Goal: Task Accomplishment & Management: Manage account settings

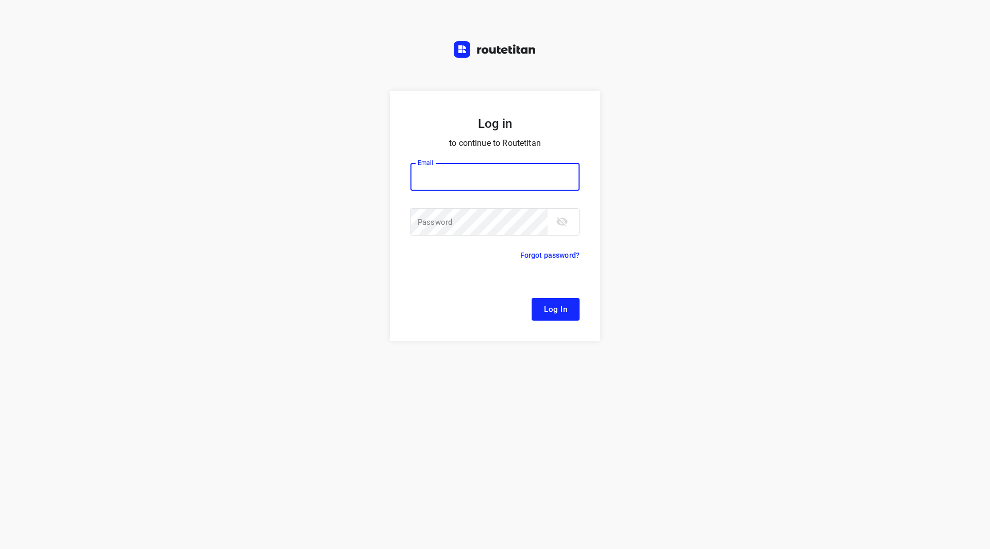
click at [447, 175] on input "email" at bounding box center [494, 177] width 169 height 28
type input "[EMAIL_ADDRESS][DOMAIN_NAME]"
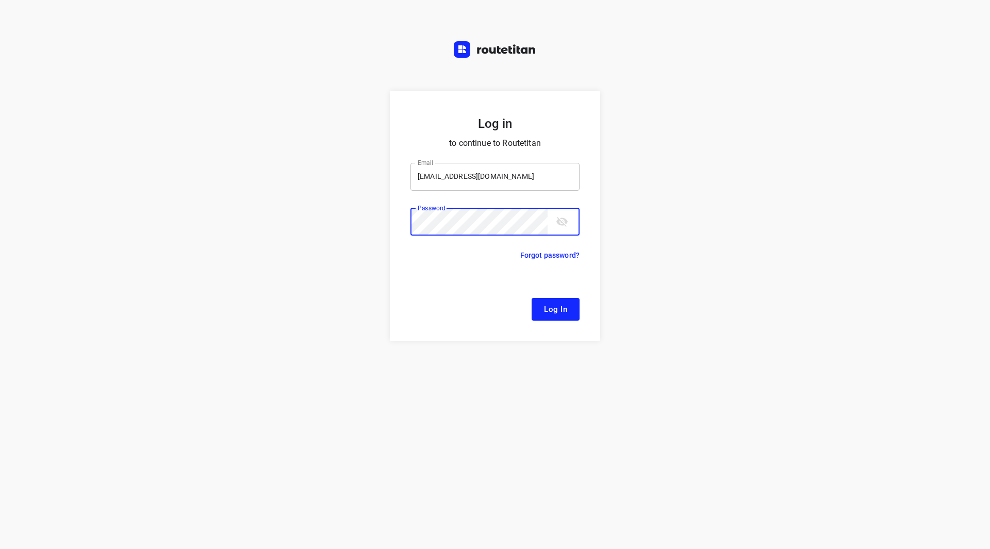
click at [532, 298] on button "Log In" at bounding box center [556, 309] width 48 height 23
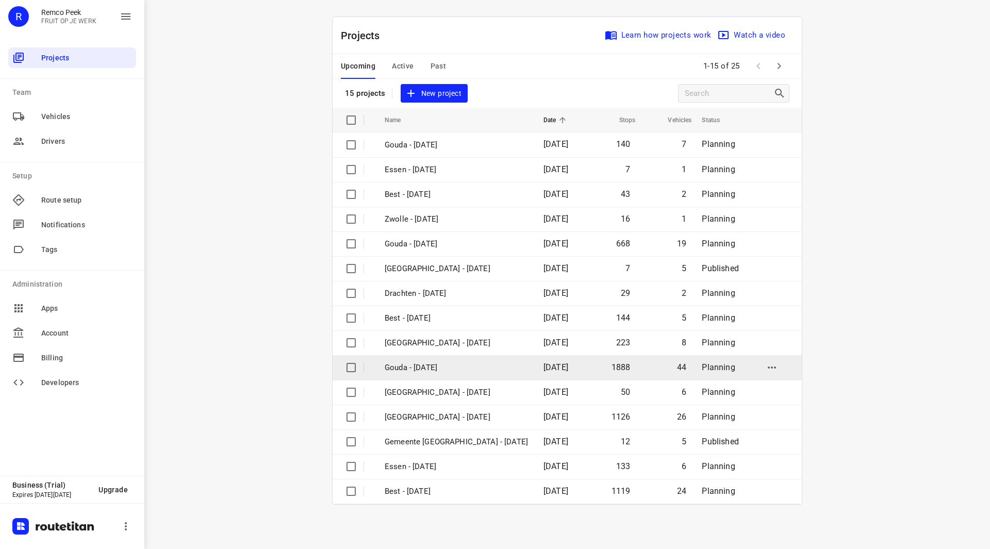
click at [432, 368] on p "Gouda - [DATE]" at bounding box center [456, 368] width 143 height 12
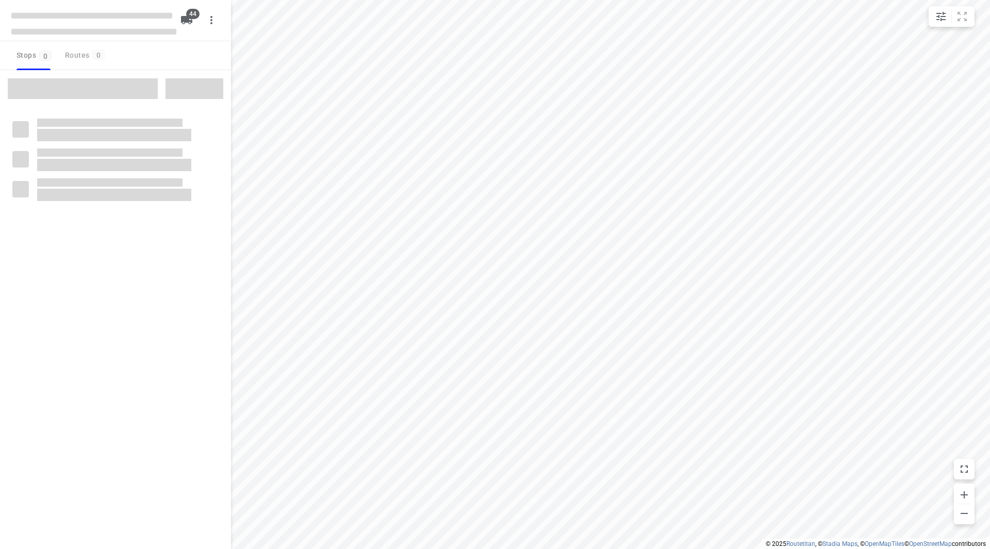
checkbox input "true"
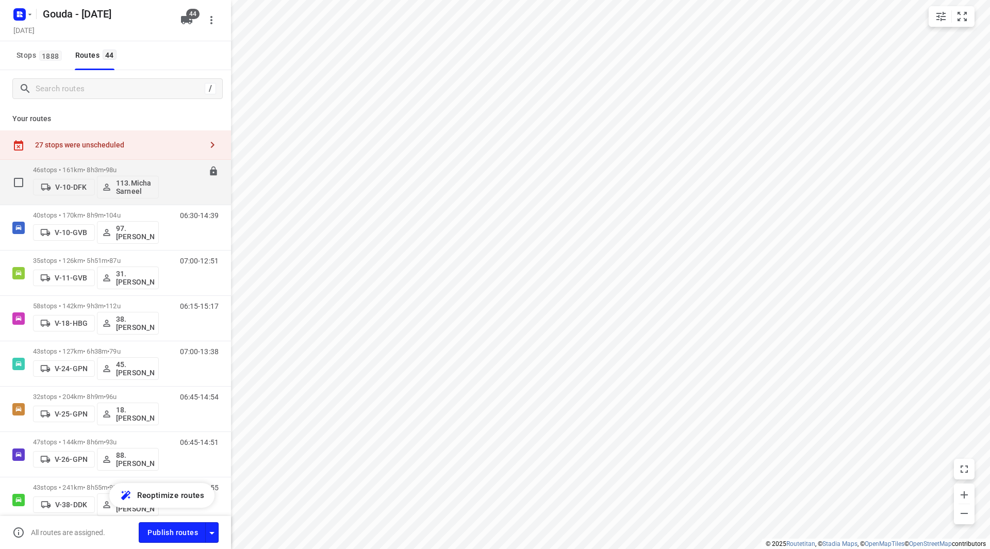
click at [167, 170] on div "06:30-14:33" at bounding box center [193, 185] width 52 height 38
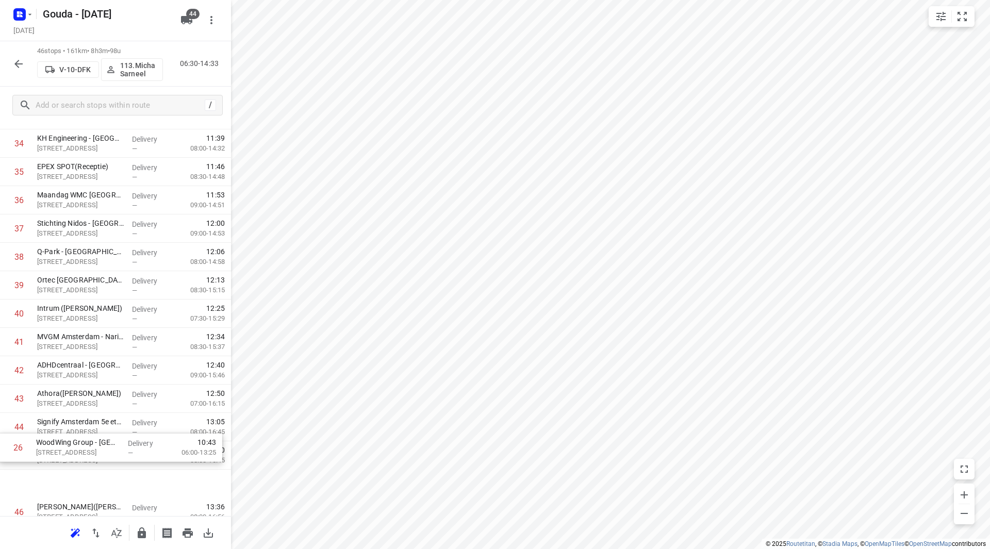
scroll to position [1022, 0]
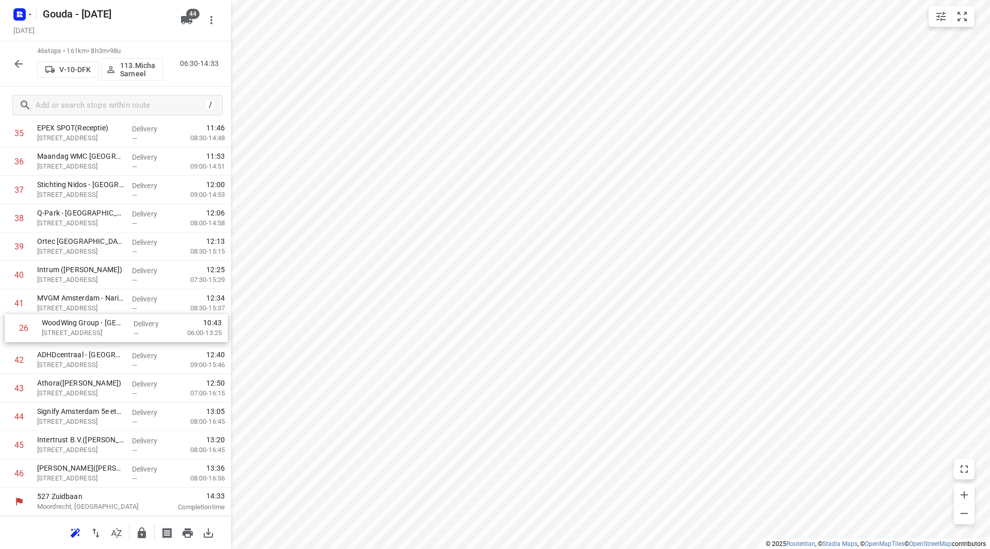
drag, startPoint x: 68, startPoint y: 209, endPoint x: 74, endPoint y: 305, distance: 96.7
click at [149, 536] on button "button" at bounding box center [141, 533] width 21 height 21
click at [12, 57] on button "button" at bounding box center [18, 64] width 21 height 21
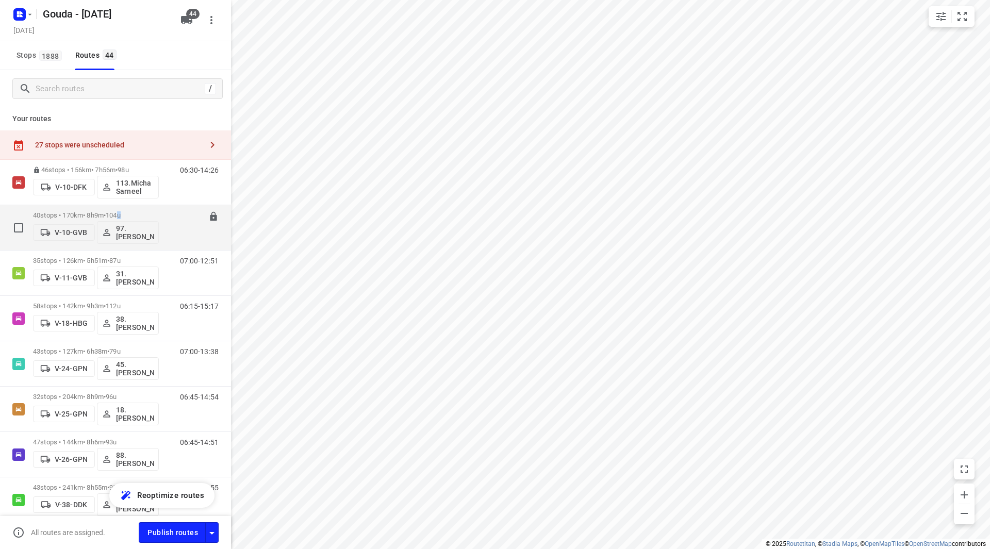
click at [121, 214] on span "104u" at bounding box center [113, 215] width 15 height 8
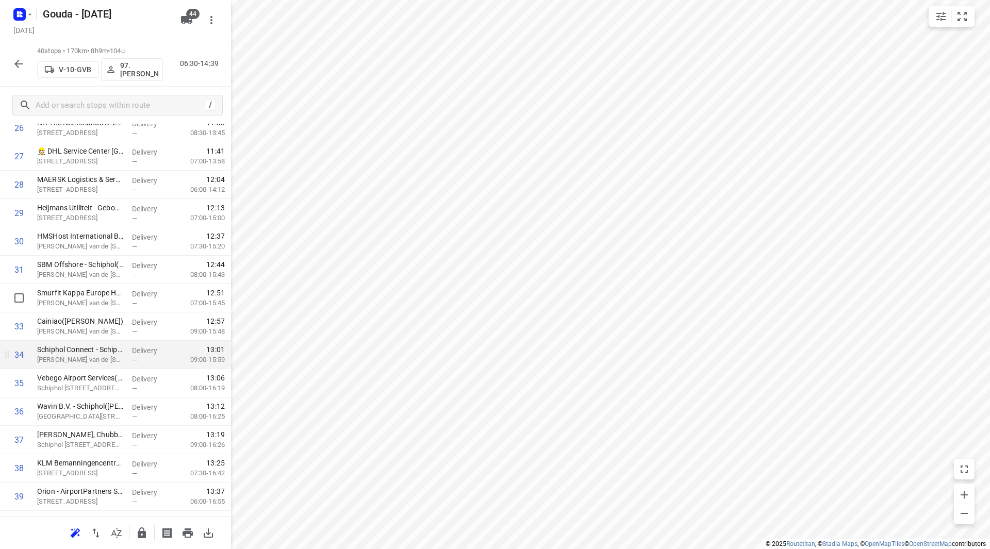
scroll to position [851, 0]
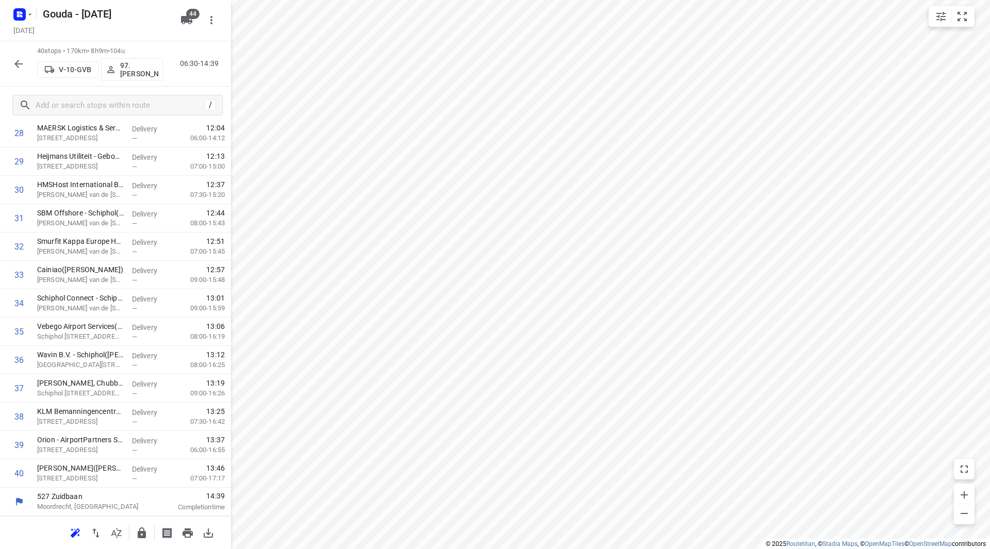
click at [138, 534] on icon "button" at bounding box center [142, 533] width 8 height 11
click at [23, 62] on icon "button" at bounding box center [18, 64] width 12 height 12
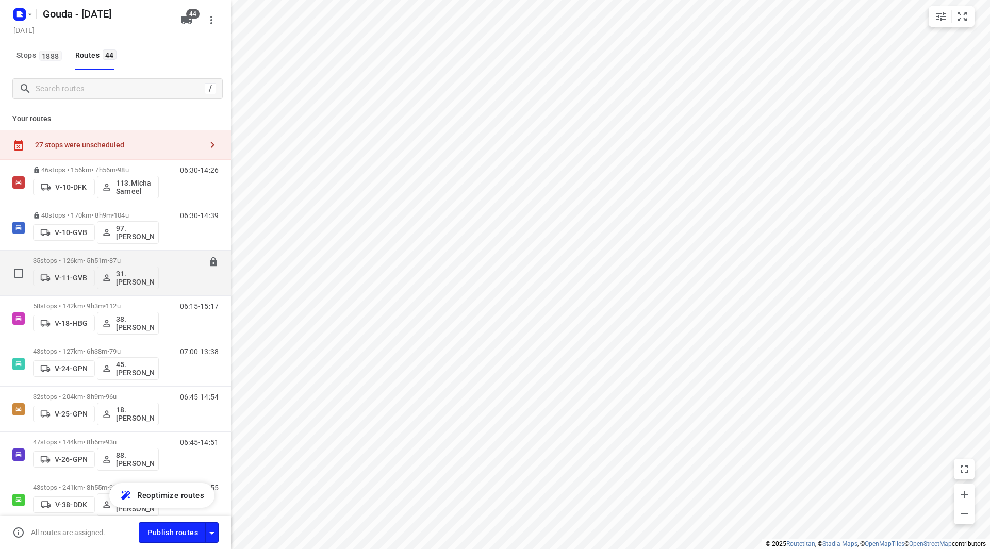
click at [136, 276] on p "31.[PERSON_NAME]" at bounding box center [135, 278] width 38 height 17
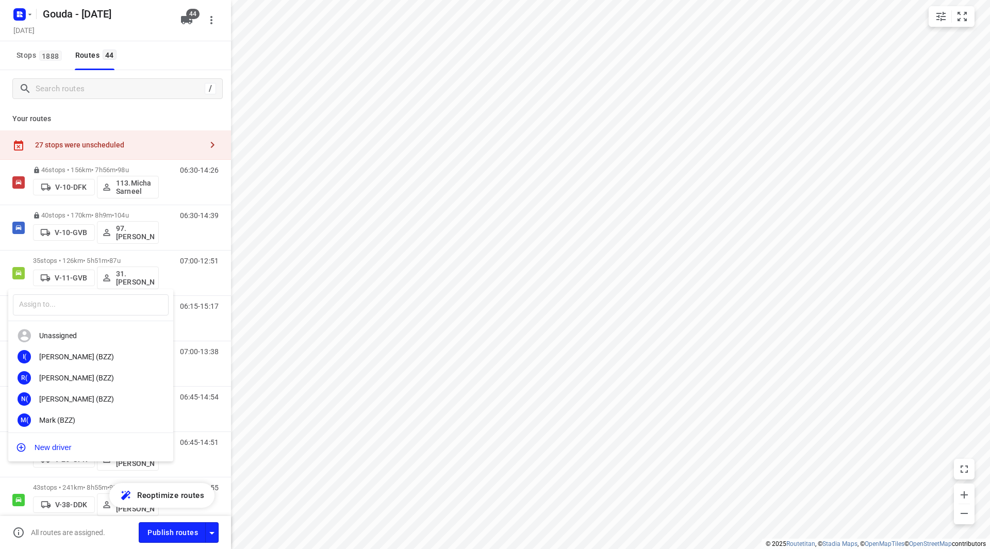
click at [141, 256] on div at bounding box center [495, 274] width 990 height 549
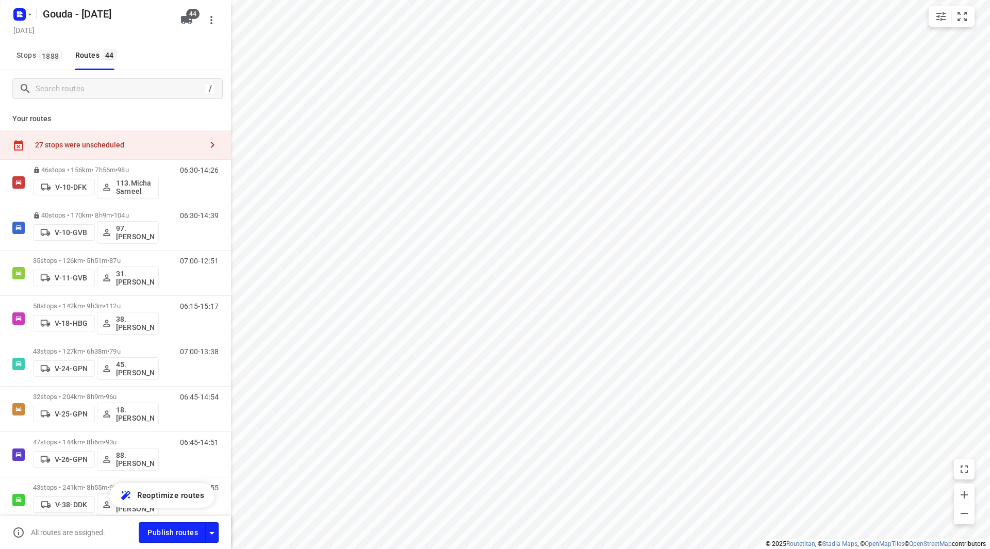
click at [143, 260] on p "35 stops • 126km • 5h51m • 87u" at bounding box center [96, 261] width 126 height 8
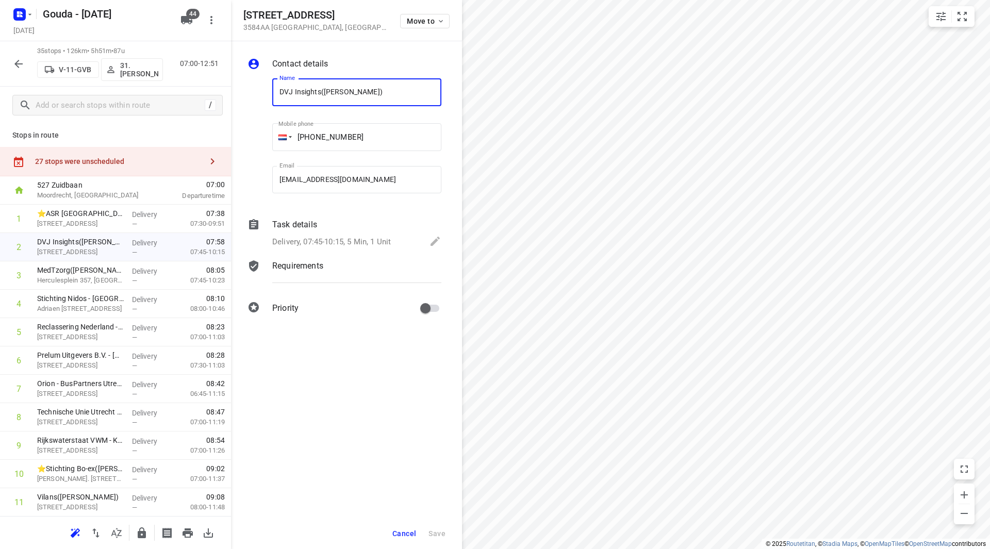
drag, startPoint x: 401, startPoint y: 528, endPoint x: 408, endPoint y: 531, distance: 8.2
click at [402, 529] on button "Cancel" at bounding box center [404, 533] width 32 height 19
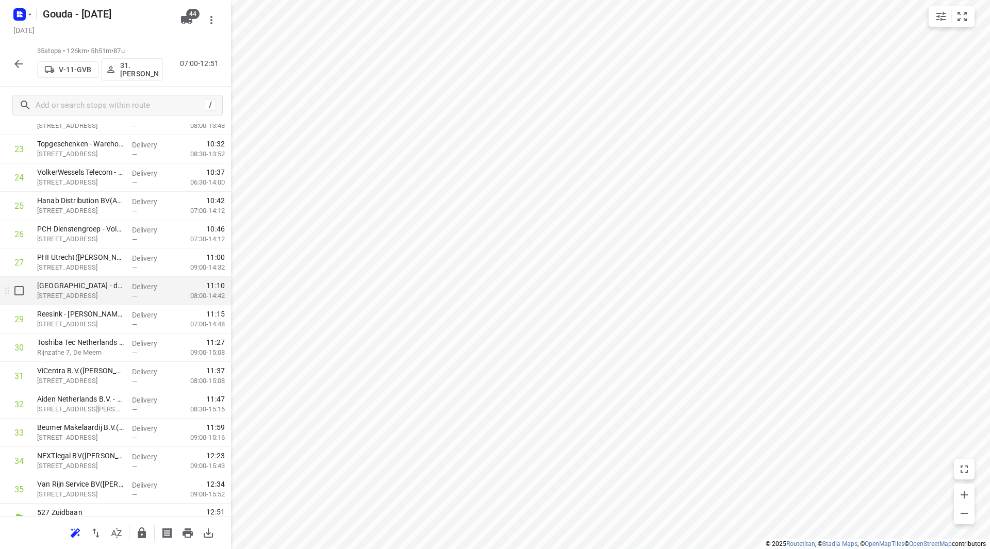
scroll to position [710, 0]
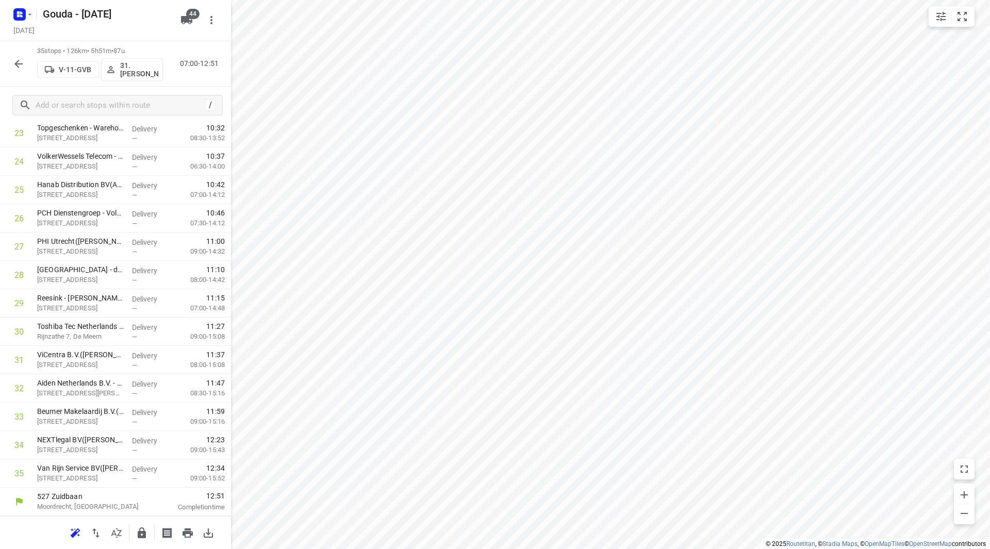
click at [143, 530] on icon "button" at bounding box center [142, 533] width 12 height 12
click at [20, 64] on icon "button" at bounding box center [18, 64] width 12 height 12
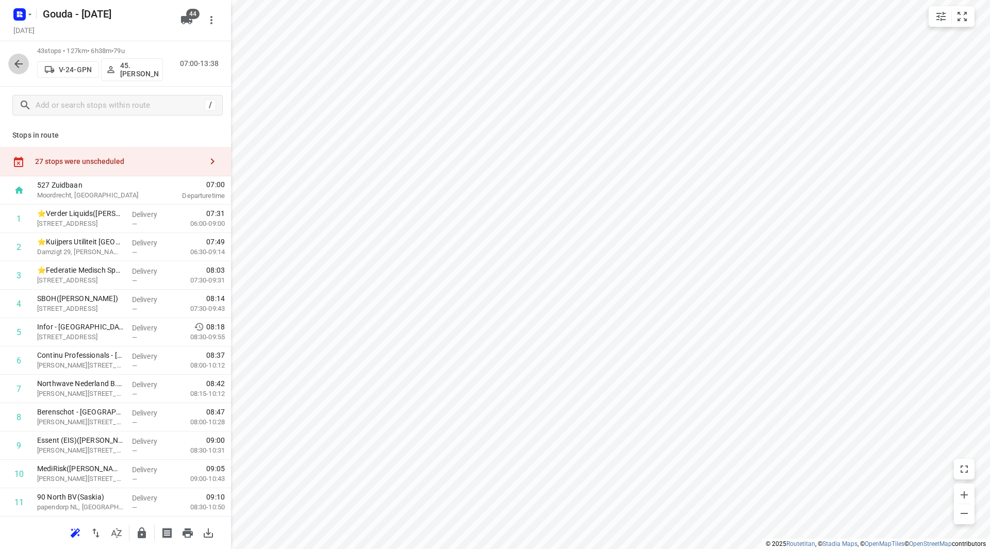
click at [18, 62] on icon "button" at bounding box center [18, 64] width 8 height 8
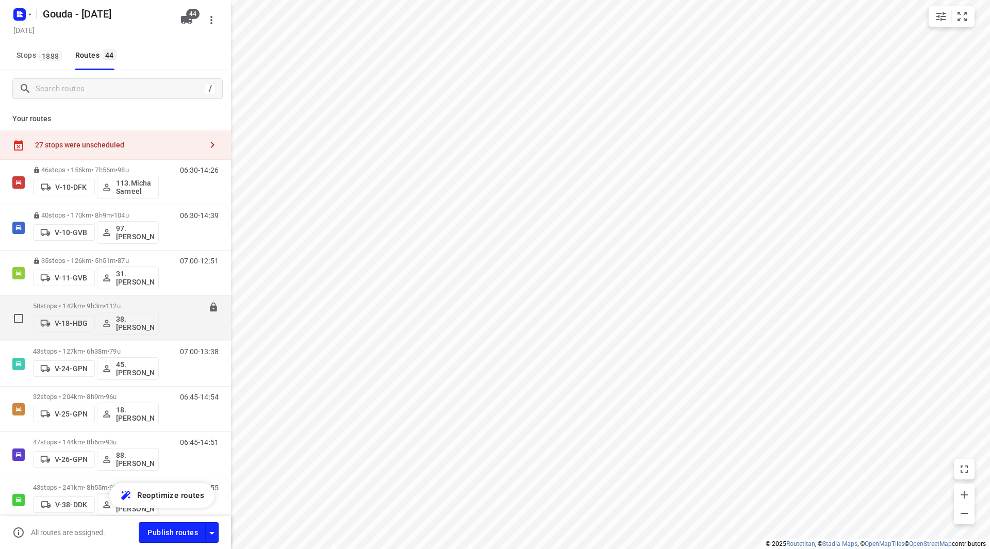
click at [146, 306] on p "58 stops • 142km • 9h3m • 112u" at bounding box center [96, 306] width 126 height 8
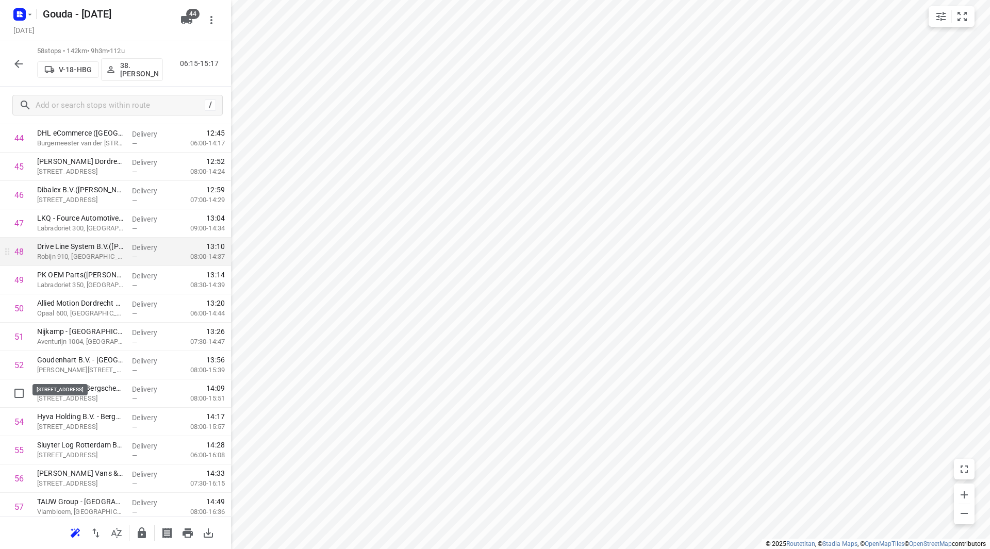
scroll to position [1259, 0]
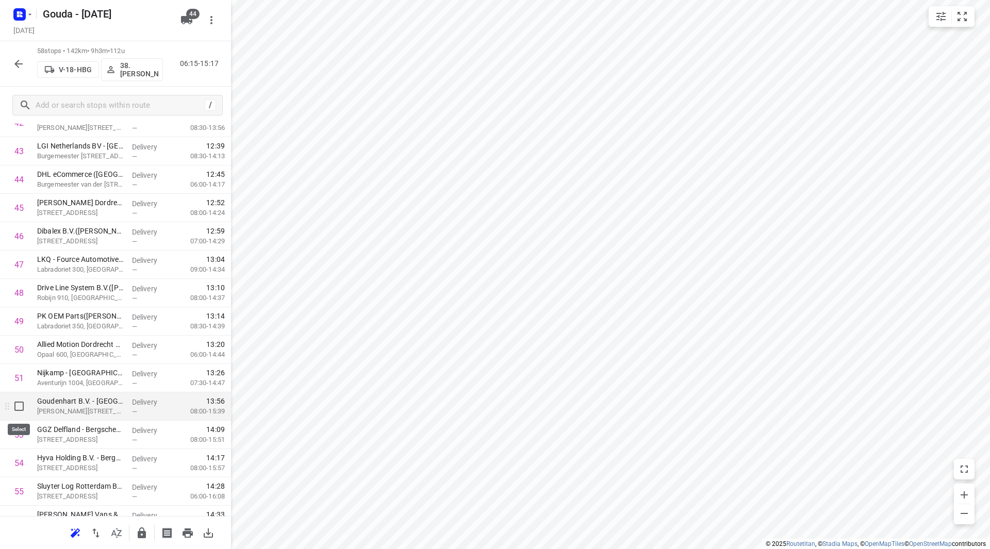
click at [19, 408] on input "checkbox" at bounding box center [19, 406] width 21 height 21
checkbox input "true"
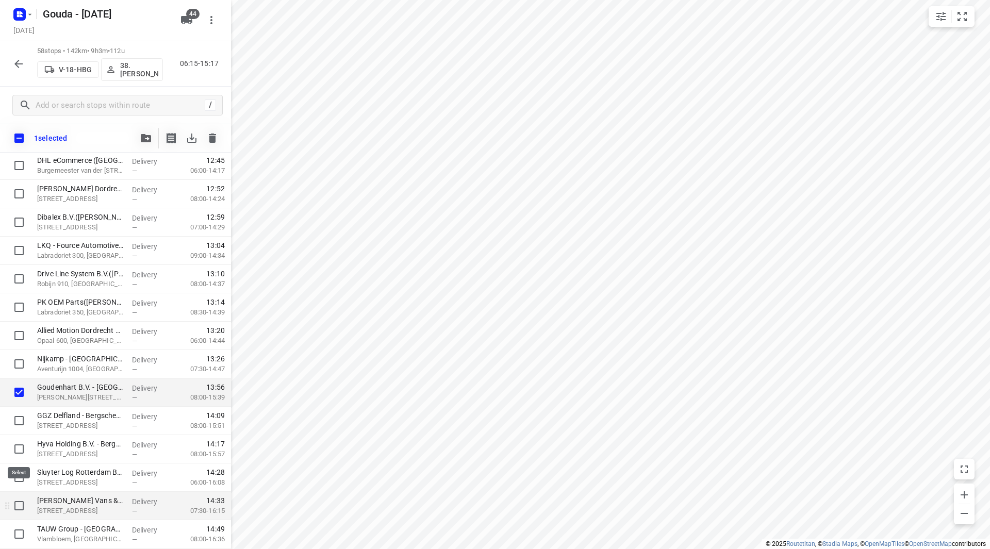
scroll to position [1358, 0]
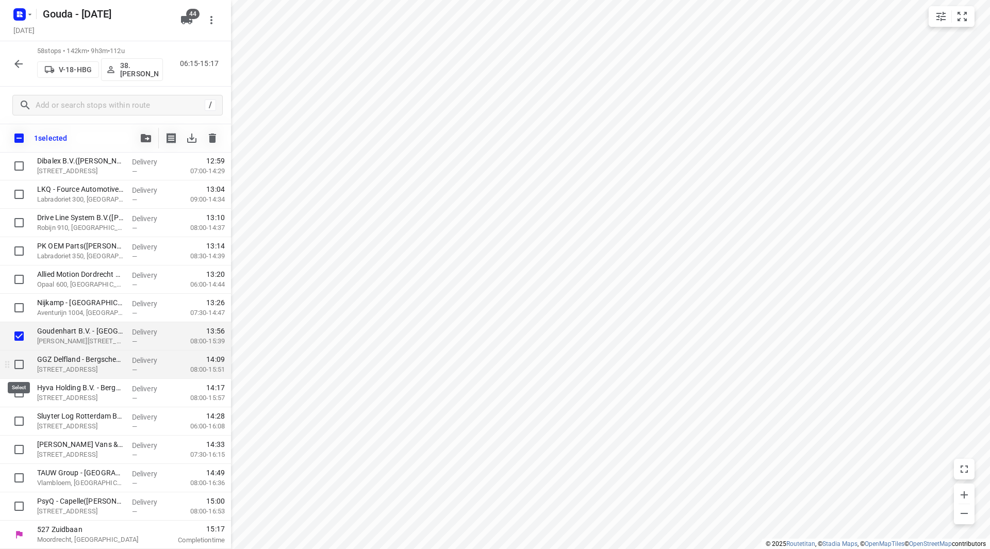
click at [20, 366] on input "checkbox" at bounding box center [19, 364] width 21 height 21
checkbox input "true"
click at [21, 390] on input "checkbox" at bounding box center [19, 393] width 21 height 21
checkbox input "true"
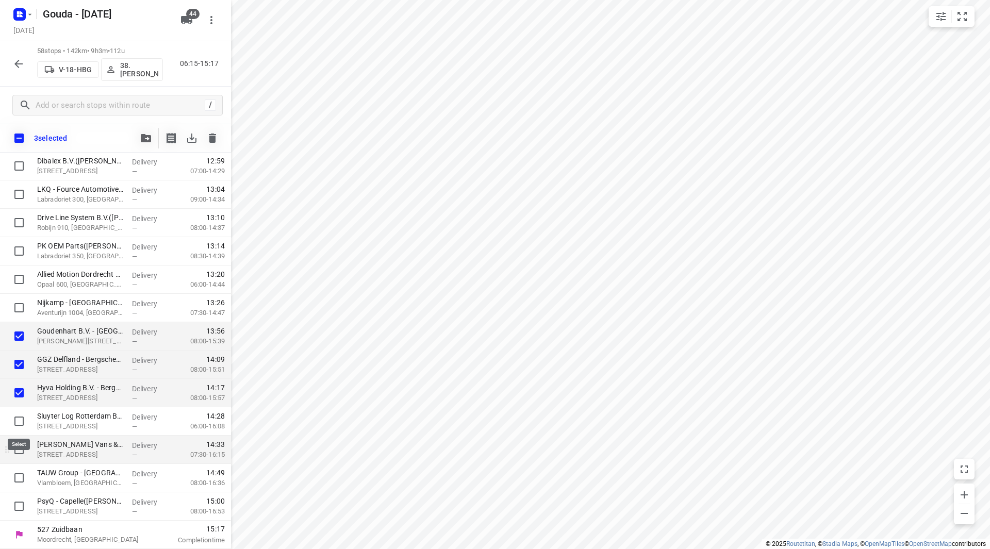
drag, startPoint x: 20, startPoint y: 422, endPoint x: 18, endPoint y: 445, distance: 22.8
click at [20, 423] on input "checkbox" at bounding box center [19, 421] width 21 height 21
checkbox input "true"
click at [19, 449] on input "checkbox" at bounding box center [19, 449] width 21 height 21
checkbox input "true"
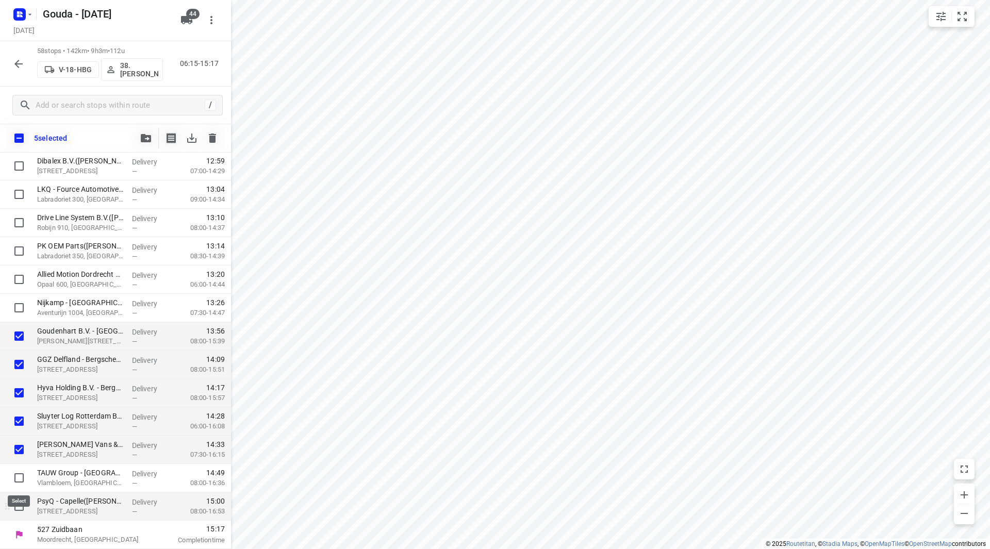
drag, startPoint x: 20, startPoint y: 476, endPoint x: 15, endPoint y: 498, distance: 22.8
click at [20, 476] on input "checkbox" at bounding box center [19, 478] width 21 height 21
checkbox input "true"
click at [16, 503] on input "checkbox" at bounding box center [19, 506] width 21 height 21
checkbox input "true"
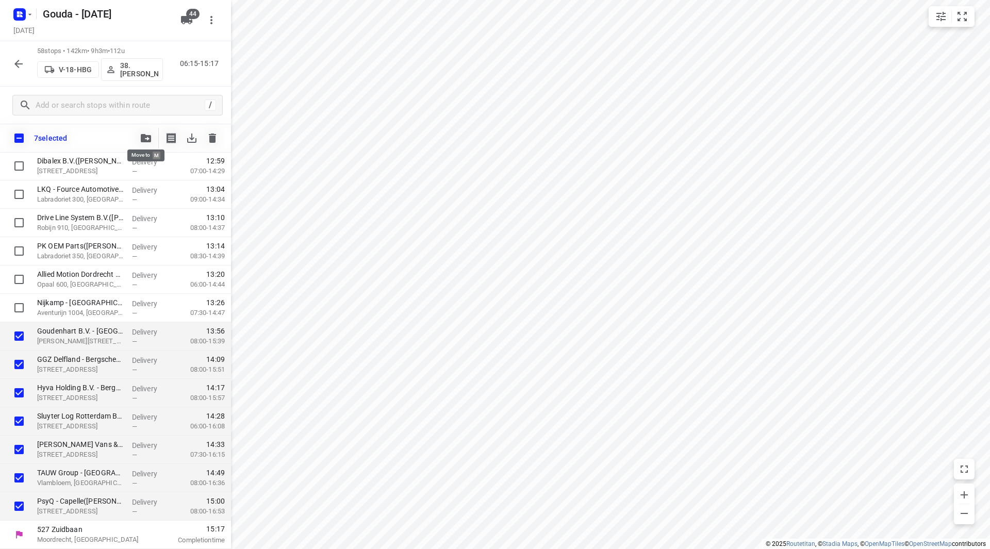
click at [145, 138] on icon "button" at bounding box center [146, 138] width 10 height 8
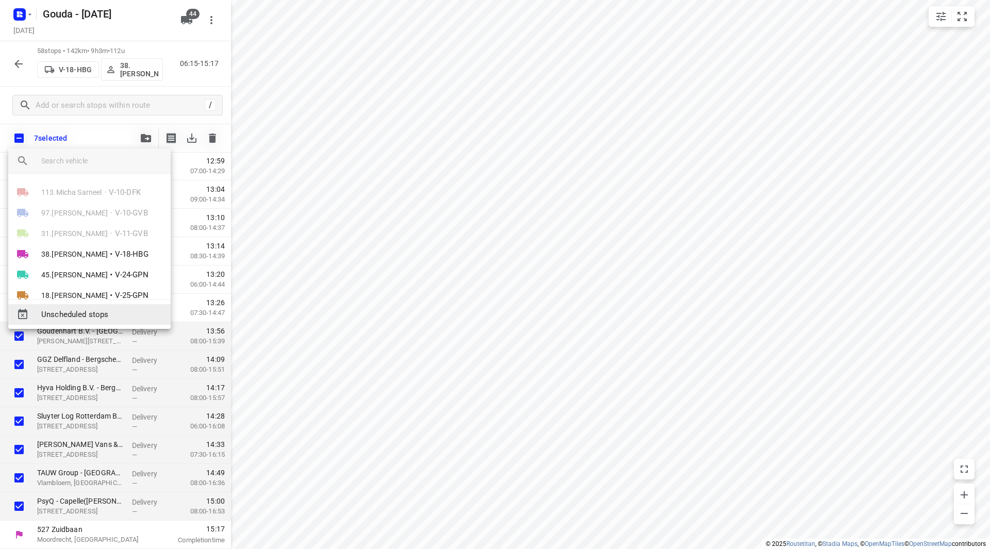
click at [91, 317] on span "Unscheduled stops" at bounding box center [101, 315] width 121 height 12
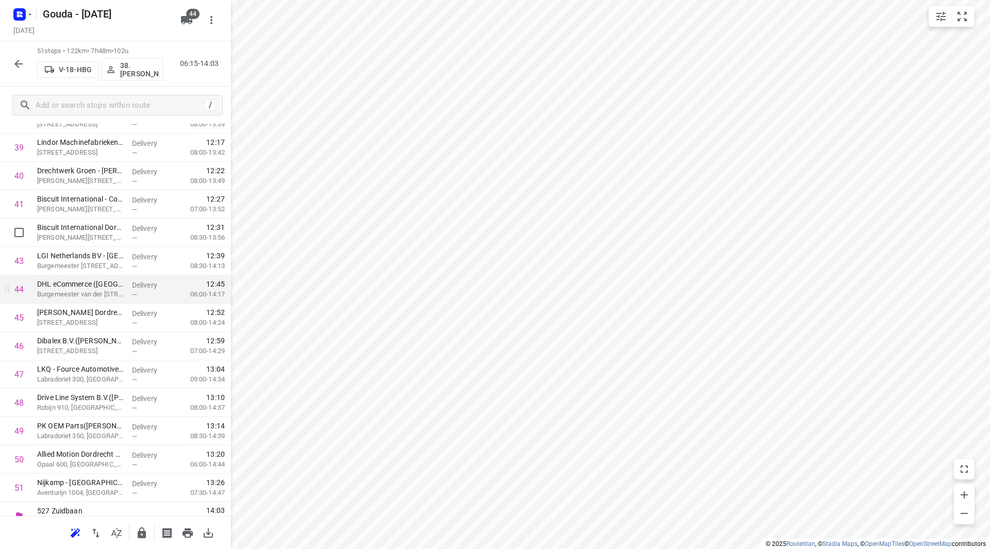
scroll to position [1163, 0]
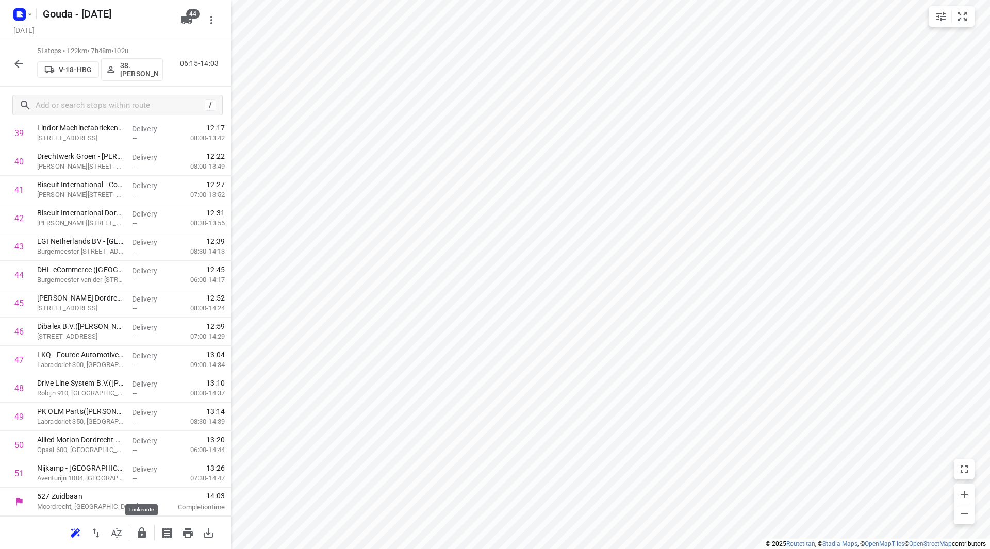
click at [139, 528] on icon "button" at bounding box center [142, 533] width 12 height 12
click at [19, 63] on icon "button" at bounding box center [18, 64] width 12 height 12
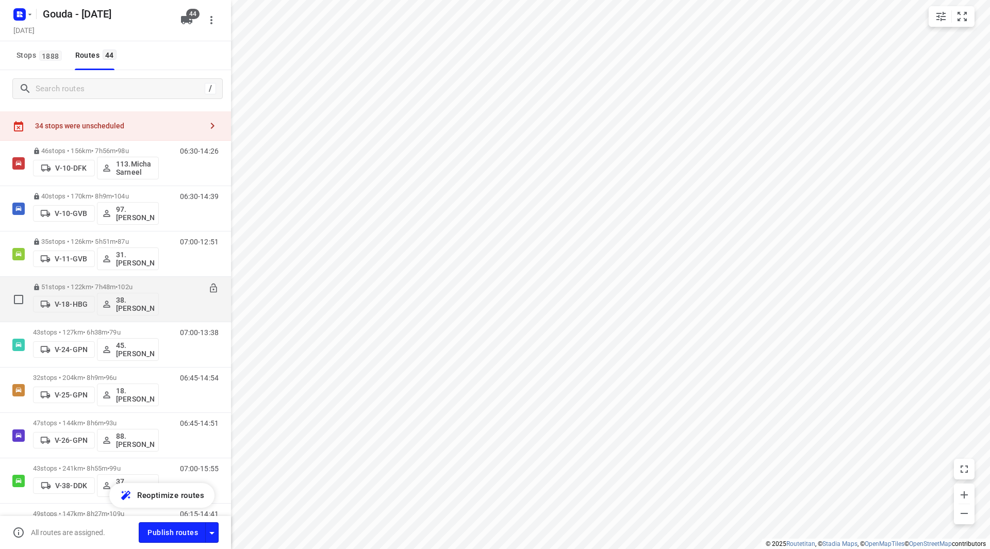
scroll to position [0, 0]
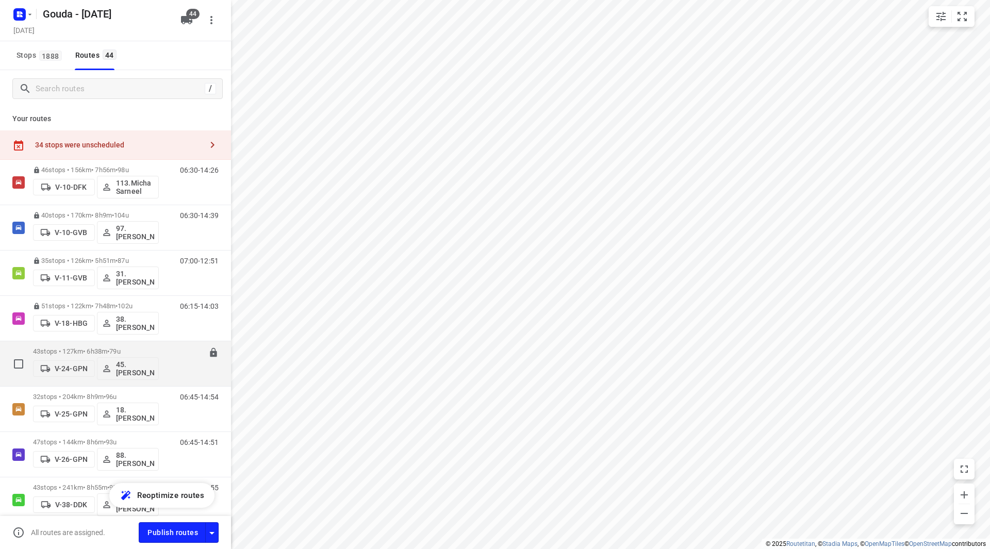
click at [154, 344] on div "43 stops • 127km • 6h38m • 79u V-24-GPN 45.Daniël van der Maas" at bounding box center [96, 363] width 126 height 43
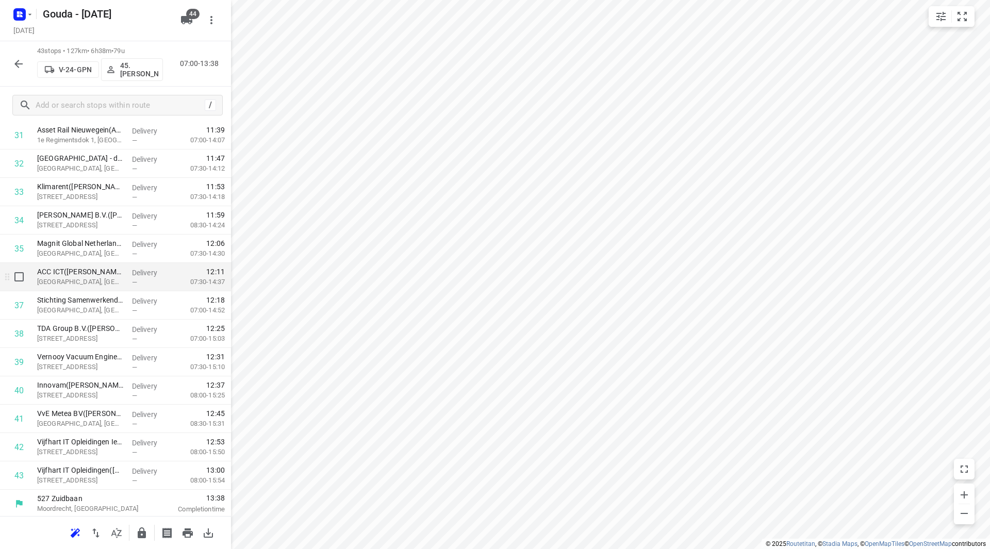
scroll to position [936, 0]
click at [142, 529] on icon "button" at bounding box center [142, 533] width 12 height 12
click at [9, 63] on button "button" at bounding box center [18, 64] width 21 height 21
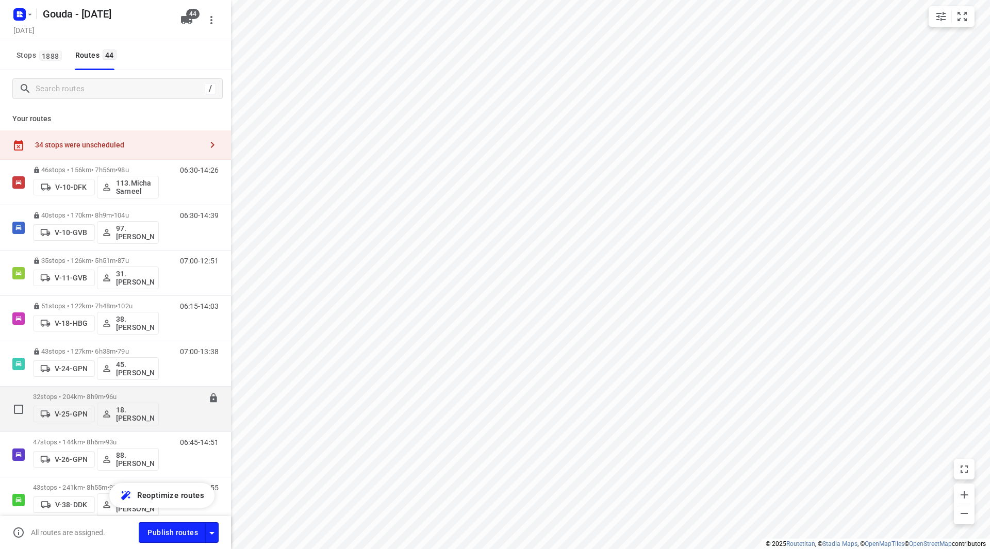
click at [157, 390] on div "32 stops • 204km • 8h9m • 96u V-25-GPN 18.Maarten Smit" at bounding box center [96, 409] width 126 height 43
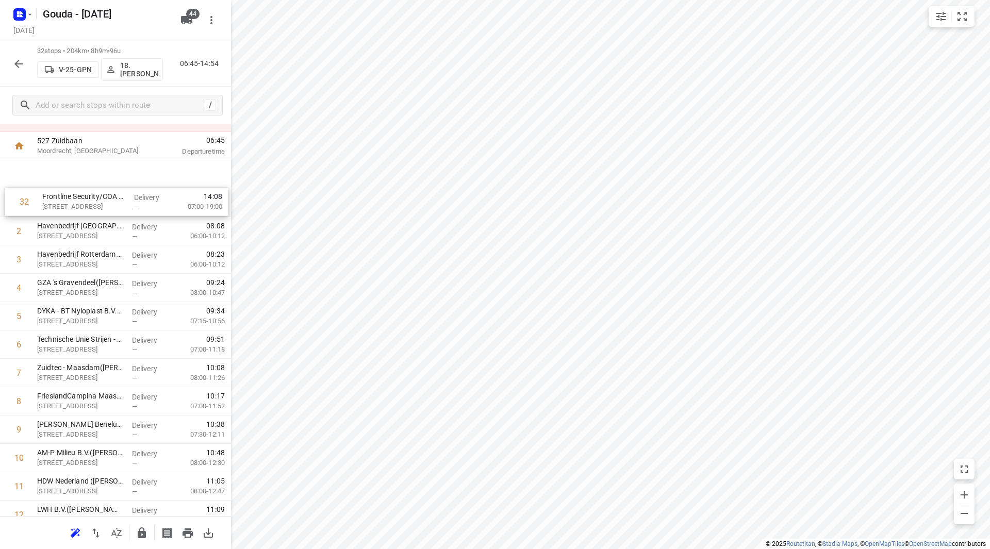
scroll to position [11, 0]
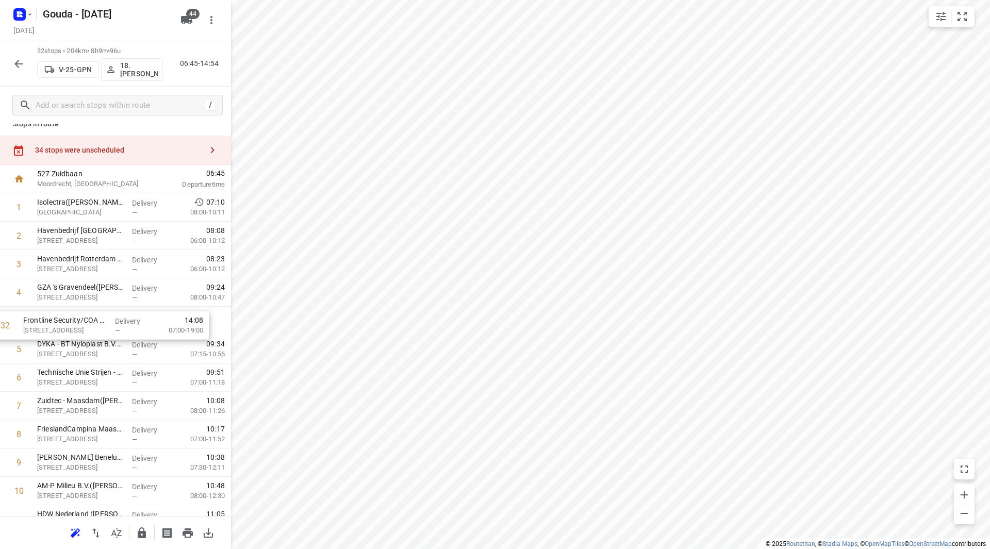
drag, startPoint x: 68, startPoint y: 474, endPoint x: 60, endPoint y: 318, distance: 156.4
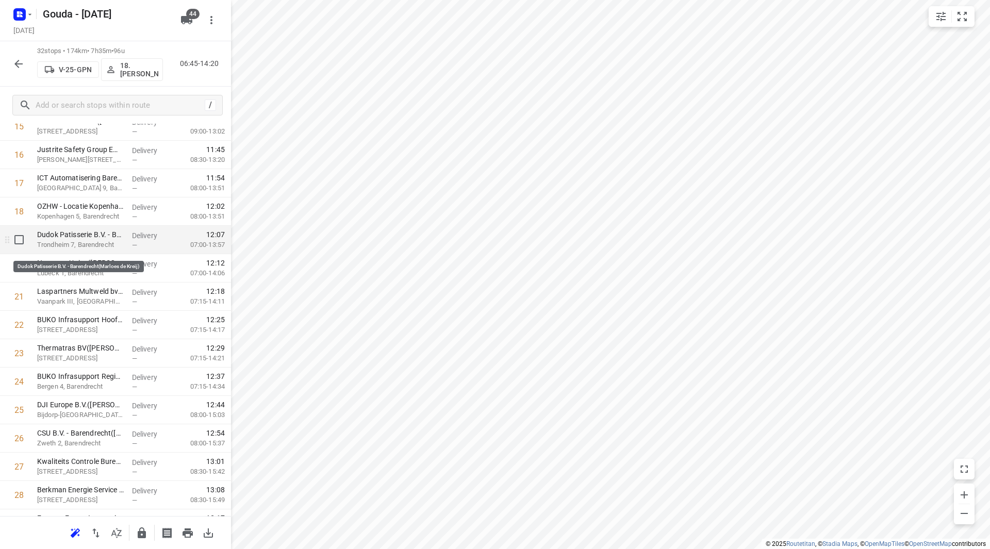
scroll to position [475, 0]
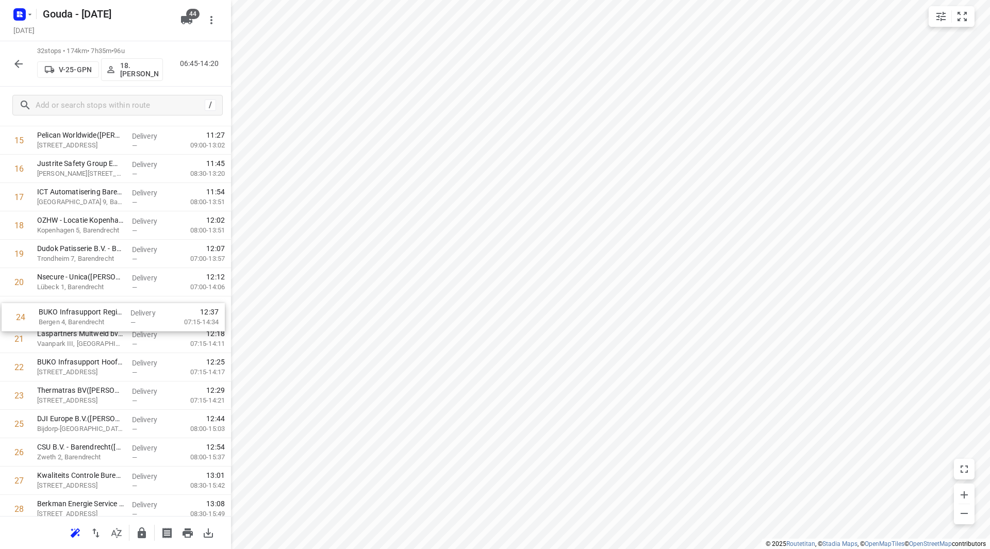
drag, startPoint x: 98, startPoint y: 383, endPoint x: 103, endPoint y: 295, distance: 87.8
click at [103, 295] on div "1 Isolectra(Annemieke Soeteman) Wilhelminakade 957, Rotterdam Delivery — 07:10 …" at bounding box center [115, 183] width 231 height 908
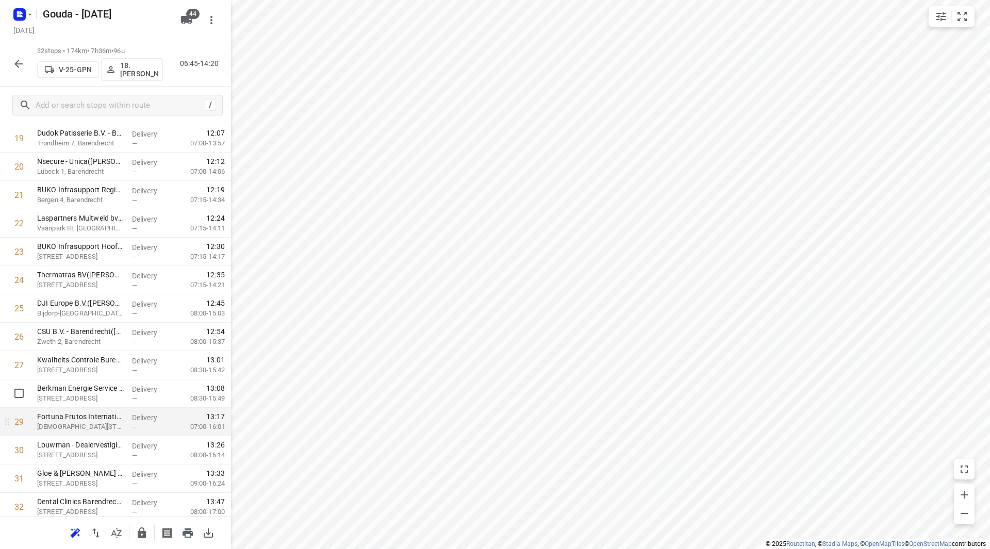
scroll to position [624, 0]
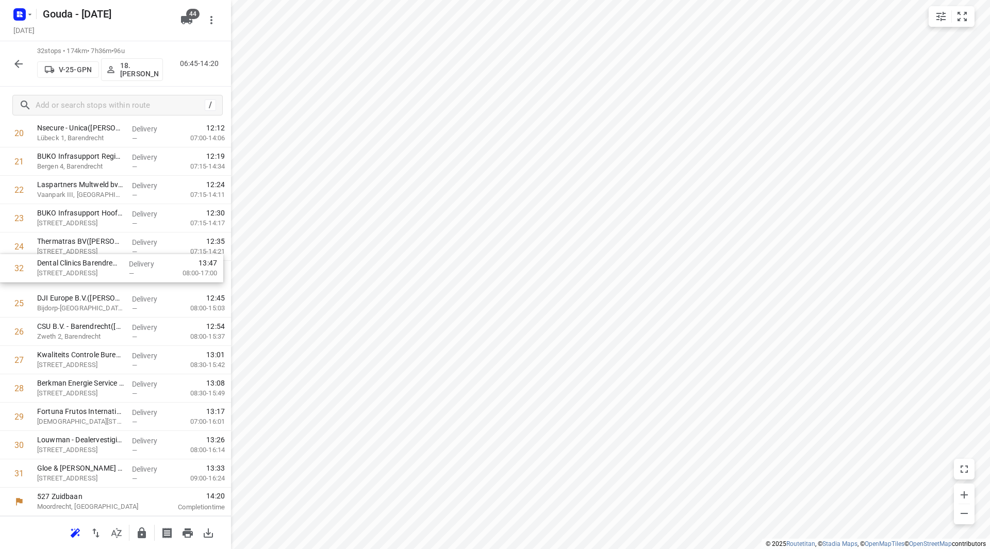
drag, startPoint x: 67, startPoint y: 476, endPoint x: 67, endPoint y: 272, distance: 204.7
click at [68, 269] on div "1 Isolectra(Annemieke Soeteman) Wilhelminakade 957, Rotterdam Delivery — 07:10 …" at bounding box center [115, 34] width 231 height 908
click at [138, 530] on icon "button" at bounding box center [142, 533] width 12 height 12
click at [14, 58] on icon "button" at bounding box center [18, 64] width 12 height 12
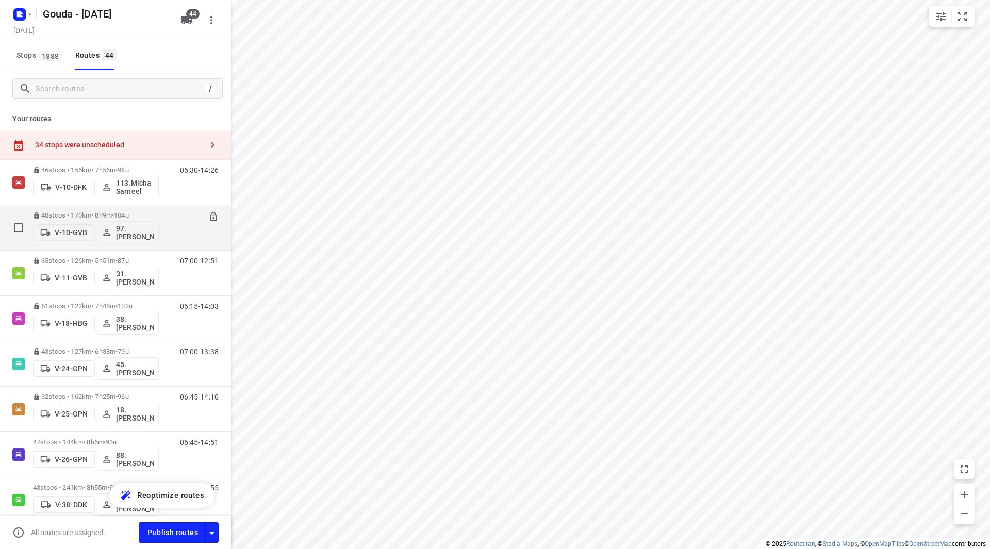
scroll to position [103, 0]
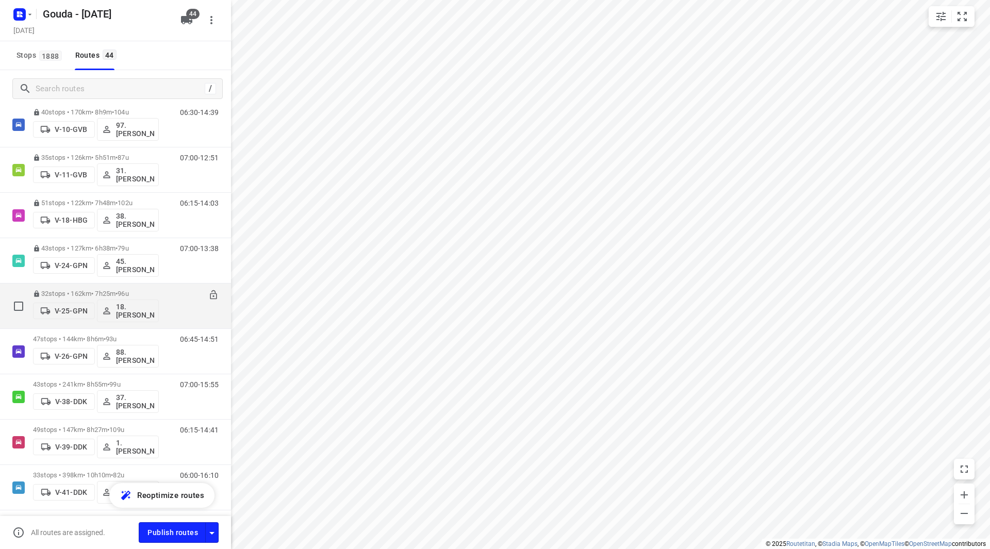
click at [152, 328] on div "32 stops • 162km • 7h25m • 96u V-25-GPN 18.Maarten Smit 06:45-14:10" at bounding box center [115, 306] width 231 height 45
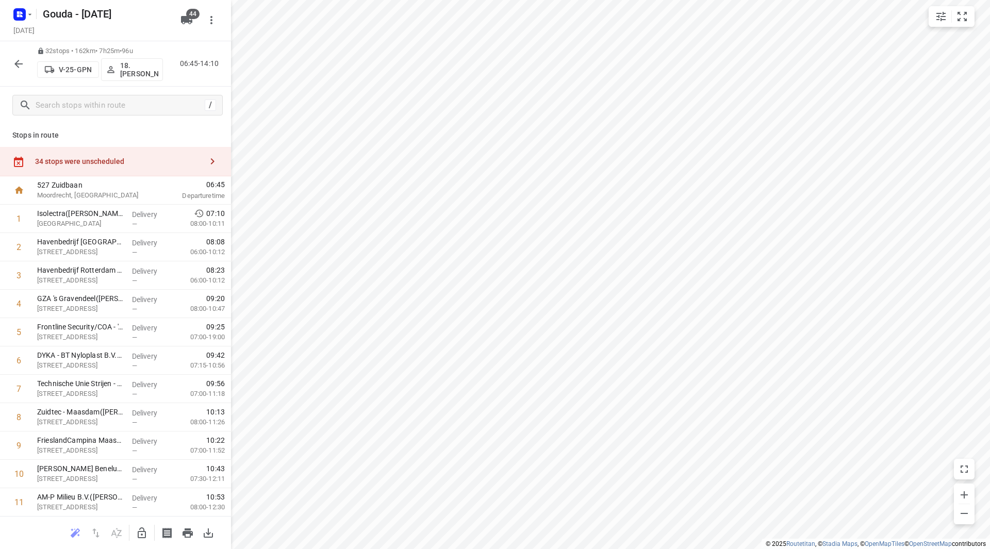
click at [15, 58] on icon "button" at bounding box center [18, 64] width 12 height 12
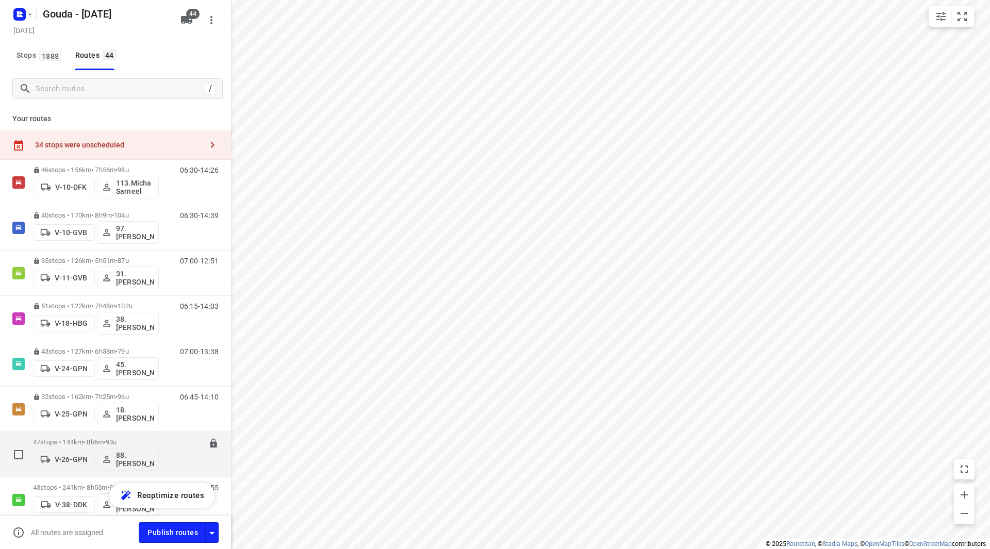
click at [130, 435] on div "47 stops • 144km • 8h6m • 93u V-26-GPN 88. Deborah van den Berg" at bounding box center [96, 454] width 126 height 43
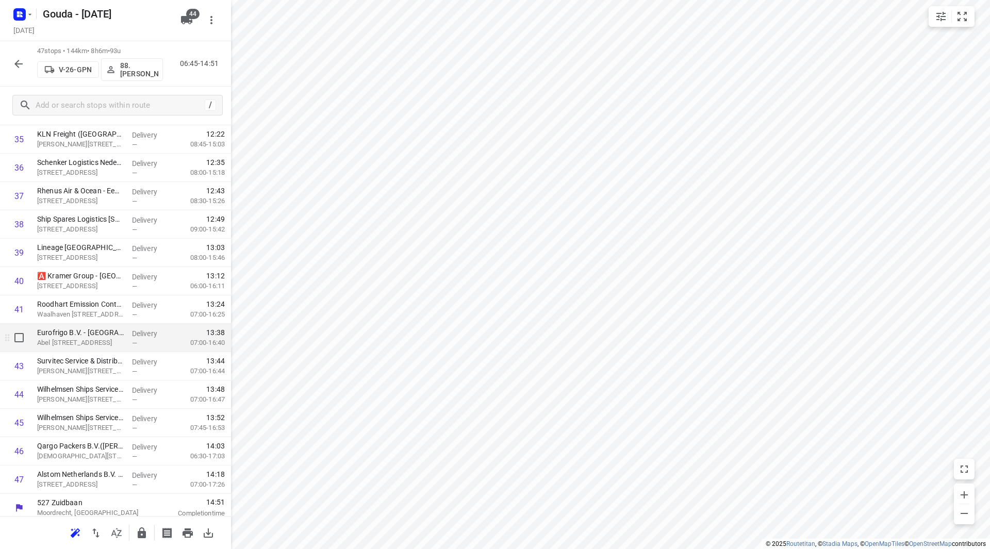
scroll to position [1050, 0]
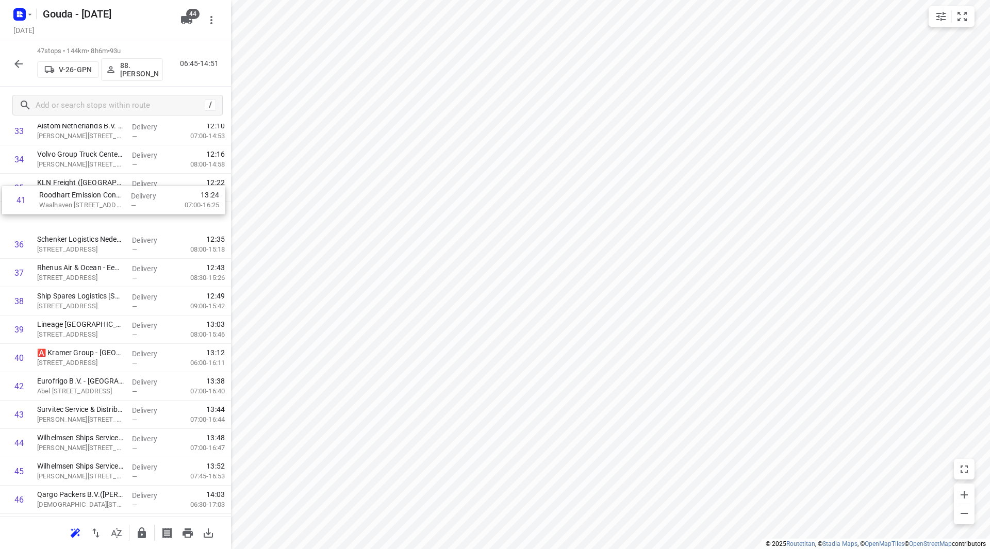
drag, startPoint x: 82, startPoint y: 305, endPoint x: 86, endPoint y: 218, distance: 87.2
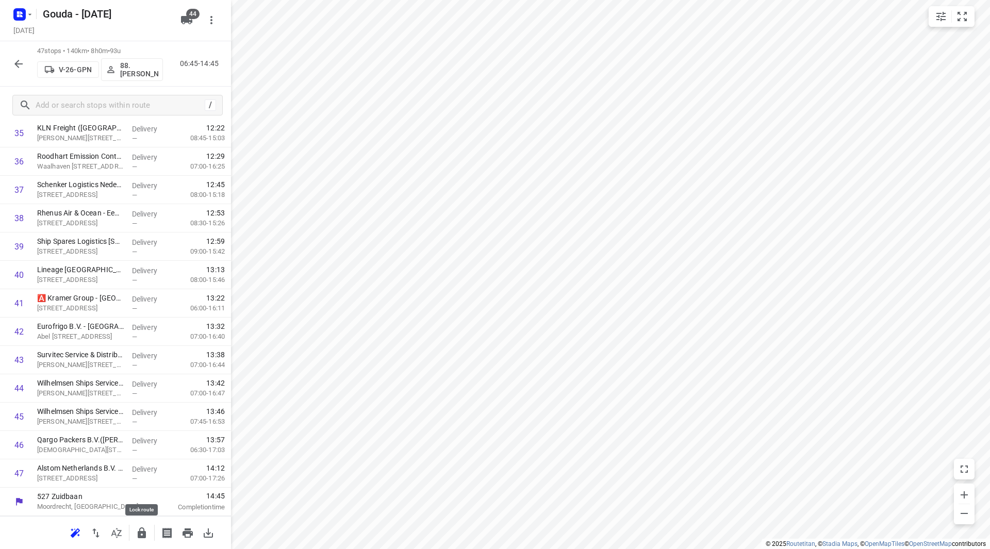
click at [141, 531] on icon "button" at bounding box center [142, 533] width 8 height 11
click at [16, 61] on icon "button" at bounding box center [18, 64] width 12 height 12
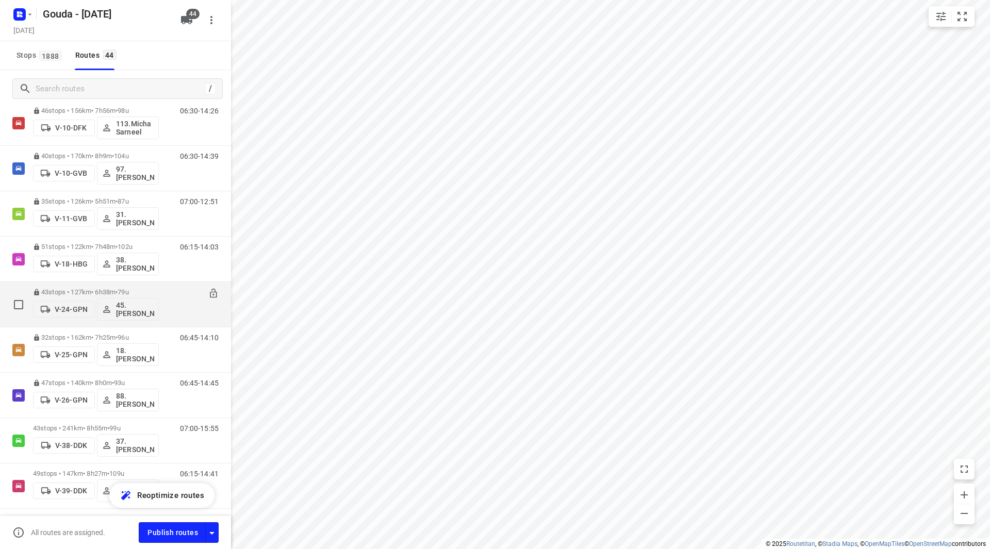
scroll to position [103, 0]
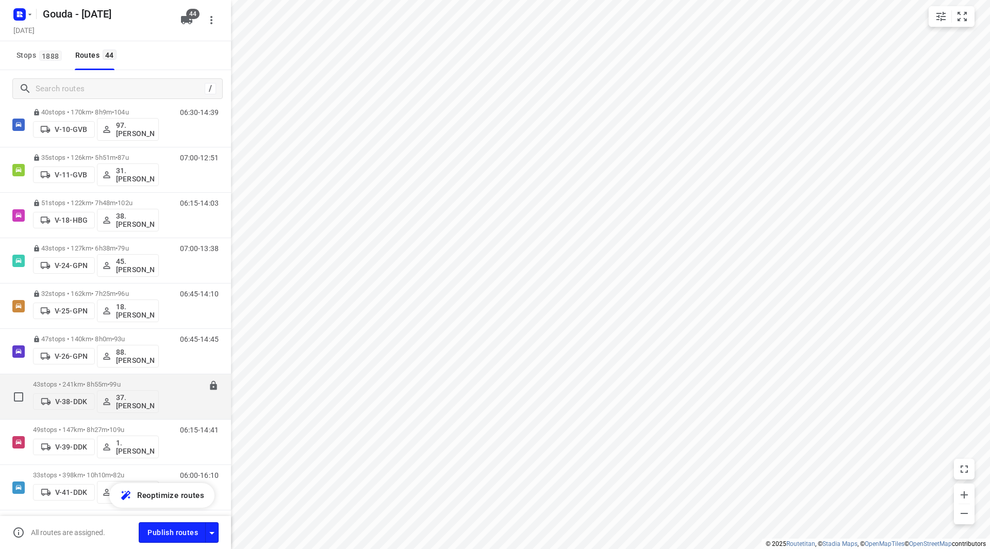
click at [134, 381] on p "43 stops • 241km • 8h55m • 99u" at bounding box center [96, 385] width 126 height 8
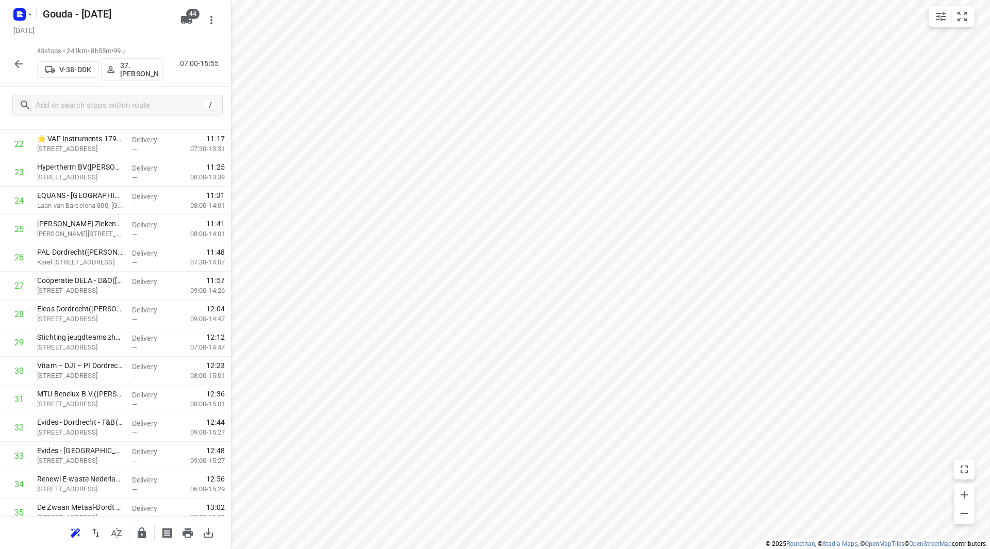
scroll to position [936, 0]
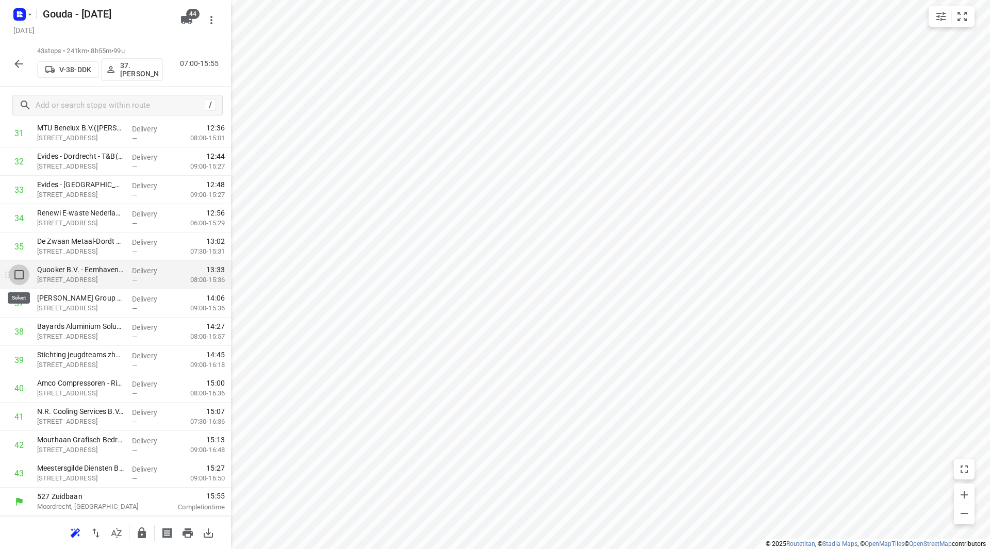
click at [19, 274] on input "checkbox" at bounding box center [19, 275] width 21 height 21
checkbox input "true"
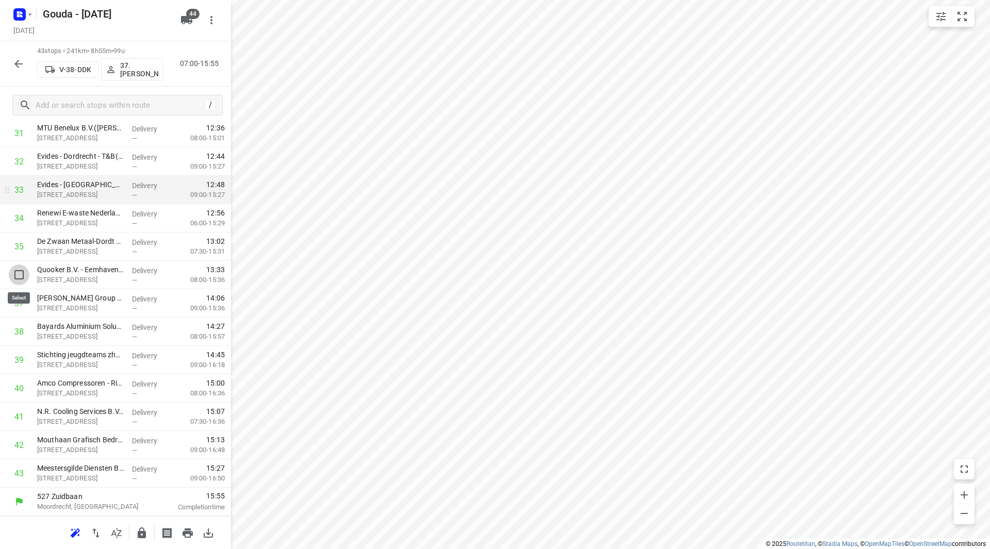
scroll to position [932, 0]
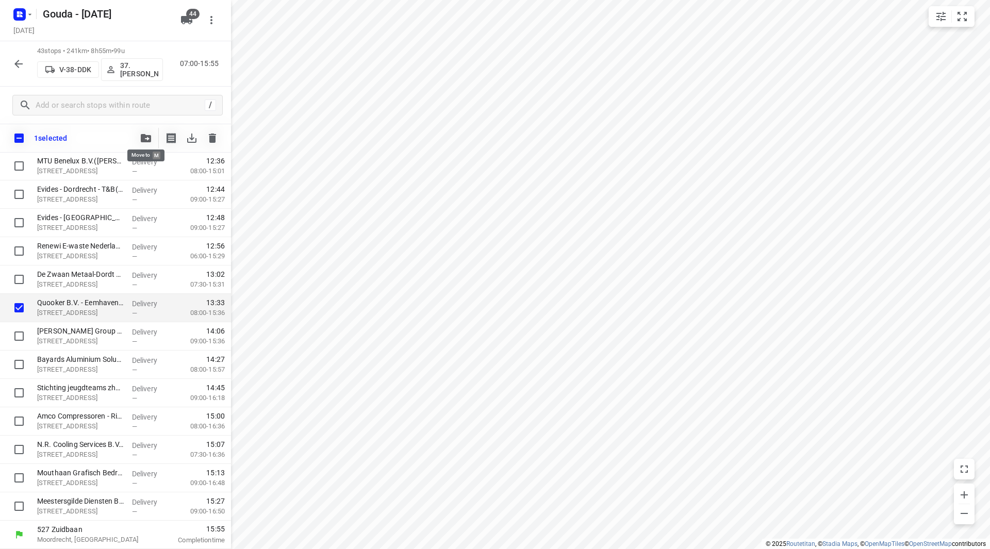
click at [148, 138] on icon "button" at bounding box center [146, 138] width 10 height 8
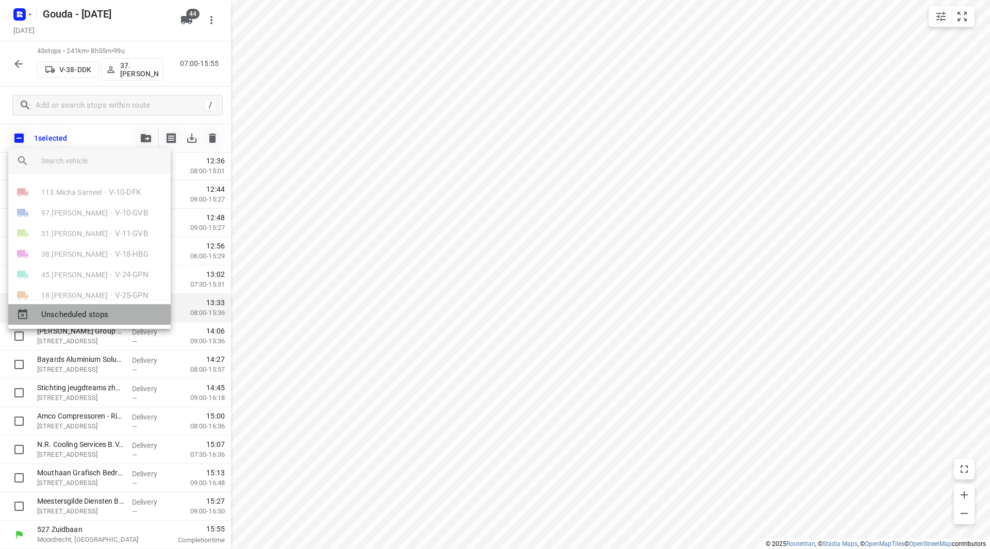
click at [102, 317] on span "Unscheduled stops" at bounding box center [101, 315] width 121 height 12
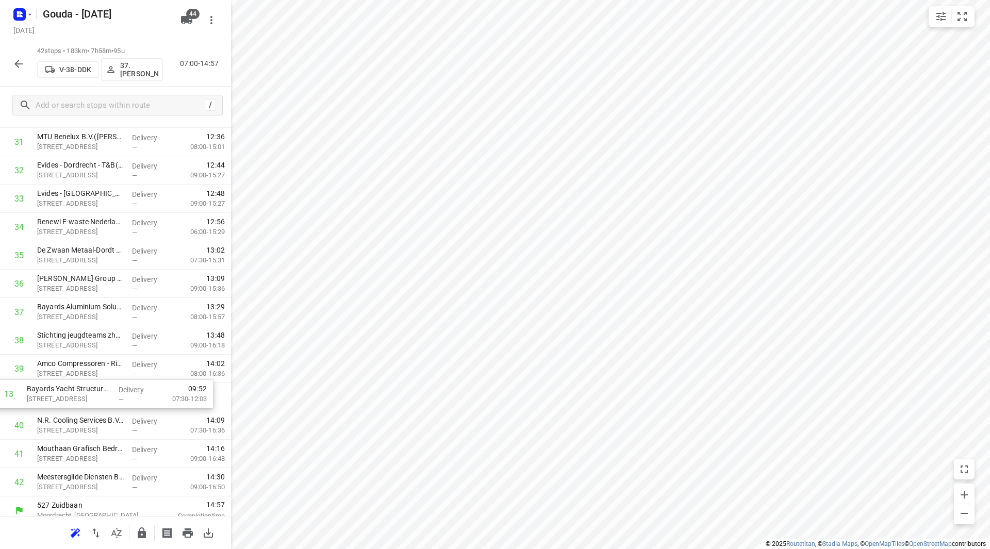
scroll to position [908, 0]
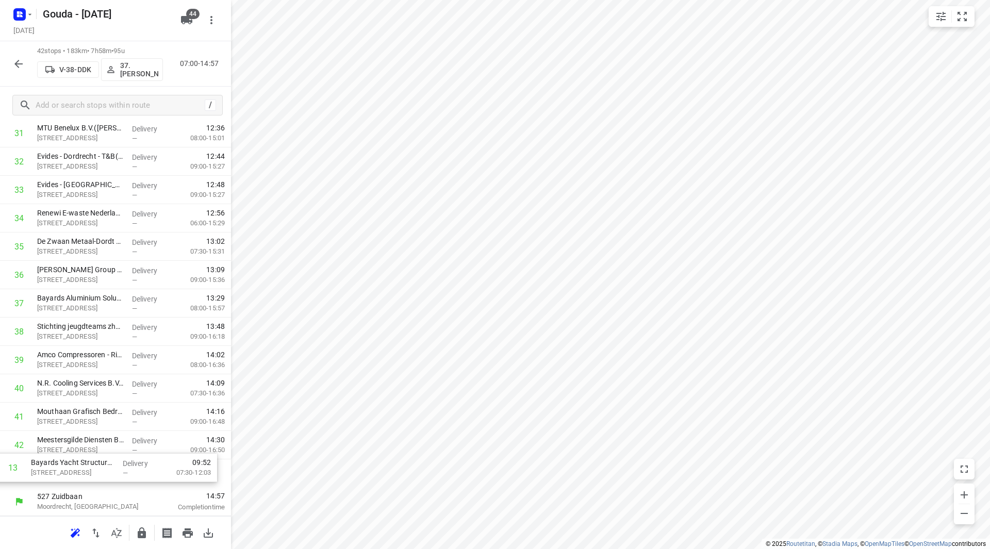
drag, startPoint x: 108, startPoint y: 244, endPoint x: 109, endPoint y: 470, distance: 226.4
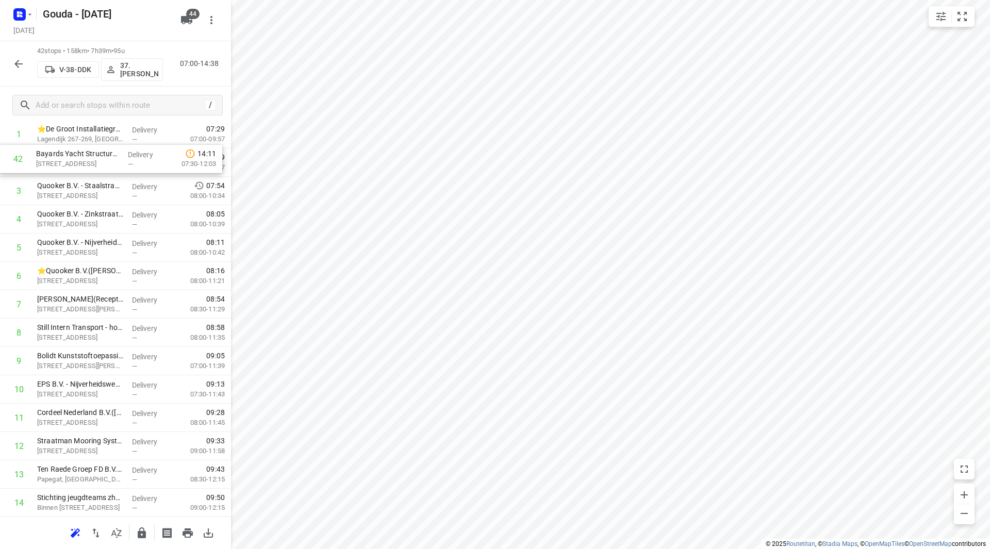
scroll to position [0, 0]
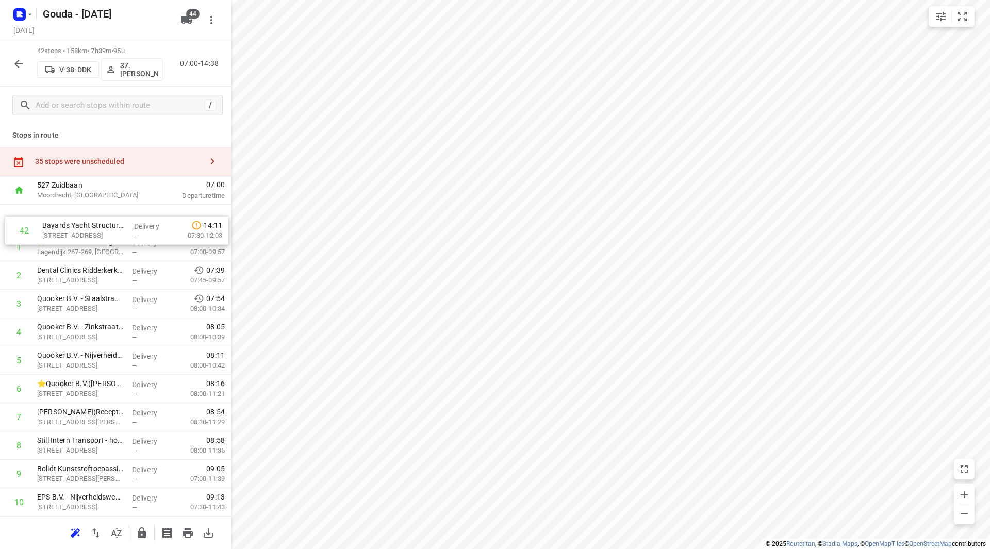
drag, startPoint x: 78, startPoint y: 474, endPoint x: 84, endPoint y: 223, distance: 251.2
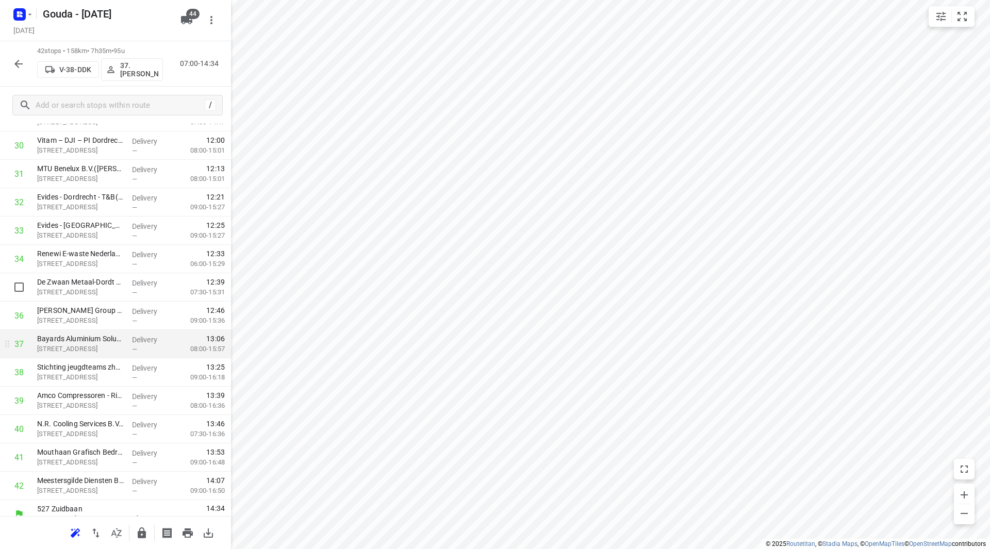
scroll to position [908, 0]
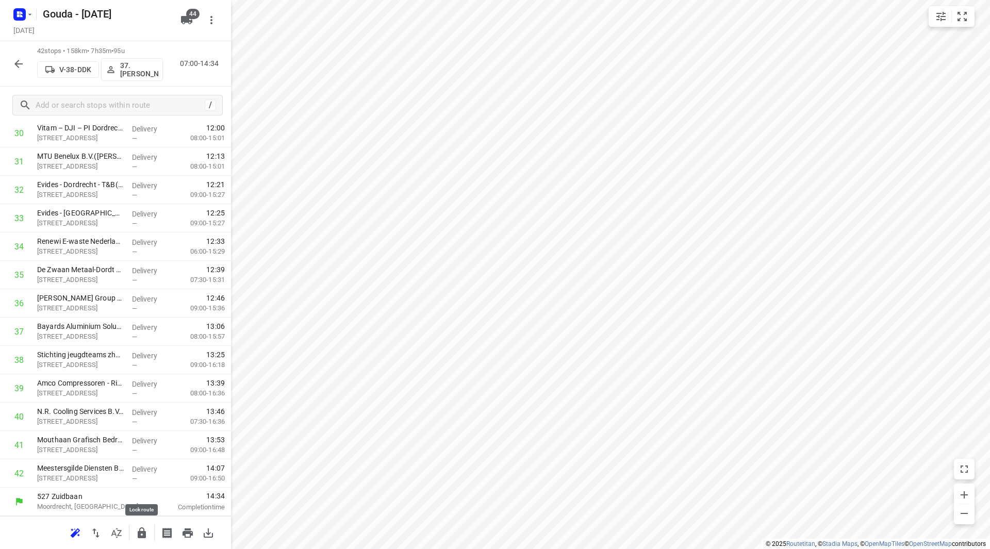
click at [136, 533] on button "button" at bounding box center [141, 533] width 21 height 21
click at [17, 61] on icon "button" at bounding box center [18, 64] width 12 height 12
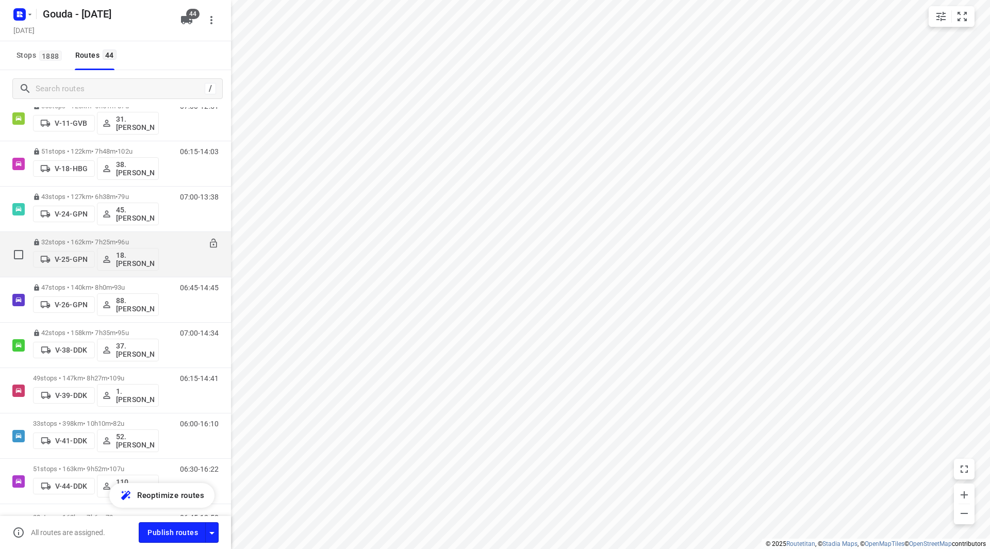
scroll to position [206, 0]
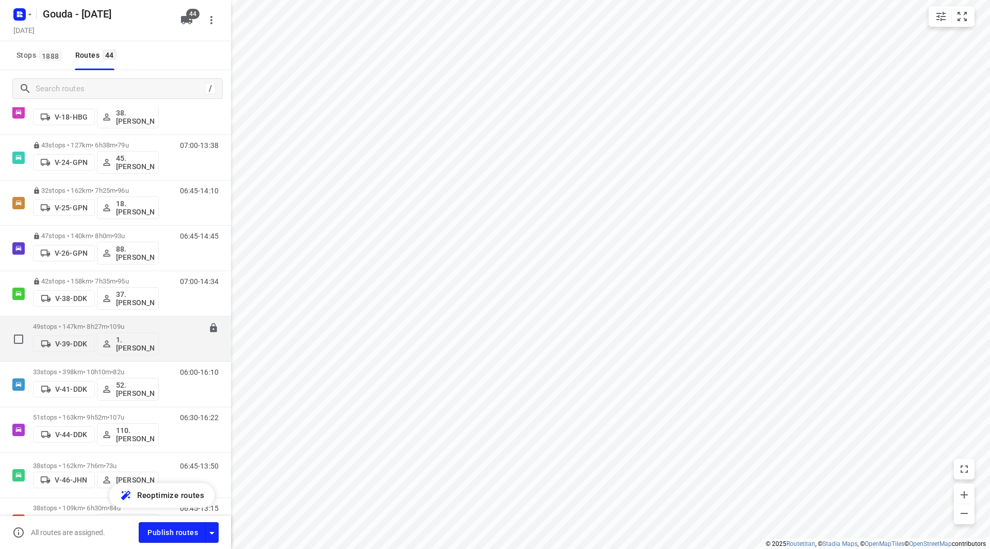
click at [143, 322] on div "49 stops • 147km • 8h27m • 109u V-39-DDK 1. Abdul Shadeh" at bounding box center [96, 339] width 126 height 43
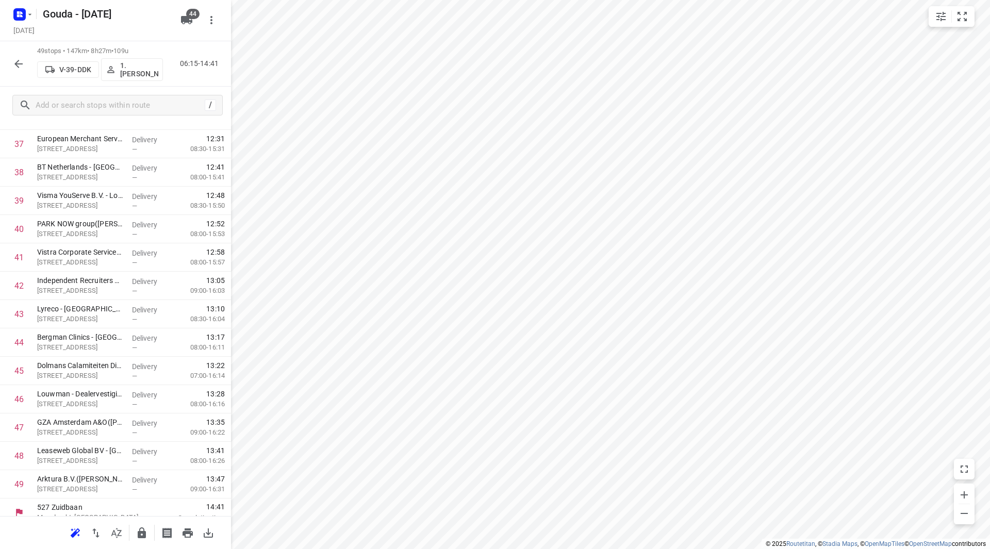
scroll to position [1107, 0]
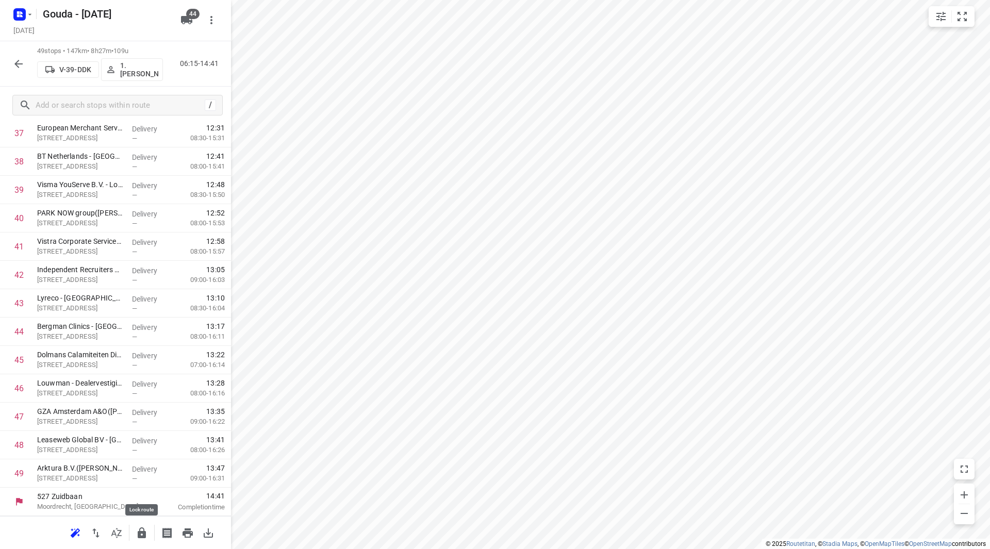
click at [138, 532] on icon "button" at bounding box center [142, 533] width 8 height 11
click at [23, 69] on icon "button" at bounding box center [18, 64] width 12 height 12
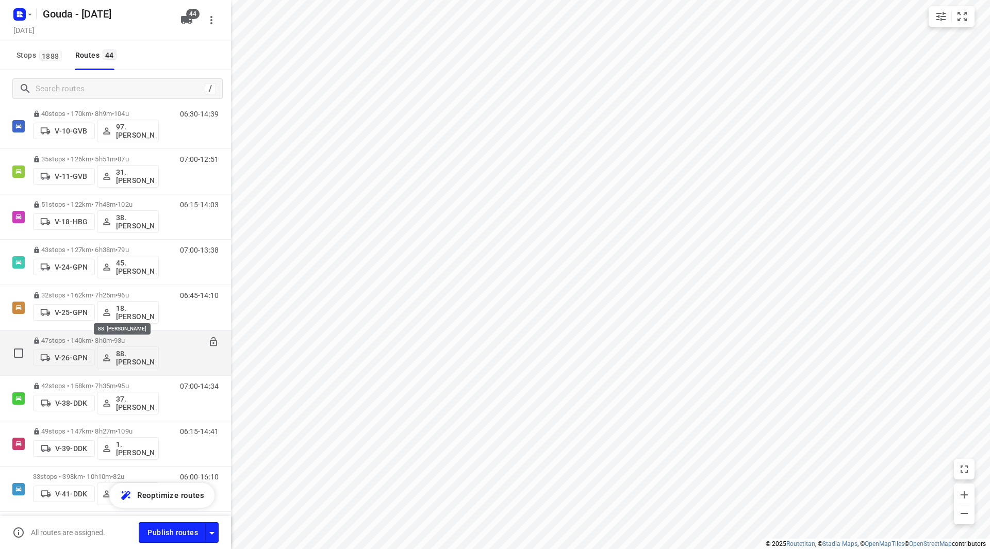
scroll to position [155, 0]
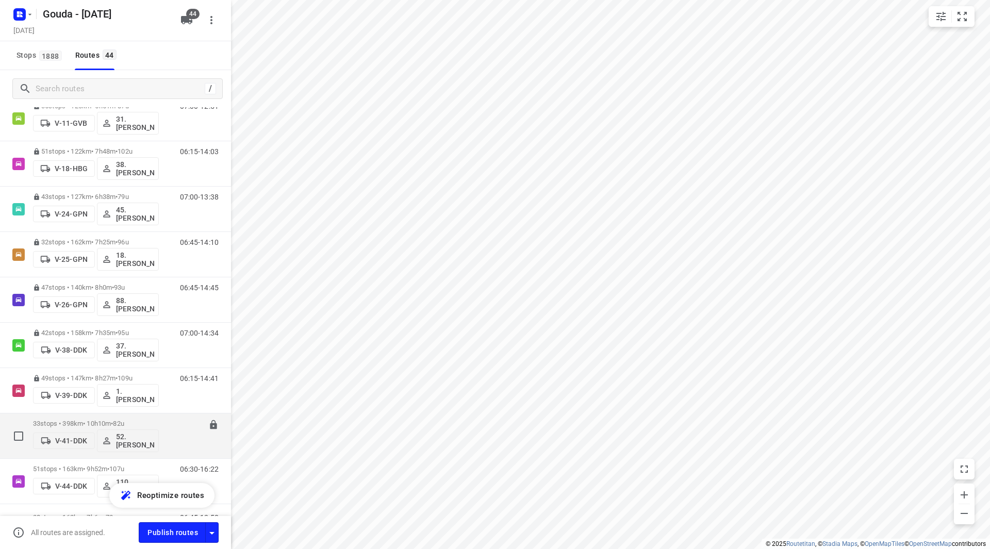
click at [139, 421] on p "33 stops • 398km • 10h10m • 82u" at bounding box center [96, 424] width 126 height 8
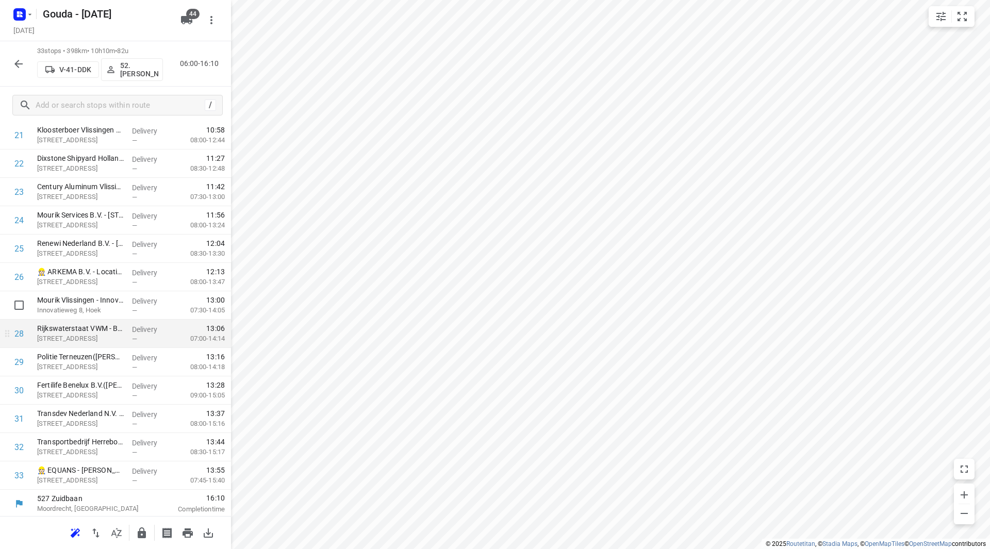
scroll to position [653, 0]
click at [139, 533] on icon "button" at bounding box center [142, 533] width 8 height 11
click at [13, 60] on icon "button" at bounding box center [18, 64] width 12 height 12
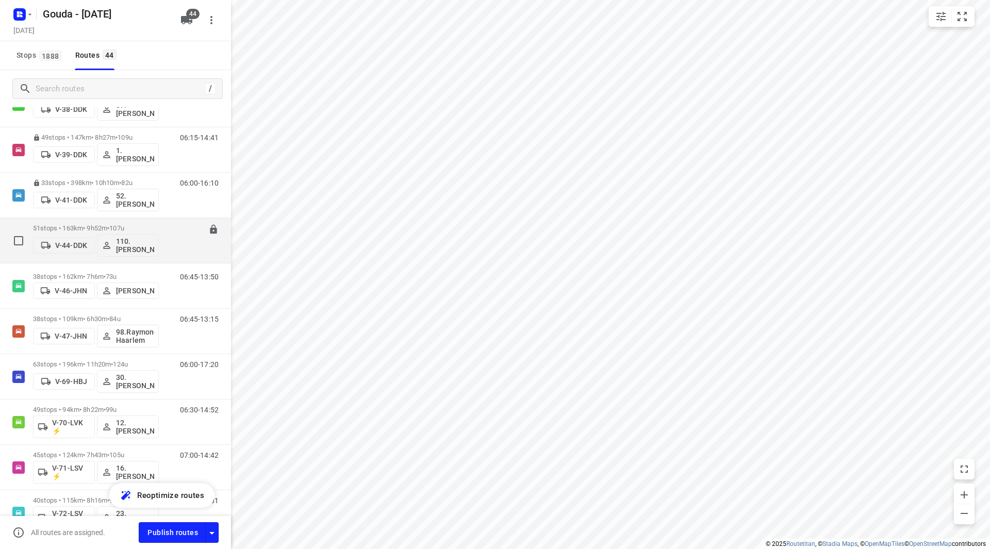
scroll to position [413, 0]
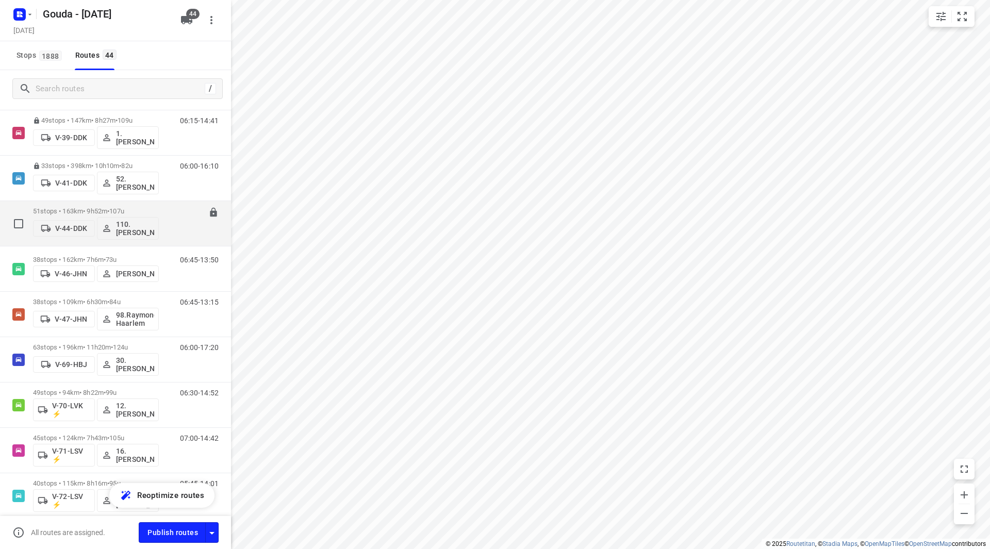
click at [151, 209] on p "51 stops • 163km • 9h52m • 107u" at bounding box center [96, 211] width 126 height 8
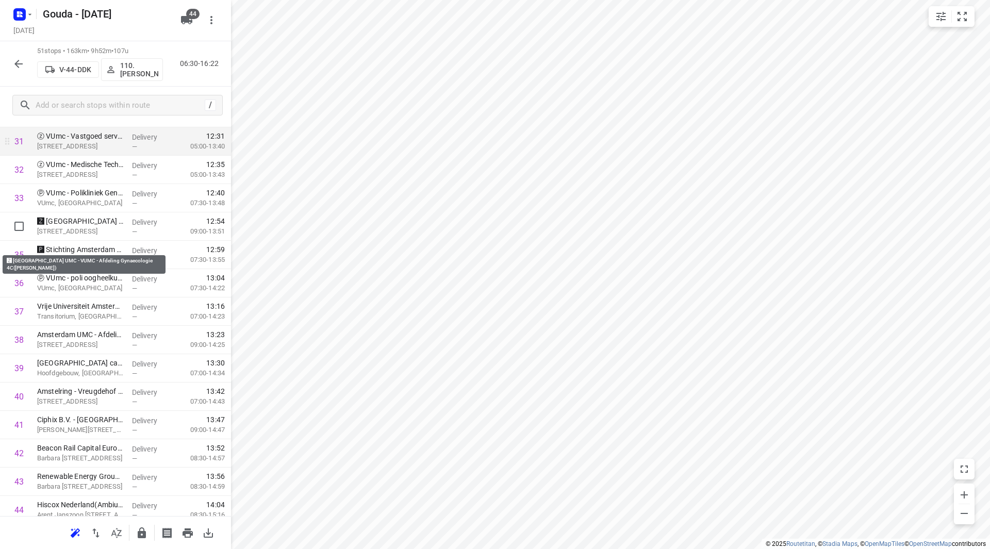
scroll to position [825, 0]
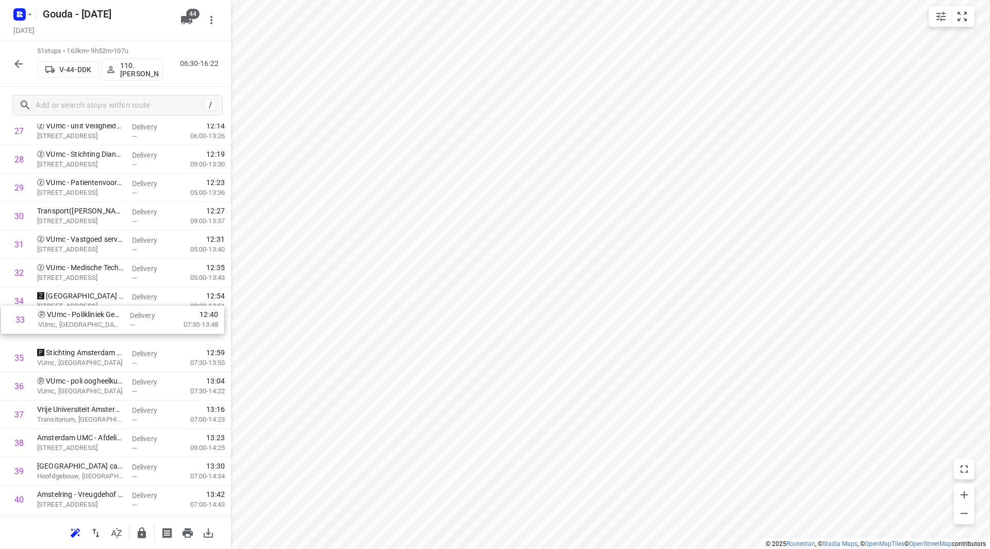
drag, startPoint x: 88, startPoint y: 297, endPoint x: 85, endPoint y: 331, distance: 34.1
click at [85, 331] on div "1 Fyeo Amsterdam - Assumburg(Chantal Coutinho) Assumburg 150, Amsterdam Deliver…" at bounding box center [115, 103] width 231 height 1446
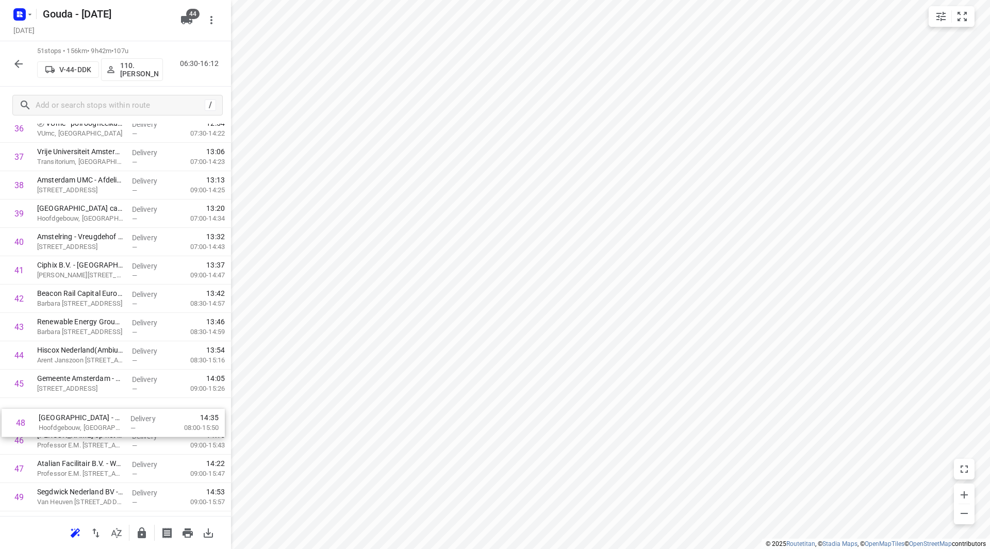
scroll to position [1085, 0]
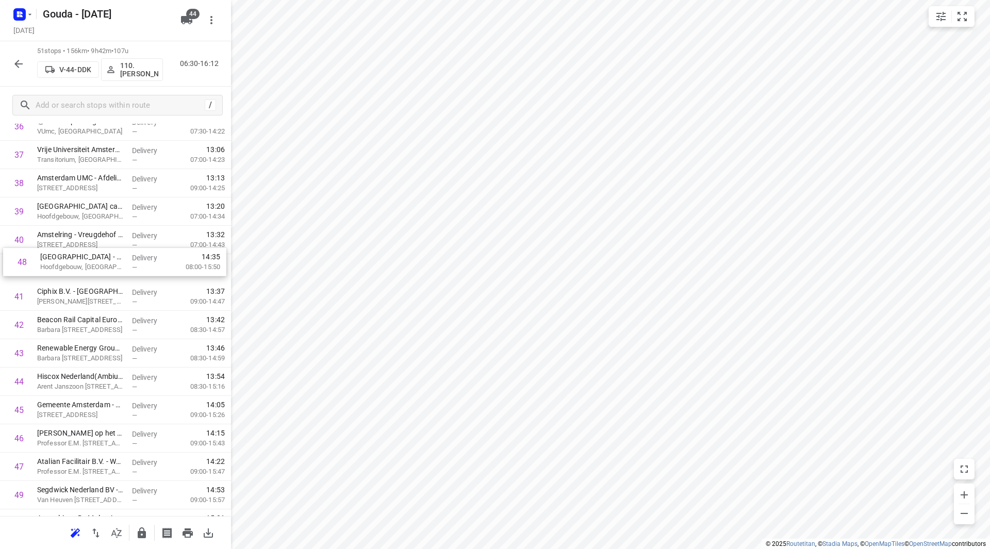
drag, startPoint x: 83, startPoint y: 421, endPoint x: 81, endPoint y: 245, distance: 176.4
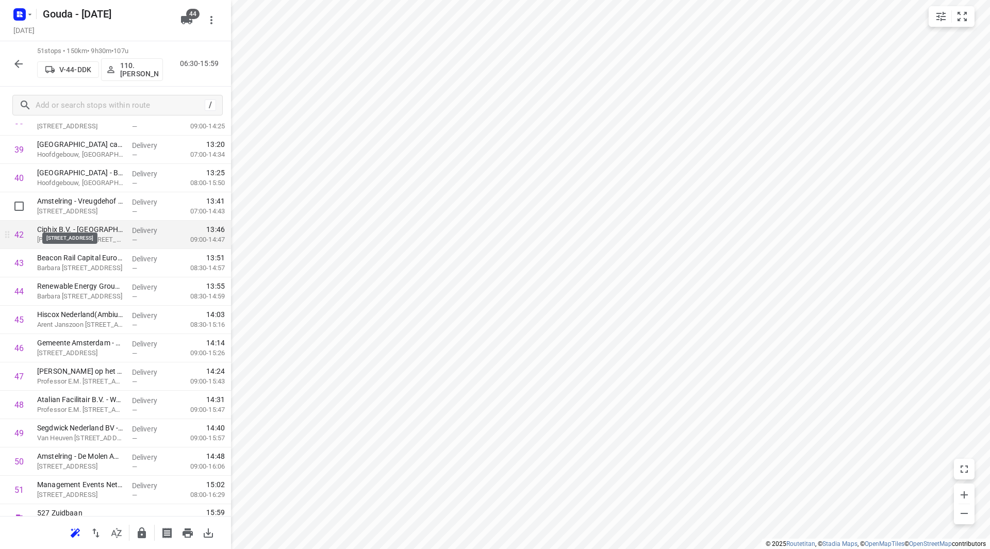
scroll to position [1163, 0]
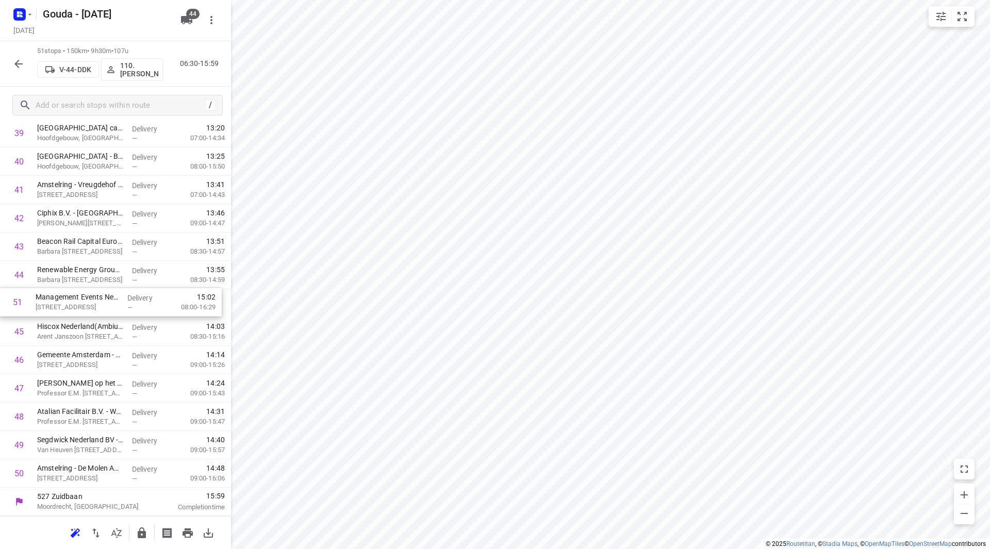
drag, startPoint x: 98, startPoint y: 477, endPoint x: 94, endPoint y: 303, distance: 174.3
click at [145, 537] on icon "button" at bounding box center [142, 533] width 8 height 11
click at [17, 63] on icon "button" at bounding box center [18, 64] width 12 height 12
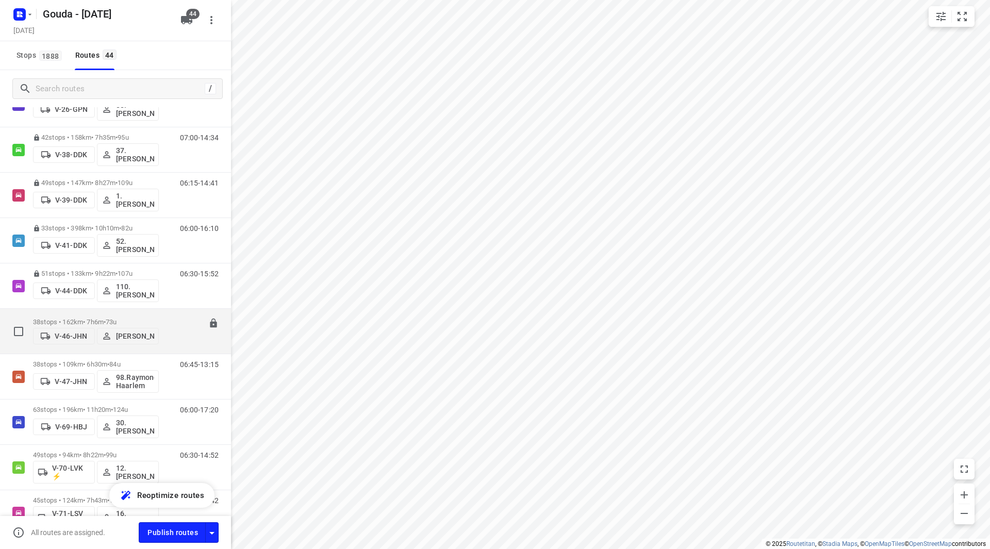
scroll to position [413, 0]
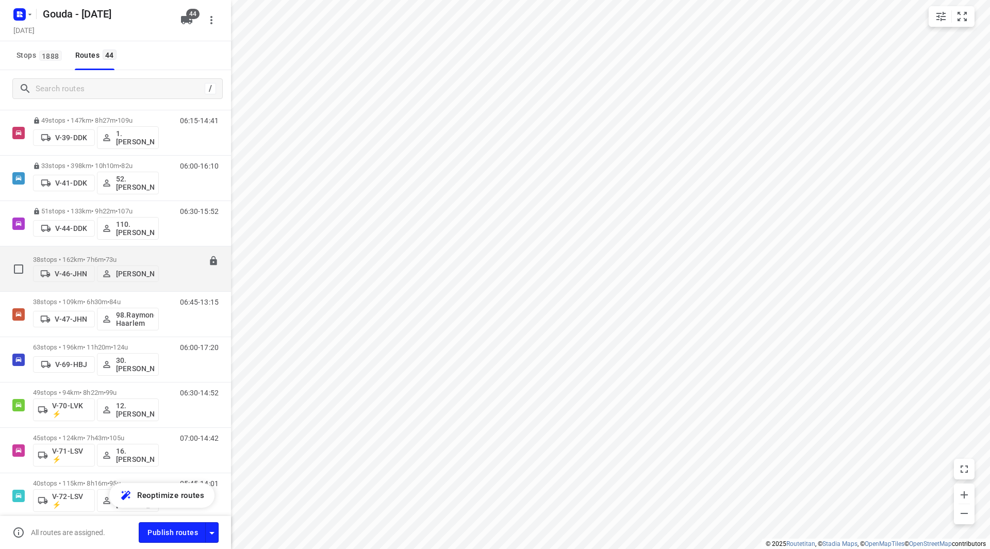
click at [150, 251] on div "38 stops • 162km • 7h6m • 73u V-46-JHN Huseyin Özbek" at bounding box center [96, 269] width 126 height 37
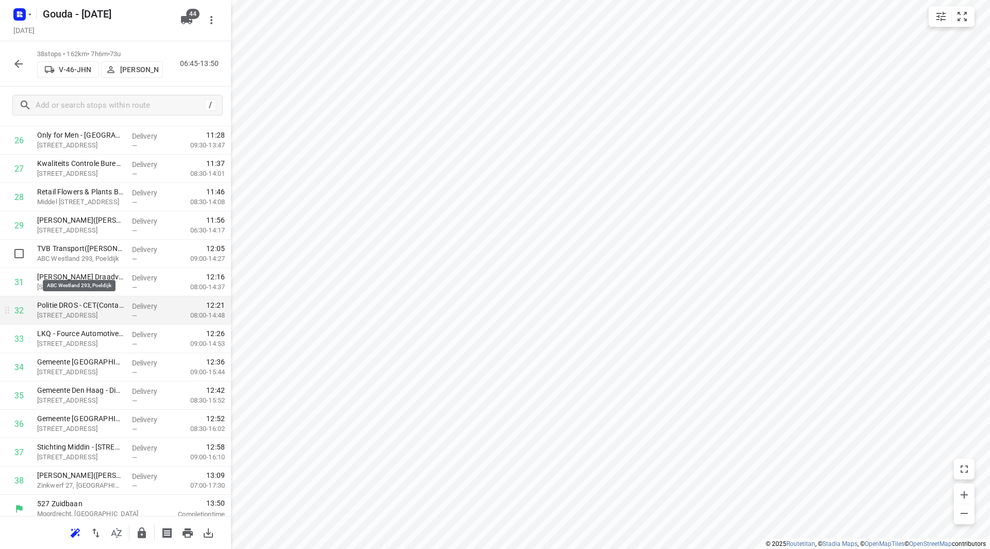
scroll to position [795, 0]
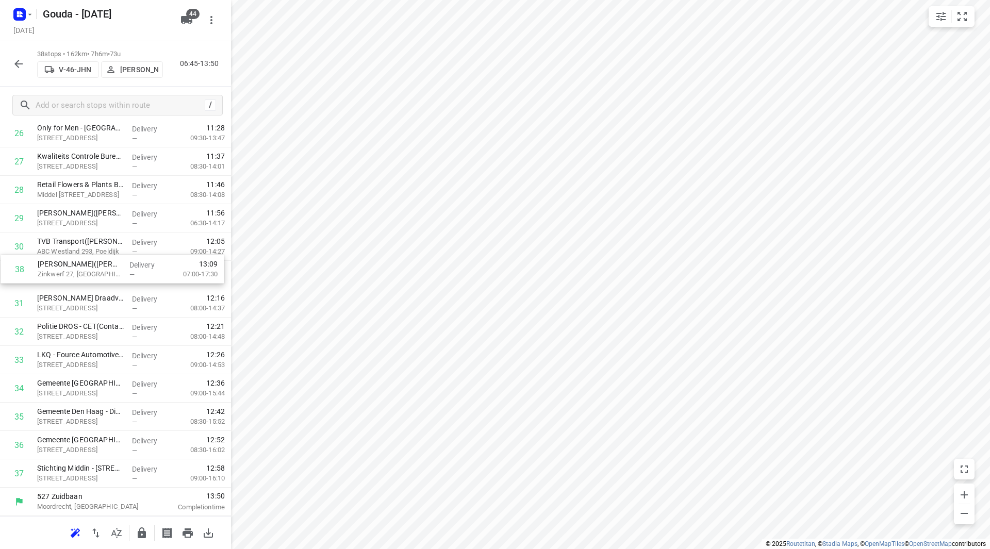
drag, startPoint x: 93, startPoint y: 479, endPoint x: 93, endPoint y: 270, distance: 208.8
click at [140, 531] on icon "button" at bounding box center [142, 533] width 12 height 12
click at [16, 65] on icon "button" at bounding box center [18, 64] width 8 height 8
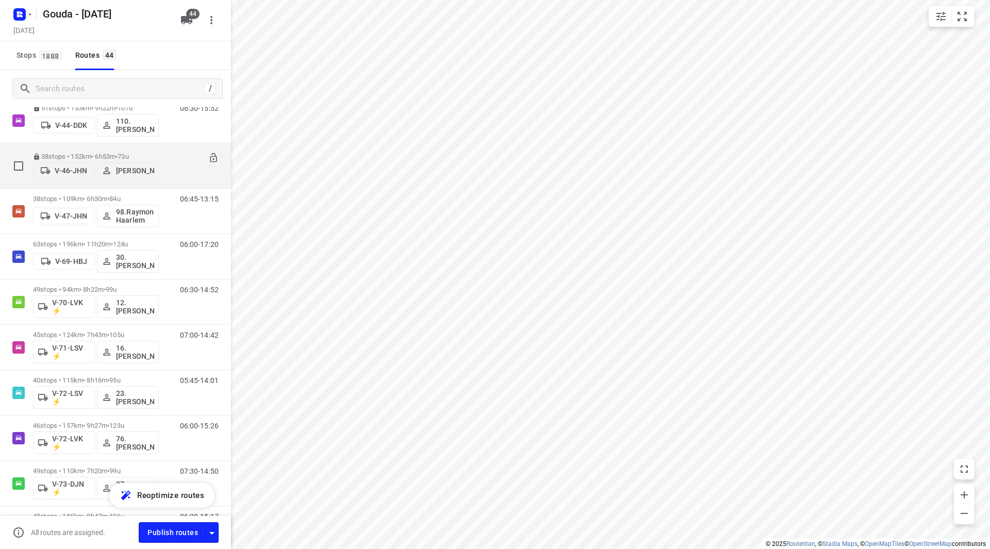
scroll to position [413, 0]
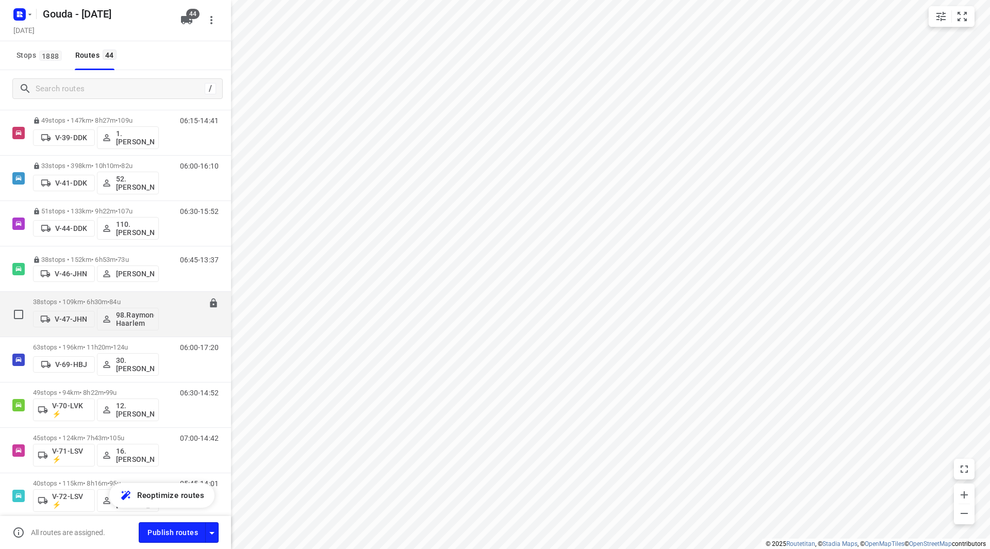
click at [145, 301] on p "38 stops • 109km • 6h30m • 84u" at bounding box center [96, 302] width 126 height 8
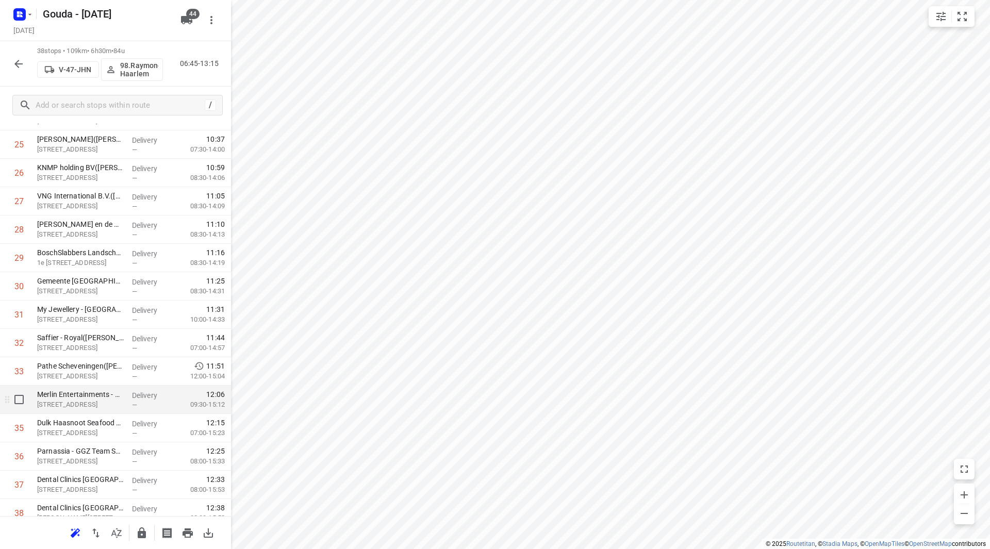
scroll to position [795, 0]
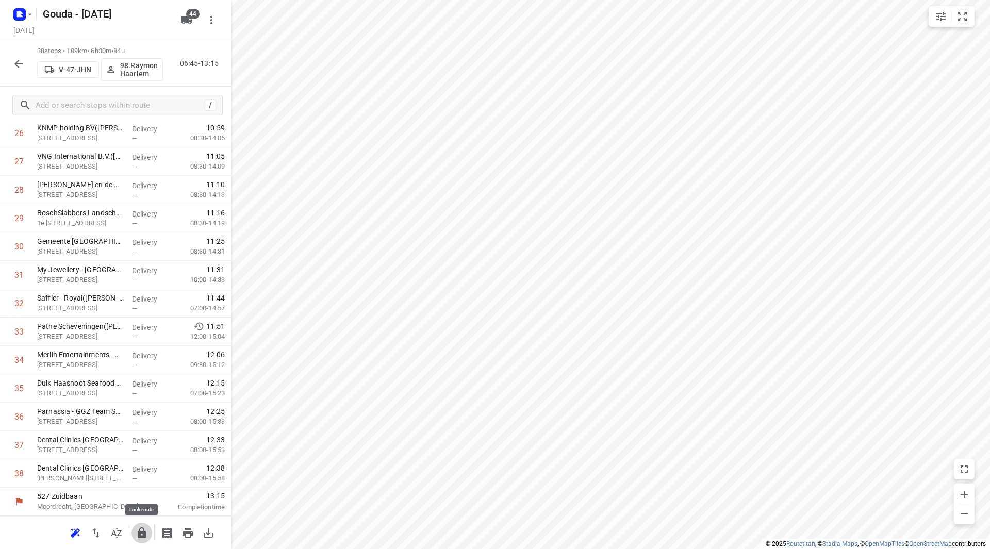
click at [144, 530] on icon "button" at bounding box center [142, 533] width 12 height 12
click at [15, 61] on icon "button" at bounding box center [18, 64] width 12 height 12
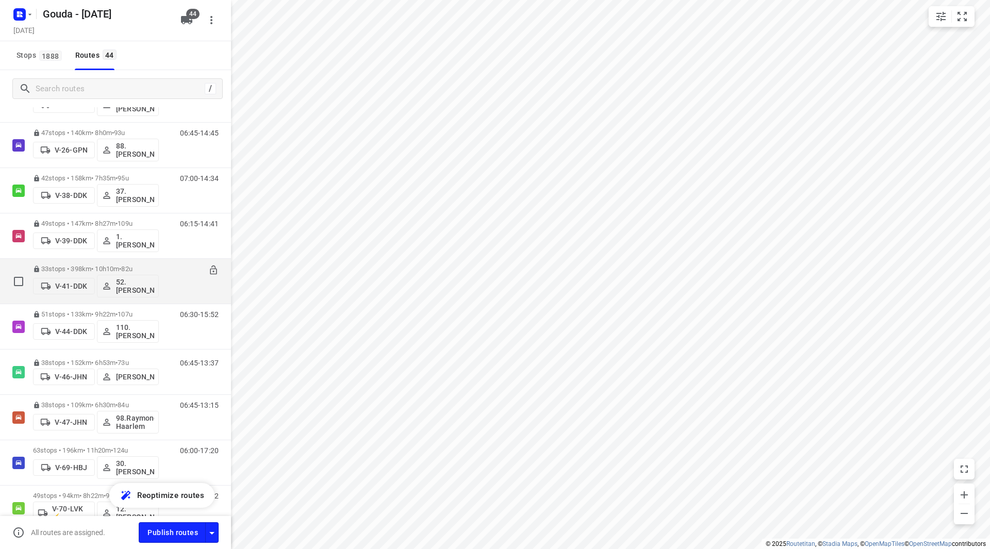
scroll to position [464, 0]
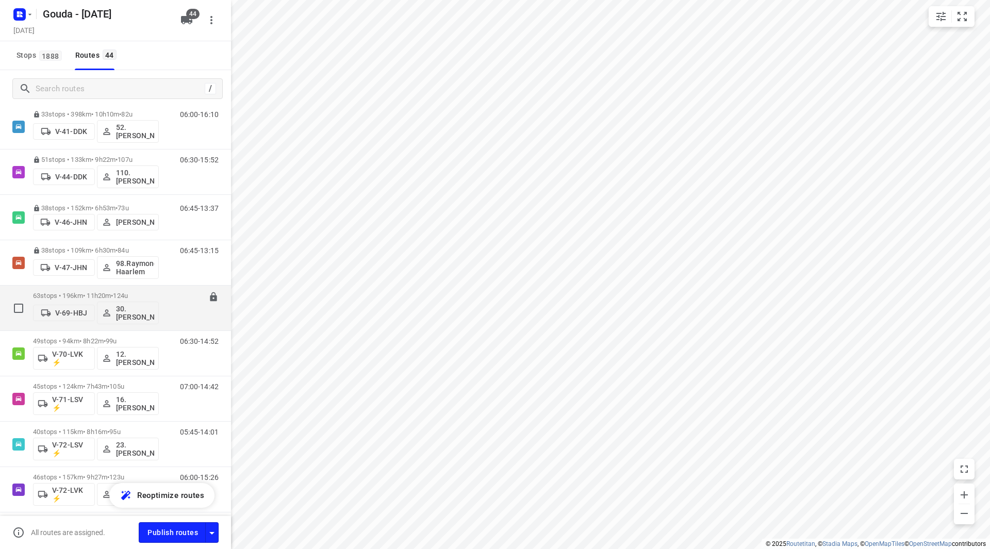
click at [142, 289] on div "63 stops • 196km • 11h20m • 124u V-69-HBJ 30.Robin Brakeboer" at bounding box center [96, 308] width 126 height 43
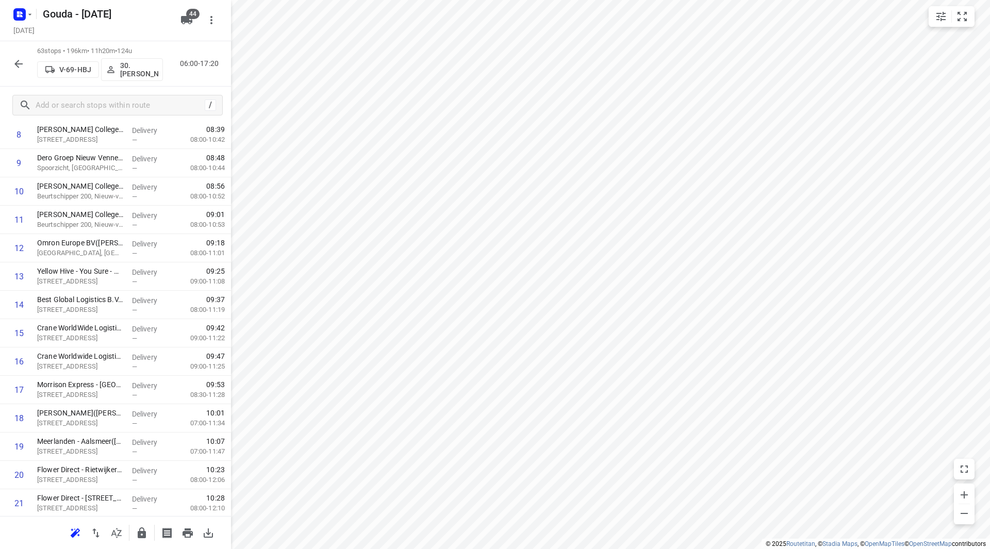
scroll to position [155, 0]
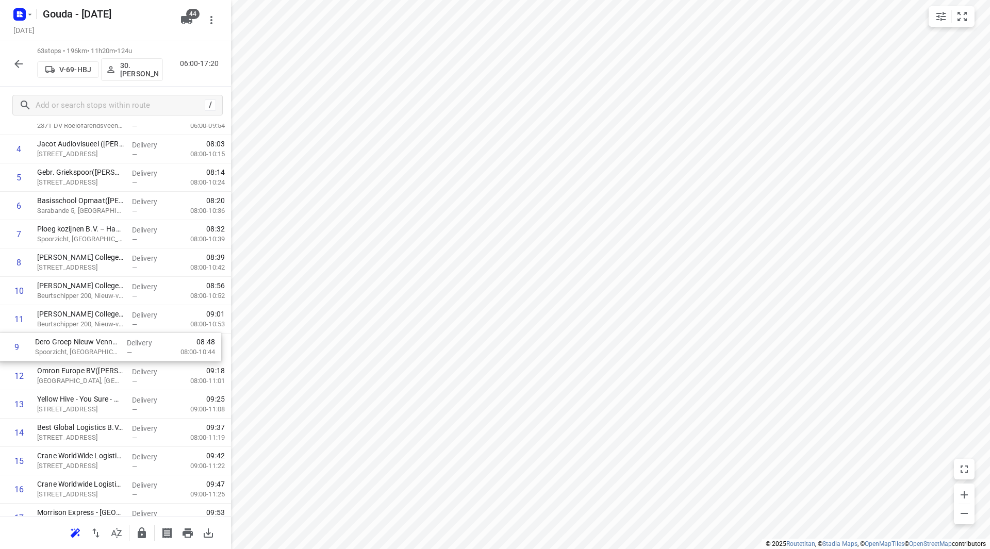
drag, startPoint x: 90, startPoint y: 287, endPoint x: 87, endPoint y: 349, distance: 62.5
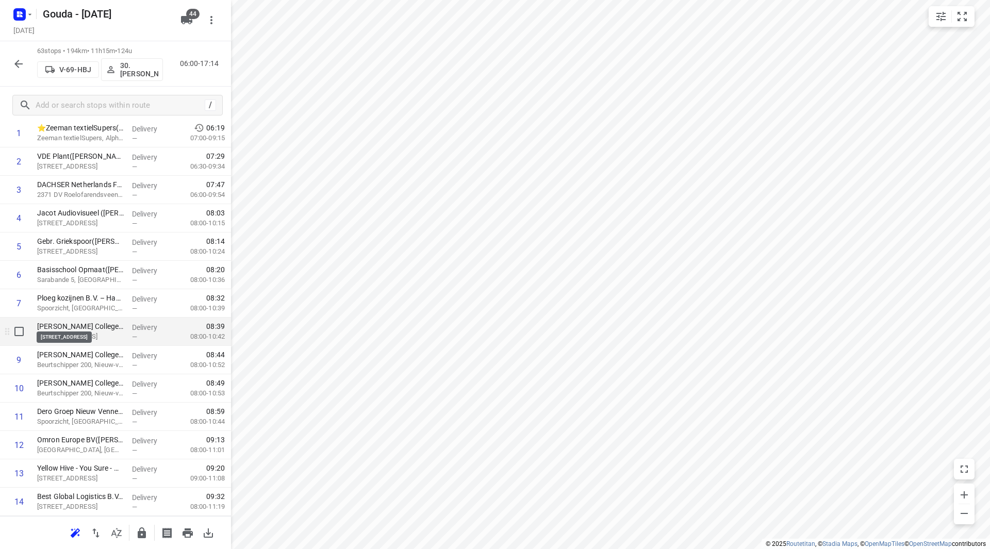
scroll to position [103, 0]
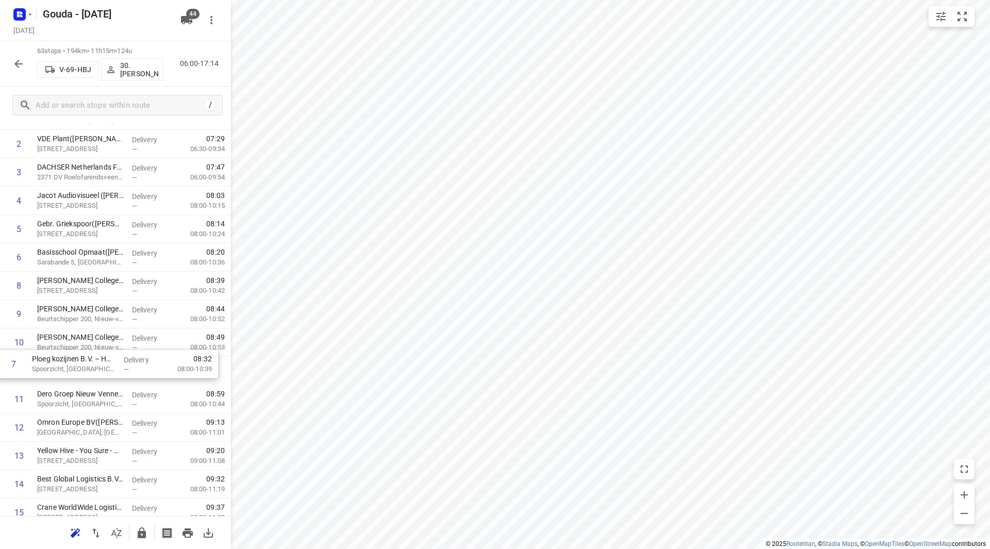
drag, startPoint x: 99, startPoint y: 286, endPoint x: 95, endPoint y: 377, distance: 91.4
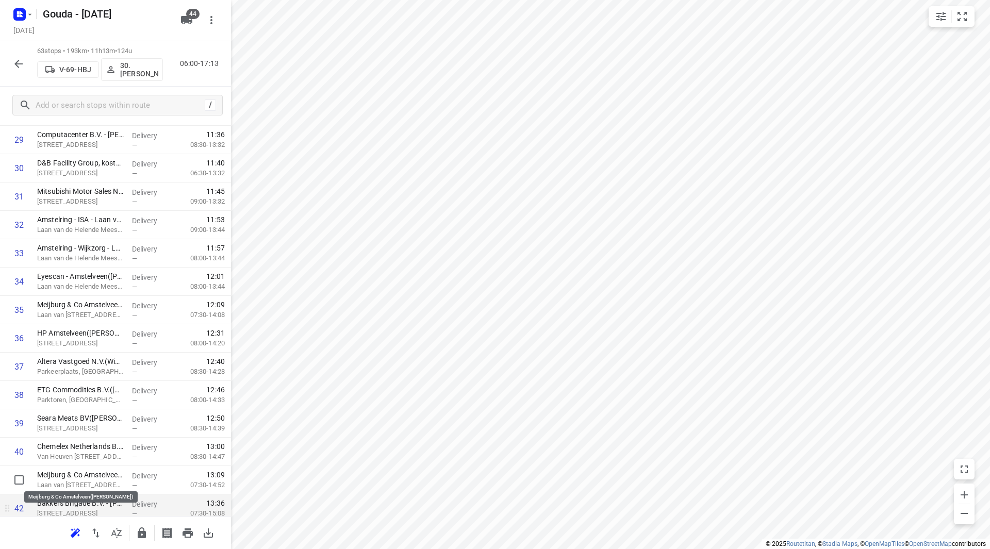
scroll to position [877, 0]
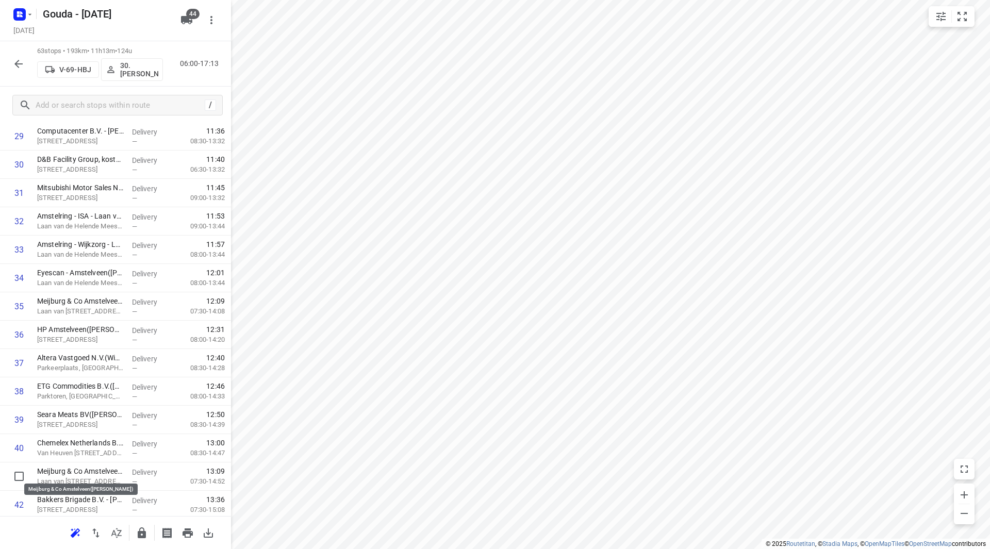
drag, startPoint x: 90, startPoint y: 474, endPoint x: 98, endPoint y: 448, distance: 27.6
click at [92, 460] on div "1 ⭐Zeeman textielSupers(Sandra Jansen) Zeeman textielSupers, Alphen Aan Den Rij…" at bounding box center [115, 221] width 231 height 1787
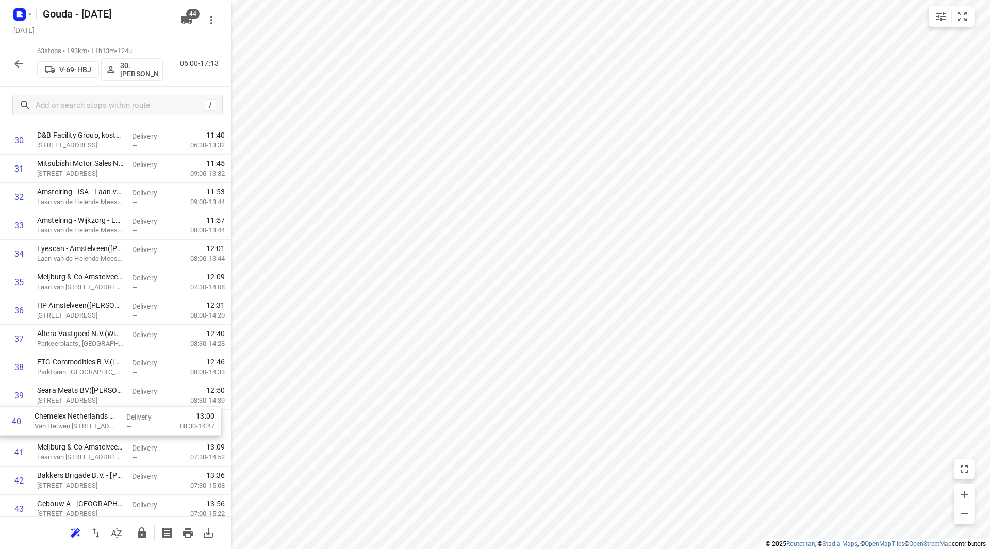
drag, startPoint x: 98, startPoint y: 448, endPoint x: 95, endPoint y: 420, distance: 28.5
click at [95, 421] on div "1 ⭐Zeeman textielSupers(Sandra Jansen) Zeeman textielSupers, Alphen Aan Den Rij…" at bounding box center [115, 197] width 231 height 1787
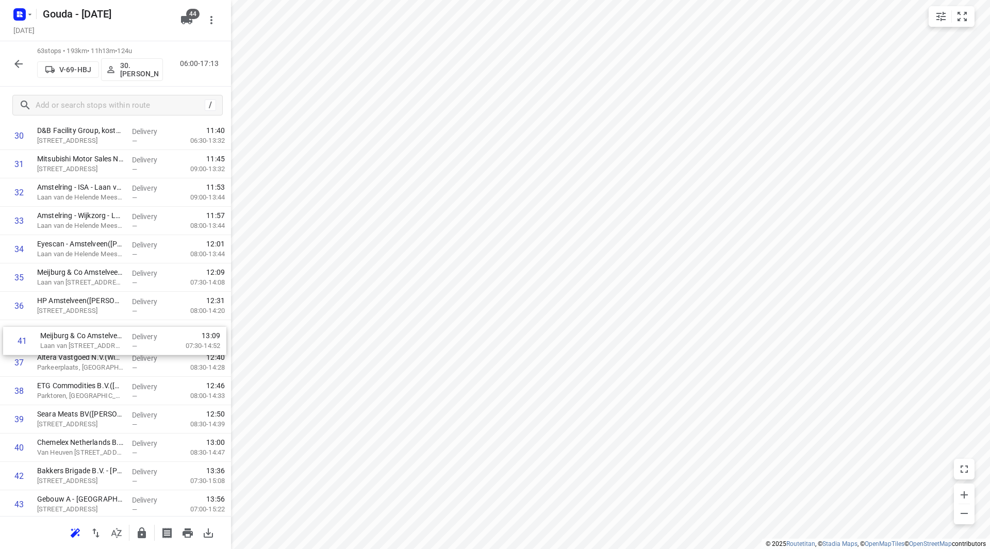
drag, startPoint x: 90, startPoint y: 443, endPoint x: 94, endPoint y: 293, distance: 150.6
click at [94, 293] on div "1 ⭐Zeeman textielSupers(Sandra Jansen) Zeeman textielSupers, Alphen Aan Den Rij…" at bounding box center [115, 192] width 231 height 1787
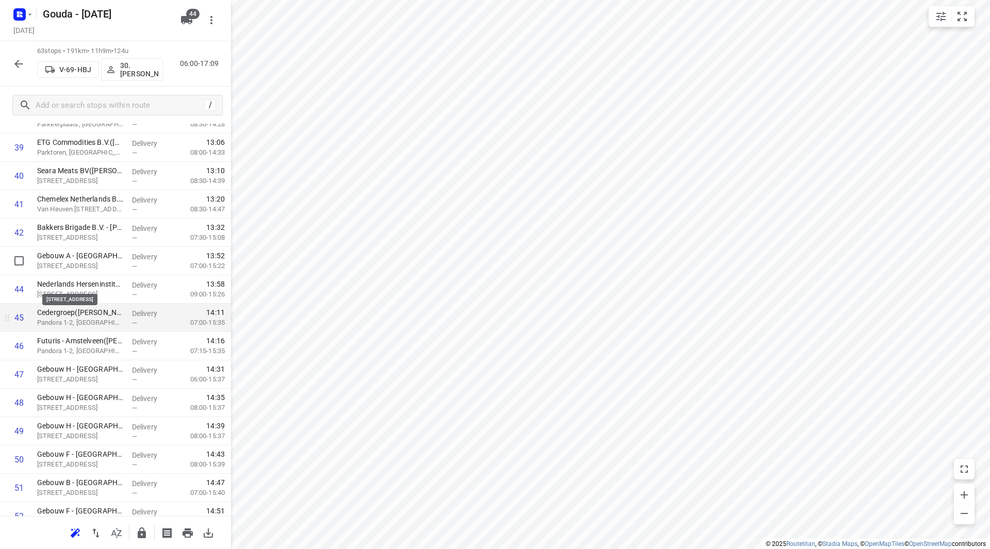
scroll to position [1163, 0]
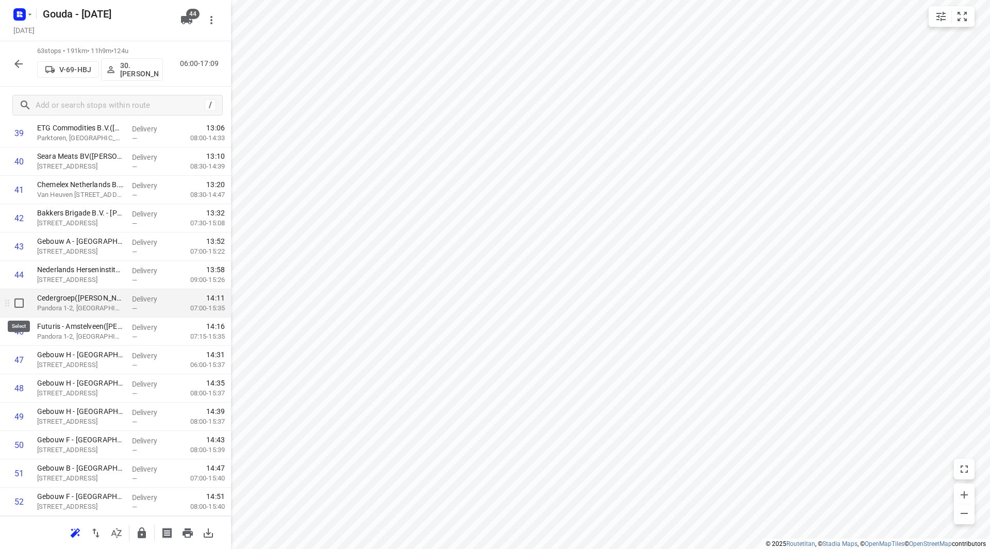
click at [23, 303] on input "checkbox" at bounding box center [19, 303] width 21 height 21
checkbox input "true"
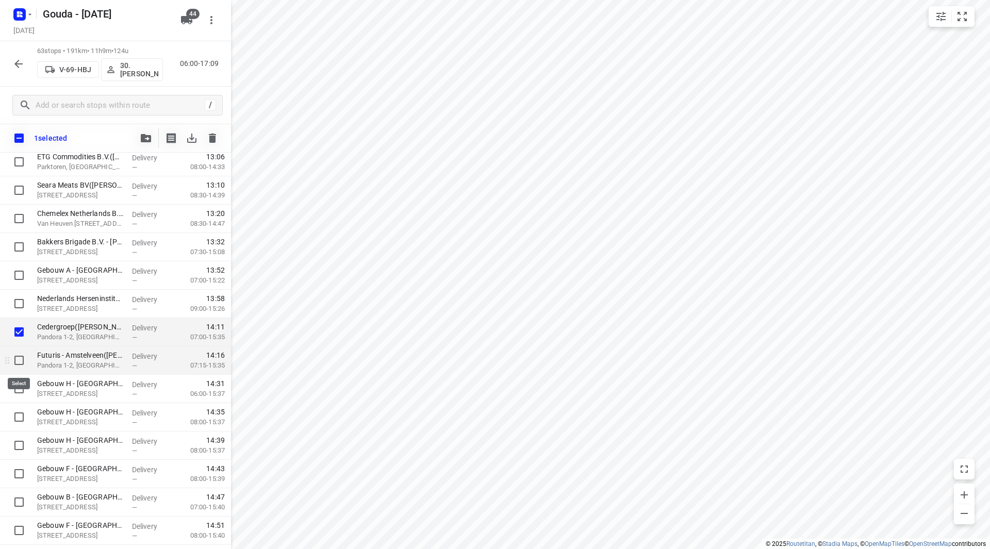
click at [21, 363] on input "checkbox" at bounding box center [19, 360] width 21 height 21
checkbox input "true"
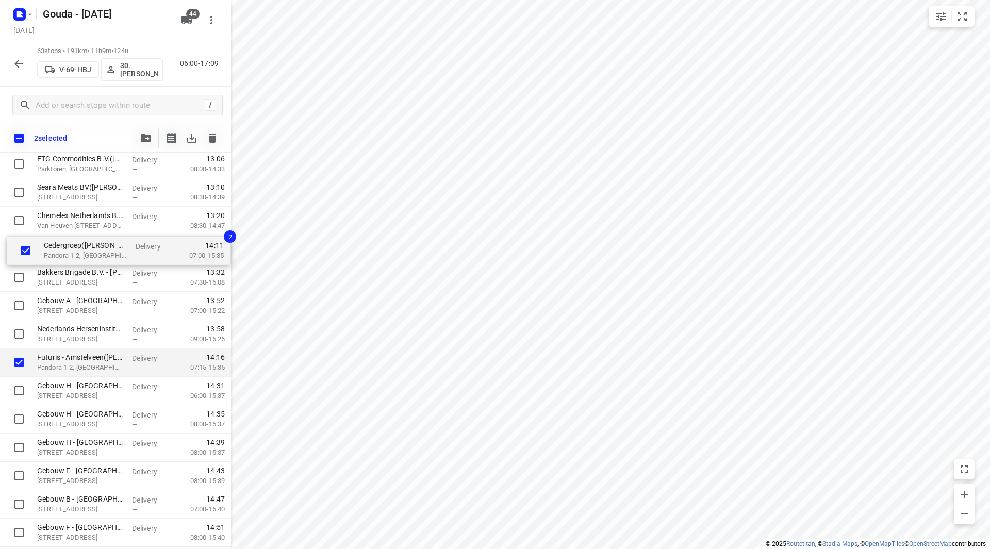
drag, startPoint x: 77, startPoint y: 332, endPoint x: 84, endPoint y: 248, distance: 84.3
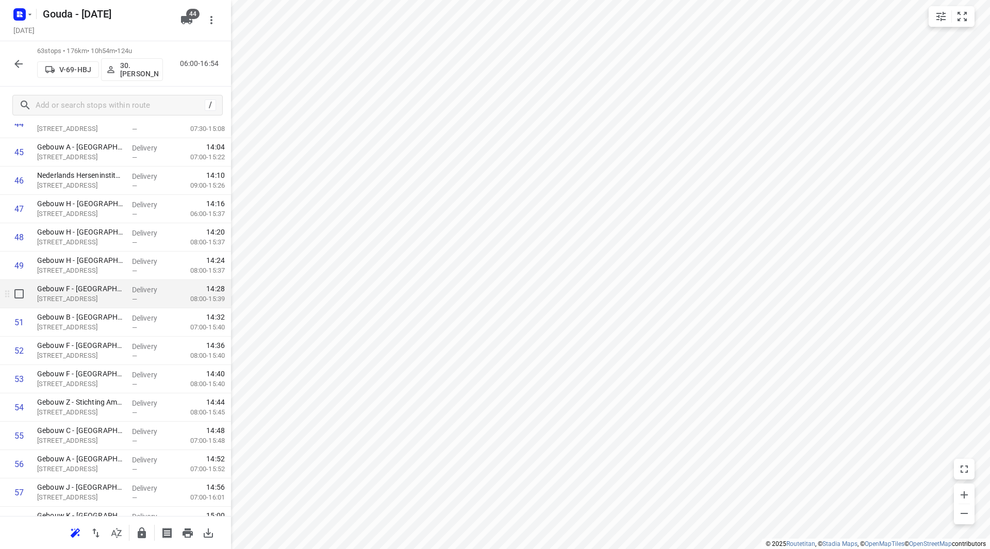
scroll to position [1418, 0]
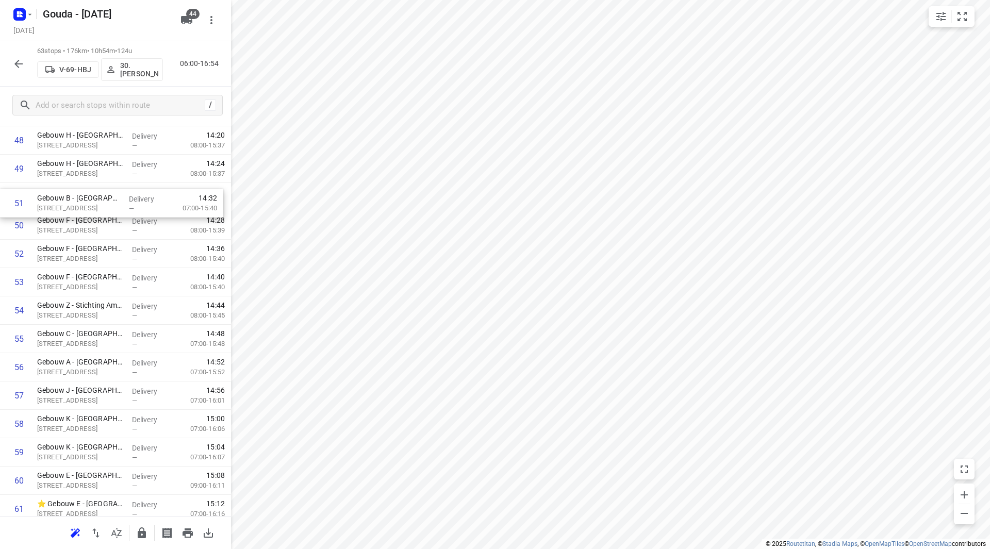
drag, startPoint x: 107, startPoint y: 219, endPoint x: 108, endPoint y: 204, distance: 15.0
click at [107, 208] on div "Gouda - Wednesday Wednesday, Aug 27 44 63 stops • 176km • 10h54m • 124u V-69-HB…" at bounding box center [115, 274] width 231 height 549
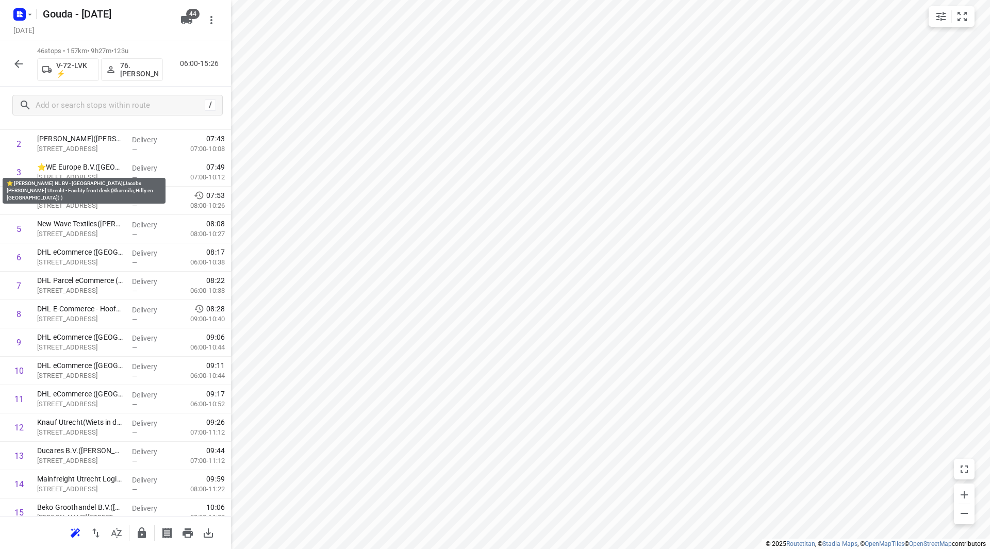
scroll to position [0, 0]
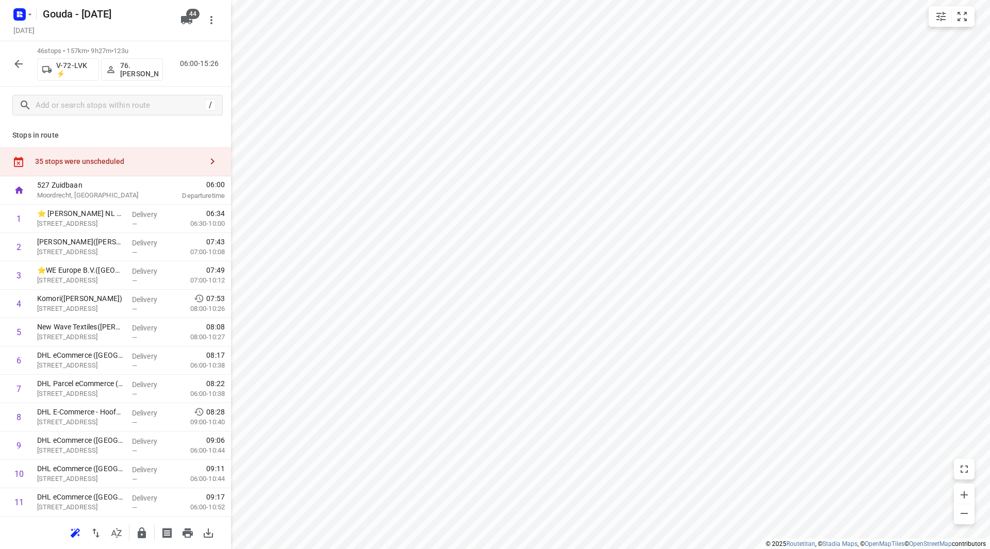
click at [27, 62] on button "button" at bounding box center [18, 64] width 21 height 21
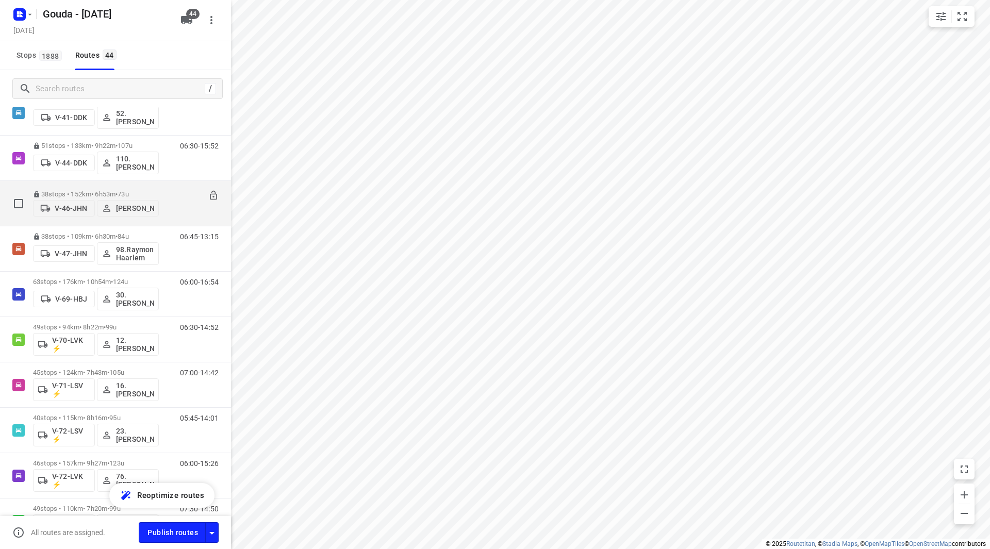
scroll to position [516, 0]
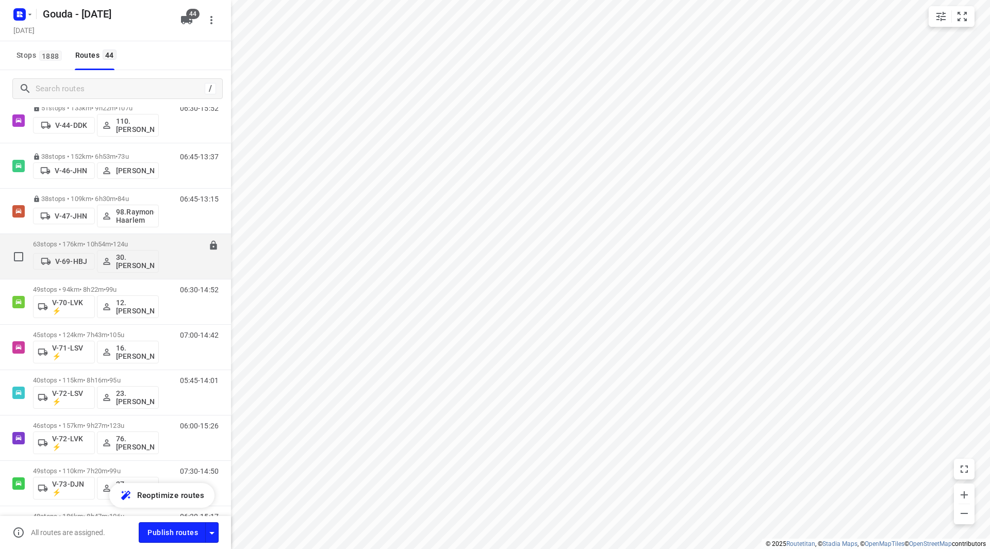
click at [163, 240] on div "63 stops • 176km • 10h54m • 124u V-69-HBJ 30.Robin Brakeboer 06:00-16:54" at bounding box center [132, 256] width 198 height 43
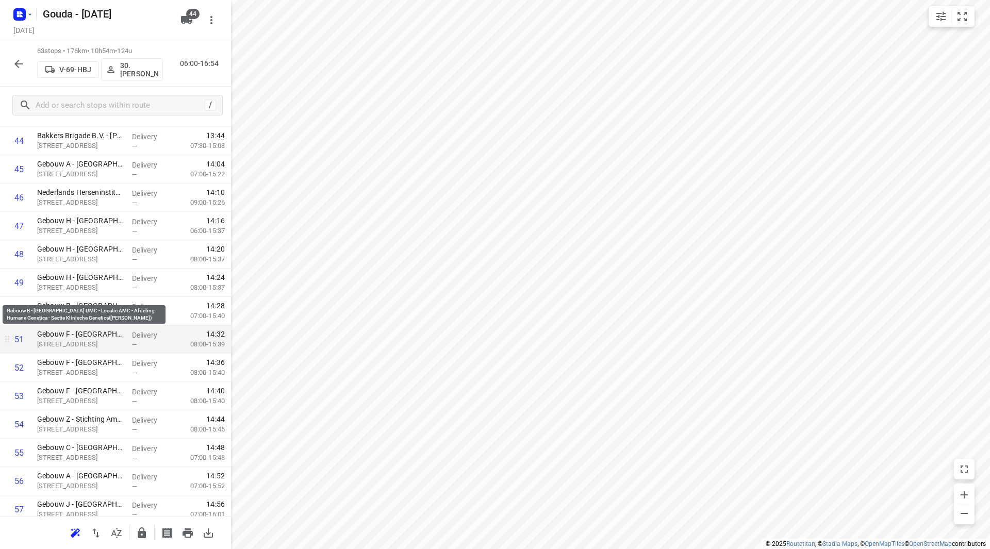
scroll to position [1349, 0]
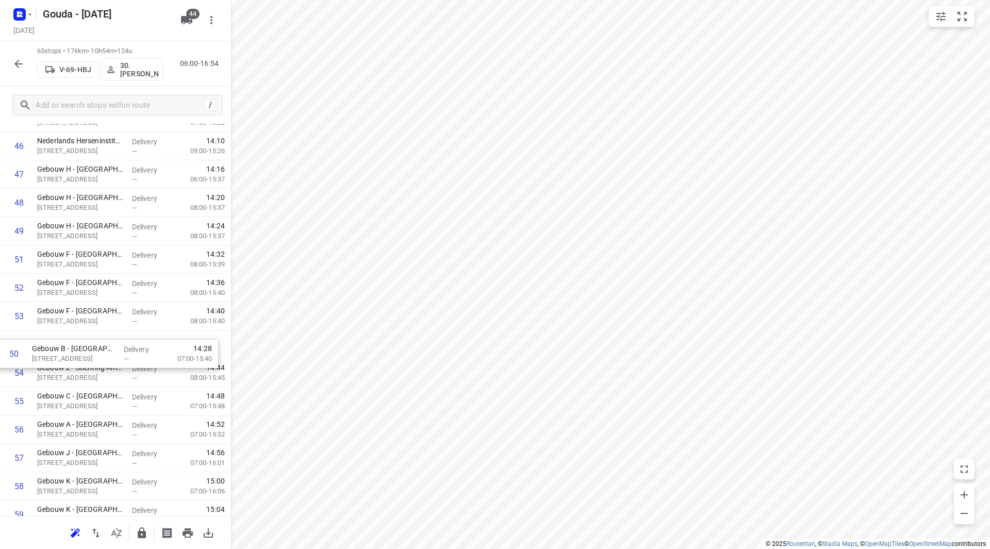
drag, startPoint x: 105, startPoint y: 277, endPoint x: 104, endPoint y: 373, distance: 96.4
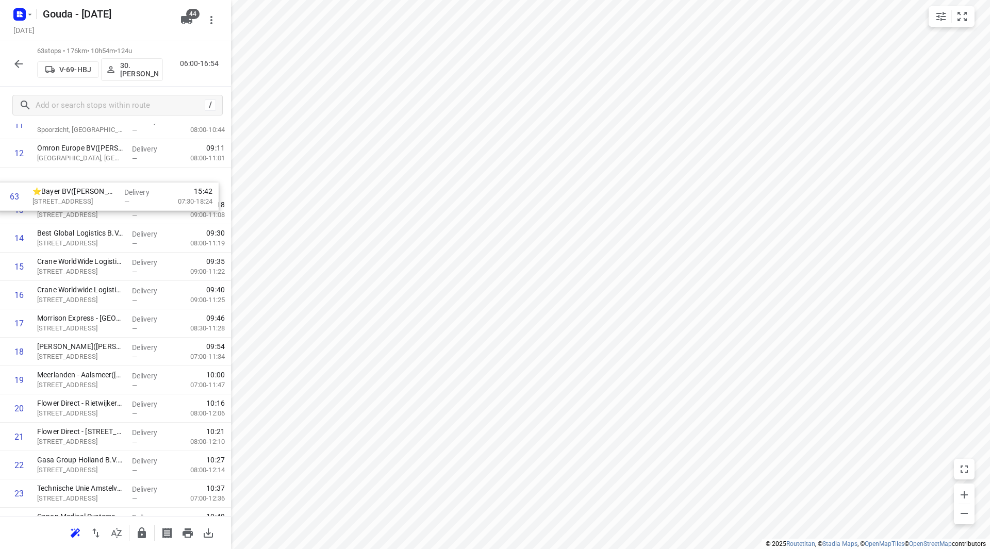
scroll to position [357, 0]
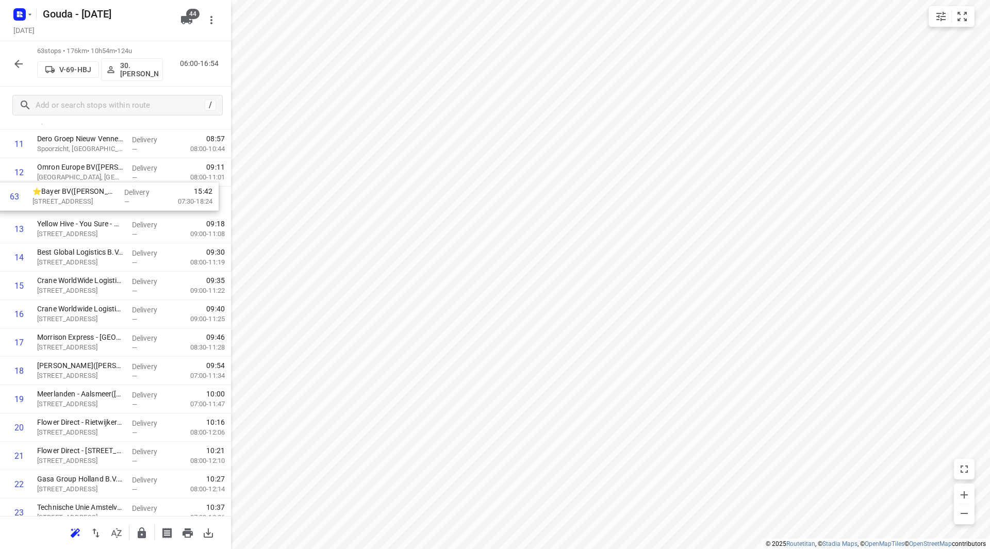
drag, startPoint x: 66, startPoint y: 480, endPoint x: 65, endPoint y: 202, distance: 277.9
click at [143, 532] on icon "button" at bounding box center [142, 533] width 8 height 11
click at [18, 64] on icon "button" at bounding box center [18, 64] width 8 height 8
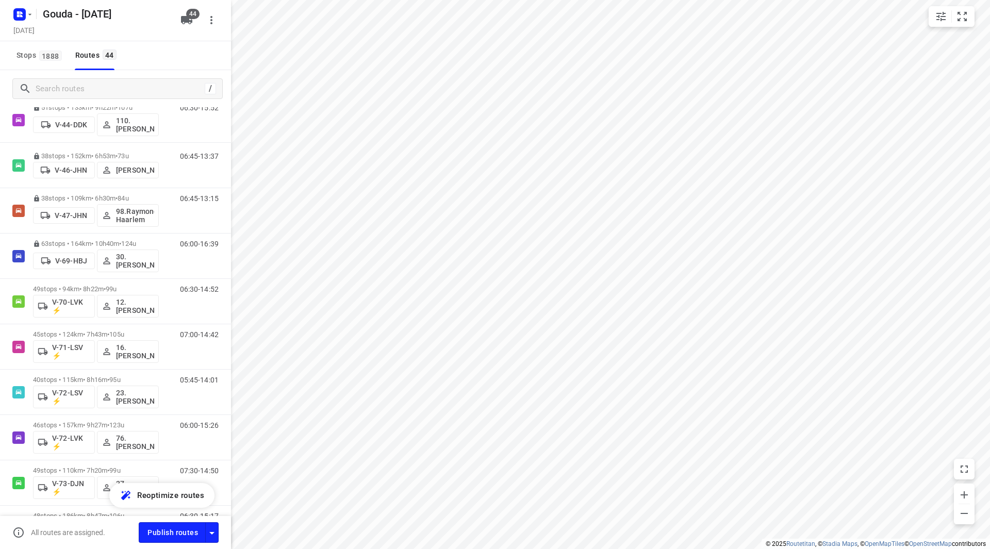
scroll to position [615, 0]
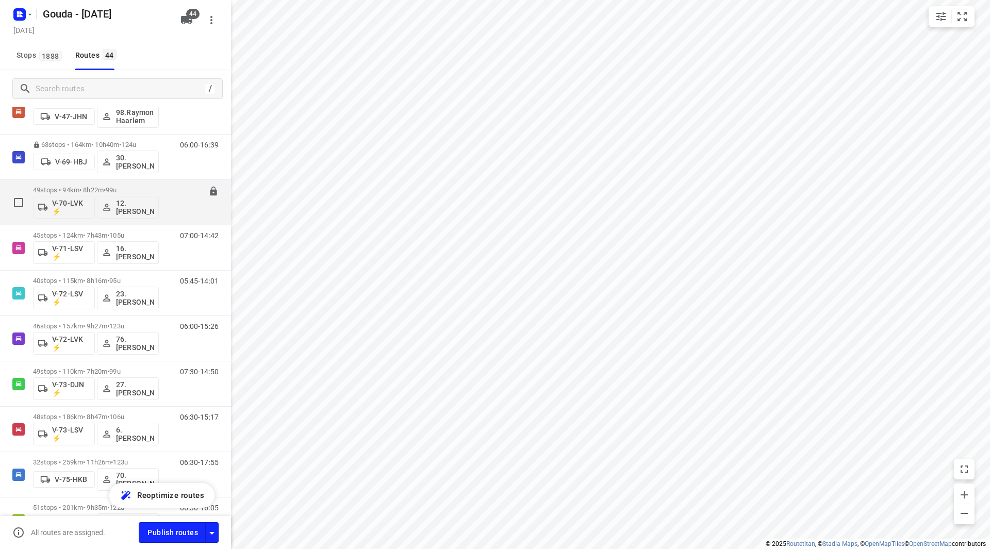
click at [156, 186] on div "49 stops • 94km • 8h22m • 99u V-70-LVK ⚡ 12. Cynthia Visser" at bounding box center [96, 202] width 126 height 43
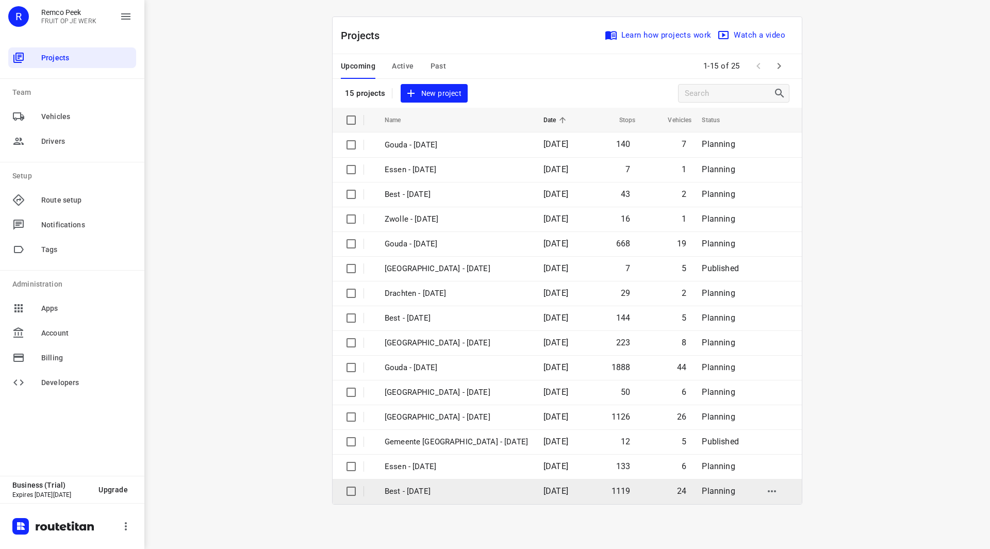
click at [434, 490] on p "Best - [DATE]" at bounding box center [456, 492] width 143 height 12
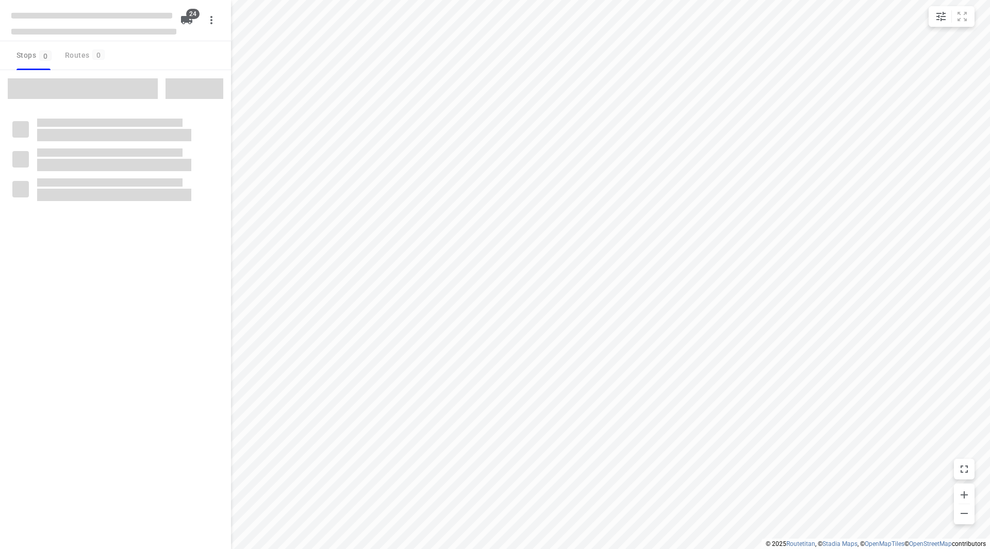
checkbox input "true"
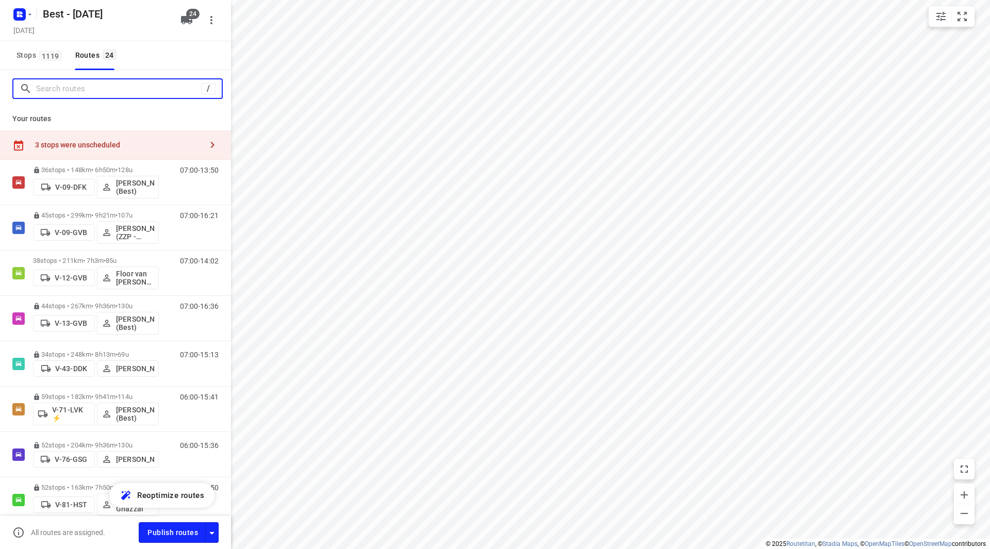
click at [78, 90] on input "Search routes" at bounding box center [118, 89] width 165 height 16
drag, startPoint x: 28, startPoint y: 50, endPoint x: 41, endPoint y: 78, distance: 30.5
click at [28, 51] on span "Stops 1119" at bounding box center [41, 55] width 48 height 13
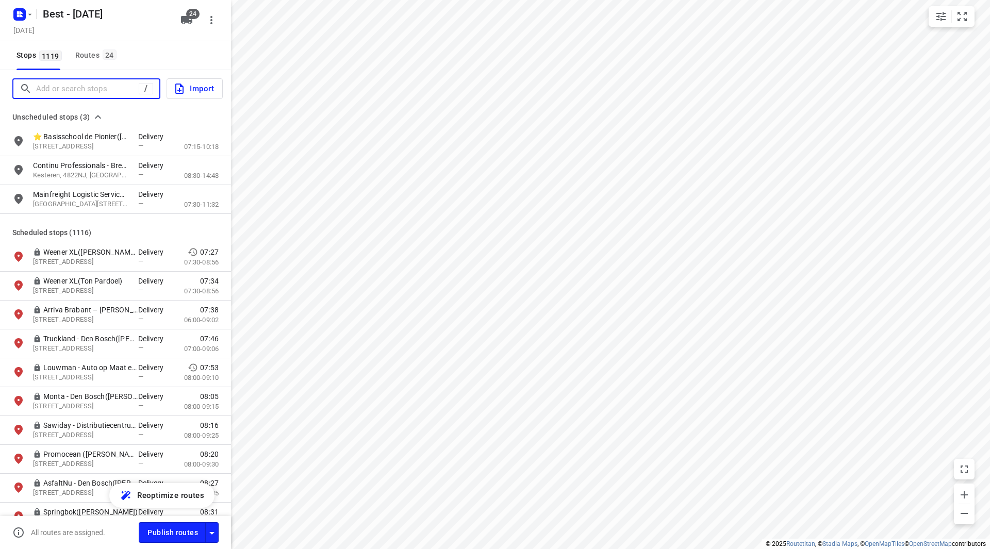
click at [76, 87] on input "Add or search stops" at bounding box center [87, 89] width 103 height 16
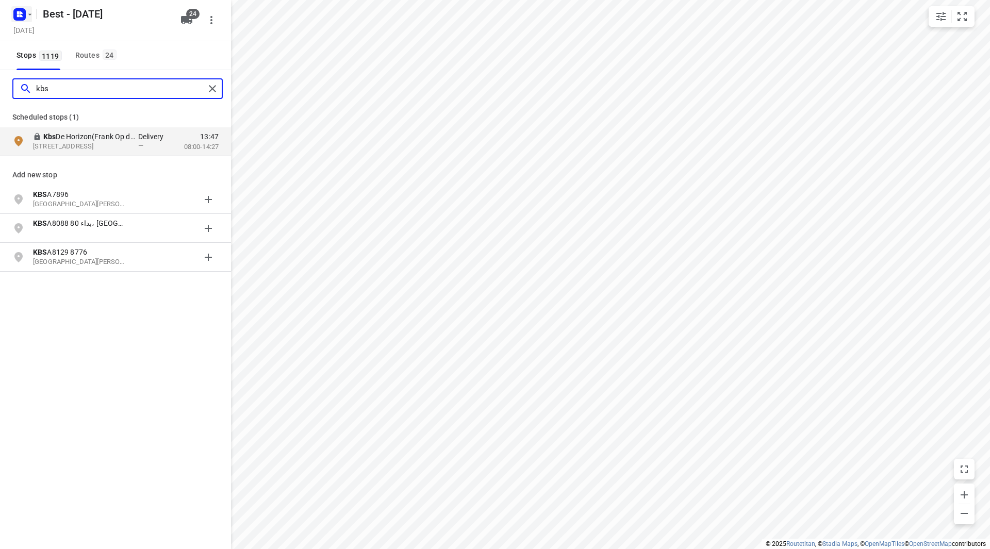
type input "kbs"
click at [25, 9] on icon "button" at bounding box center [19, 14] width 17 height 17
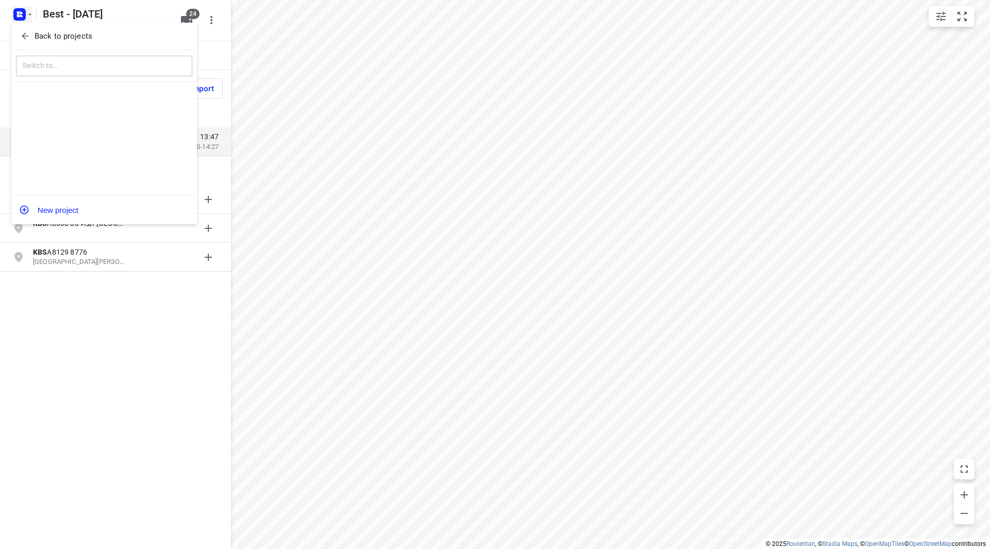
click at [27, 30] on button "Back to projects" at bounding box center [104, 36] width 176 height 17
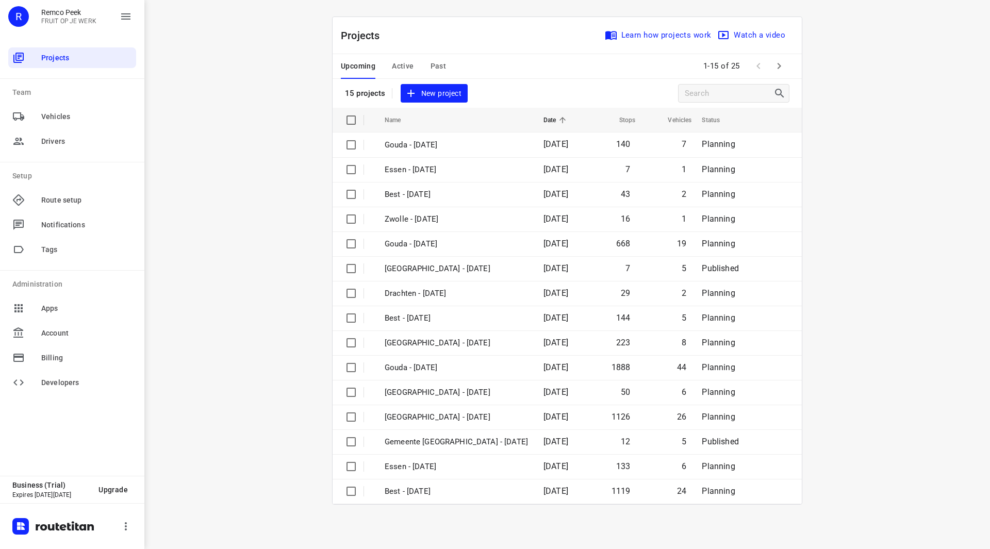
click at [413, 69] on span "Active" at bounding box center [403, 66] width 22 height 13
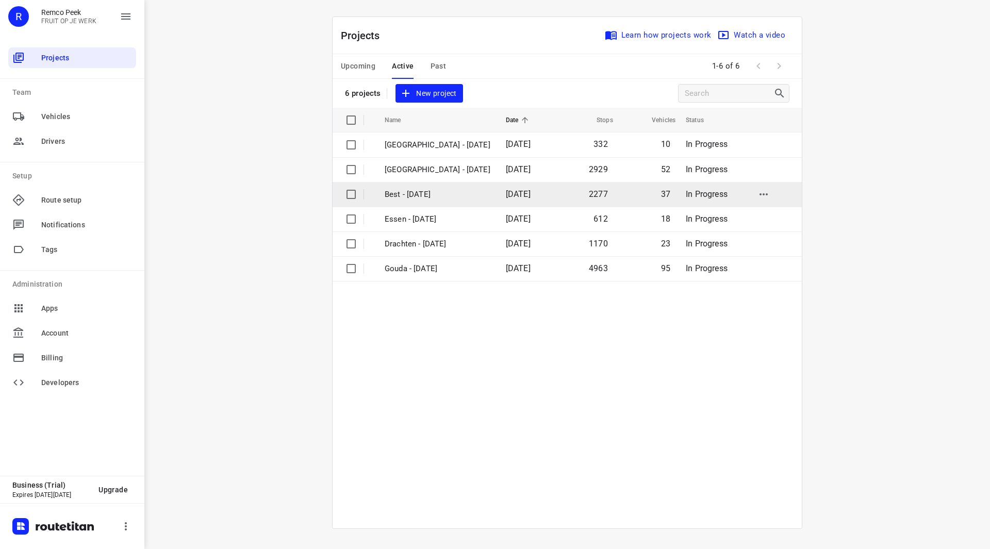
click at [420, 193] on p "Best - Monday" at bounding box center [438, 195] width 106 height 12
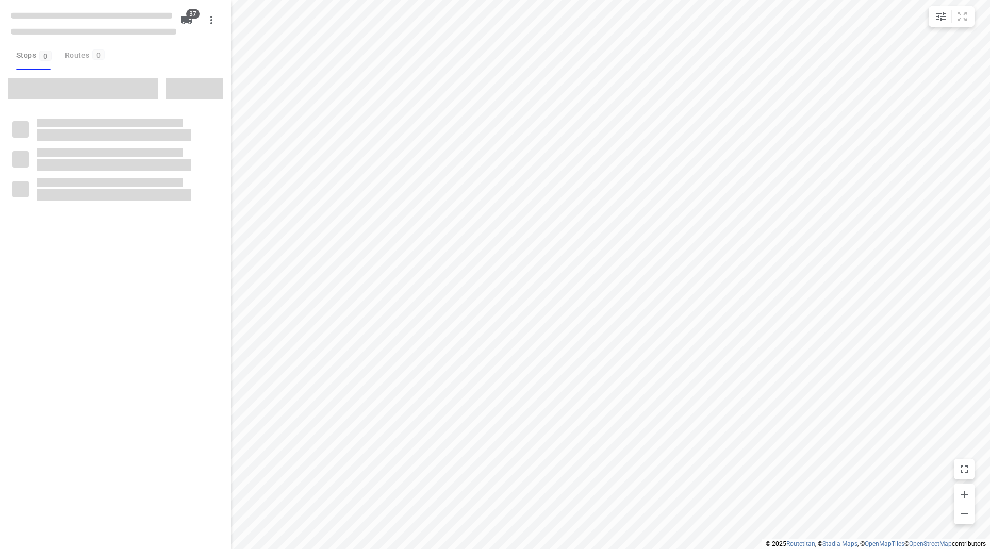
checkbox input "true"
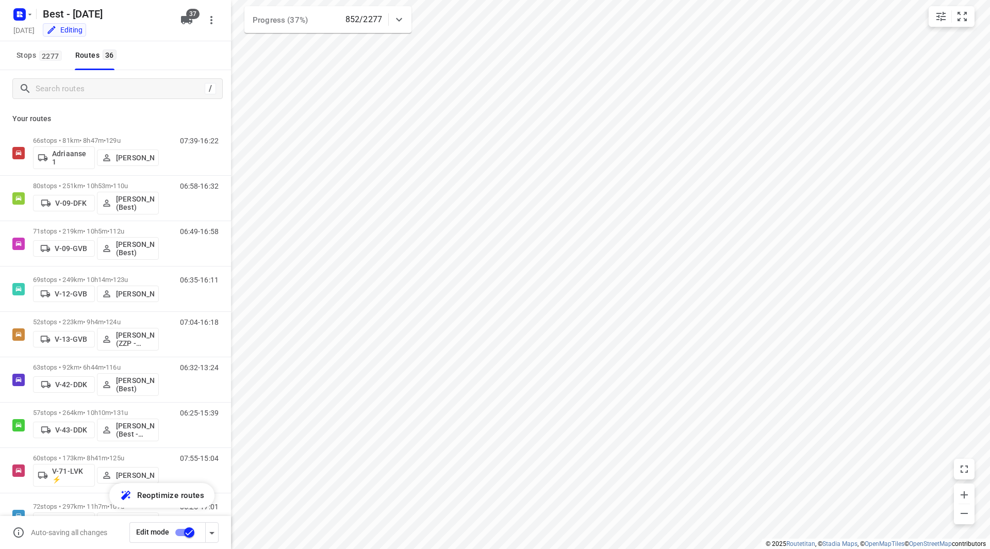
click at [35, 13] on div "Best - Monday" at bounding box center [91, 13] width 165 height 19
click at [33, 14] on div "Best - Monday" at bounding box center [91, 13] width 165 height 19
click at [30, 16] on icon "button" at bounding box center [30, 14] width 8 height 8
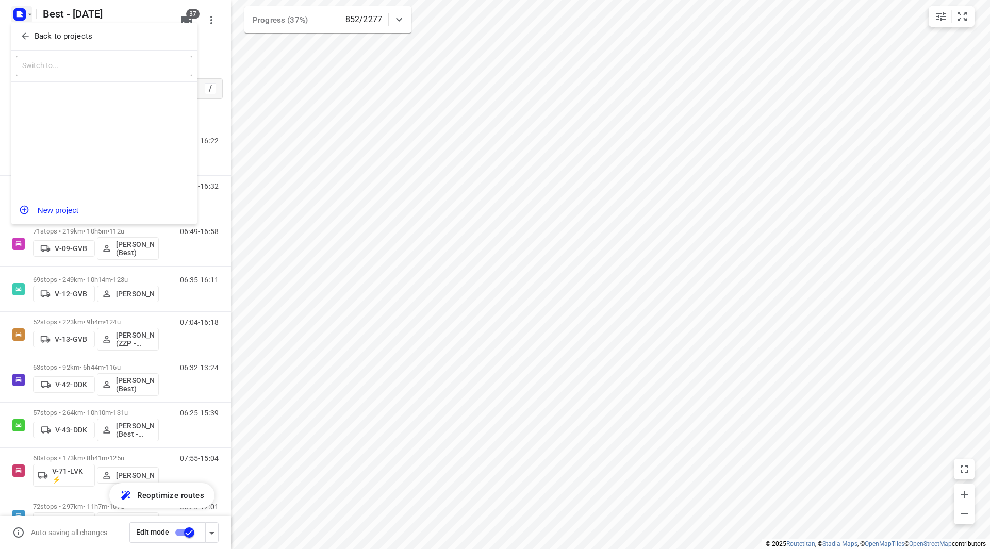
click at [48, 36] on p "Back to projects" at bounding box center [64, 36] width 58 height 12
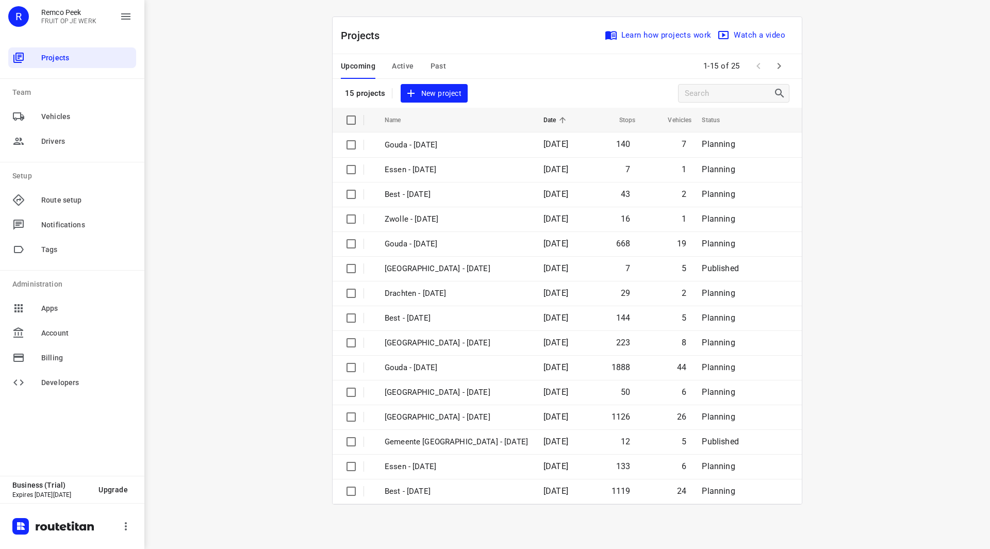
click at [434, 66] on span "Past" at bounding box center [439, 66] width 16 height 13
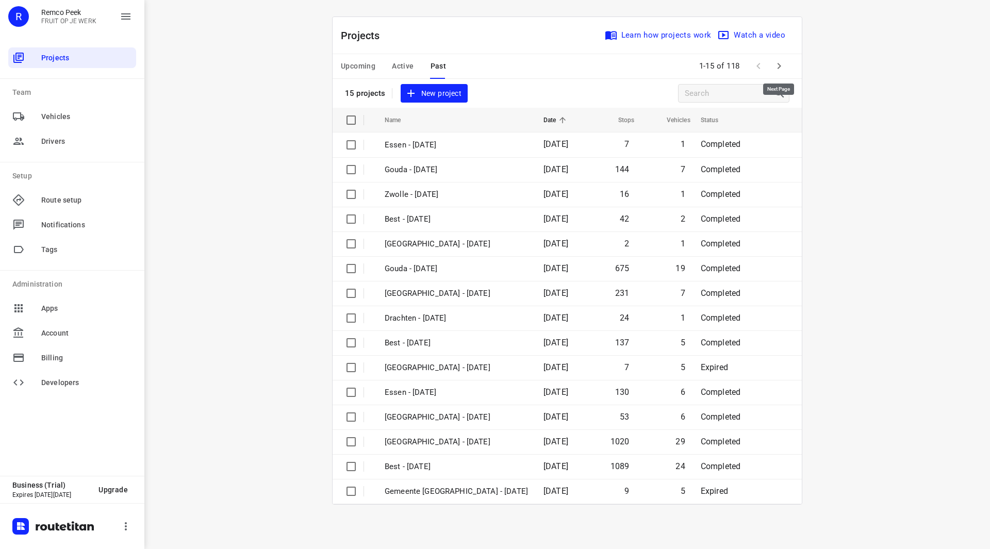
click at [777, 66] on icon "button" at bounding box center [779, 66] width 12 height 12
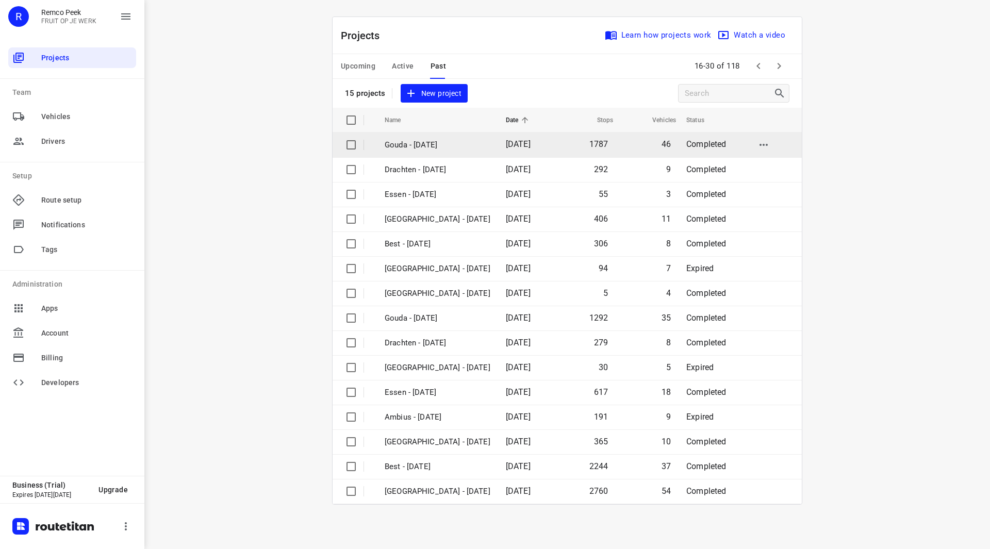
click at [447, 148] on p "Gouda - [DATE]" at bounding box center [438, 145] width 106 height 12
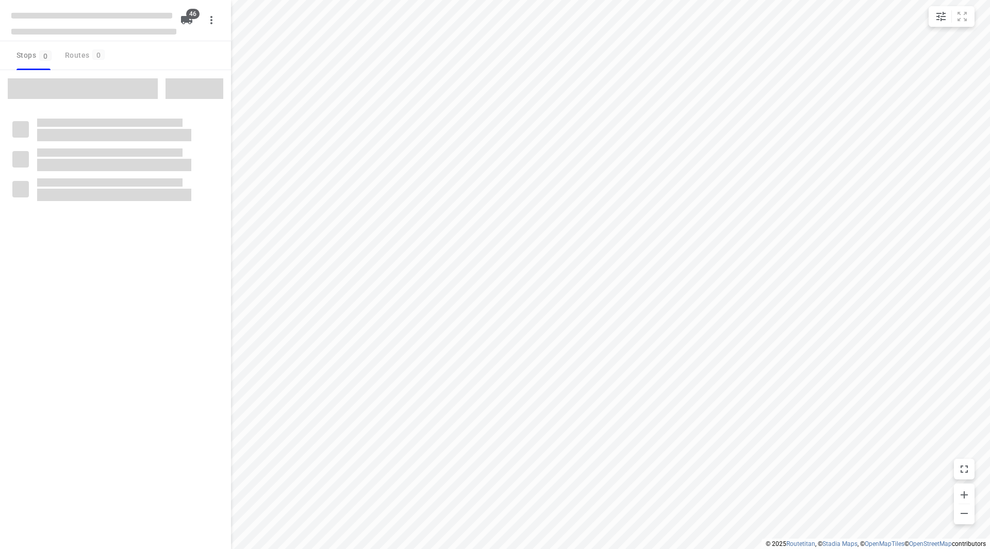
type input "distance"
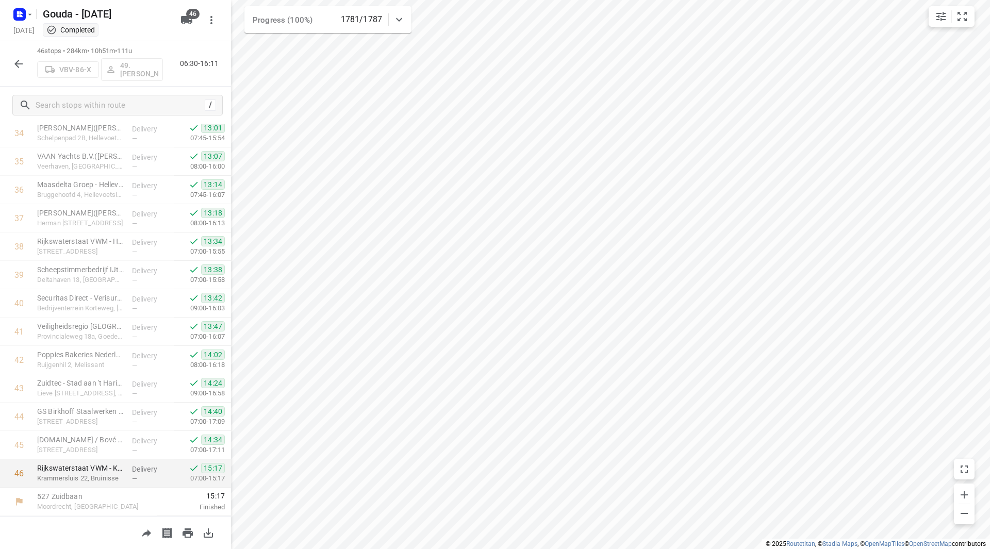
scroll to position [680, 0]
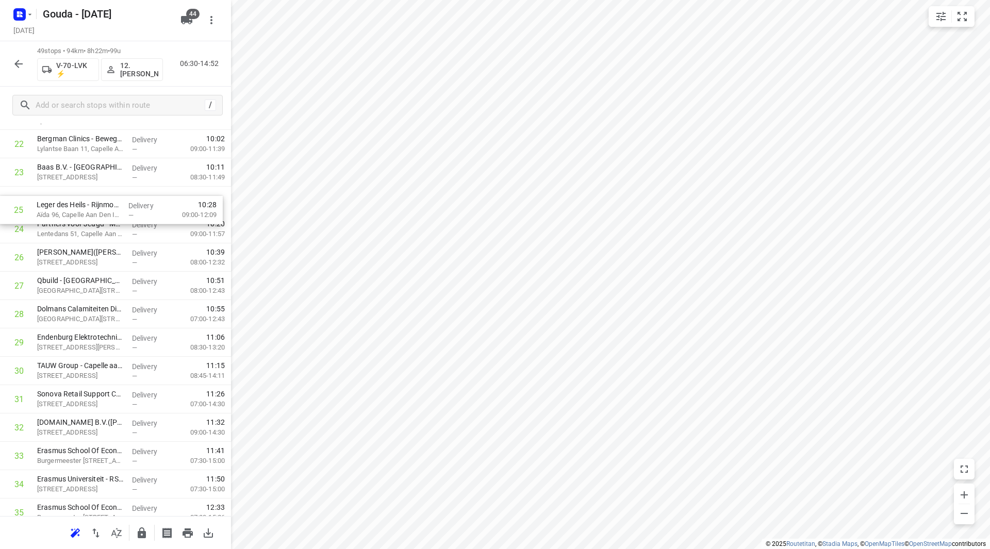
scroll to position [668, 0]
drag, startPoint x: 114, startPoint y: 201, endPoint x: 114, endPoint y: 195, distance: 5.2
click at [114, 196] on div "1 Crawford & Company(Astrid Labordus) Vlierbaan 20, Capelle Aan Den Ijssel Deli…" at bounding box center [115, 232] width 231 height 1390
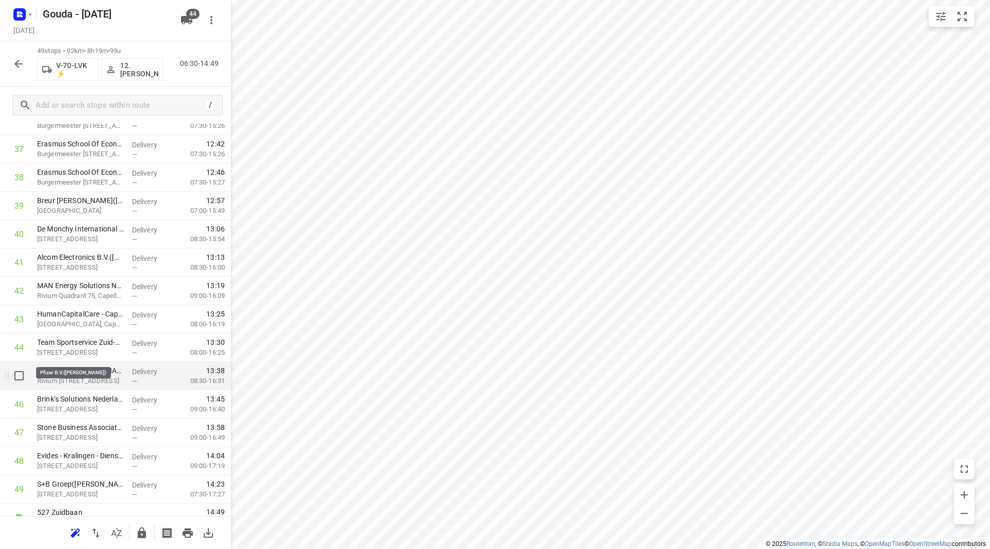
scroll to position [1107, 0]
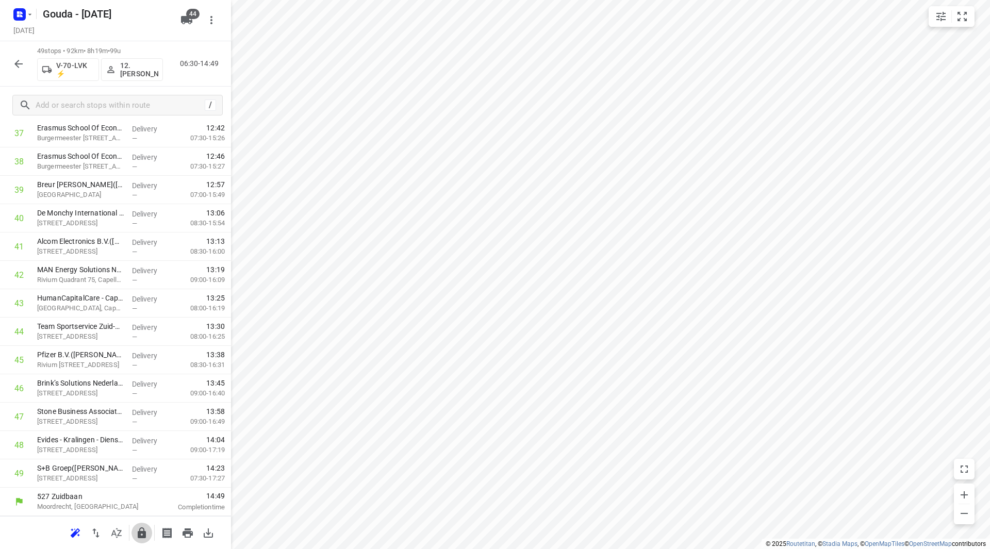
click at [141, 531] on icon "button" at bounding box center [142, 533] width 8 height 11
click at [19, 74] on div "49 stops • 92km • 8h19m • 99u V-70-LVK ⚡ 12. Cynthia Visser 06:30-14:49" at bounding box center [115, 63] width 231 height 45
click at [17, 69] on icon "button" at bounding box center [18, 64] width 12 height 12
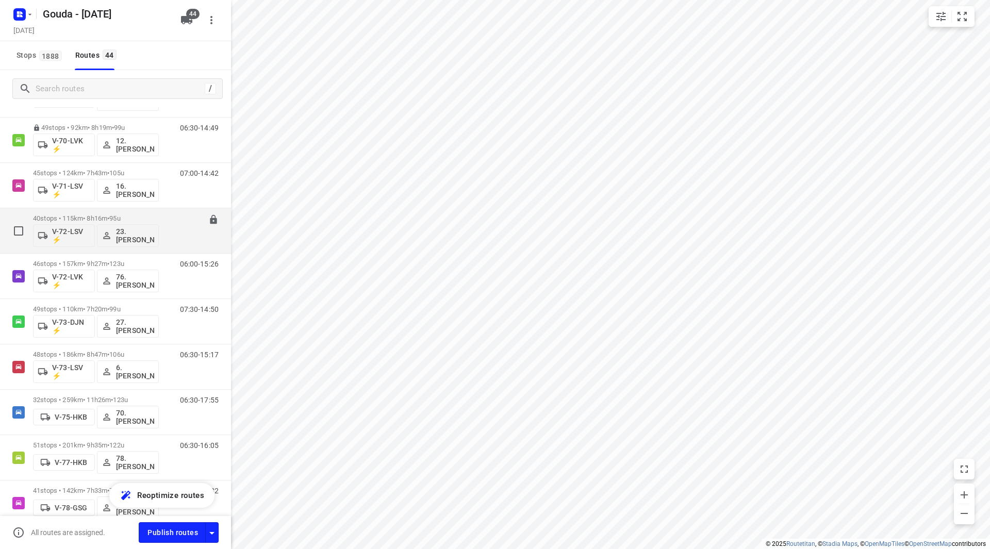
scroll to position [619, 0]
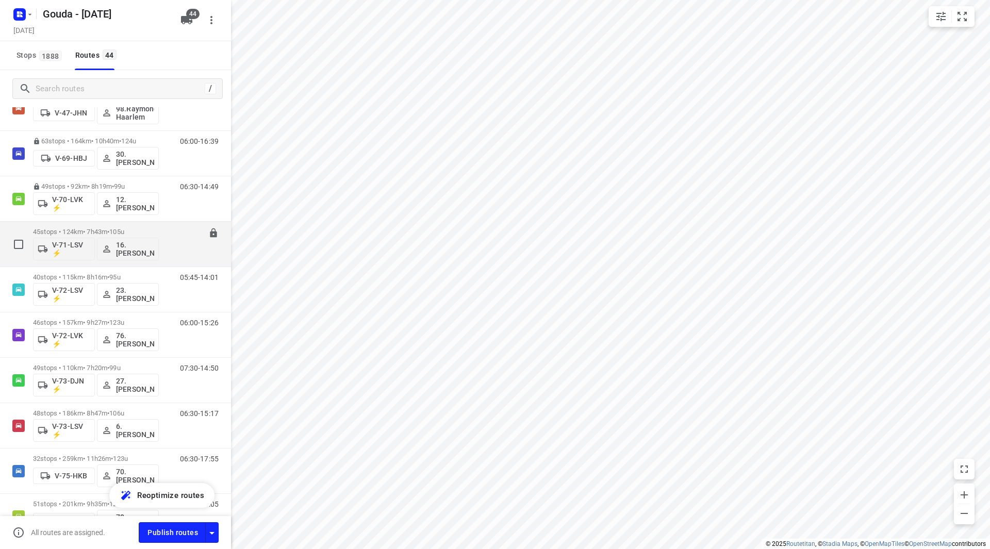
click at [152, 230] on p "45 stops • 124km • 7h43m • 105u" at bounding box center [96, 232] width 126 height 8
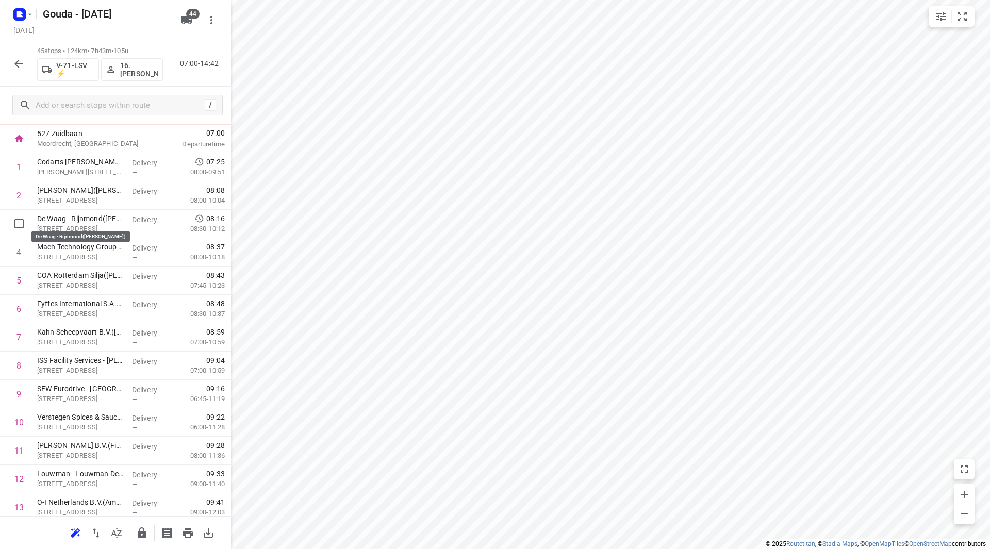
scroll to position [51, 0]
drag, startPoint x: 77, startPoint y: 218, endPoint x: 78, endPoint y: 311, distance: 93.9
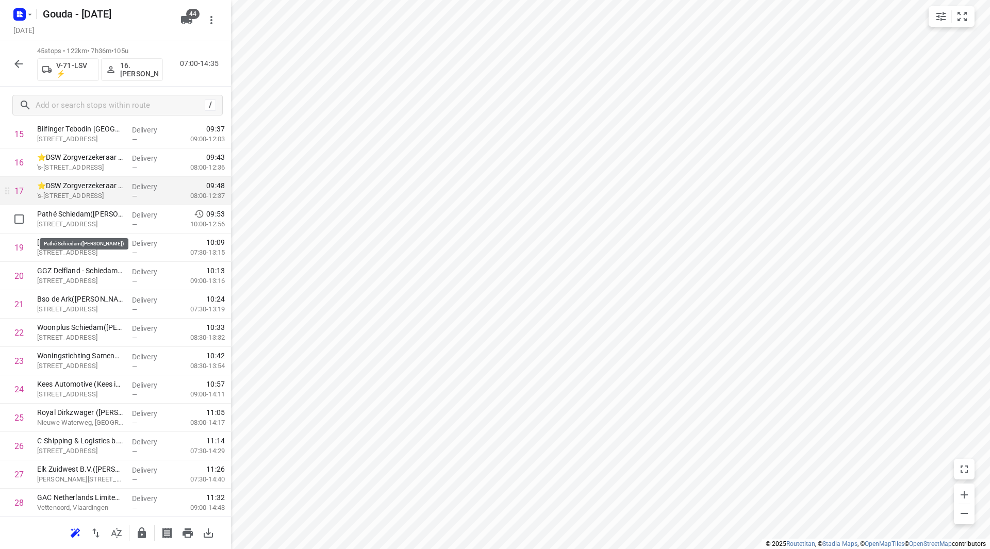
scroll to position [464, 0]
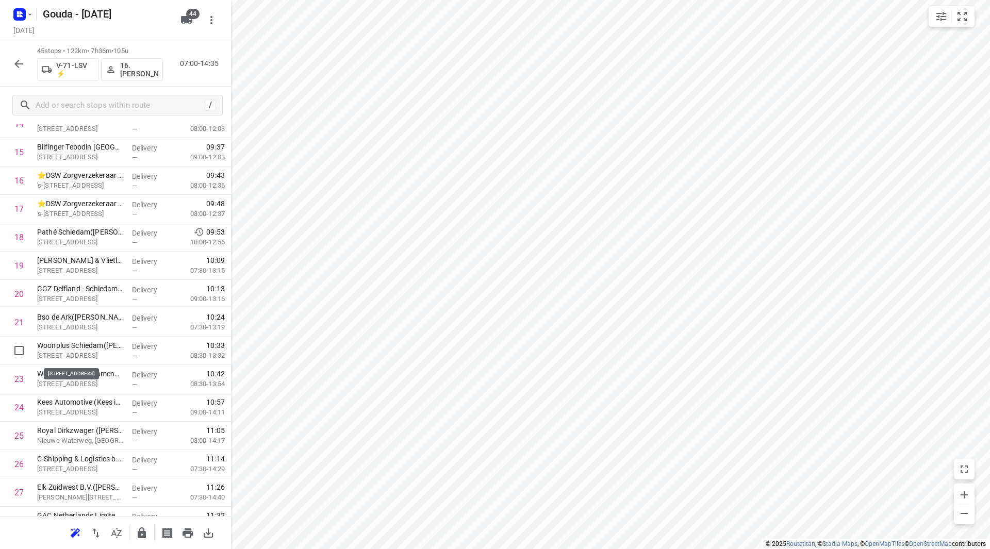
drag, startPoint x: 85, startPoint y: 352, endPoint x: 87, endPoint y: 325, distance: 26.9
click at [86, 325] on div "1 Codarts Pieter de Hoochweg - WMDC(Wendy Tomasoa) Pieter de Hoochweg 125, Rott…" at bounding box center [115, 379] width 231 height 1276
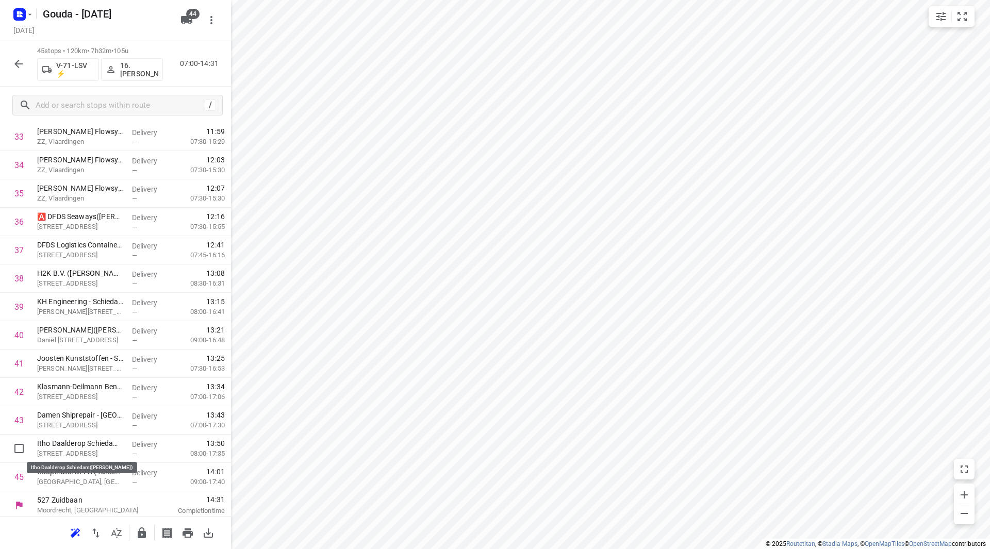
scroll to position [993, 0]
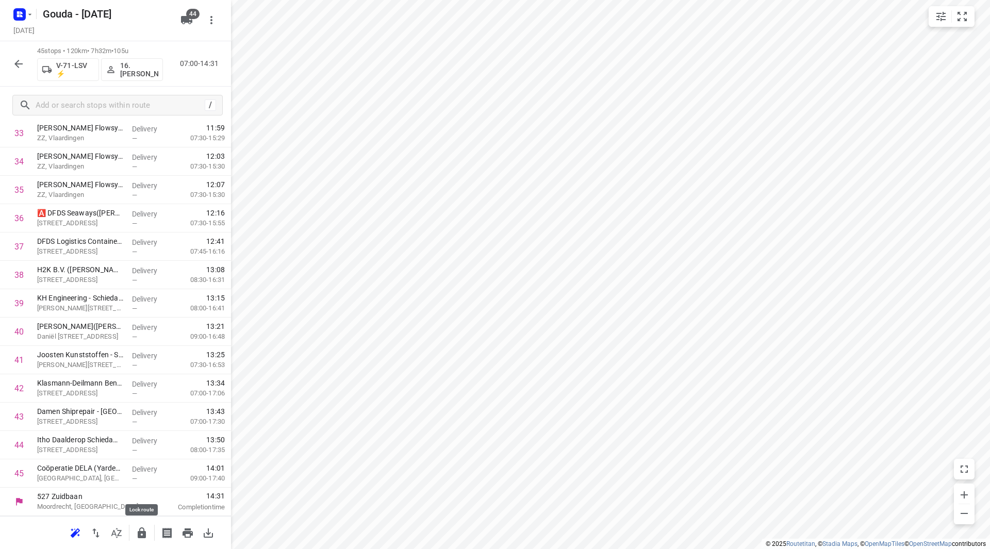
click at [138, 531] on icon "button" at bounding box center [142, 533] width 8 height 11
click at [21, 64] on icon "button" at bounding box center [18, 64] width 8 height 8
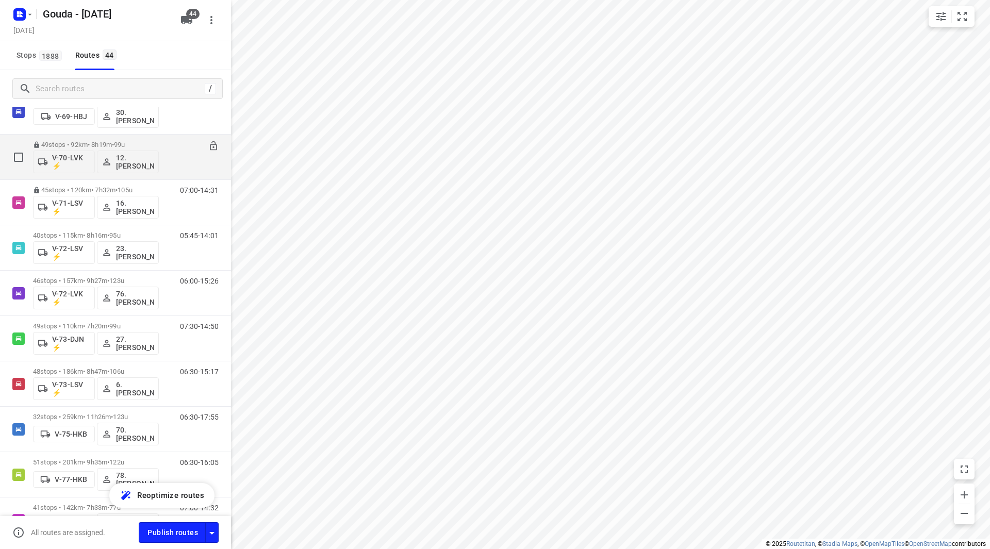
scroll to position [567, 0]
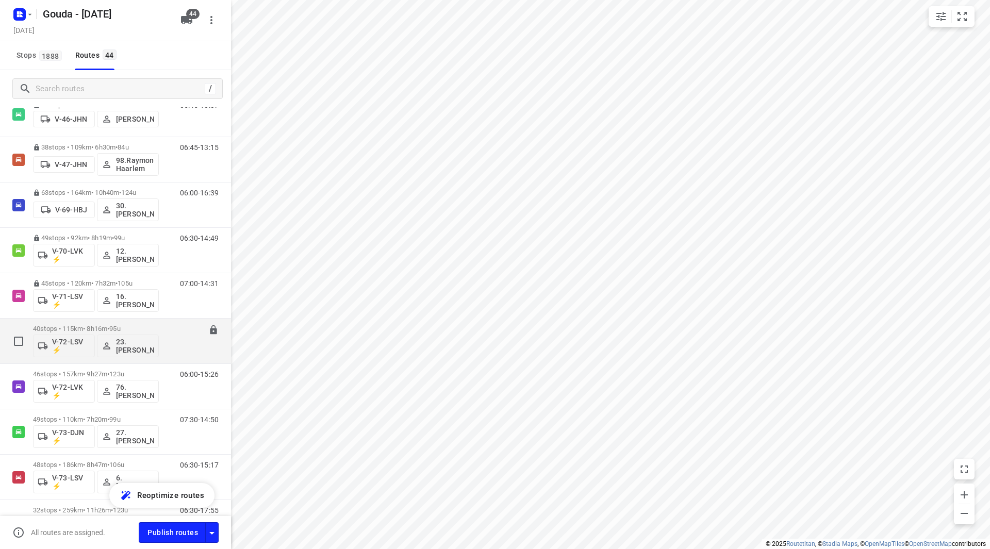
click at [158, 325] on p "40 stops • 115km • 8h16m • 95u" at bounding box center [96, 329] width 126 height 8
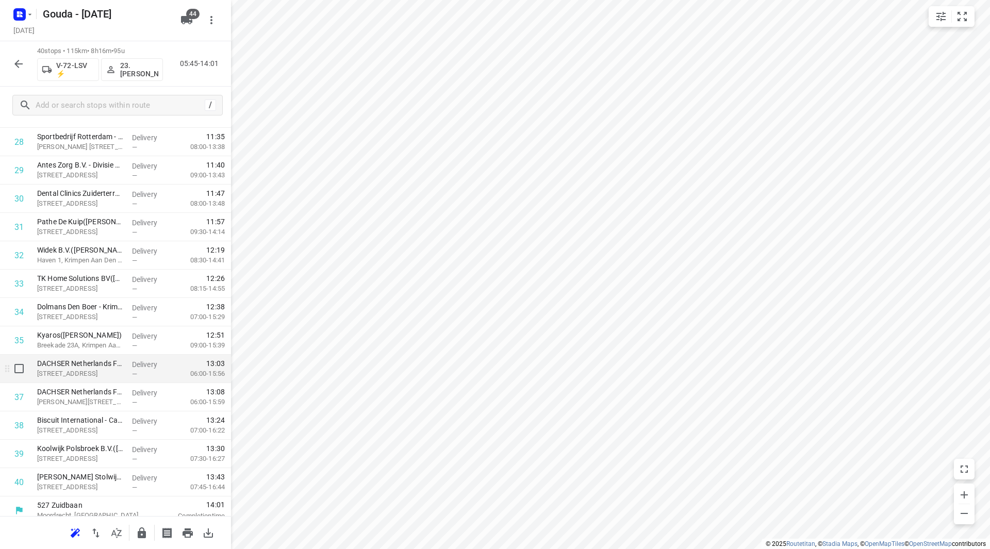
scroll to position [851, 0]
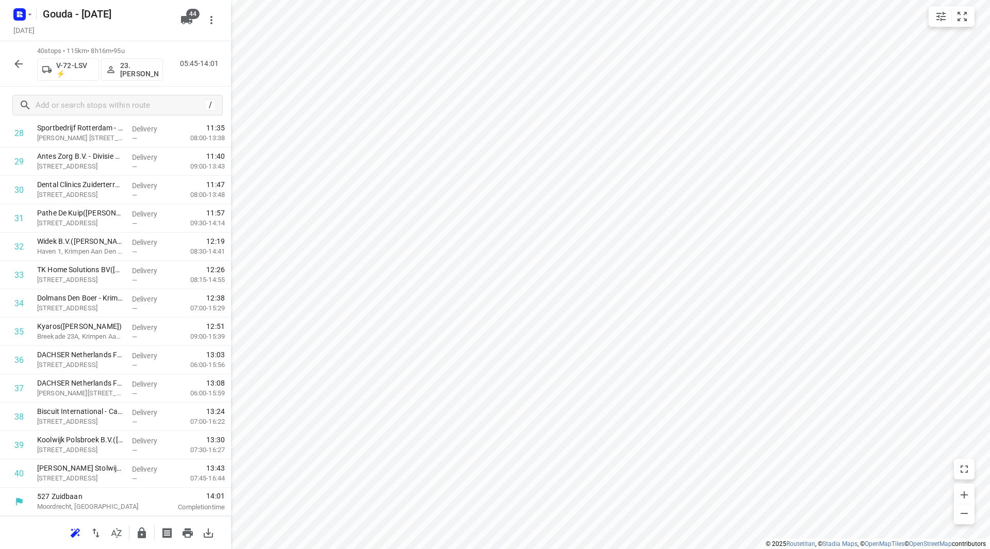
click at [21, 59] on icon "button" at bounding box center [18, 64] width 12 height 12
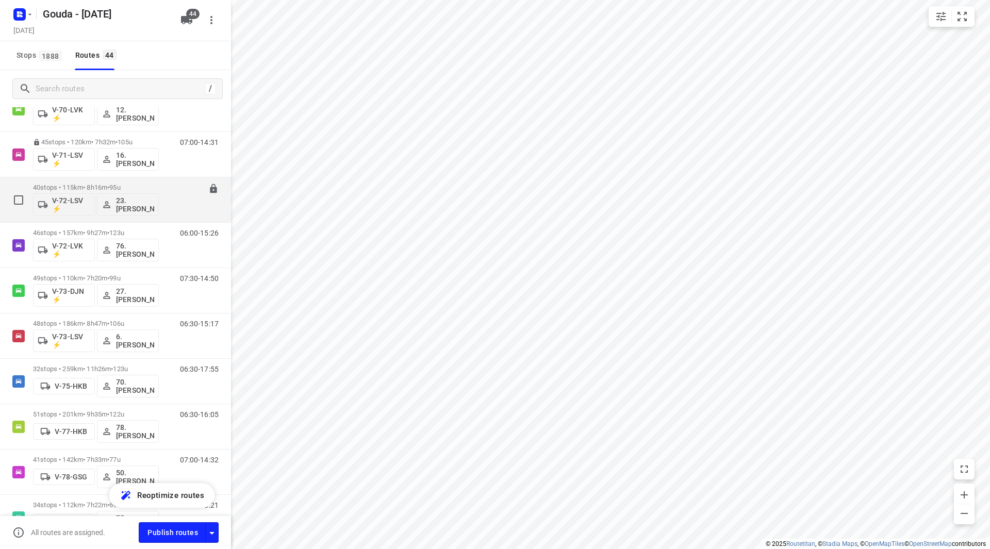
scroll to position [670, 0]
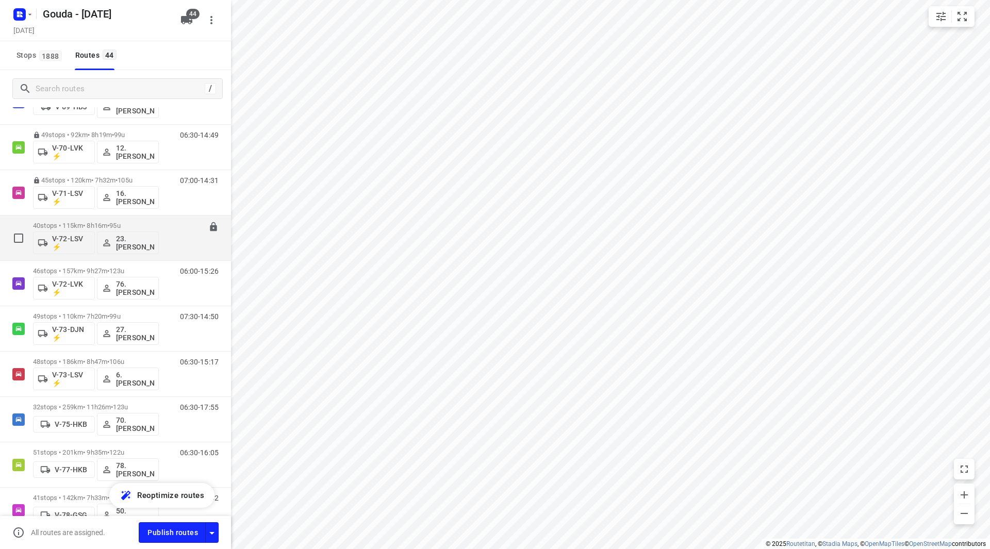
click at [144, 222] on p "40 stops • 115km • 8h16m • 95u" at bounding box center [96, 226] width 126 height 8
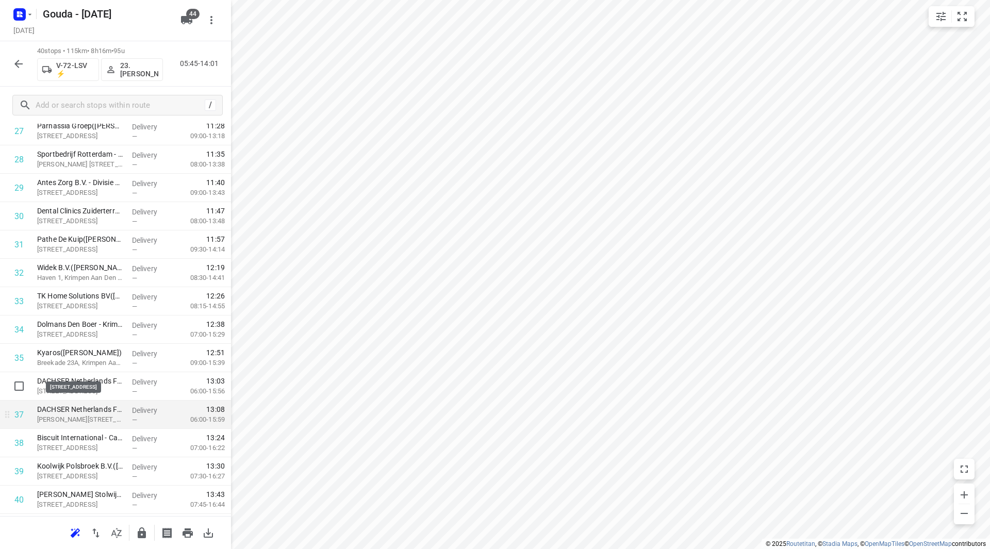
scroll to position [851, 0]
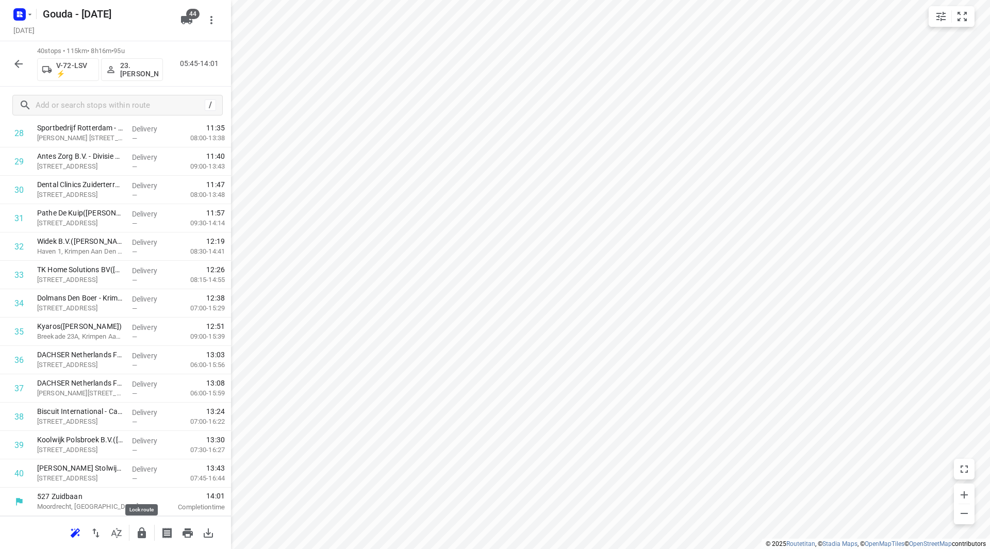
click at [142, 530] on icon "button" at bounding box center [142, 533] width 12 height 12
click at [21, 62] on icon "button" at bounding box center [18, 64] width 12 height 12
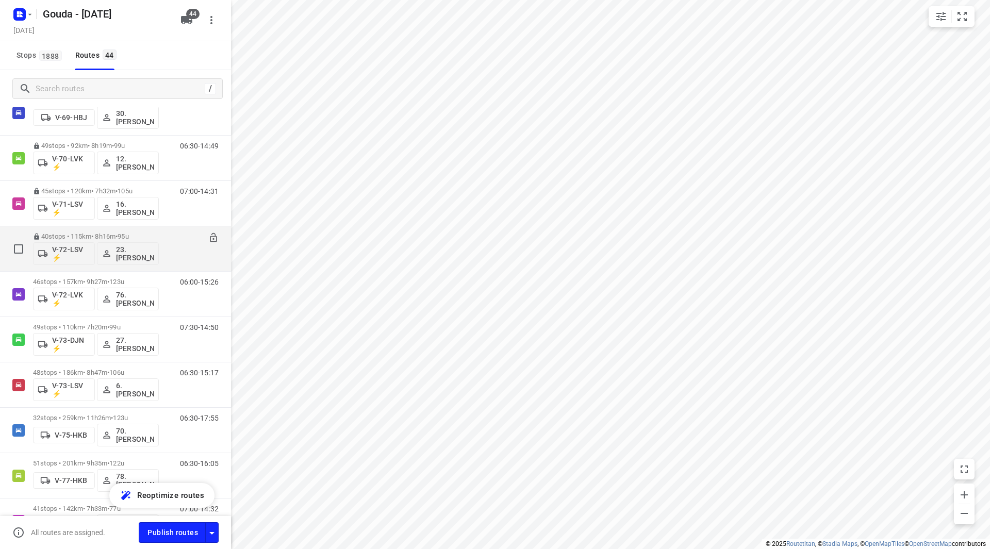
scroll to position [677, 0]
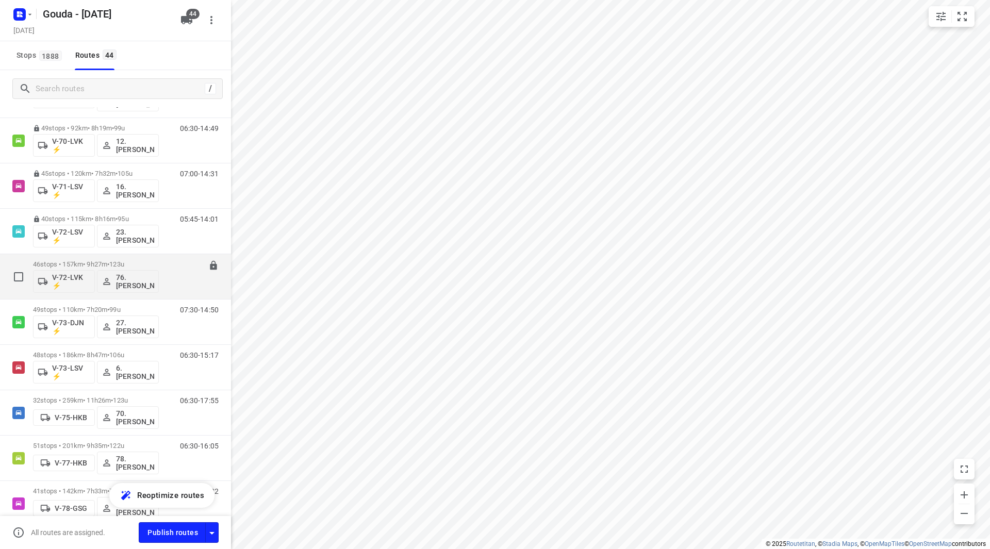
click at [151, 261] on p "46 stops • 157km • 9h27m • 123u" at bounding box center [96, 264] width 126 height 8
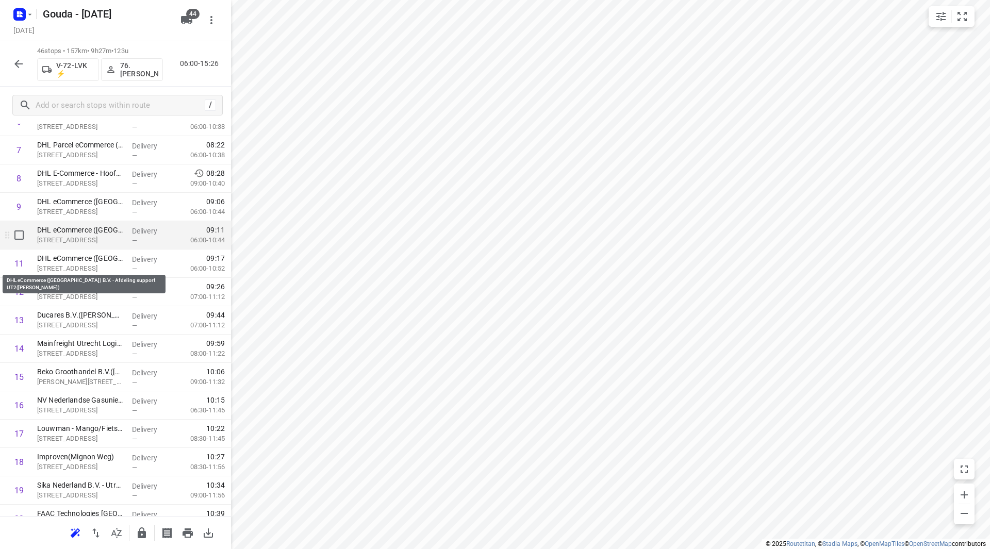
scroll to position [206, 0]
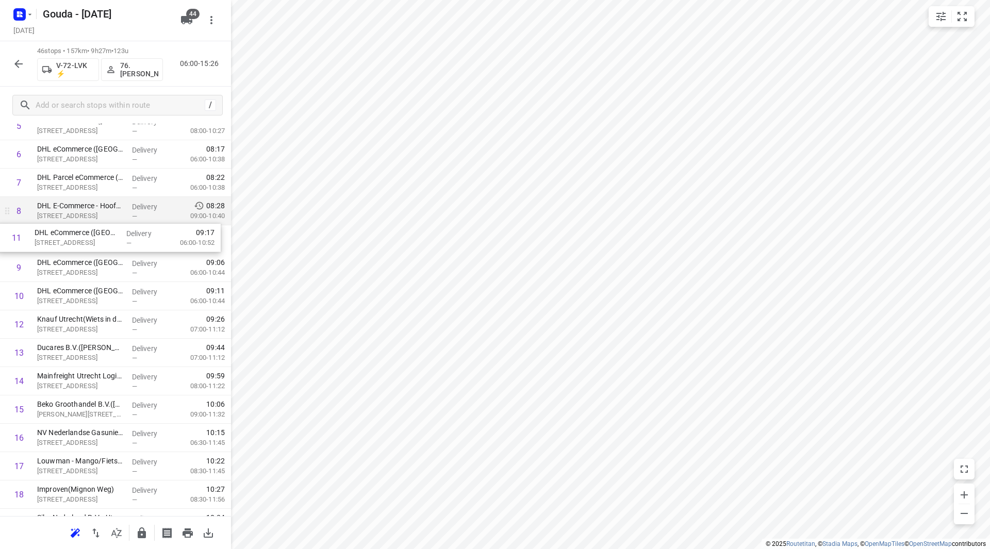
drag, startPoint x: 92, startPoint y: 295, endPoint x: 91, endPoint y: 208, distance: 86.6
click at [90, 208] on div "Gouda - Wednesday Wednesday, Aug 27 44 46 stops • 157km • 9h27m • 123u V-72-LVK…" at bounding box center [115, 274] width 231 height 549
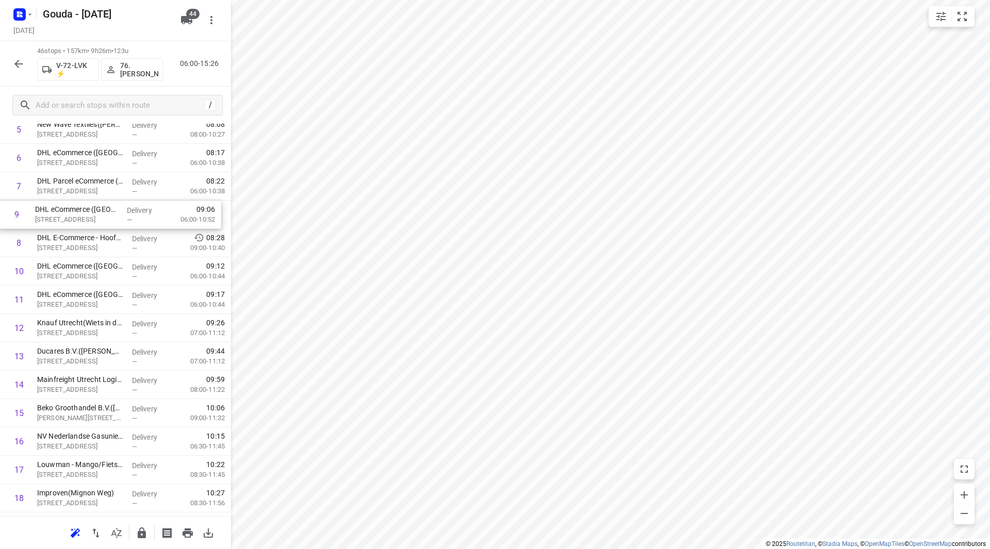
drag, startPoint x: 94, startPoint y: 246, endPoint x: 93, endPoint y: 217, distance: 28.9
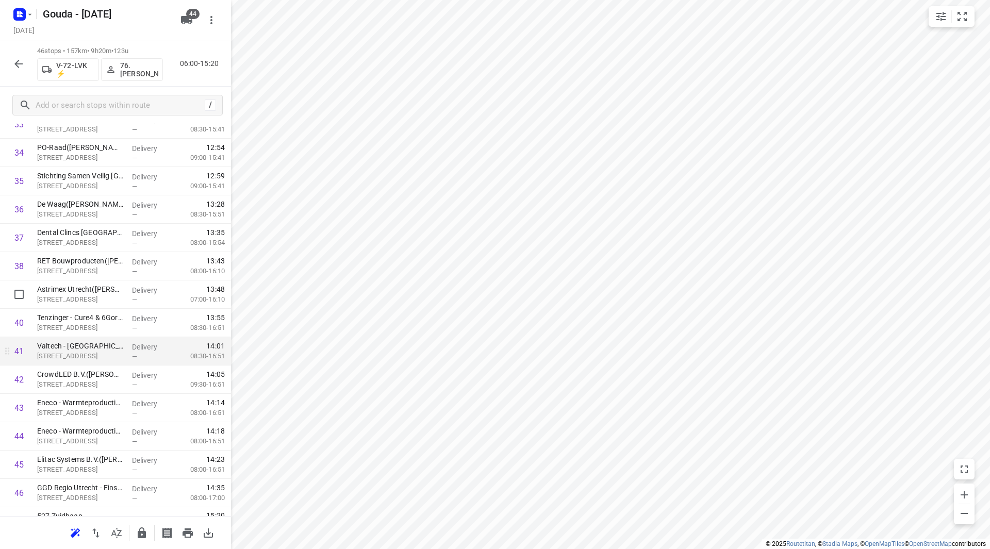
scroll to position [1022, 0]
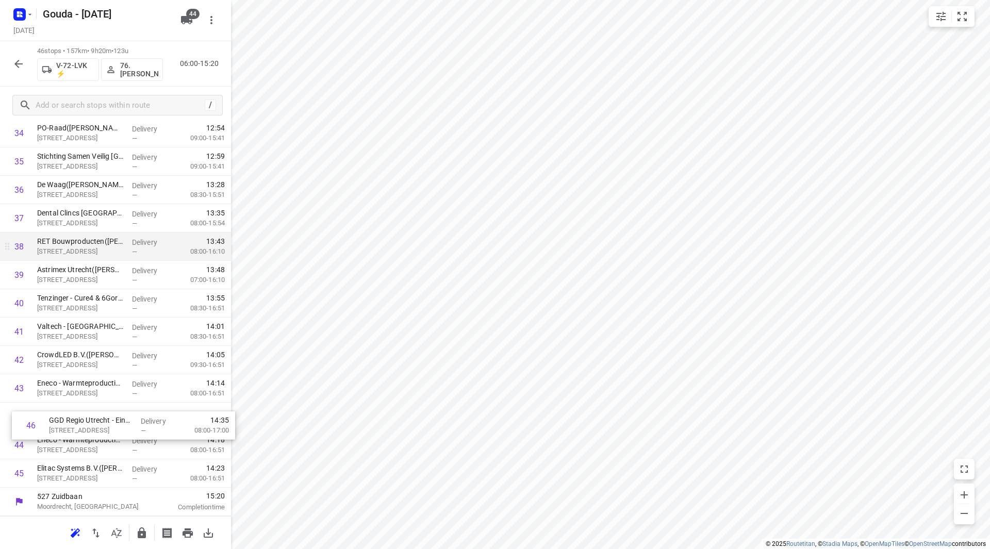
drag, startPoint x: 79, startPoint y: 477, endPoint x: 83, endPoint y: 254, distance: 222.8
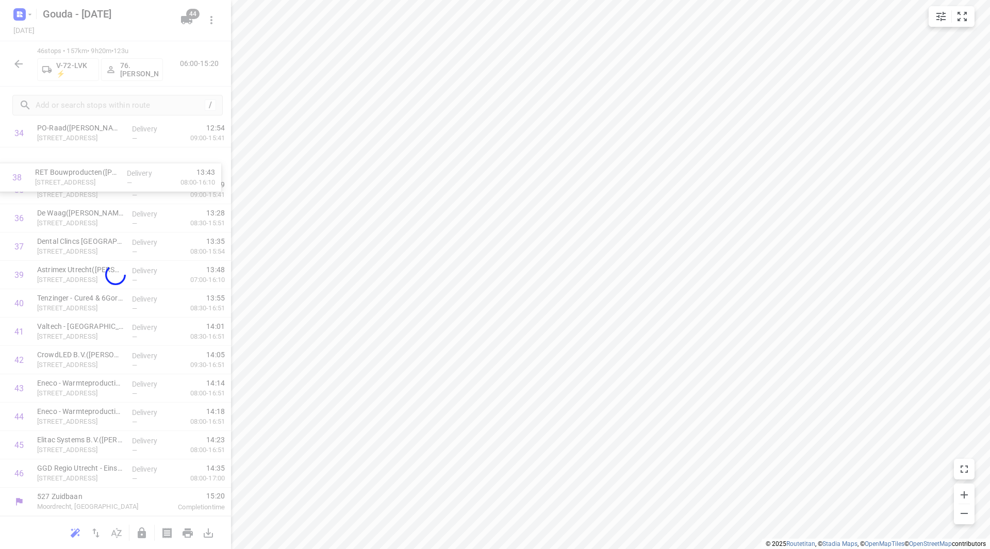
drag, startPoint x: 82, startPoint y: 246, endPoint x: 76, endPoint y: 223, distance: 24.4
click at [79, 190] on div "Gouda - Wednesday Wednesday, Aug 27 44 46 stops • 157km • 9h20m • 123u V-72-LVK…" at bounding box center [115, 274] width 231 height 549
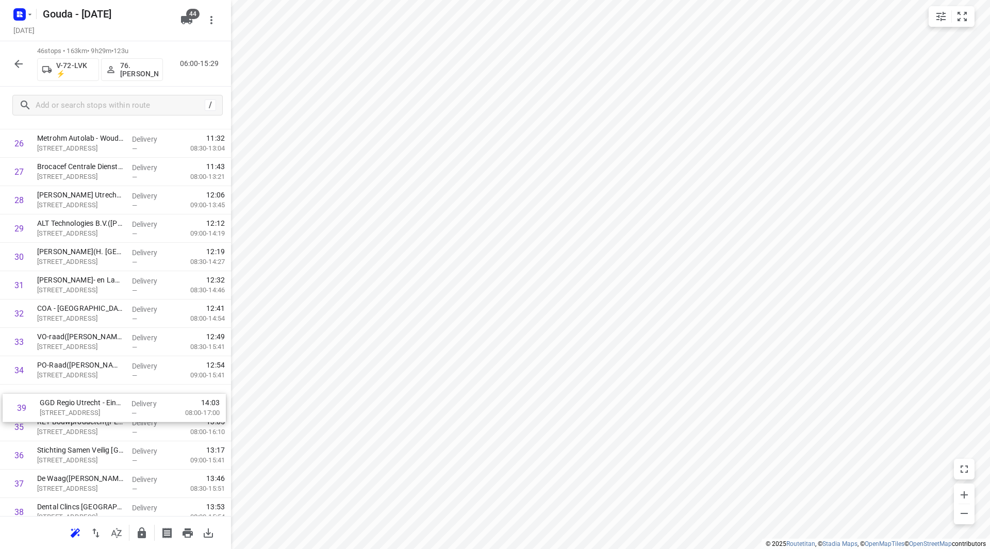
scroll to position [784, 0]
drag, startPoint x: 73, startPoint y: 513, endPoint x: 69, endPoint y: 280, distance: 233.1
click at [69, 280] on div "1 ⭐ Jacobs Douwe Egberts NL BV - Utrecht(Jacobs Douwe Egberts Utrecht - Facilit…" at bounding box center [115, 72] width 231 height 1305
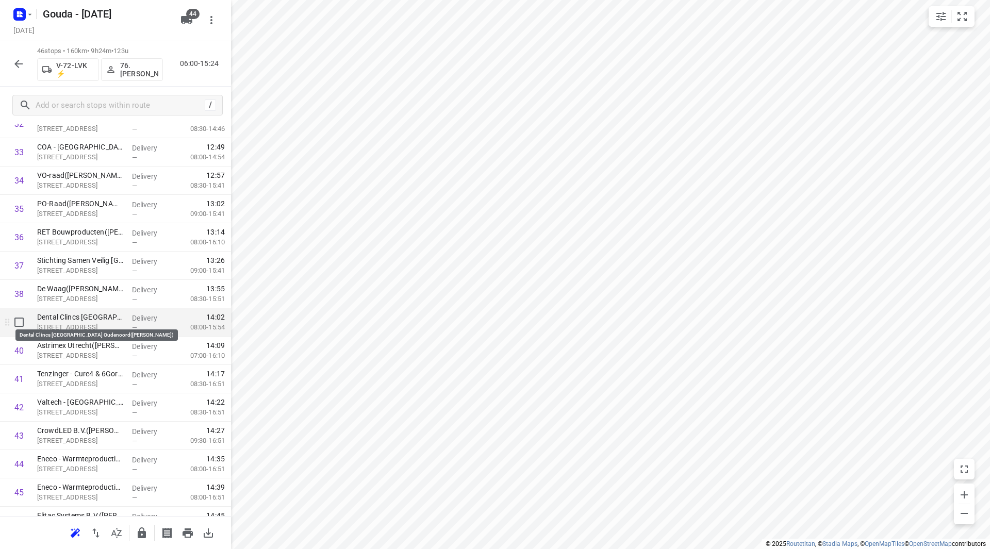
scroll to position [991, 0]
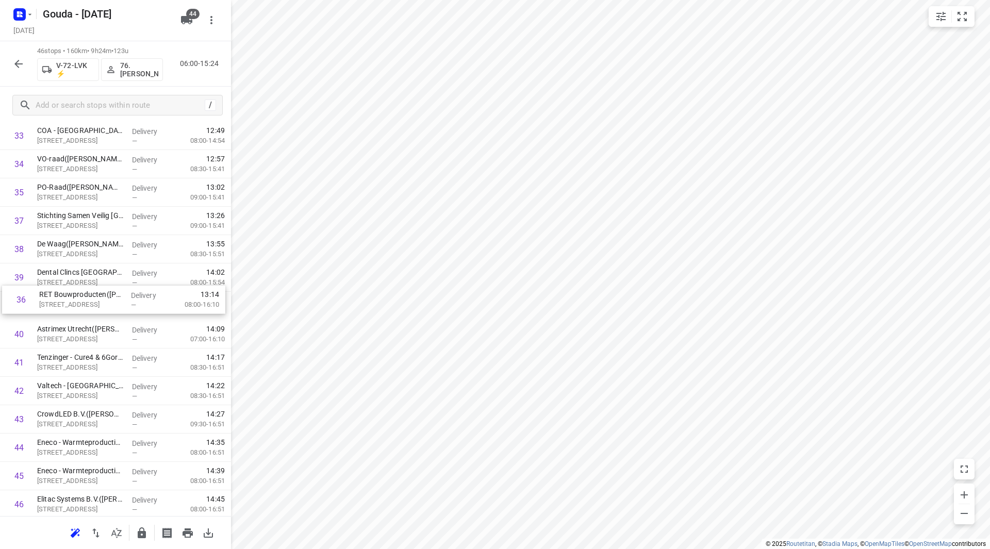
drag, startPoint x: 105, startPoint y: 221, endPoint x: 107, endPoint y: 304, distance: 83.0
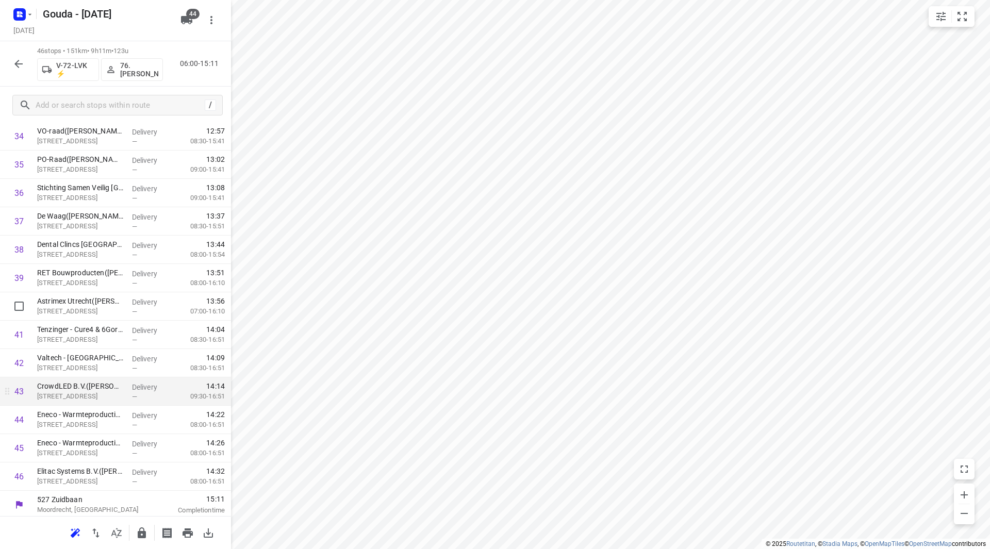
scroll to position [1022, 0]
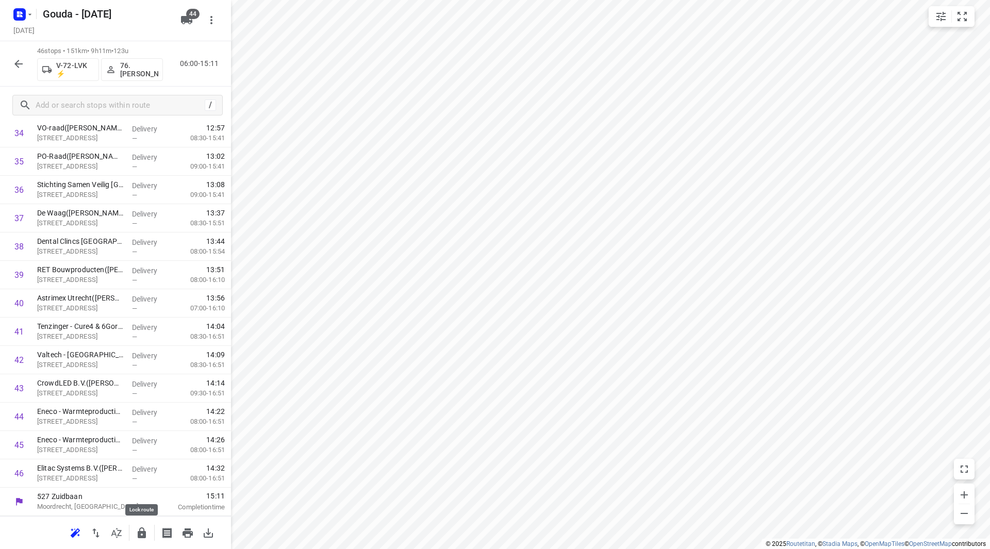
click at [141, 532] on icon "button" at bounding box center [142, 533] width 8 height 11
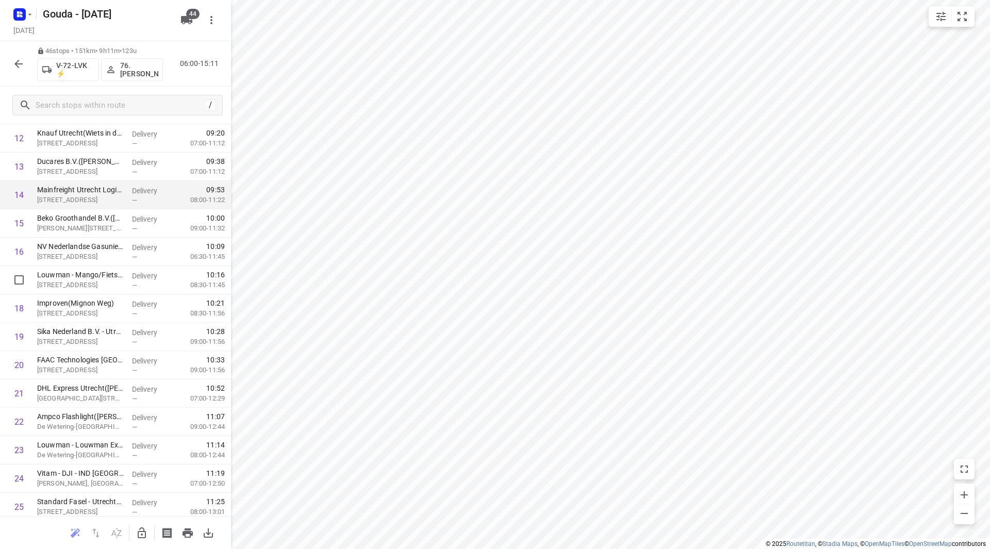
scroll to position [361, 0]
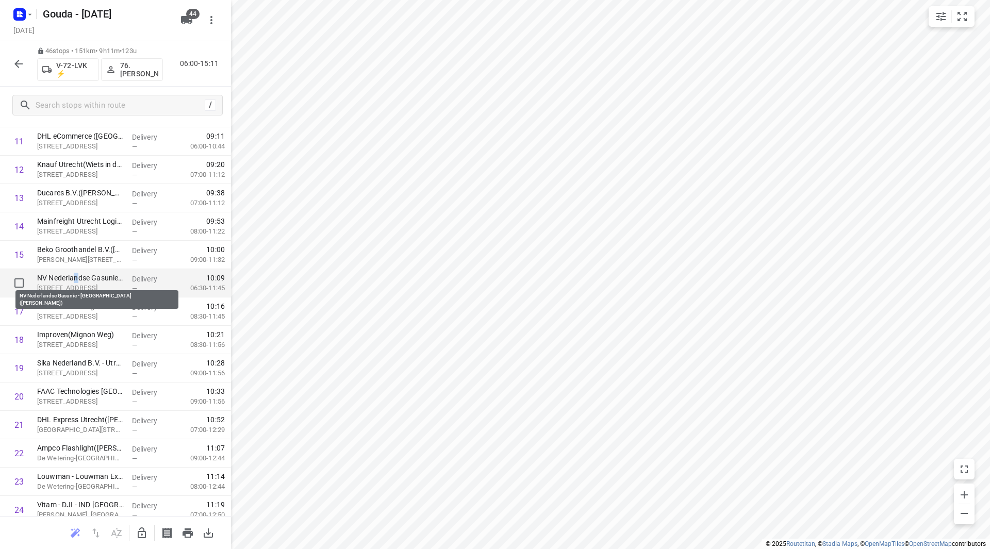
click at [77, 281] on p "NV Nederlandse Gasunie - Utrecht(Leon Claessens)" at bounding box center [80, 278] width 87 height 10
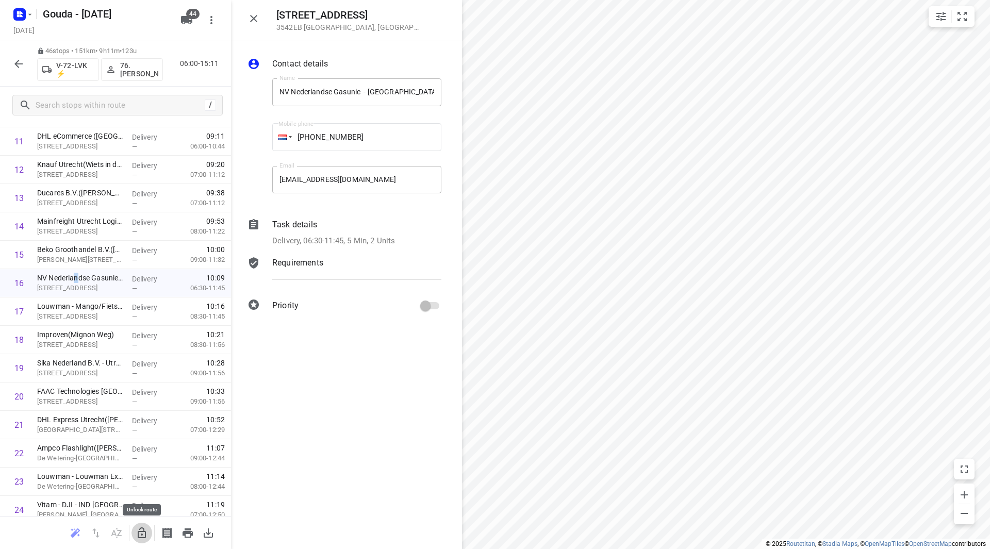
click at [141, 533] on icon "button" at bounding box center [142, 533] width 12 height 12
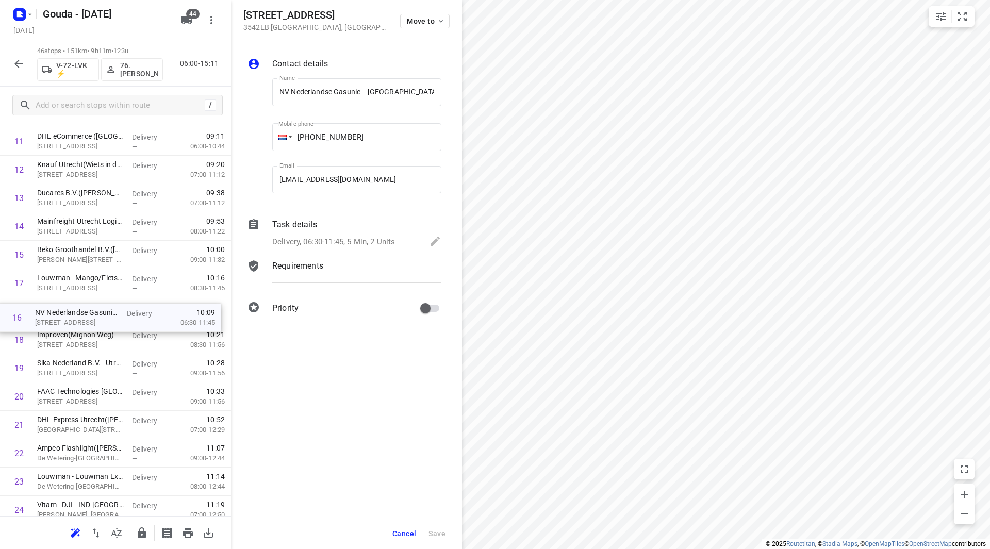
drag, startPoint x: 67, startPoint y: 279, endPoint x: 71, endPoint y: 312, distance: 33.8
click at [65, 318] on div "1 ⭐ Jacobs Douwe Egberts NL BV - Utrecht(Jacobs Douwe Egberts Utrecht - Facilit…" at bounding box center [115, 496] width 231 height 1305
click at [401, 535] on span "Cancel" at bounding box center [404, 534] width 24 height 8
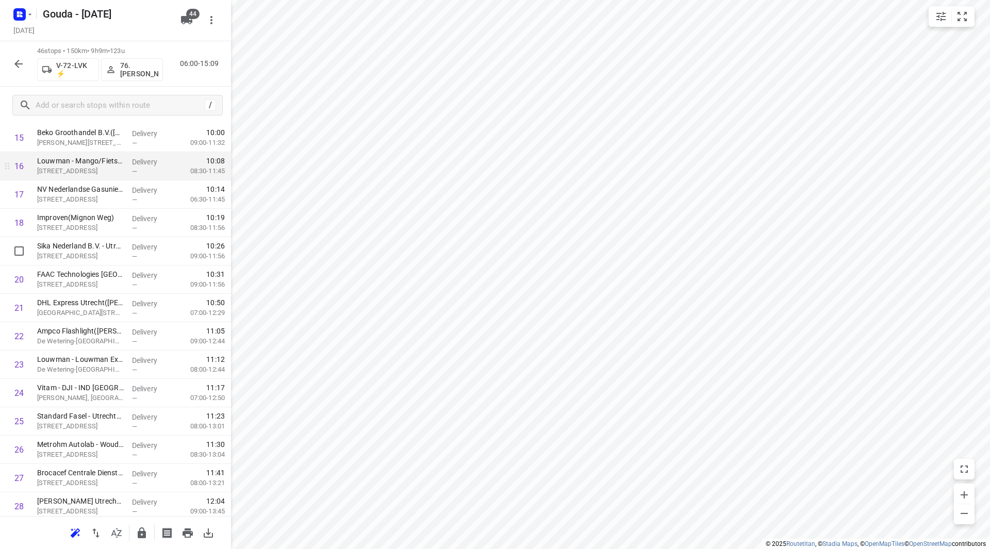
scroll to position [464, 0]
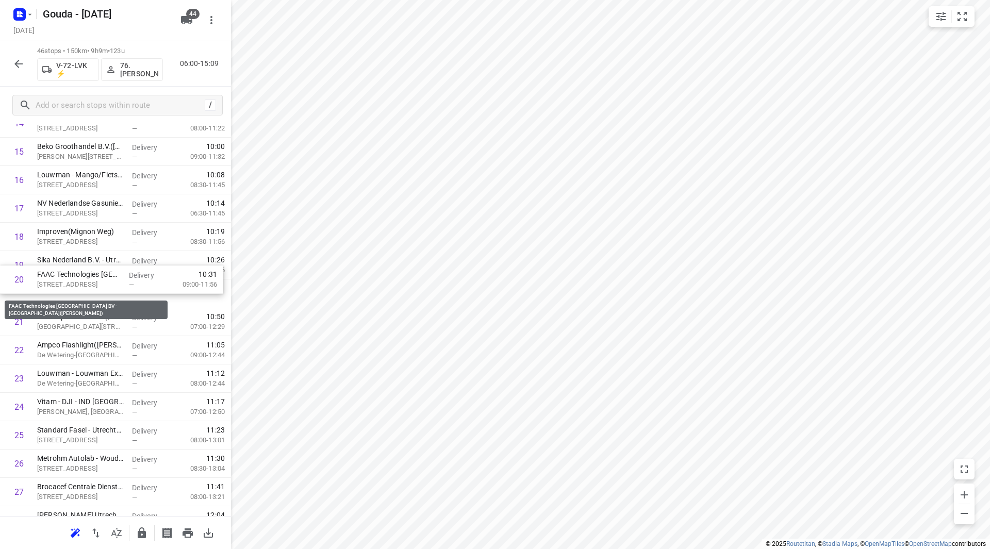
drag, startPoint x: 104, startPoint y: 289, endPoint x: 105, endPoint y: 256, distance: 33.0
click at [105, 256] on div "1 ⭐ Jacobs Douwe Egberts NL BV - Utrecht(Jacobs Douwe Egberts Utrecht - Facilit…" at bounding box center [115, 393] width 231 height 1305
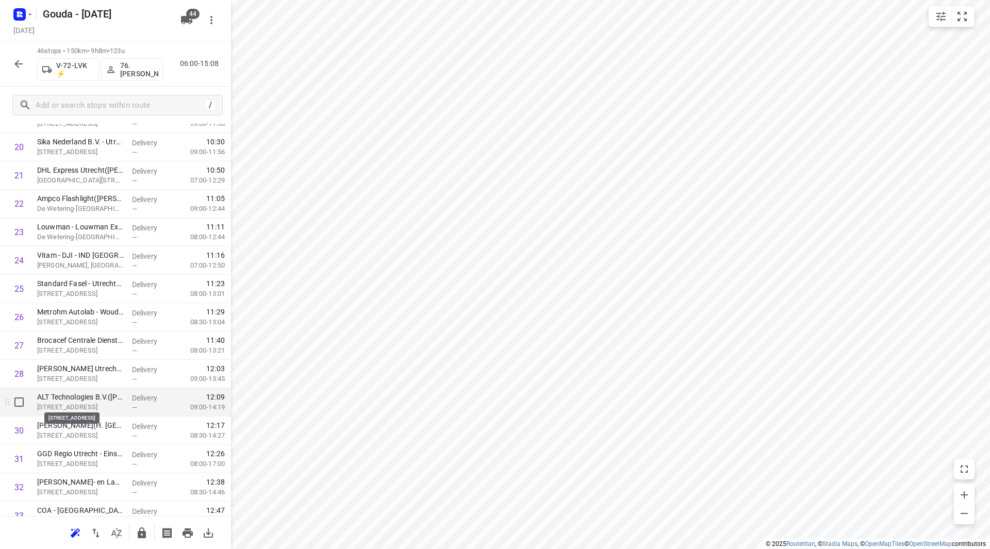
scroll to position [619, 0]
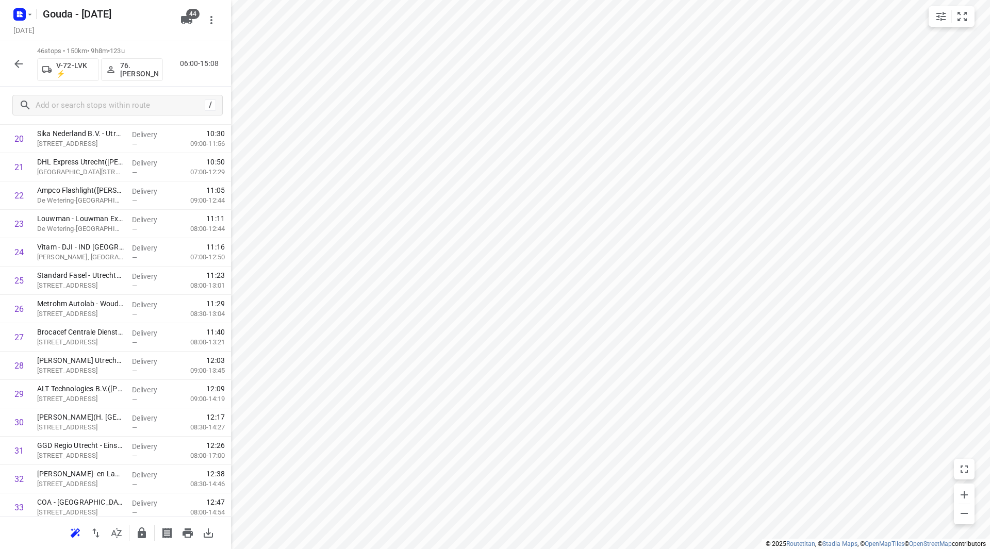
click at [139, 539] on icon "button" at bounding box center [142, 533] width 12 height 12
click at [8, 63] on div "46 stops • 150km • 9h8m • 123u V-72-LVK ⚡ 76. Ibrahim Cete 06:00-15:08" at bounding box center [115, 63] width 231 height 45
click at [20, 64] on icon "button" at bounding box center [18, 64] width 8 height 8
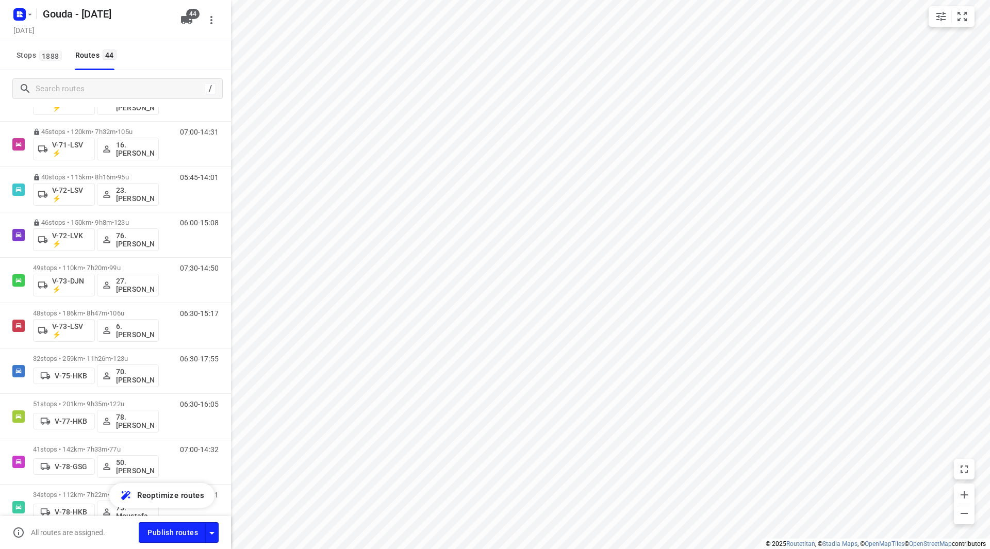
scroll to position [711, 0]
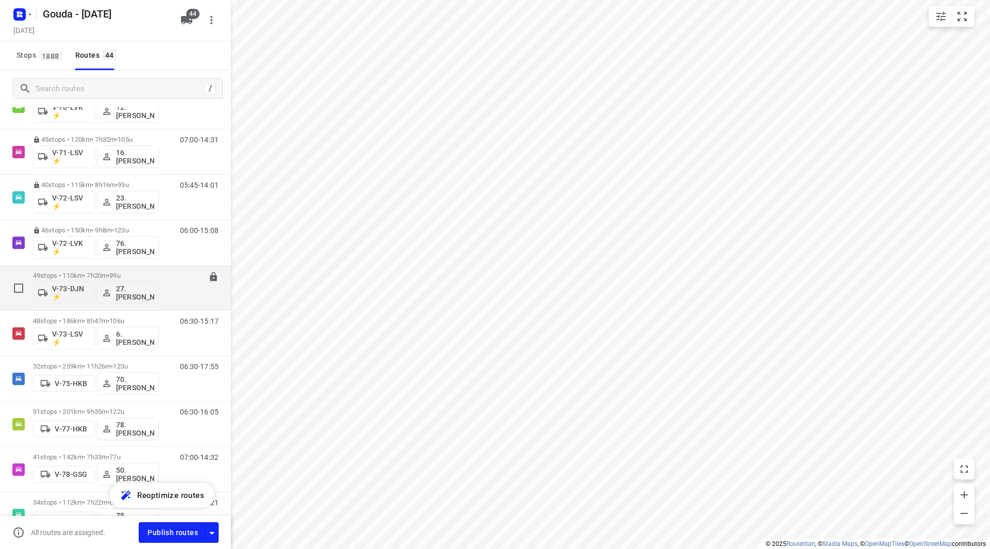
click at [135, 274] on p "49 stops • 110km • 7h20m • 99u" at bounding box center [96, 276] width 126 height 8
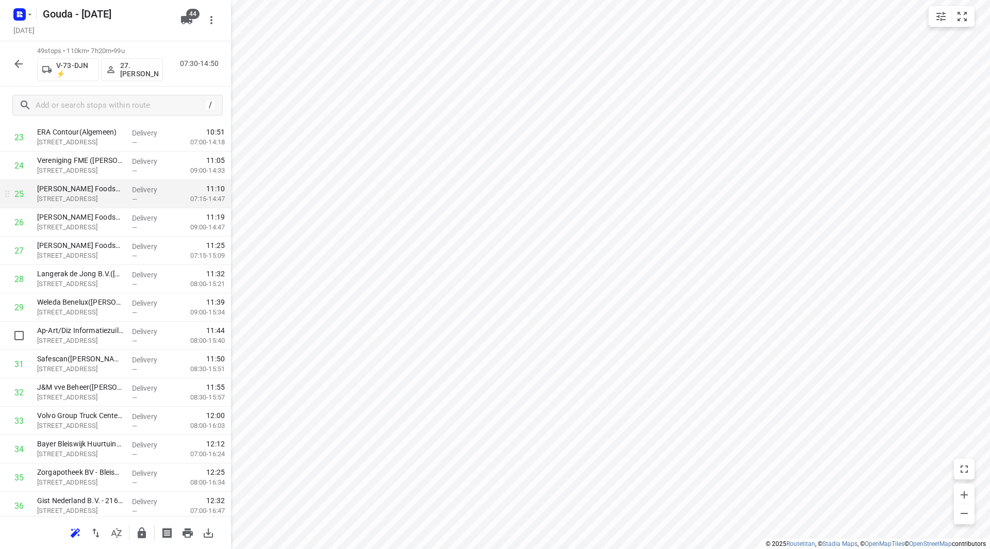
scroll to position [670, 0]
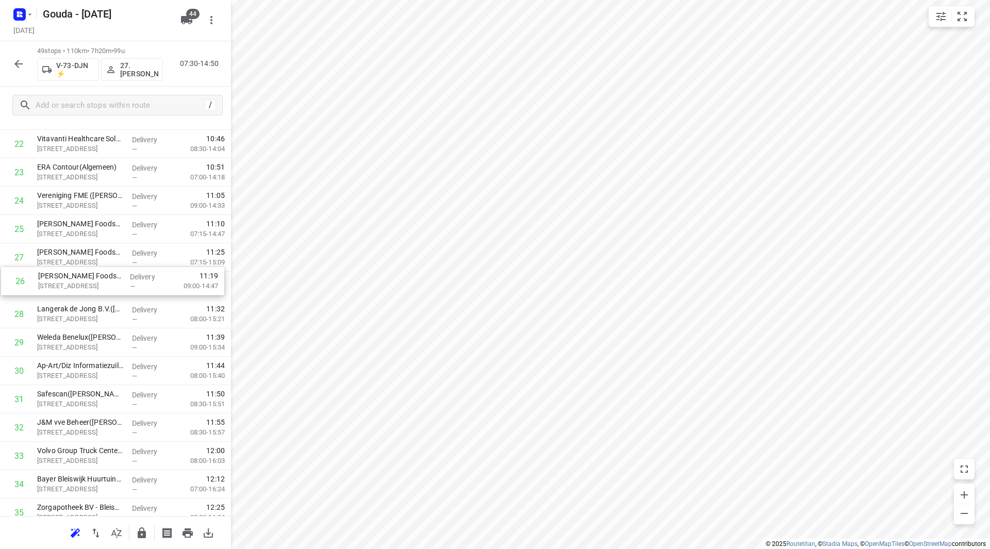
click at [166, 291] on div "1 Anthura B.V. - Anthura Even (Anne Roth) Anthuriumweg 14, Bleiswijk Delivery —…" at bounding box center [115, 229] width 231 height 1390
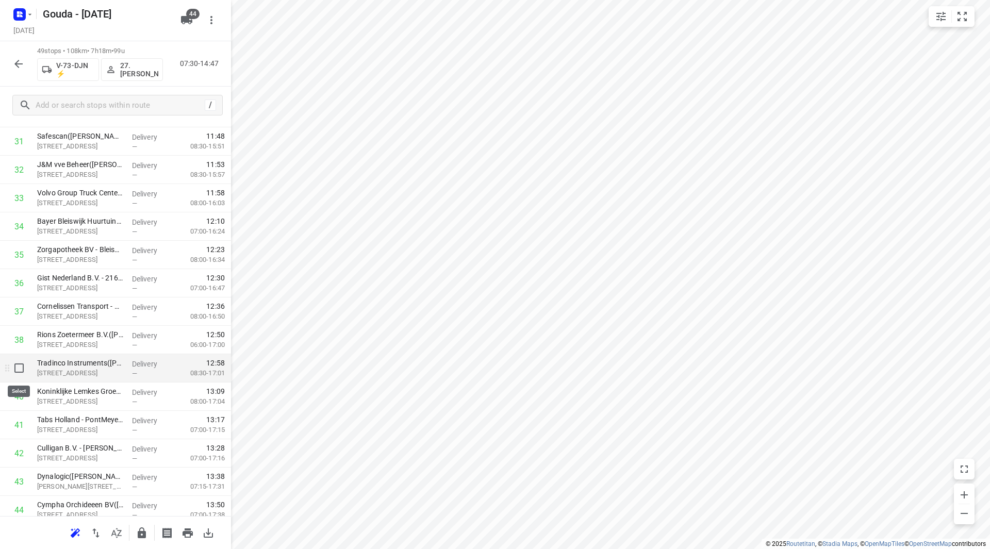
click at [19, 370] on input "checkbox" at bounding box center [19, 368] width 21 height 21
checkbox input "true"
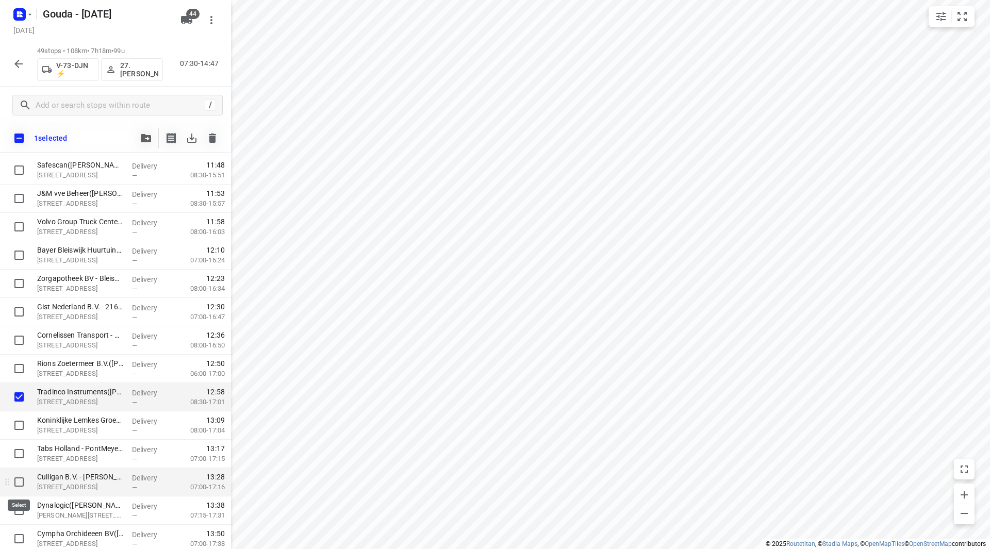
click at [17, 481] on input "checkbox" at bounding box center [19, 482] width 21 height 21
checkbox input "true"
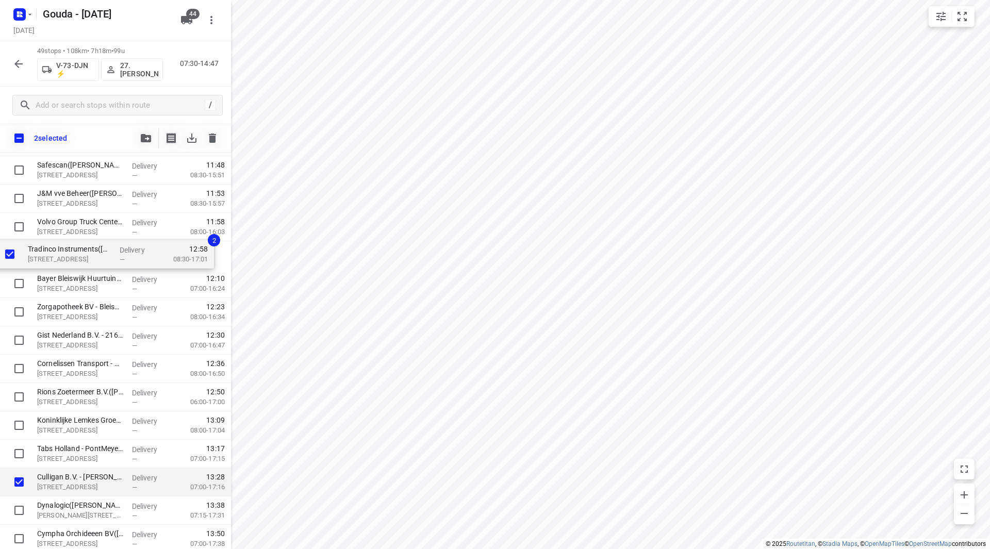
drag, startPoint x: 75, startPoint y: 378, endPoint x: 70, endPoint y: 261, distance: 117.2
click at [68, 261] on div "Anthura B.V. - Anthura Even (Anne Roth) Anthuriumweg 14, Bleiswijk Delivery — 0…" at bounding box center [115, 0] width 231 height 1390
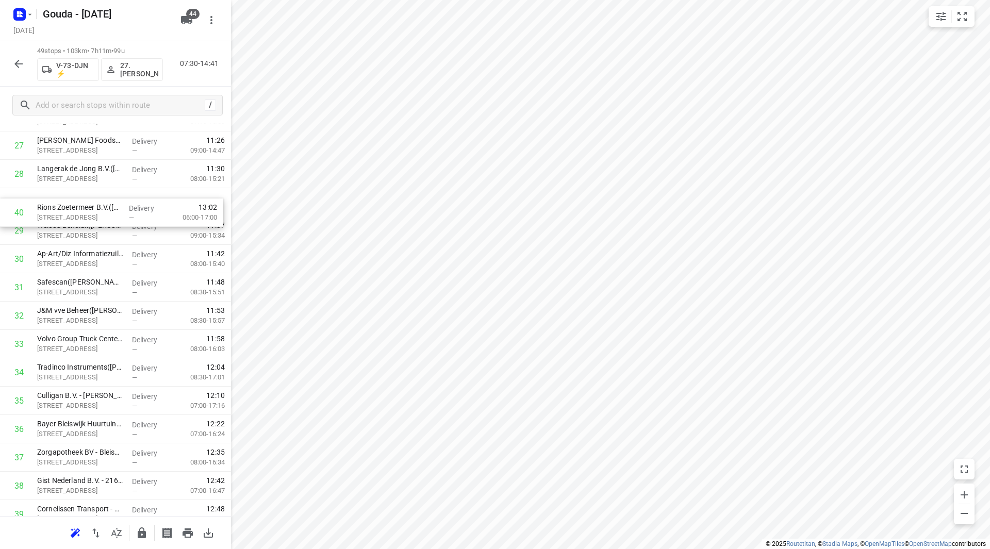
drag, startPoint x: 52, startPoint y: 396, endPoint x: 52, endPoint y: 207, distance: 188.2
click at [52, 207] on div "1 Anthura B.V. - Anthura Even (Anne Roth) Anthuriumweg 14, Bleiswijk Delivery —…" at bounding box center [115, 89] width 231 height 1390
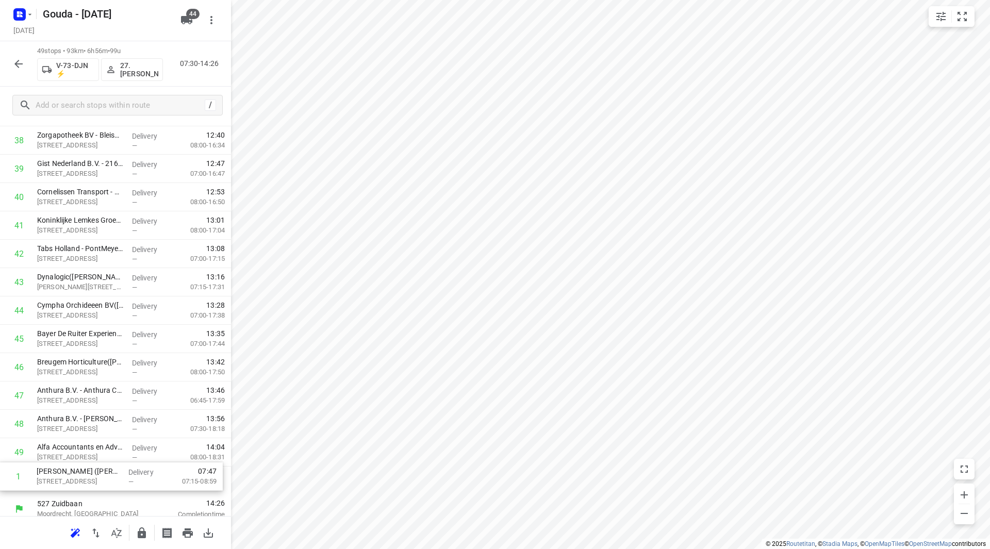
scroll to position [1107, 0]
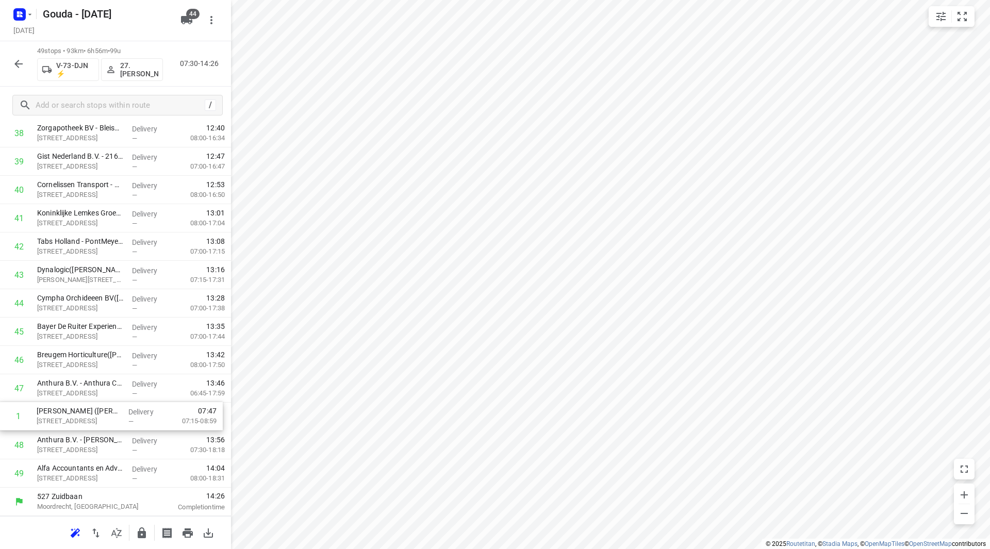
drag, startPoint x: 83, startPoint y: 312, endPoint x: 90, endPoint y: 417, distance: 104.9
click at [143, 527] on icon "button" at bounding box center [142, 533] width 12 height 12
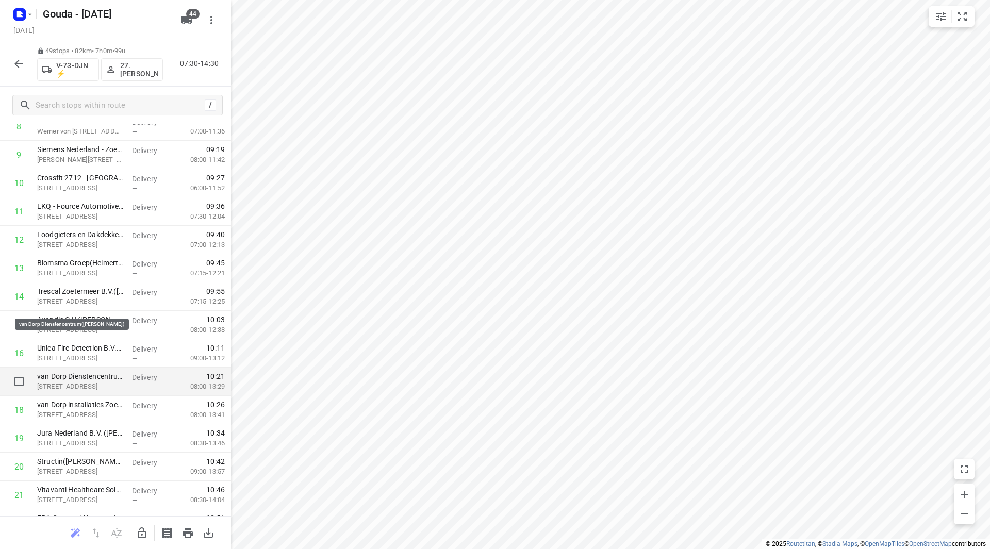
scroll to position [361, 0]
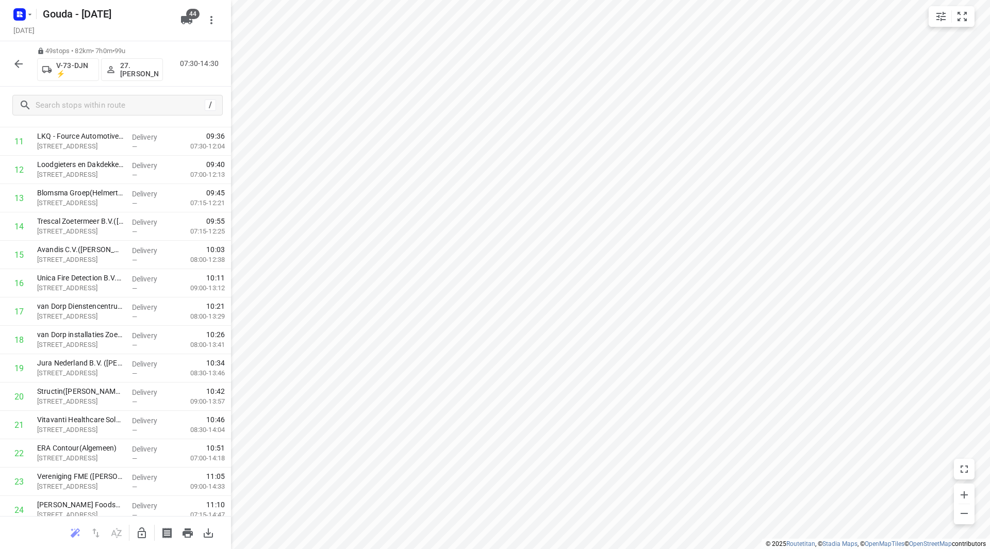
click at [21, 65] on icon "button" at bounding box center [18, 64] width 12 height 12
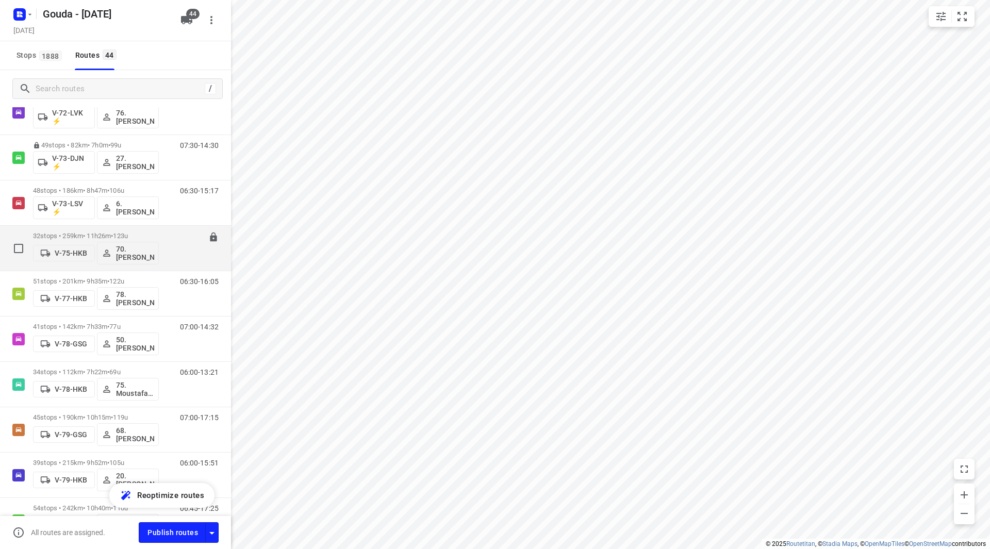
scroll to position [825, 0]
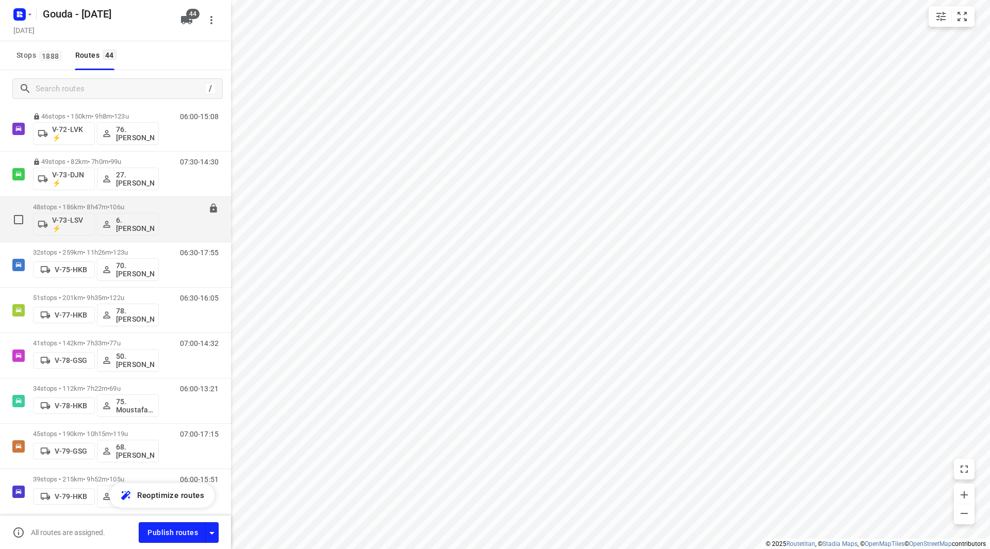
click at [145, 202] on div "48 stops • 186km • 8h47m • 106u V-73-LSV ⚡ 6. Arnold Smit" at bounding box center [96, 219] width 126 height 43
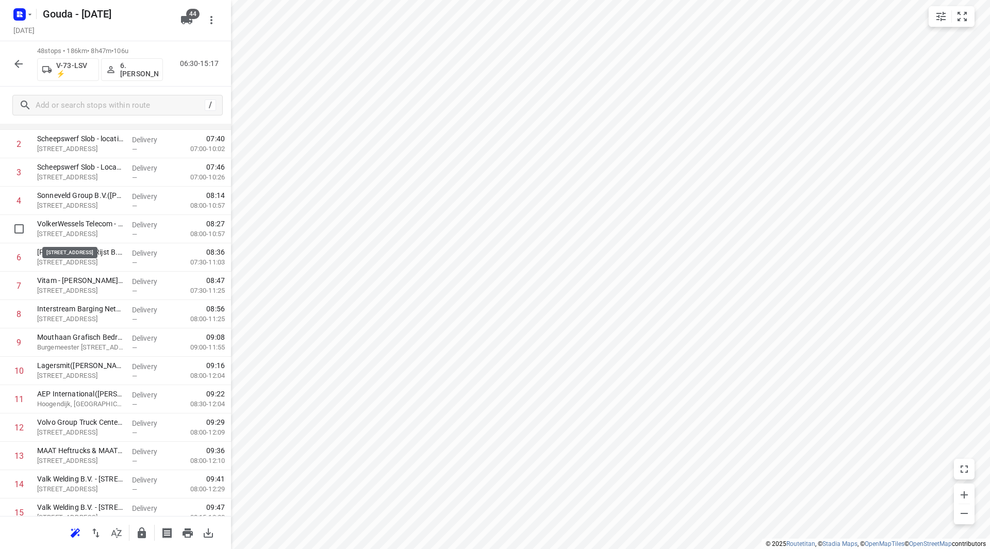
scroll to position [0, 0]
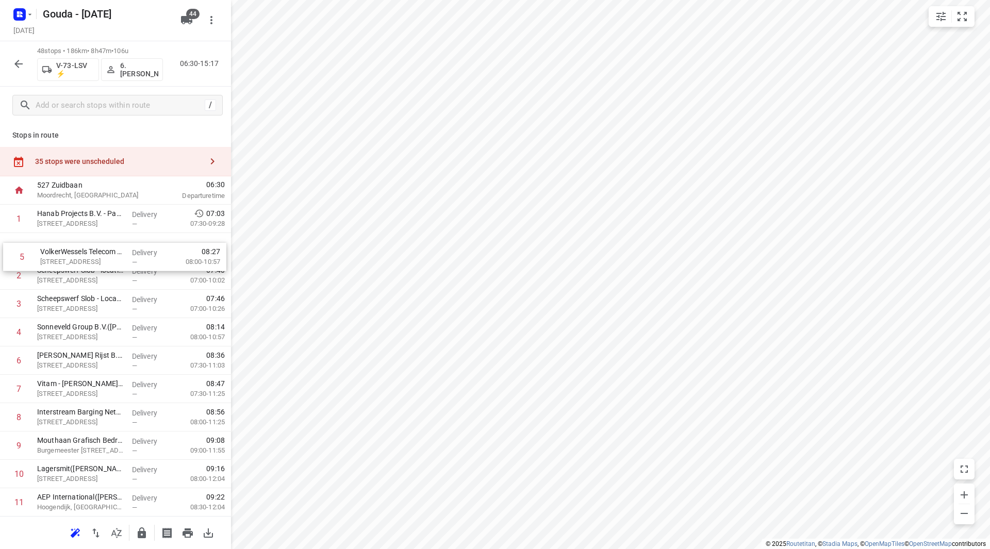
drag, startPoint x: 96, startPoint y: 283, endPoint x: 94, endPoint y: 245, distance: 37.7
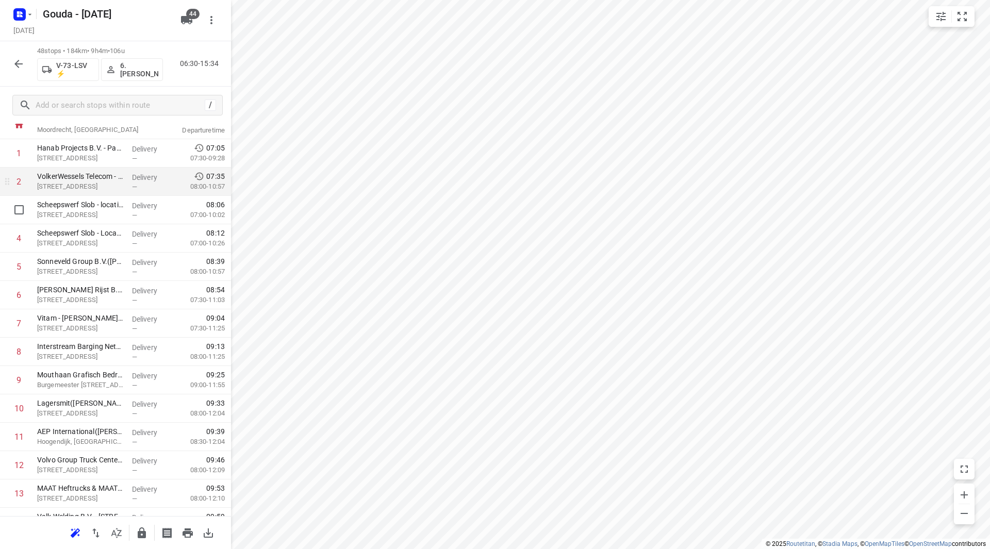
scroll to position [52, 0]
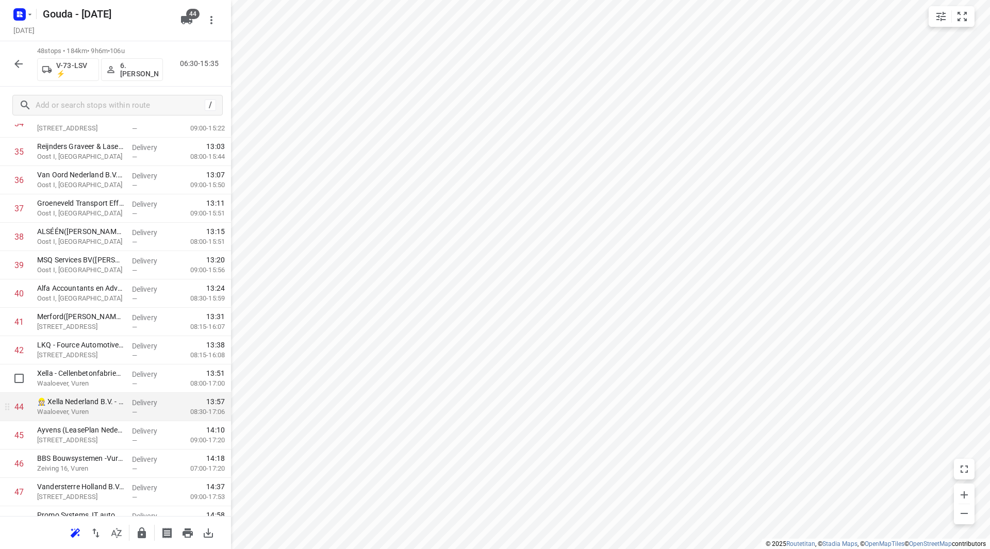
scroll to position [1078, 0]
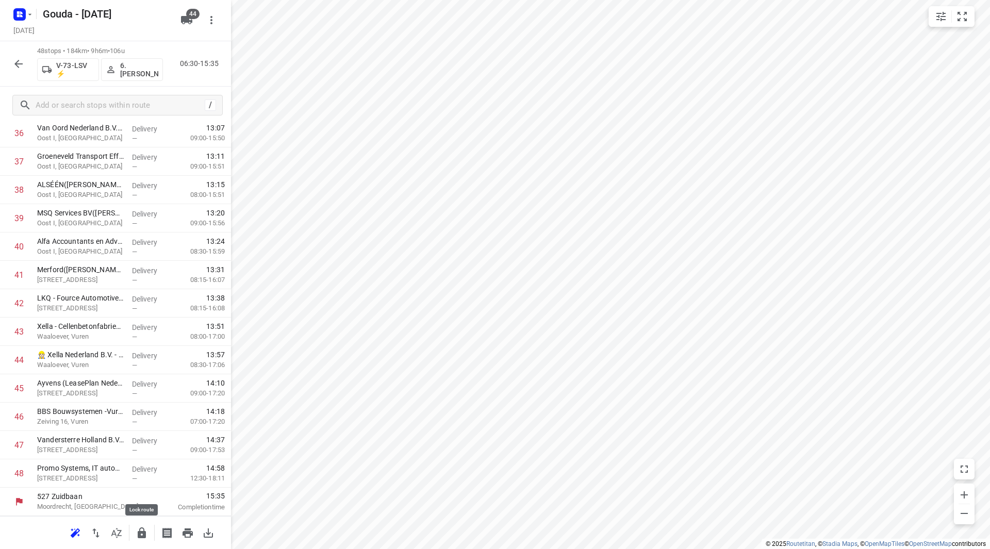
click at [142, 531] on icon "button" at bounding box center [142, 533] width 8 height 11
click at [14, 62] on icon "button" at bounding box center [18, 64] width 12 height 12
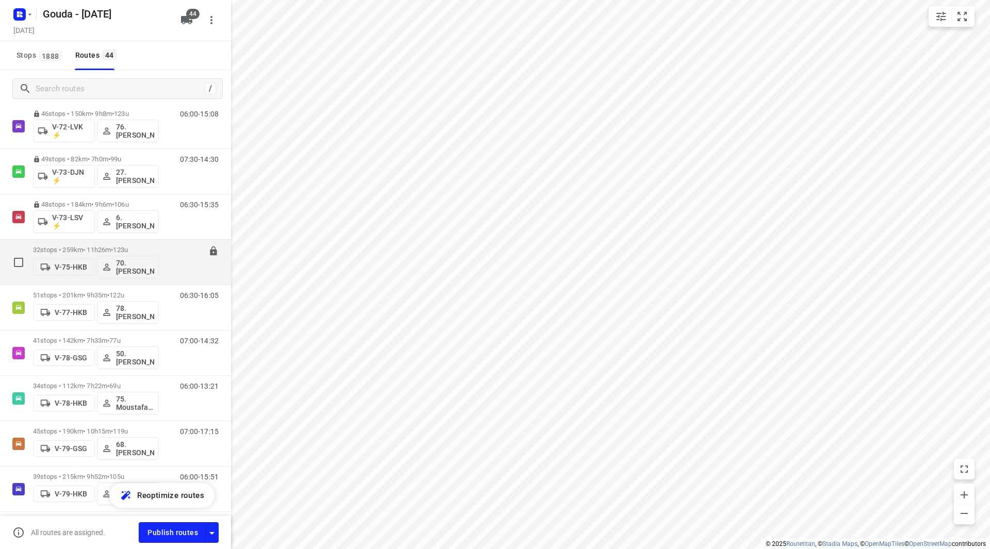
scroll to position [825, 0]
click at [134, 248] on div "32 stops • 259km • 11h26m • 123u V-75-HKB 70. Romeo Pieters" at bounding box center [96, 264] width 126 height 43
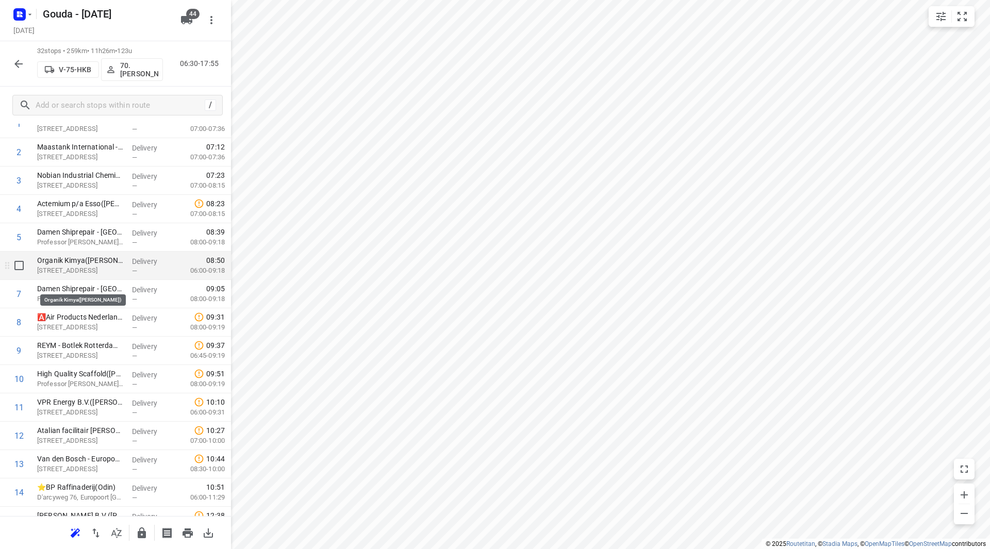
scroll to position [103, 0]
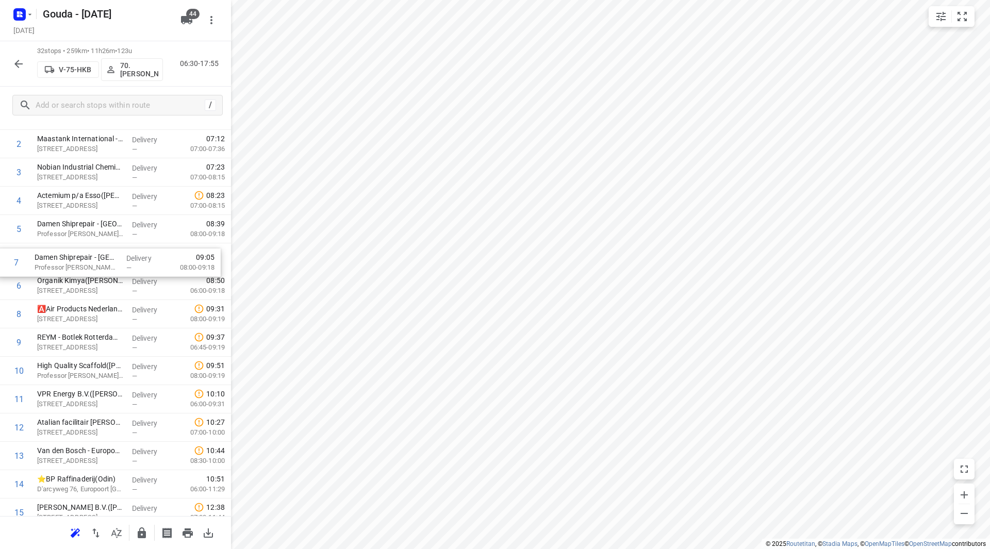
drag, startPoint x: 117, startPoint y: 286, endPoint x: 113, endPoint y: 253, distance: 33.2
click at [113, 253] on div "1 Maastank International - Operators(Bianca Goené) Welplaatkade 9, Botlek Rotte…" at bounding box center [115, 556] width 231 height 908
drag, startPoint x: 108, startPoint y: 364, endPoint x: 104, endPoint y: 289, distance: 75.4
click at [104, 288] on div "1 Maastank International - Operators(Bianca Goené) Welplaatkade 9, Botlek Rotte…" at bounding box center [115, 556] width 231 height 908
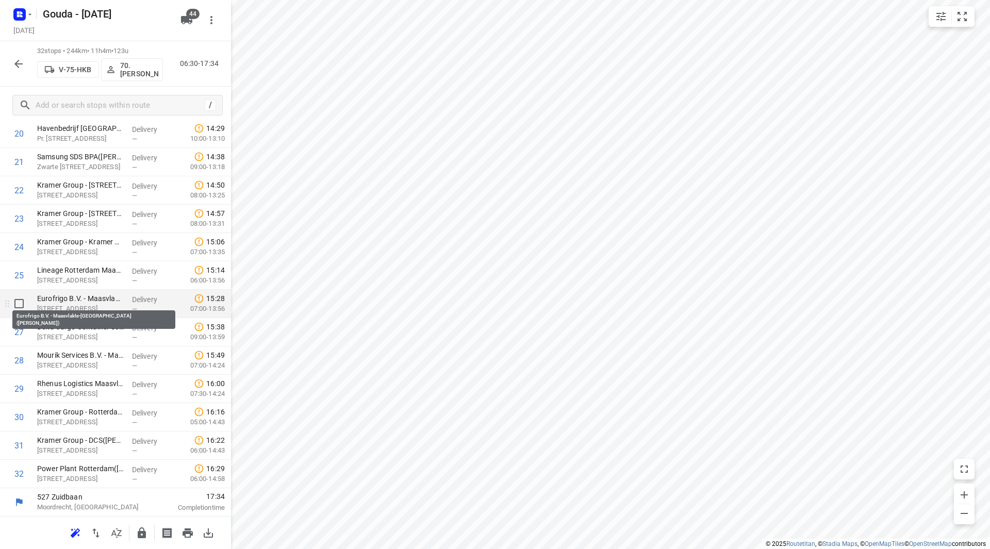
scroll to position [624, 0]
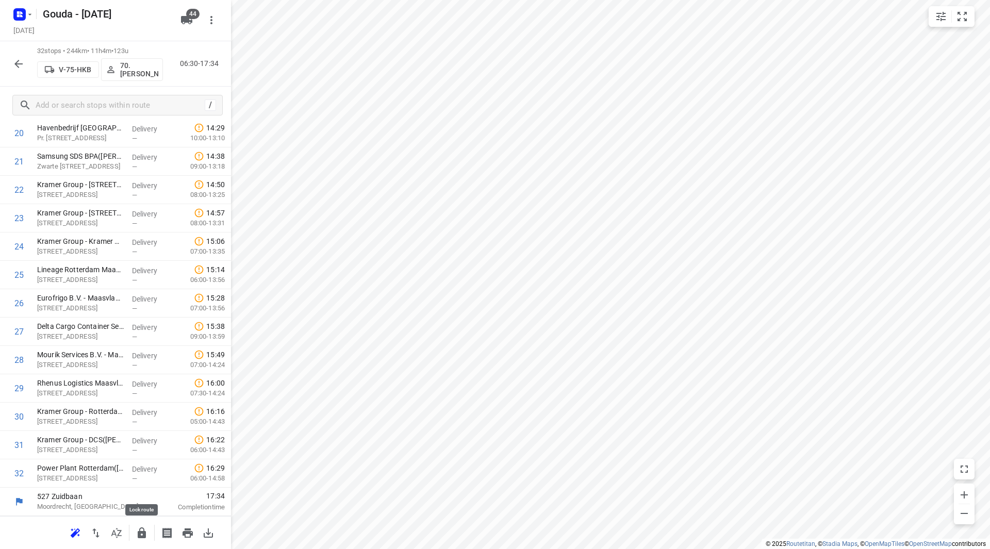
click at [141, 532] on icon "button" at bounding box center [142, 533] width 8 height 11
click at [15, 58] on icon "button" at bounding box center [18, 64] width 12 height 12
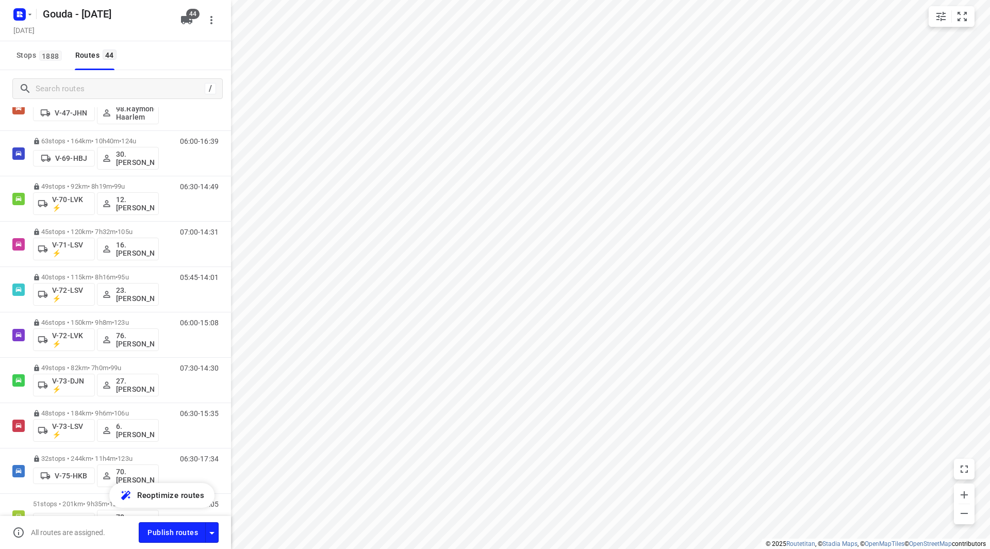
scroll to position [825, 0]
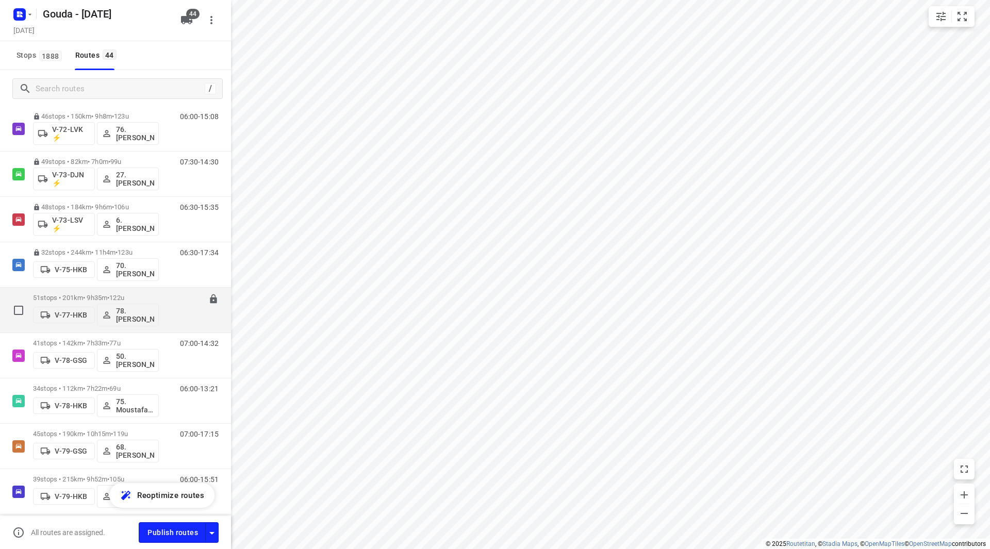
click at [142, 294] on p "51 stops • 201km • 9h35m • 122u" at bounding box center [96, 298] width 126 height 8
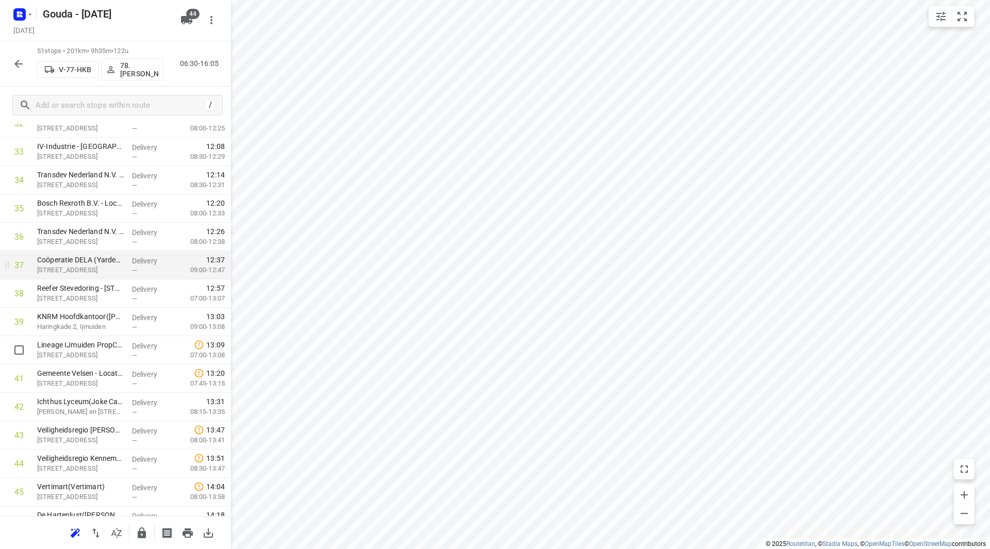
scroll to position [980, 0]
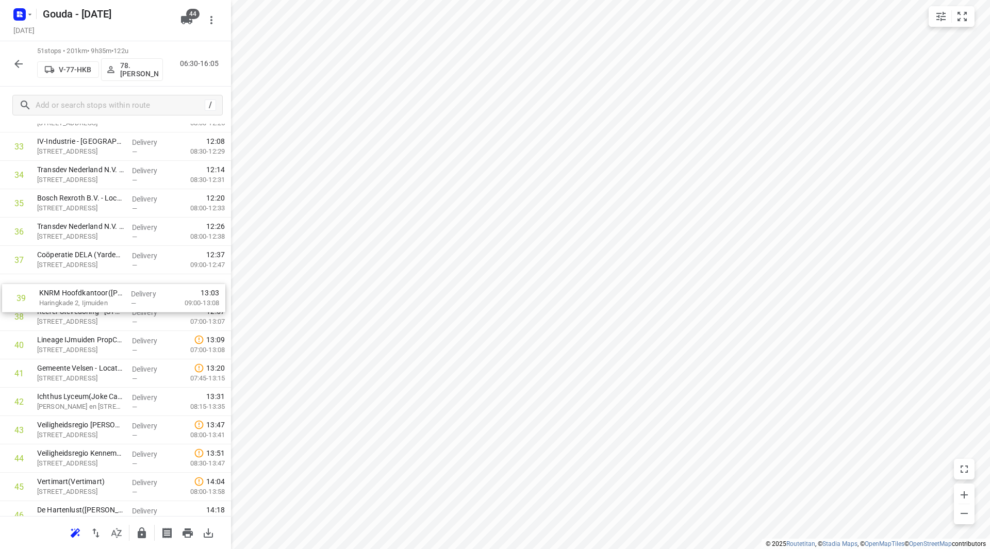
drag, startPoint x: 80, startPoint y: 322, endPoint x: 83, endPoint y: 296, distance: 26.4
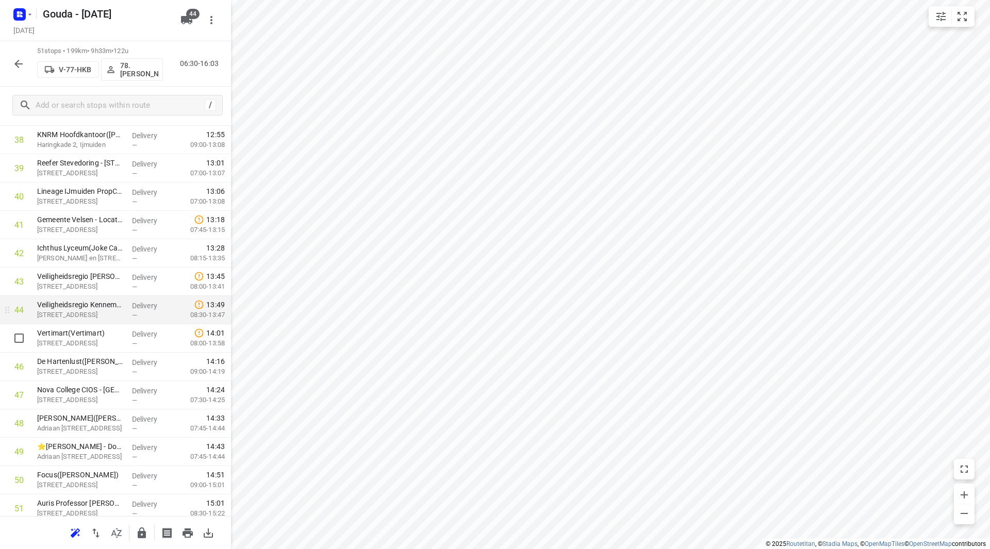
scroll to position [1134, 0]
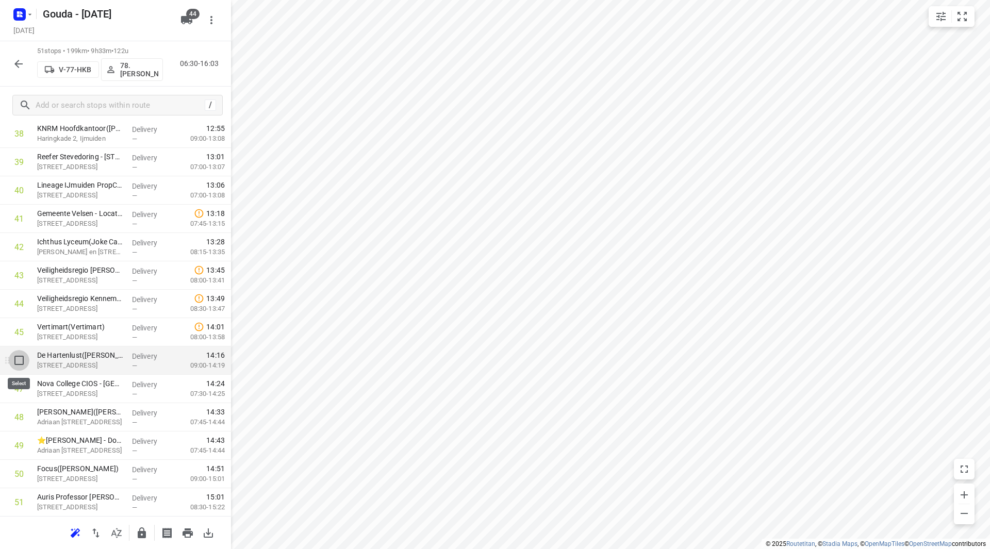
click at [17, 361] on input "checkbox" at bounding box center [19, 360] width 21 height 21
checkbox input "true"
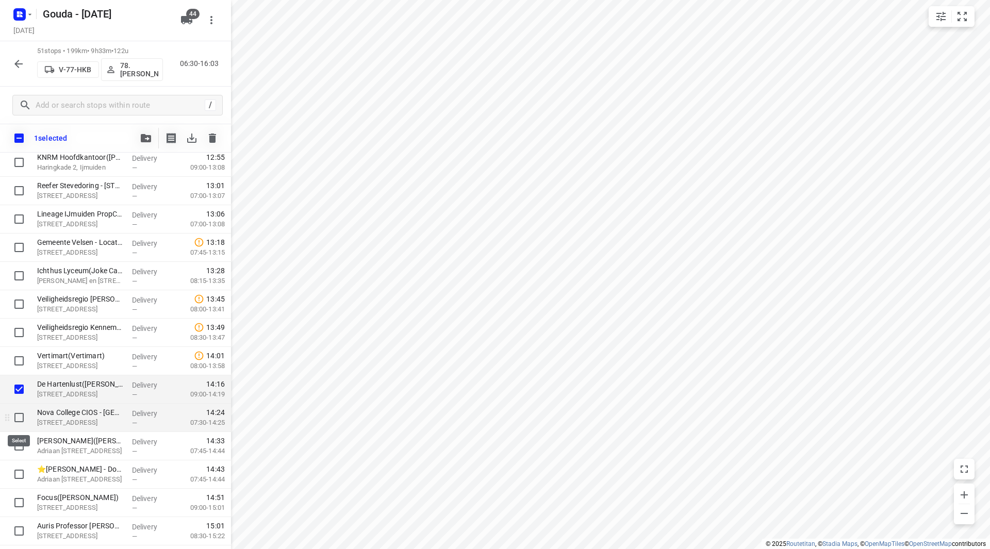
click at [14, 415] on input "checkbox" at bounding box center [19, 417] width 21 height 21
checkbox input "true"
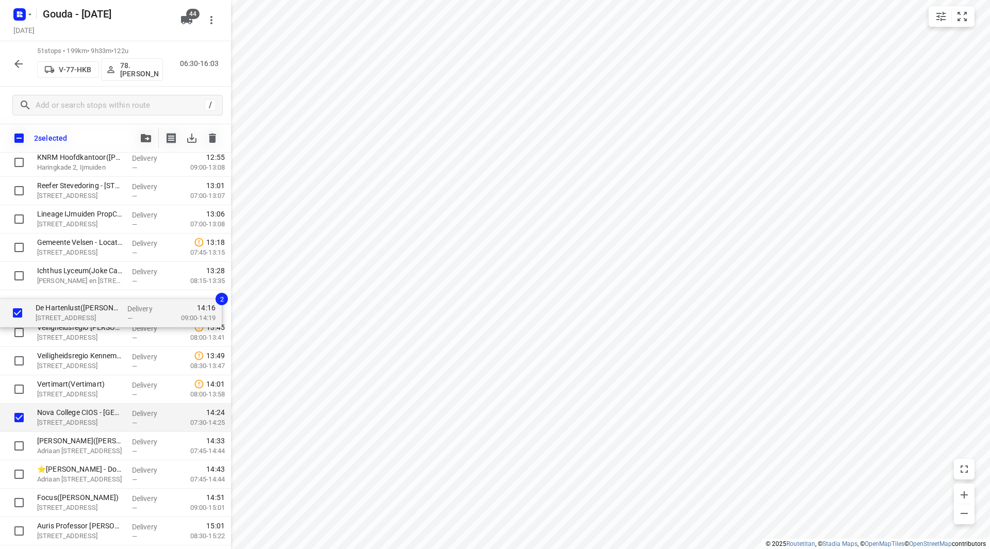
drag, startPoint x: 75, startPoint y: 392, endPoint x: 73, endPoint y: 312, distance: 79.4
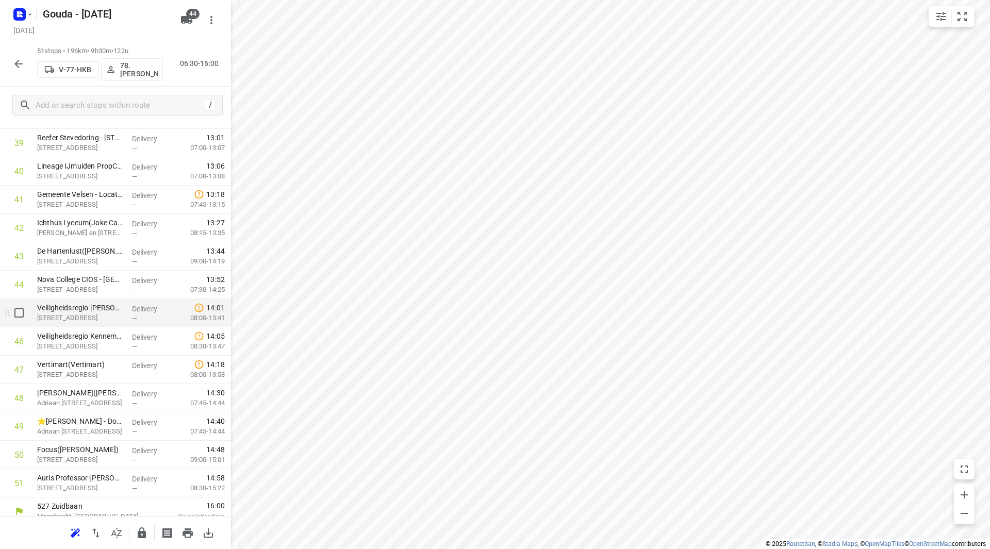
scroll to position [1163, 0]
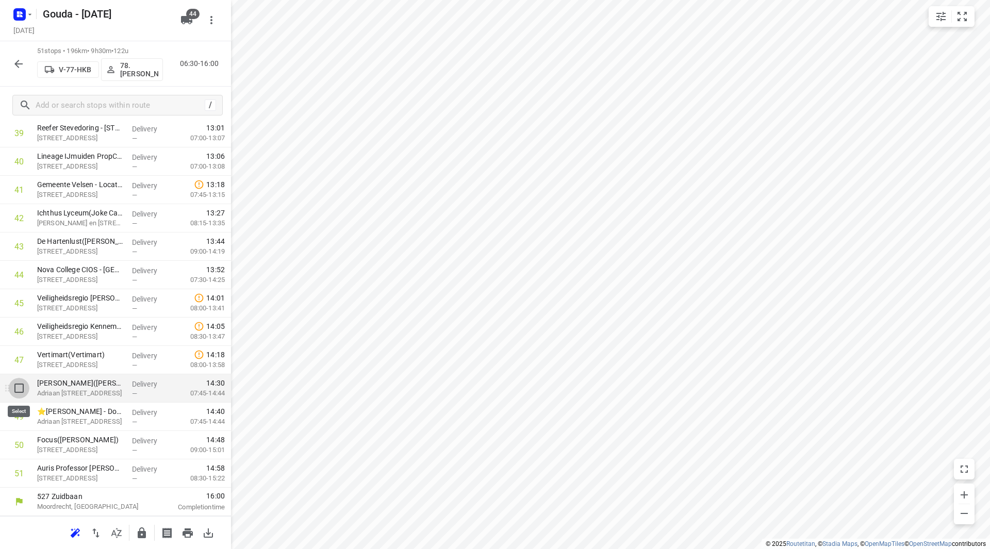
click at [13, 388] on input "checkbox" at bounding box center [19, 388] width 21 height 21
checkbox input "true"
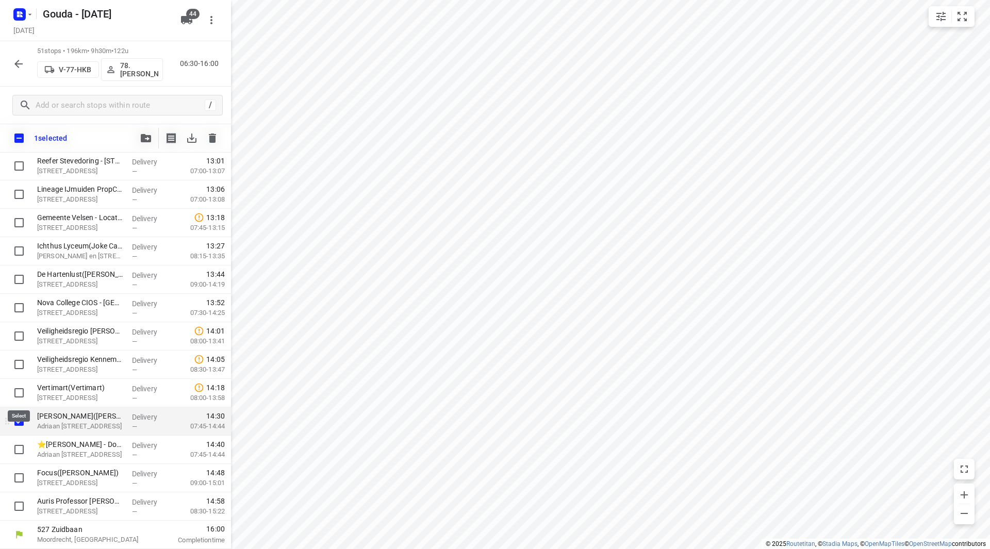
scroll to position [1159, 0]
click at [14, 446] on input "checkbox" at bounding box center [19, 449] width 21 height 21
checkbox input "true"
click at [18, 422] on input "checkbox" at bounding box center [19, 421] width 21 height 21
checkbox input "false"
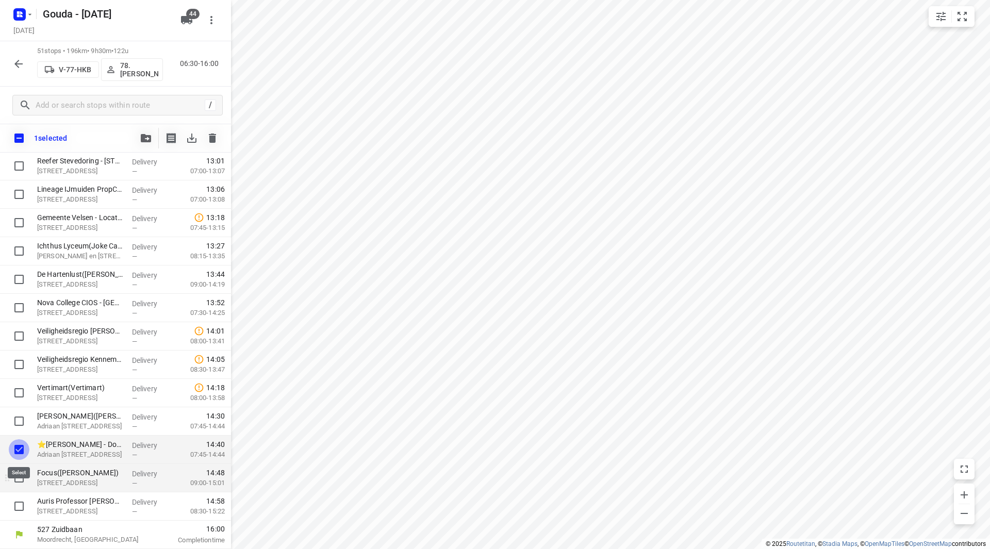
click at [15, 453] on input "checkbox" at bounding box center [19, 449] width 21 height 21
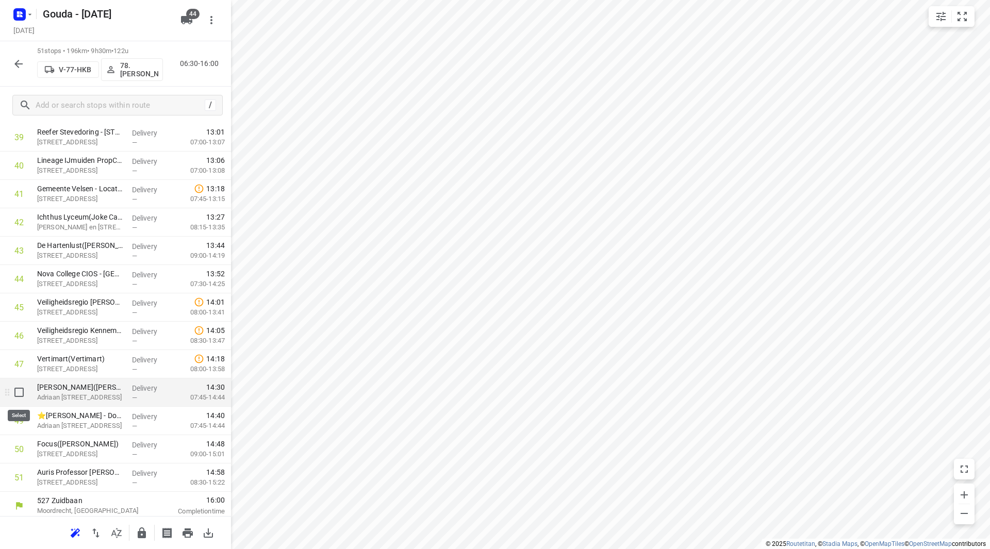
drag, startPoint x: 21, startPoint y: 393, endPoint x: 25, endPoint y: 418, distance: 25.1
click at [20, 393] on input "checkbox" at bounding box center [19, 392] width 21 height 21
checkbox input "true"
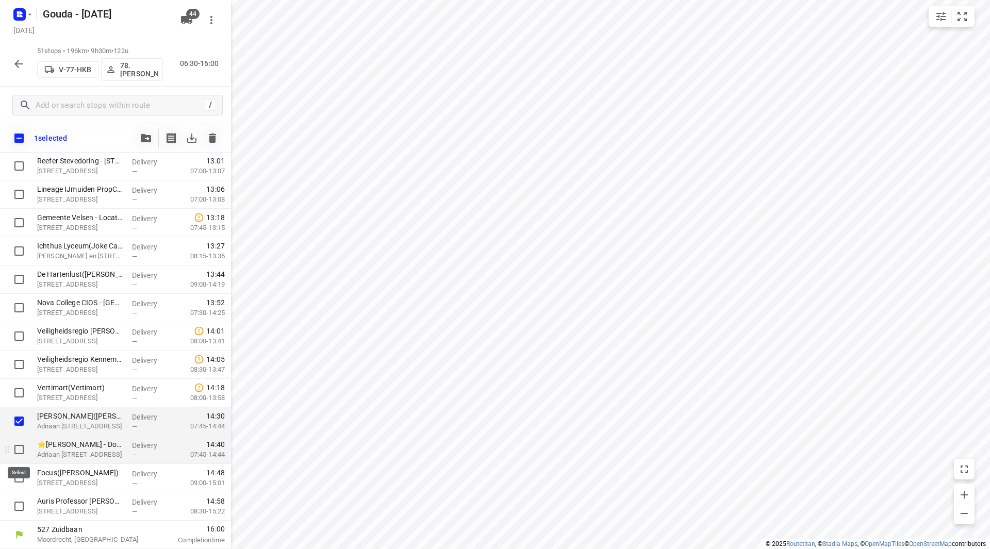
click at [21, 448] on input "checkbox" at bounding box center [19, 449] width 21 height 21
checkbox input "true"
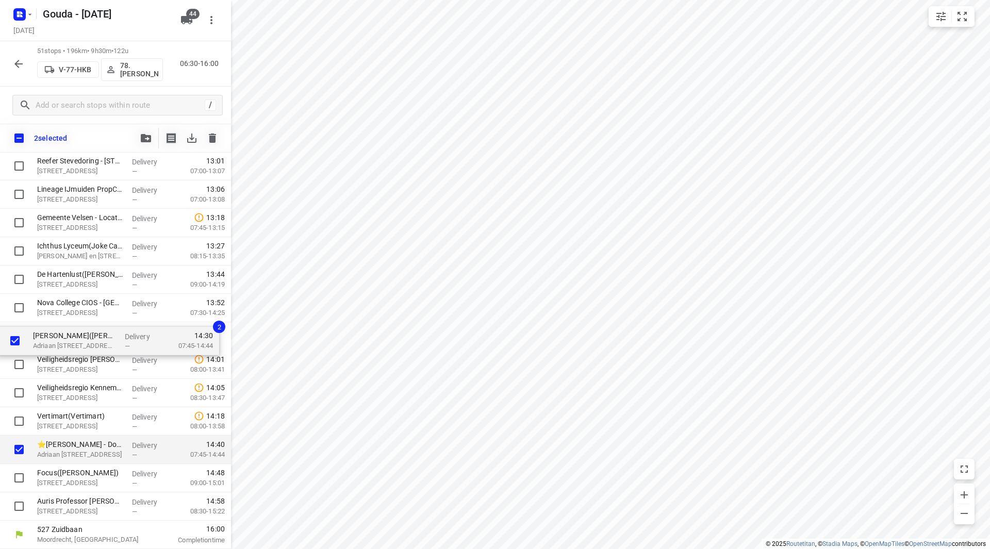
drag, startPoint x: 59, startPoint y: 419, endPoint x: 56, endPoint y: 331, distance: 87.7
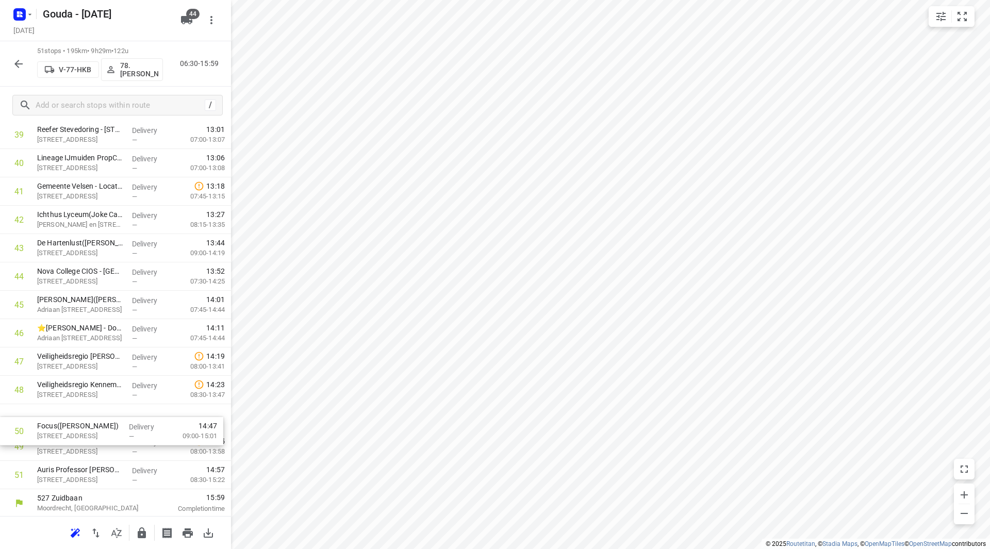
scroll to position [1163, 0]
drag, startPoint x: 105, startPoint y: 452, endPoint x: 104, endPoint y: 416, distance: 36.6
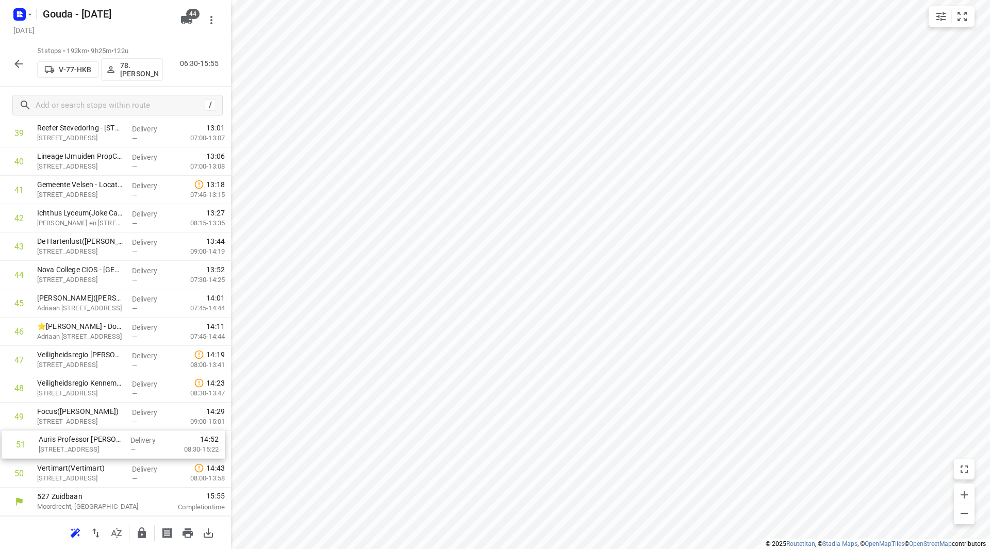
drag, startPoint x: 98, startPoint y: 476, endPoint x: 99, endPoint y: 436, distance: 39.7
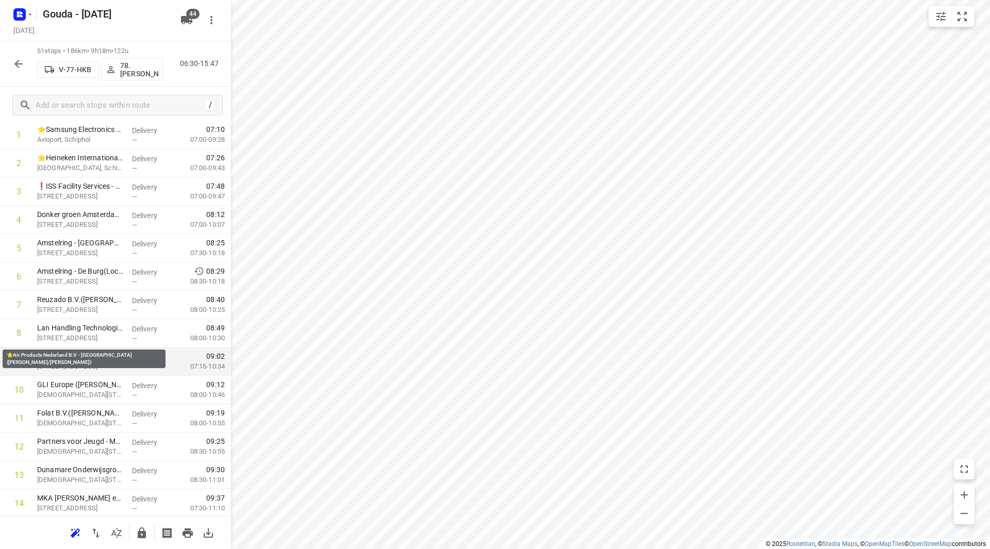
scroll to position [103, 0]
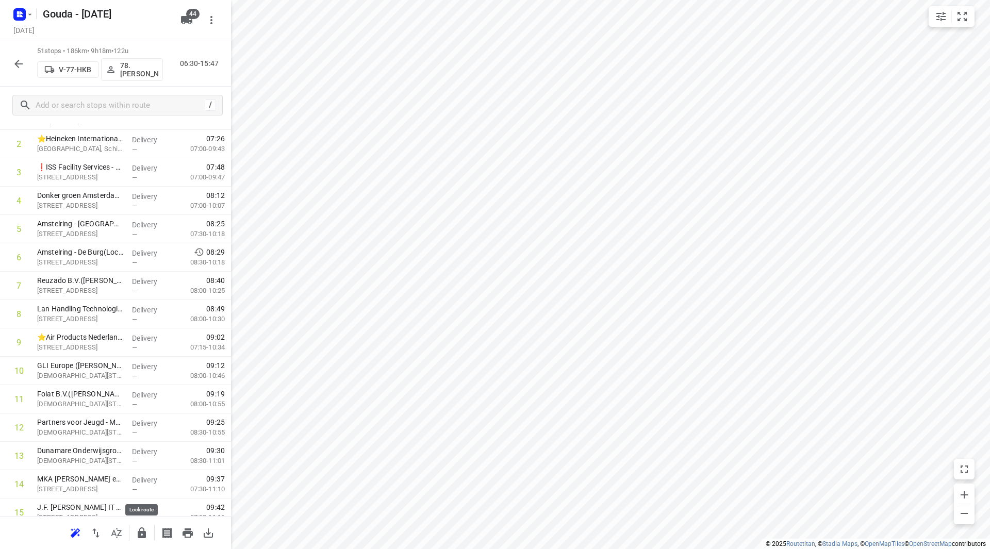
click at [143, 538] on icon "button" at bounding box center [142, 533] width 12 height 12
click at [21, 56] on button "button" at bounding box center [18, 64] width 21 height 21
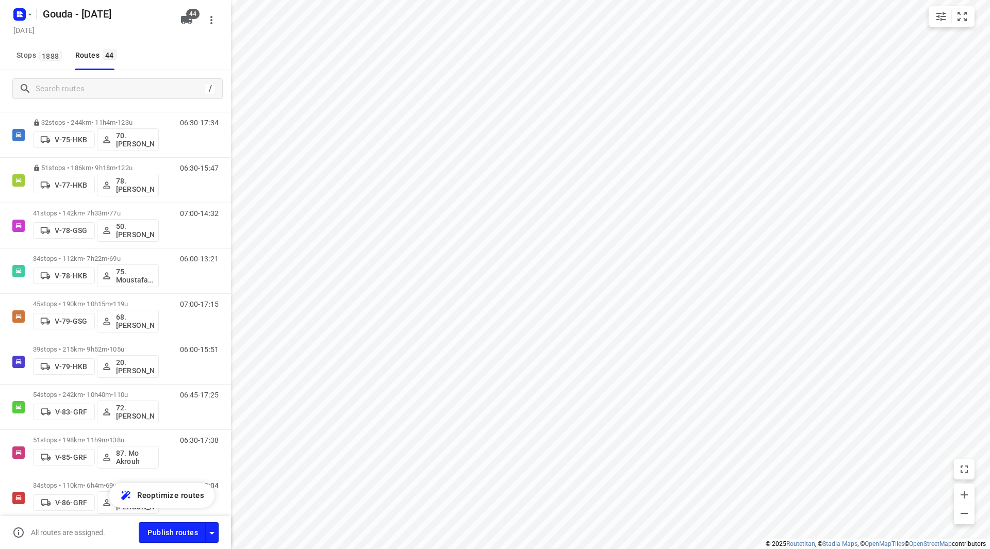
scroll to position [958, 0]
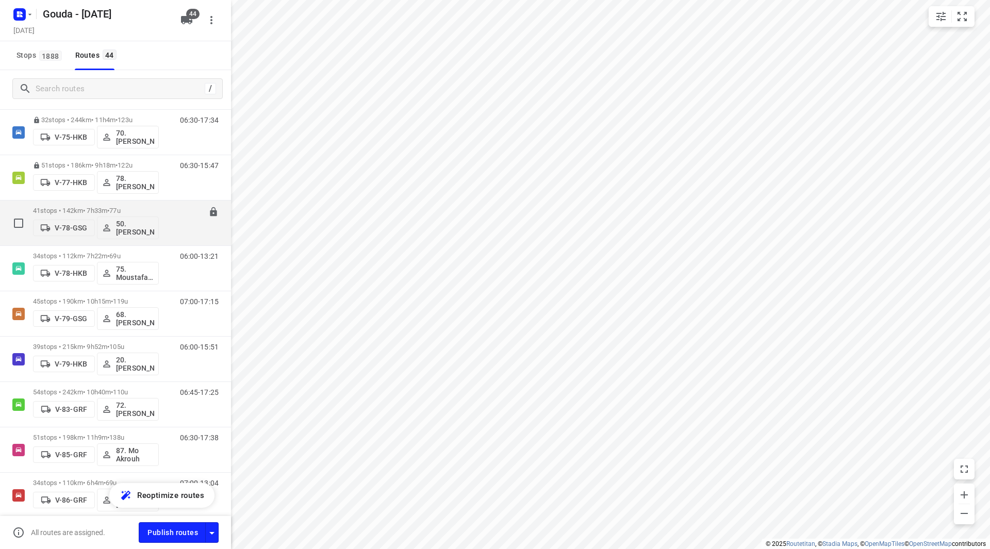
click at [146, 206] on div "41 stops • 142km • 7h33m • 77u V-78-GSG 50.Max Leijen Heeneman" at bounding box center [96, 223] width 126 height 43
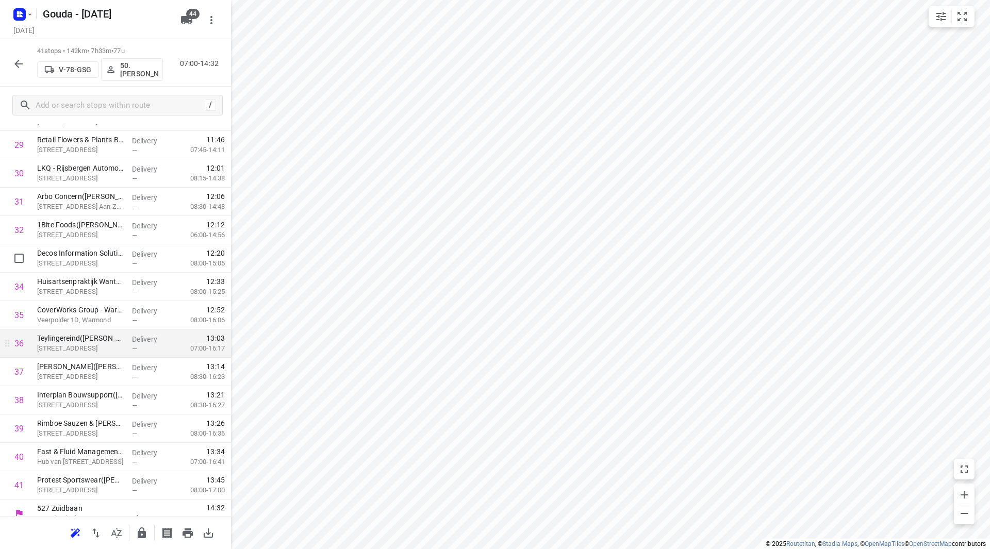
scroll to position [880, 0]
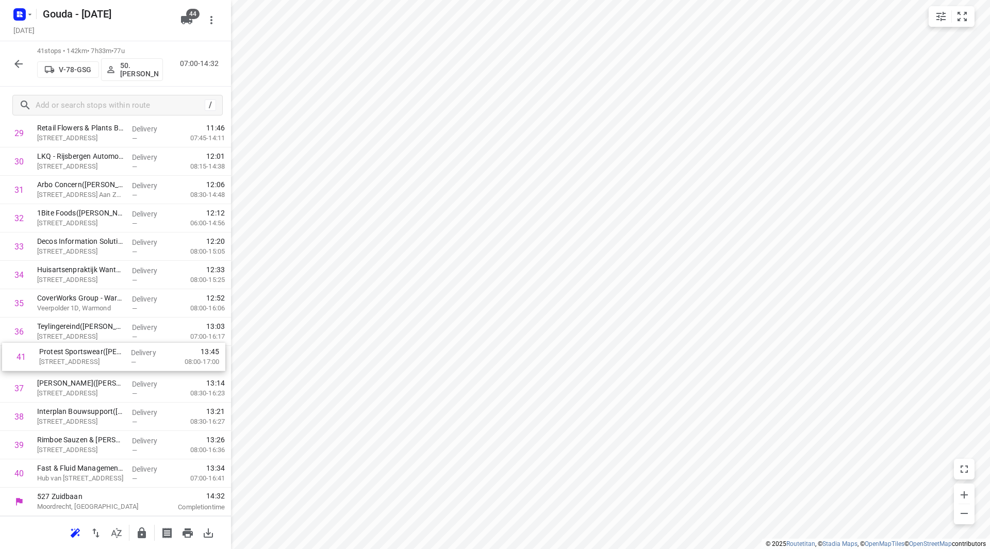
drag, startPoint x: 104, startPoint y: 482, endPoint x: 104, endPoint y: 336, distance: 145.9
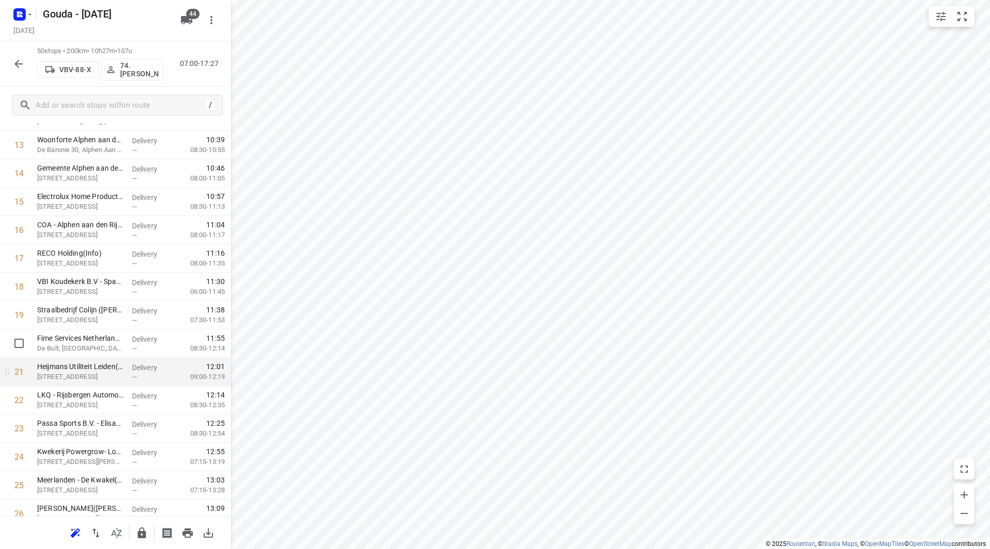
scroll to position [467, 0]
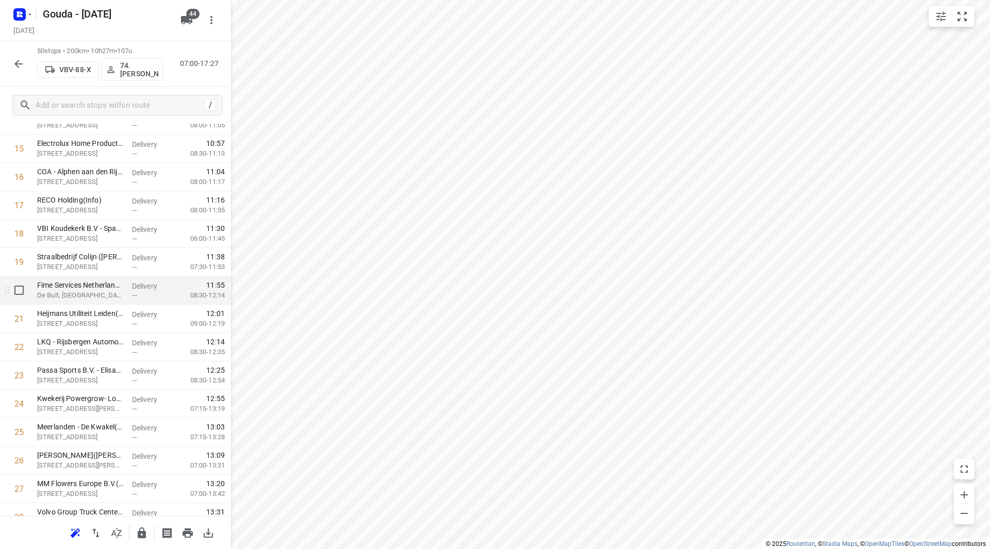
click at [18, 293] on input "checkbox" at bounding box center [19, 290] width 21 height 21
checkbox input "true"
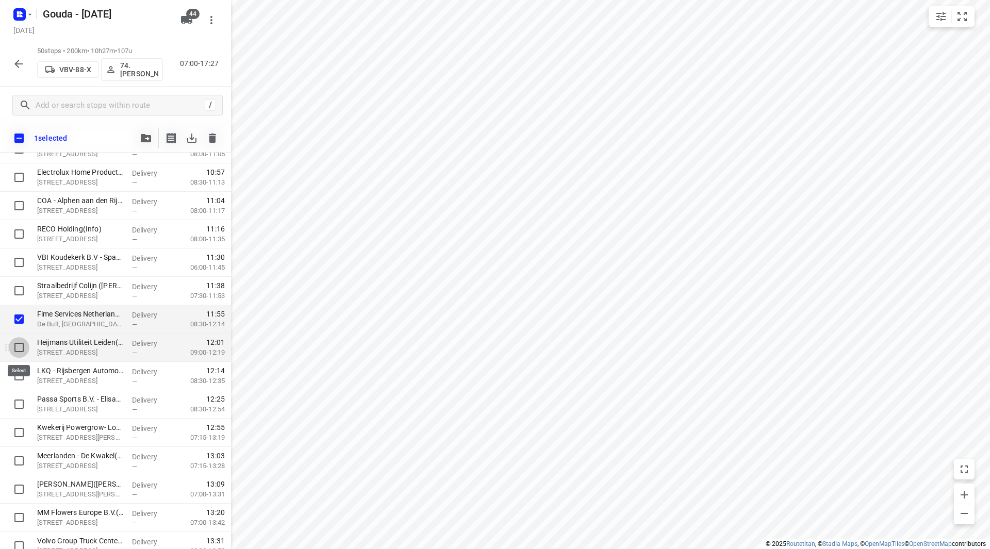
drag, startPoint x: 19, startPoint y: 348, endPoint x: 17, endPoint y: 378, distance: 31.0
click at [18, 349] on input "checkbox" at bounding box center [19, 347] width 21 height 21
checkbox input "true"
click at [16, 378] on input "checkbox" at bounding box center [19, 376] width 21 height 21
checkbox input "true"
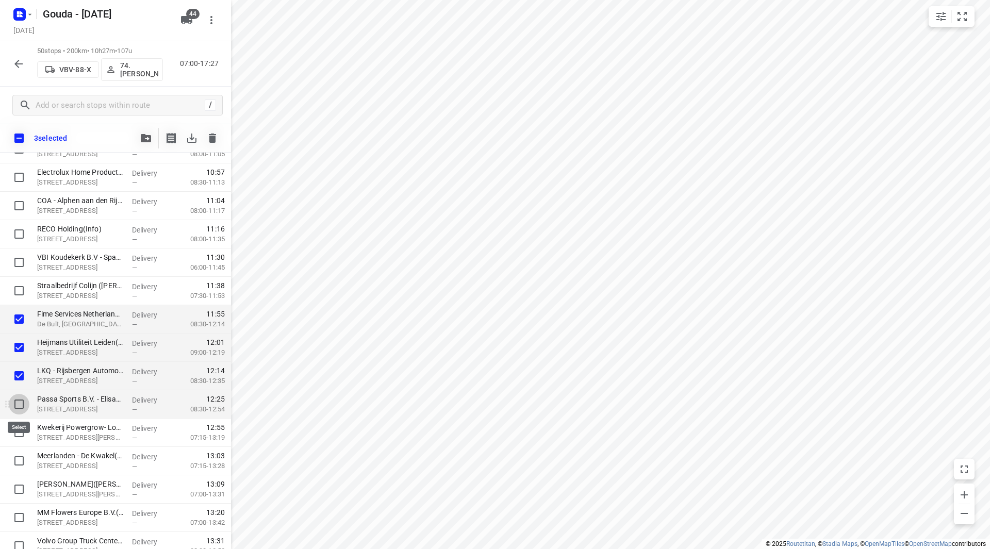
drag, startPoint x: 17, startPoint y: 403, endPoint x: 39, endPoint y: 410, distance: 23.5
click at [17, 403] on input "checkbox" at bounding box center [19, 404] width 21 height 21
checkbox input "true"
click at [145, 138] on icon "button" at bounding box center [146, 138] width 10 height 8
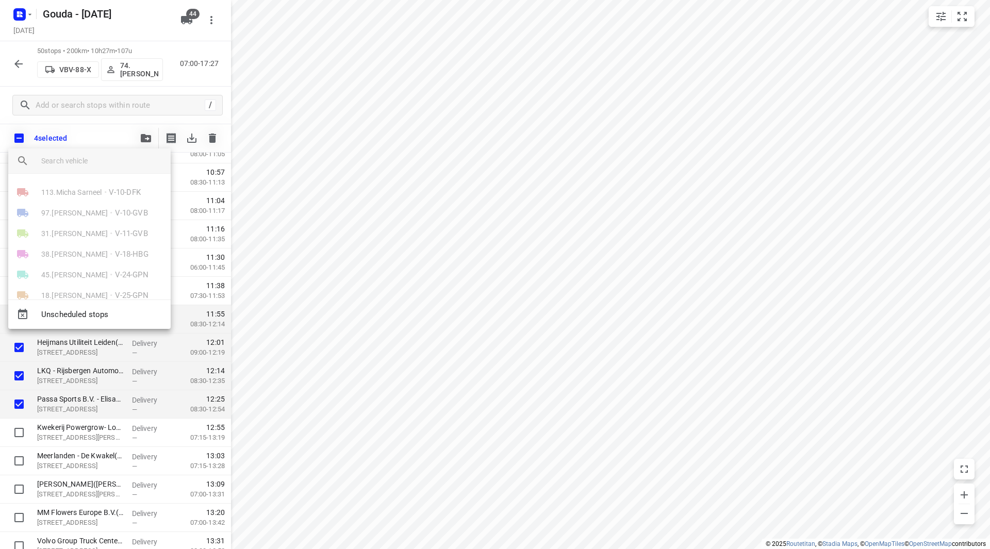
click at [126, 161] on input "search vehicle" at bounding box center [101, 160] width 121 height 15
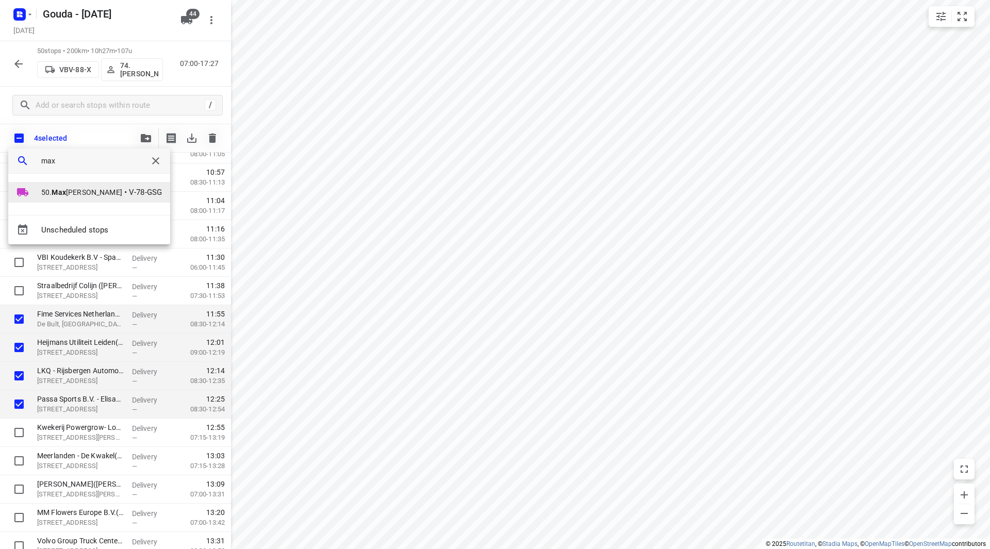
type input "max"
click at [119, 192] on span "50. Max Leijen Heeneman" at bounding box center [81, 192] width 81 height 10
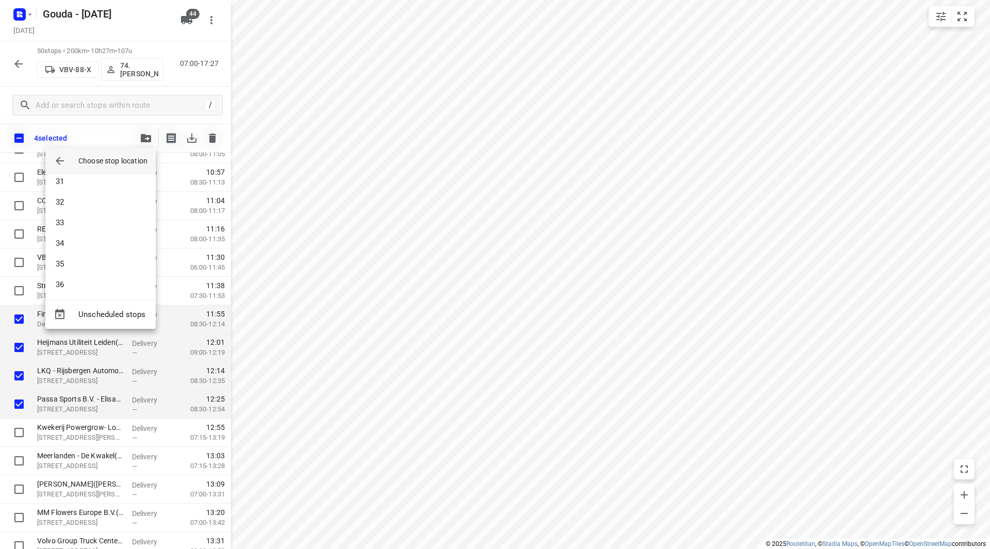
scroll to position [732, 0]
click at [87, 276] on li "41" at bounding box center [100, 281] width 110 height 21
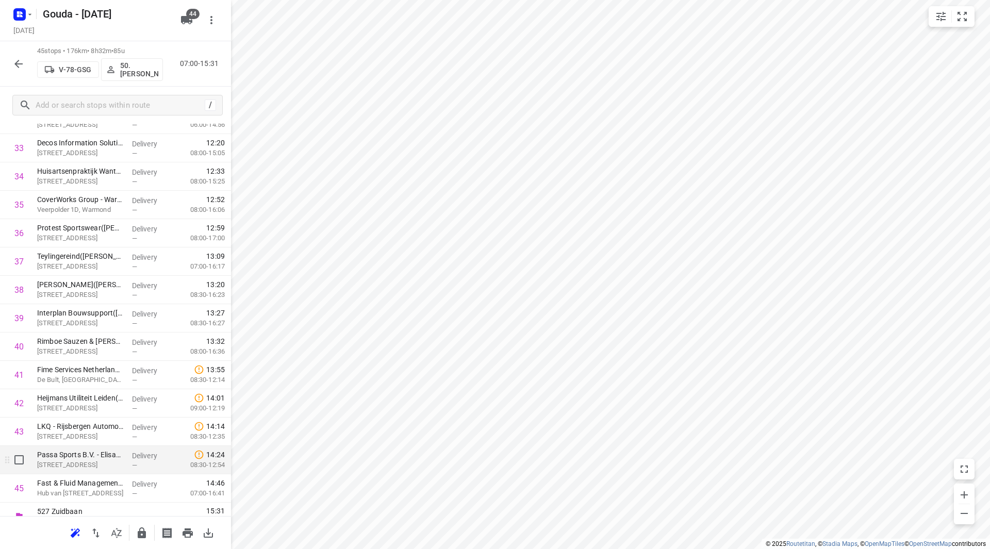
scroll to position [993, 0]
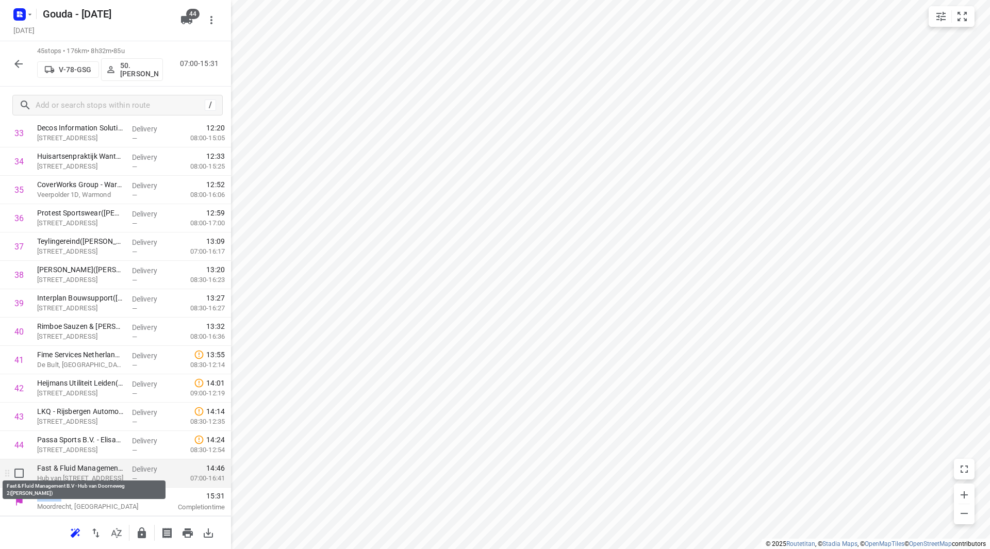
drag, startPoint x: 62, startPoint y: 488, endPoint x: 64, endPoint y: 472, distance: 15.6
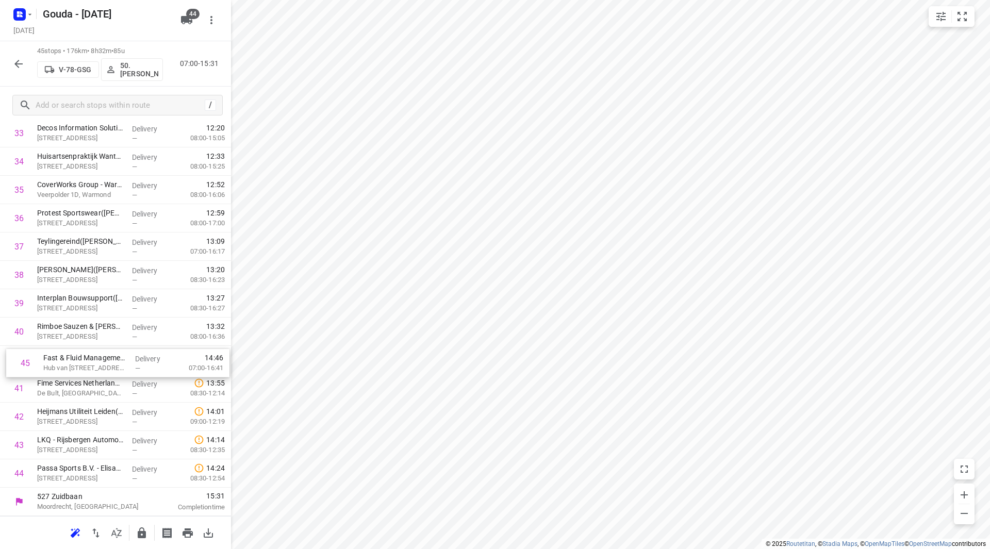
drag, startPoint x: 64, startPoint y: 443, endPoint x: 64, endPoint y: 358, distance: 84.6
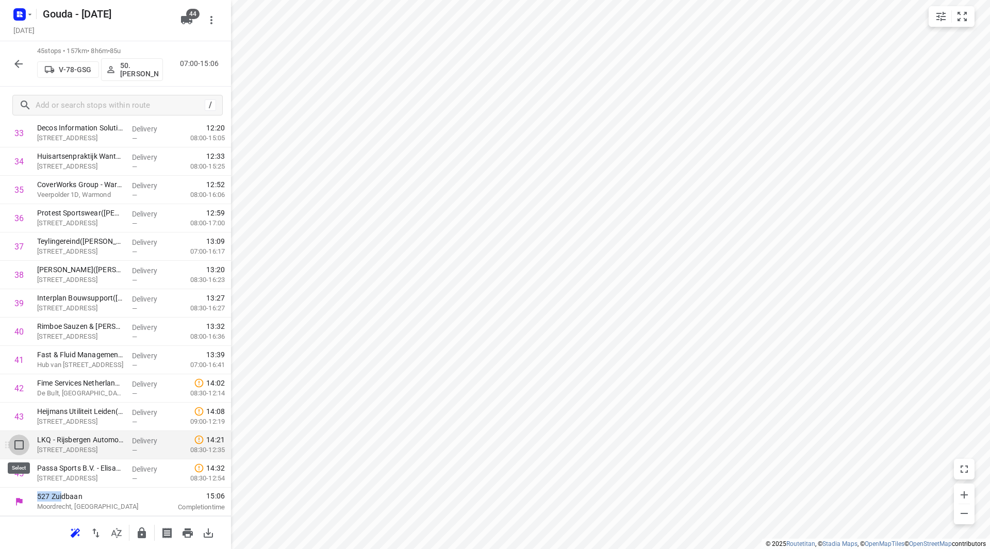
drag, startPoint x: 15, startPoint y: 442, endPoint x: 15, endPoint y: 484, distance: 41.3
click at [15, 442] on input "checkbox" at bounding box center [19, 445] width 21 height 21
checkbox input "true"
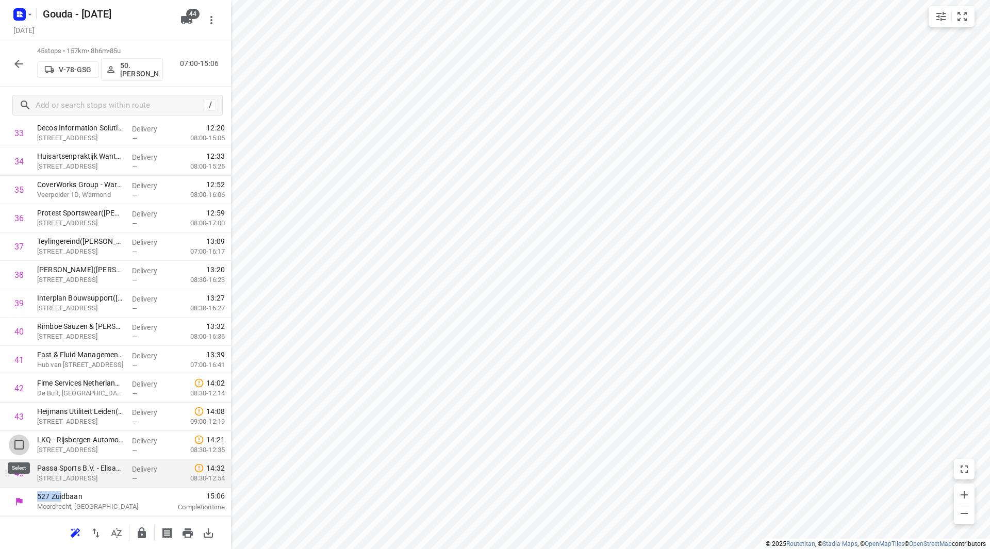
scroll to position [989, 0]
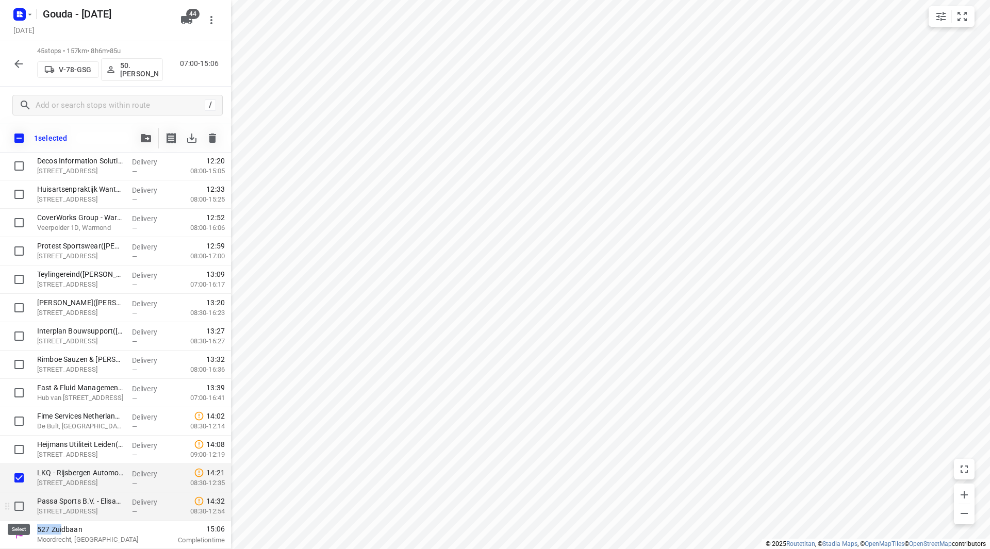
click at [17, 506] on input "checkbox" at bounding box center [19, 506] width 21 height 21
checkbox input "true"
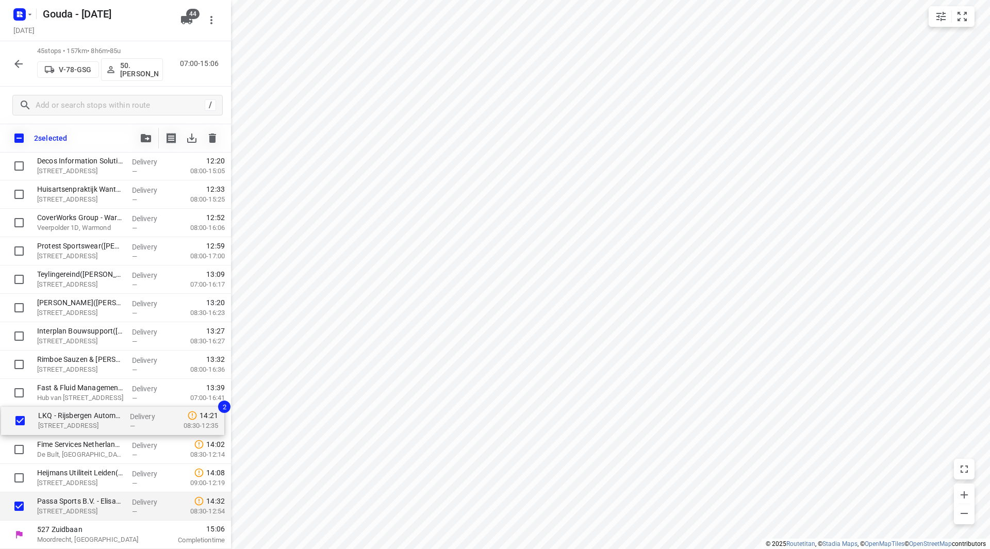
drag, startPoint x: 55, startPoint y: 481, endPoint x: 56, endPoint y: 421, distance: 59.8
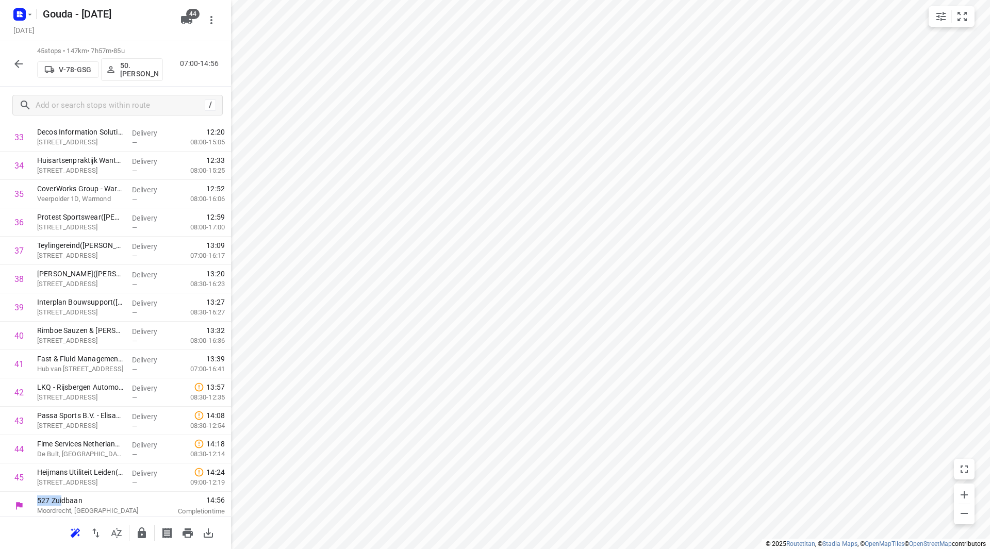
click at [143, 534] on icon "button" at bounding box center [142, 533] width 8 height 11
click at [18, 63] on icon "button" at bounding box center [18, 64] width 12 height 12
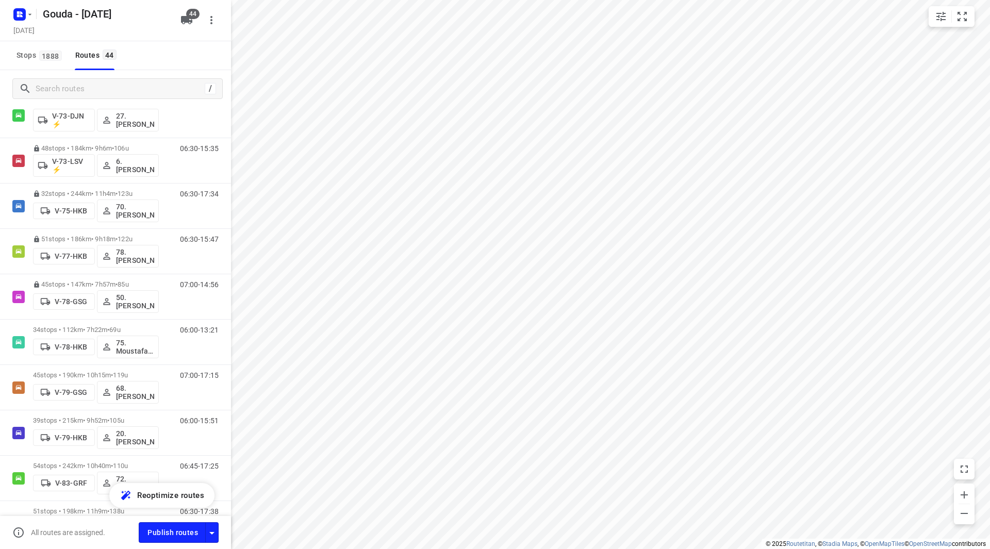
scroll to position [928, 0]
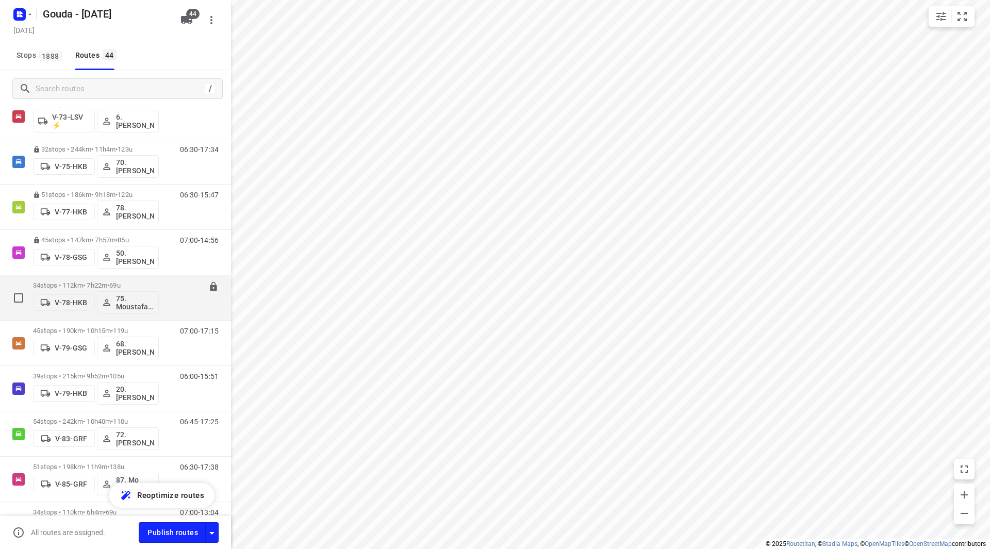
click at [155, 282] on p "34 stops • 112km • 7h22m • 69u" at bounding box center [96, 286] width 126 height 8
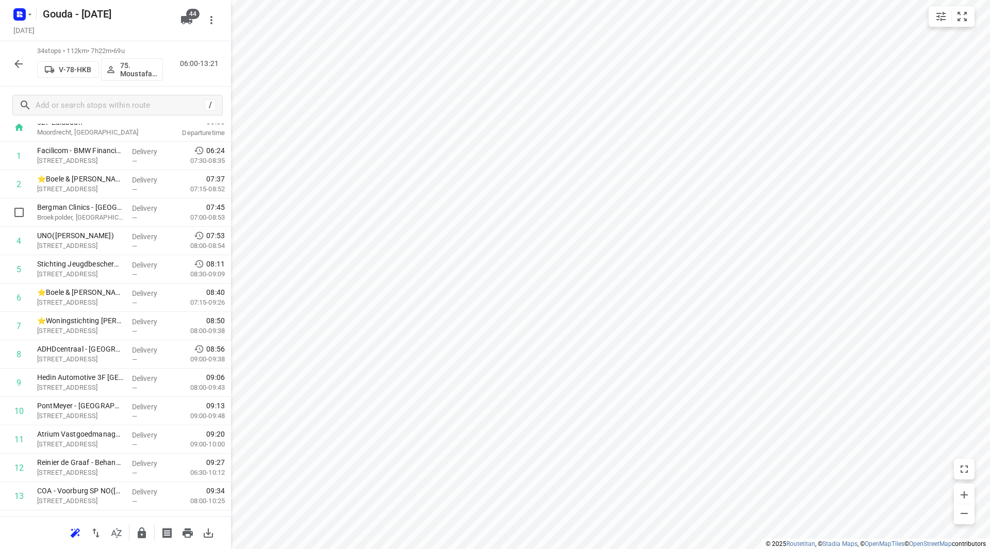
scroll to position [0, 0]
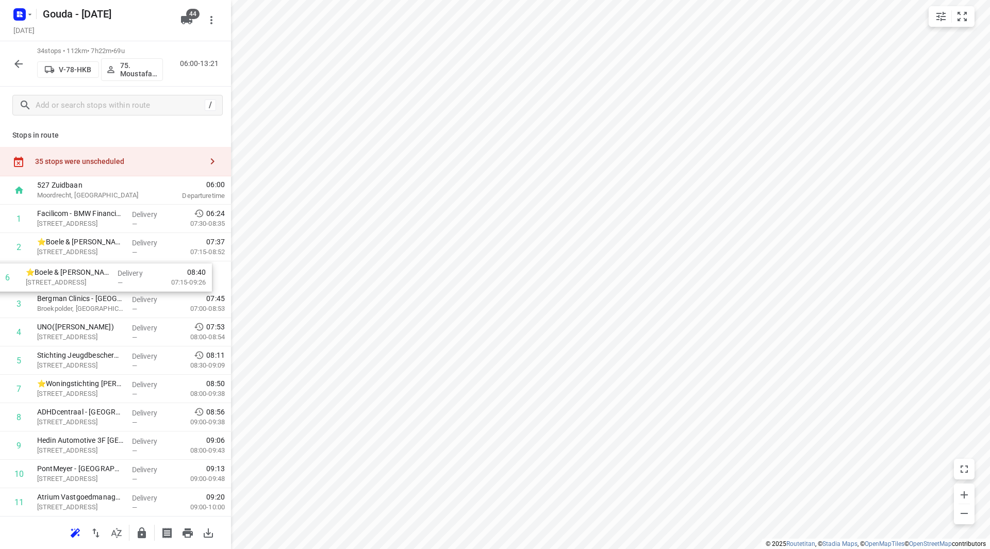
drag, startPoint x: 93, startPoint y: 358, endPoint x: 87, endPoint y: 271, distance: 87.4
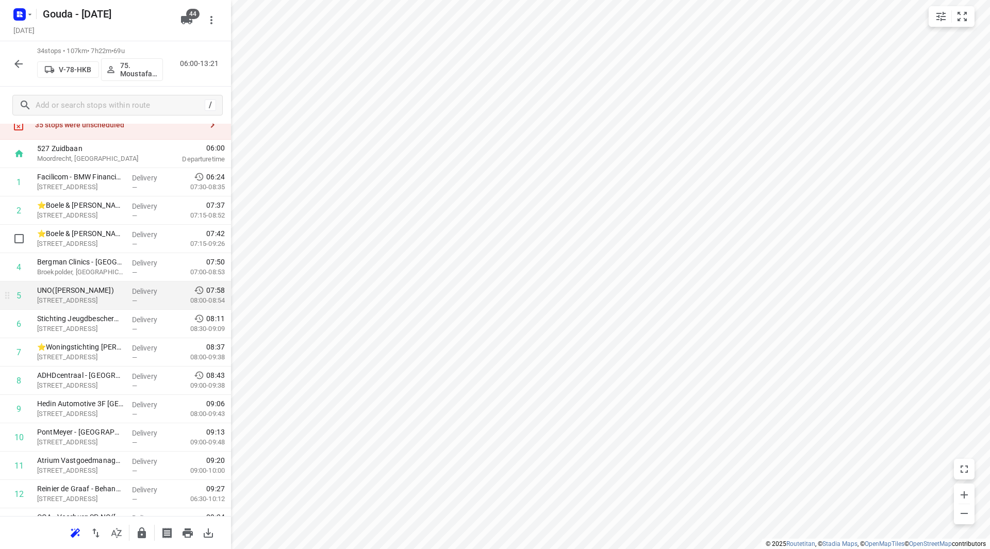
scroll to position [52, 0]
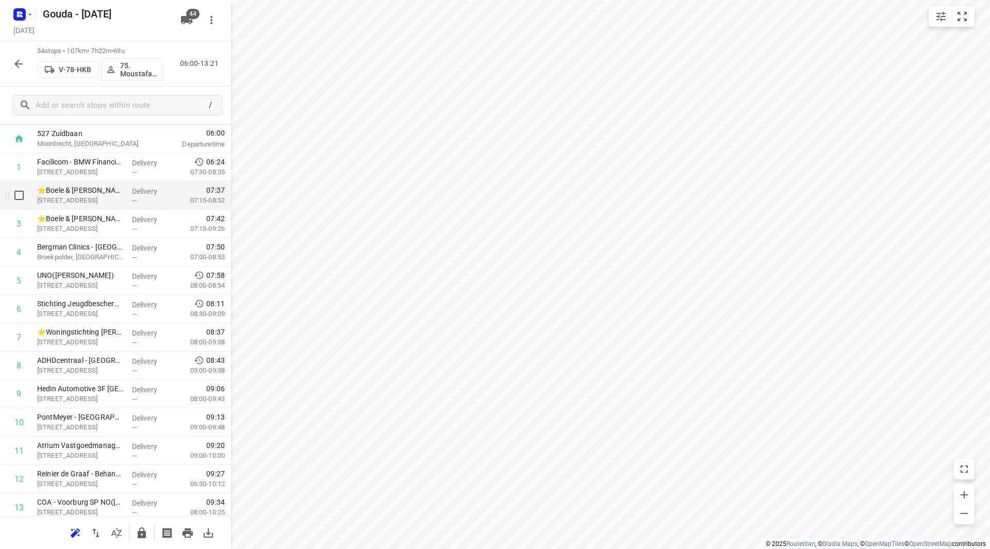
click at [21, 195] on input "checkbox" at bounding box center [19, 195] width 21 height 21
checkbox input "true"
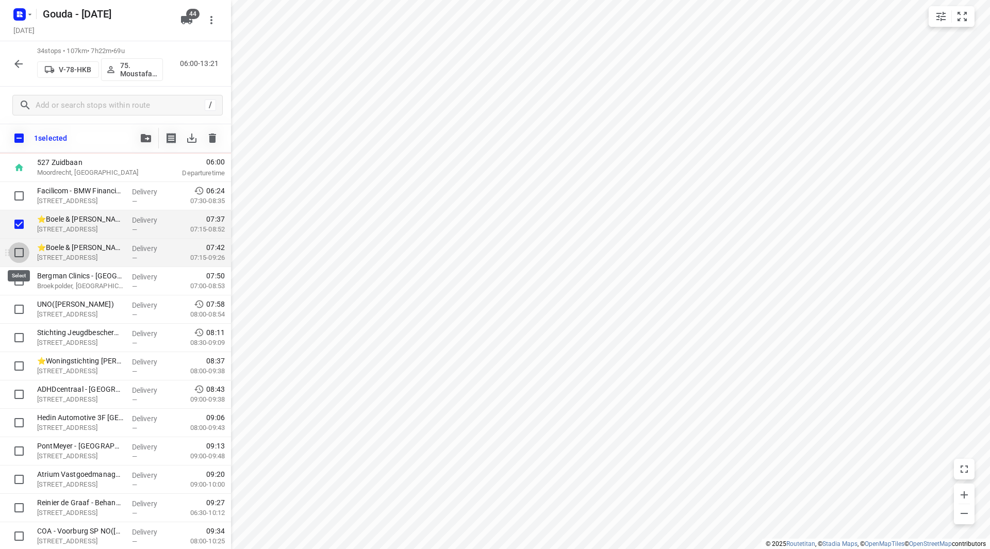
click at [21, 251] on input "checkbox" at bounding box center [19, 252] width 21 height 21
checkbox input "true"
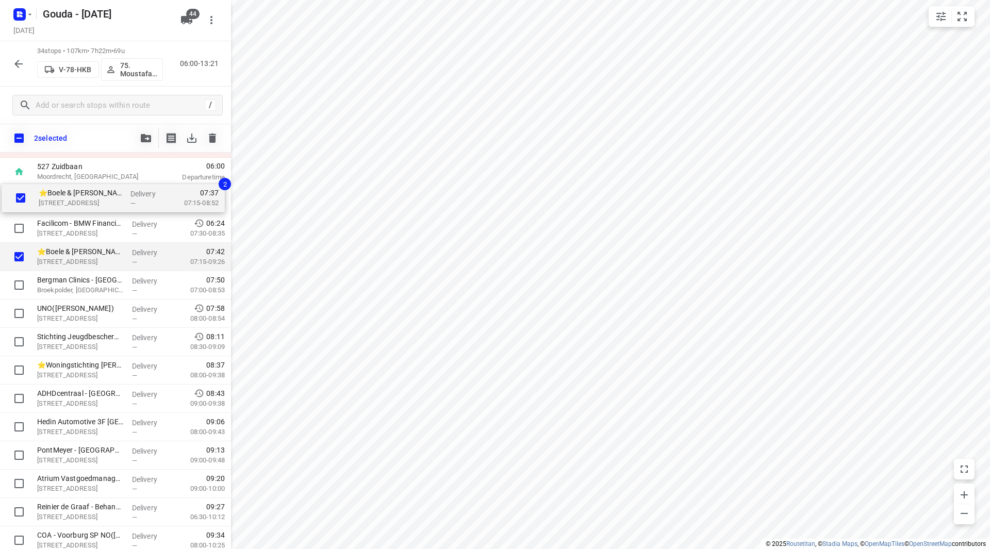
drag, startPoint x: 56, startPoint y: 206, endPoint x: 58, endPoint y: 197, distance: 9.0
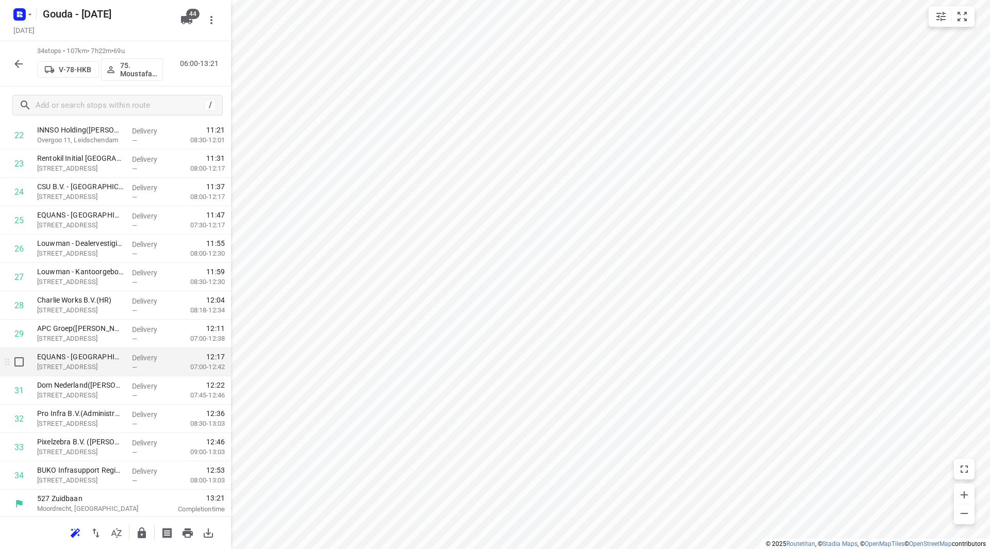
scroll to position [681, 0]
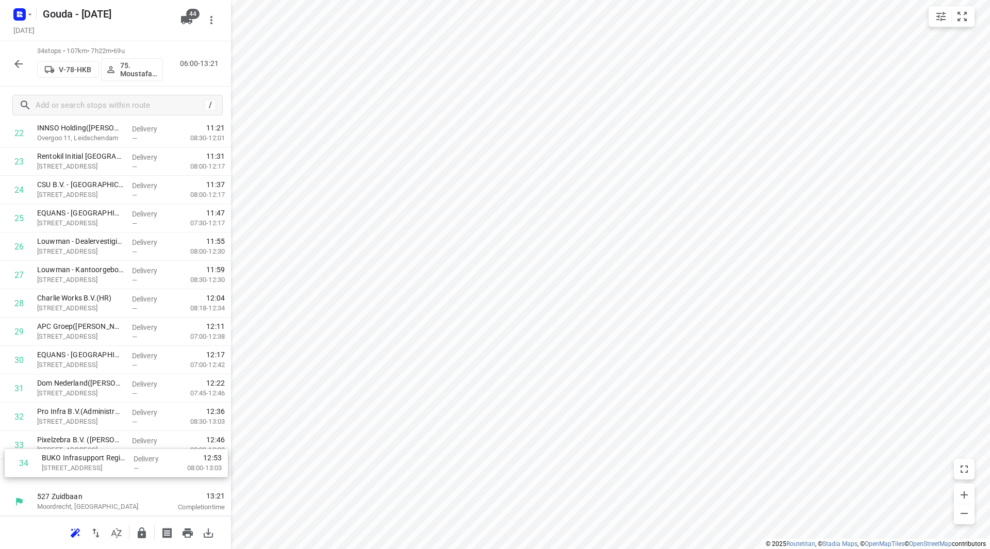
drag, startPoint x: 108, startPoint y: 467, endPoint x: 115, endPoint y: 444, distance: 23.8
click at [115, 445] on div "1 ⭐Boele & van Eesteren(Beate Kok) Laan van Vredenoord 14, Rijswijk Delivery — …" at bounding box center [115, 6] width 231 height 964
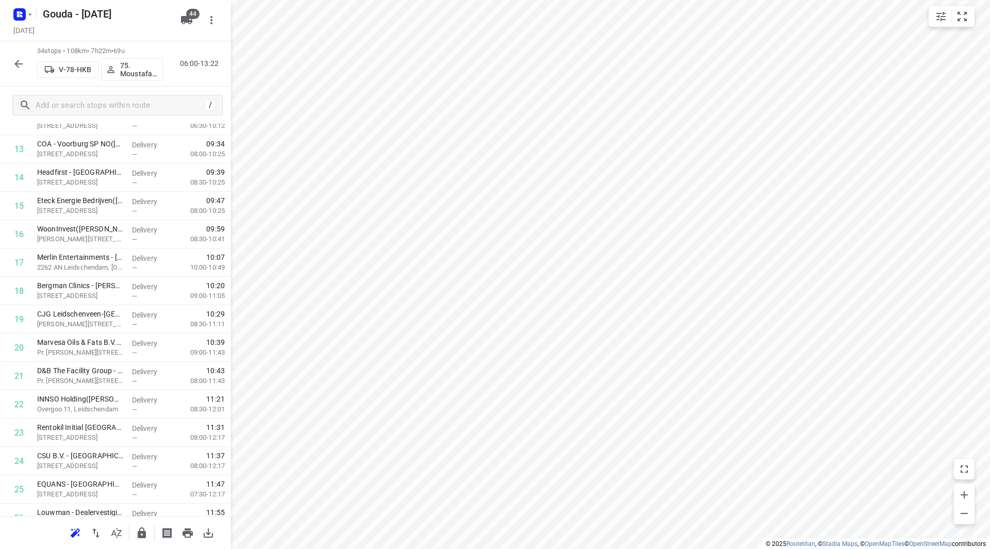
scroll to position [0, 0]
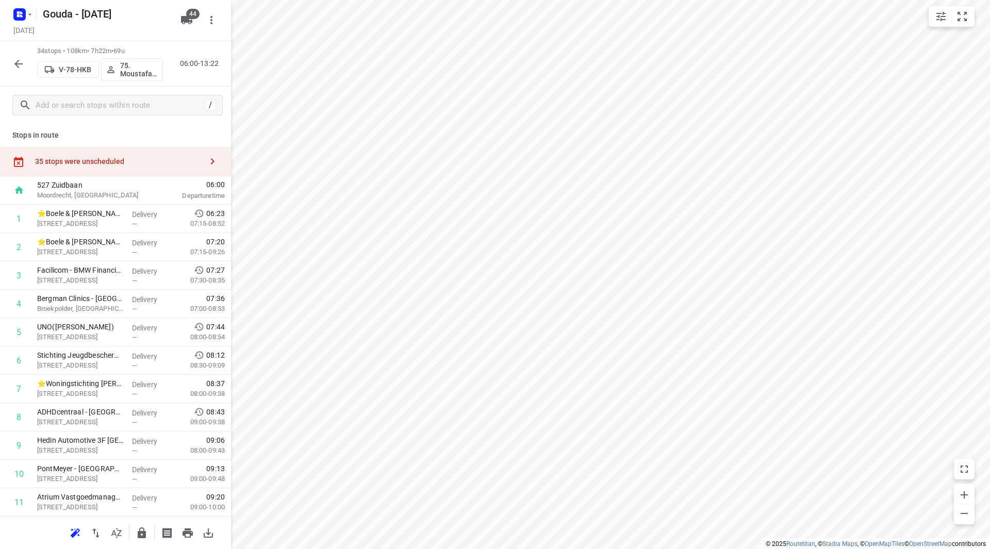
click at [155, 159] on div "35 stops were unscheduled" at bounding box center [118, 161] width 167 height 8
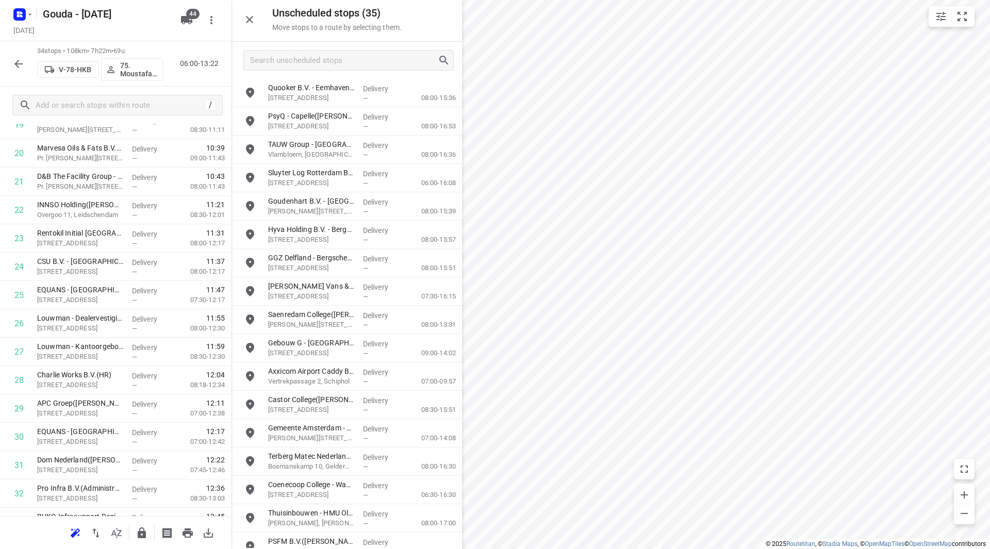
scroll to position [681, 0]
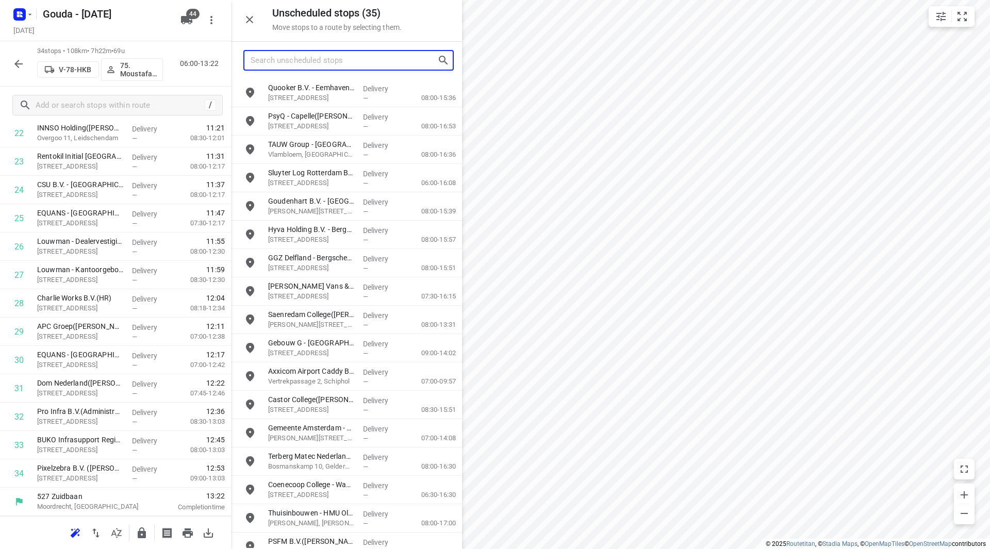
click at [297, 65] on input "Search unscheduled stops" at bounding box center [344, 61] width 187 height 16
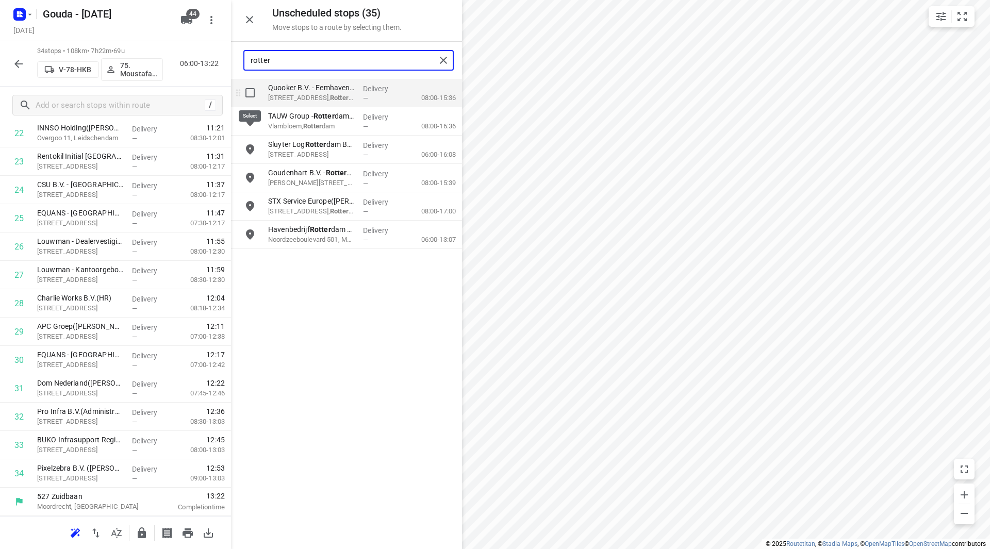
type input "rotter"
click at [255, 92] on input "grid" at bounding box center [250, 93] width 21 height 21
checkbox input "true"
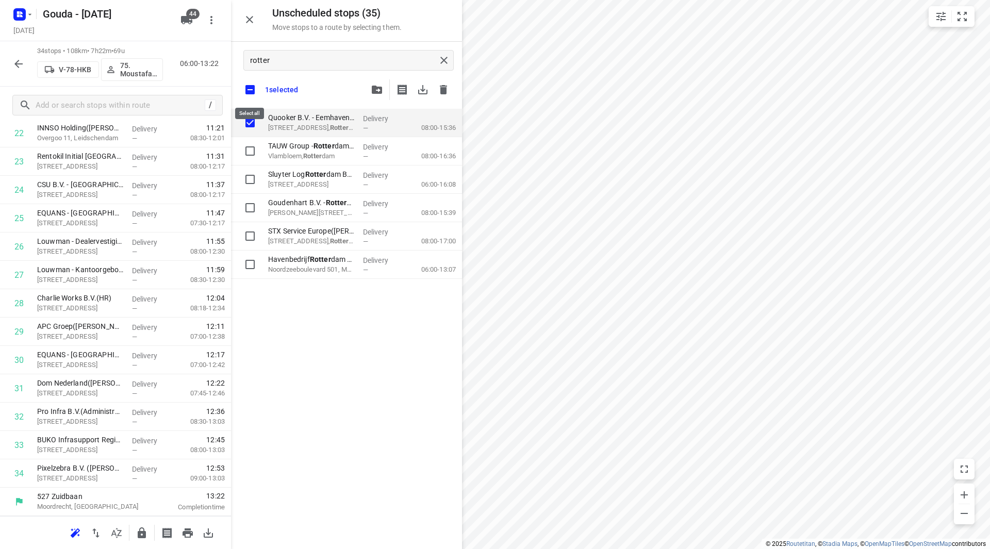
click at [253, 89] on input "checkbox" at bounding box center [250, 90] width 22 height 22
checkbox input "false"
checkbox input "true"
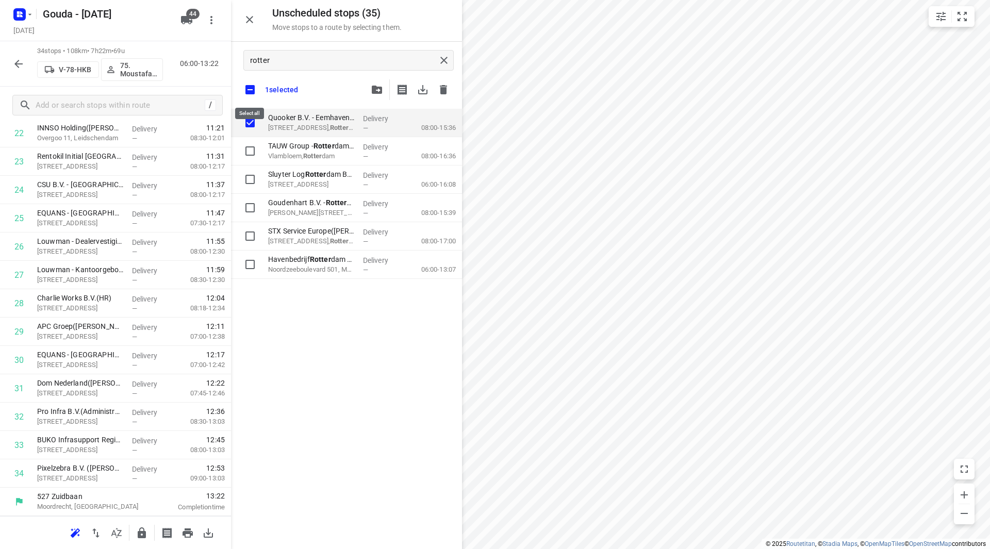
checkbox input "true"
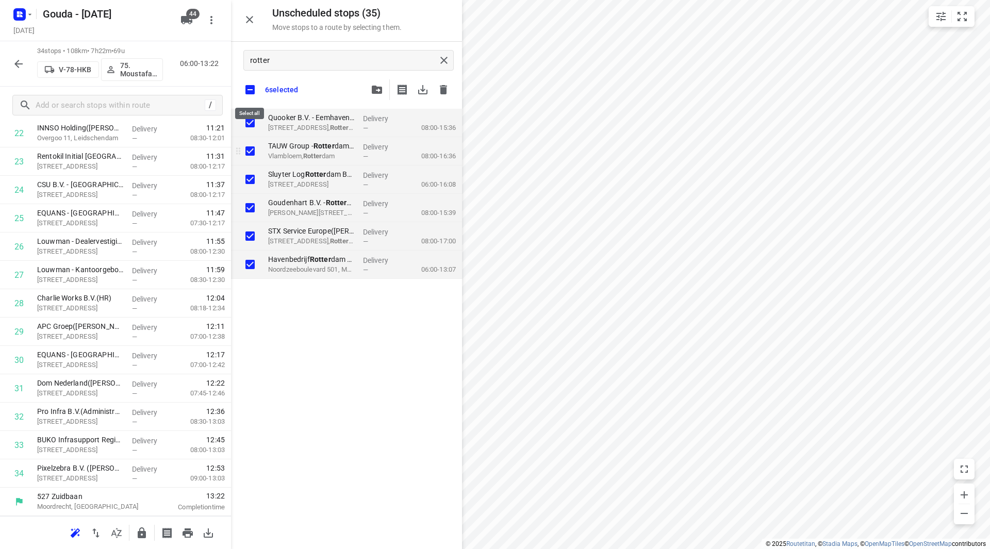
checkbox input "true"
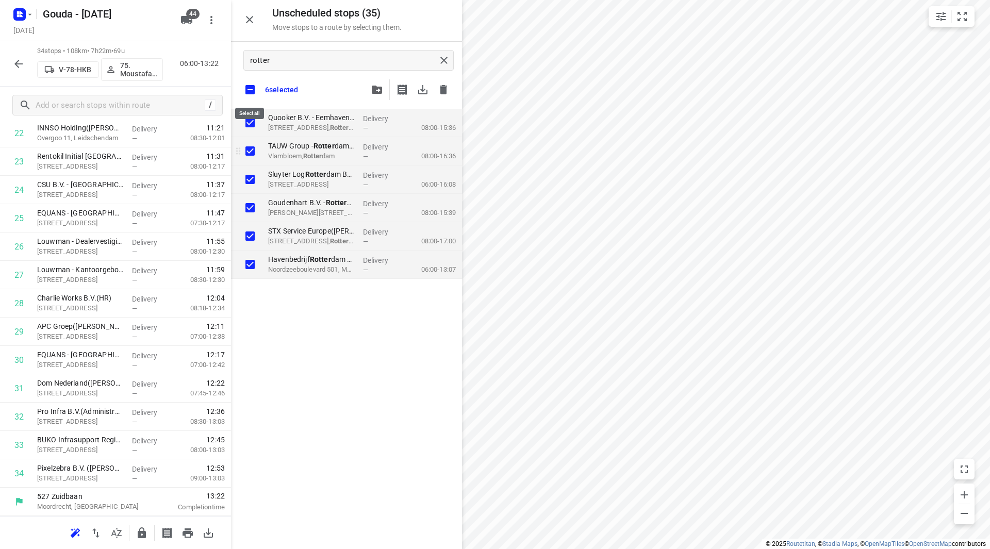
checkbox input "true"
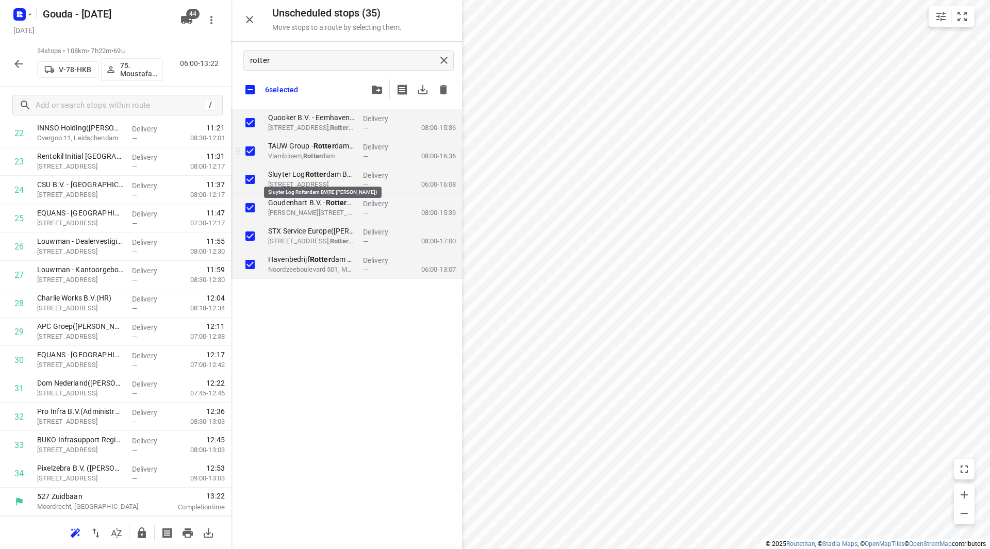
checkbox input "true"
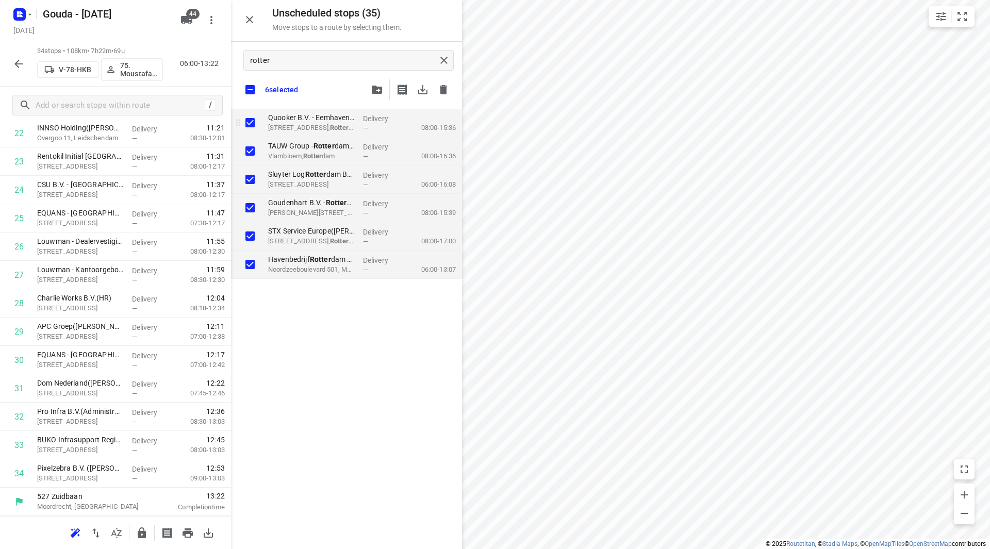
checkbox input "true"
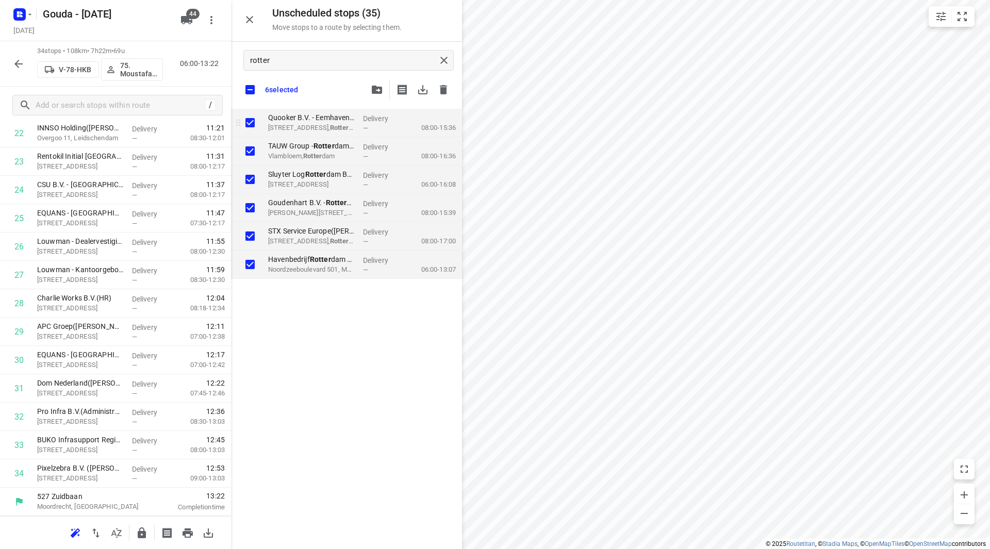
checkbox input "true"
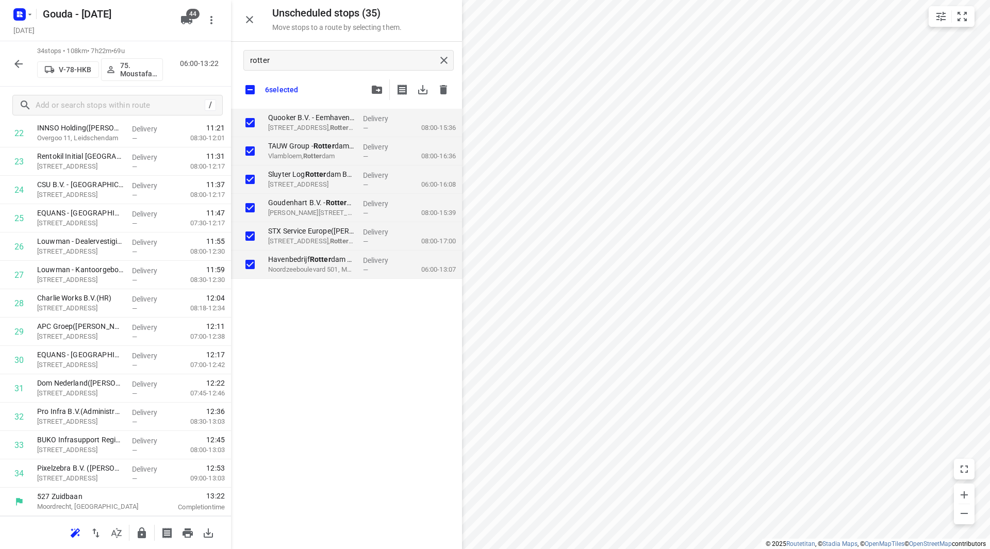
checkbox input "true"
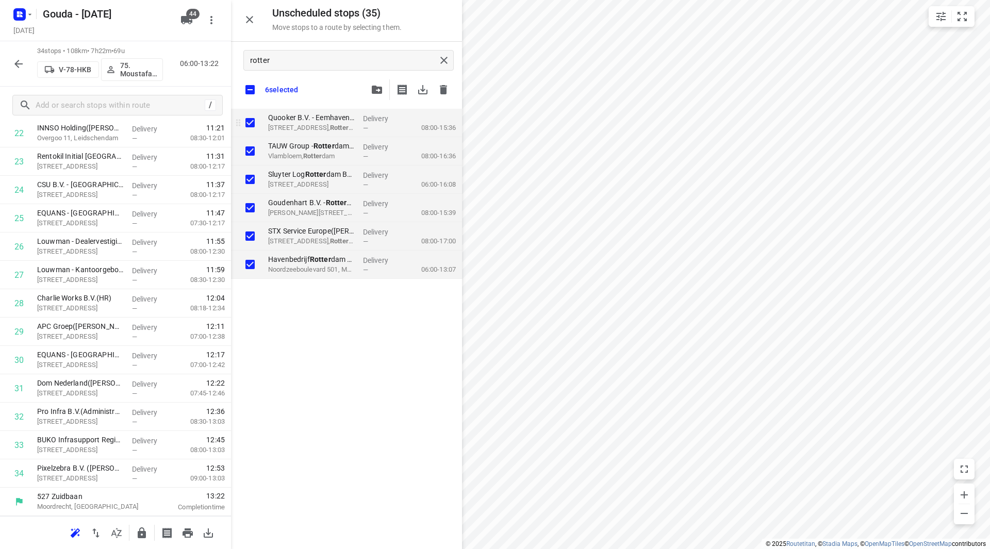
checkbox input "true"
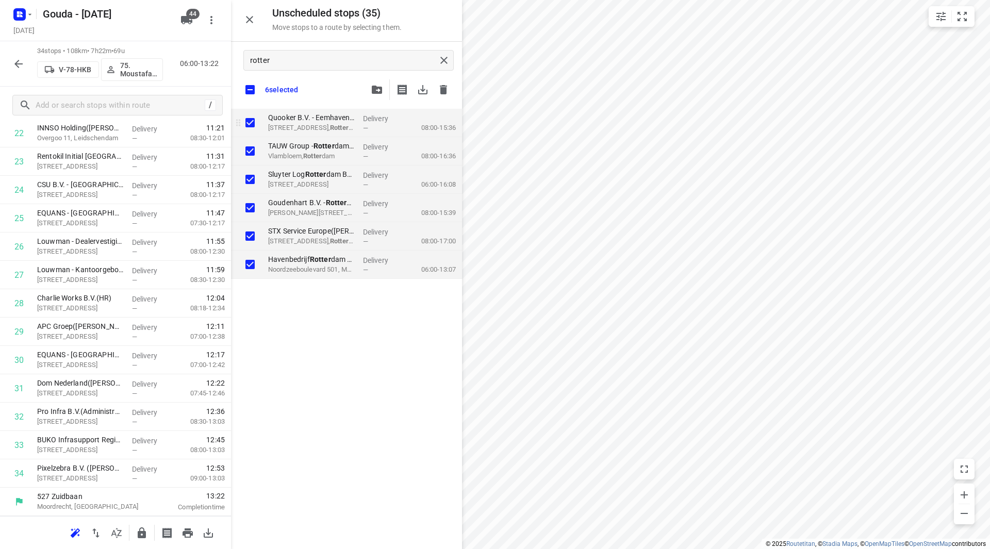
checkbox input "true"
click at [251, 120] on input "grid" at bounding box center [250, 122] width 21 height 21
checkbox input "false"
checkbox input "true"
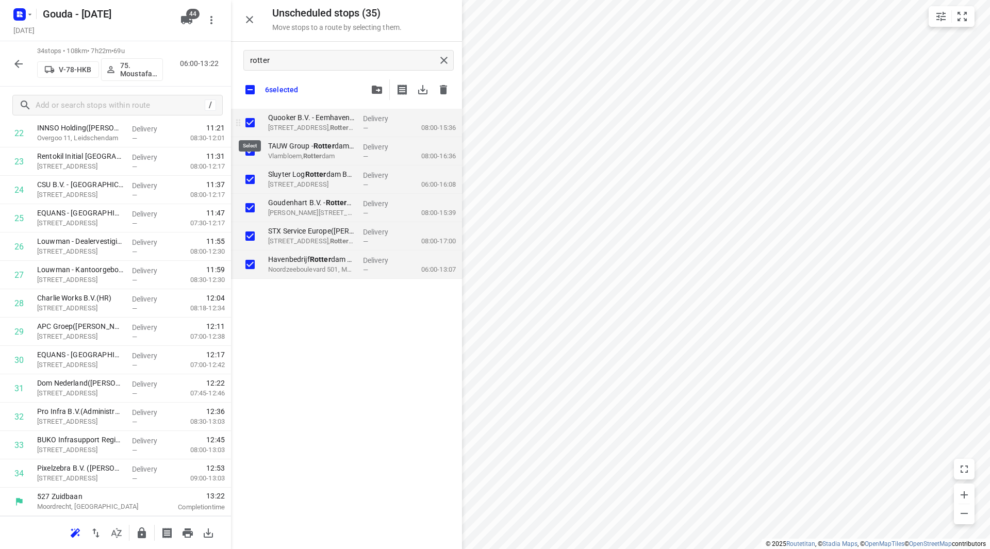
checkbox input "true"
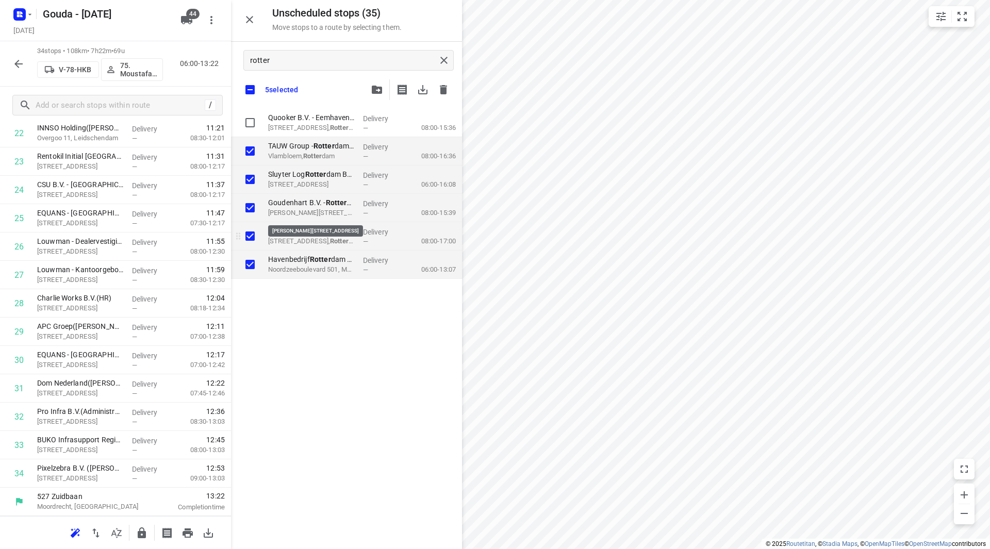
checkbox input "true"
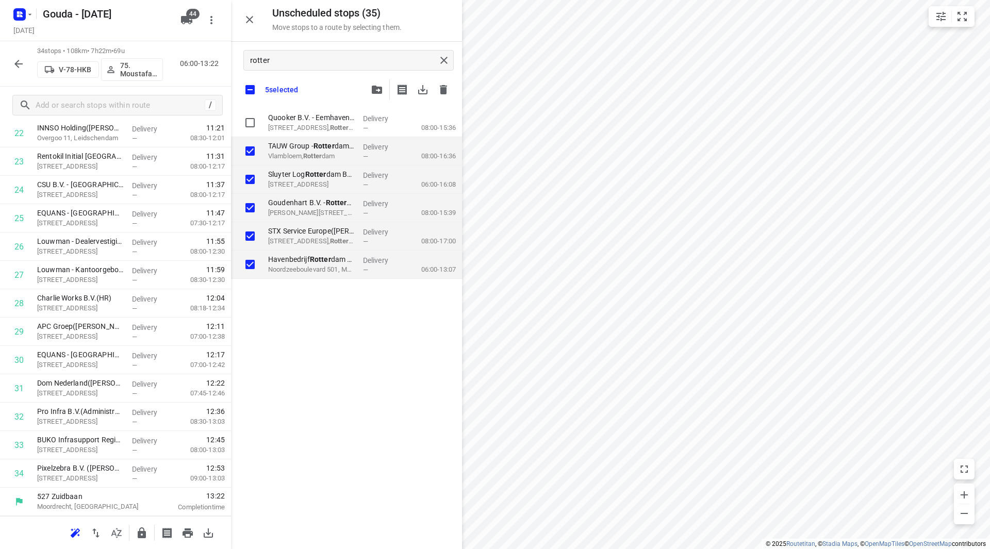
checkbox input "true"
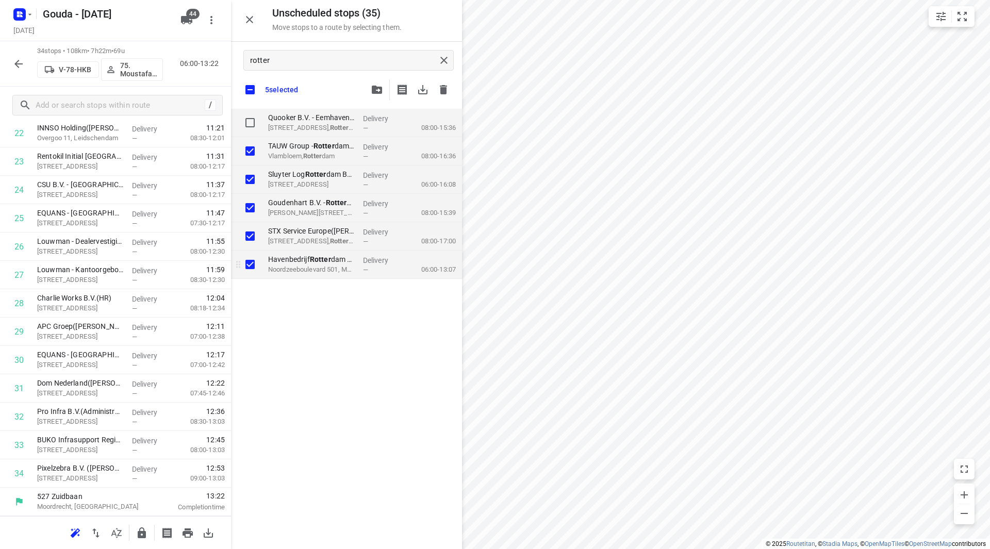
checkbox input "true"
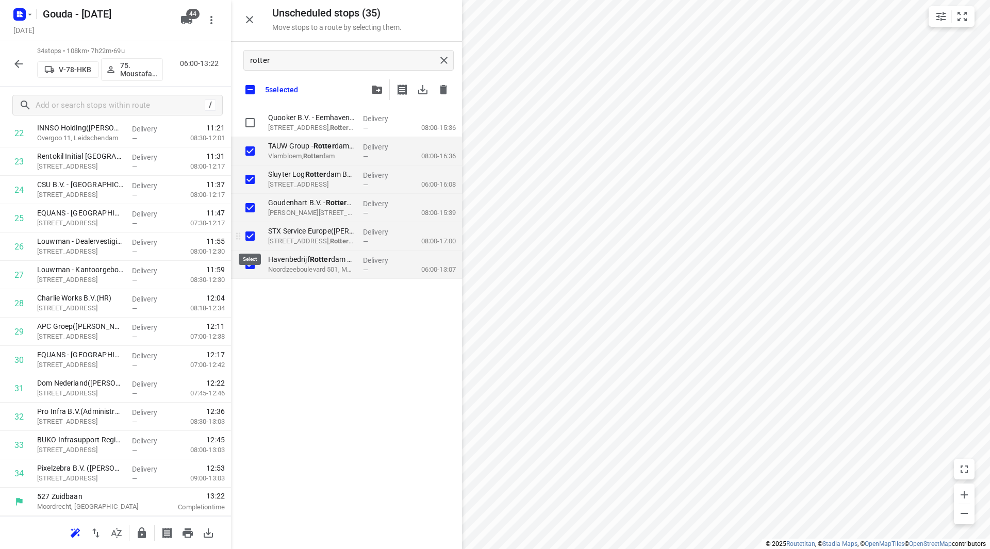
click at [251, 236] on input "grid" at bounding box center [250, 236] width 21 height 21
checkbox input "false"
checkbox input "true"
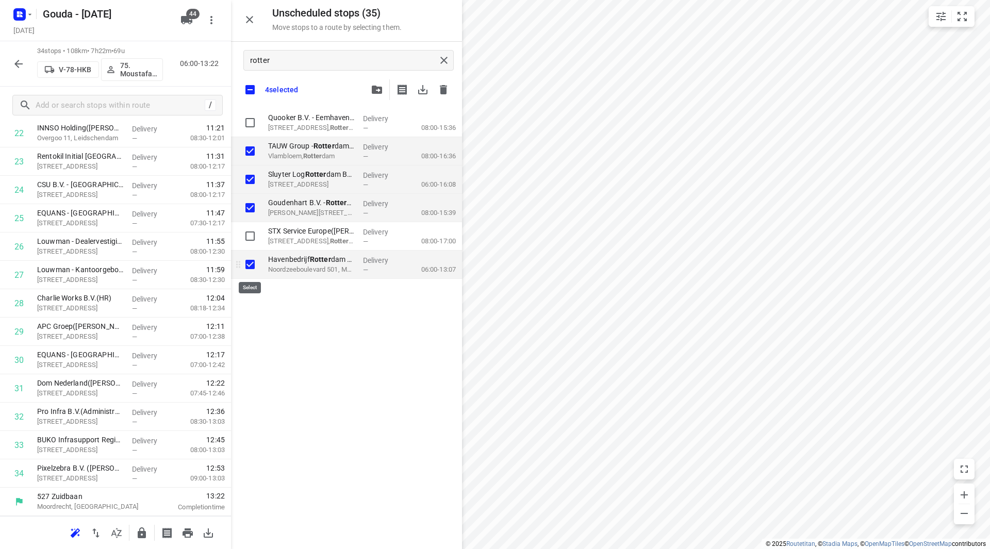
click at [248, 266] on input "grid" at bounding box center [250, 264] width 21 height 21
checkbox input "false"
checkbox input "true"
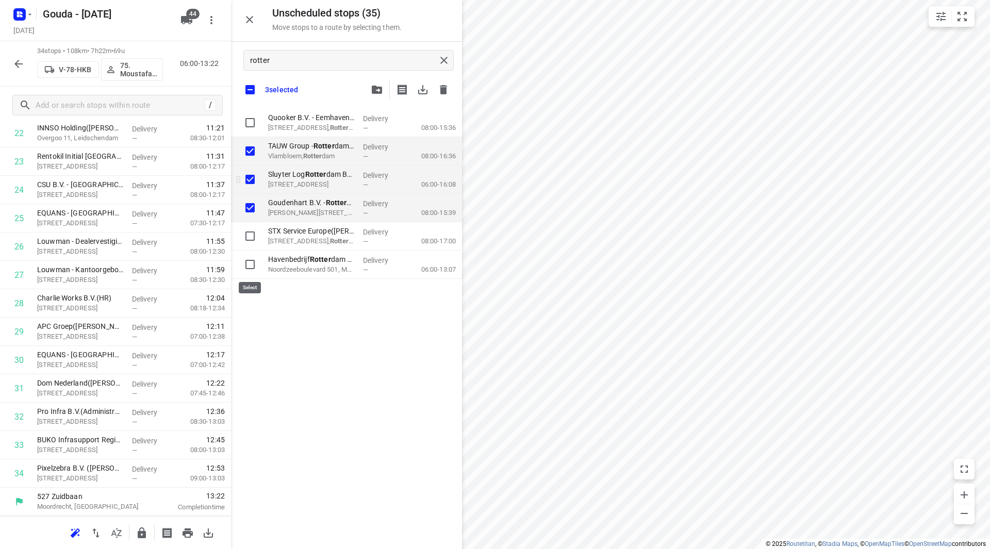
checkbox input "true"
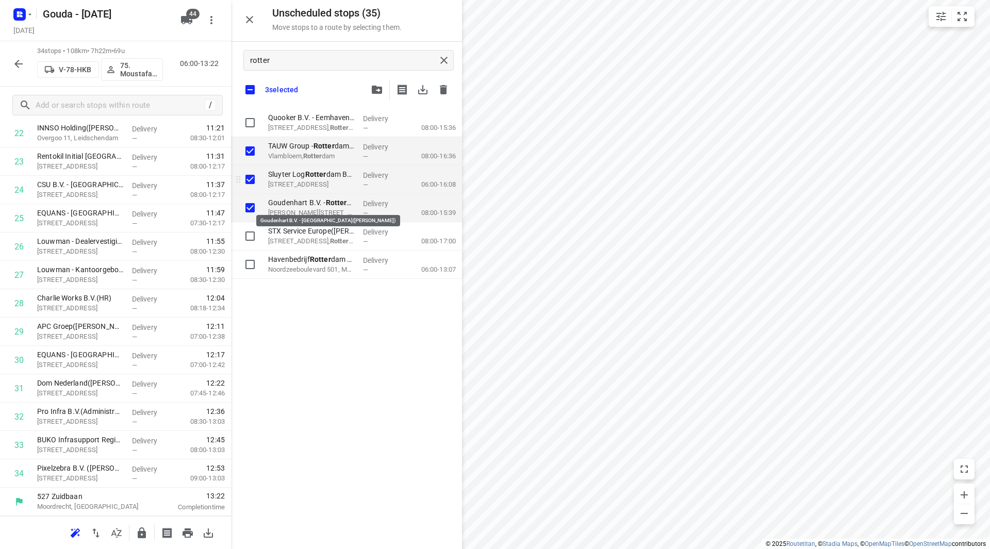
checkbox input "true"
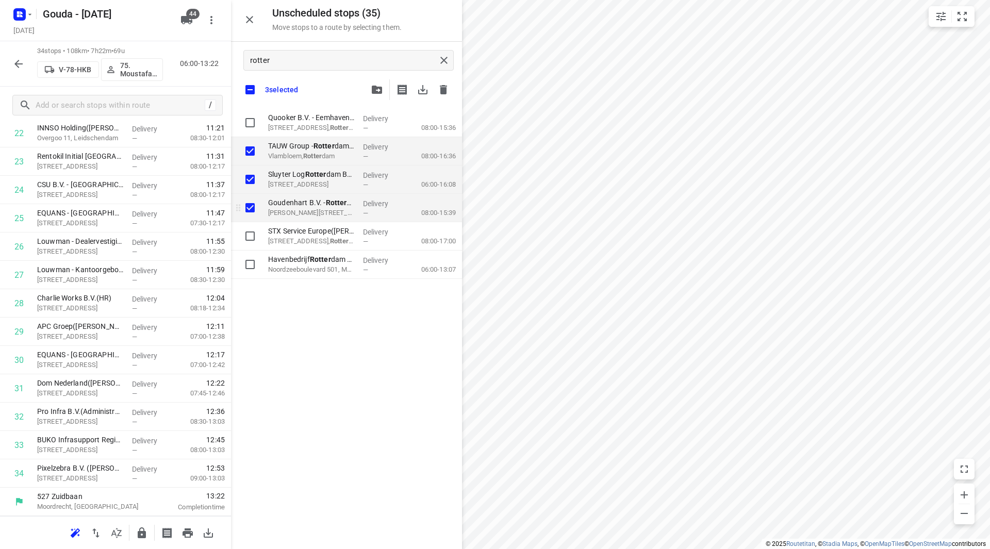
checkbox input "true"
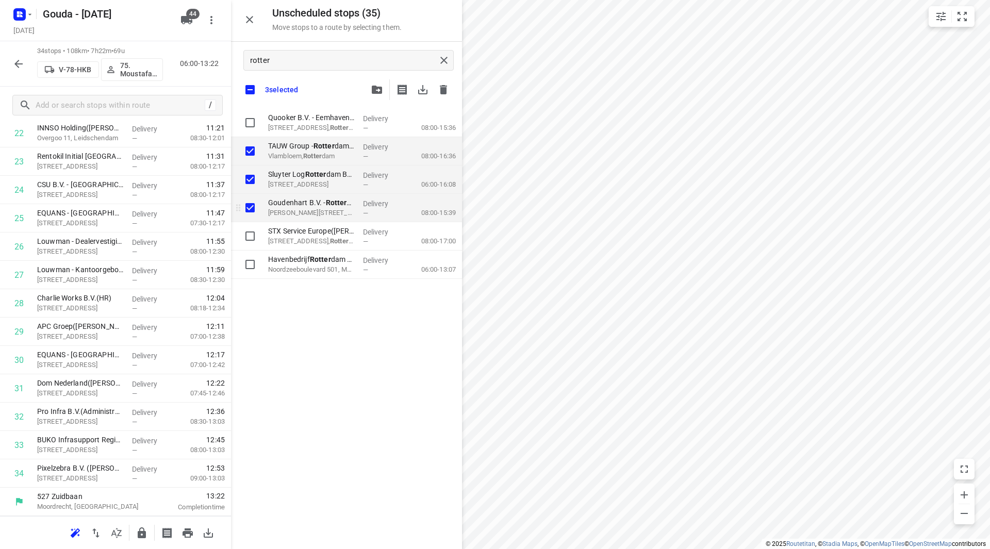
checkbox input "true"
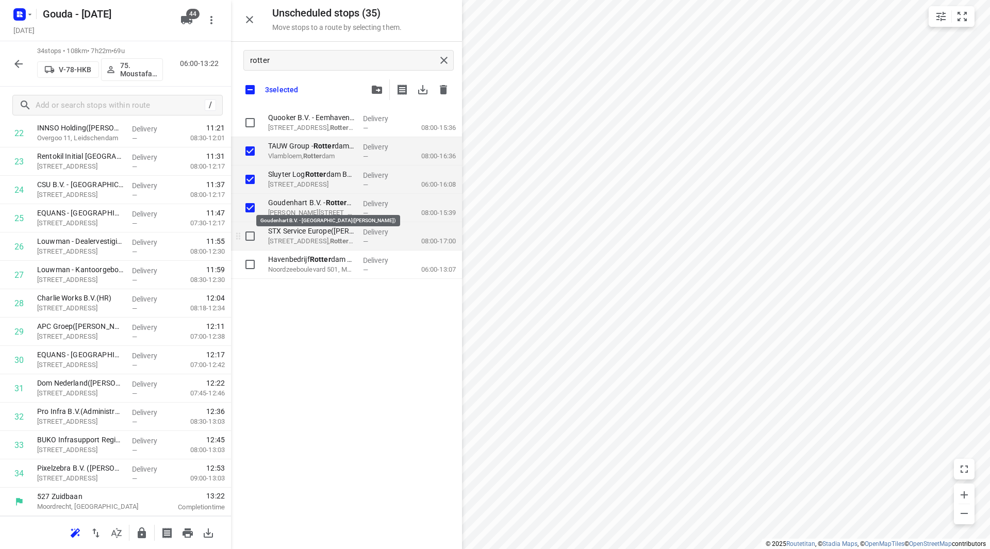
checkbox input "true"
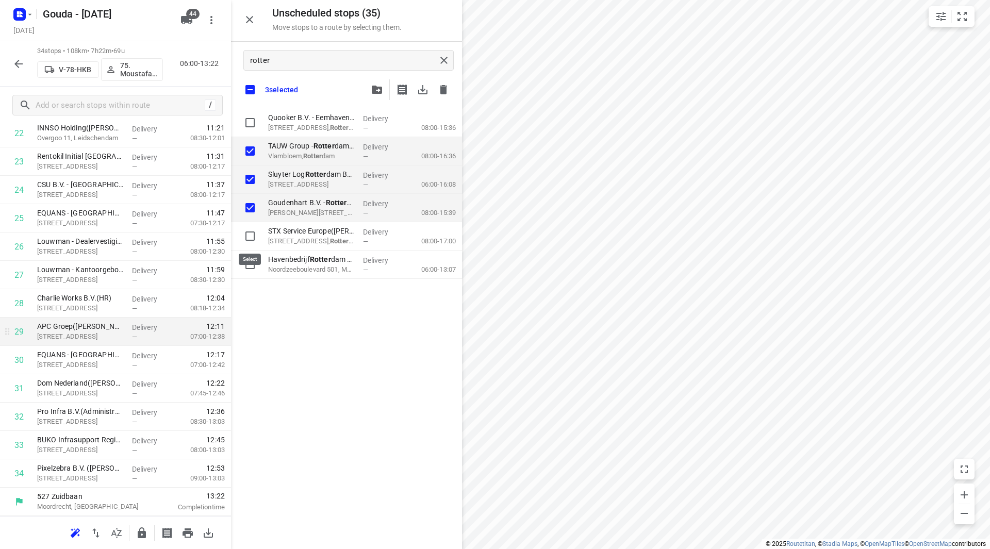
checkbox input "true"
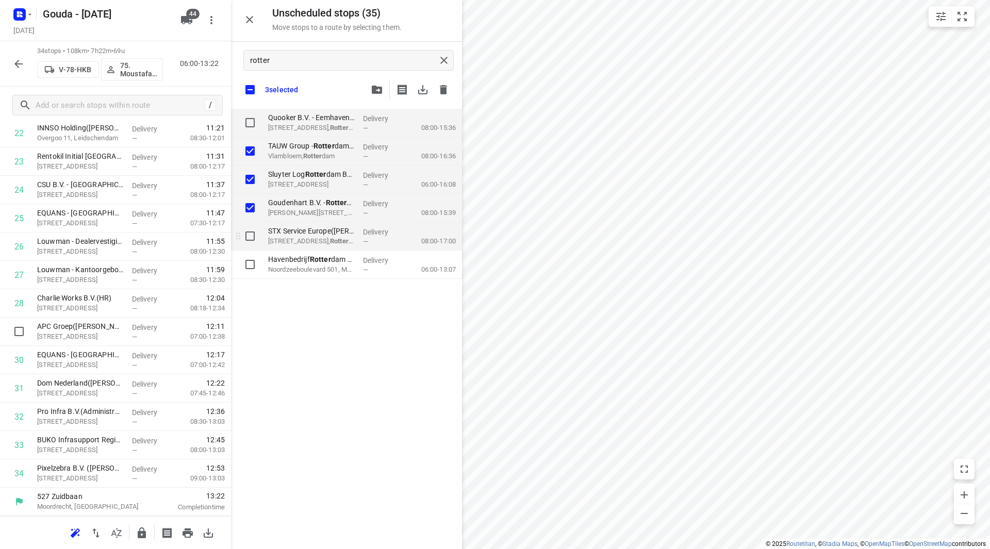
checkbox input "true"
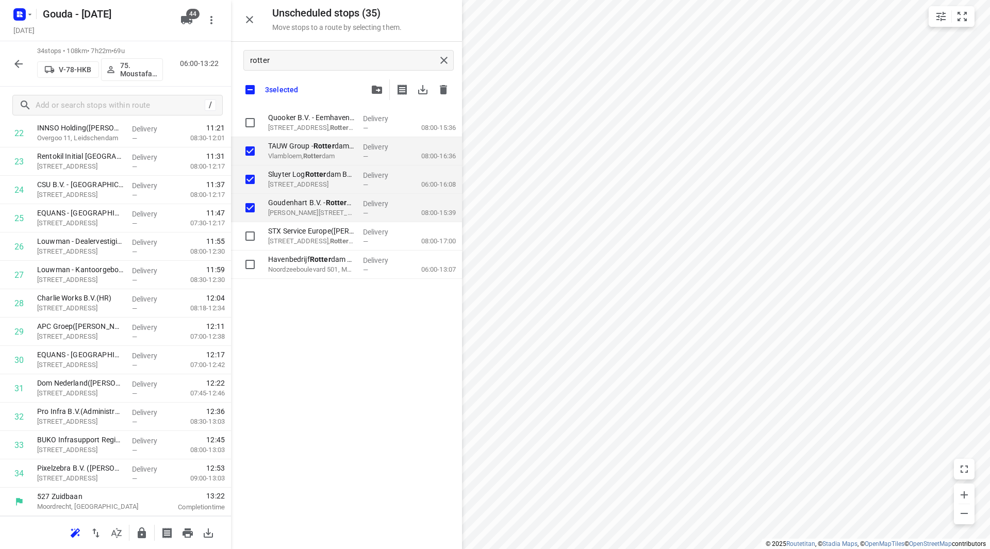
checkbox input "true"
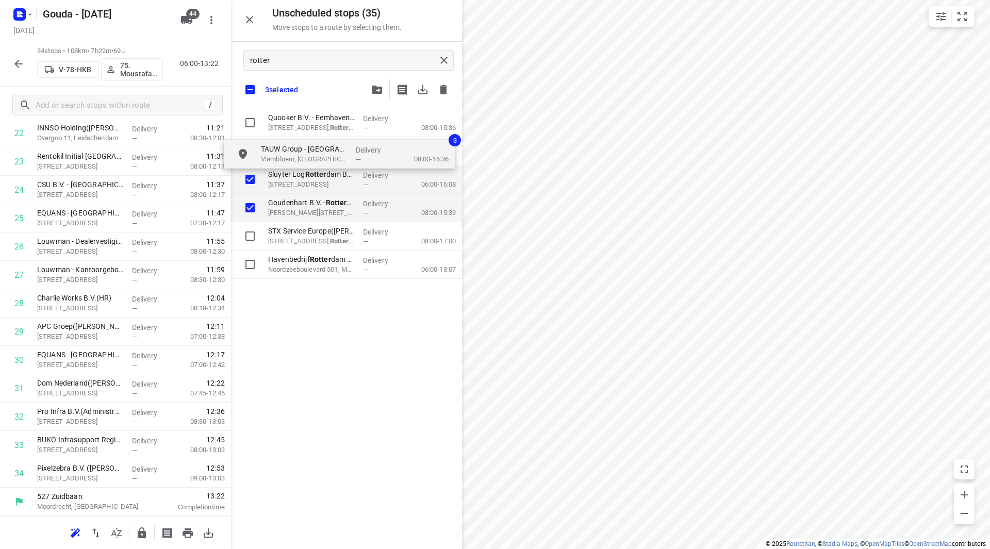
checkbox input "true"
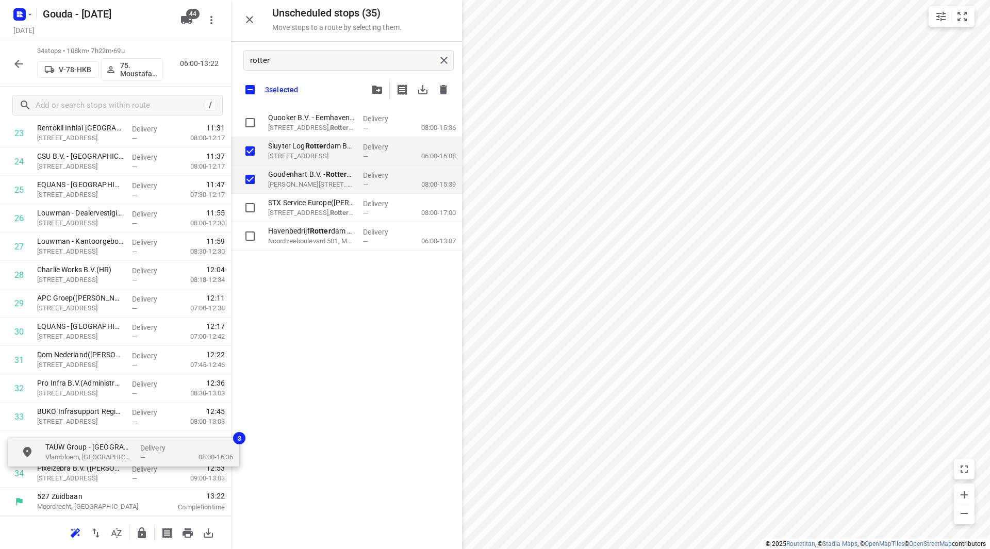
drag, startPoint x: 310, startPoint y: 153, endPoint x: 76, endPoint y: 467, distance: 392.1
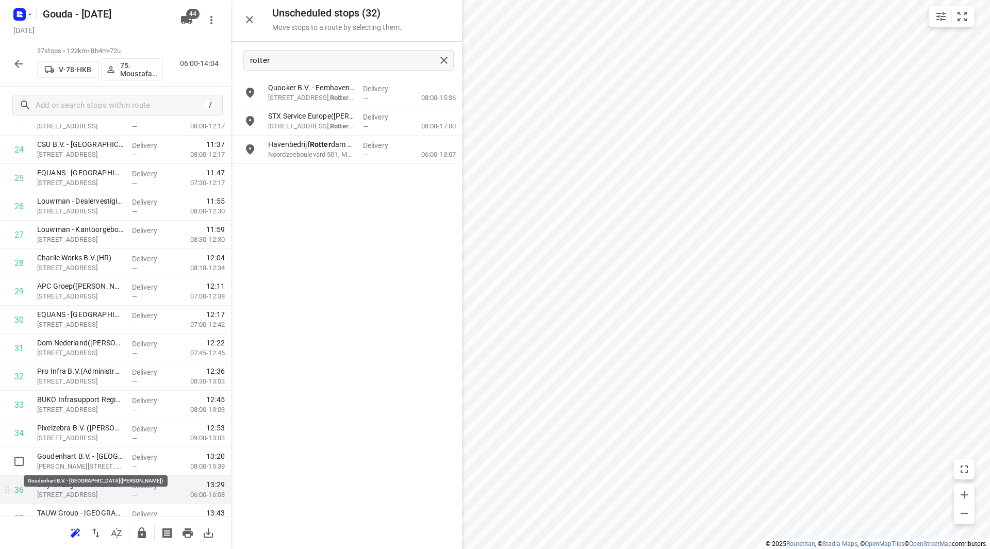
scroll to position [733, 0]
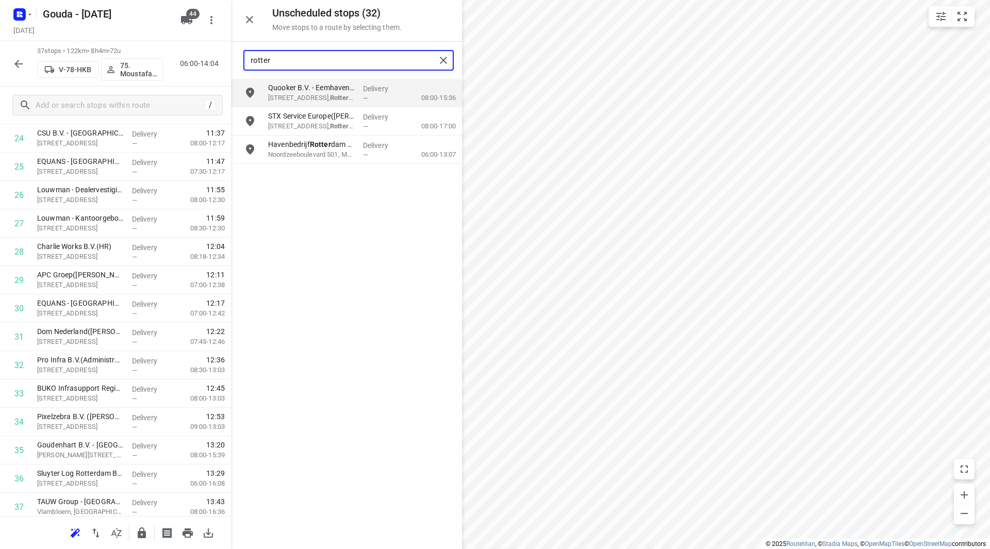
drag, startPoint x: 239, startPoint y: 61, endPoint x: 224, endPoint y: 59, distance: 15.2
click at [224, 59] on div "Unscheduled stops ( 32 ) Move stops to a route by selecting them. rotter Quooke…" at bounding box center [115, 274] width 231 height 549
type input "bergsc"
click at [253, 97] on input "grid" at bounding box center [250, 93] width 21 height 21
checkbox input "true"
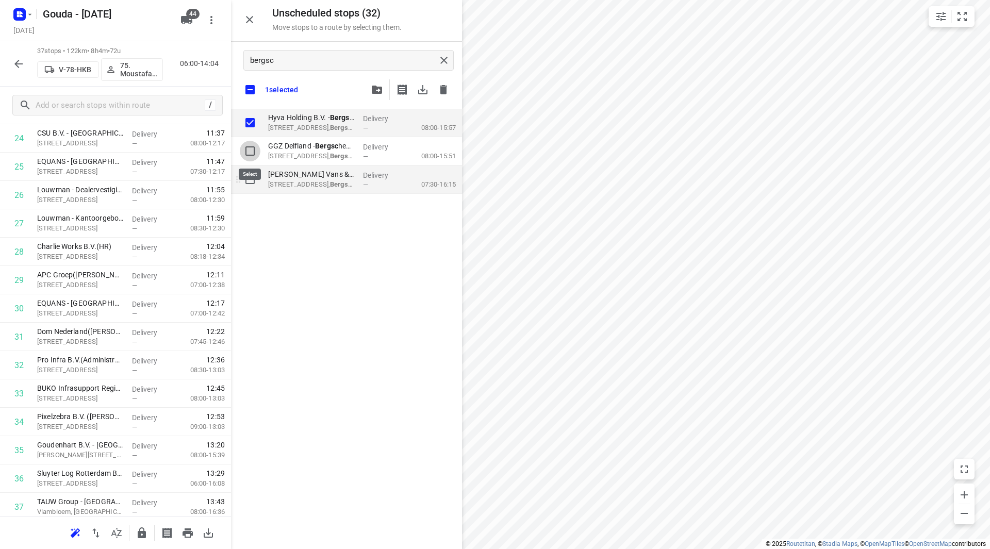
drag, startPoint x: 250, startPoint y: 155, endPoint x: 248, endPoint y: 170, distance: 15.2
click at [249, 155] on input "grid" at bounding box center [250, 151] width 21 height 21
checkbox input "true"
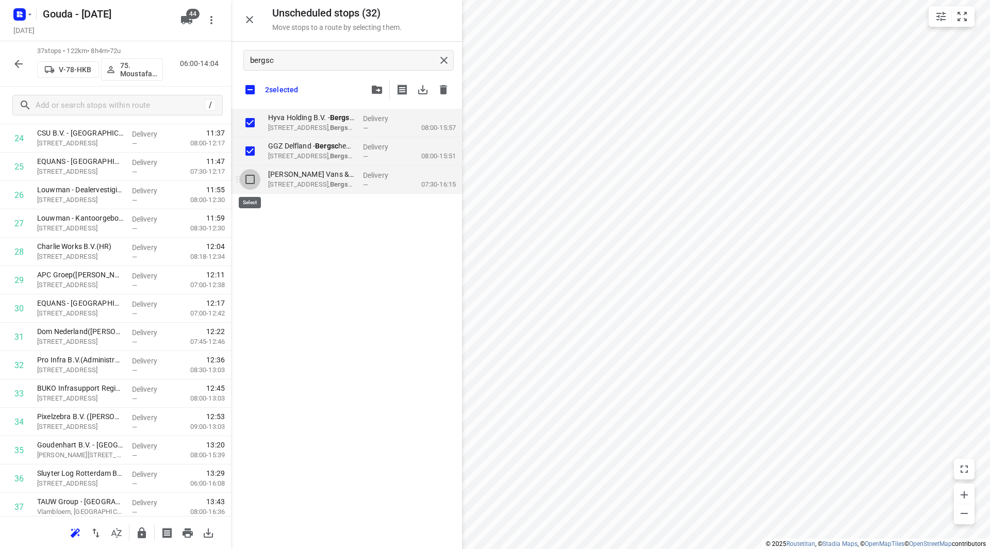
click at [249, 183] on input "grid" at bounding box center [250, 179] width 21 height 21
checkbox input "true"
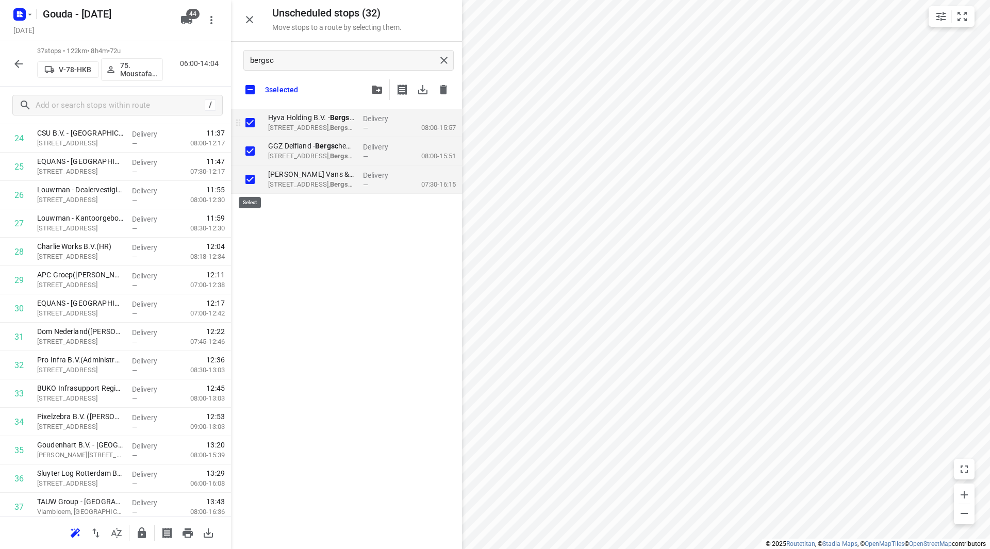
checkbox input "true"
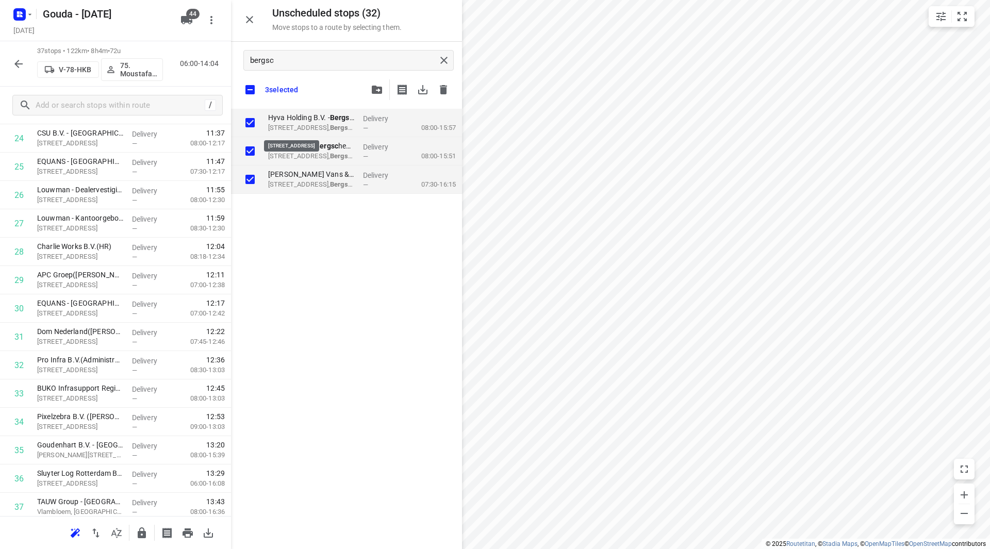
checkbox input "true"
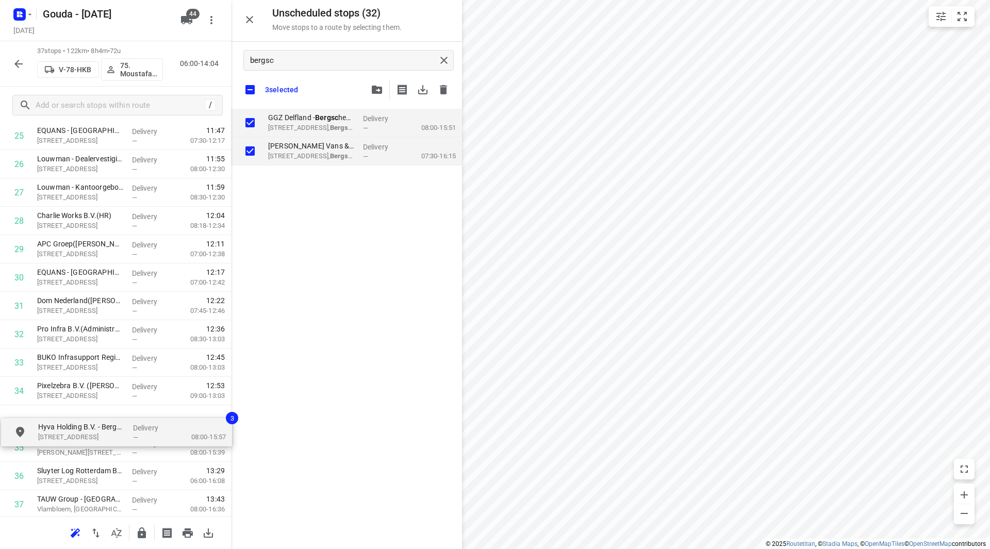
drag, startPoint x: 307, startPoint y: 123, endPoint x: 66, endPoint y: 422, distance: 384.0
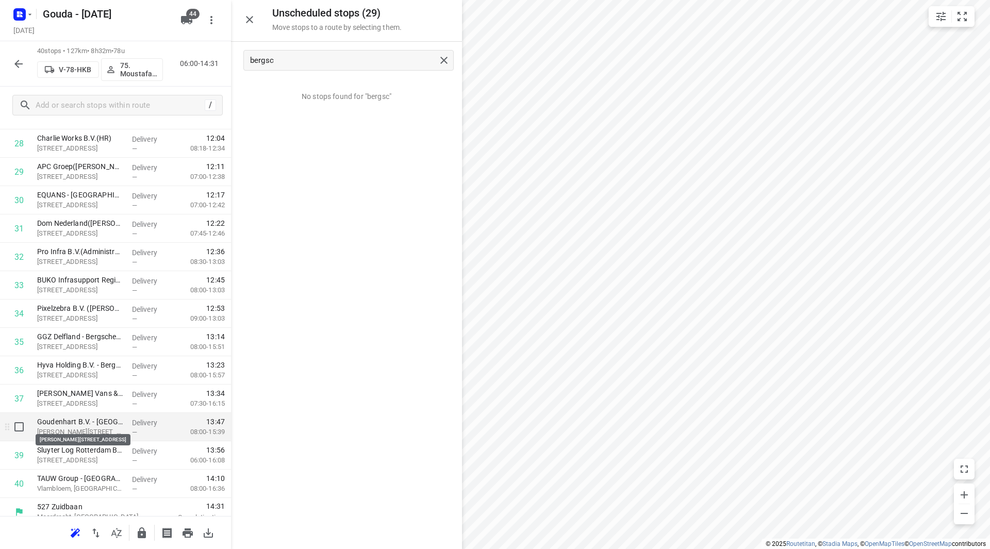
scroll to position [851, 0]
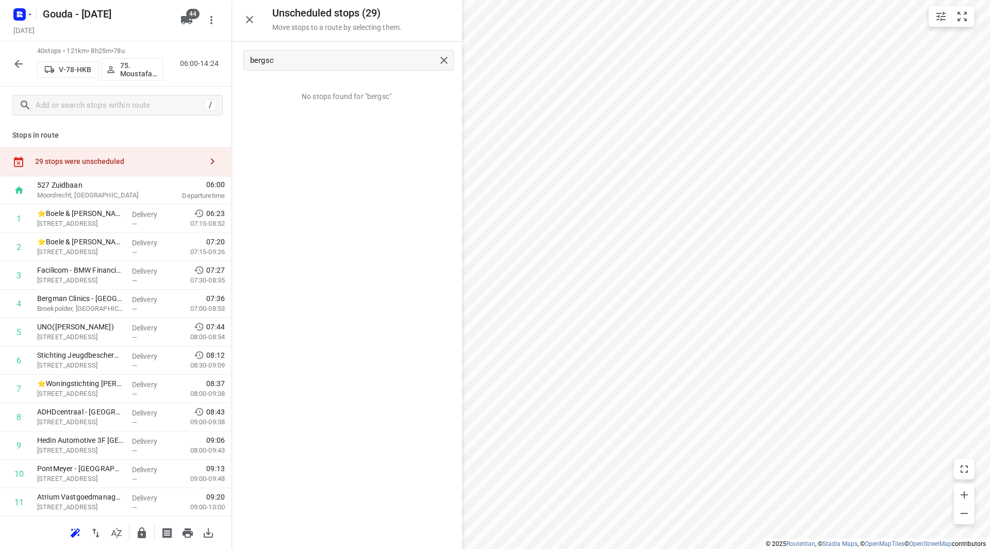
scroll to position [851, 0]
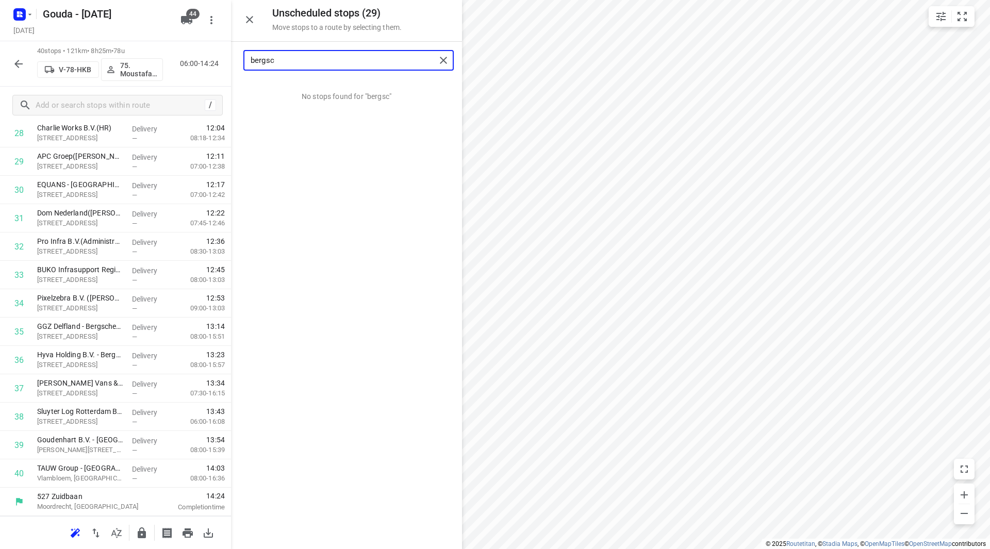
drag, startPoint x: 299, startPoint y: 60, endPoint x: 330, endPoint y: 131, distance: 77.4
click at [231, 64] on div "Unscheduled stops ( 29 ) Move stops to a route by selecting them. bergsc No sto…" at bounding box center [115, 274] width 231 height 549
drag, startPoint x: 320, startPoint y: 91, endPoint x: 78, endPoint y: 462, distance: 442.0
type input "barb"
click at [138, 532] on icon "button" at bounding box center [142, 533] width 12 height 12
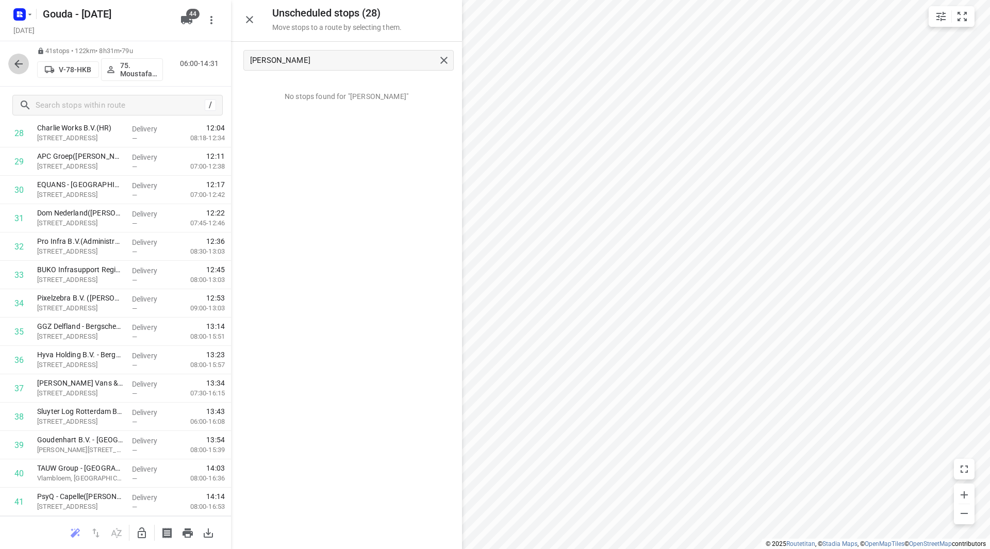
click at [20, 61] on icon "button" at bounding box center [18, 64] width 12 height 12
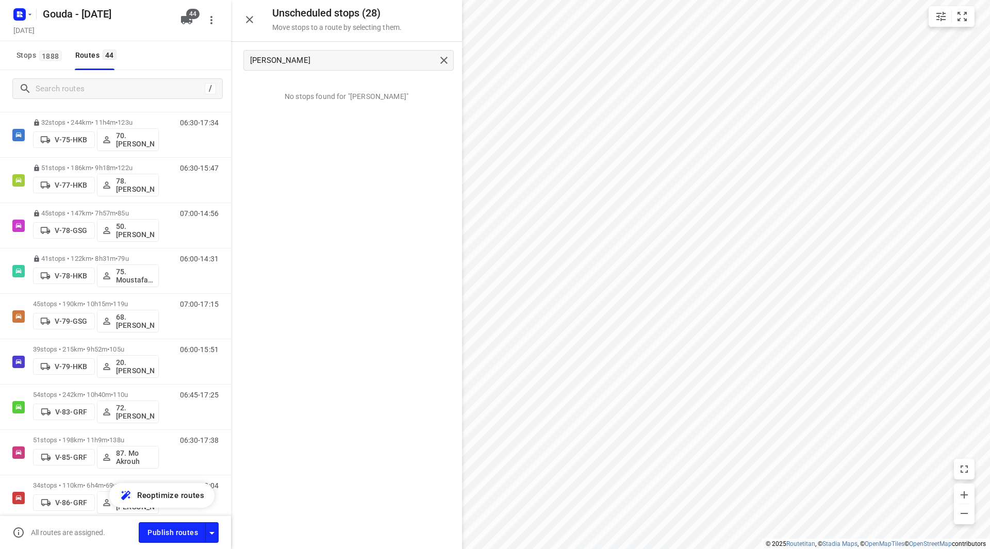
scroll to position [963, 0]
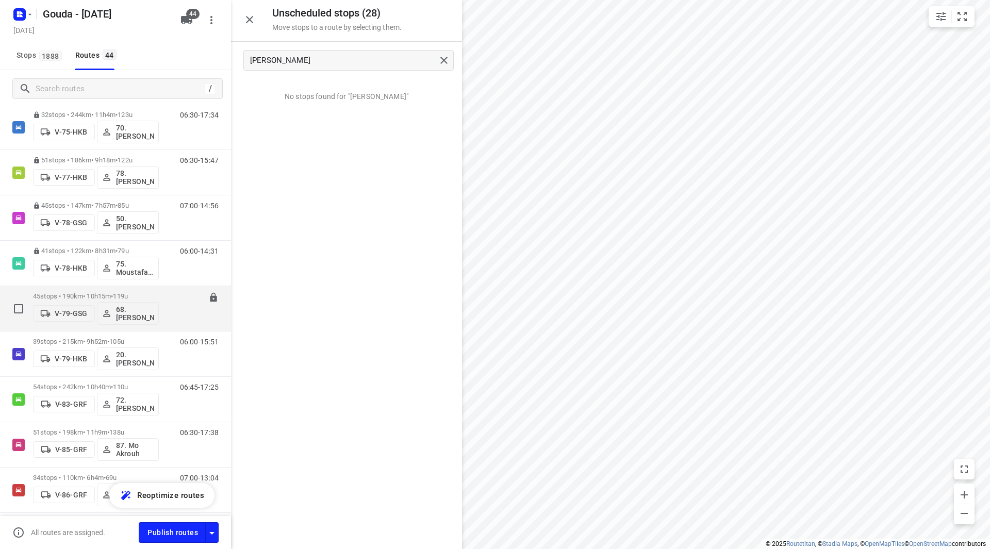
click at [145, 295] on p "45 stops • 190km • 10h15m • 119u" at bounding box center [96, 296] width 126 height 8
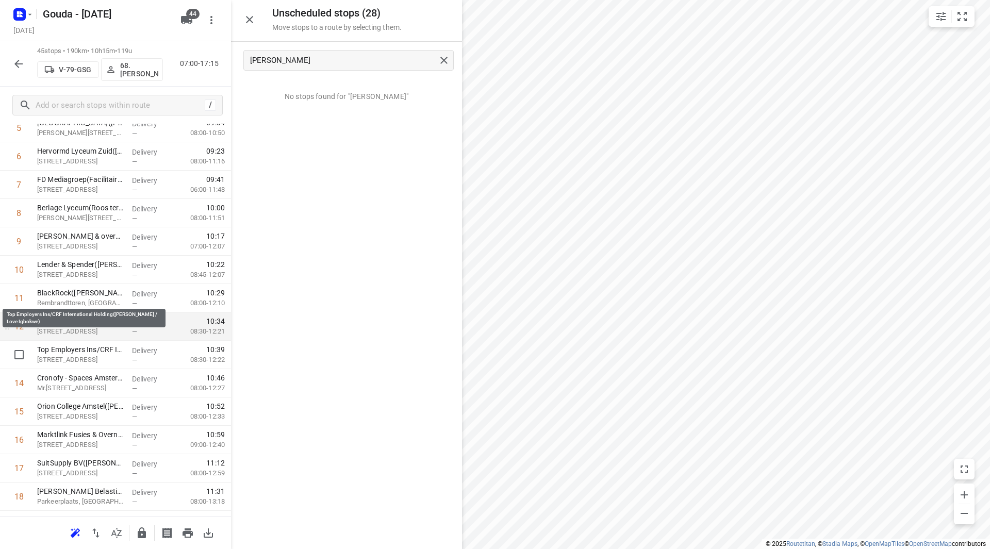
scroll to position [258, 0]
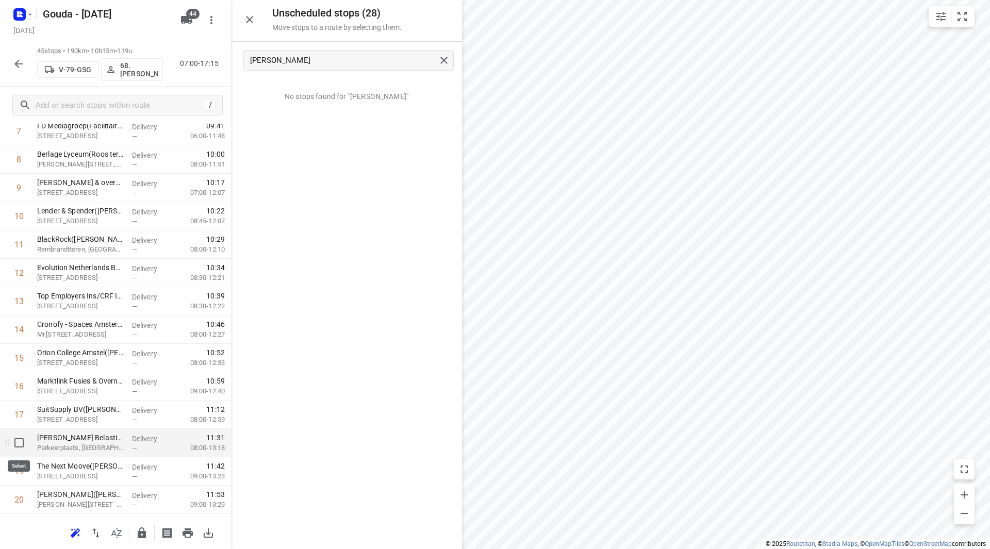
click at [19, 442] on input "checkbox" at bounding box center [19, 443] width 21 height 21
checkbox input "true"
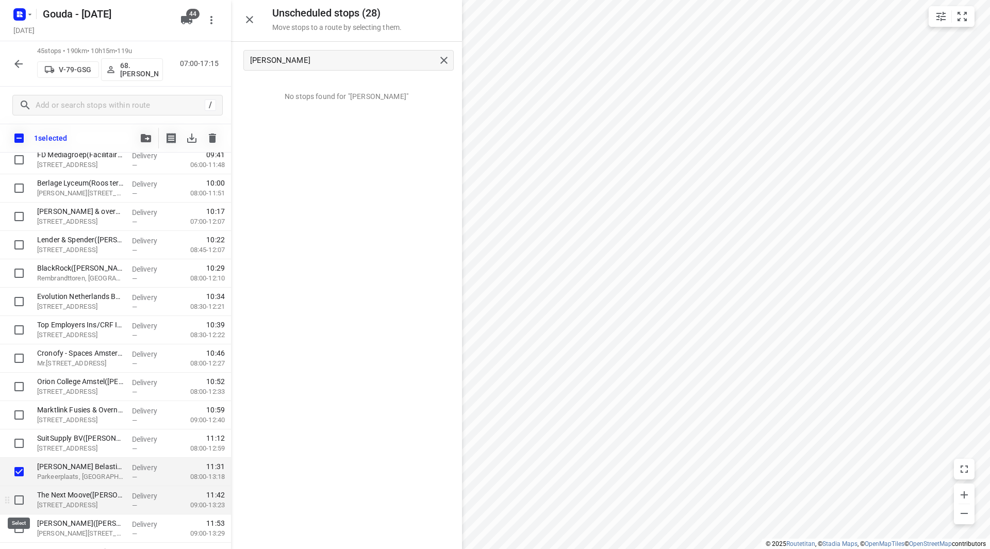
drag, startPoint x: 16, startPoint y: 499, endPoint x: 26, endPoint y: 493, distance: 11.1
click at [16, 498] on input "checkbox" at bounding box center [19, 500] width 21 height 21
checkbox input "true"
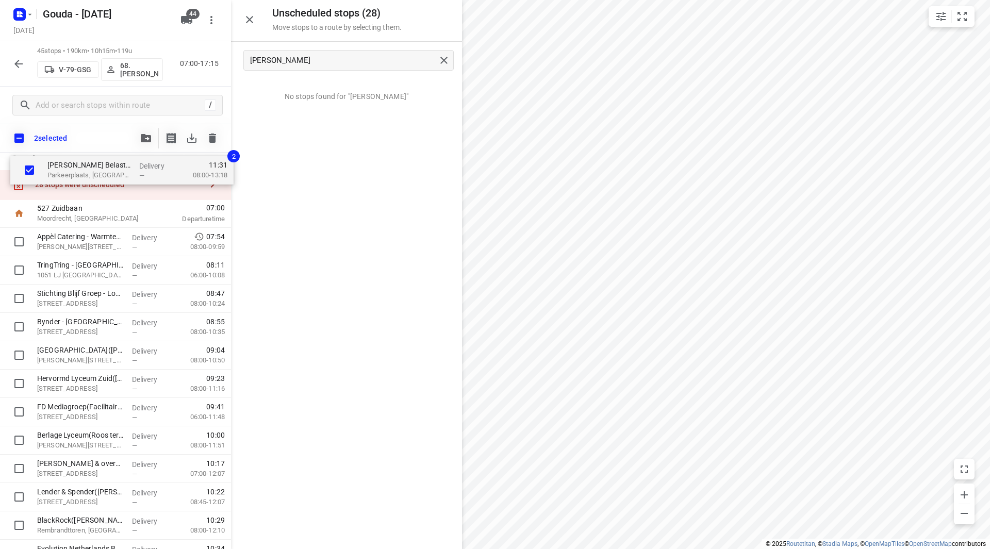
scroll to position [0, 0]
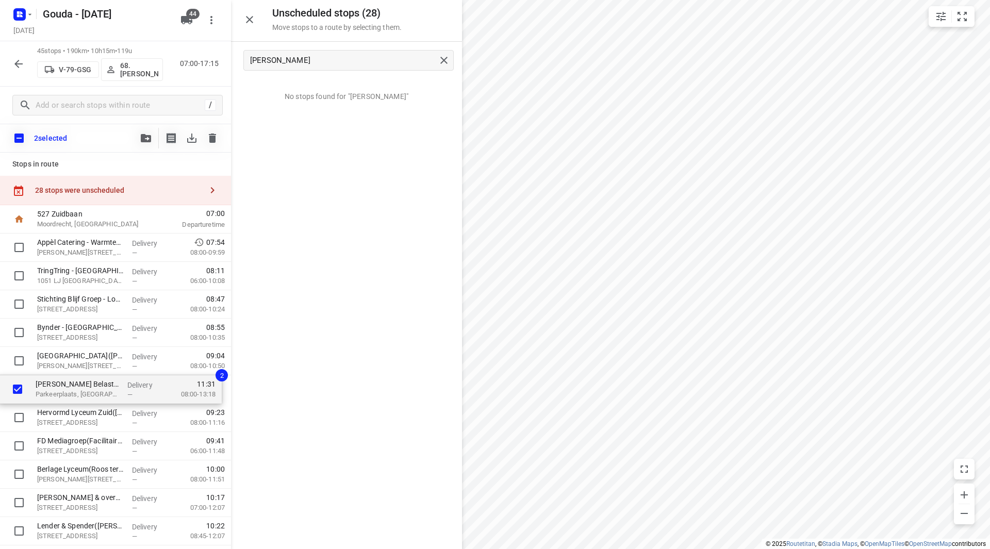
drag, startPoint x: 79, startPoint y: 478, endPoint x: 78, endPoint y: 392, distance: 85.1
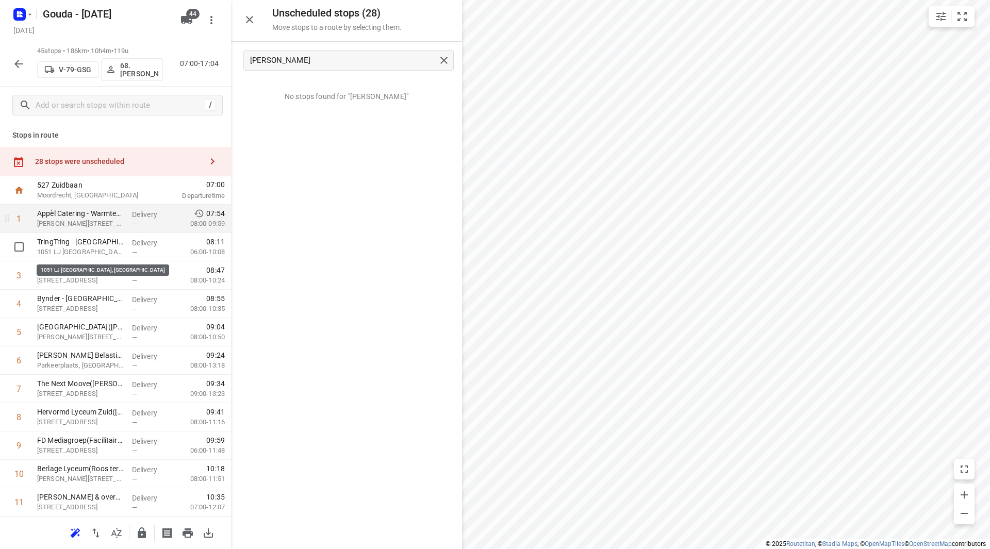
drag, startPoint x: 94, startPoint y: 251, endPoint x: 96, endPoint y: 223, distance: 28.5
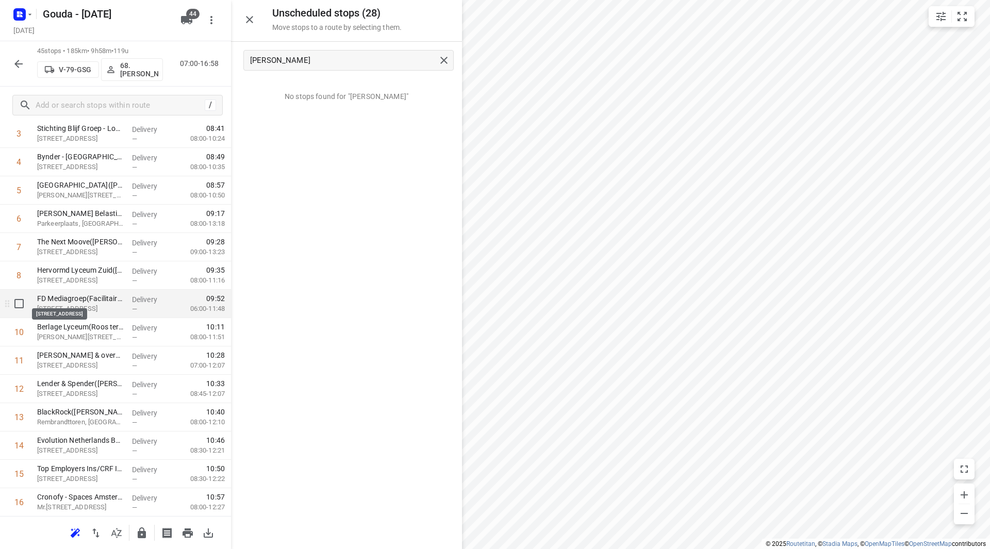
scroll to position [155, 0]
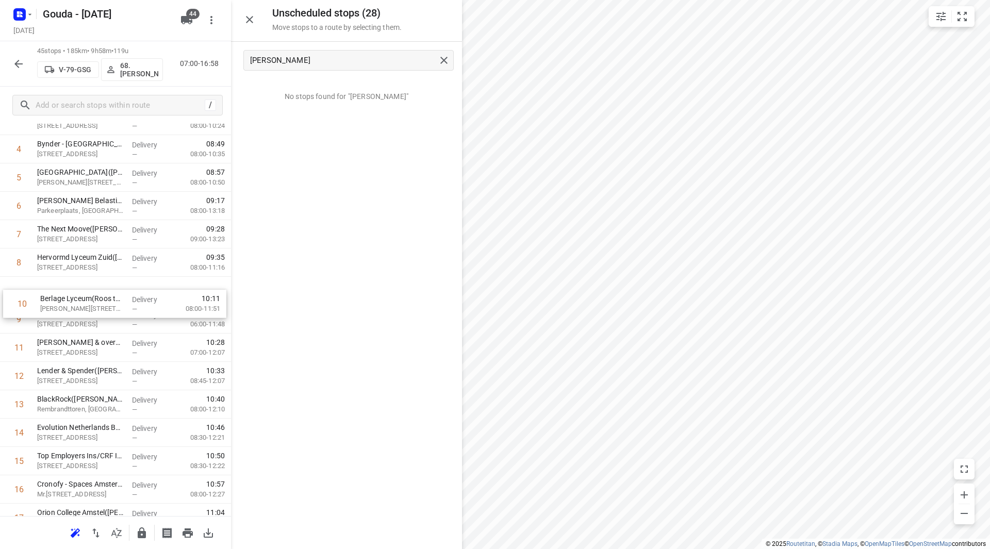
drag, startPoint x: 77, startPoint y: 330, endPoint x: 80, endPoint y: 293, distance: 36.8
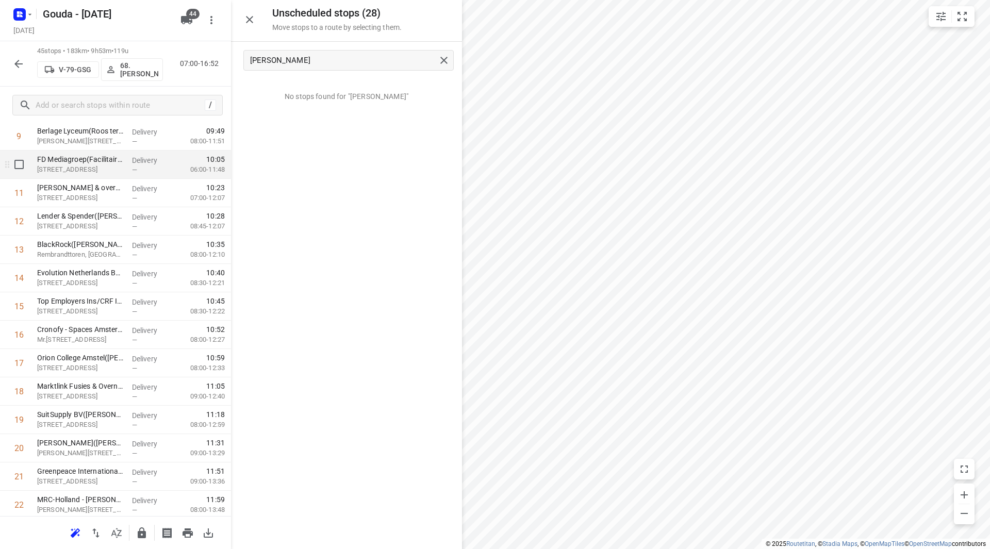
scroll to position [258, 0]
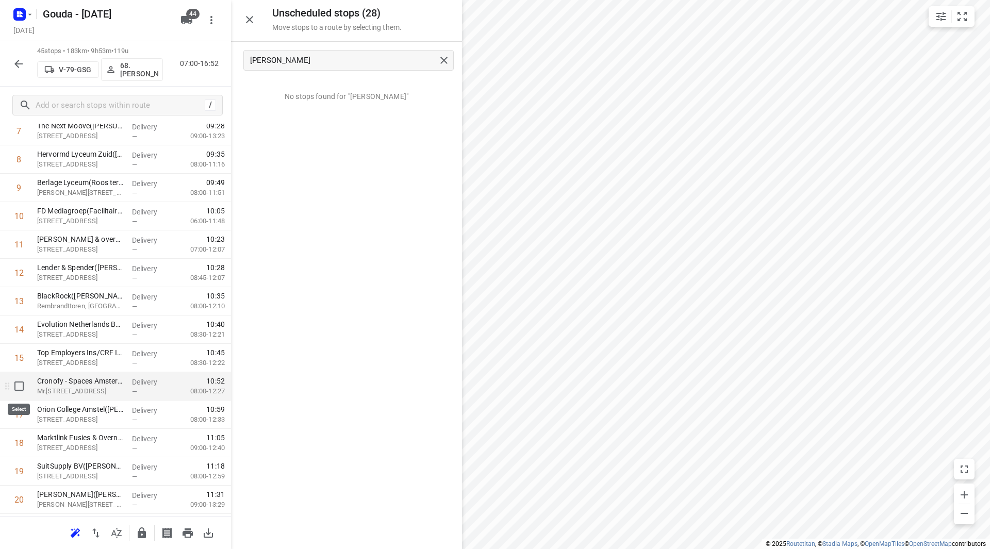
click at [13, 384] on input "checkbox" at bounding box center [19, 386] width 21 height 21
checkbox input "true"
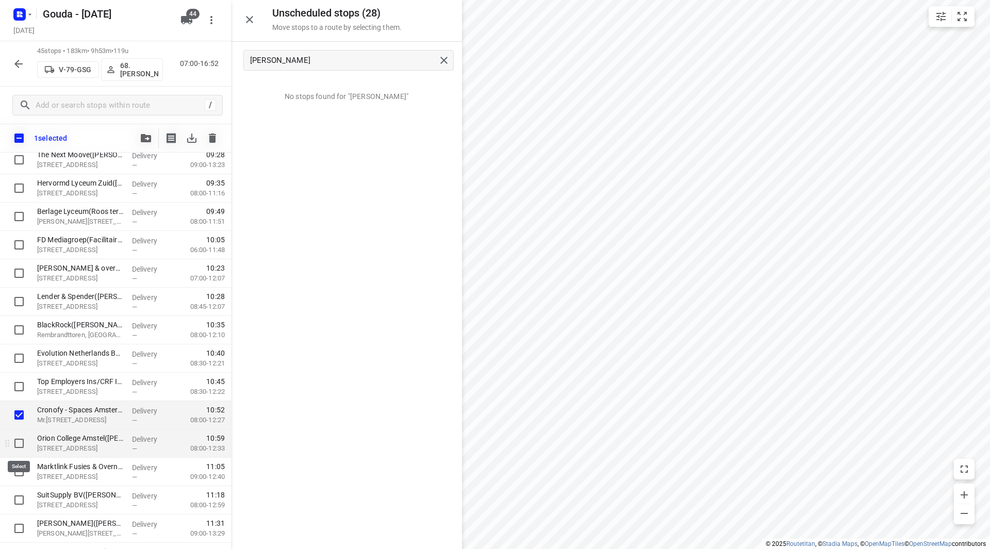
drag, startPoint x: 17, startPoint y: 442, endPoint x: 20, endPoint y: 436, distance: 6.2
click at [17, 441] on input "checkbox" at bounding box center [19, 443] width 21 height 21
checkbox input "true"
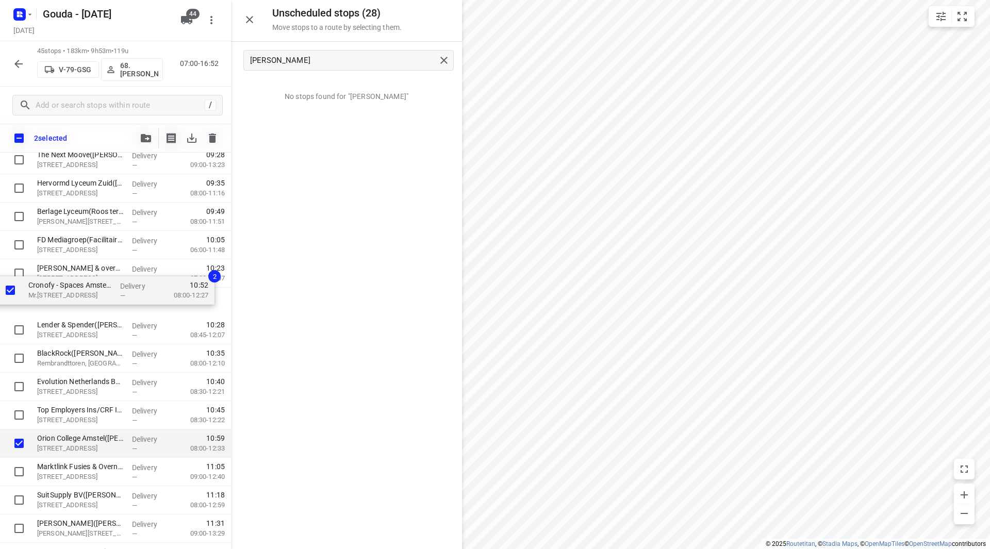
drag, startPoint x: 75, startPoint y: 417, endPoint x: 67, endPoint y: 272, distance: 145.1
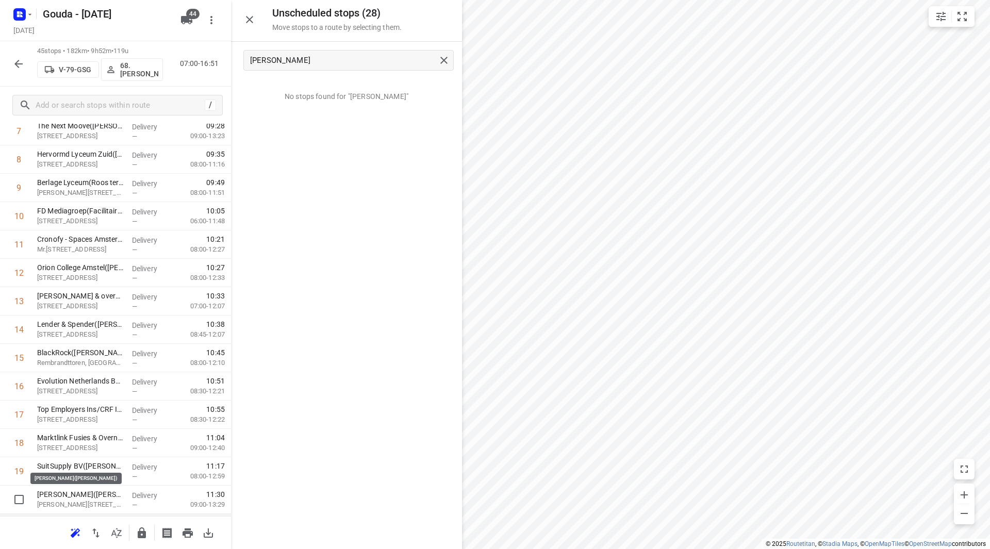
scroll to position [309, 0]
drag, startPoint x: 118, startPoint y: 449, endPoint x: 121, endPoint y: 421, distance: 27.6
click at [121, 421] on div "1 TringTring - Amsterdam(Roel Mos) 1051 LJ Amsterdam, Amsterdam Delivery — 07:5…" at bounding box center [115, 530] width 231 height 1276
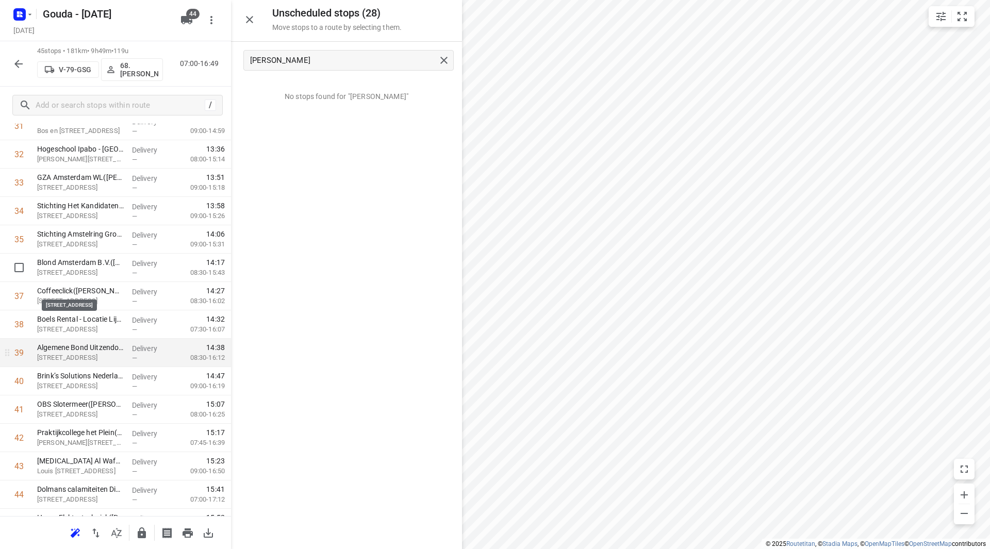
scroll to position [993, 0]
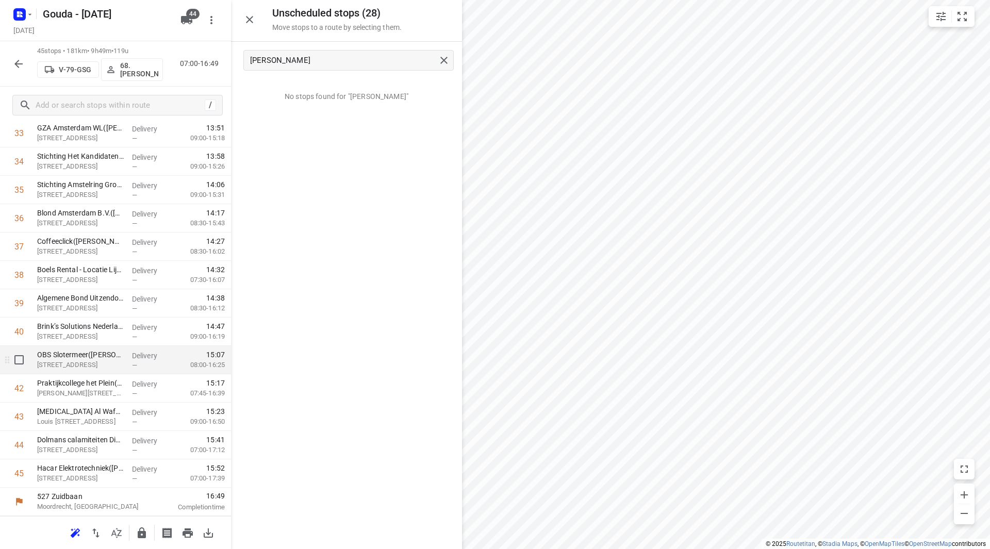
click at [22, 361] on input "checkbox" at bounding box center [19, 360] width 21 height 21
checkbox input "true"
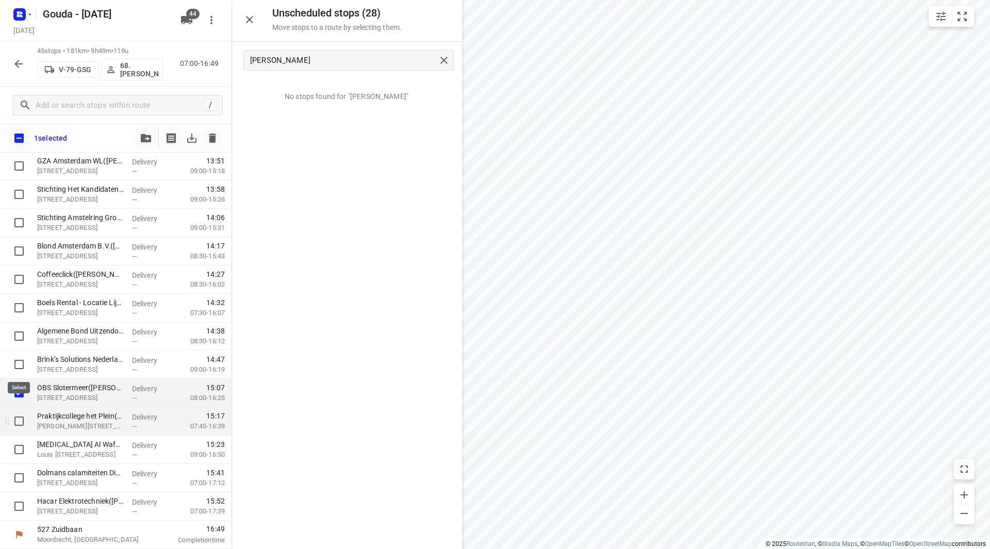
scroll to position [989, 0]
click at [17, 417] on input "checkbox" at bounding box center [19, 421] width 21 height 21
checkbox input "true"
click at [15, 453] on input "checkbox" at bounding box center [19, 449] width 21 height 21
checkbox input "true"
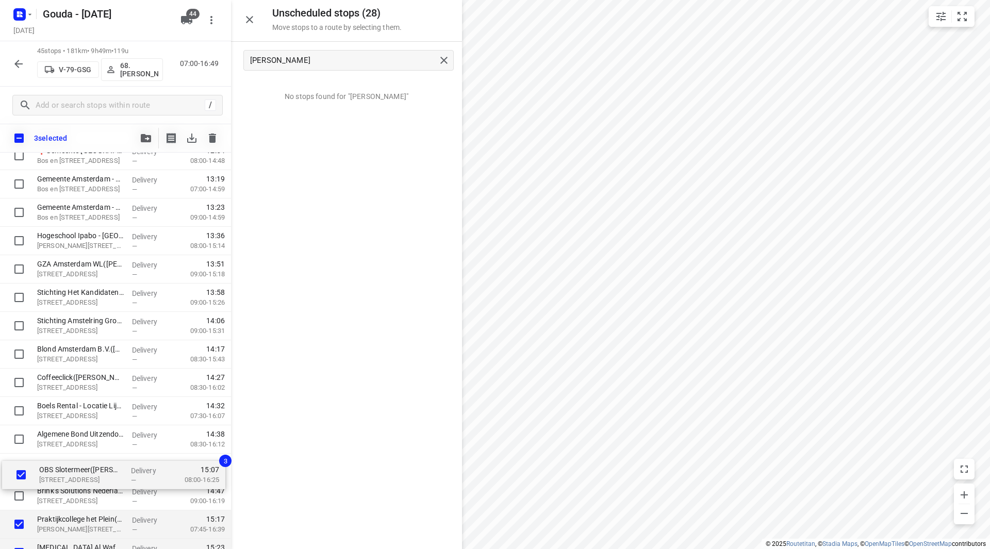
scroll to position [888, 0]
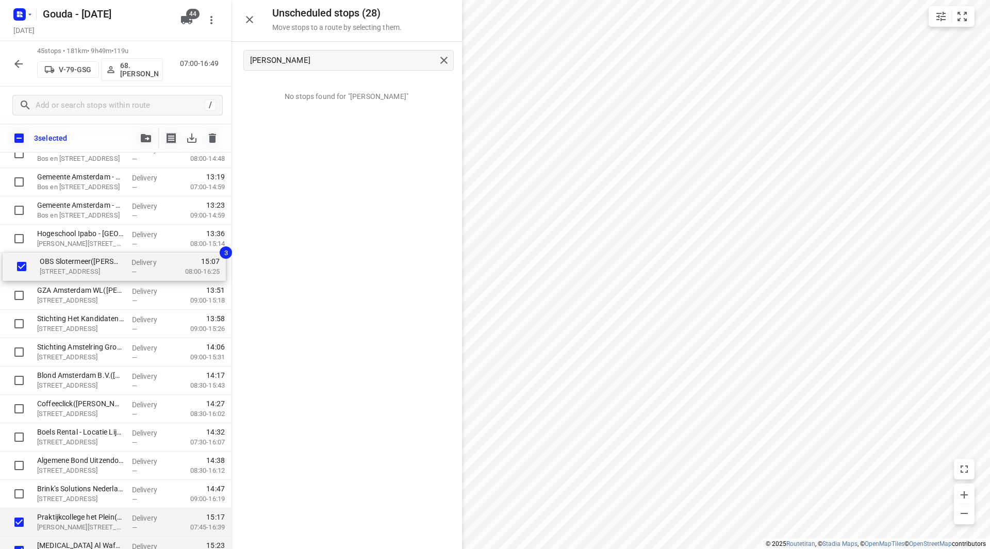
drag, startPoint x: 77, startPoint y: 472, endPoint x: 77, endPoint y: 263, distance: 208.8
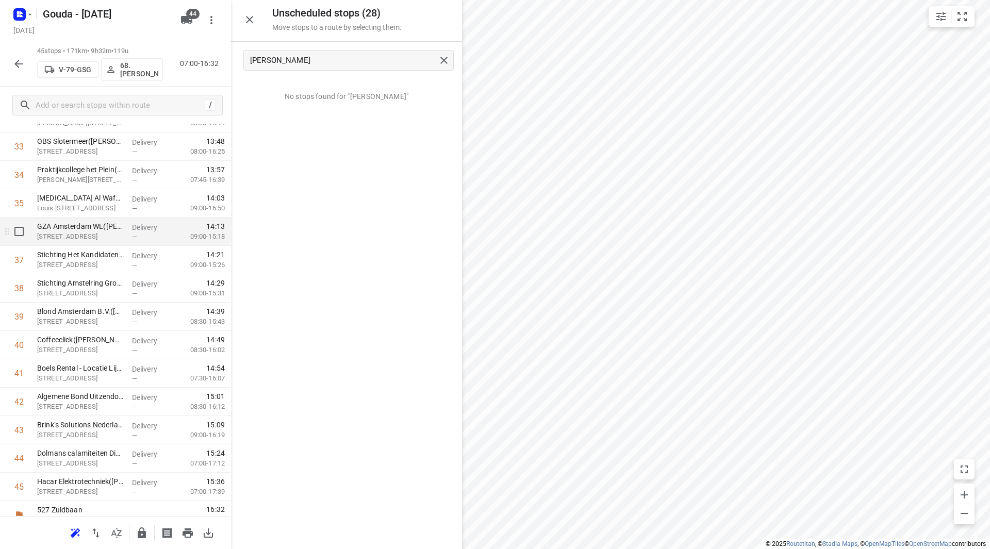
scroll to position [993, 0]
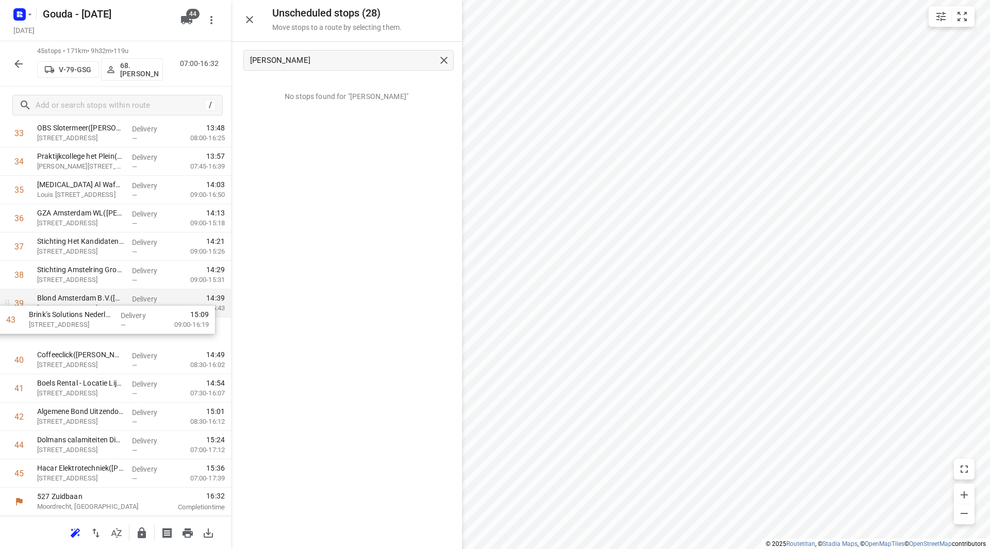
drag, startPoint x: 94, startPoint y: 406, endPoint x: 88, endPoint y: 315, distance: 91.0
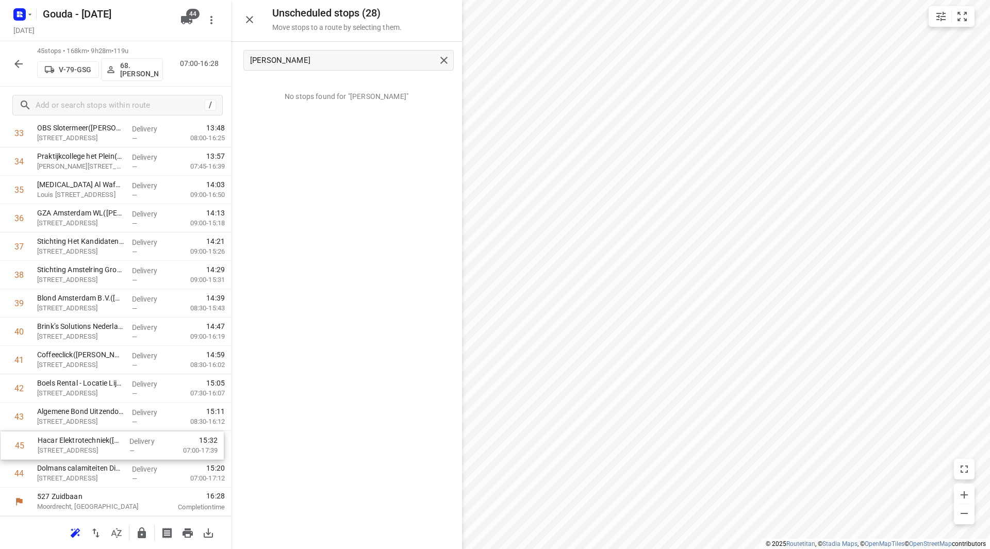
drag, startPoint x: 74, startPoint y: 474, endPoint x: 75, endPoint y: 441, distance: 33.0
click at [141, 528] on icon "button" at bounding box center [142, 533] width 8 height 11
click at [19, 62] on icon "button" at bounding box center [18, 64] width 12 height 12
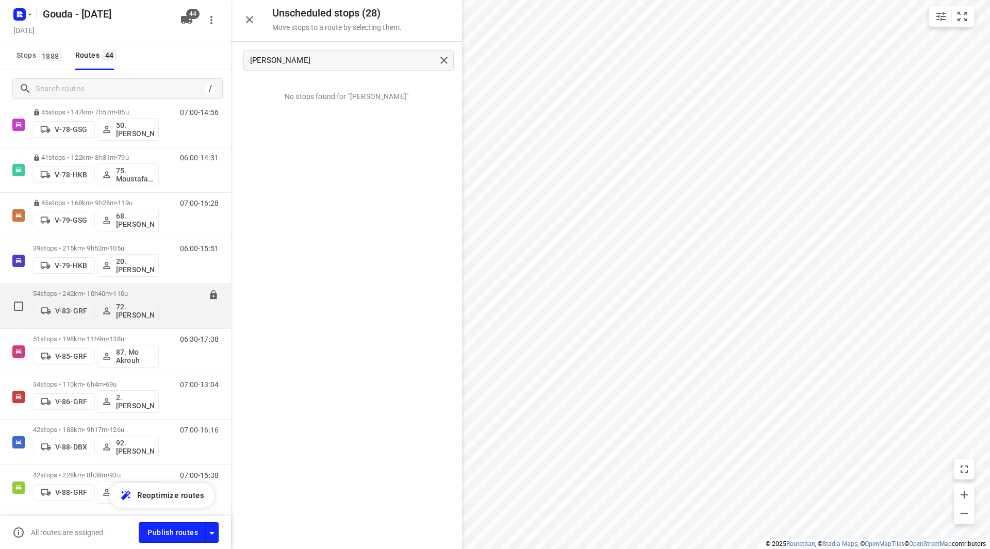
scroll to position [1083, 0]
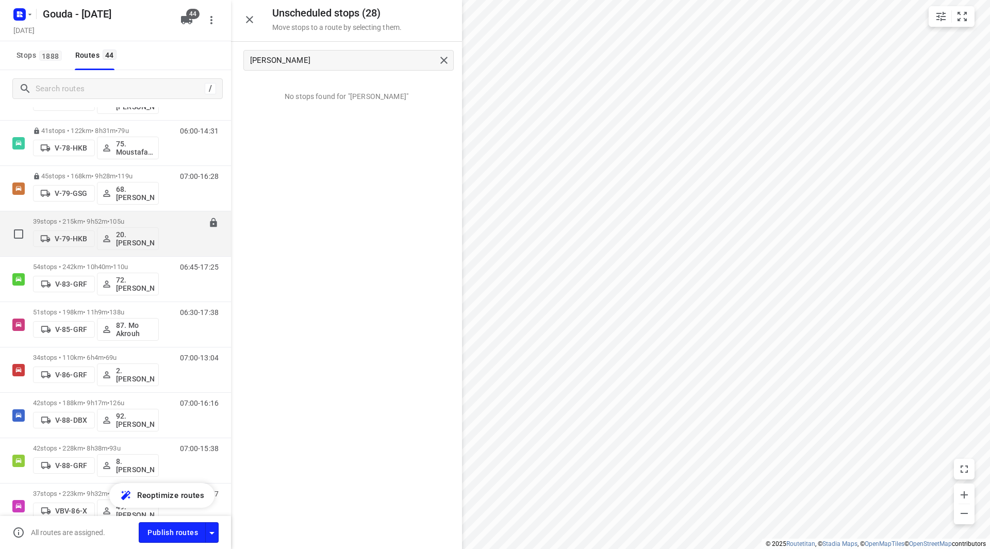
click at [140, 218] on p "39 stops • 215km • 9h52m • 105u" at bounding box center [96, 222] width 126 height 8
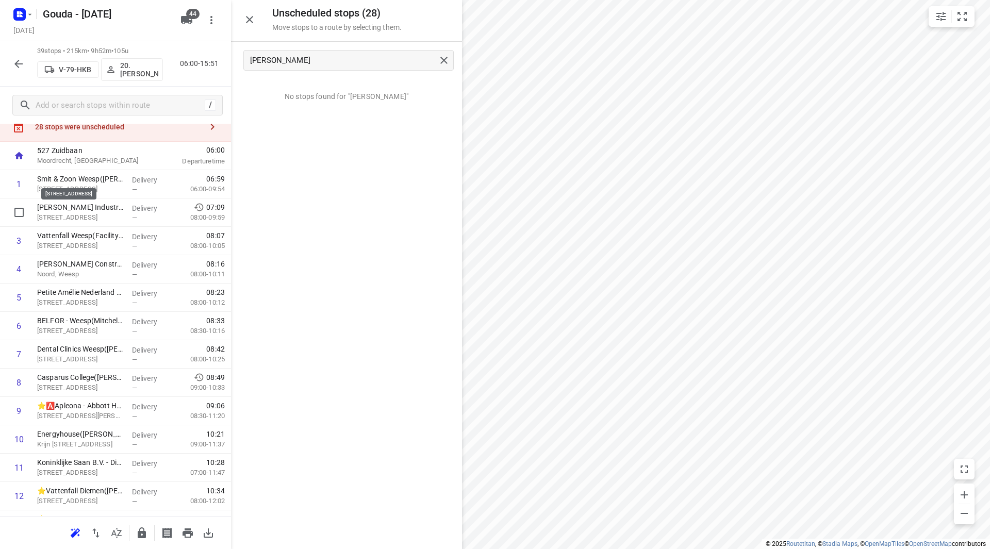
scroll to position [0, 0]
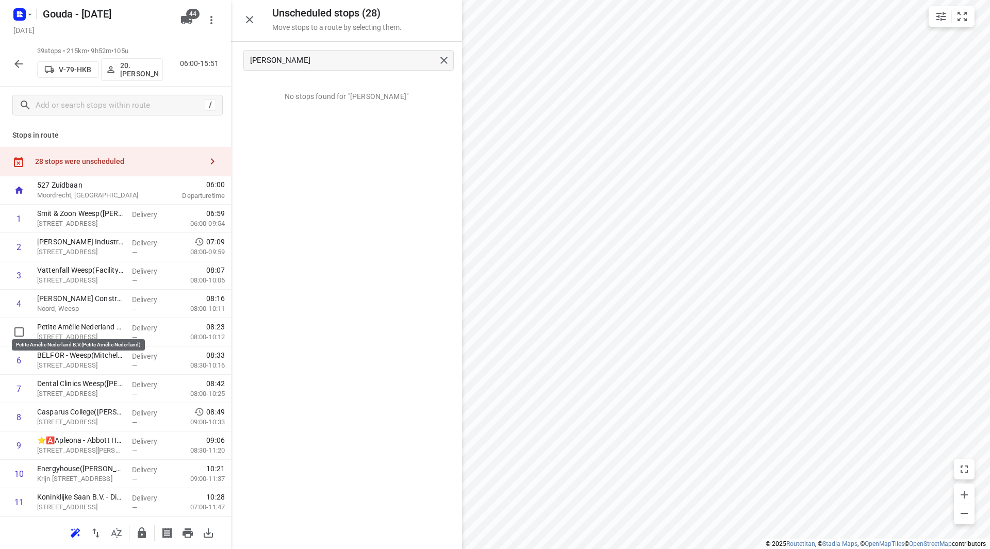
drag, startPoint x: 103, startPoint y: 330, endPoint x: 103, endPoint y: 299, distance: 31.5
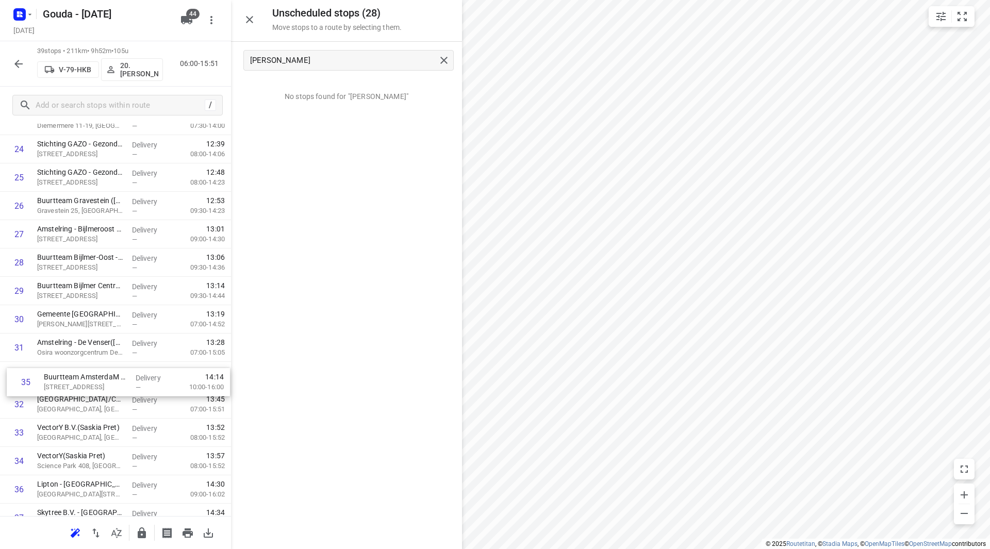
scroll to position [722, 0]
drag, startPoint x: 98, startPoint y: 462, endPoint x: 97, endPoint y: 231, distance: 231.0
click at [97, 231] on div "1 Smit & Zoon Weesp(Judith Plet) Nijverheidslaan 48, Weesp Delivery — 06:59 06:…" at bounding box center [115, 35] width 231 height 1106
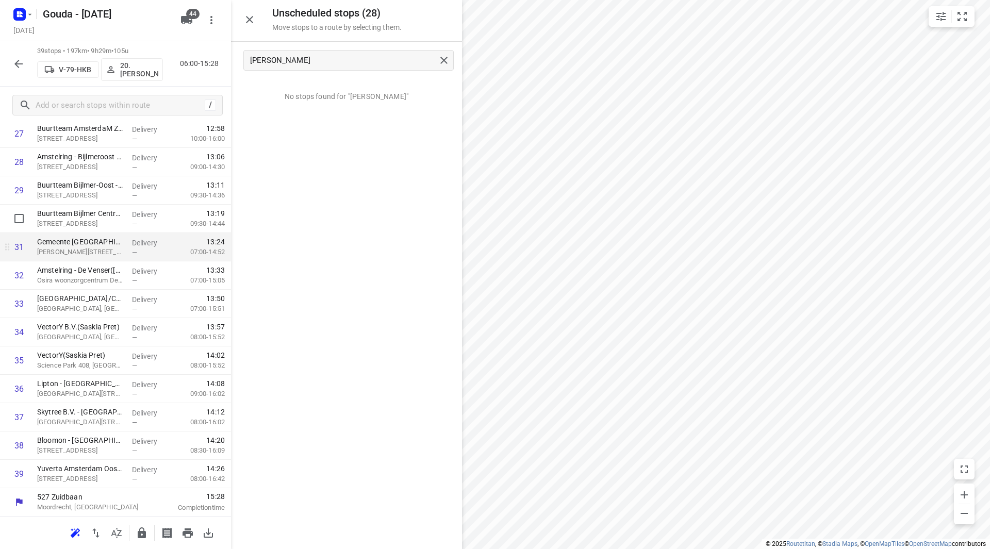
scroll to position [823, 0]
click at [144, 536] on icon "button" at bounding box center [142, 533] width 8 height 11
click at [15, 65] on icon "button" at bounding box center [18, 64] width 12 height 12
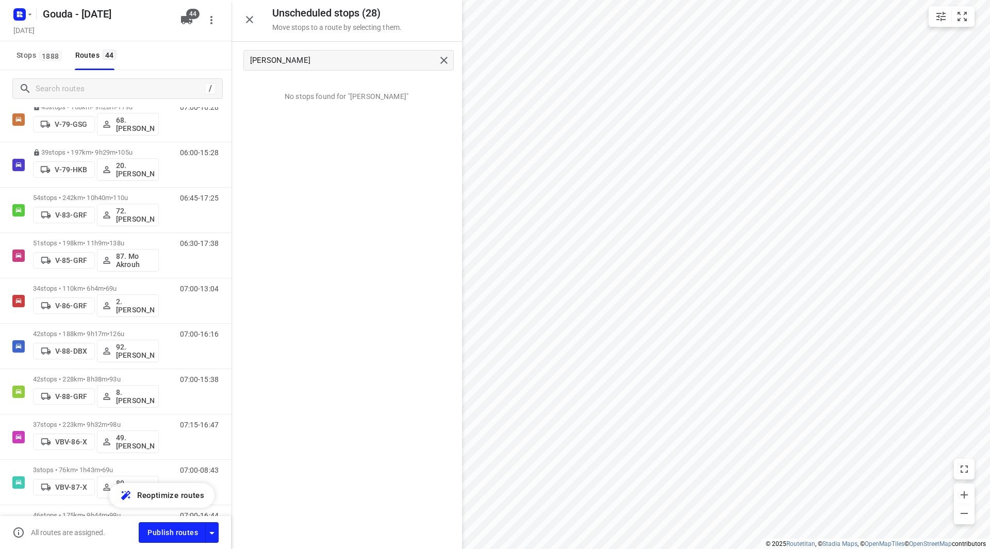
scroll to position [1149, 0]
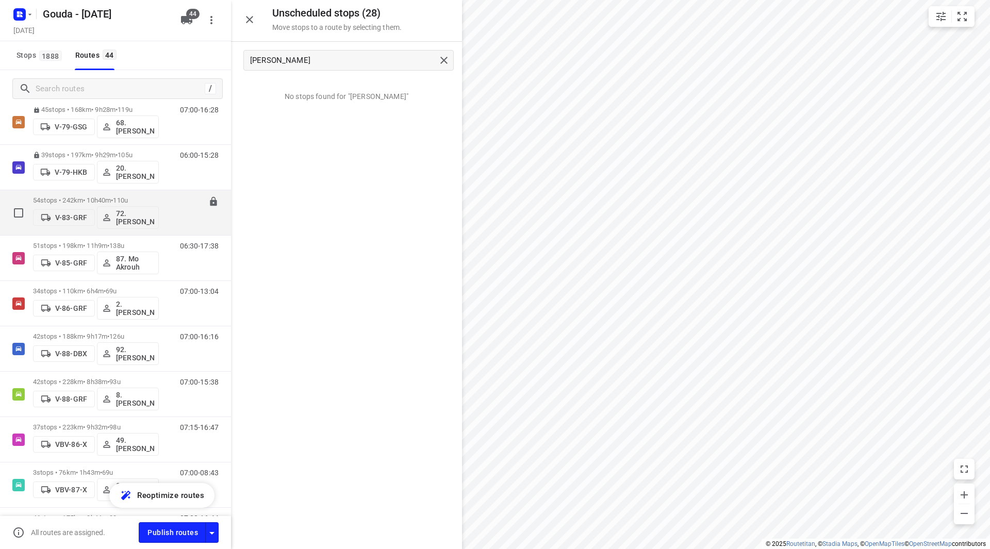
click at [153, 193] on div "54 stops • 242km • 10h40m • 110u V-83-GRF 72.Sharron Koeiman" at bounding box center [96, 212] width 126 height 43
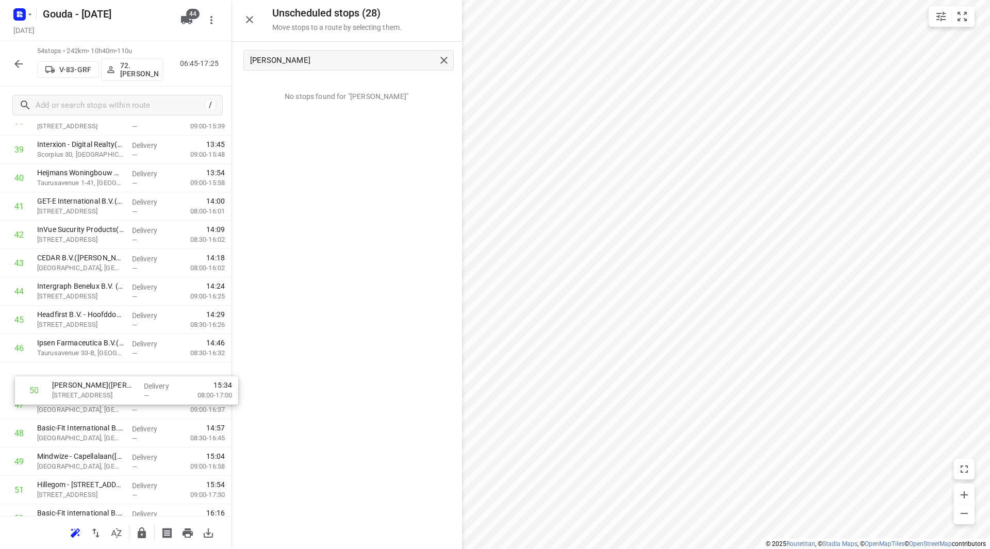
scroll to position [1147, 0]
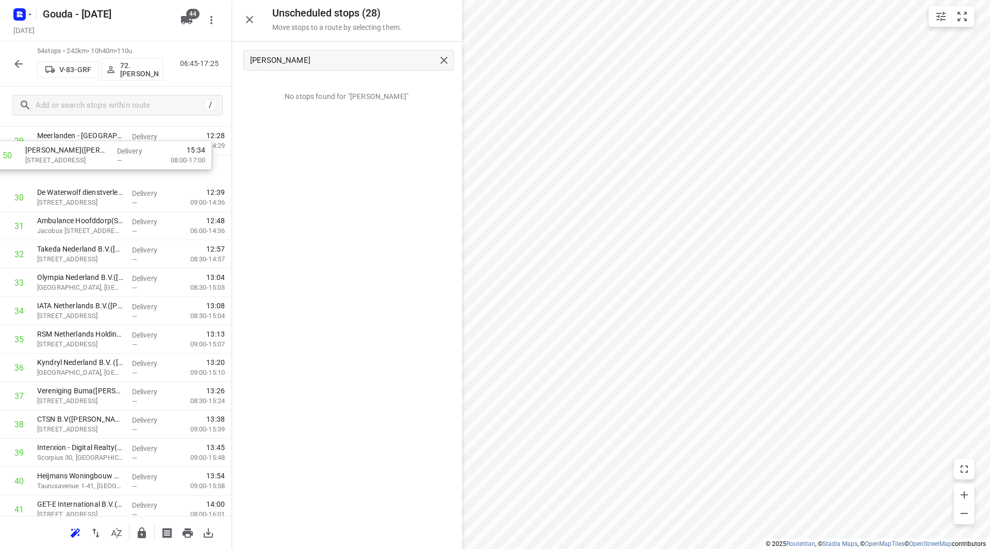
drag, startPoint x: 77, startPoint y: 478, endPoint x: 65, endPoint y: 156, distance: 322.5
click at [65, 156] on div "1 DHL Schiphol - SVC(Paul Martijn) Eurolaan 10, Nieuw-vennep Delivery — 07:21 0…" at bounding box center [115, 99] width 231 height 1532
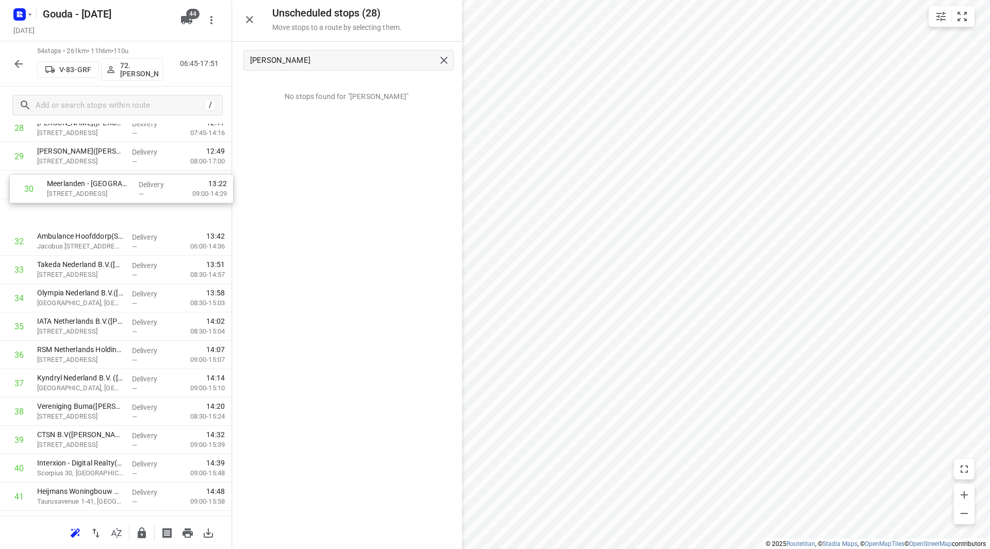
drag, startPoint x: 65, startPoint y: 156, endPoint x: 77, endPoint y: 197, distance: 43.4
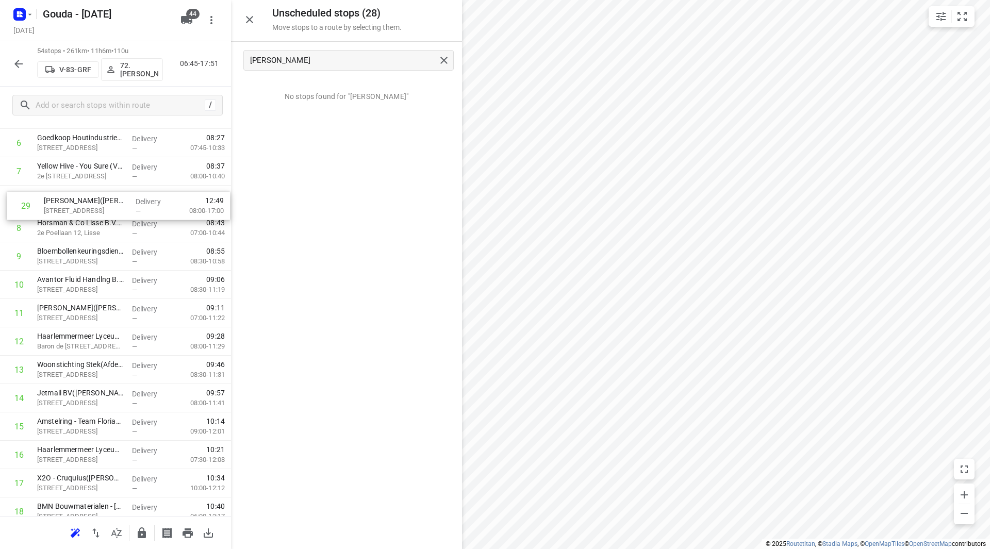
scroll to position [217, 0]
drag, startPoint x: 69, startPoint y: 443, endPoint x: 76, endPoint y: 222, distance: 220.8
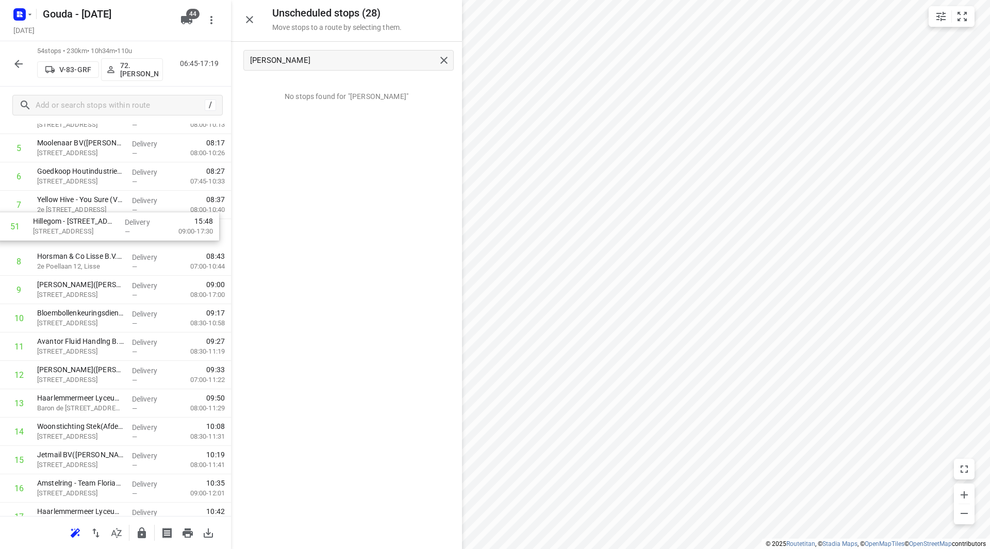
scroll to position [182, 0]
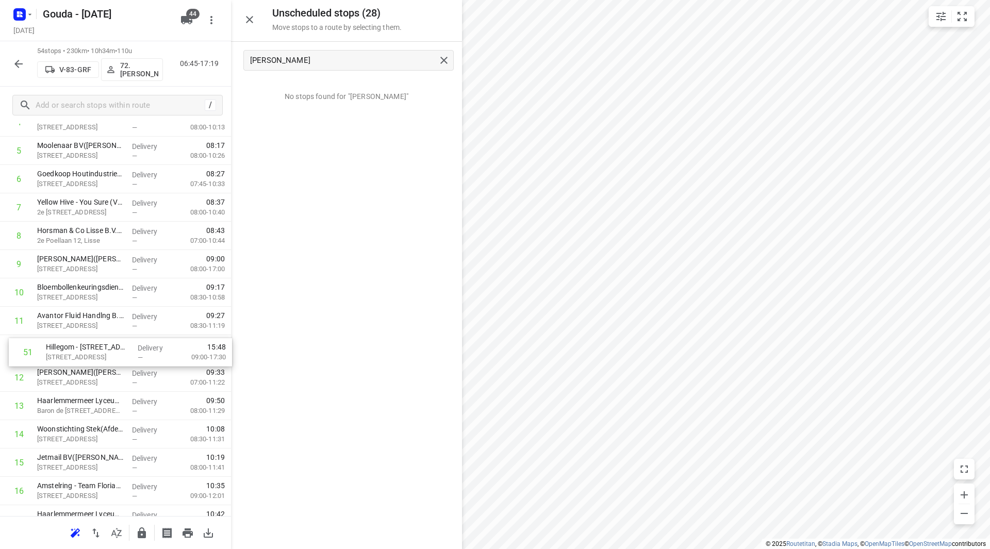
drag, startPoint x: 63, startPoint y: 390, endPoint x: 74, endPoint y: 342, distance: 49.8
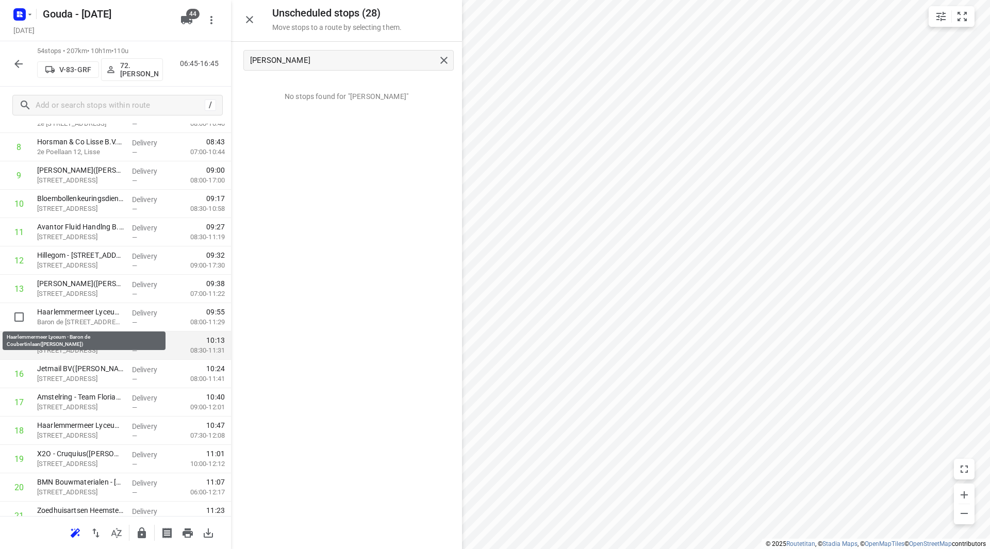
scroll to position [285, 0]
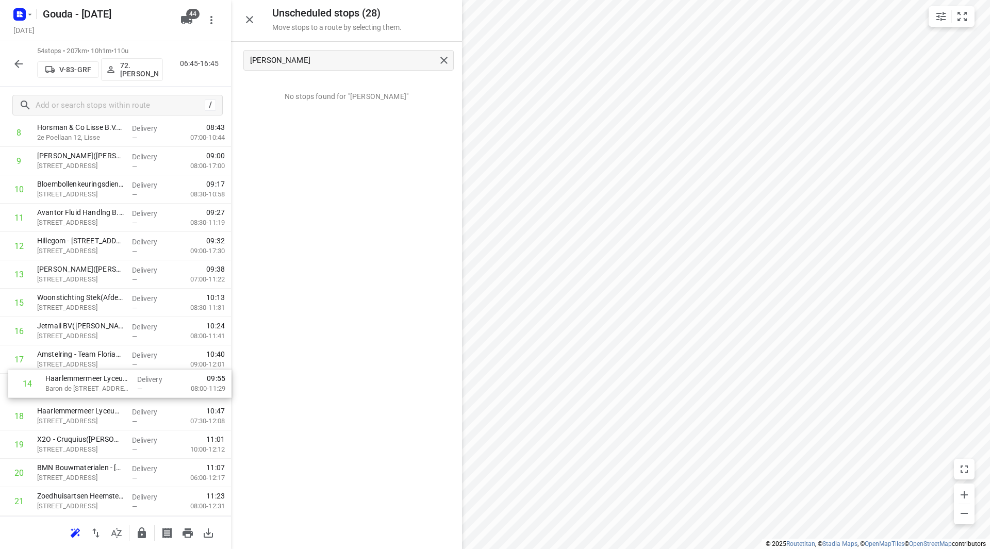
drag, startPoint x: 54, startPoint y: 297, endPoint x: 61, endPoint y: 385, distance: 88.0
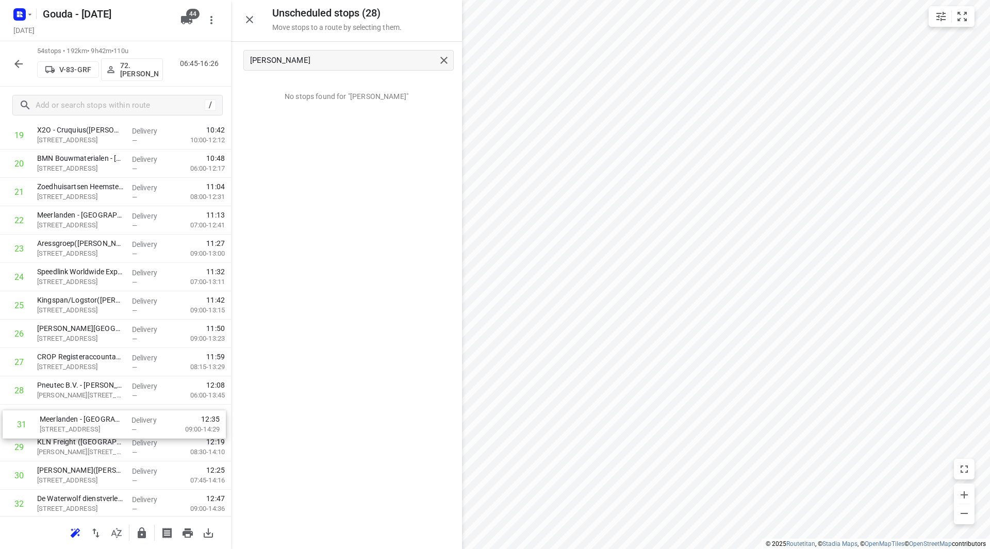
scroll to position [596, 0]
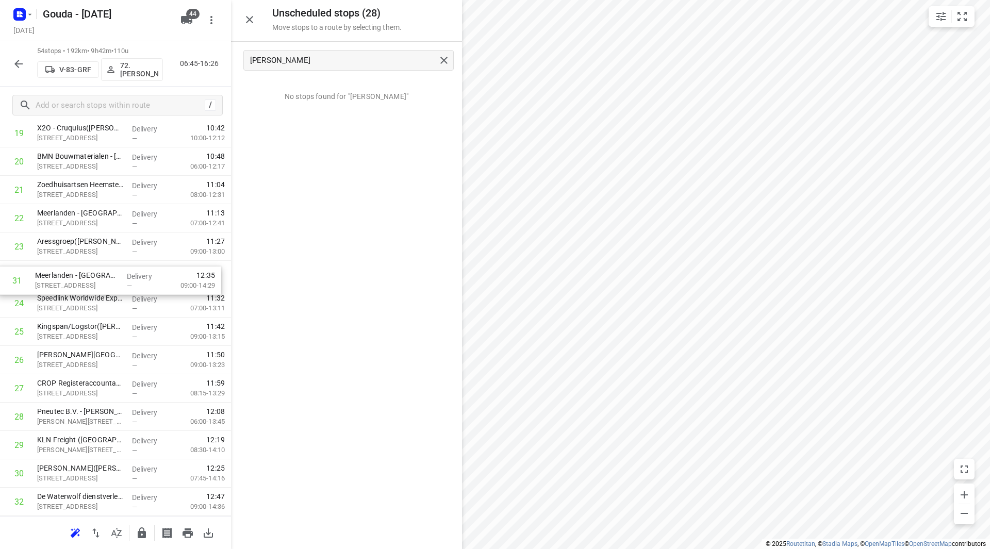
drag, startPoint x: 97, startPoint y: 470, endPoint x: 95, endPoint y: 270, distance: 199.6
click at [95, 270] on div "1 DHL Schiphol - SVC(Paul Martijn) Eurolaan 10, Nieuw-vennep Delivery — 07:21 0…" at bounding box center [115, 375] width 231 height 1532
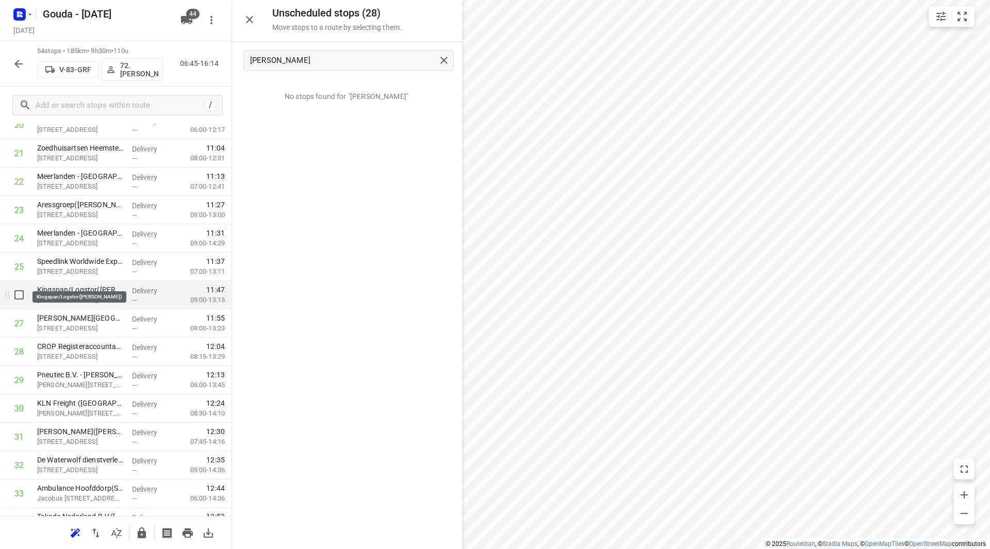
scroll to position [648, 0]
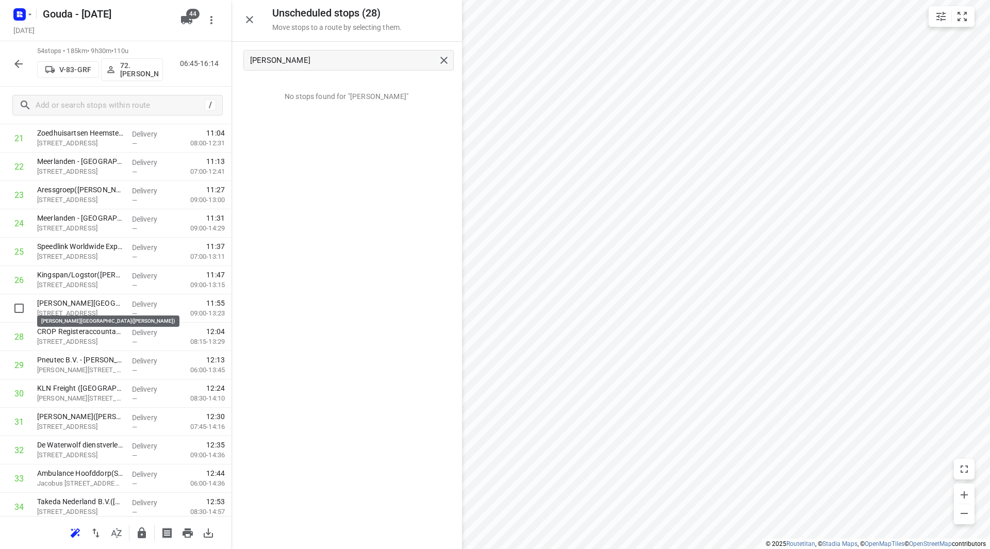
drag, startPoint x: 94, startPoint y: 299, endPoint x: 92, endPoint y: 272, distance: 27.4
click at [92, 272] on div "1 DHL Schiphol - SVC(Paul Martijn) Eurolaan 10, Nieuw-vennep Delivery — 07:21 0…" at bounding box center [115, 323] width 231 height 1532
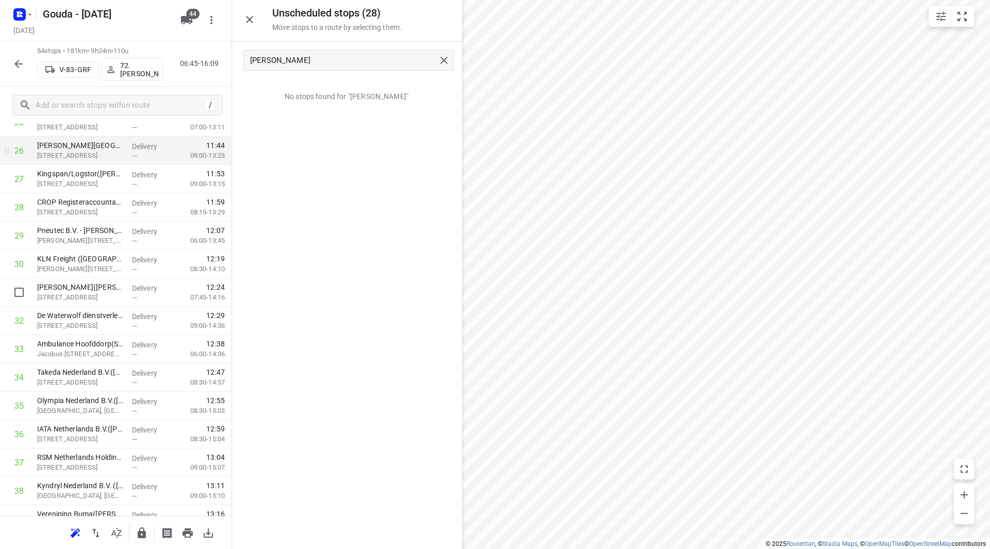
scroll to position [699, 0]
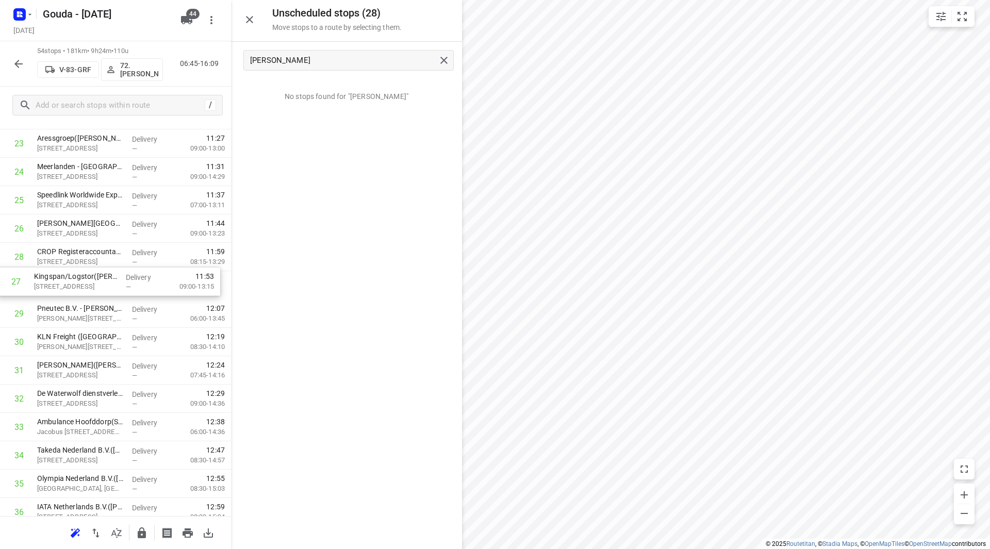
click at [154, 287] on div "1 DHL Schiphol - SVC(Paul Martijn) Eurolaan 10, Nieuw-vennep Delivery — 07:21 0…" at bounding box center [115, 271] width 231 height 1532
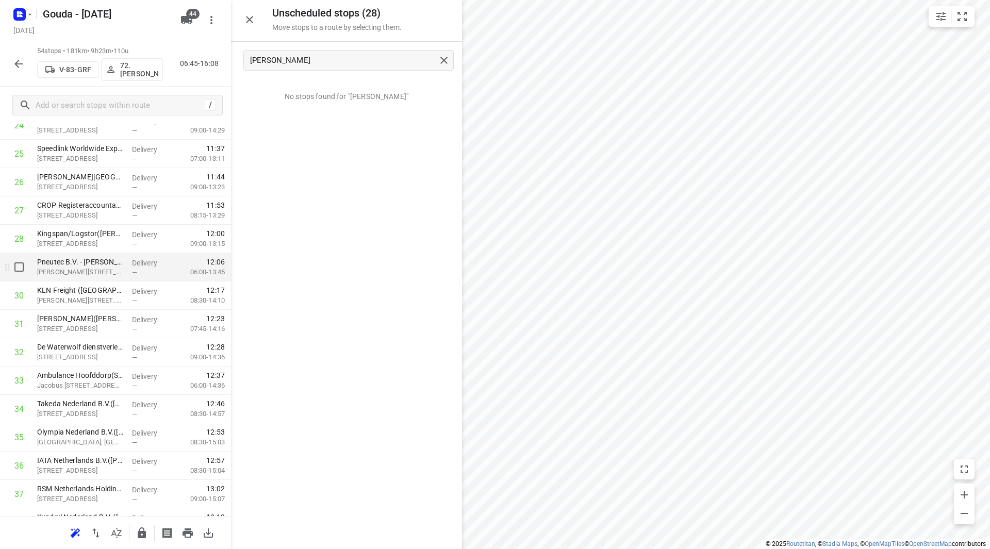
scroll to position [751, 0]
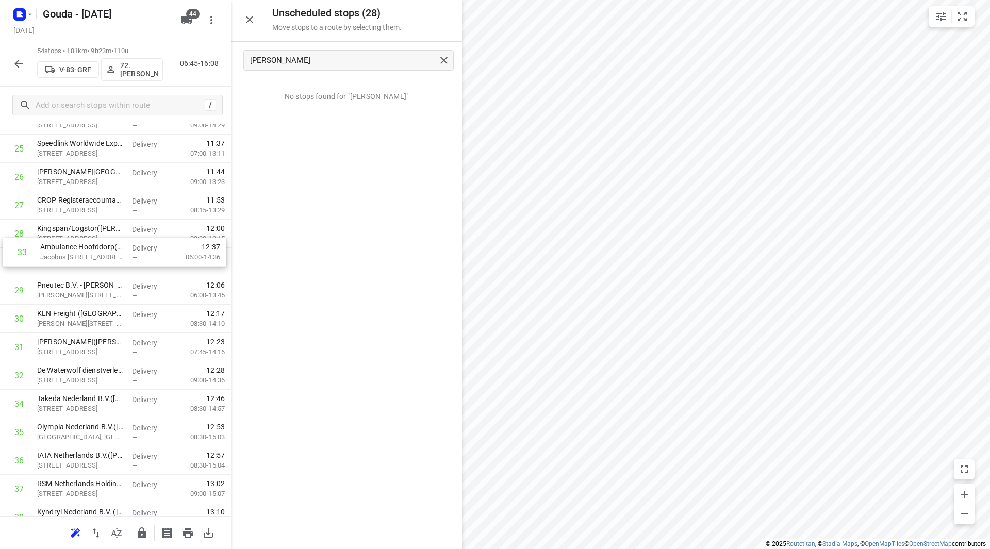
drag, startPoint x: 75, startPoint y: 384, endPoint x: 79, endPoint y: 256, distance: 128.5
click at [79, 255] on div "1 DHL Schiphol - SVC(Paul Martijn) Eurolaan 10, Nieuw-vennep Delivery — 07:21 0…" at bounding box center [115, 220] width 231 height 1532
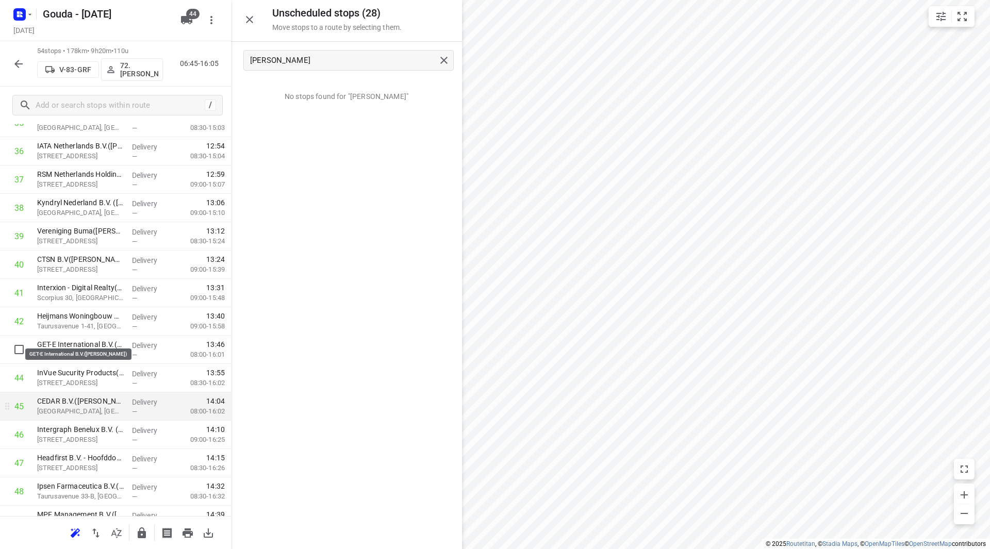
scroll to position [1112, 0]
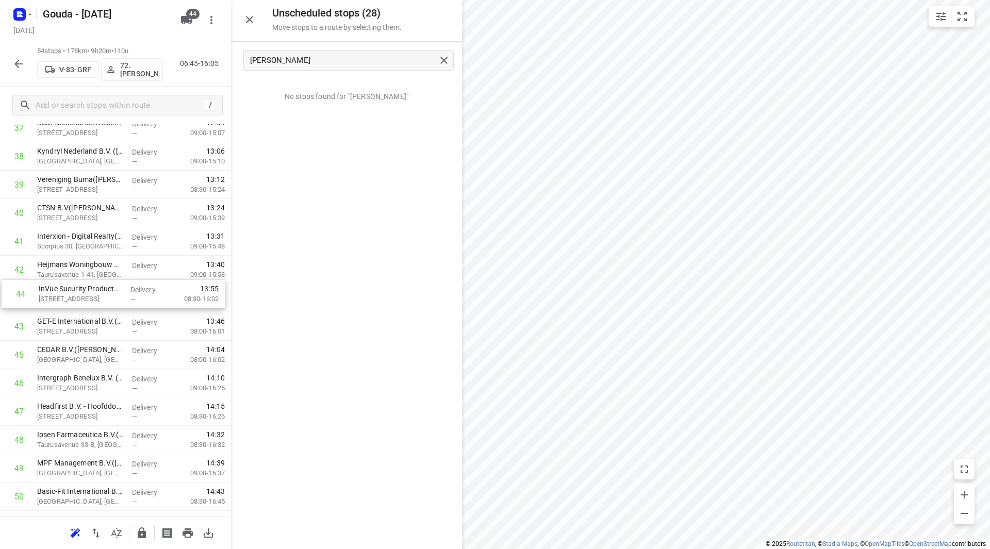
drag, startPoint x: 79, startPoint y: 324, endPoint x: 82, endPoint y: 287, distance: 37.7
drag, startPoint x: 87, startPoint y: 388, endPoint x: 77, endPoint y: 321, distance: 67.2
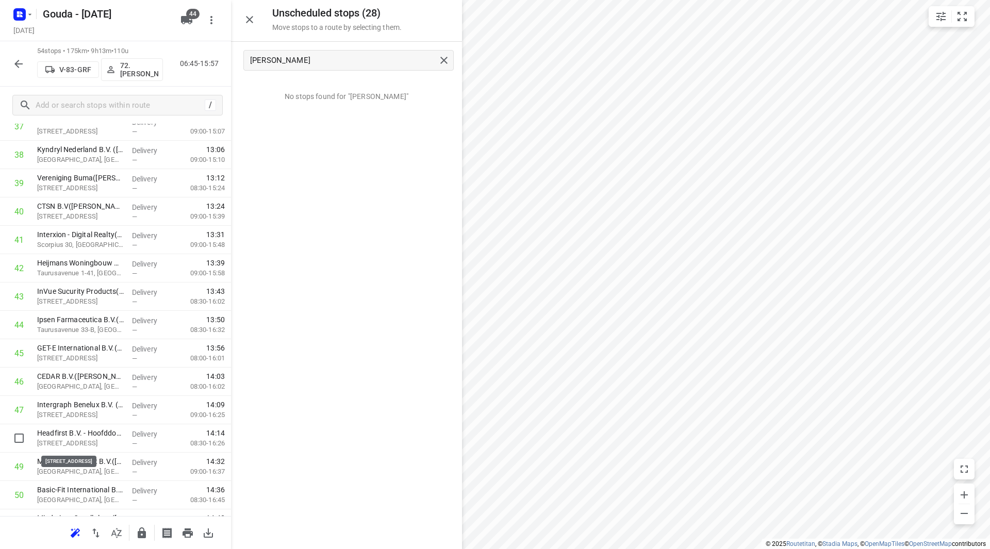
scroll to position [1114, 0]
drag, startPoint x: 74, startPoint y: 443, endPoint x: 76, endPoint y: 354, distance: 89.7
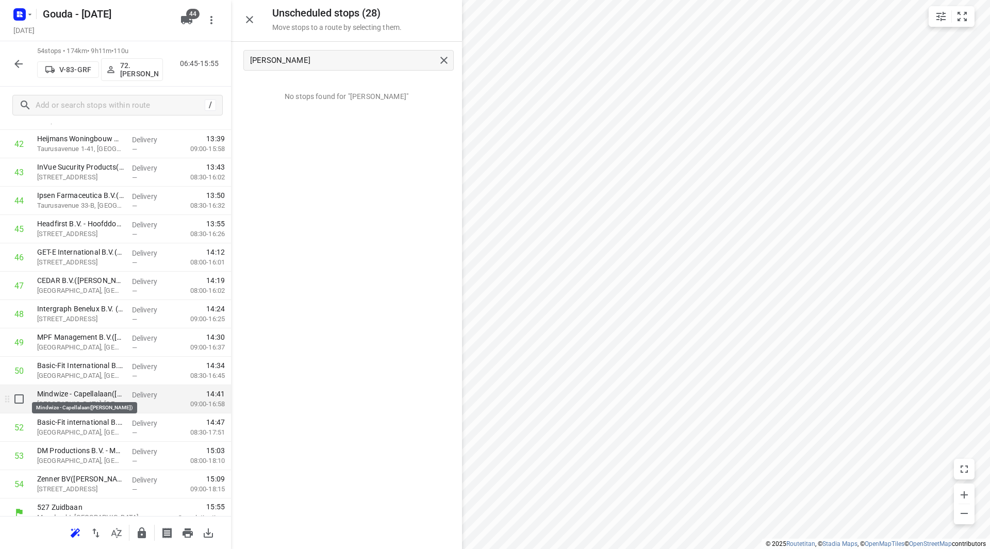
scroll to position [1248, 0]
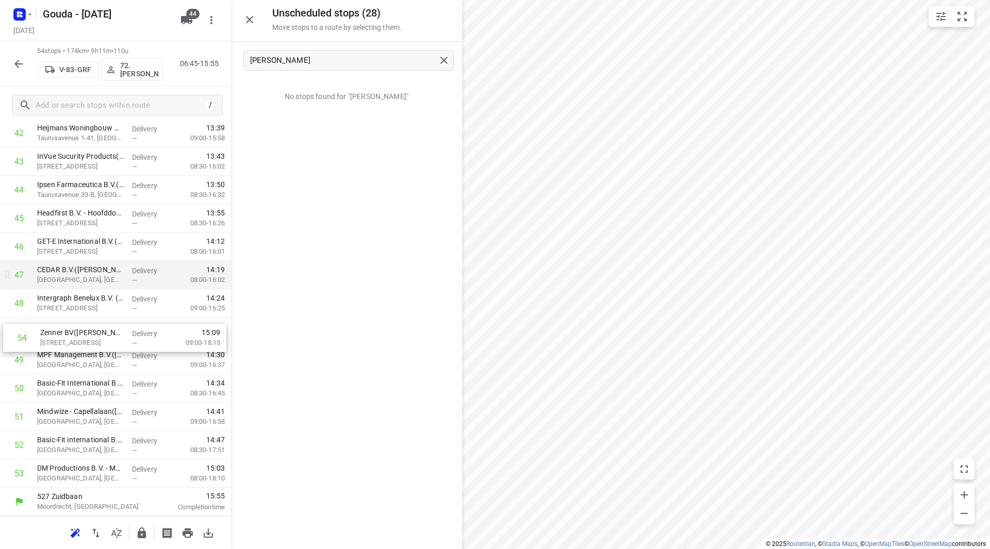
drag, startPoint x: 110, startPoint y: 469, endPoint x: 115, endPoint y: 288, distance: 181.1
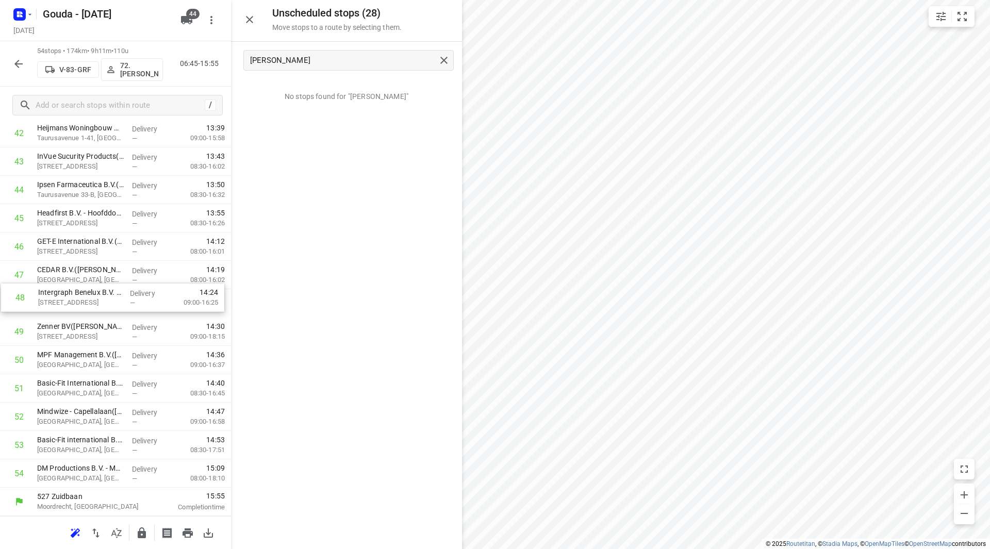
drag, startPoint x: 115, startPoint y: 288, endPoint x: 116, endPoint y: 283, distance: 5.8
click at [116, 283] on div "Unscheduled stops ( 28 ) Move stops to a route by selecting them. barb No stops…" at bounding box center [115, 274] width 231 height 549
drag, startPoint x: 101, startPoint y: 296, endPoint x: 101, endPoint y: 244, distance: 52.1
click at [137, 528] on icon "button" at bounding box center [142, 533] width 12 height 12
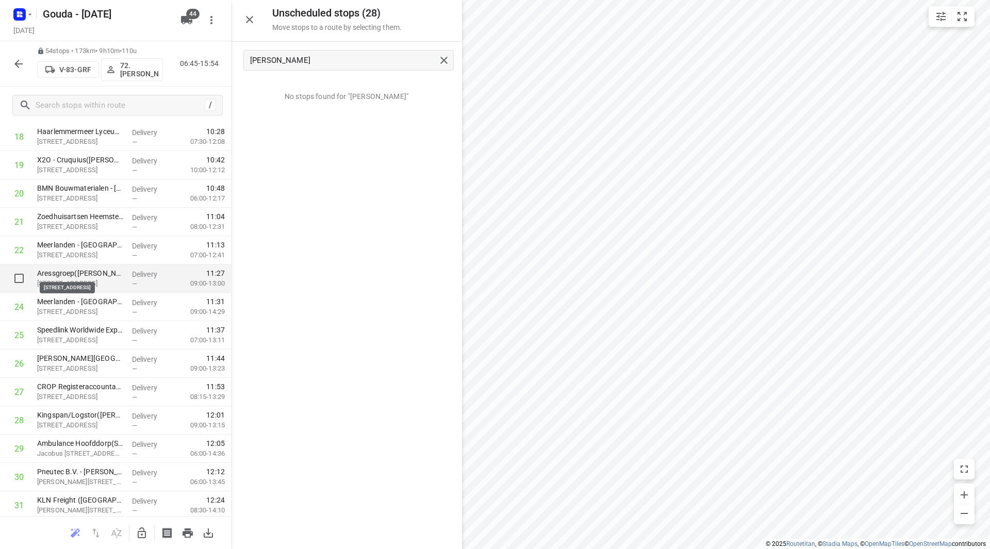
scroll to position [578, 0]
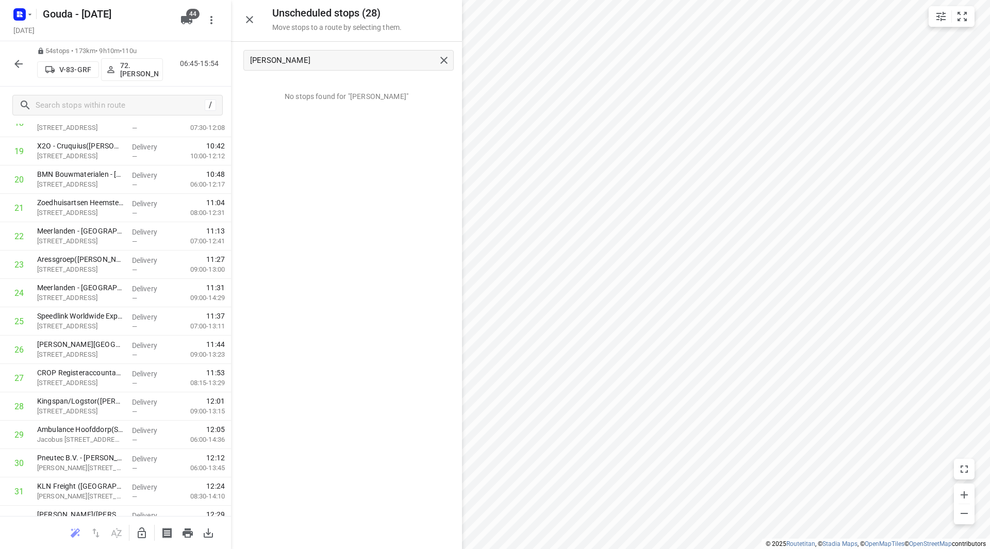
click at [15, 60] on icon "button" at bounding box center [18, 64] width 12 height 12
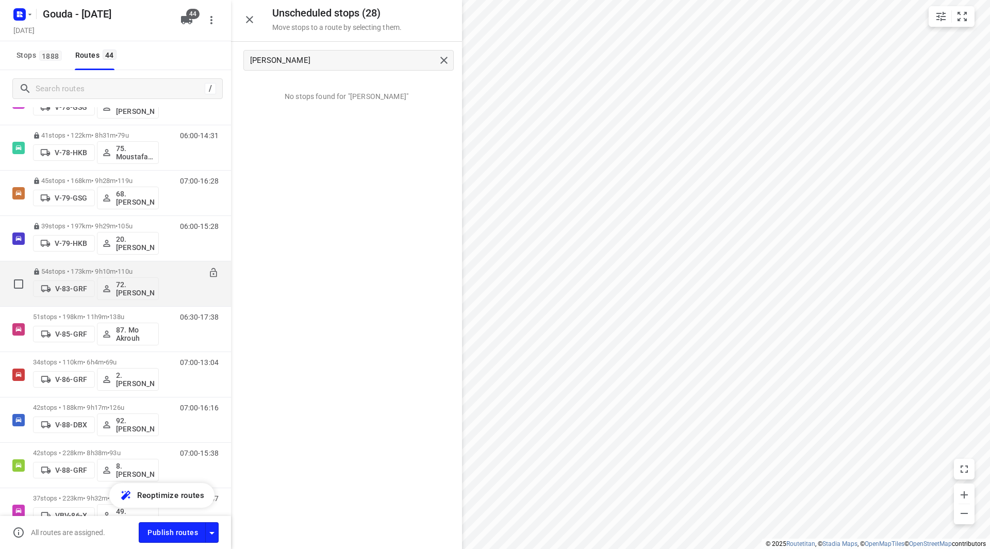
scroll to position [1083, 0]
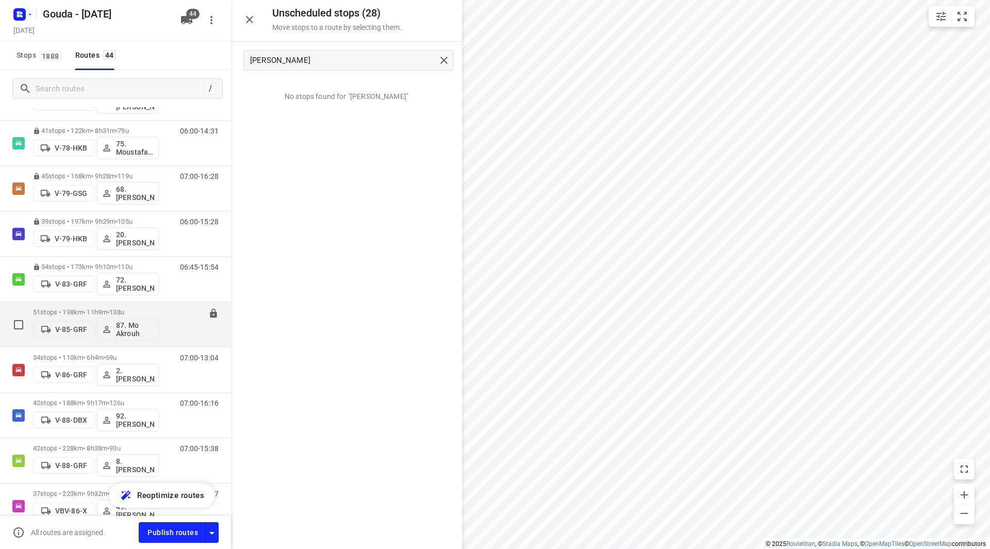
click at [147, 306] on div "51 stops • 198km • 11h9m • 138u V-85-GRF 87. Mo Akrouh" at bounding box center [96, 324] width 126 height 43
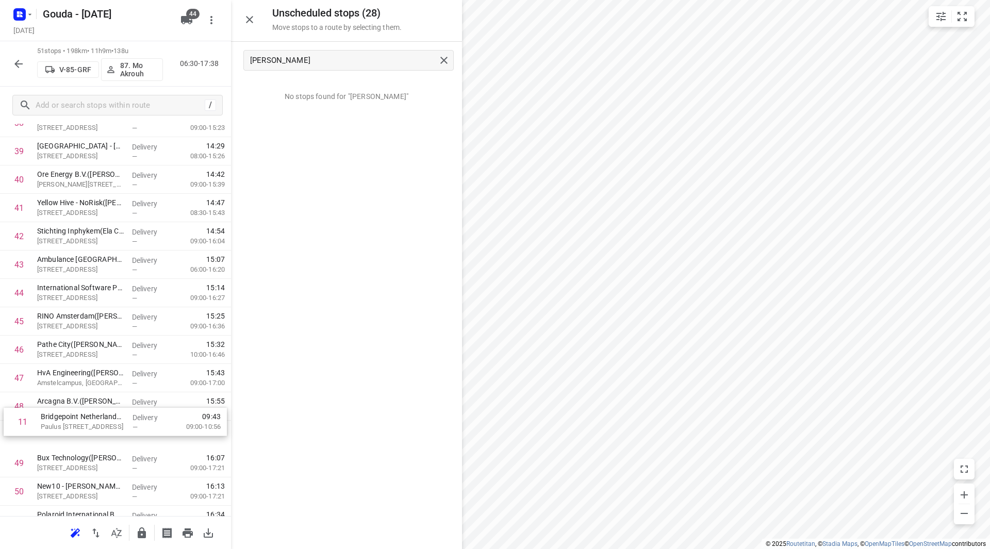
scroll to position [1122, 0]
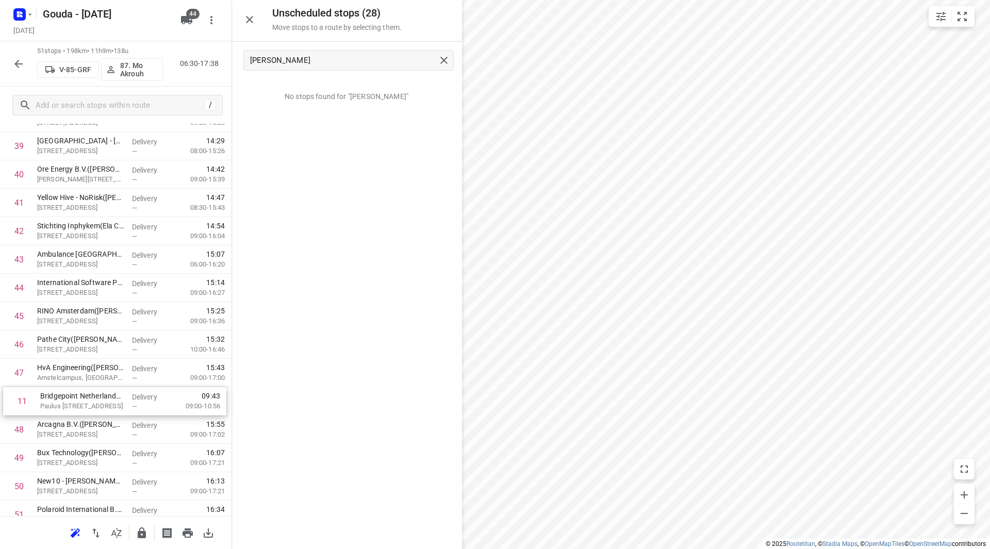
drag, startPoint x: 105, startPoint y: 245, endPoint x: 108, endPoint y: 405, distance: 159.9
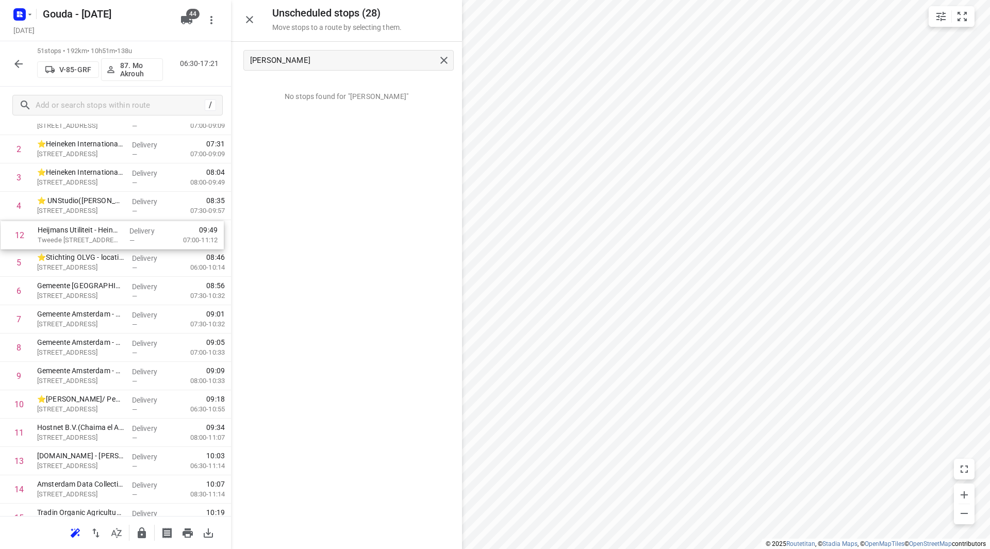
drag, startPoint x: 57, startPoint y: 289, endPoint x: 60, endPoint y: 236, distance: 53.7
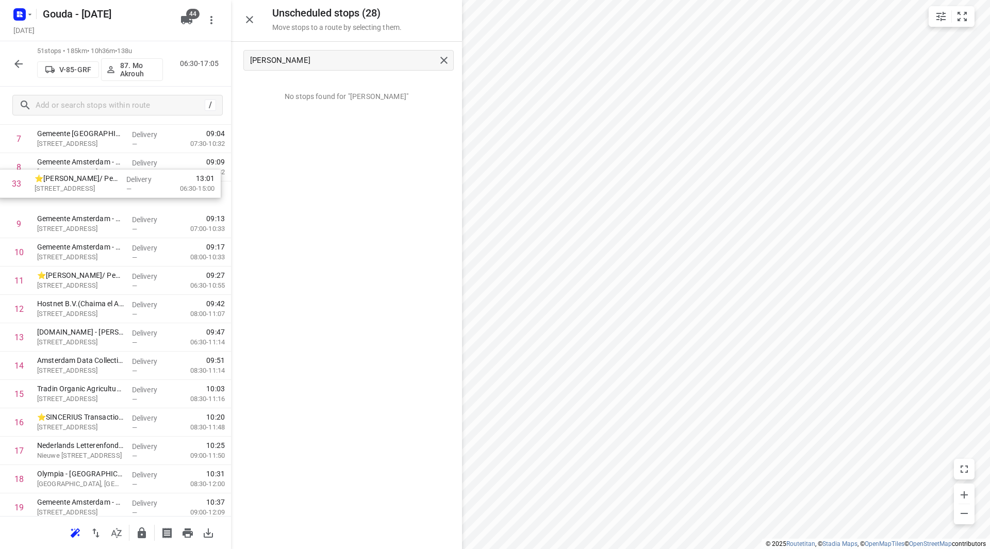
scroll to position [242, 0]
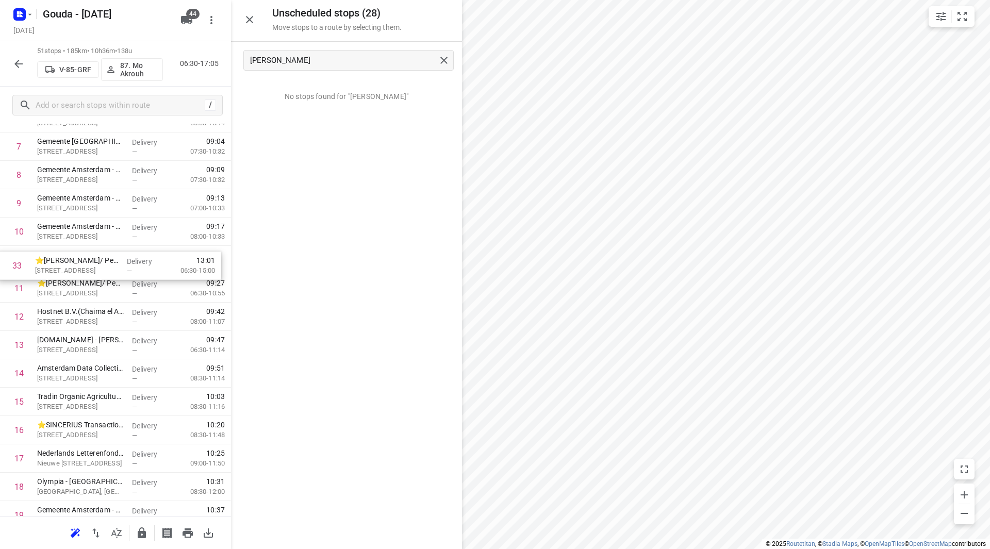
drag, startPoint x: 126, startPoint y: 257, endPoint x: 124, endPoint y: 270, distance: 13.6
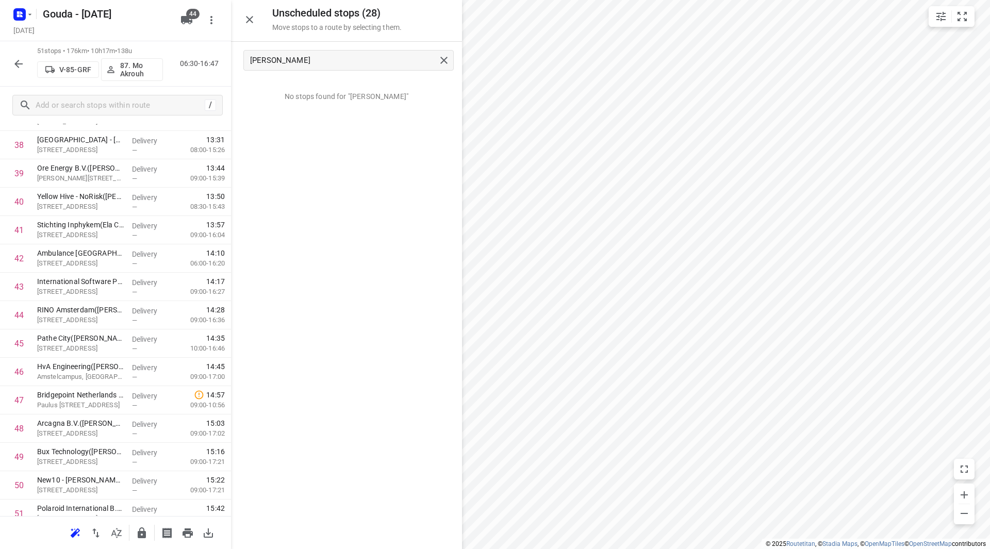
scroll to position [1149, 0]
drag, startPoint x: 97, startPoint y: 340, endPoint x: 108, endPoint y: 244, distance: 97.0
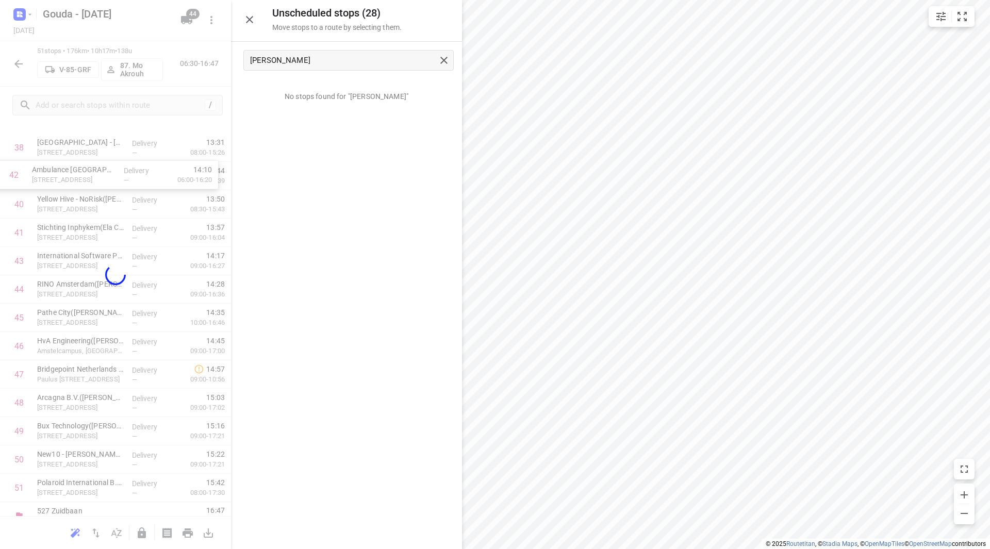
drag, startPoint x: 108, startPoint y: 244, endPoint x: 101, endPoint y: 212, distance: 32.7
click at [104, 180] on div "Unscheduled stops ( 28 ) Move stops to a route by selecting them. barb No stops…" at bounding box center [115, 274] width 231 height 549
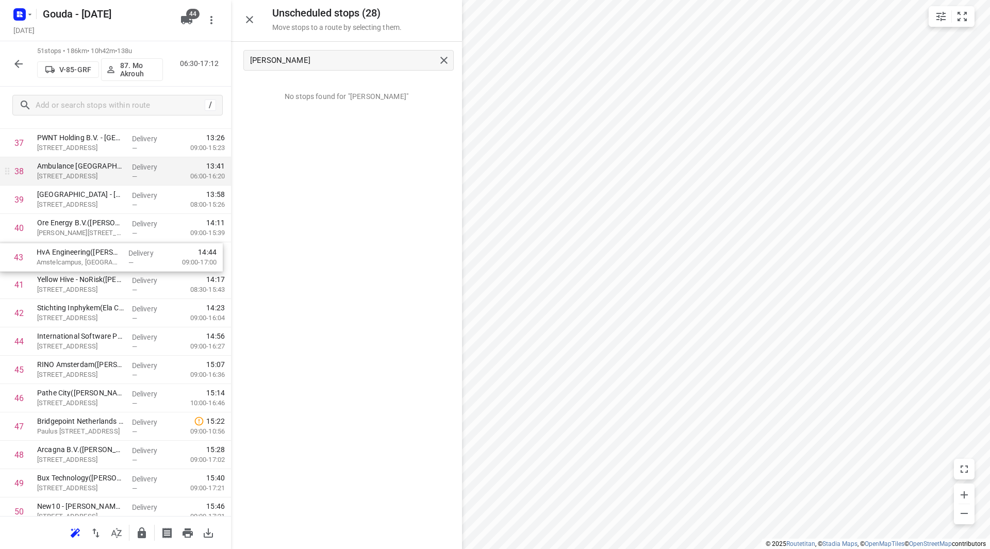
drag, startPoint x: 67, startPoint y: 309, endPoint x: 61, endPoint y: 177, distance: 131.6
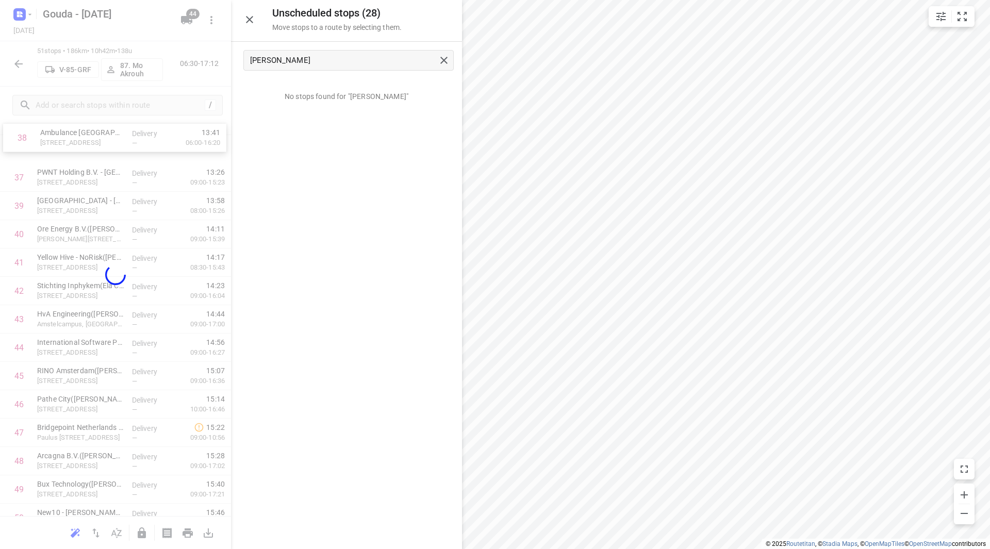
drag, startPoint x: 61, startPoint y: 177, endPoint x: 65, endPoint y: 172, distance: 6.6
click at [65, 172] on div "Unscheduled stops ( 28 ) Move stops to a route by selecting them. barb No stops…" at bounding box center [115, 274] width 231 height 549
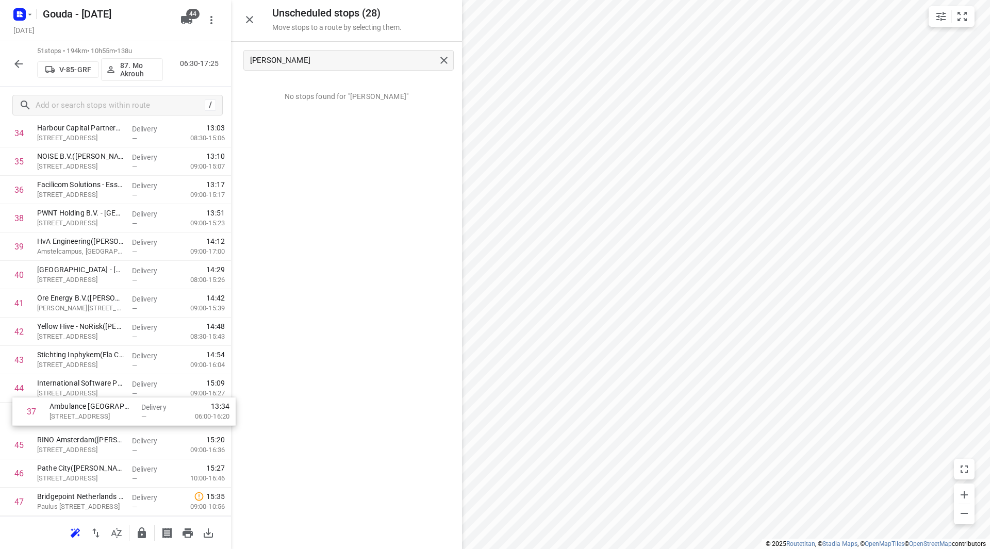
scroll to position [1024, 0]
drag, startPoint x: 85, startPoint y: 231, endPoint x: 97, endPoint y: 387, distance: 157.2
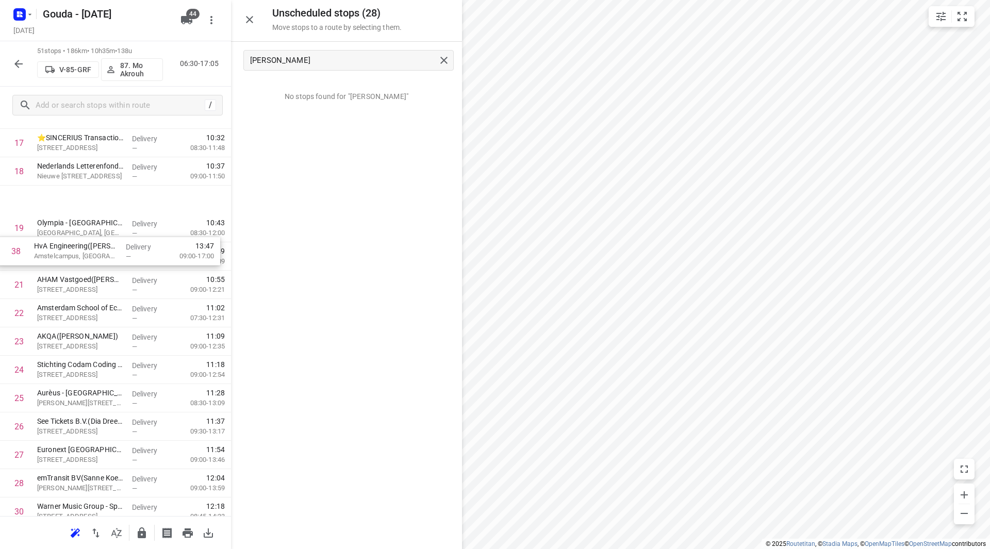
scroll to position [478, 0]
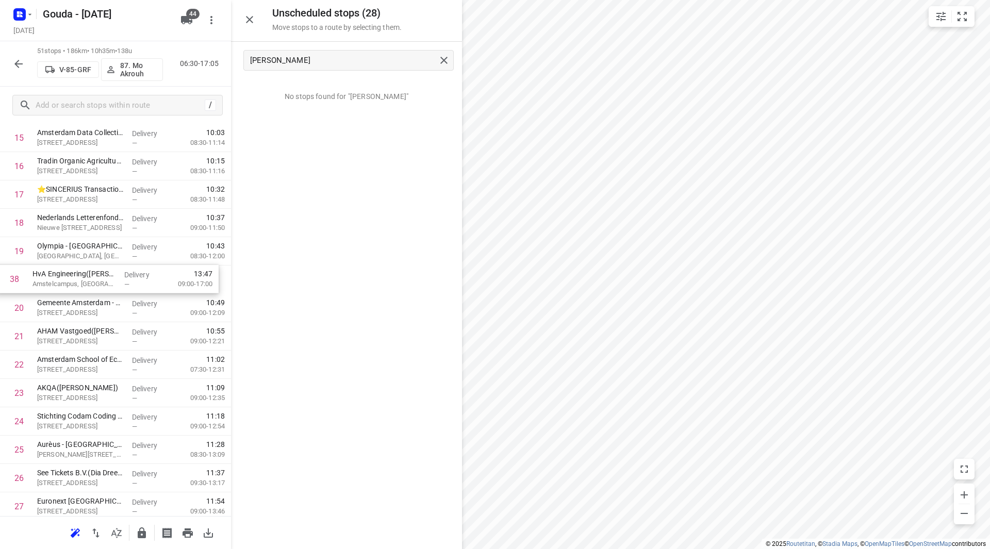
drag, startPoint x: 98, startPoint y: 303, endPoint x: 98, endPoint y: 288, distance: 15.0
click at [94, 292] on div "1 ⭐Heineken International - Hex(Jose Rodriguez) Stadhouderskade 78, Amsterdam D…" at bounding box center [115, 450] width 231 height 1446
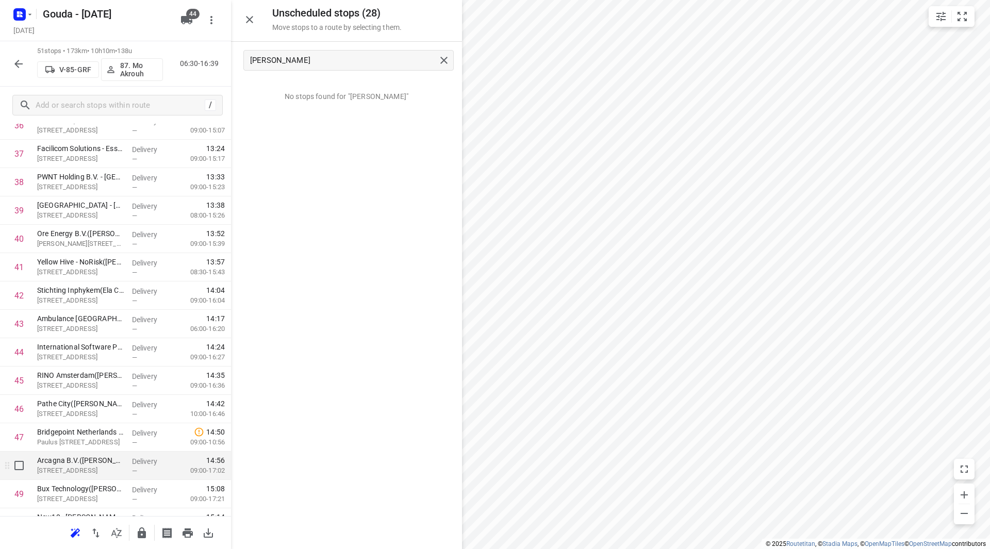
scroll to position [1148, 0]
drag, startPoint x: 75, startPoint y: 495, endPoint x: 73, endPoint y: 207, distance: 287.7
click at [73, 207] on div "1 ⭐Heineken International - Hex(Jose Rodriguez) Stadhouderskade 78, Amsterdam D…" at bounding box center [115, 13] width 231 height 1446
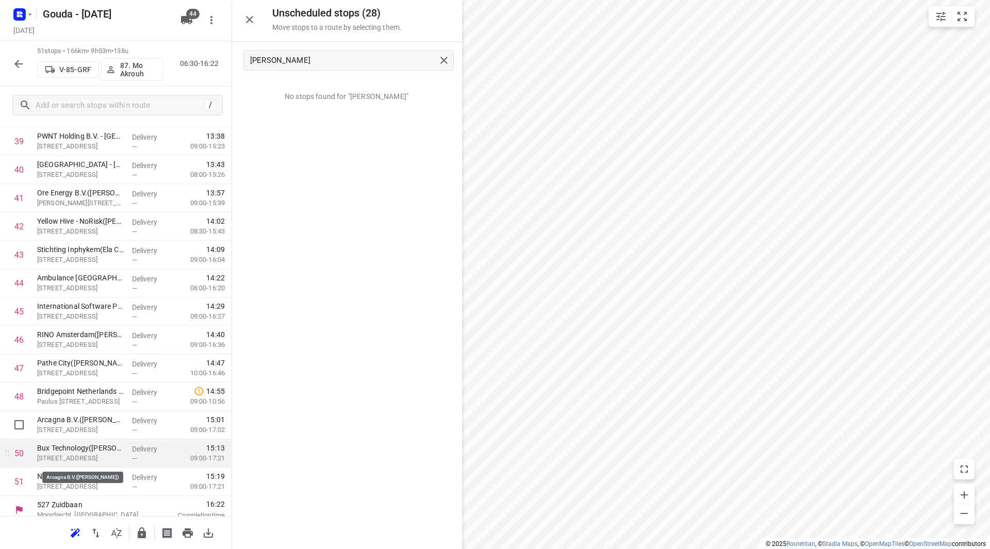
scroll to position [1163, 0]
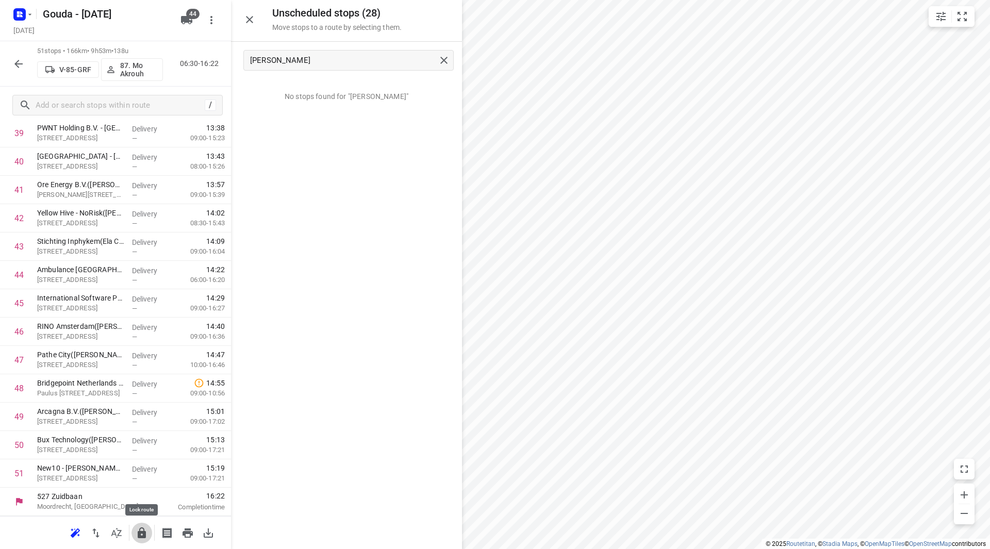
click at [142, 538] on icon "button" at bounding box center [142, 533] width 12 height 12
click at [16, 64] on icon "button" at bounding box center [18, 64] width 8 height 8
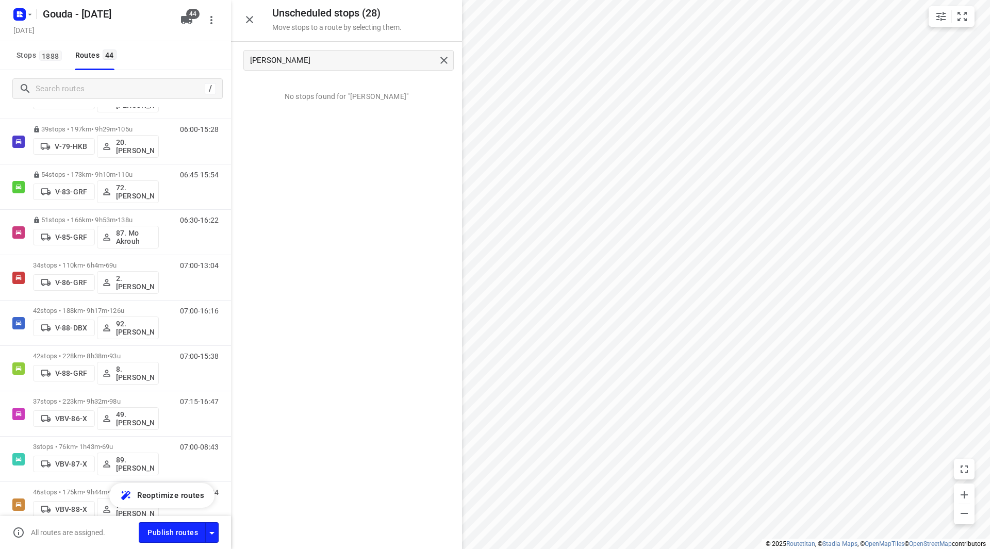
scroll to position [1186, 0]
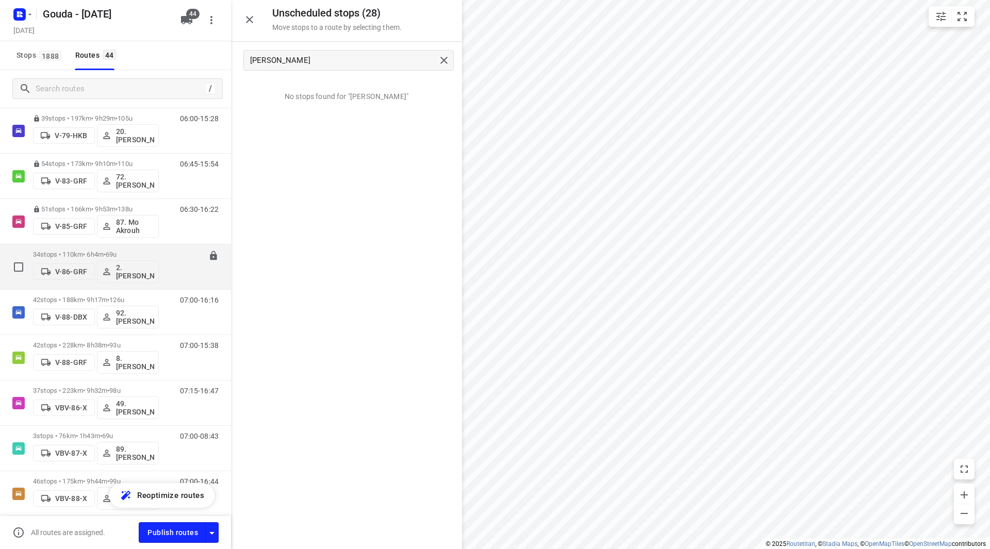
click at [154, 249] on div "34 stops • 110km • 6h4m • 69u V-86-GRF 2. Ali Hasanzadah" at bounding box center [96, 266] width 126 height 43
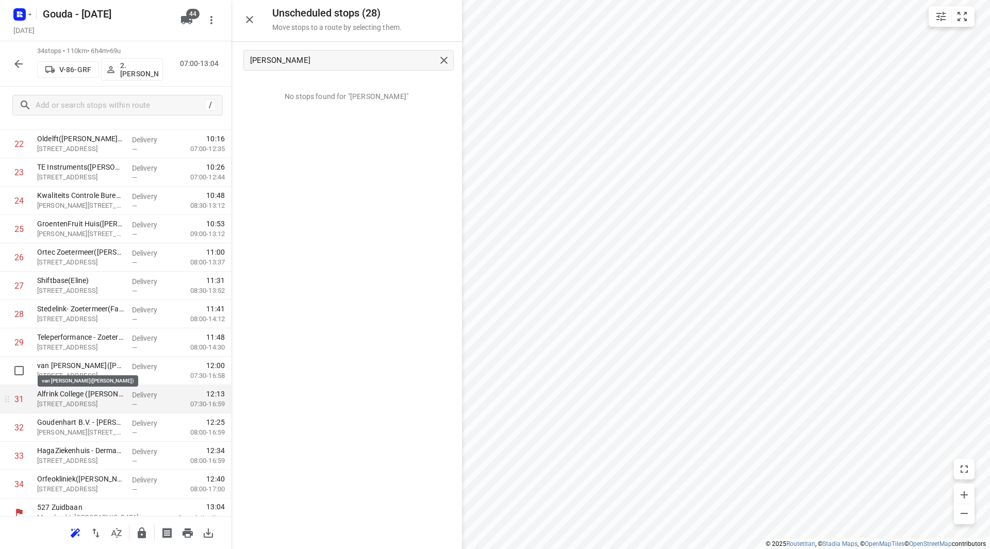
scroll to position [681, 0]
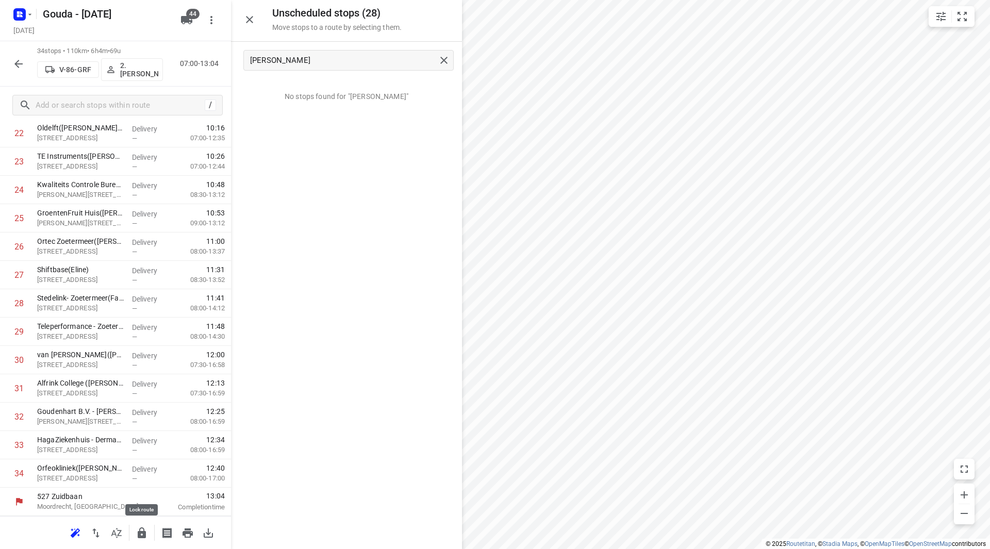
click at [143, 536] on icon "button" at bounding box center [142, 533] width 8 height 11
click at [20, 64] on icon "button" at bounding box center [18, 64] width 8 height 8
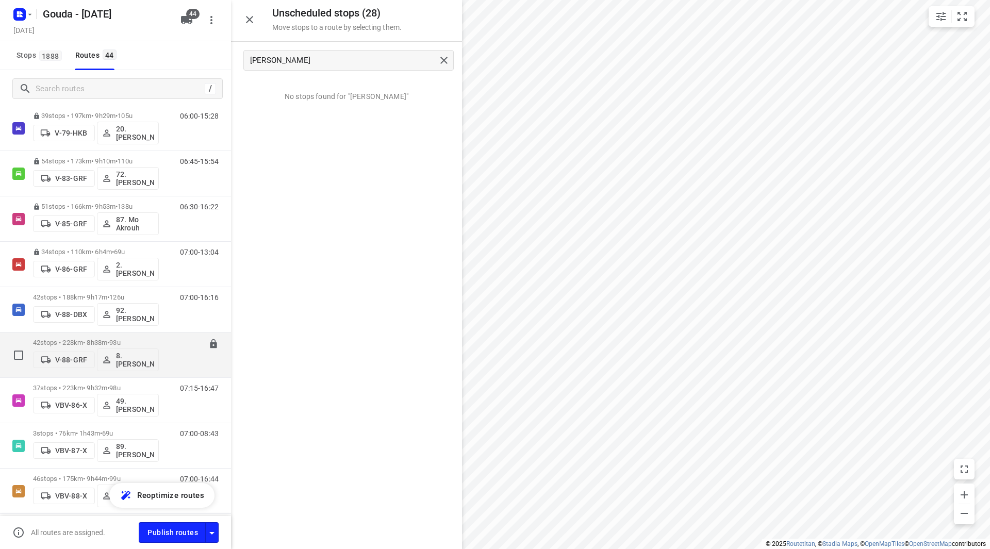
scroll to position [1183, 0]
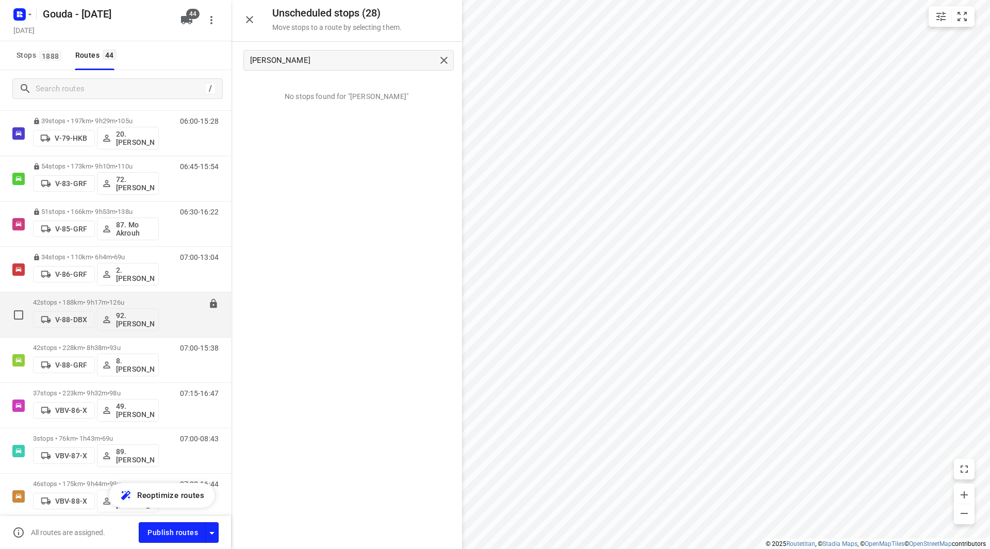
click at [140, 303] on p "42 stops • 188km • 9h17m • 126u" at bounding box center [96, 303] width 126 height 8
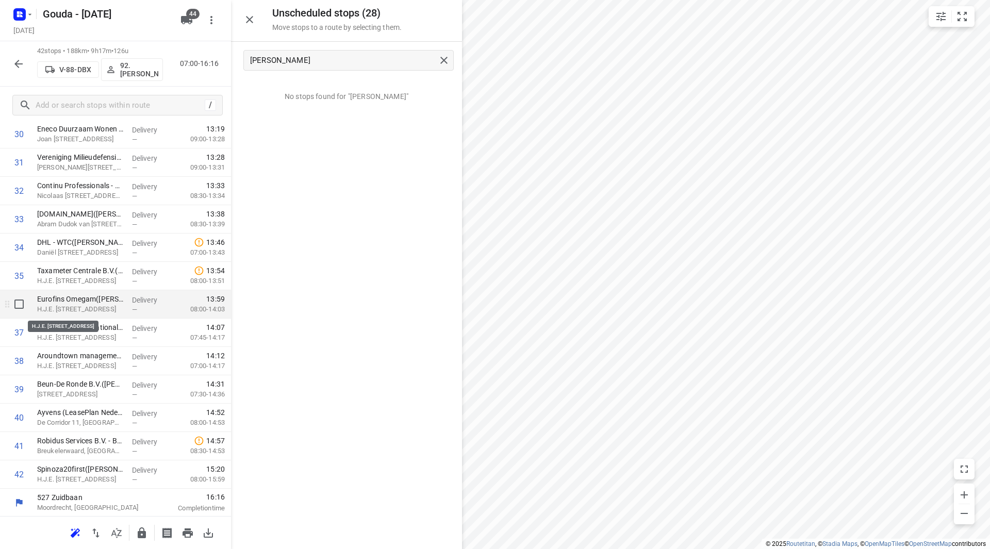
scroll to position [908, 0]
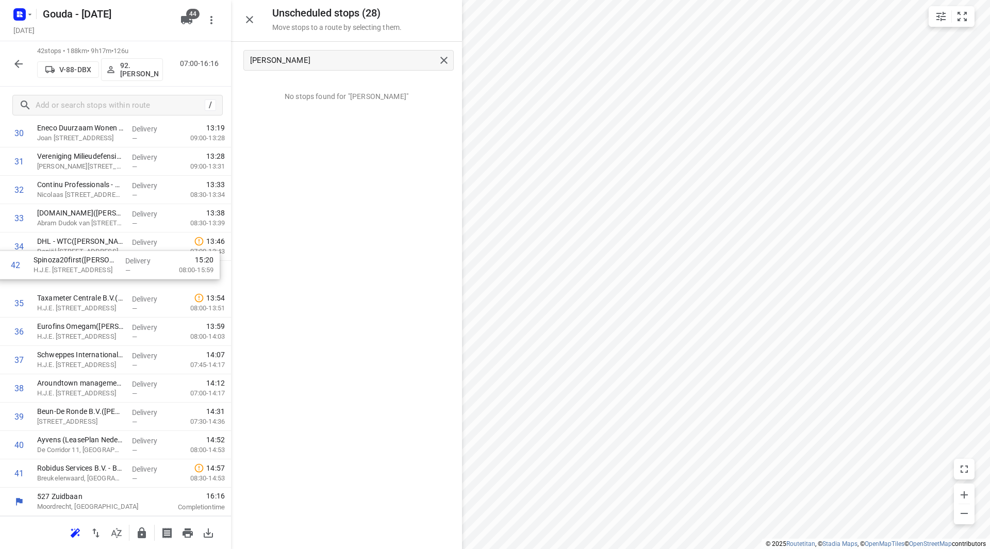
drag, startPoint x: 77, startPoint y: 476, endPoint x: 74, endPoint y: 261, distance: 214.5
click at [143, 531] on icon "button" at bounding box center [142, 533] width 12 height 12
click at [25, 61] on button "button" at bounding box center [18, 64] width 21 height 21
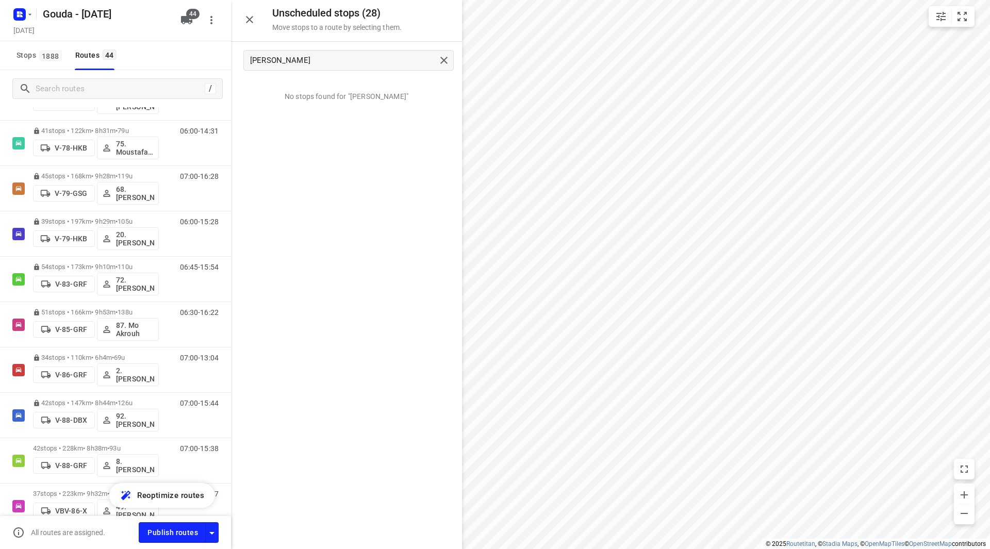
scroll to position [1186, 0]
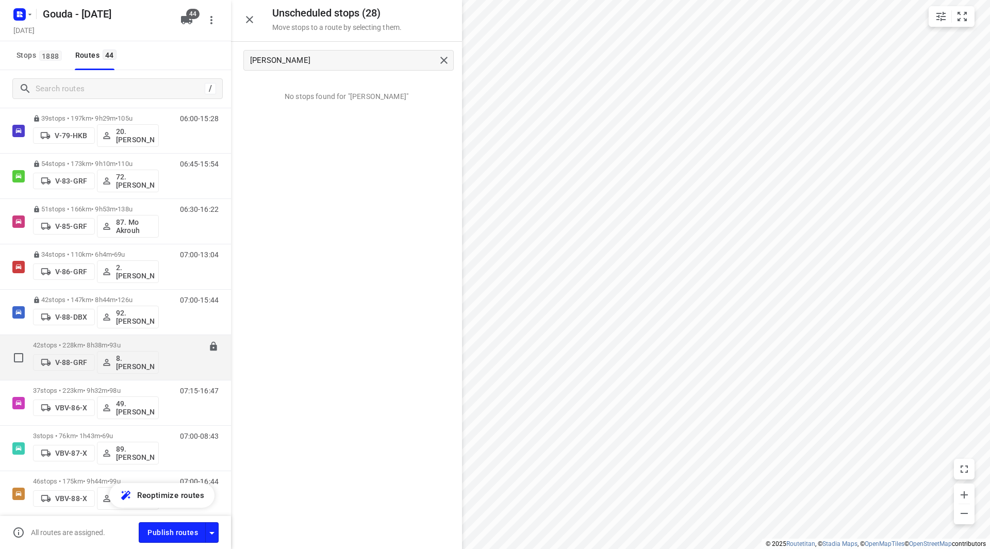
click at [141, 336] on div "42 stops • 228km • 8h38m • 93u V-88-GRF 8. Brian de Jong" at bounding box center [96, 357] width 126 height 43
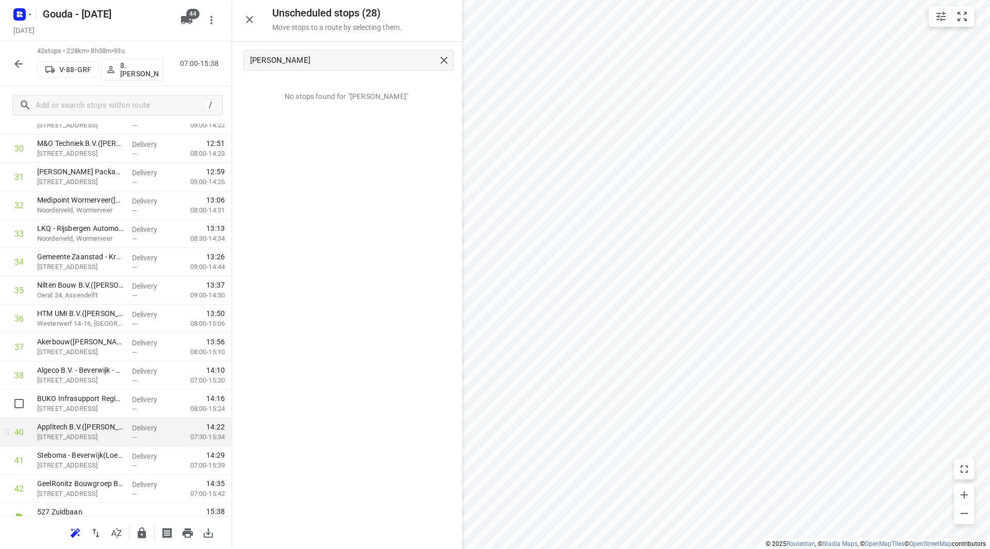
scroll to position [908, 0]
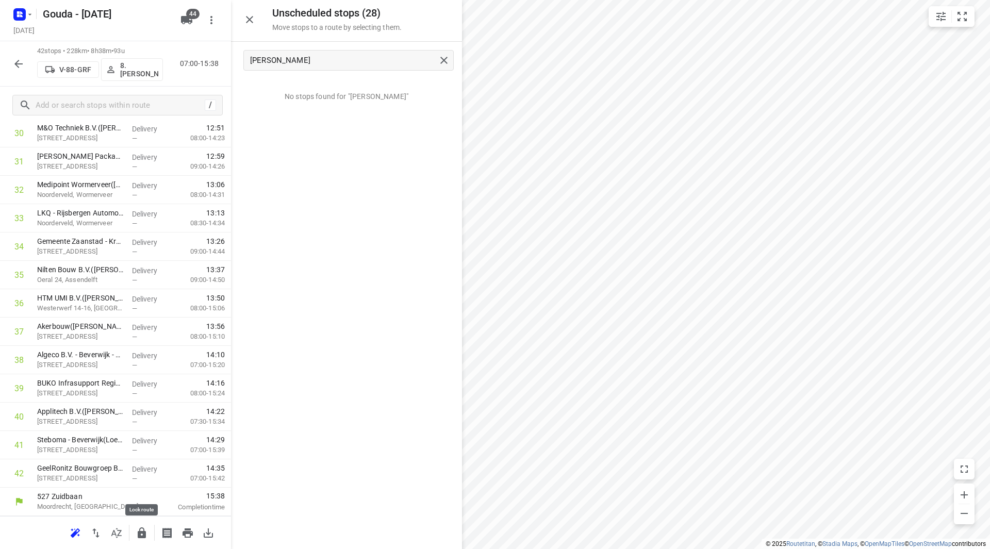
click at [147, 537] on icon "button" at bounding box center [142, 533] width 12 height 12
click at [14, 56] on button "button" at bounding box center [18, 64] width 21 height 21
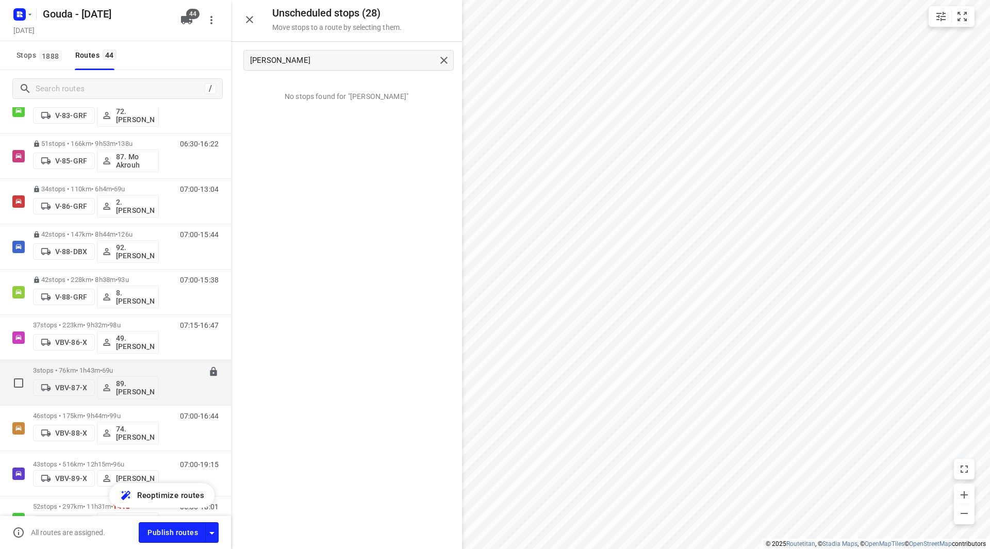
scroll to position [1341, 0]
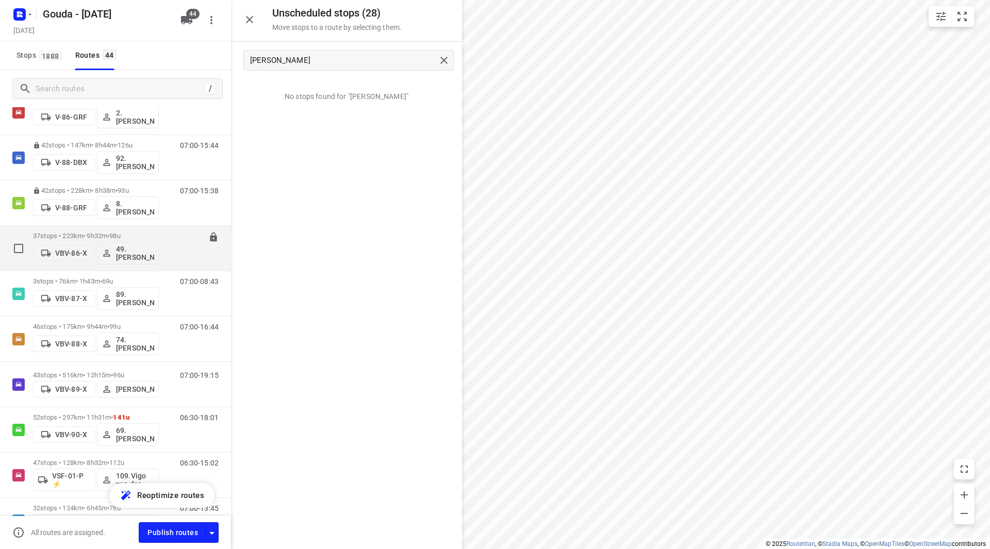
click at [144, 237] on p "37 stops • 223km • 9h32m • 98u" at bounding box center [96, 236] width 126 height 8
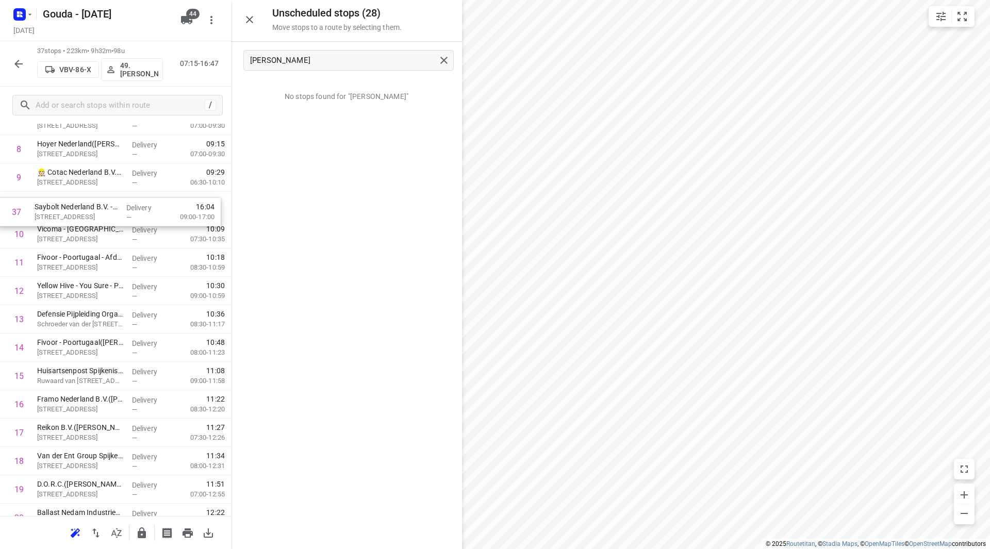
scroll to position [267, 0]
drag, startPoint x: 77, startPoint y: 484, endPoint x: 81, endPoint y: 231, distance: 253.7
click at [81, 231] on div "1 EP NL Rijnmond 2 B.V.(Receptie) Petroleumweg 44, Vondelingenplaat Delivery — …" at bounding box center [115, 462] width 231 height 1049
drag, startPoint x: 92, startPoint y: 227, endPoint x: 92, endPoint y: 200, distance: 27.3
click at [92, 200] on div "1 EP NL Rijnmond 2 B.V.(Receptie) Petroleumweg 44, Vondelingenplaat Delivery — …" at bounding box center [115, 462] width 231 height 1049
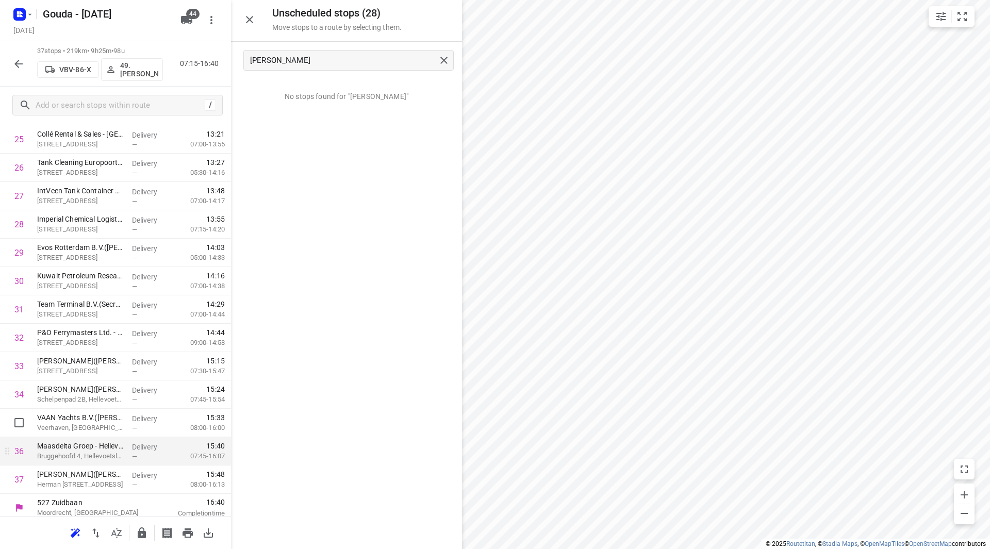
scroll to position [766, 0]
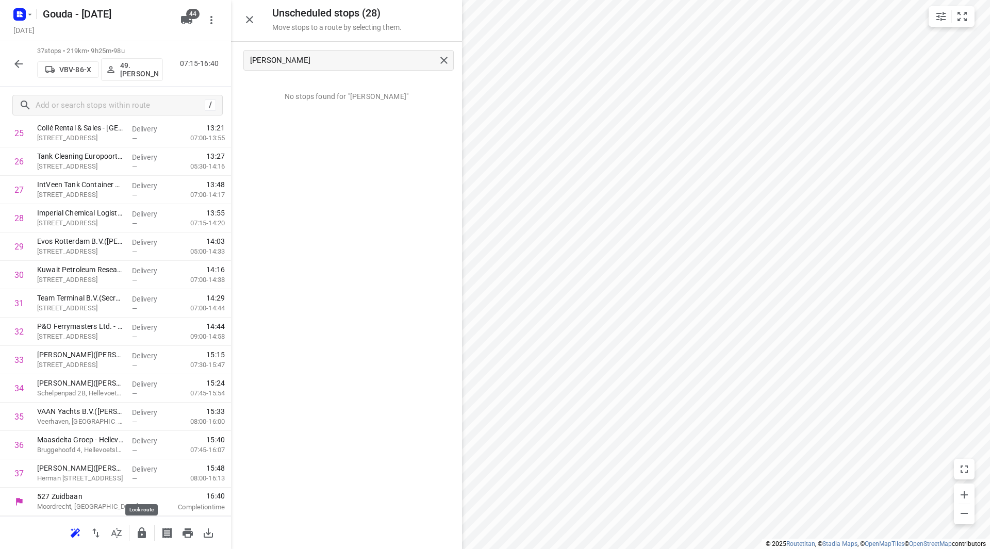
click at [149, 530] on button "button" at bounding box center [141, 533] width 21 height 21
click at [10, 66] on button "button" at bounding box center [18, 64] width 21 height 21
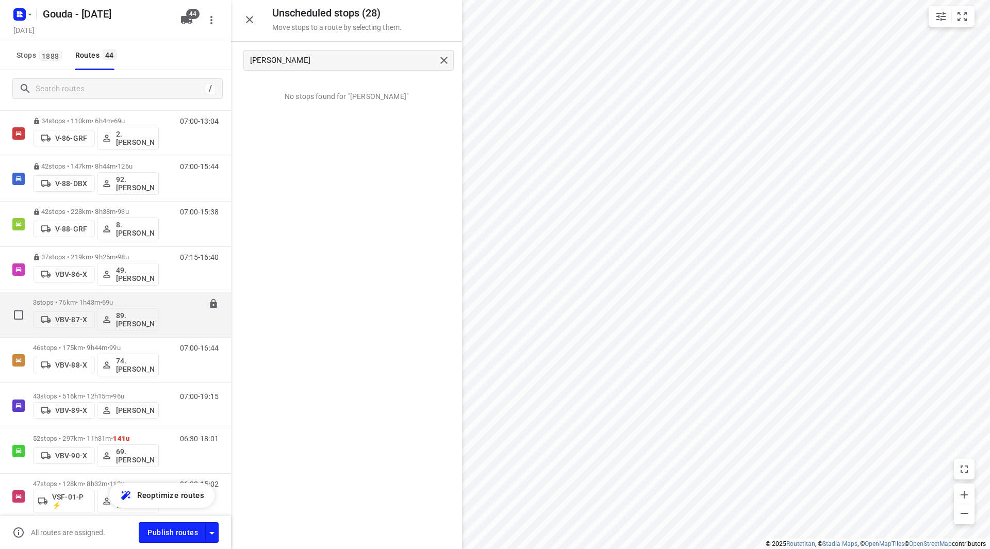
scroll to position [1392, 0]
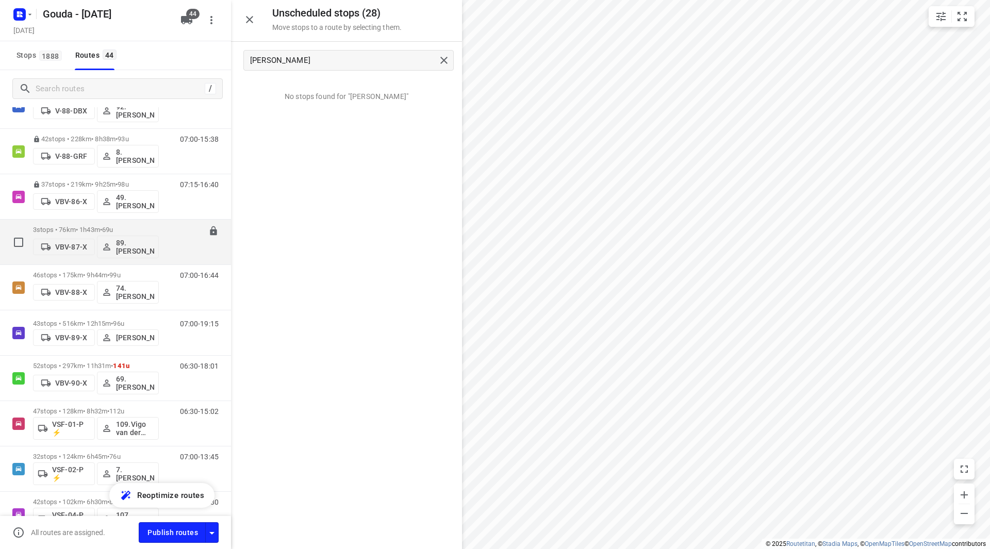
click at [143, 228] on p "3 stops • 76km • 1h43m • 69u" at bounding box center [96, 230] width 126 height 8
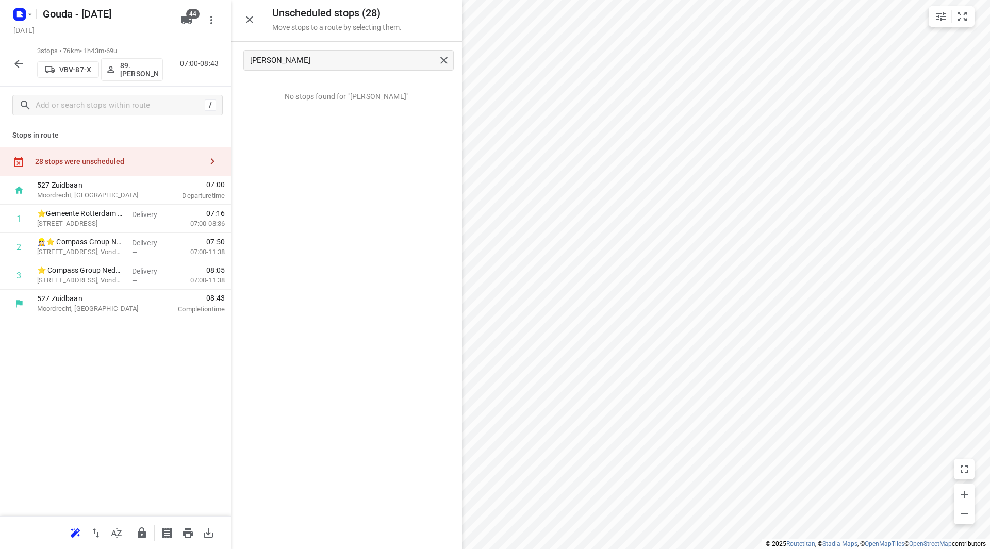
click at [15, 65] on icon "button" at bounding box center [18, 64] width 12 height 12
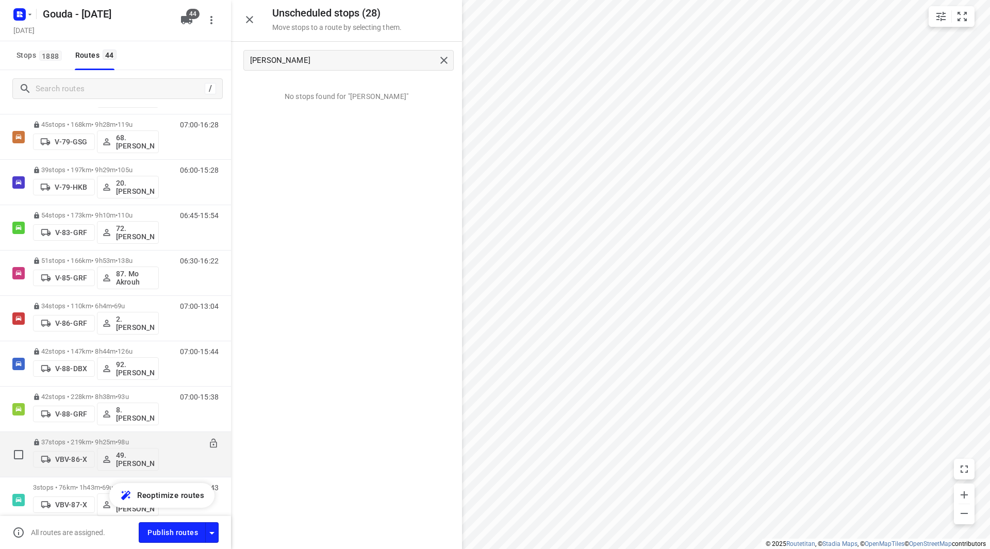
scroll to position [1341, 0]
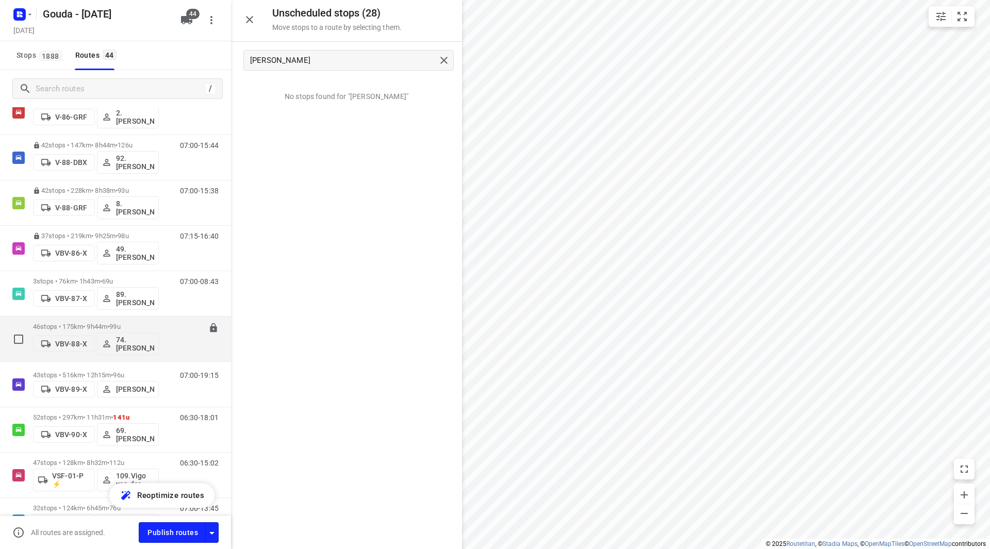
click at [146, 326] on p "46 stops • 175km • 9h44m • 99u" at bounding box center [96, 327] width 126 height 8
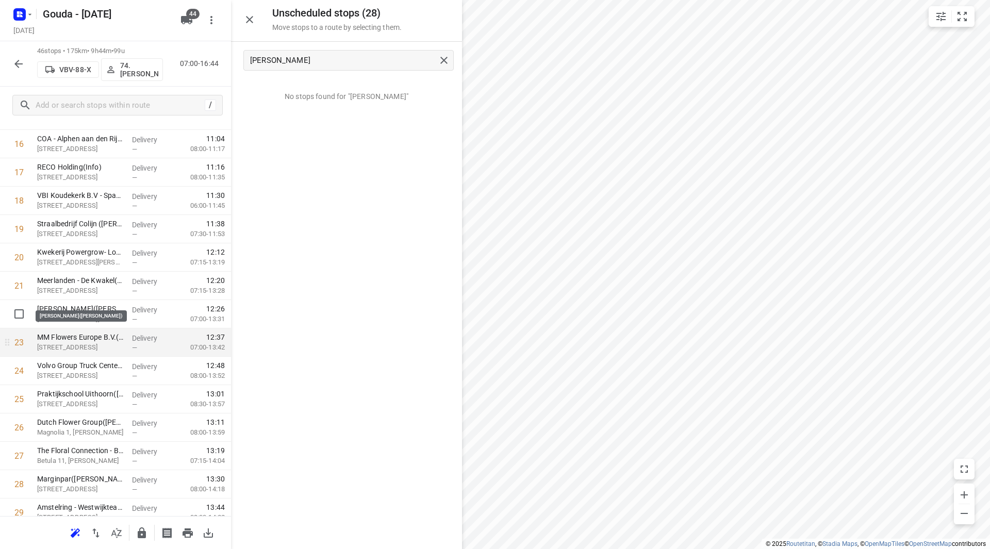
scroll to position [516, 0]
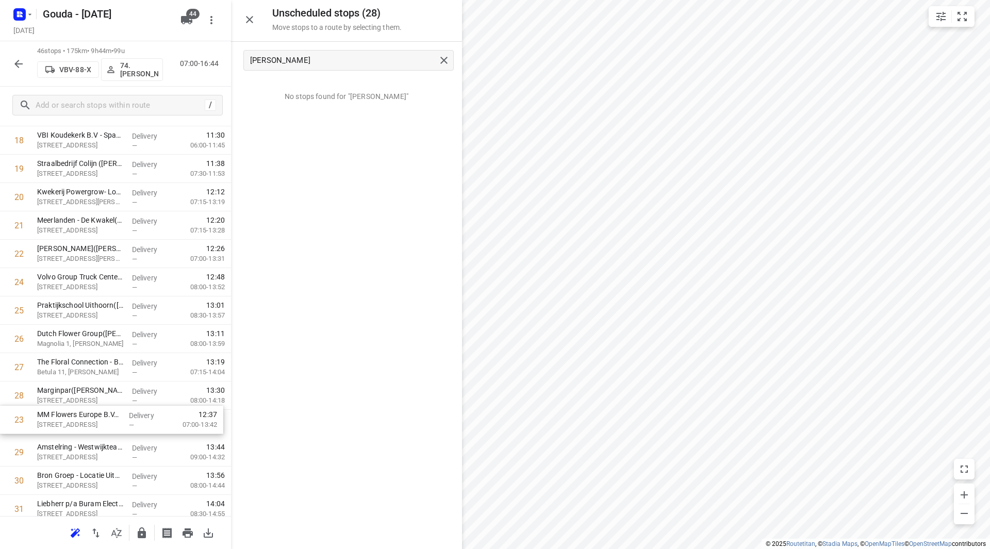
drag, startPoint x: 105, startPoint y: 320, endPoint x: 105, endPoint y: 414, distance: 93.9
click at [105, 414] on div "1 ⭐Royal A-Ware - Kaashandel Noordhoek V.O.F.(Rogier Martens) Klipperaak 4, Bod…" at bounding box center [115, 296] width 231 height 1305
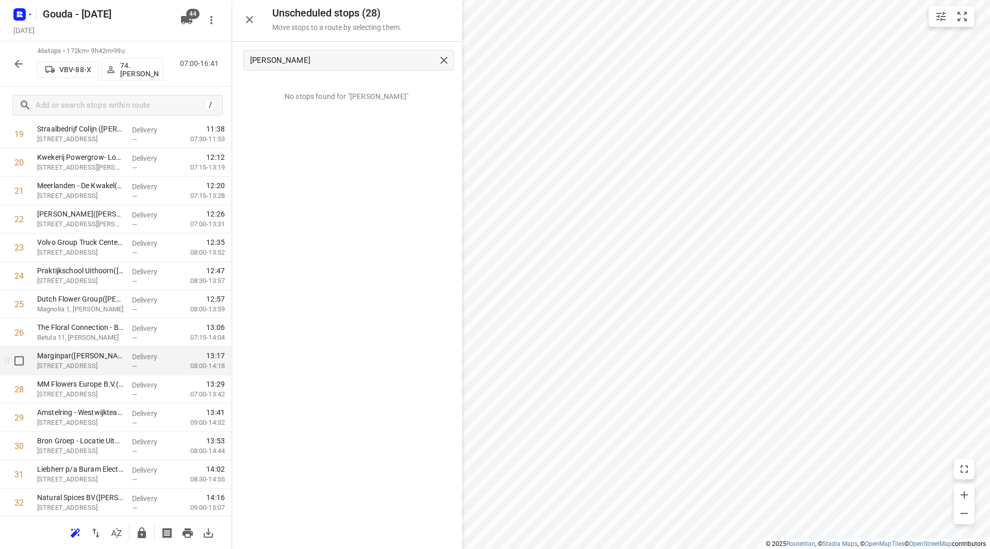
scroll to position [613, 0]
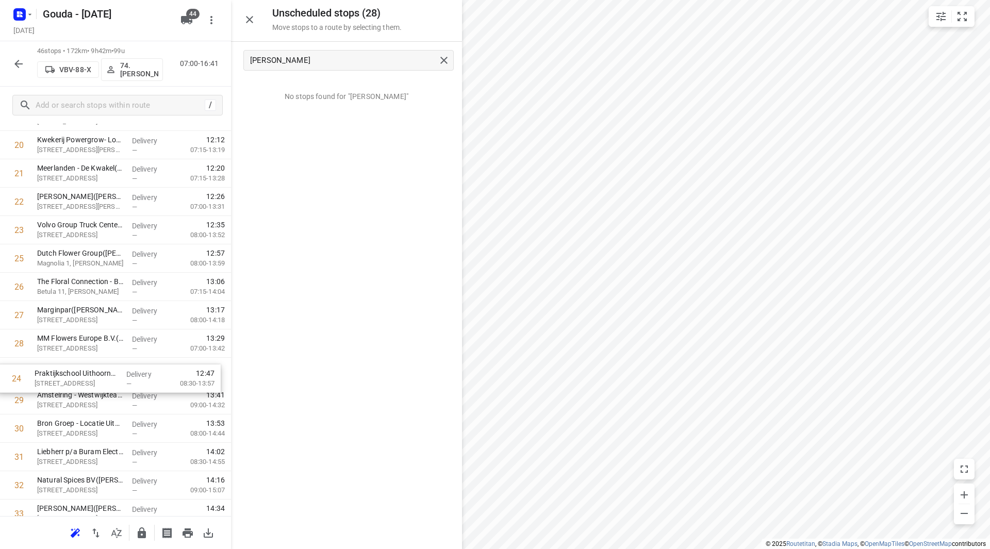
drag, startPoint x: 135, startPoint y: 260, endPoint x: 132, endPoint y: 385, distance: 124.3
click at [132, 385] on div "1 ⭐Royal A-Ware - Kaashandel Noordhoek V.O.F.(Rogier Martens) Klipperaak 4, Bod…" at bounding box center [115, 244] width 231 height 1305
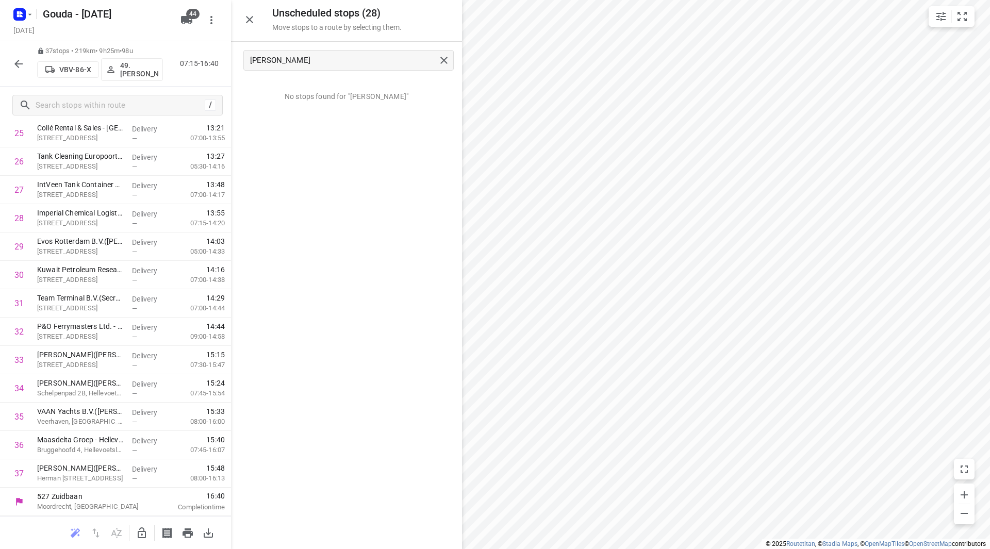
scroll to position [624, 0]
click at [22, 64] on icon "button" at bounding box center [18, 64] width 12 height 12
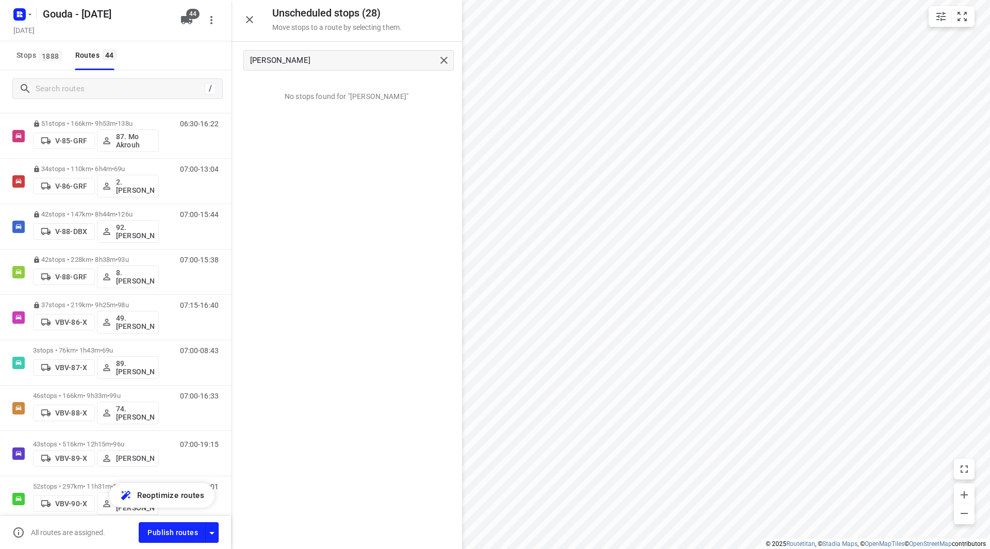
scroll to position [1378, 0]
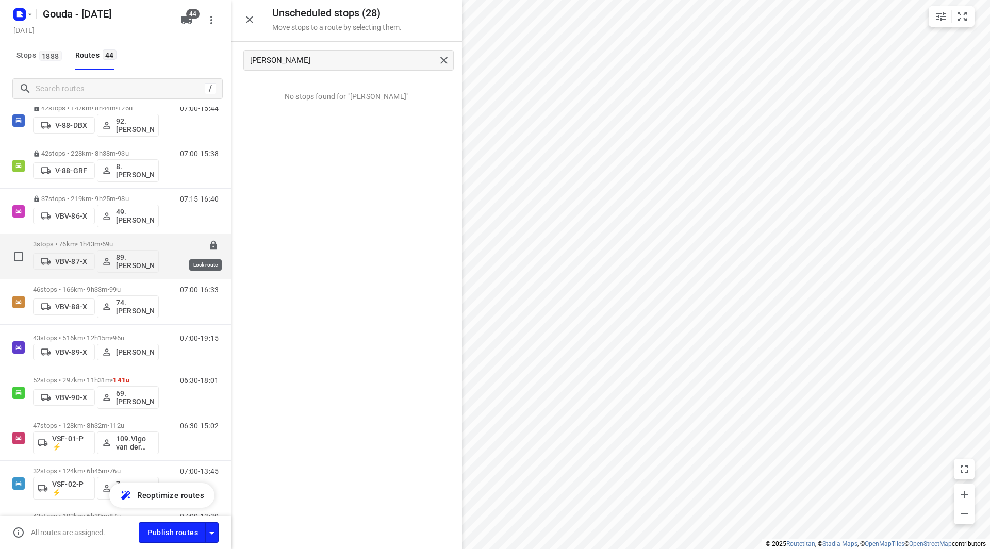
click at [208, 247] on icon at bounding box center [213, 245] width 10 height 10
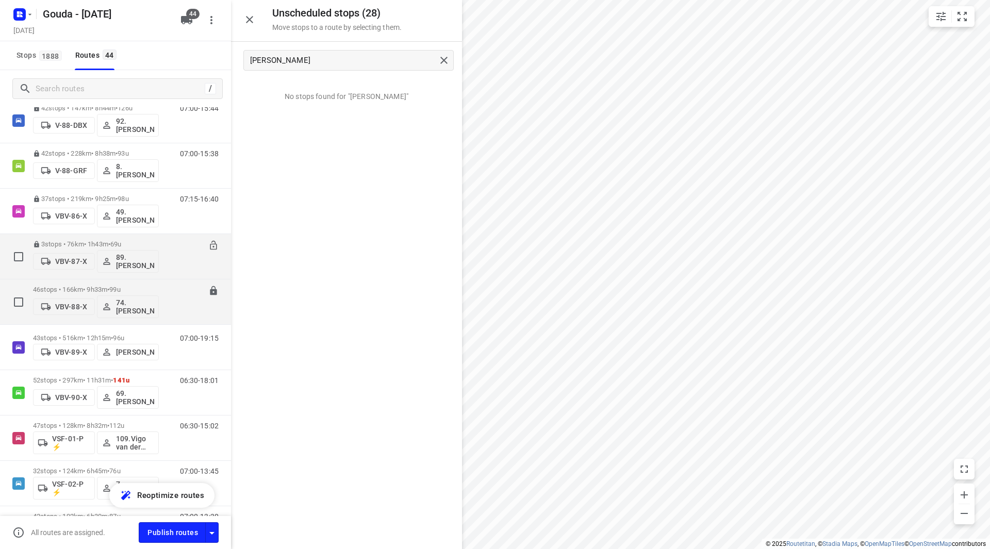
click at [137, 284] on div "46 stops • 166km • 9h33m • 99u VBV-88-X 74.Edwin van Riemsdijk" at bounding box center [96, 302] width 126 height 43
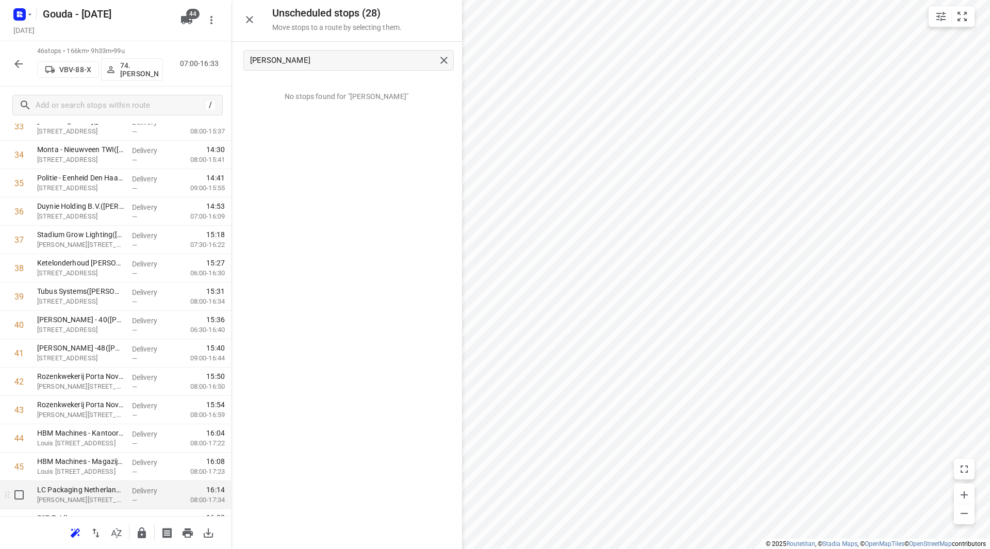
scroll to position [1022, 0]
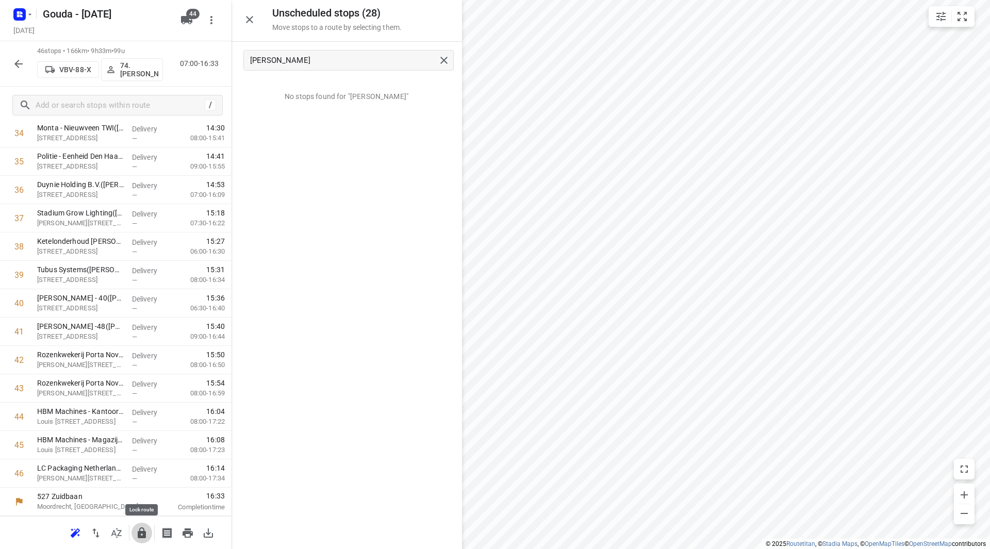
click at [144, 540] on button "button" at bounding box center [141, 533] width 21 height 21
click at [19, 63] on icon "button" at bounding box center [18, 64] width 8 height 8
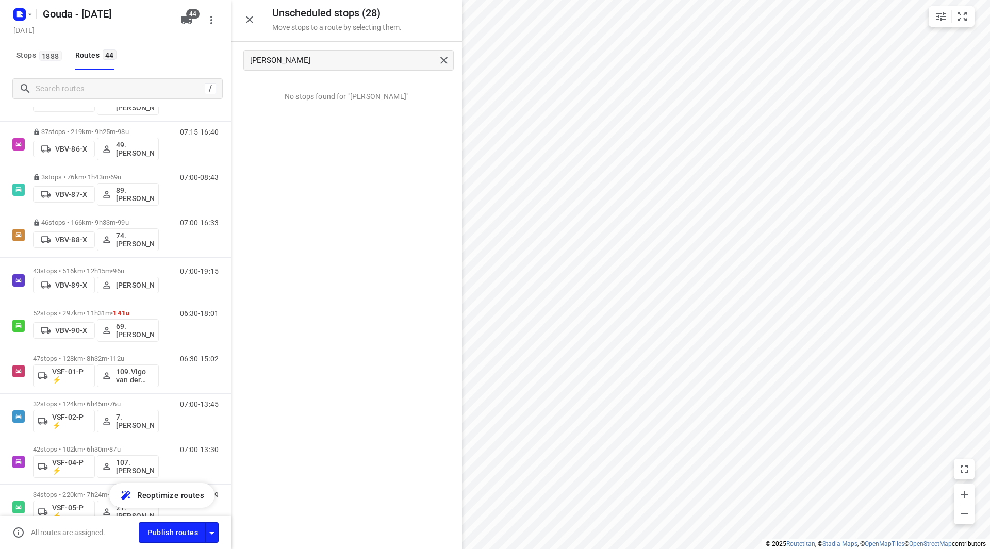
scroll to position [1444, 0]
click at [143, 268] on p "43 stops • 516km • 12h15m • 96u" at bounding box center [96, 272] width 126 height 8
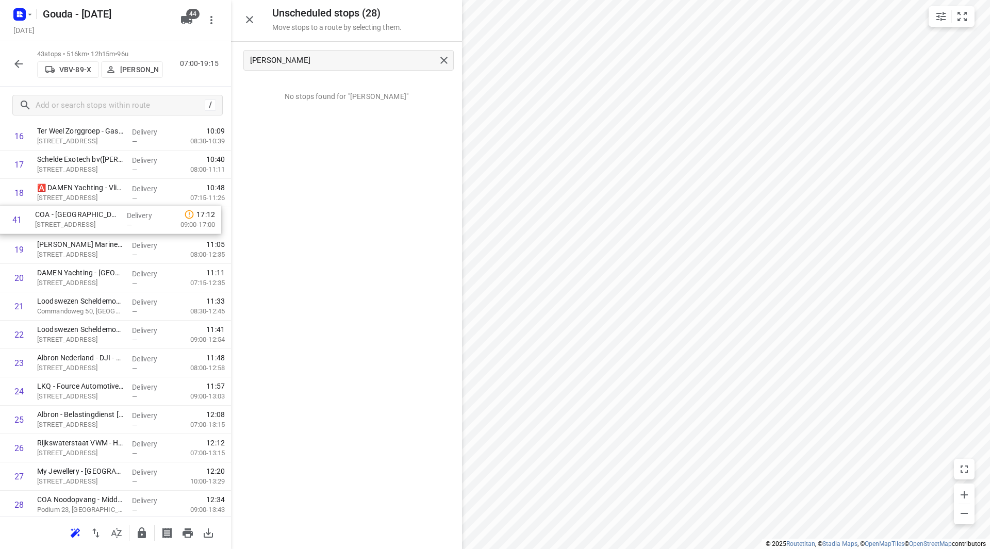
scroll to position [504, 0]
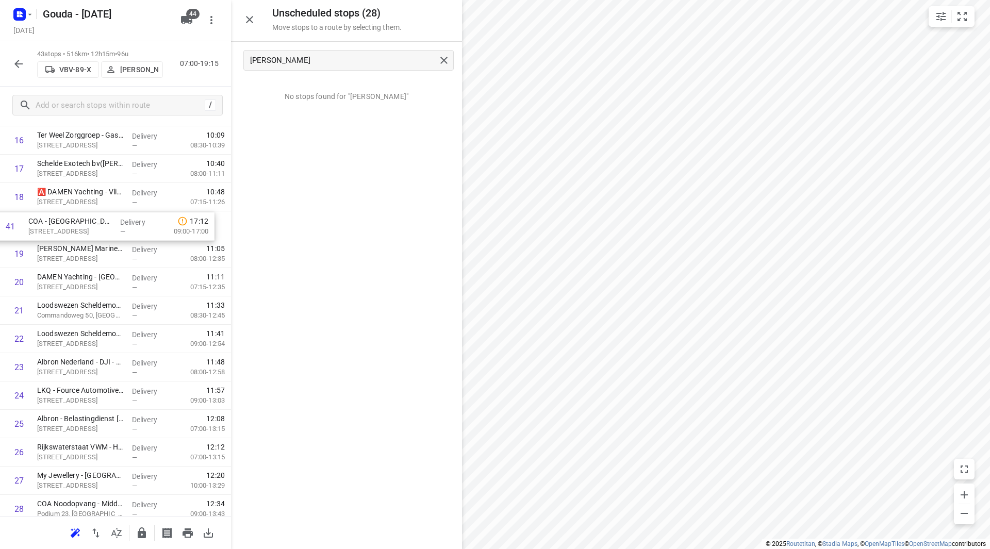
drag, startPoint x: 70, startPoint y: 421, endPoint x: 67, endPoint y: 219, distance: 202.7
click at [67, 219] on div "1 Roompot Goes(Sophie) Schuverweg 2, Goes Delivery — 08:31 07:30-09:03 2 Transd…" at bounding box center [115, 311] width 231 height 1220
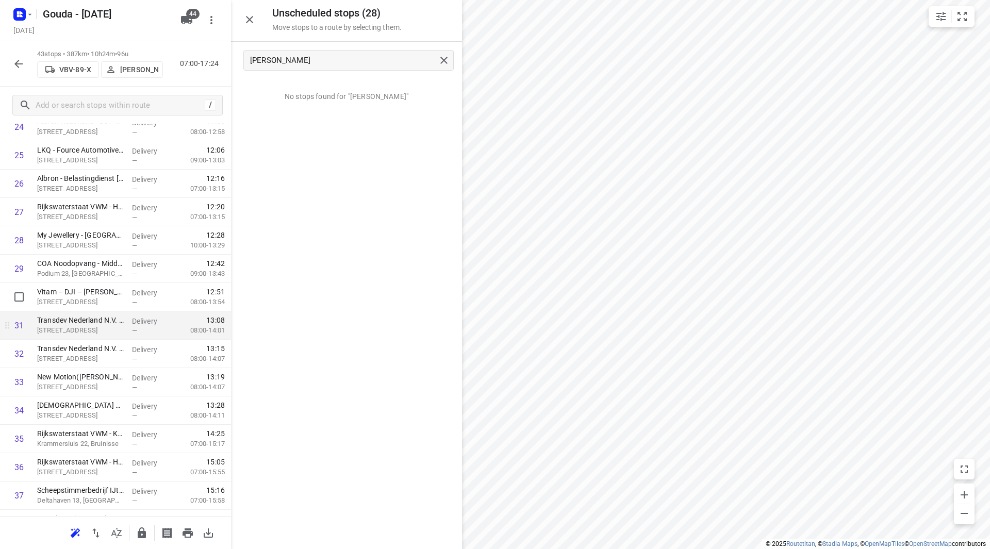
scroll to position [762, 0]
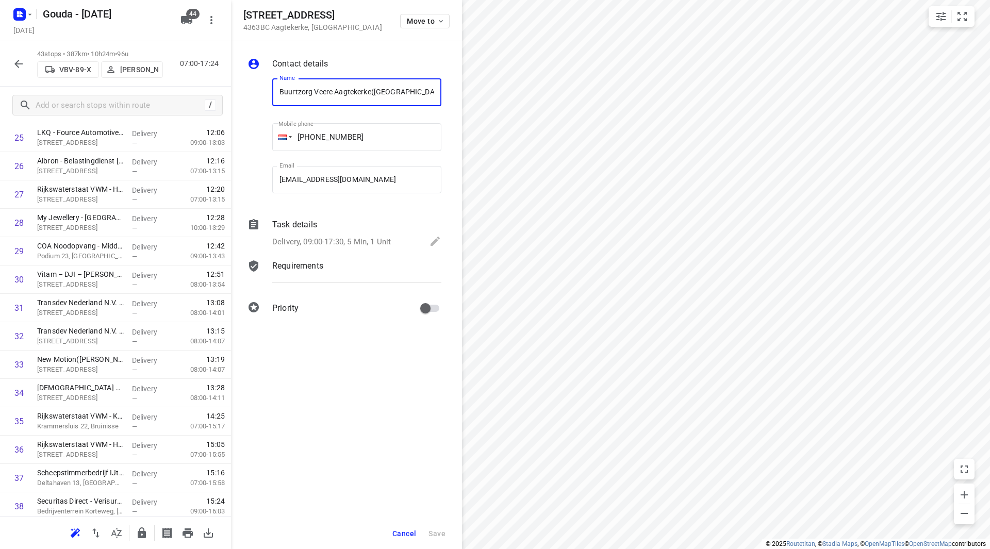
drag, startPoint x: 361, startPoint y: 91, endPoint x: 268, endPoint y: 85, distance: 93.5
click at [268, 85] on div "Name Buurtzorg Veere Aagtekerke(Buurtzorg Veere Aagtekerke) Name" at bounding box center [356, 94] width 177 height 53
click at [398, 531] on span "Cancel" at bounding box center [404, 534] width 24 height 8
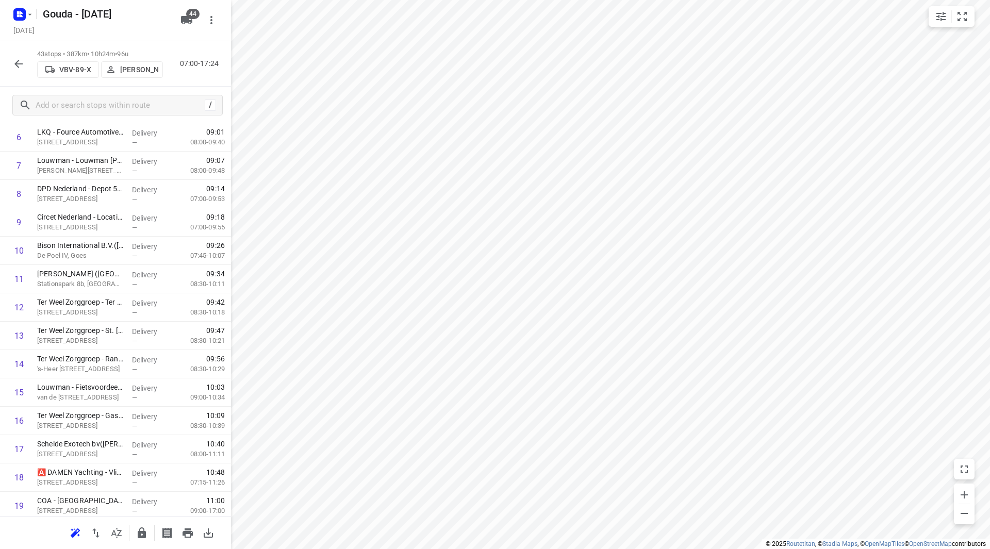
scroll to position [0, 0]
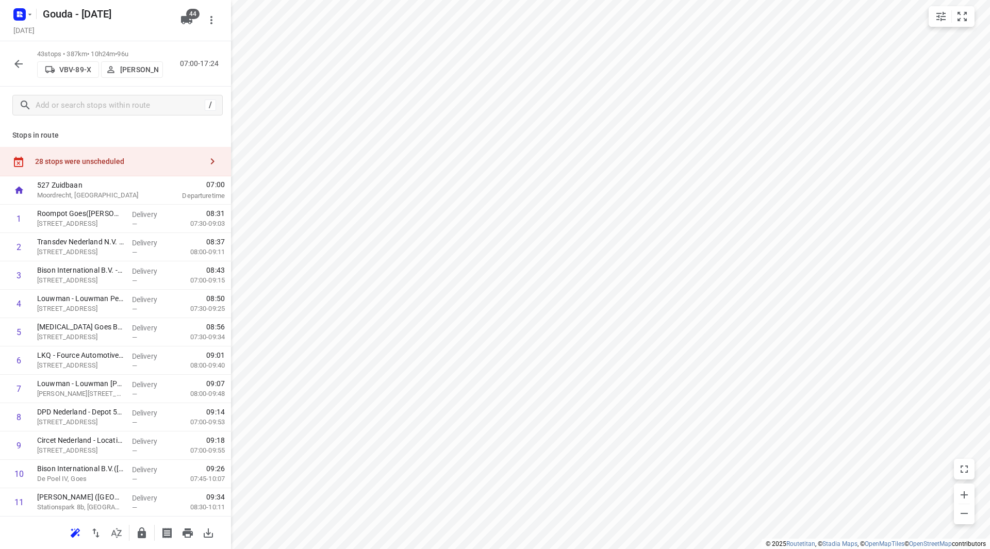
click at [169, 152] on div "28 stops were unscheduled" at bounding box center [115, 161] width 231 height 29
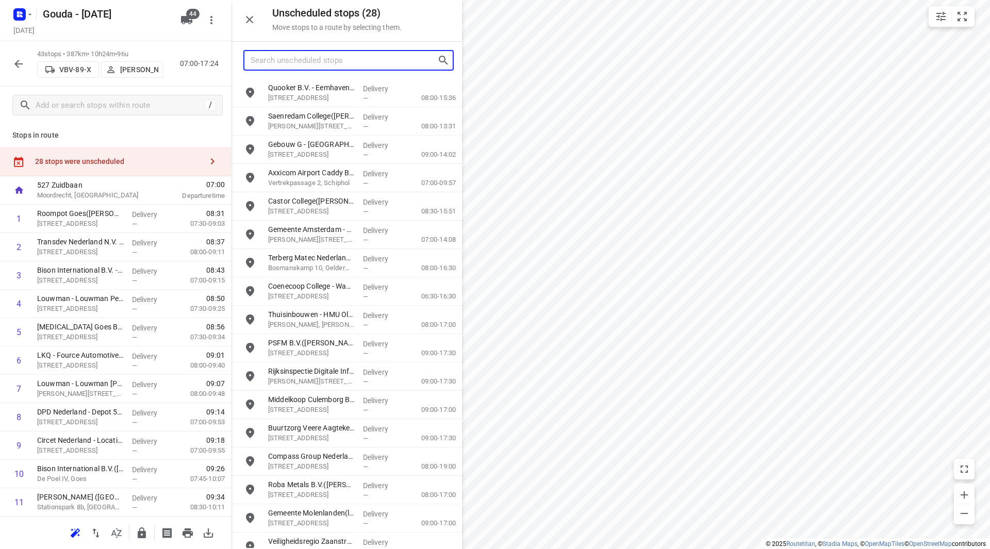
click at [373, 64] on input "Search unscheduled stops" at bounding box center [344, 61] width 187 height 16
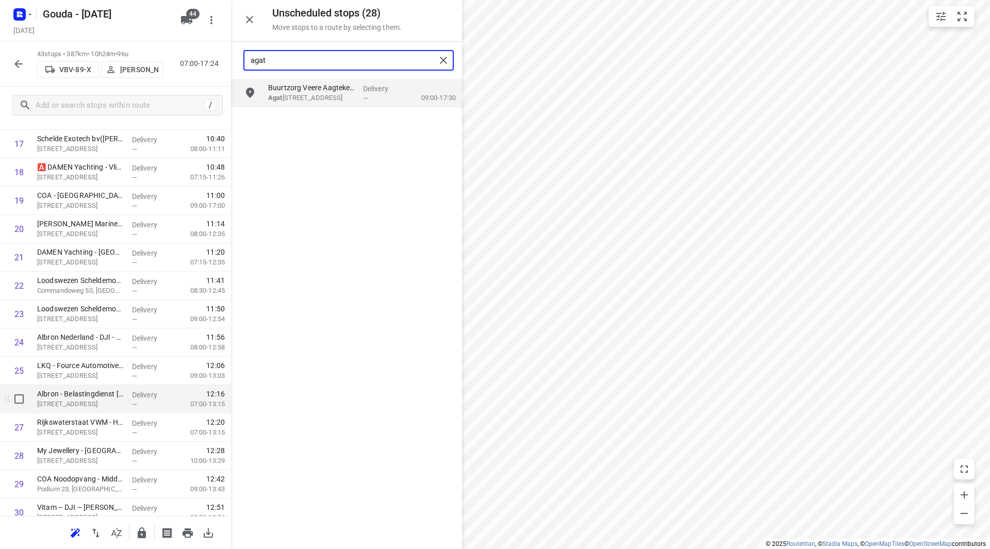
scroll to position [567, 0]
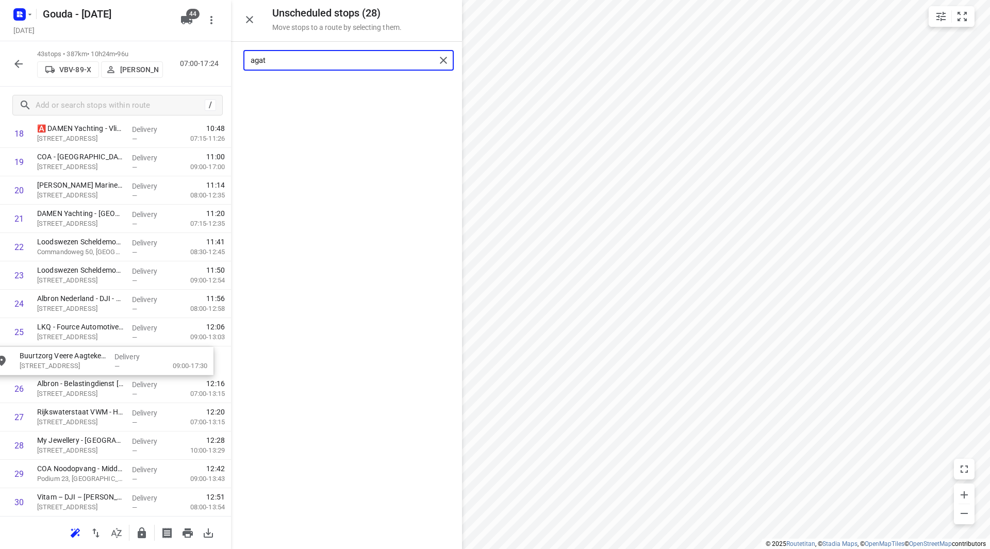
drag, startPoint x: 325, startPoint y: 93, endPoint x: 90, endPoint y: 360, distance: 355.5
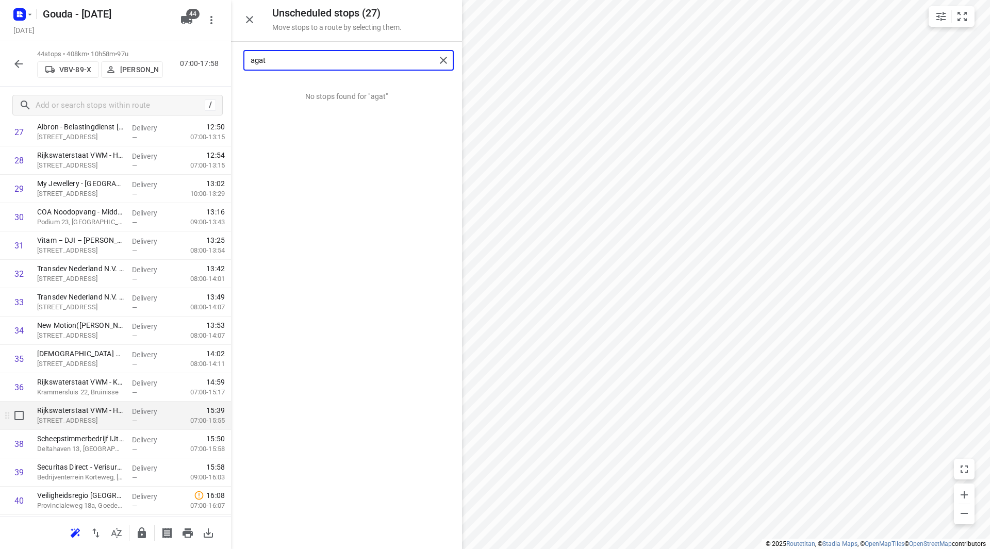
scroll to position [825, 0]
type input "agat"
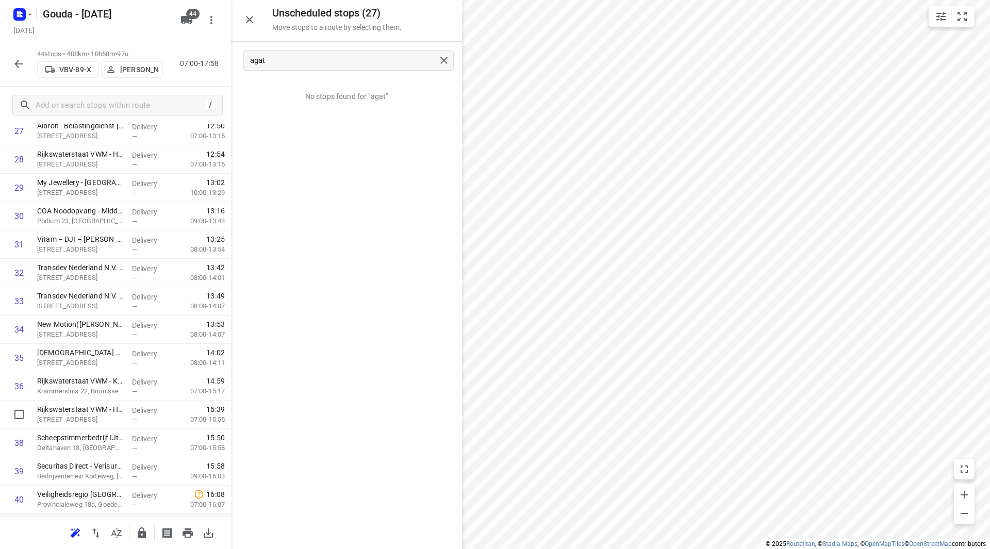
scroll to position [965, 0]
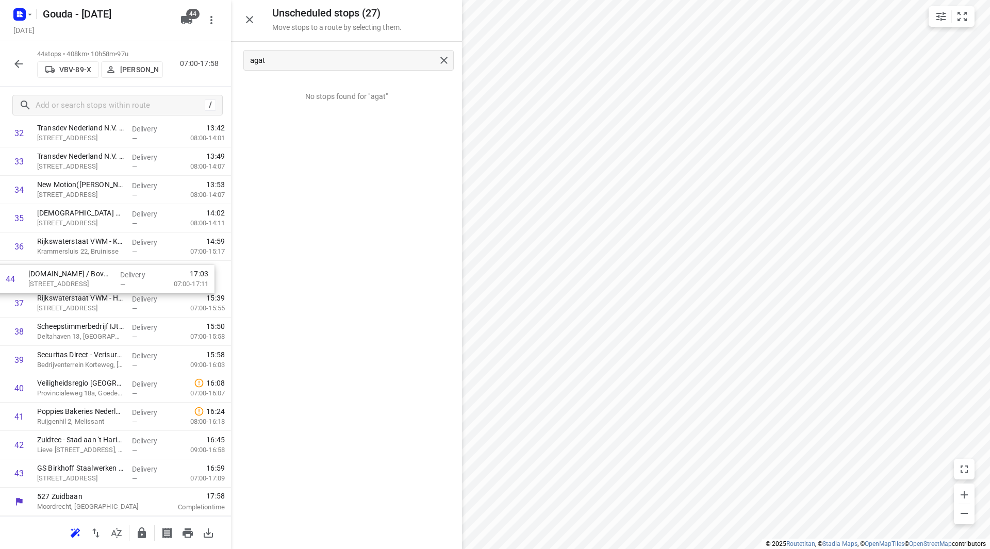
drag, startPoint x: 57, startPoint y: 473, endPoint x: 46, endPoint y: 272, distance: 201.9
drag, startPoint x: 63, startPoint y: 481, endPoint x: 65, endPoint y: 310, distance: 170.7
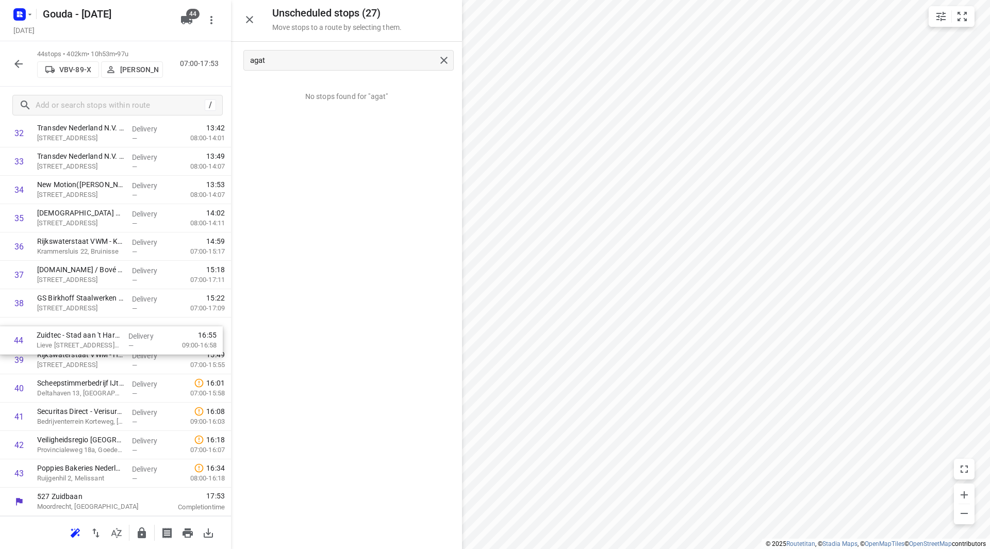
drag, startPoint x: 72, startPoint y: 469, endPoint x: 70, endPoint y: 319, distance: 150.6
drag, startPoint x: 63, startPoint y: 474, endPoint x: 61, endPoint y: 359, distance: 115.0
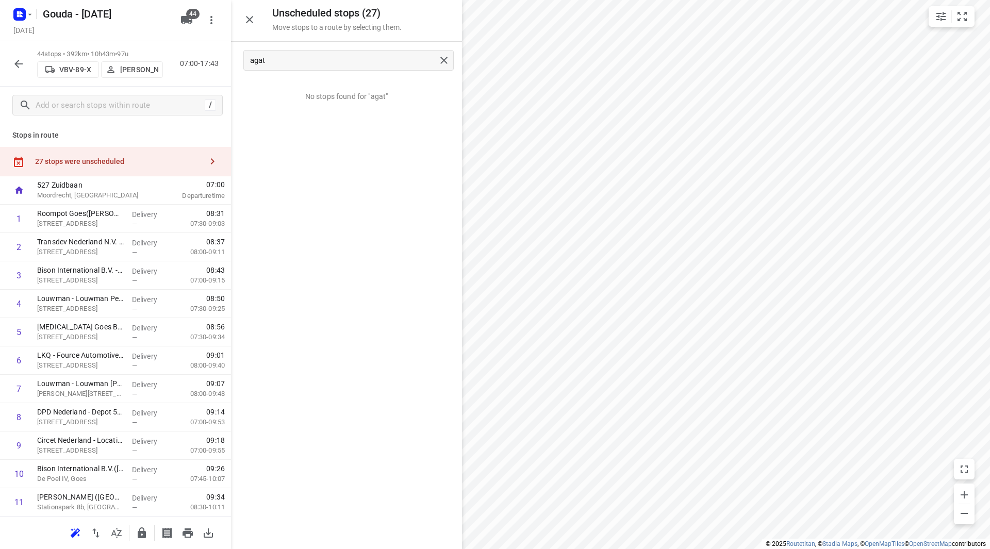
scroll to position [965, 0]
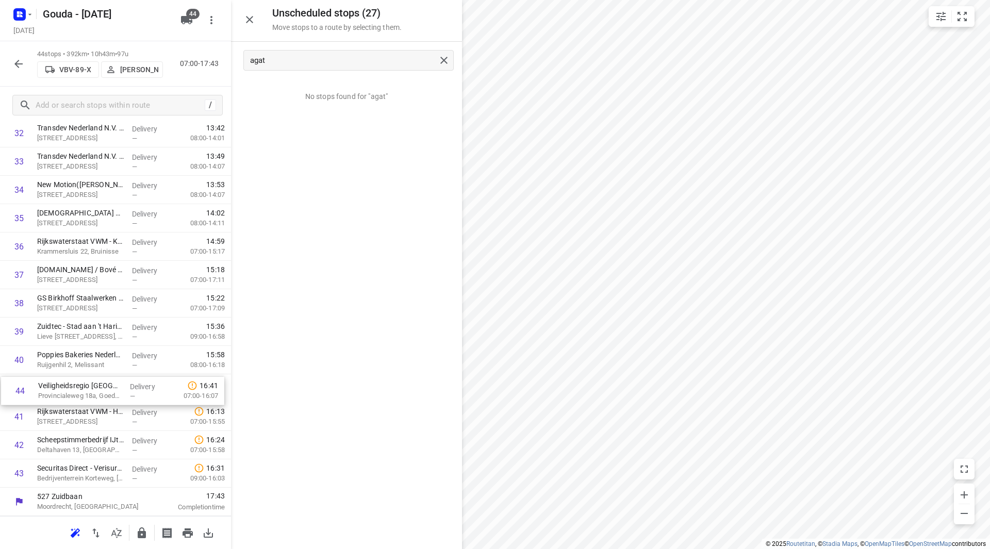
drag, startPoint x: 67, startPoint y: 473, endPoint x: 69, endPoint y: 381, distance: 92.3
drag, startPoint x: 88, startPoint y: 464, endPoint x: 93, endPoint y: 397, distance: 67.7
drag, startPoint x: 119, startPoint y: 475, endPoint x: 110, endPoint y: 447, distance: 30.2
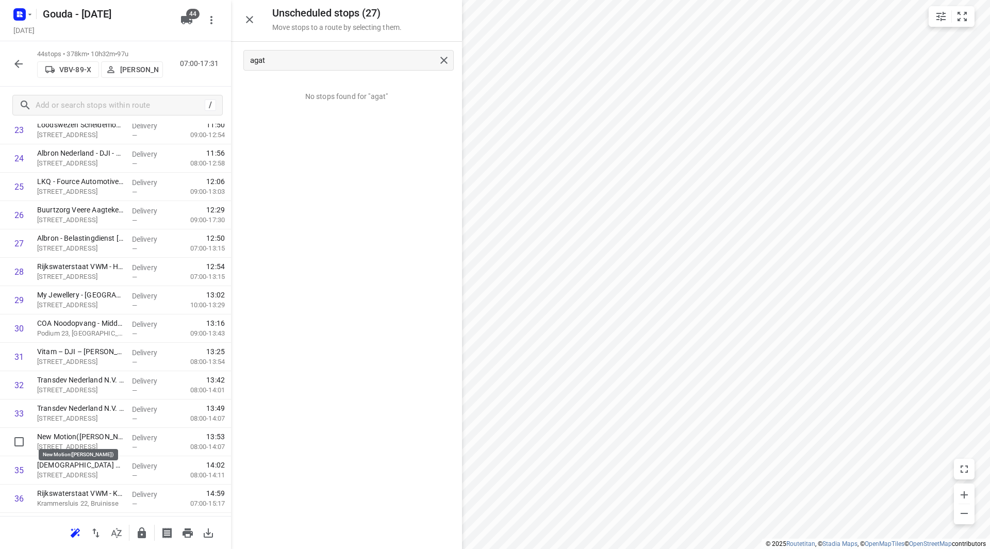
scroll to position [756, 0]
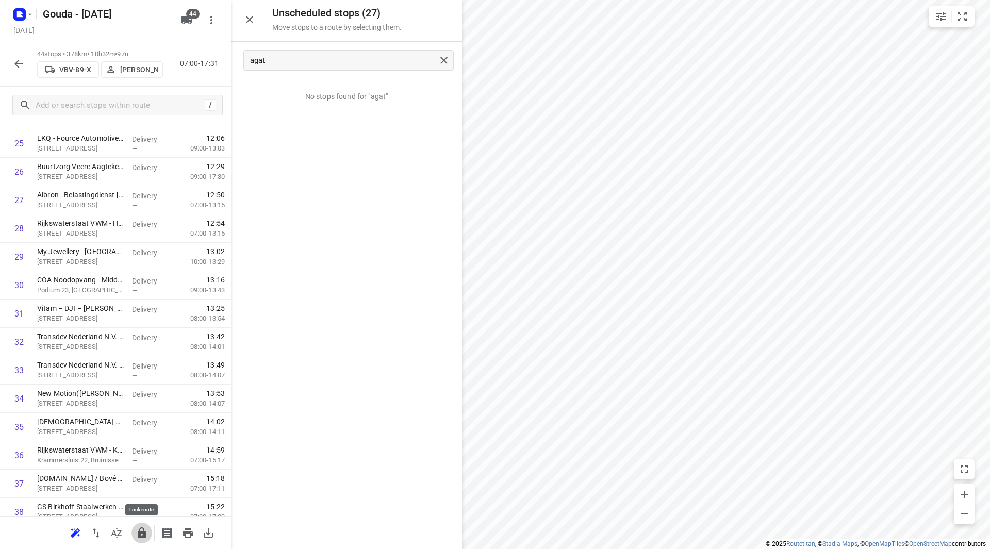
click at [143, 540] on button "button" at bounding box center [141, 533] width 21 height 21
click at [17, 58] on icon "button" at bounding box center [18, 64] width 12 height 12
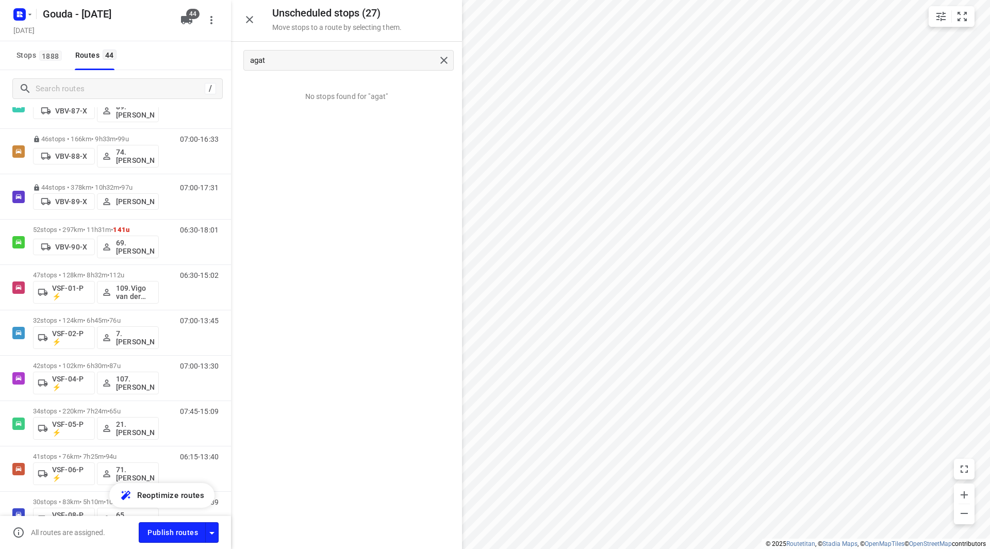
scroll to position [1531, 0]
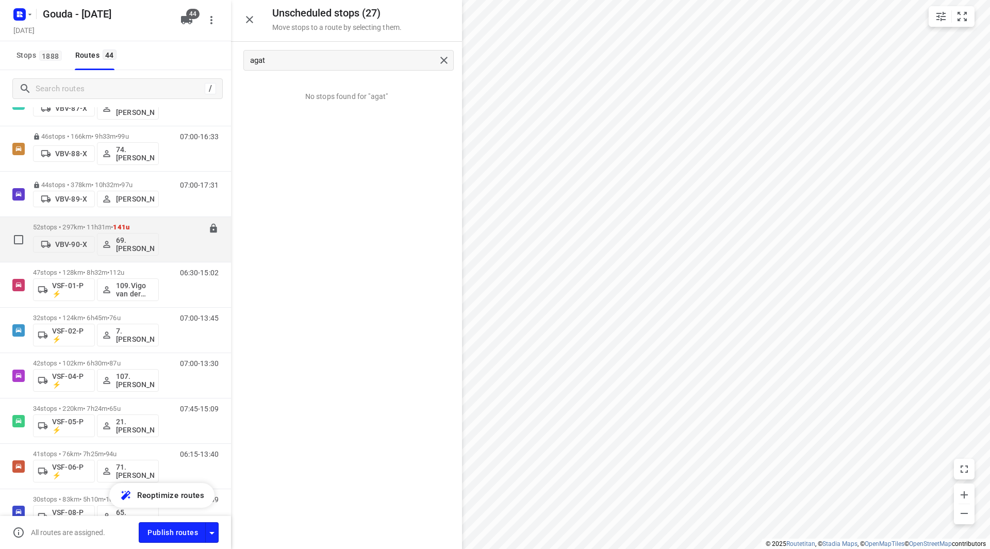
click at [130, 222] on div "52 stops • 297km • 11h31m • 141u VBV-90-X 69. [PERSON_NAME]" at bounding box center [96, 239] width 126 height 43
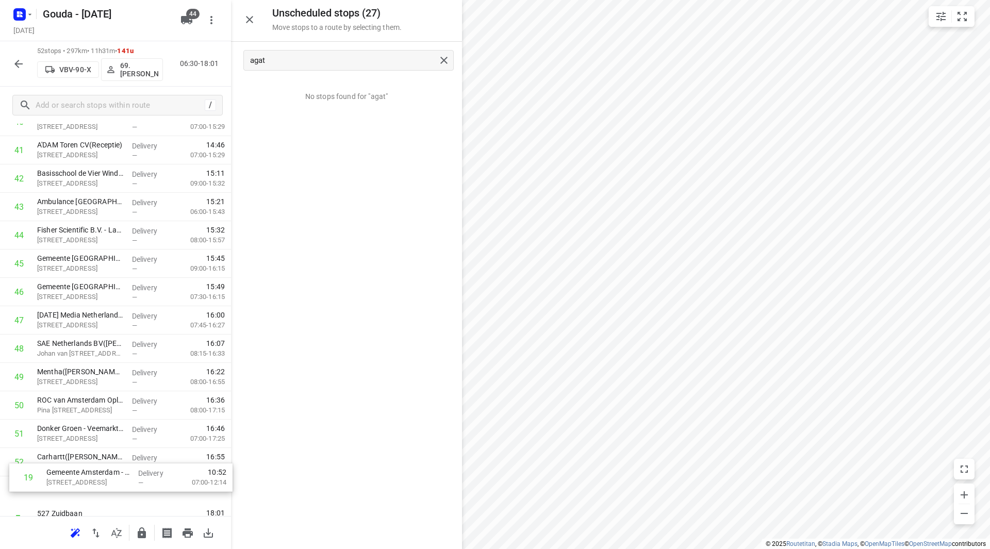
scroll to position [1192, 0]
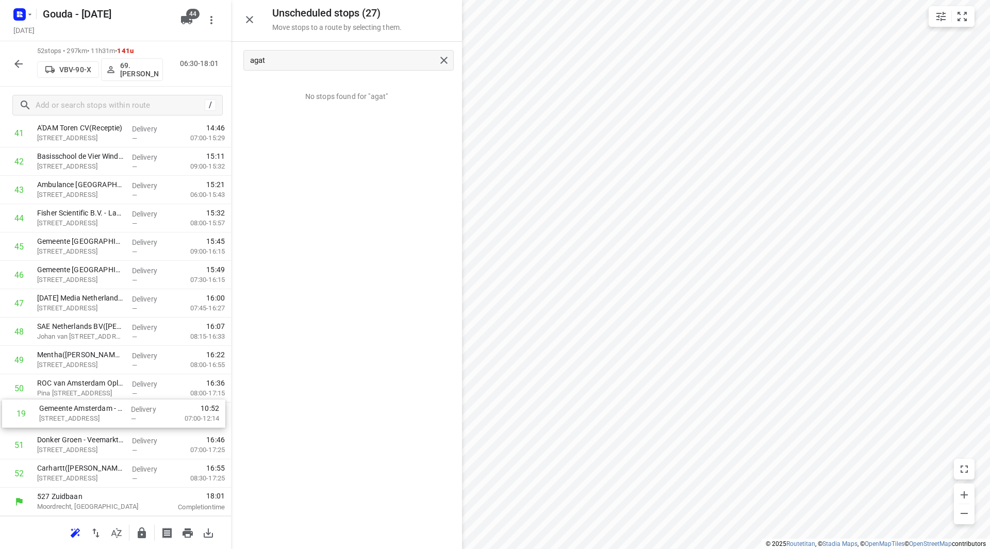
drag, startPoint x: 70, startPoint y: 209, endPoint x: 72, endPoint y: 411, distance: 202.7
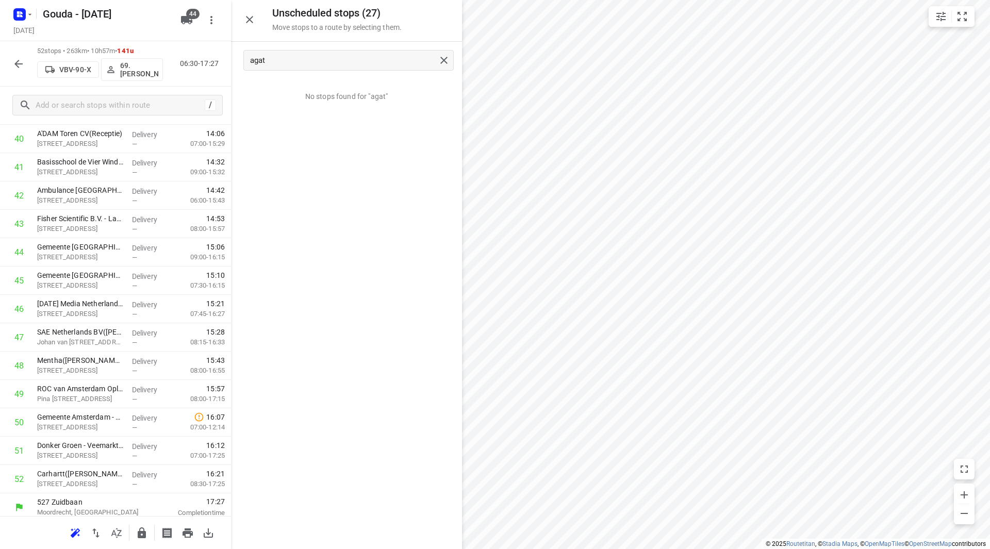
click at [142, 537] on icon "button" at bounding box center [142, 533] width 8 height 11
click at [18, 57] on button "button" at bounding box center [18, 64] width 21 height 21
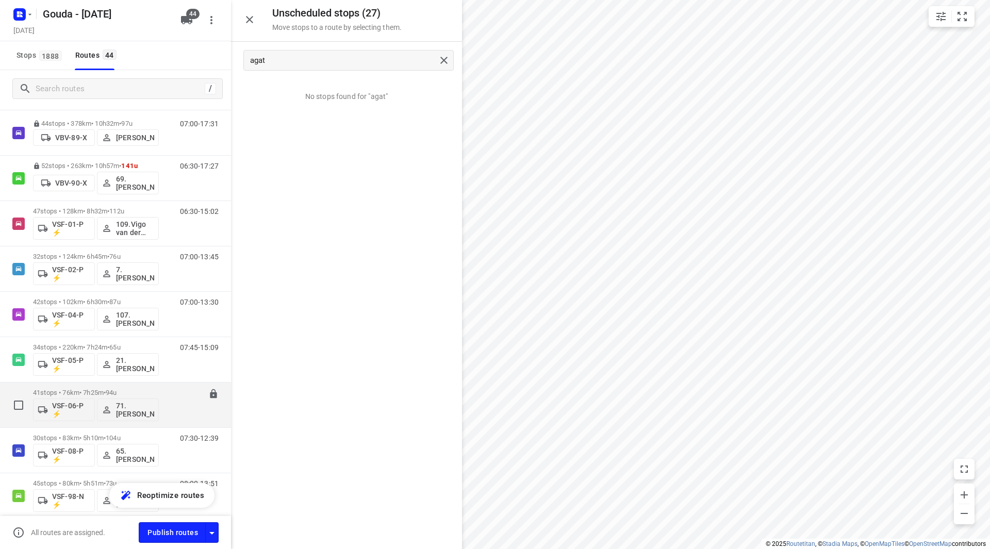
scroll to position [1630, 0]
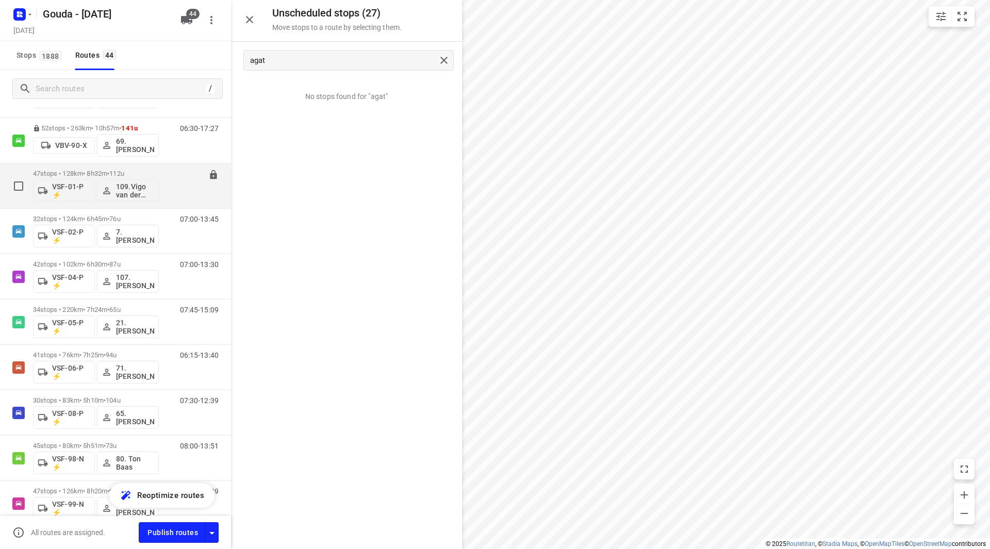
click at [137, 172] on p "47 stops • 128km • 8h32m • 112u" at bounding box center [96, 174] width 126 height 8
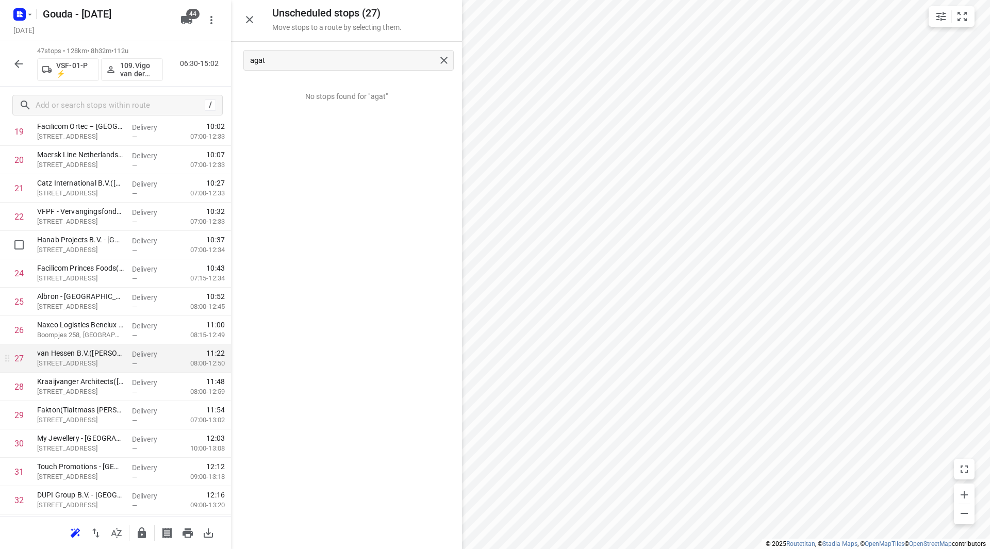
scroll to position [670, 0]
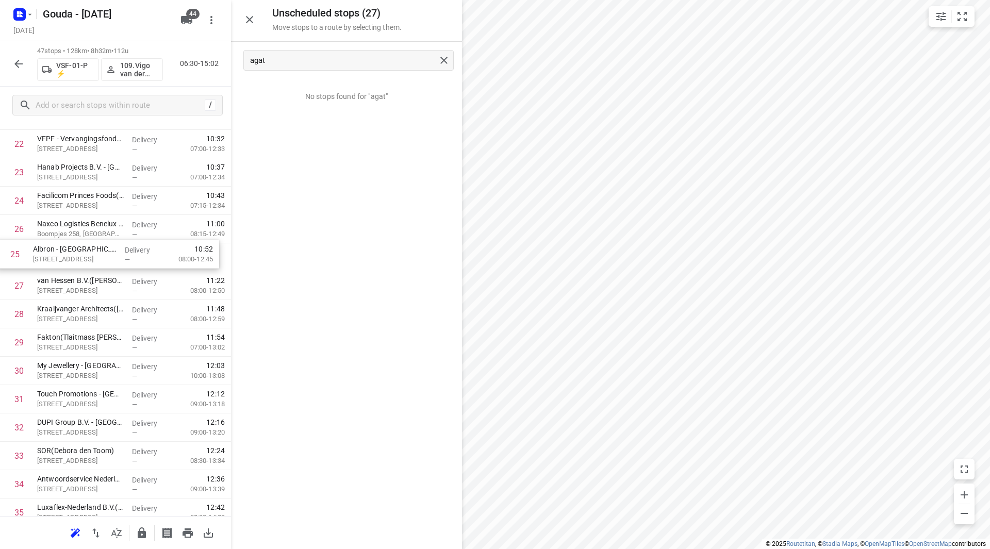
drag, startPoint x: 133, startPoint y: 229, endPoint x: 129, endPoint y: 257, distance: 28.1
click at [129, 257] on div "1 Kwekerij Mostert Nieuwerkerk B.V.,- locatie 92 [STREET_ADDRESS]([PERSON_NAME]…" at bounding box center [115, 200] width 231 height 1333
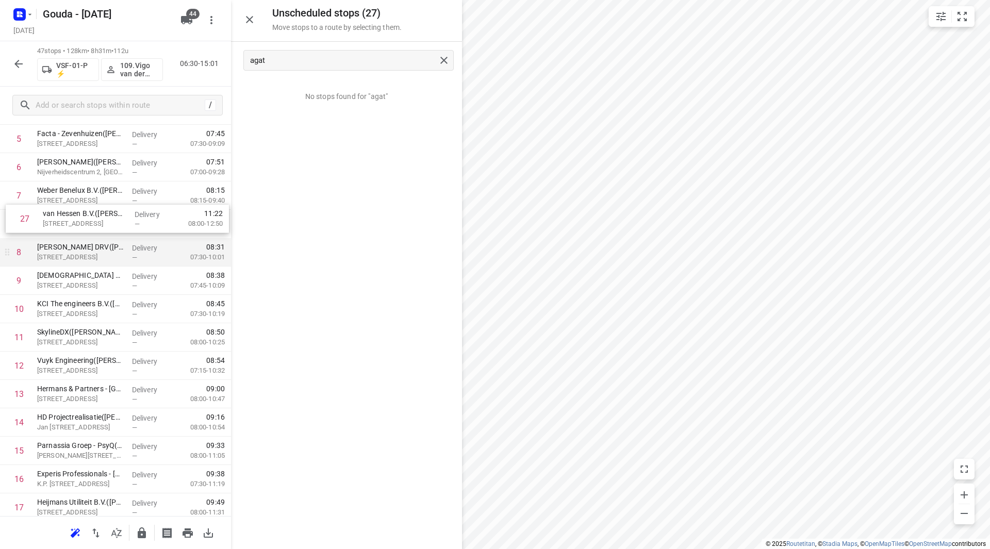
scroll to position [191, 0]
drag, startPoint x: 80, startPoint y: 338, endPoint x: 83, endPoint y: 240, distance: 97.5
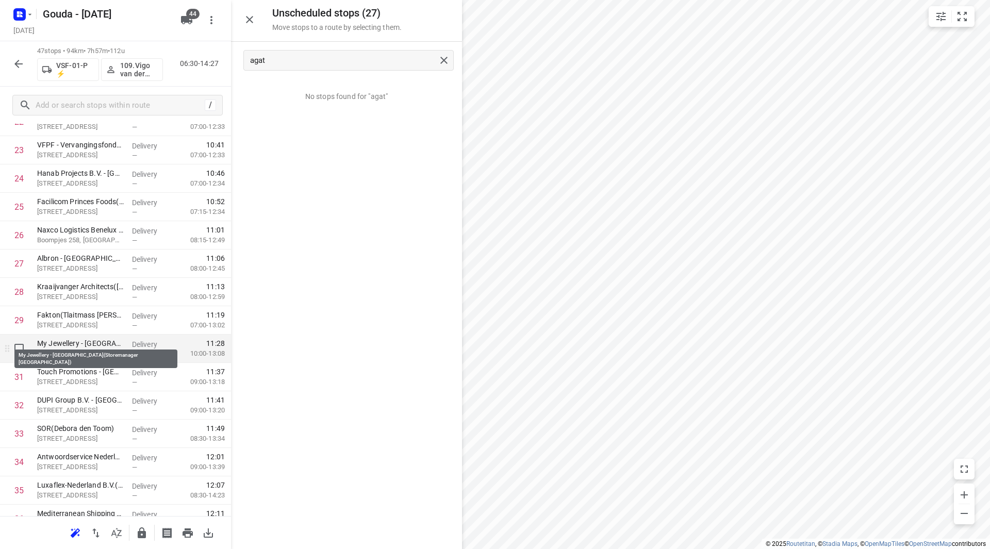
scroll to position [707, 0]
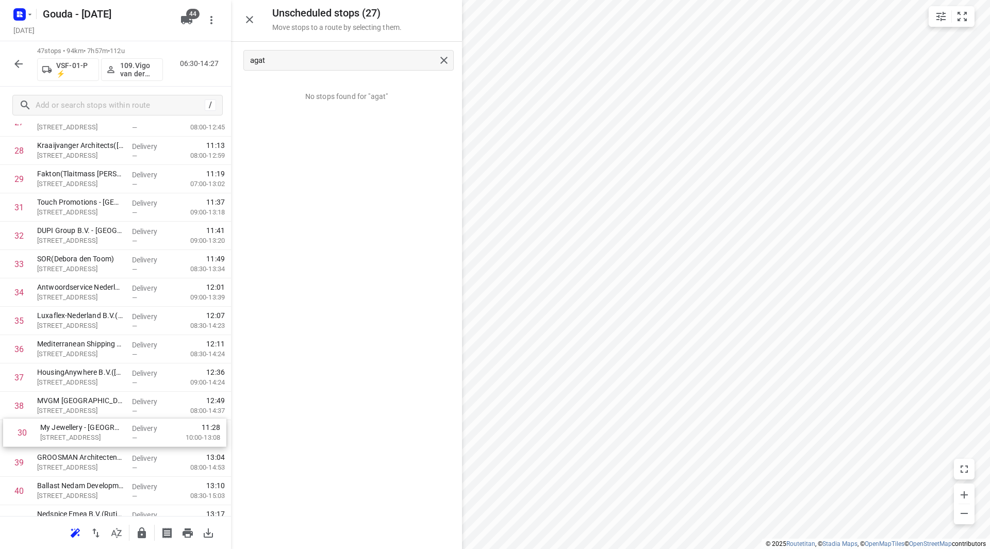
drag, startPoint x: 138, startPoint y: 323, endPoint x: 145, endPoint y: 421, distance: 97.7
click at [144, 427] on div "1 Kwekerij Mostert Nieuwerkerk B.V.,- locatie 92 [STREET_ADDRESS]([PERSON_NAME]…" at bounding box center [115, 37] width 231 height 1333
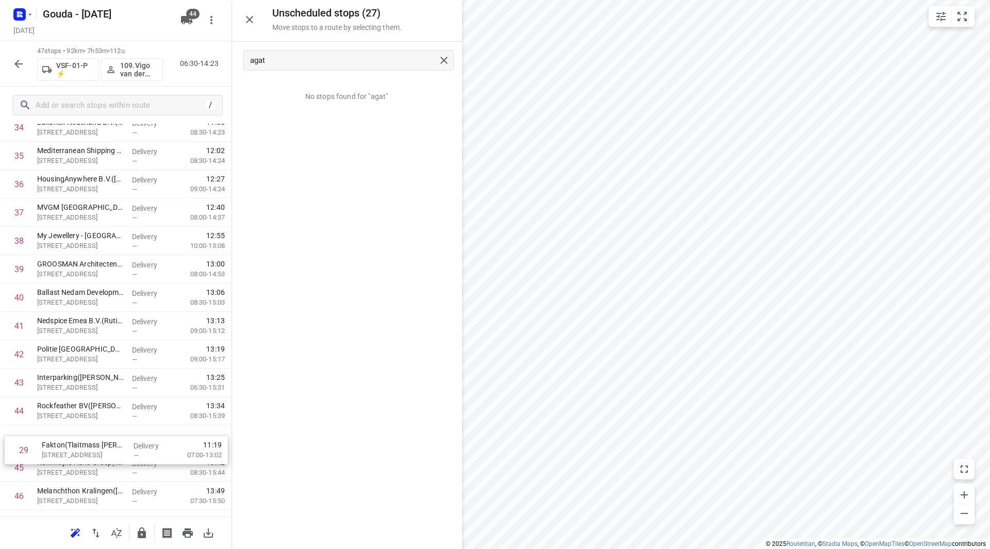
scroll to position [1007, 0]
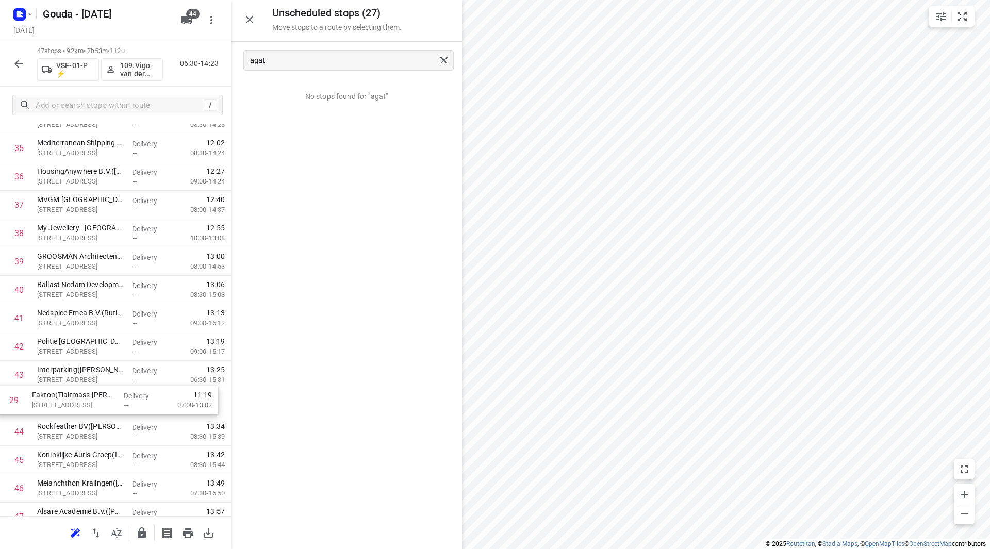
drag, startPoint x: 85, startPoint y: 223, endPoint x: 83, endPoint y: 405, distance: 182.0
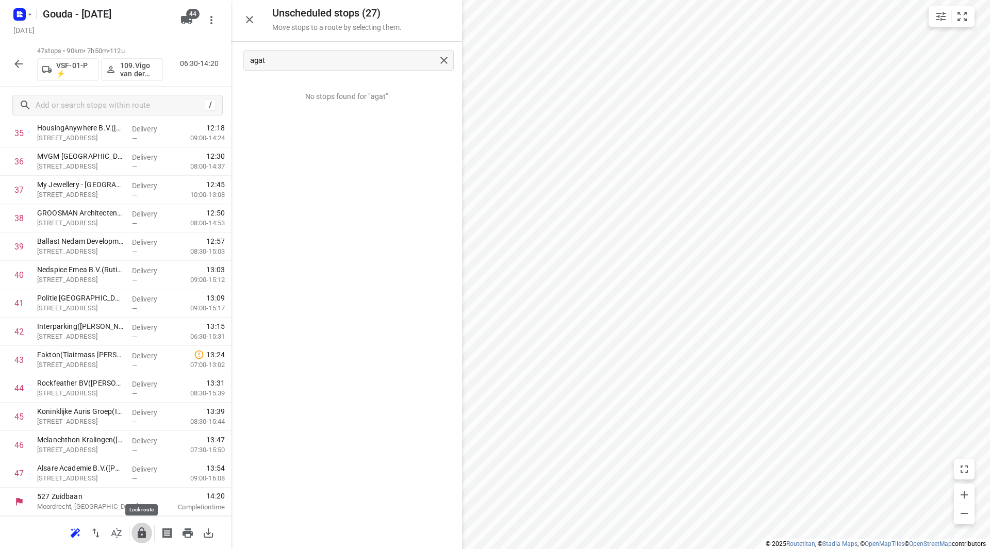
click at [144, 537] on icon "button" at bounding box center [142, 533] width 8 height 11
click at [13, 59] on icon "button" at bounding box center [18, 64] width 12 height 12
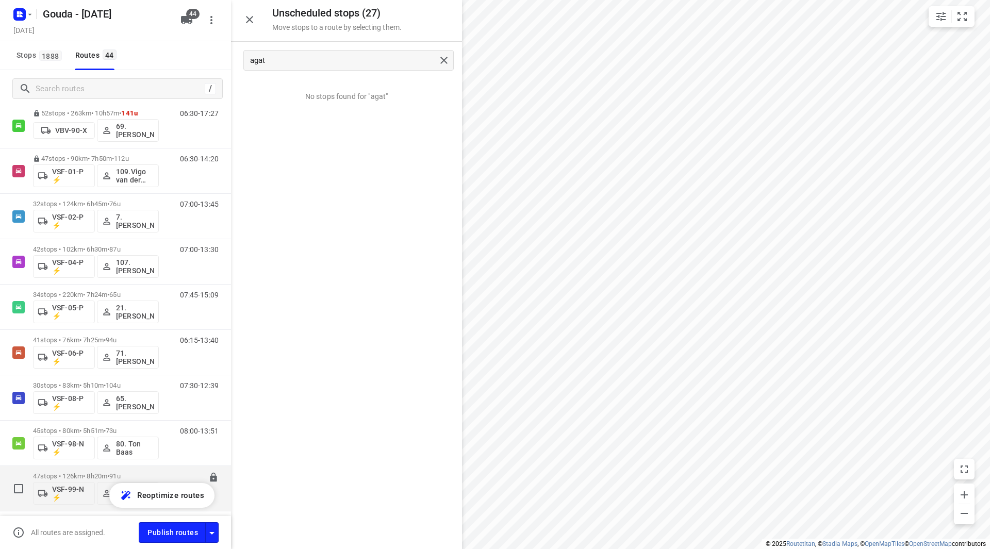
scroll to position [1630, 0]
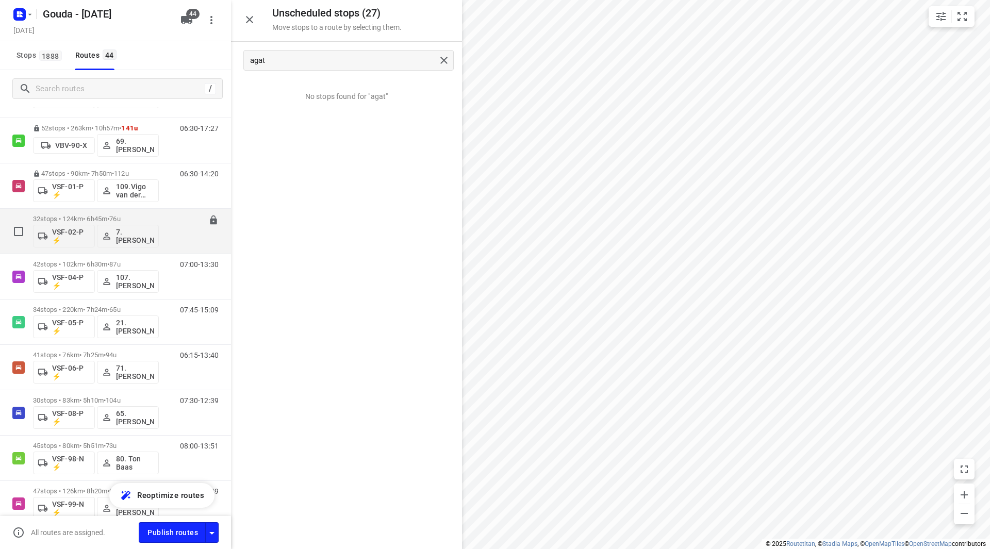
click at [152, 216] on p "32 stops • 124km • 6h45m • 76u" at bounding box center [96, 219] width 126 height 8
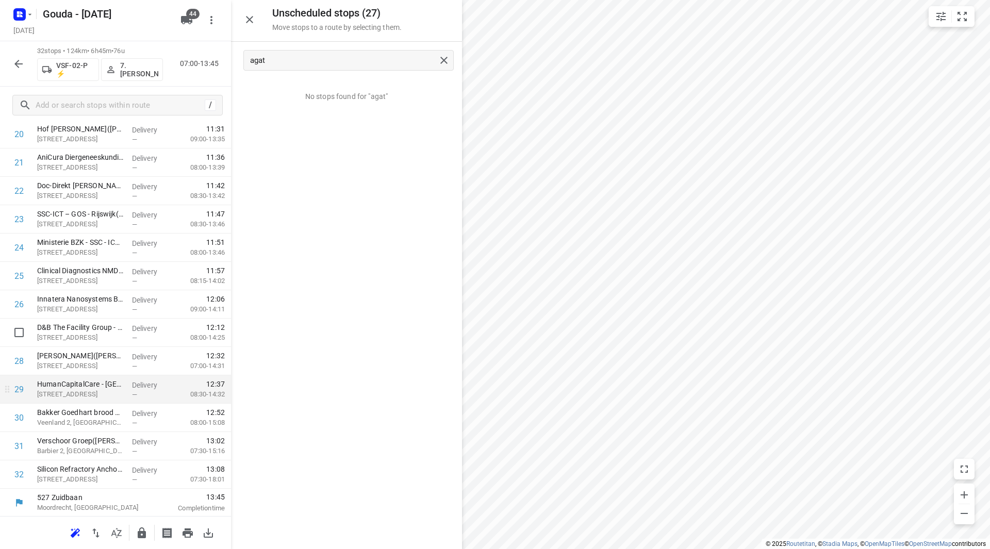
scroll to position [624, 0]
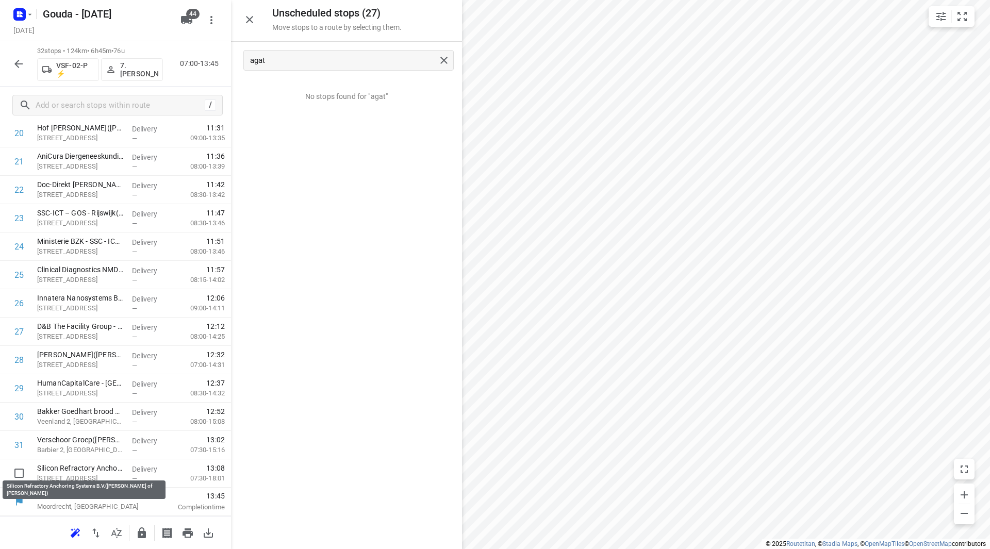
drag, startPoint x: 88, startPoint y: 467, endPoint x: 89, endPoint y: 438, distance: 28.9
click at [89, 438] on div "1 ⭐DHL Express Netherlands B.V. - [GEOGRAPHIC_DATA]([PERSON_NAME] - Netten) Vri…" at bounding box center [115, 34] width 231 height 908
click at [139, 532] on icon "button" at bounding box center [142, 533] width 8 height 11
click at [26, 60] on button "button" at bounding box center [18, 64] width 21 height 21
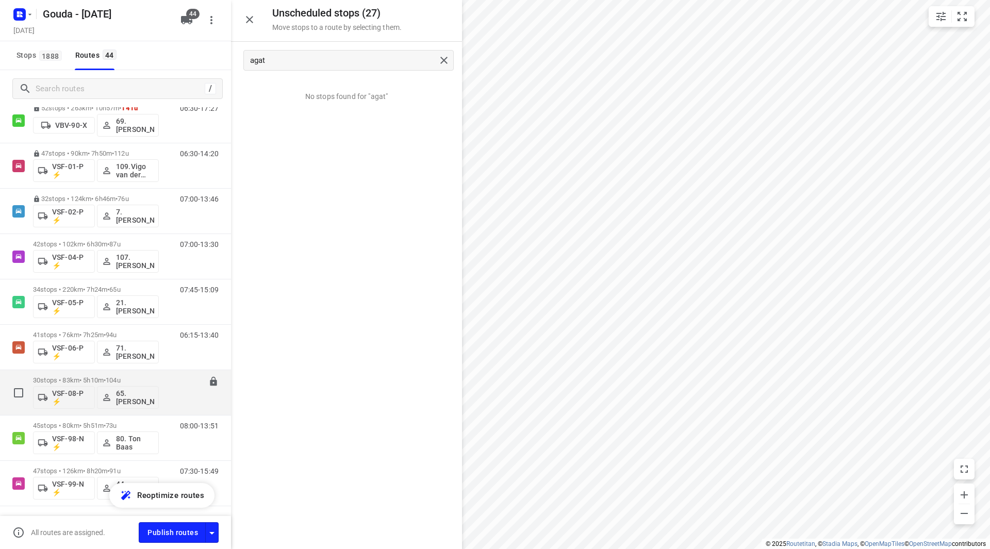
scroll to position [1682, 0]
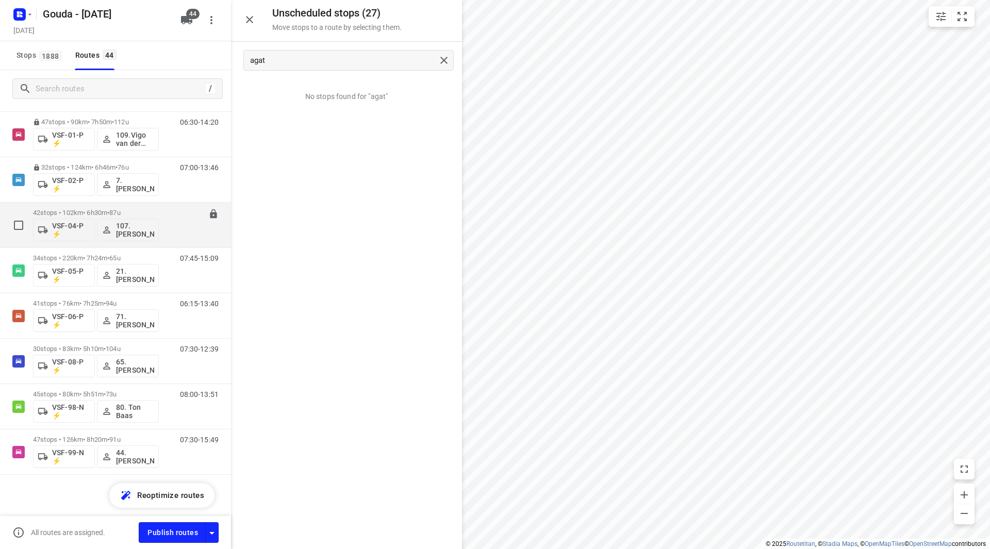
click at [149, 203] on div "42 stops • 102km • 6h30m • 87u VSF-04-P ⚡ 107.[PERSON_NAME] 07:00-13:30" at bounding box center [115, 225] width 231 height 45
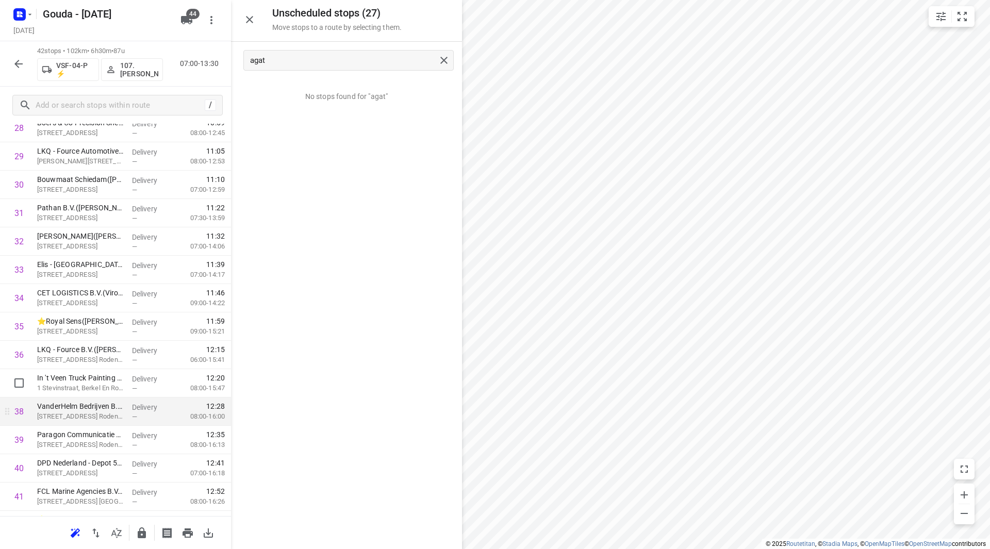
scroll to position [908, 0]
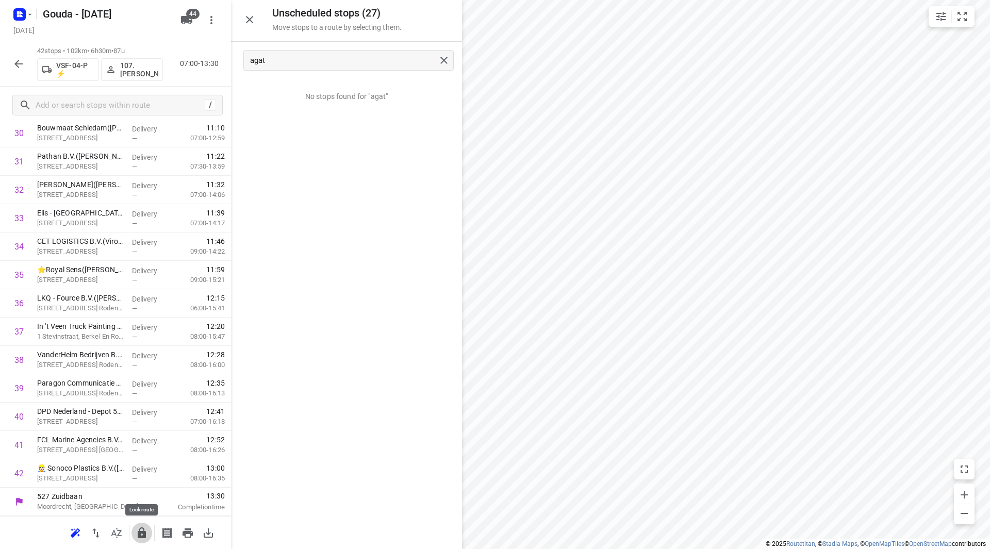
click at [150, 531] on button "button" at bounding box center [141, 533] width 21 height 21
click at [16, 67] on icon "button" at bounding box center [18, 64] width 12 height 12
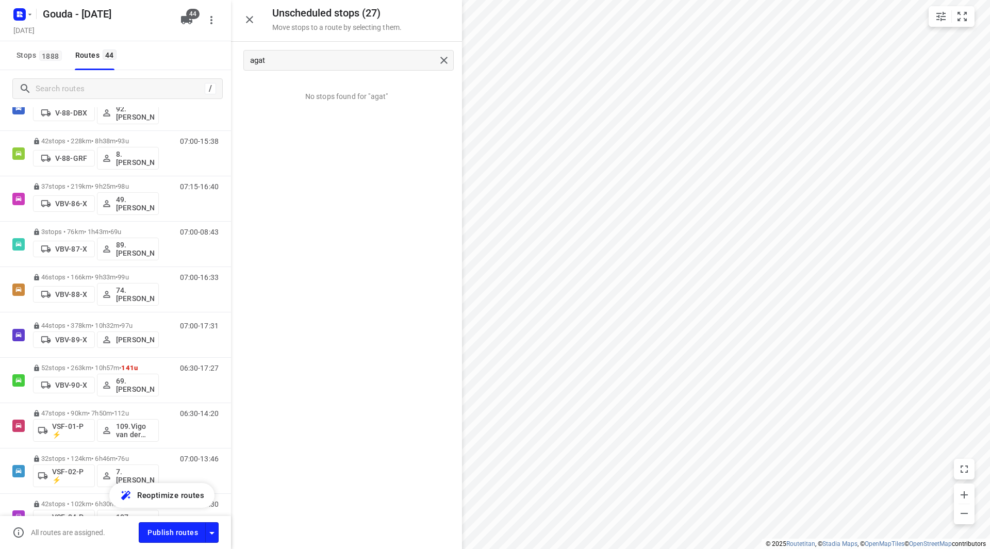
scroll to position [1682, 0]
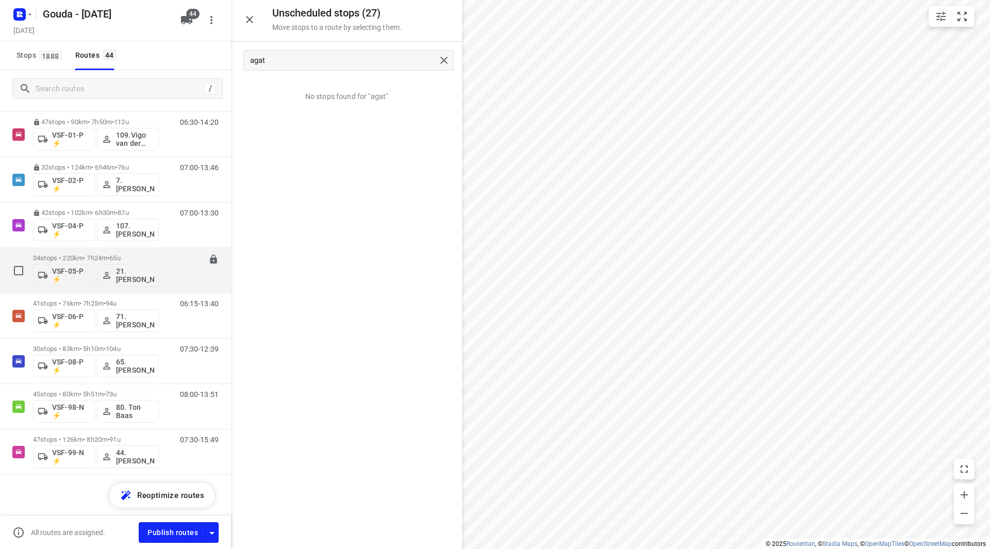
click at [138, 253] on div "34 stops • 220km • 7h24m • 65u VSF-05-P ⚡ 21. [PERSON_NAME]" at bounding box center [96, 270] width 126 height 43
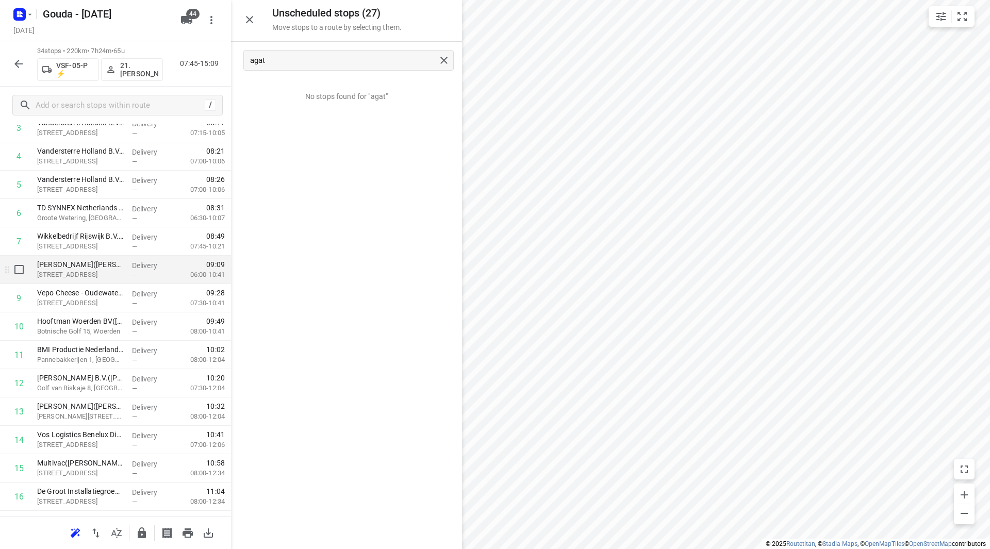
scroll to position [155, 0]
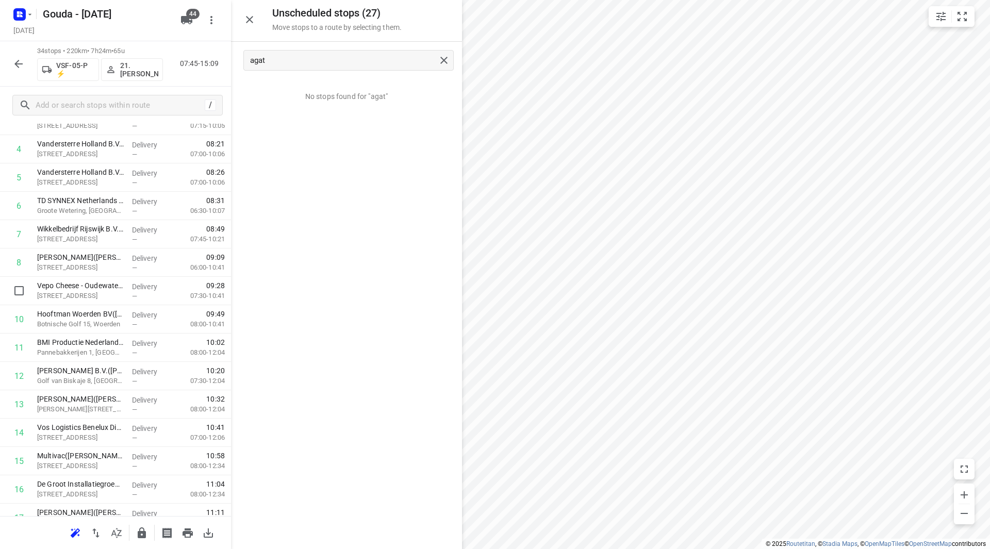
drag, startPoint x: 126, startPoint y: 287, endPoint x: 119, endPoint y: 252, distance: 35.8
click at [119, 252] on div "1 [PERSON_NAME]([PERSON_NAME]) [STREET_ADDRESS] Delivery — 07:58 06:15-10:05 2 …" at bounding box center [115, 532] width 231 height 964
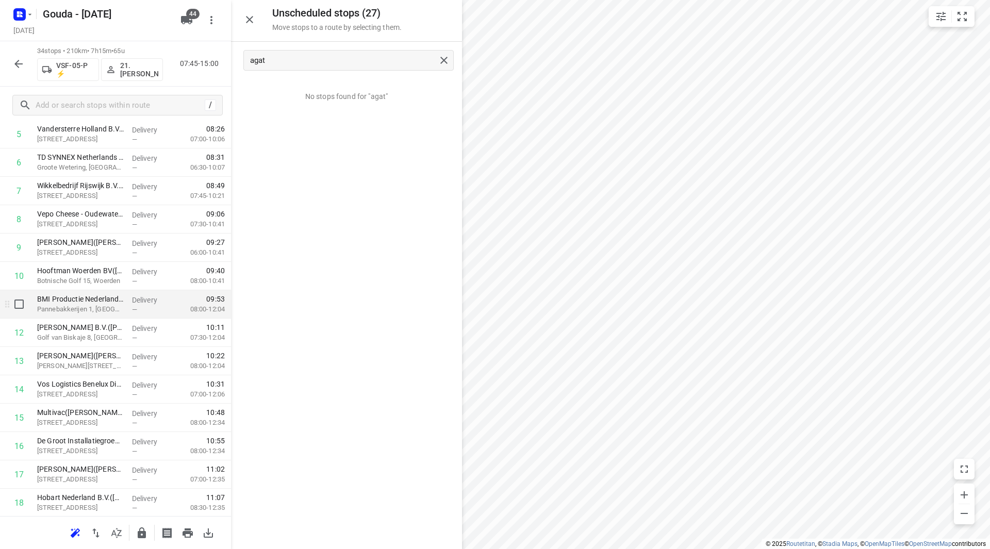
scroll to position [206, 0]
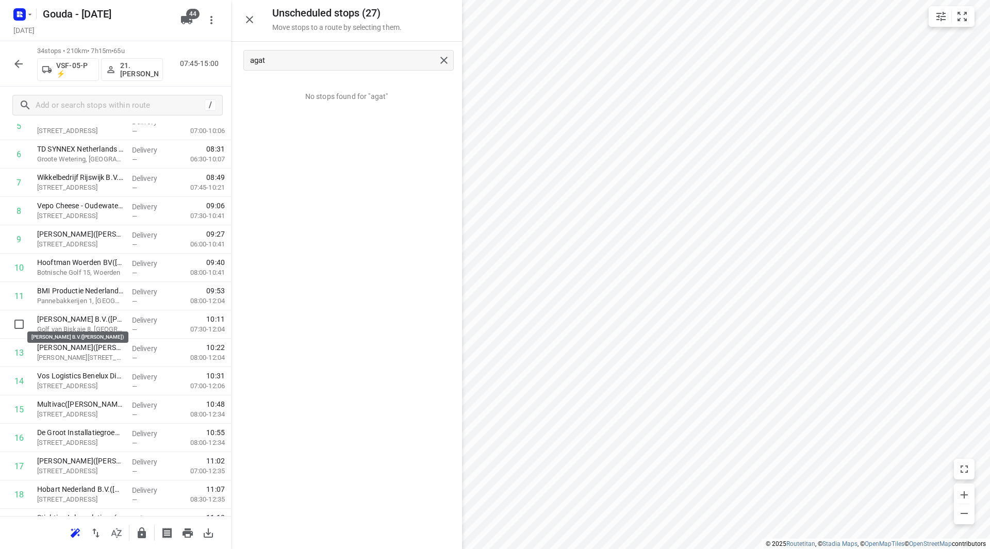
drag, startPoint x: 80, startPoint y: 321, endPoint x: 74, endPoint y: 289, distance: 32.5
click at [74, 289] on div "1 [PERSON_NAME]([PERSON_NAME]) [STREET_ADDRESS] Delivery — 07:58 06:15-10:05 2 …" at bounding box center [115, 480] width 231 height 964
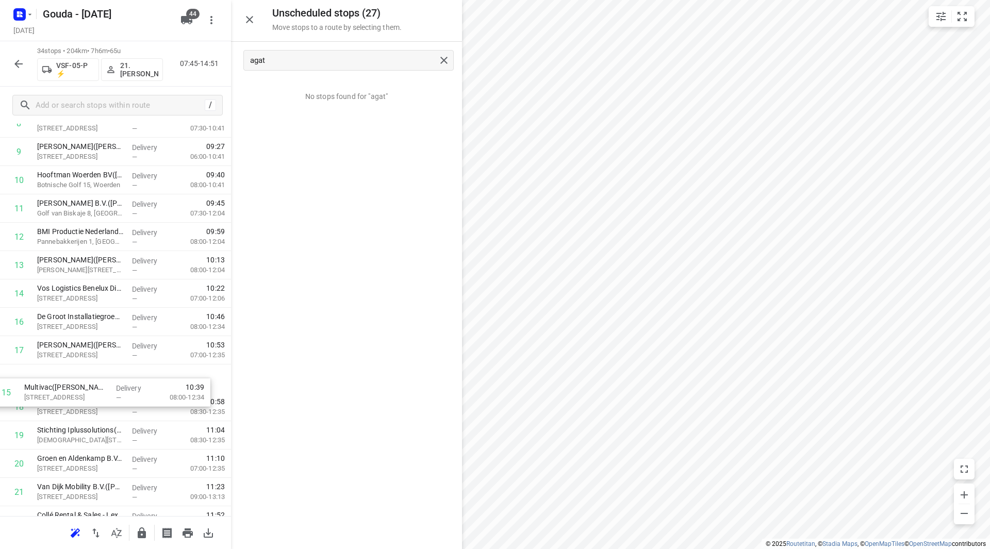
drag, startPoint x: 104, startPoint y: 355, endPoint x: 92, endPoint y: 400, distance: 46.8
click at [92, 400] on div "1 [PERSON_NAME]([PERSON_NAME]) [STREET_ADDRESS] Delivery — 07:58 06:15-10:05 2 …" at bounding box center [115, 393] width 231 height 964
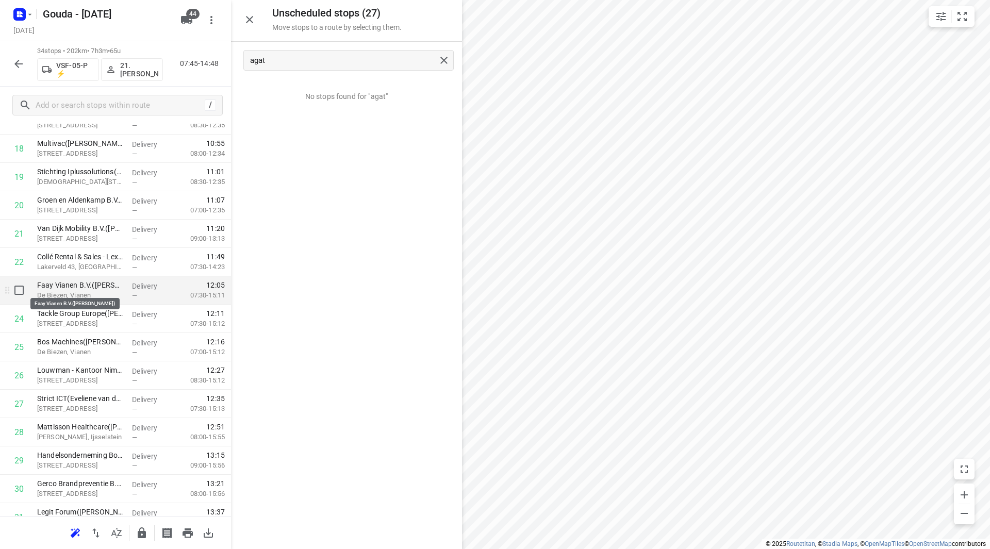
scroll to position [552, 0]
drag, startPoint x: 68, startPoint y: 348, endPoint x: 69, endPoint y: 308, distance: 39.2
click at [69, 308] on div "1 [PERSON_NAME]([PERSON_NAME]) [STREET_ADDRESS] Delivery — 07:58 06:15-10:05 2 …" at bounding box center [115, 135] width 231 height 964
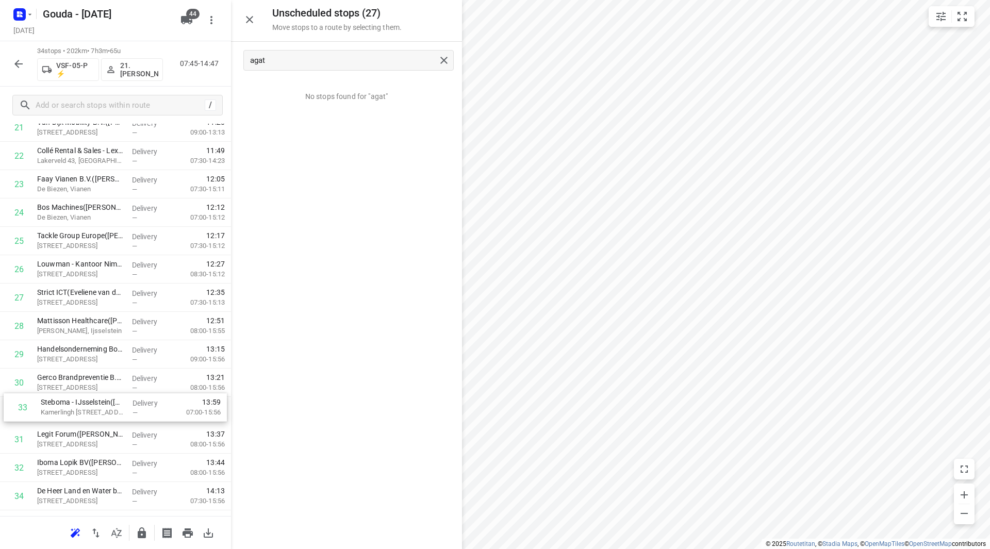
scroll to position [659, 0]
drag, startPoint x: 93, startPoint y: 470, endPoint x: 96, endPoint y: 324, distance: 146.5
click at [96, 324] on div "1 [PERSON_NAME]([PERSON_NAME]) [STREET_ADDRESS] Delivery — 07:58 06:15-10:05 2 …" at bounding box center [115, 28] width 231 height 964
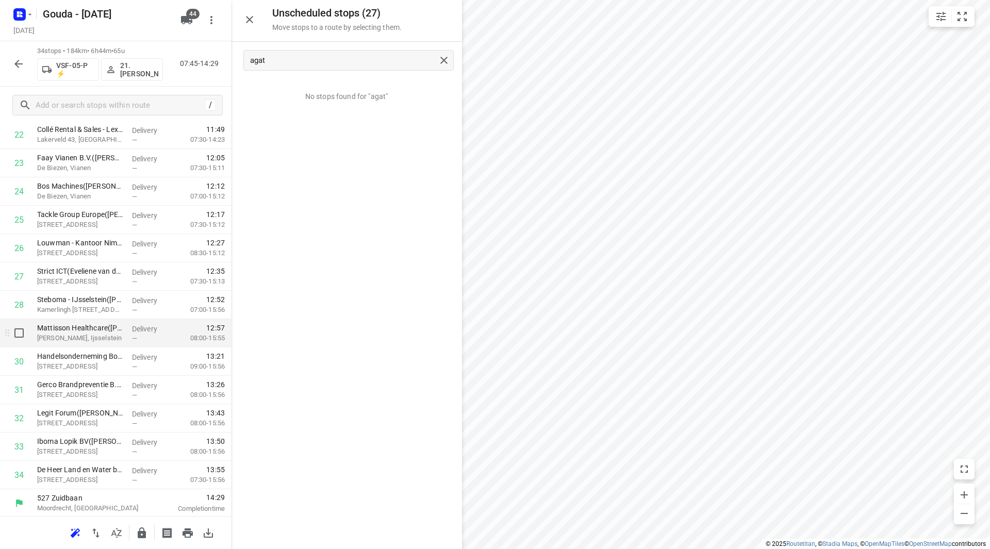
scroll to position [681, 0]
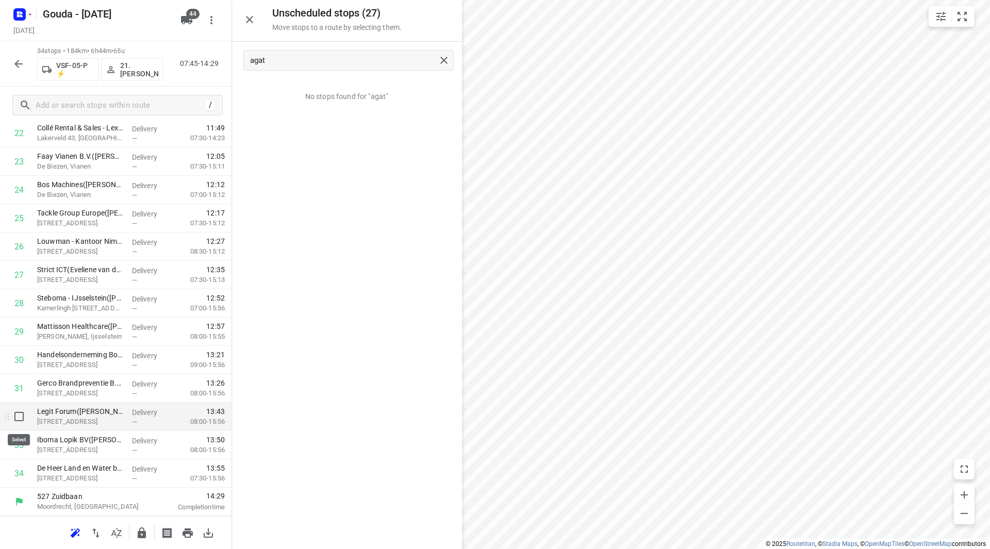
click at [23, 414] on input "checkbox" at bounding box center [19, 416] width 21 height 21
checkbox input "true"
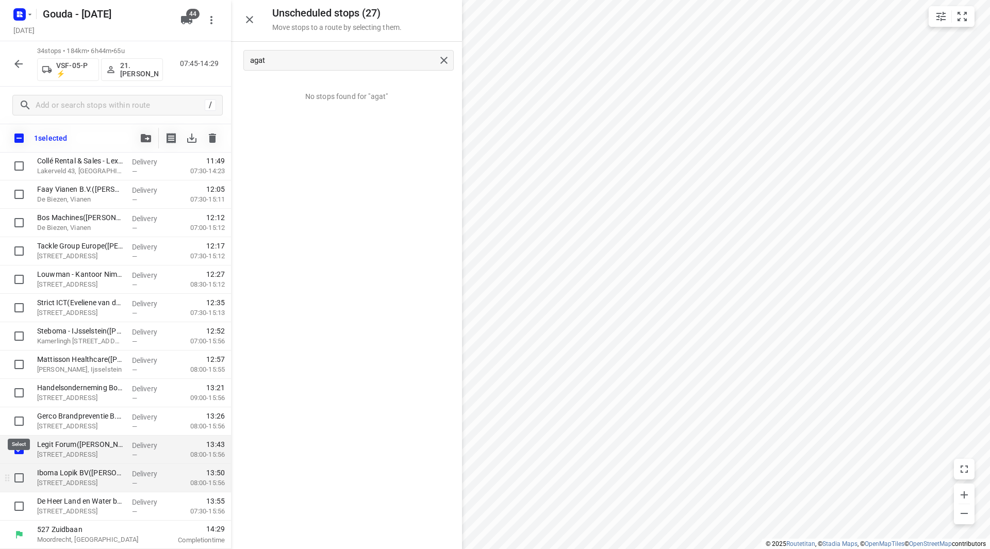
scroll to position [677, 0]
drag, startPoint x: 17, startPoint y: 480, endPoint x: 17, endPoint y: 488, distance: 7.7
click at [17, 480] on input "checkbox" at bounding box center [19, 478] width 21 height 21
checkbox input "true"
click at [16, 502] on input "checkbox" at bounding box center [19, 506] width 21 height 21
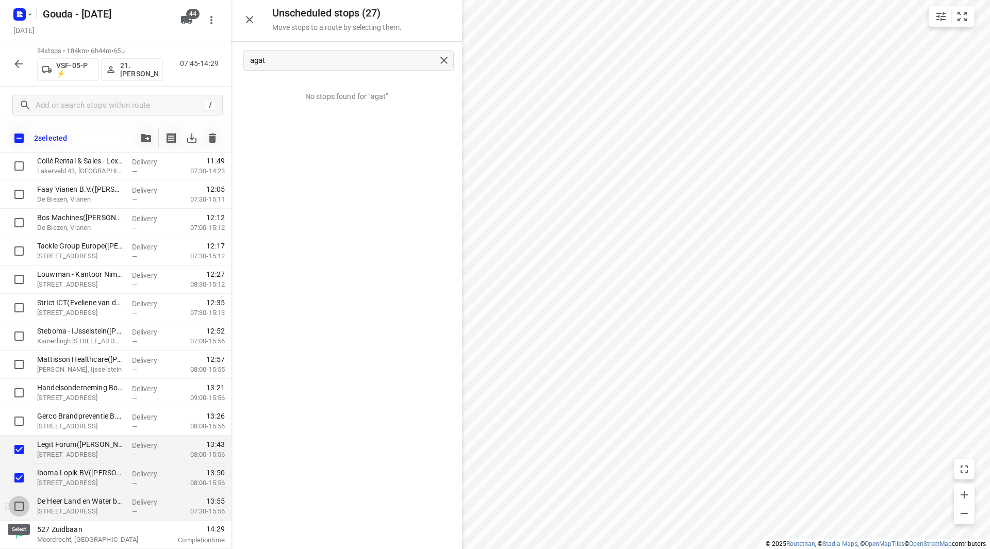
checkbox input "true"
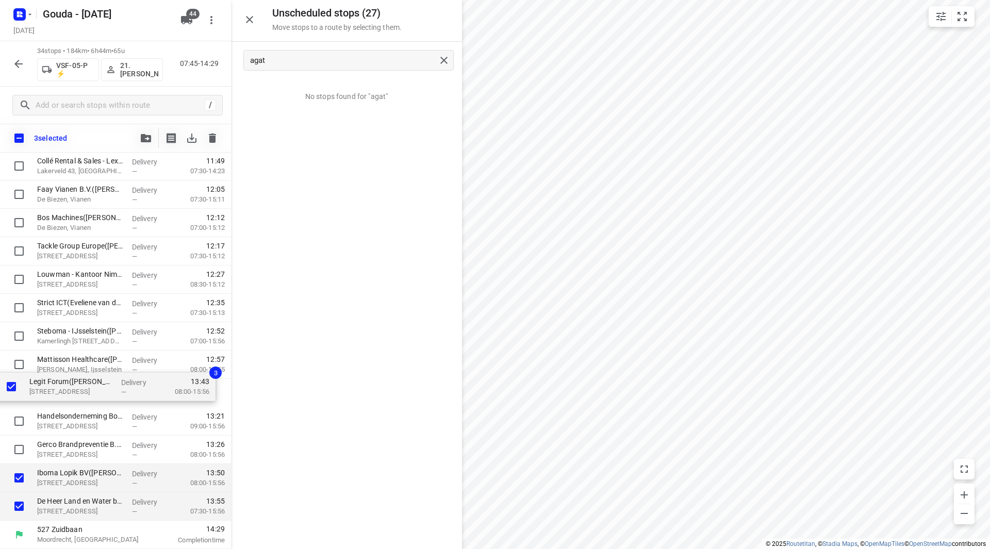
drag, startPoint x: 81, startPoint y: 458, endPoint x: 72, endPoint y: 392, distance: 67.2
click at [72, 392] on div "[PERSON_NAME]([PERSON_NAME]) [STREET_ADDRESS] Delivery — 07:58 06:15-10:05 Vepo…" at bounding box center [115, 39] width 231 height 964
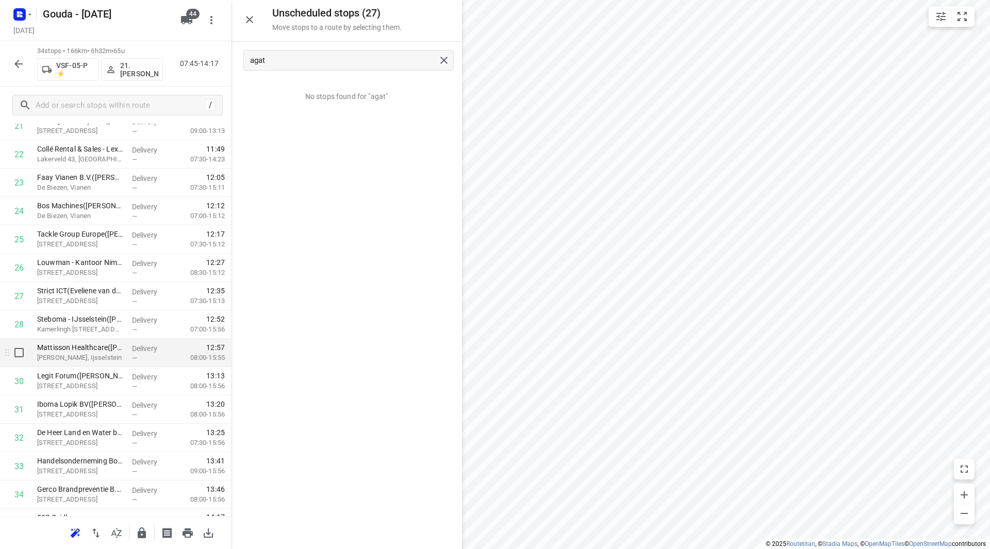
scroll to position [681, 0]
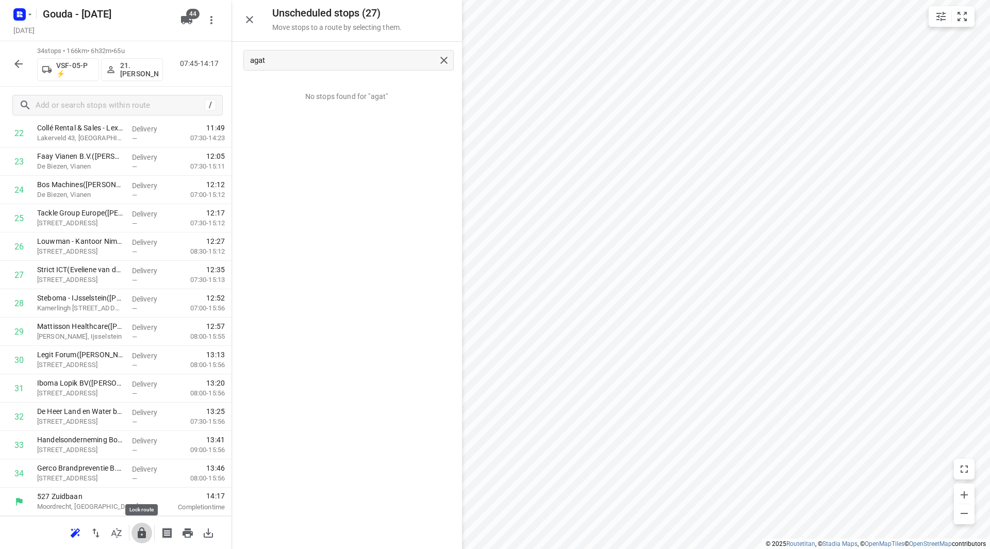
click at [140, 531] on icon "button" at bounding box center [142, 533] width 8 height 11
click at [21, 62] on icon "button" at bounding box center [18, 64] width 12 height 12
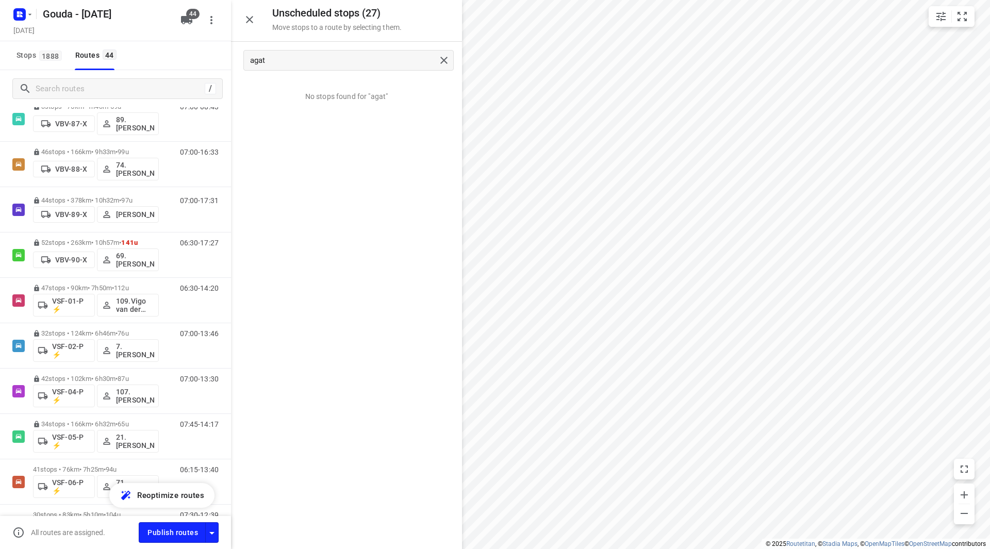
scroll to position [1682, 0]
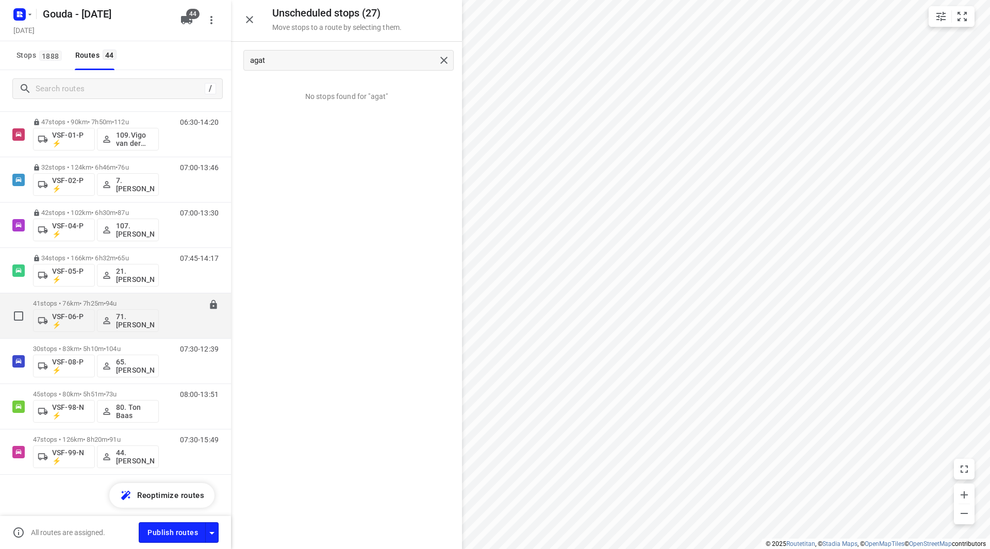
click at [140, 299] on div "41 stops • 76km • 7h25m • 94u VSF-06-P ⚡ 71. [PERSON_NAME]" at bounding box center [96, 315] width 126 height 43
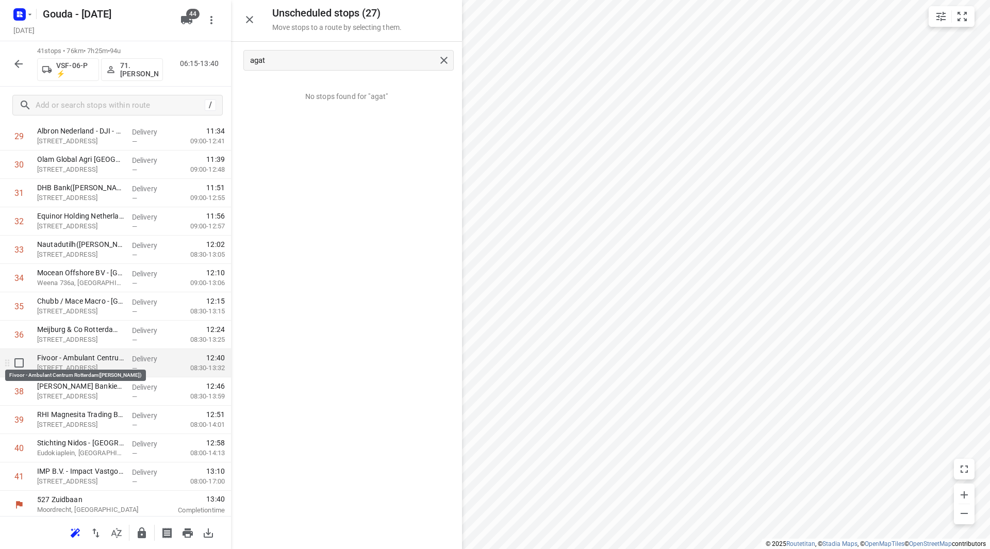
scroll to position [880, 0]
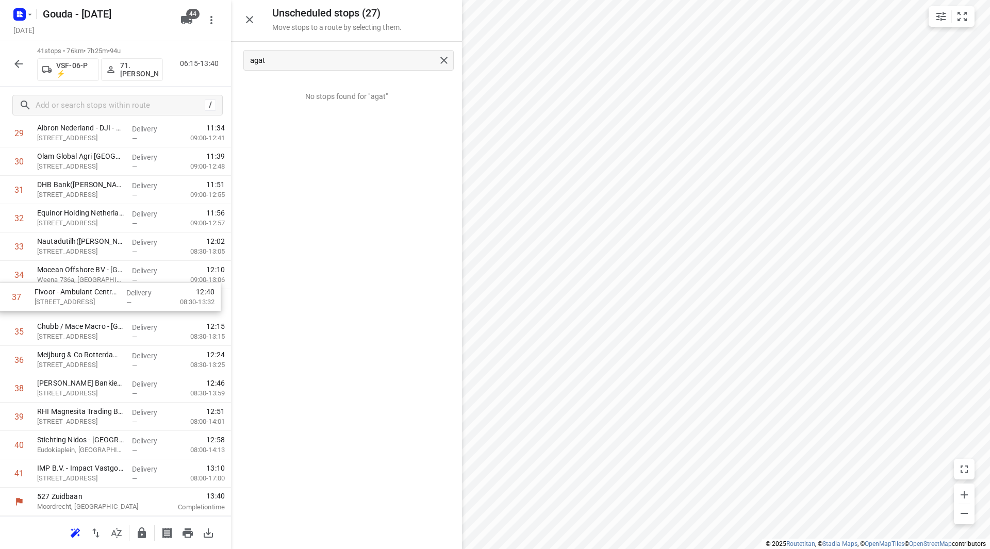
drag, startPoint x: 101, startPoint y: 363, endPoint x: 100, endPoint y: 299, distance: 64.5
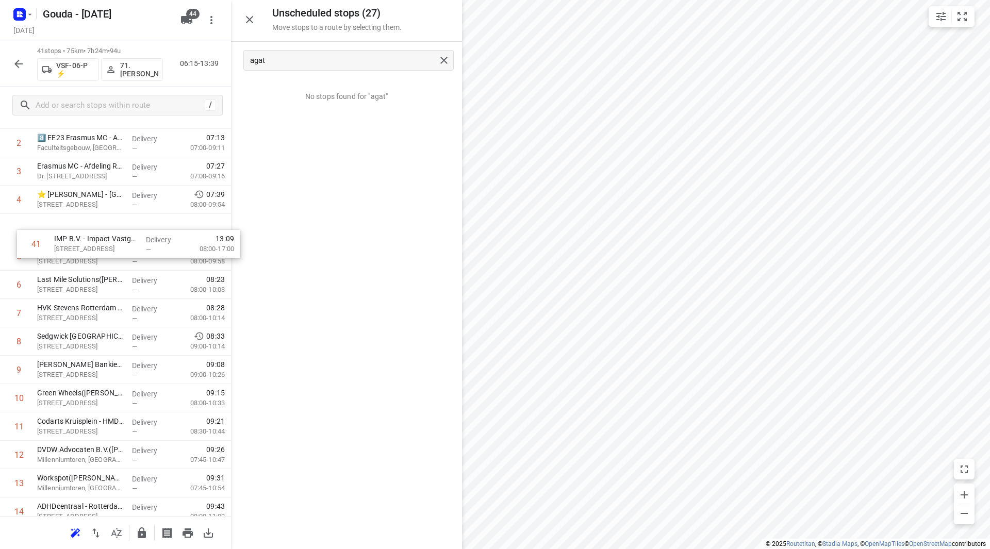
scroll to position [100, 0]
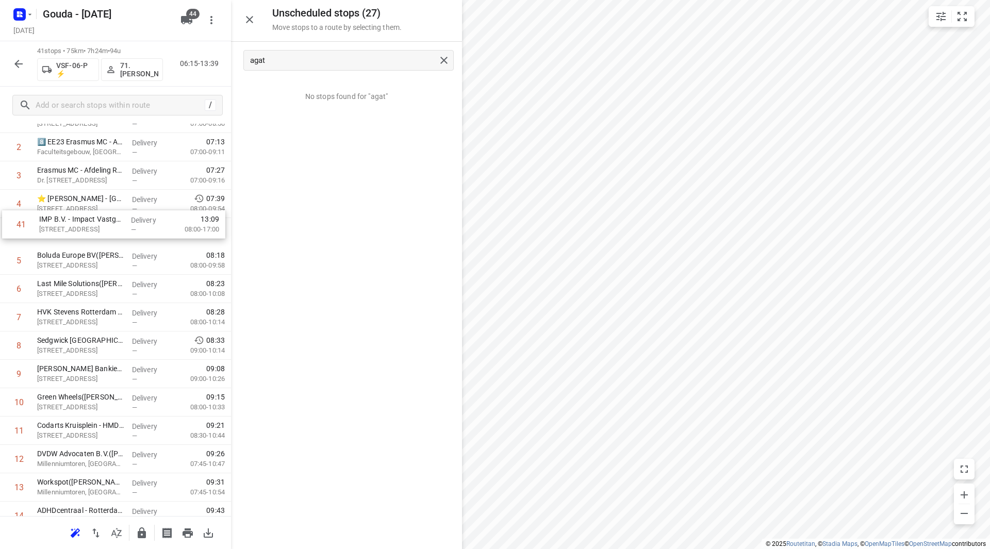
drag, startPoint x: 50, startPoint y: 483, endPoint x: 52, endPoint y: 234, distance: 249.1
click at [146, 531] on icon "button" at bounding box center [142, 533] width 12 height 12
click at [16, 64] on icon "button" at bounding box center [18, 64] width 8 height 8
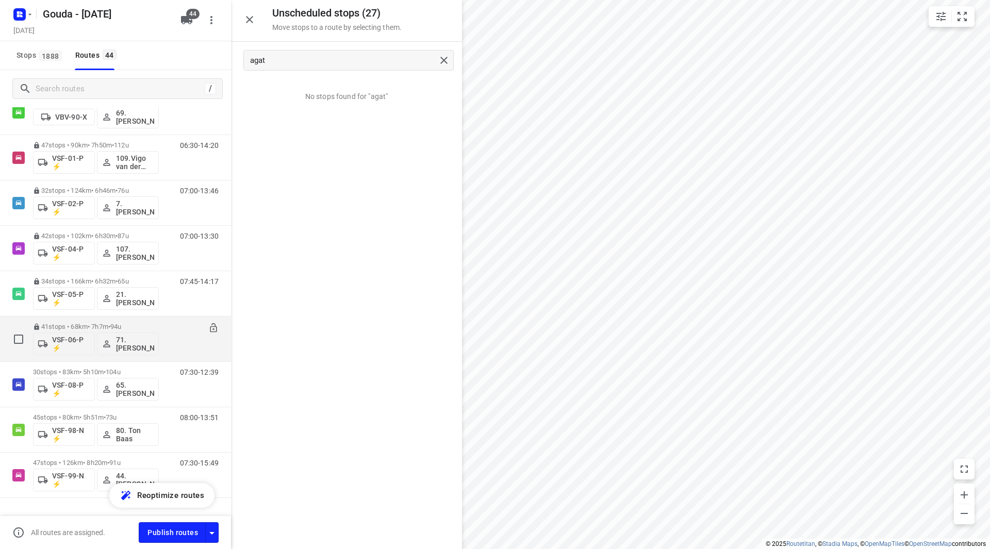
scroll to position [1682, 0]
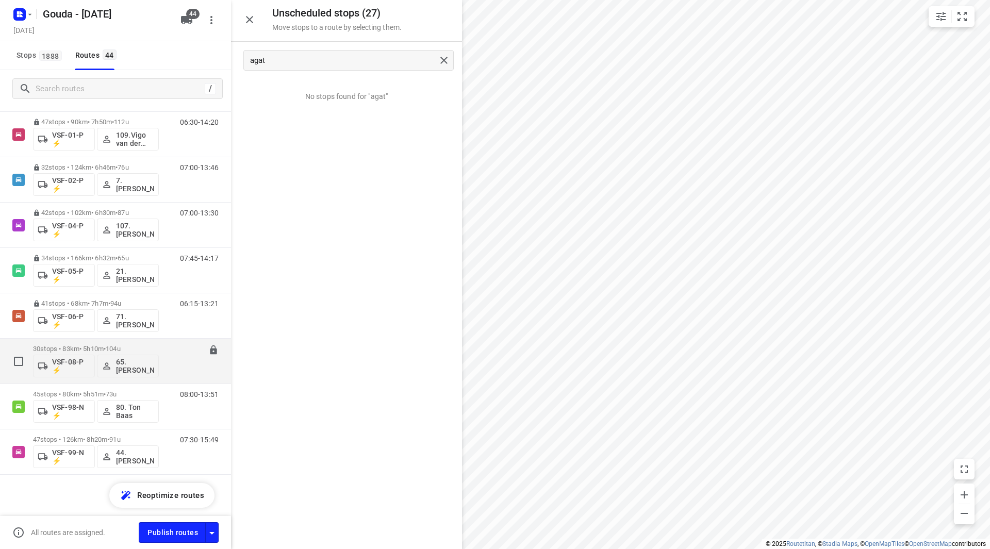
click at [121, 340] on div "30 stops • 83km • 5h10m • 104u VSF-08-P ⚡ 65. [PERSON_NAME]" at bounding box center [96, 361] width 126 height 43
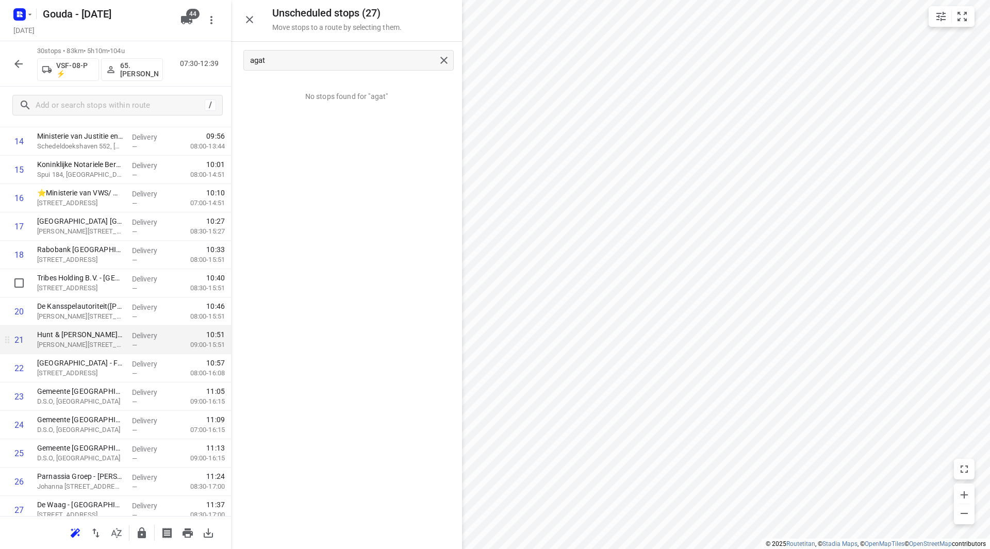
scroll to position [464, 0]
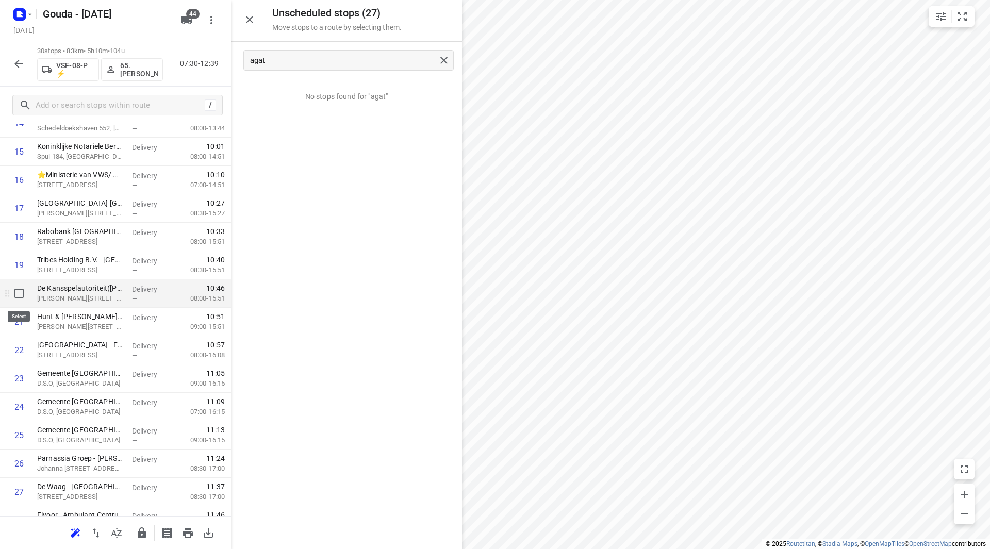
click at [25, 290] on input "checkbox" at bounding box center [19, 293] width 21 height 21
checkbox input "true"
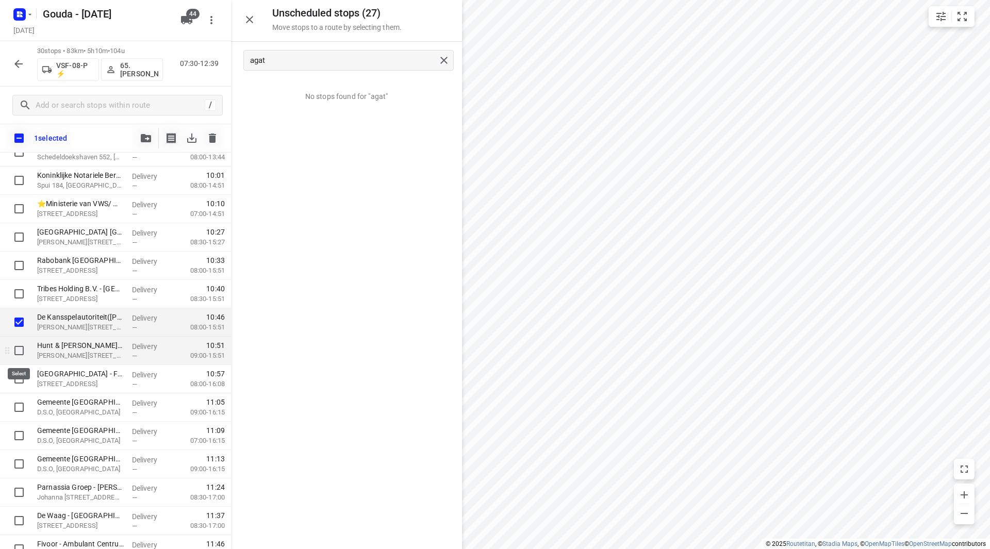
click at [22, 351] on input "checkbox" at bounding box center [19, 350] width 21 height 21
checkbox input "true"
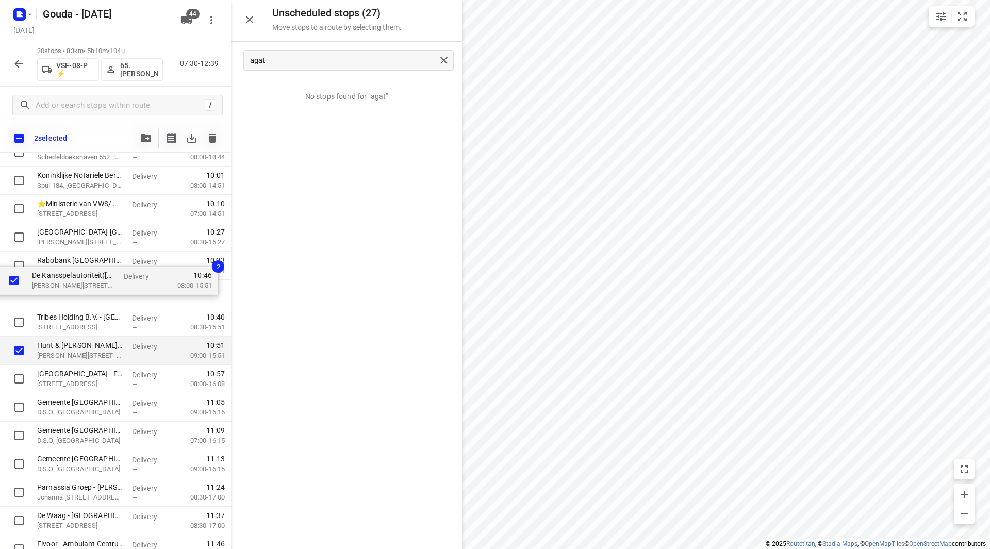
drag, startPoint x: 95, startPoint y: 329, endPoint x: 87, endPoint y: 271, distance: 58.9
click at [87, 271] on div "Ministerie van Onderwijs, Cultuur en Wetenschap - FEZ([PERSON_NAME]) [STREET_AD…" at bounding box center [115, 194] width 231 height 851
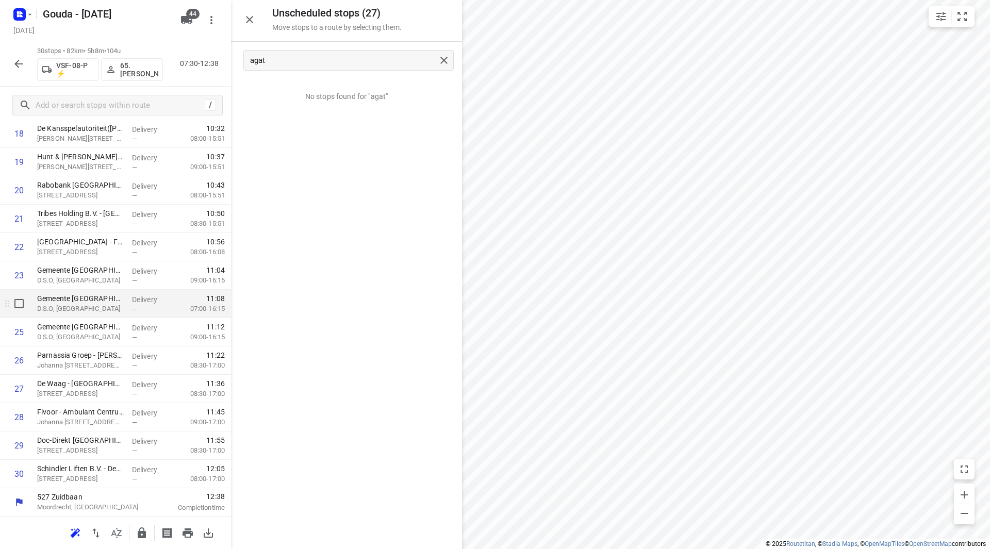
scroll to position [568, 0]
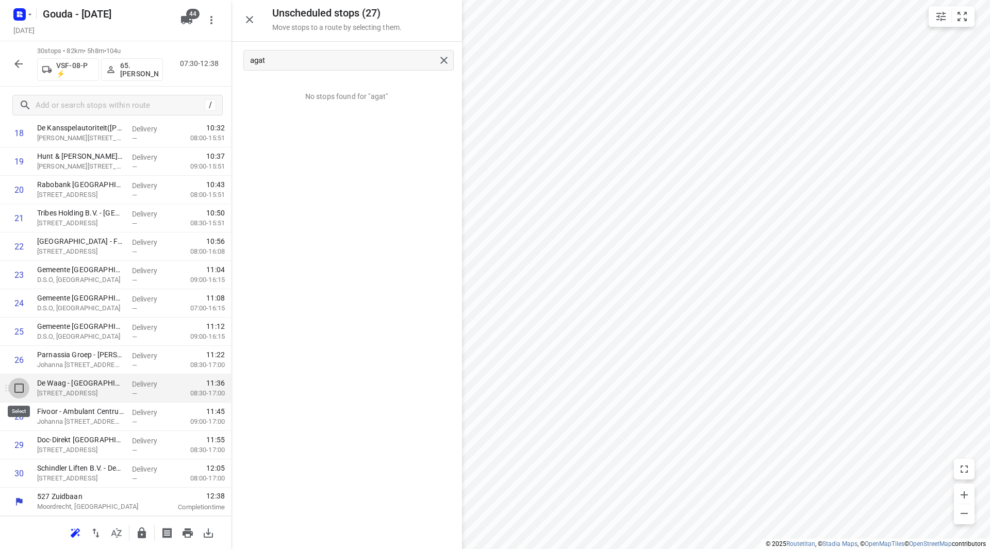
click at [19, 385] on input "checkbox" at bounding box center [19, 388] width 21 height 21
checkbox input "true"
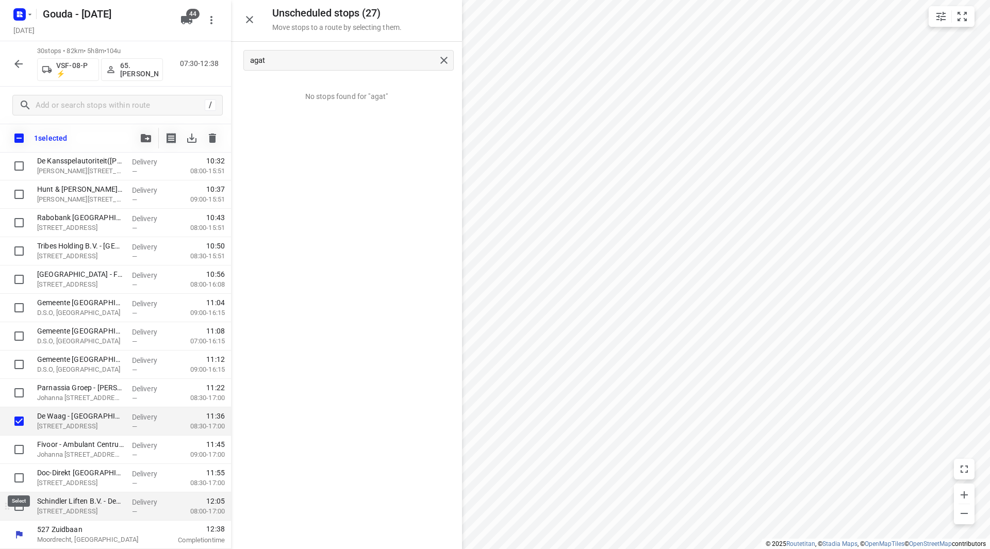
drag, startPoint x: 21, startPoint y: 478, endPoint x: 31, endPoint y: 505, distance: 29.4
click at [20, 478] on input "checkbox" at bounding box center [19, 478] width 21 height 21
checkbox input "true"
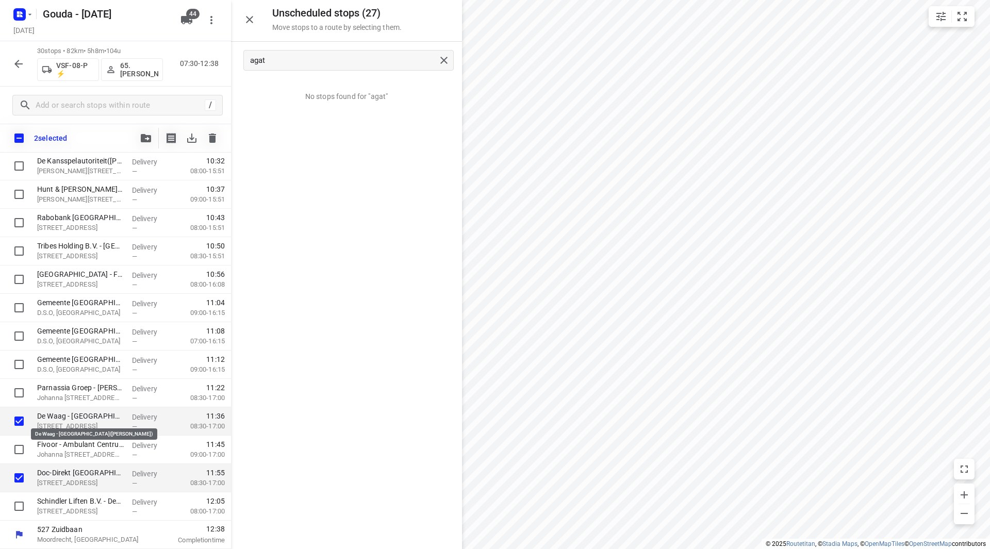
drag, startPoint x: 91, startPoint y: 419, endPoint x: 81, endPoint y: 391, distance: 29.7
click at [81, 391] on div "Ministerie van Onderwijs, Cultuur en Wetenschap - FEZ([PERSON_NAME]) [STREET_AD…" at bounding box center [115, 95] width 231 height 851
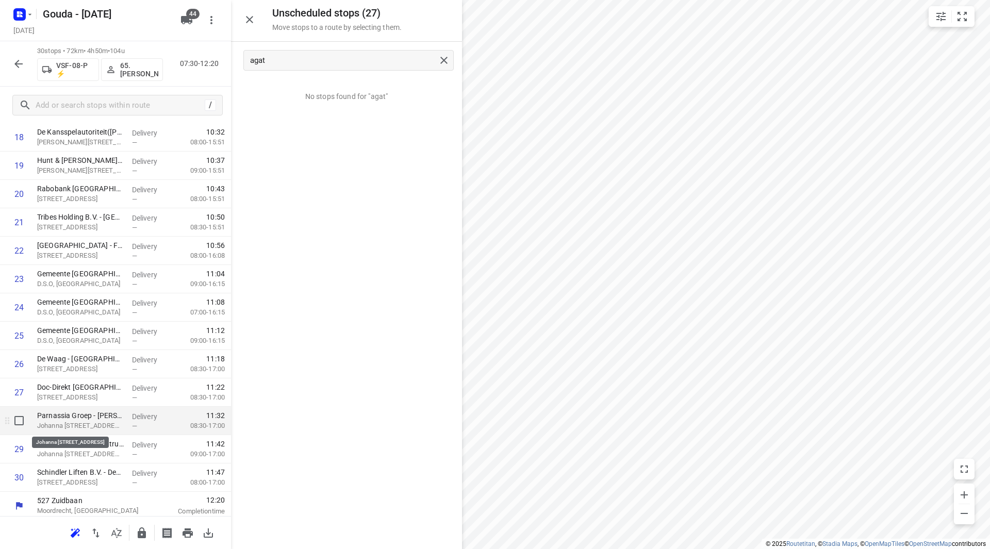
scroll to position [568, 0]
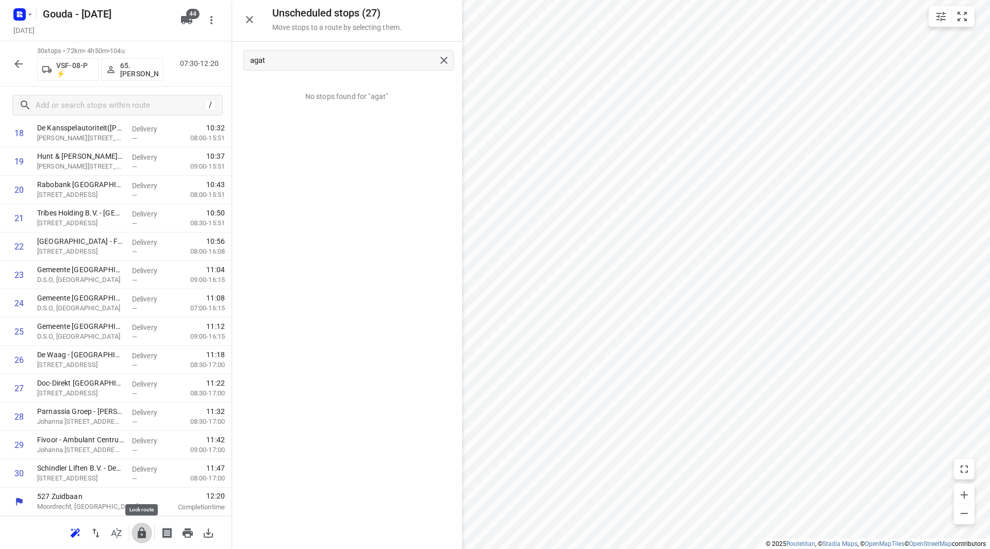
click at [151, 537] on button "button" at bounding box center [141, 533] width 21 height 21
click at [19, 60] on icon "button" at bounding box center [18, 64] width 12 height 12
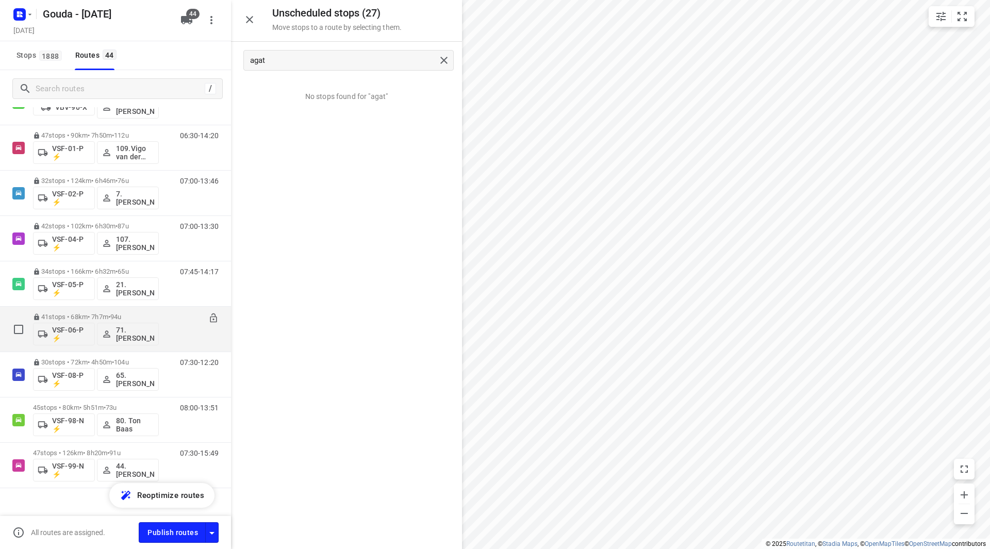
scroll to position [1682, 0]
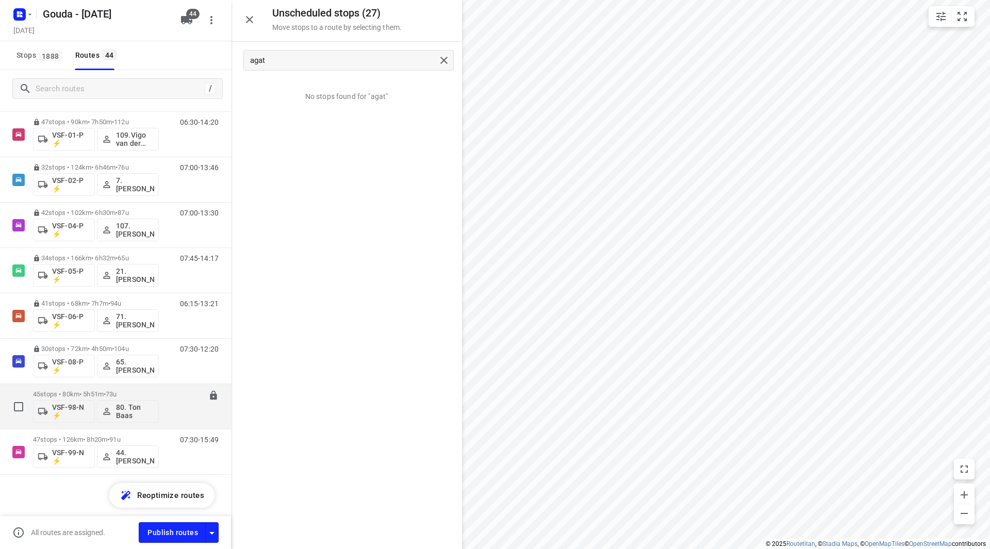
click at [124, 386] on div "45 stops • 80km • 5h51m • 73u VSF-98-N ⚡ 80. Ton Baas" at bounding box center [96, 406] width 126 height 43
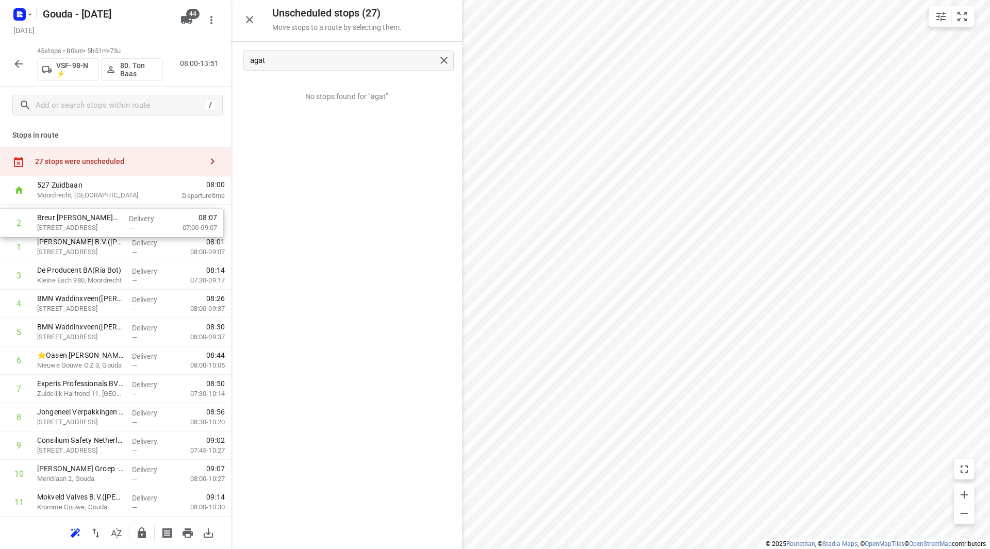
drag, startPoint x: 62, startPoint y: 250, endPoint x: 62, endPoint y: 216, distance: 34.0
drag, startPoint x: 110, startPoint y: 268, endPoint x: 111, endPoint y: 246, distance: 21.7
drag, startPoint x: 110, startPoint y: 275, endPoint x: 112, endPoint y: 239, distance: 36.1
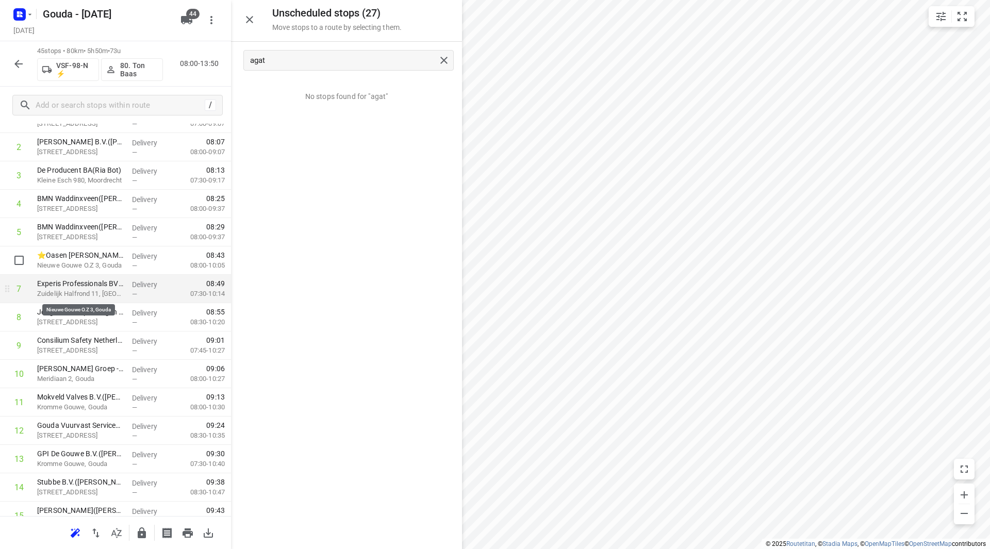
scroll to position [103, 0]
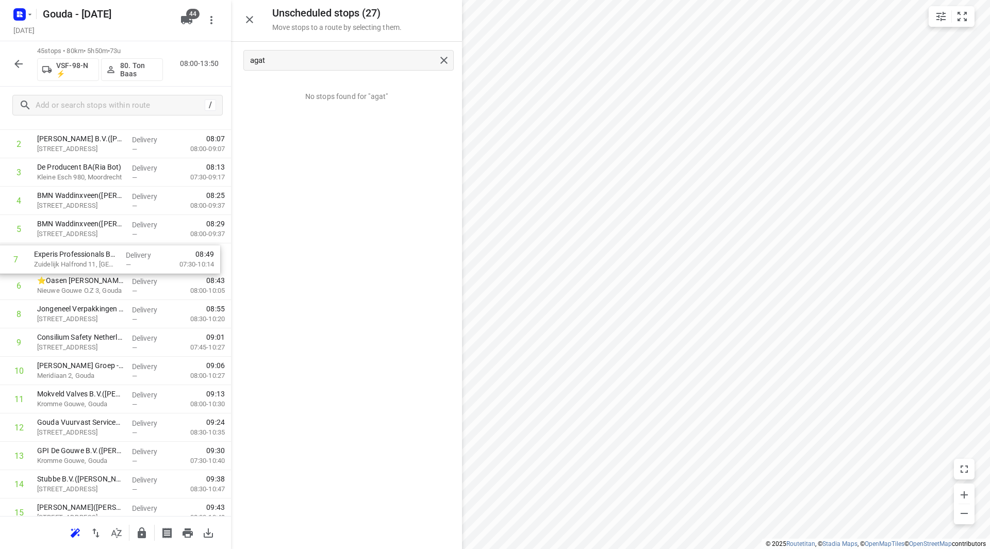
drag, startPoint x: 95, startPoint y: 289, endPoint x: 95, endPoint y: 258, distance: 30.9
drag, startPoint x: 71, startPoint y: 386, endPoint x: 70, endPoint y: 378, distance: 7.2
drag, startPoint x: 69, startPoint y: 377, endPoint x: 69, endPoint y: 295, distance: 81.5
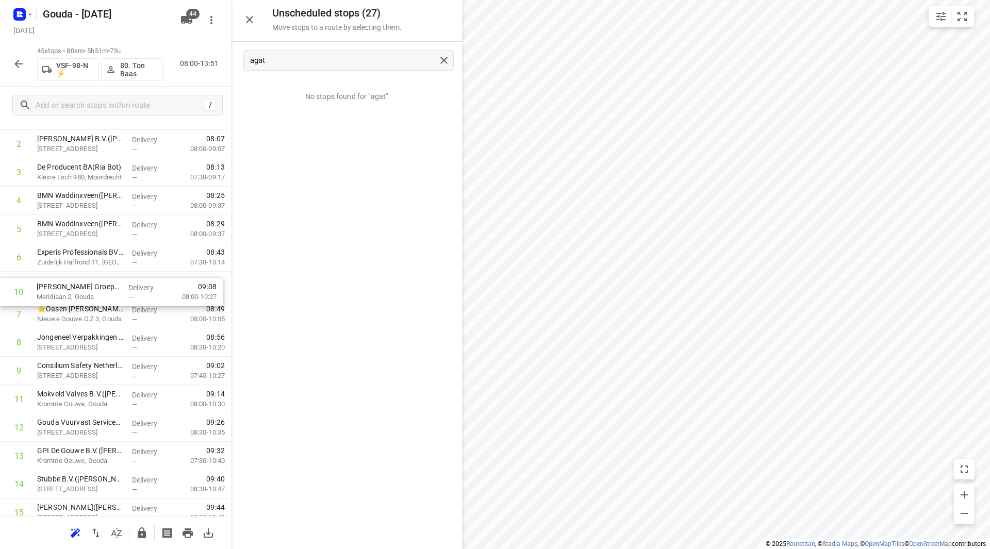
drag, startPoint x: 88, startPoint y: 377, endPoint x: 92, endPoint y: 318, distance: 59.5
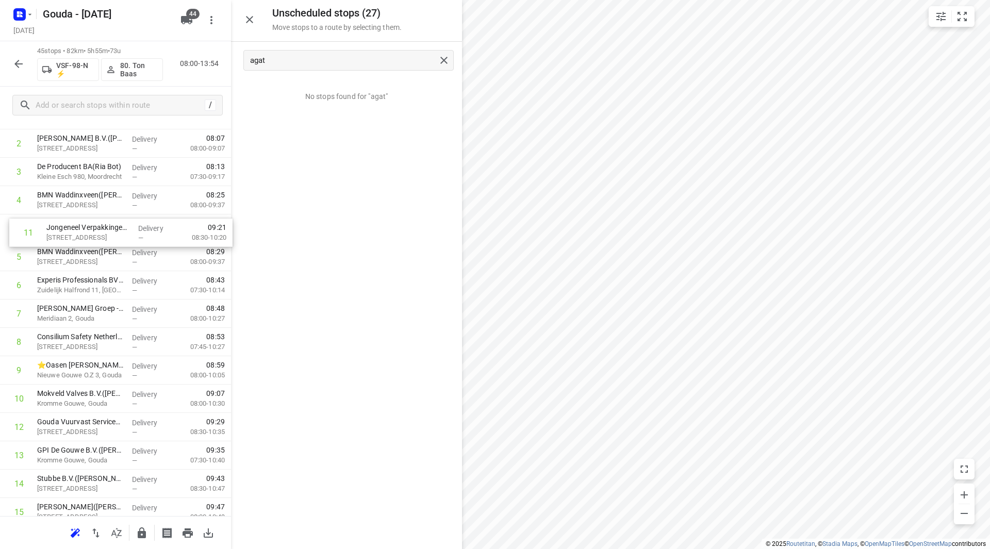
scroll to position [101, 0]
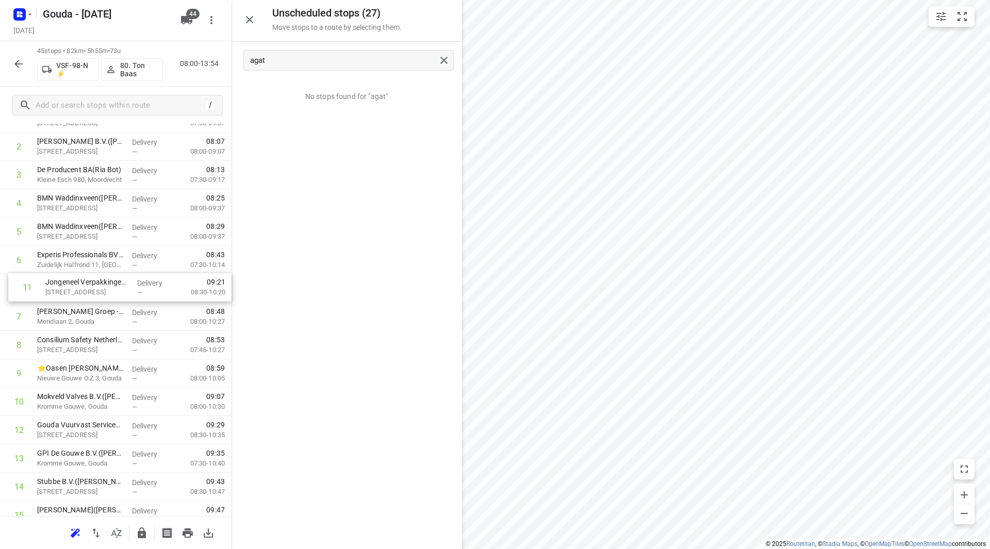
drag, startPoint x: 64, startPoint y: 241, endPoint x: 73, endPoint y: 282, distance: 41.2
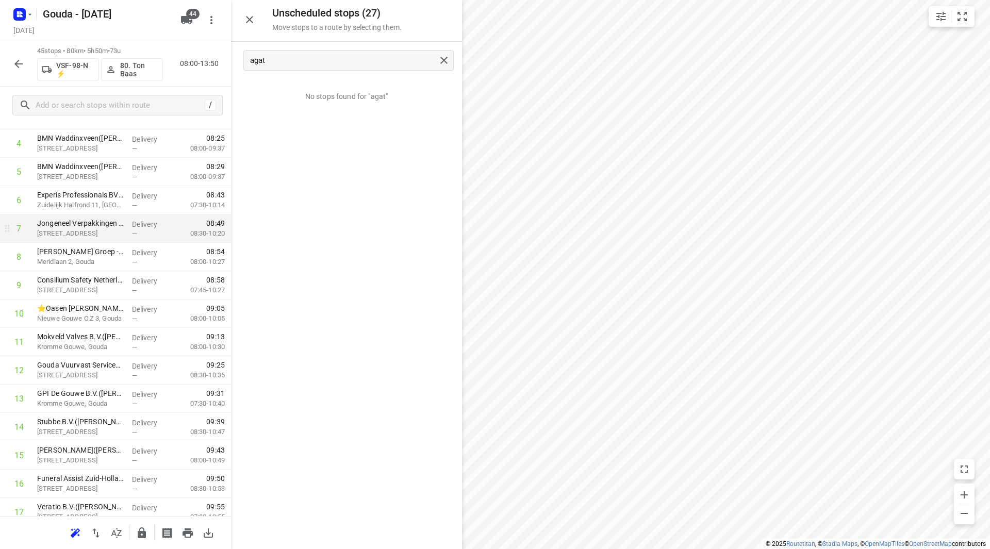
scroll to position [204, 0]
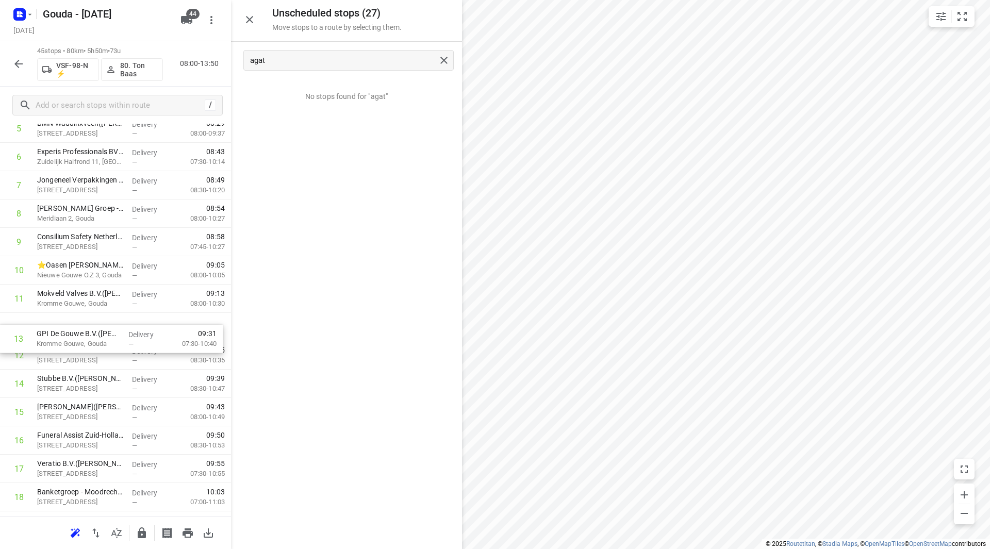
drag, startPoint x: 94, startPoint y: 349, endPoint x: 93, endPoint y: 323, distance: 25.8
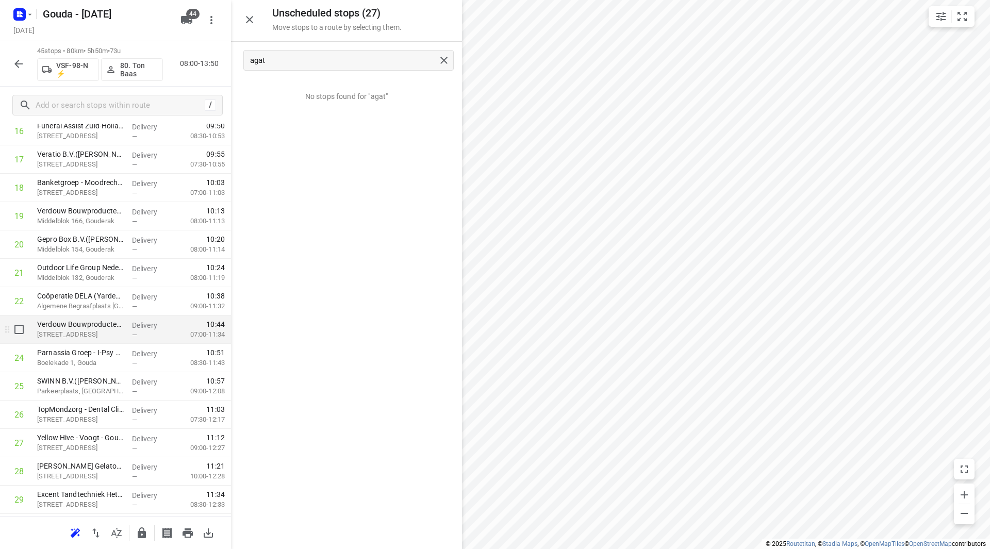
scroll to position [565, 0]
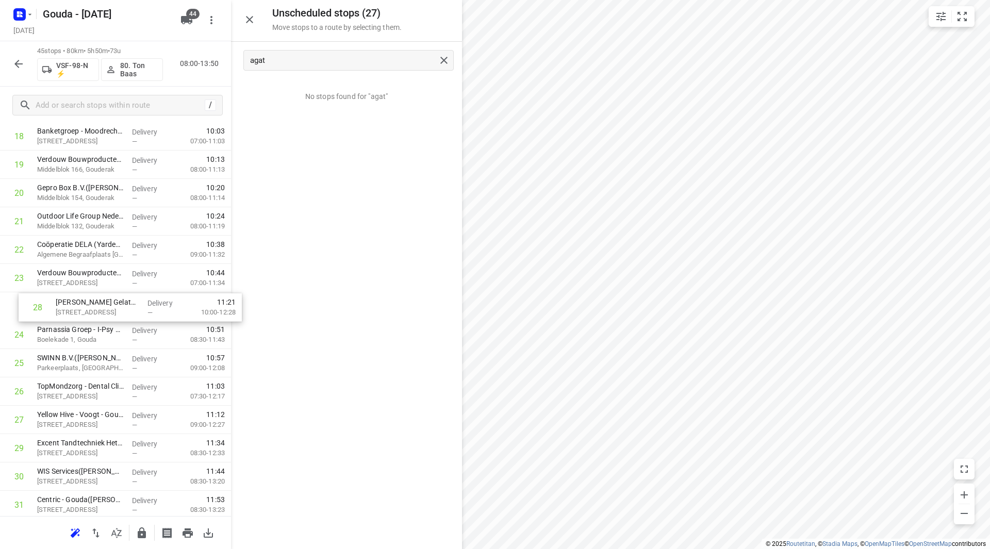
drag, startPoint x: 88, startPoint y: 418, endPoint x: 104, endPoint y: 298, distance: 121.1
click at [104, 298] on div "1 Breur [PERSON_NAME]/Moordrecht([PERSON_NAME]) [STREET_ADDRESS], Moordrecht De…" at bounding box center [115, 278] width 231 height 1276
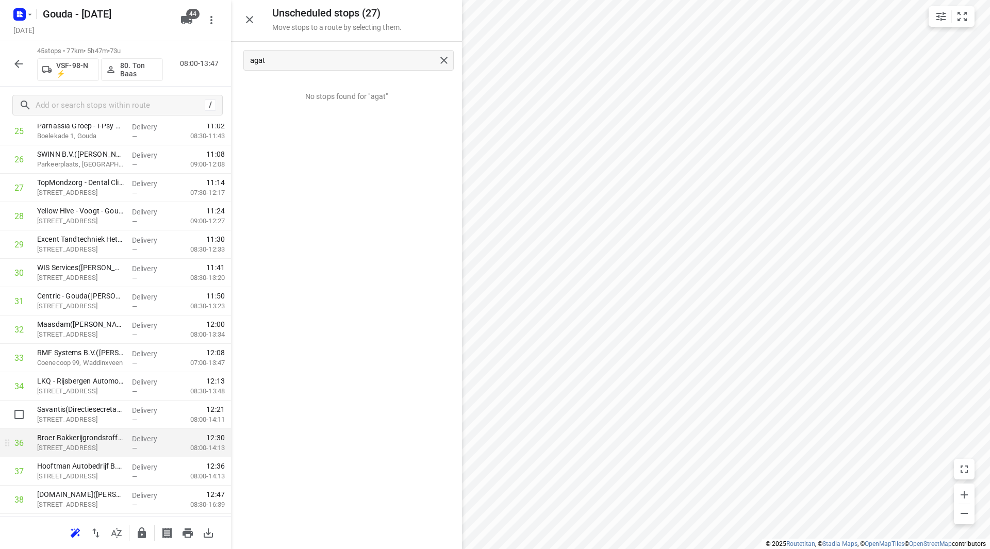
scroll to position [822, 0]
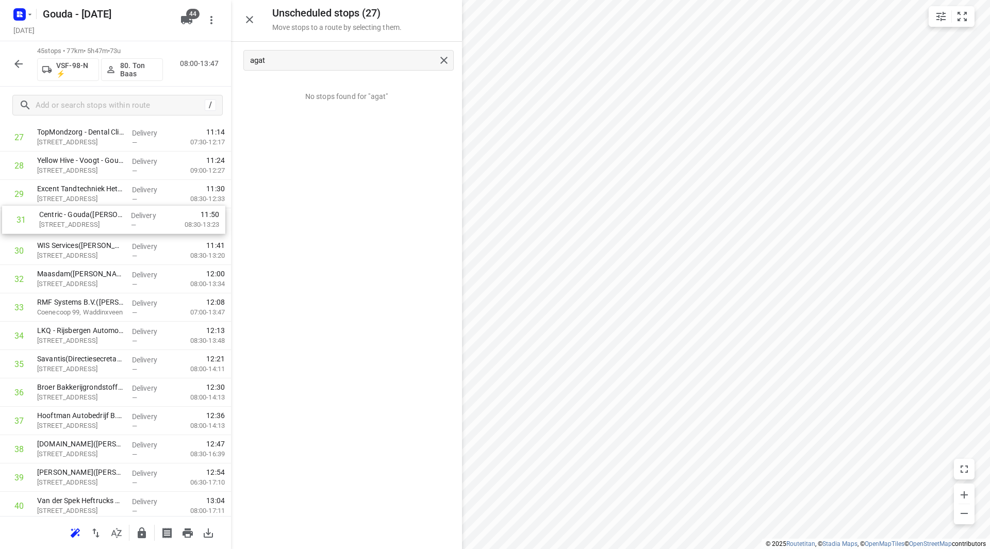
drag, startPoint x: 91, startPoint y: 235, endPoint x: 93, endPoint y: 215, distance: 20.2
click at [93, 215] on div "1 Breur [PERSON_NAME]/Moordrecht([PERSON_NAME]) [STREET_ADDRESS], Moordrecht De…" at bounding box center [115, 24] width 231 height 1276
drag, startPoint x: 80, startPoint y: 393, endPoint x: 83, endPoint y: 307, distance: 85.6
click at [83, 307] on div "1 Breur [PERSON_NAME]/Moordrecht([PERSON_NAME]) [STREET_ADDRESS], Moordrecht De…" at bounding box center [115, 24] width 231 height 1276
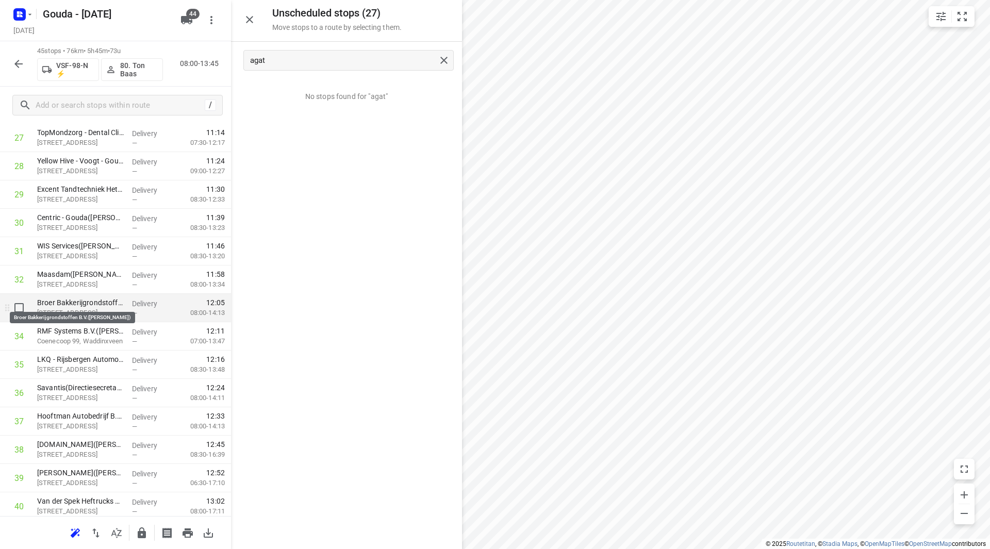
scroll to position [870, 0]
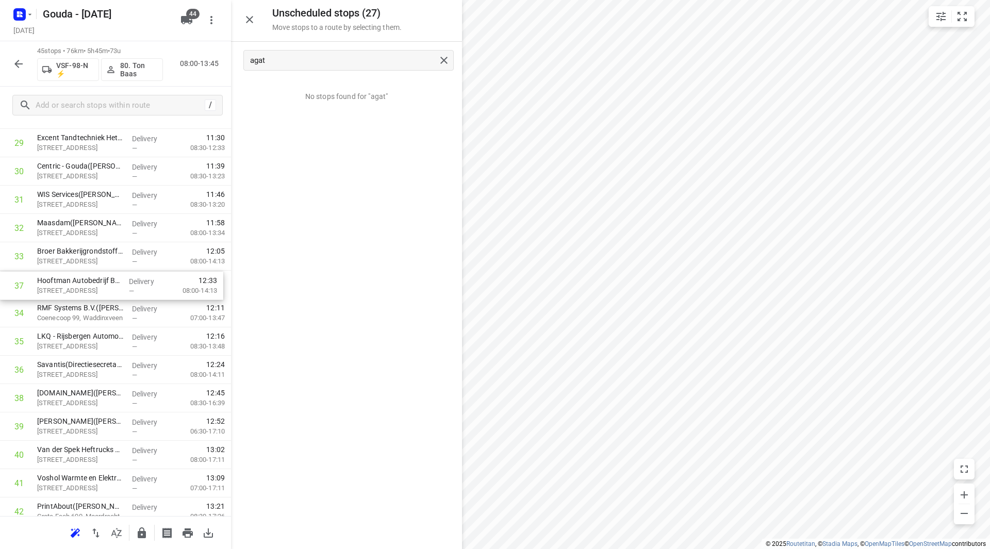
drag, startPoint x: 92, startPoint y: 367, endPoint x: 92, endPoint y: 281, distance: 86.6
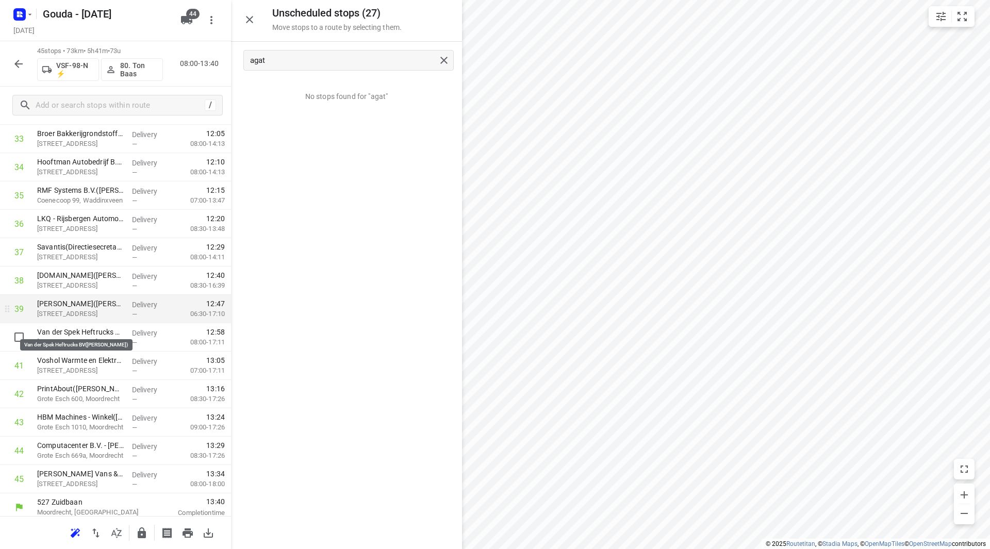
scroll to position [993, 0]
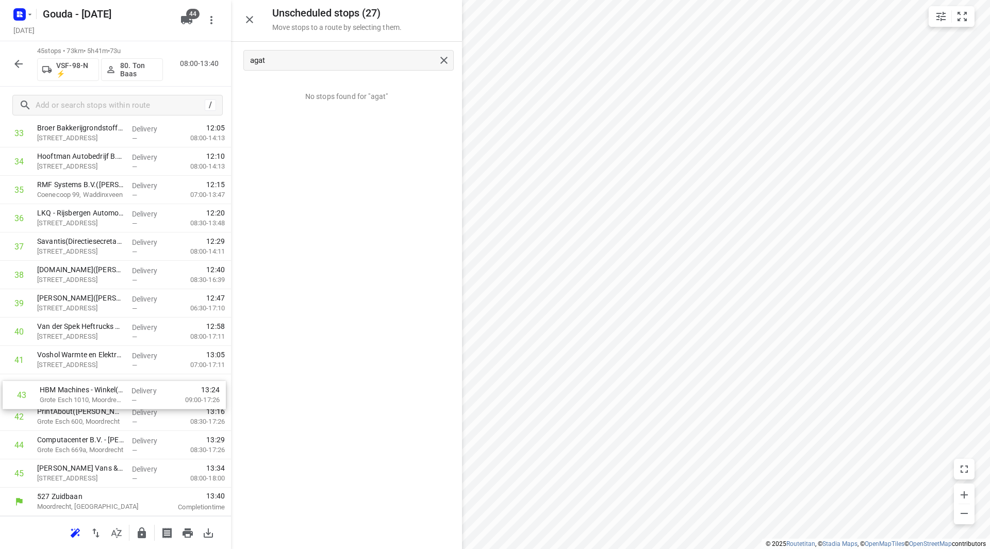
drag, startPoint x: 100, startPoint y: 416, endPoint x: 105, endPoint y: 385, distance: 31.9
drag, startPoint x: 88, startPoint y: 476, endPoint x: 94, endPoint y: 421, distance: 55.5
click at [145, 532] on icon "button" at bounding box center [142, 533] width 8 height 11
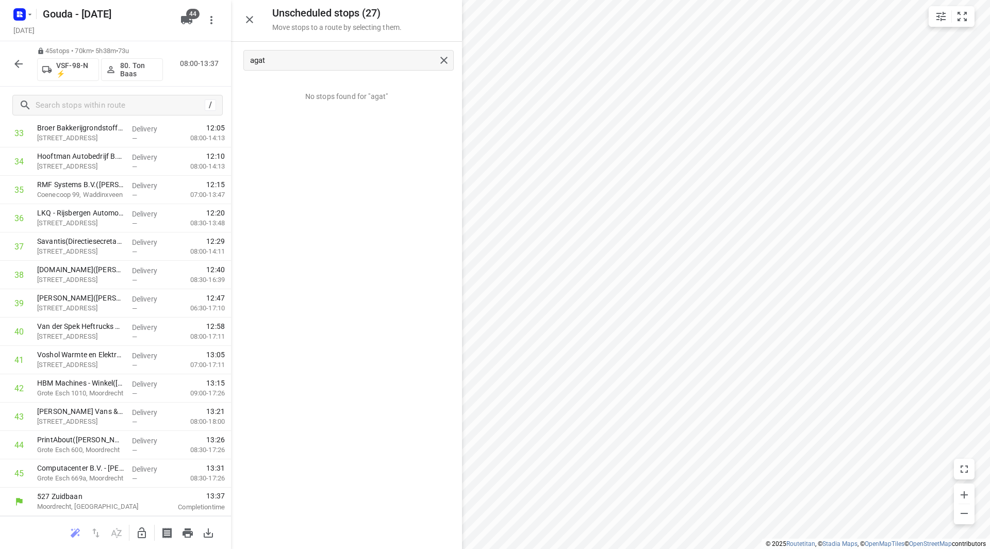
click at [21, 62] on icon "button" at bounding box center [18, 64] width 12 height 12
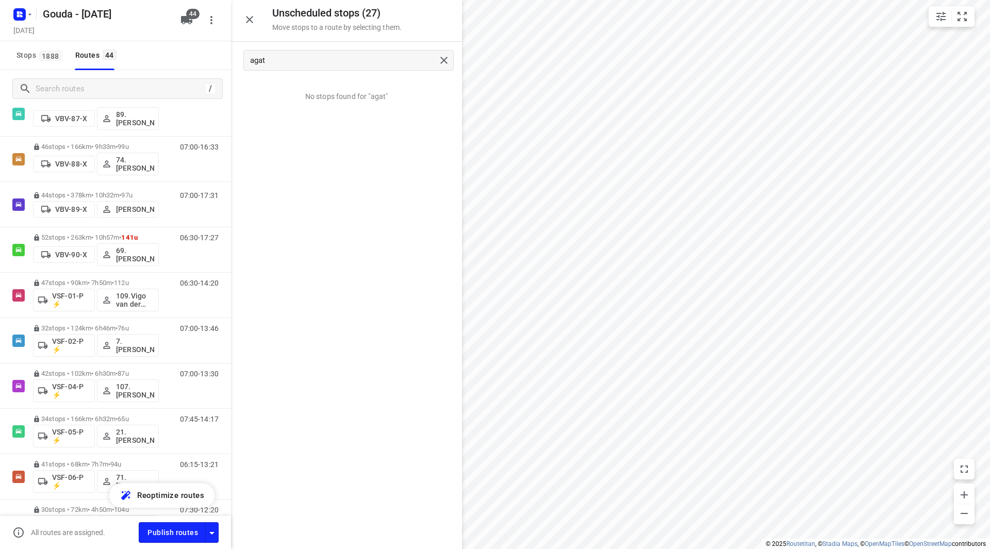
scroll to position [1682, 0]
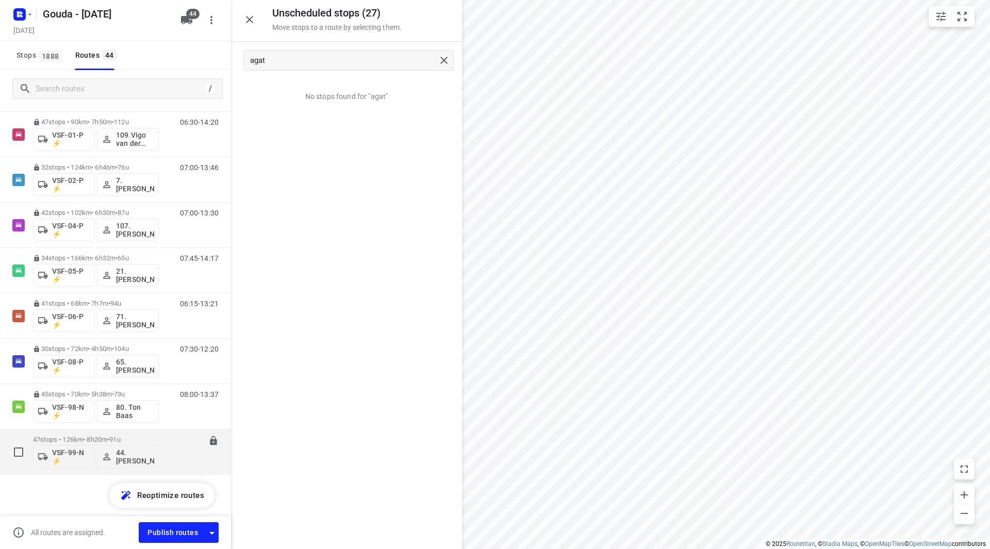
click at [139, 441] on p "47 stops • 126km • 8h20m • 91u" at bounding box center [96, 440] width 126 height 8
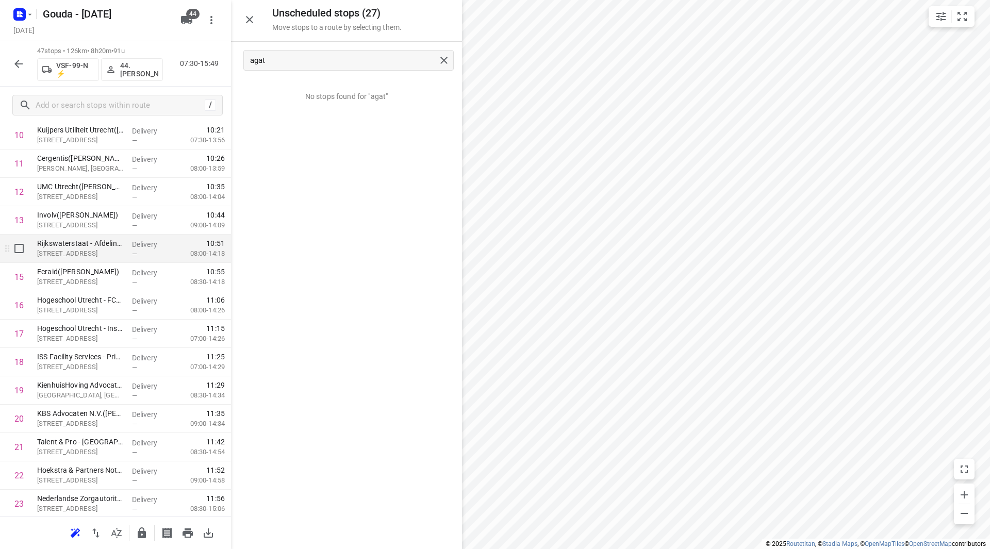
scroll to position [309, 0]
drag, startPoint x: 80, startPoint y: 336, endPoint x: 80, endPoint y: 246, distance: 90.2
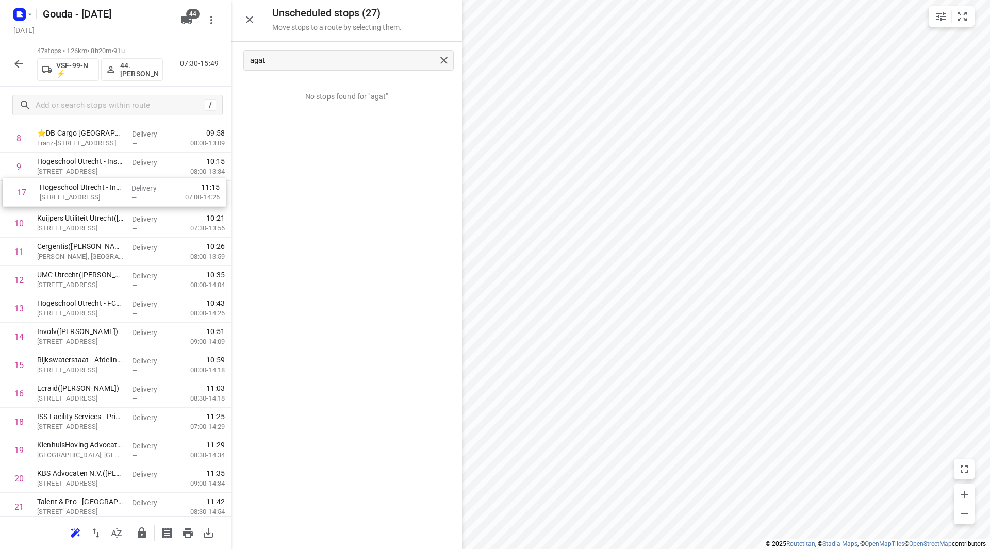
scroll to position [269, 0]
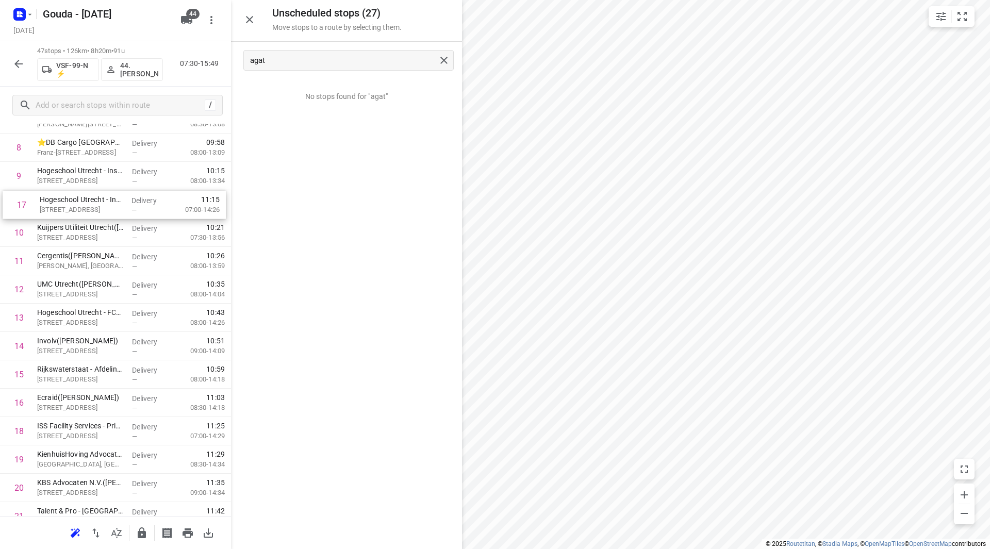
drag, startPoint x: 112, startPoint y: 321, endPoint x: 116, endPoint y: 207, distance: 113.5
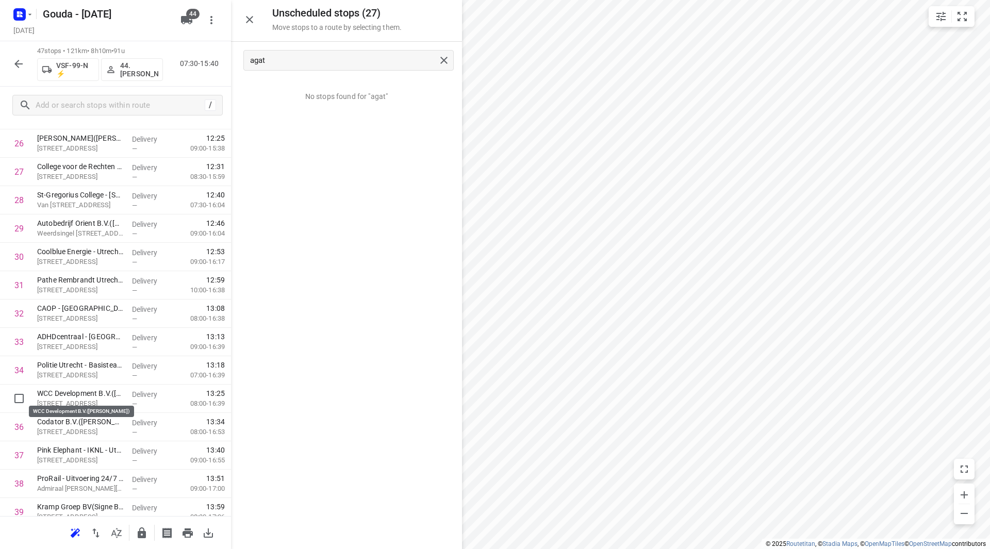
drag, startPoint x: 74, startPoint y: 393, endPoint x: 81, endPoint y: 359, distance: 35.2
click at [81, 359] on div "1 Raad voor Accreditatie([PERSON_NAME]) [STREET_ADDRESS] Delivery — 08:04 08:30…" at bounding box center [115, 86] width 231 height 1333
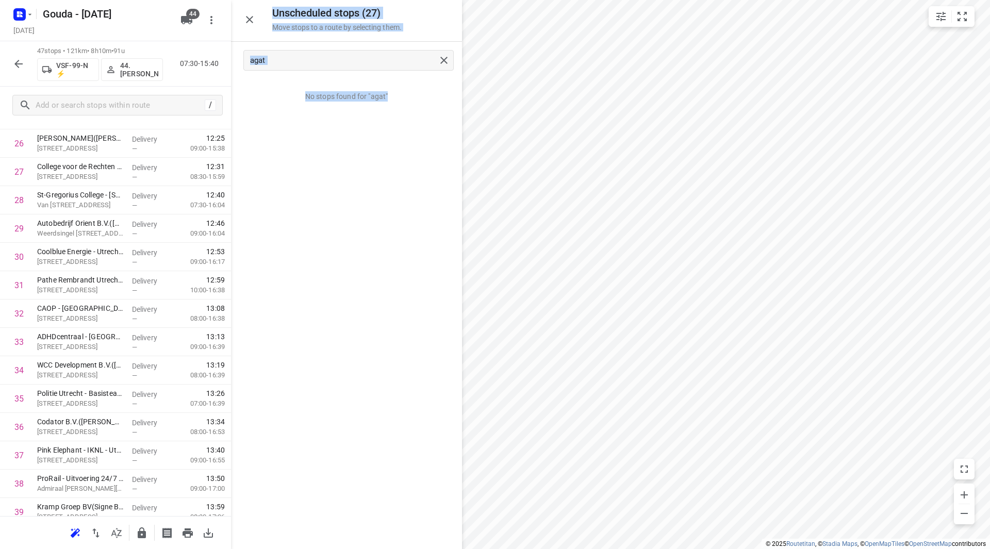
click at [495, 301] on div "i © 2025 Routetitan , © Stadia Maps , © OpenMapTiles © OpenStreetMap contributo…" at bounding box center [495, 274] width 990 height 549
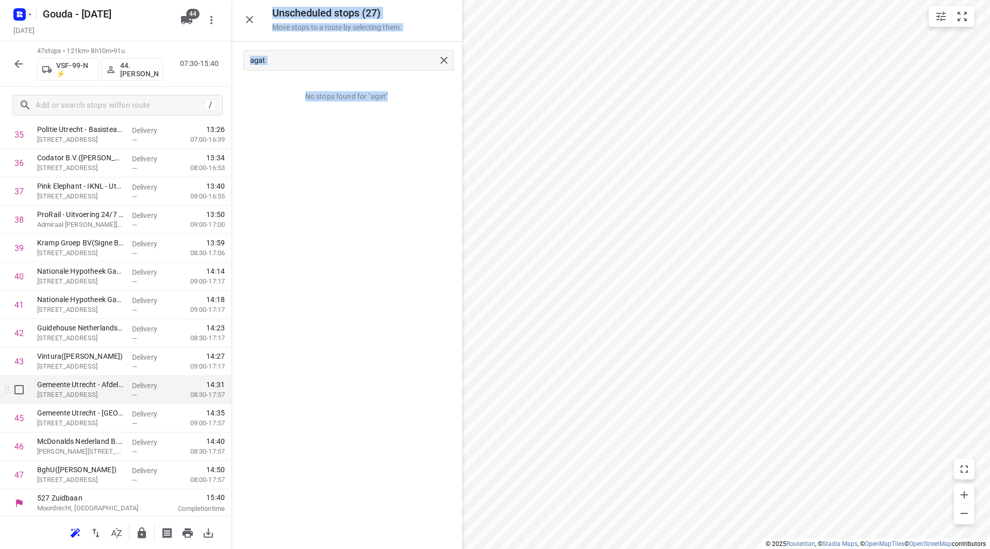
scroll to position [1050, 0]
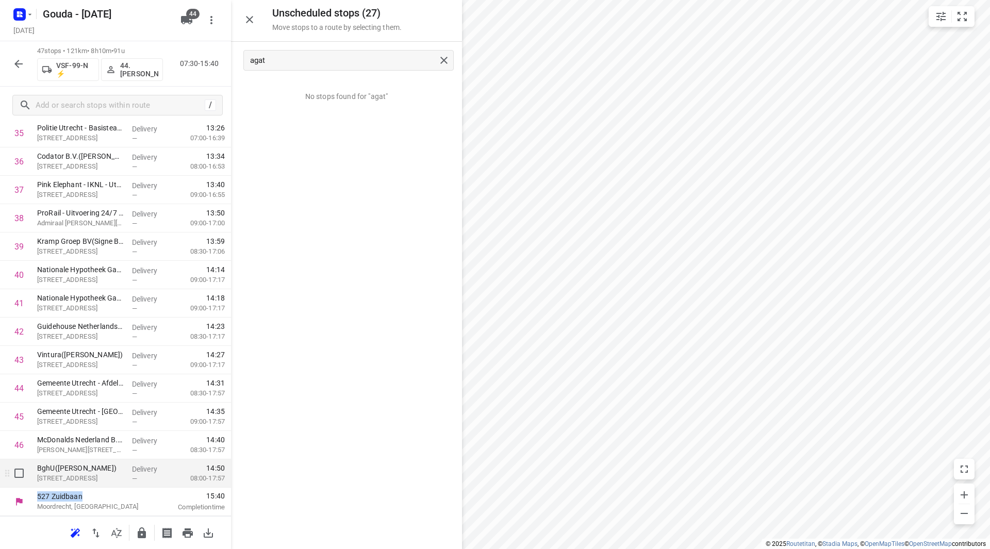
drag, startPoint x: 101, startPoint y: 490, endPoint x: 101, endPoint y: 462, distance: 28.9
click at [143, 533] on icon "button" at bounding box center [142, 533] width 8 height 11
click at [145, 534] on icon "button" at bounding box center [142, 533] width 8 height 11
drag, startPoint x: 76, startPoint y: 478, endPoint x: 77, endPoint y: 439, distance: 38.7
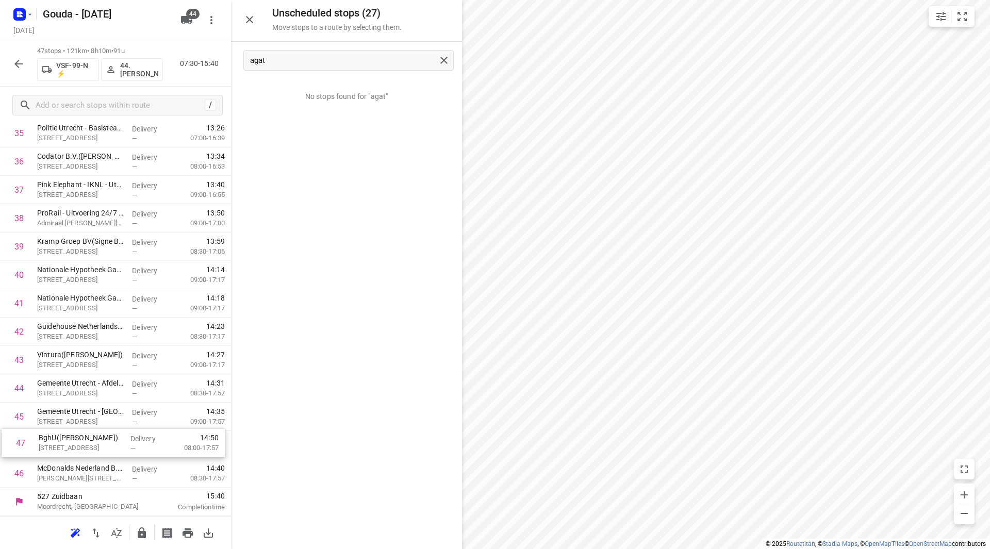
click at [143, 534] on icon "button" at bounding box center [142, 533] width 8 height 11
click at [11, 68] on button "button" at bounding box center [18, 64] width 21 height 21
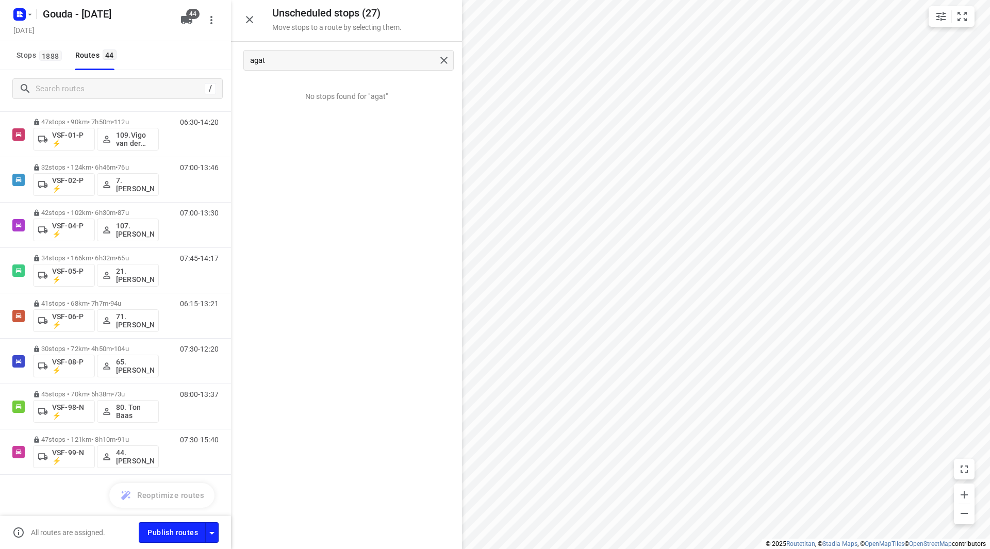
scroll to position [0, 0]
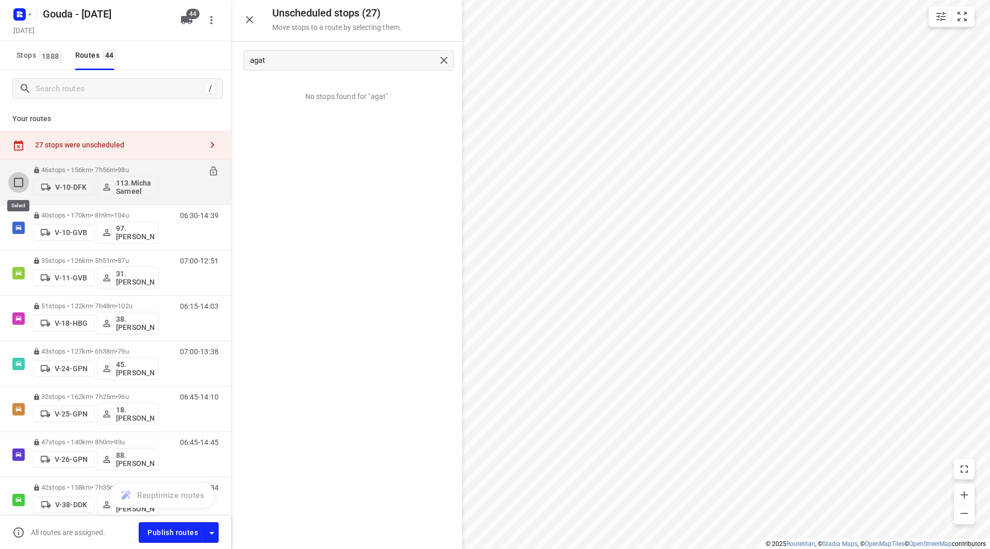
click at [17, 187] on input "checkbox" at bounding box center [18, 182] width 21 height 21
checkbox input "true"
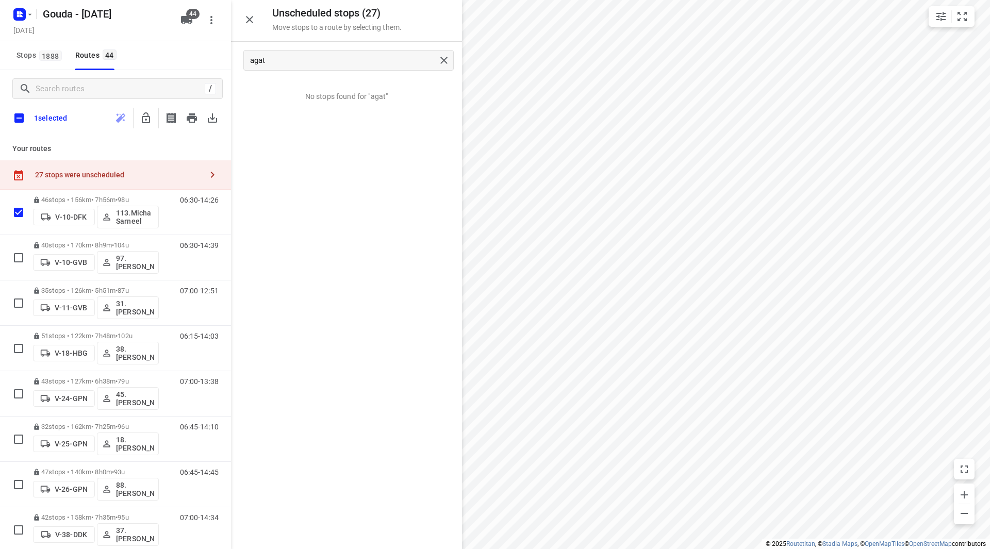
click at [21, 125] on input "checkbox" at bounding box center [19, 118] width 22 height 22
checkbox input "true"
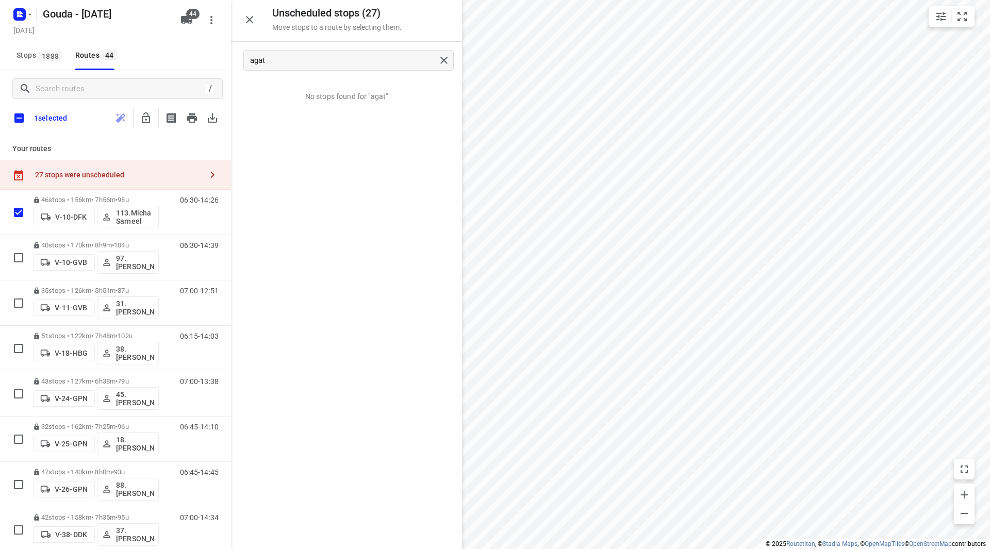
checkbox input "true"
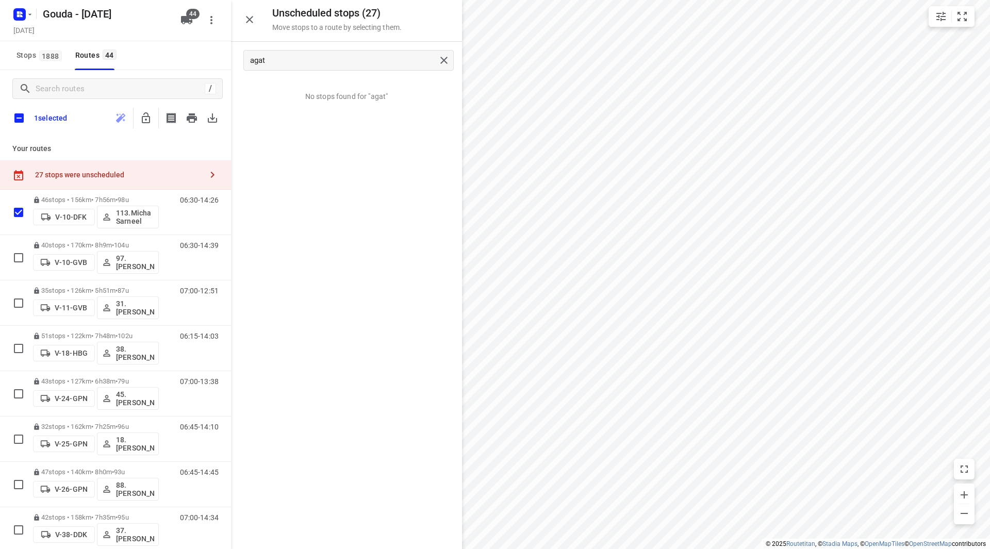
checkbox input "true"
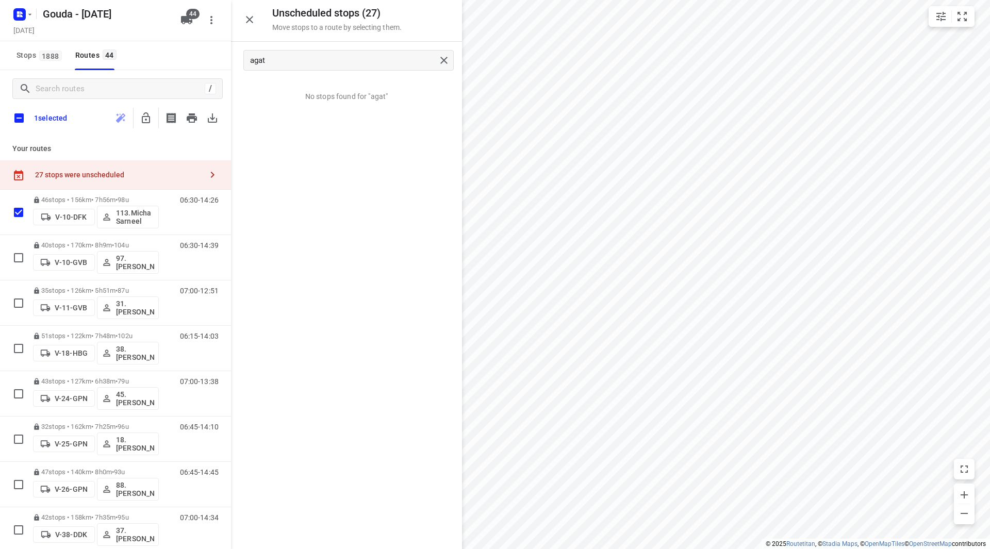
checkbox input "true"
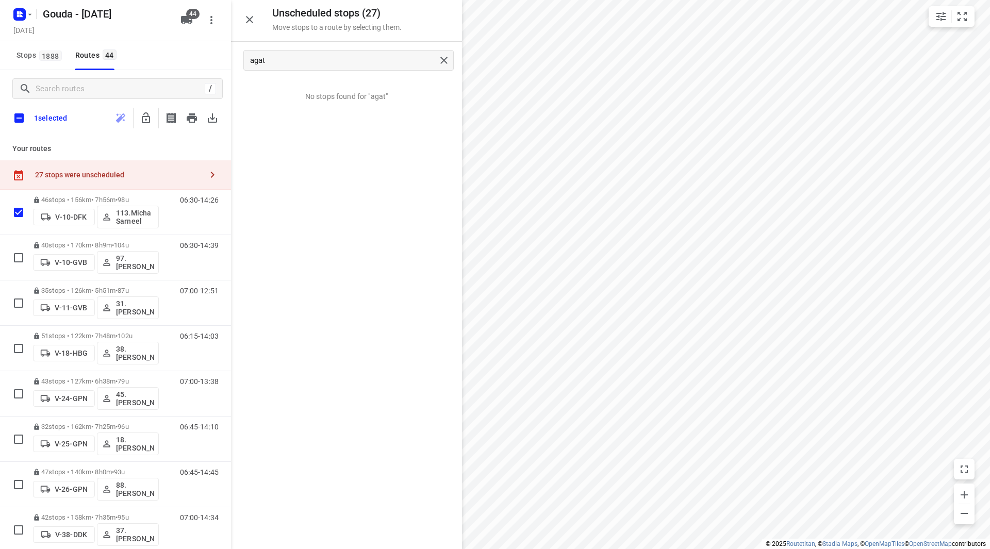
checkbox input "true"
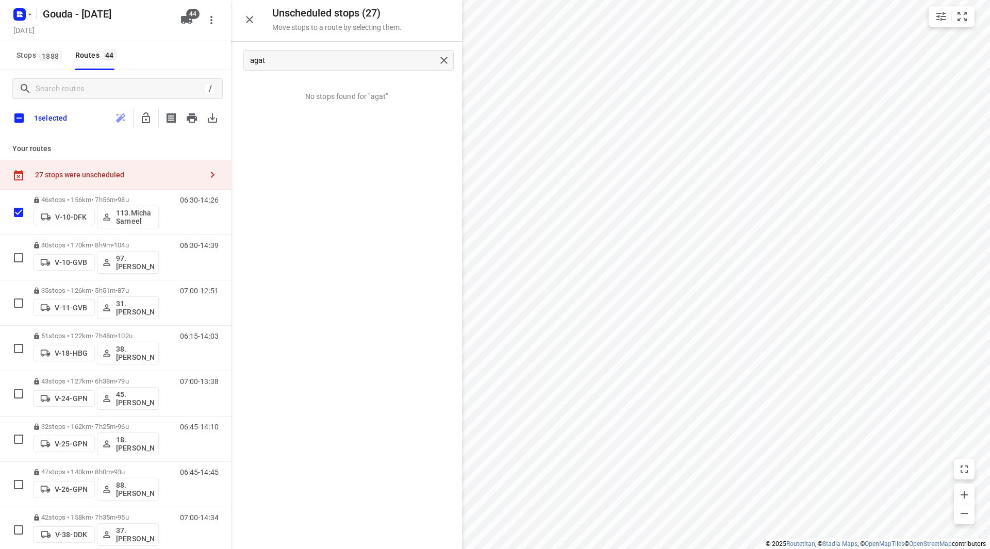
checkbox input "true"
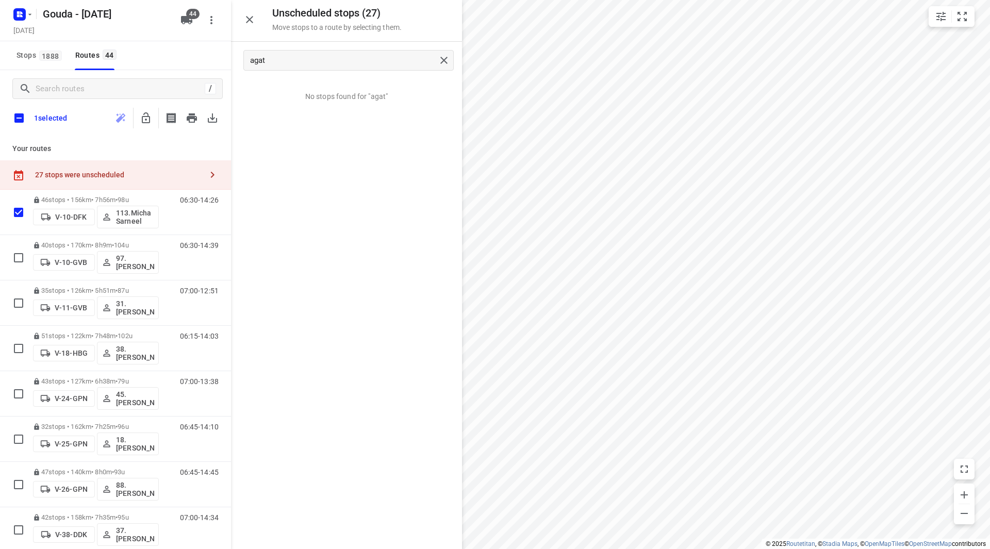
checkbox input "true"
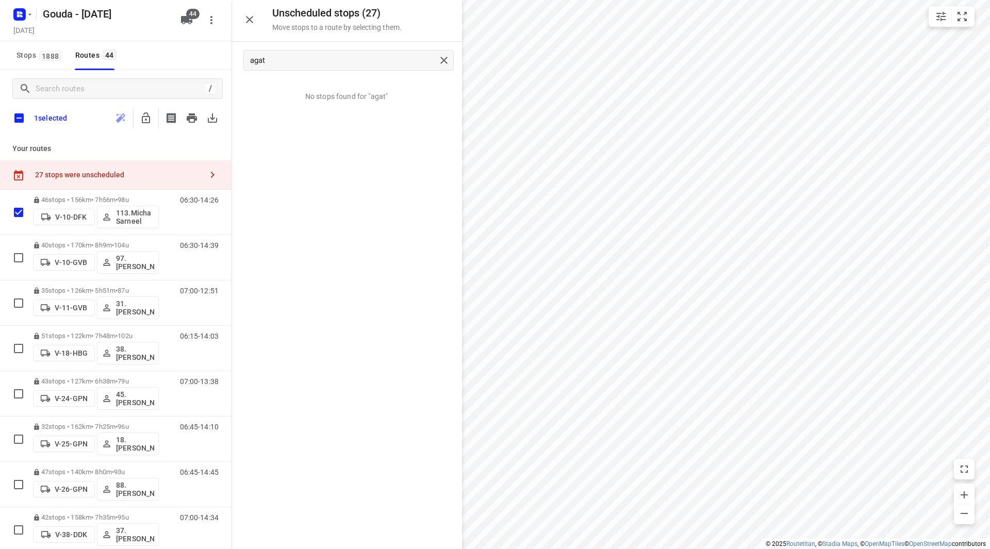
checkbox input "true"
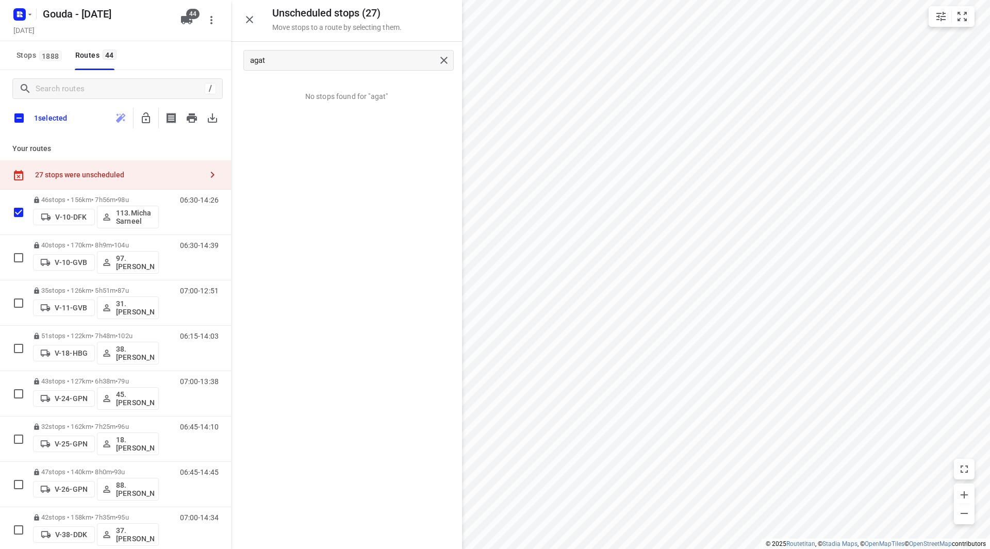
checkbox input "true"
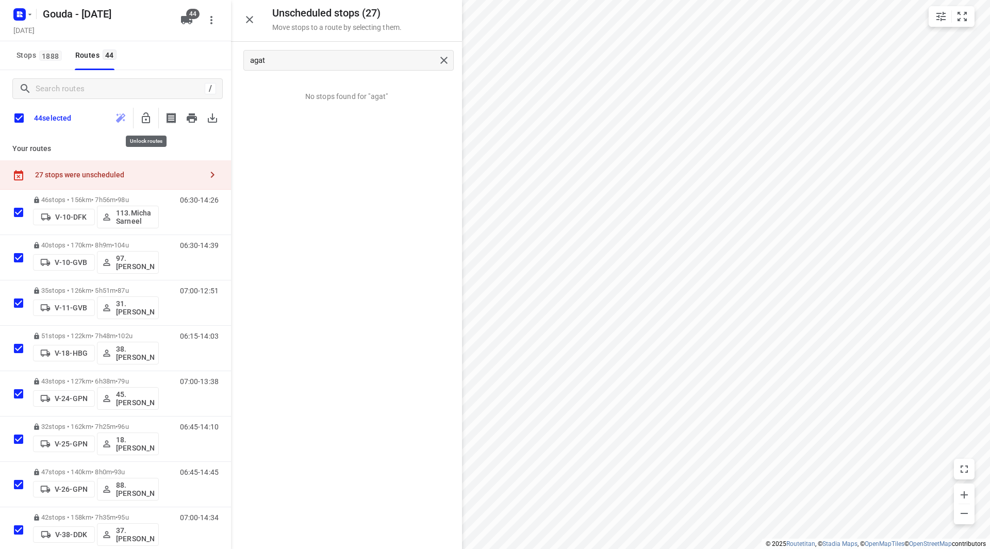
click at [140, 117] on icon "button" at bounding box center [146, 118] width 12 height 12
click at [21, 119] on input "checkbox" at bounding box center [19, 118] width 22 height 22
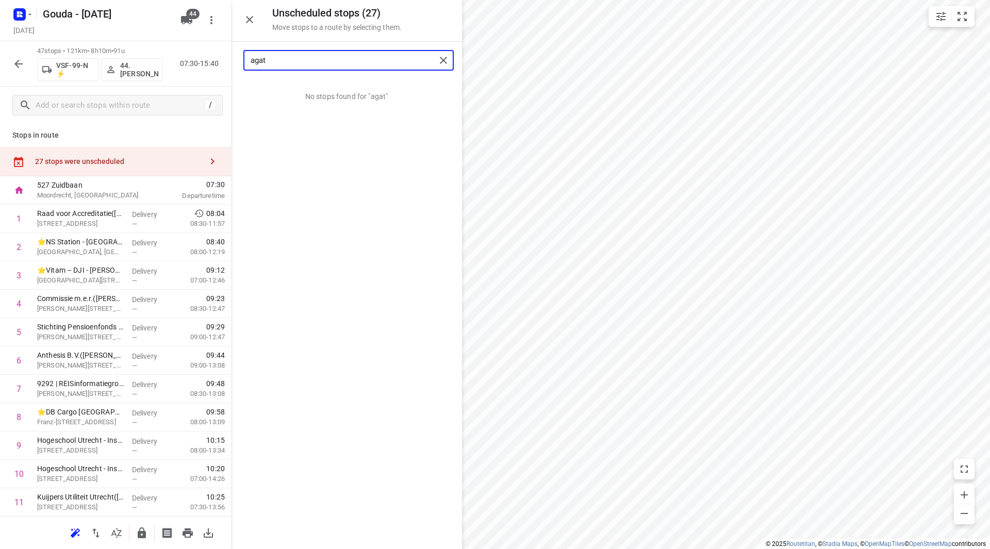
drag, startPoint x: 285, startPoint y: 57, endPoint x: 200, endPoint y: 48, distance: 85.5
click at [200, 52] on div "Unscheduled stops ( 27 ) Move stops to a route by selecting them. agat No stops…" at bounding box center [115, 274] width 231 height 549
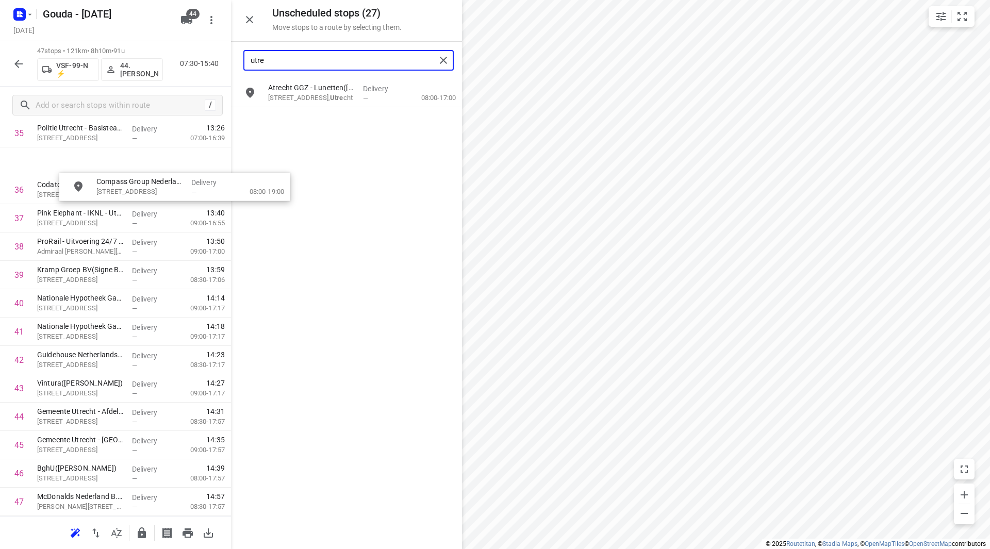
scroll to position [1029, 0]
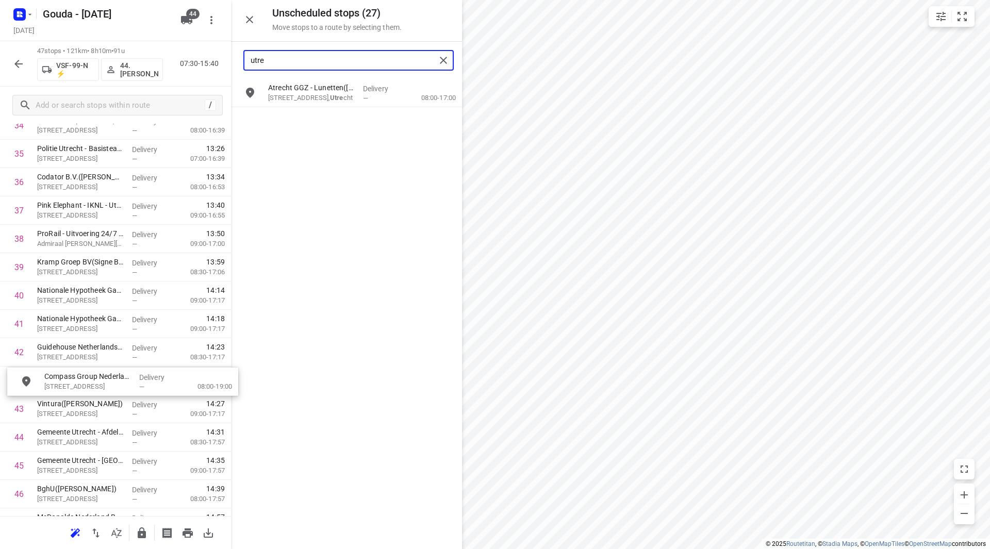
drag, startPoint x: 303, startPoint y: 93, endPoint x: 70, endPoint y: 382, distance: 371.4
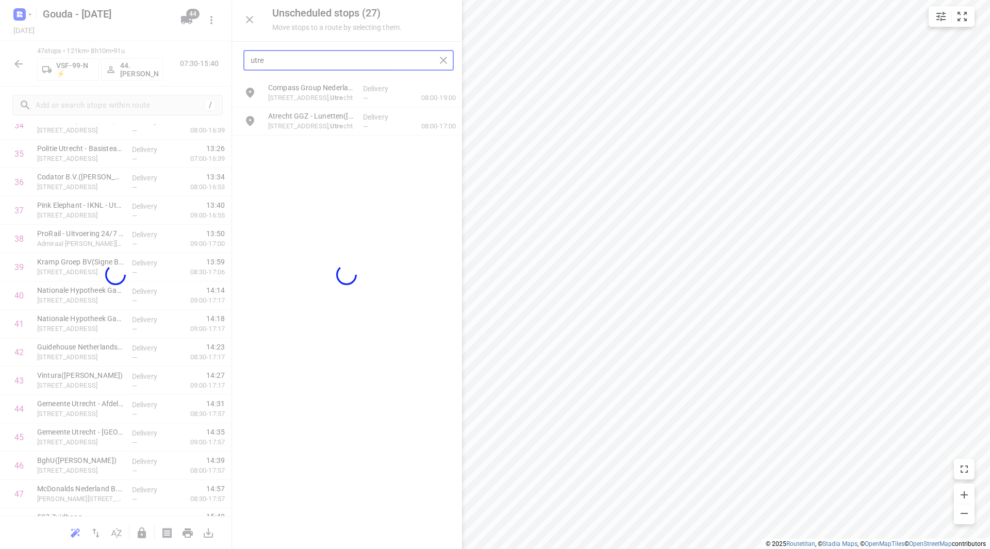
type input "utre"
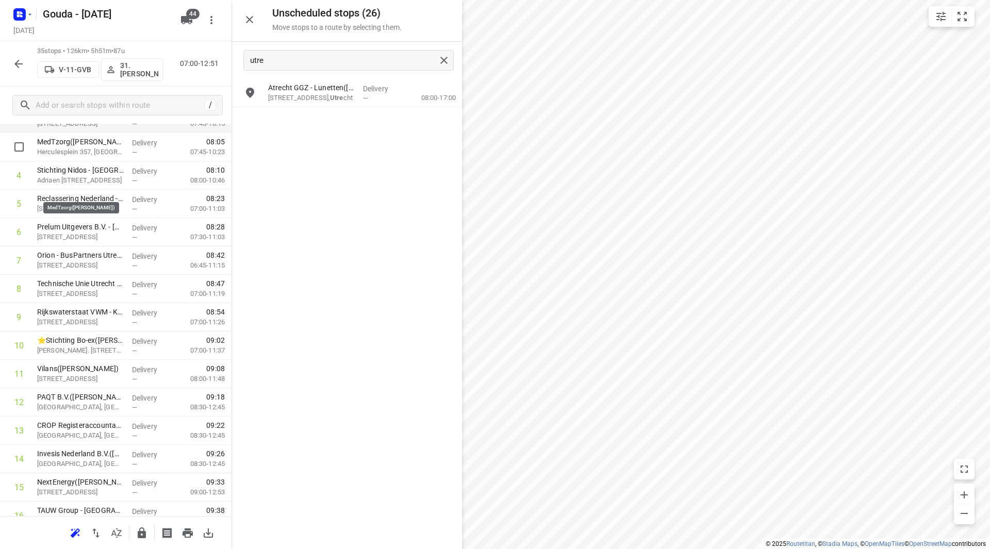
scroll to position [39, 0]
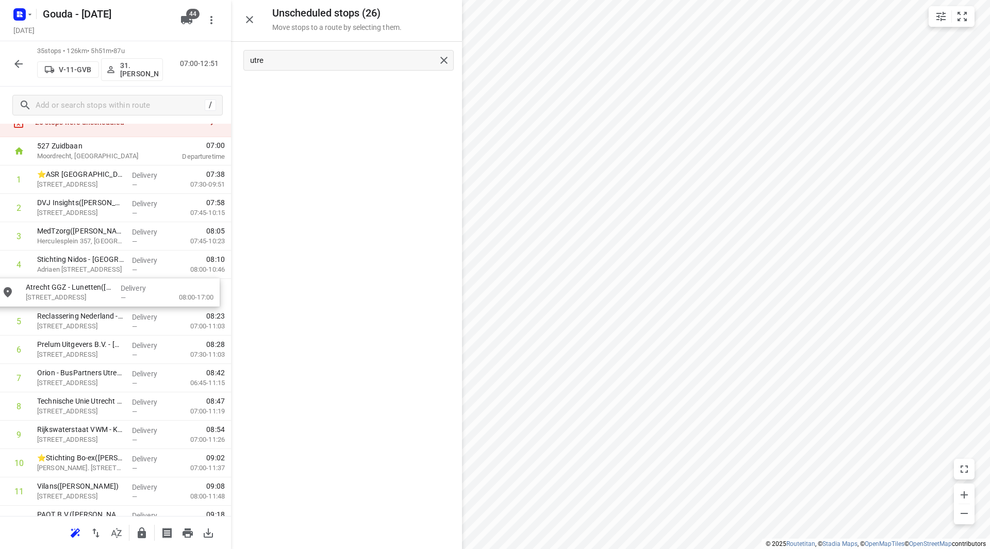
drag, startPoint x: 312, startPoint y: 91, endPoint x: 80, endPoint y: 300, distance: 311.8
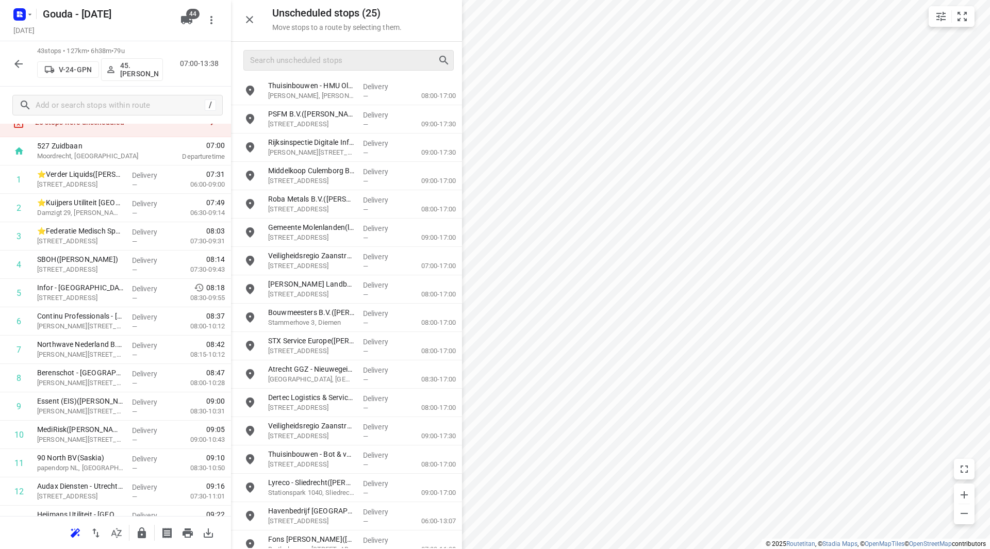
scroll to position [241, 0]
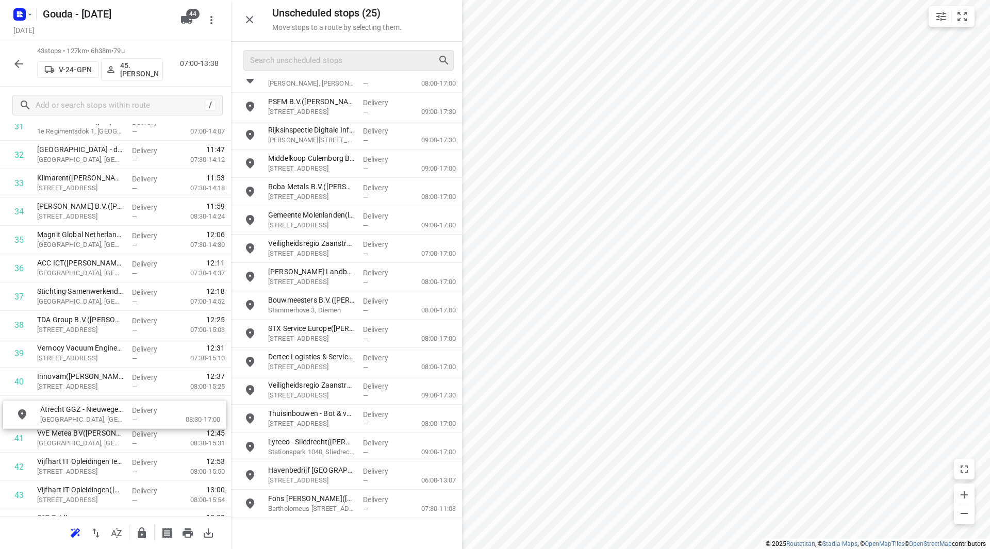
drag, startPoint x: 330, startPoint y: 367, endPoint x: 98, endPoint y: 418, distance: 236.6
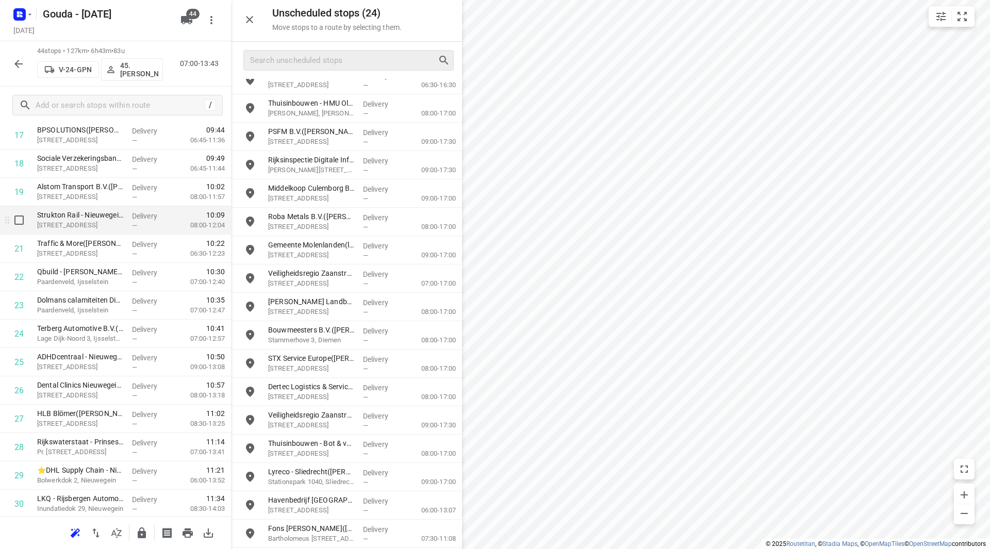
scroll to position [604, 0]
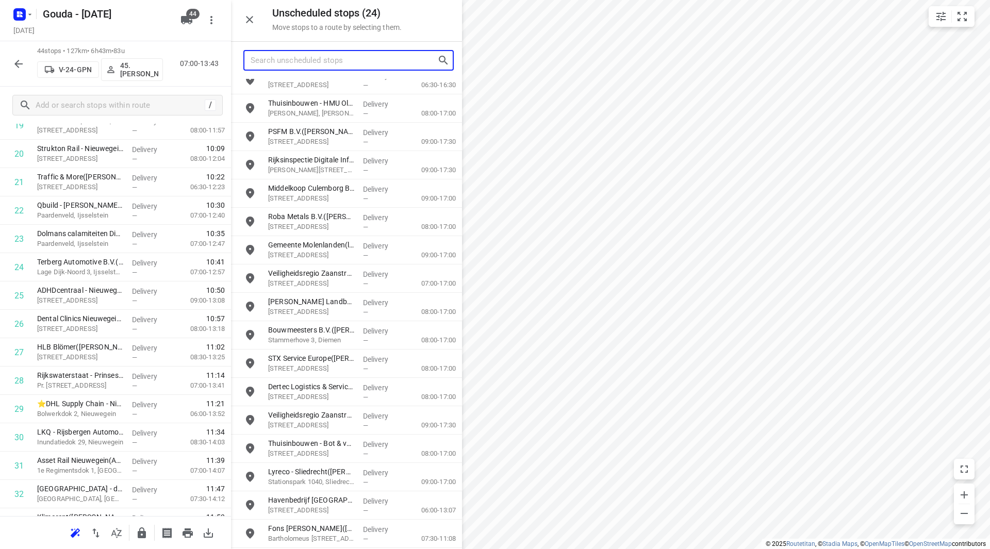
click at [261, 66] on input "Search unscheduled stops" at bounding box center [344, 61] width 187 height 16
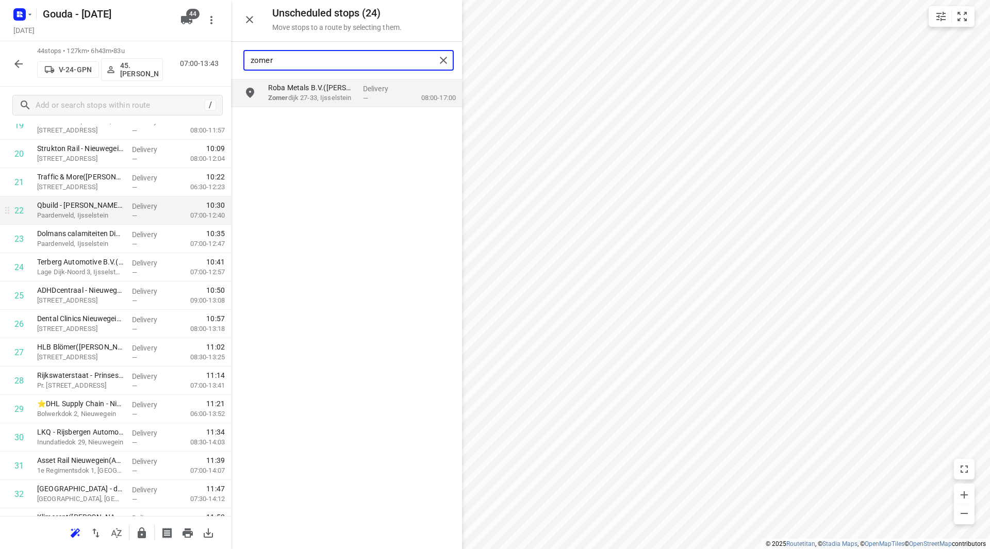
type input "zomer"
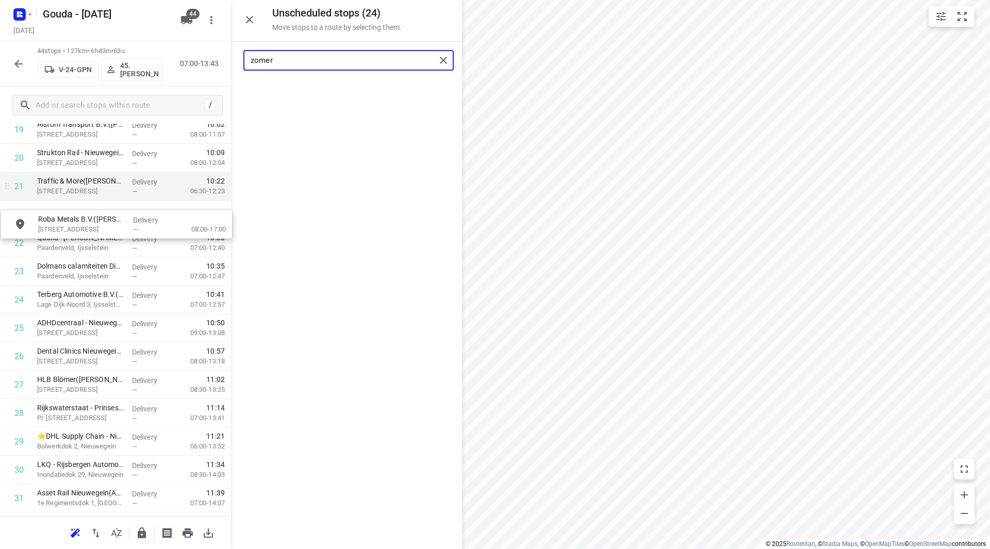
drag, startPoint x: 333, startPoint y: 81, endPoint x: 96, endPoint y: 196, distance: 262.7
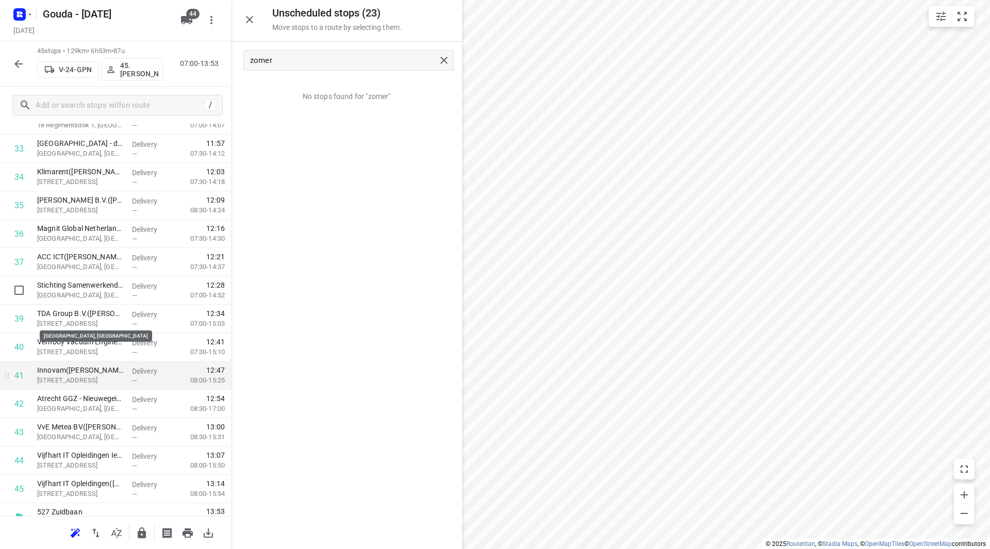
scroll to position [993, 0]
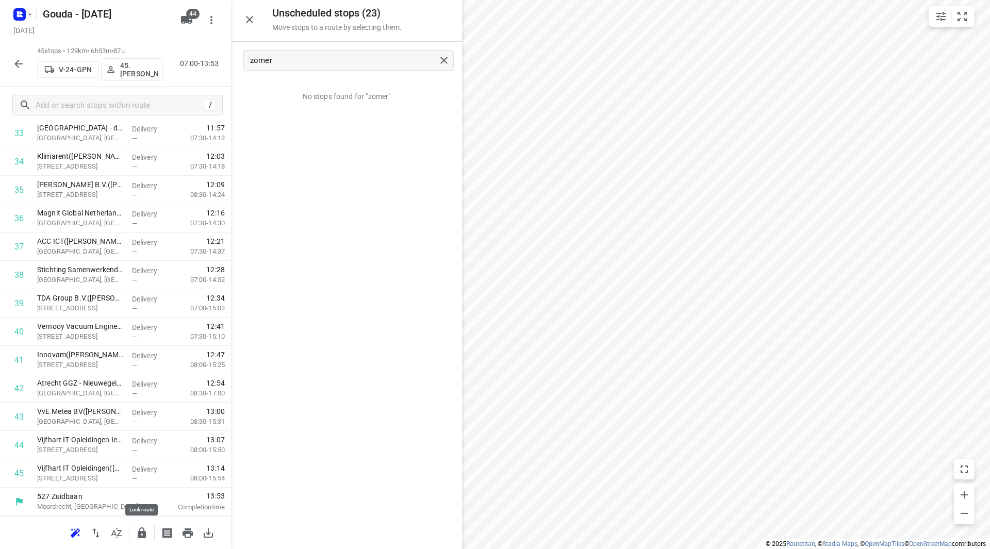
click at [142, 524] on button "button" at bounding box center [141, 533] width 21 height 21
click at [19, 64] on icon "button" at bounding box center [18, 64] width 8 height 8
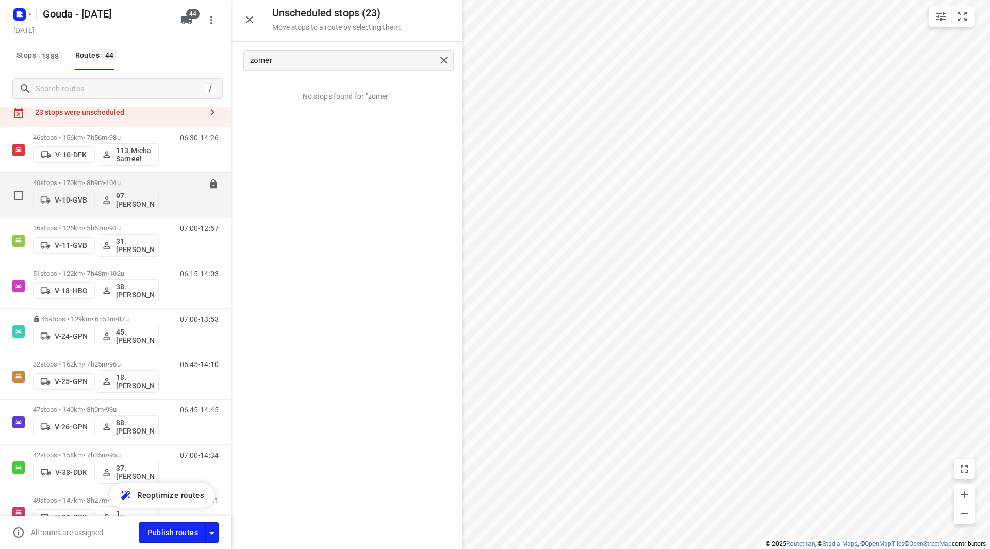
scroll to position [0, 0]
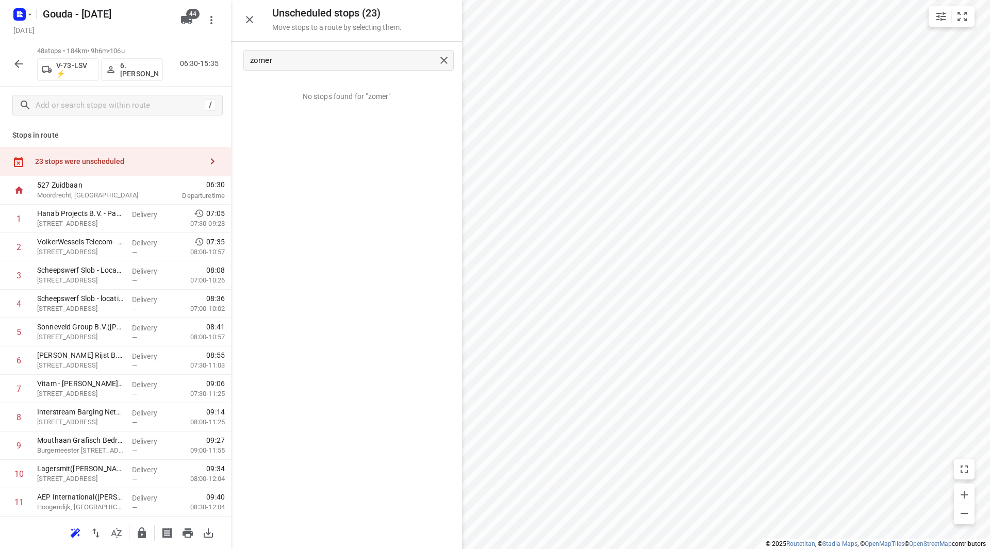
click at [123, 155] on div "23 stops were unscheduled" at bounding box center [115, 161] width 231 height 29
click at [180, 160] on div "23 stops were unscheduled" at bounding box center [118, 161] width 167 height 8
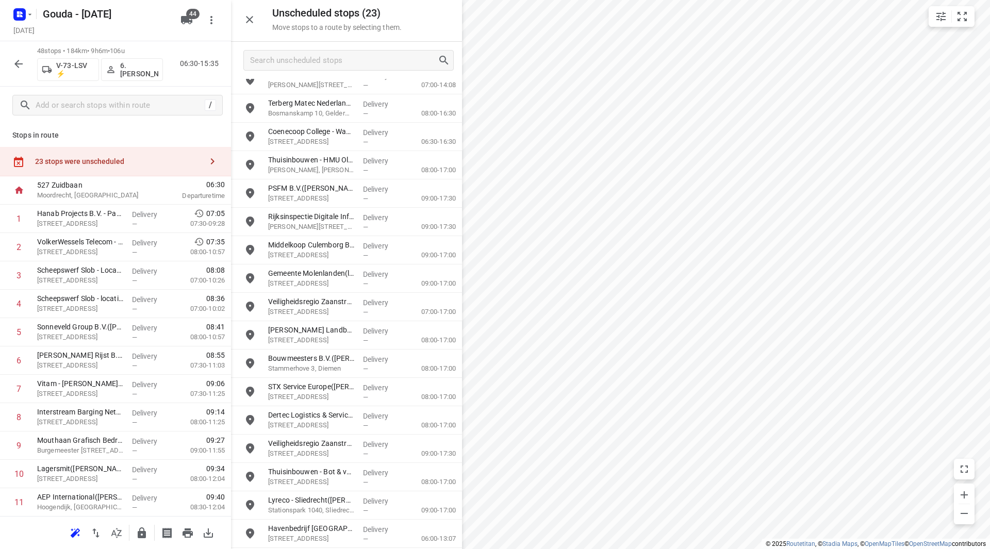
scroll to position [185, 0]
drag, startPoint x: 307, startPoint y: 461, endPoint x: 311, endPoint y: 458, distance: 5.3
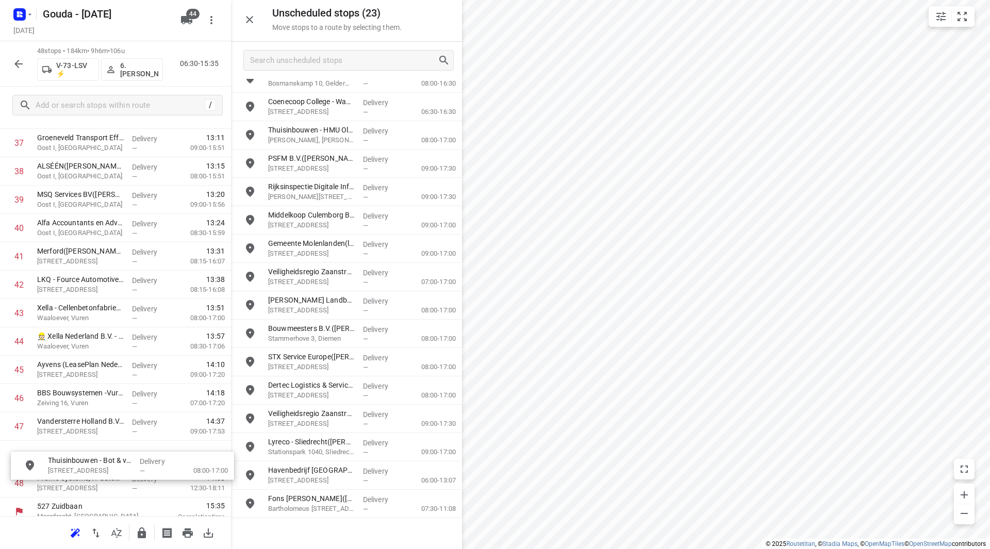
scroll to position [1107, 0]
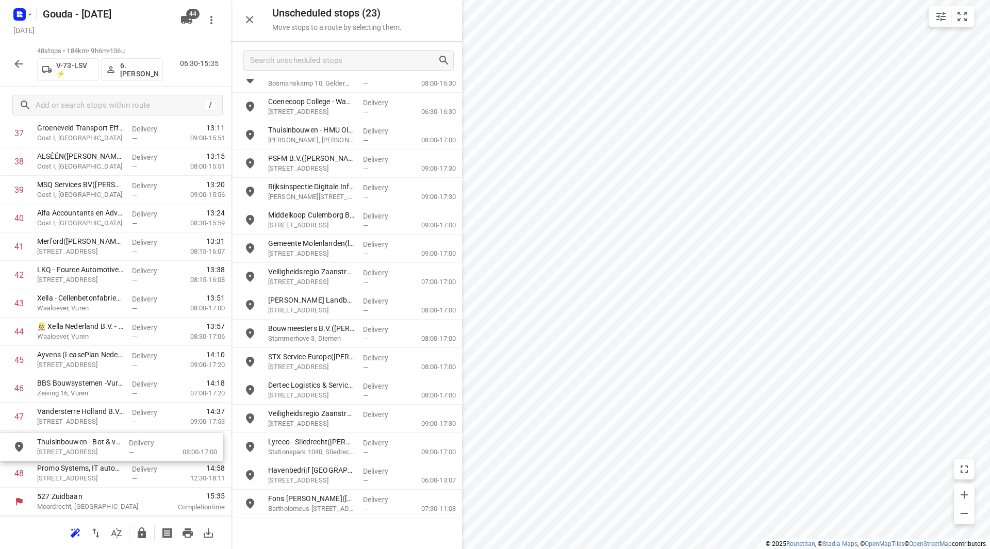
drag, startPoint x: 310, startPoint y: 446, endPoint x: 74, endPoint y: 442, distance: 236.7
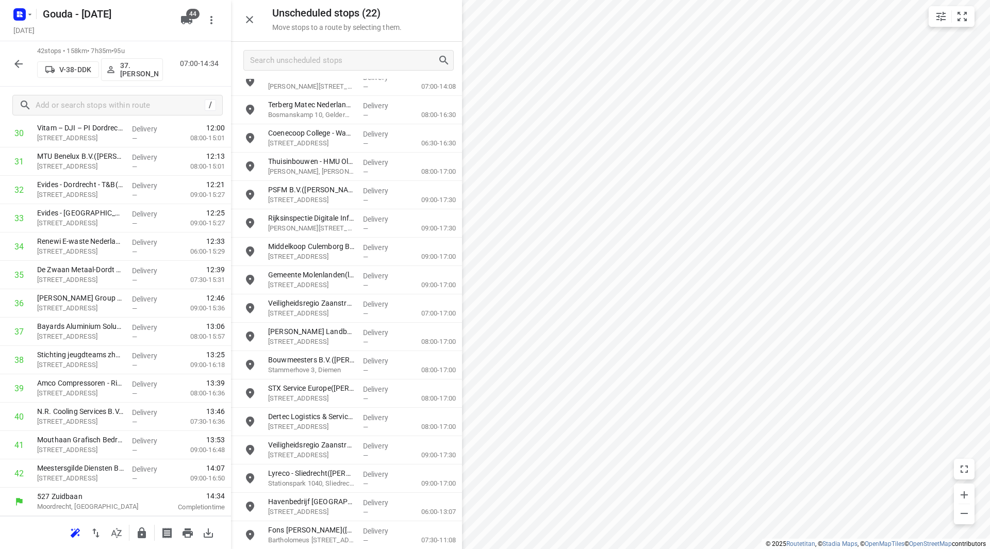
scroll to position [156, 0]
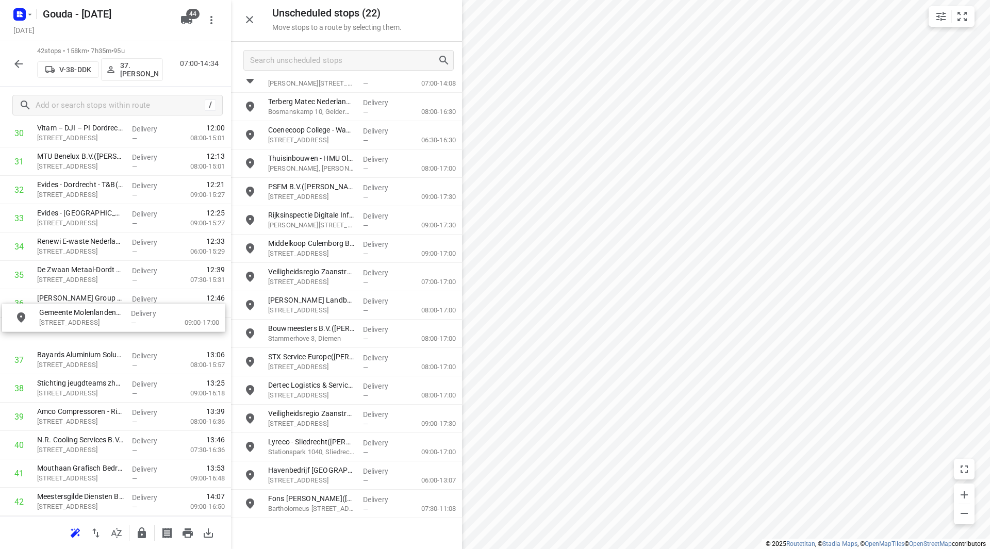
drag, startPoint x: 328, startPoint y: 281, endPoint x: 101, endPoint y: 341, distance: 235.8
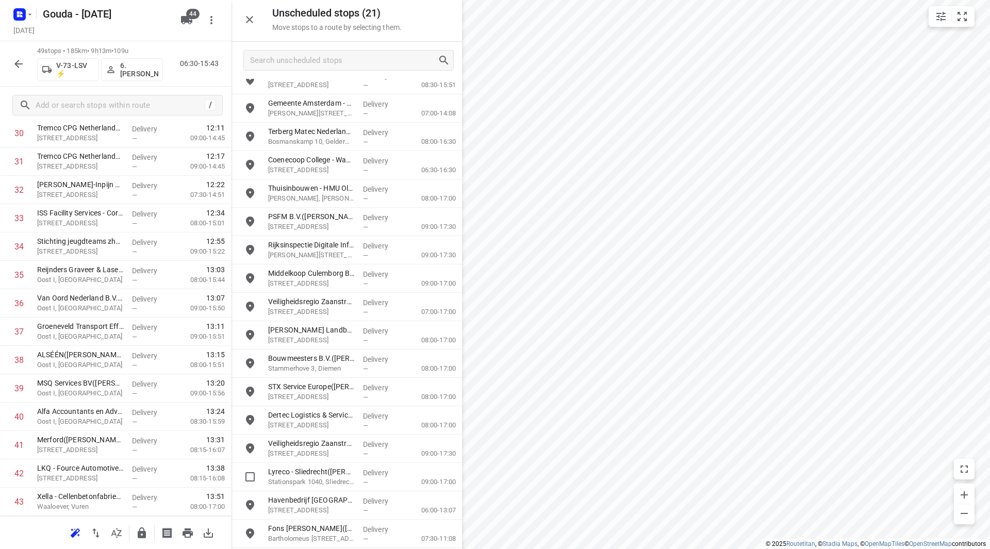
scroll to position [128, 0]
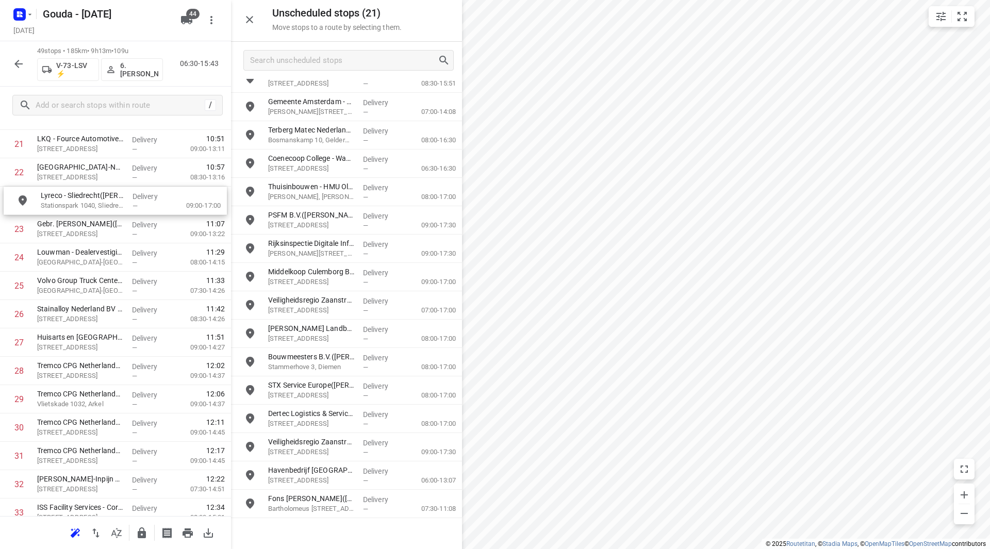
drag, startPoint x: 310, startPoint y: 489, endPoint x: 13, endPoint y: 202, distance: 412.8
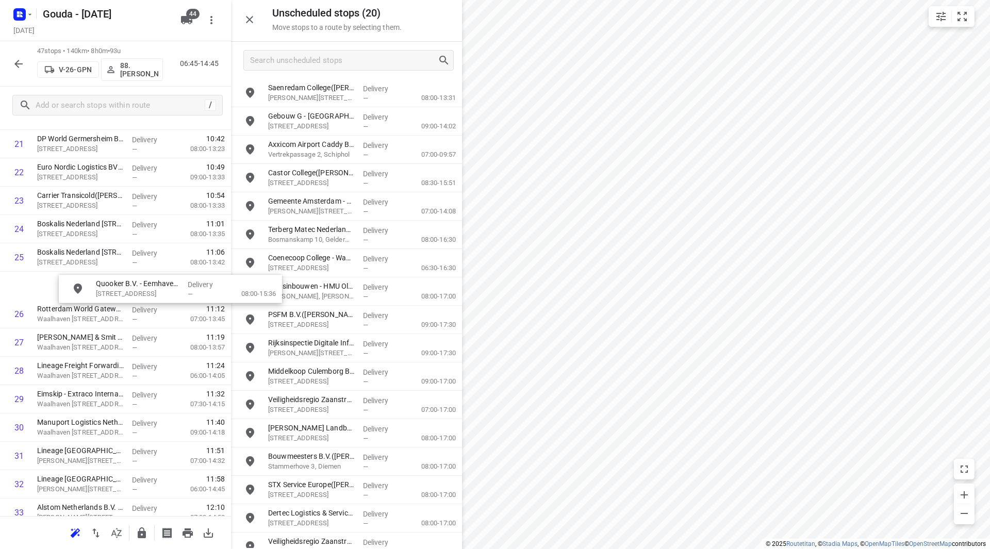
scroll to position [641, 0]
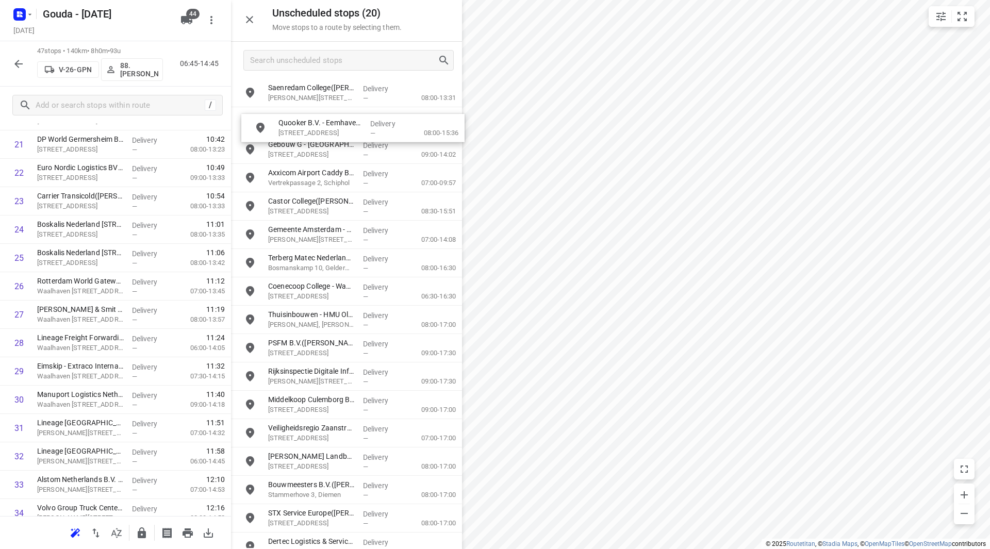
drag, startPoint x: 303, startPoint y: 96, endPoint x: 332, endPoint y: 132, distance: 45.8
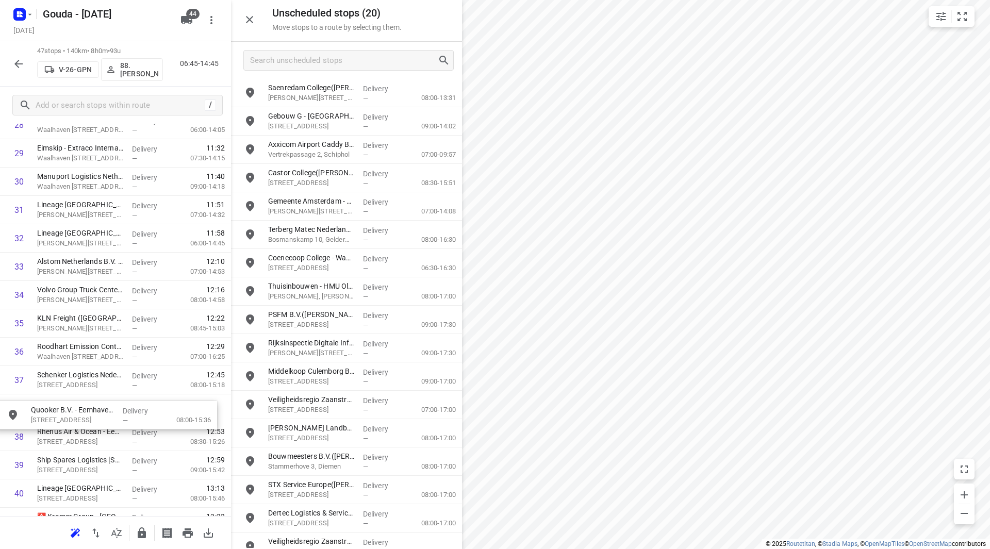
scroll to position [863, 0]
drag, startPoint x: 324, startPoint y: 105, endPoint x: 83, endPoint y: 422, distance: 399.2
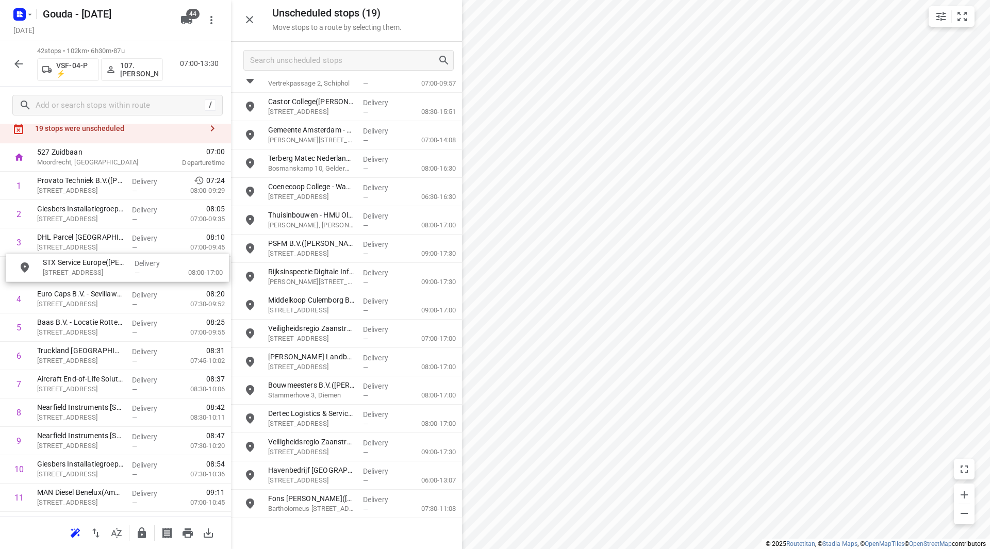
scroll to position [31, 0]
drag, startPoint x: 289, startPoint y: 414, endPoint x: 67, endPoint y: 380, distance: 224.8
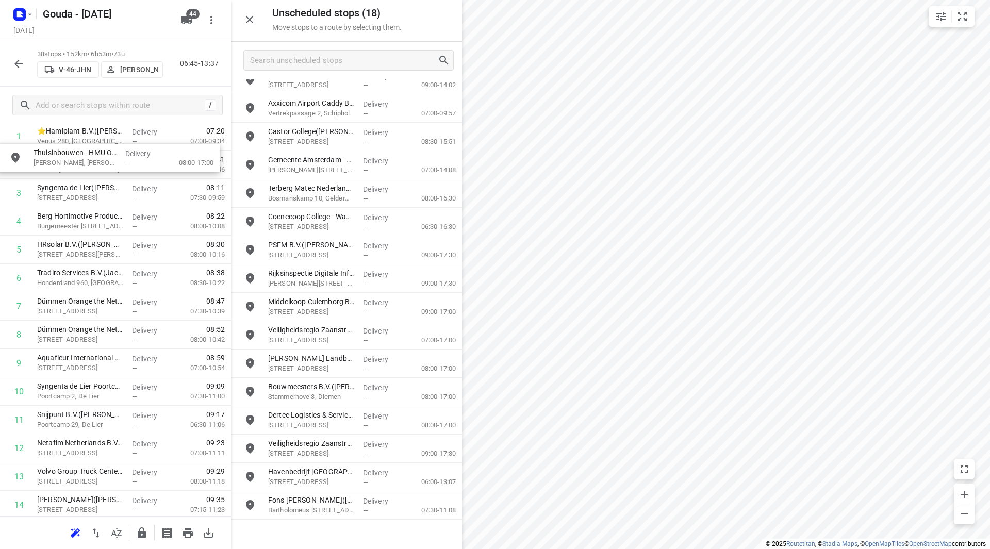
scroll to position [0, 0]
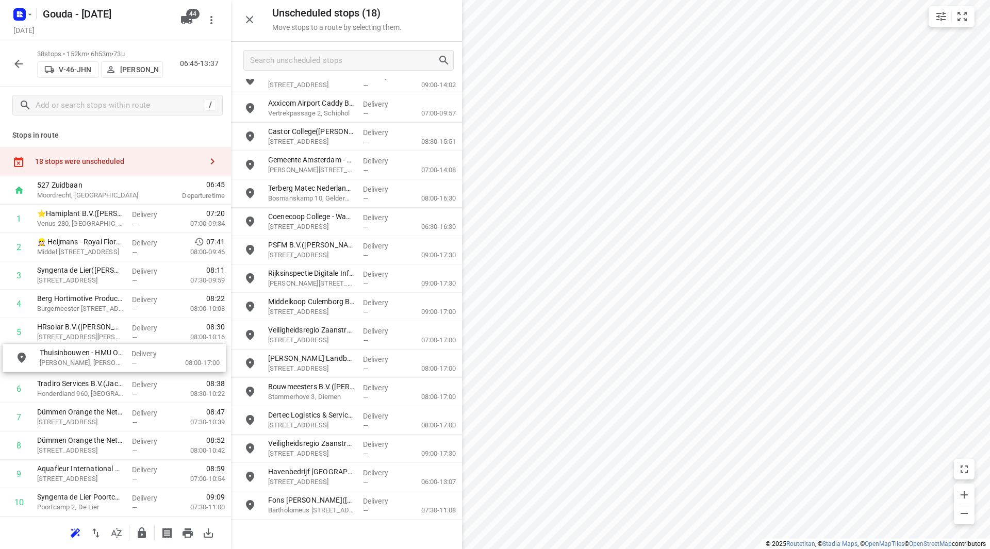
drag, startPoint x: 339, startPoint y: 253, endPoint x: 103, endPoint y: 358, distance: 258.1
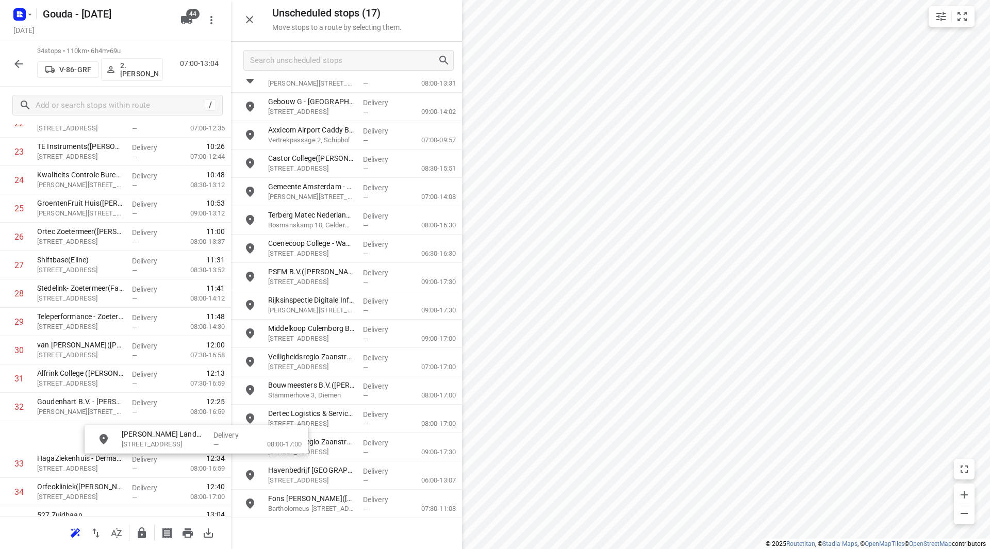
scroll to position [710, 0]
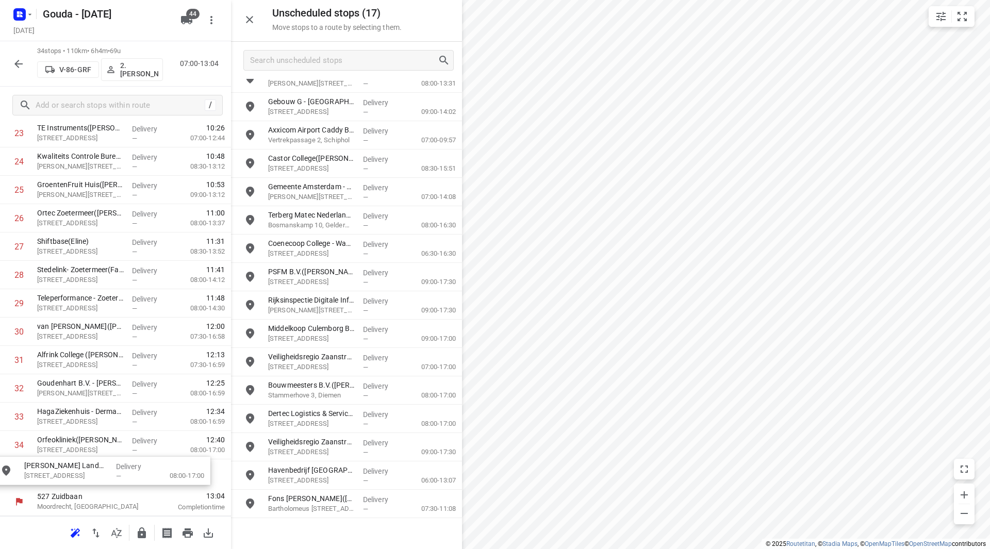
drag, startPoint x: 318, startPoint y: 396, endPoint x: 71, endPoint y: 478, distance: 260.1
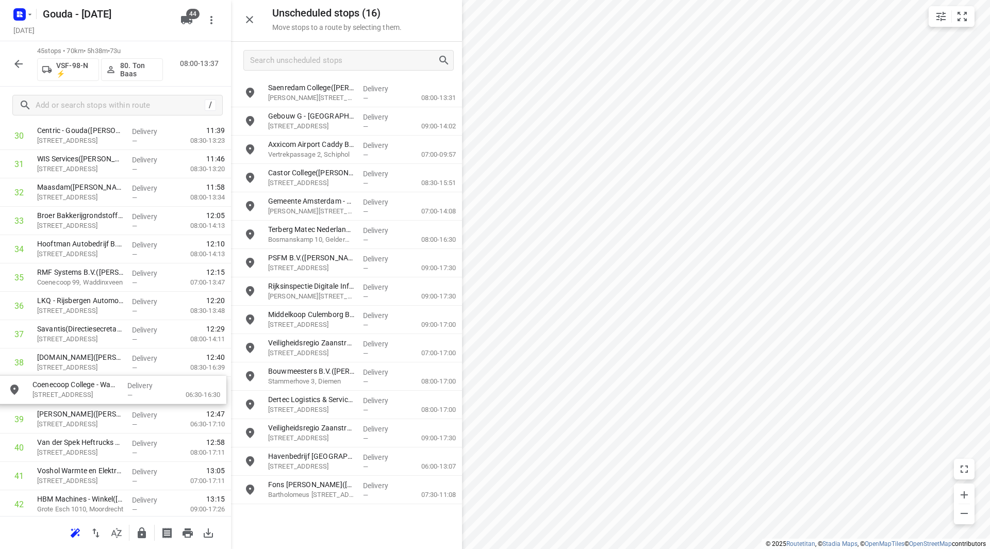
scroll to position [907, 0]
drag, startPoint x: 325, startPoint y: 265, endPoint x: 89, endPoint y: 372, distance: 260.1
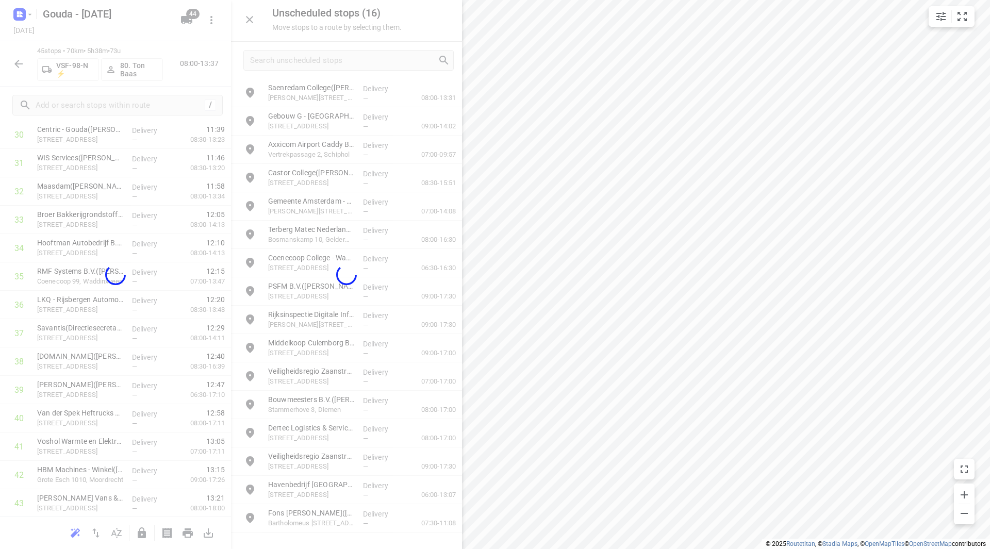
drag, startPoint x: 223, startPoint y: 306, endPoint x: 231, endPoint y: 316, distance: 12.5
click at [231, 311] on div "Unscheduled stops ( 16 ) Move stops to a route by selecting them. Saenredam Col…" at bounding box center [115, 274] width 231 height 549
click at [231, 316] on div "Unscheduled stops ( 16 ) Move stops to a route by selecting them. Saenredam Col…" at bounding box center [115, 274] width 231 height 549
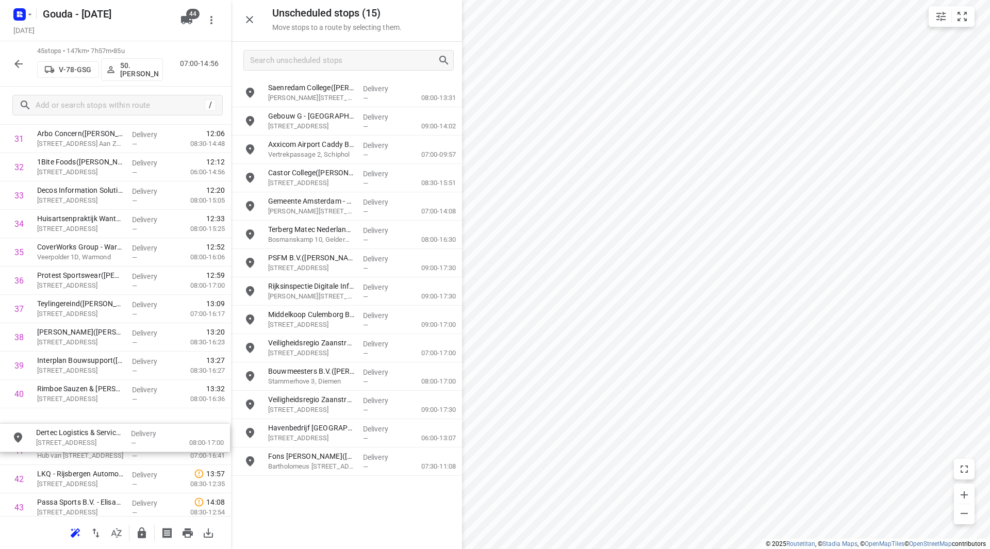
drag, startPoint x: 295, startPoint y: 403, endPoint x: 53, endPoint y: 424, distance: 242.7
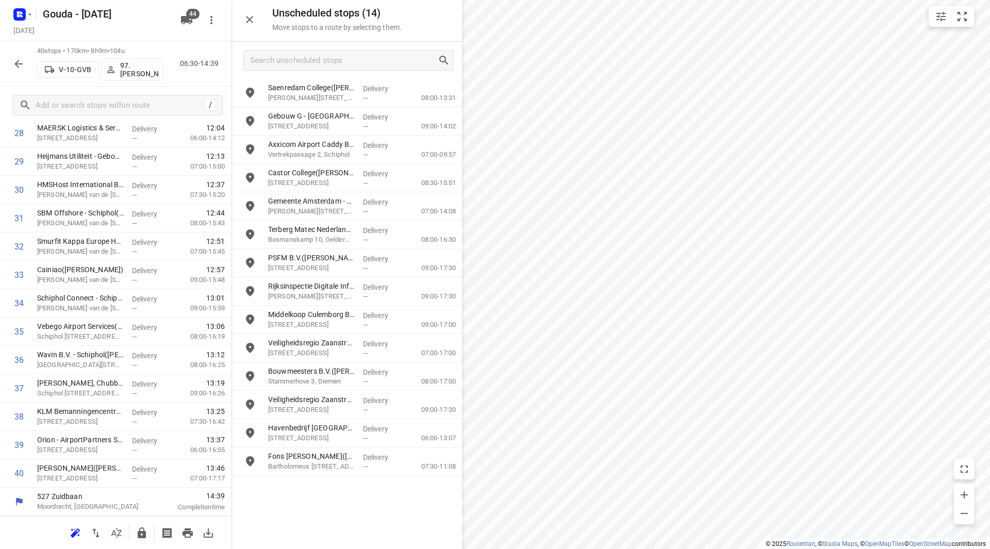
scroll to position [851, 0]
drag, startPoint x: 330, startPoint y: 157, endPoint x: 332, endPoint y: 163, distance: 6.7
drag, startPoint x: 110, startPoint y: 255, endPoint x: 110, endPoint y: 234, distance: 20.6
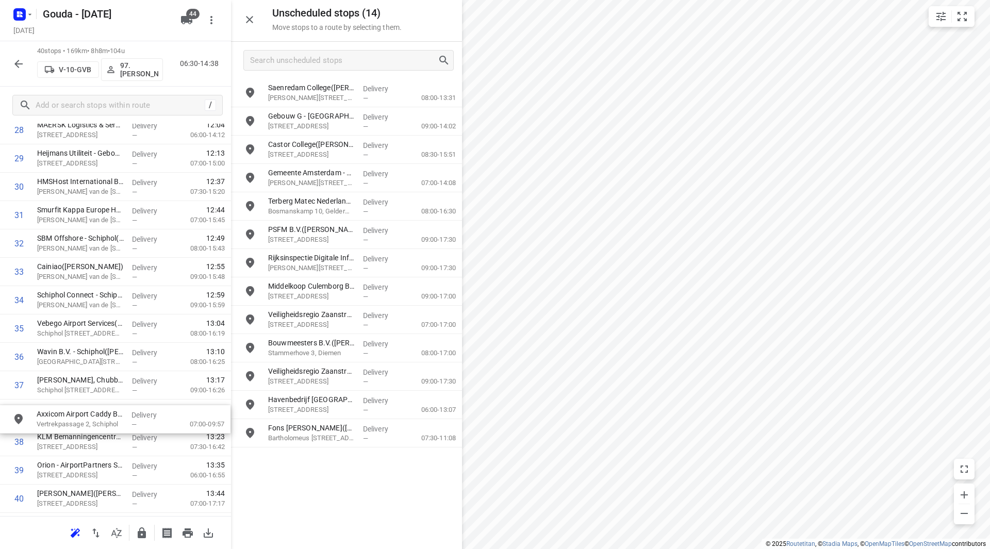
drag, startPoint x: 344, startPoint y: 150, endPoint x: 105, endPoint y: 406, distance: 351.0
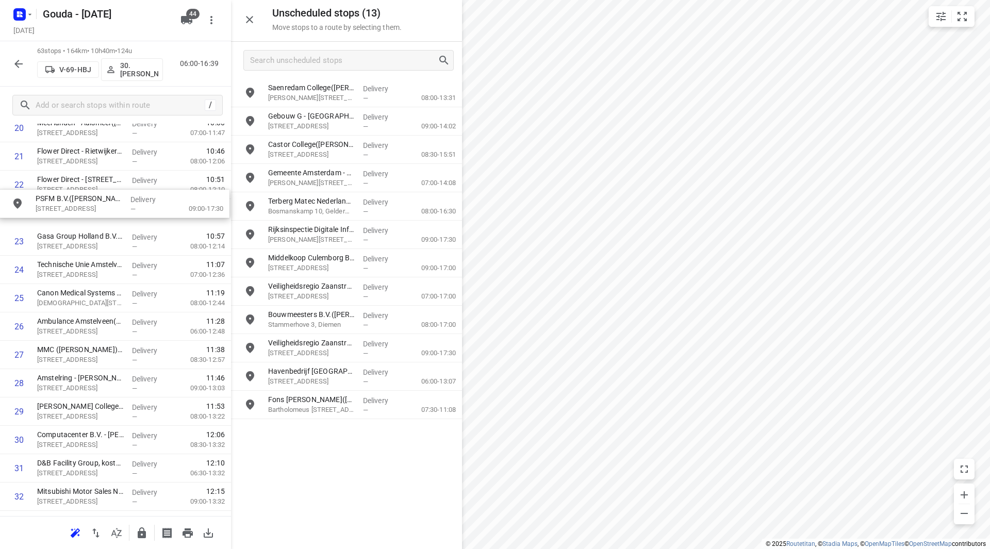
scroll to position [626, 0]
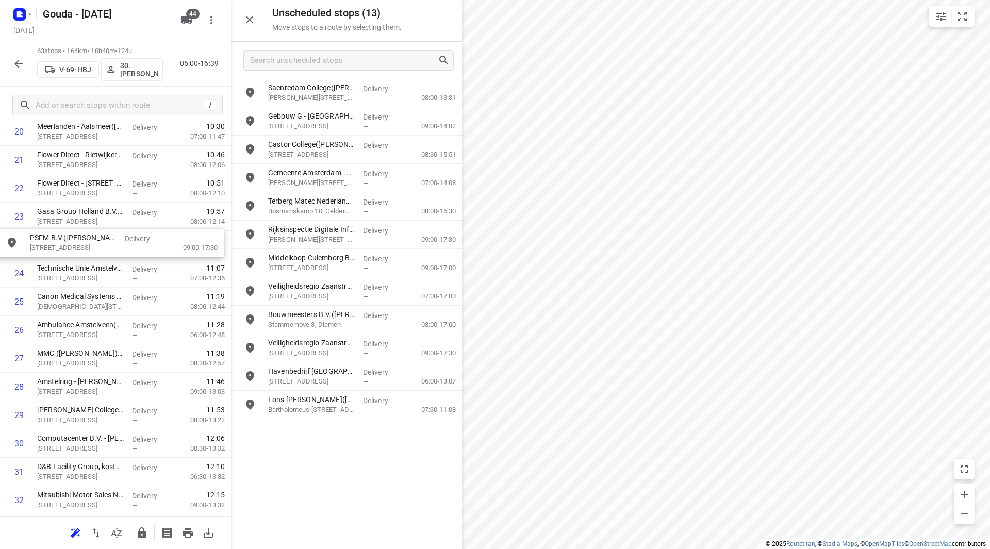
drag, startPoint x: 334, startPoint y: 234, endPoint x: 88, endPoint y: 245, distance: 246.7
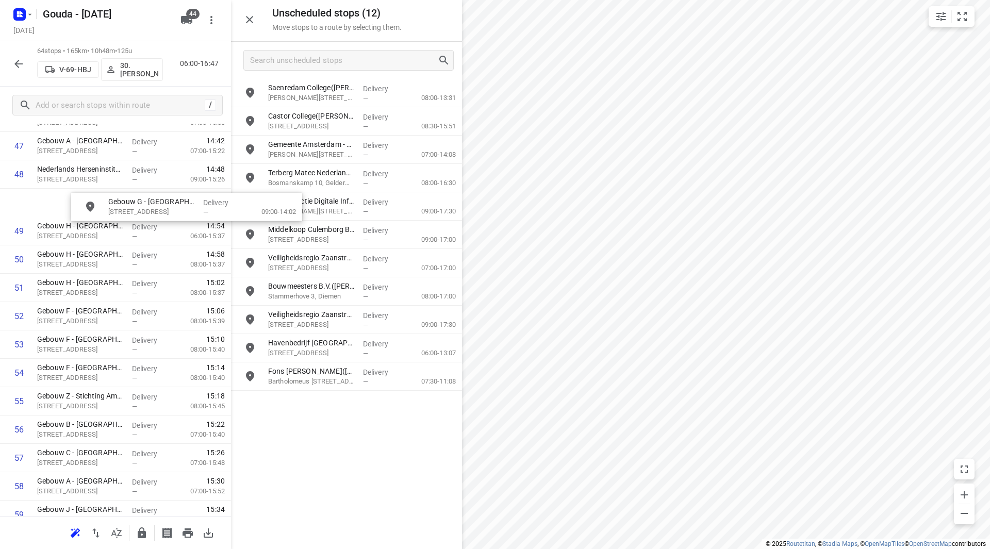
scroll to position [1373, 0]
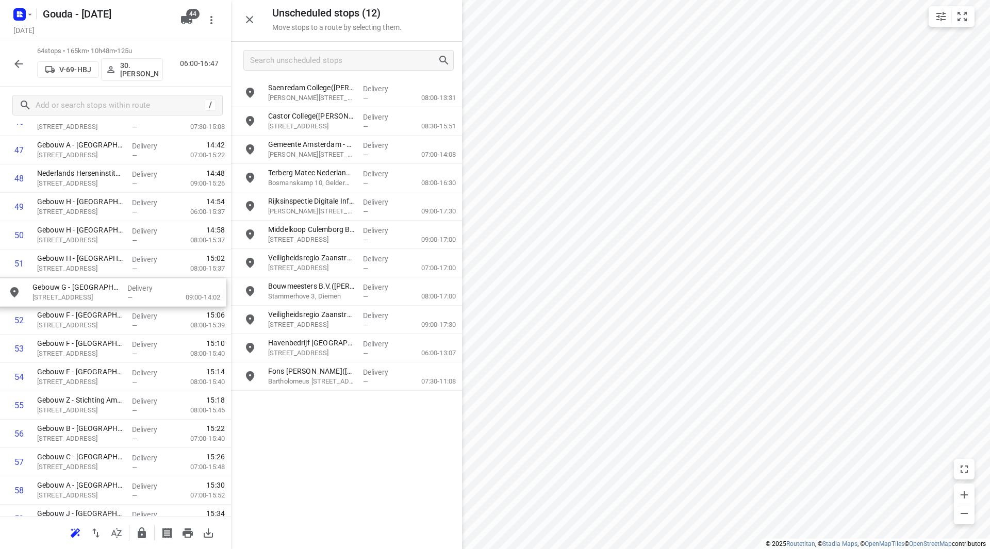
drag, startPoint x: 318, startPoint y: 121, endPoint x: 79, endPoint y: 293, distance: 294.8
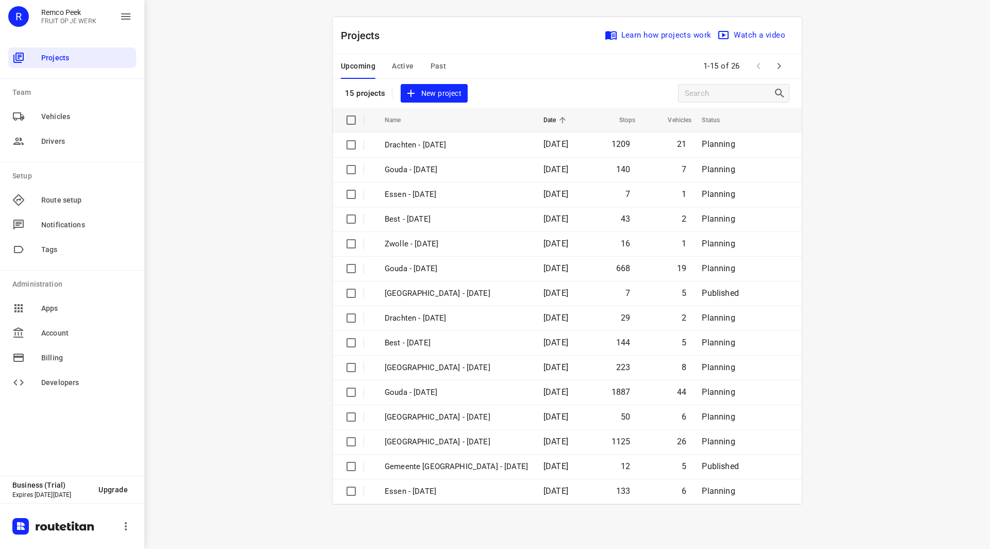
click at [400, 68] on span "Active" at bounding box center [403, 66] width 22 height 13
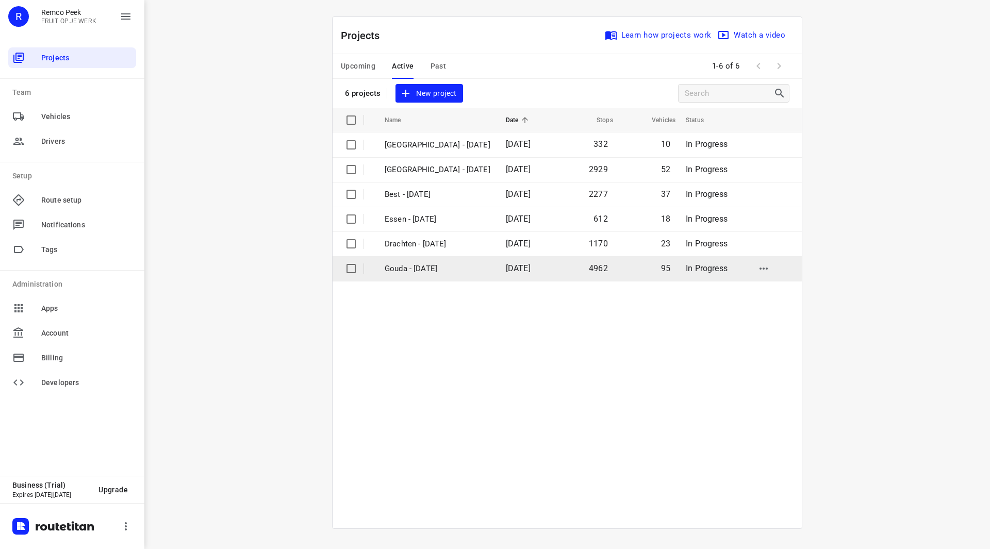
click at [410, 277] on td "Gouda - [DATE]" at bounding box center [435, 268] width 123 height 25
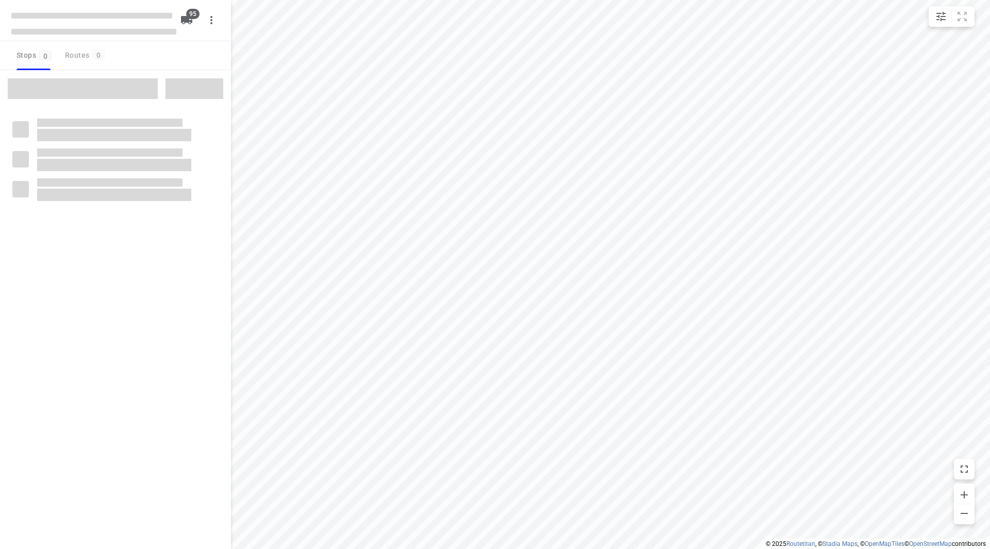
type input "distance"
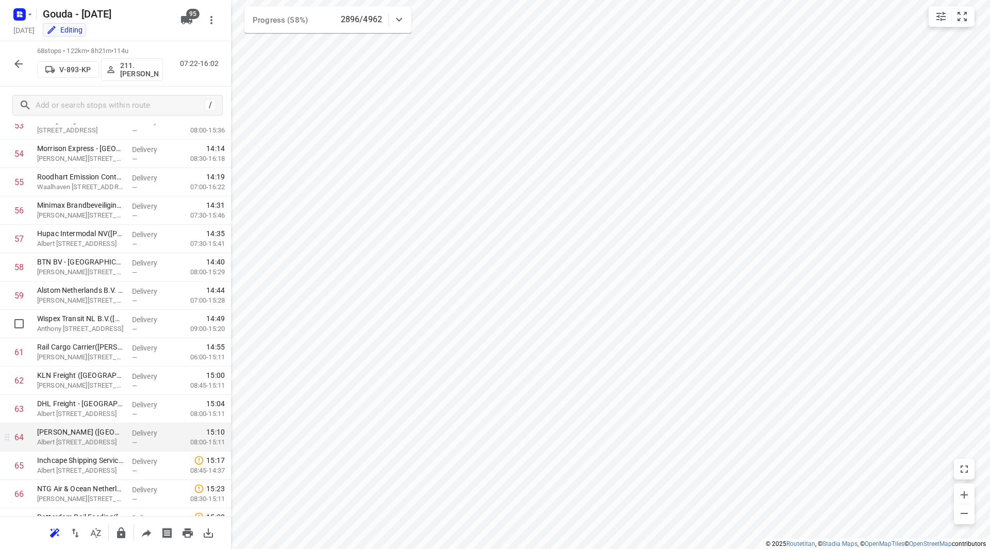
scroll to position [1616, 0]
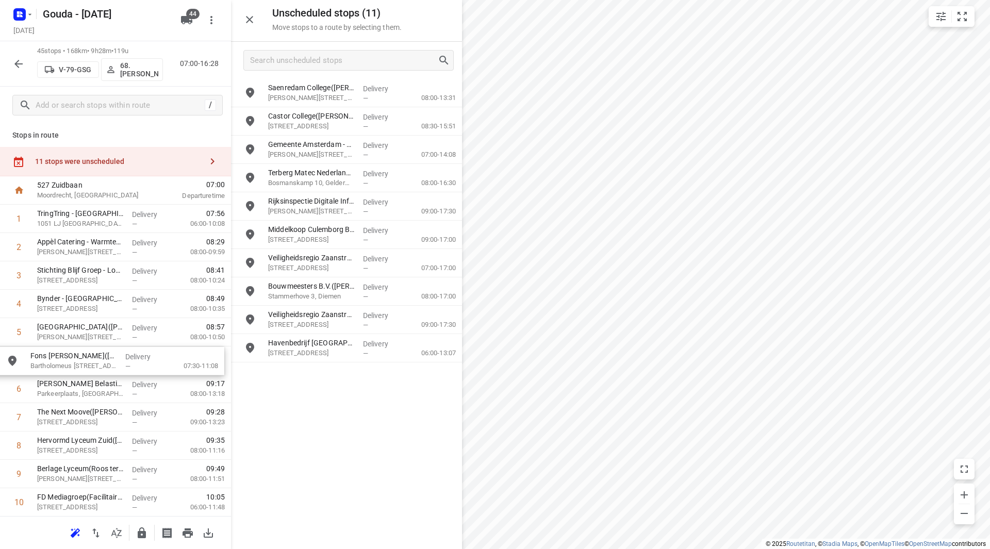
drag, startPoint x: 342, startPoint y: 382, endPoint x: 101, endPoint y: 367, distance: 241.8
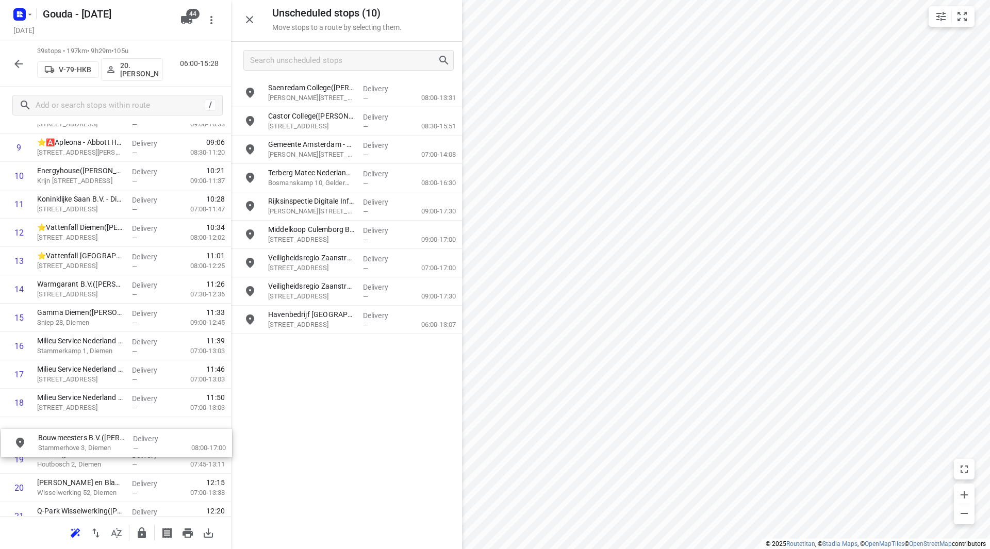
scroll to position [298, 0]
drag, startPoint x: 326, startPoint y: 299, endPoint x: 82, endPoint y: 374, distance: 255.8
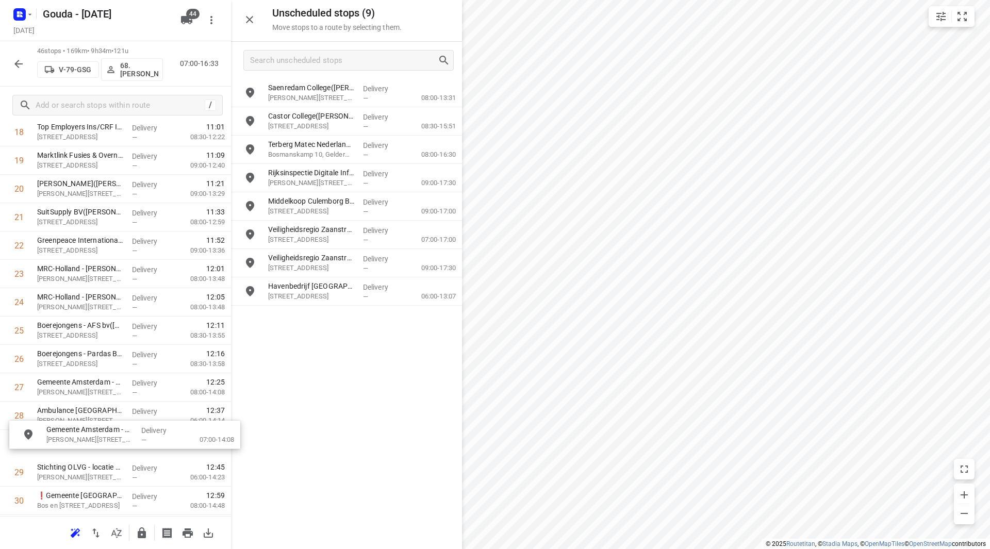
scroll to position [578, 0]
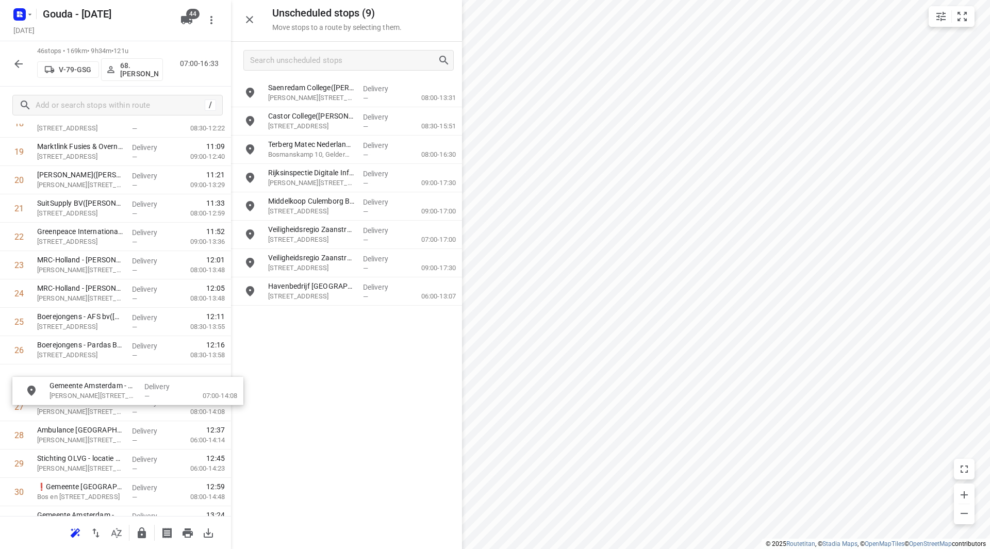
drag, startPoint x: 319, startPoint y: 142, endPoint x: 76, endPoint y: 403, distance: 356.5
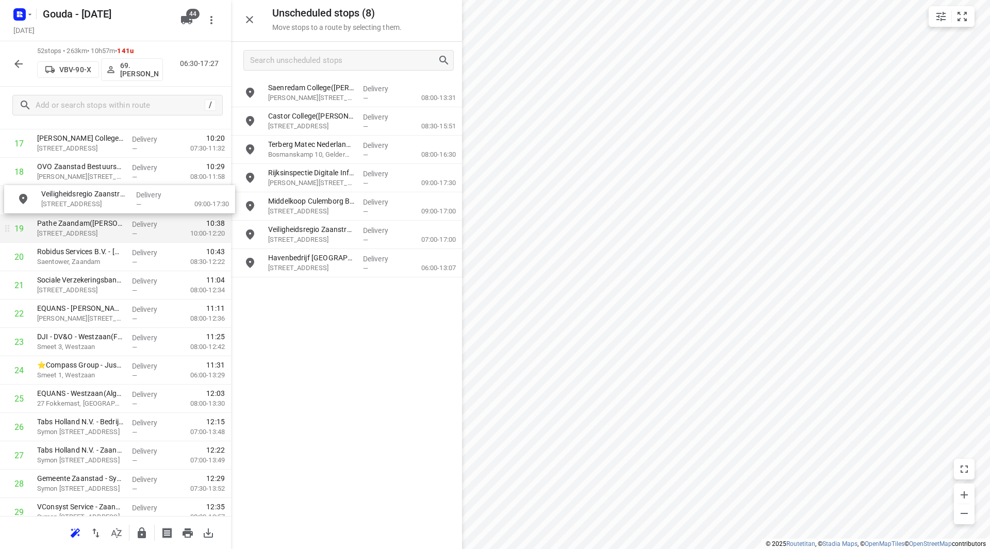
drag, startPoint x: 303, startPoint y: 268, endPoint x: 71, endPoint y: 220, distance: 237.0
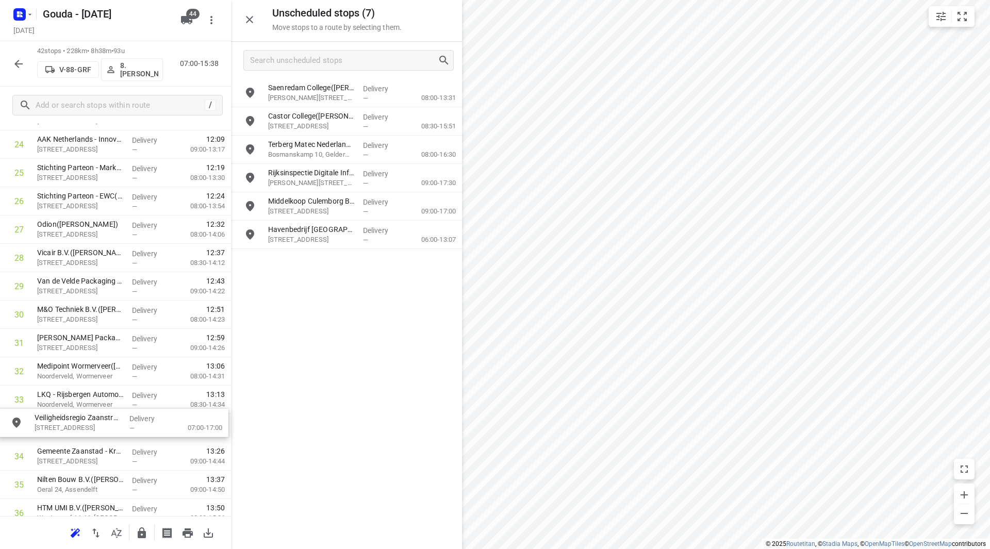
drag, startPoint x: 309, startPoint y: 234, endPoint x: 71, endPoint y: 423, distance: 305.0
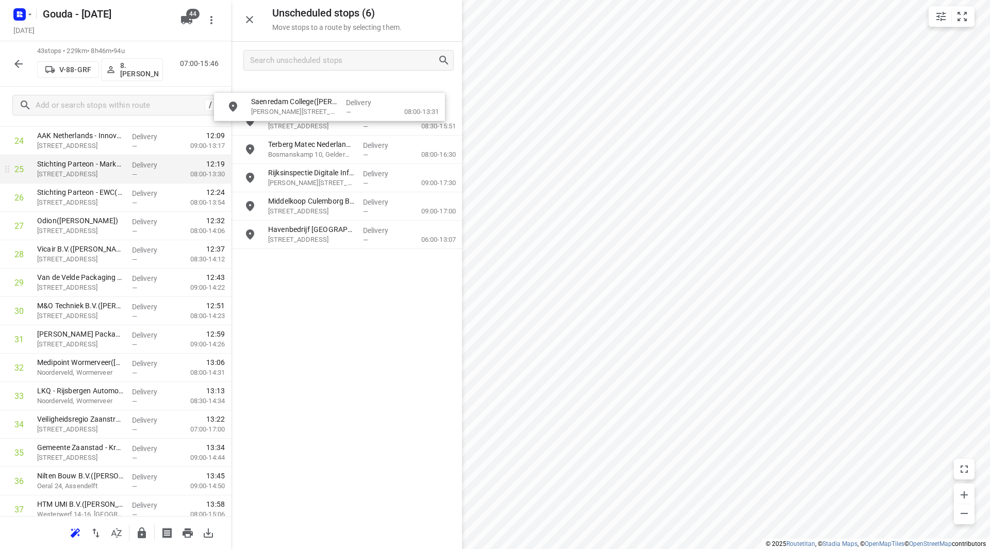
drag, startPoint x: 330, startPoint y: 106, endPoint x: 221, endPoint y: 161, distance: 122.2
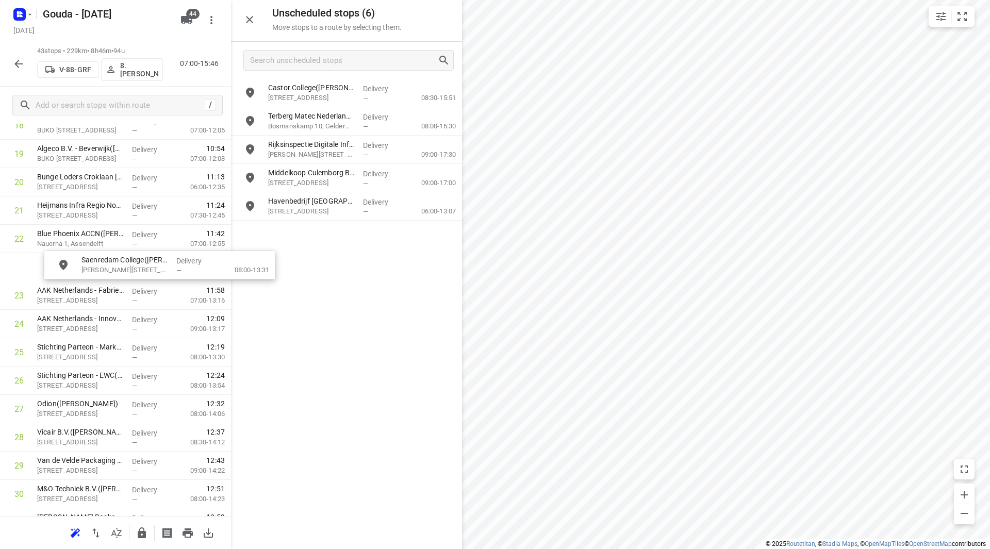
scroll to position [574, 0]
drag, startPoint x: 342, startPoint y: 93, endPoint x: 106, endPoint y: 274, distance: 298.3
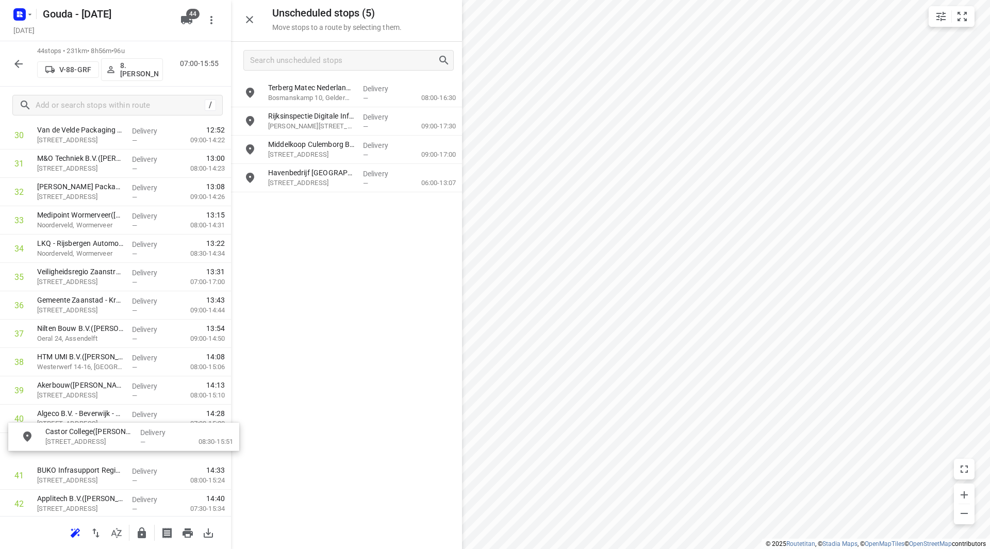
scroll to position [910, 0]
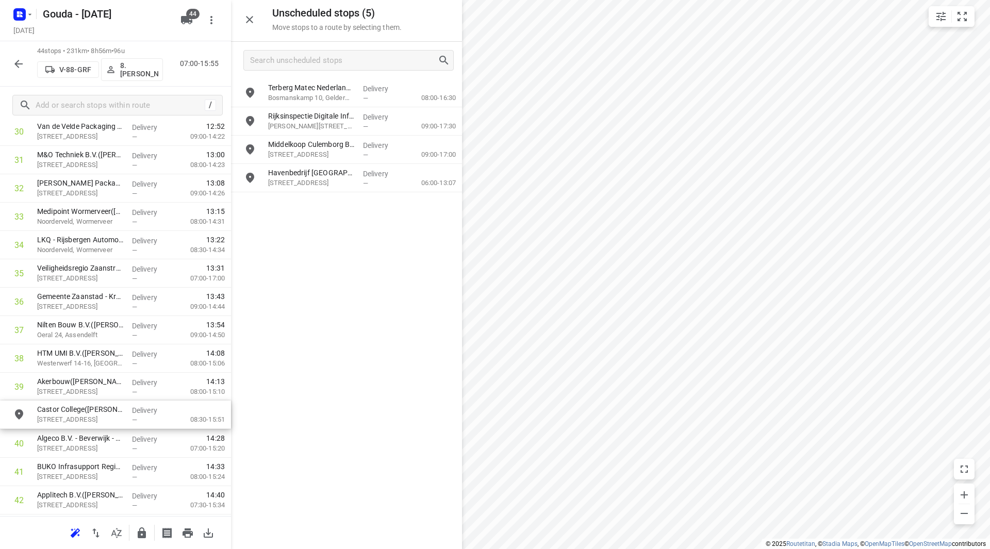
drag, startPoint x: 331, startPoint y: 95, endPoint x: 95, endPoint y: 417, distance: 399.0
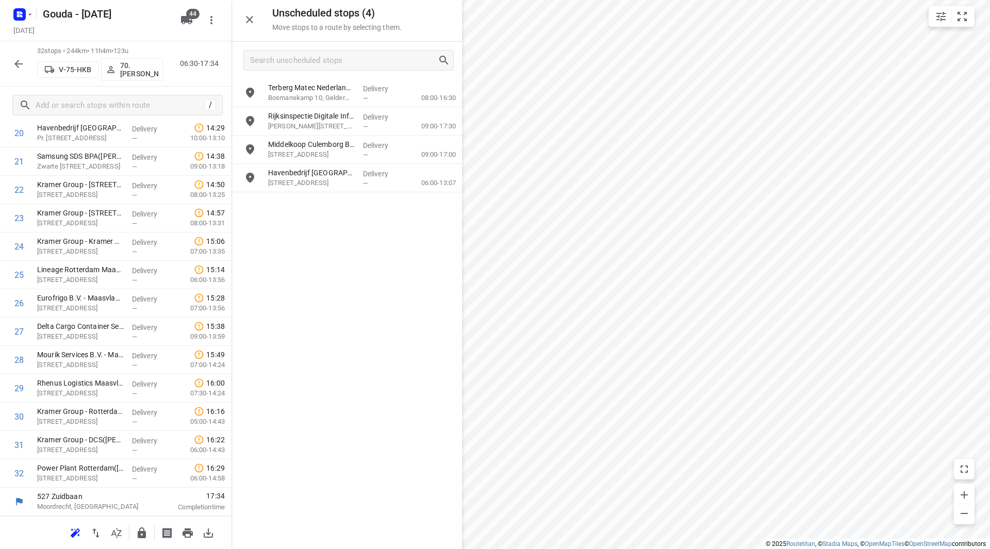
scroll to position [624, 0]
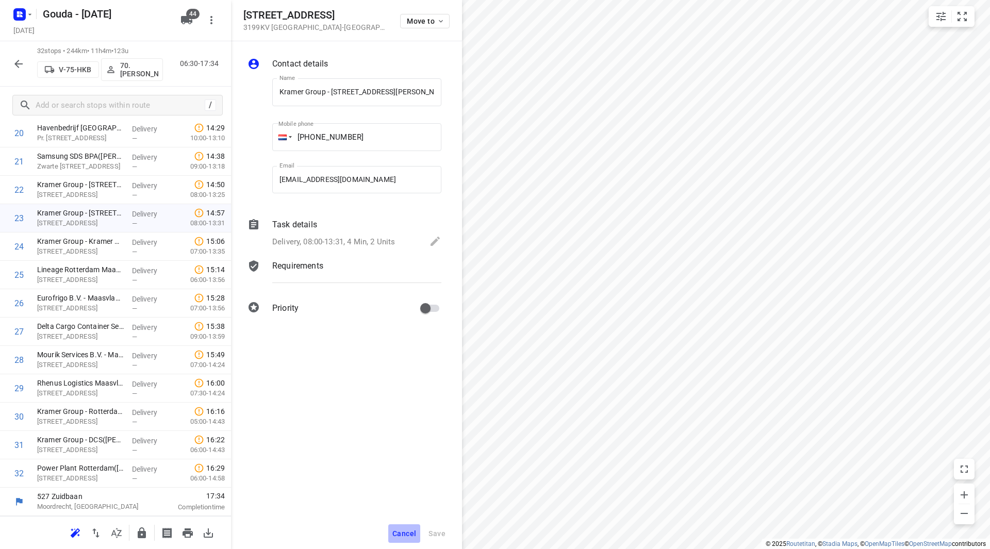
drag, startPoint x: 408, startPoint y: 529, endPoint x: 401, endPoint y: 526, distance: 7.4
click at [408, 530] on span "Cancel" at bounding box center [404, 534] width 24 height 8
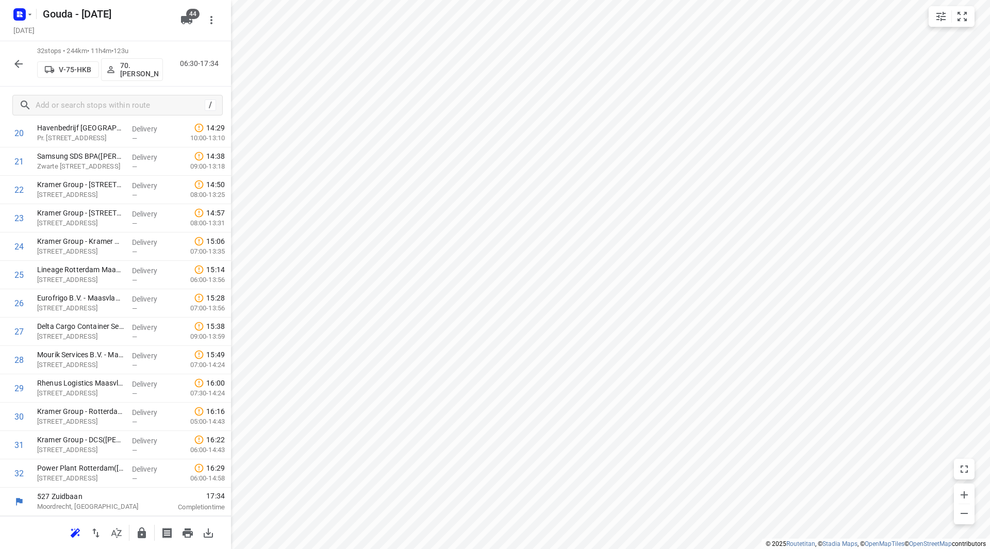
scroll to position [0, 0]
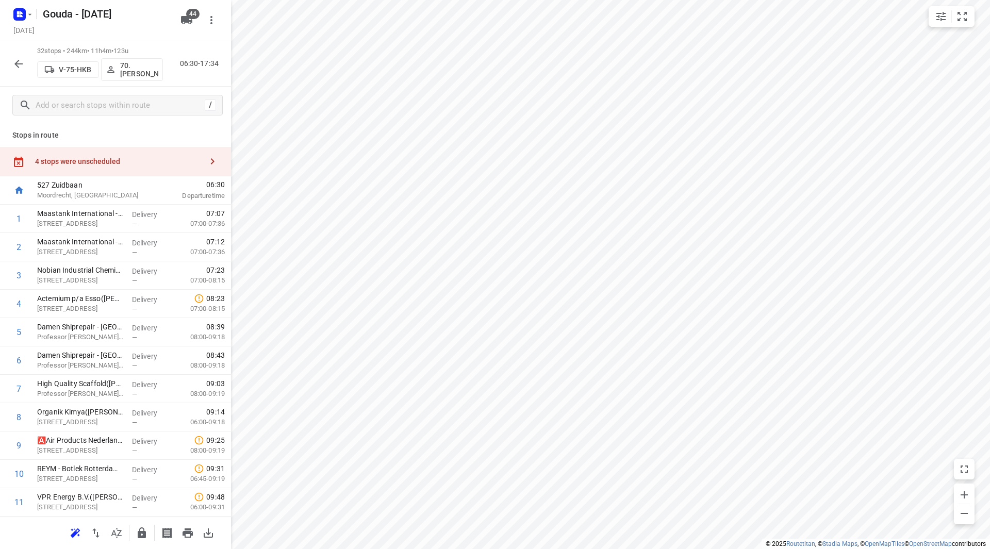
click at [149, 155] on div "4 stops were unscheduled" at bounding box center [115, 161] width 231 height 29
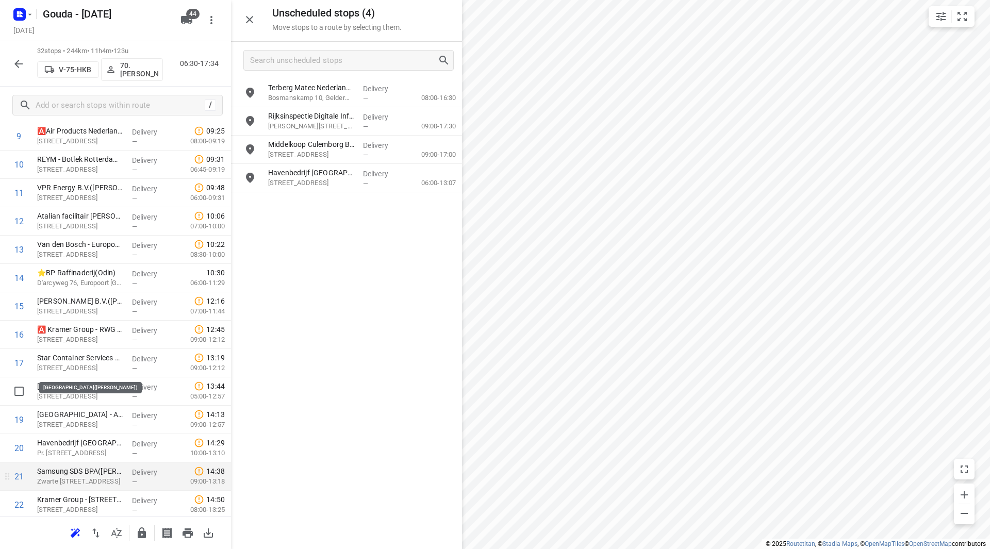
scroll to position [413, 0]
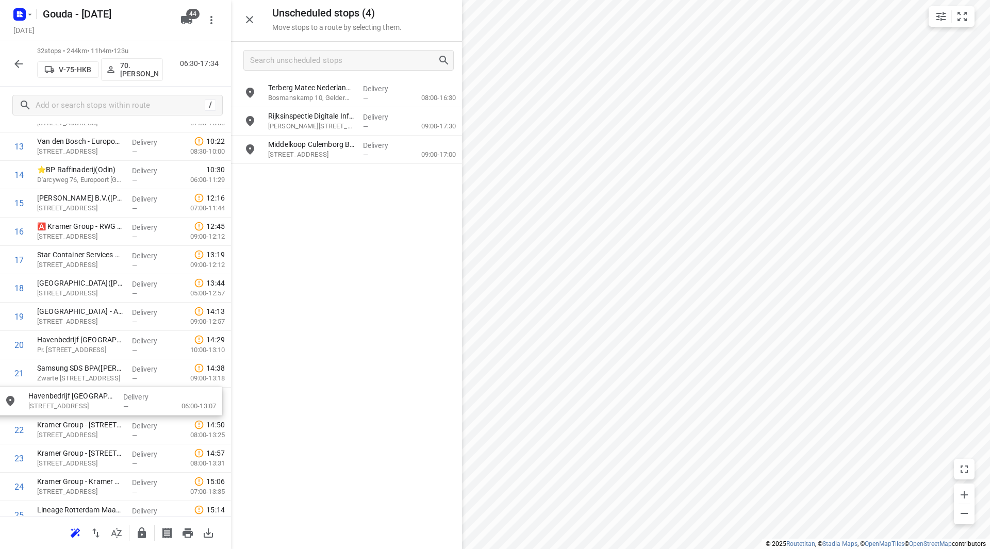
drag, startPoint x: 310, startPoint y: 167, endPoint x: 70, endPoint y: 393, distance: 330.2
click at [317, 147] on p "Middelkoop Culemborg B.V.([PERSON_NAME])" at bounding box center [311, 144] width 87 height 10
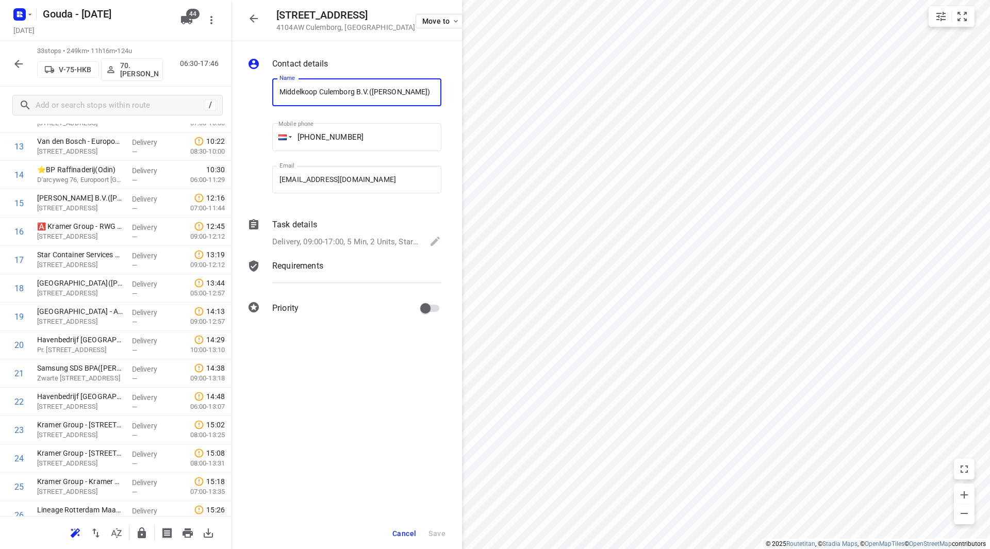
scroll to position [0, 0]
drag, startPoint x: 358, startPoint y: 93, endPoint x: 245, endPoint y: 92, distance: 113.5
click at [245, 92] on div "Contact details Name [PERSON_NAME] B.V.([PERSON_NAME]) Name Mobile phone [PHONE…" at bounding box center [346, 187] width 231 height 293
drag, startPoint x: 402, startPoint y: 92, endPoint x: 250, endPoint y: 92, distance: 151.6
click at [250, 92] on div "Name Terberg Matec Nederland B.V. - Geldermalsen([PERSON_NAME]) Name Mobile pho…" at bounding box center [344, 138] width 198 height 136
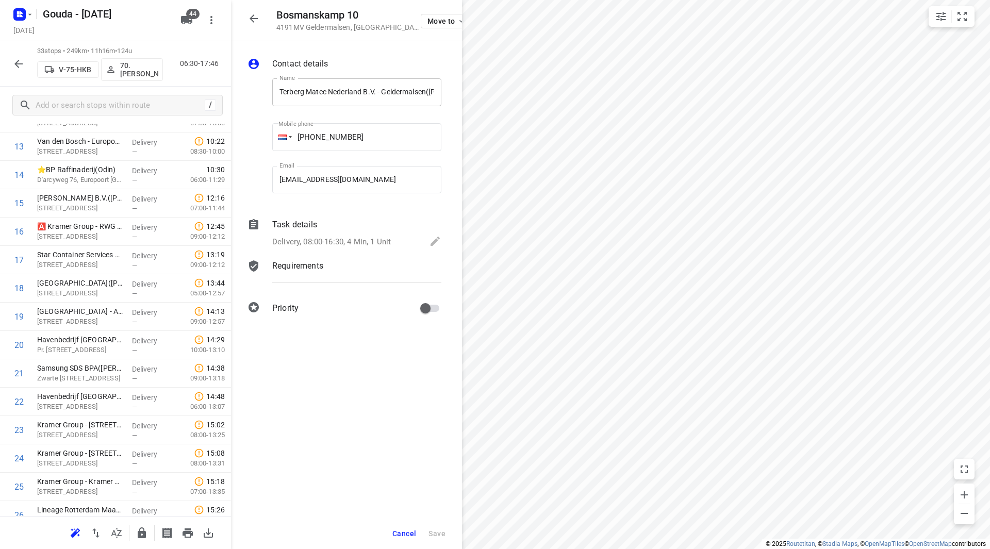
click at [362, 91] on input "Terberg Matec Nederland B.V. - Geldermalsen([PERSON_NAME])" at bounding box center [356, 92] width 169 height 28
click at [366, 94] on input "Terberg Matec Nederland B.V. - Geldermalsen([PERSON_NAME])" at bounding box center [356, 92] width 169 height 28
drag, startPoint x: 423, startPoint y: 90, endPoint x: 248, endPoint y: 95, distance: 175.4
click at [248, 95] on div "Name Rijksinspectie Digitale Infrastructuur - Piet Mondriaanplein 54(Ambius kla…" at bounding box center [344, 138] width 198 height 136
click at [393, 538] on button "Cancel" at bounding box center [404, 533] width 32 height 19
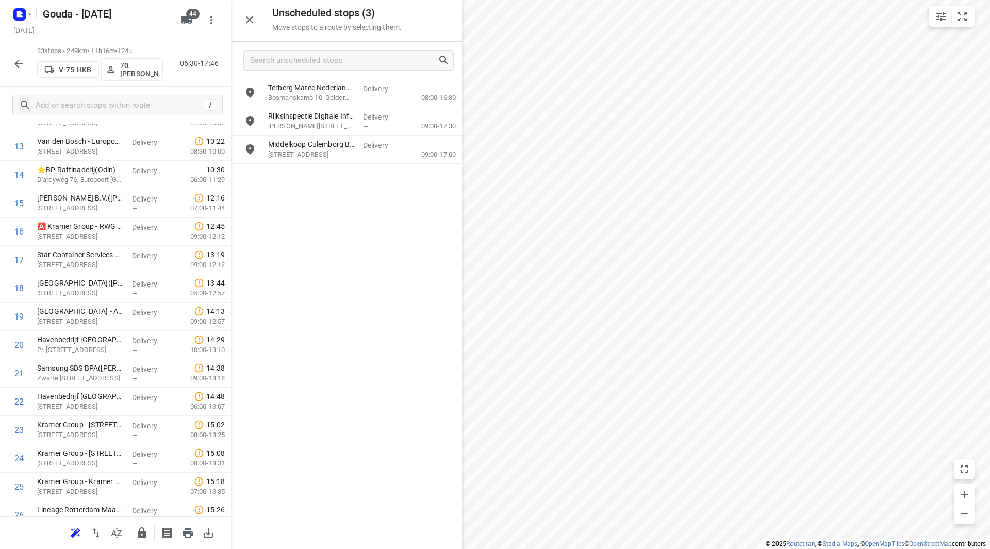
click at [241, 15] on div at bounding box center [249, 19] width 21 height 21
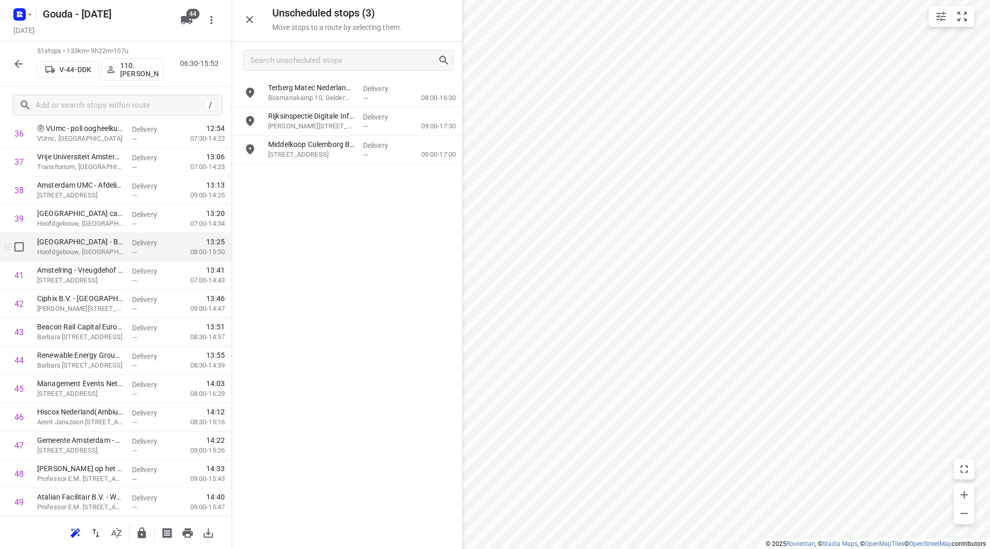
scroll to position [1163, 0]
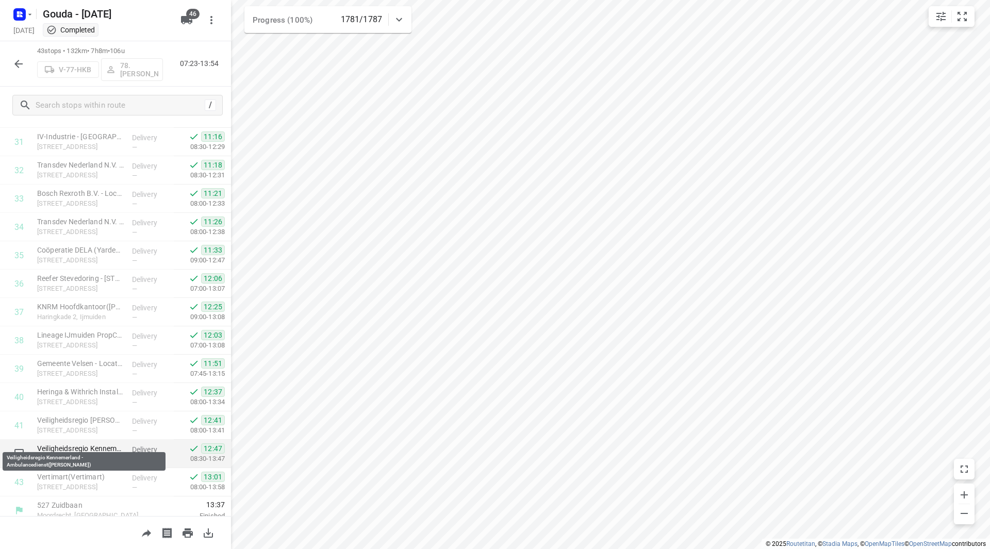
scroll to position [907, 0]
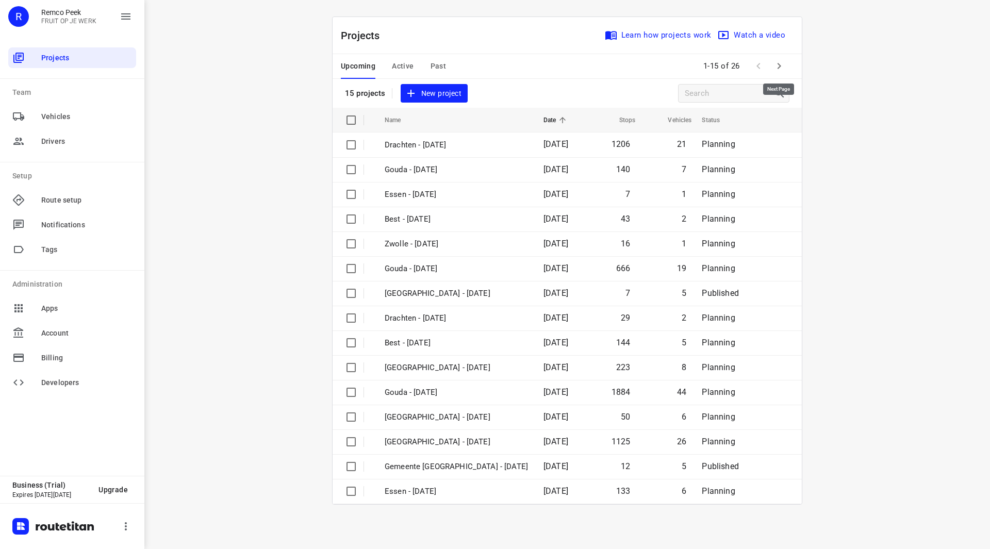
click at [771, 63] on button "button" at bounding box center [779, 66] width 21 height 21
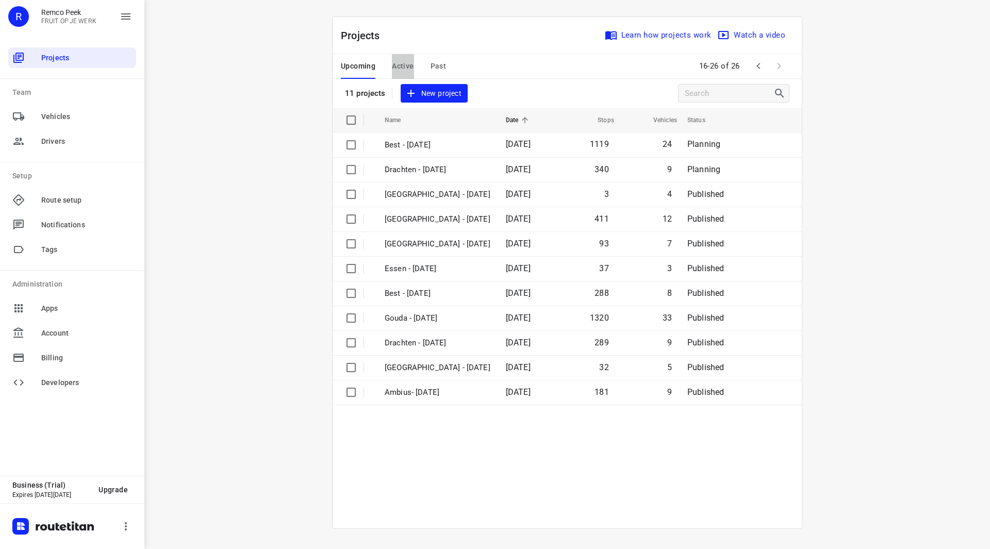
click at [402, 70] on span "Active" at bounding box center [403, 66] width 22 height 13
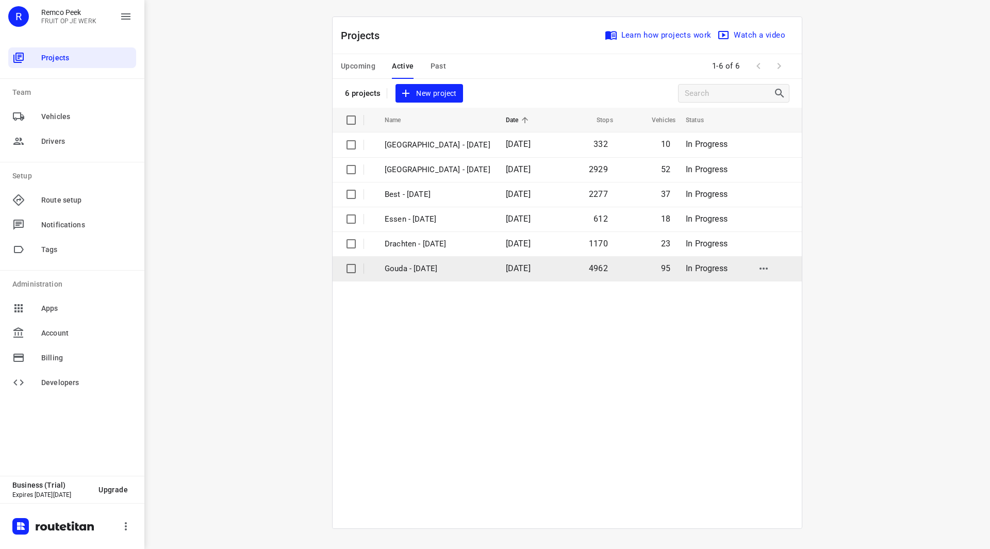
click at [428, 269] on p "Gouda - [DATE]" at bounding box center [438, 269] width 106 height 12
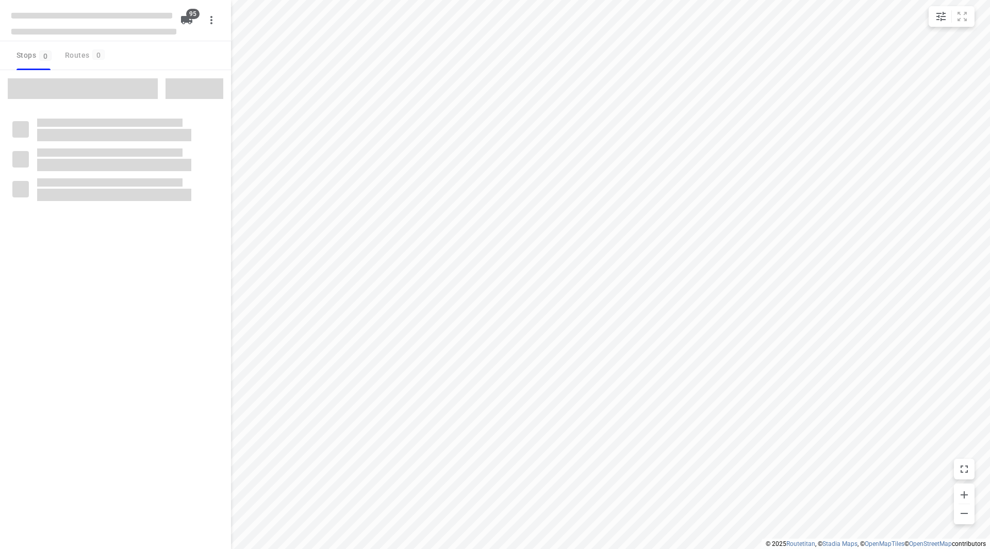
type input "distance"
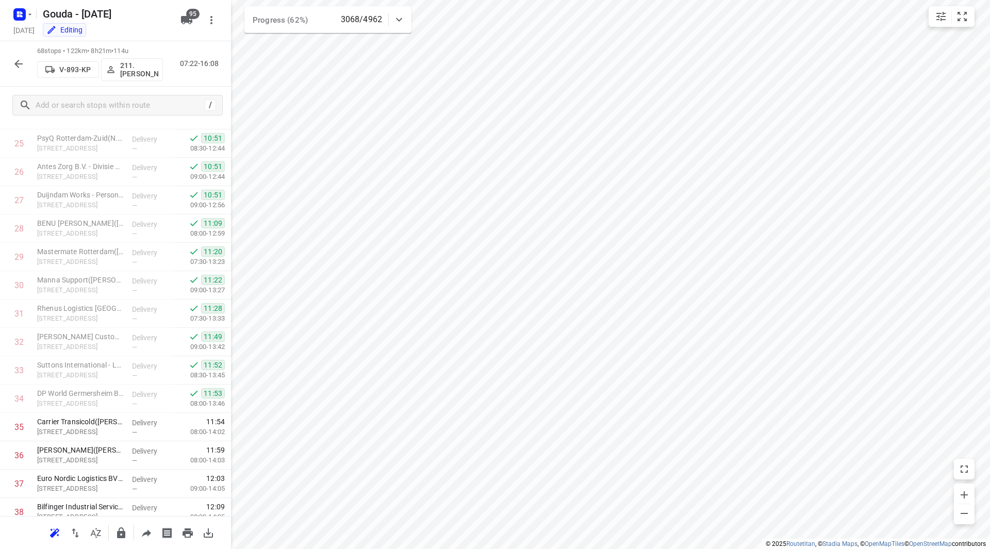
scroll to position [670, 0]
click at [18, 62] on icon "button" at bounding box center [18, 64] width 12 height 12
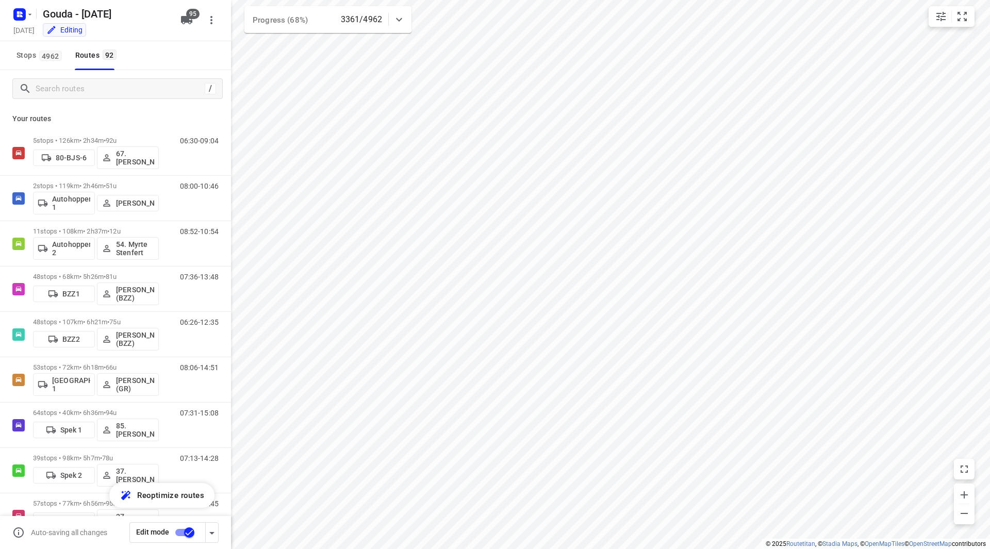
click at [80, 102] on div "/" at bounding box center [115, 88] width 231 height 37
click at [83, 93] on input "Search routes" at bounding box center [118, 89] width 165 height 16
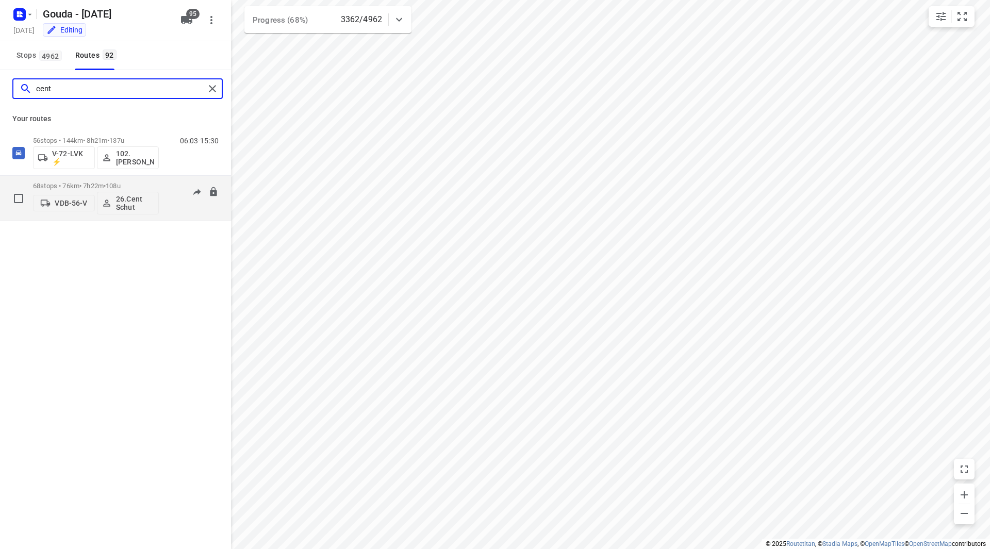
type input "cent"
click at [141, 180] on div "68 stops • 76km • 7h22m • 108u VDB-56-V 26.Cent Schut" at bounding box center [96, 198] width 126 height 43
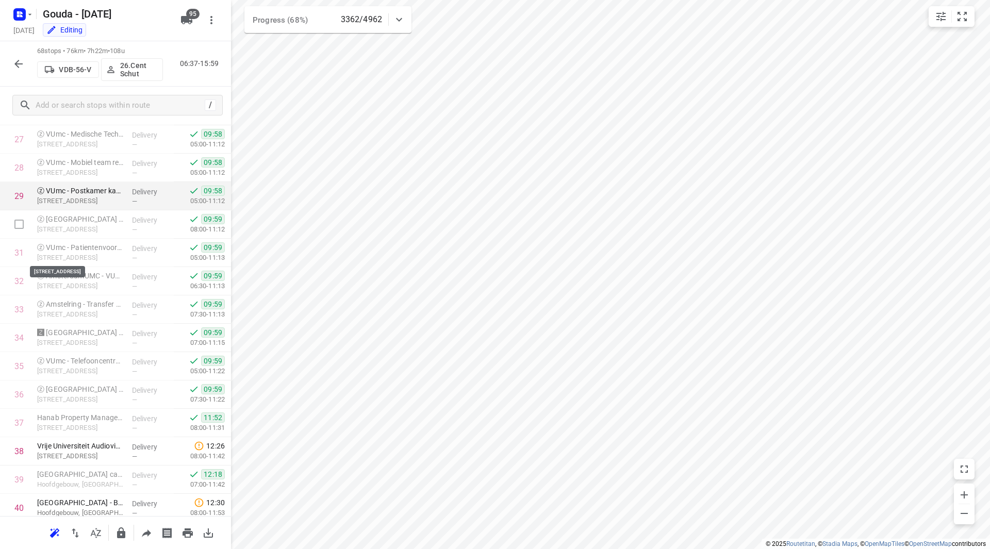
scroll to position [877, 0]
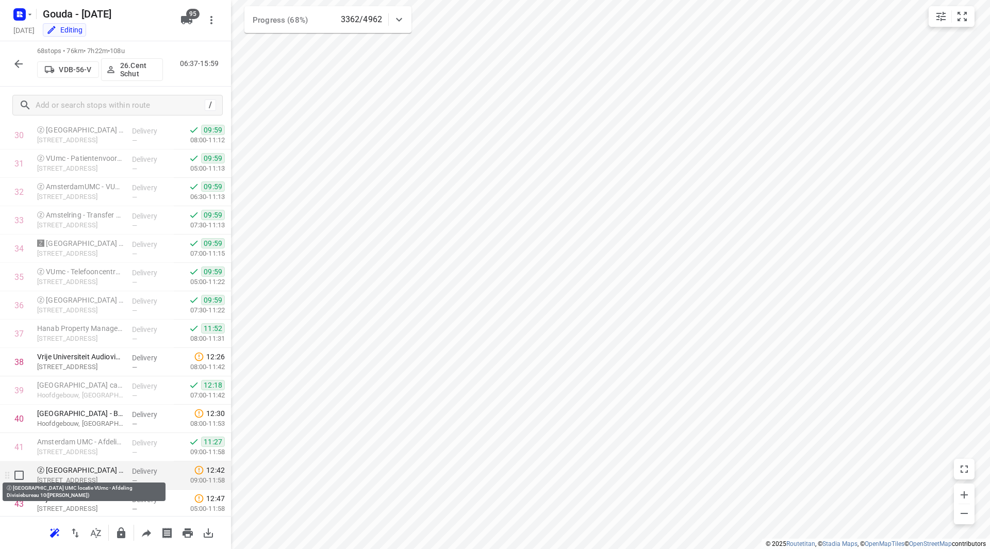
click at [70, 478] on p "Van der Boechorststraat 7, Amsterdam" at bounding box center [80, 480] width 87 height 10
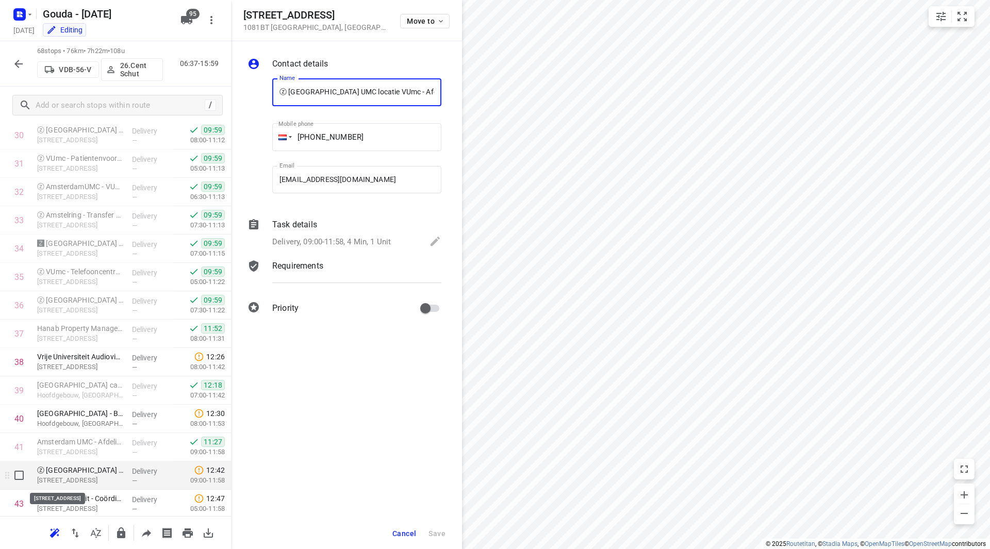
scroll to position [0, 108]
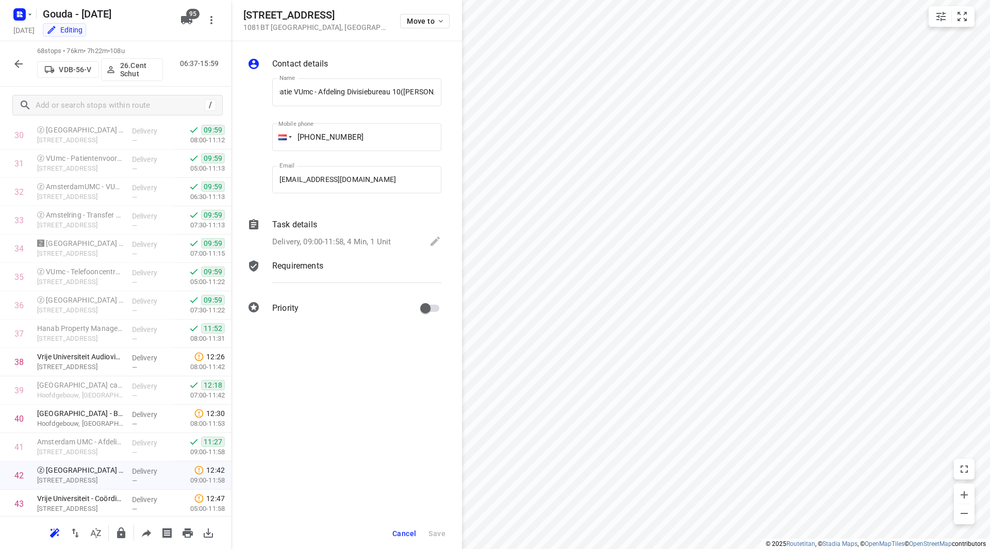
click at [367, 220] on div "Task details" at bounding box center [356, 225] width 169 height 12
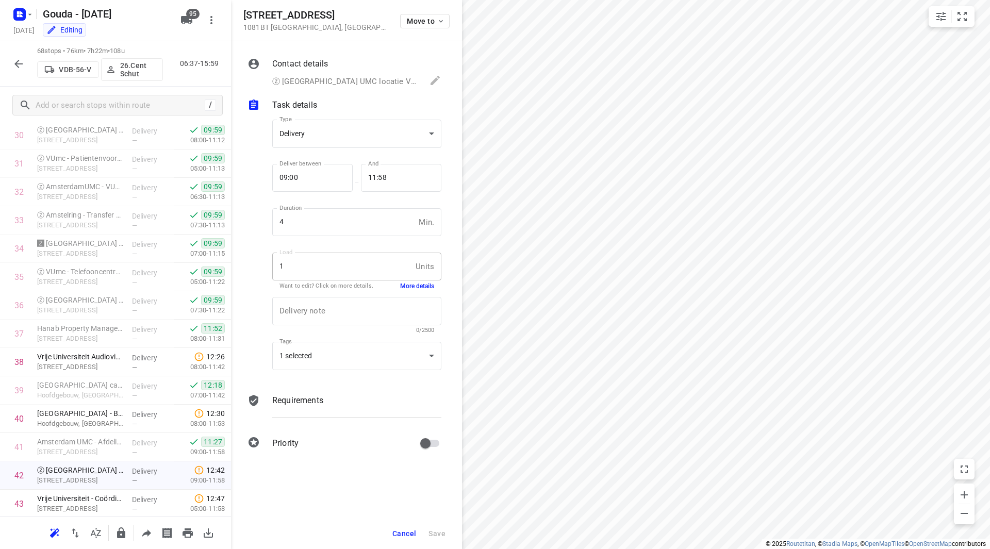
click at [408, 291] on div "Delivery note x Delivery note 0/2500" at bounding box center [356, 315] width 177 height 49
click at [94, 416] on p "Vrije Universiteit Amsterdam - Bestuurszaken(Yvette Supusepa)" at bounding box center [80, 413] width 87 height 10
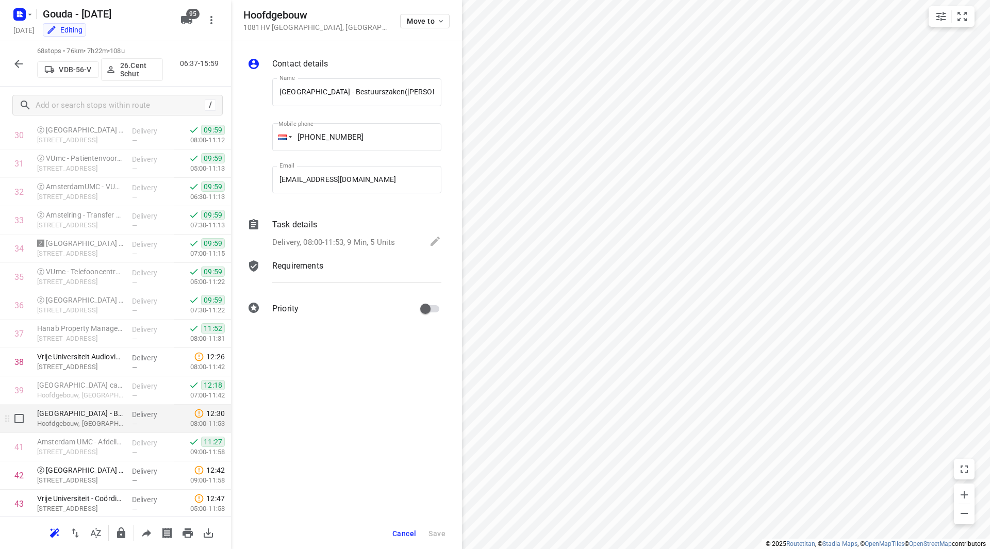
scroll to position [0, 53]
click at [351, 239] on p "Delivery, 08:00-11:53, 9 Min, 5 Units" at bounding box center [333, 242] width 123 height 12
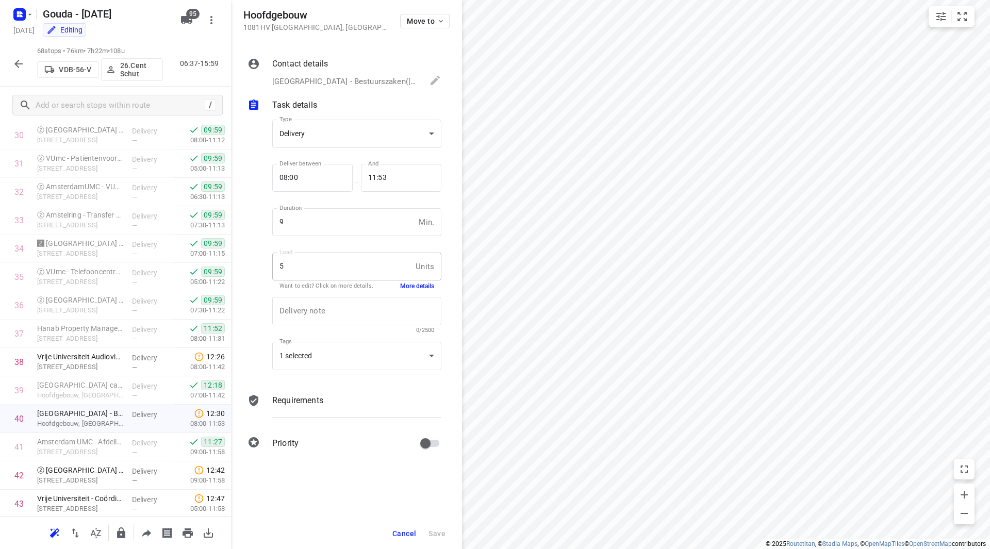
click at [409, 288] on button "More details" at bounding box center [417, 286] width 34 height 9
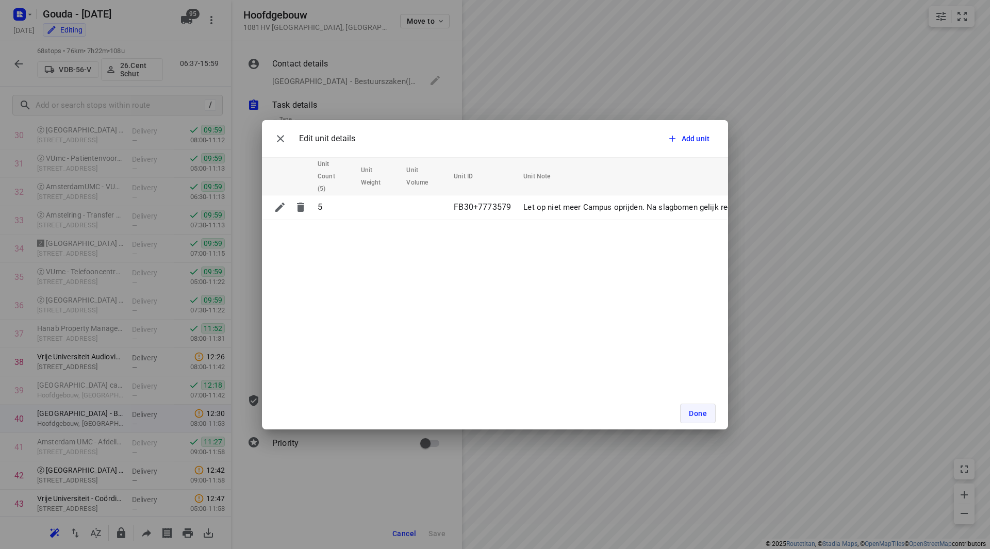
click at [695, 416] on span "Done" at bounding box center [698, 413] width 18 height 8
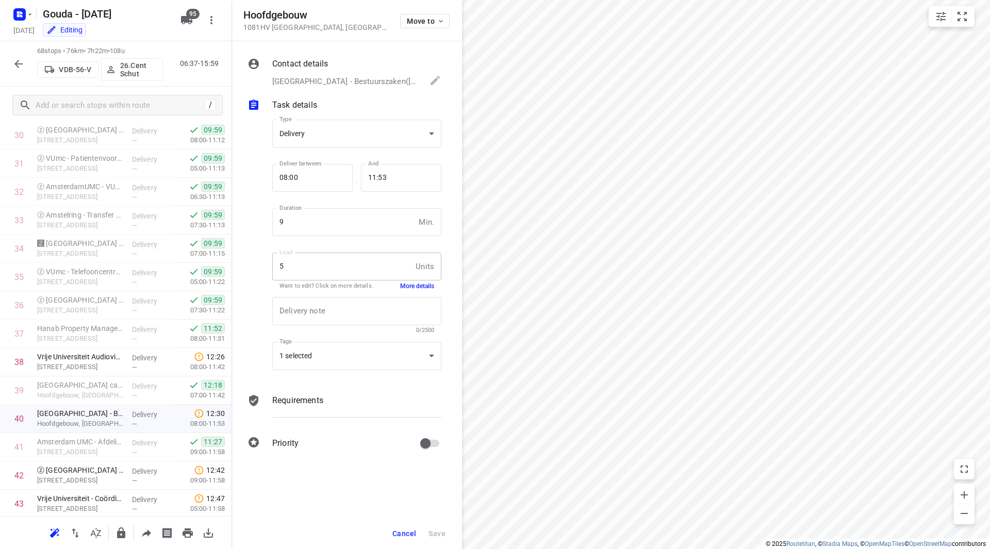
click at [407, 528] on button "Cancel" at bounding box center [404, 533] width 32 height 19
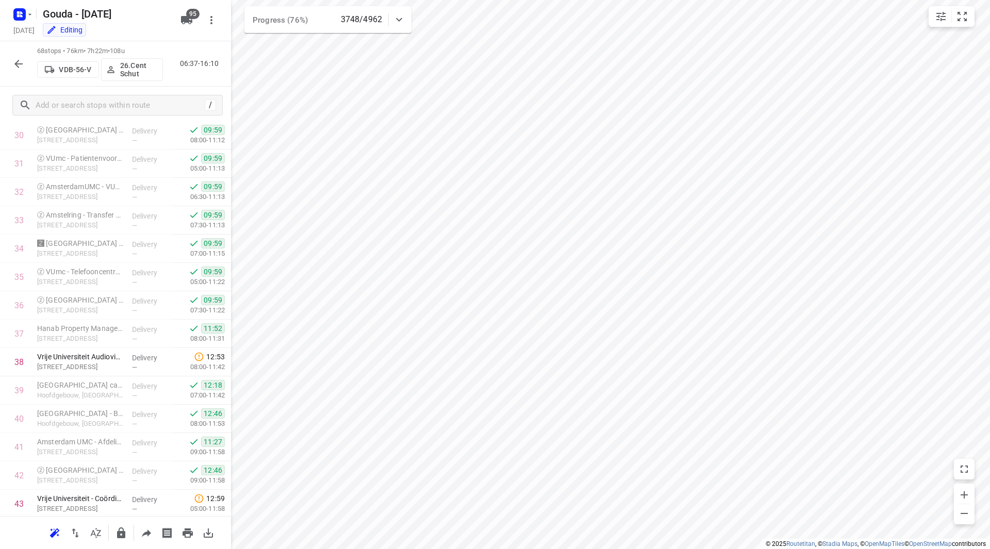
click at [25, 65] on button "button" at bounding box center [18, 64] width 21 height 21
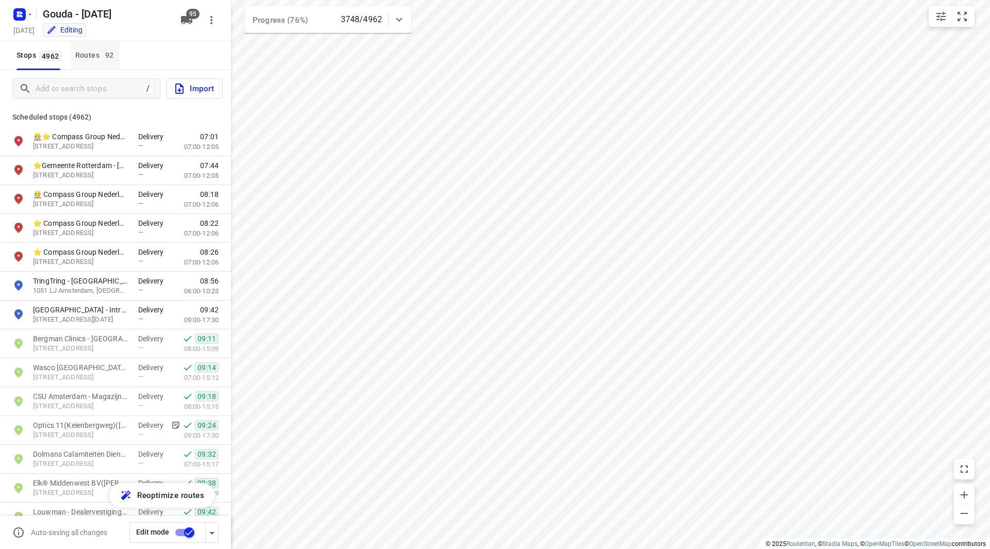
click at [92, 52] on div "Routes 92" at bounding box center [97, 55] width 44 height 13
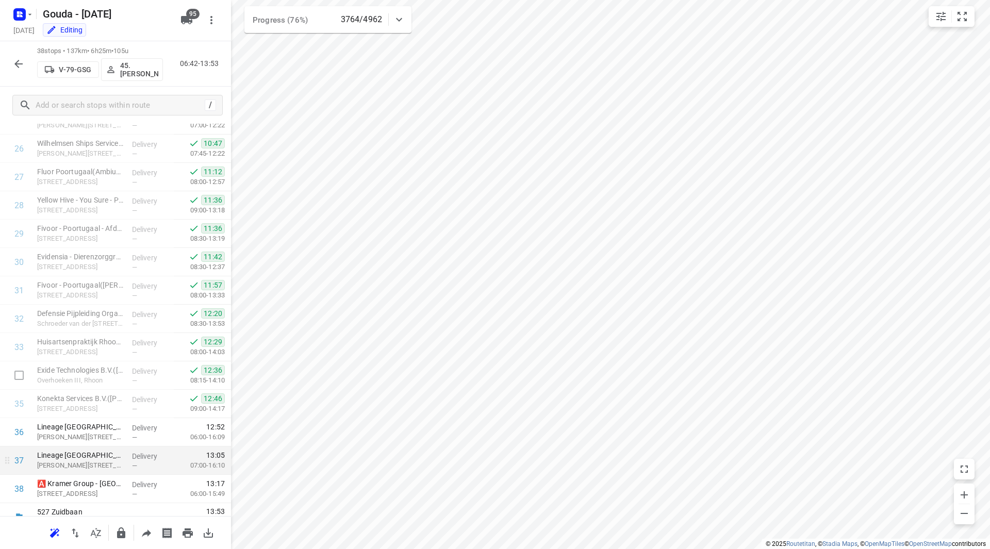
scroll to position [765, 0]
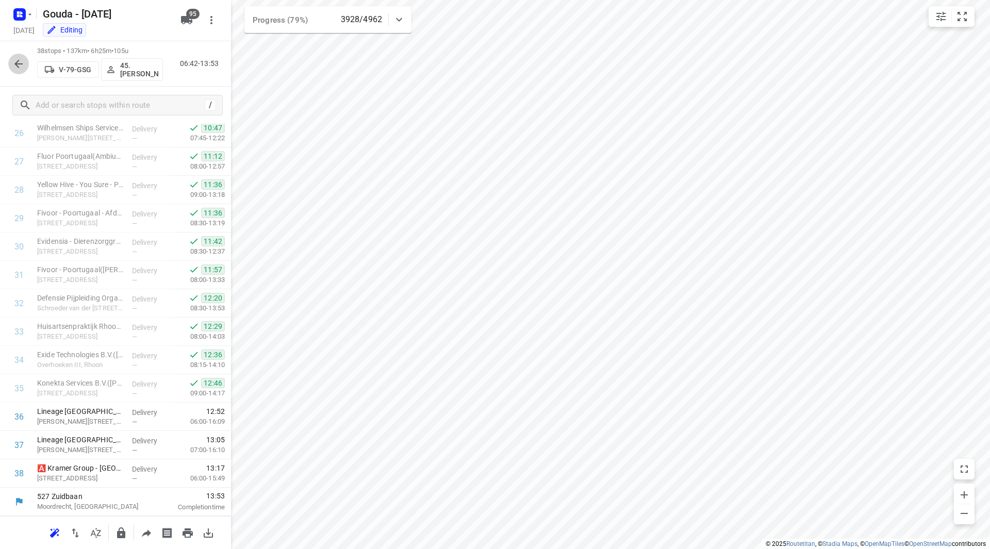
click at [20, 62] on icon "button" at bounding box center [18, 64] width 12 height 12
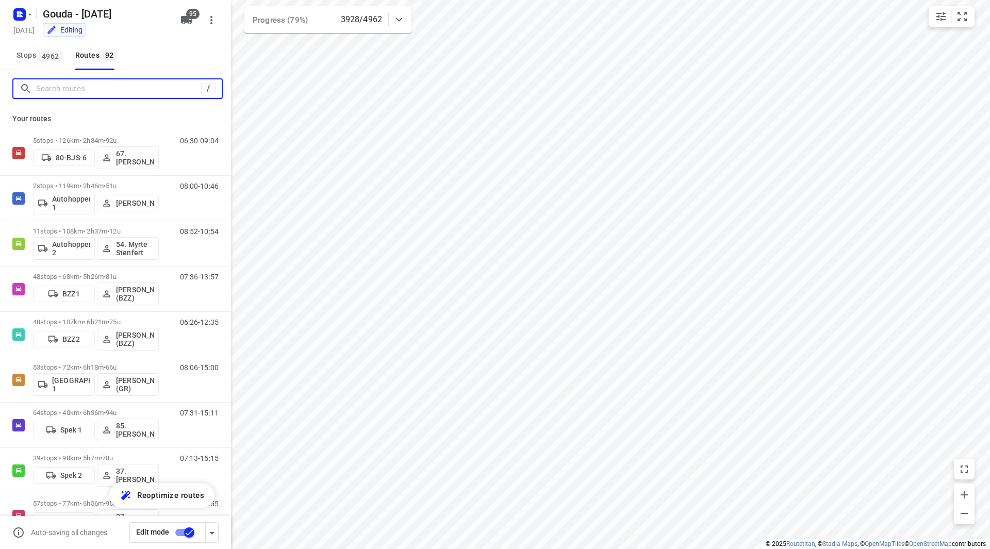
click at [75, 88] on input "Search routes" at bounding box center [118, 89] width 165 height 16
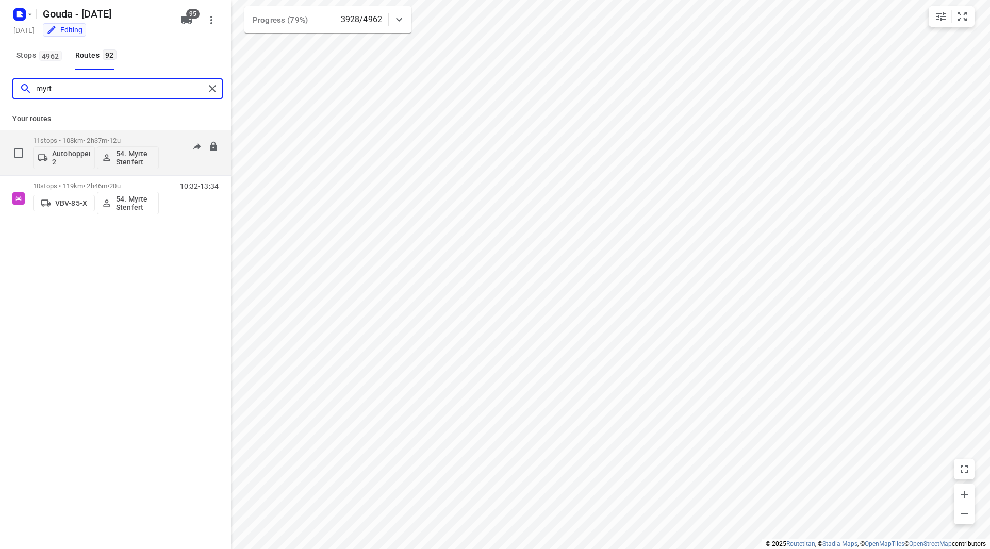
type input "myrt"
click at [18, 87] on div "myrt" at bounding box center [108, 89] width 191 height 16
type input "jay"
click at [138, 133] on div "65 stops • 150km • 9h2m • 112u V-44-DDK 7.Jayvey van Tricht" at bounding box center [96, 152] width 126 height 43
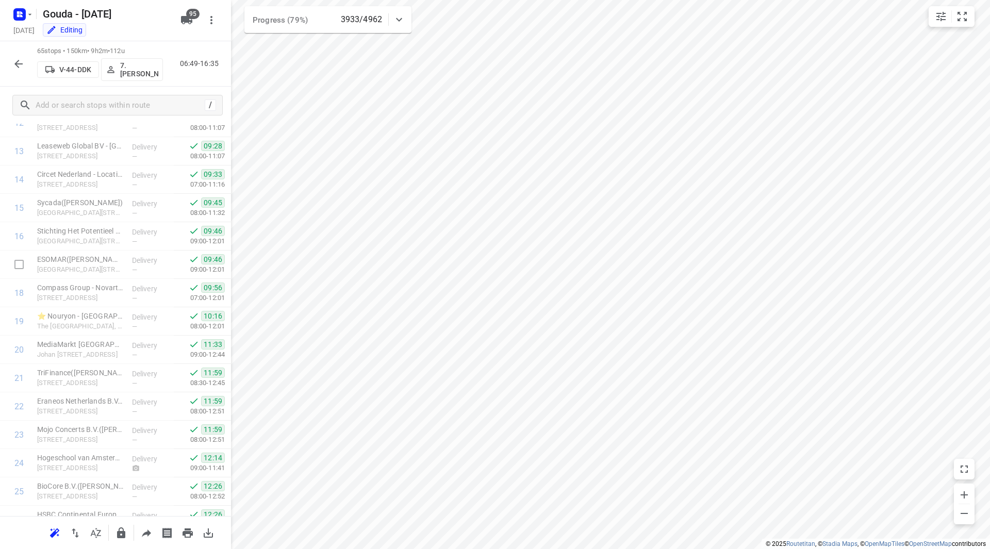
scroll to position [670, 0]
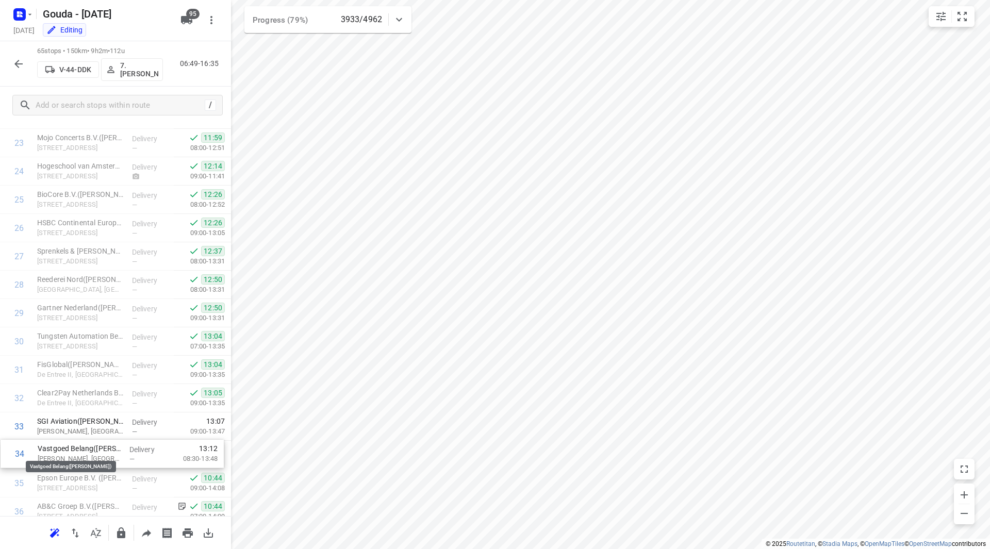
drag, startPoint x: 78, startPoint y: 462, endPoint x: 78, endPoint y: 454, distance: 8.3
click at [78, 455] on div "1 Amstelring - De Venser(Liesbeth Boeckholtz) Osira woonzorgcentrum De Venser, …" at bounding box center [115, 426] width 231 height 1843
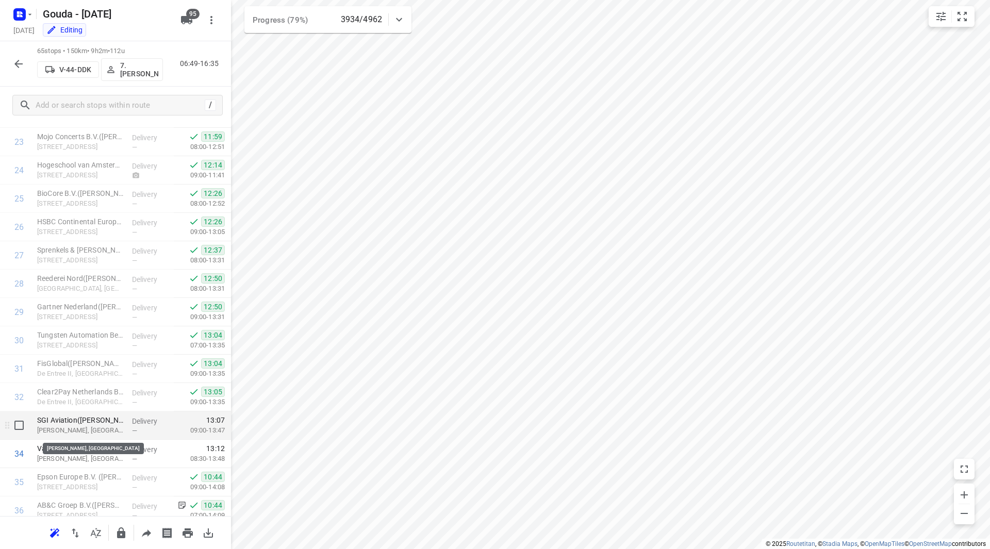
click at [79, 427] on p "Margriet Toren, Amsterdam" at bounding box center [80, 430] width 87 height 10
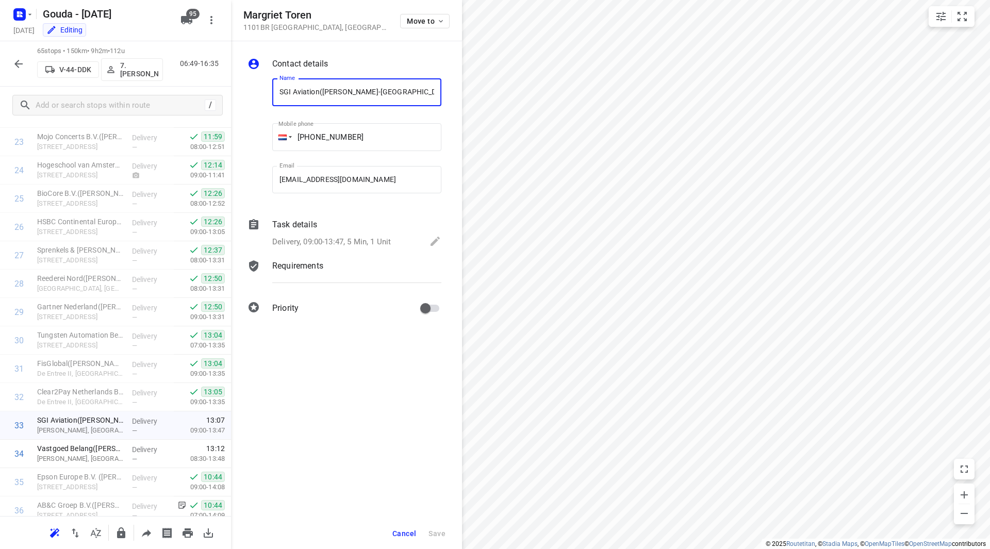
drag, startPoint x: 318, startPoint y: 90, endPoint x: 269, endPoint y: 90, distance: 49.0
click at [269, 90] on div "Name SGI Aviation(Kanlaya Langendijk-Dangkham) Name" at bounding box center [356, 94] width 177 height 53
click at [402, 530] on span "Cancel" at bounding box center [404, 534] width 24 height 8
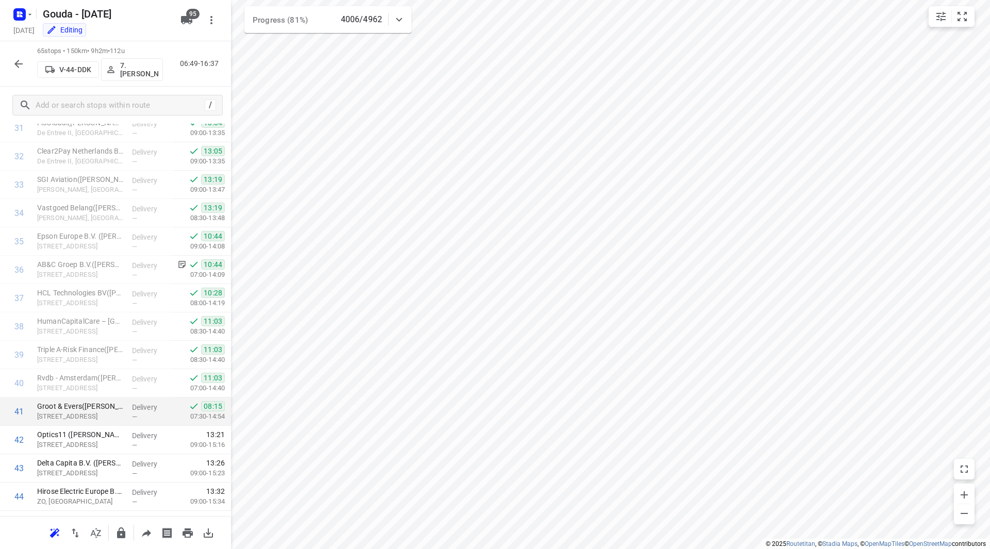
scroll to position [1118, 0]
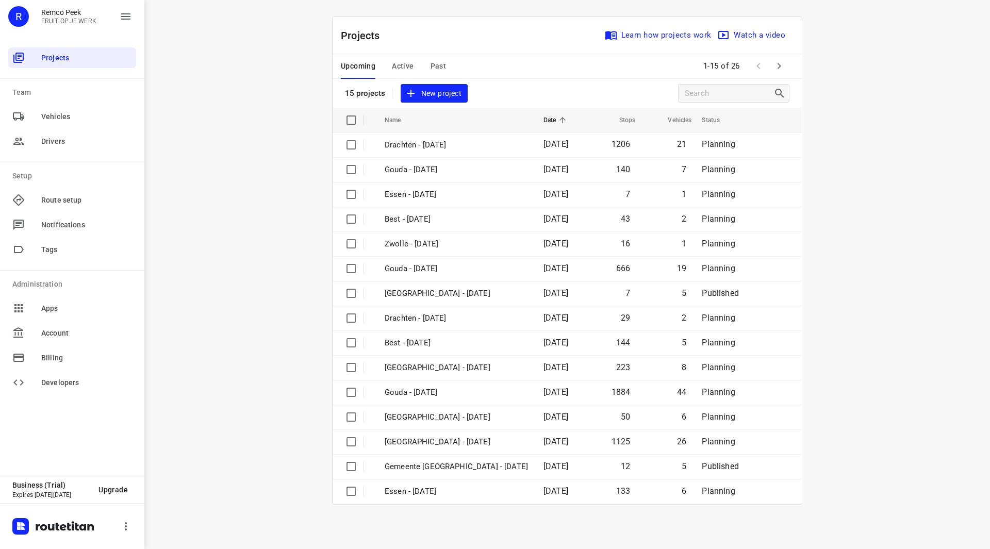
click at [434, 62] on span "Past" at bounding box center [439, 66] width 16 height 13
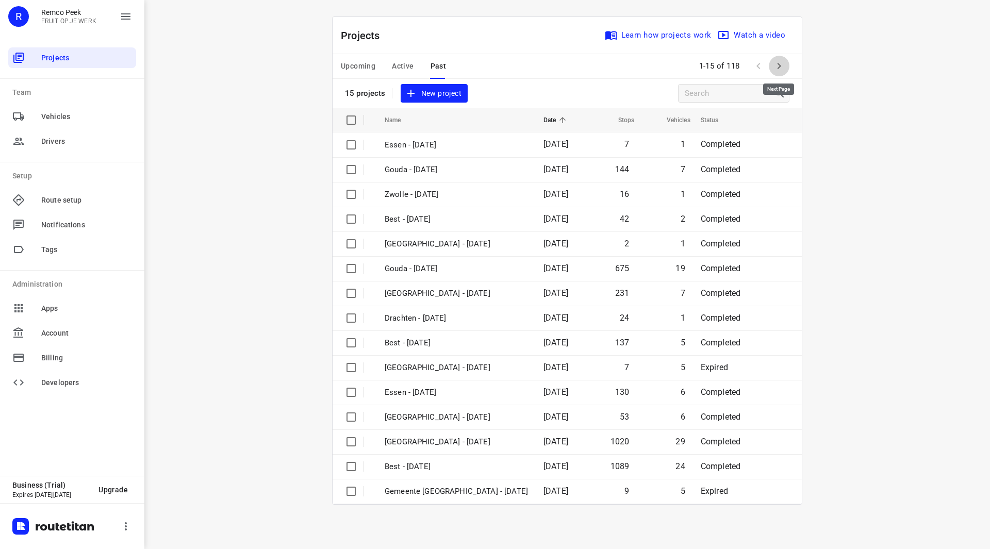
click at [775, 65] on icon "button" at bounding box center [779, 66] width 12 height 12
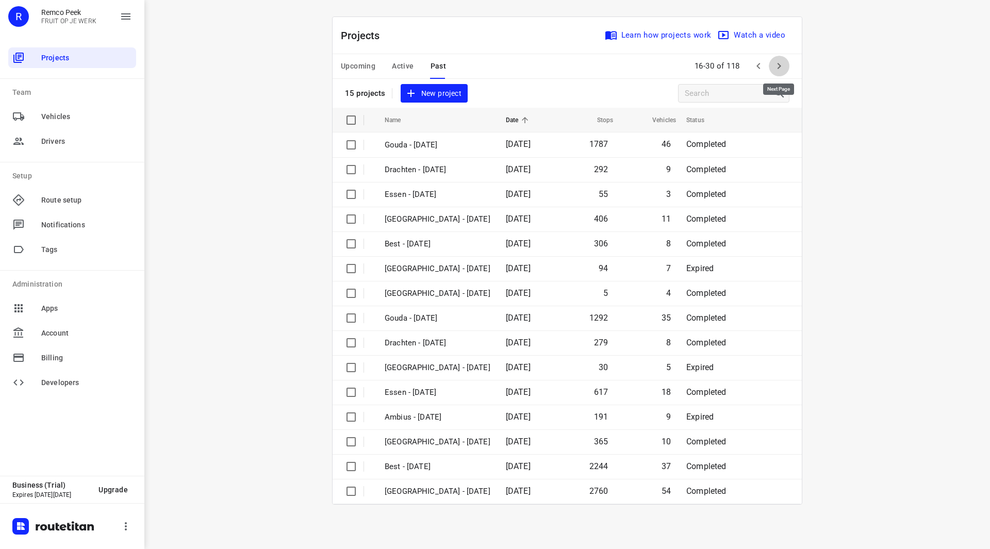
click at [777, 65] on icon "button" at bounding box center [779, 66] width 12 height 12
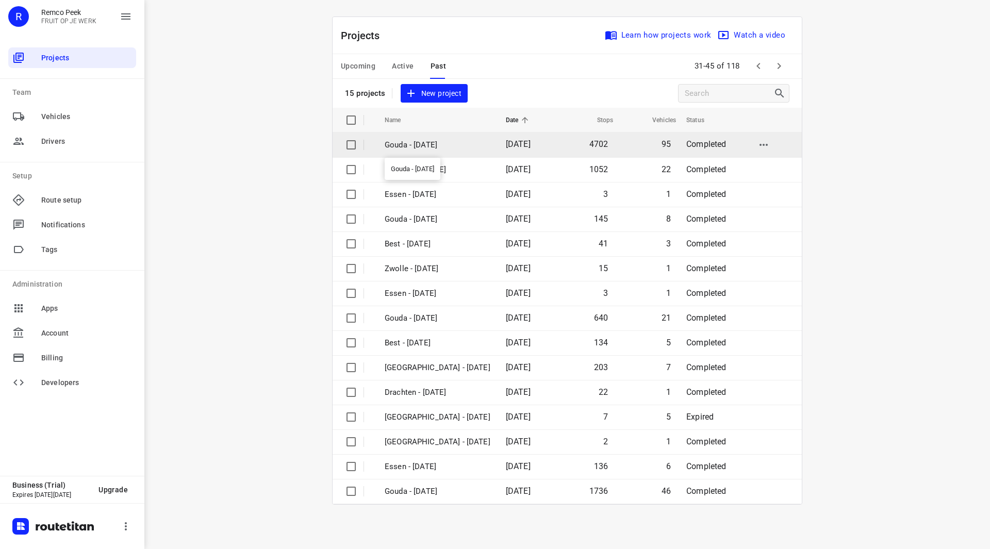
click at [421, 140] on p "Gouda - [DATE]" at bounding box center [438, 145] width 106 height 12
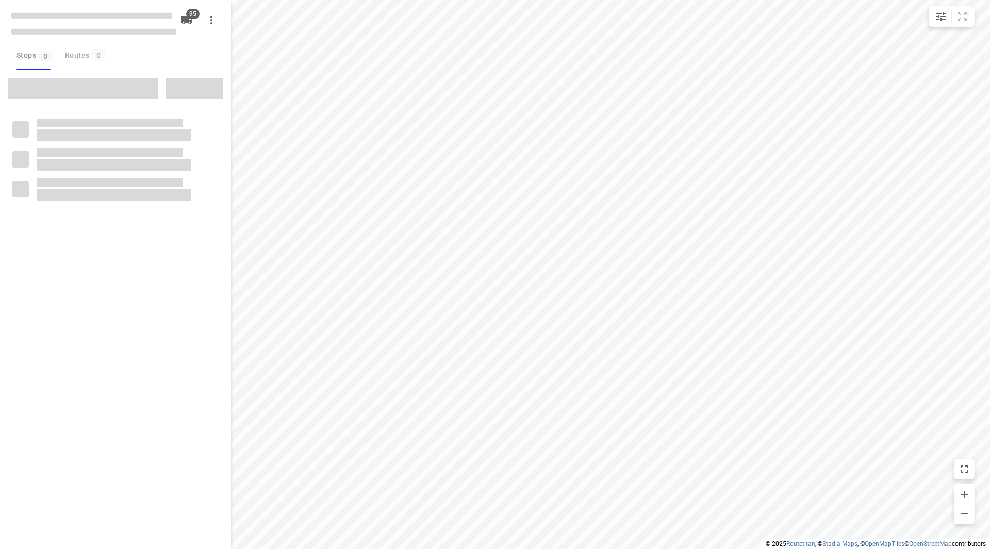
type input "distance"
checkbox input "true"
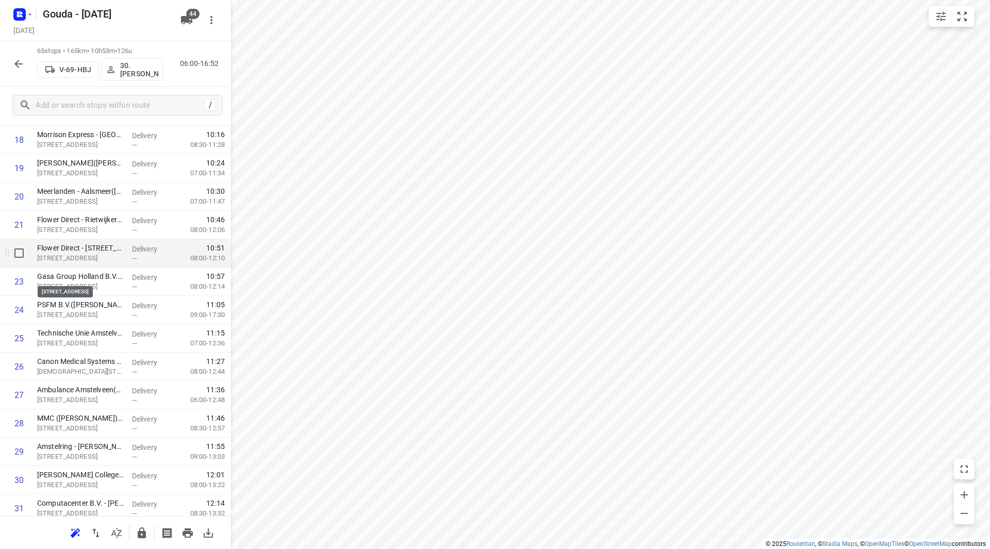
scroll to position [516, 0]
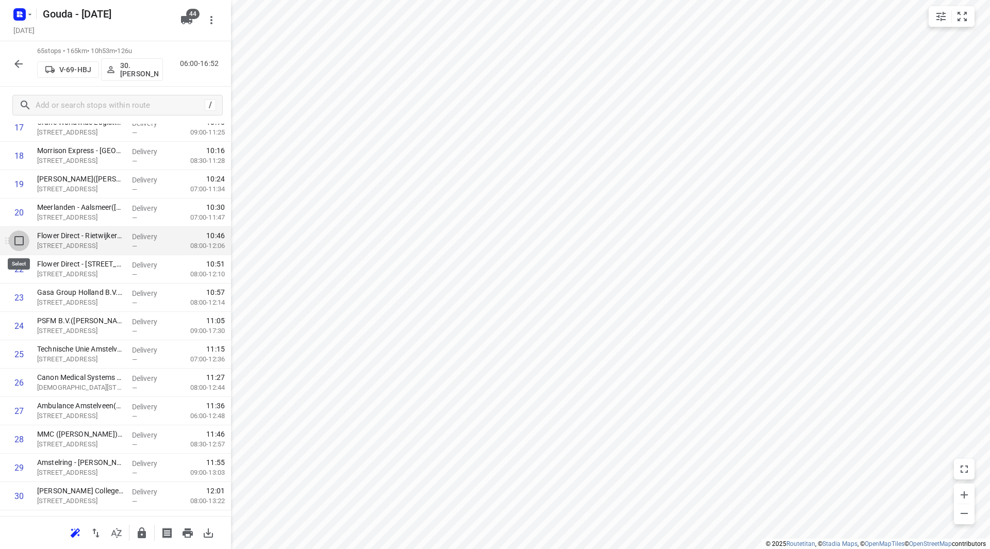
click at [18, 240] on input "checkbox" at bounding box center [19, 241] width 21 height 21
checkbox input "true"
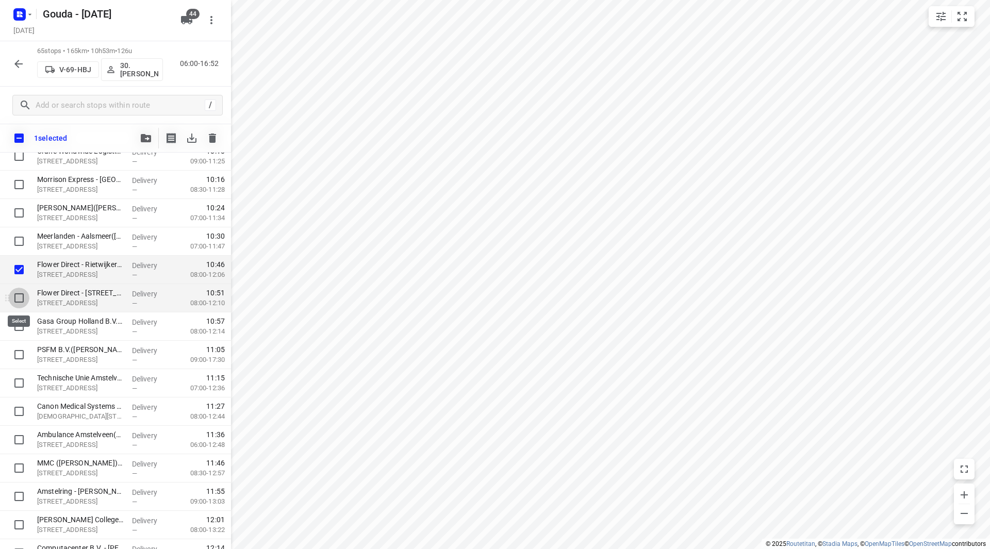
drag, startPoint x: 24, startPoint y: 291, endPoint x: 23, endPoint y: 320, distance: 28.4
click at [24, 292] on input "checkbox" at bounding box center [19, 298] width 21 height 21
checkbox input "true"
click at [21, 325] on input "checkbox" at bounding box center [19, 326] width 21 height 21
checkbox input "true"
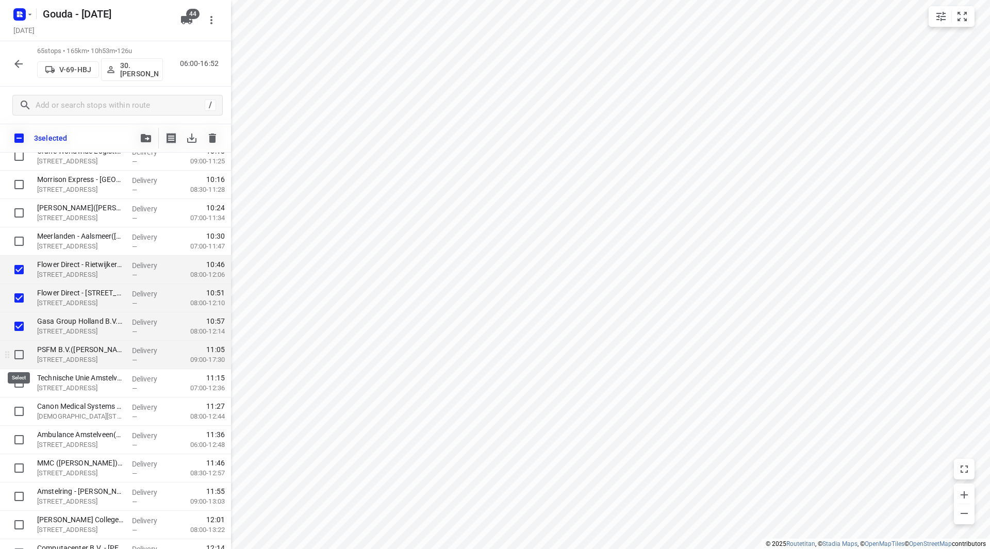
click at [20, 358] on input "checkbox" at bounding box center [19, 354] width 21 height 21
checkbox input "true"
click at [14, 267] on input "checkbox" at bounding box center [19, 269] width 21 height 21
checkbox input "false"
drag, startPoint x: 18, startPoint y: 305, endPoint x: 19, endPoint y: 320, distance: 14.5
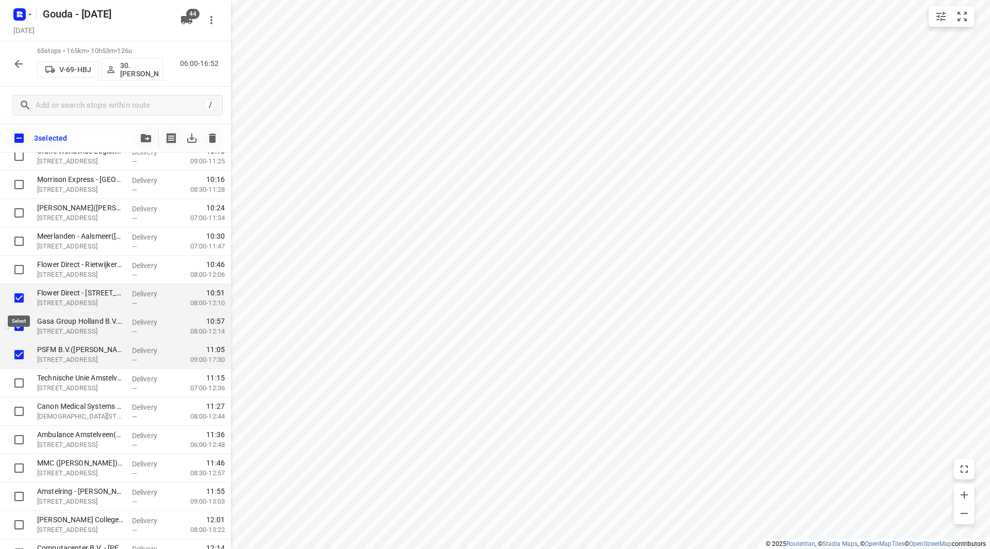
click at [19, 305] on input "checkbox" at bounding box center [19, 298] width 21 height 21
checkbox input "false"
click at [19, 328] on input "checkbox" at bounding box center [19, 326] width 21 height 21
checkbox input "false"
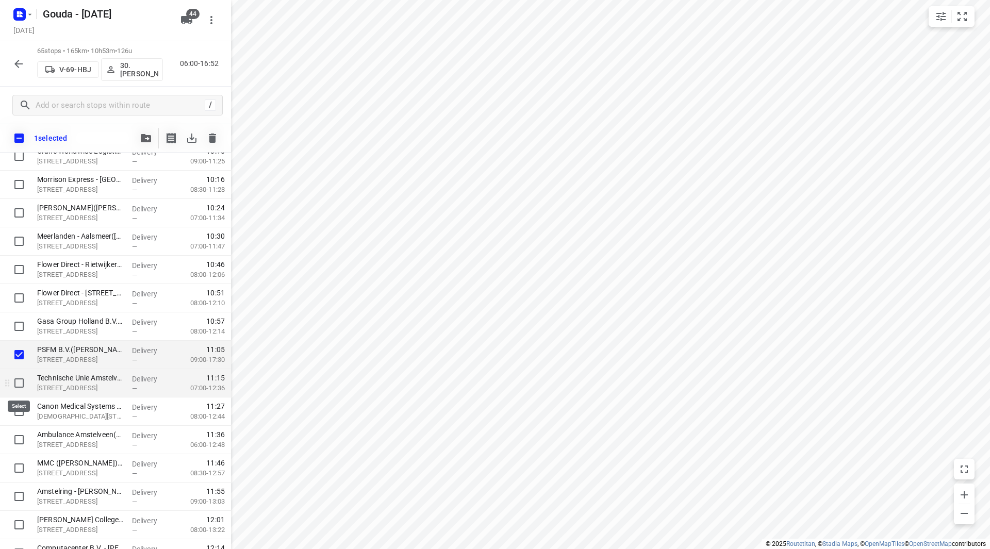
click at [23, 383] on input "checkbox" at bounding box center [19, 383] width 21 height 21
checkbox input "true"
click at [21, 407] on input "checkbox" at bounding box center [19, 411] width 21 height 21
checkbox input "true"
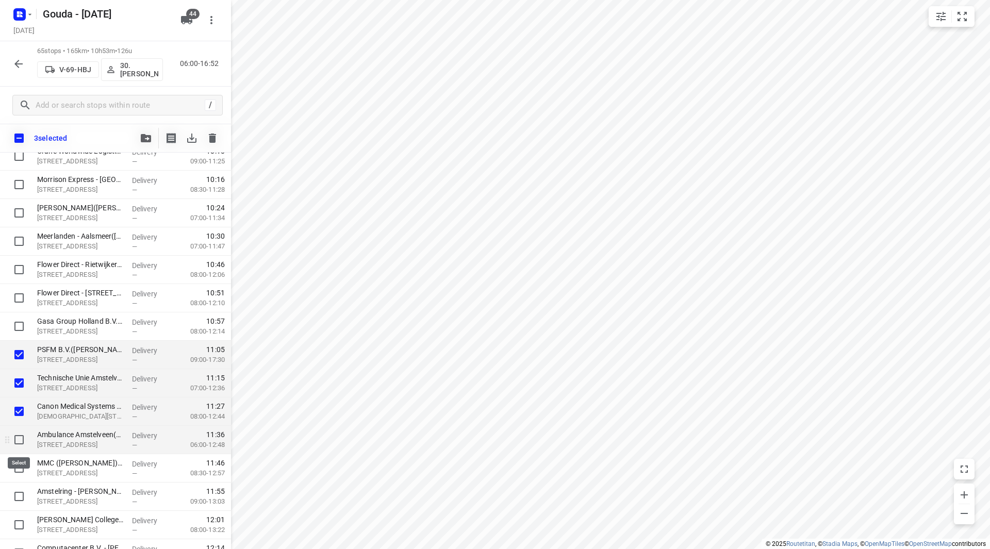
click at [21, 431] on input "checkbox" at bounding box center [19, 440] width 21 height 21
checkbox input "true"
click at [22, 470] on input "checkbox" at bounding box center [19, 468] width 21 height 21
checkbox input "true"
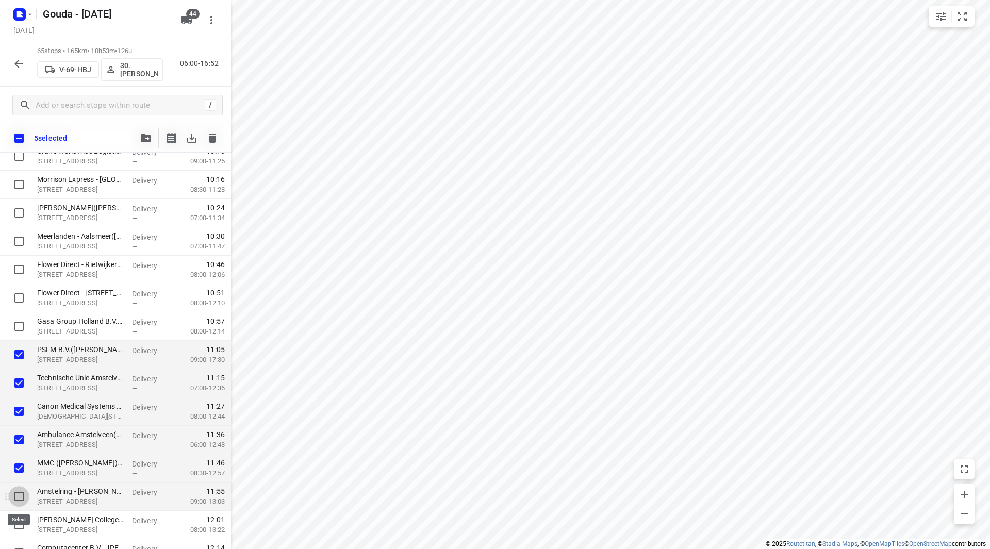
click at [24, 498] on input "checkbox" at bounding box center [19, 496] width 21 height 21
checkbox input "true"
click at [27, 520] on input "checkbox" at bounding box center [19, 525] width 21 height 21
checkbox input "true"
click at [141, 134] on icon "button" at bounding box center [146, 138] width 10 height 8
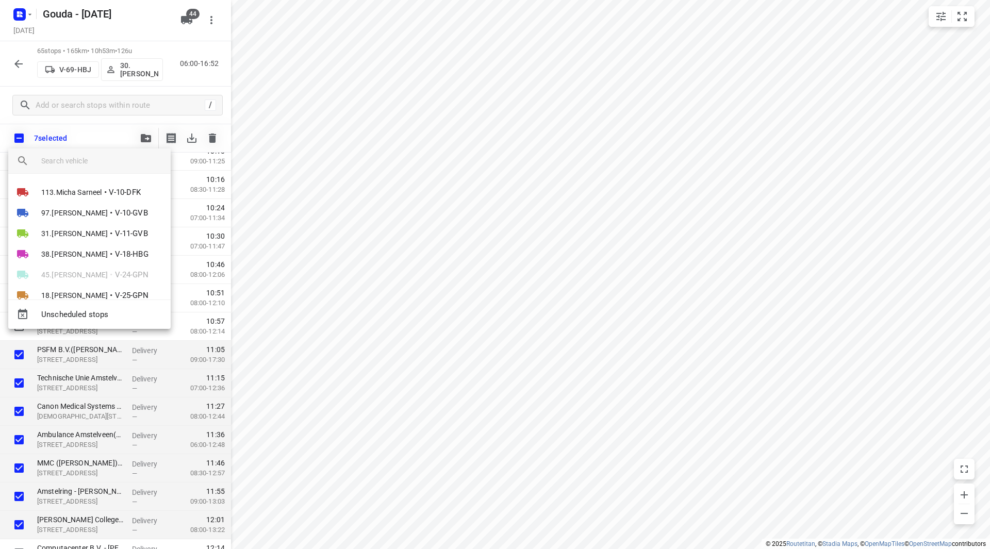
click at [82, 165] on input "search vehicle" at bounding box center [101, 160] width 121 height 15
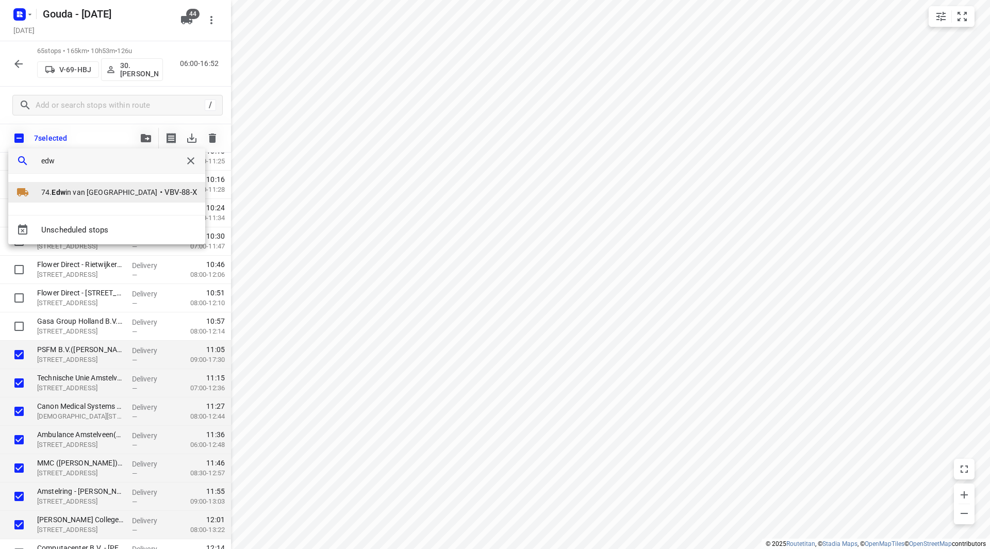
type input "edw"
click at [63, 191] on b "Edw" at bounding box center [58, 192] width 13 height 8
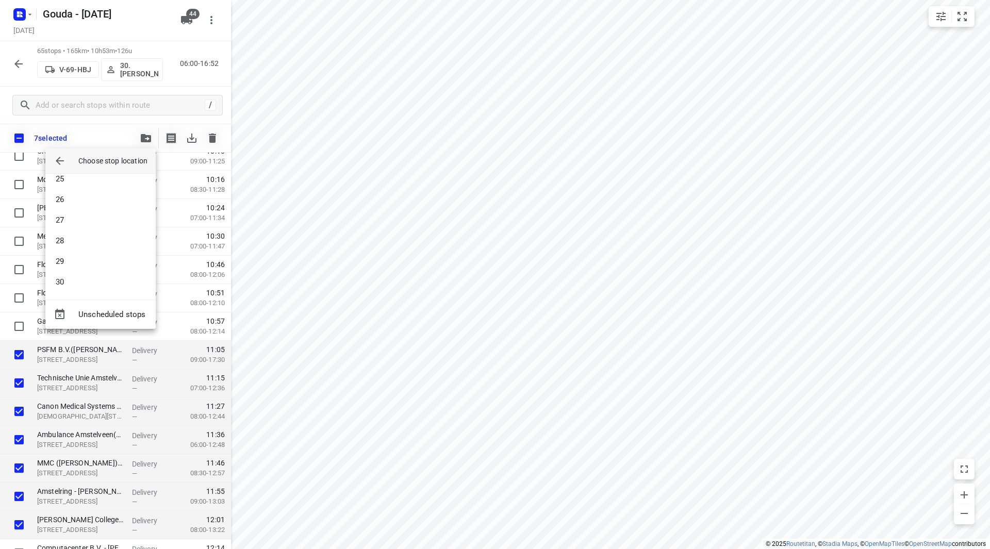
scroll to position [567, 0]
click at [79, 213] on li "30" at bounding box center [100, 219] width 110 height 21
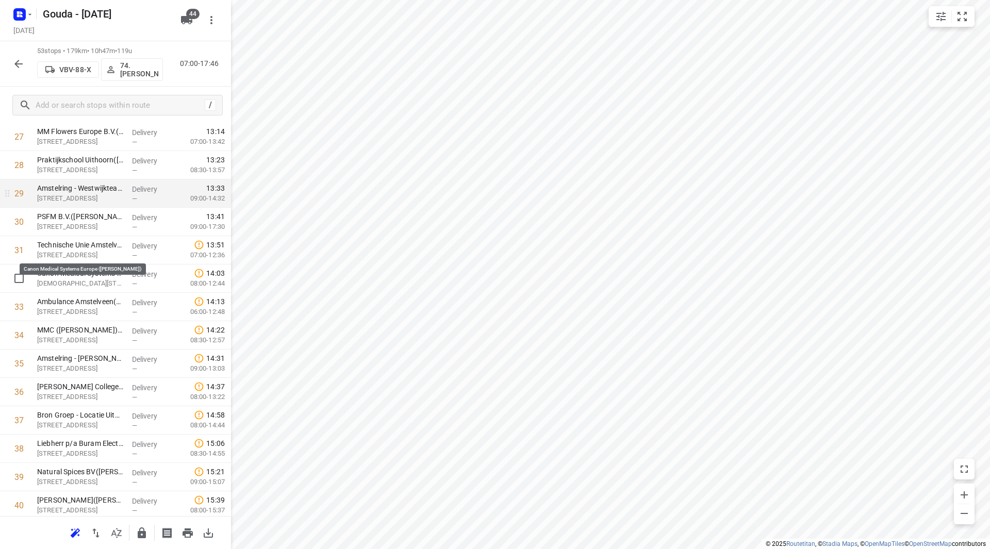
scroll to position [773, 0]
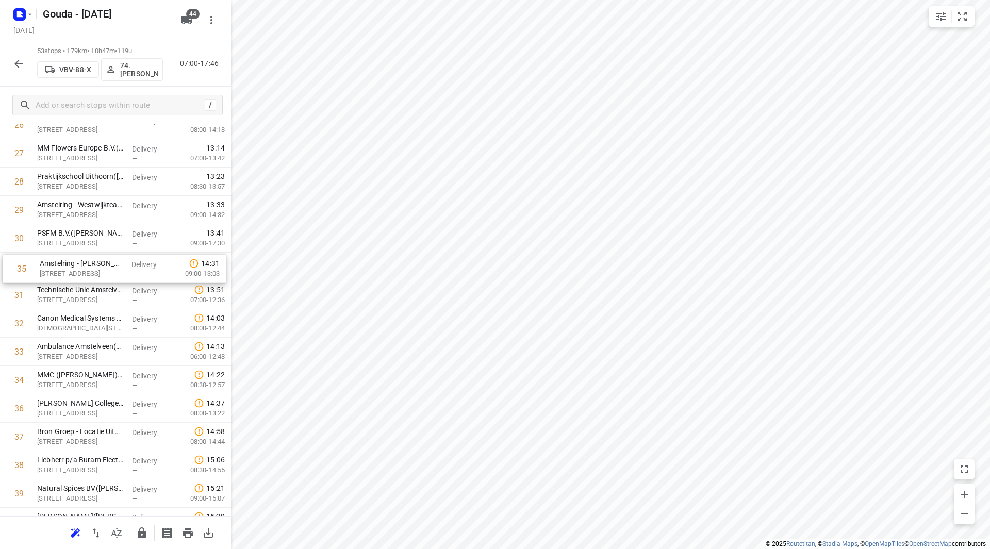
drag, startPoint x: 126, startPoint y: 385, endPoint x: 130, endPoint y: 264, distance: 121.3
click at [130, 264] on div "1 ⭐Royal A-Ware - Kaashandel Noordhoek V.O.F.(Rogier Martens) Klipperaak 4, Bod…" at bounding box center [115, 153] width 231 height 1503
drag, startPoint x: 143, startPoint y: 408, endPoint x: 142, endPoint y: 291, distance: 117.1
click at [142, 291] on div "1 ⭐Royal A-Ware - Kaashandel Noordhoek V.O.F.(Rogier Martens) Klipperaak 4, Bod…" at bounding box center [115, 153] width 231 height 1503
drag, startPoint x: 134, startPoint y: 401, endPoint x: 131, endPoint y: 315, distance: 85.7
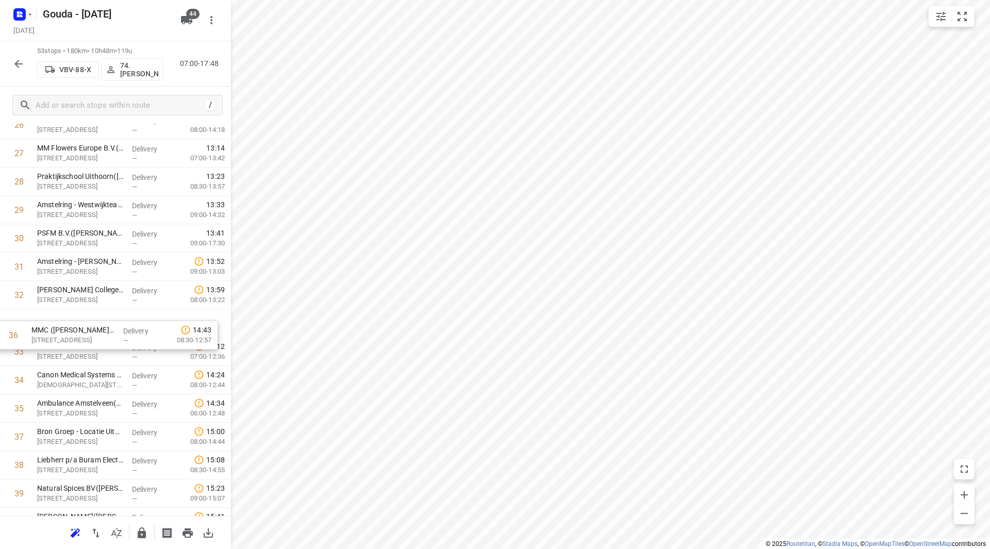
click at [131, 315] on div "1 ⭐Royal A-Ware - Kaashandel Noordhoek V.O.F.(Rogier Martens) Klipperaak 4, Bod…" at bounding box center [115, 153] width 231 height 1503
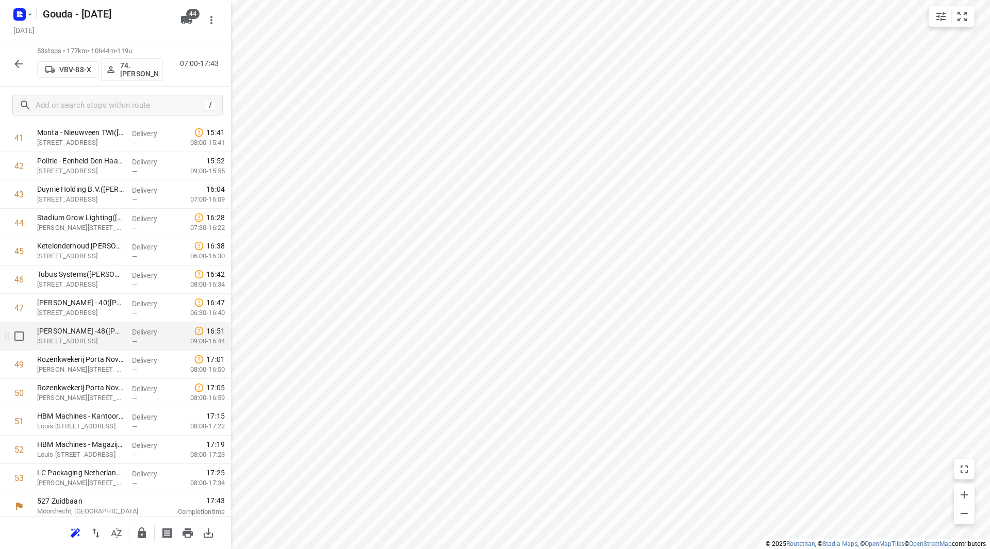
scroll to position [1191, 0]
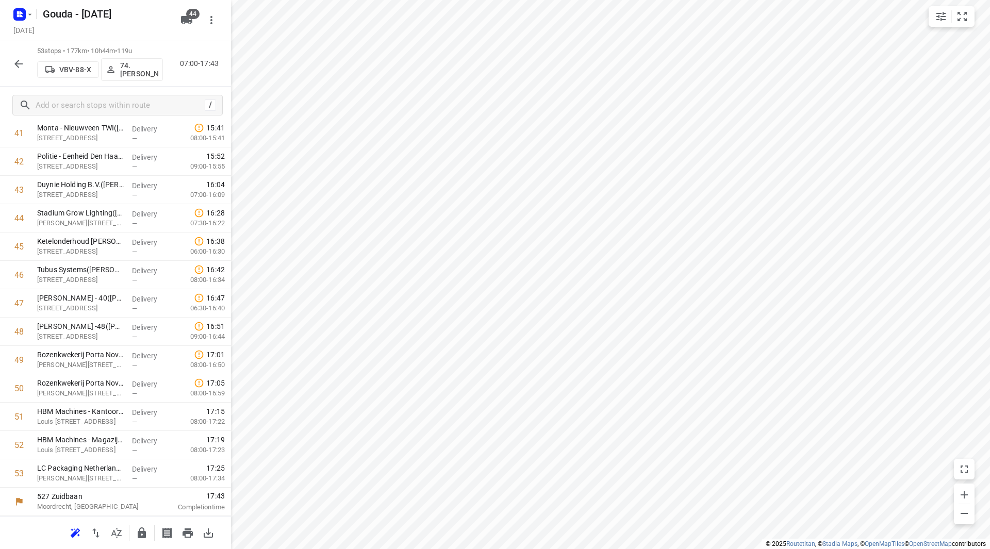
click at [20, 63] on icon "button" at bounding box center [18, 64] width 12 height 12
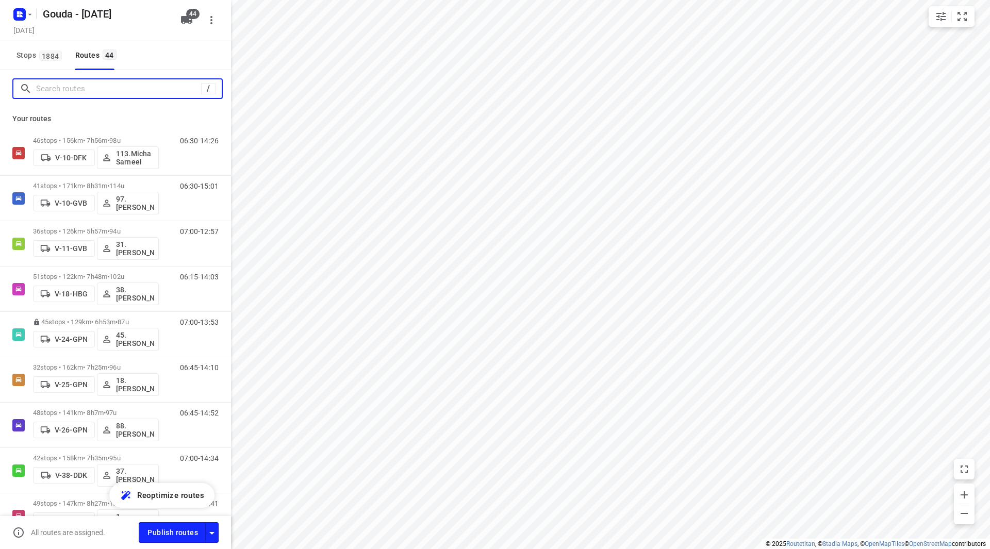
click at [51, 89] on input "Search routes" at bounding box center [118, 89] width 165 height 16
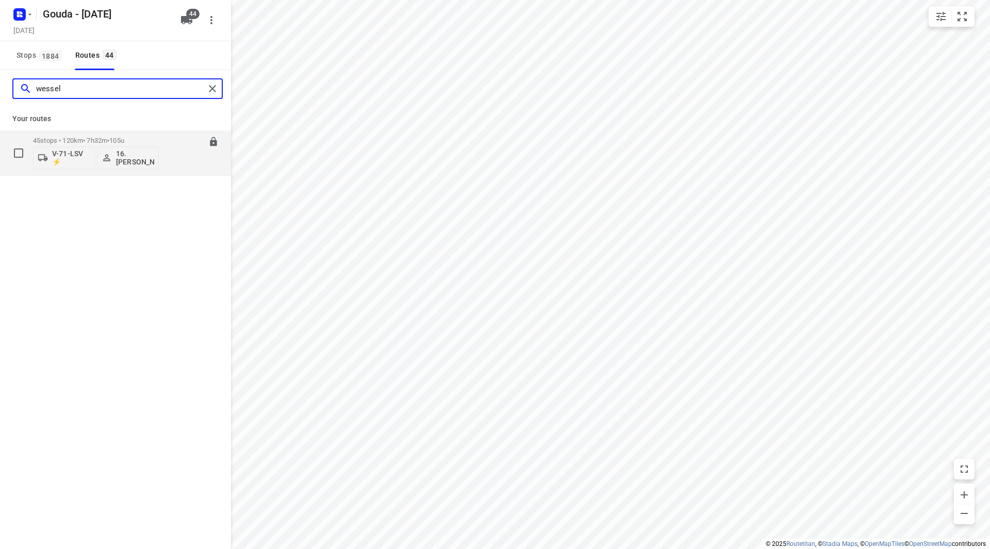
type input "wessel"
click at [146, 137] on p "45 stops • 120km • 7h32m • 105u" at bounding box center [96, 141] width 126 height 8
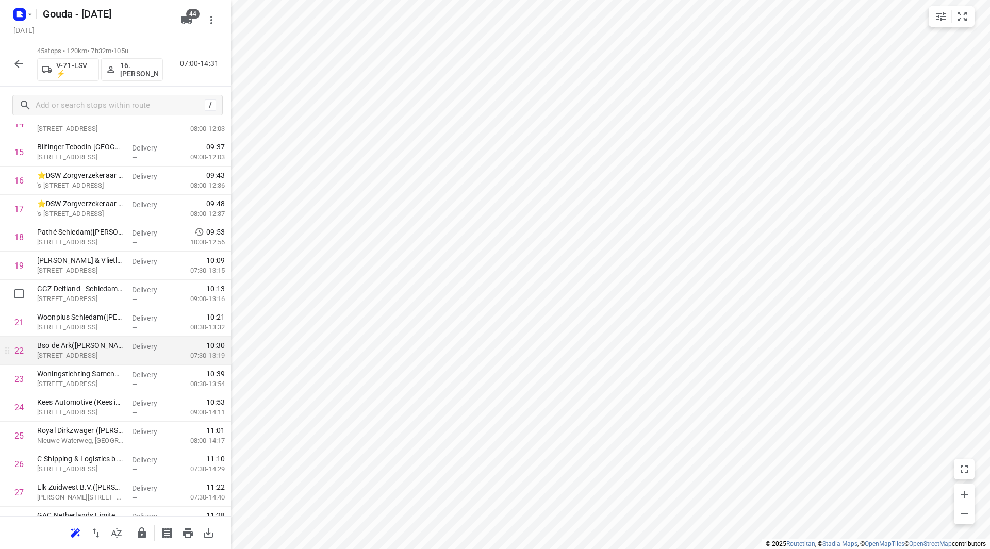
scroll to position [516, 0]
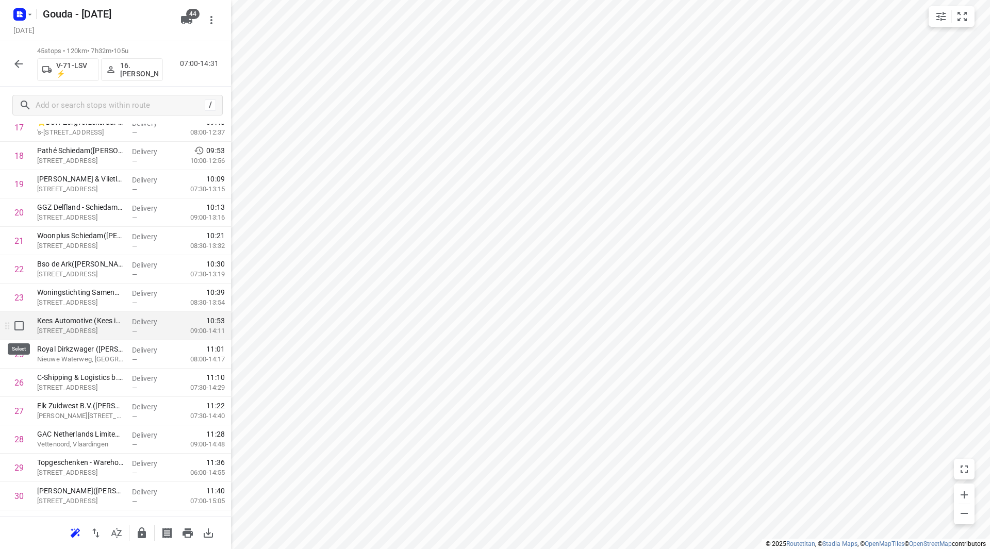
click at [15, 326] on input "checkbox" at bounding box center [19, 326] width 21 height 21
checkbox input "true"
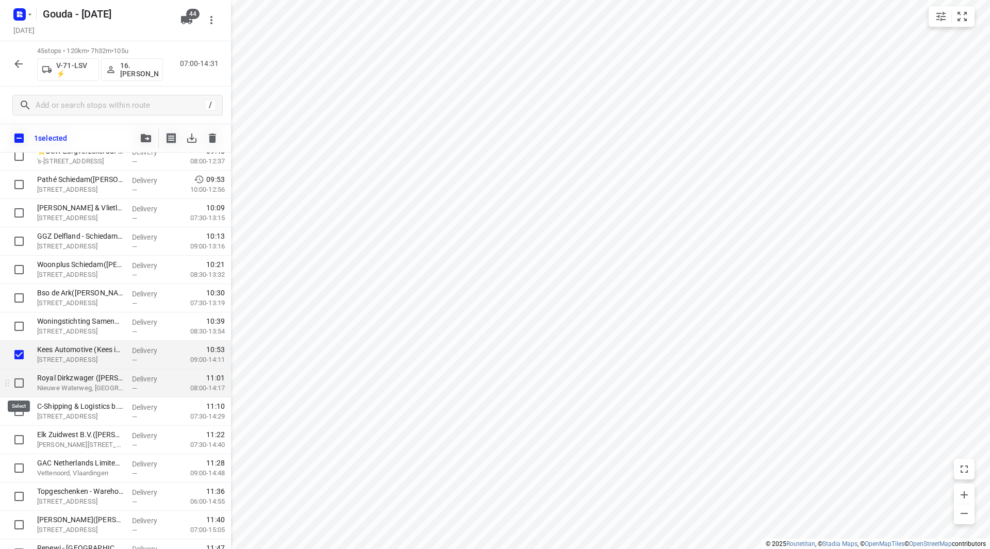
click at [23, 382] on input "checkbox" at bounding box center [19, 383] width 21 height 21
checkbox input "true"
click at [19, 409] on input "checkbox" at bounding box center [19, 411] width 21 height 21
checkbox input "true"
click at [144, 135] on icon "button" at bounding box center [146, 138] width 10 height 8
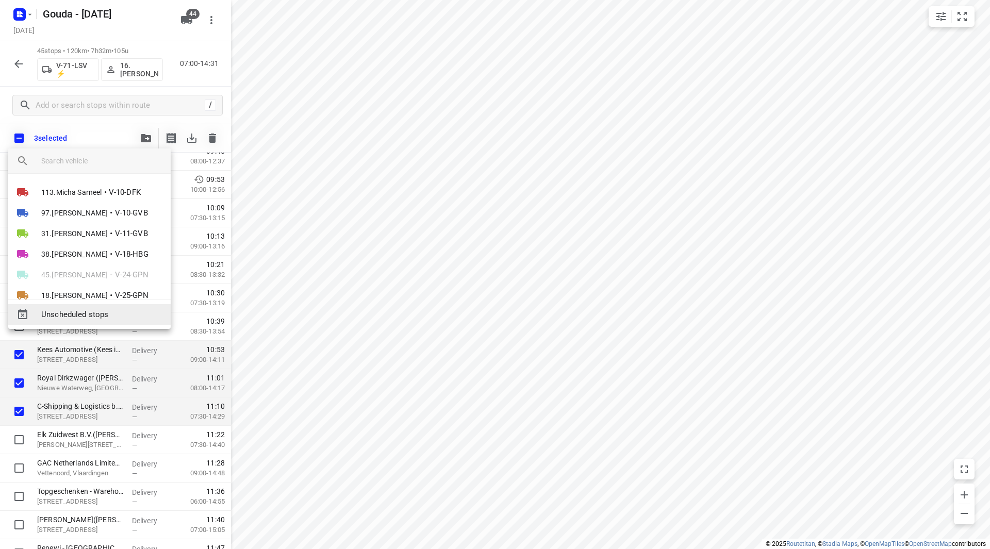
click at [92, 313] on span "Unscheduled stops" at bounding box center [101, 315] width 121 height 12
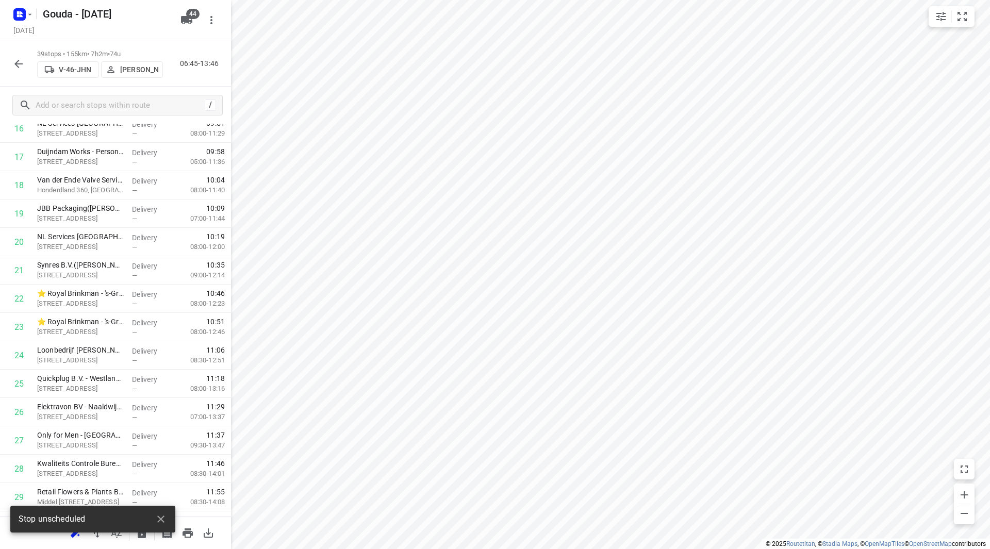
scroll to position [0, 0]
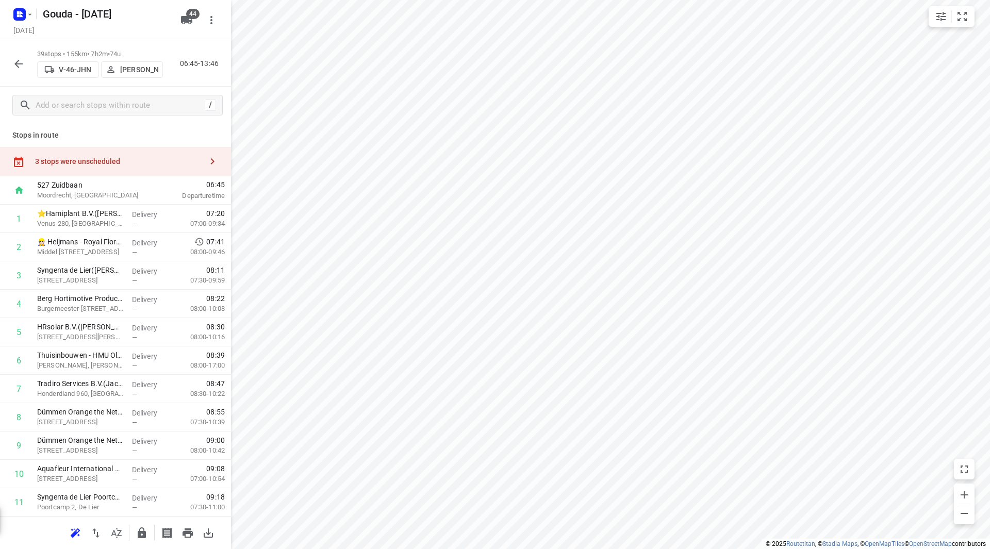
click at [157, 178] on div "06:45 Departure time" at bounding box center [194, 190] width 74 height 28
click at [155, 166] on div "3 stops were unscheduled" at bounding box center [115, 161] width 231 height 29
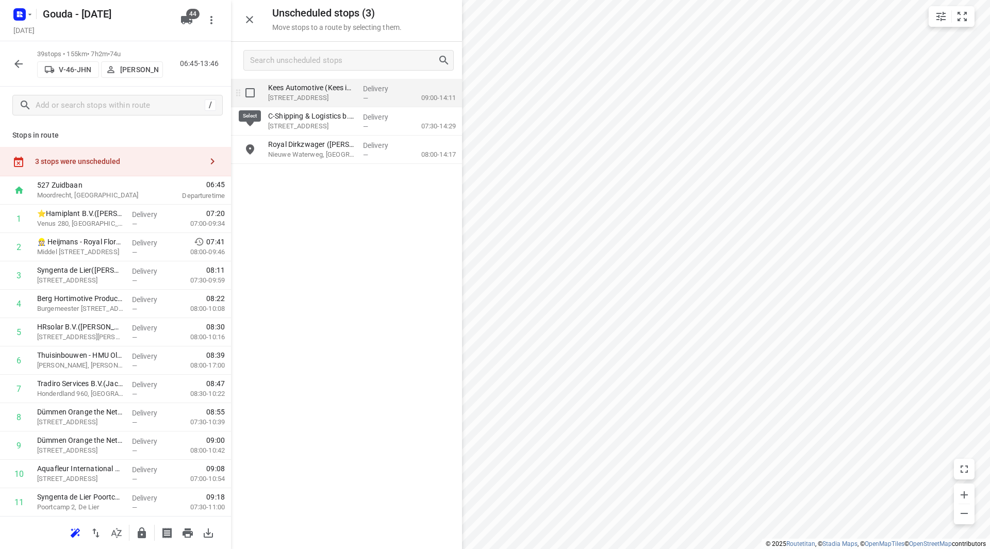
click at [248, 93] on input "grid" at bounding box center [250, 93] width 21 height 21
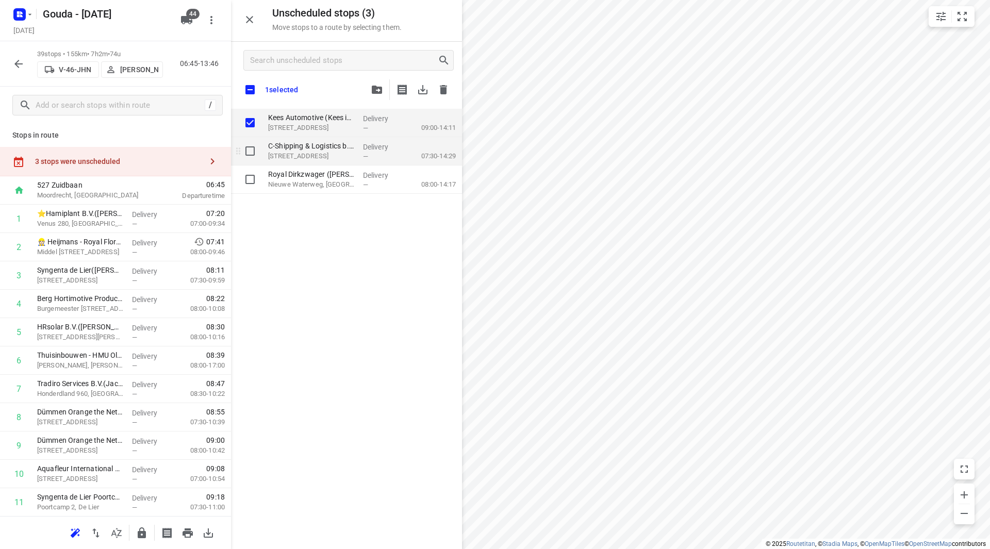
checkbox input "true"
click at [255, 154] on input "grid" at bounding box center [250, 151] width 21 height 21
checkbox input "true"
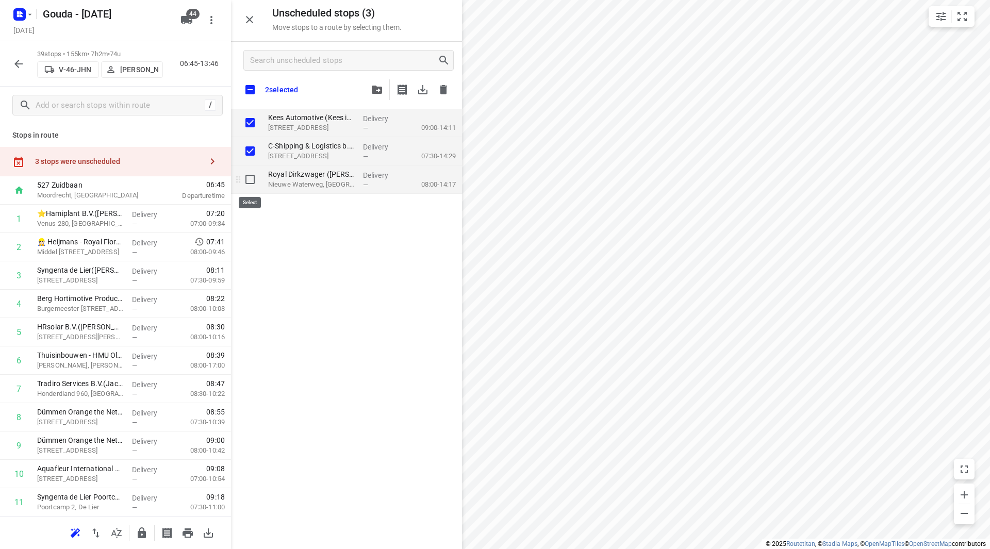
click at [253, 179] on input "grid" at bounding box center [250, 179] width 21 height 21
checkbox input "true"
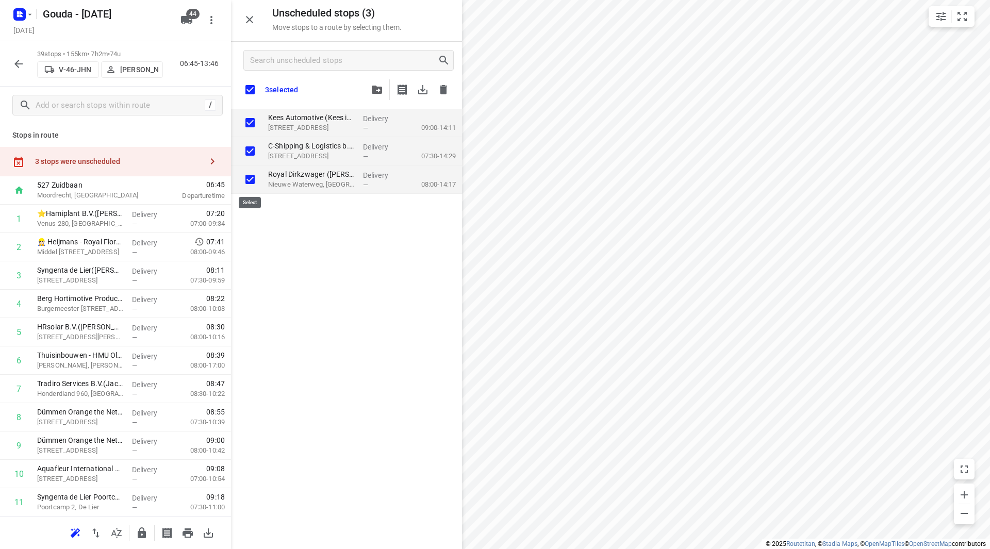
checkbox input "true"
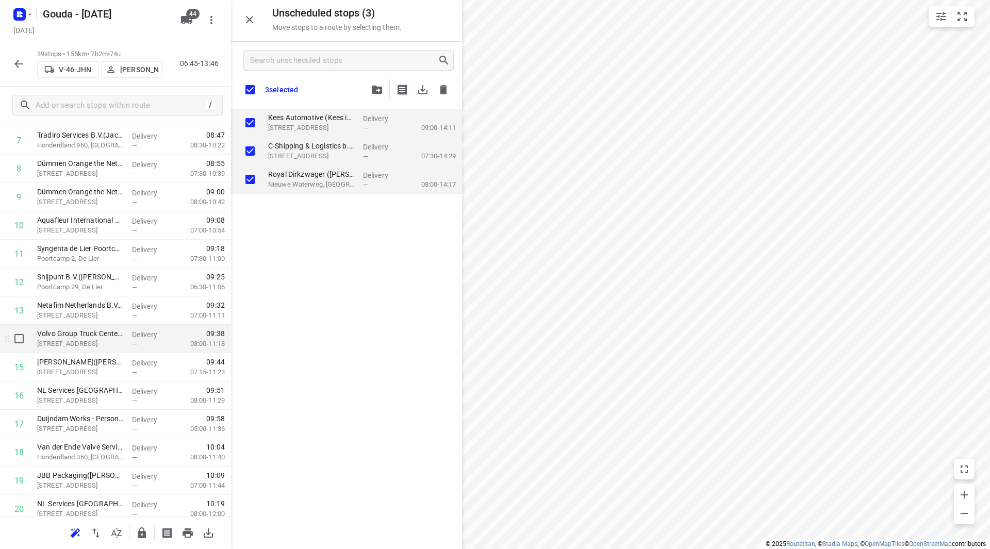
scroll to position [258, 0]
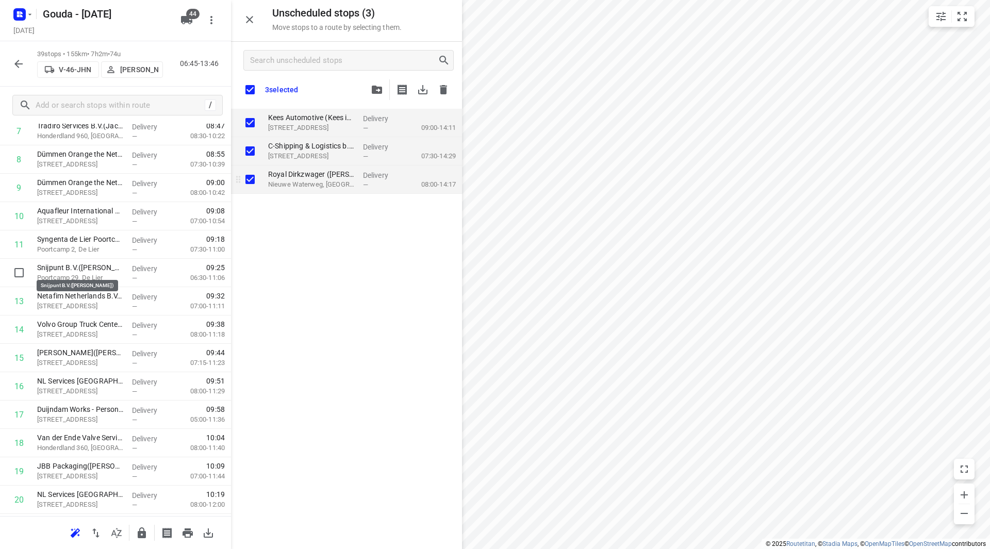
checkbox input "true"
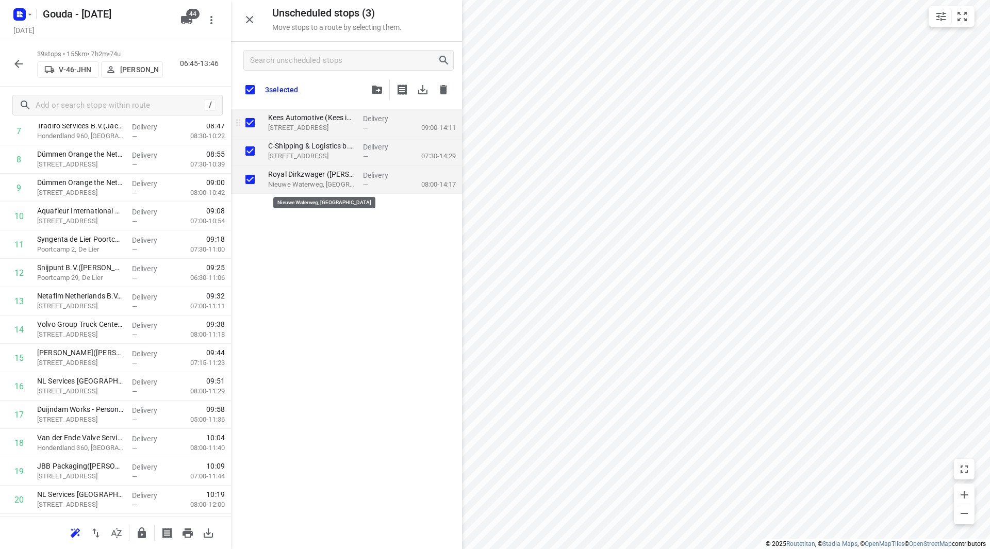
checkbox input "true"
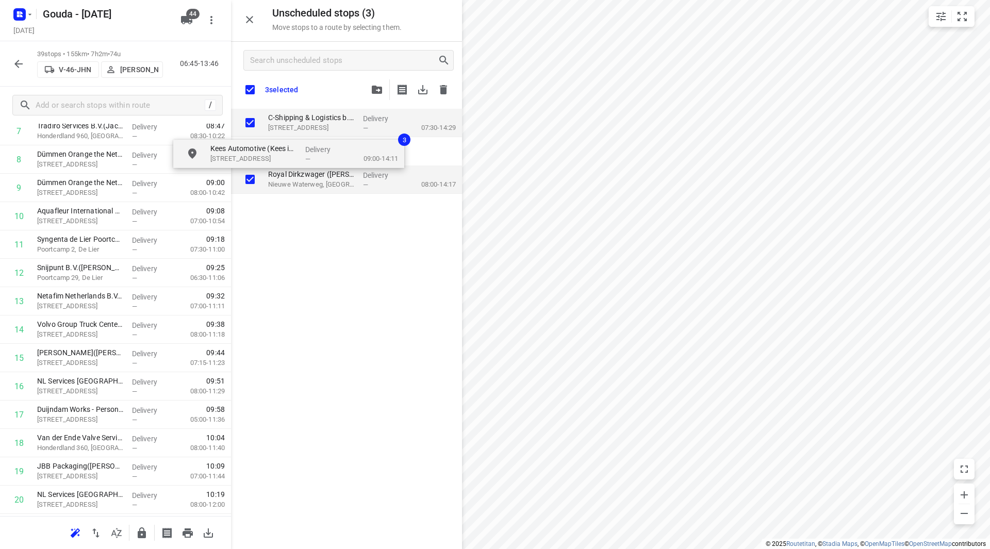
checkbox input "true"
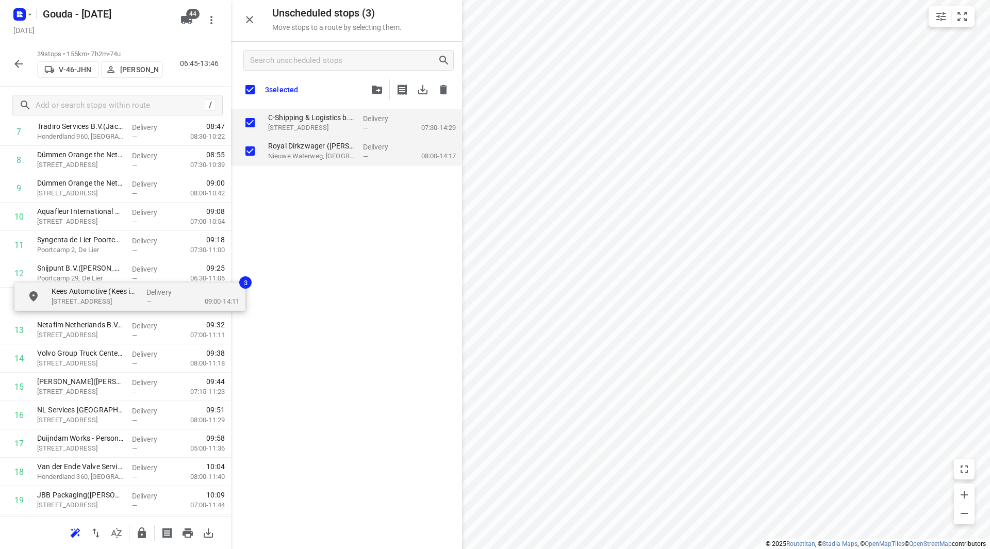
drag, startPoint x: 324, startPoint y: 122, endPoint x: 93, endPoint y: 298, distance: 290.6
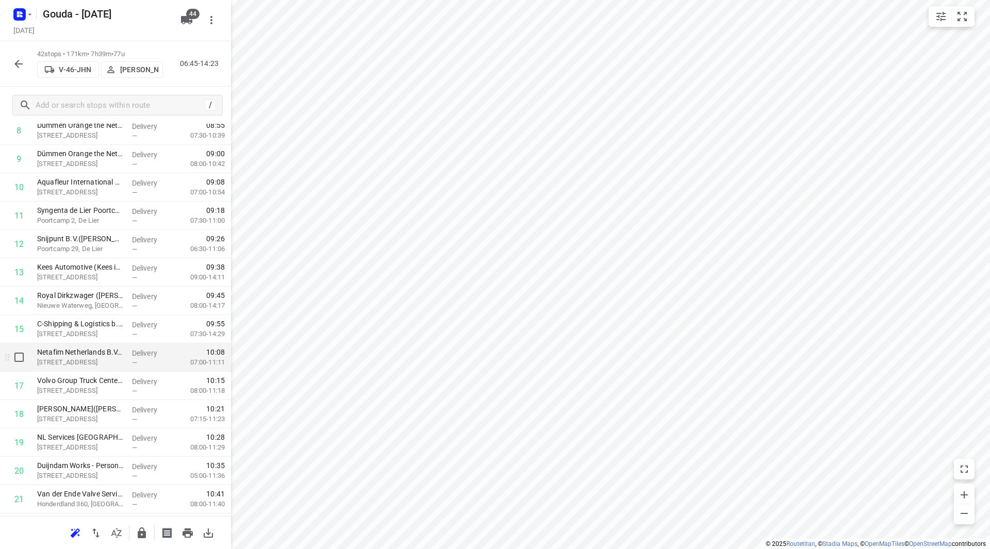
click at [23, 361] on input "checkbox" at bounding box center [19, 357] width 21 height 21
checkbox input "true"
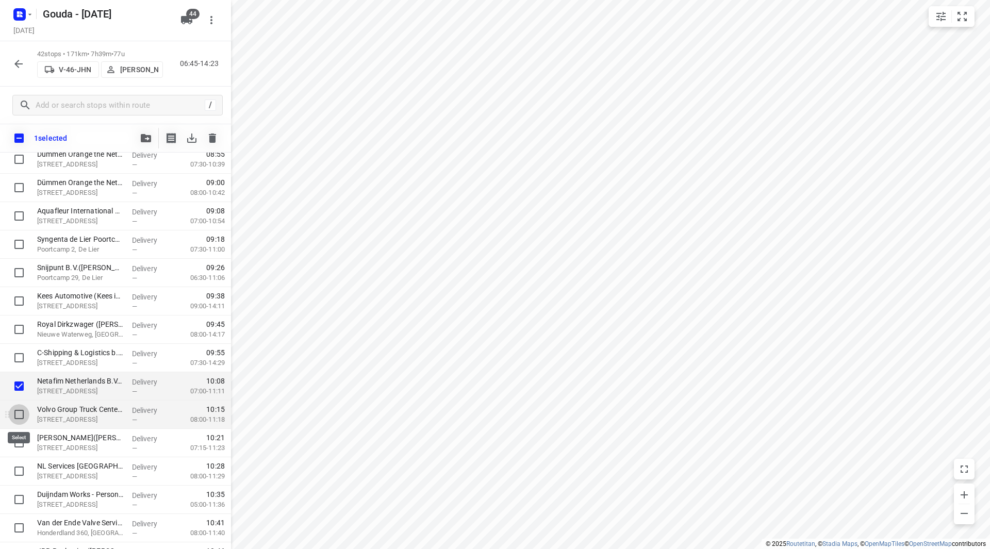
click at [18, 409] on input "checkbox" at bounding box center [19, 414] width 21 height 21
checkbox input "true"
click at [15, 441] on input "checkbox" at bounding box center [19, 443] width 21 height 21
checkbox input "true"
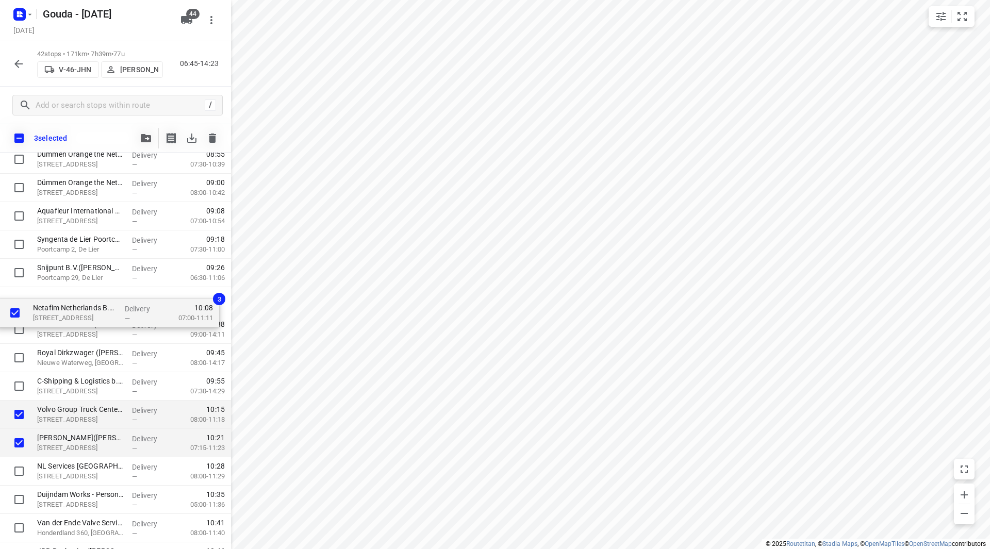
drag, startPoint x: 65, startPoint y: 389, endPoint x: 62, endPoint y: 307, distance: 82.0
click at [62, 307] on div "⭐Hamiplant B.V.(Petra van der Waal) Venus 280, Honselersdijk Delivery — 07:20 0…" at bounding box center [115, 542] width 231 height 1191
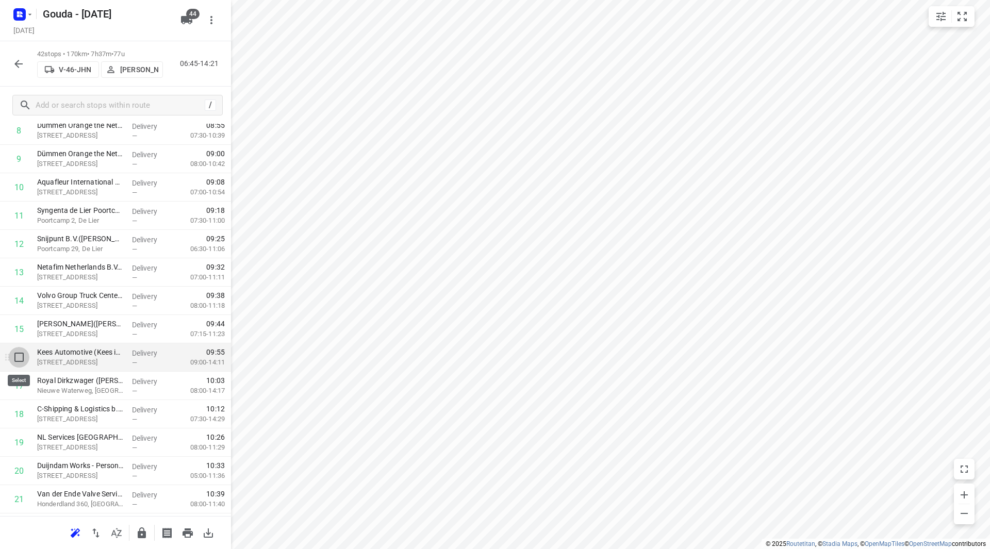
click at [16, 355] on input "checkbox" at bounding box center [19, 357] width 21 height 21
checkbox input "true"
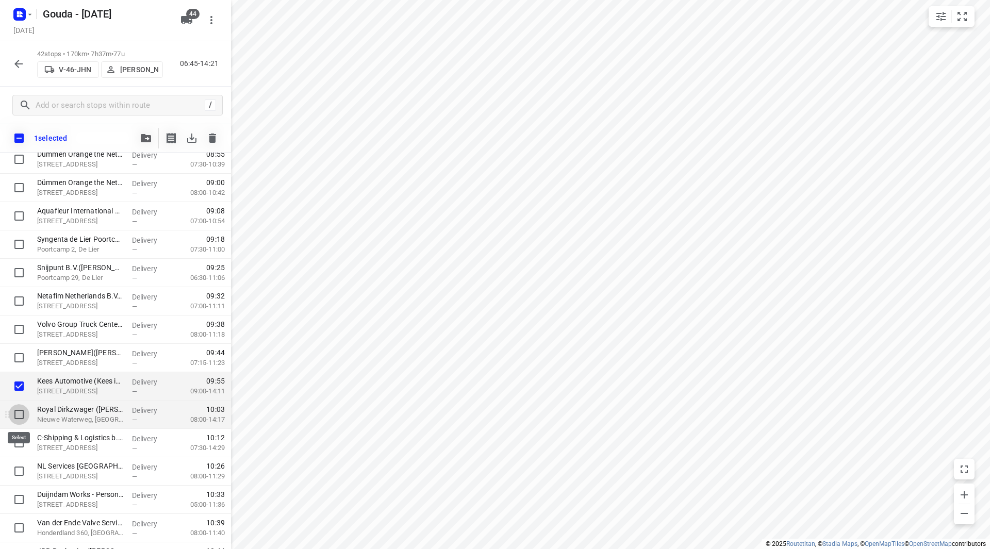
click at [20, 411] on input "checkbox" at bounding box center [19, 414] width 21 height 21
checkbox input "true"
click at [18, 439] on input "checkbox" at bounding box center [19, 443] width 21 height 21
checkbox input "true"
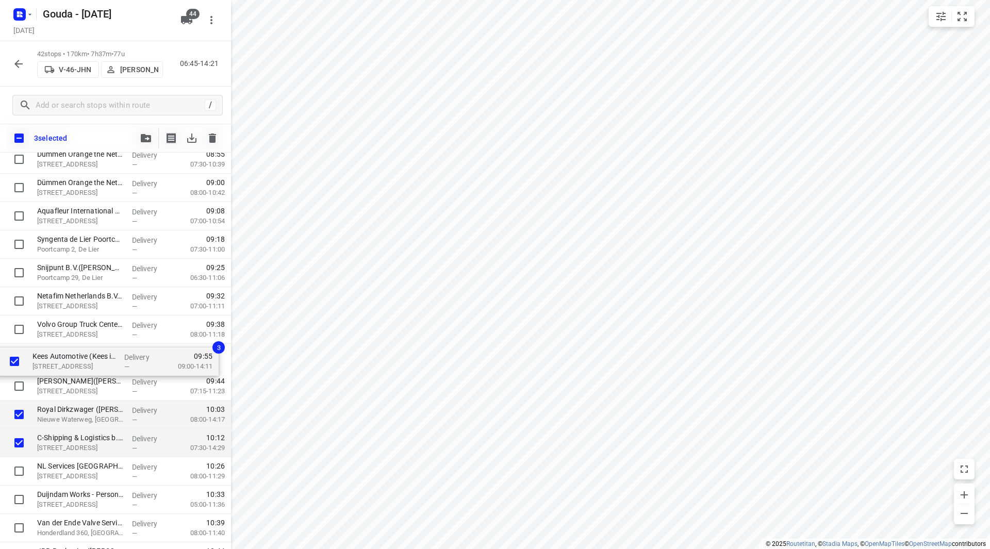
drag, startPoint x: 65, startPoint y: 374, endPoint x: 63, endPoint y: 360, distance: 14.2
click at [63, 360] on div "⭐Hamiplant B.V.(Petra van der Waal) Venus 280, Honselersdijk Delivery — 07:20 0…" at bounding box center [115, 542] width 231 height 1191
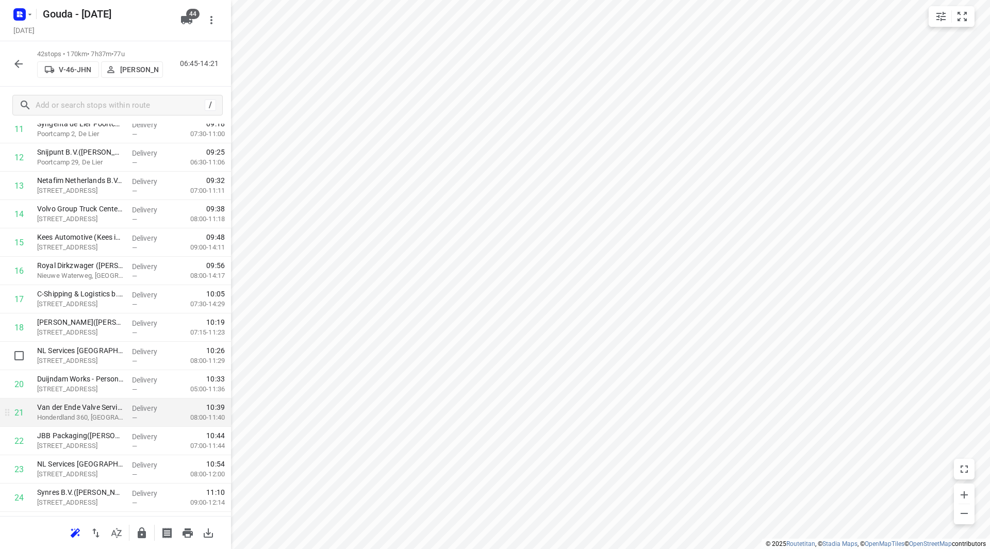
scroll to position [360, 0]
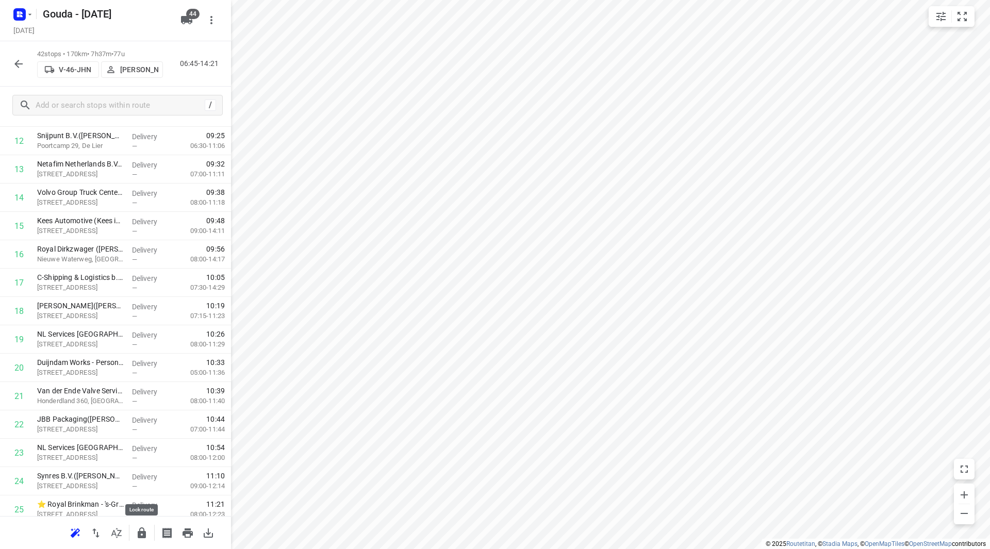
click at [145, 532] on icon "button" at bounding box center [142, 533] width 8 height 11
click at [144, 536] on icon "button" at bounding box center [142, 533] width 12 height 12
click at [25, 63] on button "button" at bounding box center [18, 64] width 21 height 21
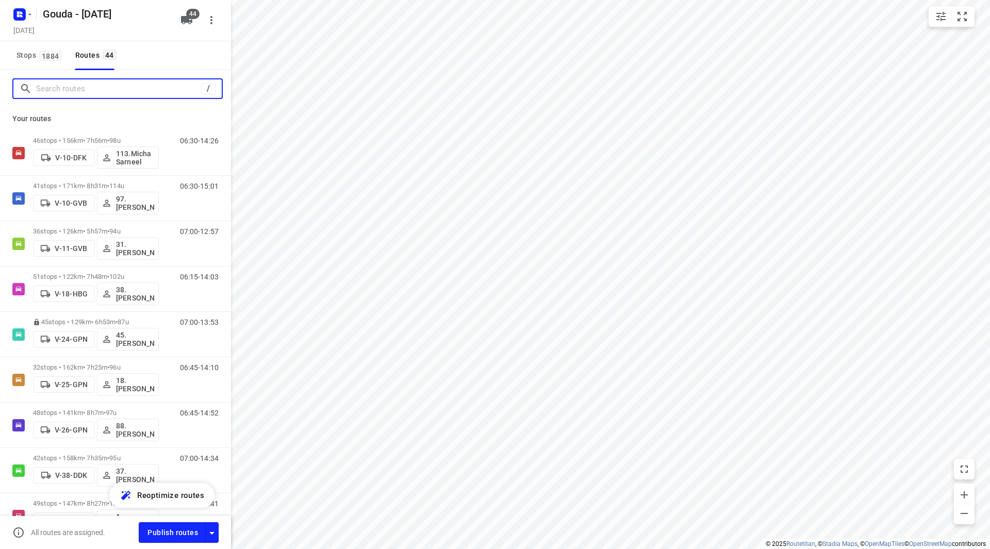
click at [74, 81] on input "Search routes" at bounding box center [118, 89] width 165 height 16
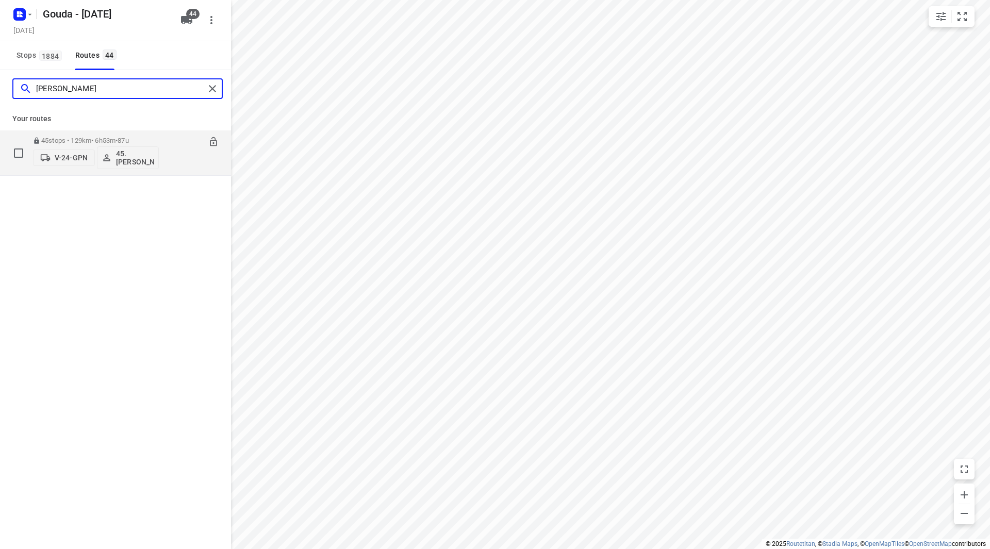
type input "dani"
click at [144, 137] on p "45 stops • 129km • 6h53m • 87u" at bounding box center [96, 141] width 126 height 8
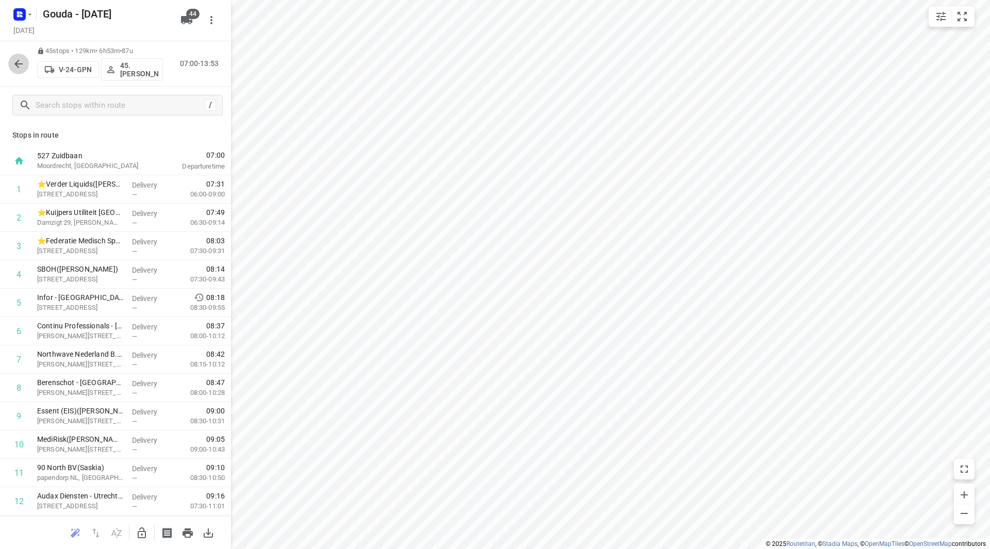
click at [17, 61] on icon "button" at bounding box center [18, 64] width 12 height 12
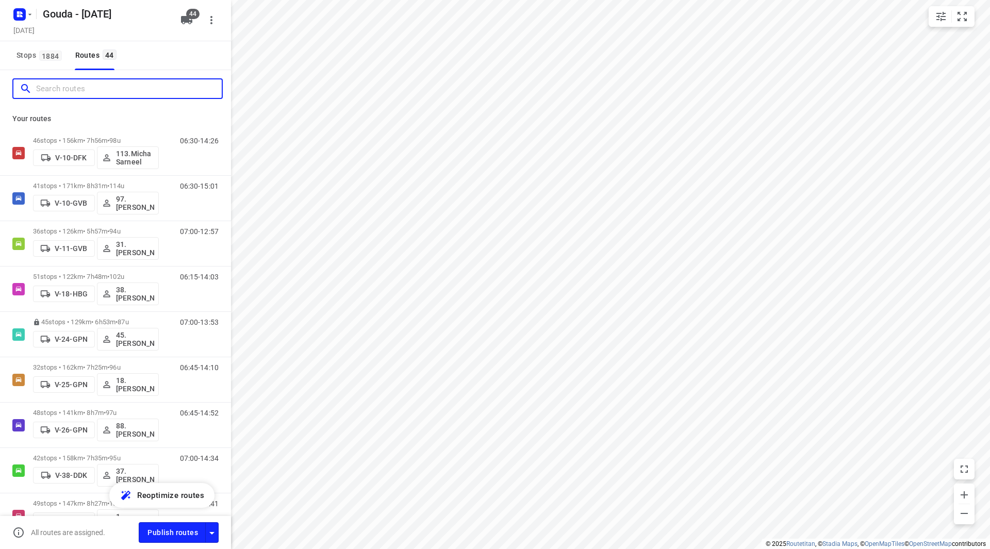
click at [90, 92] on input "Search routes" at bounding box center [129, 89] width 186 height 16
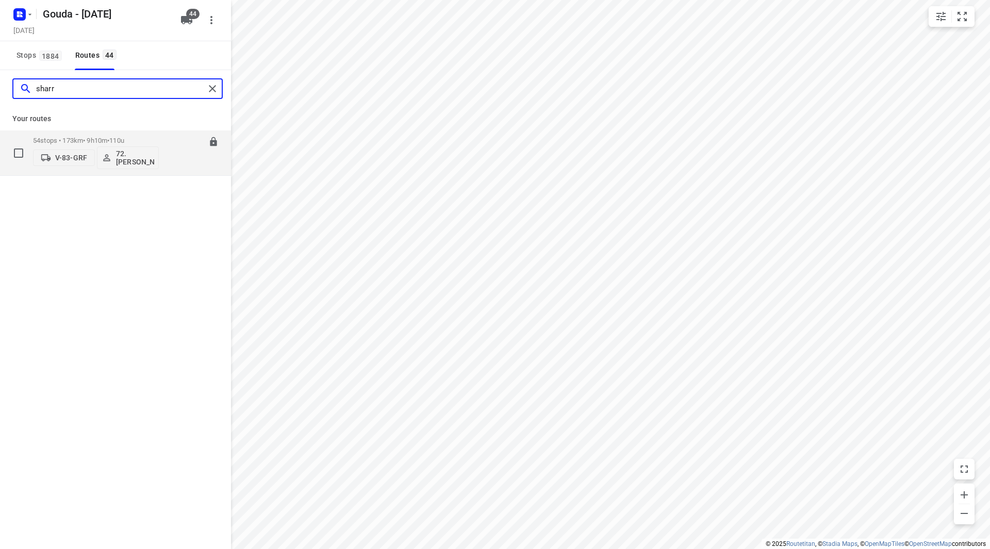
type input "sharr"
click at [150, 131] on div "54 stops • 173km • 9h10m • 110u V-83-GRF 72.Sharron Koeiman 06:45-15:54" at bounding box center [115, 152] width 231 height 45
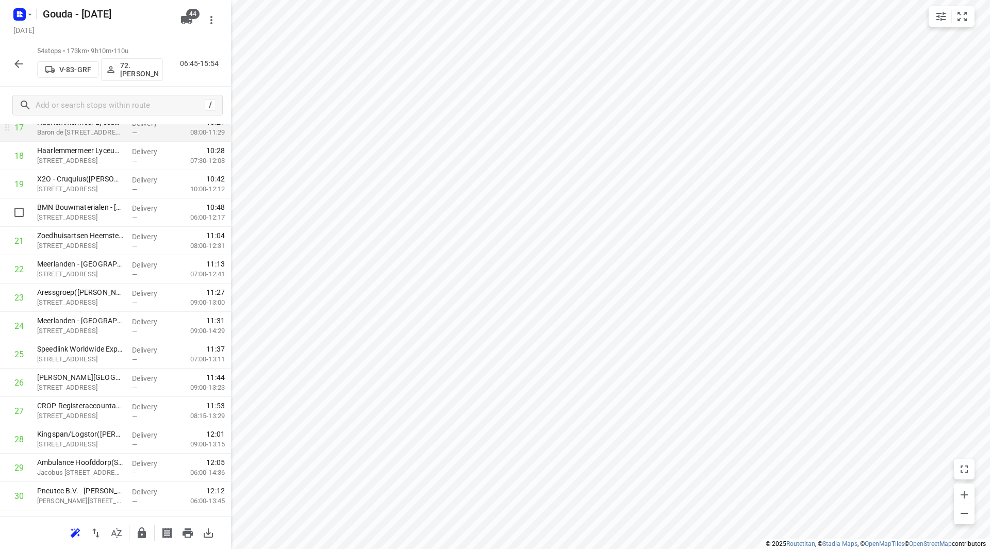
scroll to position [413, 0]
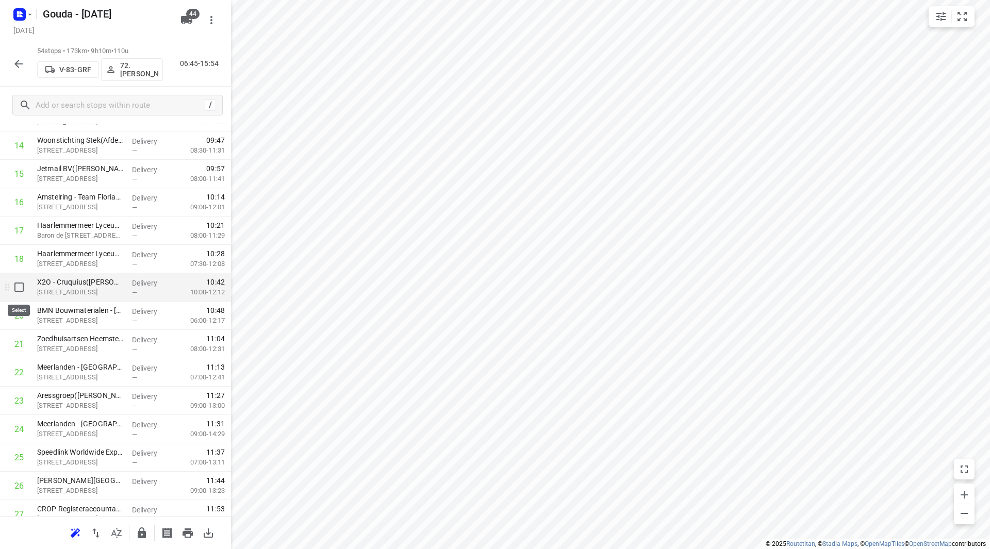
click at [19, 286] on input "checkbox" at bounding box center [19, 287] width 21 height 21
checkbox input "true"
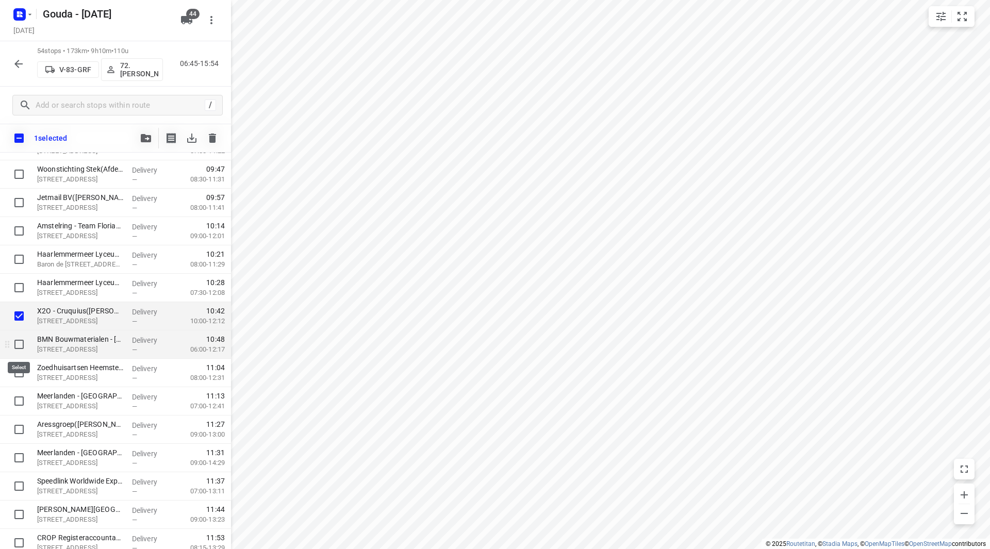
click at [20, 344] on input "checkbox" at bounding box center [19, 344] width 21 height 21
checkbox input "true"
click at [21, 376] on input "checkbox" at bounding box center [19, 373] width 21 height 21
checkbox input "true"
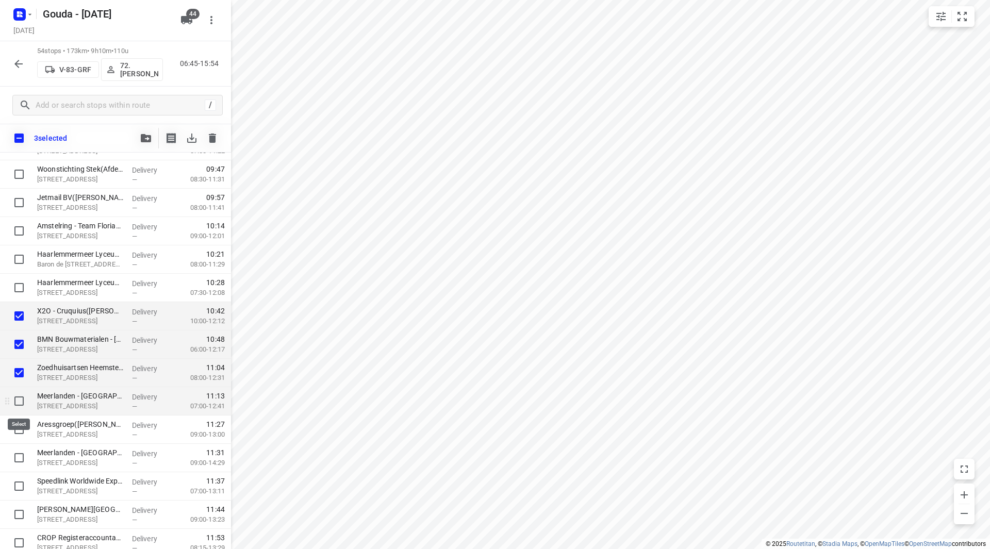
click at [20, 397] on input "checkbox" at bounding box center [19, 401] width 21 height 21
checkbox input "true"
click at [134, 137] on div "4 selected" at bounding box center [115, 138] width 231 height 29
click at [144, 134] on icon "button" at bounding box center [146, 138] width 10 height 8
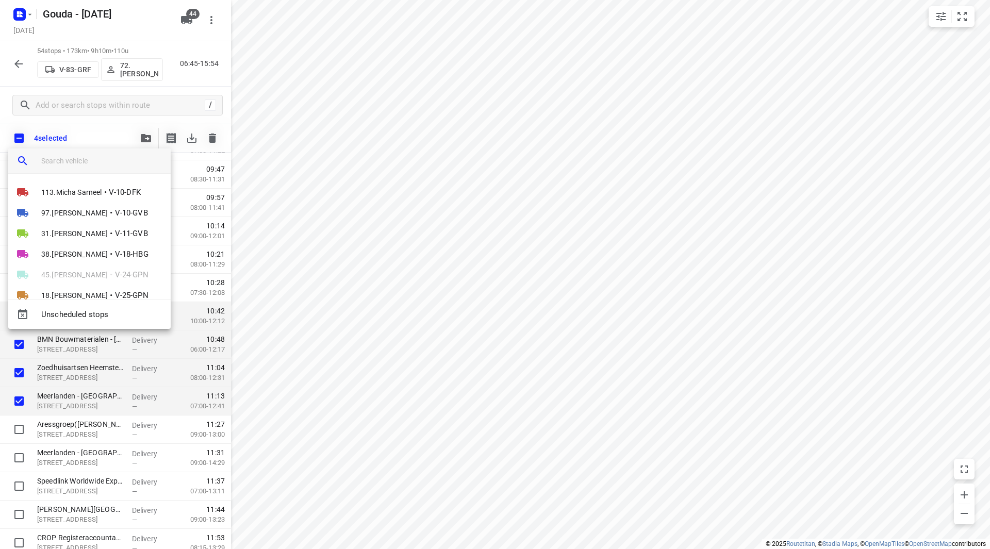
click at [122, 155] on input "search vehicle" at bounding box center [101, 160] width 121 height 15
type input "h"
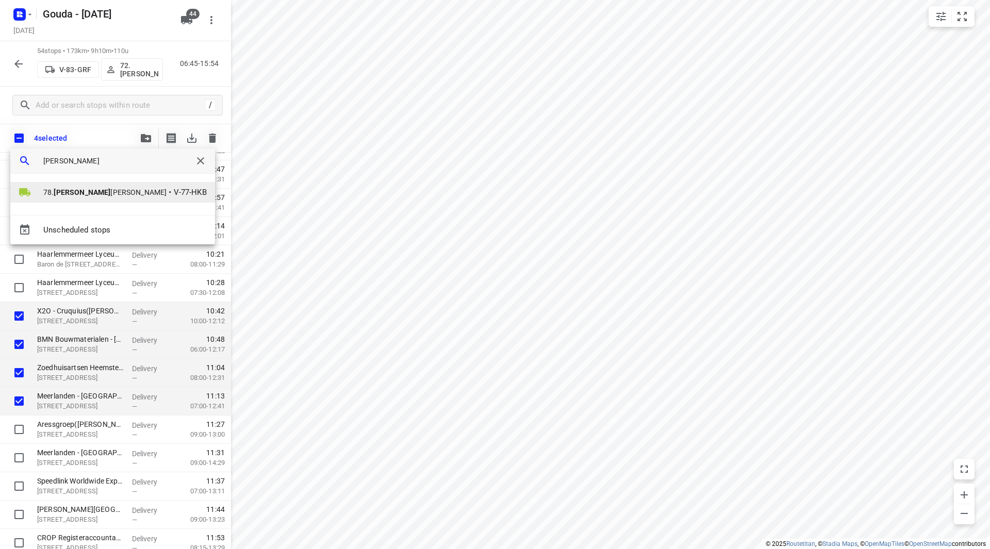
type input "jess"
click at [62, 190] on b "Jess" at bounding box center [82, 192] width 57 height 8
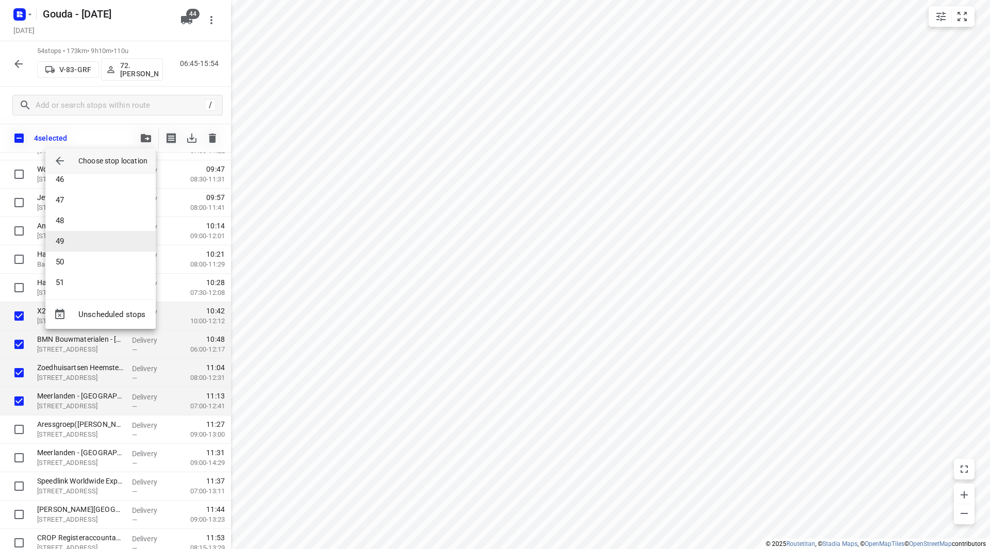
scroll to position [939, 0]
click at [81, 286] on li "51" at bounding box center [100, 281] width 110 height 21
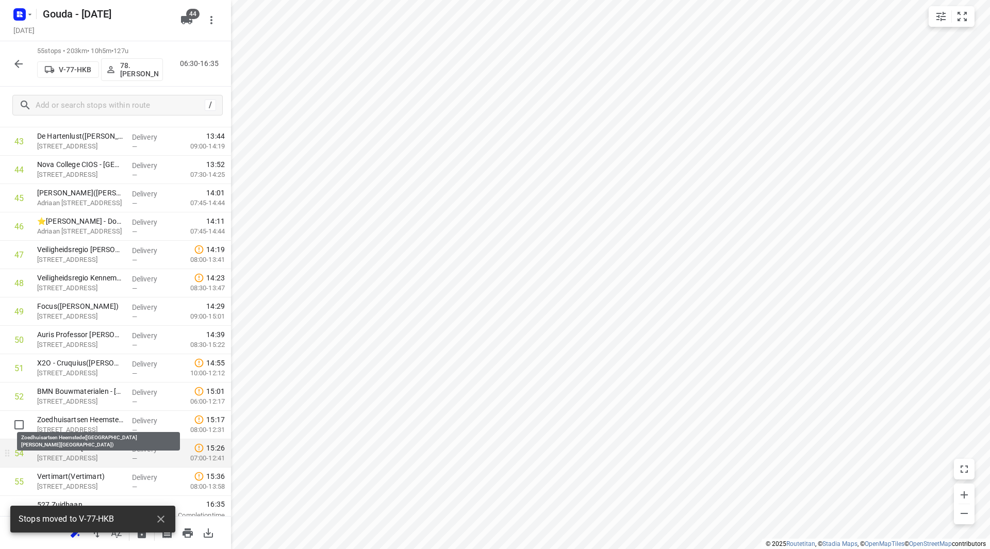
scroll to position [1247, 0]
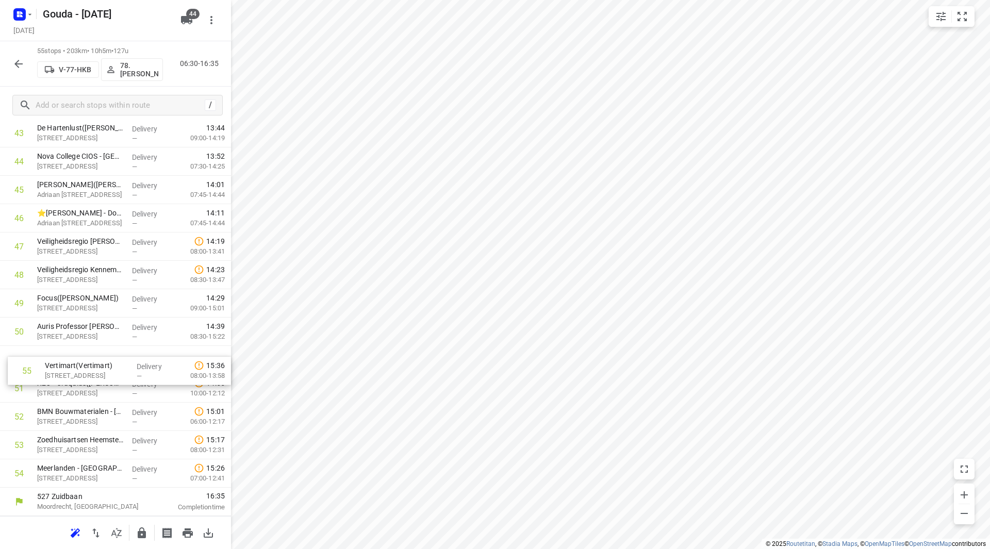
drag, startPoint x: 78, startPoint y: 470, endPoint x: 86, endPoint y: 355, distance: 115.3
drag, startPoint x: 96, startPoint y: 446, endPoint x: 95, endPoint y: 389, distance: 56.2
drag, startPoint x: 76, startPoint y: 472, endPoint x: 76, endPoint y: 414, distance: 58.3
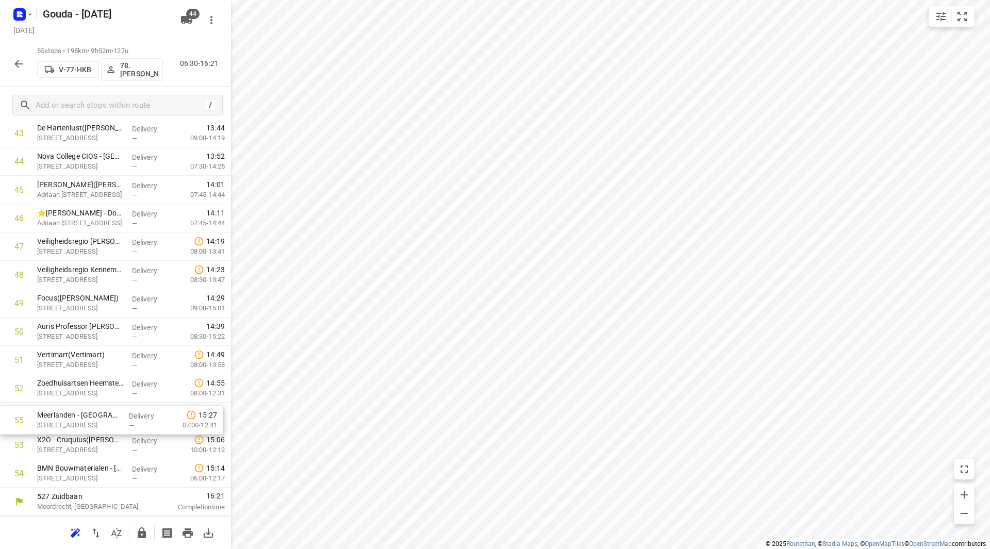
click at [13, 67] on button "button" at bounding box center [18, 64] width 21 height 21
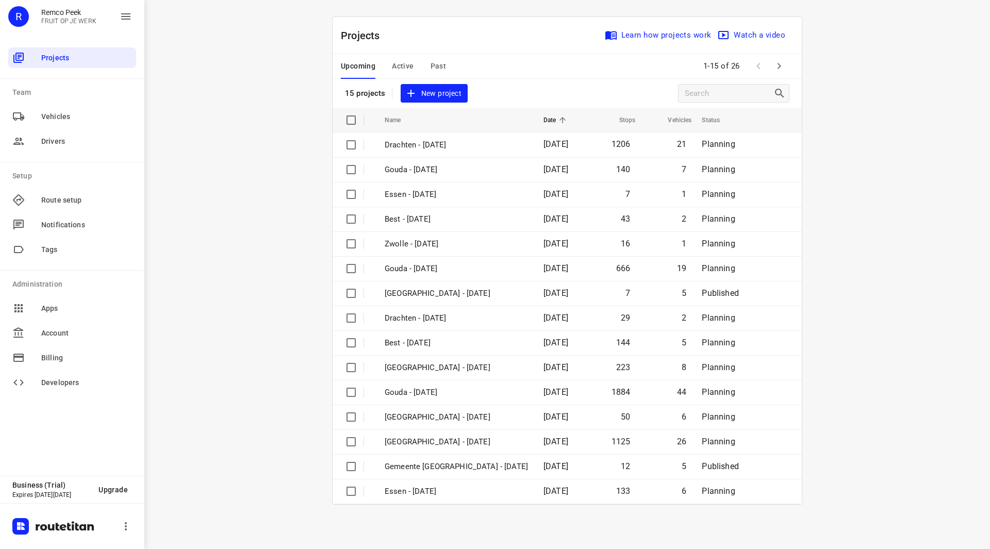
click at [396, 61] on span "Active" at bounding box center [403, 66] width 22 height 13
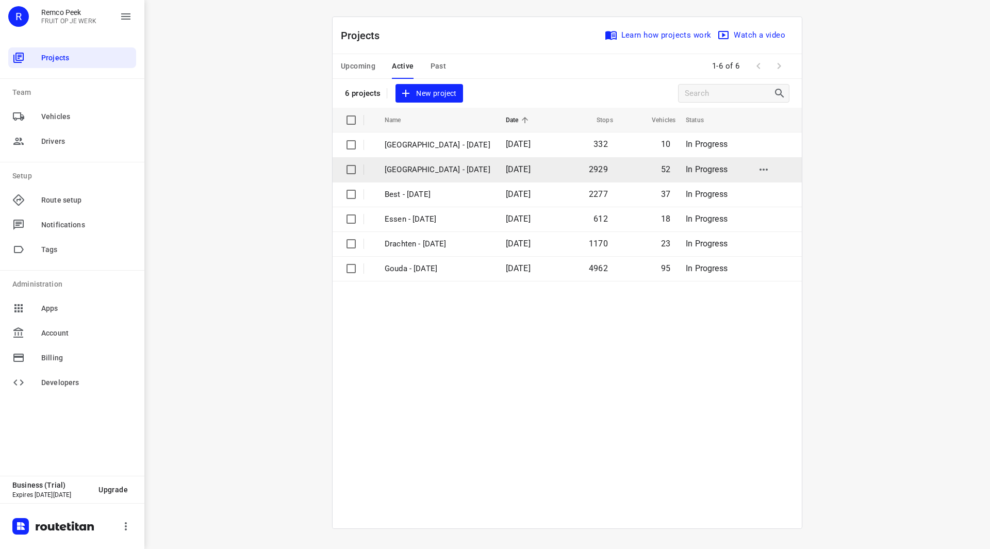
click at [417, 170] on p "[GEOGRAPHIC_DATA] - [DATE]" at bounding box center [438, 170] width 106 height 12
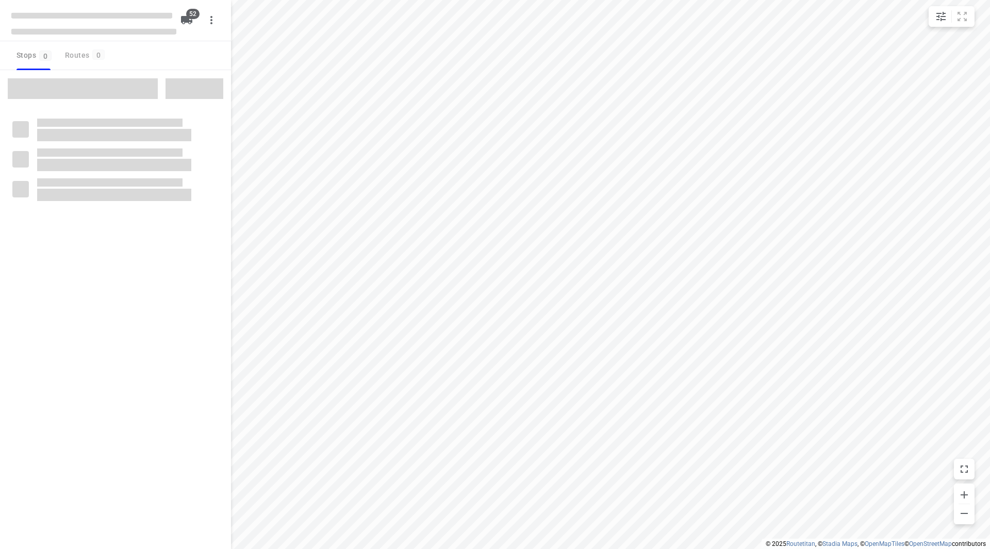
checkbox input "true"
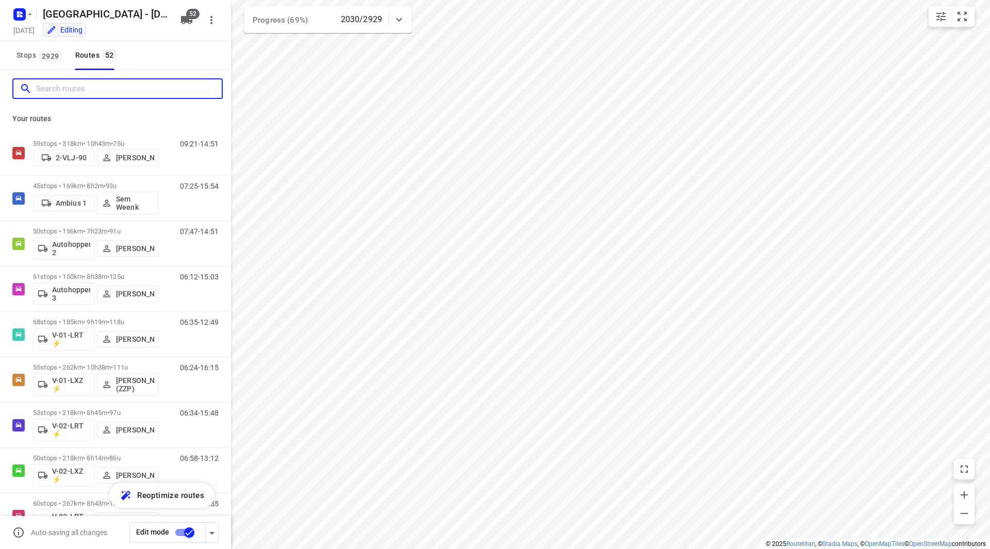
click at [91, 91] on input "Search routes" at bounding box center [129, 89] width 186 height 16
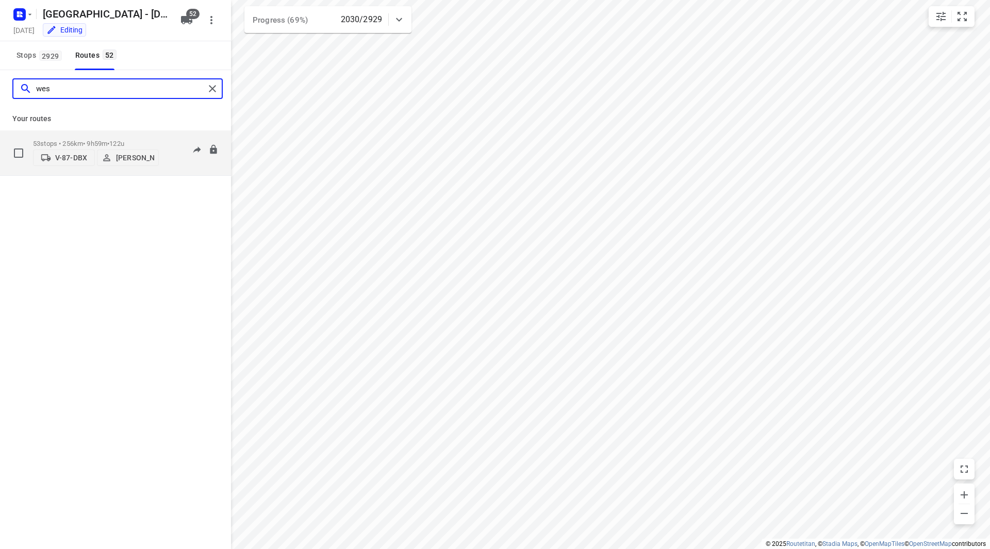
type input "wes"
click at [143, 140] on p "53 stops • 256km • 9h59m • 122u" at bounding box center [96, 144] width 126 height 8
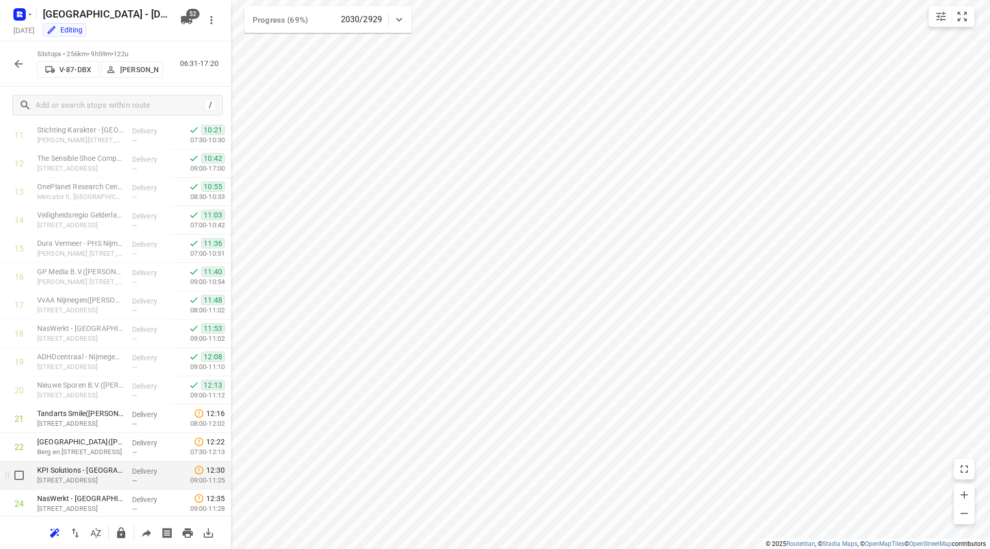
scroll to position [361, 0]
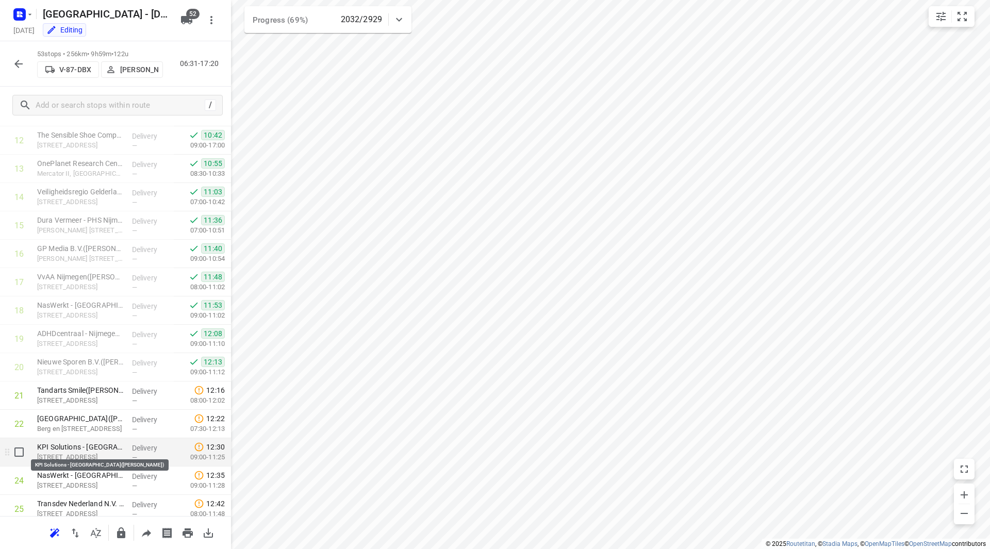
click at [80, 450] on p "KPI Solutions - [GEOGRAPHIC_DATA]([PERSON_NAME])" at bounding box center [80, 447] width 87 height 10
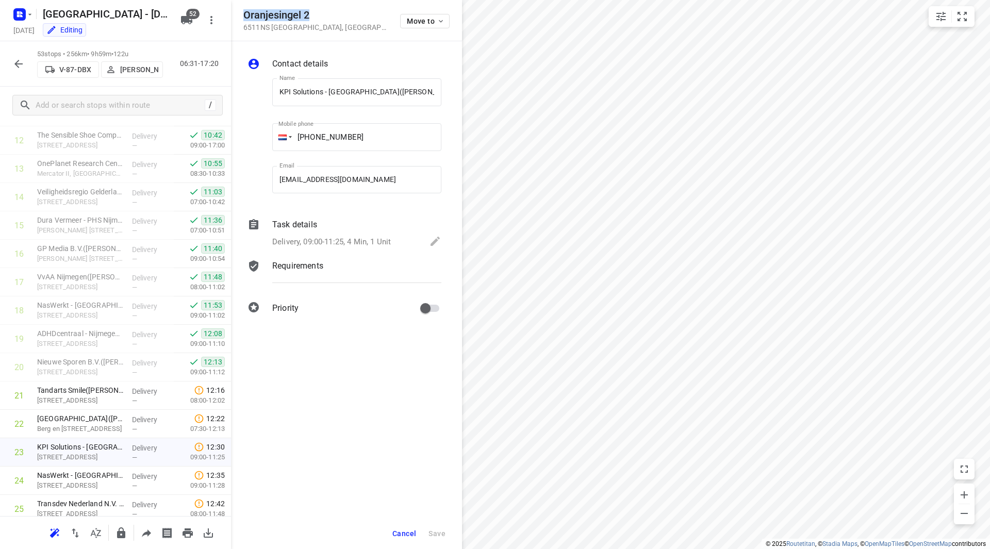
drag, startPoint x: 309, startPoint y: 15, endPoint x: 242, endPoint y: 14, distance: 67.0
click at [242, 14] on div "[STREET_ADDRESS] Move to" at bounding box center [346, 20] width 231 height 41
copy h5 "Oranjesingel 2"
click at [398, 535] on span "Cancel" at bounding box center [404, 534] width 24 height 8
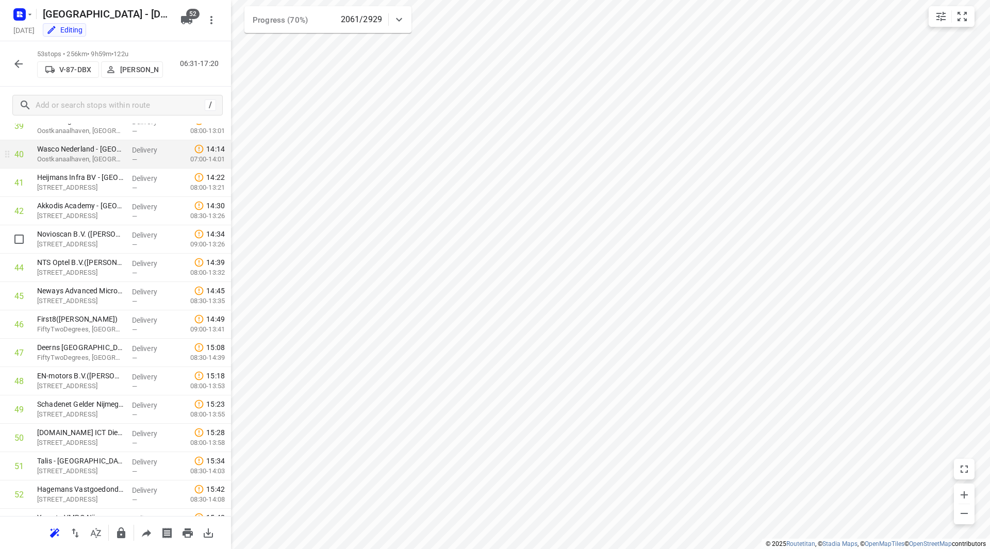
scroll to position [1139, 0]
click at [210, 19] on icon "button" at bounding box center [211, 20] width 12 height 12
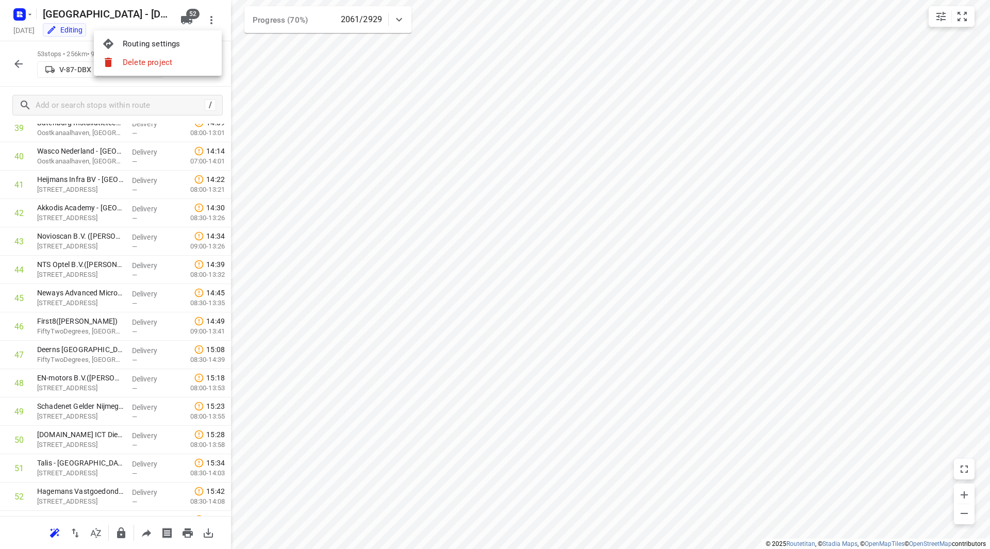
click at [189, 21] on div at bounding box center [495, 274] width 990 height 549
click at [183, 23] on icon "button" at bounding box center [186, 20] width 12 height 12
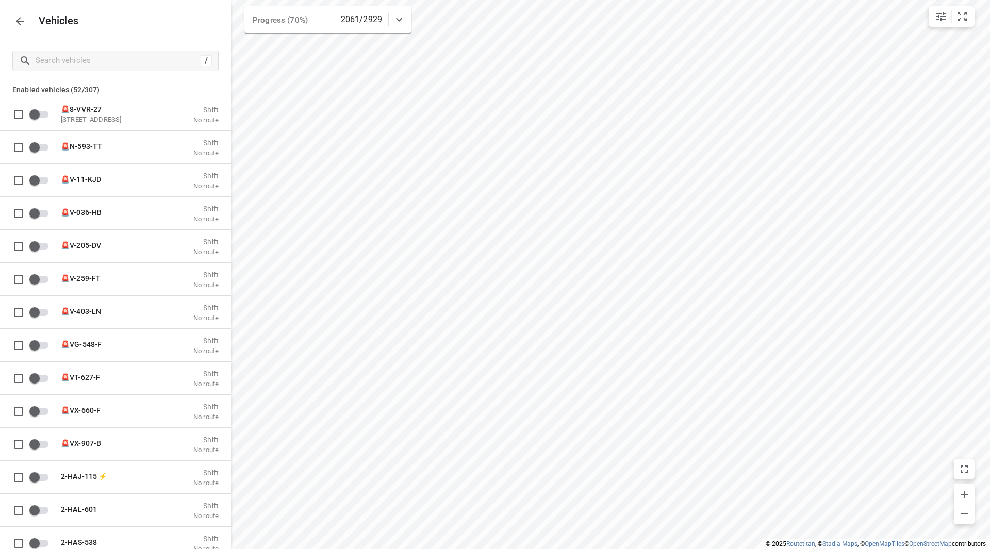
click at [186, 19] on div "Vehicles" at bounding box center [115, 21] width 231 height 42
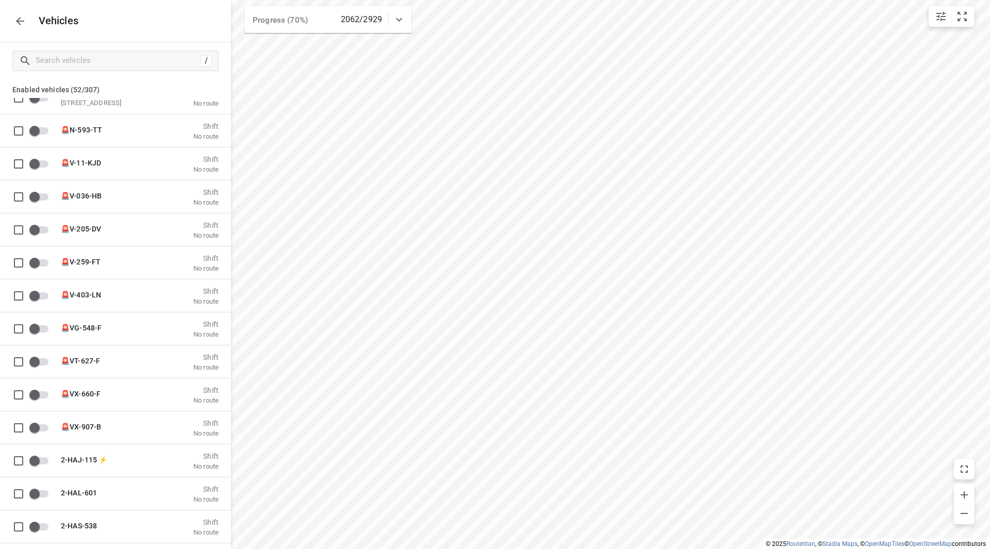
scroll to position [0, 0]
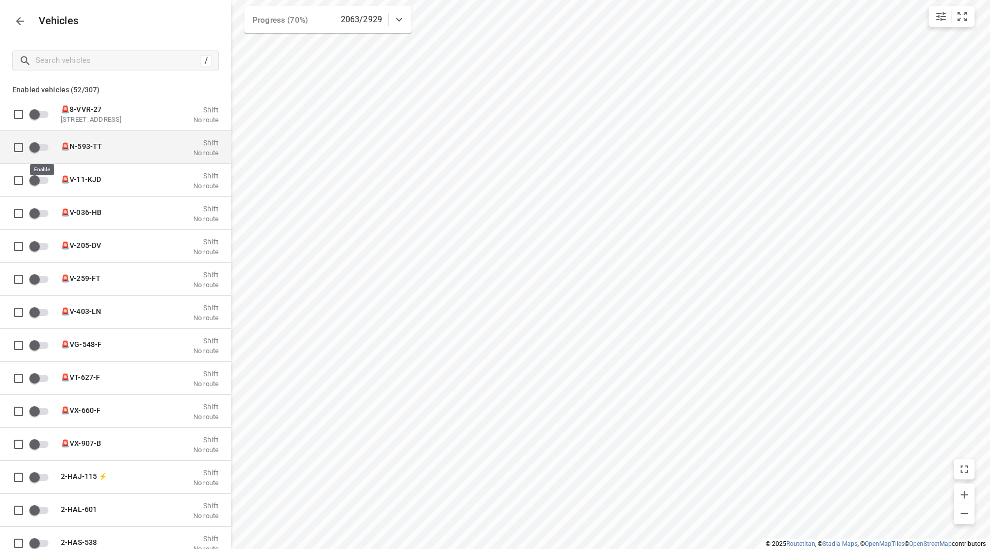
click at [41, 147] on input "grid" at bounding box center [34, 147] width 59 height 20
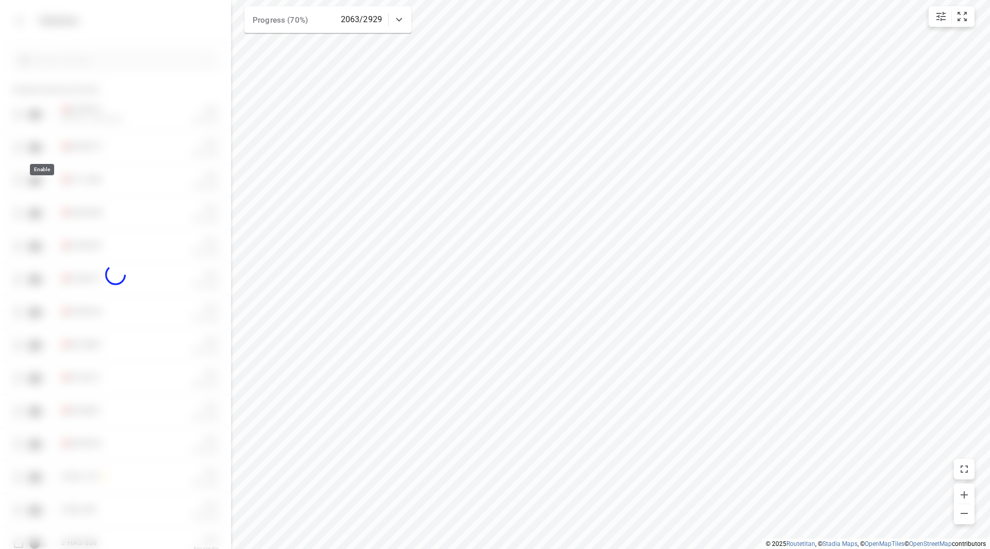
checkbox input "true"
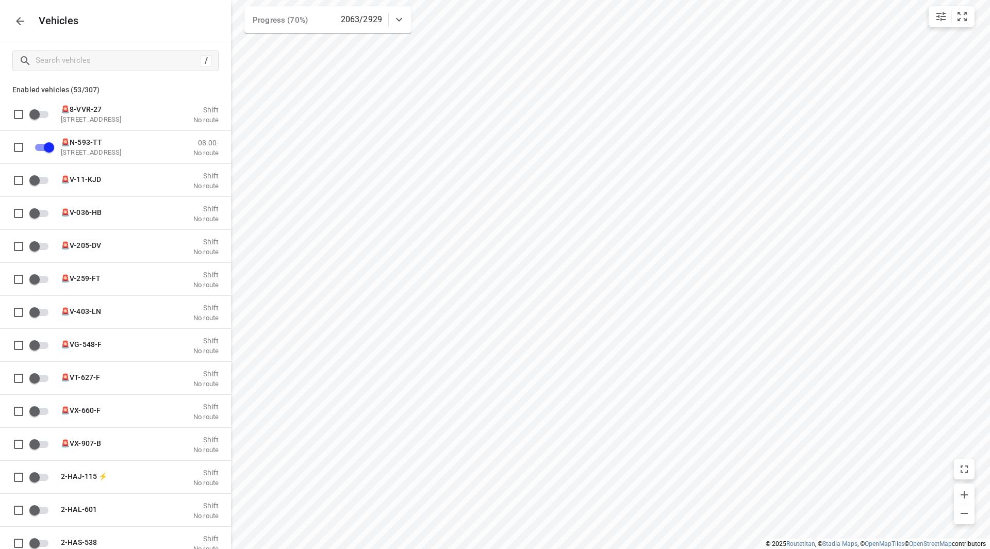
click at [19, 22] on icon "button" at bounding box center [20, 21] width 12 height 12
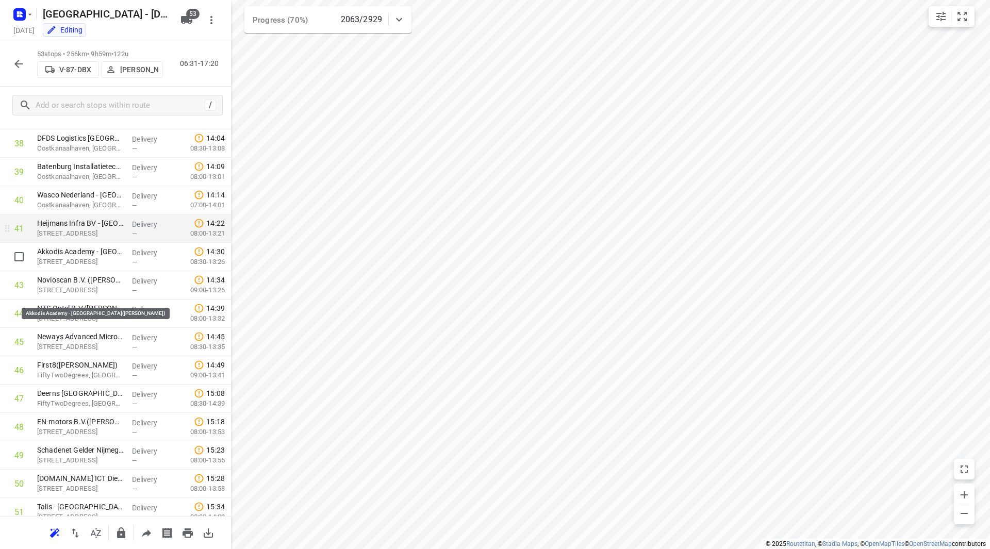
scroll to position [1031, 0]
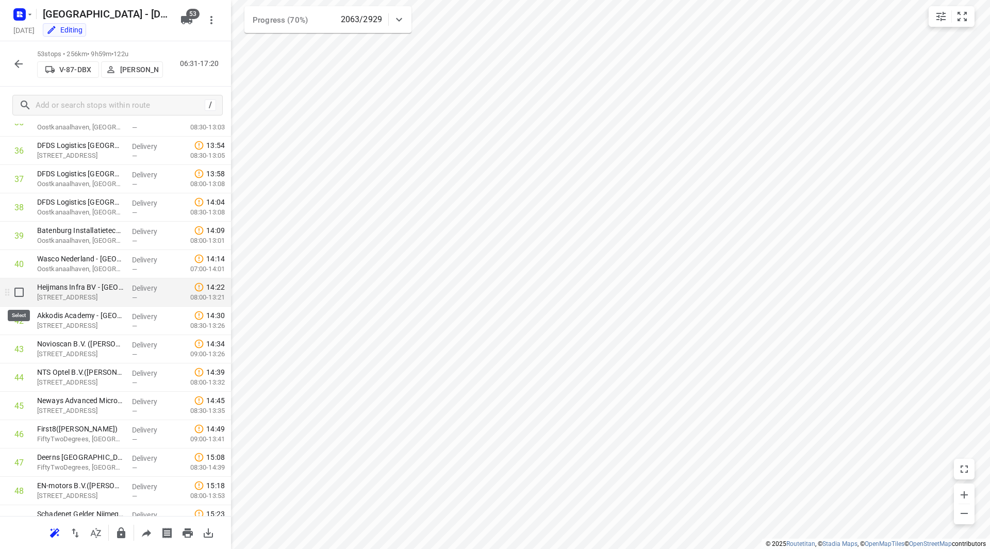
click at [15, 292] on input "checkbox" at bounding box center [19, 292] width 21 height 21
checkbox input "true"
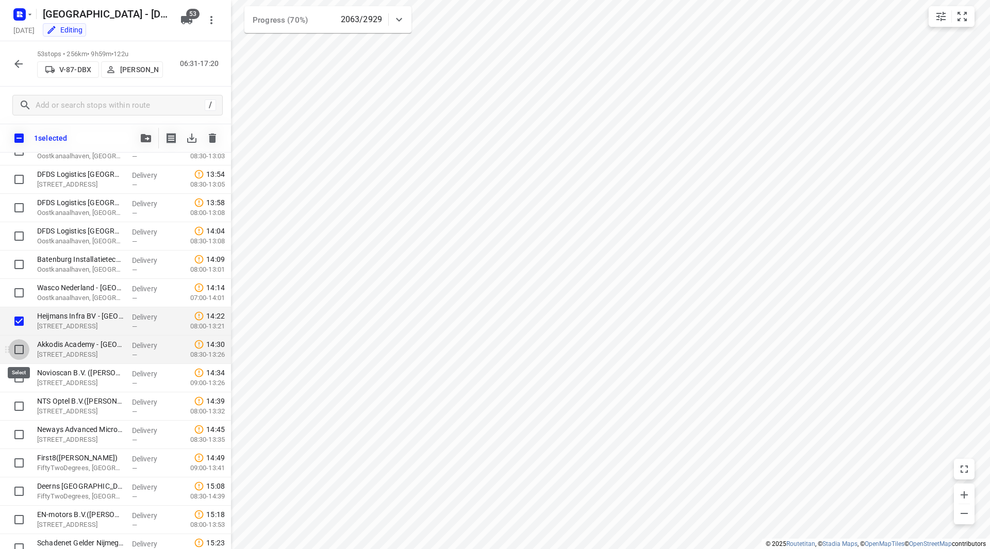
click at [19, 350] on input "checkbox" at bounding box center [19, 349] width 21 height 21
checkbox input "true"
drag, startPoint x: 18, startPoint y: 370, endPoint x: 17, endPoint y: 391, distance: 20.7
click at [17, 370] on input "checkbox" at bounding box center [19, 378] width 21 height 21
checkbox input "true"
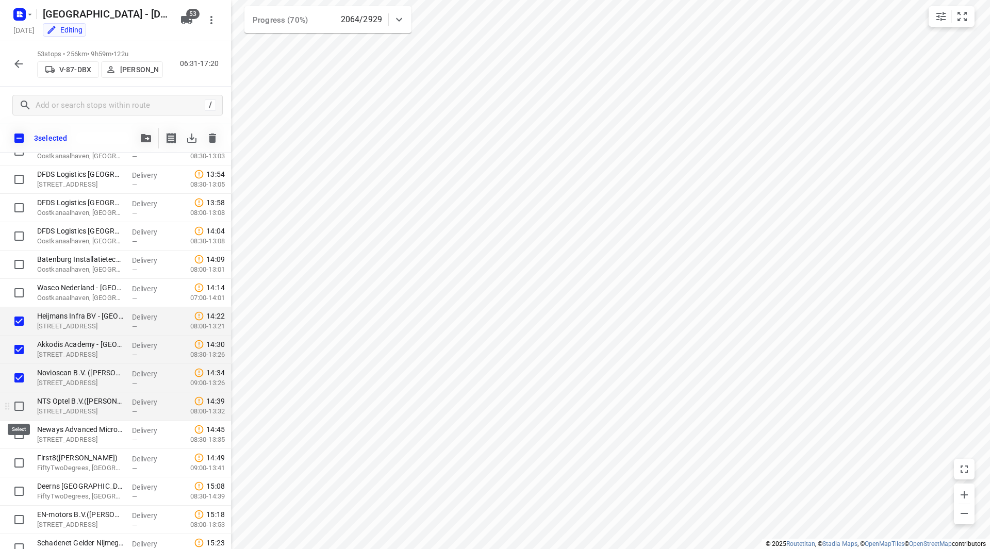
click at [17, 407] on input "checkbox" at bounding box center [19, 406] width 21 height 21
checkbox input "true"
click at [12, 435] on input "checkbox" at bounding box center [19, 434] width 21 height 21
checkbox input "true"
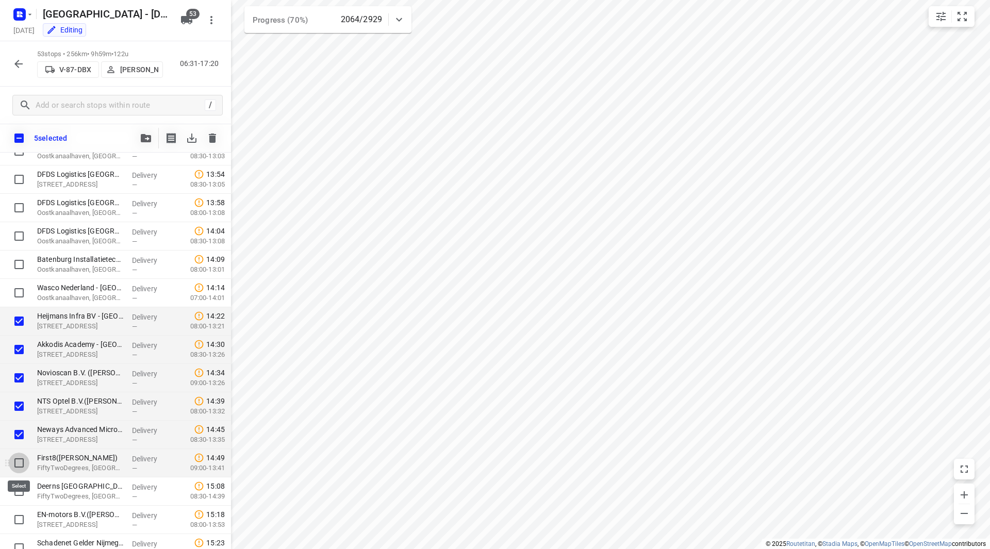
click at [16, 456] on input "checkbox" at bounding box center [19, 463] width 21 height 21
checkbox input "true"
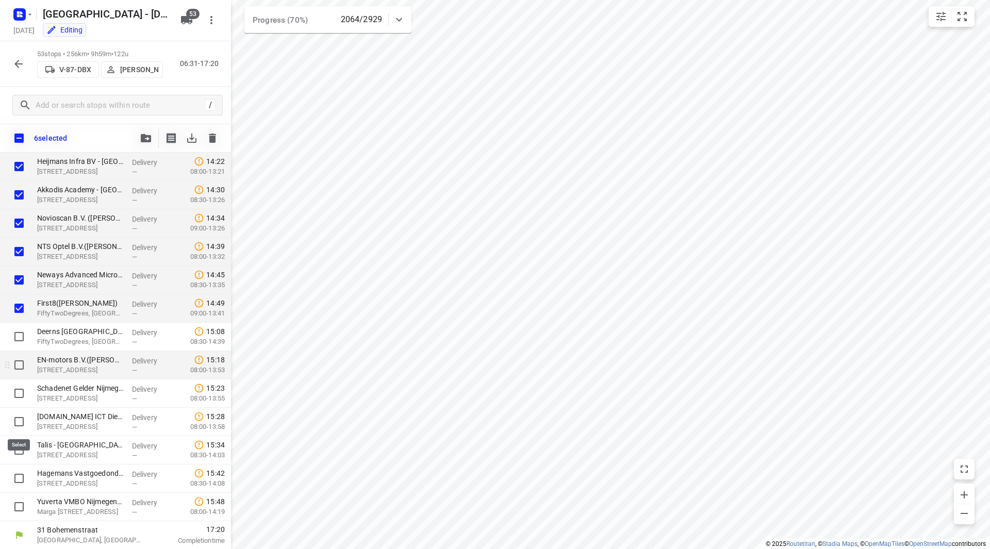
scroll to position [1187, 0]
drag, startPoint x: 22, startPoint y: 340, endPoint x: 22, endPoint y: 355, distance: 15.5
click at [22, 341] on input "checkbox" at bounding box center [19, 336] width 21 height 21
checkbox input "true"
drag, startPoint x: 22, startPoint y: 368, endPoint x: 22, endPoint y: 380, distance: 11.9
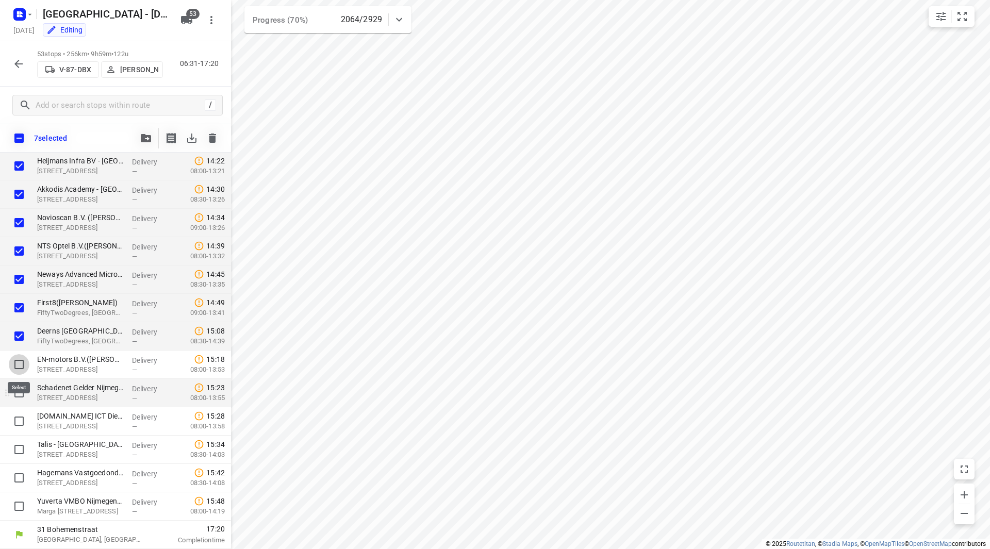
click at [22, 370] on input "checkbox" at bounding box center [19, 364] width 21 height 21
checkbox input "true"
click at [20, 397] on input "checkbox" at bounding box center [19, 393] width 21 height 21
checkbox input "true"
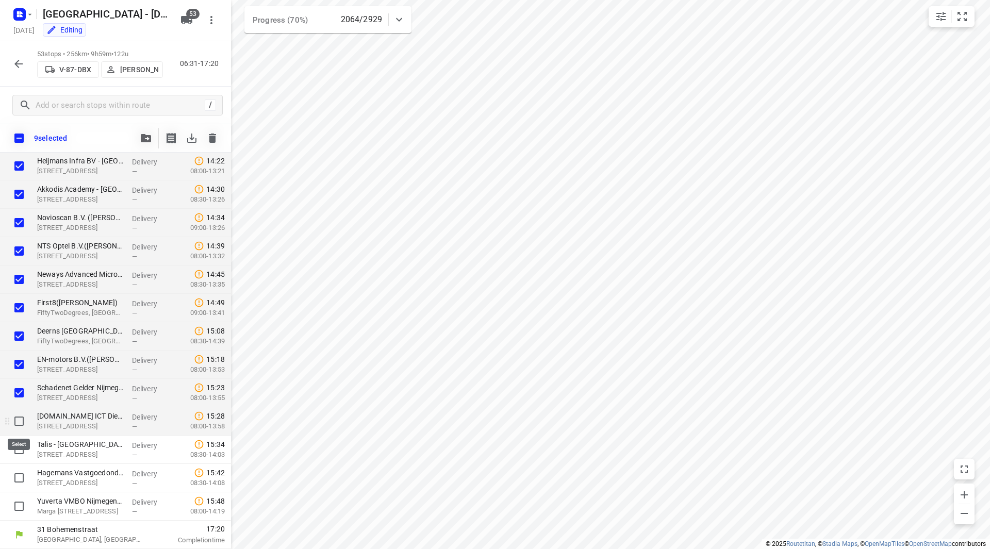
drag, startPoint x: 21, startPoint y: 422, endPoint x: 20, endPoint y: 435, distance: 13.0
click at [21, 422] on input "checkbox" at bounding box center [19, 421] width 21 height 21
checkbox input "true"
click at [17, 447] on input "checkbox" at bounding box center [19, 449] width 21 height 21
checkbox input "true"
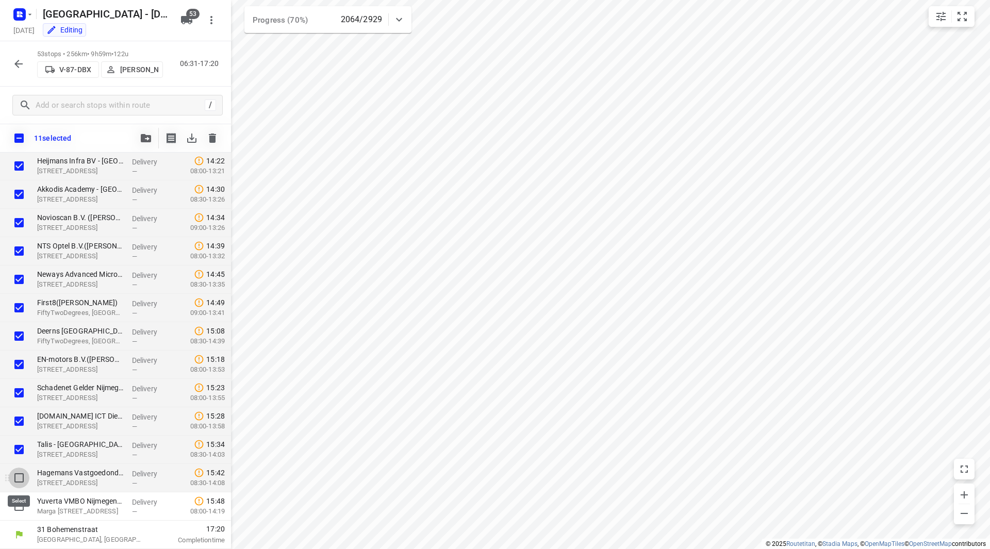
click at [18, 468] on input "checkbox" at bounding box center [19, 478] width 21 height 21
checkbox input "true"
click at [19, 500] on input "checkbox" at bounding box center [19, 506] width 21 height 21
checkbox input "true"
click at [144, 133] on button "button" at bounding box center [146, 138] width 21 height 21
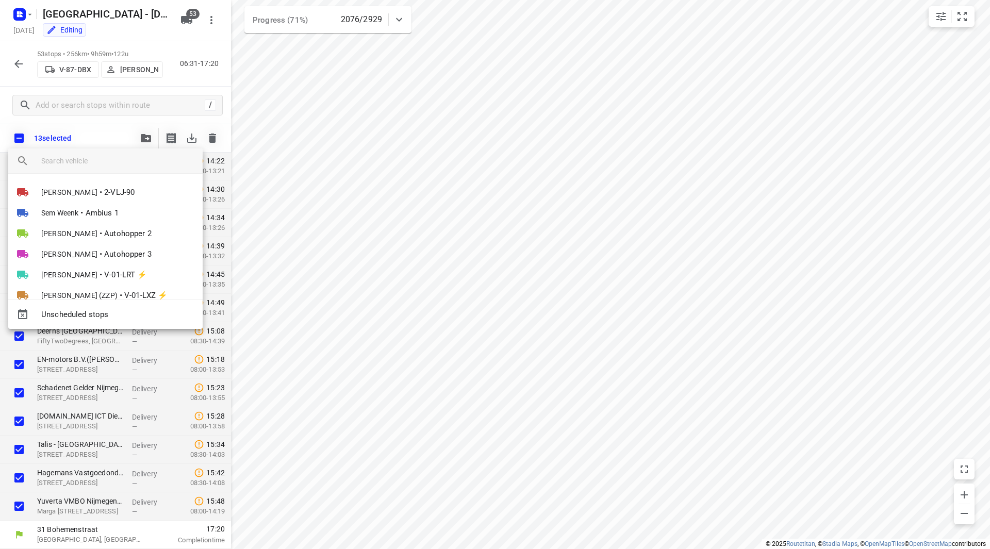
click at [101, 161] on input "search vehicle" at bounding box center [117, 160] width 153 height 15
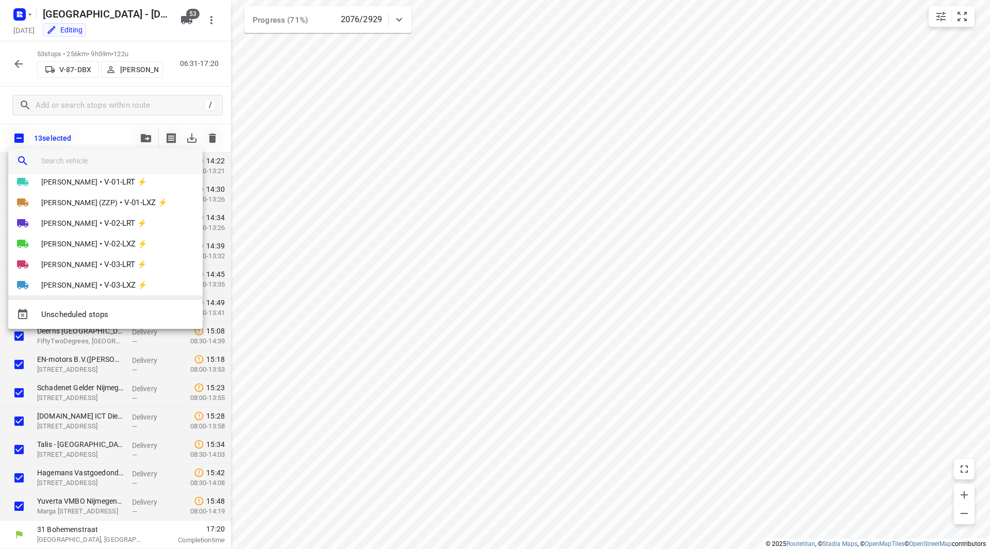
scroll to position [206, 0]
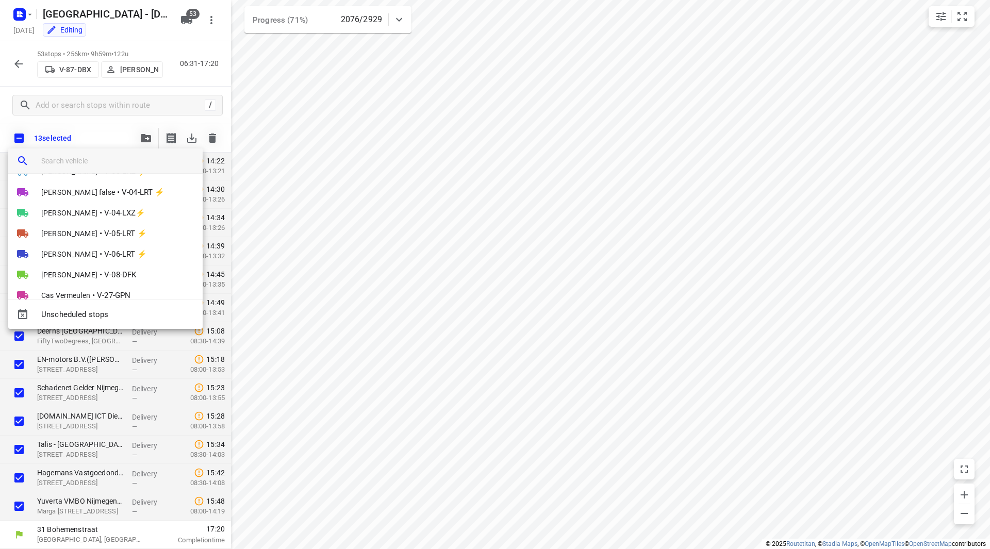
click at [100, 133] on div at bounding box center [495, 274] width 990 height 549
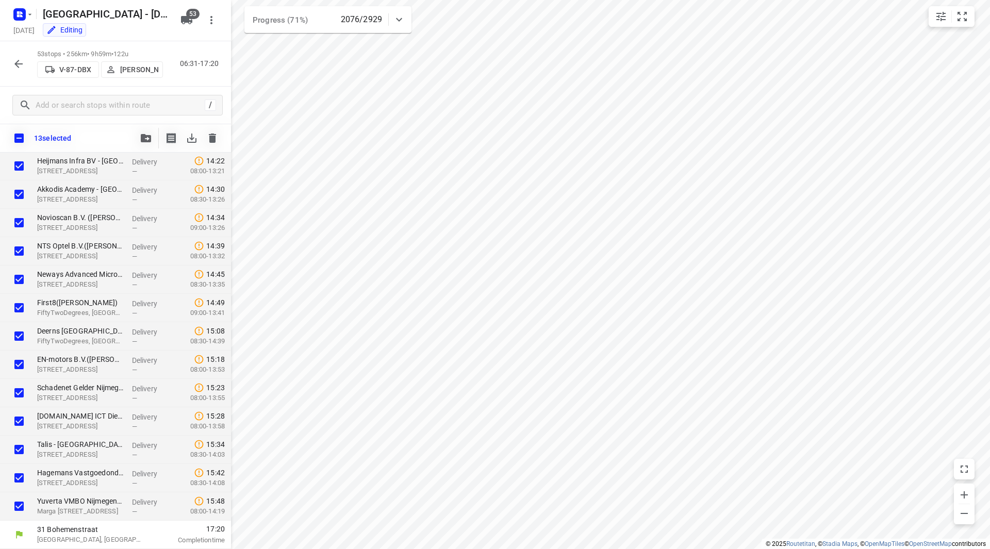
click at [143, 137] on icon "button" at bounding box center [146, 138] width 10 height 8
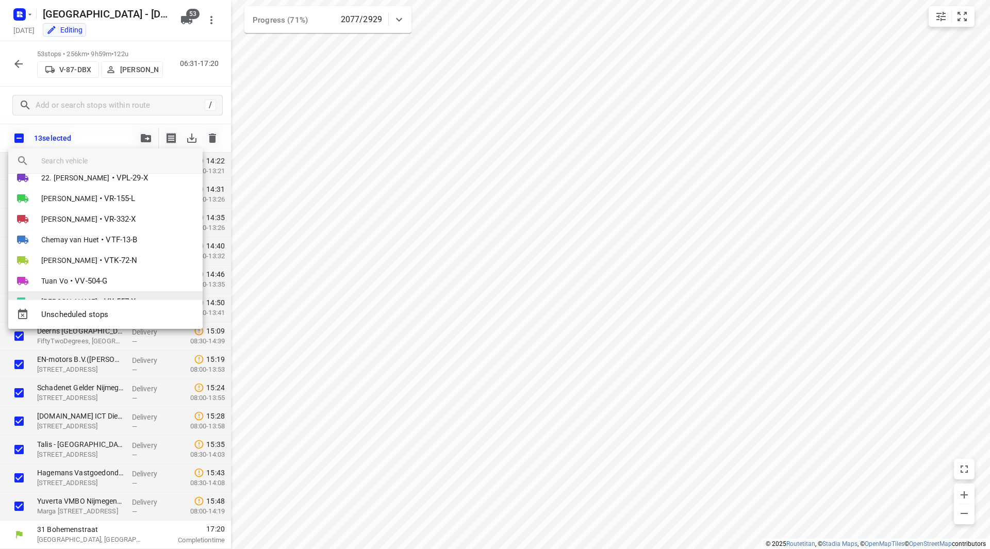
scroll to position [988, 0]
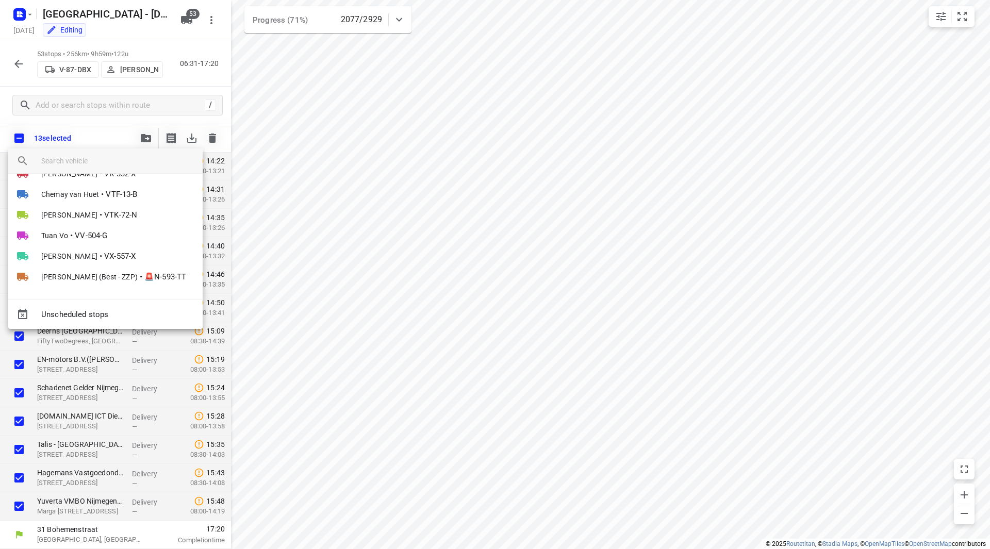
click at [123, 122] on div at bounding box center [495, 274] width 990 height 549
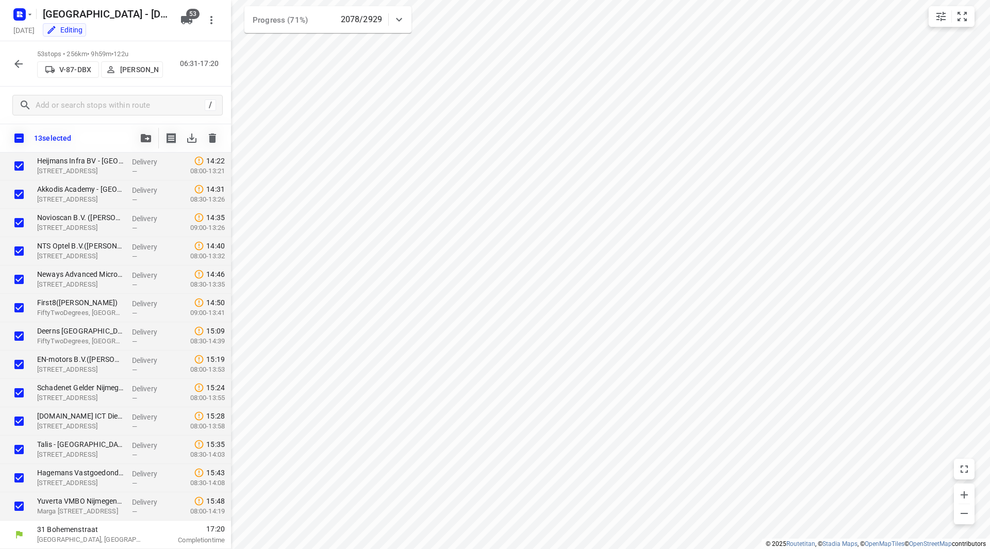
click at [185, 20] on icon "button" at bounding box center [186, 20] width 11 height 8
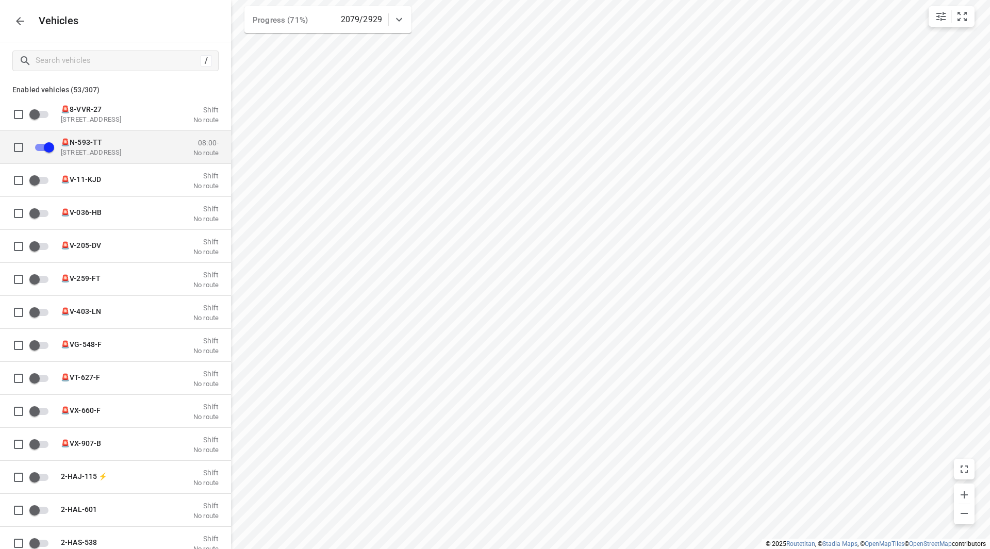
click at [96, 144] on span "🚨N-593-TT" at bounding box center [81, 142] width 41 height 8
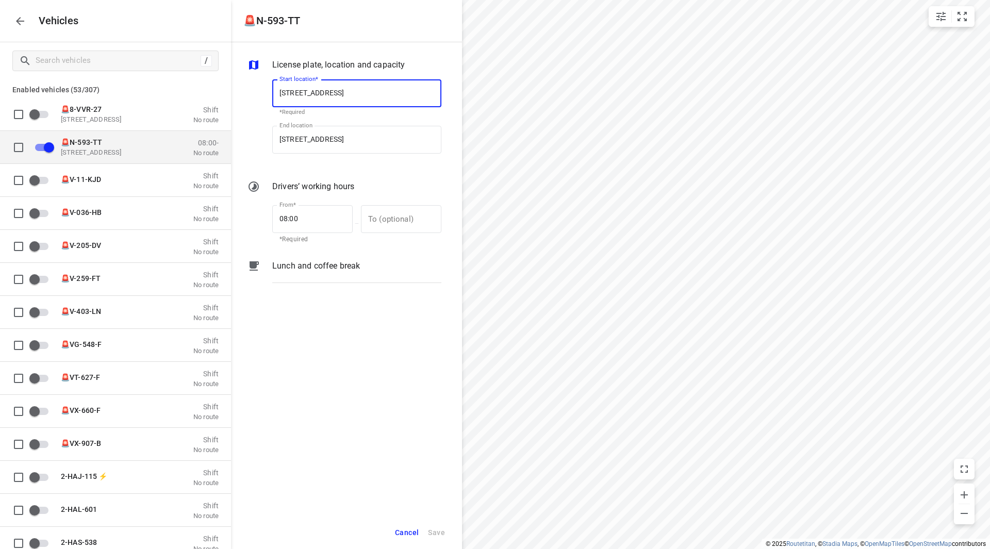
scroll to position [0, 6]
click at [14, 14] on button "button" at bounding box center [20, 21] width 21 height 21
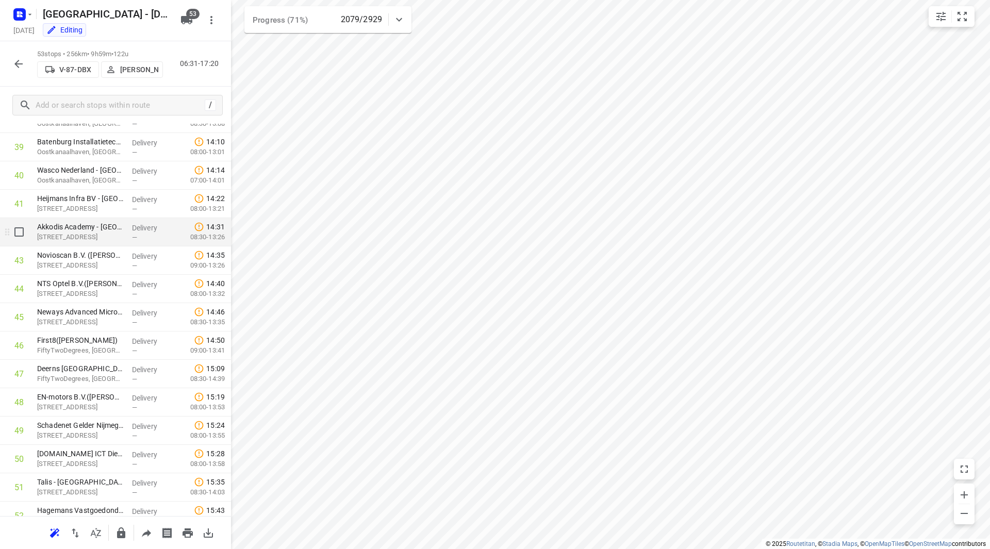
scroll to position [1088, 0]
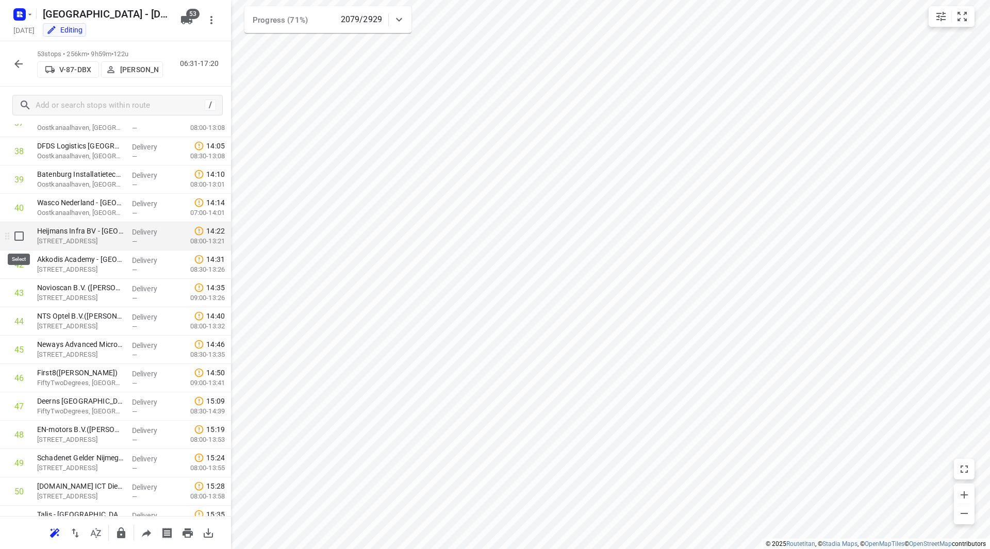
click at [21, 235] on input "checkbox" at bounding box center [19, 236] width 21 height 21
checkbox input "true"
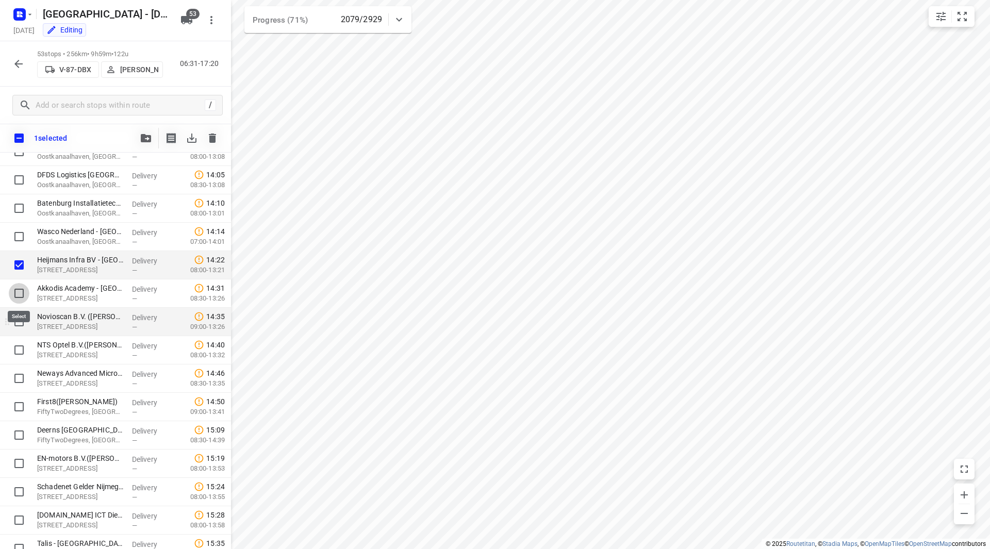
drag, startPoint x: 17, startPoint y: 290, endPoint x: 14, endPoint y: 316, distance: 25.4
click at [18, 291] on input "checkbox" at bounding box center [19, 293] width 21 height 21
checkbox input "true"
drag, startPoint x: 16, startPoint y: 320, endPoint x: 16, endPoint y: 330, distance: 9.8
click at [16, 321] on input "checkbox" at bounding box center [19, 321] width 21 height 21
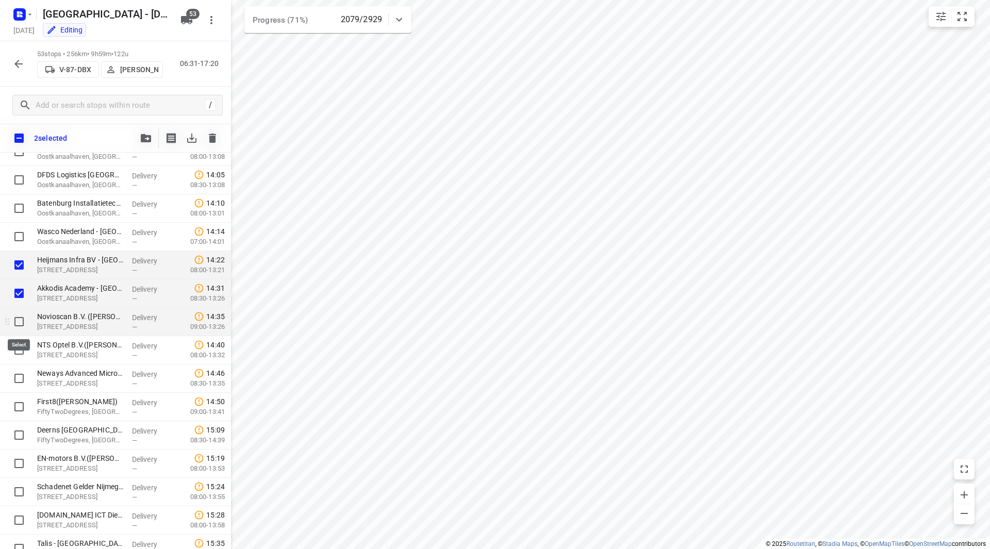
checkbox input "true"
click at [15, 357] on input "checkbox" at bounding box center [19, 350] width 21 height 21
checkbox input "true"
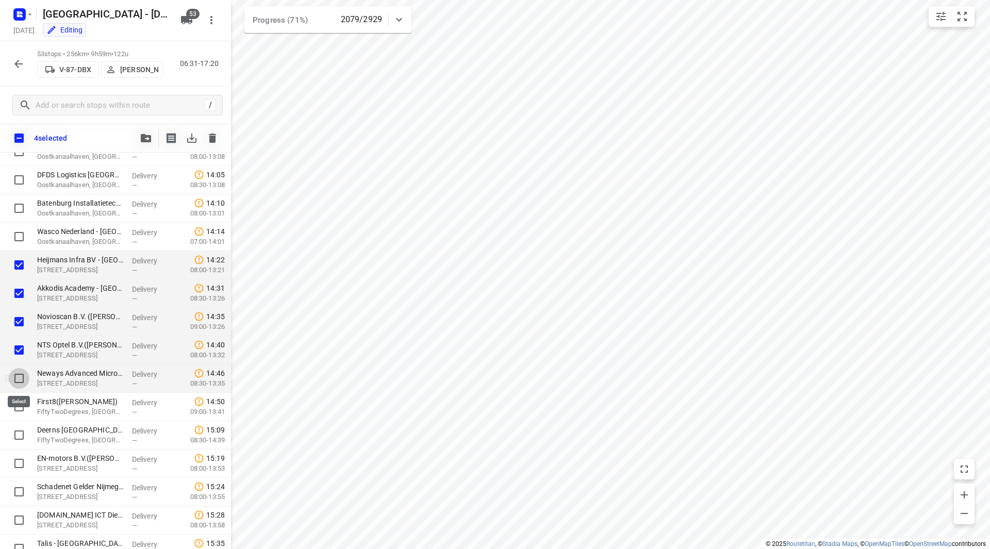
click at [19, 380] on input "checkbox" at bounding box center [19, 378] width 21 height 21
checkbox input "true"
drag, startPoint x: 21, startPoint y: 405, endPoint x: 22, endPoint y: 432, distance: 26.3
click at [22, 407] on input "checkbox" at bounding box center [19, 407] width 21 height 21
checkbox input "true"
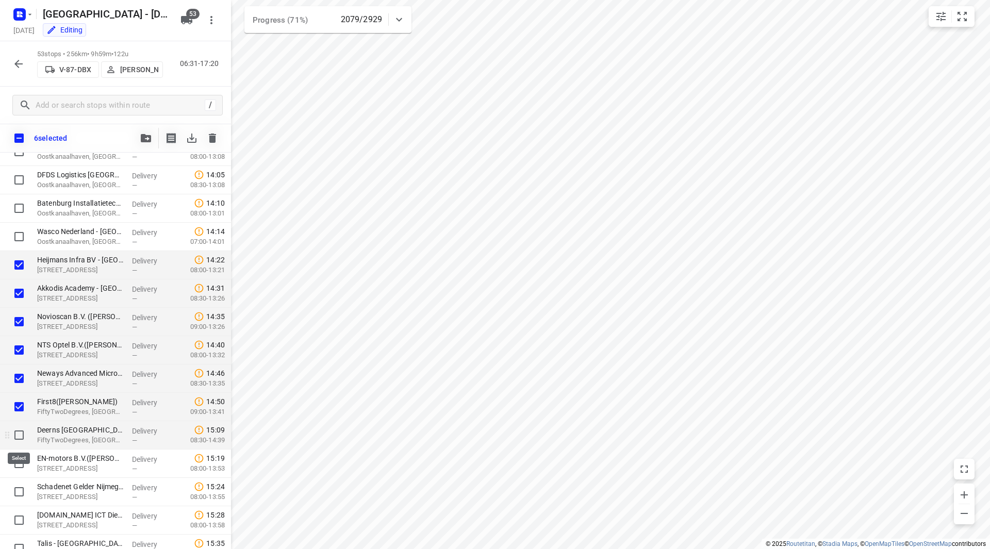
click at [22, 437] on input "checkbox" at bounding box center [19, 435] width 21 height 21
checkbox input "true"
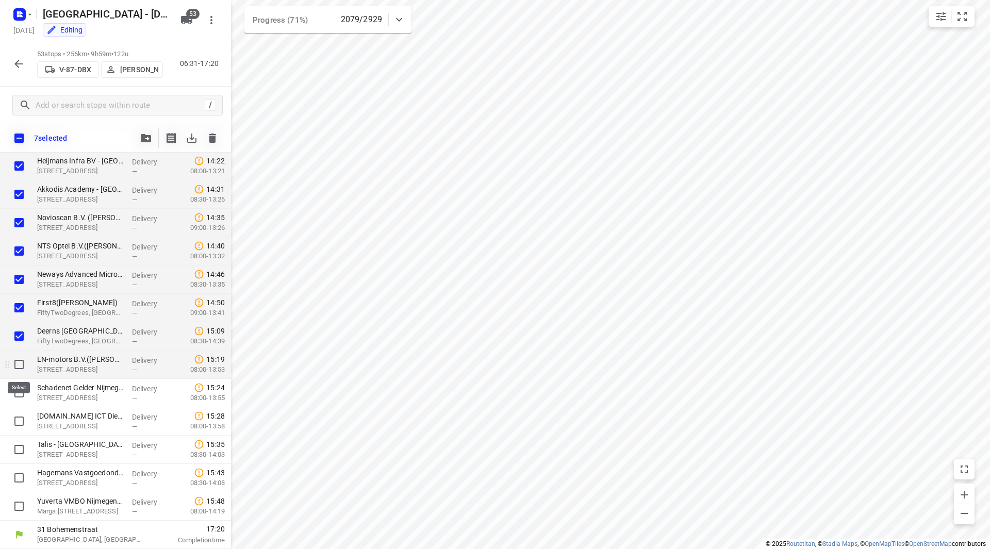
click at [23, 367] on input "checkbox" at bounding box center [19, 364] width 21 height 21
checkbox input "true"
click at [20, 391] on input "checkbox" at bounding box center [19, 393] width 21 height 21
checkbox input "true"
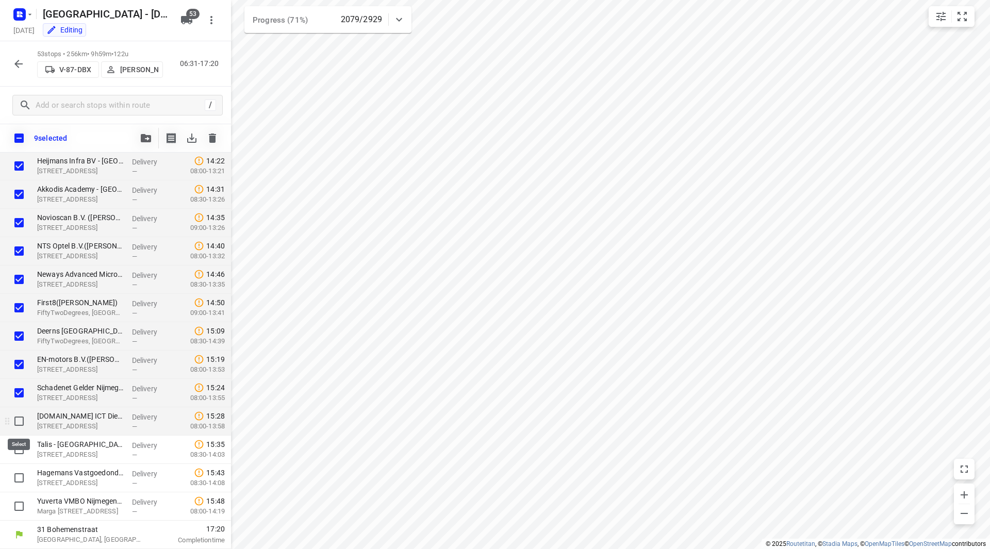
click at [15, 422] on input "checkbox" at bounding box center [19, 421] width 21 height 21
checkbox input "true"
click at [15, 447] on input "checkbox" at bounding box center [19, 449] width 21 height 21
checkbox input "true"
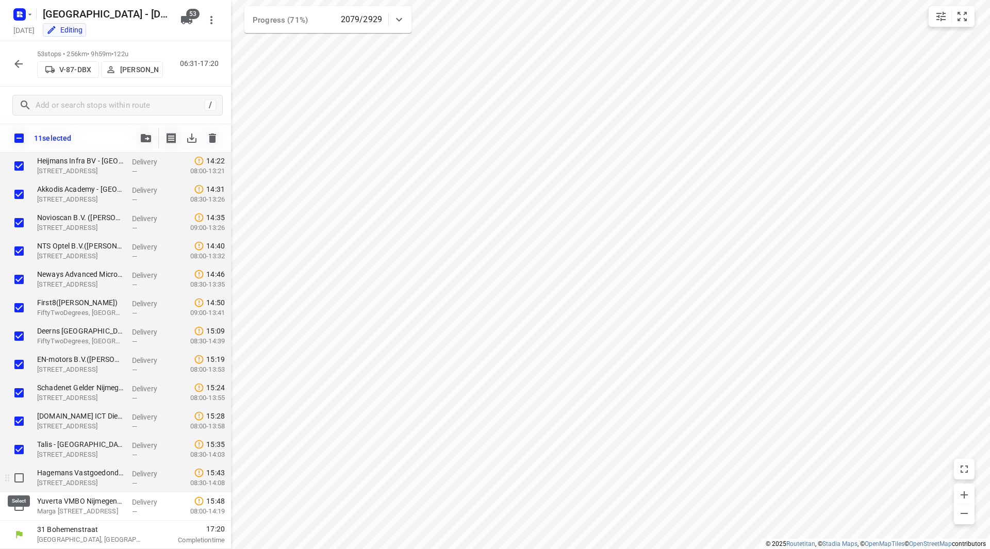
drag, startPoint x: 20, startPoint y: 472, endPoint x: 18, endPoint y: 500, distance: 27.5
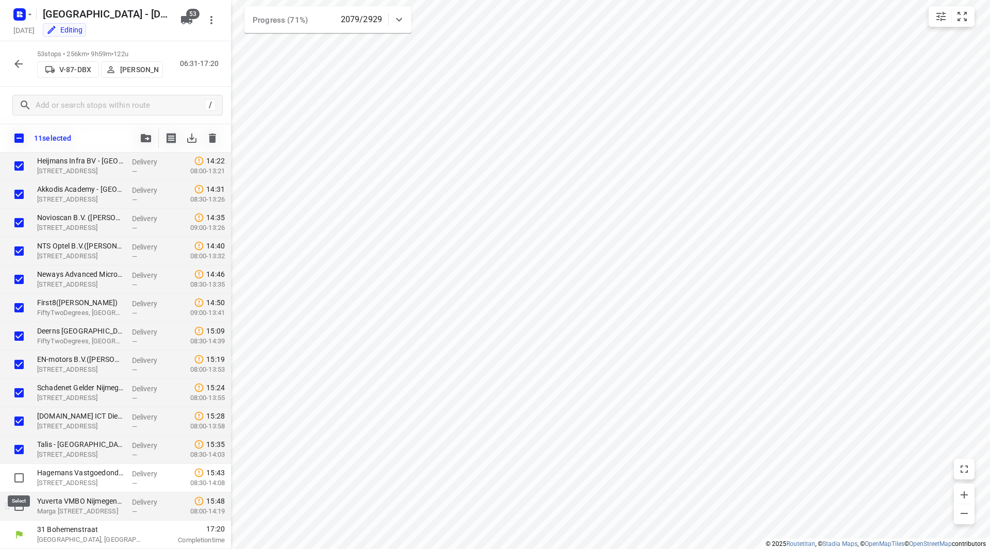
click at [20, 473] on input "checkbox" at bounding box center [19, 478] width 21 height 21
checkbox input "true"
click at [17, 510] on input "checkbox" at bounding box center [19, 506] width 21 height 21
checkbox input "true"
click at [140, 140] on span "button" at bounding box center [146, 138] width 12 height 8
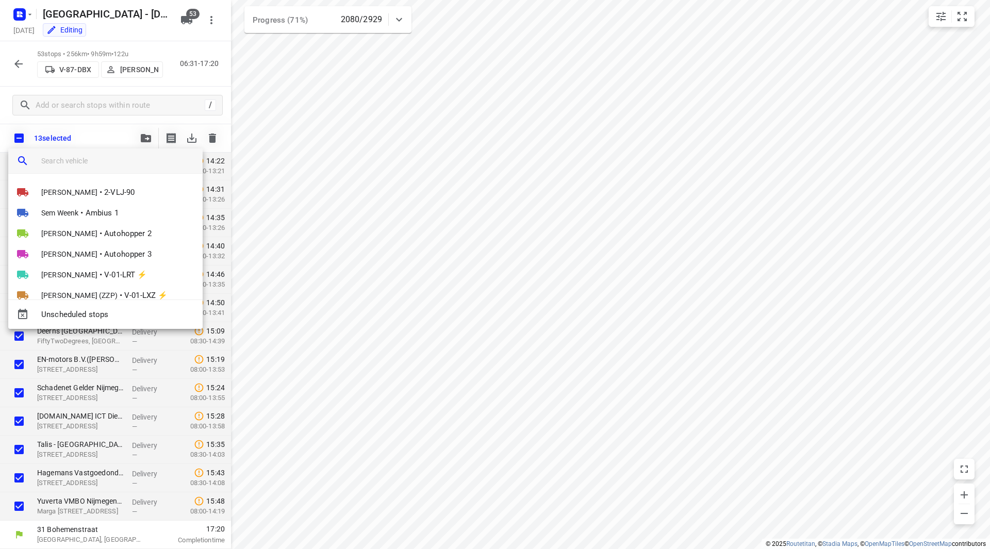
click at [108, 162] on input "search vehicle" at bounding box center [117, 160] width 153 height 15
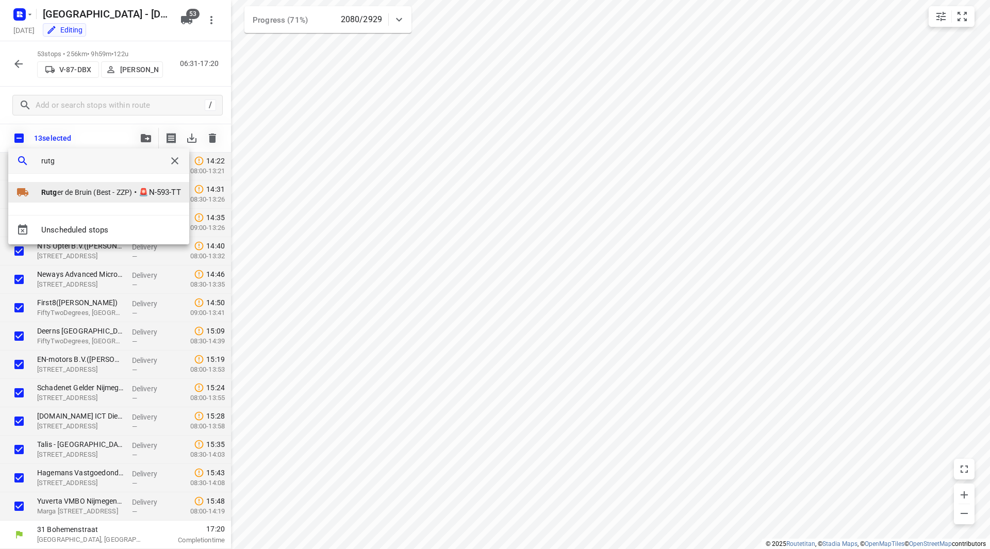
type input "rutg"
click at [108, 194] on span "Rutg er de Bruin (Best - ZZP)" at bounding box center [86, 192] width 91 height 10
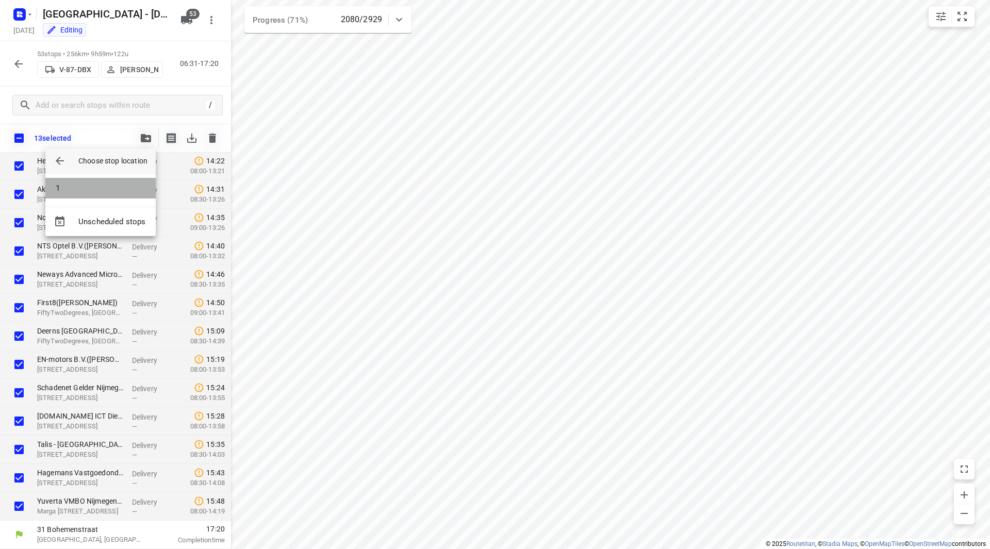
click at [105, 190] on li "1" at bounding box center [100, 188] width 110 height 21
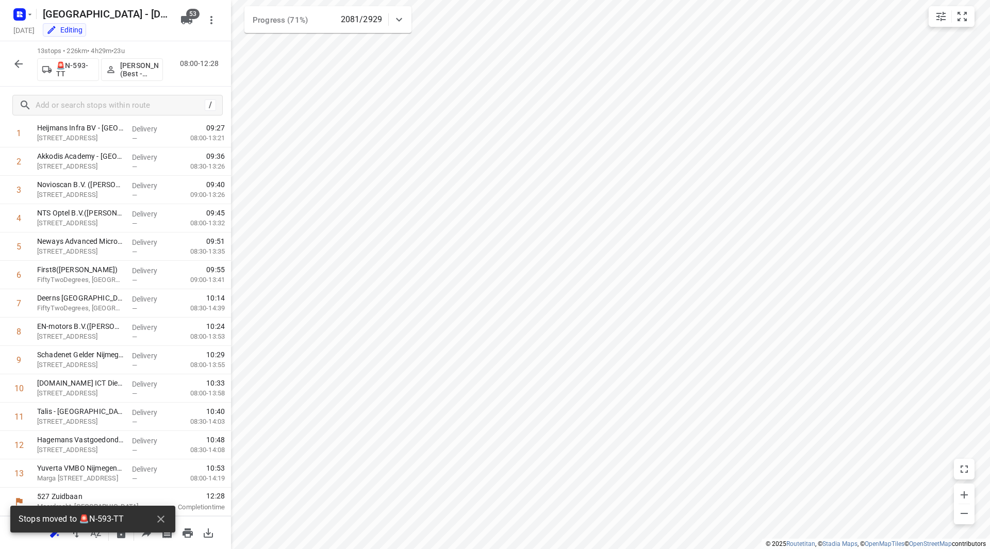
scroll to position [56, 0]
click at [149, 66] on p "[PERSON_NAME] (Best - ZZP)" at bounding box center [139, 69] width 38 height 17
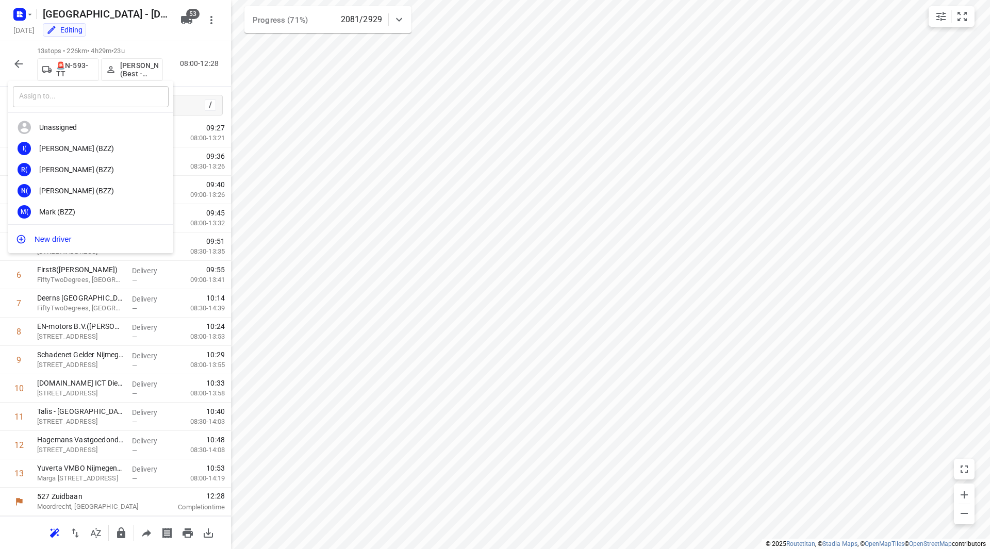
drag, startPoint x: 134, startPoint y: 102, endPoint x: 116, endPoint y: 95, distance: 19.4
click at [132, 102] on input "text" at bounding box center [91, 96] width 156 height 21
type input "hans"
click at [90, 185] on div "HO Hans Oosterink" at bounding box center [90, 190] width 165 height 21
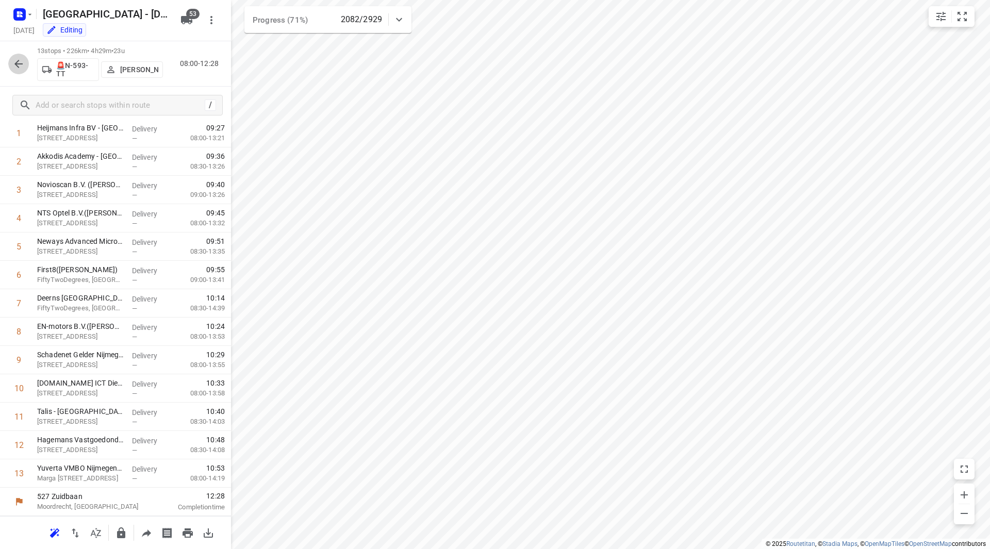
click at [21, 60] on icon "button" at bounding box center [18, 64] width 12 height 12
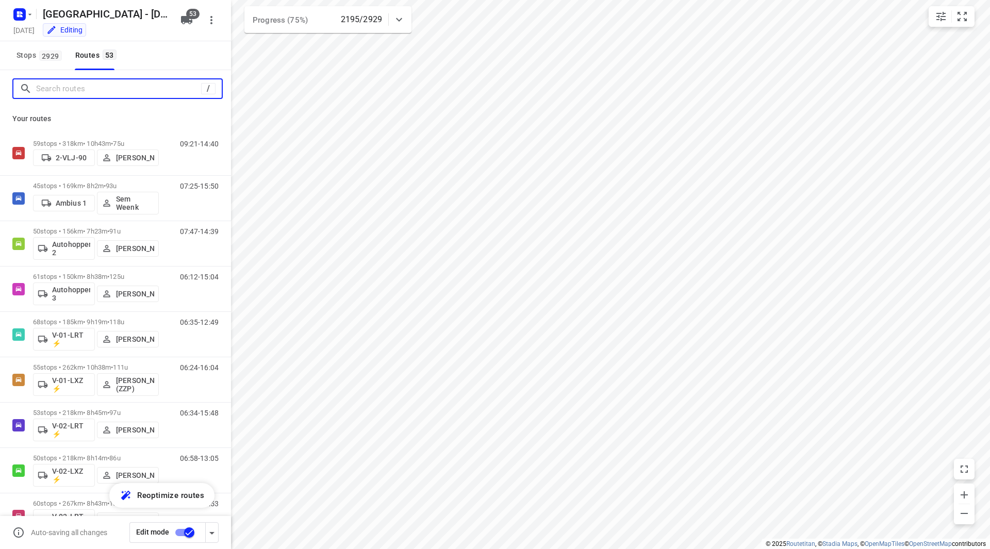
click at [97, 87] on input "Search routes" at bounding box center [118, 89] width 165 height 16
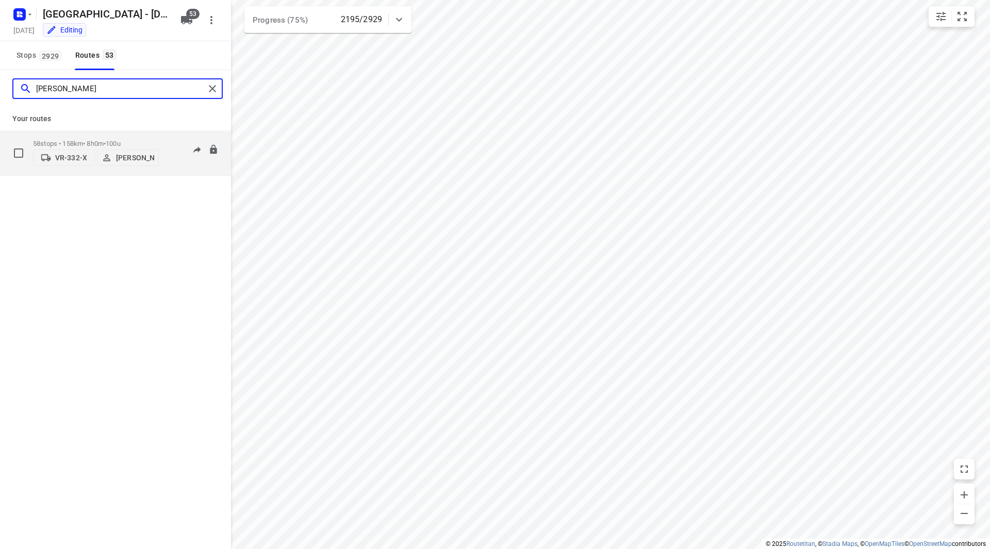
type input "harme"
click at [133, 135] on div "58 stops • 158km • 8h0m • 100u VR-332-X Harmen Vreeman" at bounding box center [96, 153] width 126 height 37
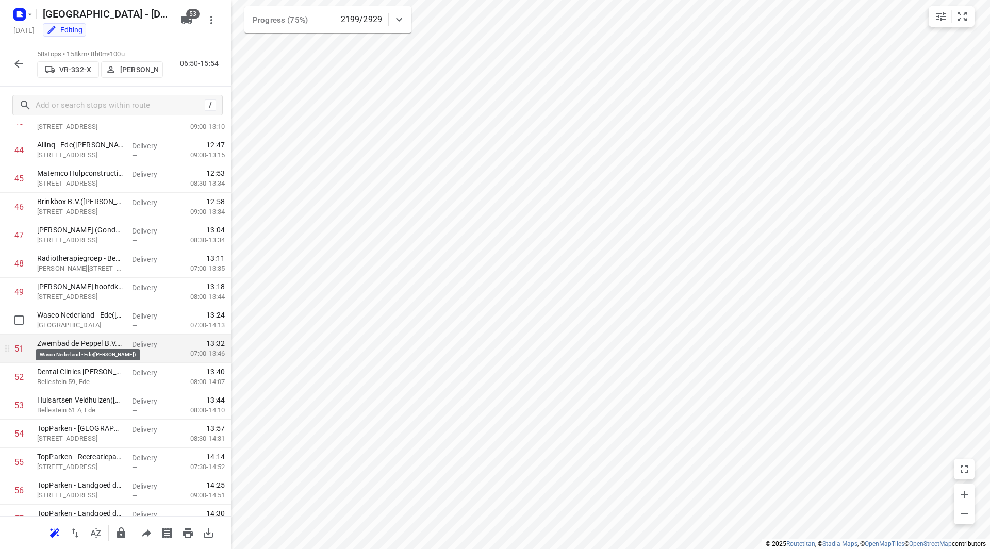
scroll to position [1281, 0]
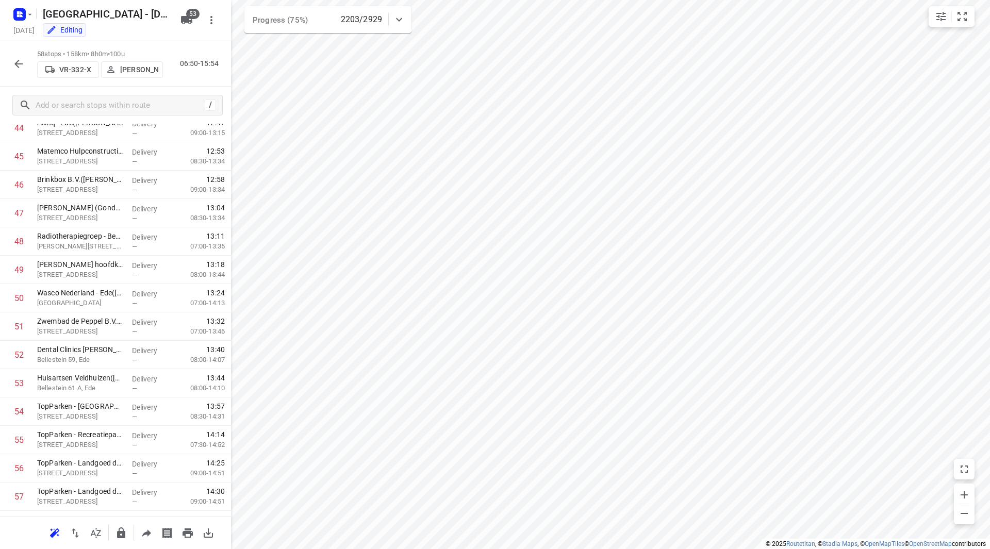
click at [13, 65] on icon "button" at bounding box center [18, 64] width 12 height 12
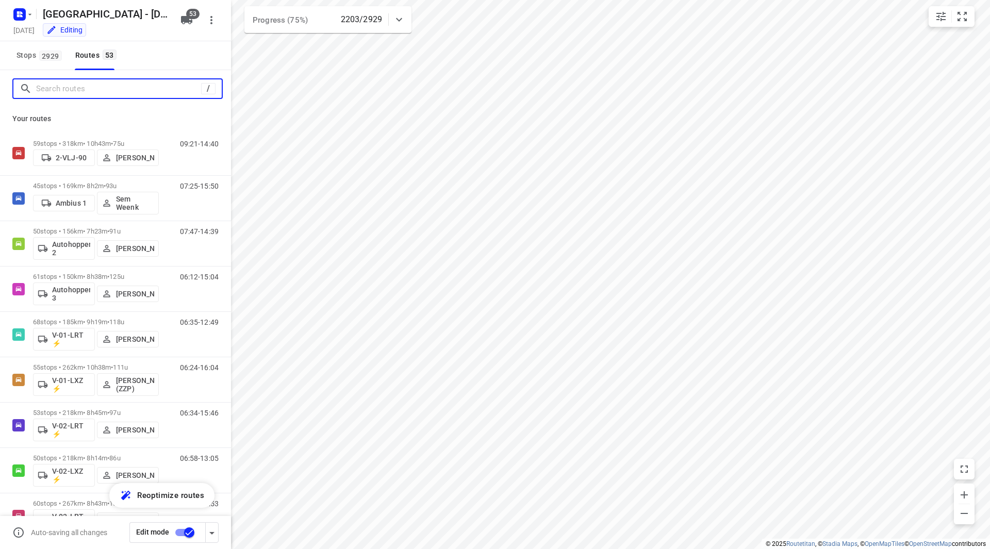
click at [51, 90] on input "Search routes" at bounding box center [118, 89] width 165 height 16
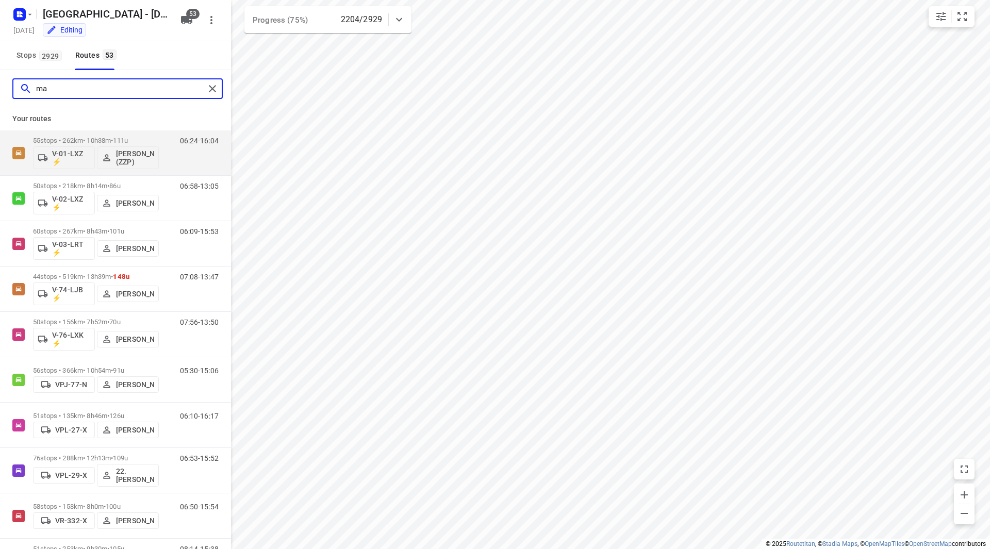
click at [83, 89] on input "ma" at bounding box center [120, 89] width 169 height 16
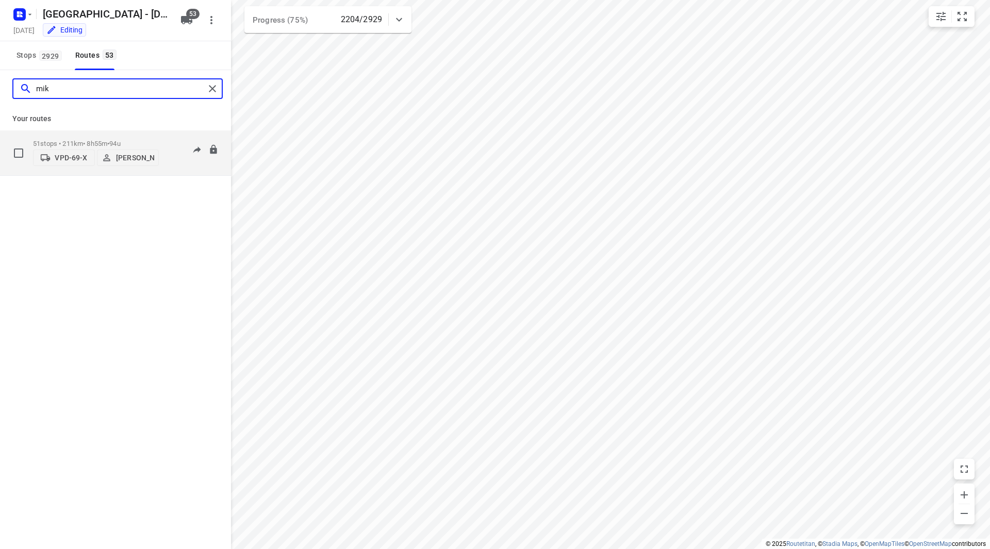
type input "mik"
click at [150, 140] on p "51 stops • 211km • 8h55m • 94u" at bounding box center [96, 144] width 126 height 8
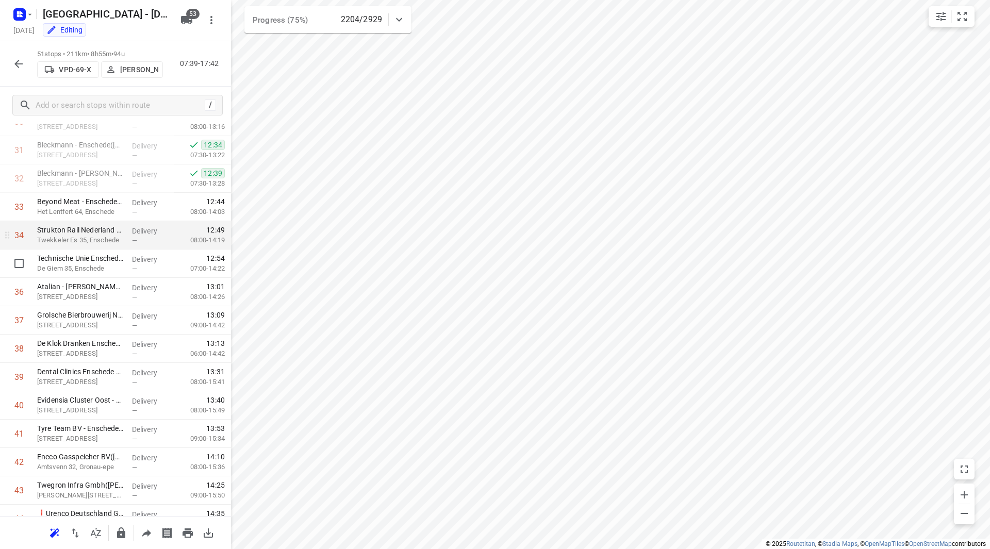
scroll to position [773, 0]
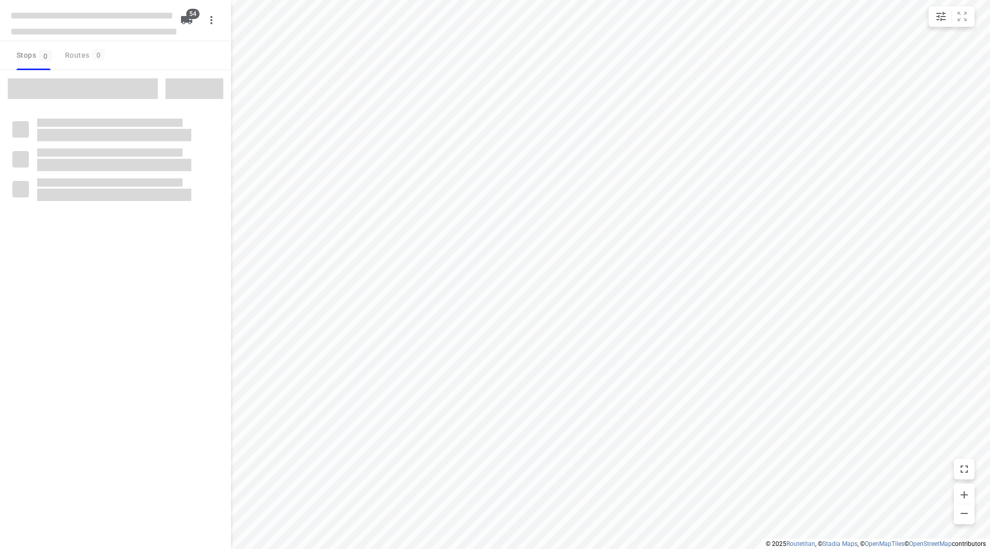
checkbox input "true"
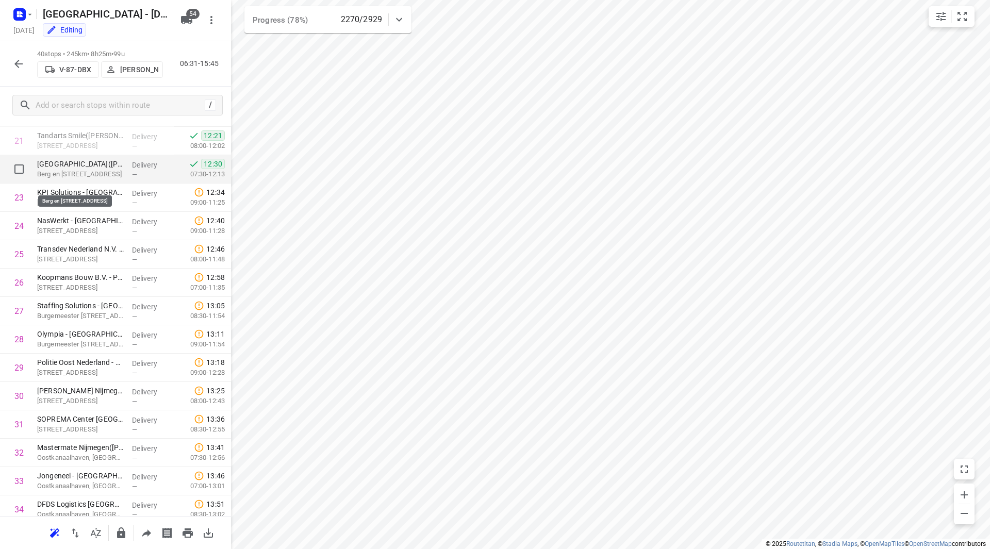
scroll to position [564, 0]
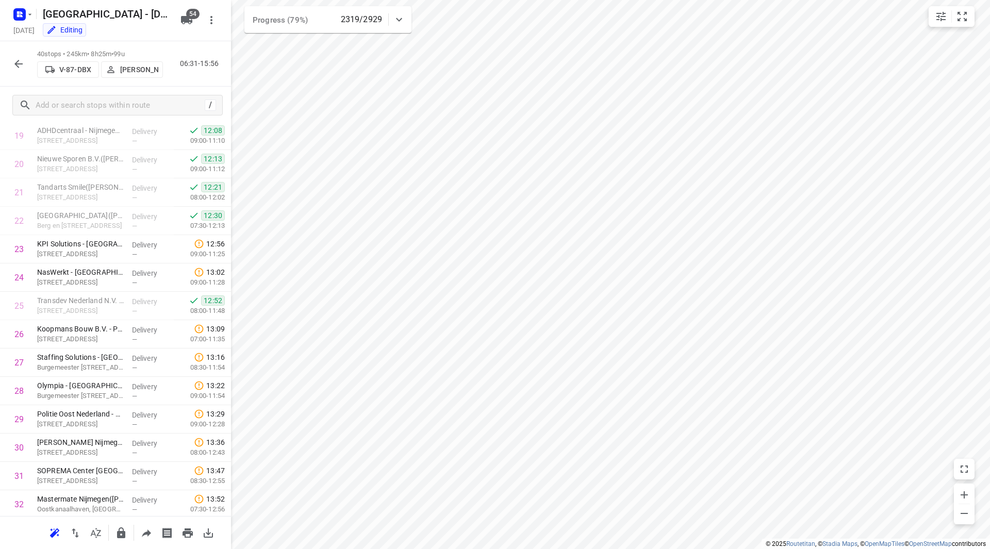
click at [22, 58] on icon "button" at bounding box center [18, 64] width 12 height 12
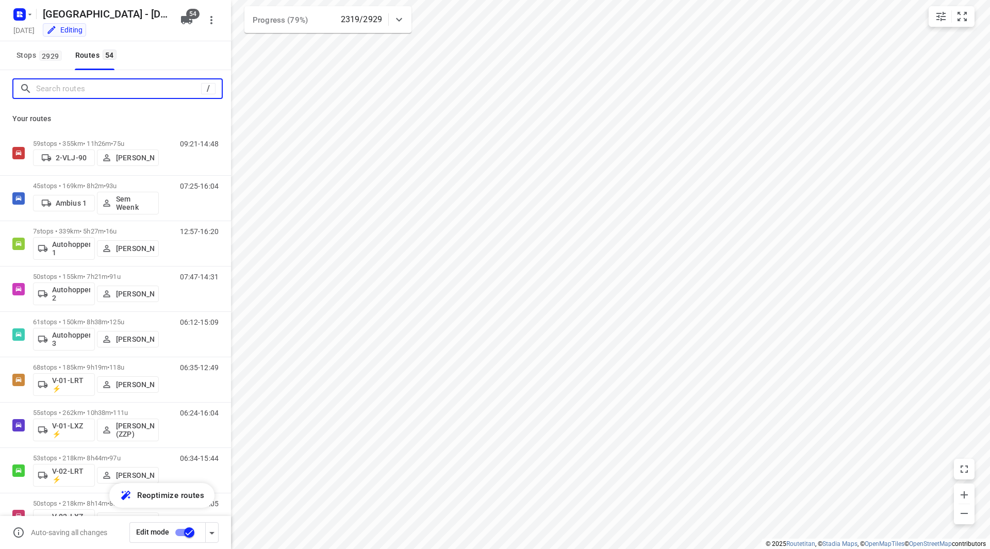
click at [46, 85] on input "Search routes" at bounding box center [118, 89] width 165 height 16
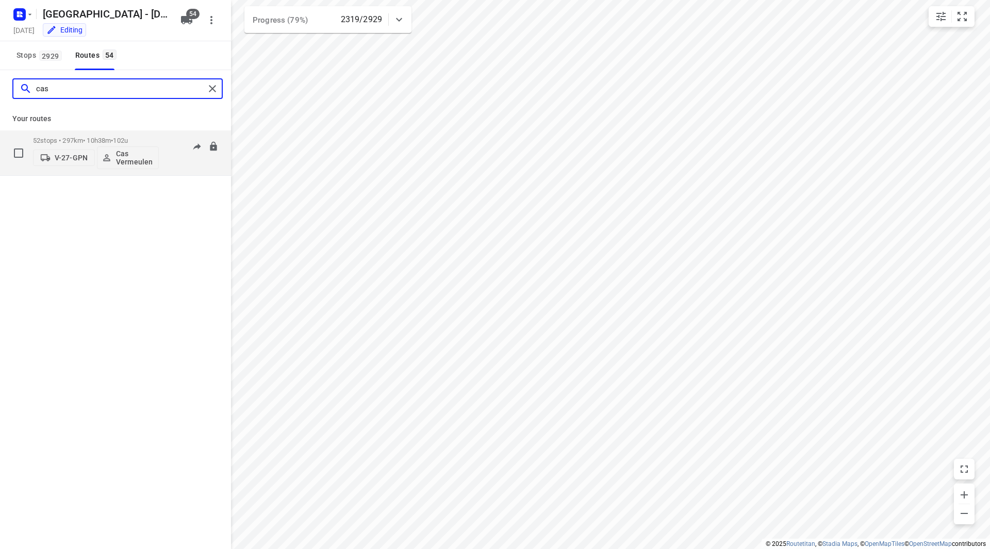
type input "cas"
click at [140, 142] on p "52 stops • 297km • 10h38m • 102u" at bounding box center [96, 141] width 126 height 8
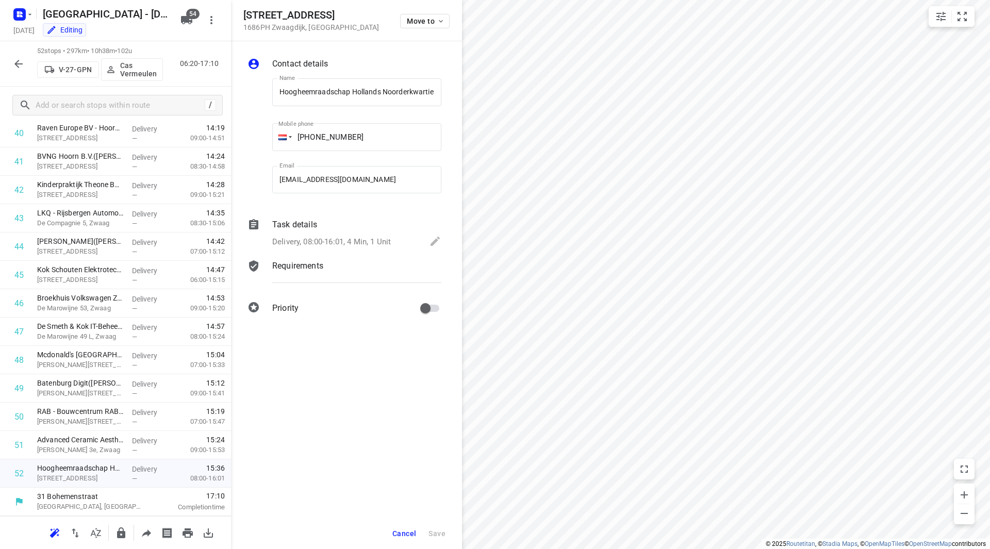
scroll to position [0, 0]
click at [405, 533] on span "Cancel" at bounding box center [404, 534] width 24 height 8
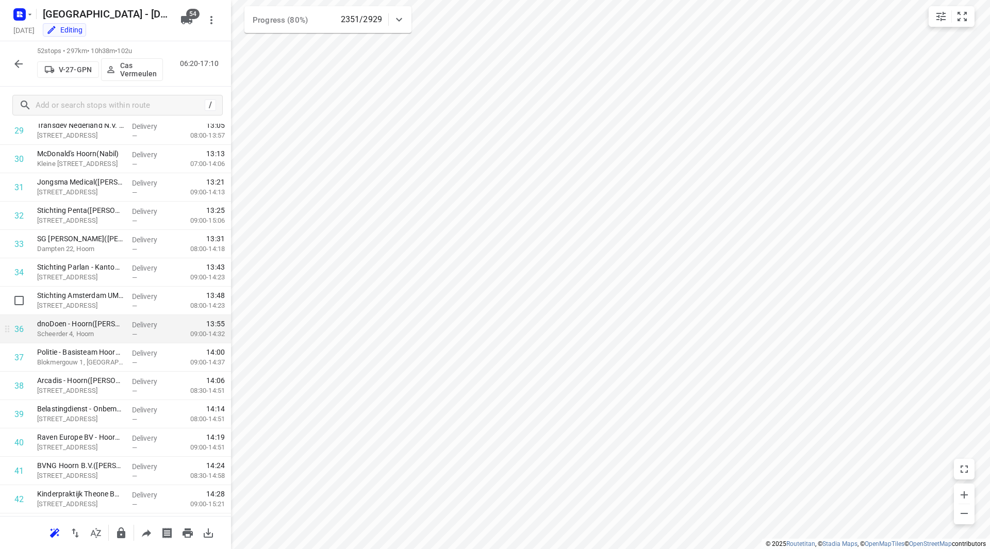
scroll to position [801, 0]
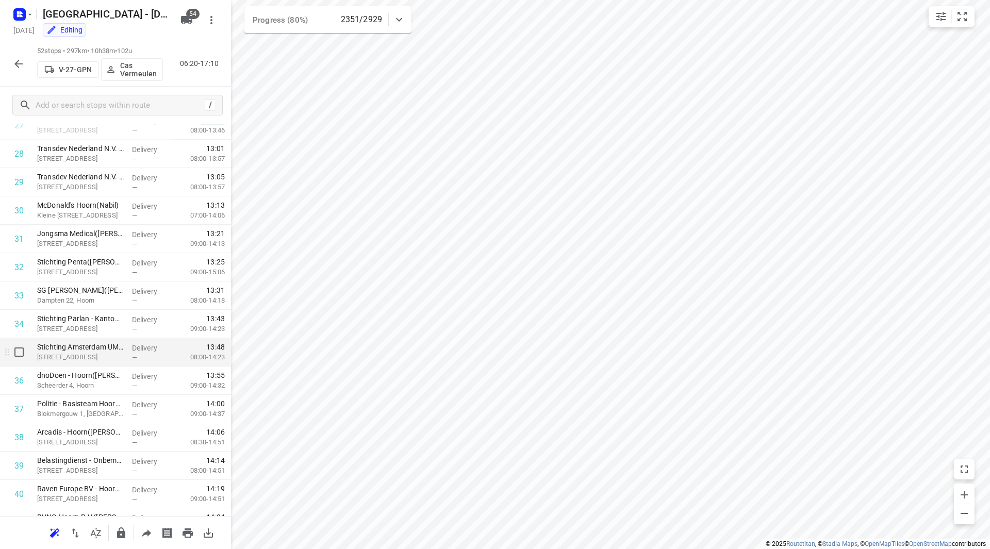
click at [94, 354] on p "[STREET_ADDRESS]" at bounding box center [80, 357] width 87 height 10
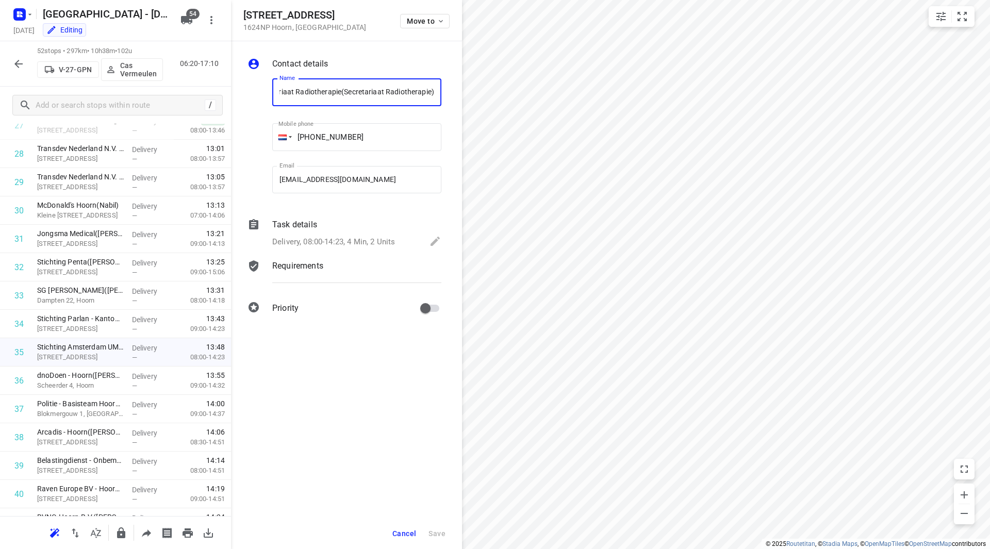
scroll to position [0, 0]
drag, startPoint x: 302, startPoint y: 15, endPoint x: 246, endPoint y: 16, distance: 55.7
click at [246, 16] on h5 "[STREET_ADDRESS]" at bounding box center [304, 15] width 123 height 12
copy h5 "[STREET_ADDRESS]"
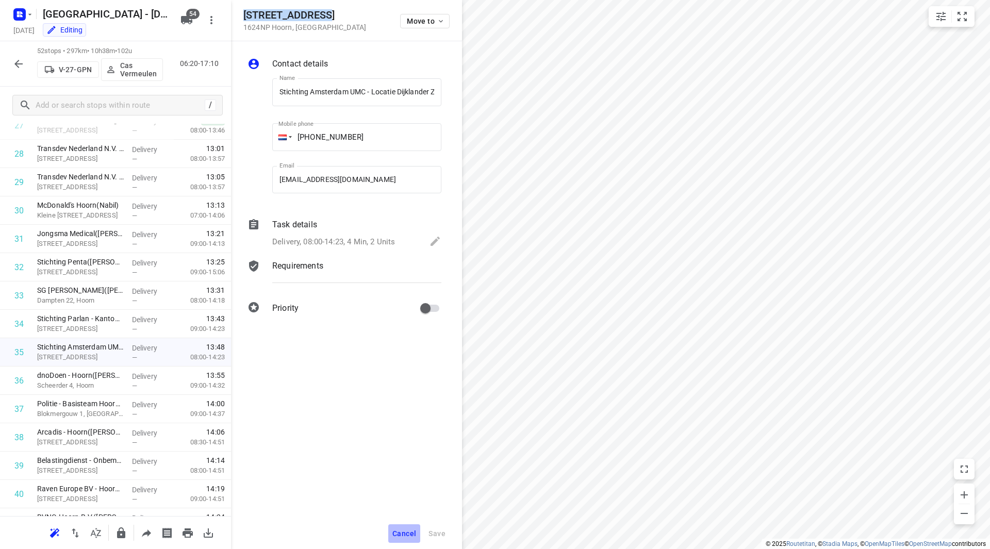
click at [402, 534] on span "Cancel" at bounding box center [404, 534] width 24 height 8
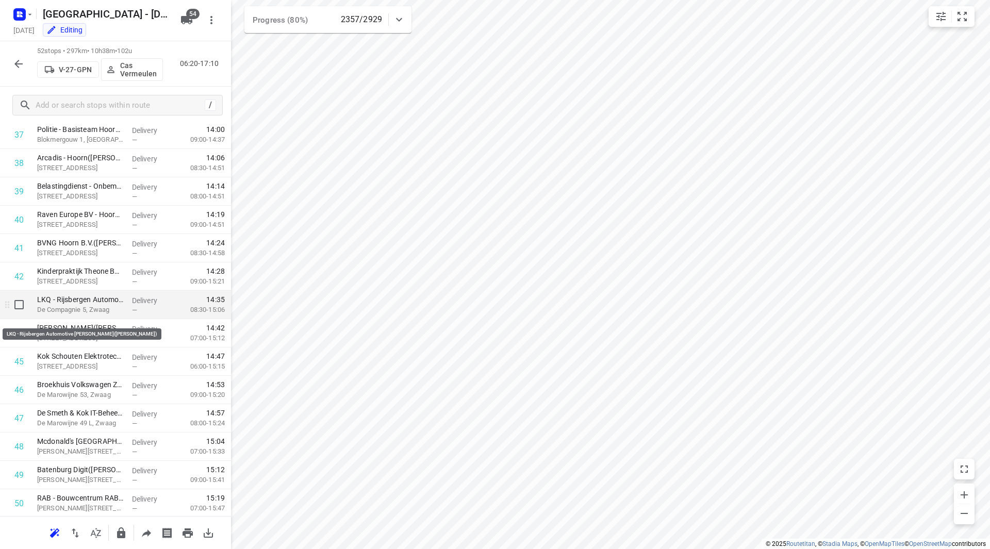
scroll to position [1059, 0]
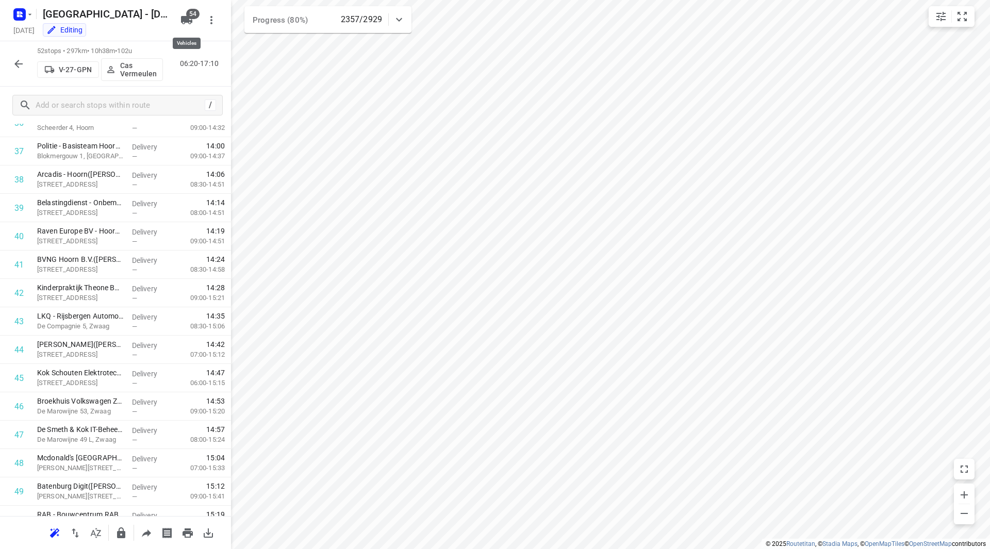
click at [182, 20] on icon "button" at bounding box center [186, 20] width 11 height 8
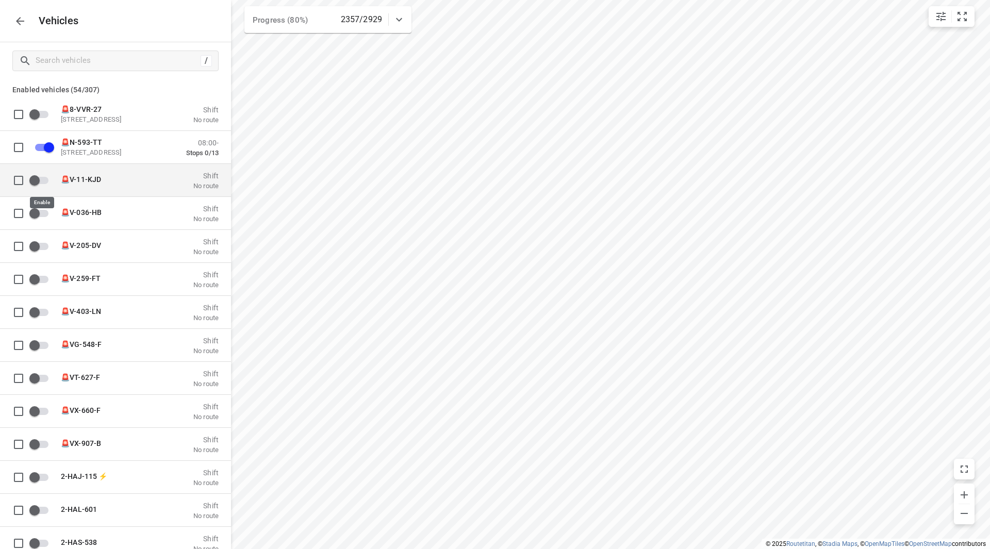
click at [45, 185] on input "grid" at bounding box center [34, 180] width 59 height 20
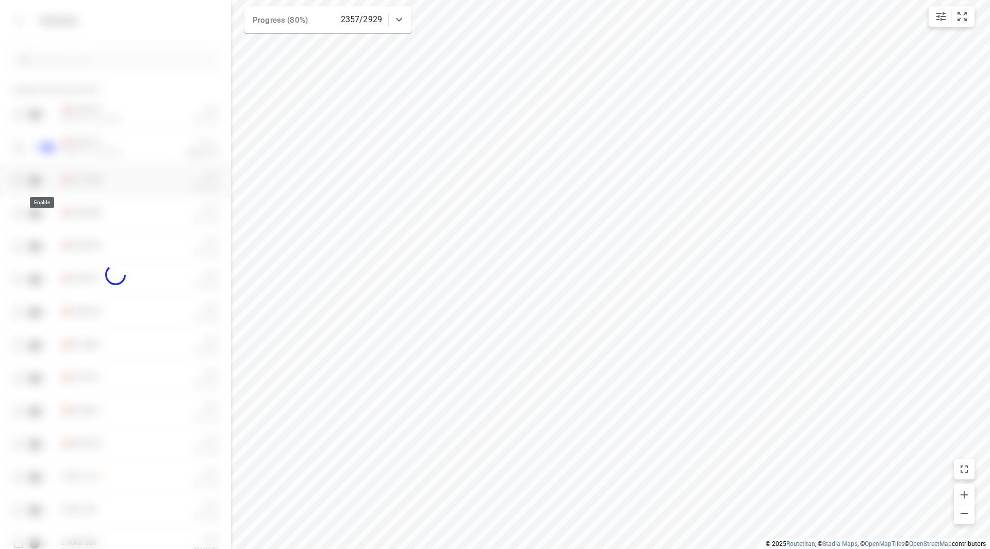
checkbox input "true"
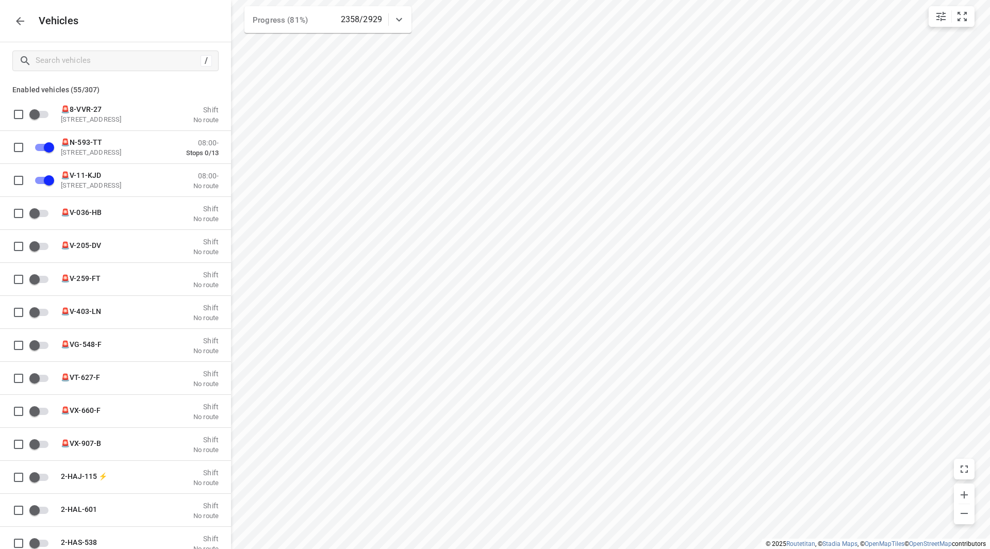
click at [22, 21] on icon "button" at bounding box center [20, 21] width 8 height 8
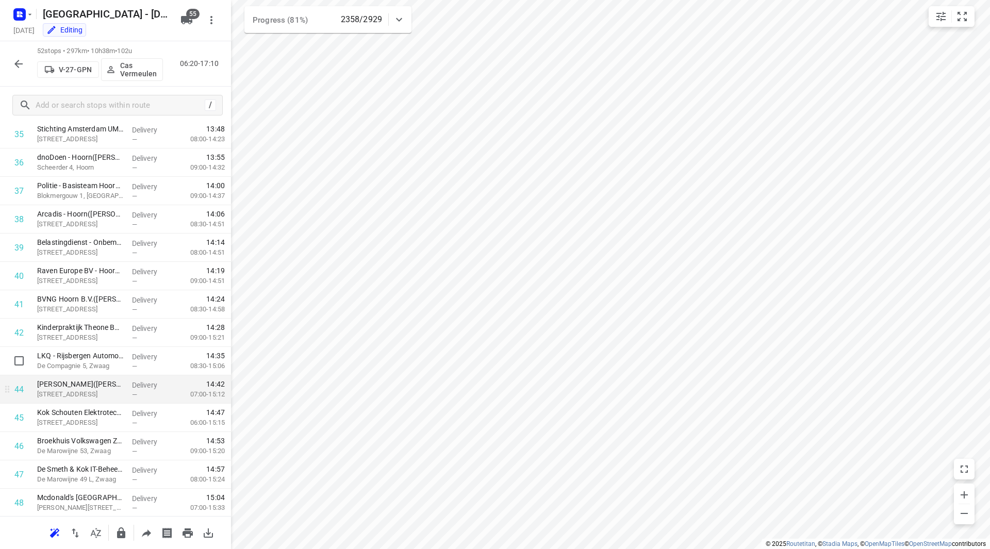
scroll to position [1134, 0]
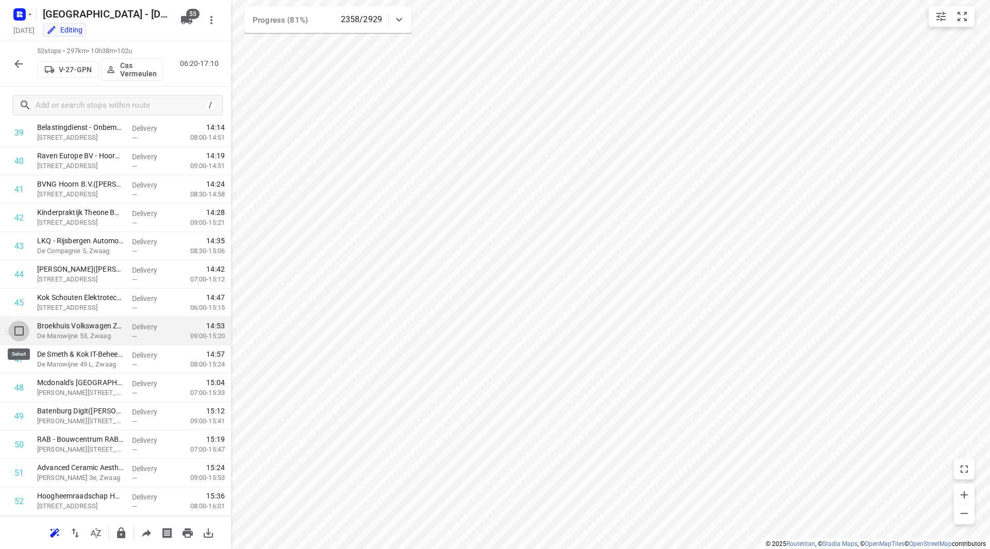
click at [20, 333] on input "checkbox" at bounding box center [19, 331] width 21 height 21
checkbox input "true"
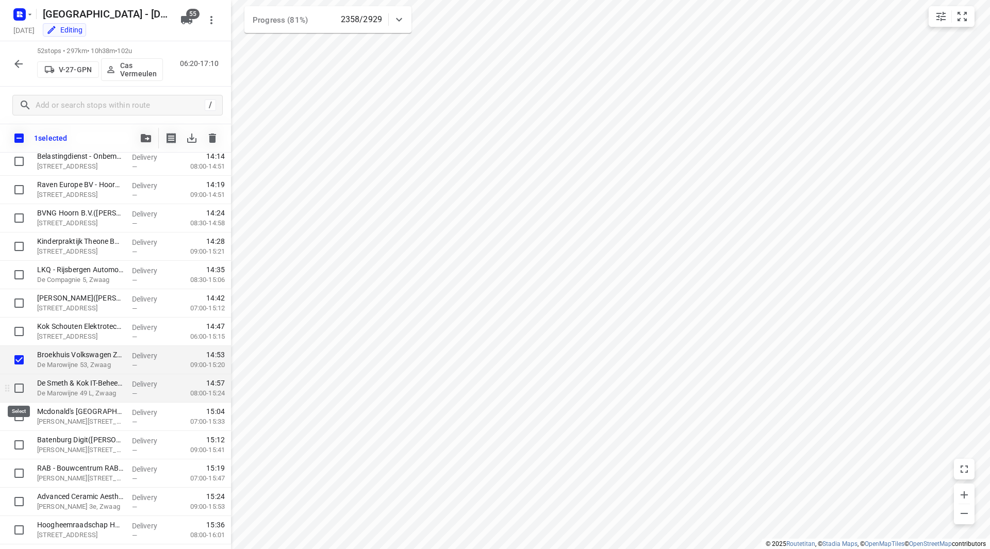
click at [18, 382] on input "checkbox" at bounding box center [19, 388] width 21 height 21
checkbox input "true"
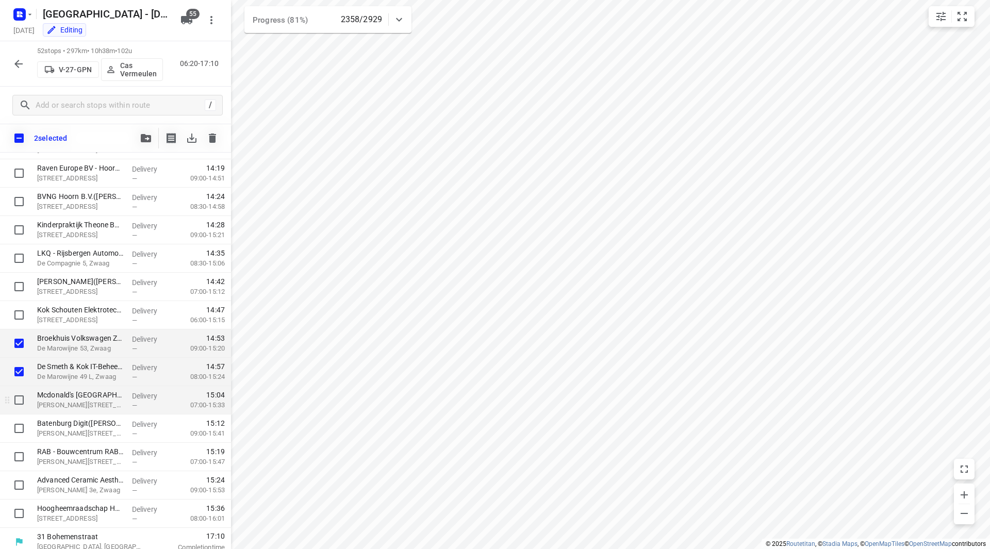
scroll to position [1158, 0]
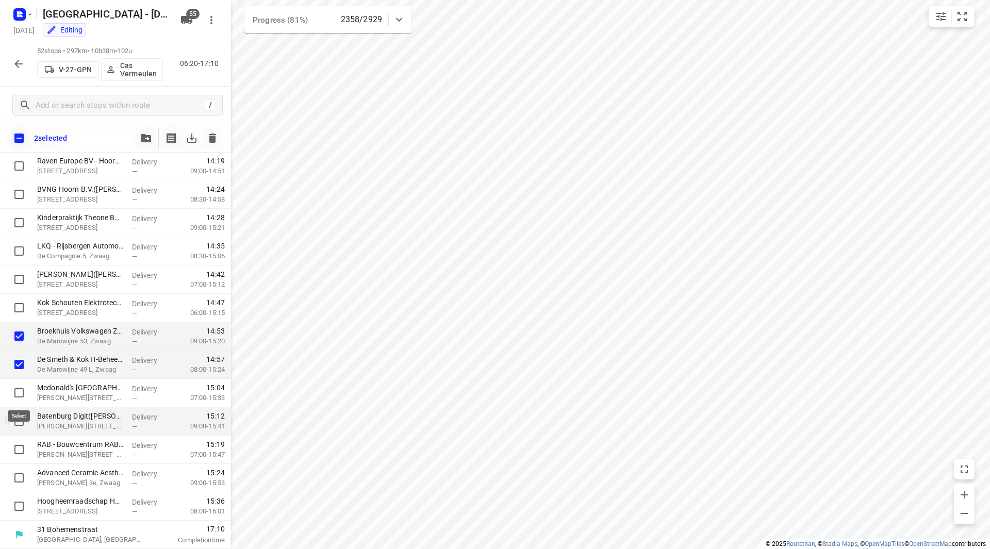
drag, startPoint x: 18, startPoint y: 390, endPoint x: 20, endPoint y: 407, distance: 17.1
click at [19, 390] on input "checkbox" at bounding box center [19, 393] width 21 height 21
checkbox input "true"
click at [18, 417] on input "checkbox" at bounding box center [19, 421] width 21 height 21
checkbox input "true"
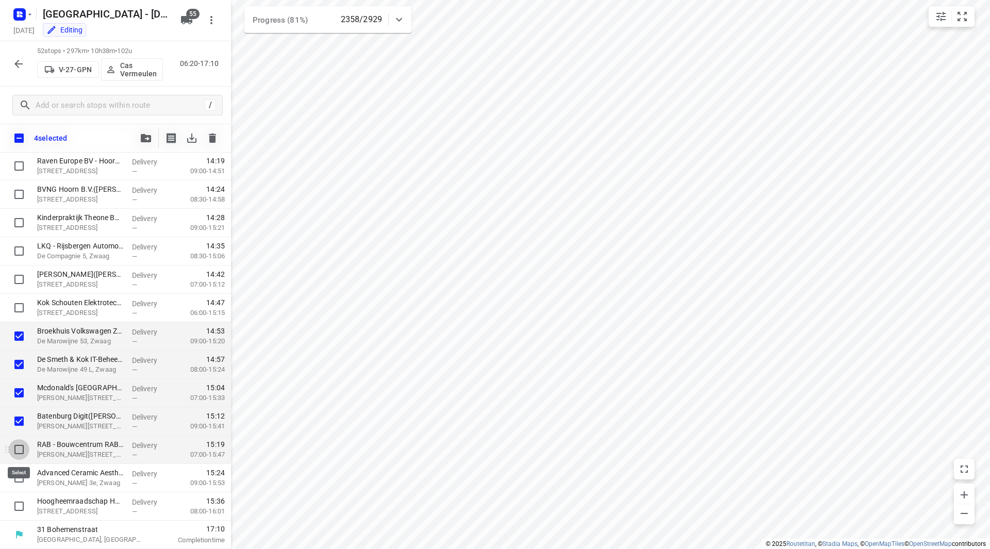
click at [20, 452] on input "checkbox" at bounding box center [19, 449] width 21 height 21
checkbox input "true"
click at [23, 472] on input "checkbox" at bounding box center [19, 478] width 21 height 21
checkbox input "true"
click at [23, 490] on div at bounding box center [16, 478] width 33 height 28
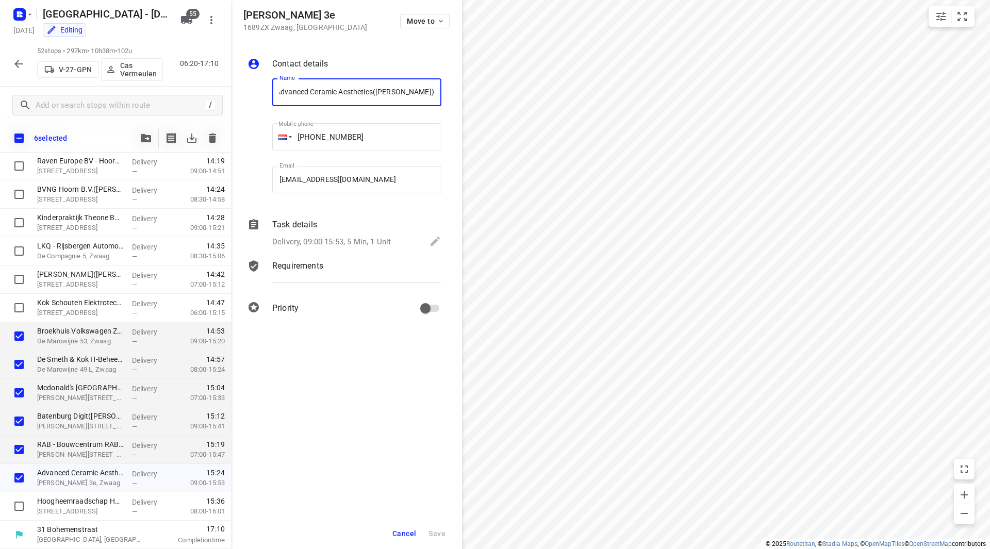
scroll to position [0, 0]
click at [409, 533] on span "Cancel" at bounding box center [404, 534] width 24 height 8
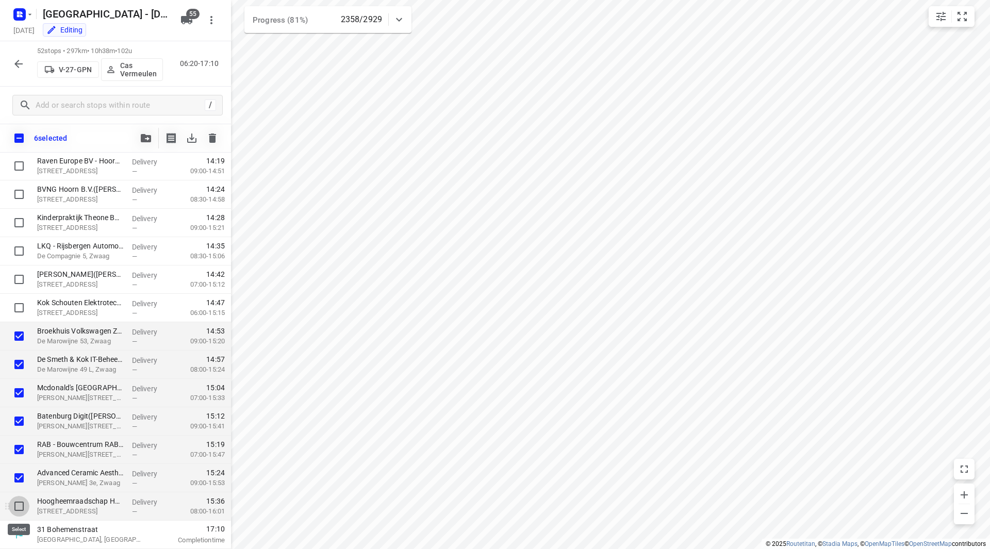
click at [23, 506] on input "checkbox" at bounding box center [19, 506] width 21 height 21
checkbox input "true"
click at [142, 141] on icon "button" at bounding box center [146, 138] width 10 height 8
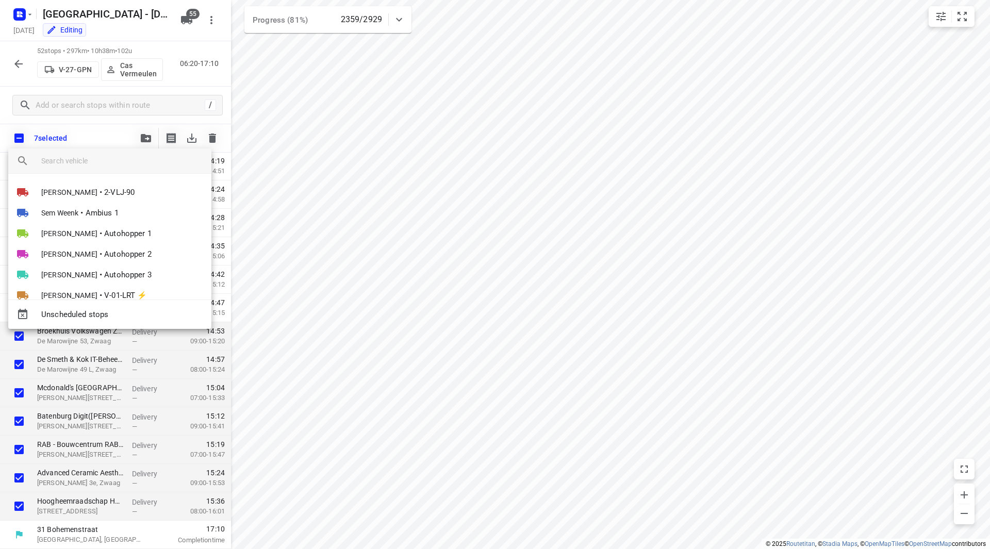
click at [107, 164] on input "search vehicle" at bounding box center [122, 160] width 162 height 15
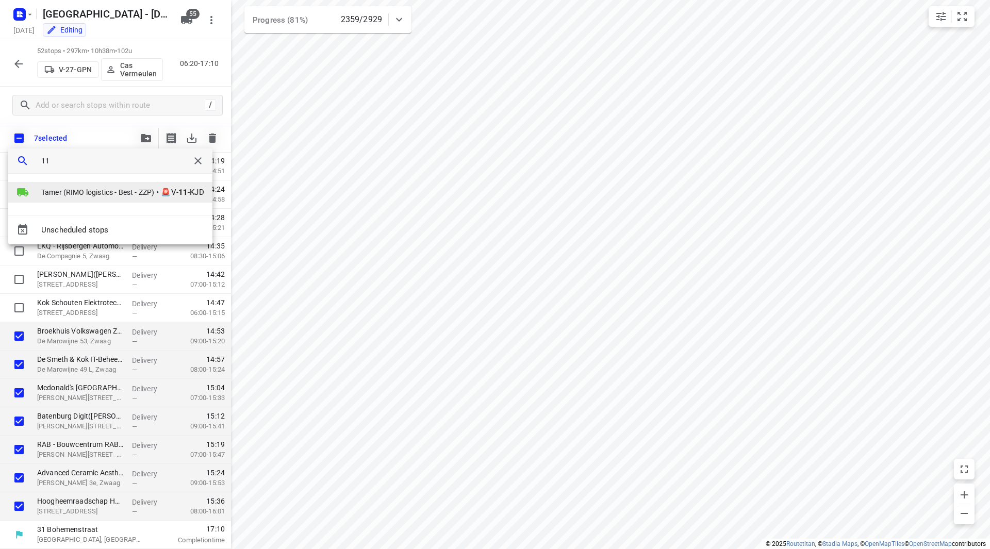
type input "11"
click at [77, 193] on span "Tamer (RIMO logistics - Best - ZZP)" at bounding box center [97, 192] width 113 height 10
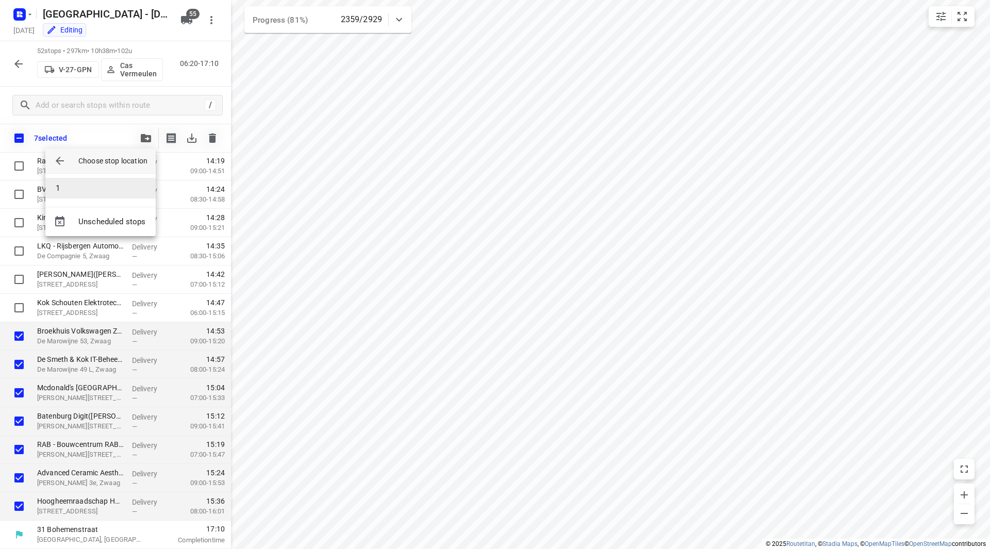
click at [84, 185] on li "1" at bounding box center [100, 188] width 110 height 21
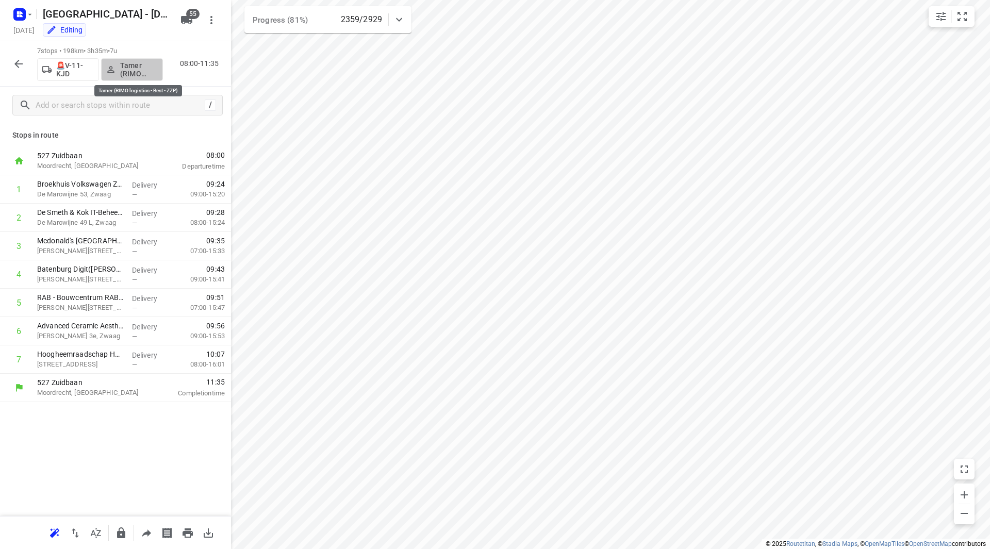
click at [134, 73] on p "Tamer (RIMO logistics - Best - ZZP)" at bounding box center [139, 69] width 38 height 17
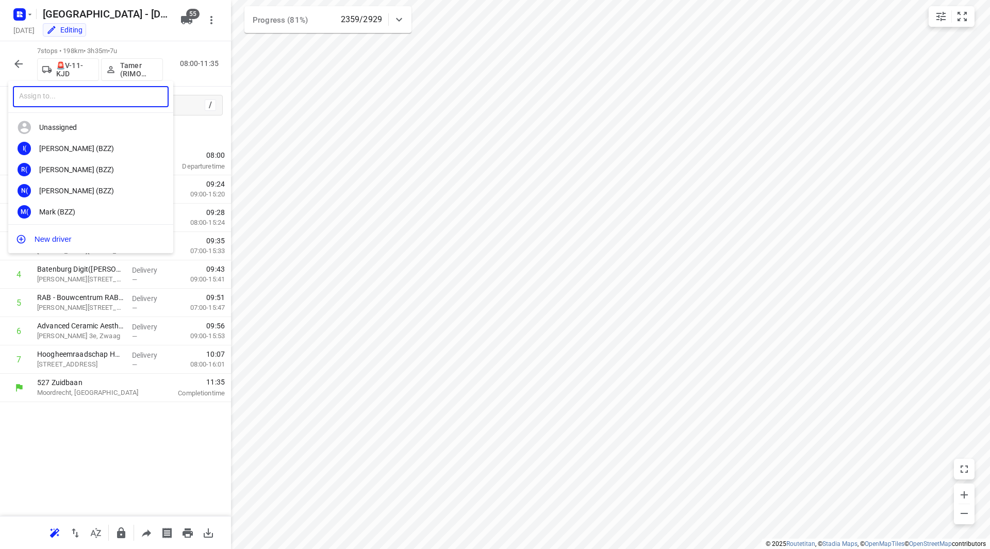
click at [108, 102] on input "text" at bounding box center [91, 96] width 156 height 21
type input "sven"
click at [76, 170] on div "Sven Hageman" at bounding box center [93, 170] width 108 height 8
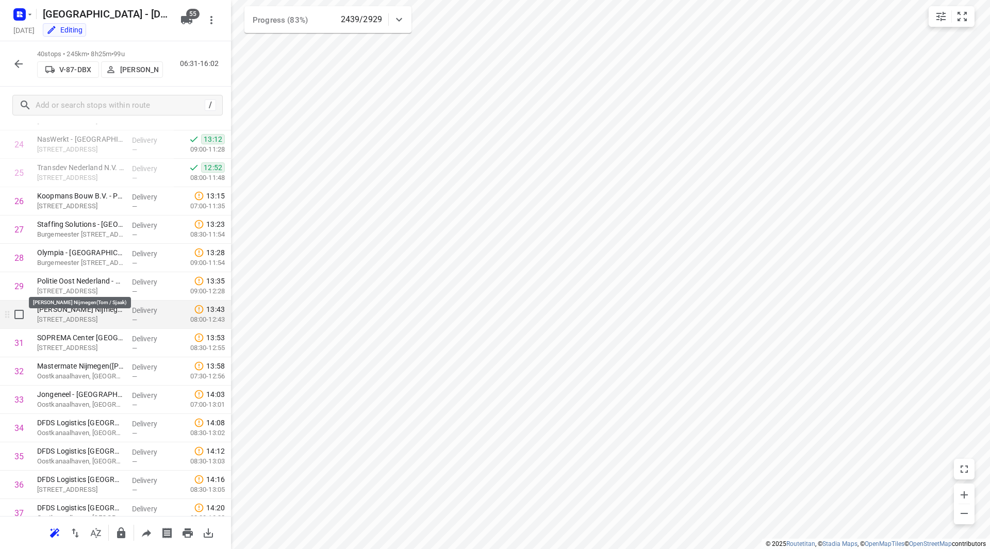
scroll to position [722, 0]
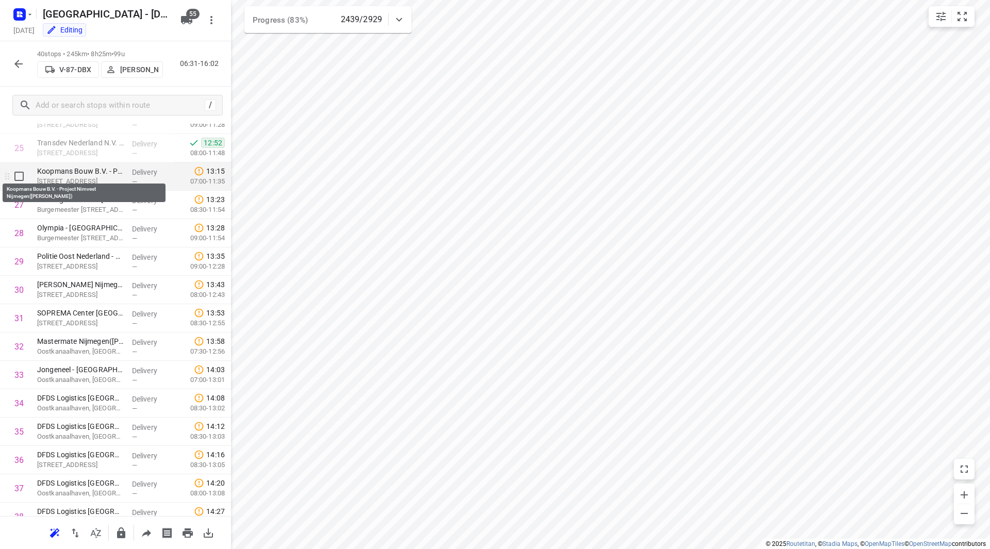
click at [96, 176] on p "Koopmans Bouw B.V. - Project Nimvest Nijmegen(Ilse Bloemen)" at bounding box center [80, 171] width 87 height 10
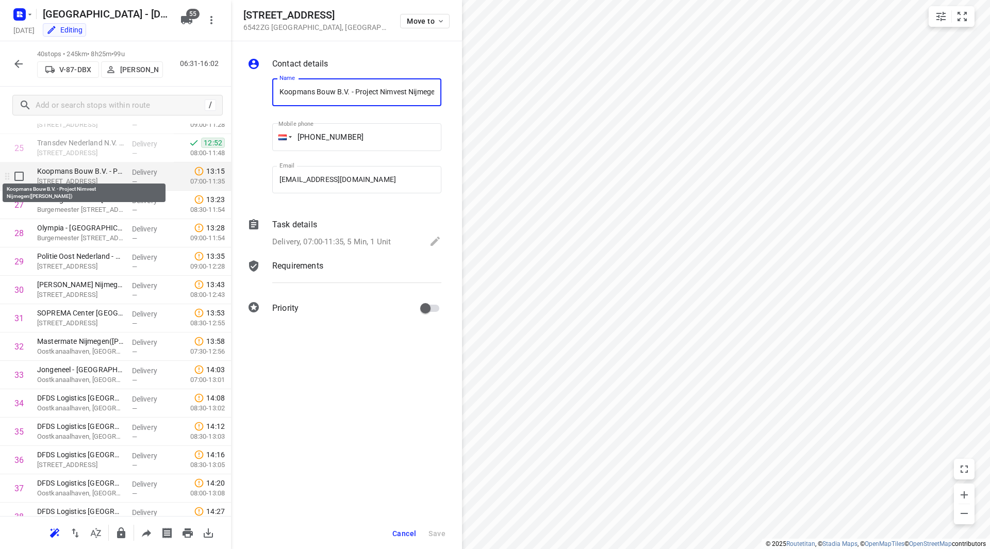
scroll to position [0, 54]
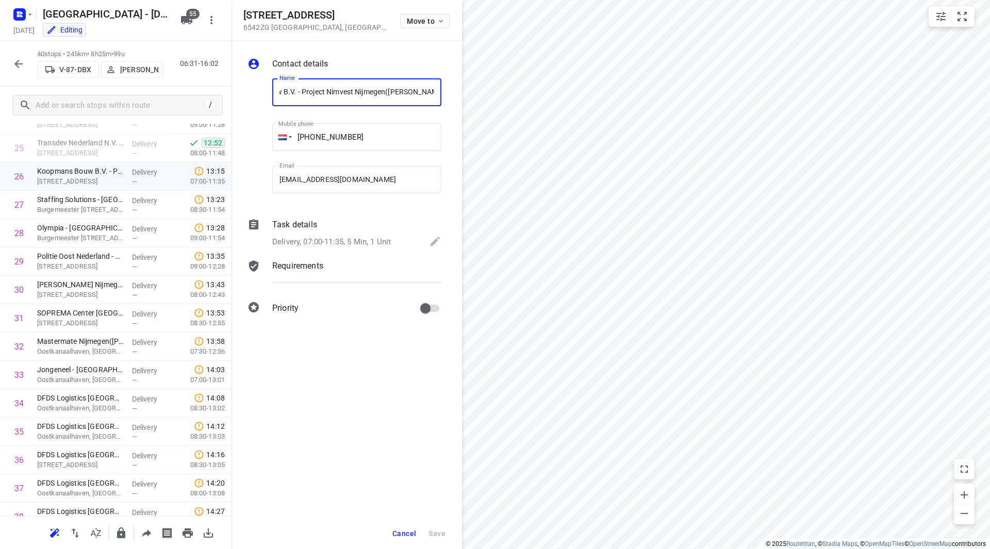
click at [323, 238] on p "Delivery, 07:00-11:35, 5 Min, 1 Unit" at bounding box center [331, 242] width 119 height 12
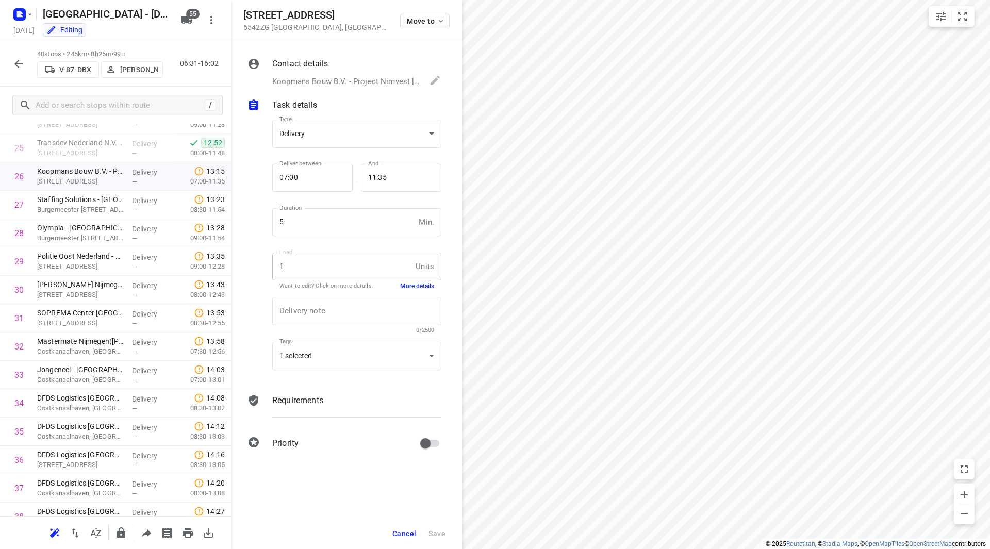
click at [417, 286] on button "More details" at bounding box center [417, 286] width 34 height 9
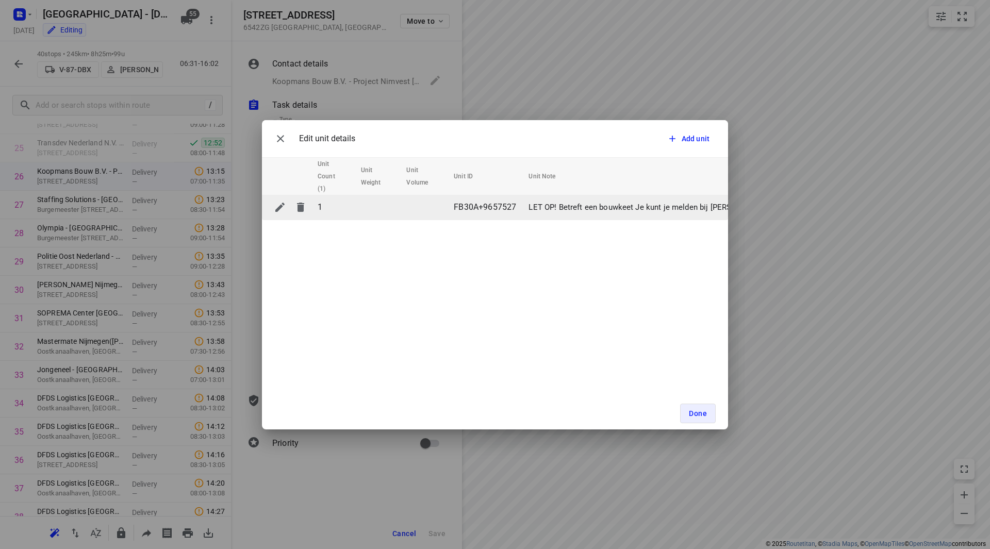
click at [573, 209] on p "LET OP! Betreft een bouwkeet Je kunt je melden bij Freddy Pierik en de FB netje…" at bounding box center [692, 208] width 327 height 12
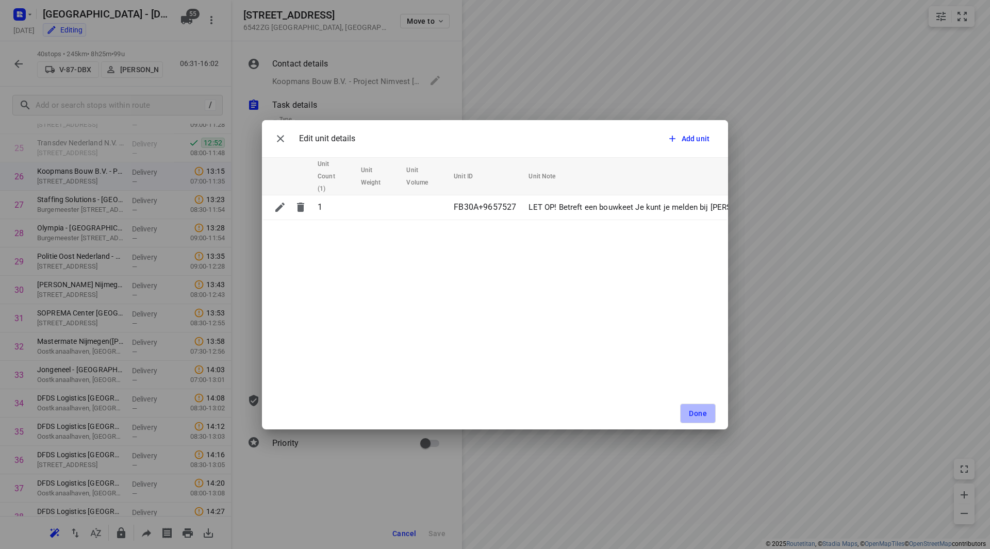
drag, startPoint x: 700, startPoint y: 409, endPoint x: 705, endPoint y: 415, distance: 7.3
click at [699, 409] on span "Done" at bounding box center [698, 413] width 18 height 8
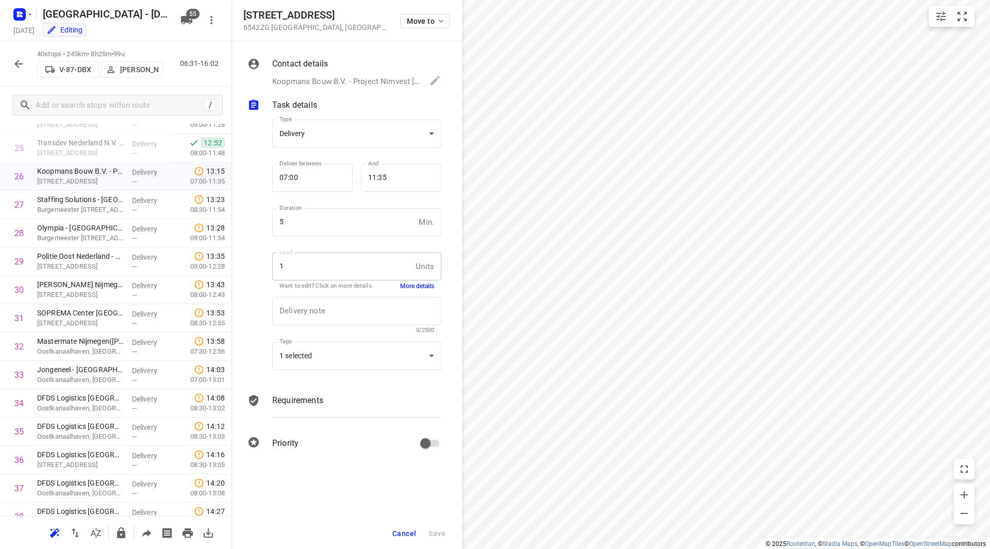
click at [359, 82] on p "Koopmans Bouw B.V. - Project Nimvest Nijmegen(Ilse Bloemen), +31613646758, deli…" at bounding box center [345, 82] width 147 height 12
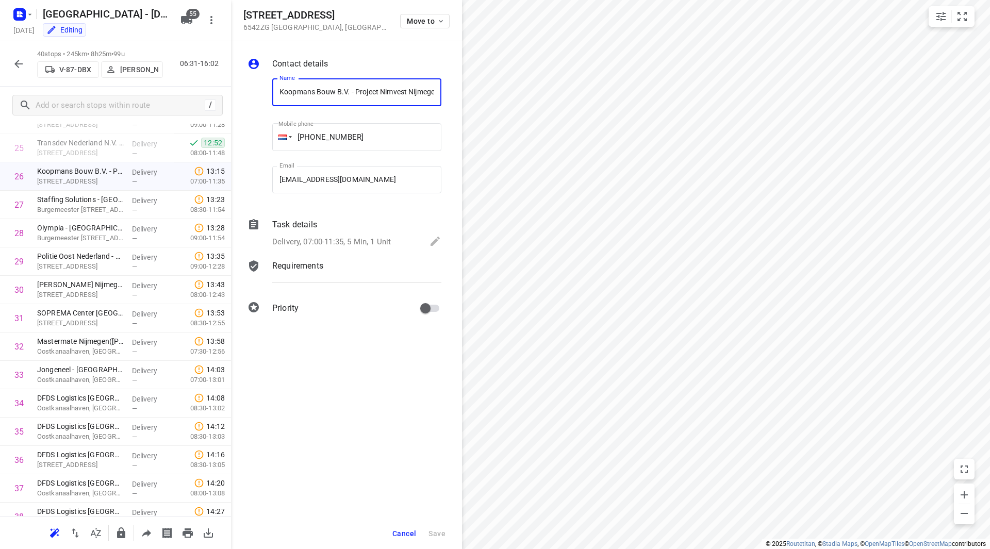
drag, startPoint x: 406, startPoint y: 91, endPoint x: 353, endPoint y: 90, distance: 53.6
click at [353, 90] on input "Koopmans Bouw B.V. - Project Nimvest Nijmegen(Ilse Bloemen)" at bounding box center [356, 92] width 169 height 28
click at [378, 91] on input "Koopmans Bouw B.V. - Project Nimvest Nijmegen(Ilse Bloemen)" at bounding box center [356, 92] width 169 height 28
click at [382, 91] on input "Koopmans Bouw B.V. - Project Nimvest Nijmegen(Ilse Bloemen)" at bounding box center [356, 92] width 169 height 28
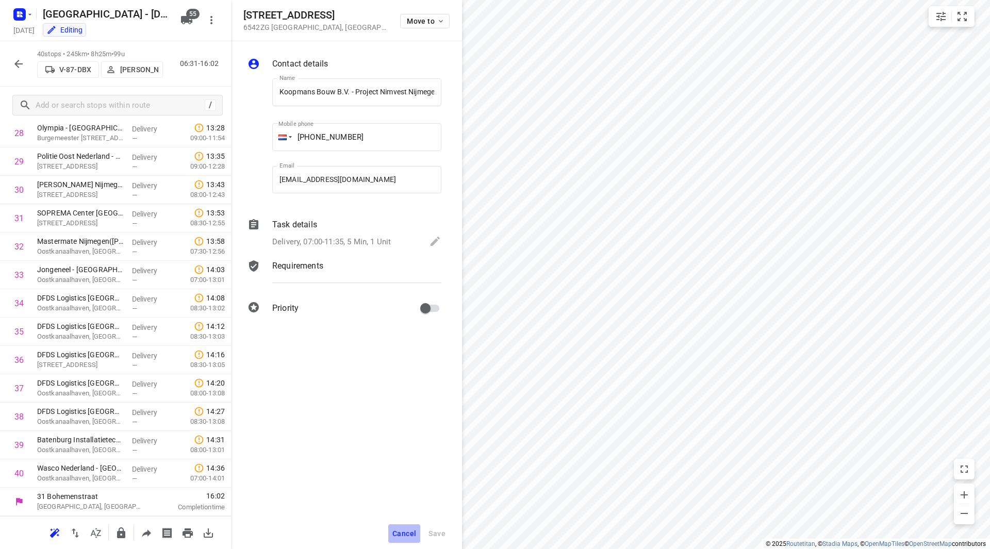
click at [389, 539] on button "Cancel" at bounding box center [404, 533] width 32 height 19
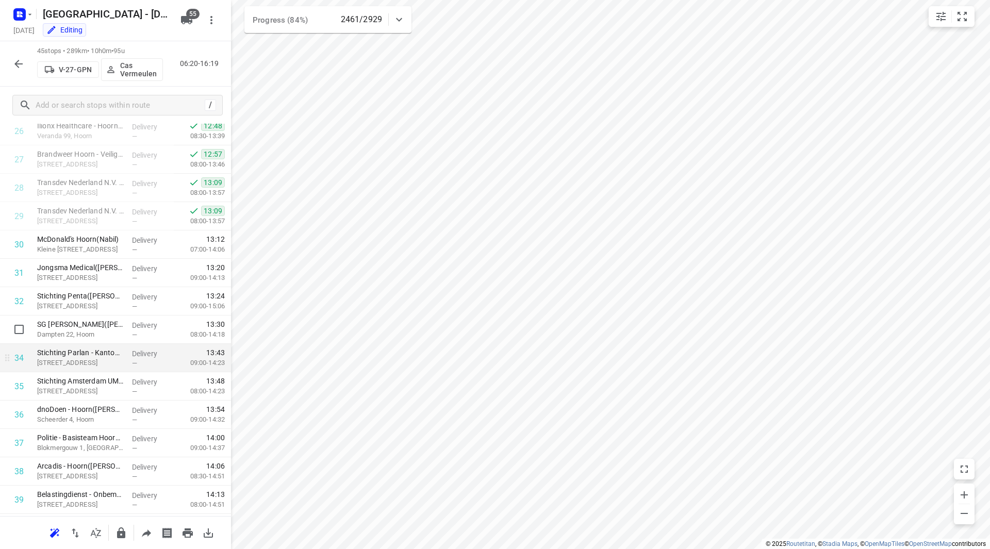
scroll to position [770, 0]
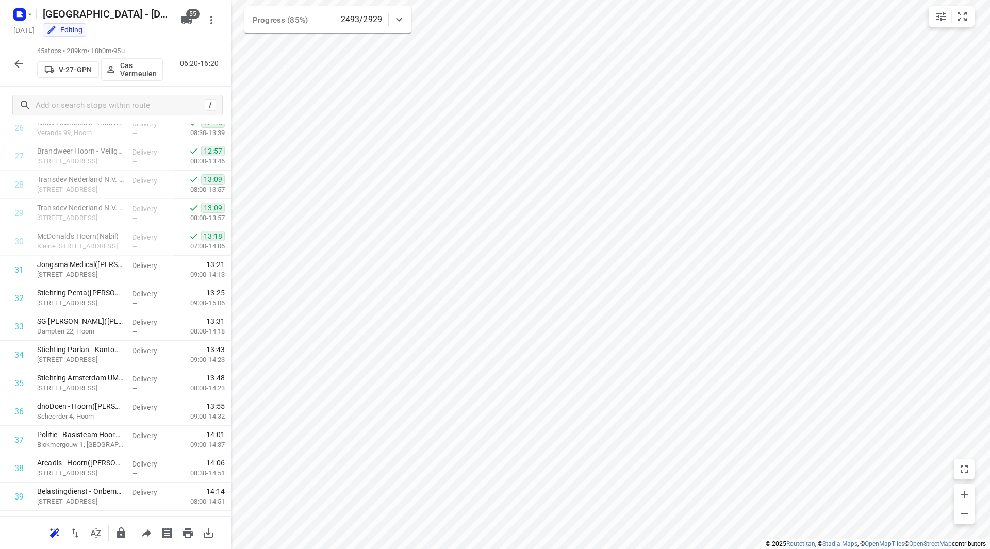
click at [27, 63] on button "button" at bounding box center [18, 64] width 21 height 21
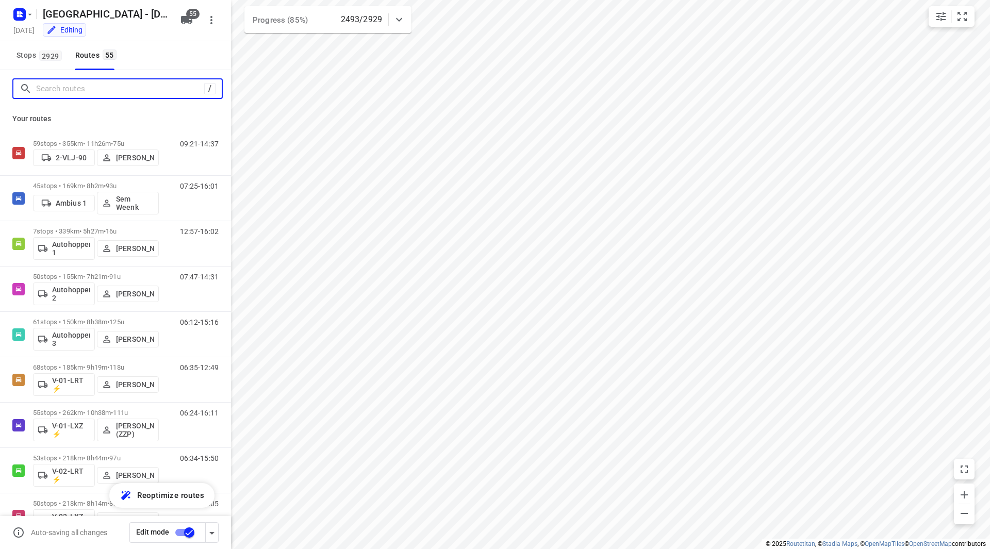
click at [144, 89] on input "Search routes" at bounding box center [120, 89] width 168 height 16
type input "s"
click at [124, 91] on input "Search routes" at bounding box center [129, 89] width 186 height 16
click at [120, 86] on input "Search routes" at bounding box center [129, 89] width 186 height 16
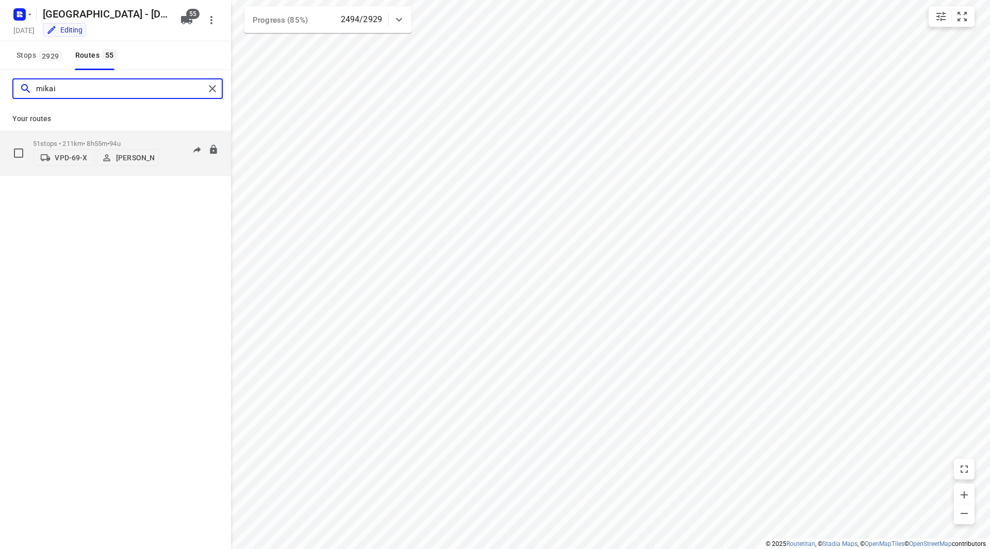
type input "mikai"
click at [134, 136] on div "51 stops • 211km • 8h55m • 94u VPD-69-X Mikai Warmelink" at bounding box center [96, 153] width 126 height 37
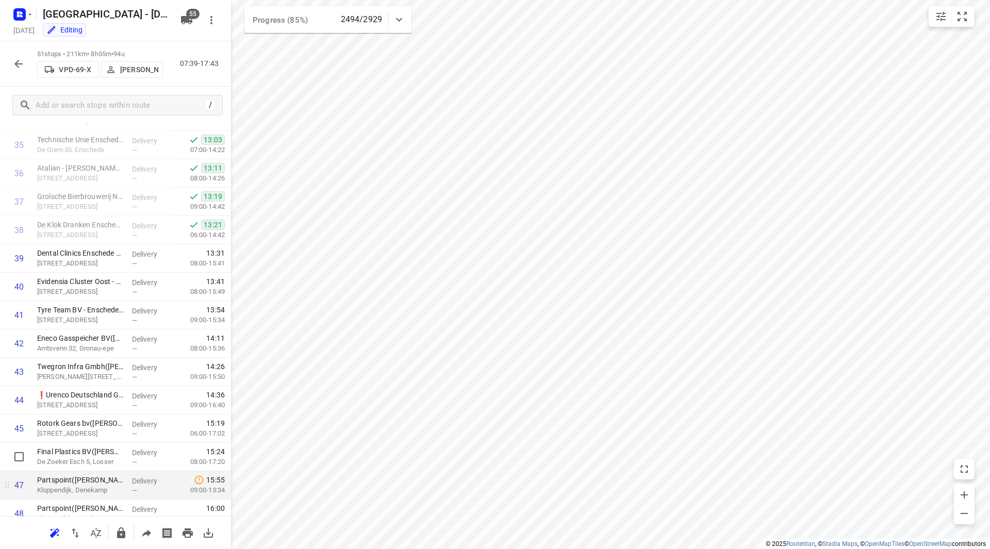
scroll to position [1134, 0]
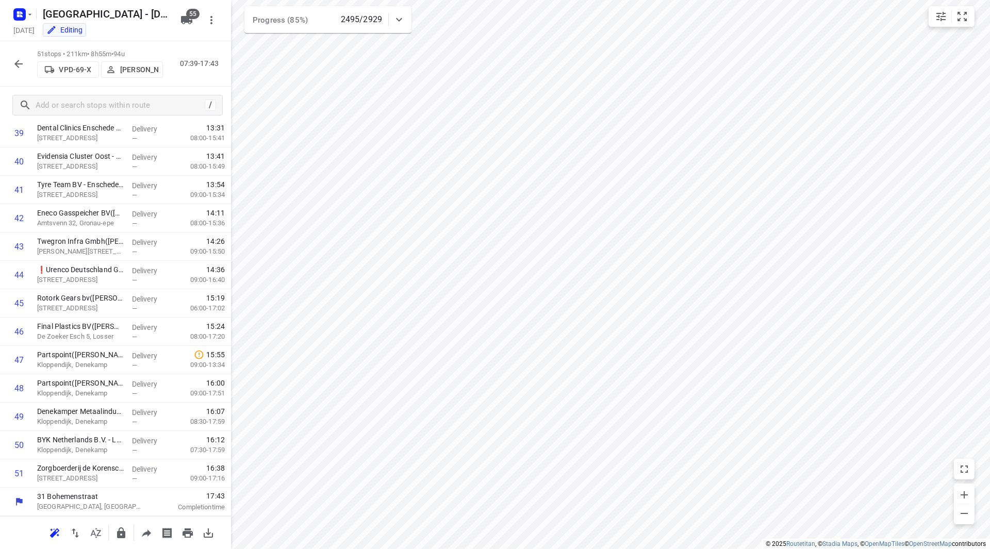
click at [19, 61] on icon "button" at bounding box center [18, 64] width 8 height 8
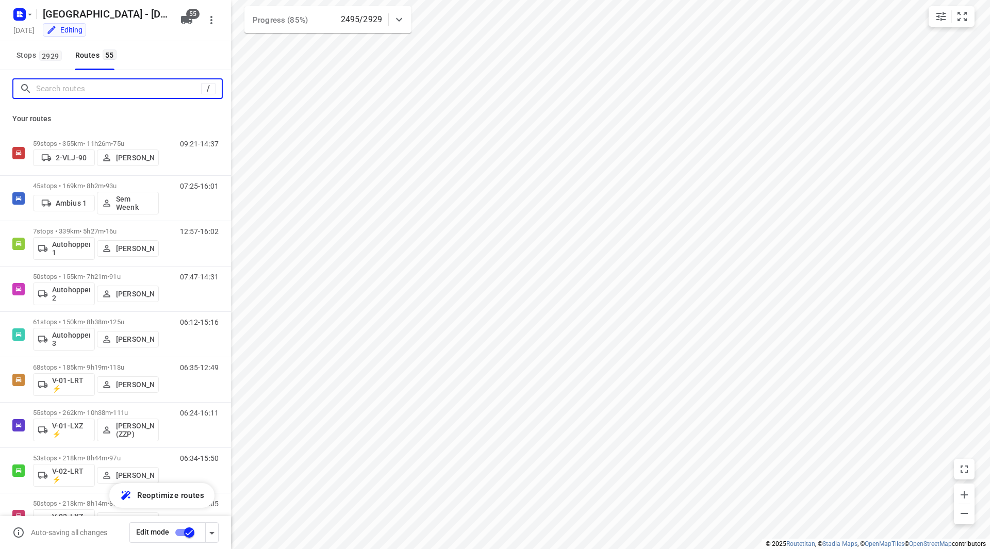
click at [83, 86] on input "Search routes" at bounding box center [118, 89] width 165 height 16
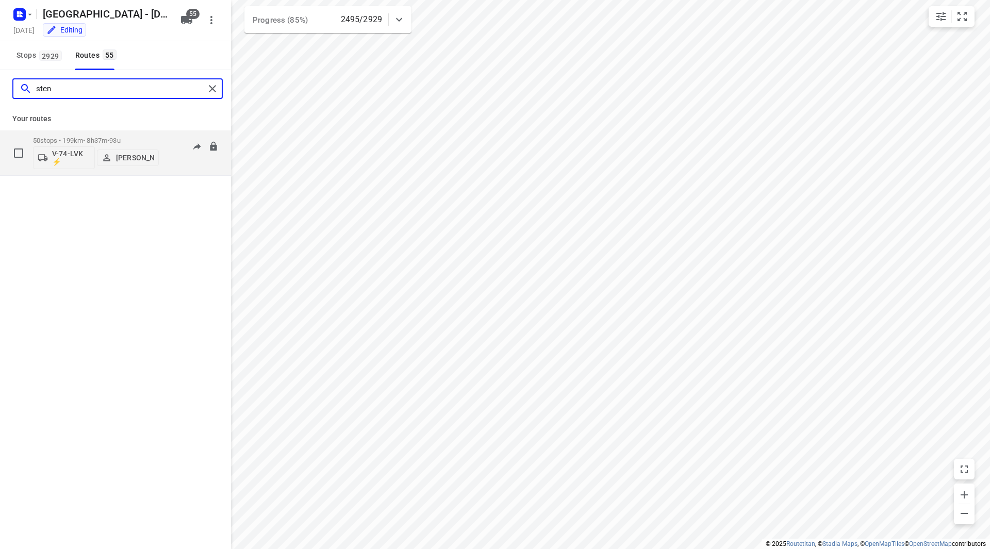
type input "sten"
click at [144, 134] on div "50 stops • 199km • 8h37m • 93u V-74-LVK ⚡ Sten Sturgess" at bounding box center [96, 152] width 126 height 43
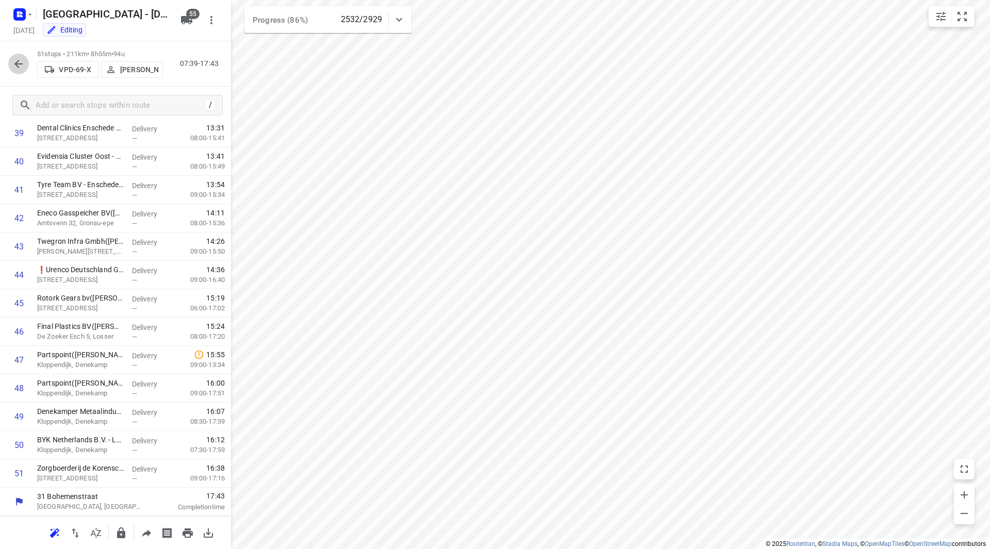
click at [19, 58] on icon "button" at bounding box center [18, 64] width 12 height 12
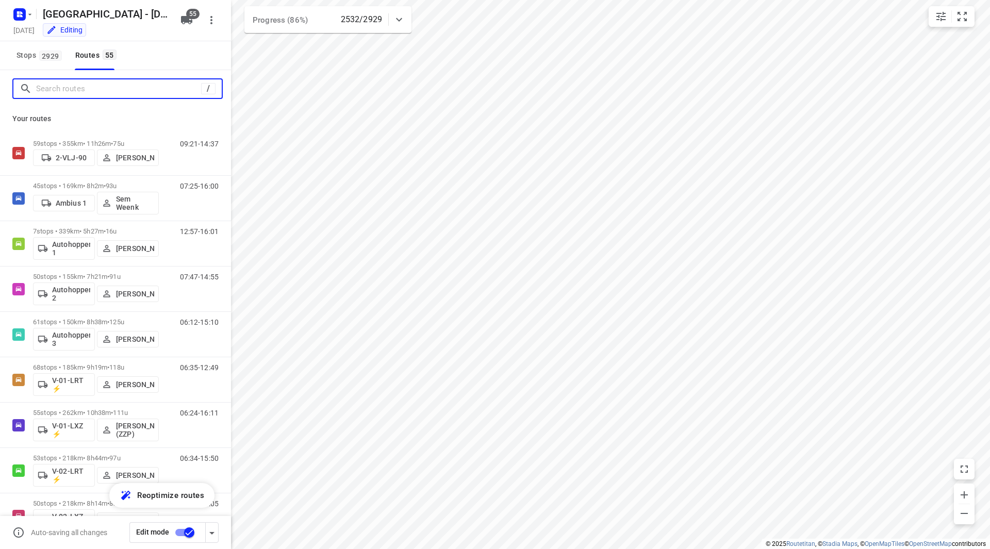
click at [99, 86] on input "Search routes" at bounding box center [118, 89] width 165 height 16
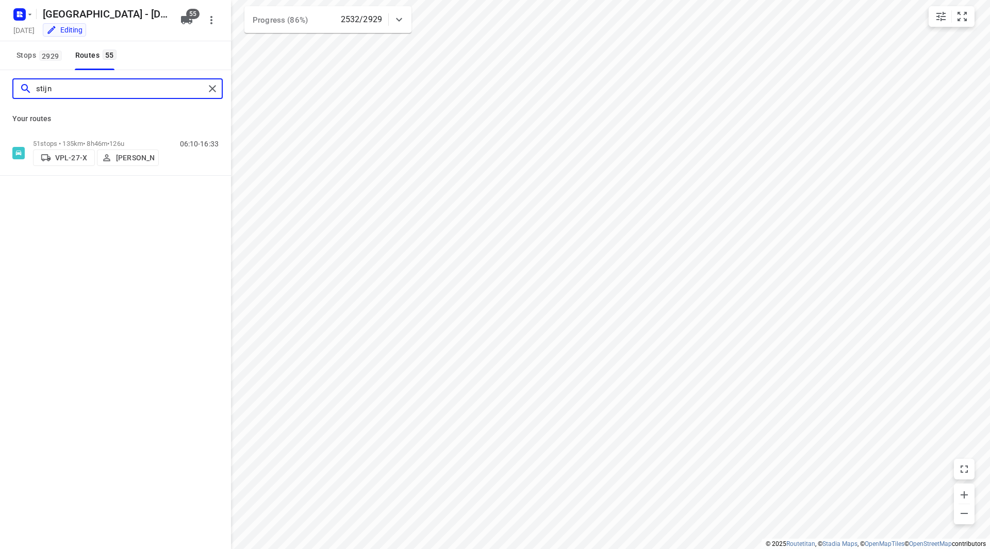
type input "stijn"
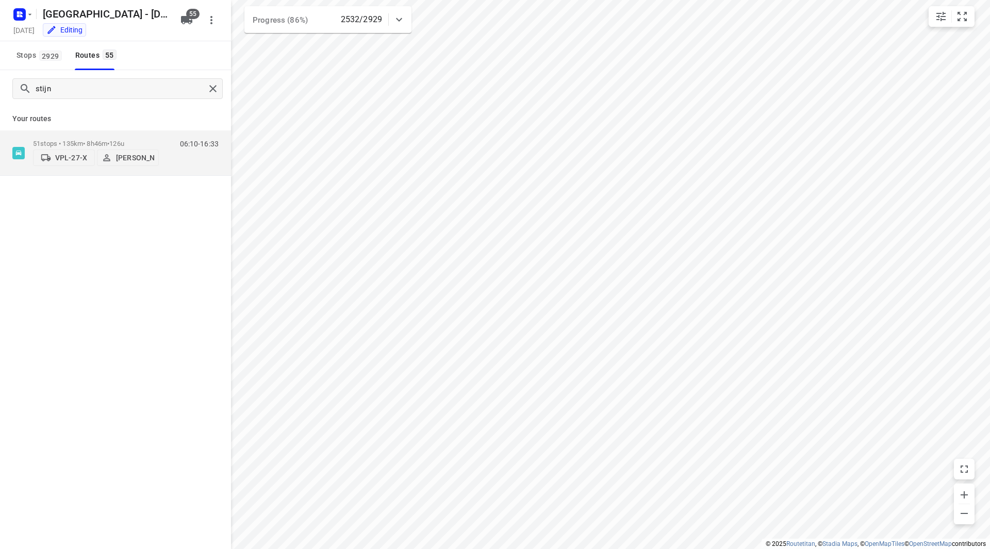
click at [144, 128] on div "Your routes 51 stops • 135km • 8h46m • 126u VPL-27-X Stijn Van Maarle 06:10-16:…" at bounding box center [115, 141] width 231 height 69
click at [151, 140] on p "51 stops • 135km • 8h46m • 126u" at bounding box center [96, 144] width 126 height 8
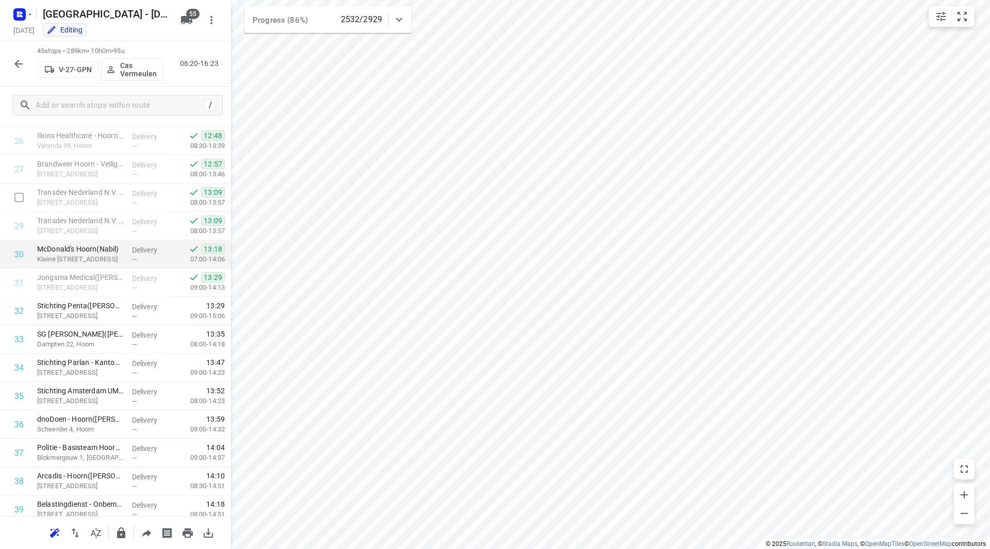
scroll to position [825, 0]
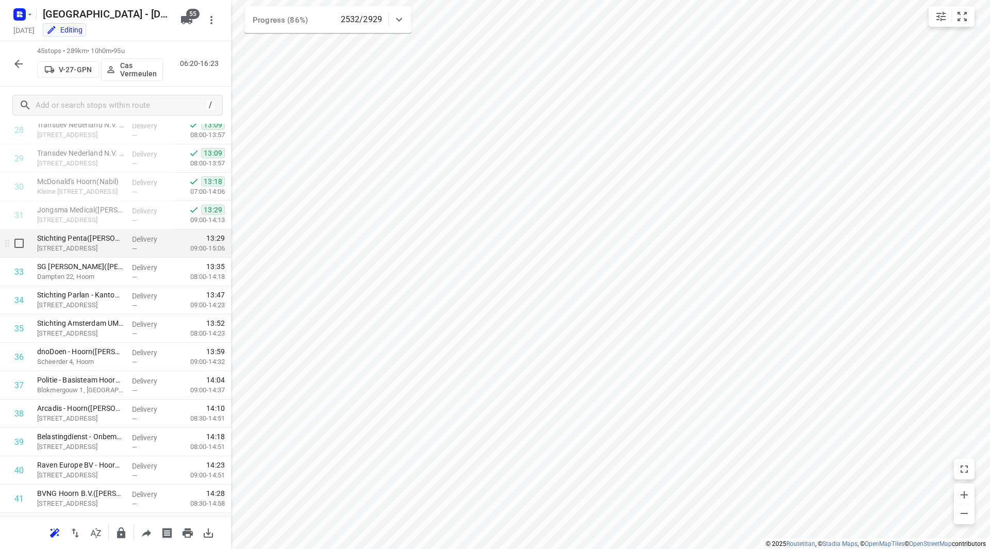
click at [67, 242] on p "Stichting Penta(Chantal Wursten)" at bounding box center [80, 238] width 87 height 10
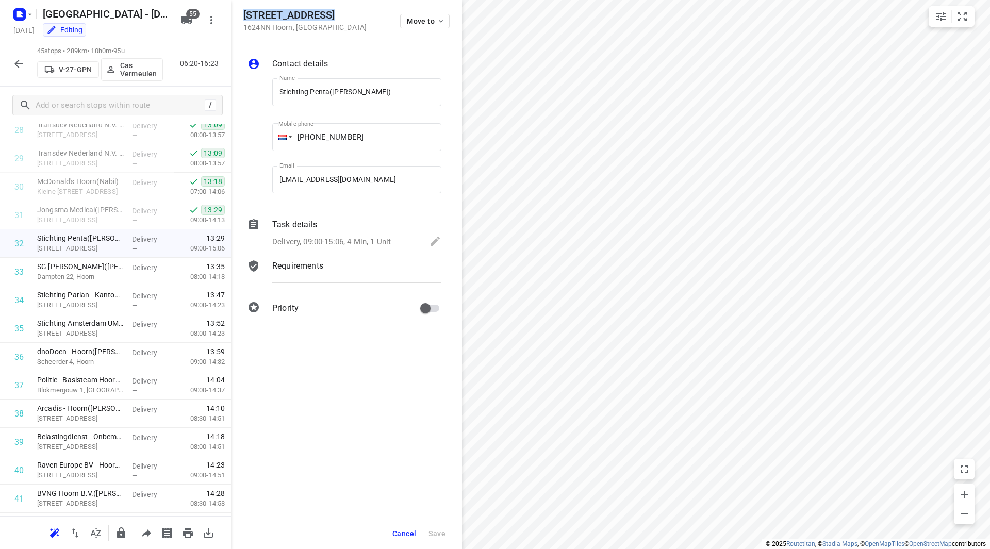
drag, startPoint x: 324, startPoint y: 13, endPoint x: 242, endPoint y: 11, distance: 82.0
click at [242, 11] on div "Maelsonstraat 28 1624NN Hoorn , Netherlands Move to" at bounding box center [346, 20] width 231 height 41
copy h5 "Maelsonstraat 28"
click at [408, 532] on span "Cancel" at bounding box center [404, 534] width 24 height 8
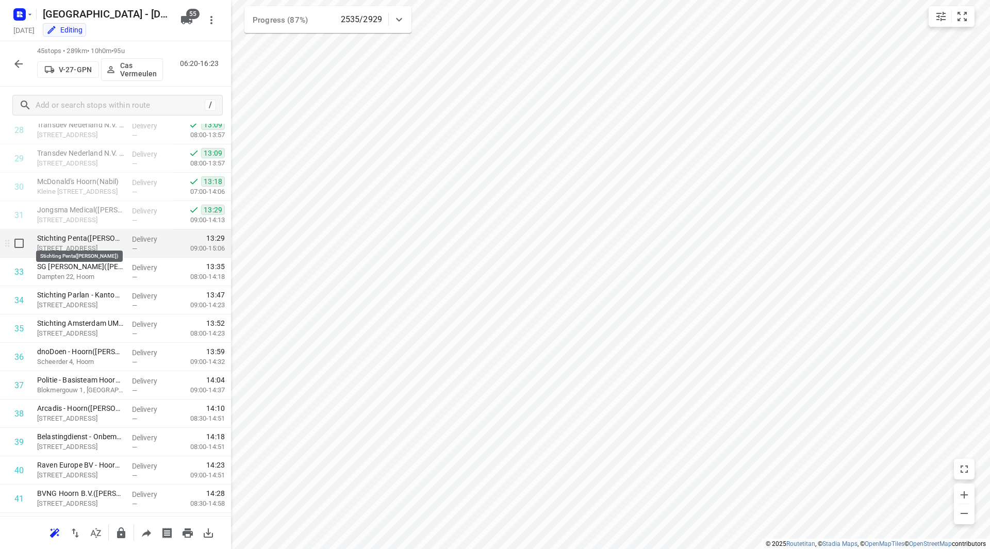
click at [73, 242] on p "Stichting Penta(Chantal Wursten)" at bounding box center [80, 238] width 87 height 10
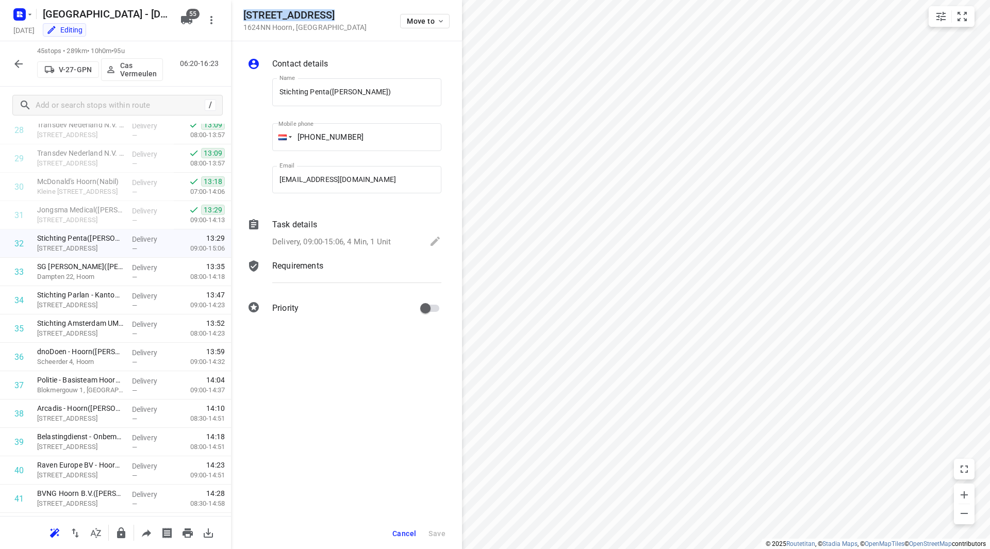
drag, startPoint x: 322, startPoint y: 16, endPoint x: 244, endPoint y: 18, distance: 77.4
click at [244, 18] on h5 "Maelsonstraat 28" at bounding box center [304, 15] width 123 height 12
copy h5 "Maelsonstraat 28"
click at [411, 533] on button "Cancel" at bounding box center [404, 533] width 32 height 19
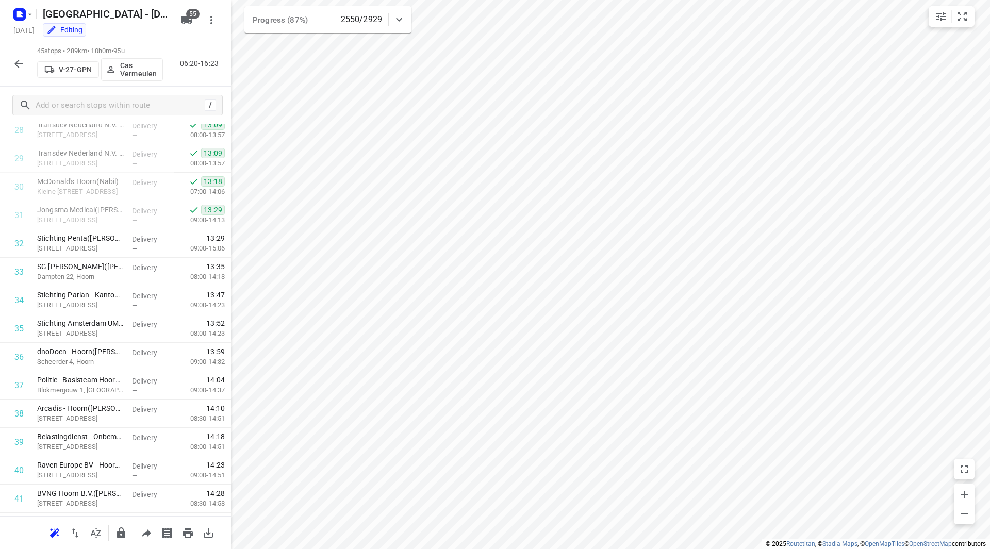
click at [19, 64] on icon "button" at bounding box center [18, 64] width 8 height 8
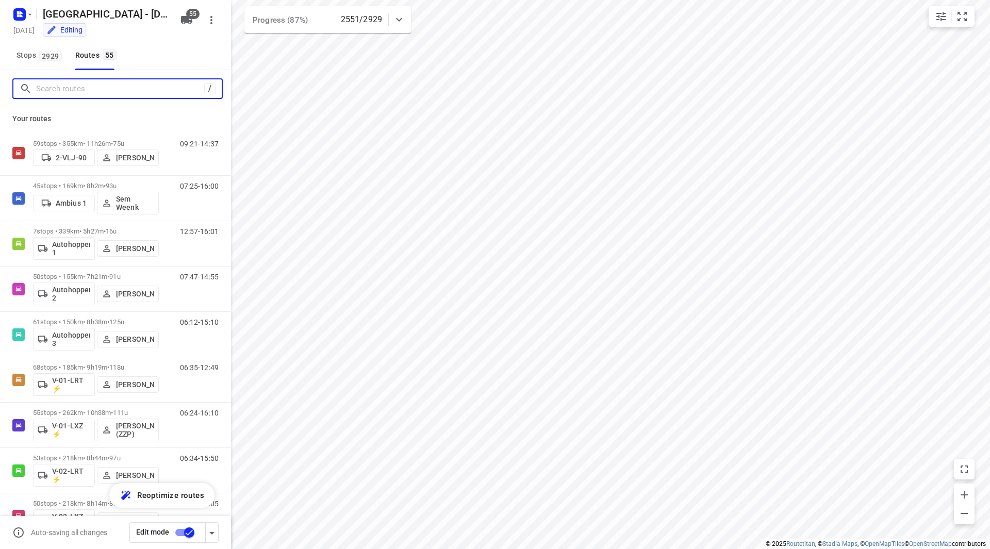
click at [65, 88] on input "Search routes" at bounding box center [120, 89] width 168 height 16
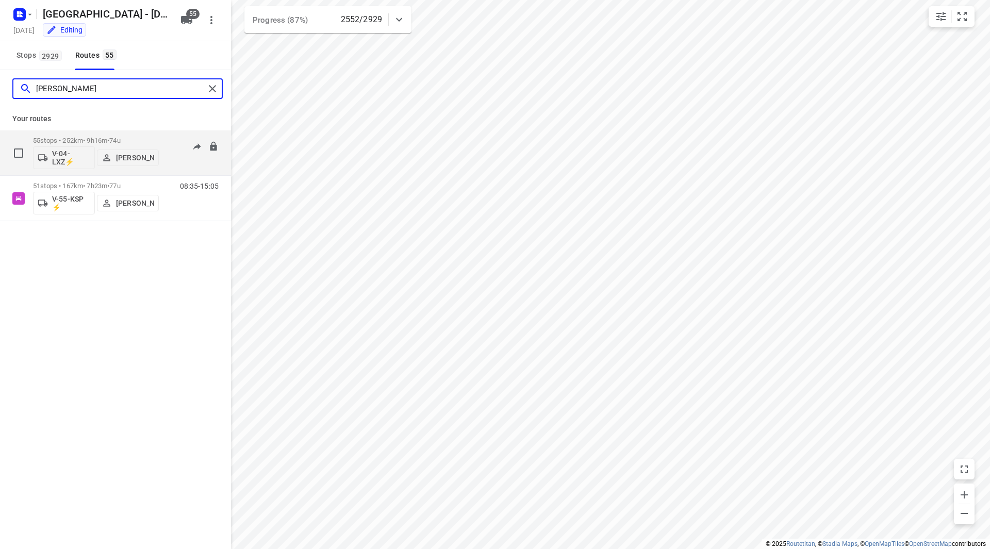
type input "kim"
click at [157, 137] on p "55 stops • 252km • 9h16m • 74u" at bounding box center [96, 141] width 126 height 8
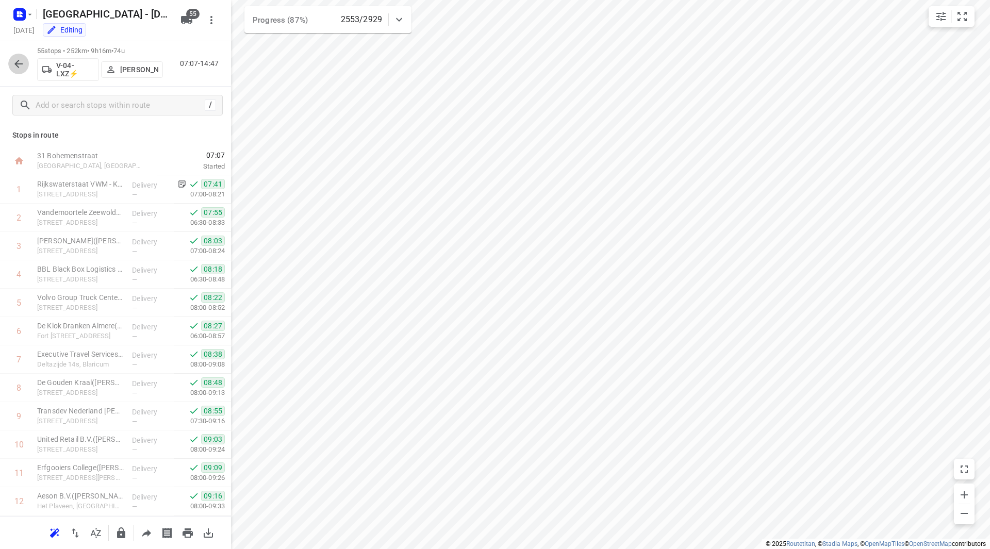
click at [25, 60] on button "button" at bounding box center [18, 64] width 21 height 21
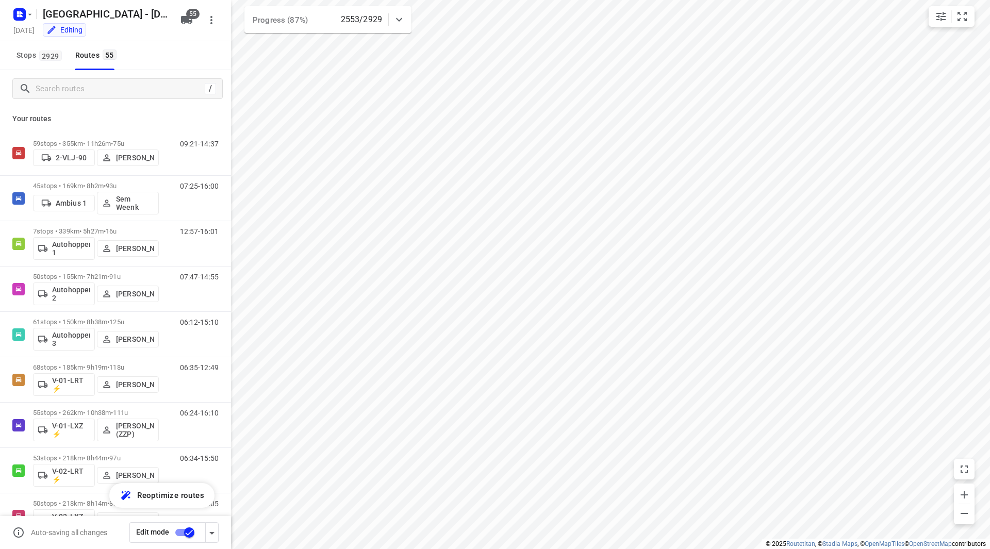
click at [73, 103] on div "/" at bounding box center [115, 88] width 231 height 37
click at [74, 91] on input "Search routes" at bounding box center [118, 89] width 165 height 16
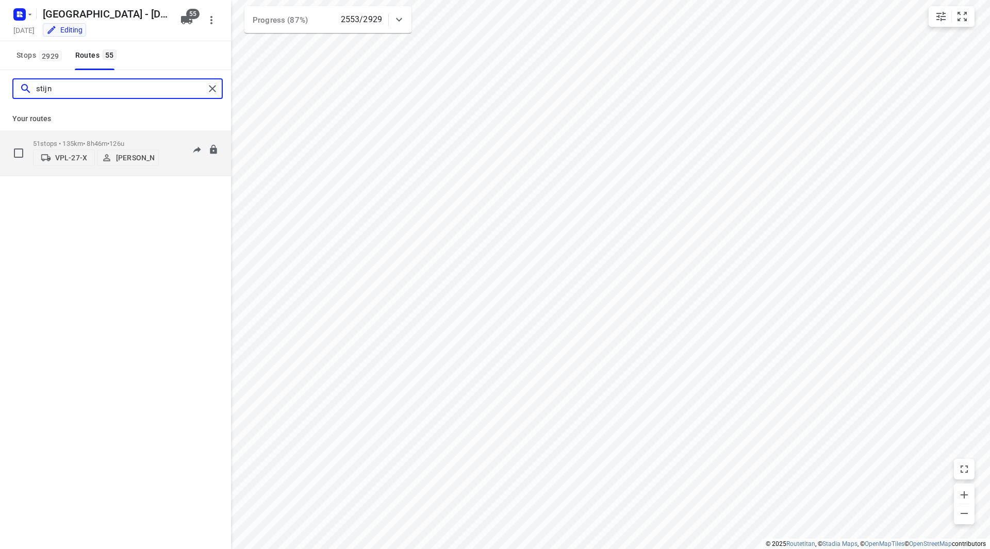
type input "stijn"
click at [144, 140] on p "51 stops • 135km • 8h46m • 126u" at bounding box center [96, 144] width 126 height 8
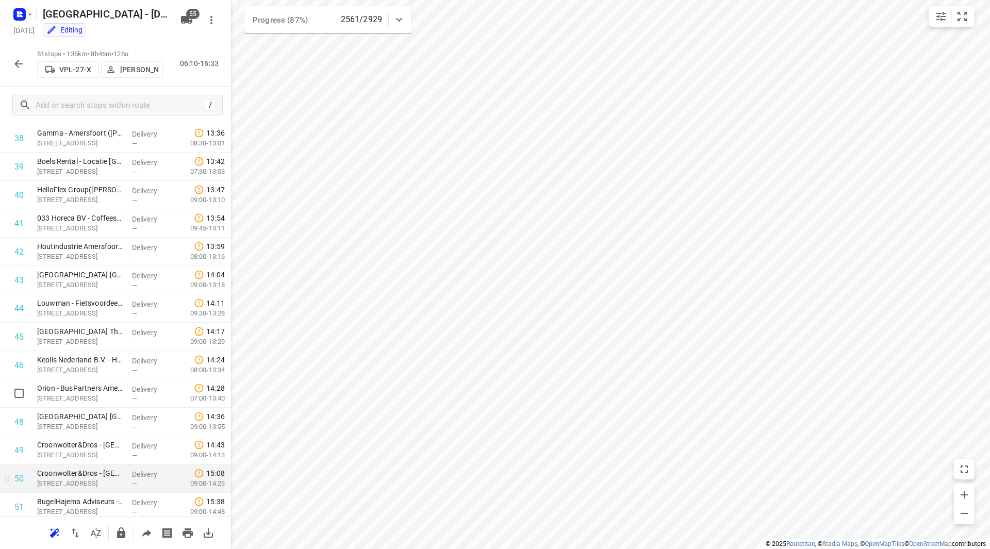
scroll to position [1134, 0]
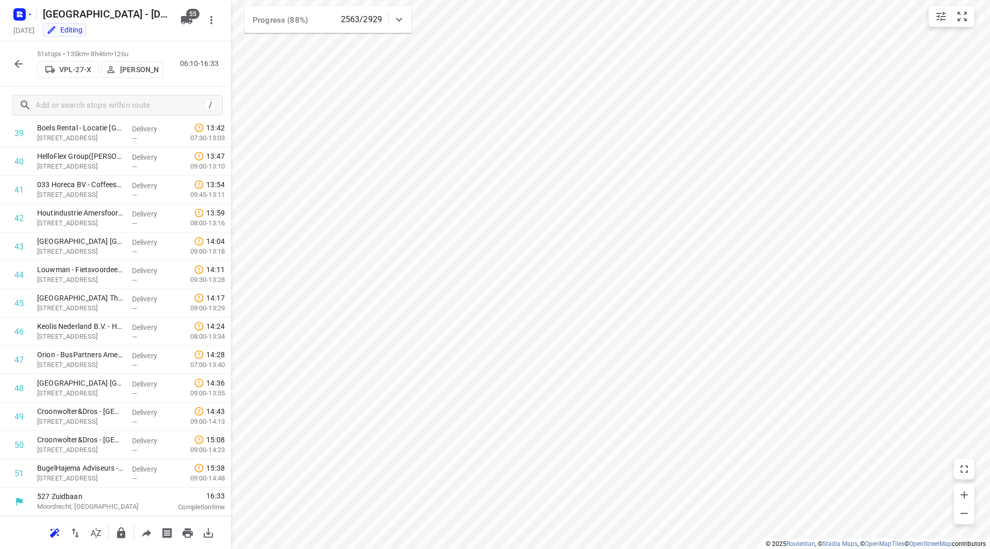
click at [9, 64] on button "button" at bounding box center [18, 64] width 21 height 21
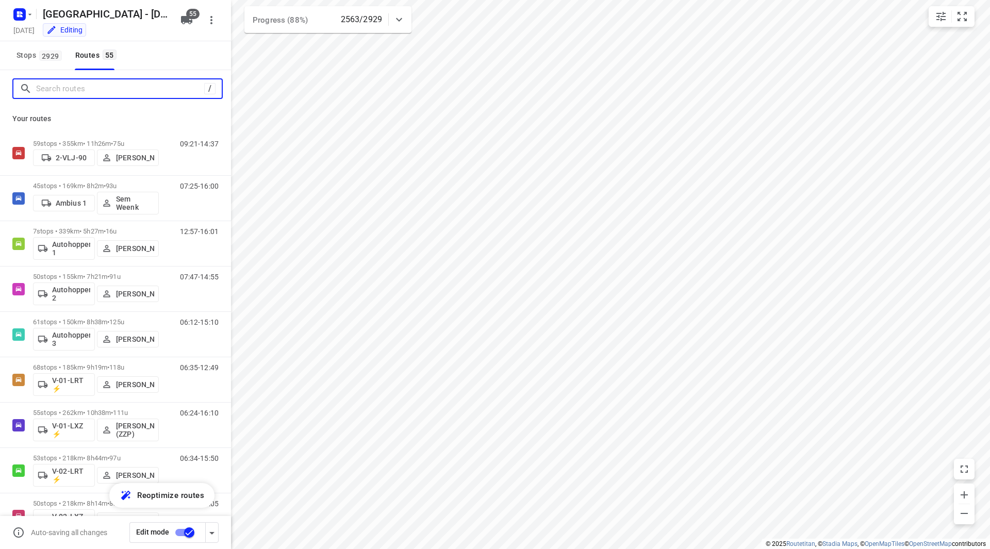
click at [56, 89] on input "Search routes" at bounding box center [120, 89] width 168 height 16
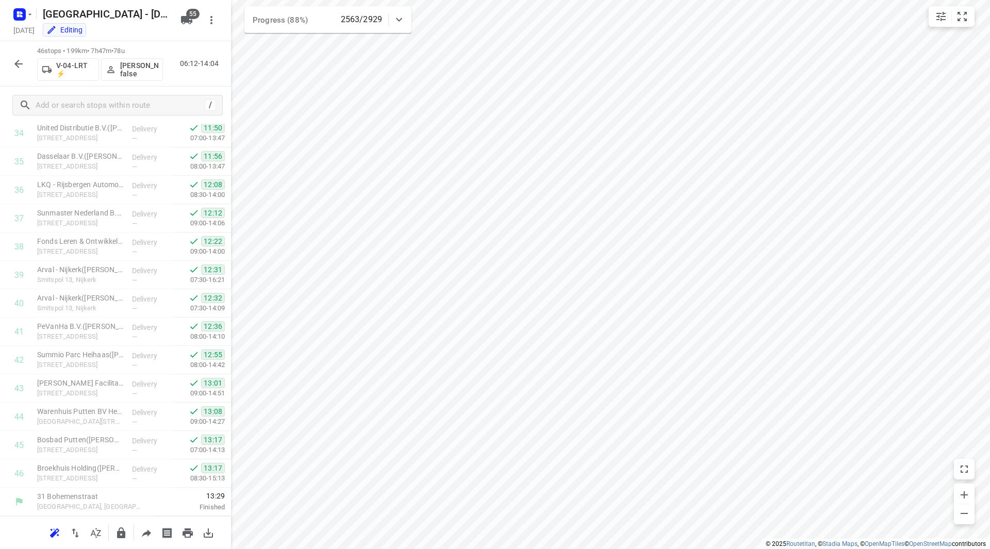
scroll to position [992, 0]
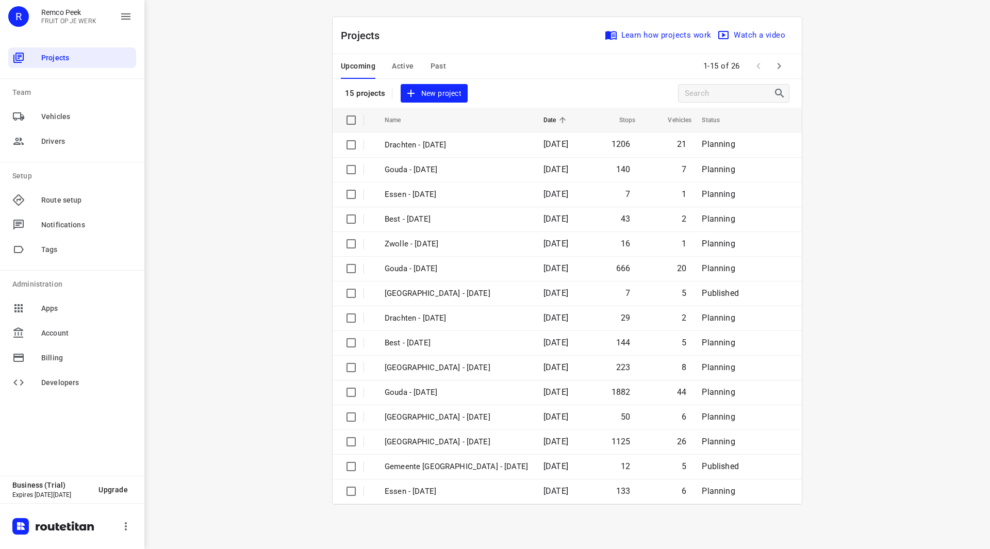
click at [403, 70] on span "Active" at bounding box center [403, 66] width 22 height 13
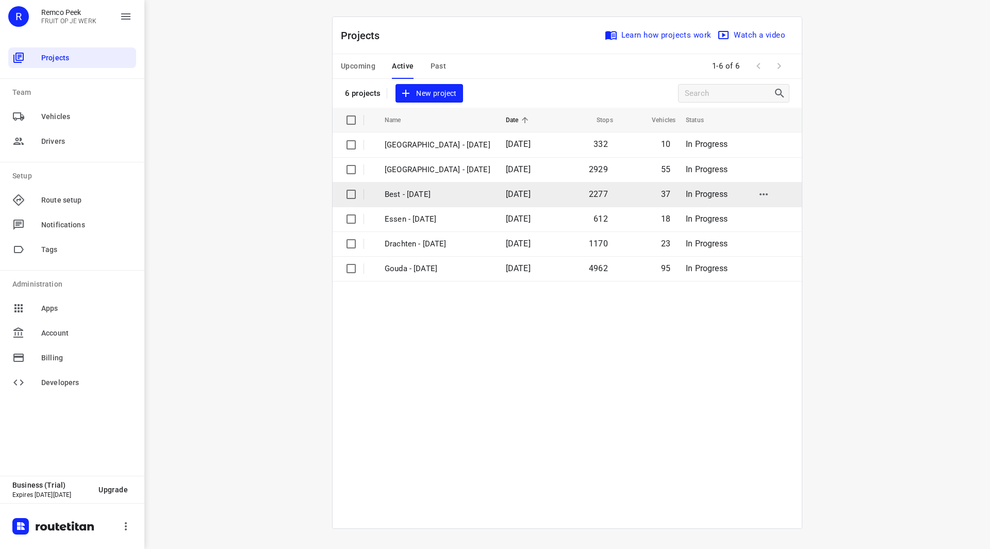
click at [418, 191] on p "Best - [DATE]" at bounding box center [438, 195] width 106 height 12
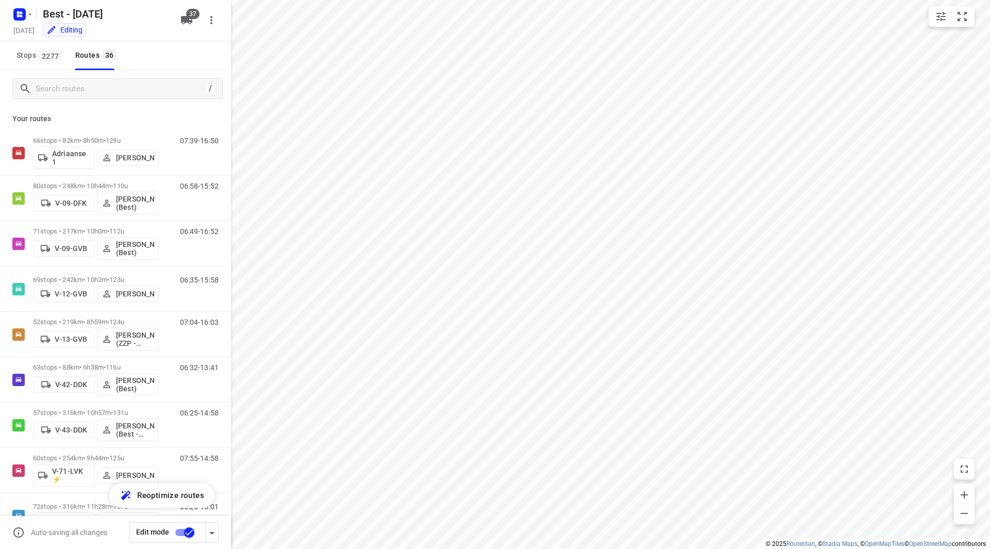
checkbox input "true"
click at [98, 88] on input "Search routes" at bounding box center [118, 89] width 165 height 16
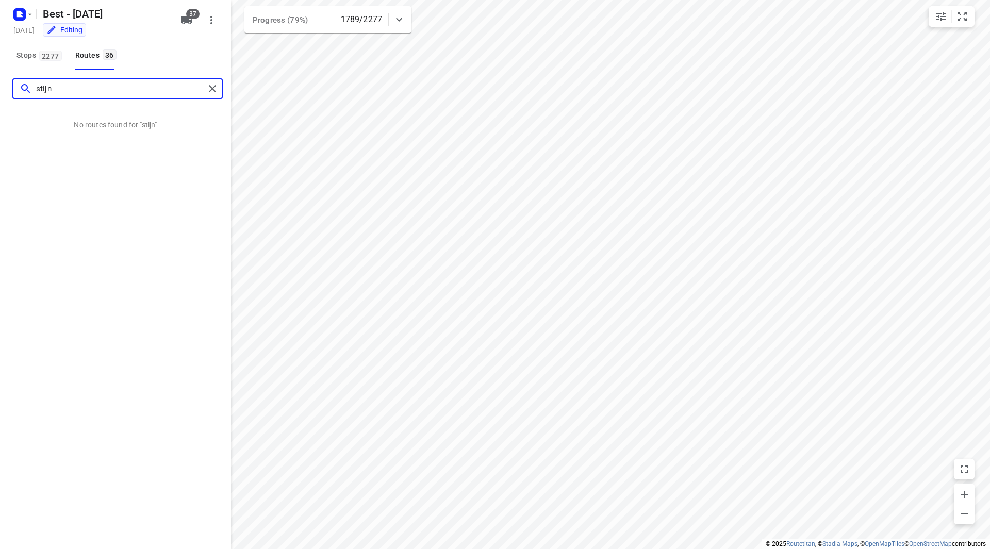
type input "stijn"
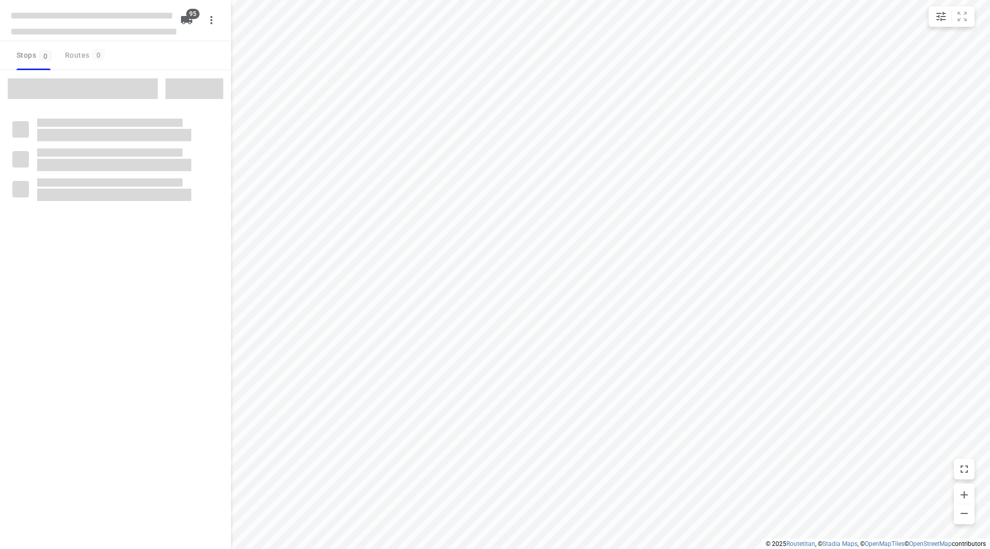
type input "distance"
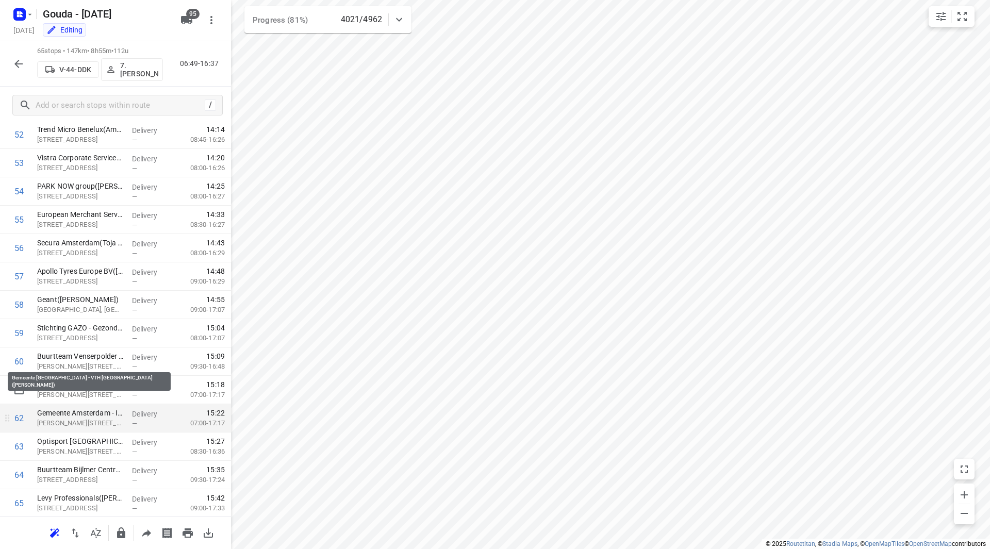
scroll to position [1531, 0]
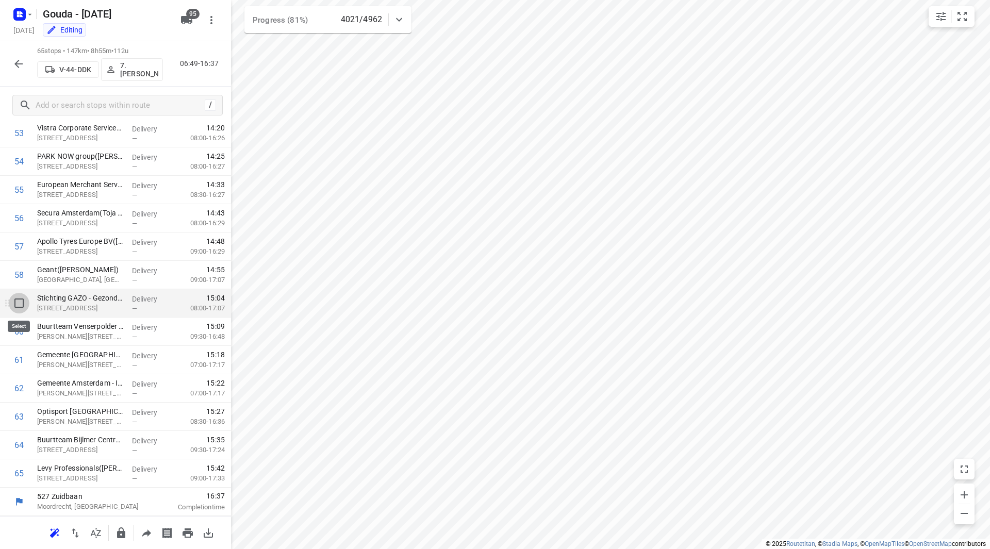
click at [22, 306] on input "checkbox" at bounding box center [19, 303] width 21 height 21
checkbox input "true"
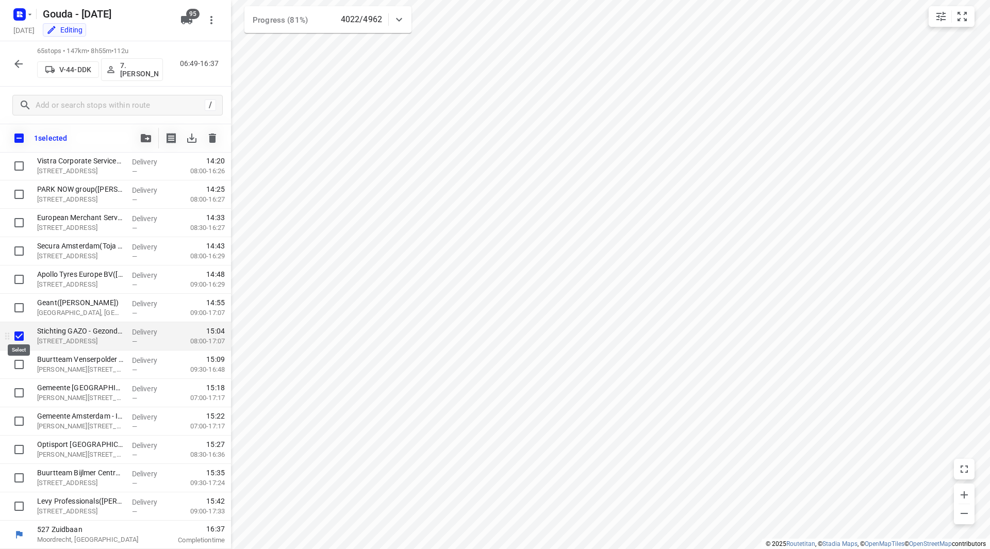
scroll to position [1475, 0]
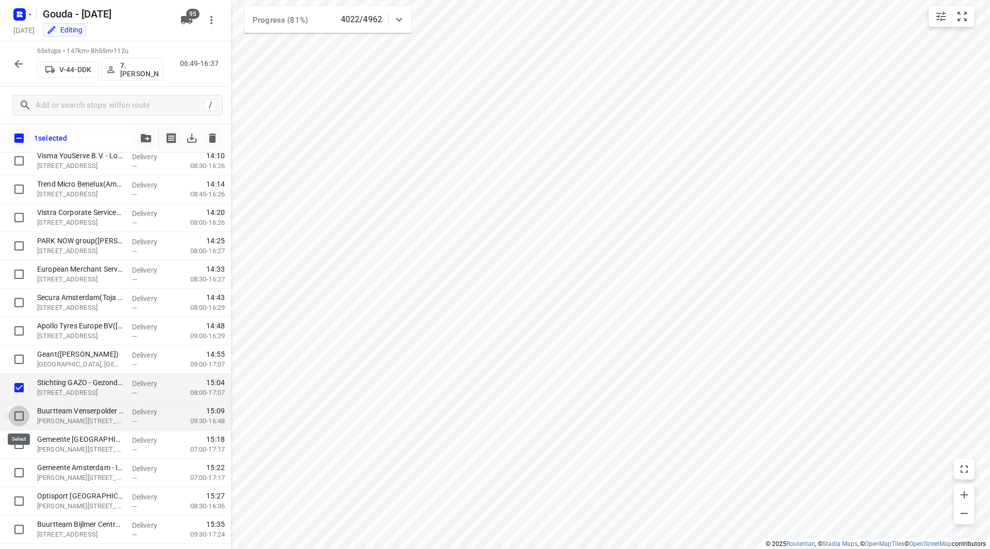
click at [16, 414] on input "checkbox" at bounding box center [19, 416] width 21 height 21
checkbox input "true"
click at [20, 355] on input "checkbox" at bounding box center [19, 359] width 21 height 21
checkbox input "true"
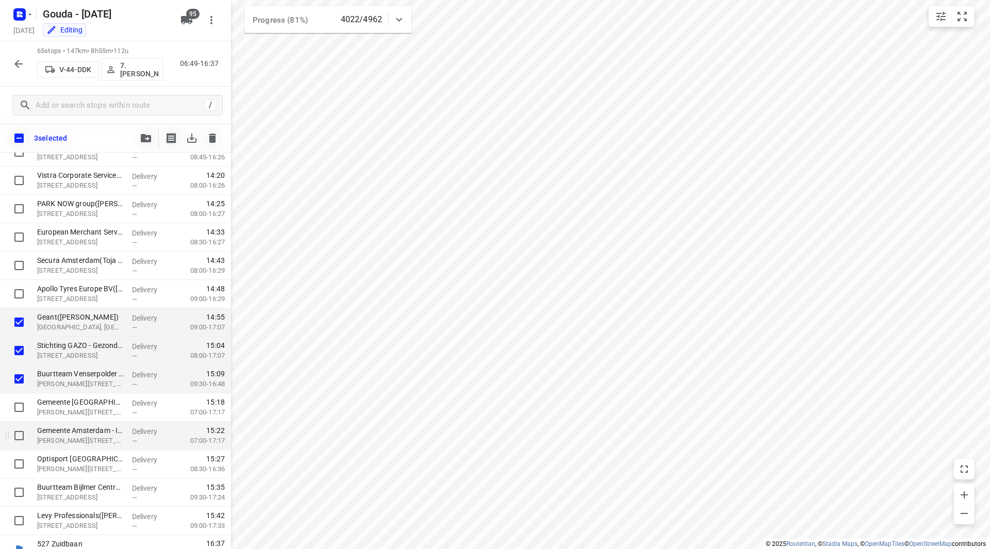
scroll to position [1527, 0]
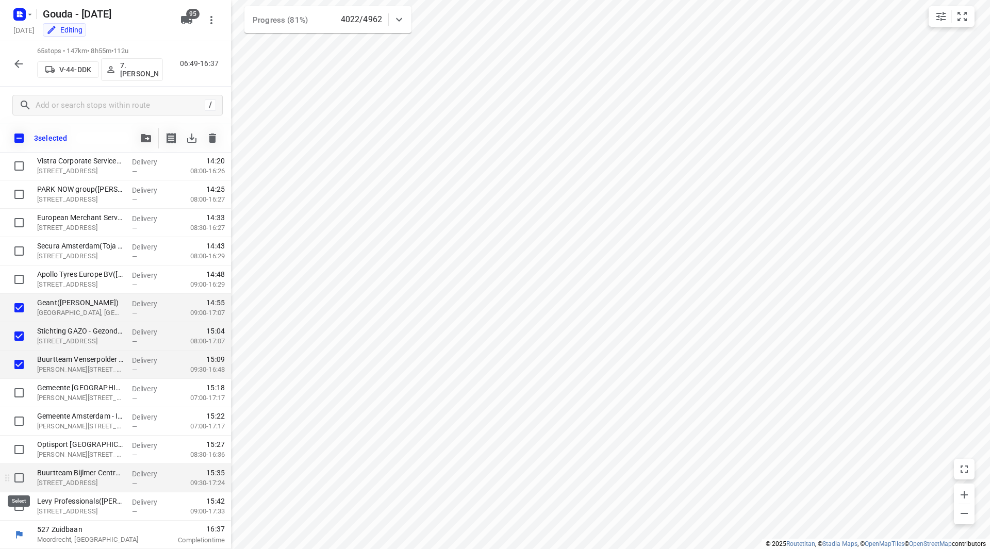
click at [19, 473] on input "checkbox" at bounding box center [19, 478] width 21 height 21
checkbox input "true"
click at [21, 502] on input "checkbox" at bounding box center [19, 506] width 21 height 21
checkbox input "true"
click at [181, 19] on icon "button" at bounding box center [186, 20] width 12 height 12
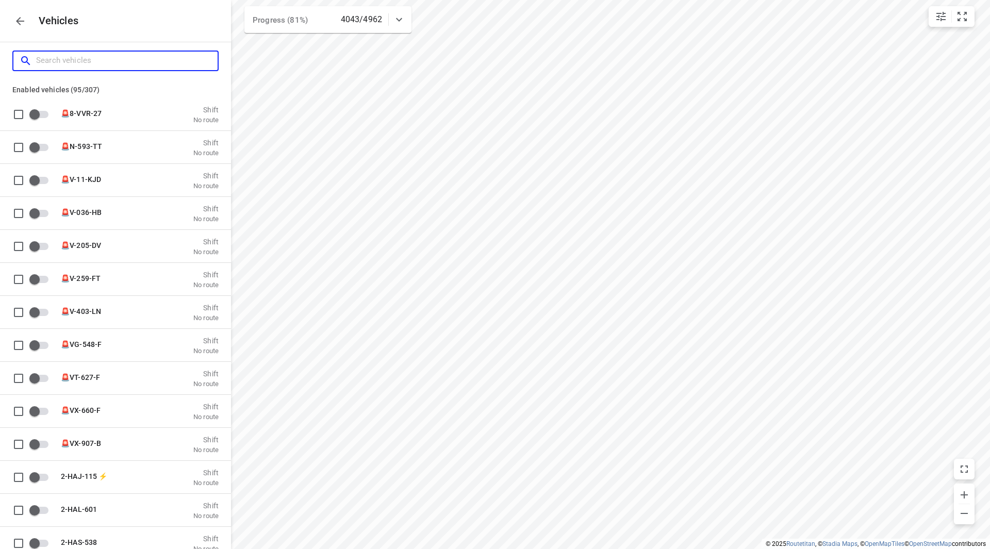
click at [140, 60] on input "Search vehicles" at bounding box center [127, 61] width 182 height 16
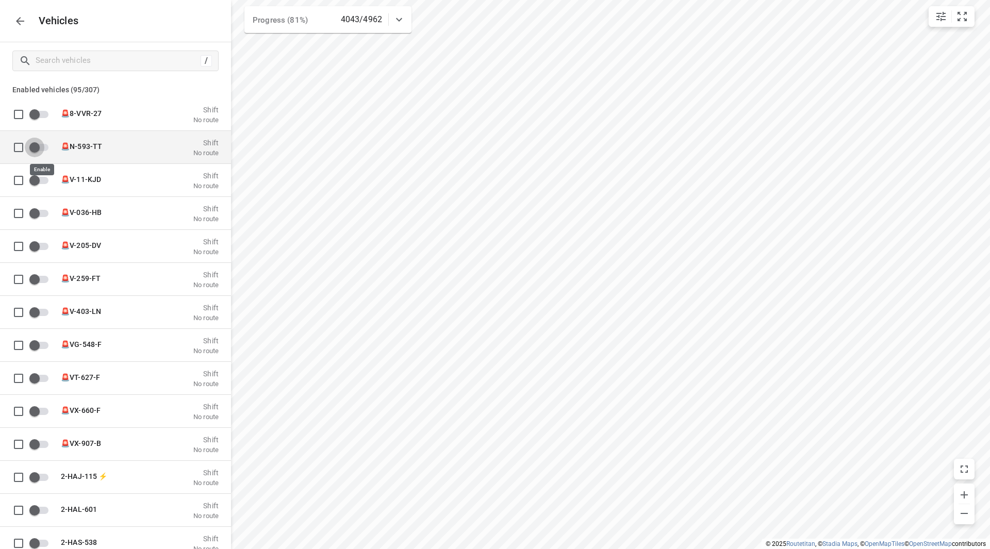
click at [36, 148] on input "grid" at bounding box center [34, 147] width 59 height 20
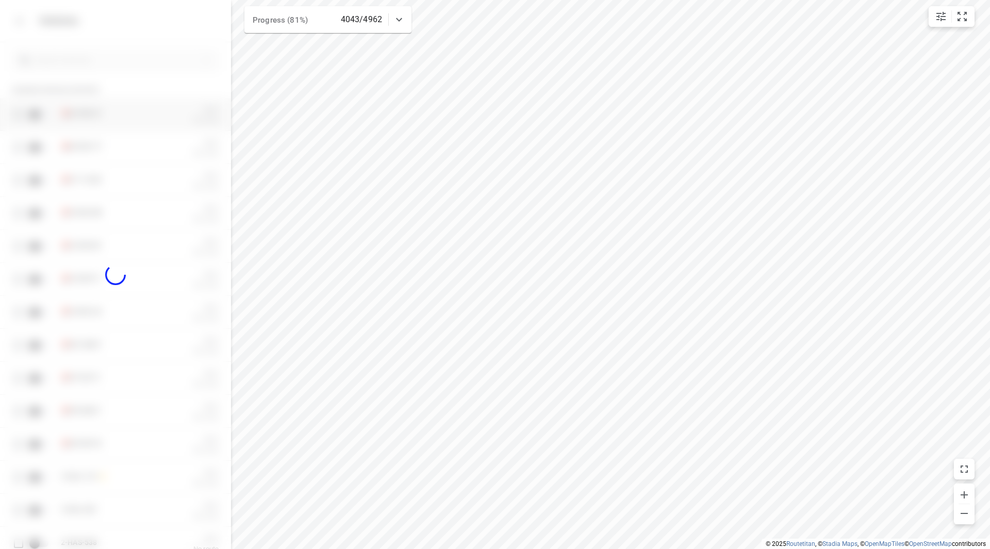
checkbox input "true"
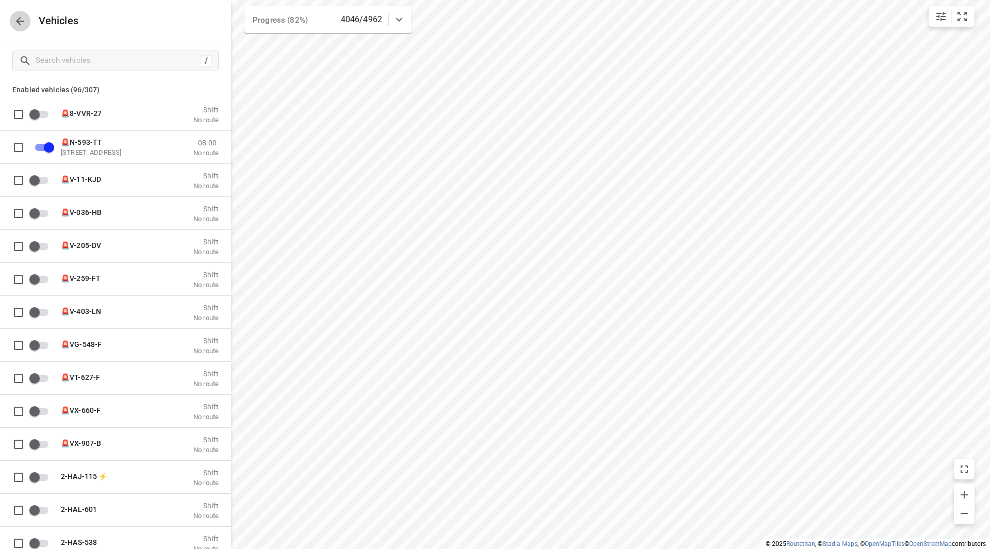
click at [21, 22] on icon "button" at bounding box center [20, 21] width 12 height 12
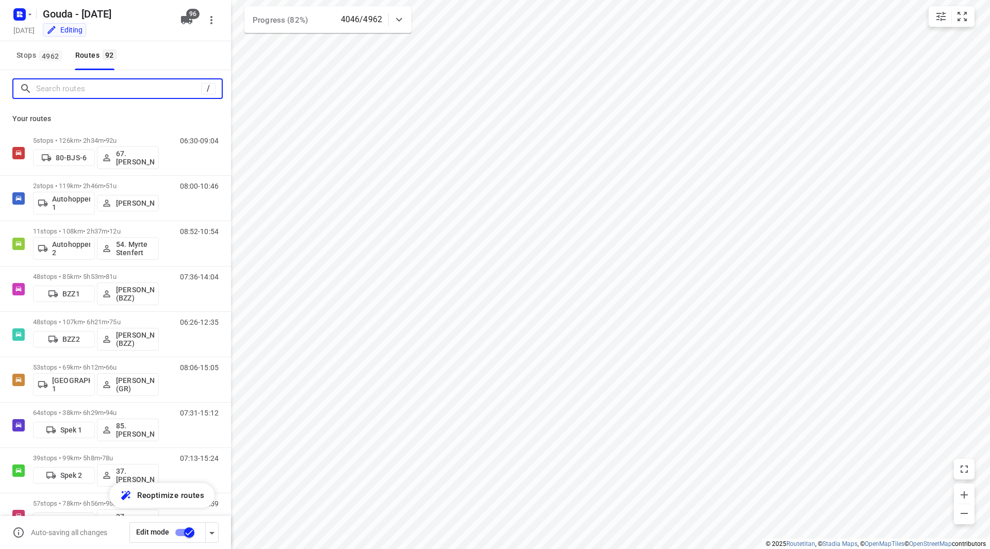
click at [94, 94] on input "Search routes" at bounding box center [118, 89] width 165 height 16
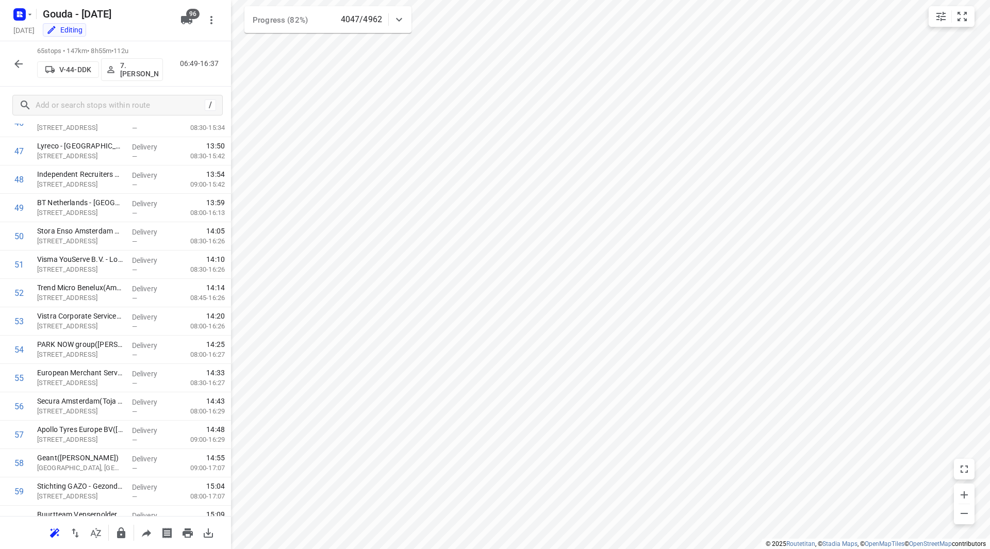
scroll to position [1531, 0]
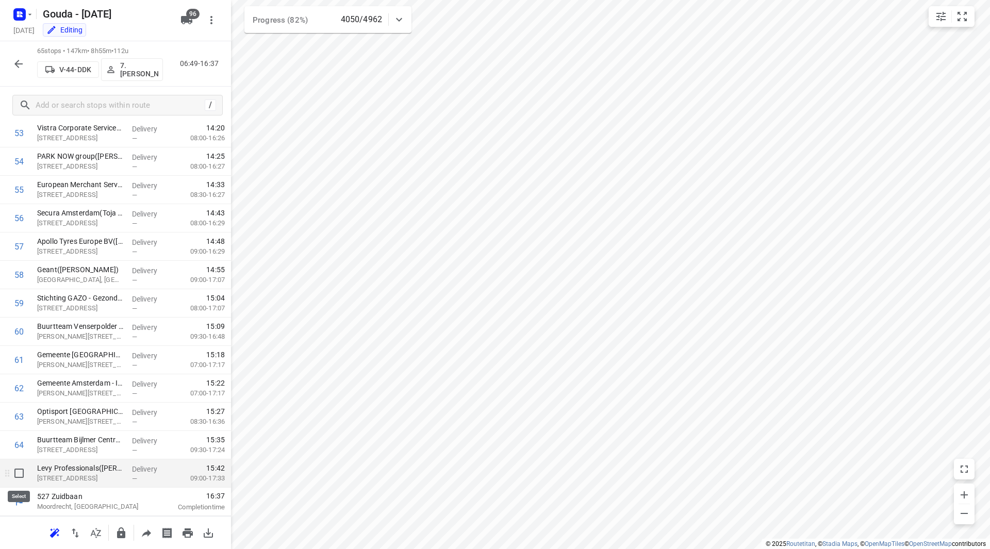
click at [13, 471] on input "checkbox" at bounding box center [19, 473] width 21 height 21
checkbox input "true"
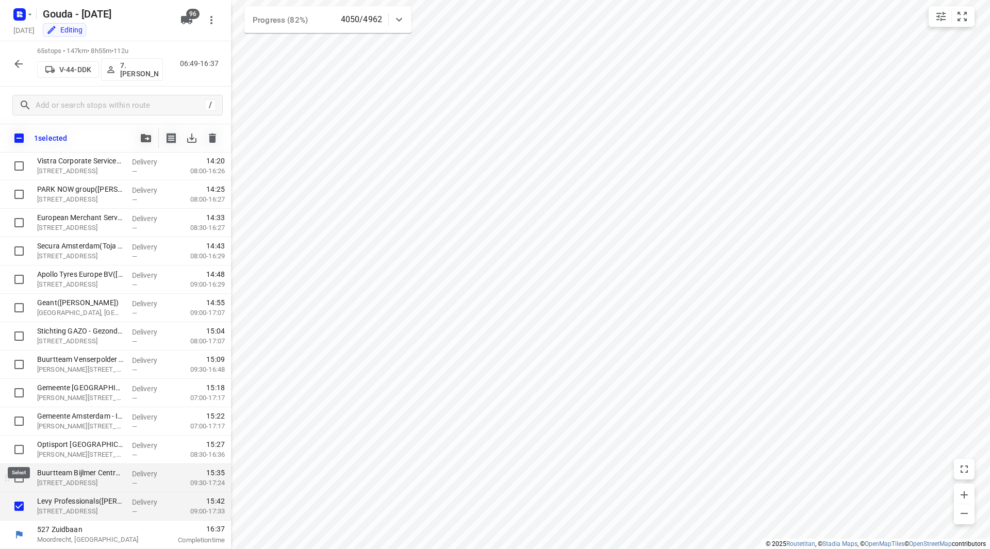
scroll to position [1527, 0]
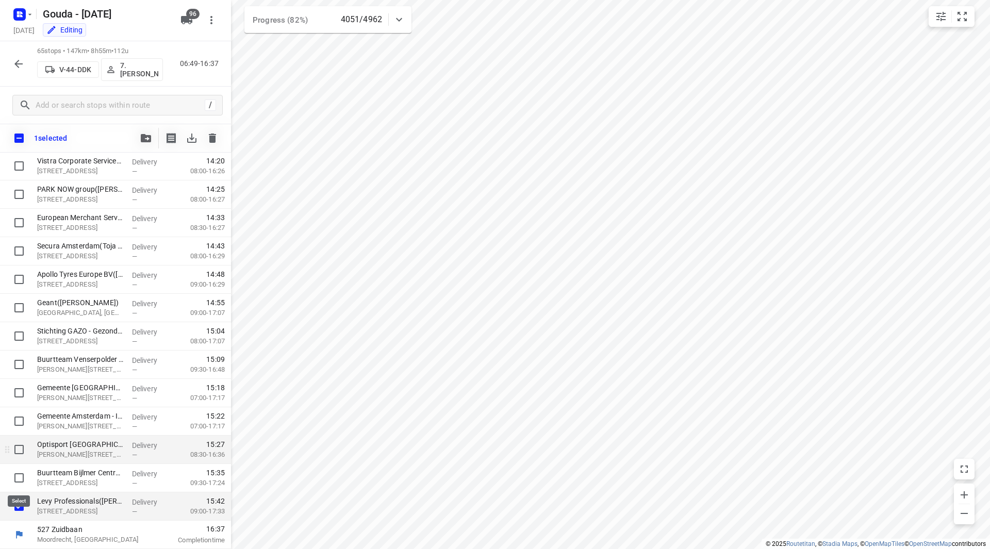
drag, startPoint x: 13, startPoint y: 473, endPoint x: 16, endPoint y: 449, distance: 23.9
click at [13, 473] on input "checkbox" at bounding box center [19, 478] width 21 height 21
checkbox input "true"
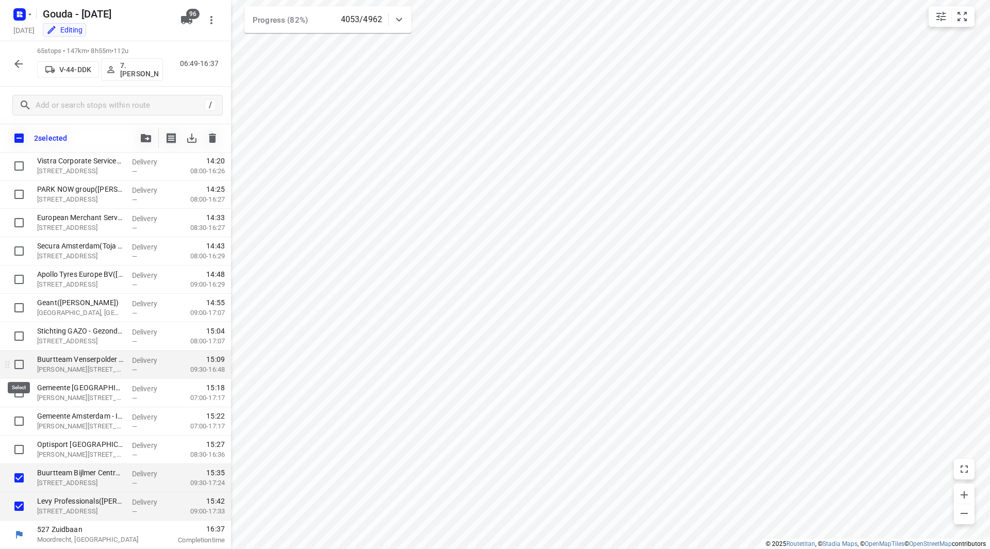
click at [18, 365] on input "checkbox" at bounding box center [19, 364] width 21 height 21
checkbox input "true"
click at [23, 341] on input "checkbox" at bounding box center [19, 336] width 21 height 21
checkbox input "true"
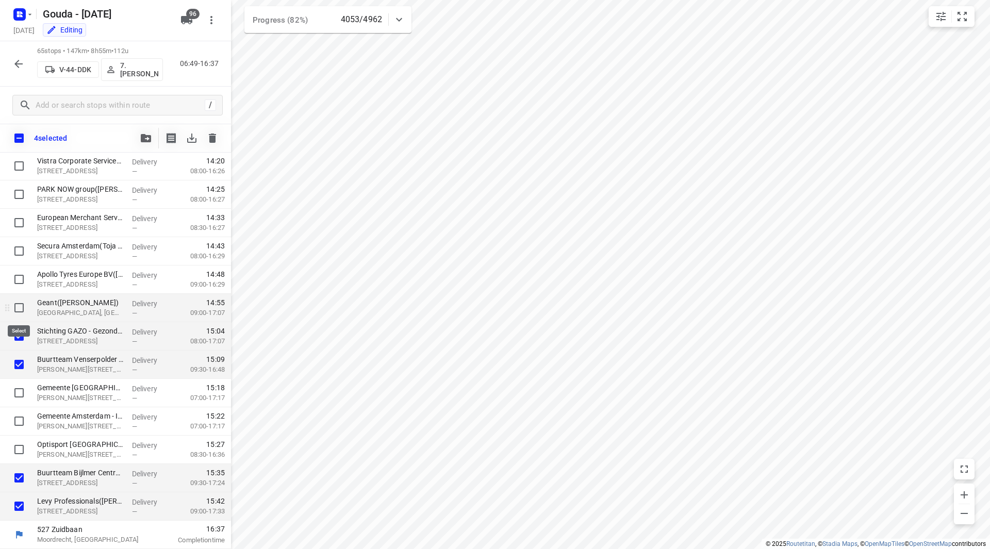
click at [17, 307] on input "checkbox" at bounding box center [19, 308] width 21 height 21
checkbox input "true"
click at [140, 138] on span "button" at bounding box center [146, 138] width 12 height 8
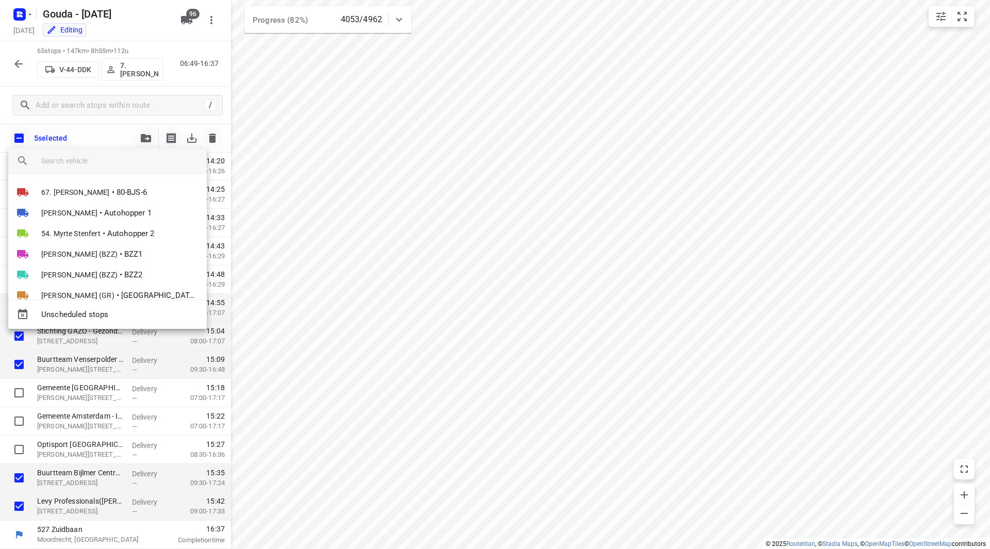
click at [112, 155] on input "search vehicle" at bounding box center [119, 160] width 157 height 15
click at [108, 159] on input "search vehicle" at bounding box center [119, 160] width 157 height 15
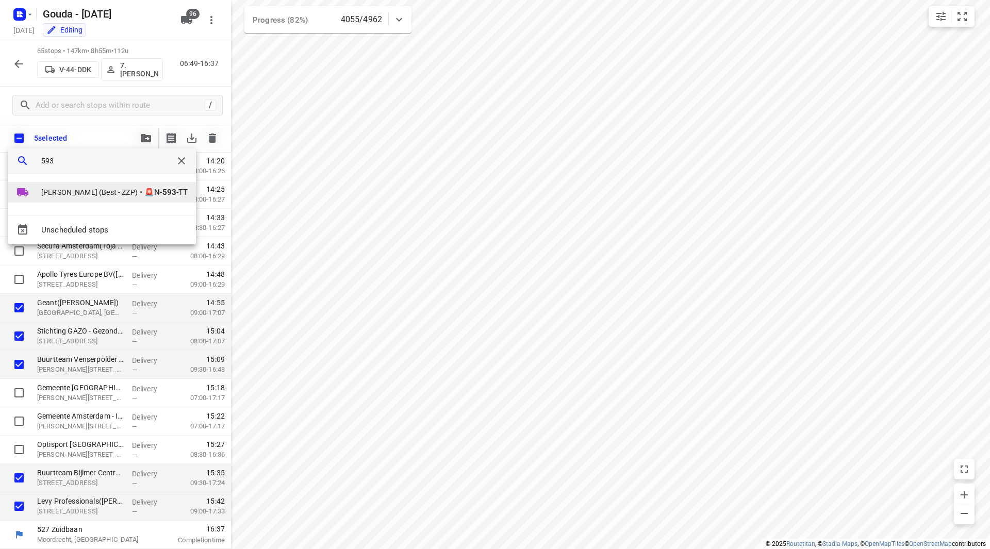
type input "593"
click at [111, 187] on span "[PERSON_NAME] (Best - ZZP)" at bounding box center [89, 192] width 96 height 10
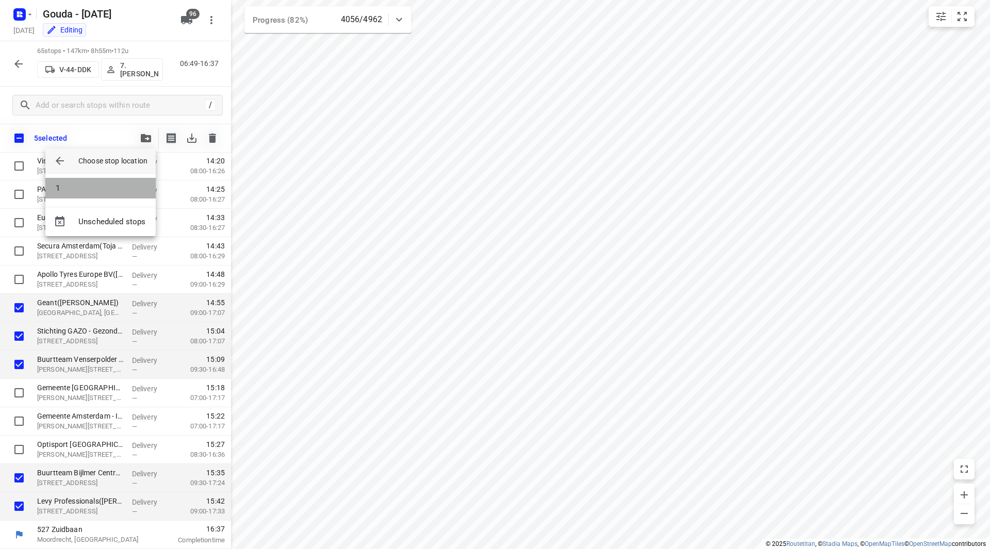
click at [94, 187] on li "1" at bounding box center [100, 188] width 110 height 21
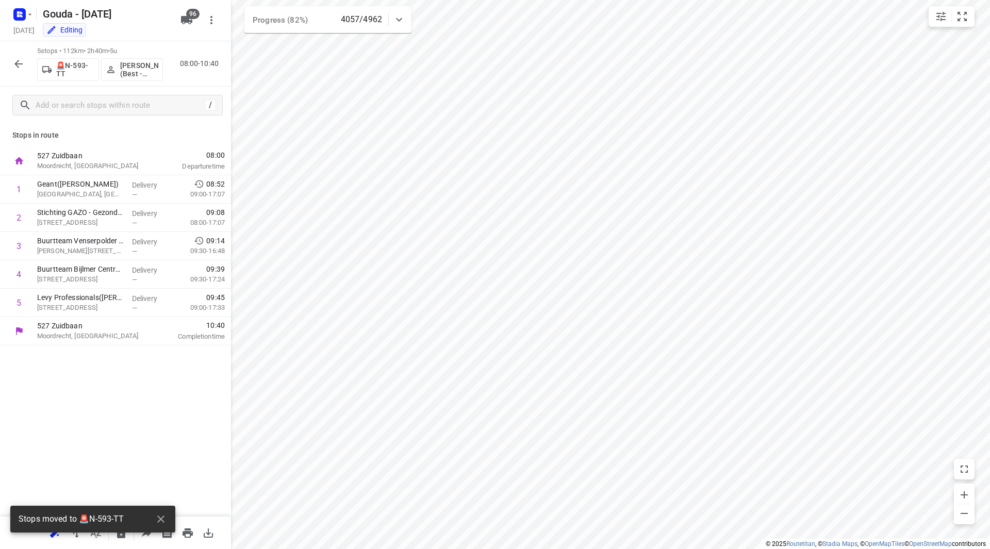
scroll to position [0, 0]
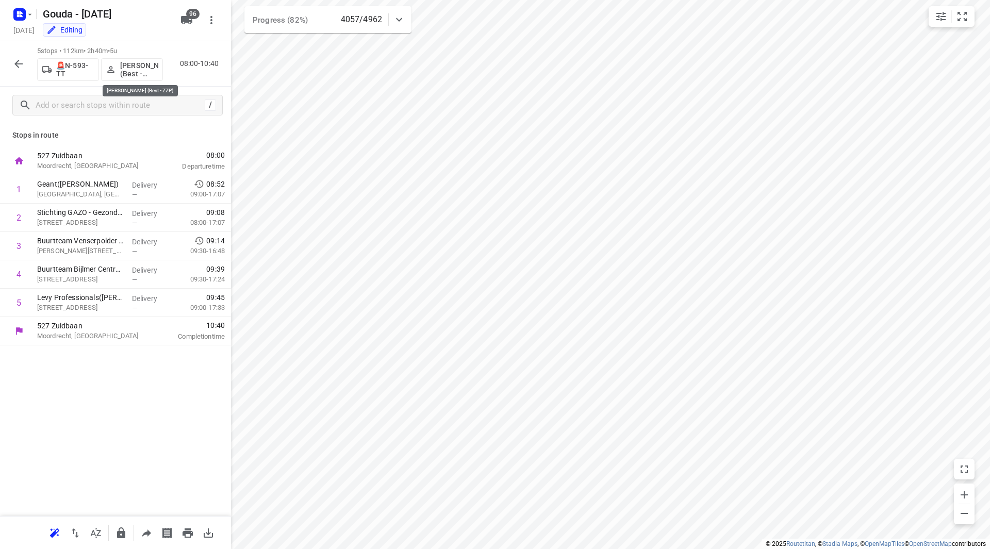
click at [136, 74] on p "[PERSON_NAME] (Best - ZZP)" at bounding box center [139, 69] width 38 height 17
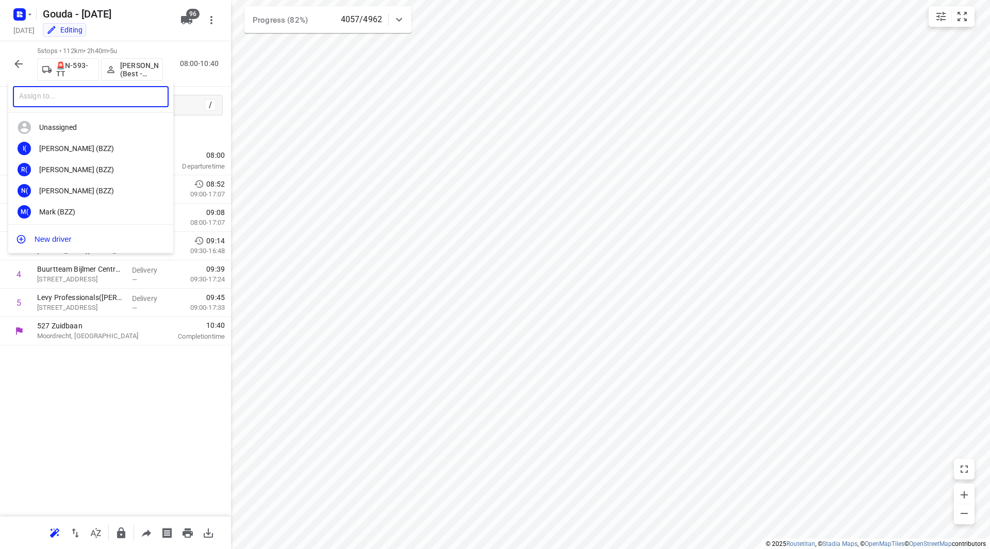
click at [108, 101] on input "text" at bounding box center [91, 96] width 156 height 21
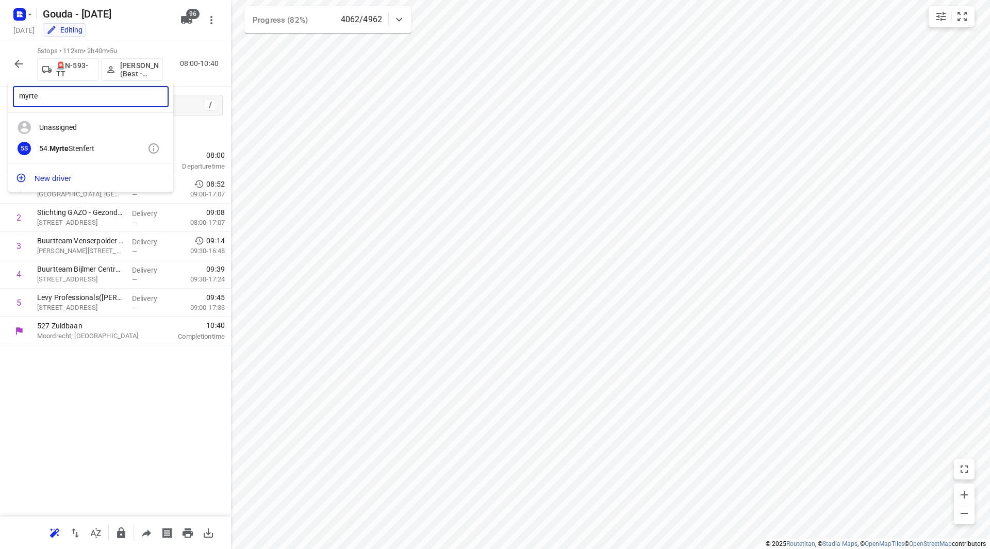
type input "myrte"
click at [100, 151] on div "54. Myrte Stenfert" at bounding box center [93, 148] width 108 height 8
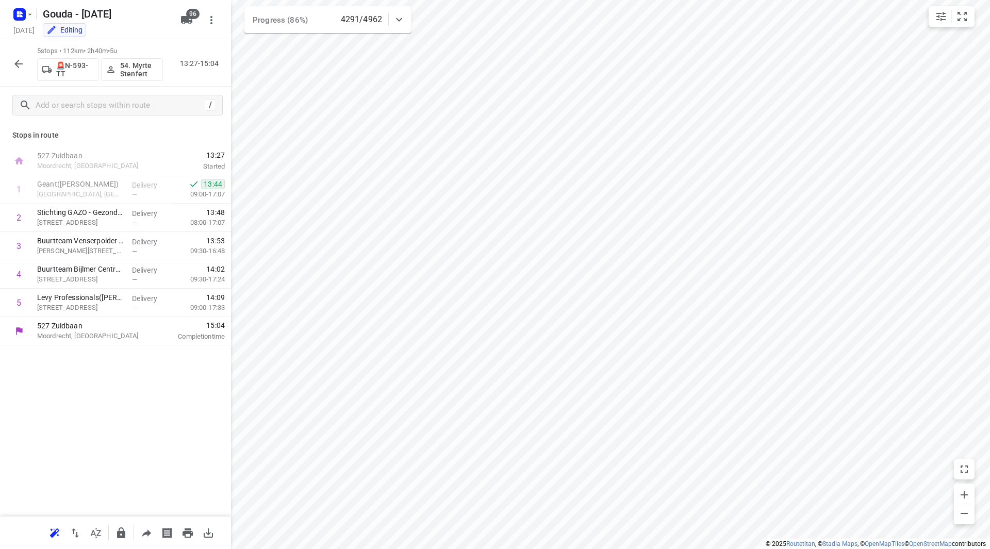
click at [25, 63] on button "button" at bounding box center [18, 64] width 21 height 21
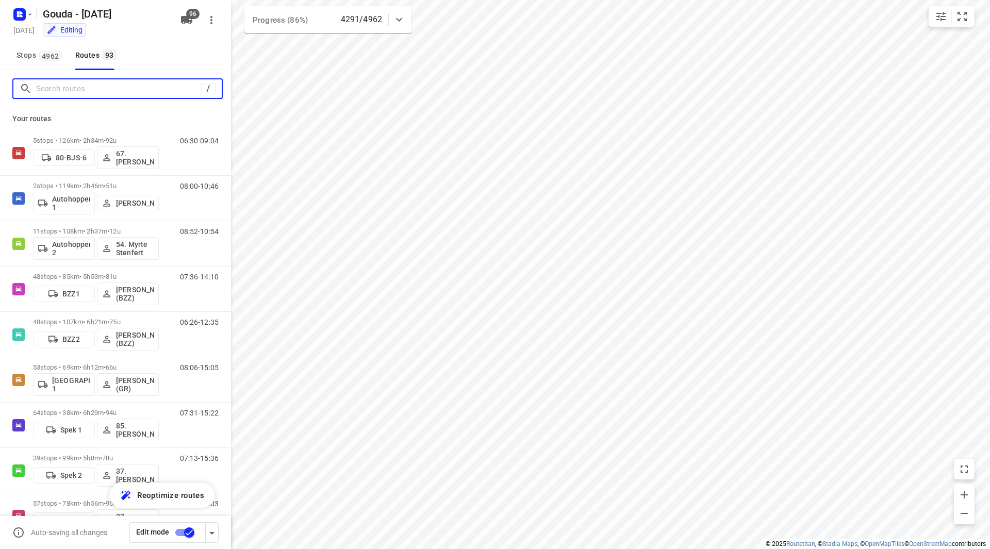
click at [67, 85] on input "Search routes" at bounding box center [118, 89] width 165 height 16
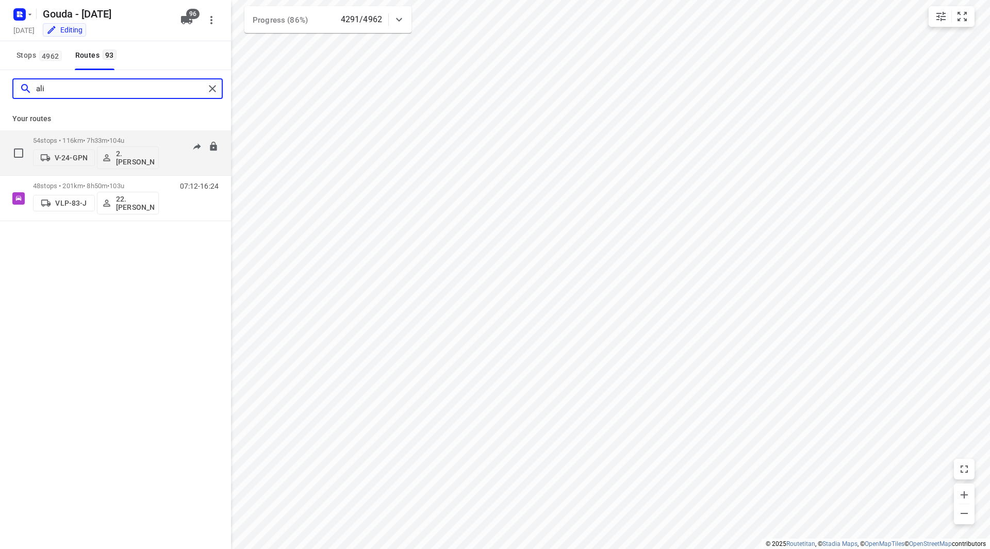
type input "ali"
click at [166, 144] on div "54 stops • 116km • 7h33m • 104u V-24-GPN 2. Ali Hasanzadah 07:41-14:47" at bounding box center [132, 152] width 198 height 43
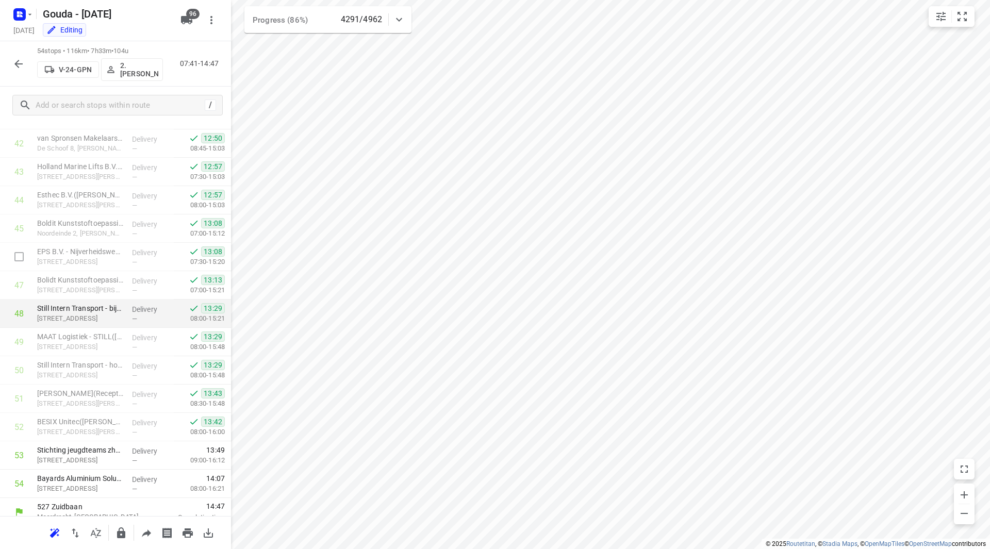
scroll to position [1219, 0]
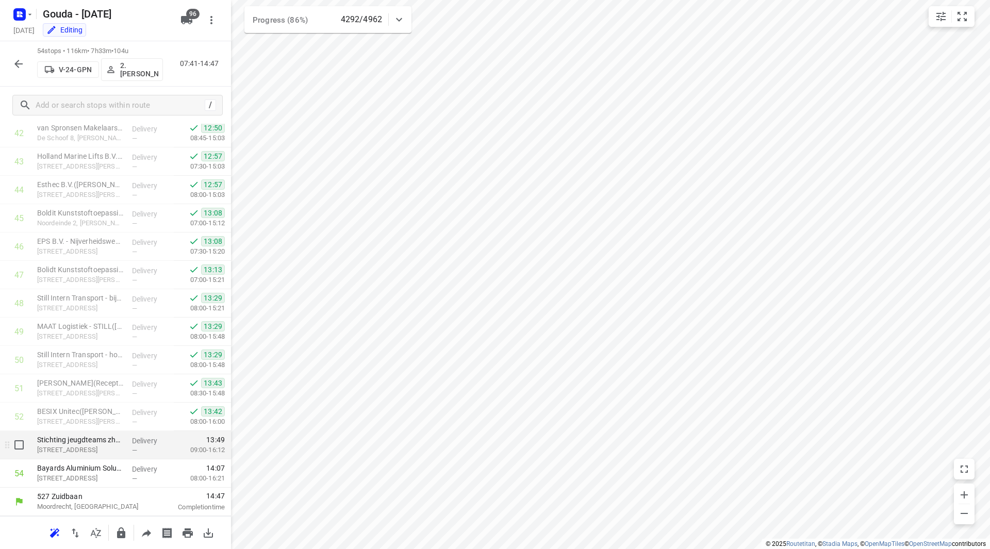
click at [101, 446] on p "Ieplaan 2, Alblasserdam" at bounding box center [80, 450] width 87 height 10
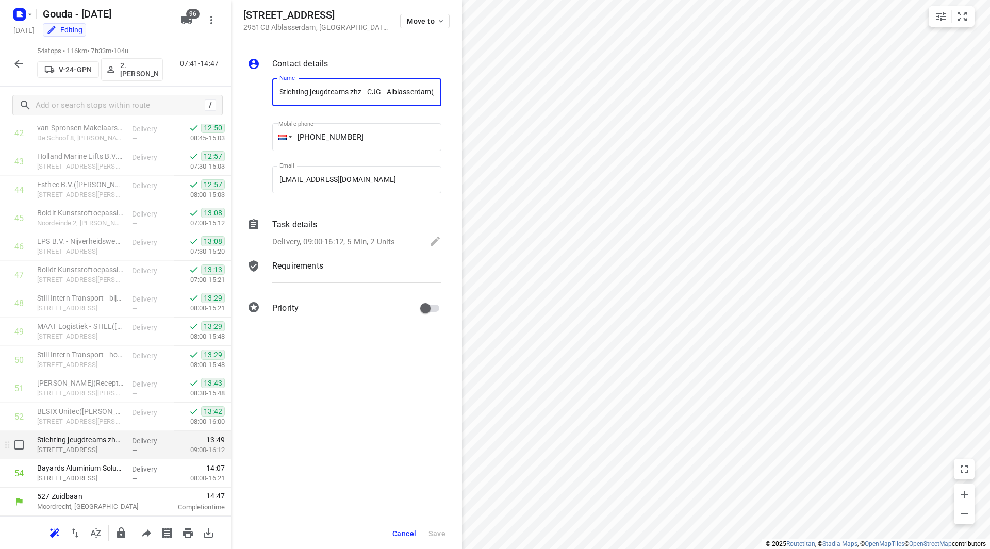
scroll to position [0, 31]
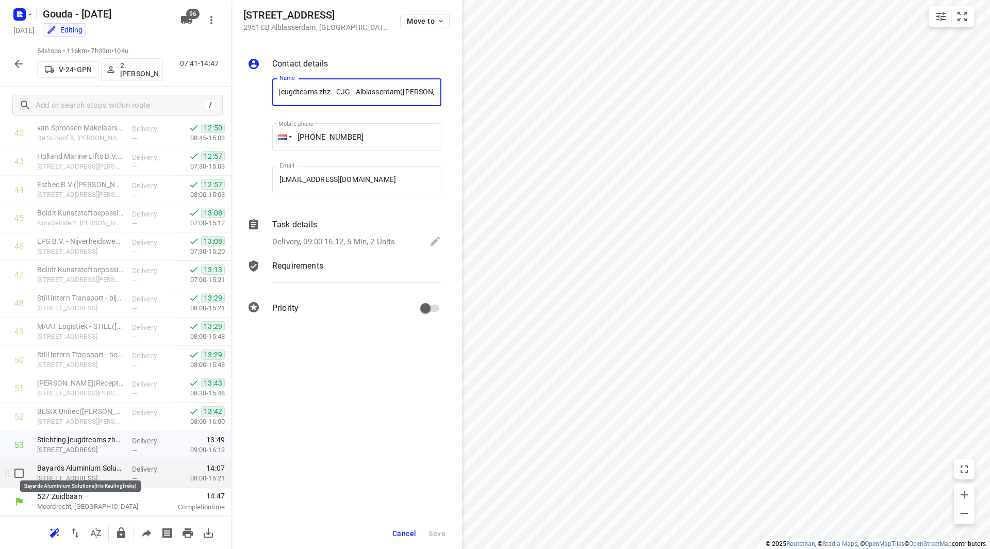
click at [100, 475] on p "Veerweg 2, Nieuw-lekkerland" at bounding box center [80, 478] width 87 height 10
click at [403, 537] on span "Cancel" at bounding box center [404, 534] width 24 height 8
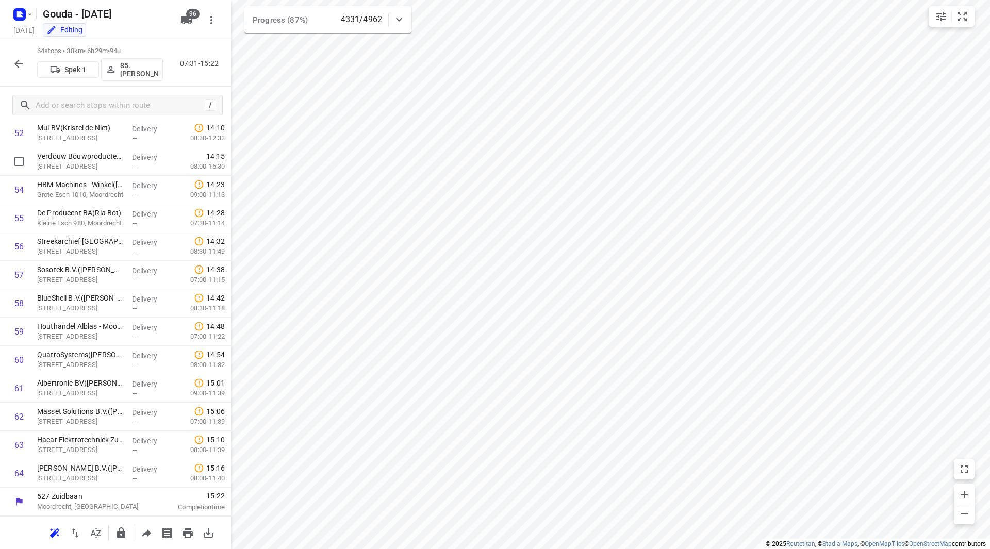
scroll to position [1348, 0]
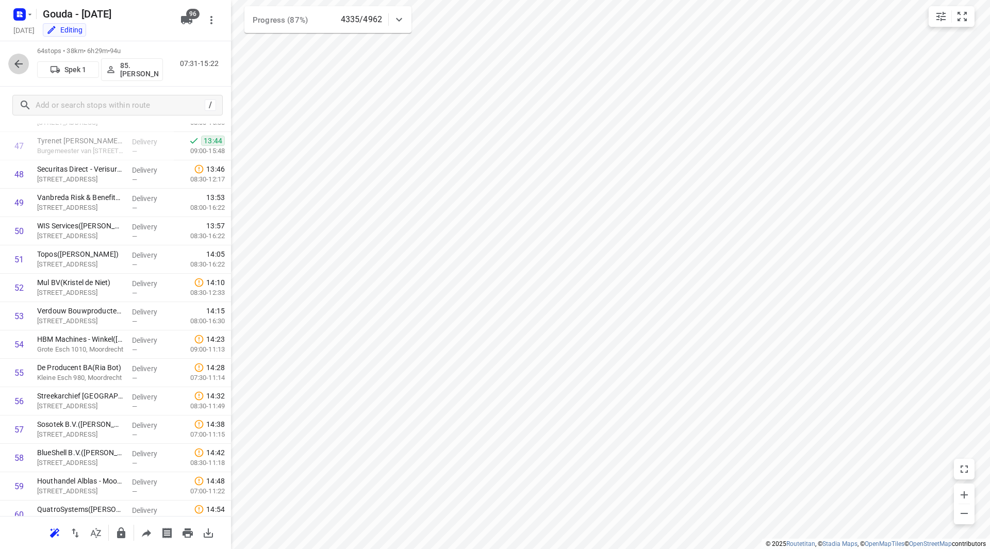
click at [19, 60] on icon "button" at bounding box center [18, 64] width 8 height 8
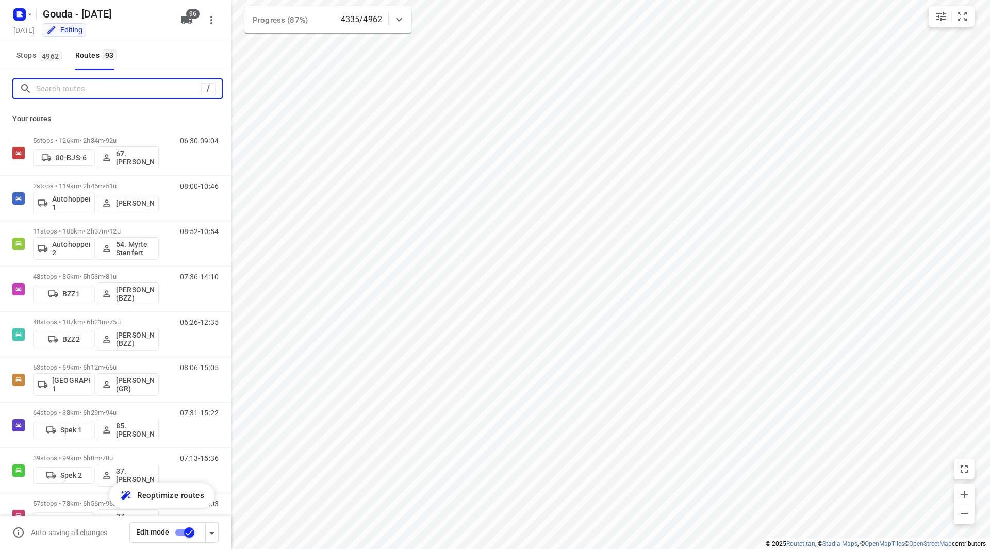
click at [92, 91] on input "Search routes" at bounding box center [118, 89] width 165 height 16
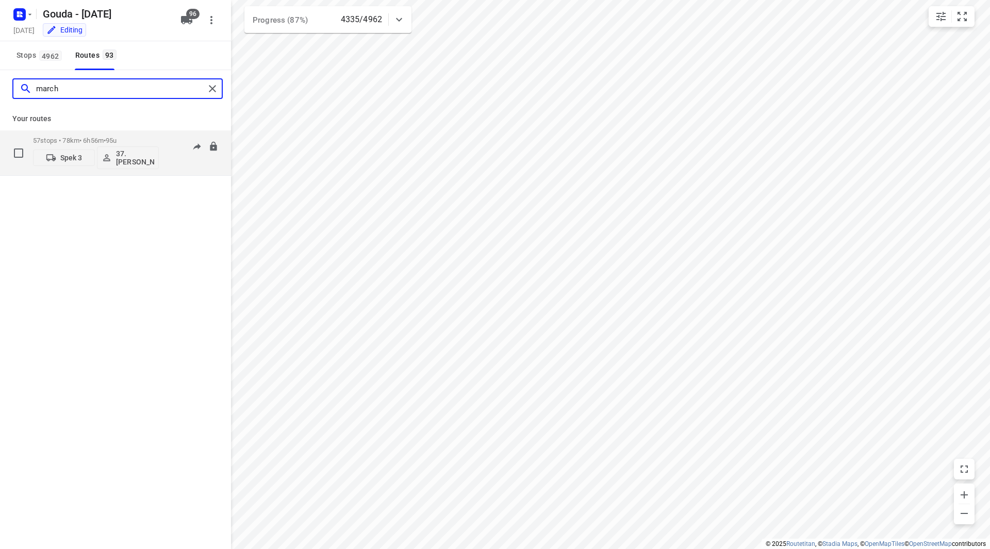
type input "march"
click at [138, 137] on p "57 stops • 78km • 6h56m • 95u" at bounding box center [96, 141] width 126 height 8
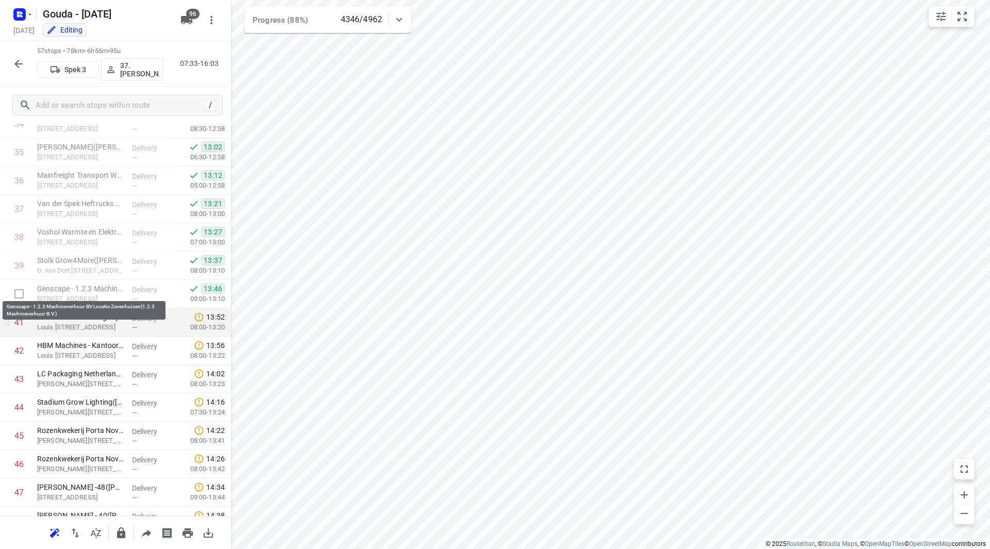
scroll to position [987, 0]
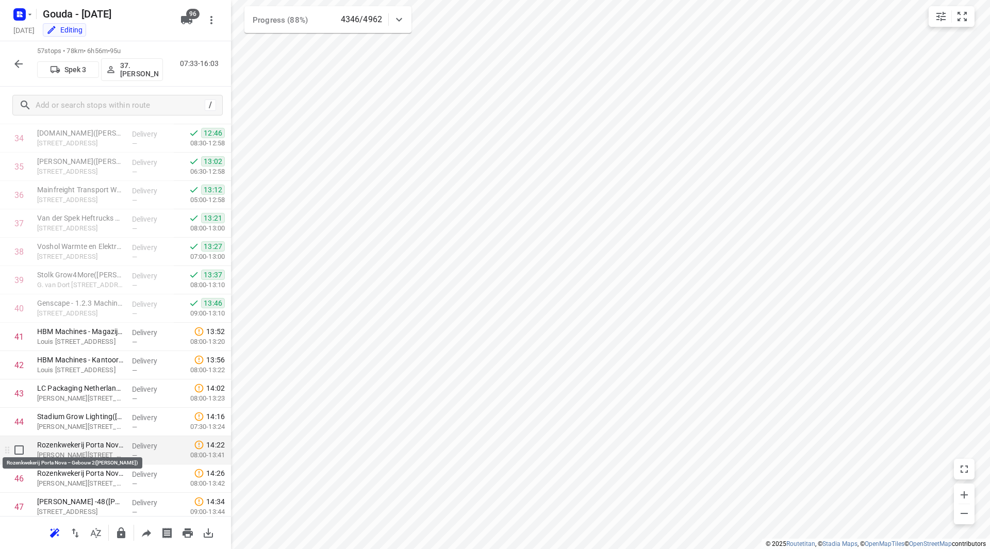
click at [95, 448] on p "Rozenkwekerij Porta Nova – Gebouw 2(Remco van Heijningen)" at bounding box center [80, 445] width 87 height 10
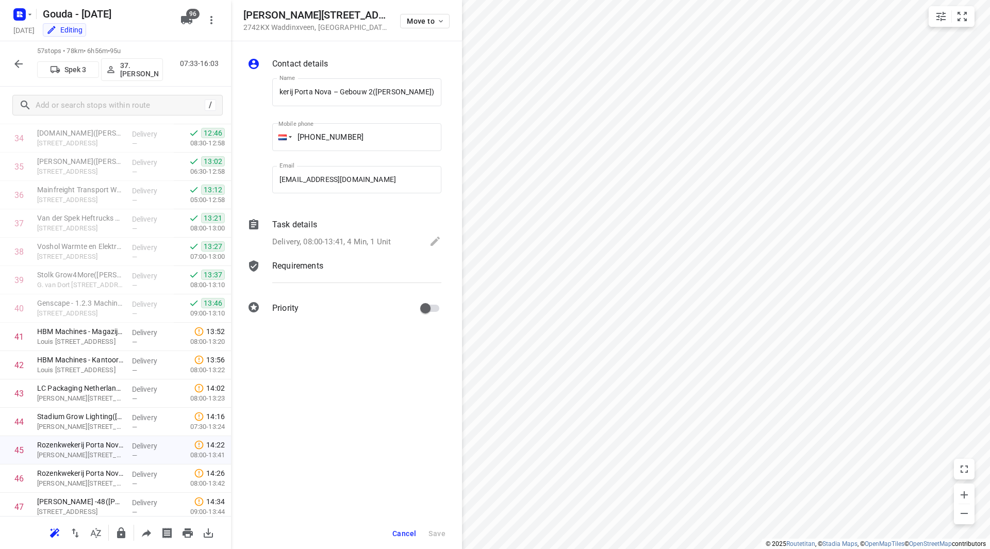
scroll to position [0, 0]
drag, startPoint x: 347, startPoint y: 14, endPoint x: 236, endPoint y: 18, distance: 111.5
click at [236, 18] on div "Abraham Kroesweg 44 2742KX Waddinxveen , Netherlands Move to" at bounding box center [346, 20] width 231 height 41
copy h5 "Abraham Kroesweg 44"
click at [401, 532] on span "Cancel" at bounding box center [404, 534] width 24 height 8
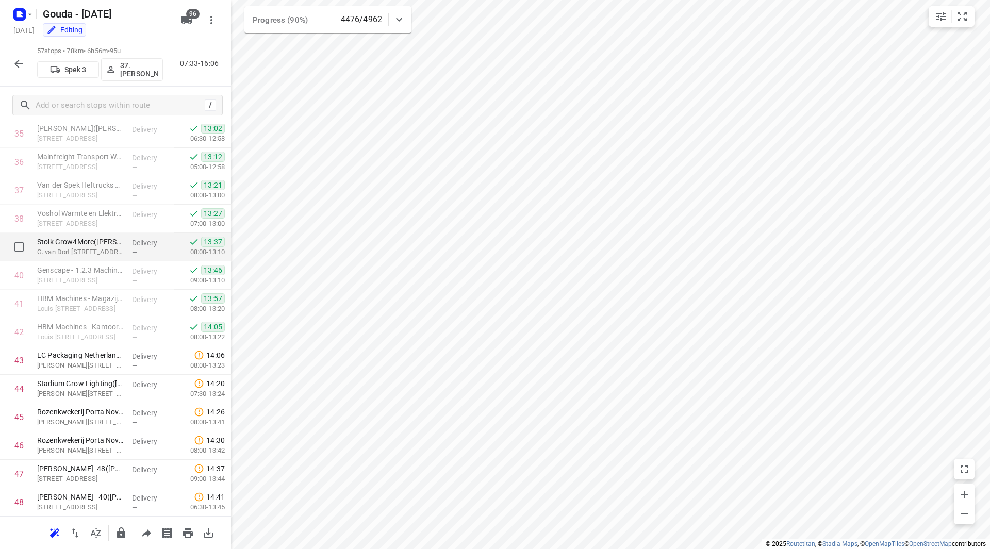
scroll to position [995, 0]
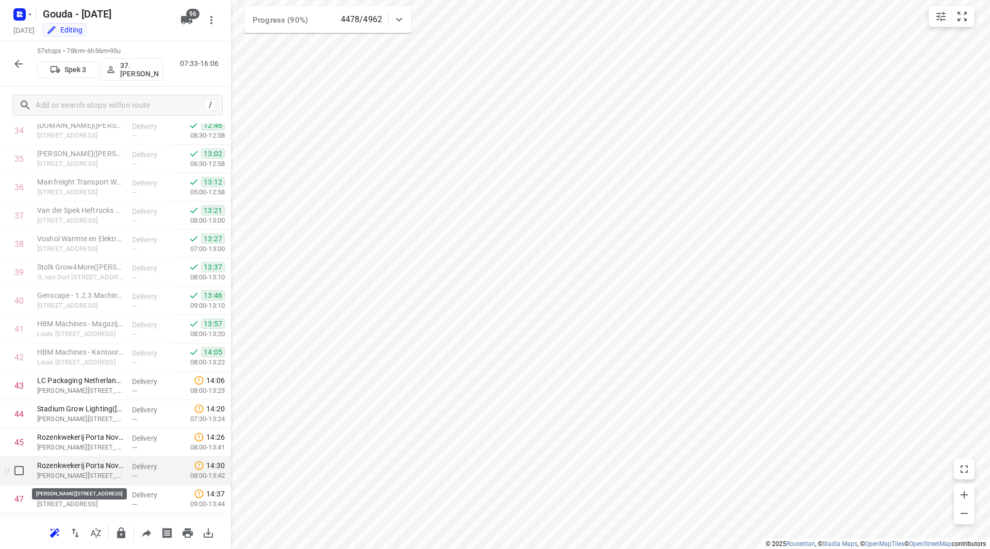
click at [98, 472] on p "Abraham Kroesweg 31, Waddinxveen" at bounding box center [80, 476] width 87 height 10
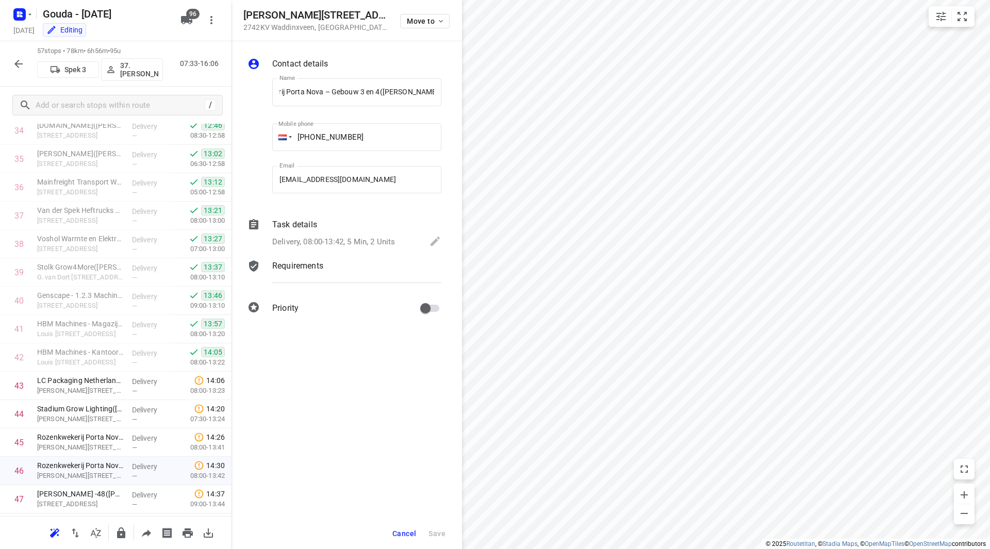
scroll to position [0, 0]
drag, startPoint x: 351, startPoint y: 13, endPoint x: 245, endPoint y: 12, distance: 105.7
click at [245, 12] on h5 "Abraham Kroesweg 31" at bounding box center [315, 15] width 144 height 12
copy h5 "Abraham Kroesweg 31"
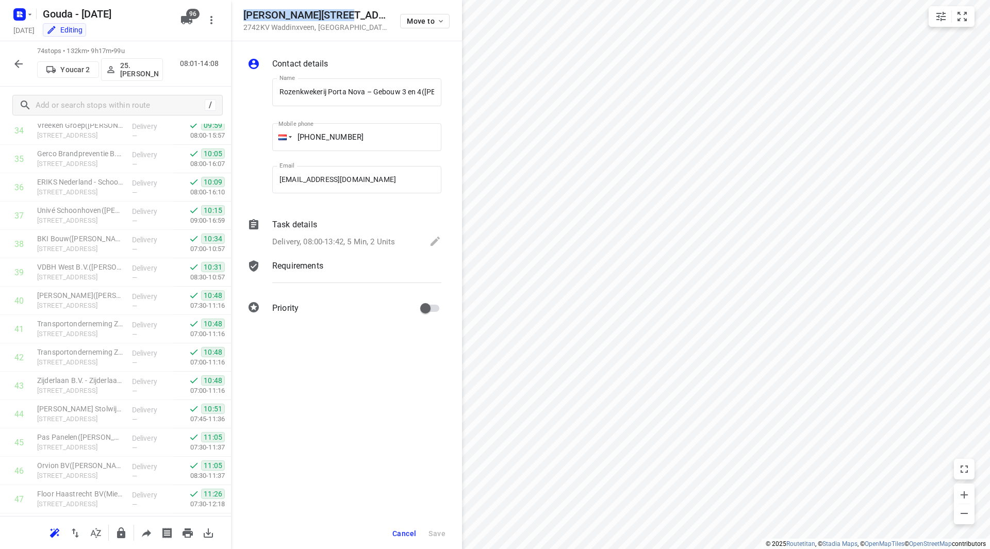
click at [412, 531] on span "Cancel" at bounding box center [404, 534] width 24 height 8
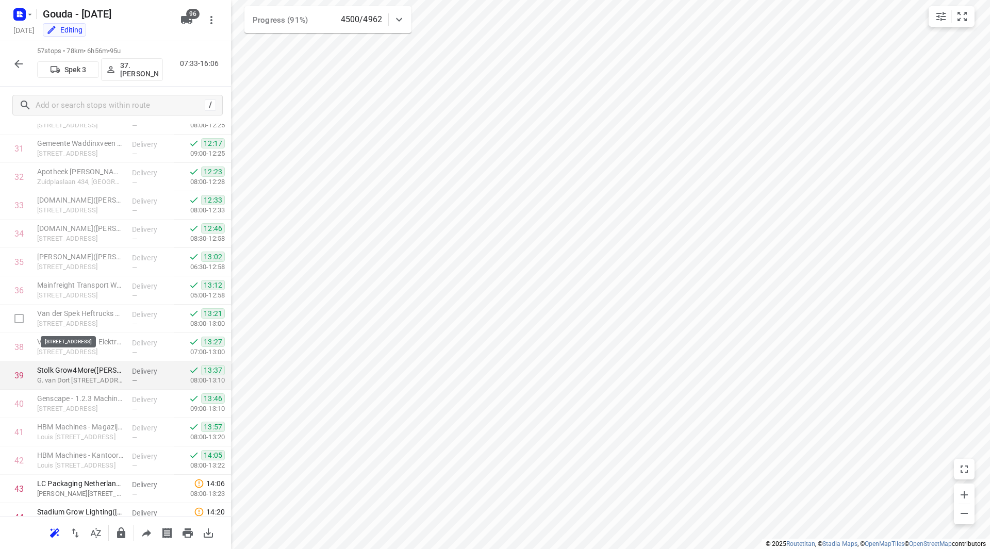
scroll to position [943, 0]
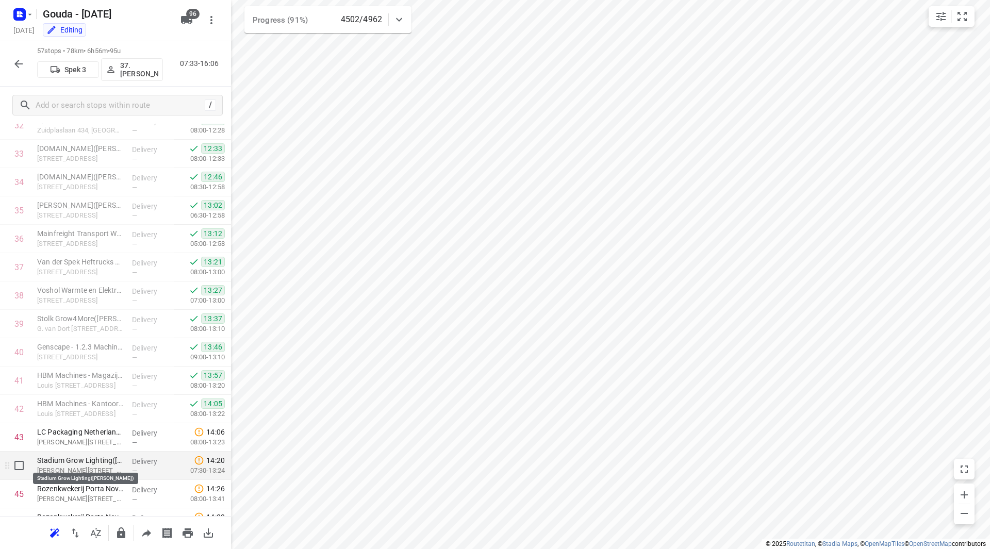
click at [92, 465] on p "Stadium Grow Lighting(Peggy Blom)" at bounding box center [80, 460] width 87 height 10
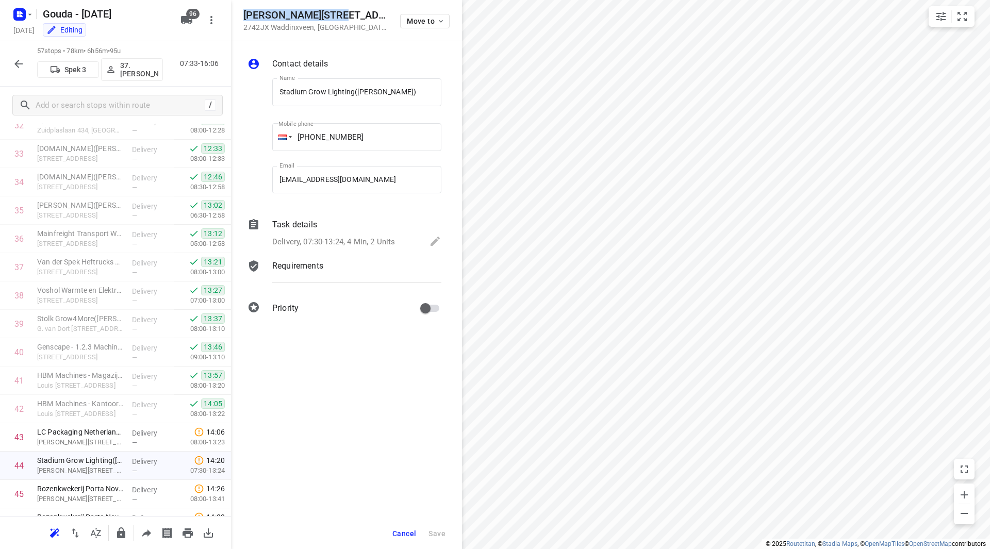
drag, startPoint x: 339, startPoint y: 16, endPoint x: 243, endPoint y: 10, distance: 96.1
click at [243, 10] on div "Piet Stuurmanweg 7 2742JX Waddinxveen , Netherlands Move to" at bounding box center [346, 20] width 231 height 41
copy h5 "Piet Stuurmanweg 7"
click at [398, 531] on span "Cancel" at bounding box center [404, 534] width 24 height 8
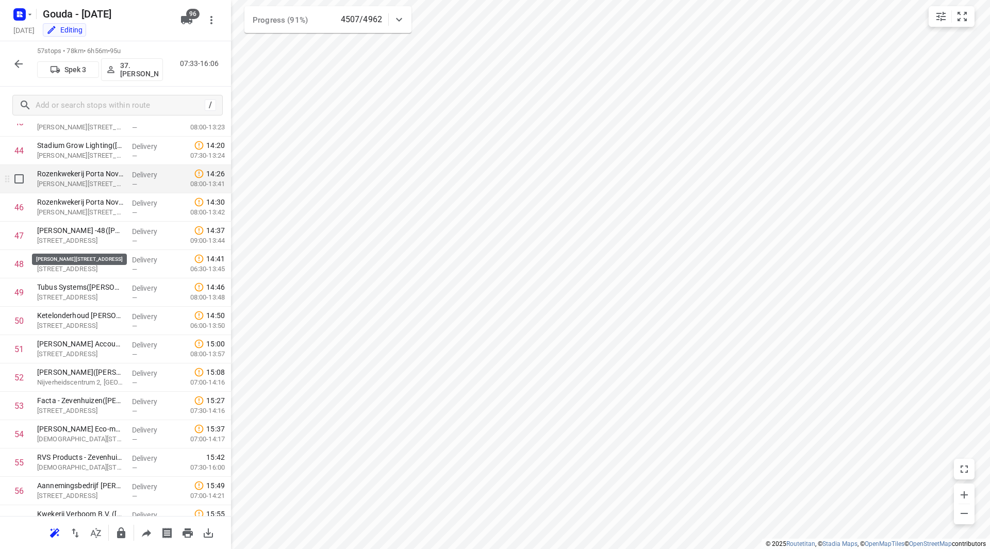
scroll to position [1201, 0]
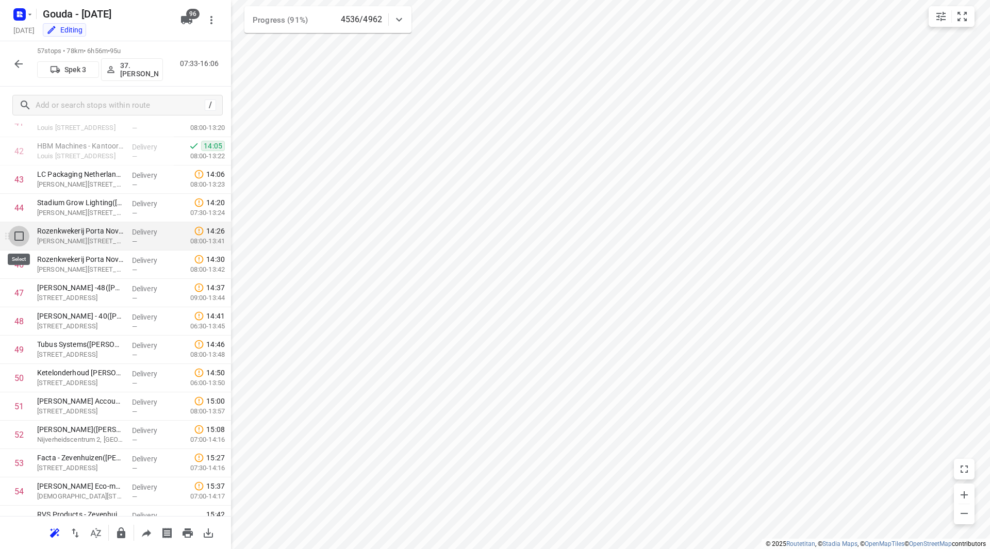
click at [18, 238] on input "checkbox" at bounding box center [19, 236] width 21 height 21
checkbox input "true"
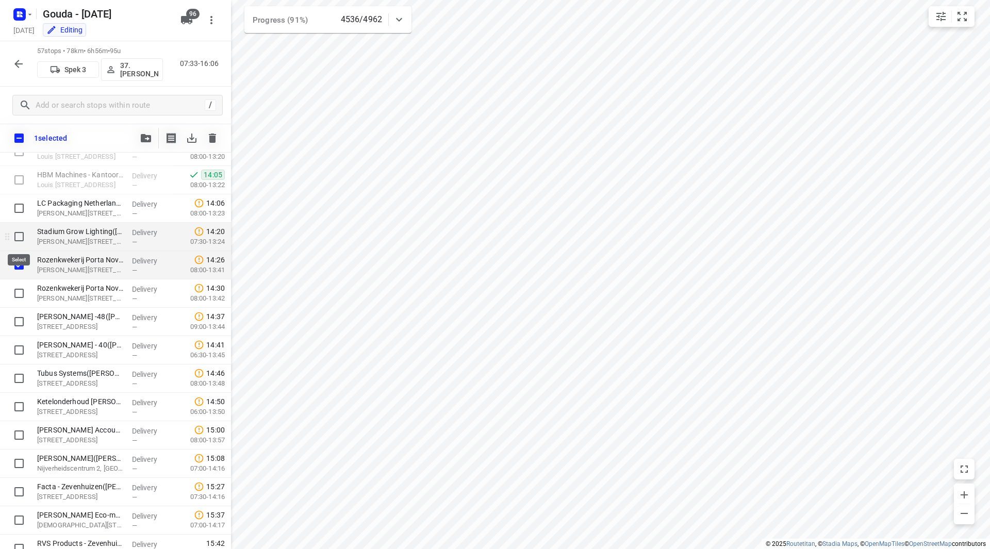
click at [23, 237] on input "checkbox" at bounding box center [19, 236] width 21 height 21
click at [21, 242] on input "checkbox" at bounding box center [19, 236] width 21 height 21
checkbox input "false"
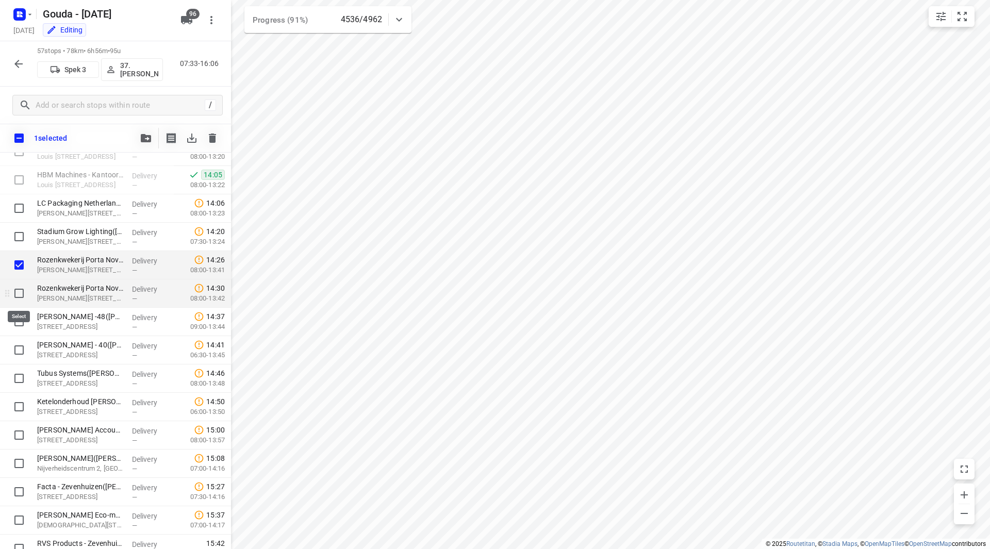
click at [20, 297] on input "checkbox" at bounding box center [19, 293] width 21 height 21
checkbox input "true"
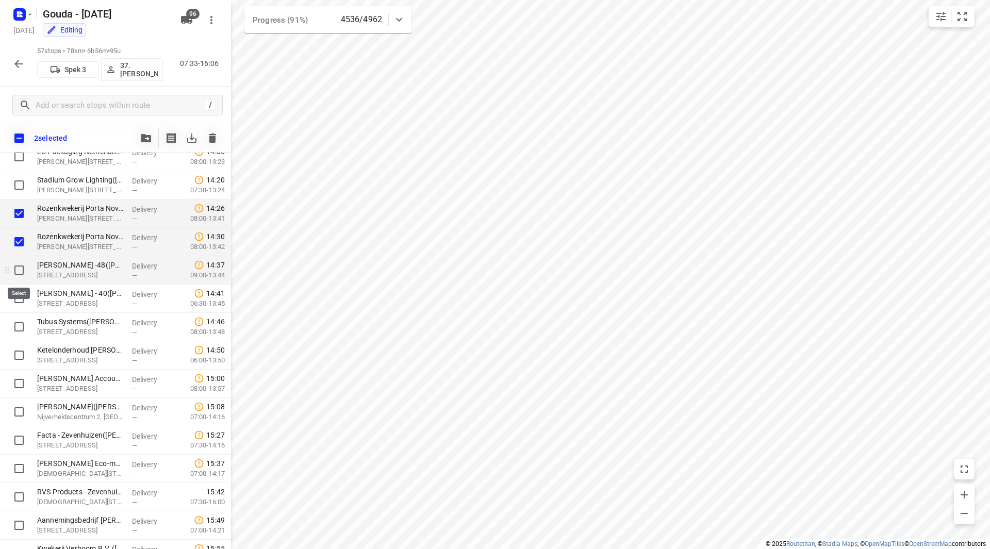
click at [18, 270] on input "checkbox" at bounding box center [19, 270] width 21 height 21
checkbox input "true"
click at [17, 297] on input "checkbox" at bounding box center [19, 298] width 21 height 21
checkbox input "true"
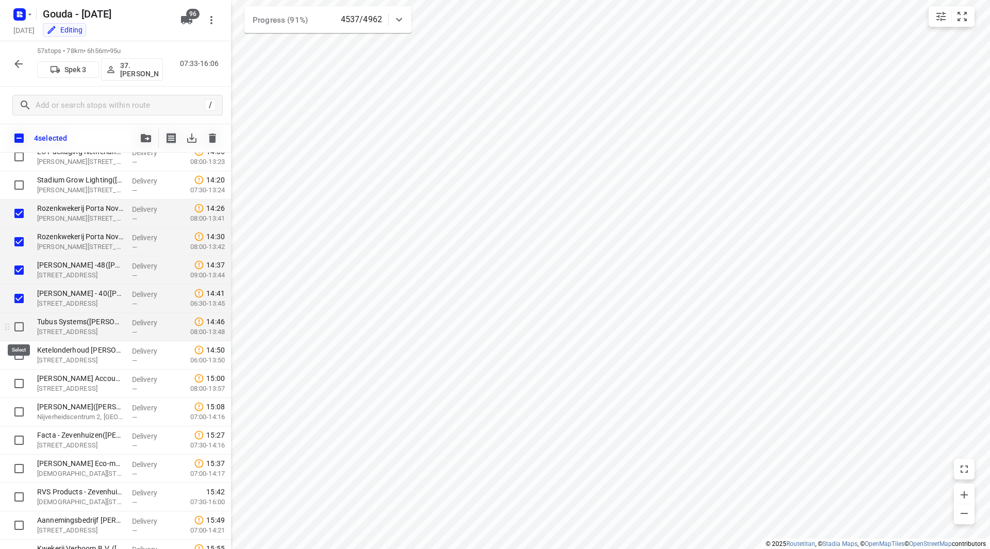
click at [22, 330] on input "checkbox" at bounding box center [19, 327] width 21 height 21
checkbox input "true"
click at [23, 352] on input "checkbox" at bounding box center [19, 355] width 21 height 21
checkbox input "true"
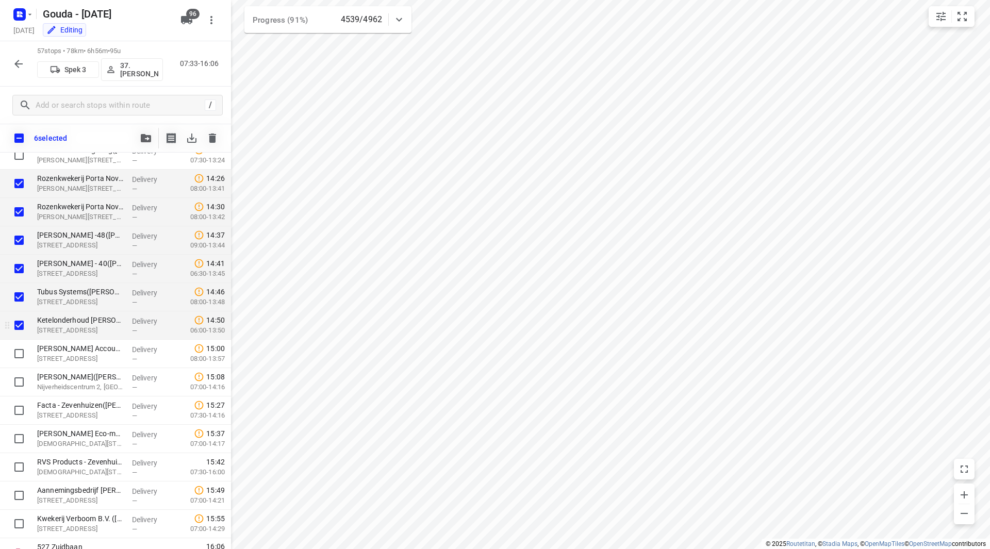
scroll to position [1300, 0]
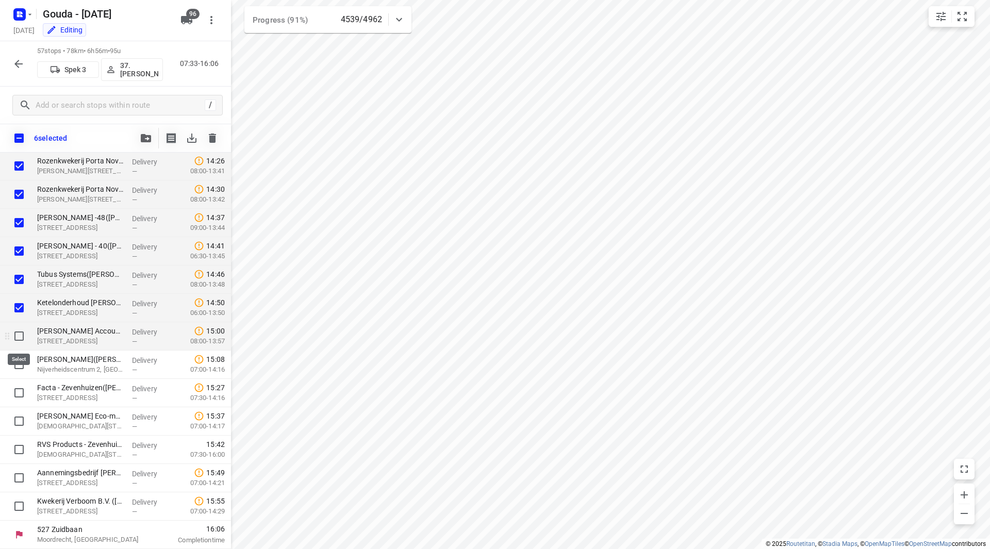
click at [19, 336] on input "checkbox" at bounding box center [19, 336] width 21 height 21
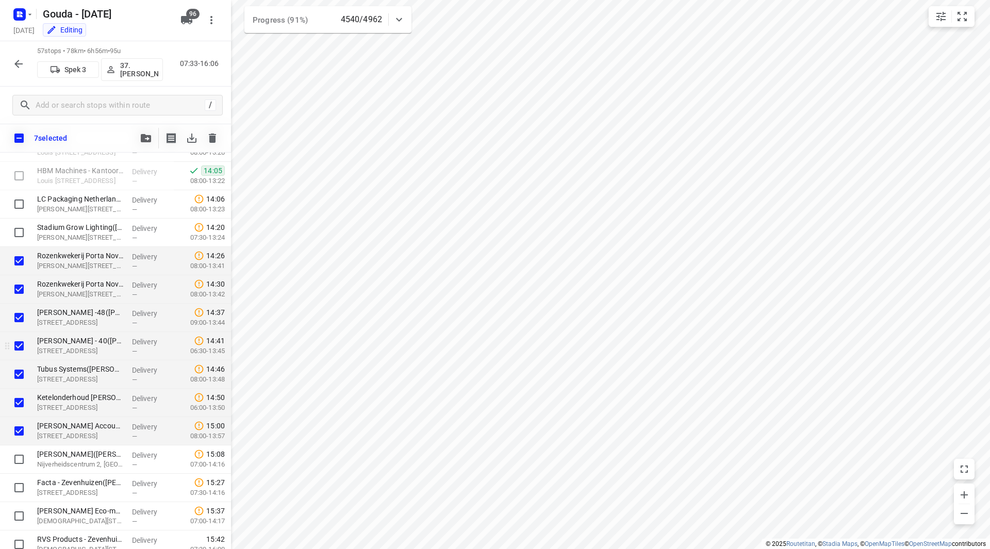
scroll to position [1197, 0]
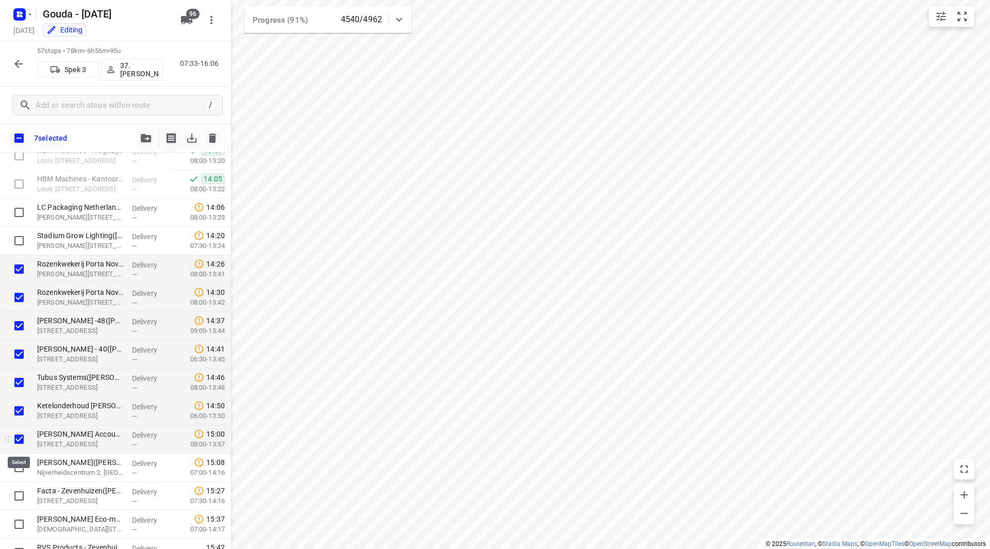
click at [21, 439] on input "checkbox" at bounding box center [19, 439] width 21 height 21
checkbox input "false"
click at [144, 138] on icon "button" at bounding box center [146, 138] width 10 height 8
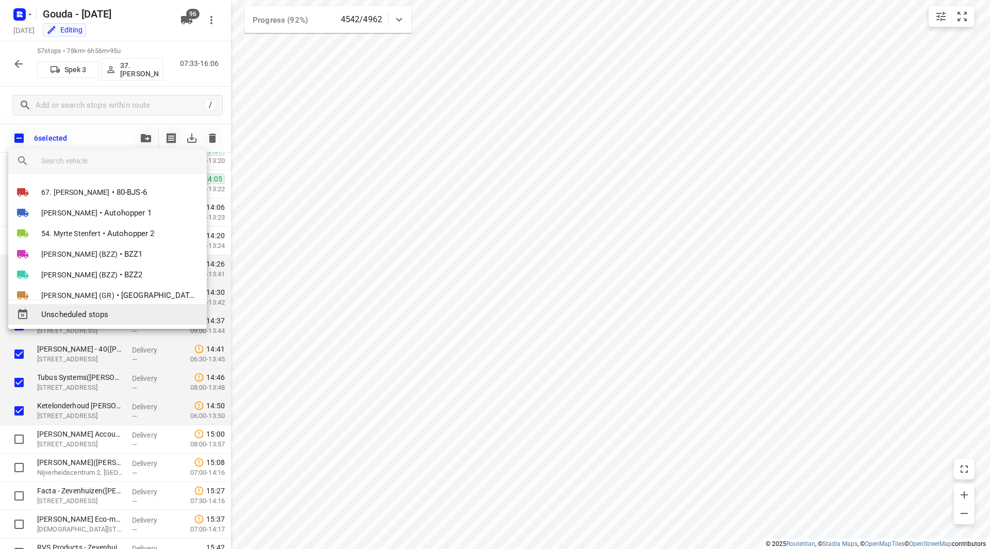
click at [92, 314] on span "Unscheduled stops" at bounding box center [119, 315] width 157 height 12
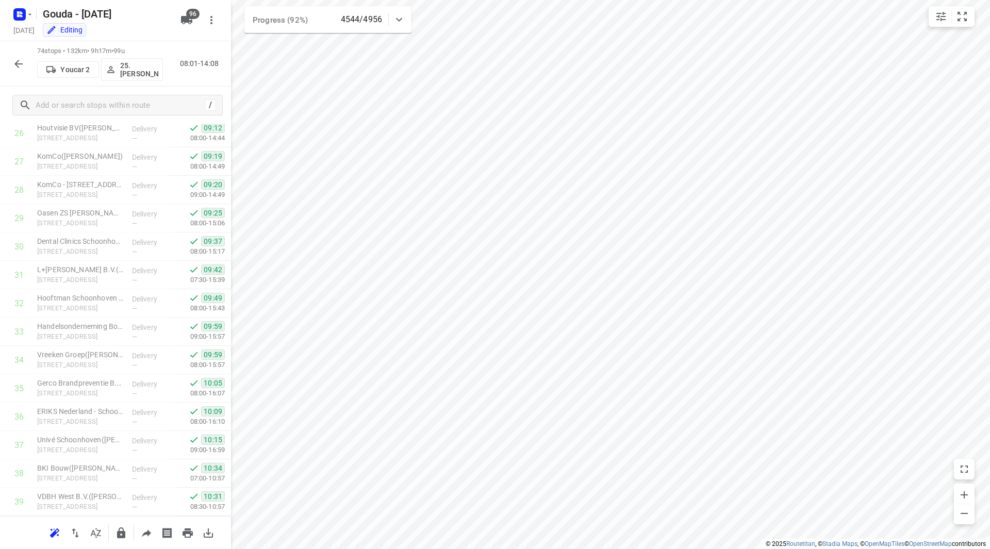
scroll to position [0, 0]
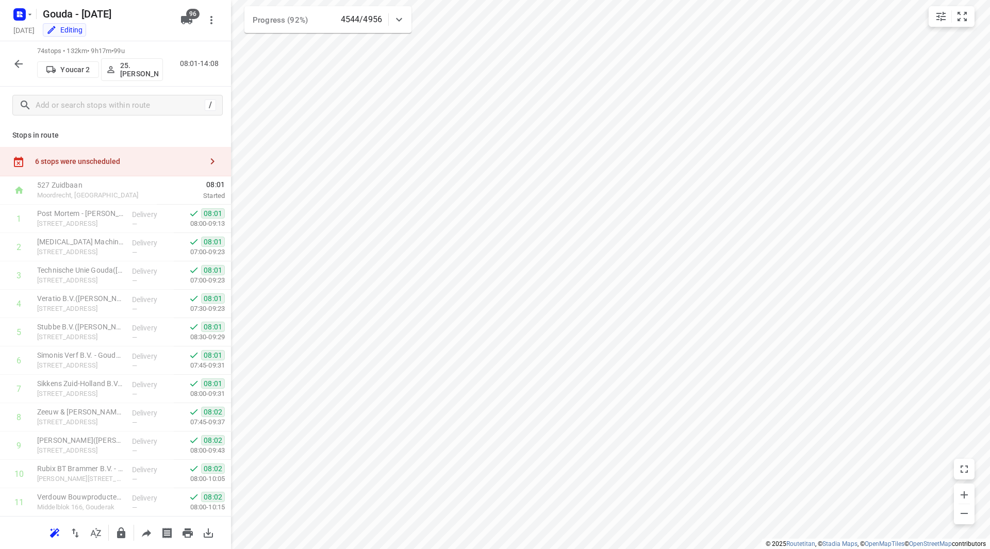
click at [152, 160] on div "6 stops were unscheduled" at bounding box center [118, 161] width 167 height 8
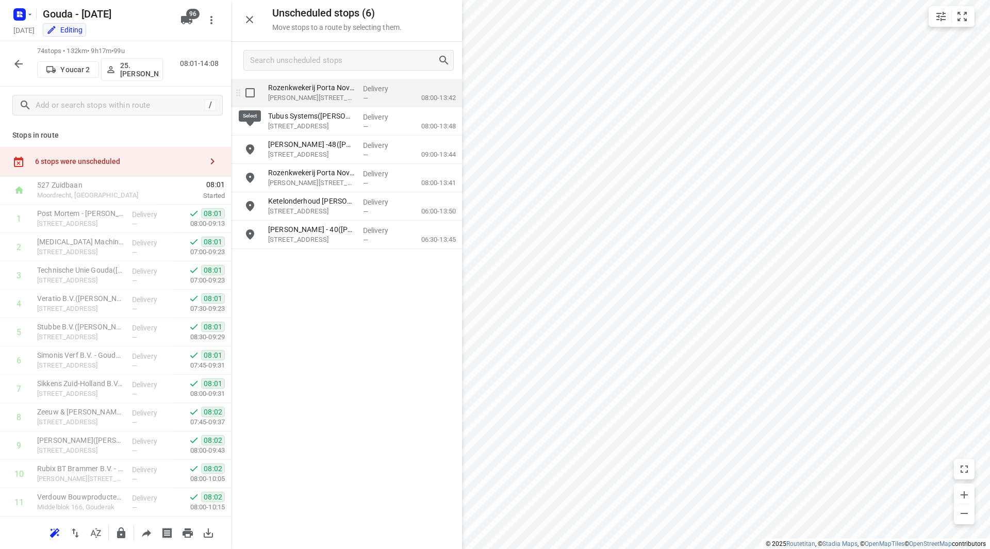
click at [249, 90] on input "grid" at bounding box center [250, 93] width 21 height 21
checkbox input "true"
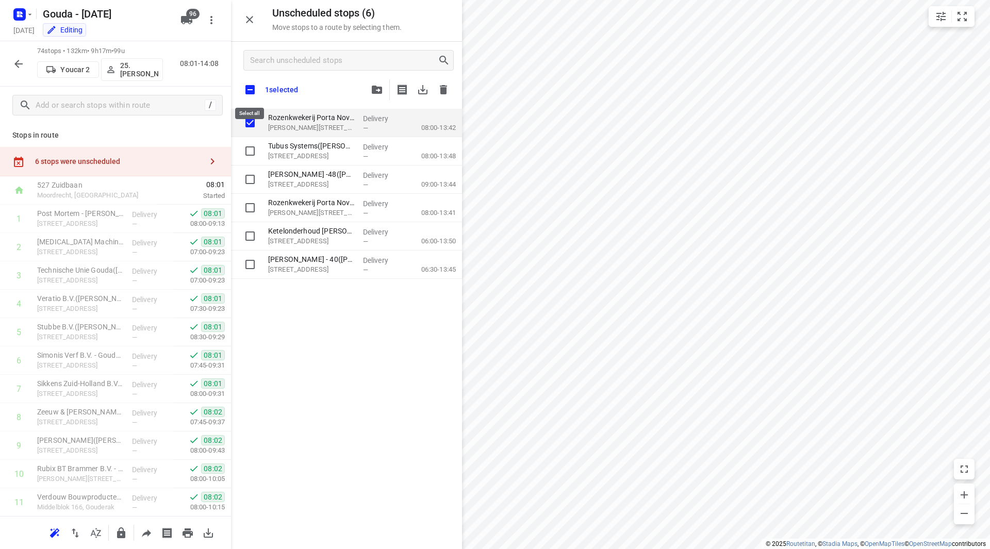
click at [251, 93] on input "checkbox" at bounding box center [250, 90] width 22 height 22
checkbox input "true"
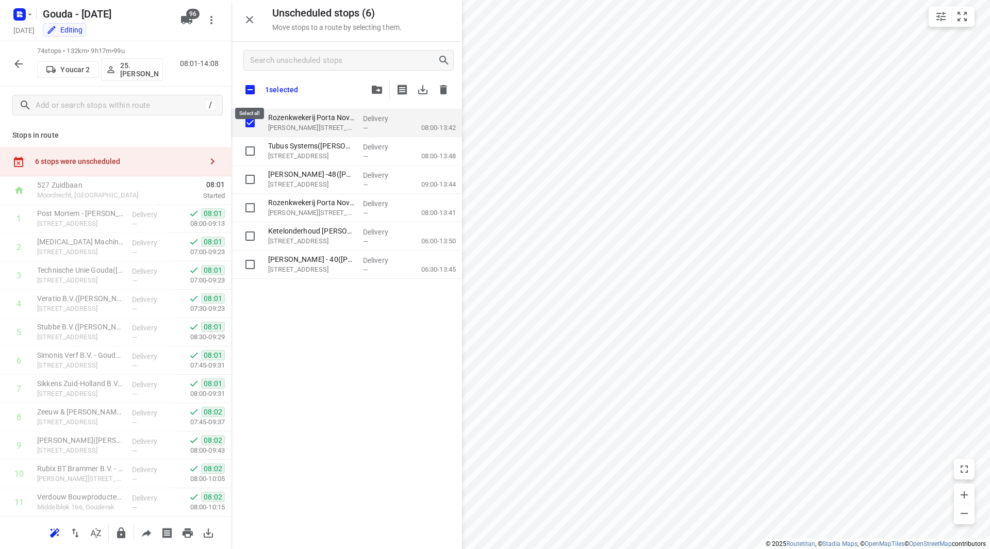
checkbox input "true"
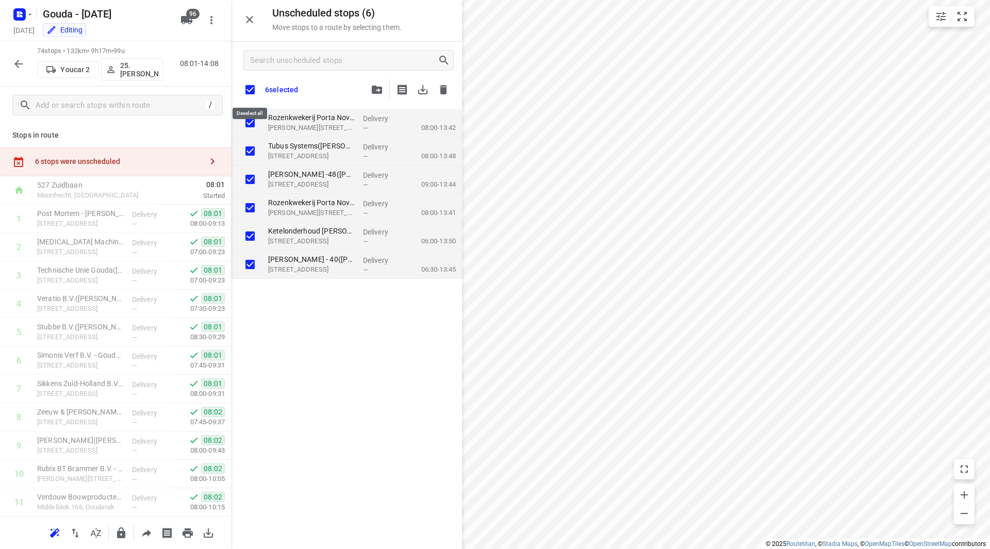
checkbox input "true"
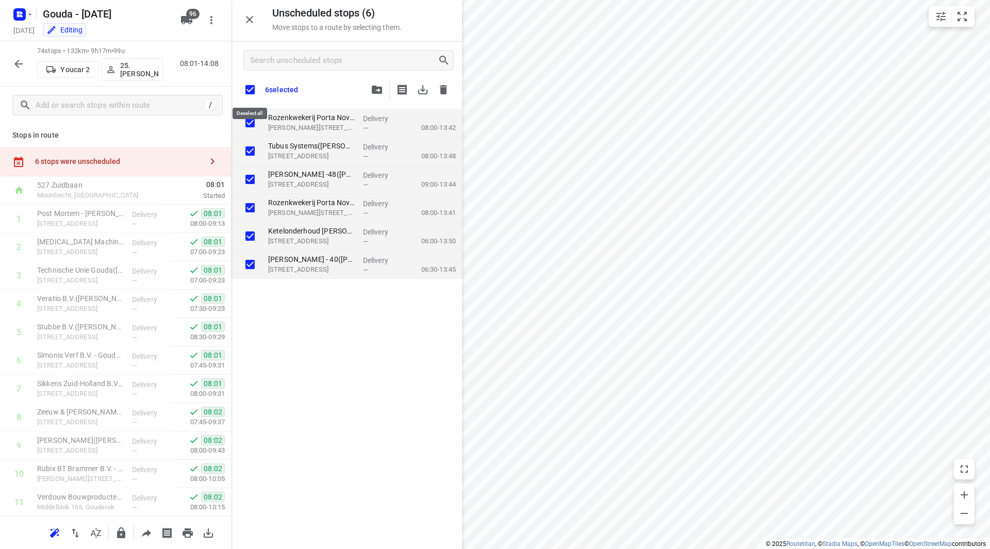
checkbox input "true"
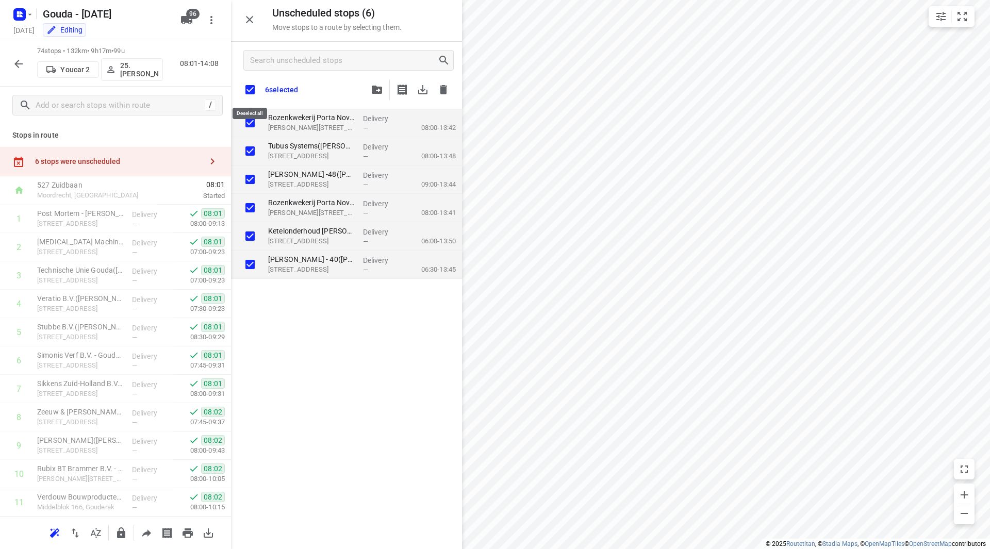
checkbox input "true"
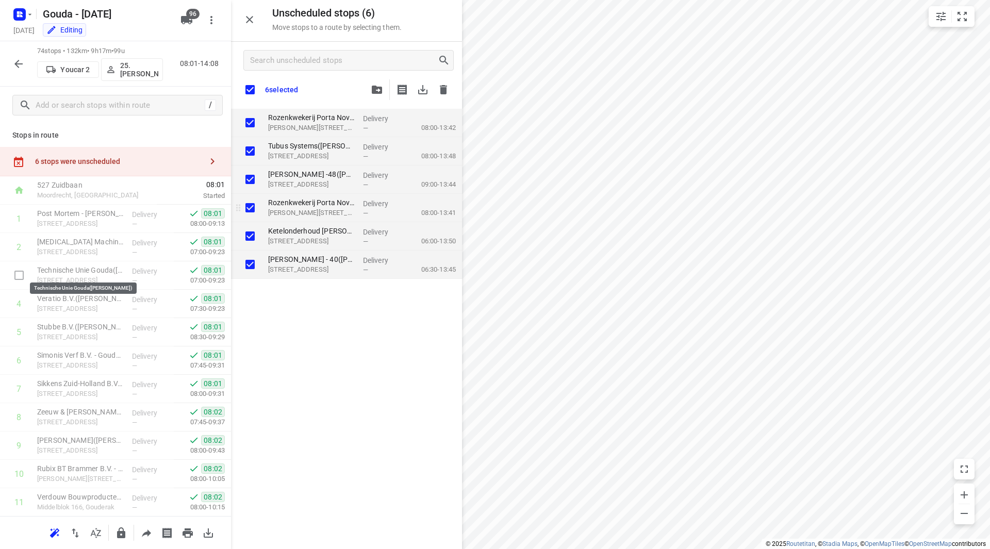
checkbox input "true"
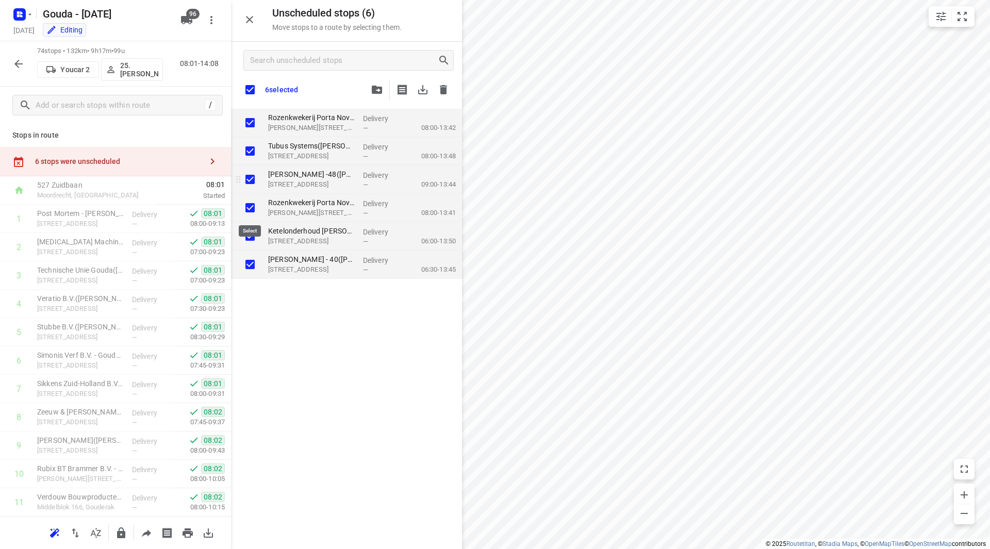
checkbox input "true"
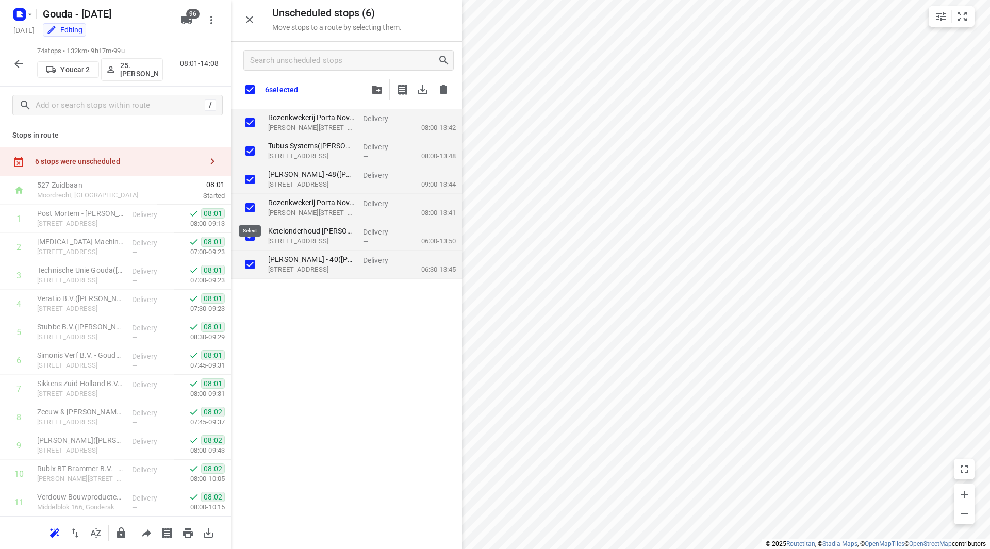
checkbox input "true"
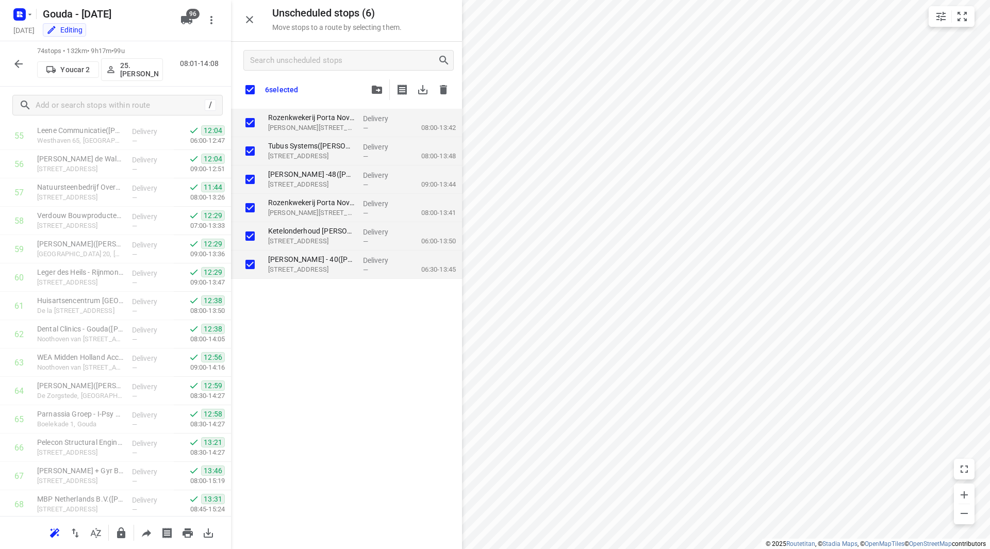
scroll to position [1816, 0]
checkbox input "true"
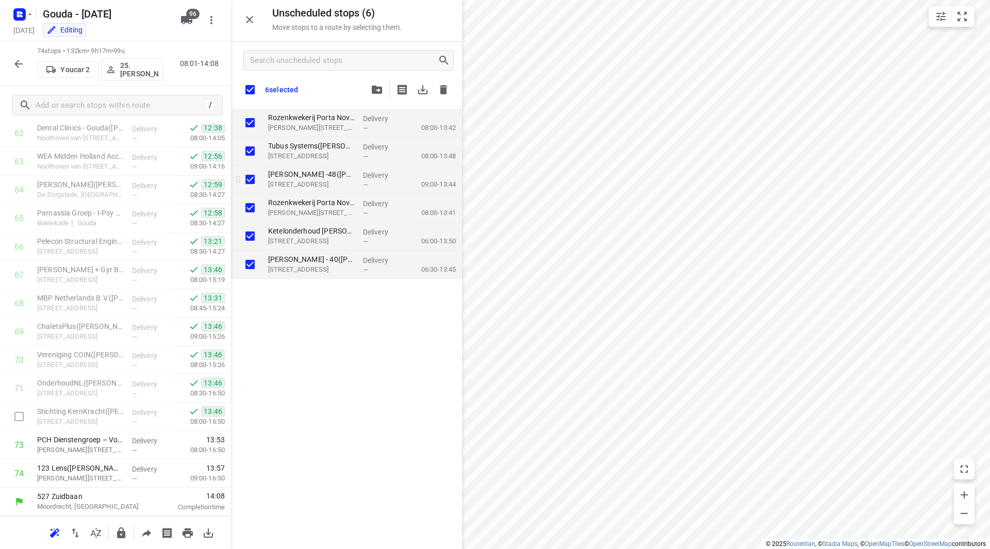
checkbox input "true"
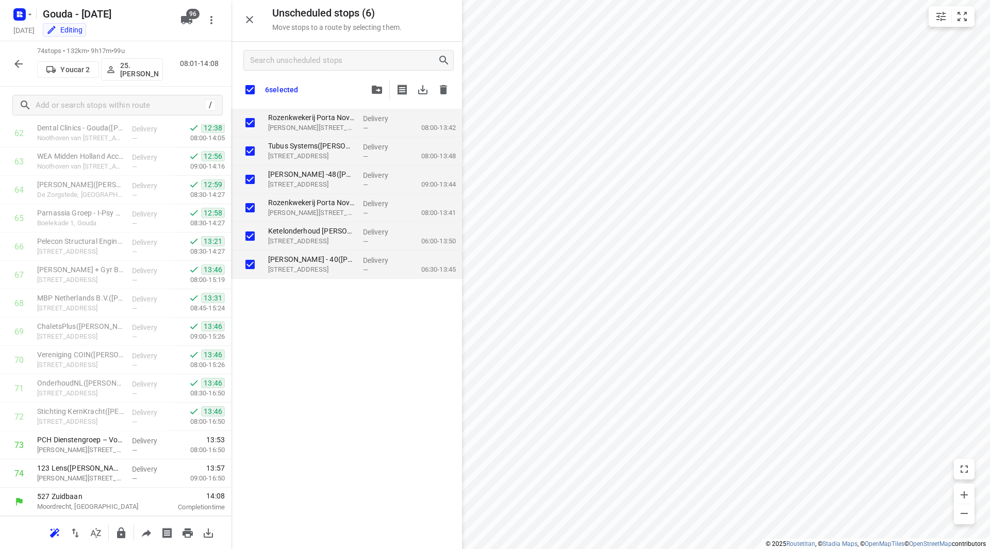
checkbox input "true"
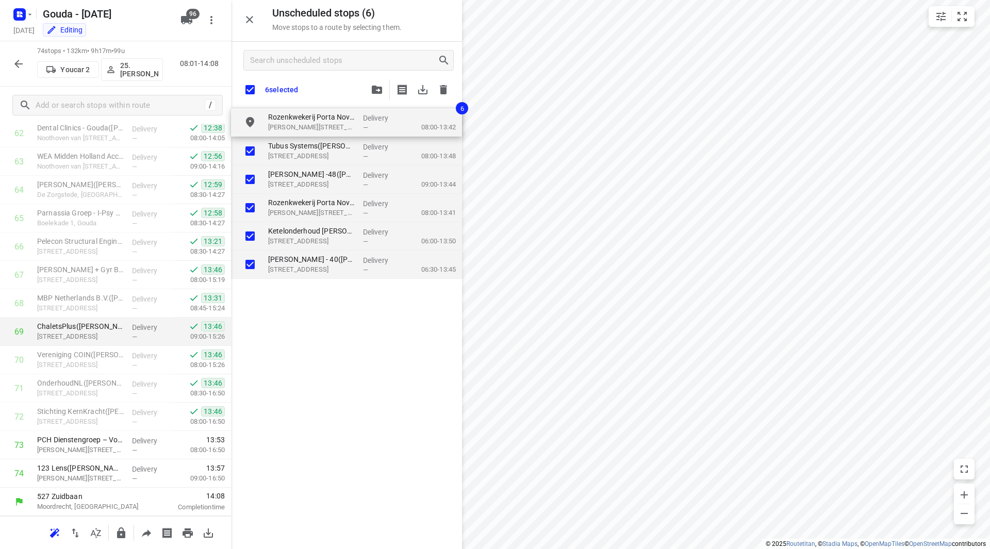
checkbox input "true"
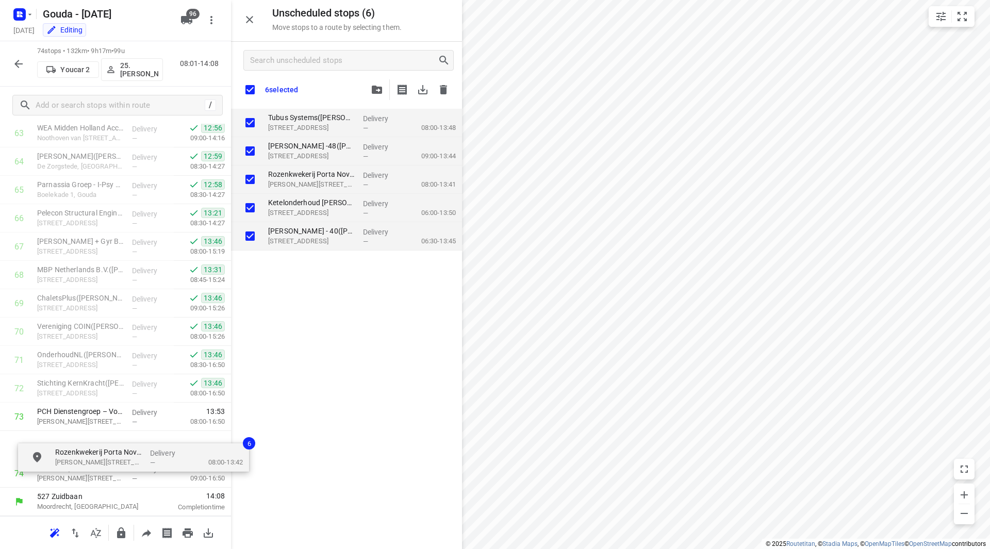
scroll to position [1845, 0]
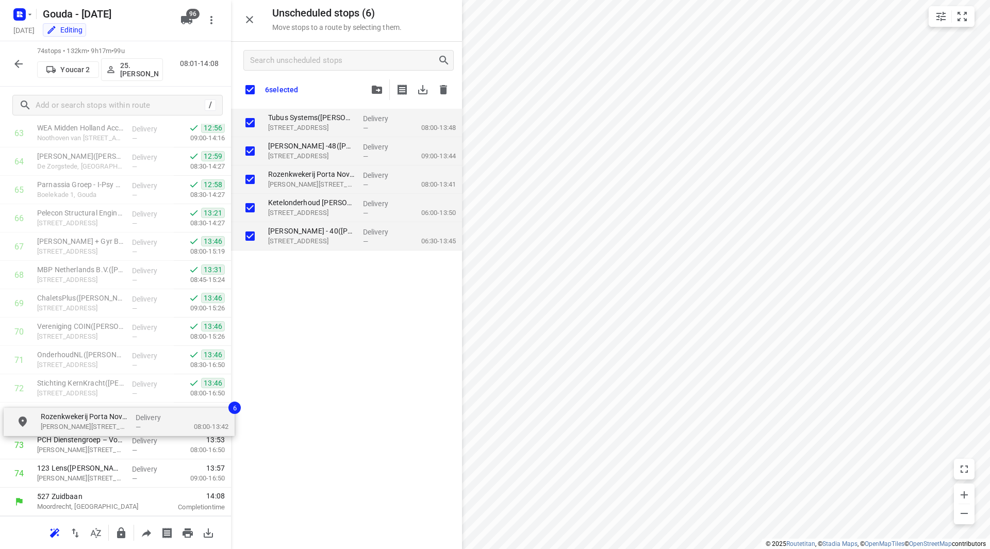
drag, startPoint x: 297, startPoint y: 124, endPoint x: 69, endPoint y: 421, distance: 374.4
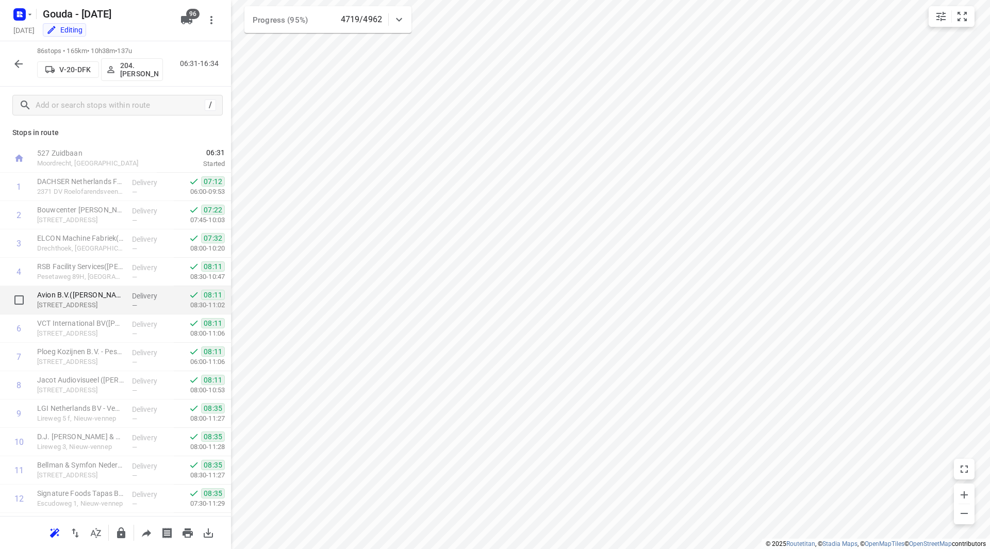
scroll to position [0, 0]
click at [18, 61] on icon "button" at bounding box center [18, 64] width 8 height 8
click at [19, 61] on icon "button" at bounding box center [18, 64] width 12 height 12
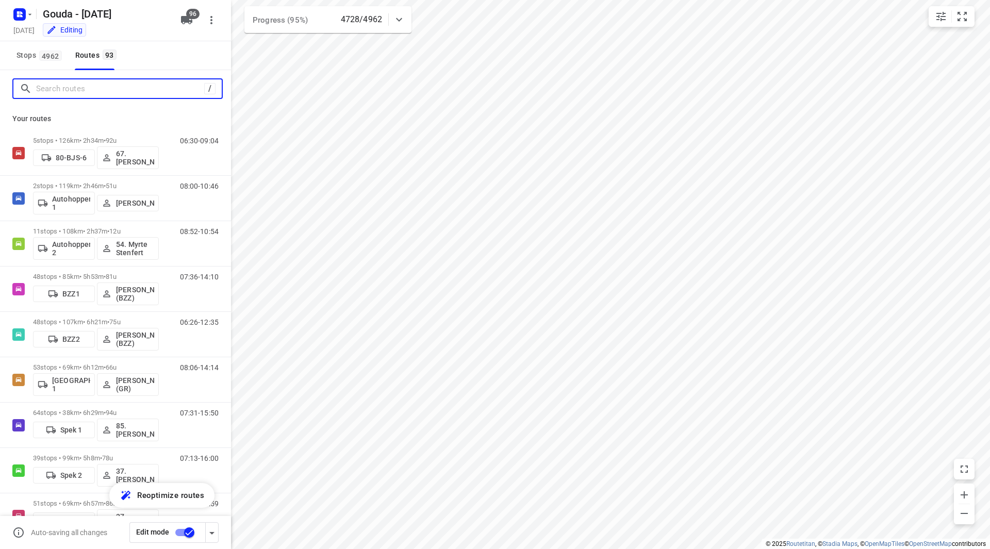
click at [89, 83] on input "Search routes" at bounding box center [120, 89] width 168 height 16
click at [92, 86] on input "Search routes" at bounding box center [129, 89] width 186 height 16
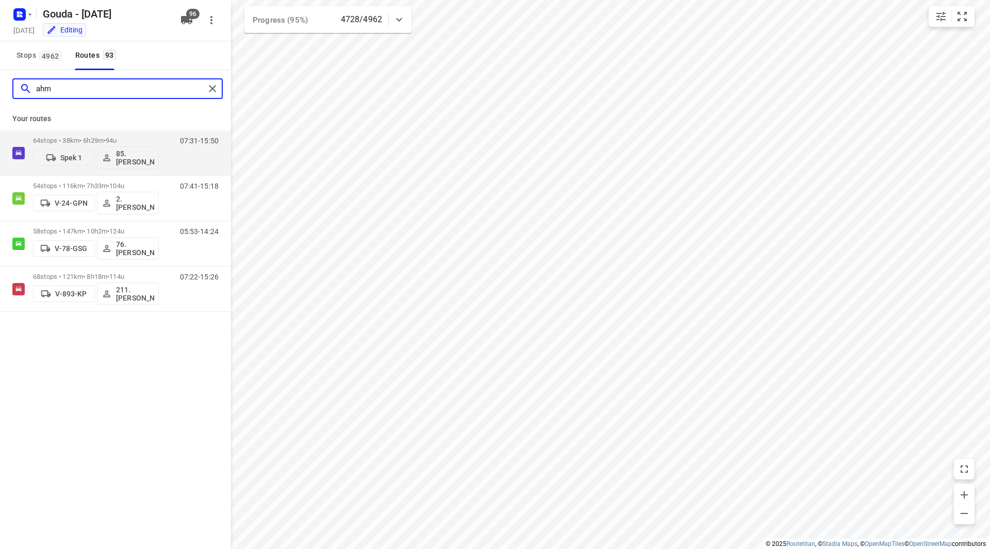
type input "ahme"
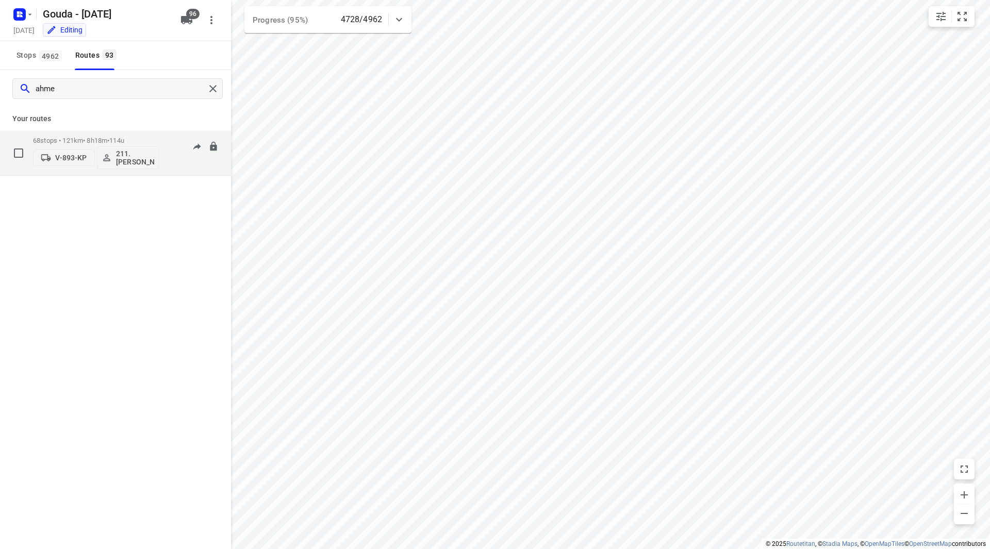
click at [154, 138] on p "68 stops • 121km • 8h18m • 114u" at bounding box center [96, 141] width 126 height 8
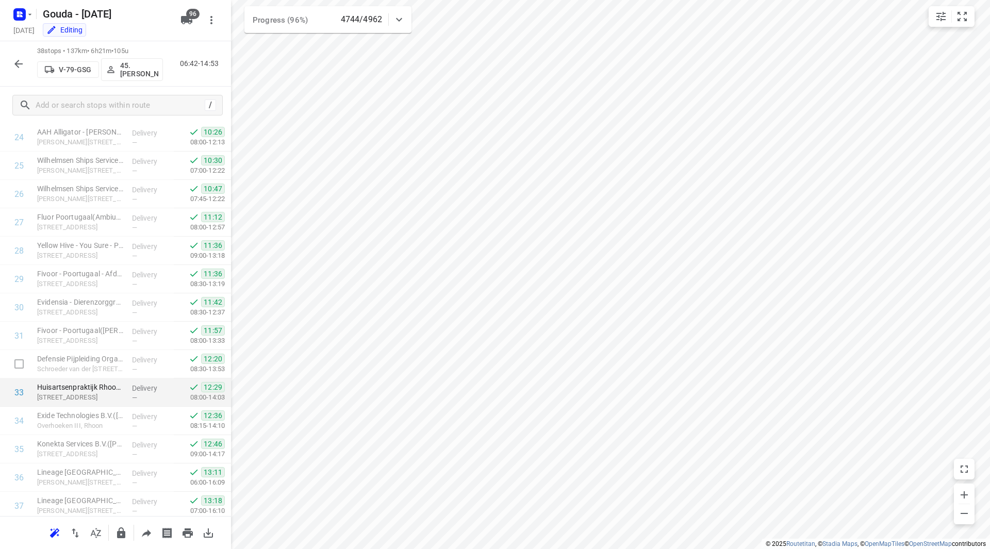
scroll to position [611, 0]
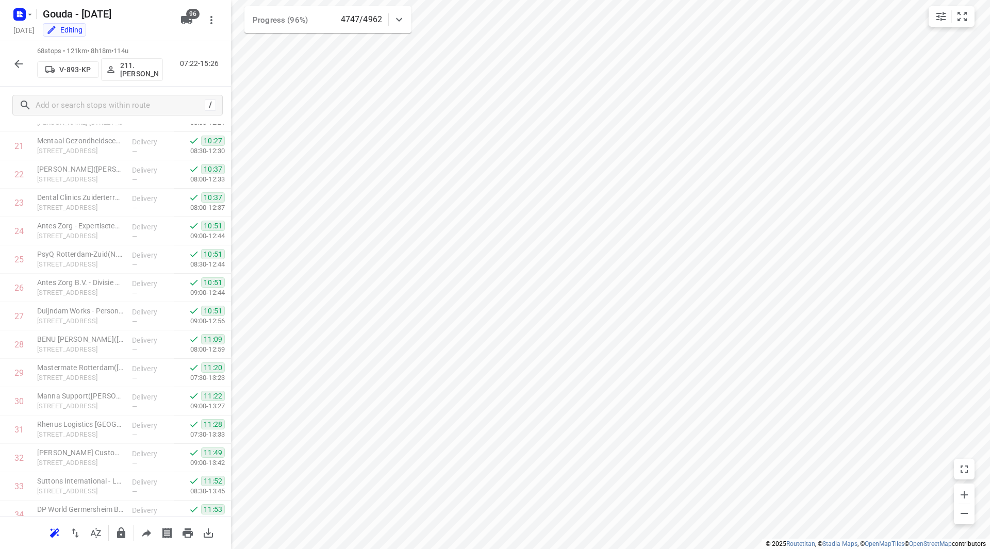
click at [10, 66] on button "button" at bounding box center [18, 64] width 21 height 21
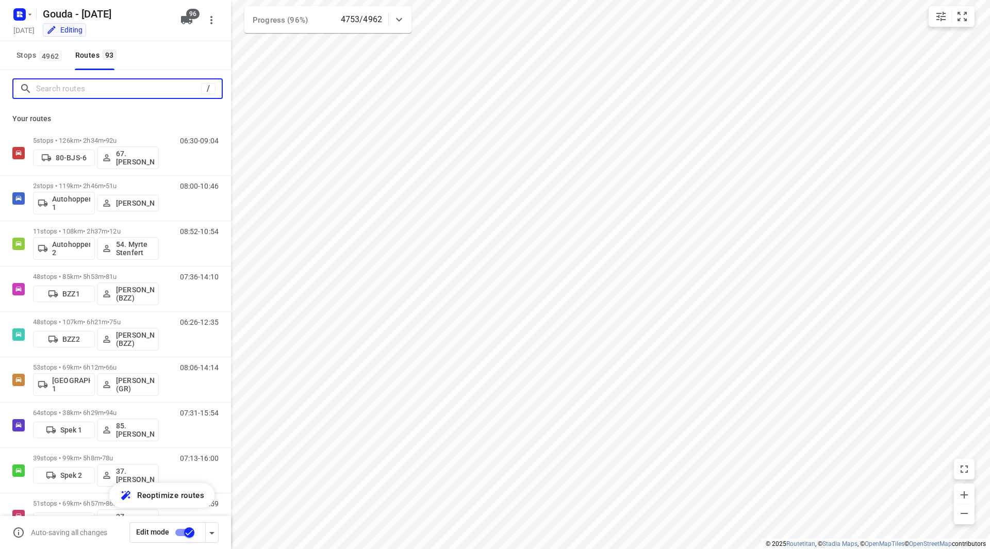
click at [64, 87] on input "Search routes" at bounding box center [118, 89] width 165 height 16
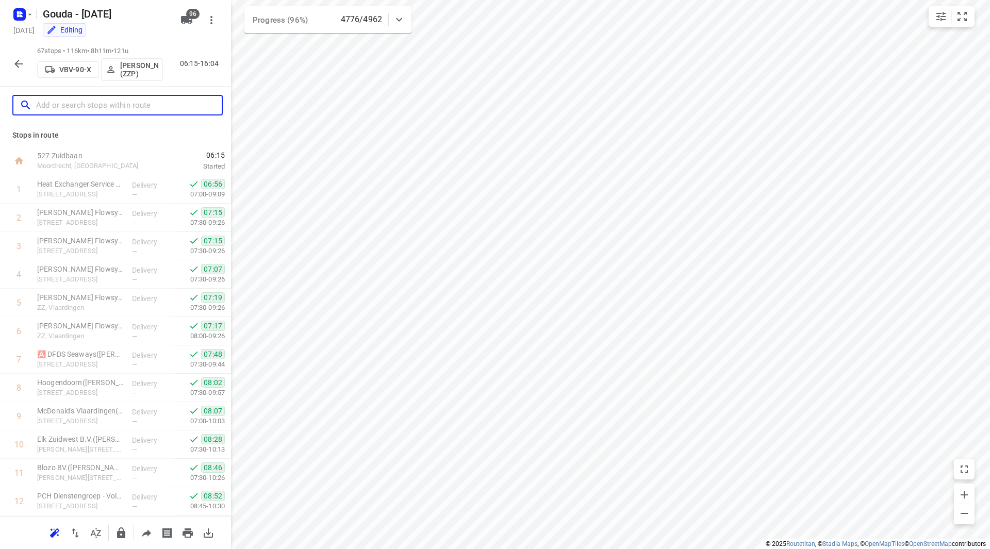
click at [62, 106] on input "text" at bounding box center [129, 105] width 186 height 16
click at [23, 66] on icon "button" at bounding box center [18, 64] width 12 height 12
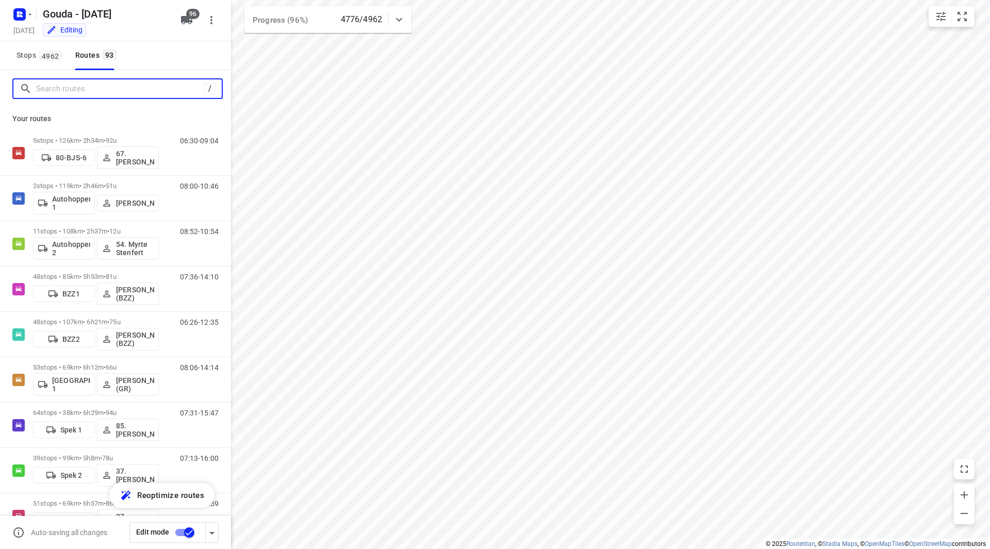
click at [89, 94] on input "Search routes" at bounding box center [120, 89] width 168 height 16
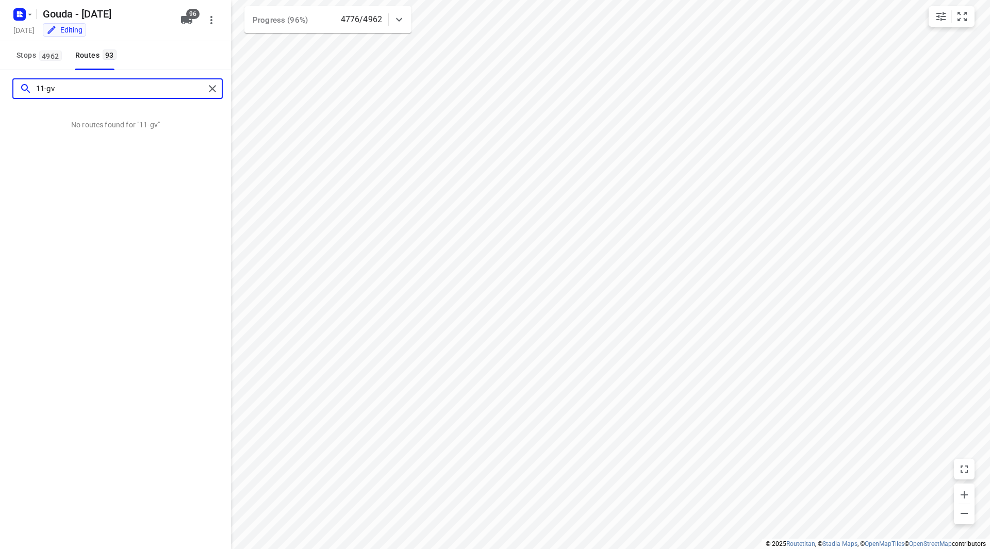
drag, startPoint x: 100, startPoint y: 92, endPoint x: 32, endPoint y: 85, distance: 67.9
click at [32, 85] on div "11-gv" at bounding box center [112, 89] width 185 height 16
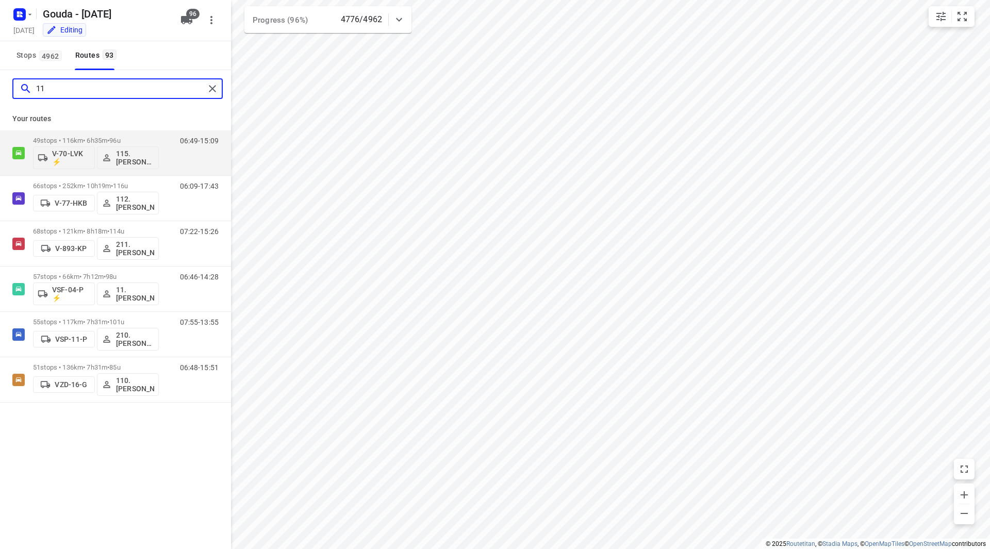
drag, startPoint x: 31, startPoint y: 88, endPoint x: 25, endPoint y: 87, distance: 5.8
click at [25, 87] on div "11" at bounding box center [112, 89] width 185 height 16
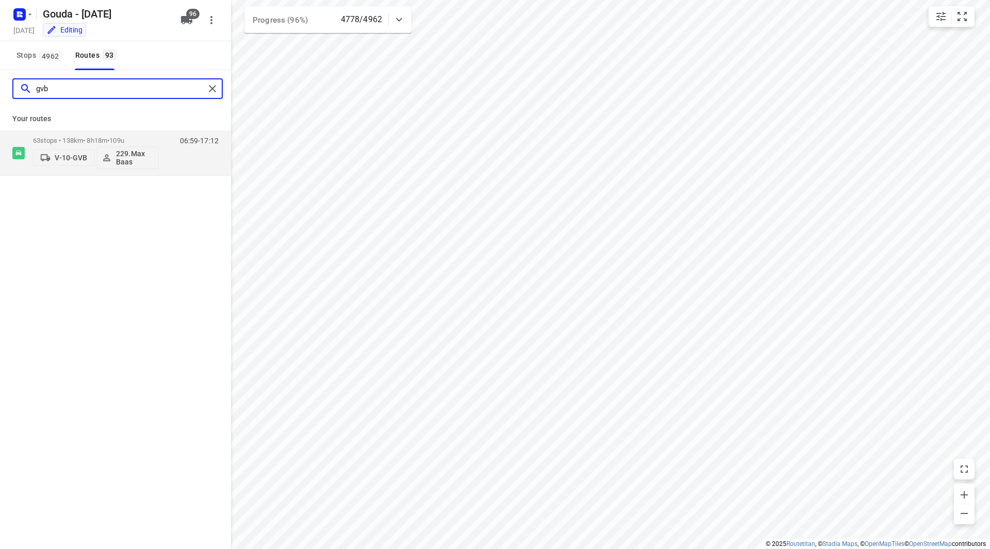
drag, startPoint x: 66, startPoint y: 82, endPoint x: 27, endPoint y: 88, distance: 39.1
click at [27, 88] on div "gvb" at bounding box center [112, 89] width 185 height 16
click at [59, 89] on input "gvb" at bounding box center [120, 89] width 169 height 16
drag, startPoint x: 60, startPoint y: 87, endPoint x: 28, endPoint y: 85, distance: 31.5
click at [28, 85] on div "gvb" at bounding box center [112, 89] width 185 height 16
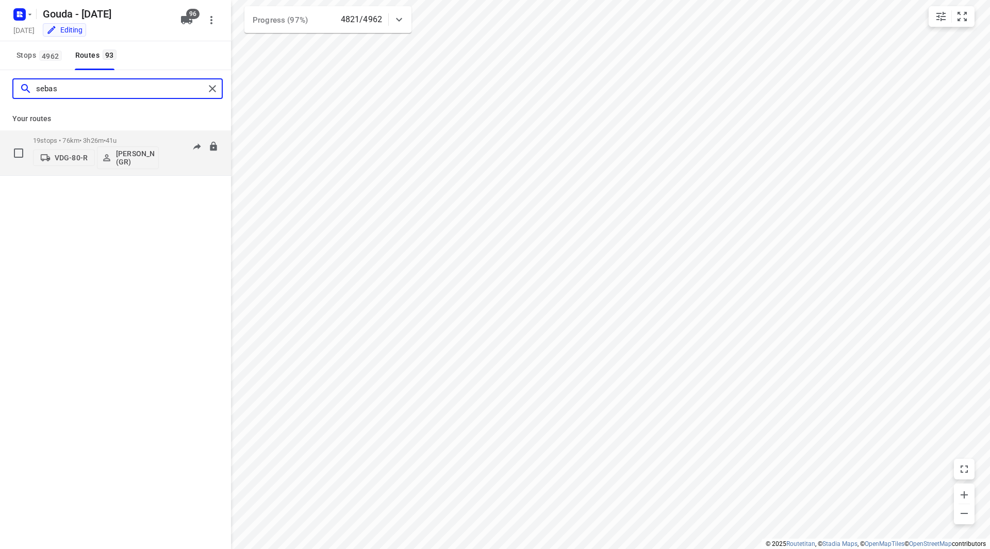
type input "sebas"
click at [153, 137] on p "19 stops • 76km • 3h26m • 41u" at bounding box center [96, 141] width 126 height 8
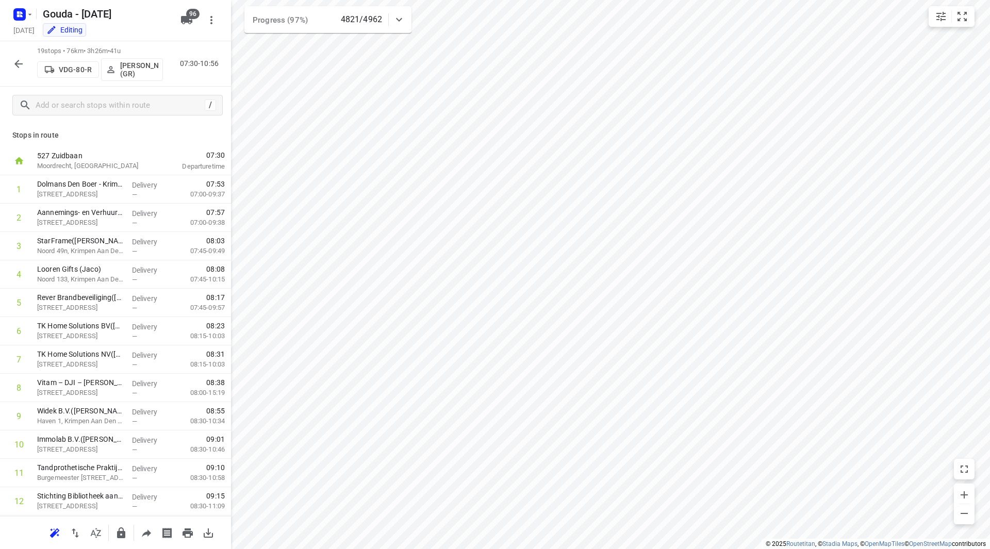
click at [12, 59] on button "button" at bounding box center [18, 64] width 21 height 21
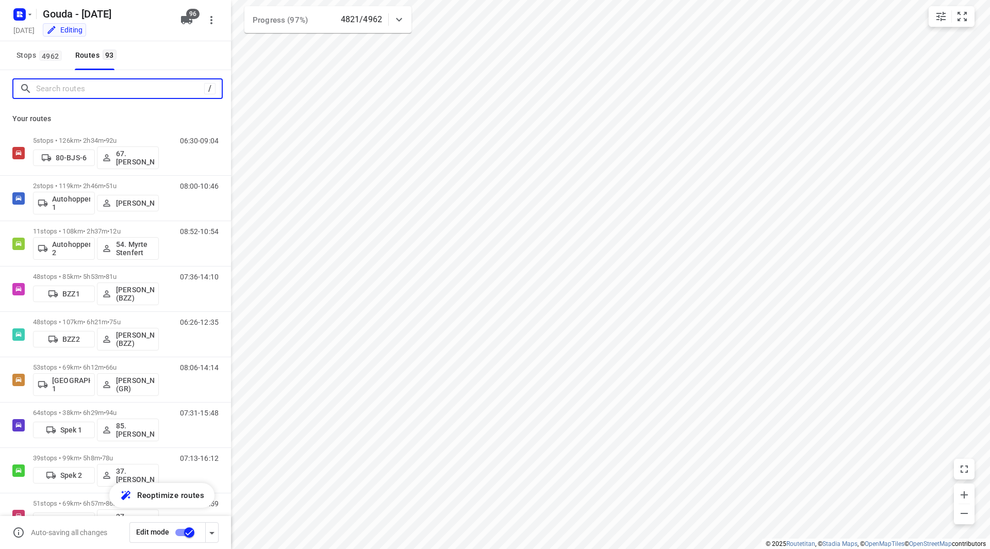
click at [52, 92] on input "Search routes" at bounding box center [120, 89] width 168 height 16
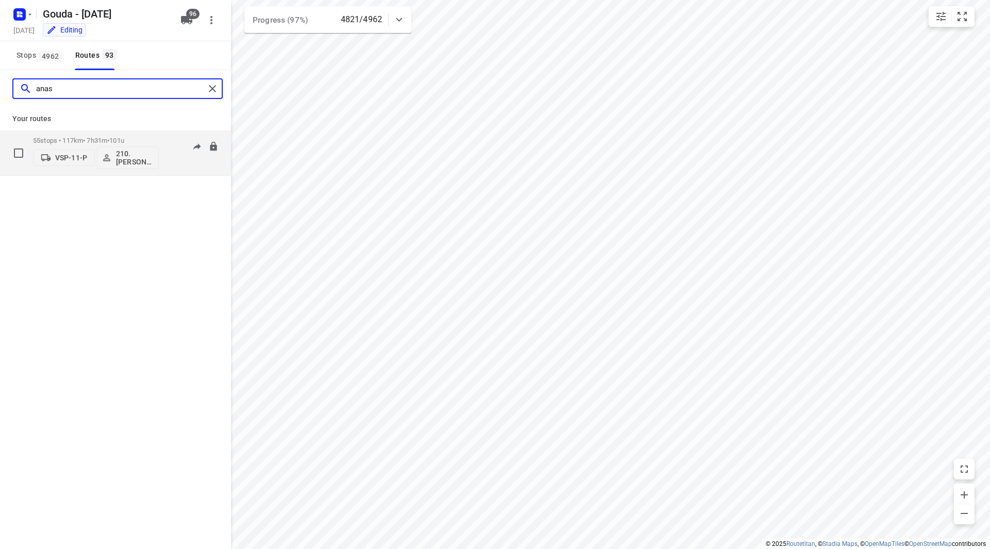
type input "anas"
click at [151, 139] on p "55 stops • 117km • 7h31m • 101u" at bounding box center [96, 141] width 126 height 8
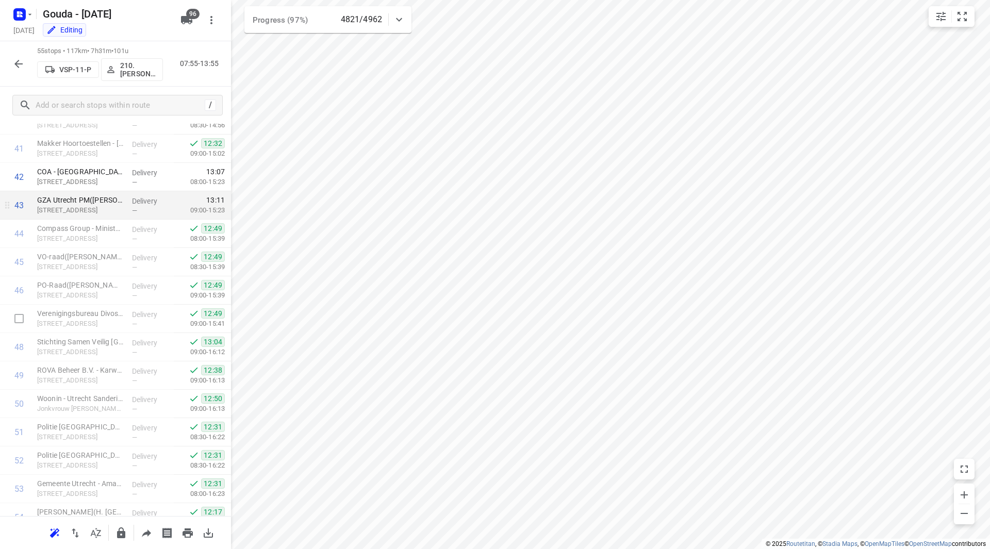
scroll to position [1144, 0]
click at [17, 60] on icon "button" at bounding box center [18, 64] width 12 height 12
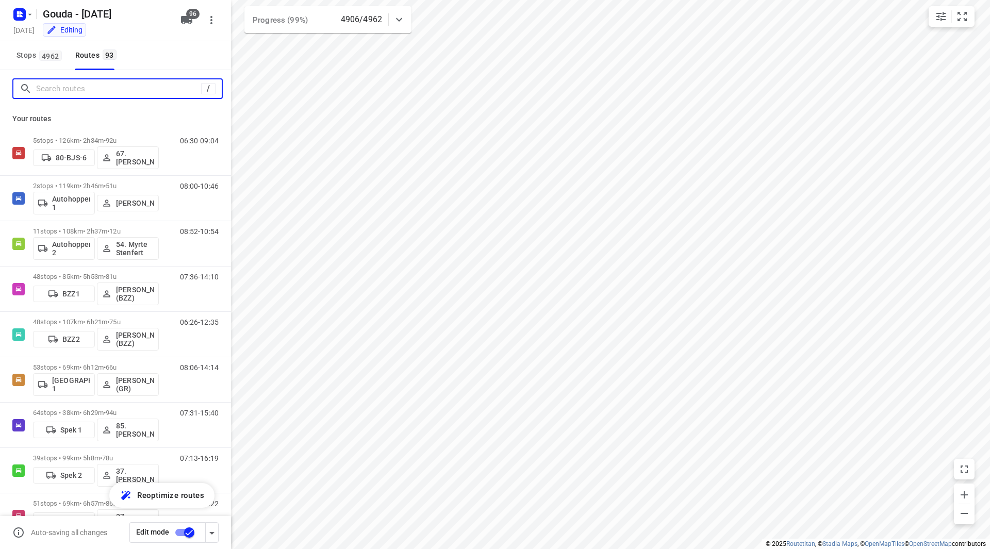
click at [60, 89] on input "Search routes" at bounding box center [118, 89] width 165 height 16
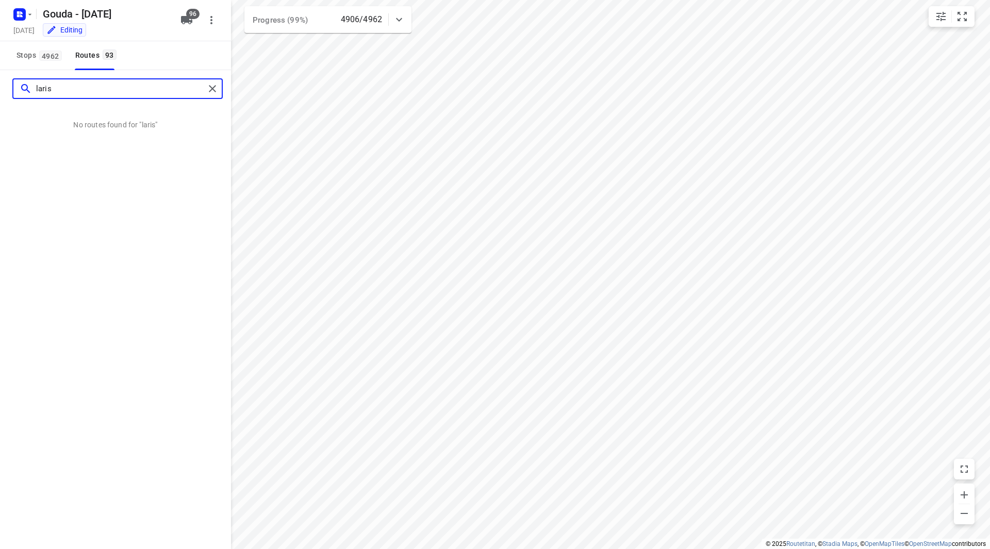
drag, startPoint x: 59, startPoint y: 90, endPoint x: 18, endPoint y: 91, distance: 41.3
click at [18, 91] on div "laris" at bounding box center [108, 89] width 191 height 16
click at [58, 86] on input "laris" at bounding box center [120, 89] width 169 height 16
click at [51, 92] on input "laris" at bounding box center [120, 89] width 169 height 16
drag, startPoint x: 54, startPoint y: 88, endPoint x: 29, endPoint y: 89, distance: 24.8
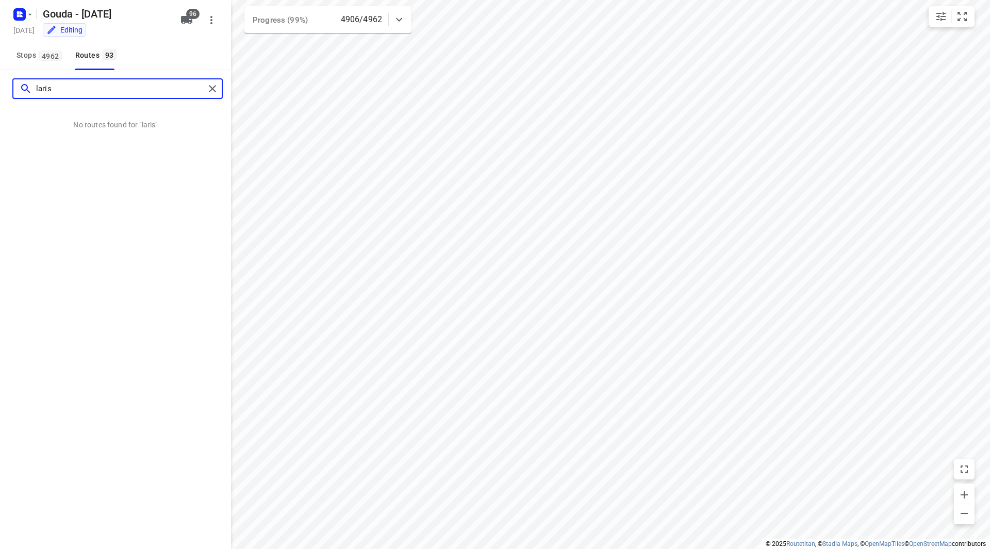
click at [29, 89] on div "laris" at bounding box center [112, 89] width 185 height 16
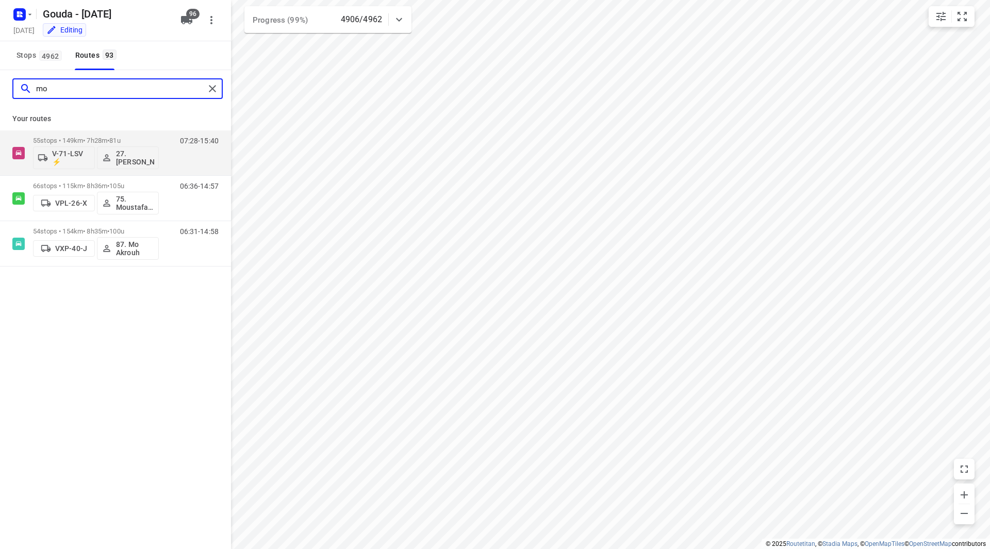
type input "mo"
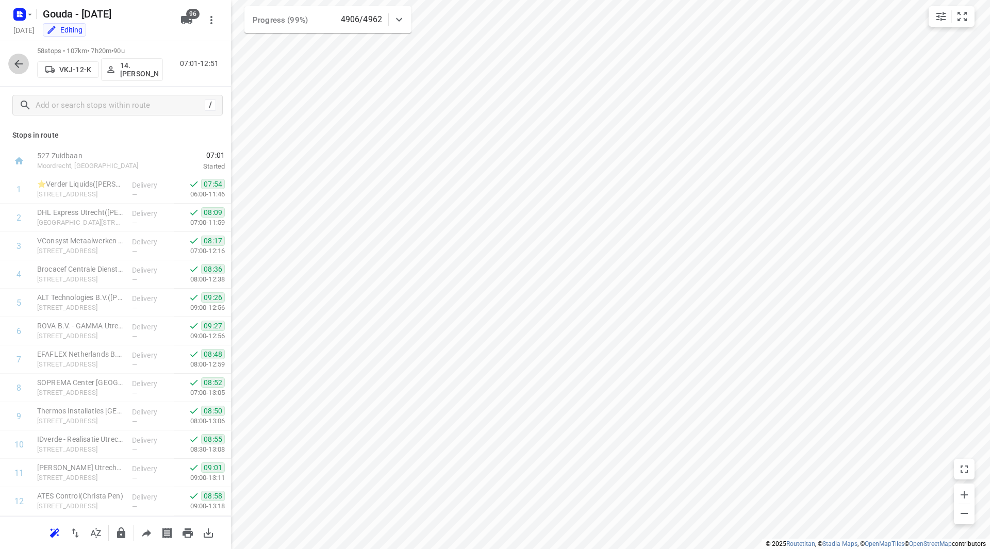
click at [14, 61] on icon "button" at bounding box center [18, 64] width 12 height 12
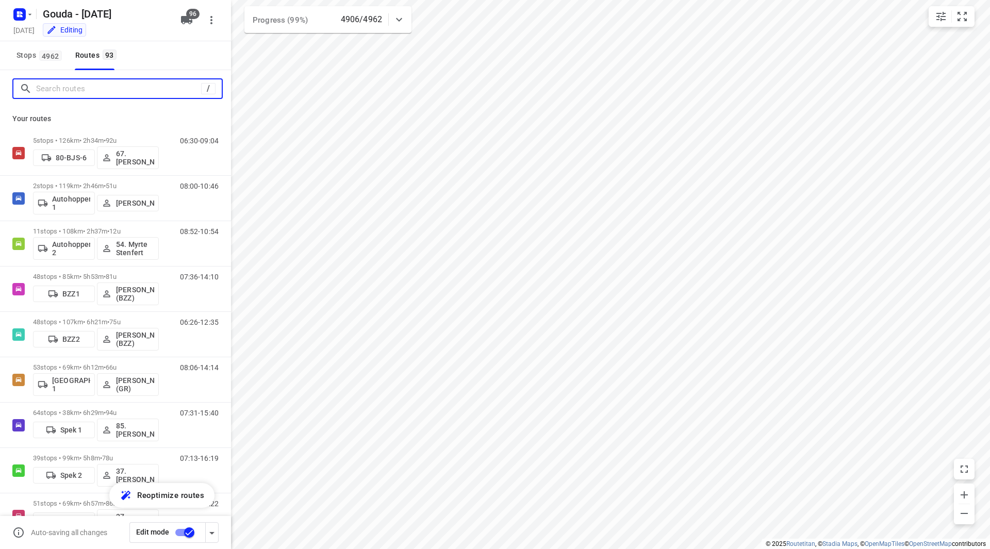
click at [65, 90] on input "Search routes" at bounding box center [118, 89] width 165 height 16
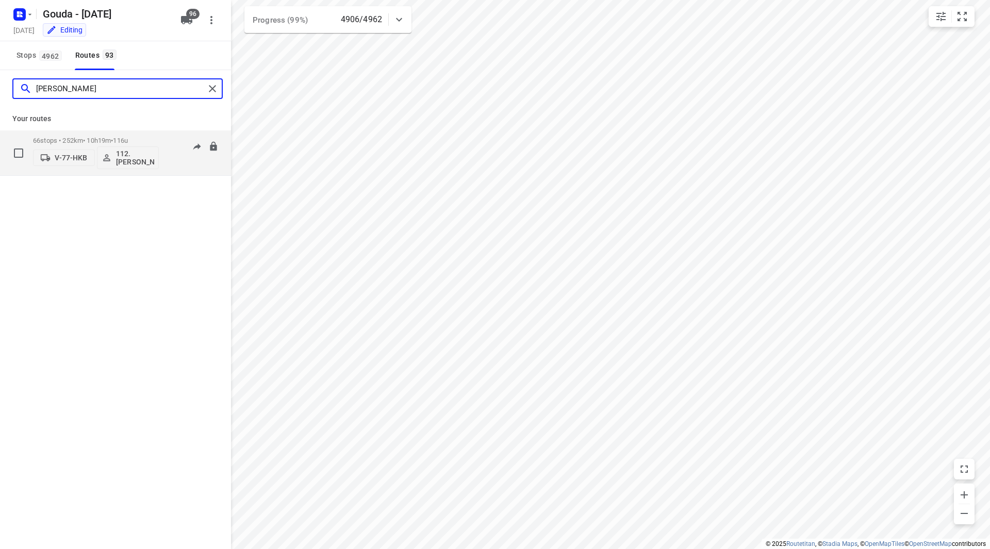
type input "nino"
click at [139, 136] on div "66 stops • 252km • 10h19m • 116u V-77-HKB 112.Nino Saric" at bounding box center [96, 152] width 126 height 43
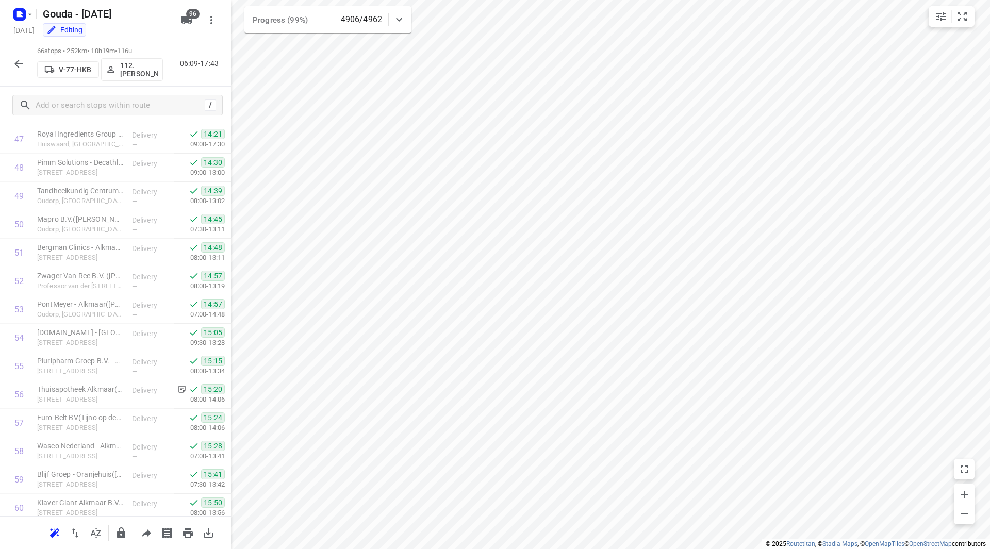
scroll to position [1559, 0]
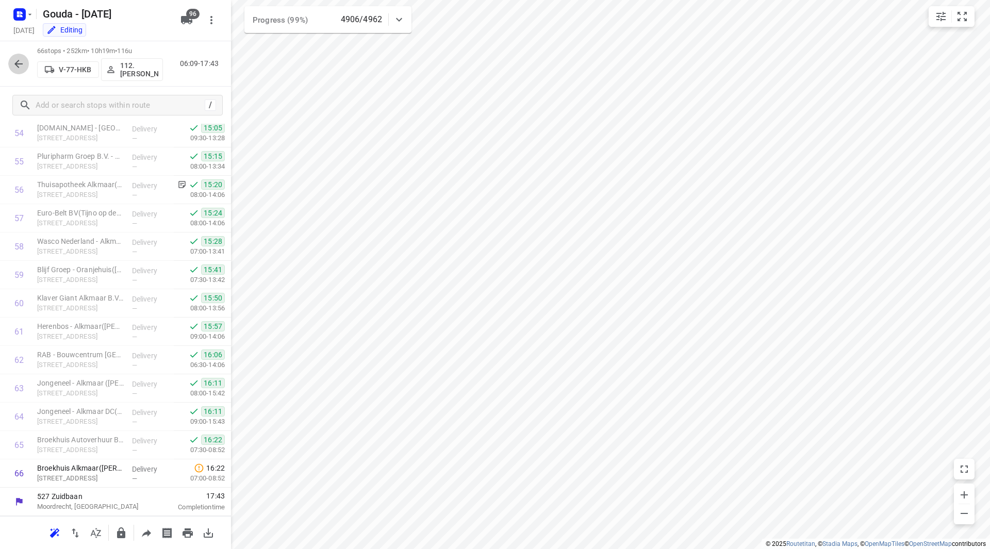
click at [22, 62] on icon "button" at bounding box center [18, 64] width 12 height 12
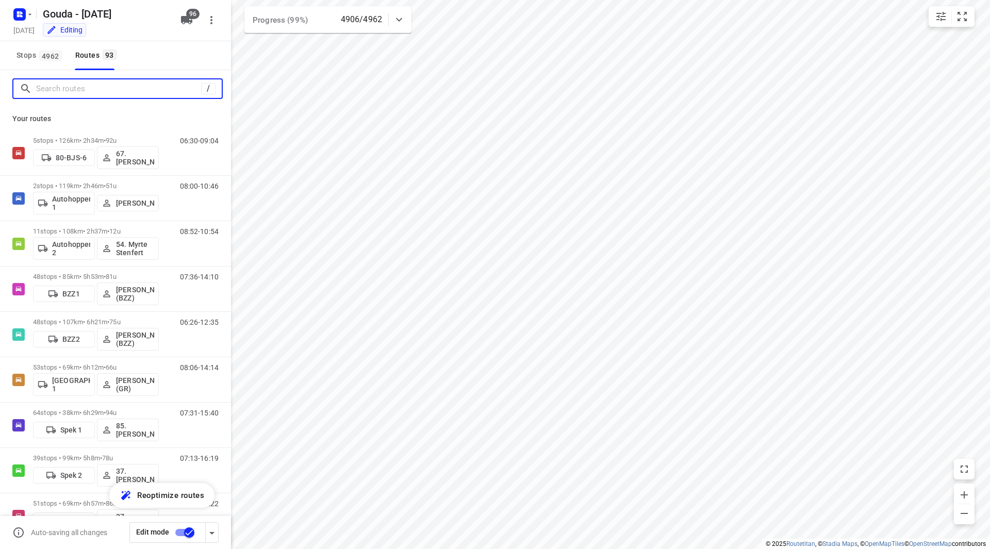
click at [65, 90] on input "Search routes" at bounding box center [118, 89] width 165 height 16
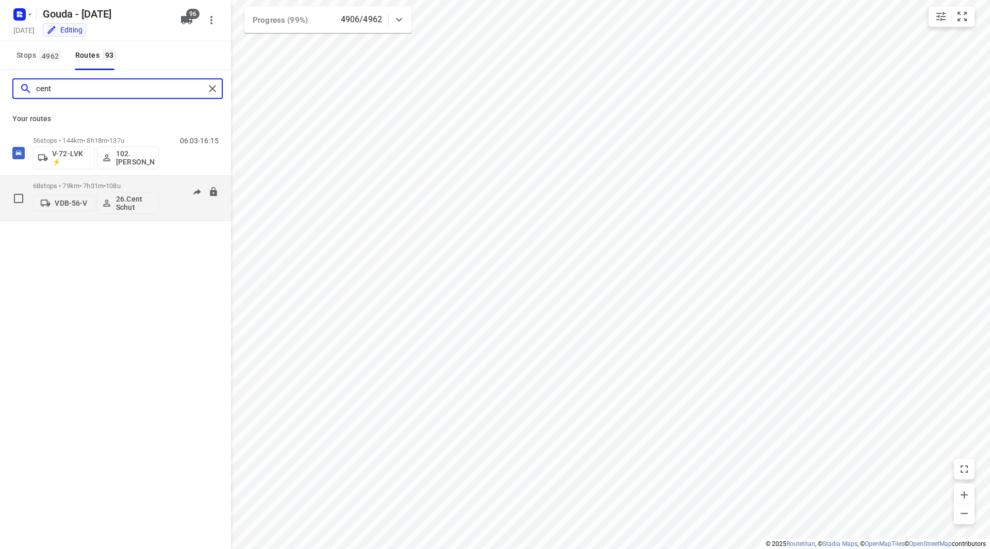
type input "cent"
click at [136, 186] on p "68 stops • 79km • 7h31m • 108u" at bounding box center [96, 186] width 126 height 8
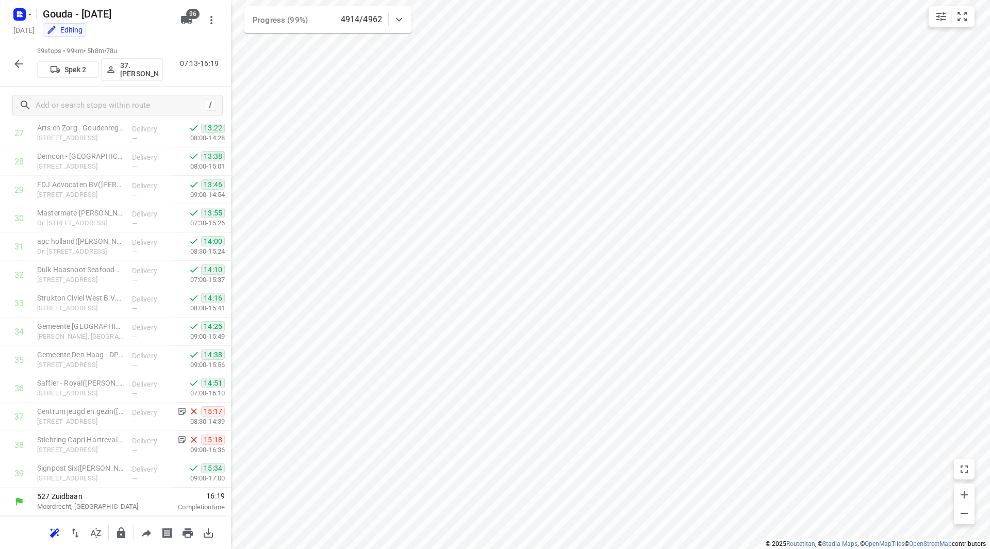
scroll to position [794, 0]
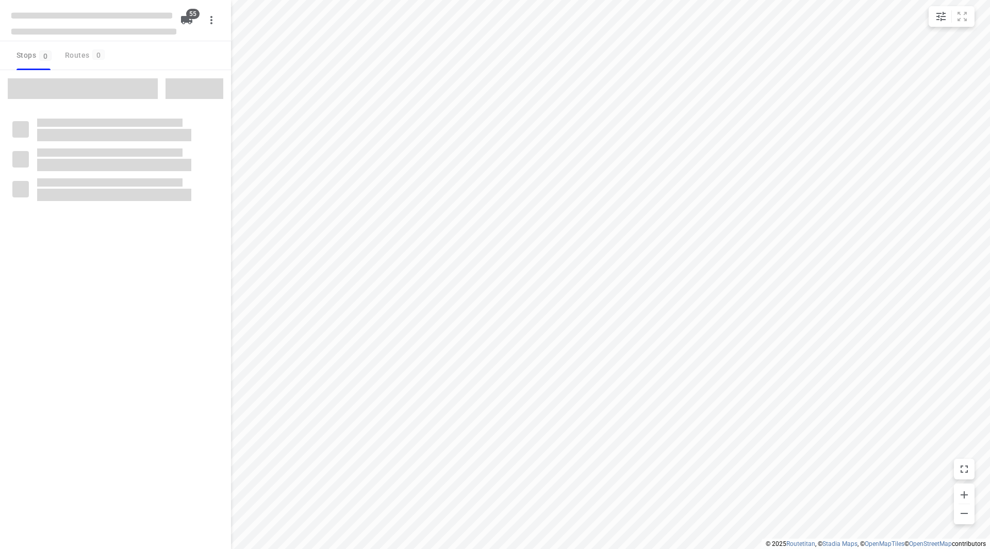
click at [107, 91] on span at bounding box center [83, 88] width 150 height 21
checkbox input "true"
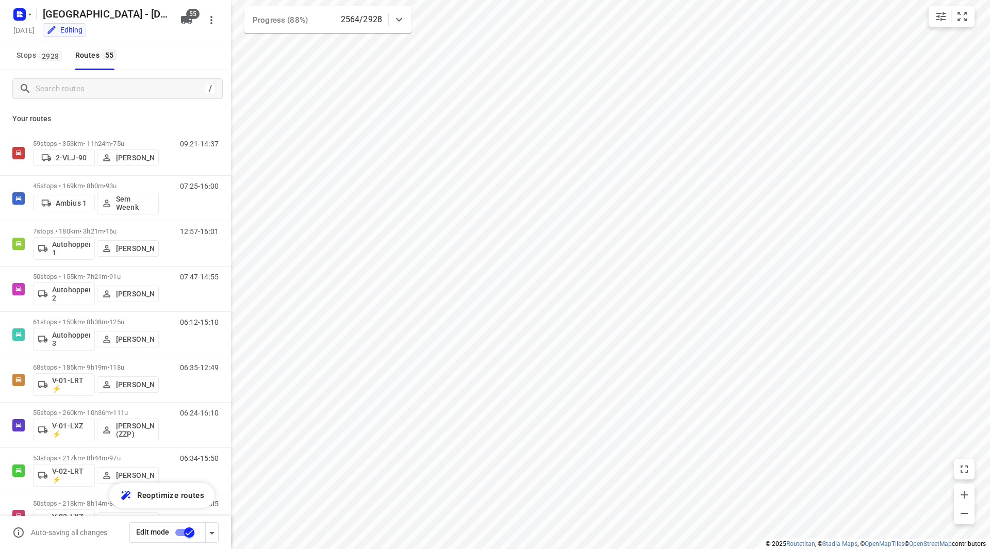
click at [92, 89] on div "/ Your routes 59 stops • 353km • 11h24m • 75u 2-VLJ-90 Fikri Mizaz 09:21-14:37 …" at bounding box center [115, 293] width 231 height 446
click at [96, 87] on input "Search routes" at bounding box center [120, 89] width 168 height 16
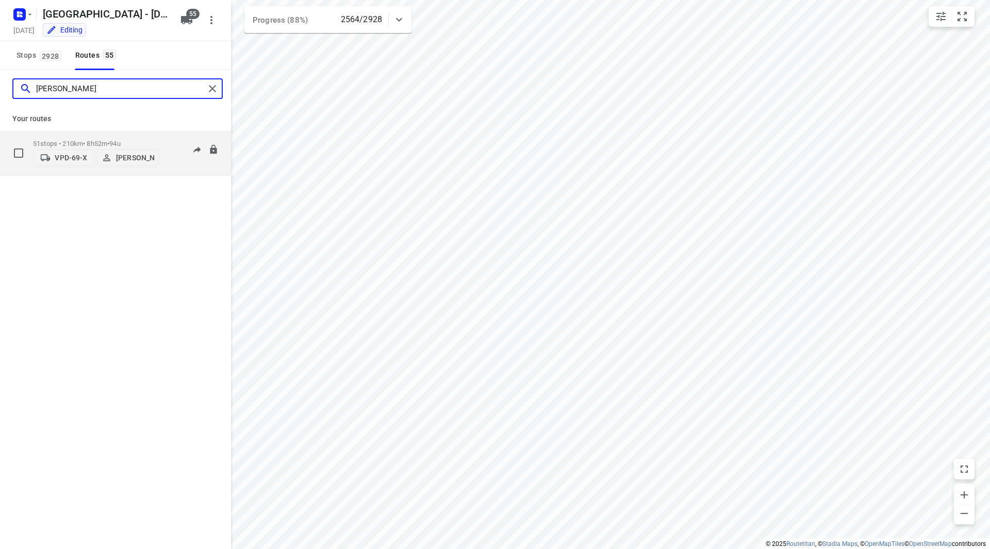
type input "[PERSON_NAME]"
click at [145, 140] on p "51 stops • 210km • 8h52m • 94u" at bounding box center [96, 144] width 126 height 8
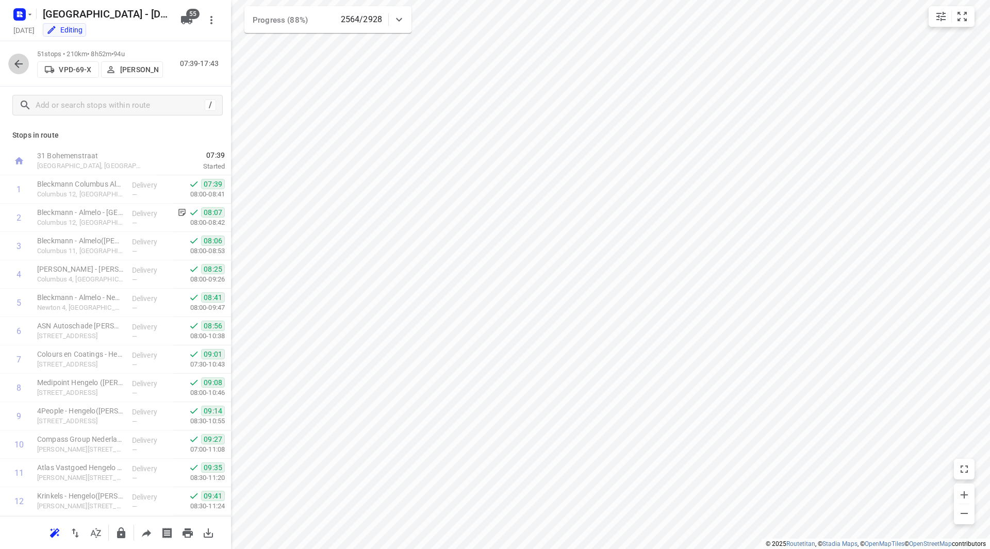
click at [17, 66] on icon "button" at bounding box center [18, 64] width 12 height 12
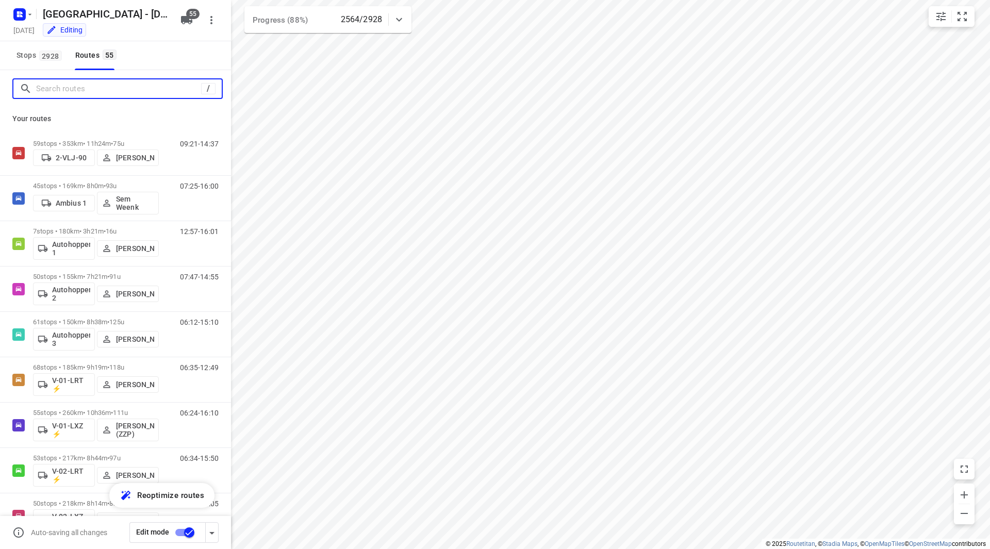
click at [67, 92] on input "Search routes" at bounding box center [118, 89] width 165 height 16
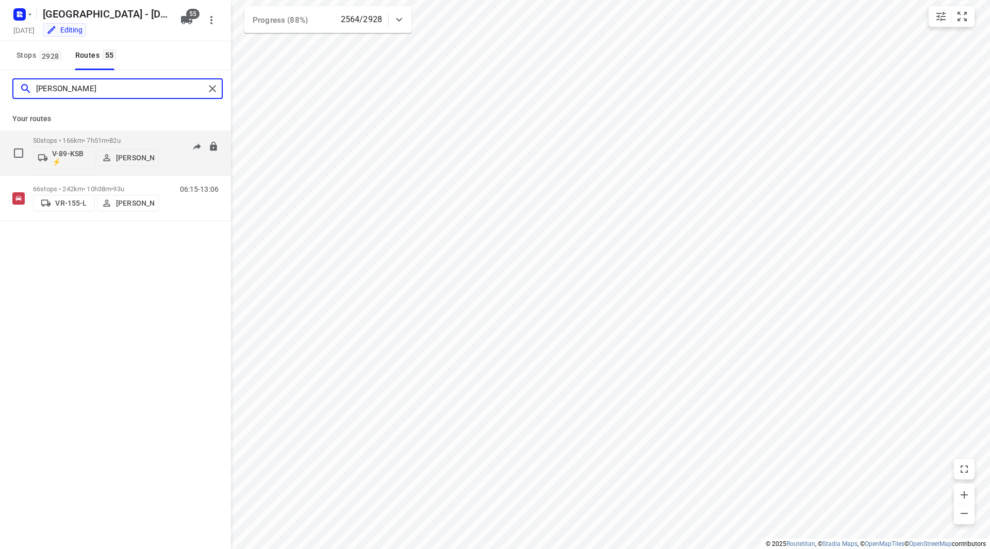
type input "[PERSON_NAME]"
click at [147, 139] on p "50 stops • 166km • 7h51m • 82u" at bounding box center [96, 141] width 126 height 8
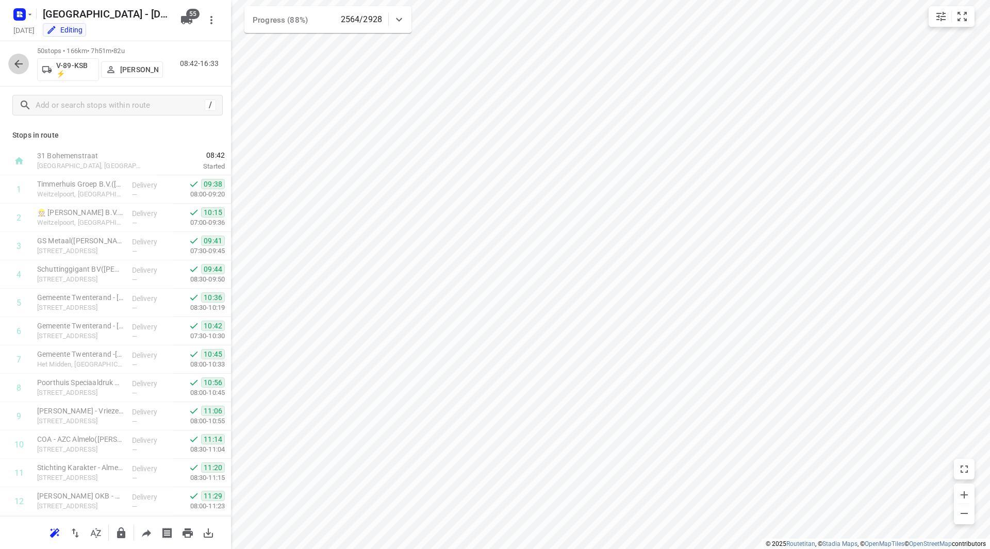
click at [23, 64] on icon "button" at bounding box center [18, 64] width 12 height 12
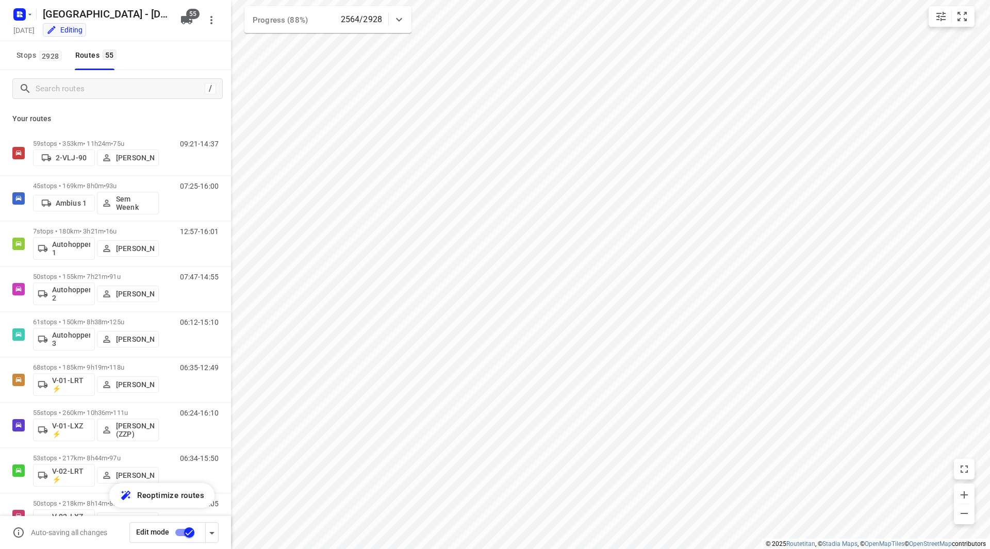
click at [81, 78] on div "/" at bounding box center [115, 88] width 231 height 37
click at [83, 83] on input "Search routes" at bounding box center [129, 89] width 186 height 16
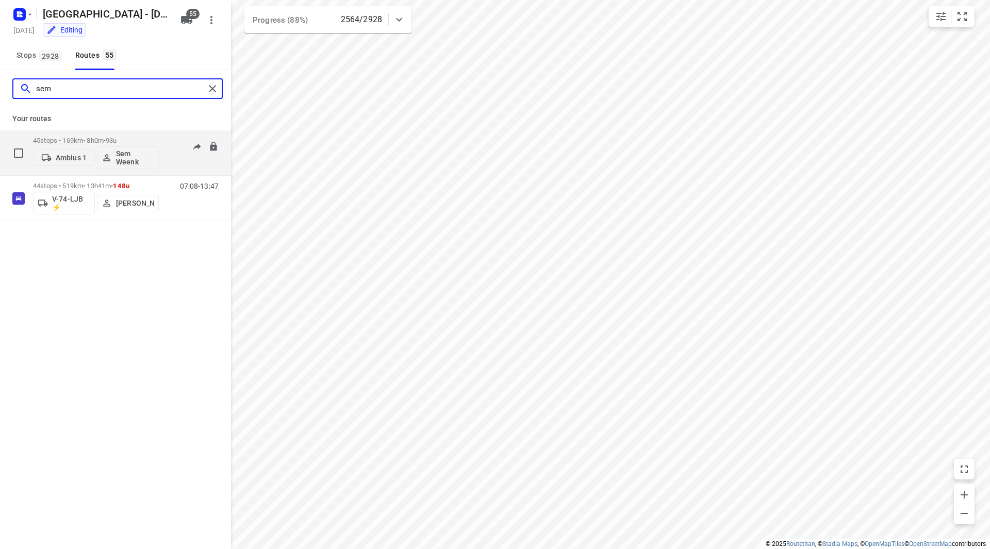
type input "sem"
click at [134, 140] on p "45 stops • 169km • 8h0m • 93u" at bounding box center [96, 141] width 126 height 8
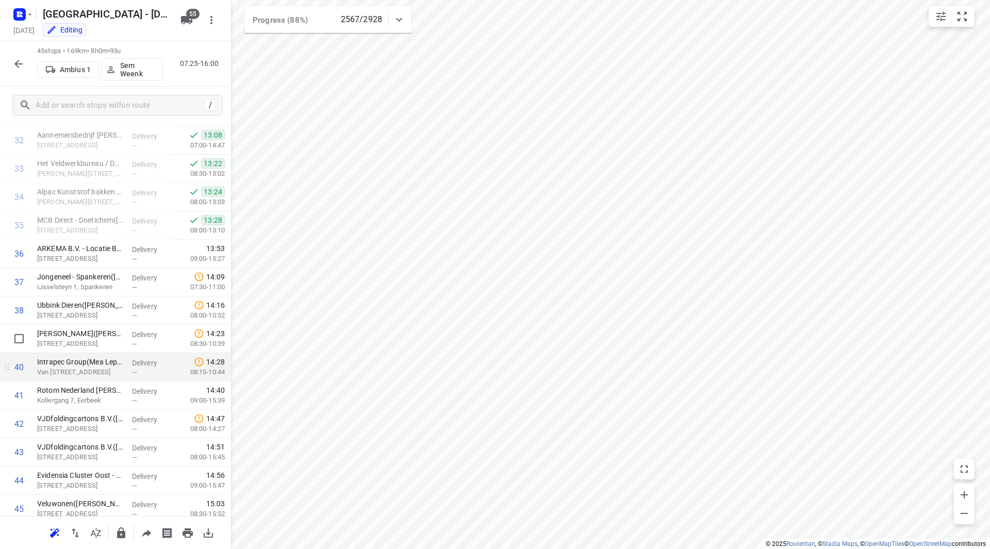
scroll to position [964, 0]
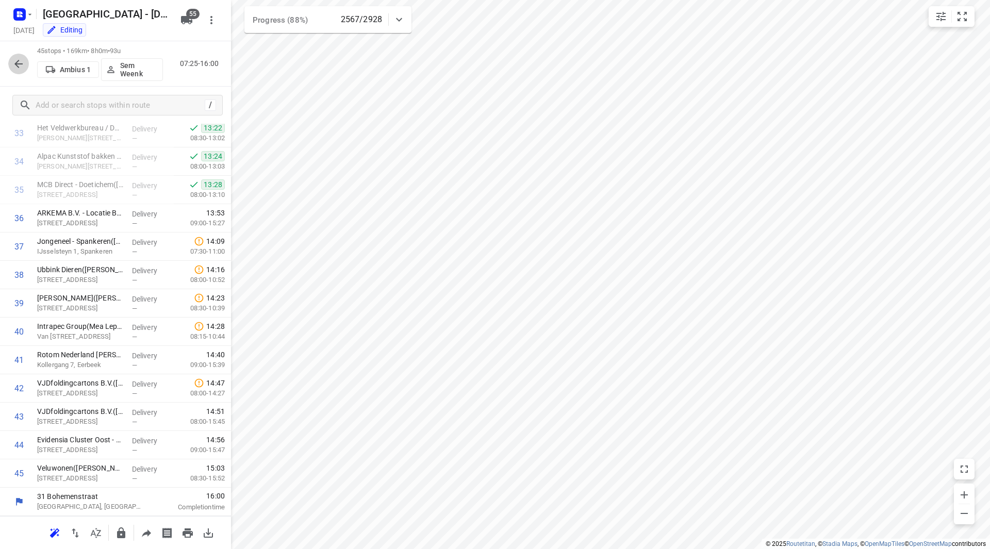
click at [21, 61] on icon "button" at bounding box center [18, 64] width 12 height 12
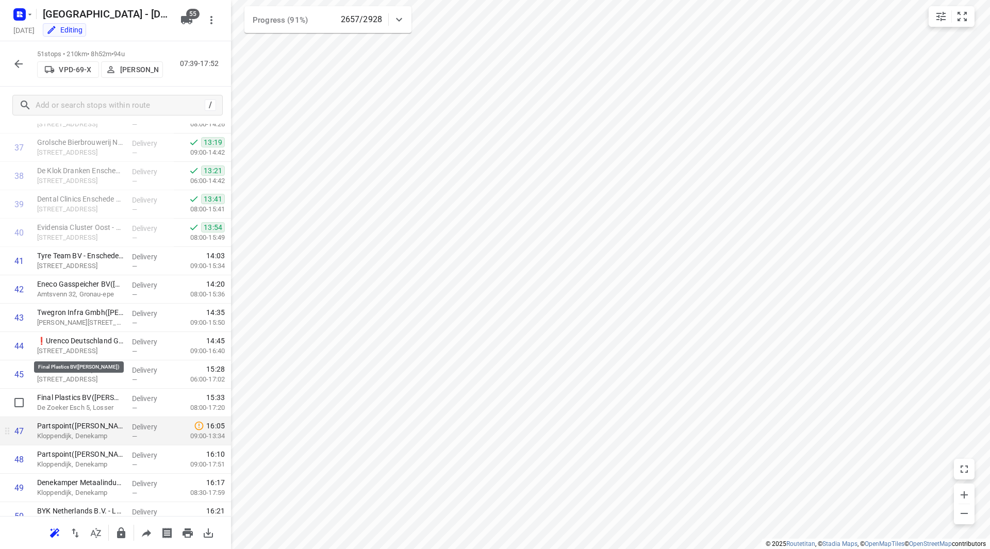
scroll to position [1134, 0]
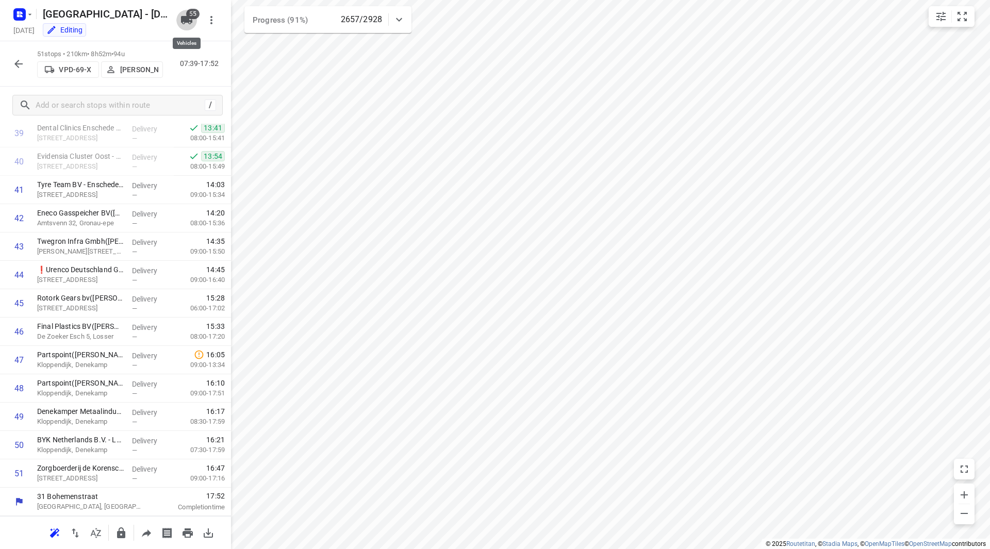
click at [187, 20] on icon "button" at bounding box center [186, 20] width 11 height 8
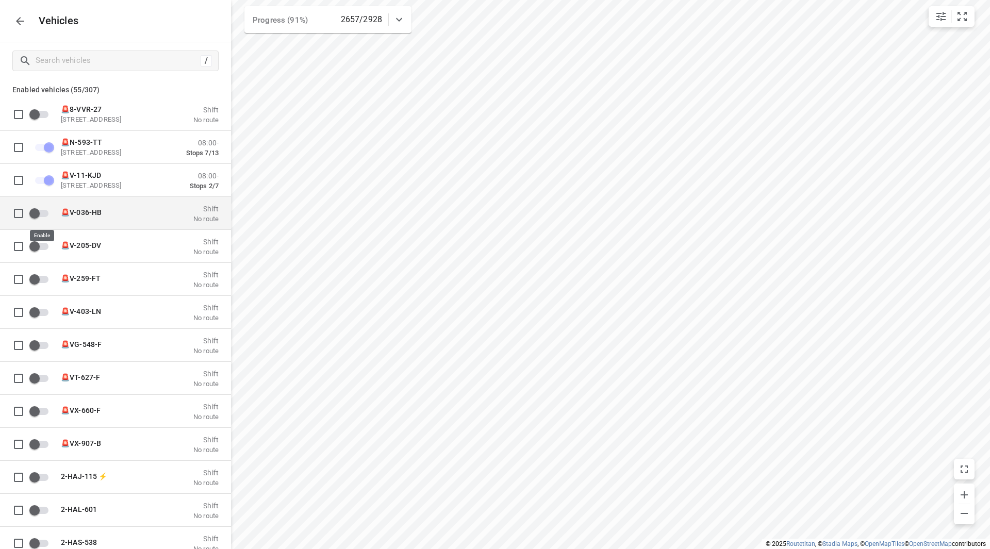
click at [37, 213] on input "grid" at bounding box center [34, 213] width 59 height 20
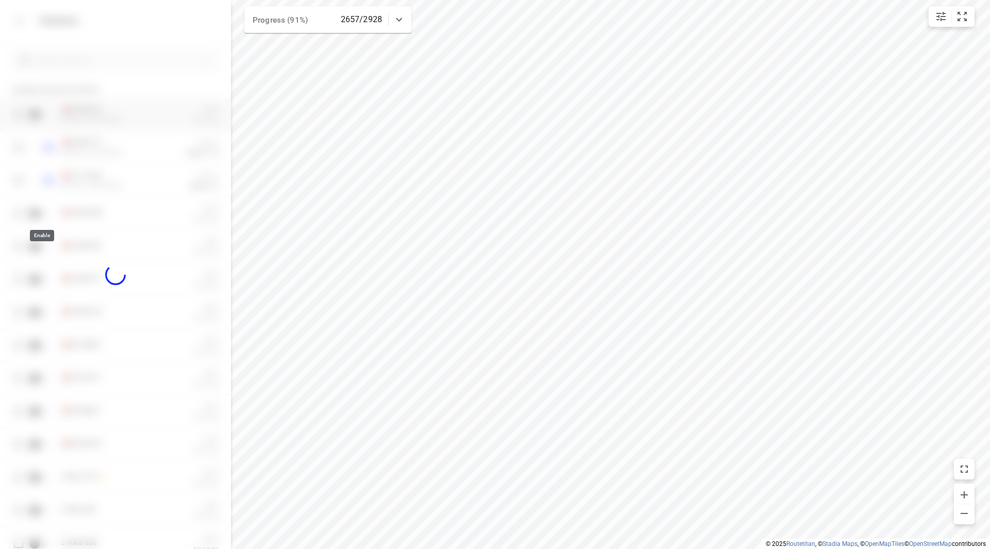
checkbox input "true"
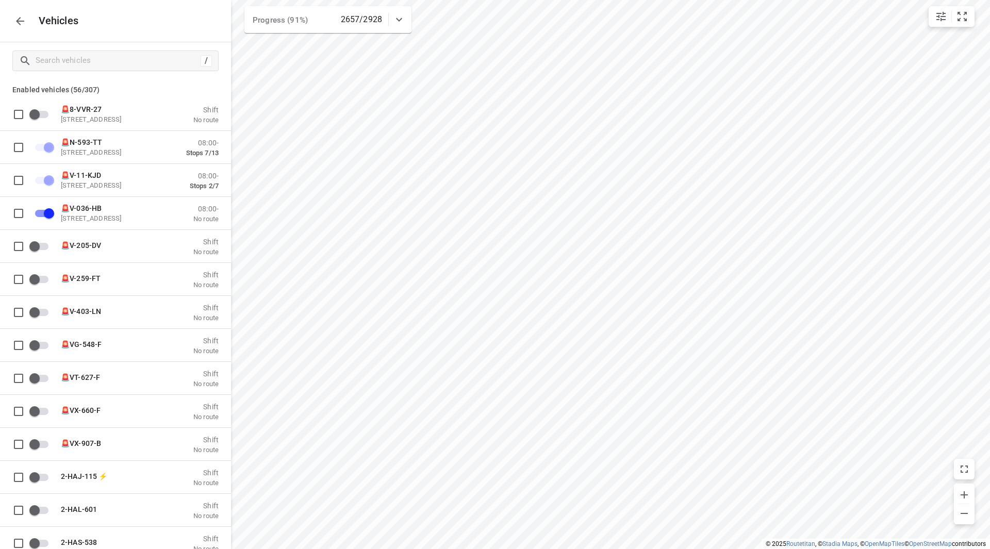
click at [21, 23] on icon "button" at bounding box center [20, 21] width 12 height 12
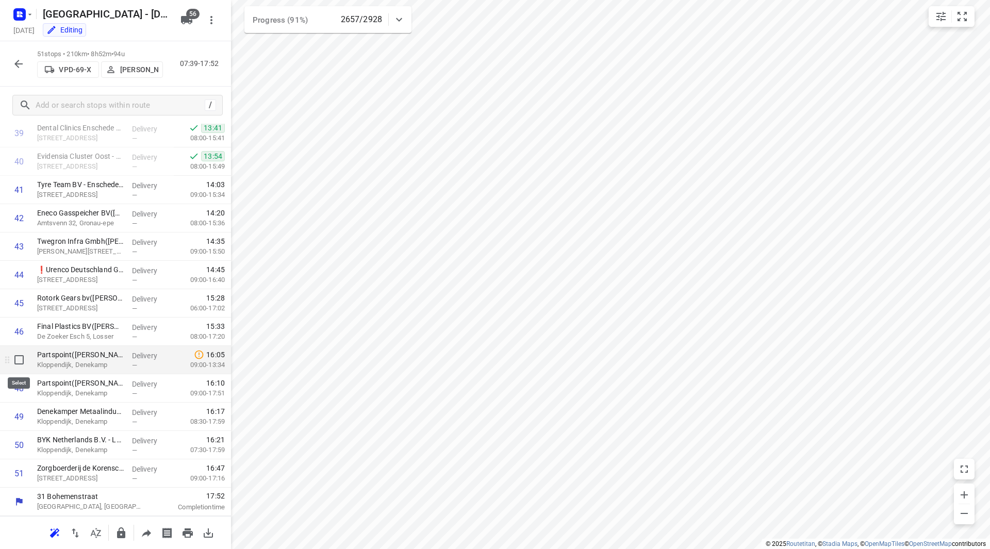
click at [19, 361] on input "checkbox" at bounding box center [19, 360] width 21 height 21
checkbox input "true"
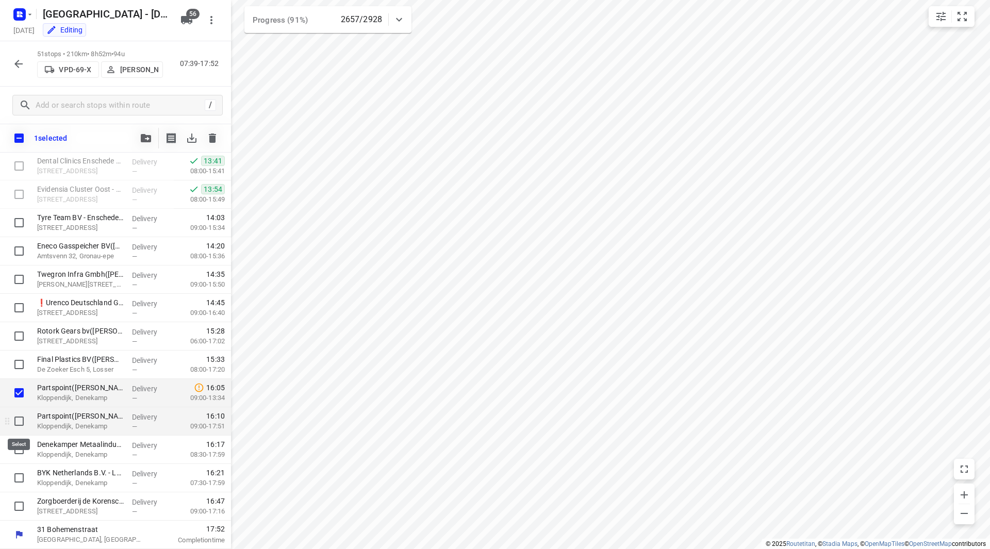
scroll to position [1130, 0]
drag, startPoint x: 18, startPoint y: 417, endPoint x: 16, endPoint y: 441, distance: 23.8
click at [18, 419] on input "checkbox" at bounding box center [19, 421] width 21 height 21
checkbox input "true"
click at [16, 449] on input "checkbox" at bounding box center [19, 449] width 21 height 21
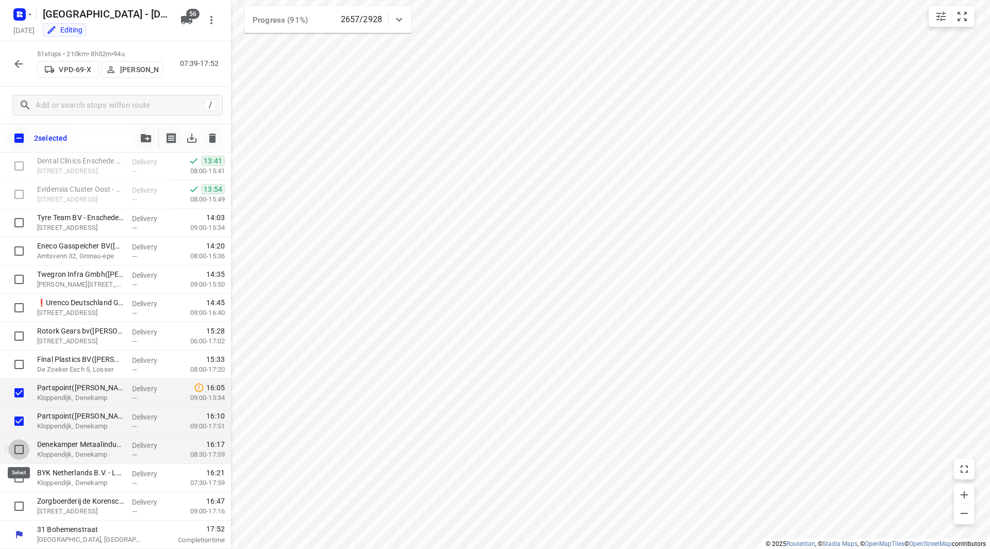
checkbox input "true"
click at [19, 482] on input "checkbox" at bounding box center [19, 478] width 21 height 21
checkbox input "true"
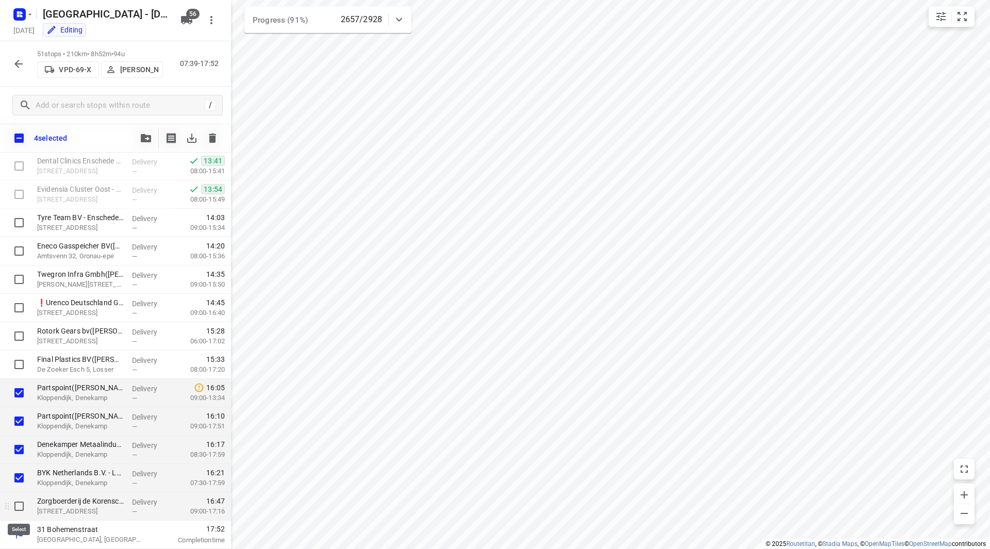
click at [20, 502] on input "checkbox" at bounding box center [19, 506] width 21 height 21
checkbox input "true"
click at [143, 134] on icon "button" at bounding box center [146, 138] width 10 height 8
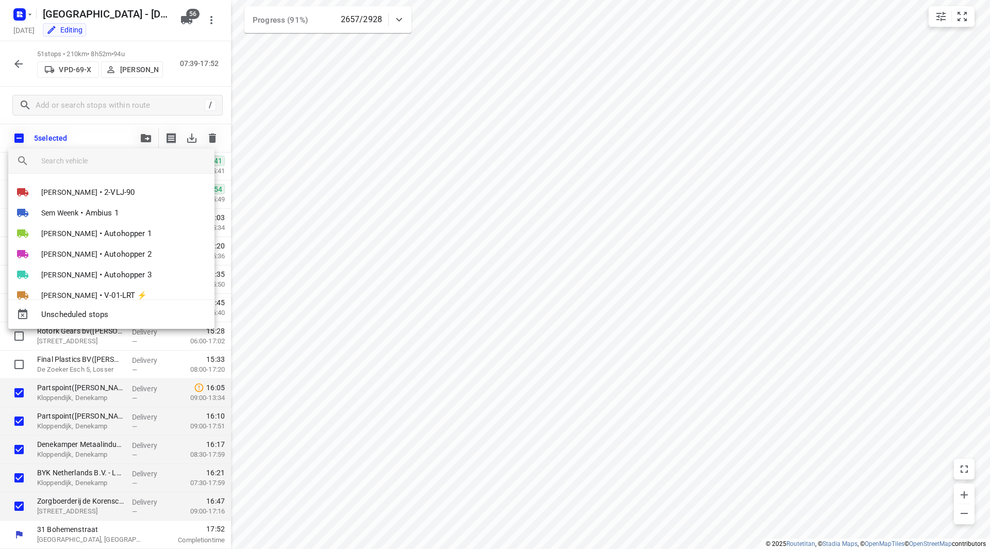
click at [94, 158] on input "search vehicle" at bounding box center [123, 160] width 165 height 15
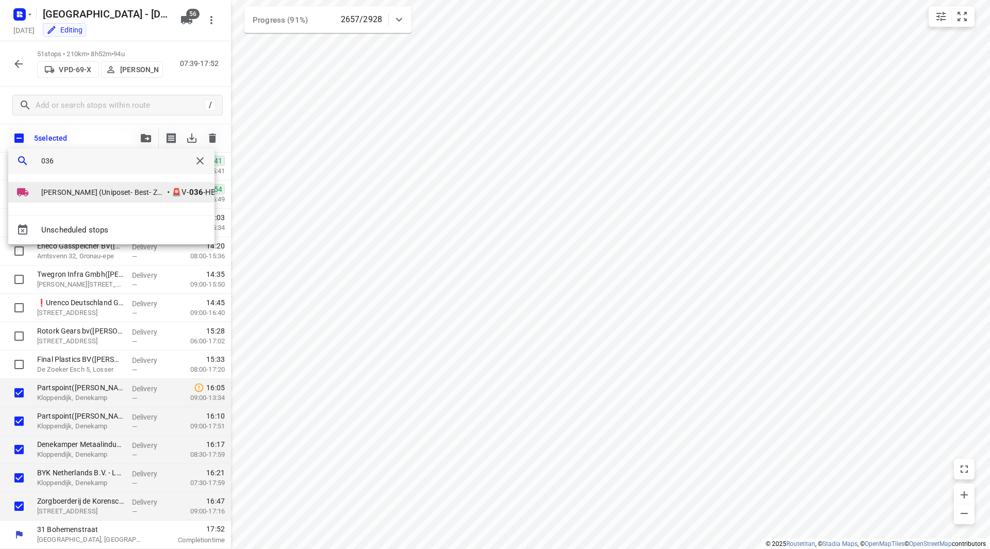
type input "036"
click at [105, 189] on span "Omar Al-Hendi (Uniposet- Best- ZZP)" at bounding box center [103, 192] width 124 height 10
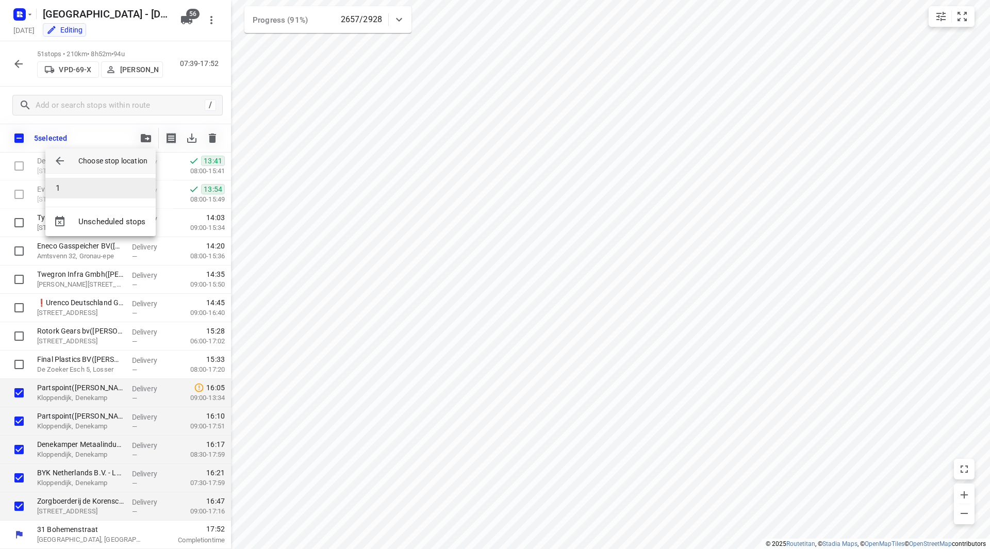
click at [83, 192] on li "1" at bounding box center [100, 188] width 110 height 21
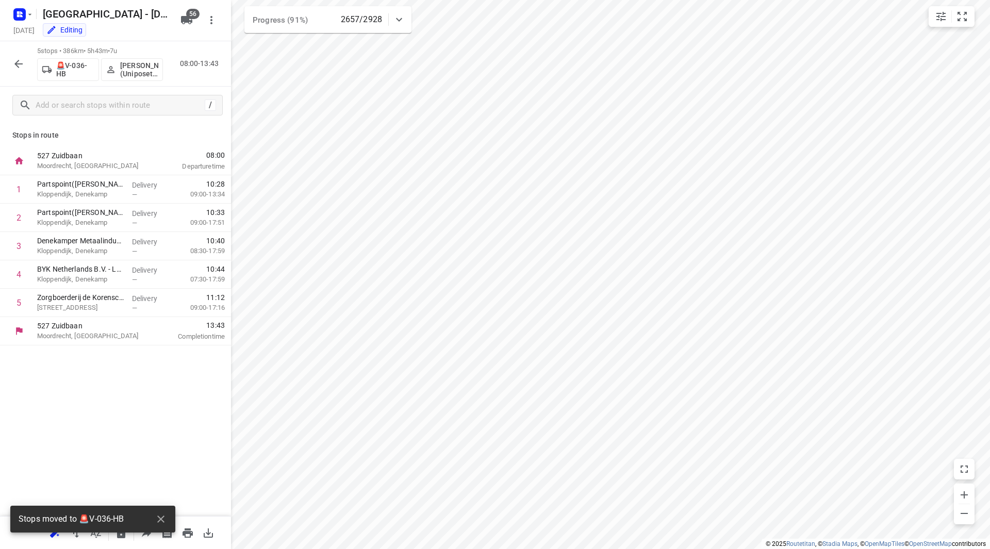
scroll to position [0, 0]
click at [126, 70] on p "Omar Al-Hendi (Uniposet- Best- ZZP)" at bounding box center [139, 69] width 38 height 17
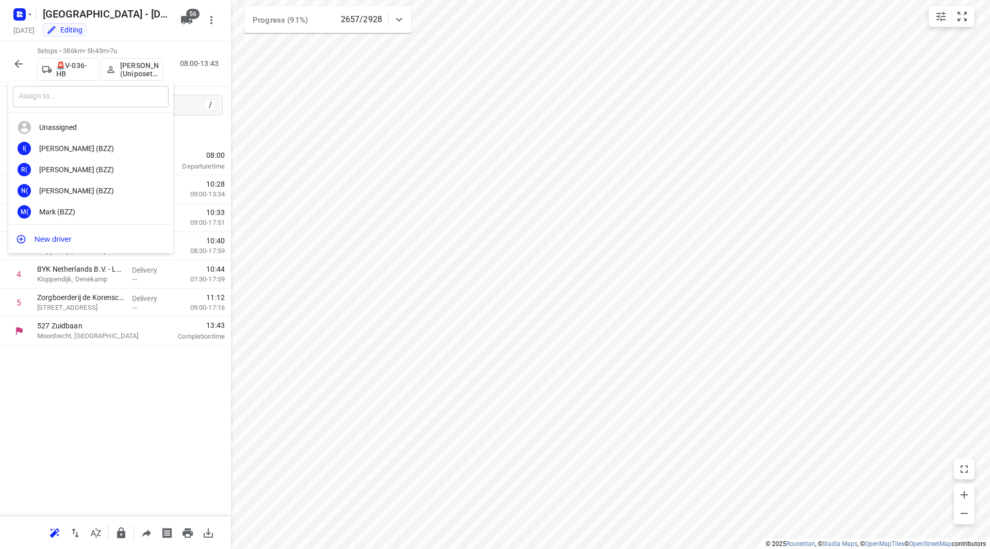
click at [111, 100] on input "text" at bounding box center [91, 96] width 156 height 21
type input "m"
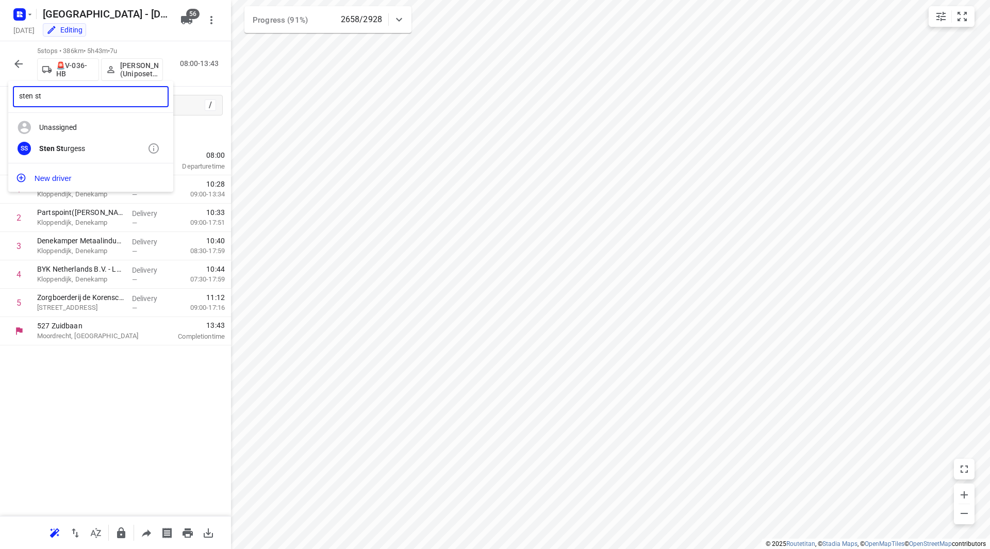
type input "sten st"
click at [77, 147] on div "Sten St urgess" at bounding box center [93, 148] width 108 height 8
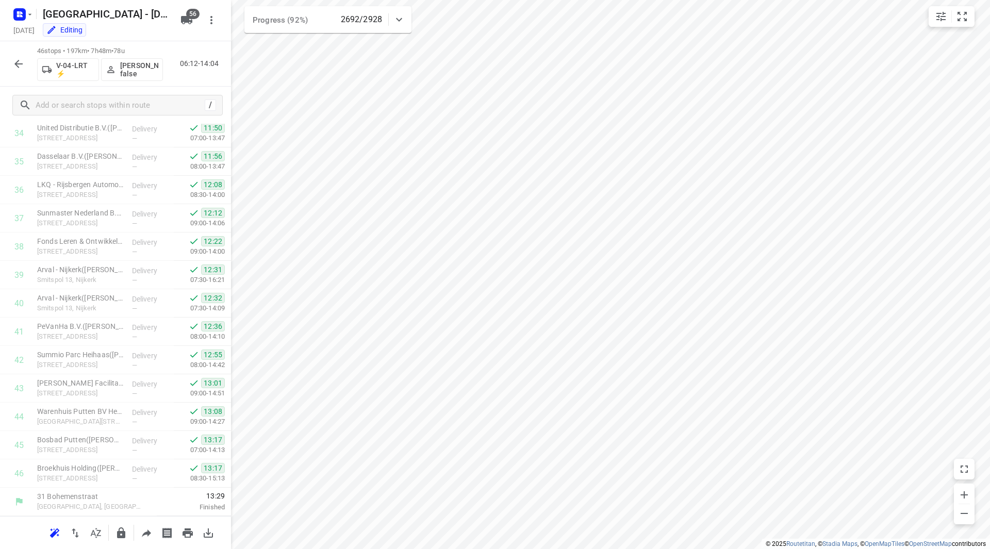
scroll to position [992, 0]
click at [19, 62] on icon "button" at bounding box center [18, 64] width 12 height 12
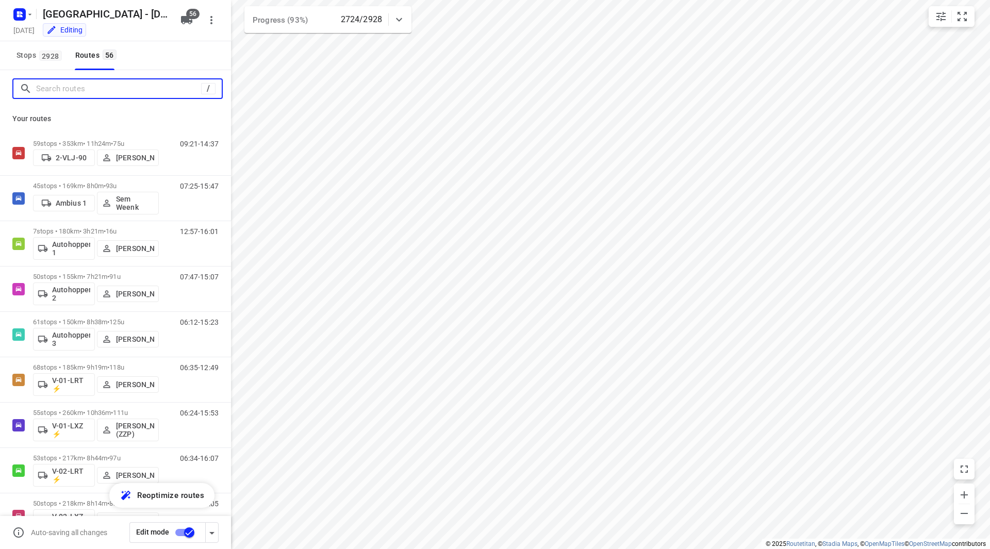
click at [75, 89] on input "Search routes" at bounding box center [118, 89] width 165 height 16
click at [57, 90] on input "Search routes" at bounding box center [129, 89] width 186 height 16
type input "m"
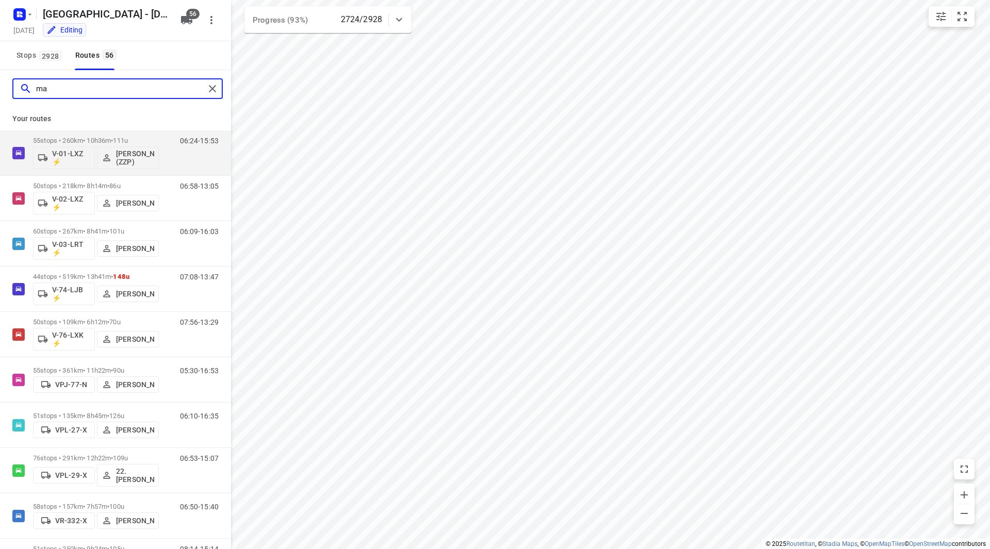
type input "m"
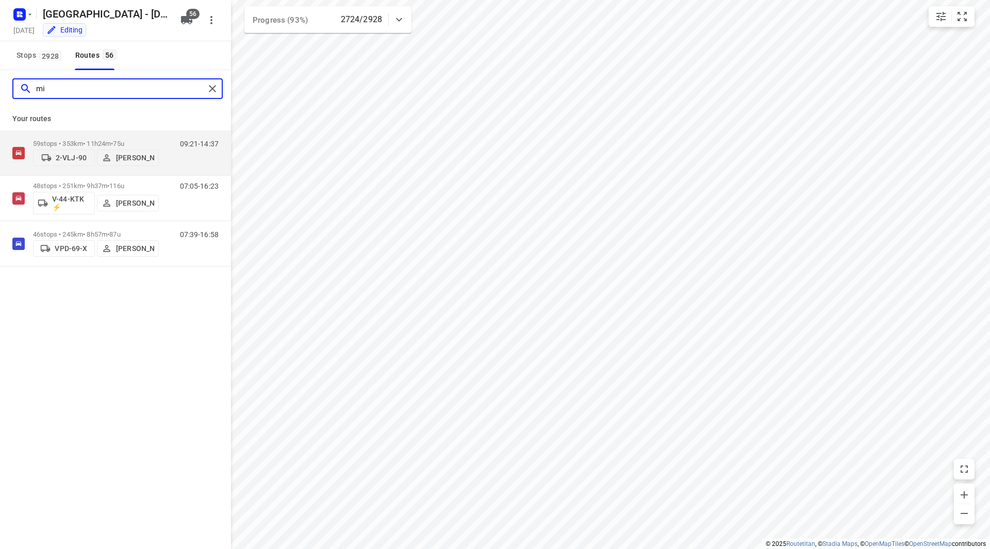
type input "m"
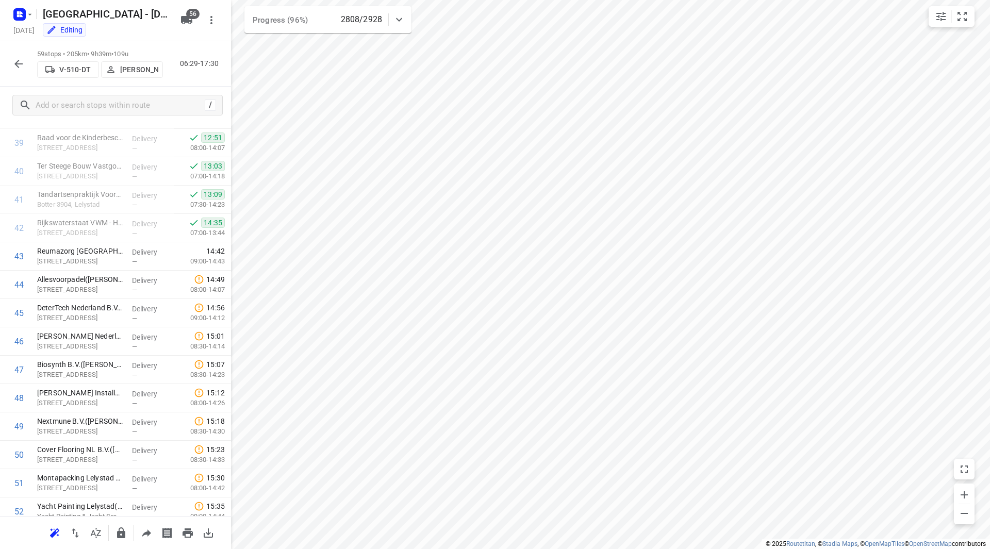
scroll to position [1122, 0]
click at [23, 60] on icon "button" at bounding box center [18, 64] width 12 height 12
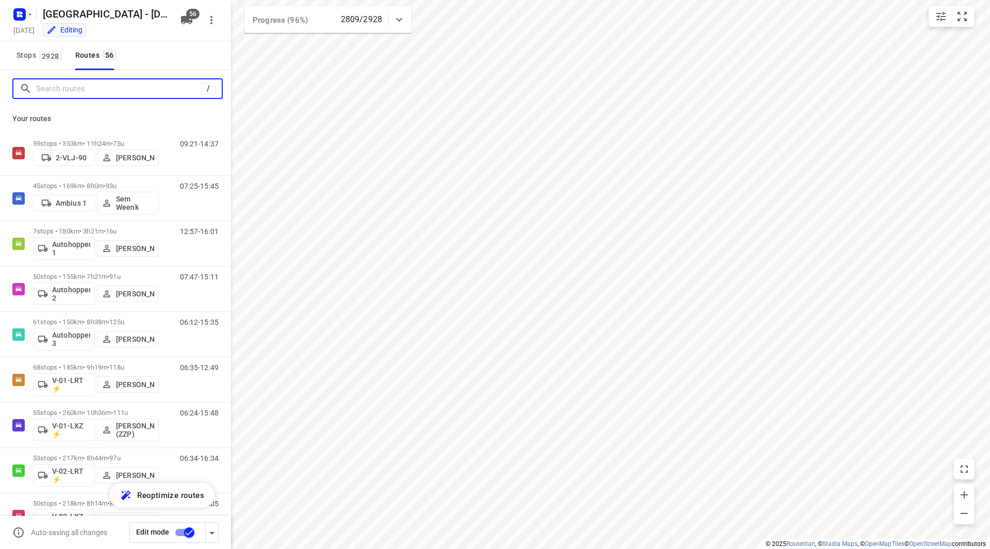
click at [70, 89] on input "Search routes" at bounding box center [118, 89] width 165 height 16
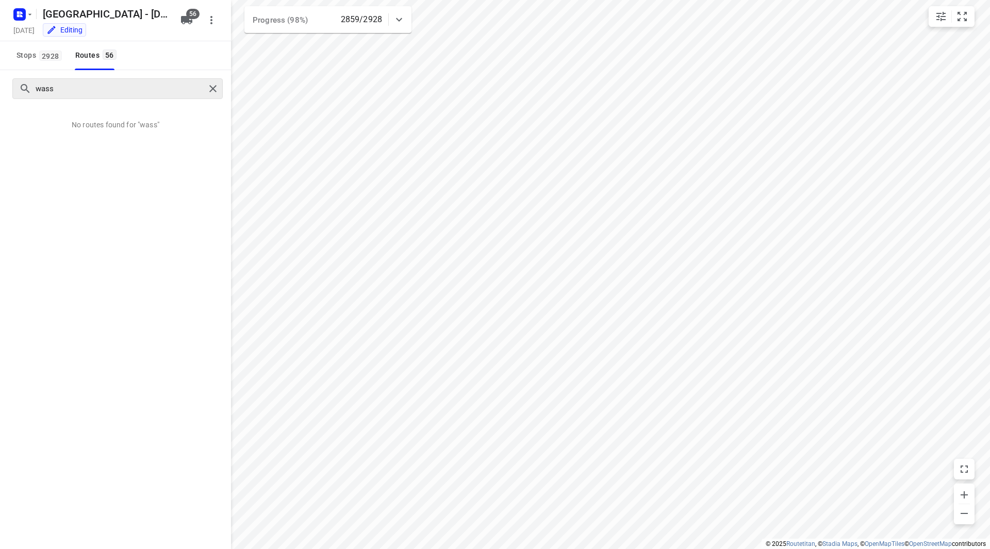
click at [84, 93] on div "wass" at bounding box center [117, 88] width 210 height 21
drag, startPoint x: 56, startPoint y: 84, endPoint x: 23, endPoint y: 87, distance: 33.7
click at [23, 87] on div "wass" at bounding box center [112, 89] width 185 height 16
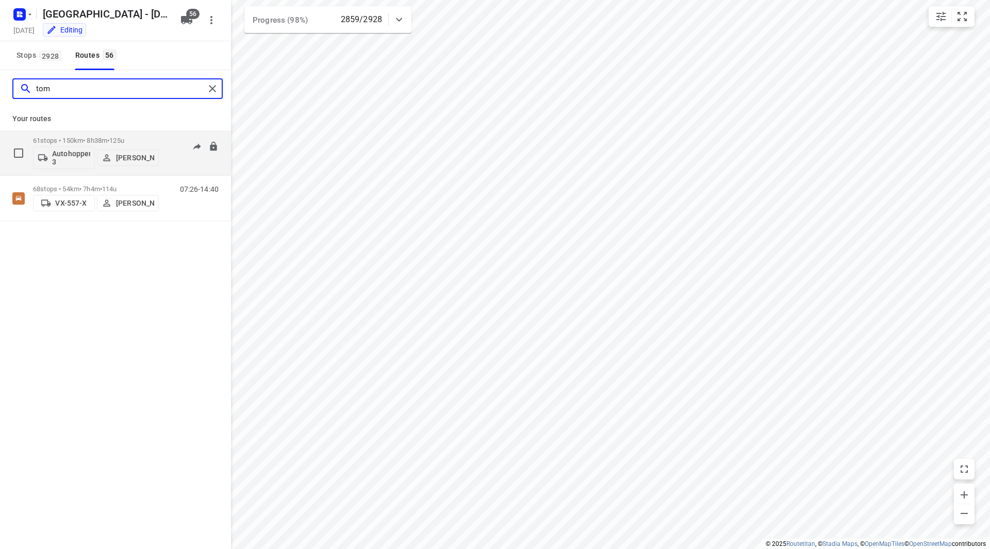
type input "tom"
click at [141, 139] on p "61 stops • 150km • 8h38m • 125u" at bounding box center [96, 141] width 126 height 8
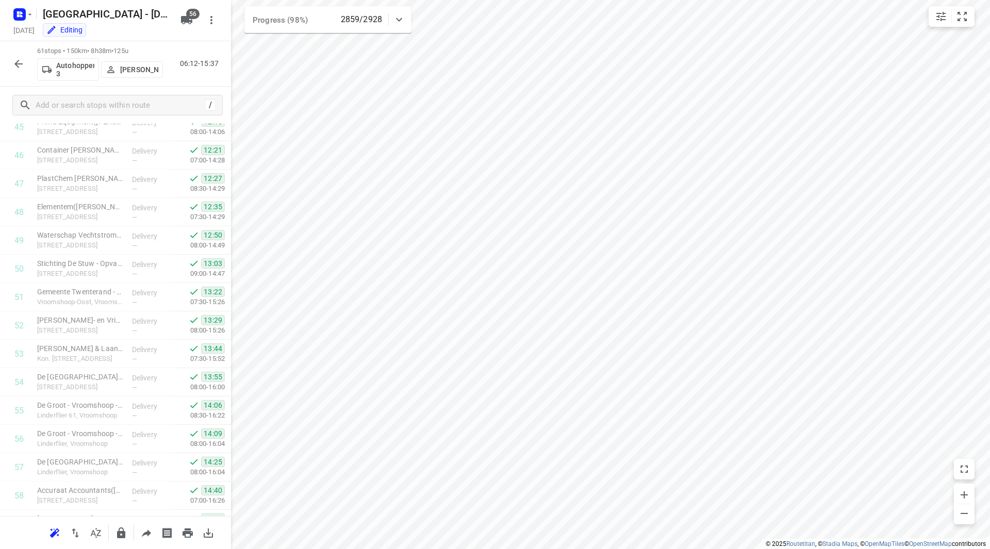
scroll to position [1418, 0]
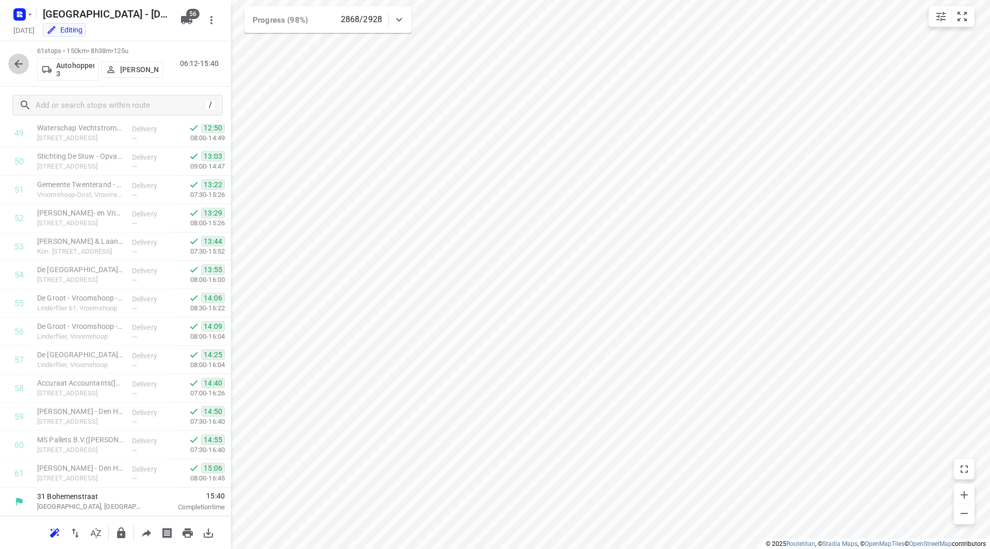
click at [13, 61] on icon "button" at bounding box center [18, 64] width 12 height 12
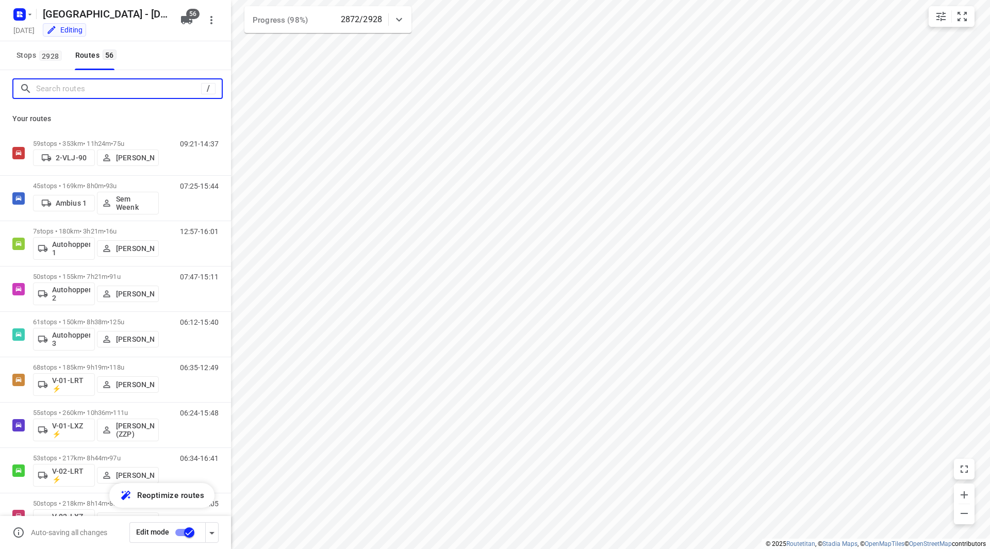
click at [81, 95] on input "Search routes" at bounding box center [118, 89] width 165 height 16
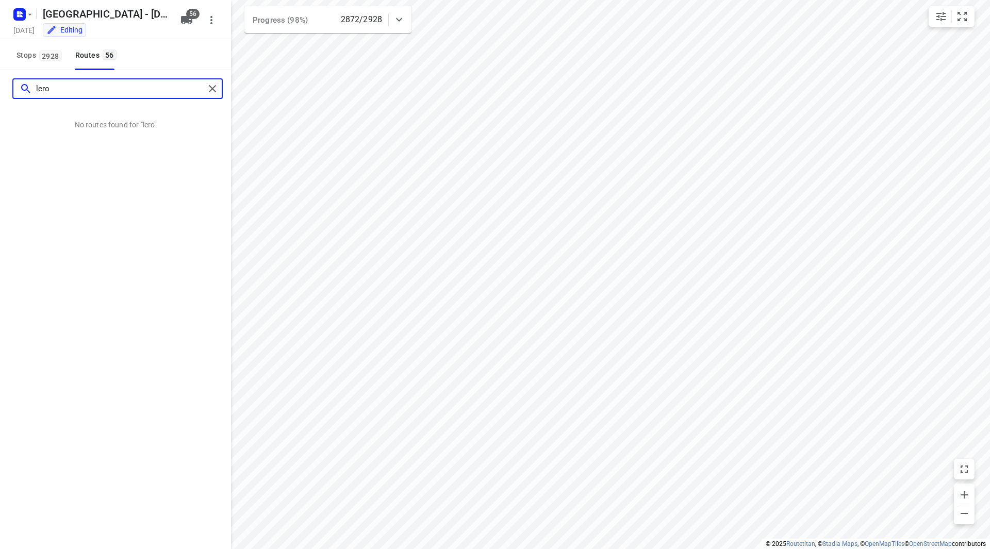
type input "lero"
click at [47, 88] on input "stijn" at bounding box center [121, 89] width 170 height 16
drag, startPoint x: 27, startPoint y: 92, endPoint x: 17, endPoint y: 89, distance: 10.6
click at [17, 89] on div "stijn" at bounding box center [108, 89] width 191 height 16
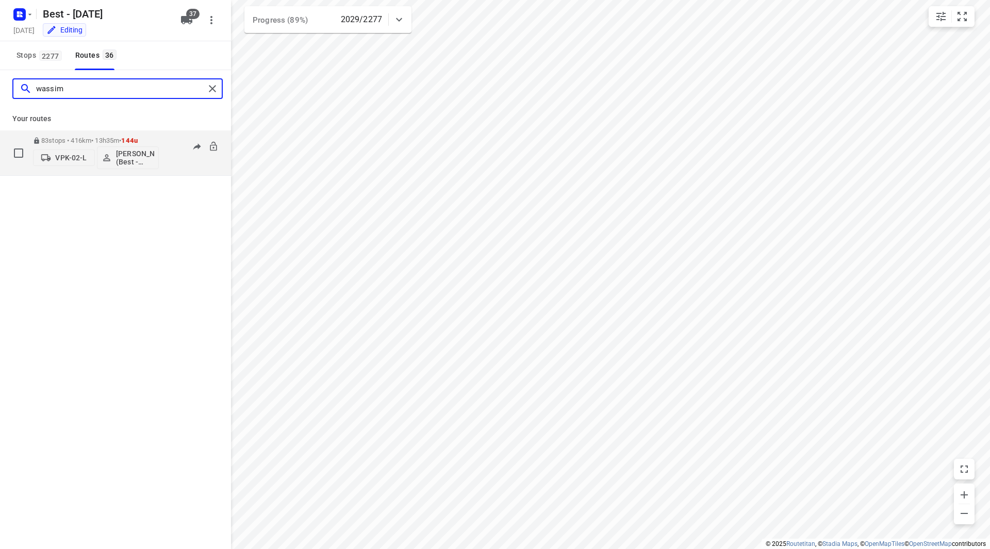
type input "wassim"
click at [89, 172] on div "83 stops • 416km • 13h35m • 144u VPK-02-L Wassim El Kadmiri (Best - ZZP)" at bounding box center [96, 152] width 126 height 43
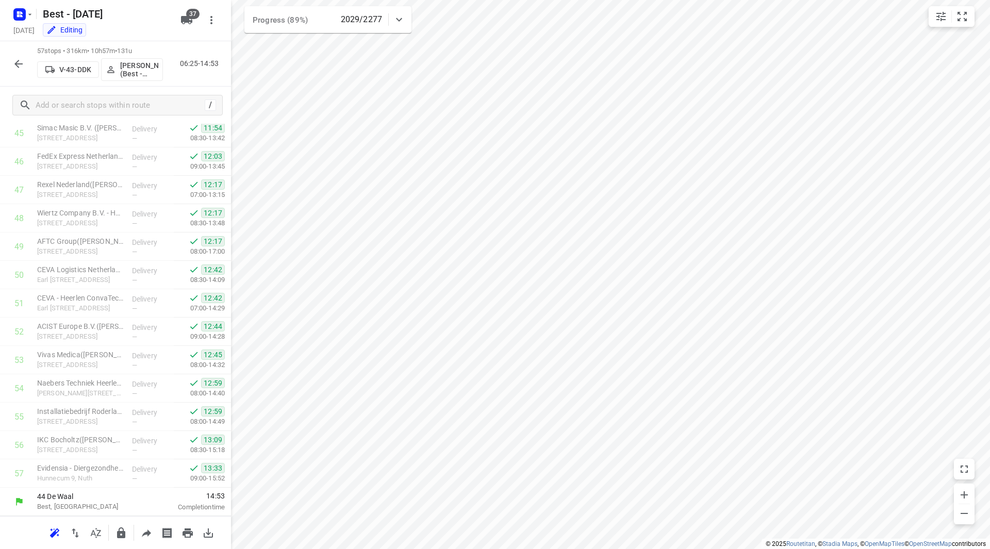
scroll to position [1304, 0]
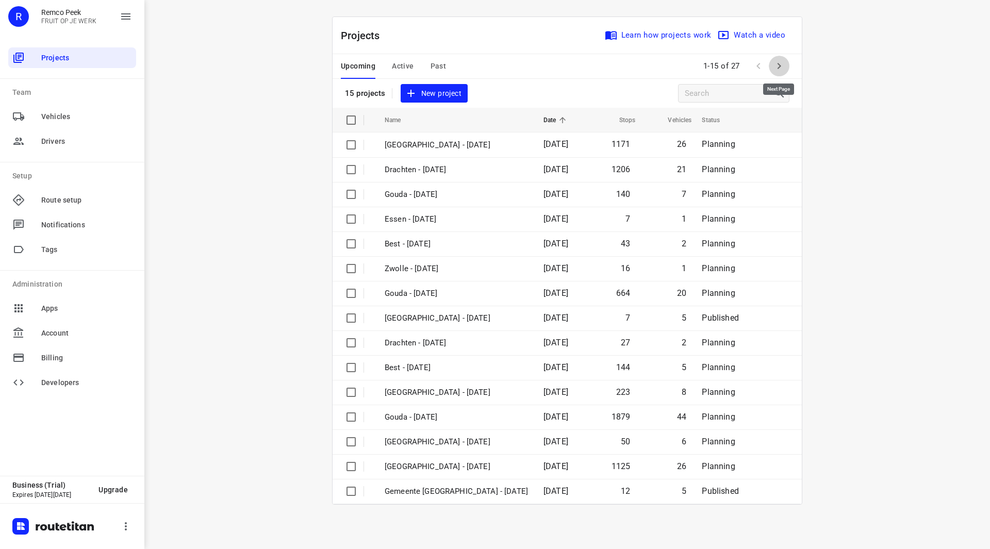
click at [778, 68] on icon "button" at bounding box center [779, 66] width 12 height 12
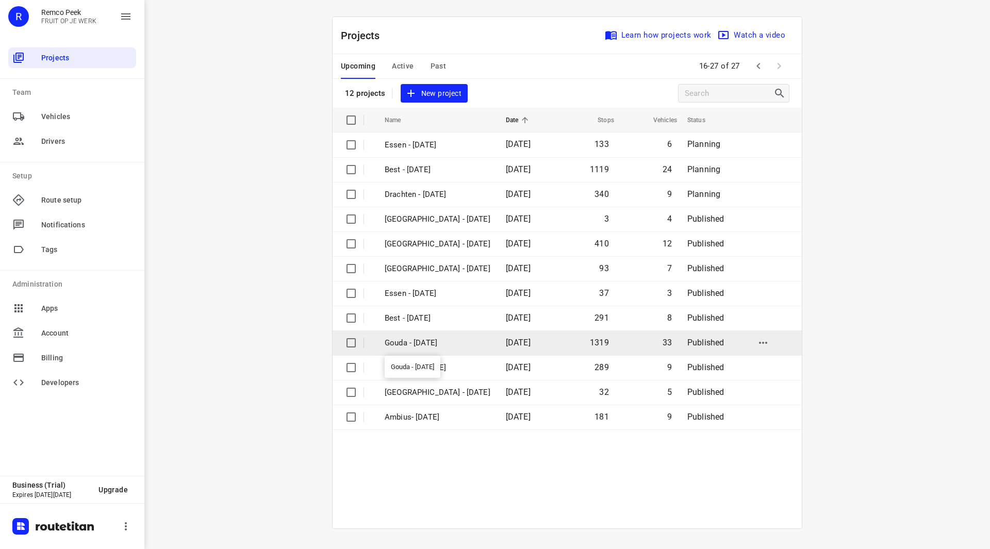
click at [422, 343] on p "Gouda - [DATE]" at bounding box center [438, 343] width 106 height 12
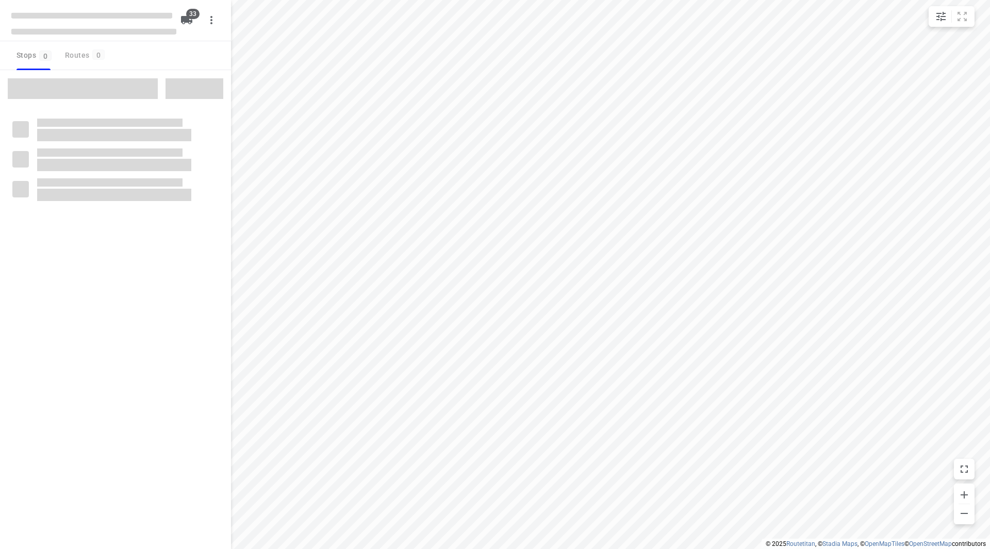
checkbox input "true"
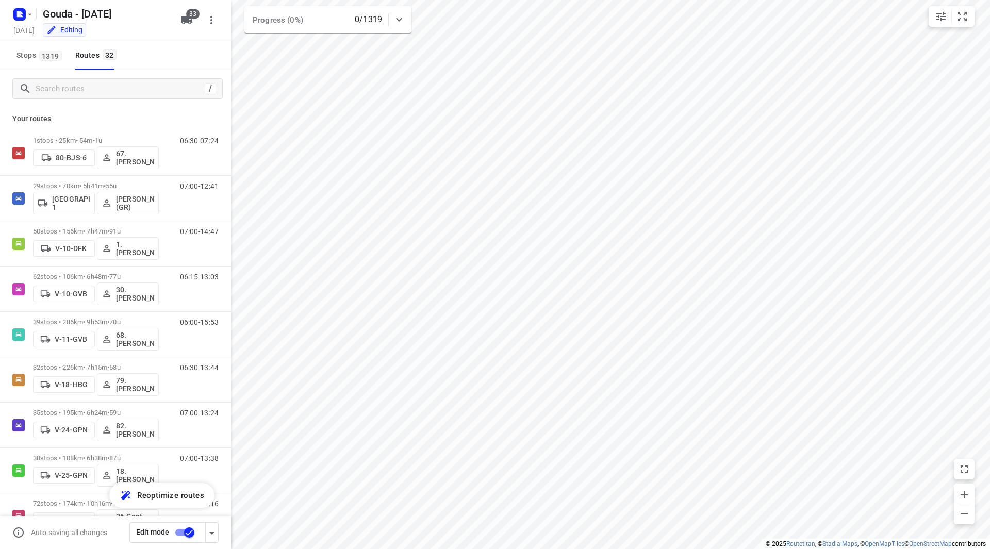
click at [35, 11] on div "Gouda - [DATE]" at bounding box center [91, 13] width 165 height 19
click at [30, 13] on icon "button" at bounding box center [30, 14] width 8 height 8
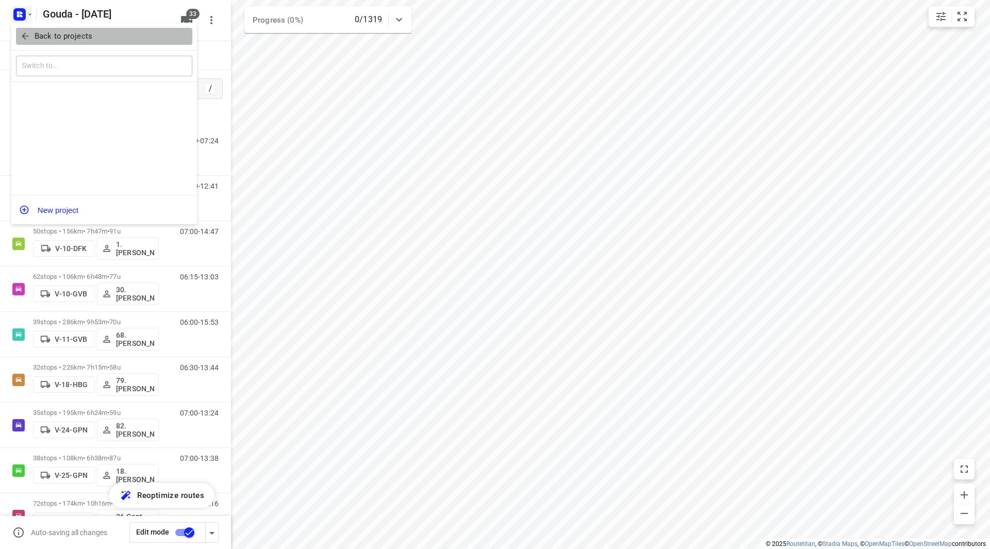
click at [33, 28] on button "Back to projects" at bounding box center [104, 36] width 176 height 17
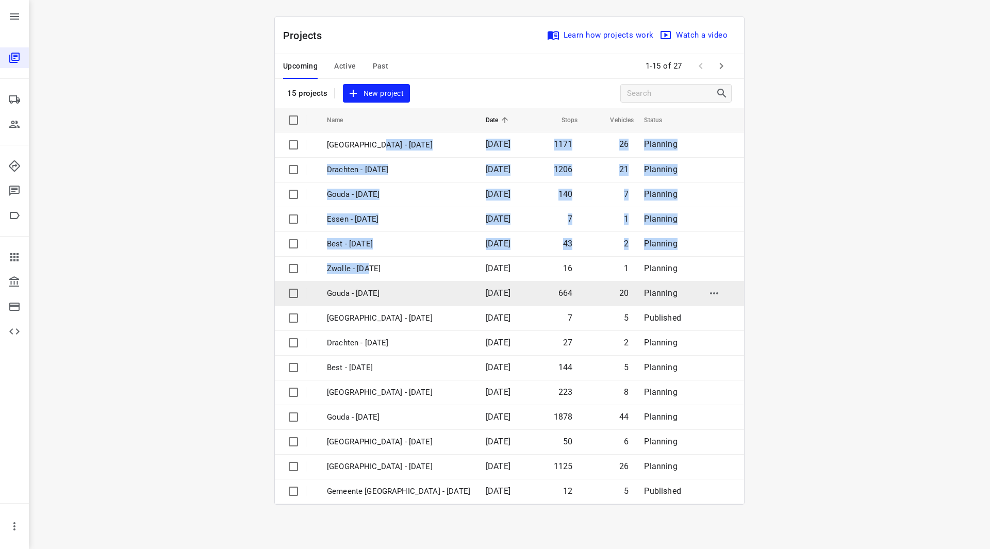
drag, startPoint x: 367, startPoint y: 254, endPoint x: 364, endPoint y: 291, distance: 37.3
click at [364, 289] on tbody "[GEOGRAPHIC_DATA] - [DATE] 1171 26 Planning [GEOGRAPHIC_DATA] - [DATE] 1206 21 …" at bounding box center [509, 318] width 469 height 371
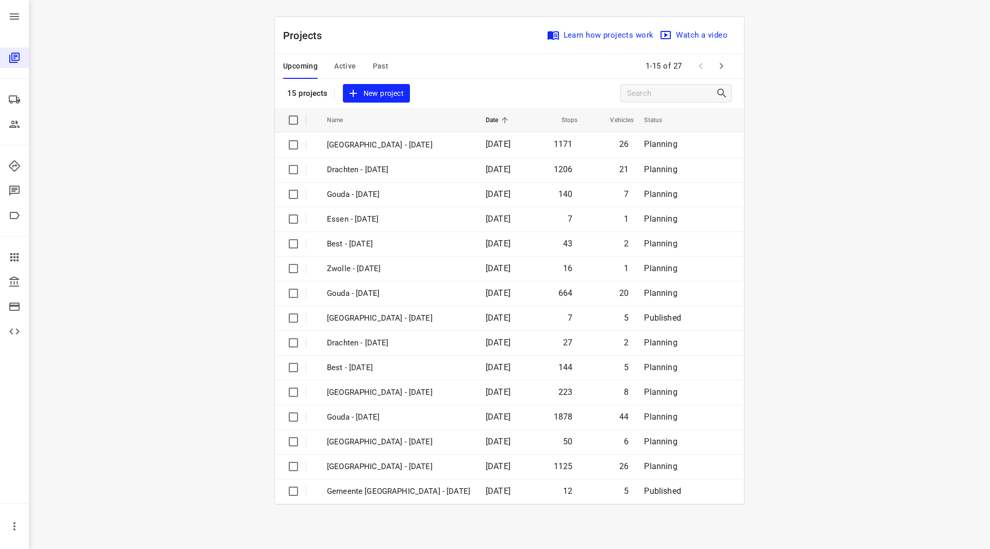
click at [259, 287] on div "i © 2025 Routetitan , © Stadia Maps , © OpenMapTiles © OpenStreetMap contributo…" at bounding box center [509, 274] width 961 height 549
click at [342, 68] on span "Active" at bounding box center [345, 66] width 22 height 13
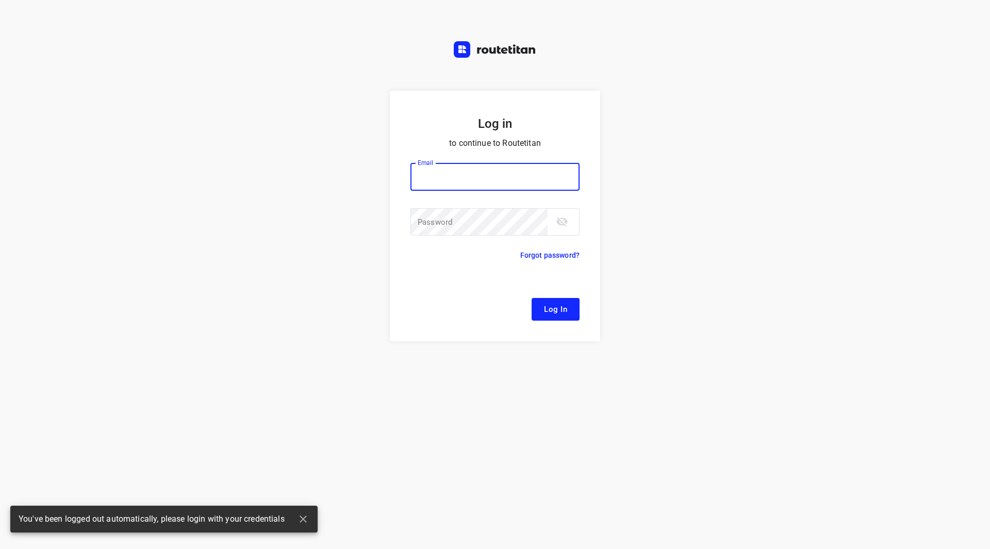
click at [453, 168] on input "email" at bounding box center [494, 177] width 169 height 28
type input "[EMAIL_ADDRESS][DOMAIN_NAME]"
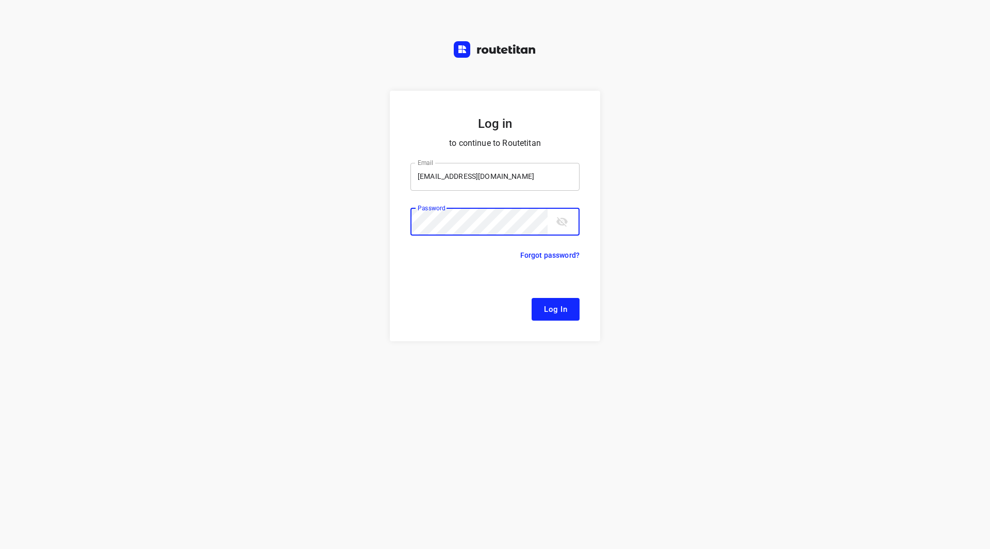
click at [532, 298] on button "Log In" at bounding box center [556, 309] width 48 height 23
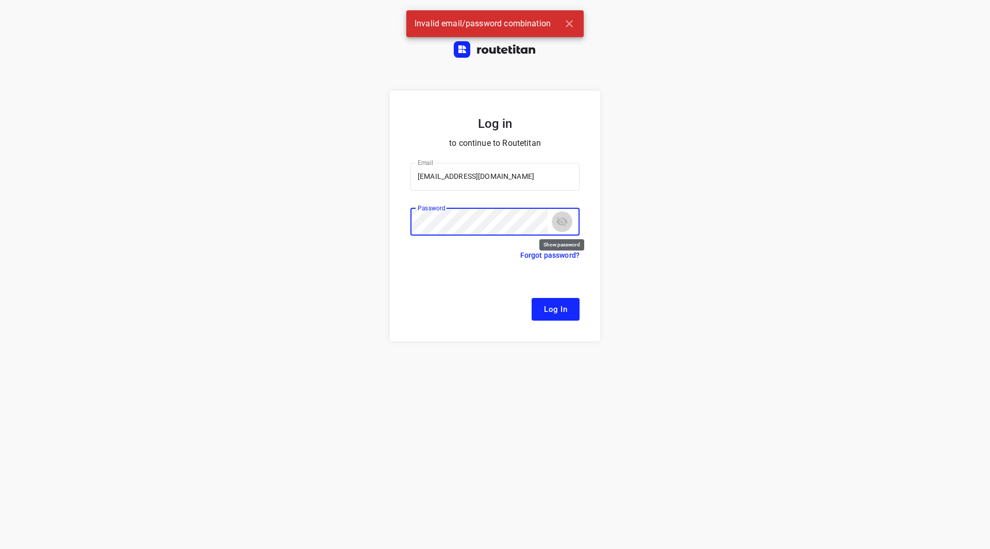
click at [557, 224] on icon "toggle password visibility" at bounding box center [562, 222] width 12 height 12
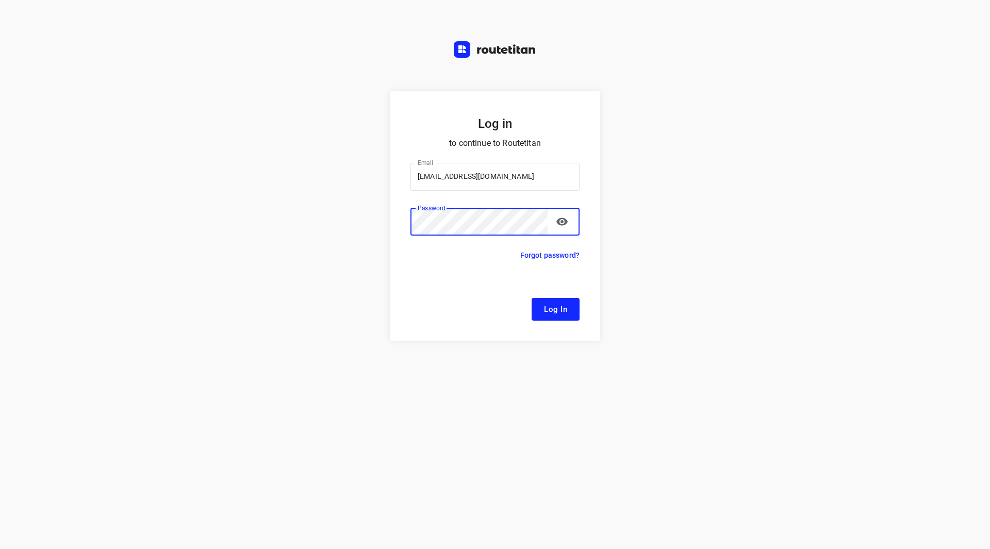
click at [532, 298] on button "Log In" at bounding box center [556, 309] width 48 height 23
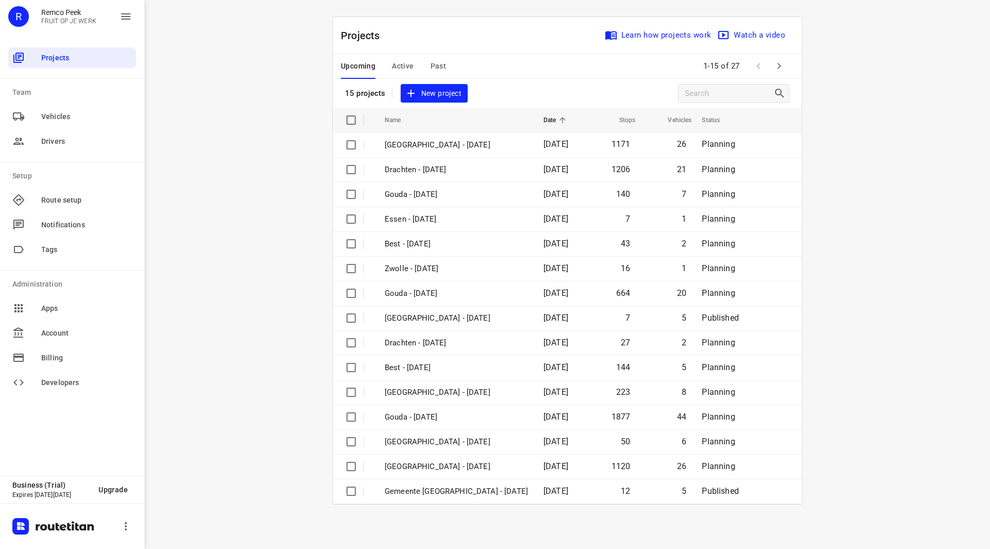
click at [400, 65] on span "Active" at bounding box center [403, 66] width 22 height 13
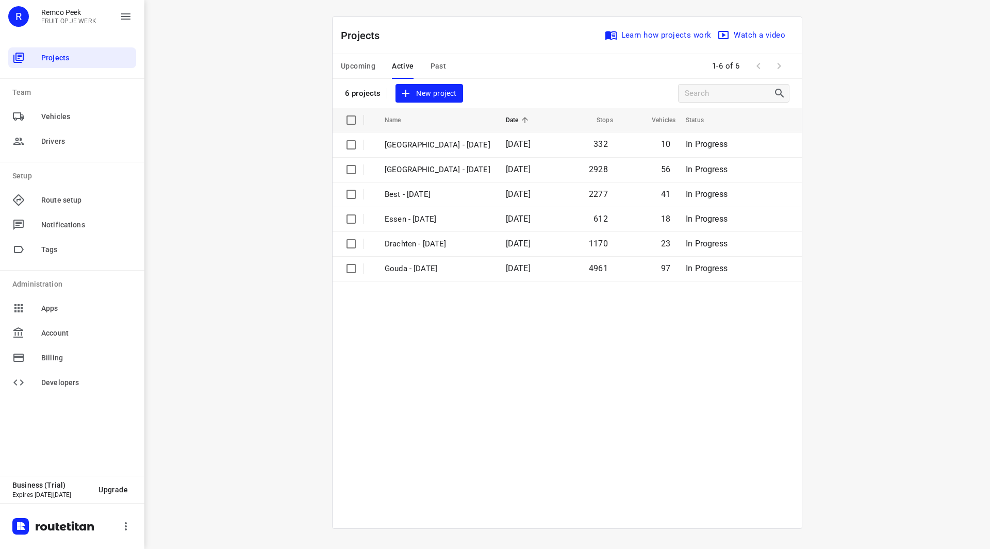
click at [367, 69] on span "Upcoming" at bounding box center [358, 66] width 35 height 13
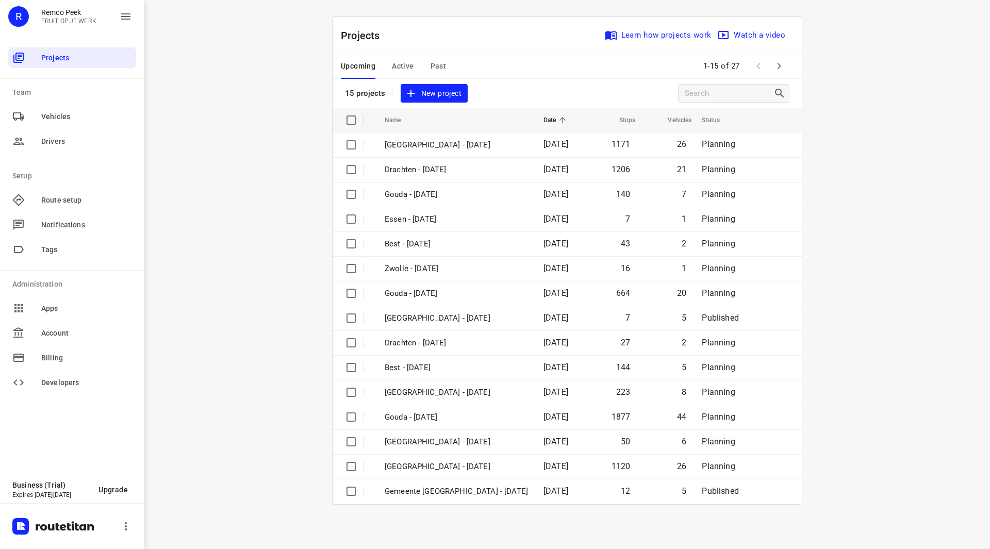
click at [786, 67] on button "button" at bounding box center [779, 66] width 21 height 21
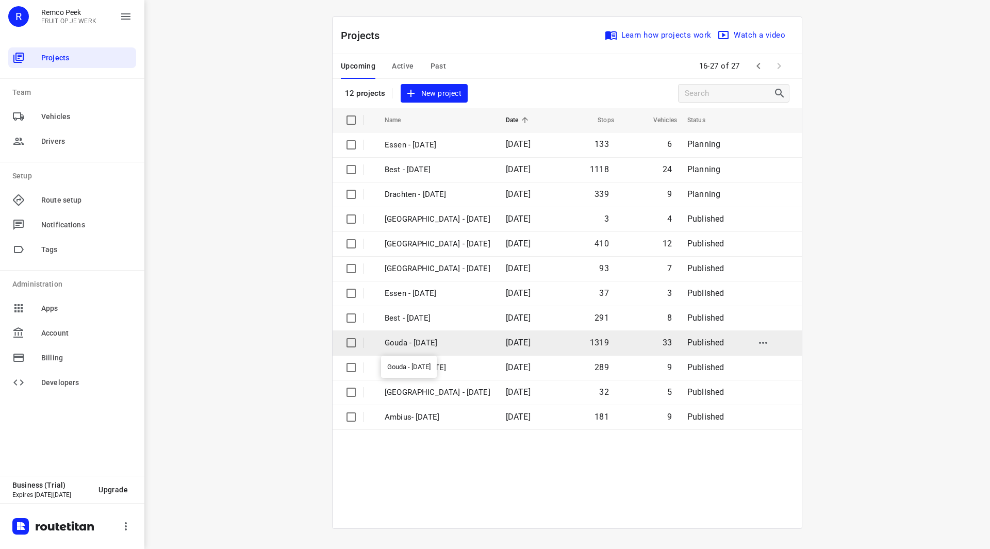
click at [424, 345] on p "Gouda - Tuesday" at bounding box center [438, 343] width 106 height 12
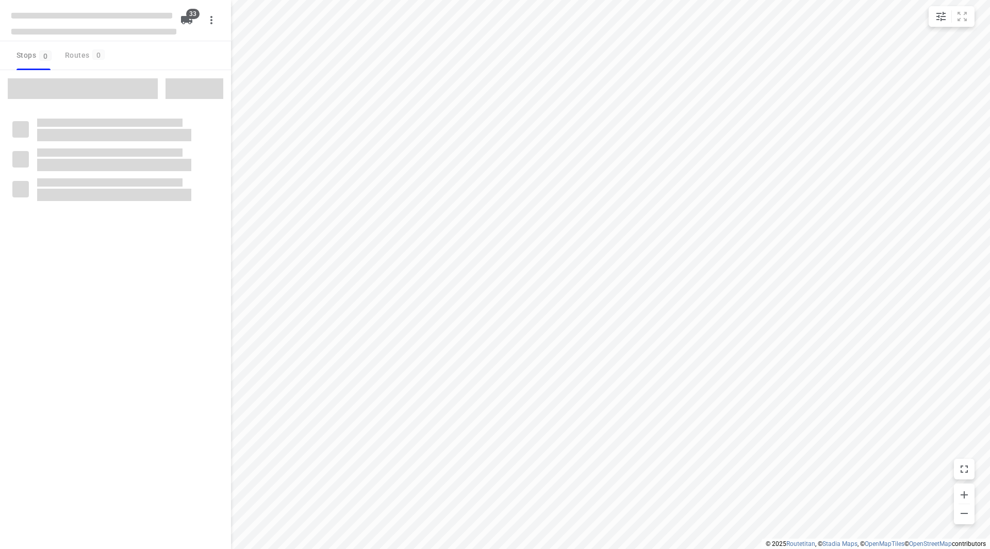
checkbox input "true"
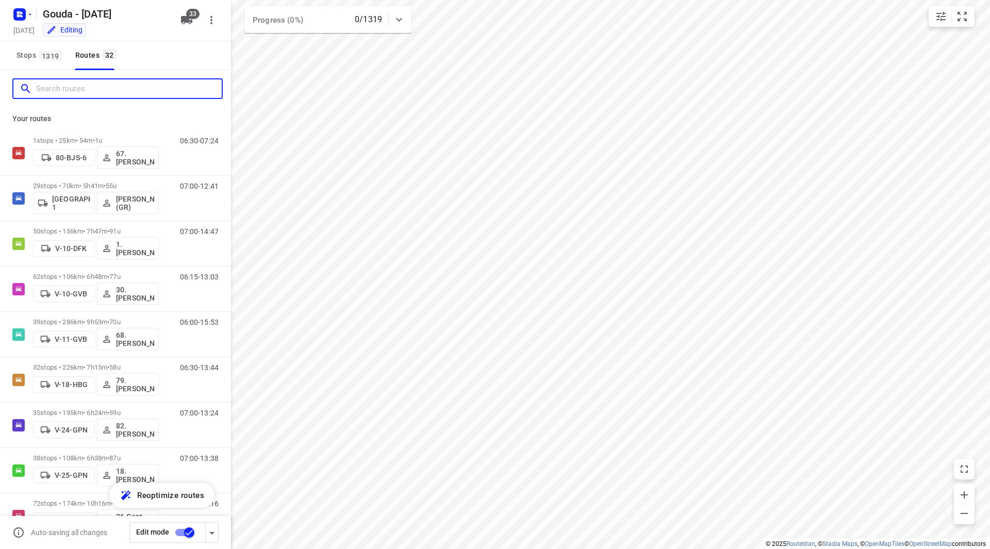
click at [92, 88] on input "Search routes" at bounding box center [129, 89] width 186 height 16
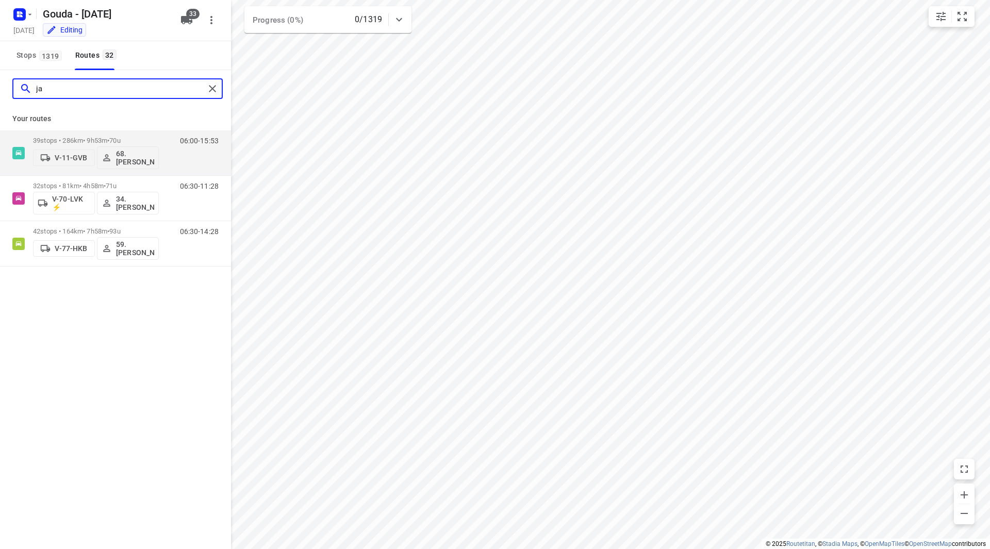
type input "j"
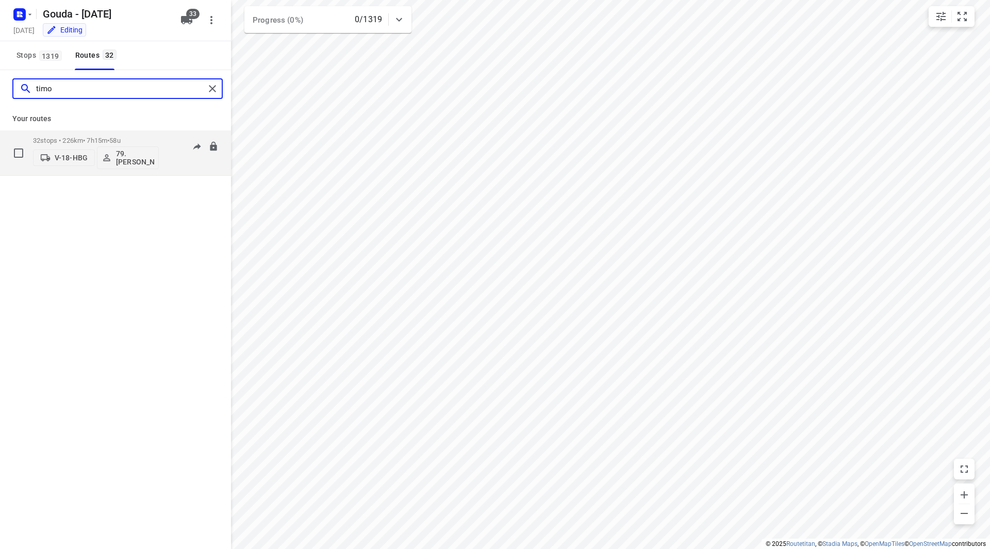
type input "timo"
click at [130, 133] on div "32 stops • 226km • 7h15m • 58u V-18-HBG 79. Timo van Deuren" at bounding box center [96, 152] width 126 height 43
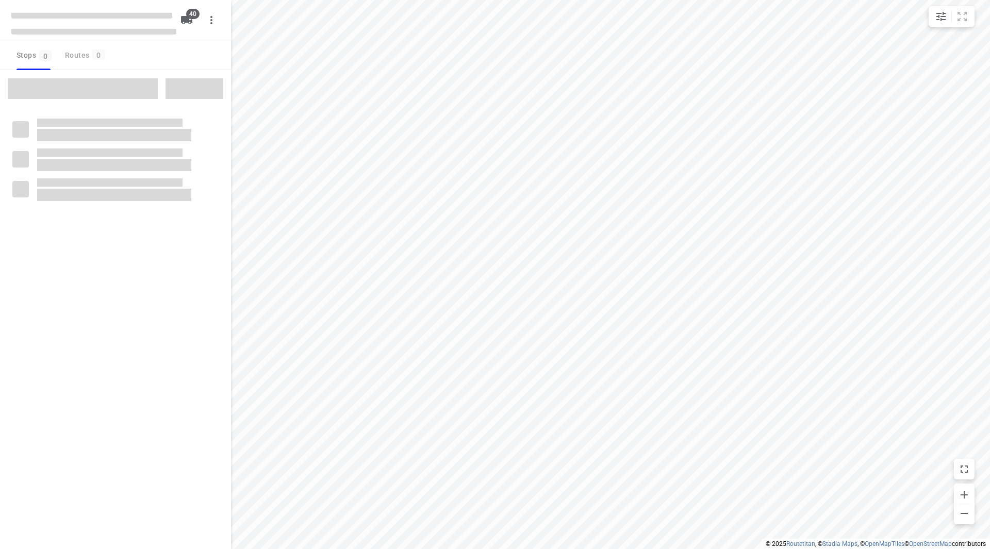
checkbox input "true"
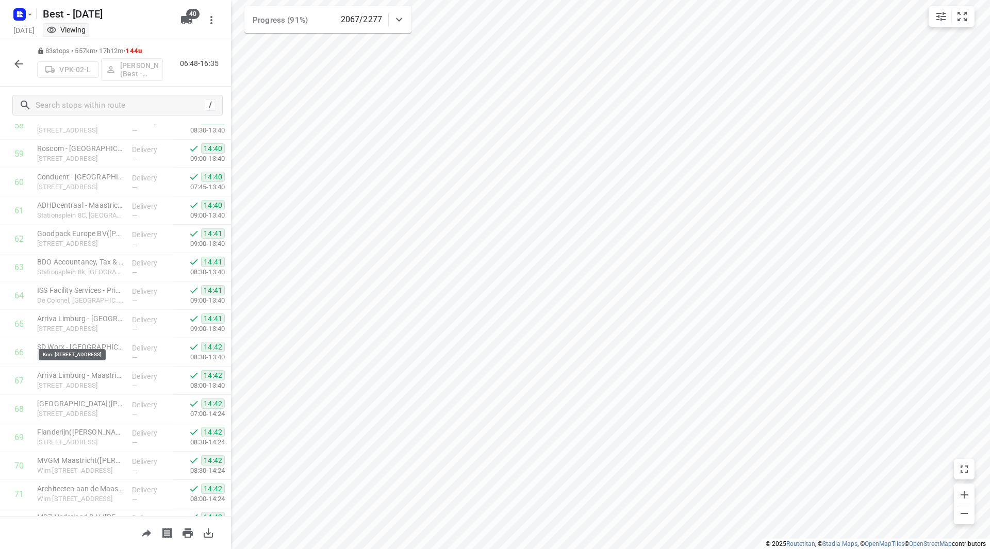
scroll to position [2042, 0]
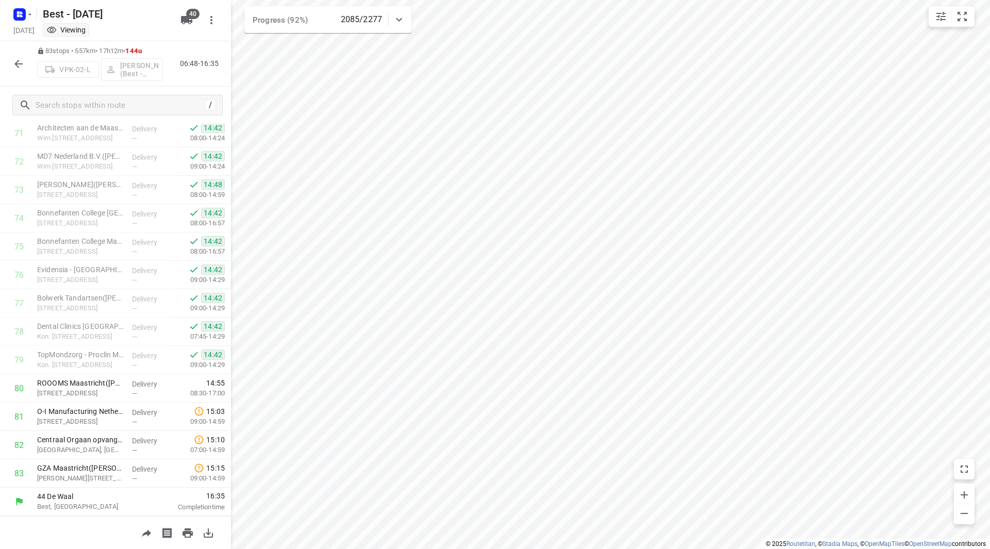
click at [17, 60] on icon "button" at bounding box center [18, 64] width 12 height 12
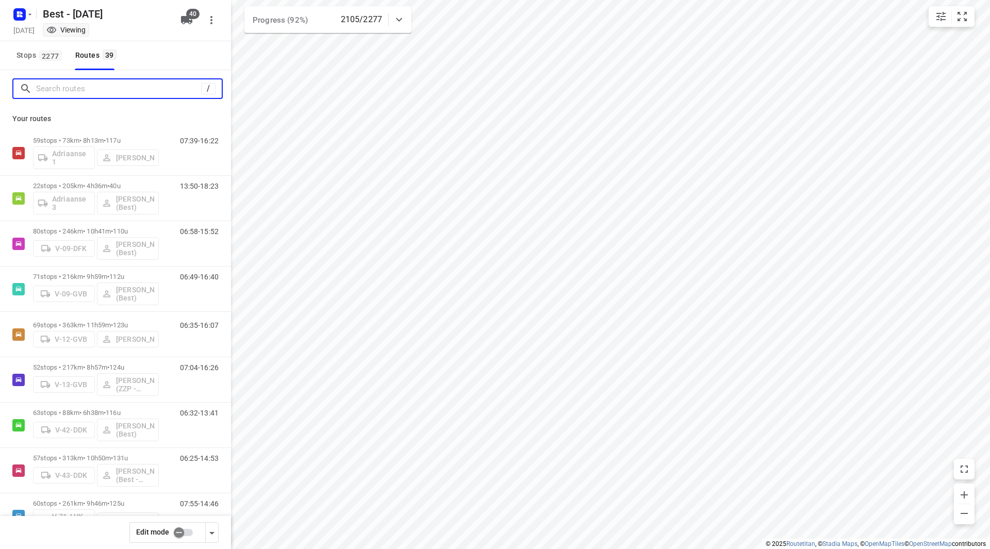
click at [107, 90] on input "Search routes" at bounding box center [118, 89] width 165 height 16
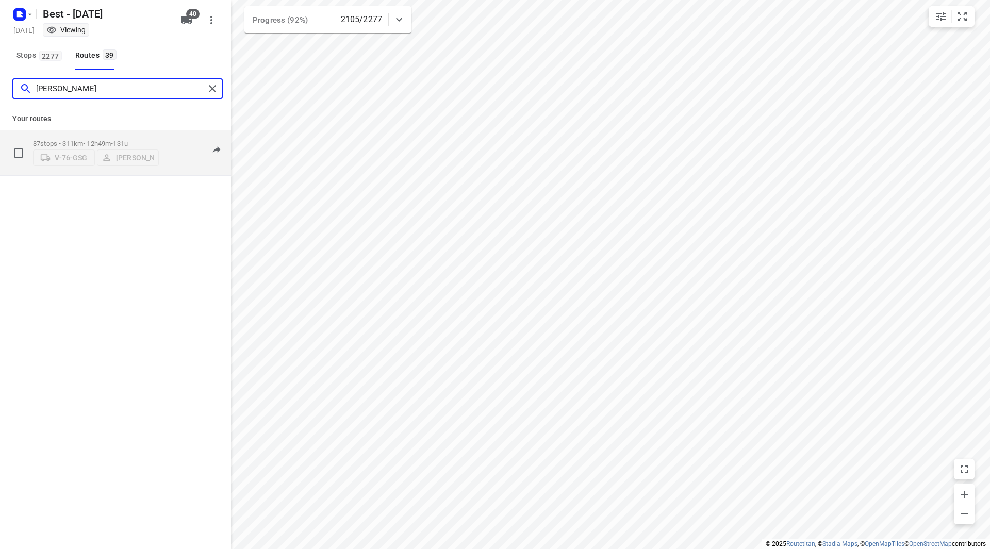
type input "[PERSON_NAME]"
click at [138, 135] on div "87 stops • 311km • 12h49m • 131u V-76-GSG [PERSON_NAME]" at bounding box center [96, 153] width 126 height 37
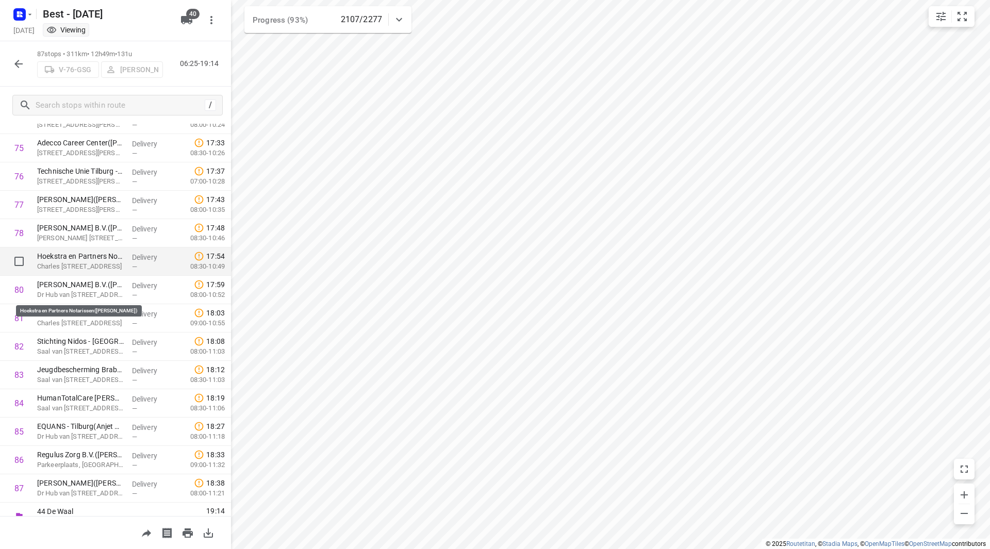
scroll to position [2155, 0]
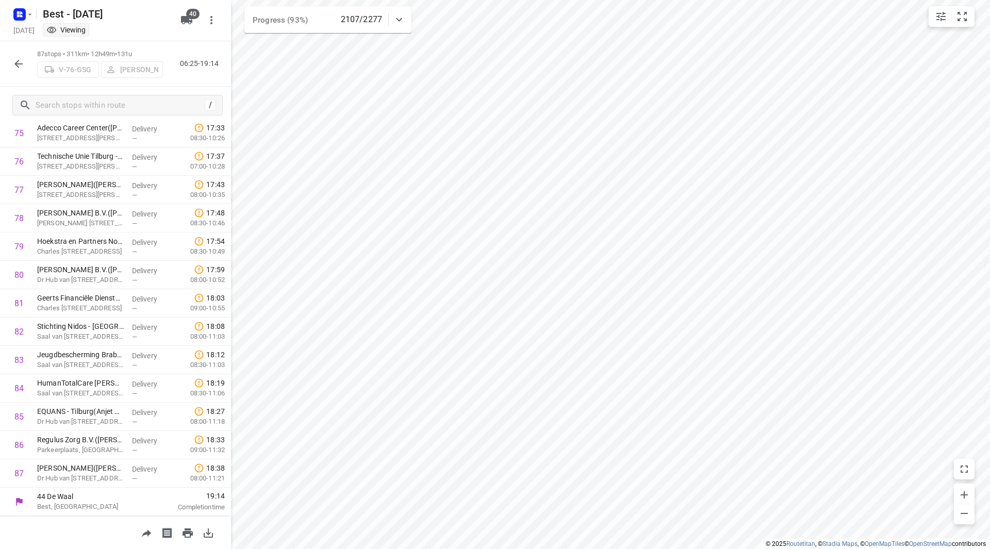
click at [20, 61] on icon "button" at bounding box center [18, 64] width 12 height 12
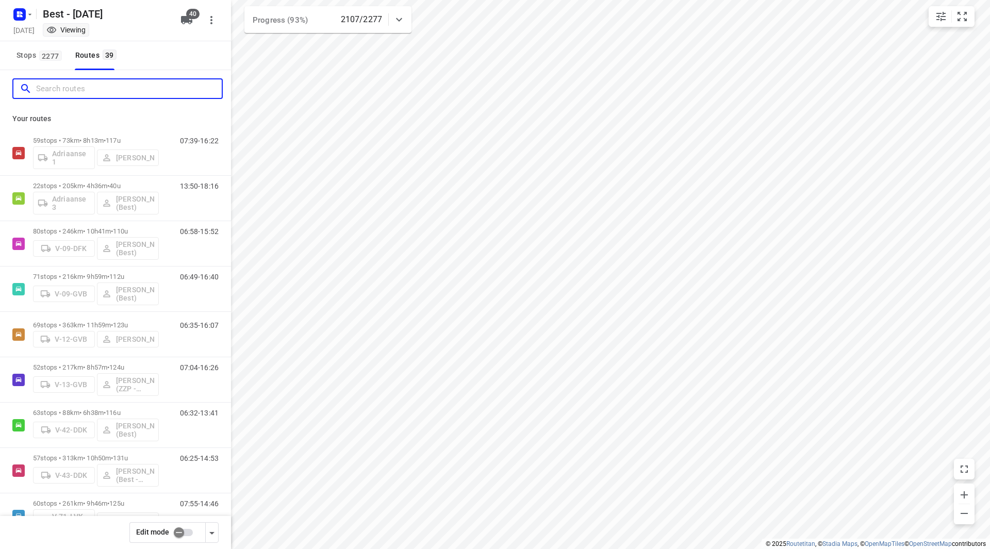
click at [72, 94] on input "Search routes" at bounding box center [129, 89] width 186 height 16
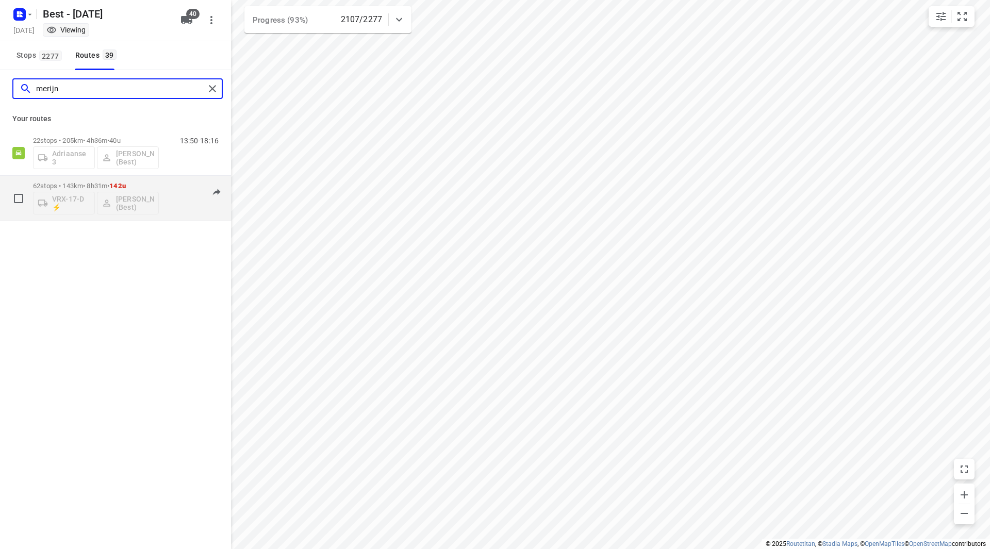
type input "merijn"
click at [154, 180] on div "62 stops • 143km • 8h31m • 142u VRX-17-D ⚡ [PERSON_NAME] (Best)" at bounding box center [96, 198] width 126 height 43
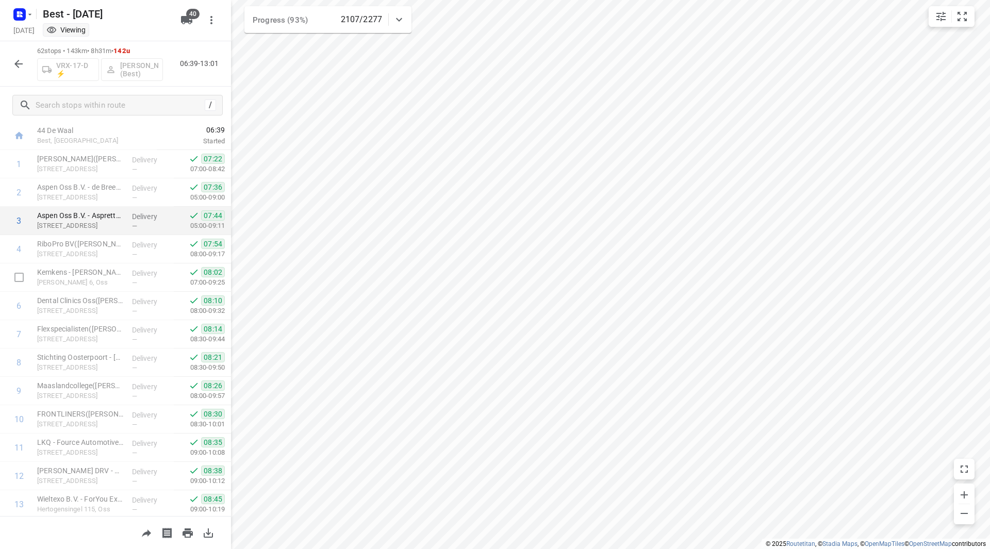
scroll to position [0, 0]
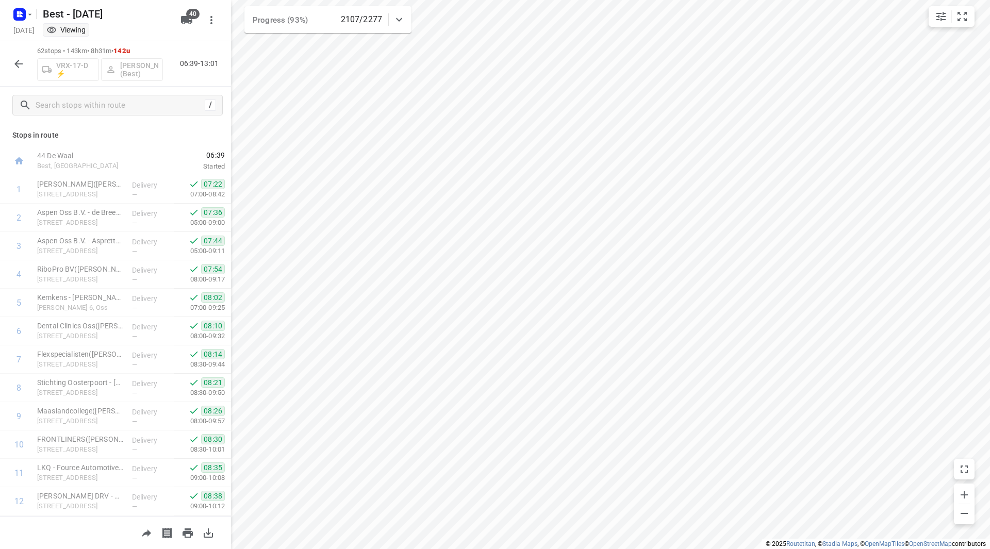
click at [23, 63] on icon "button" at bounding box center [18, 64] width 8 height 8
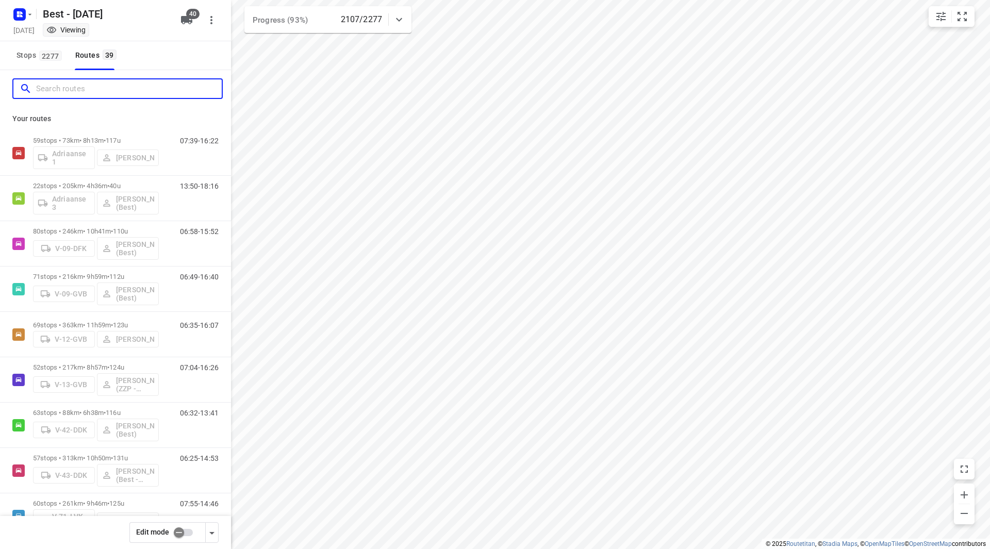
click at [120, 85] on input "Search routes" at bounding box center [129, 89] width 186 height 16
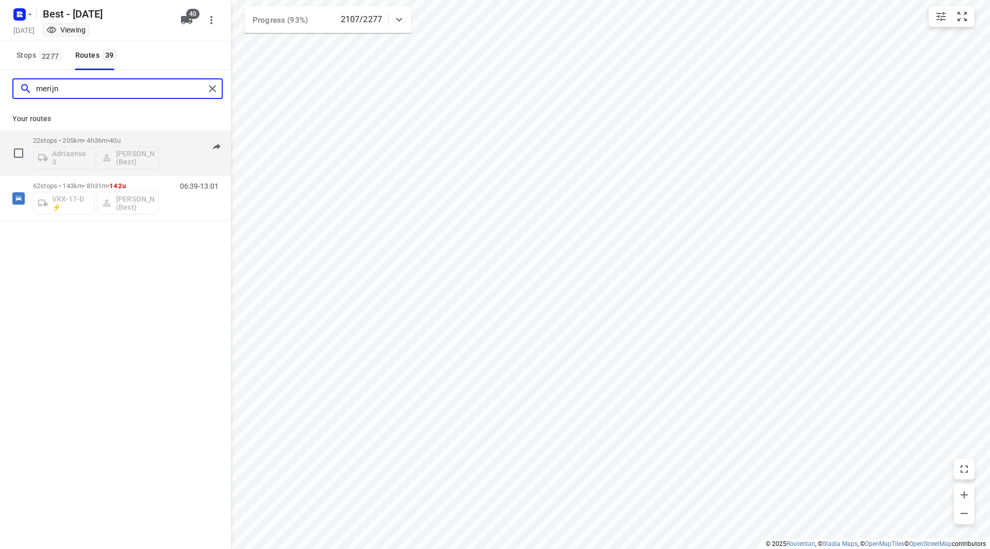
type input "merijn"
click at [142, 138] on p "22 stops • 205km • 4h36m • 40u" at bounding box center [96, 141] width 126 height 8
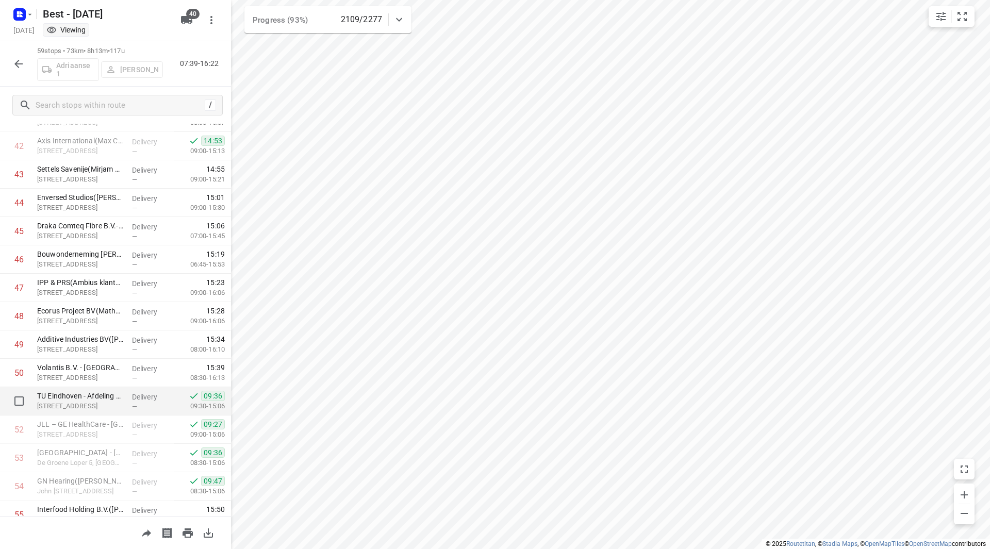
scroll to position [1258, 0]
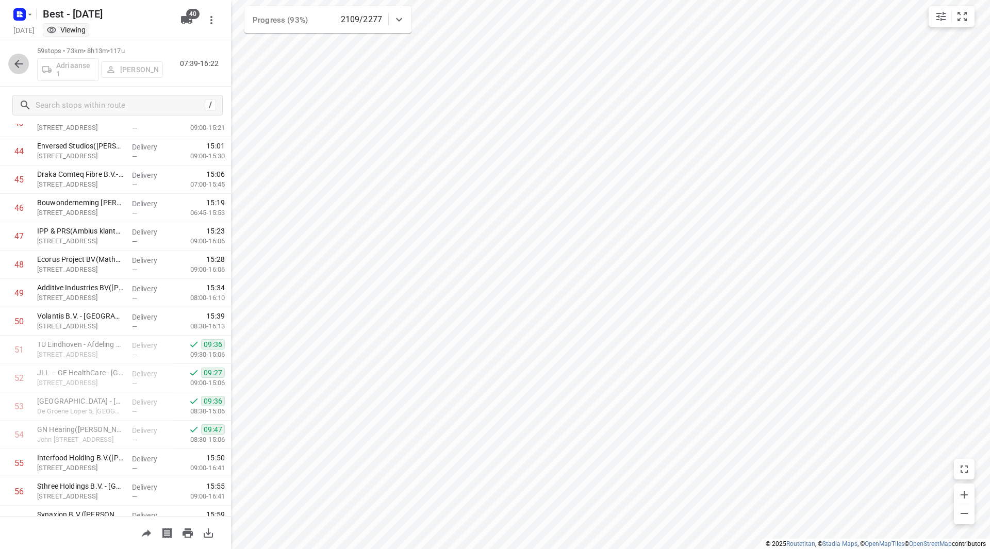
click at [18, 68] on icon "button" at bounding box center [18, 64] width 12 height 12
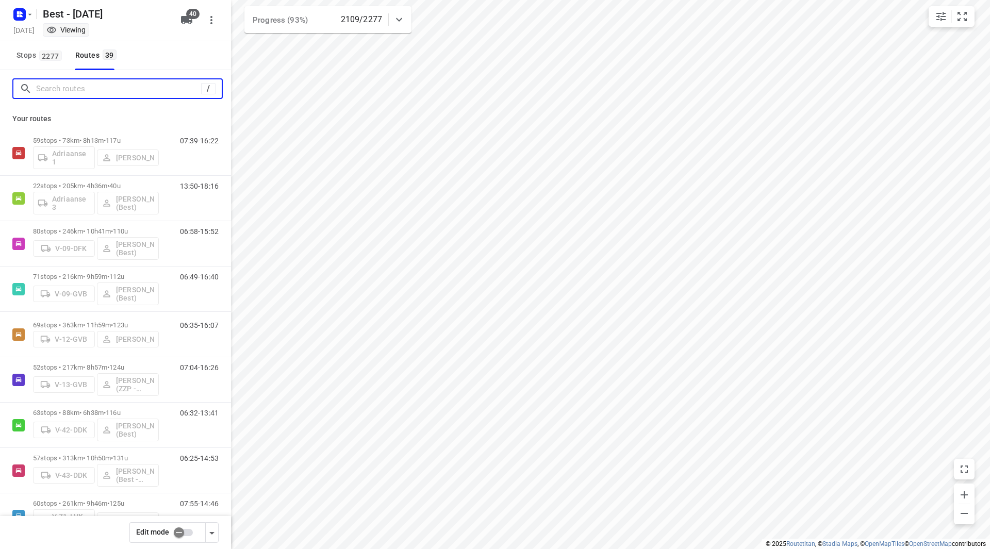
click at [64, 91] on input "Search routes" at bounding box center [118, 89] width 165 height 16
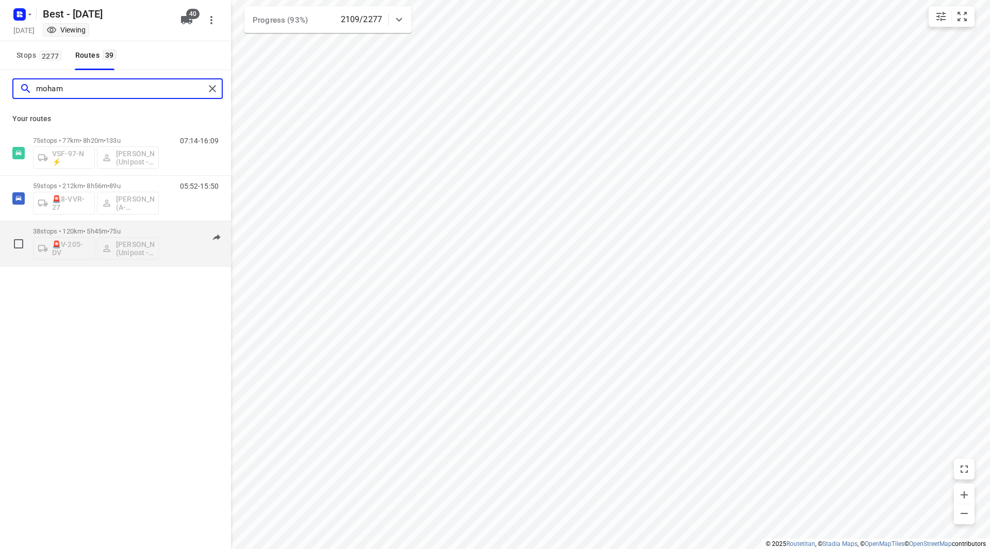
type input "moham"
drag, startPoint x: 147, startPoint y: 224, endPoint x: 145, endPoint y: 231, distance: 7.0
click at [145, 231] on div "38 stops • 120km • 5h45m • 75u 🚨V-205-DV [PERSON_NAME] (Unipost - Best - ZZP)" at bounding box center [96, 243] width 126 height 43
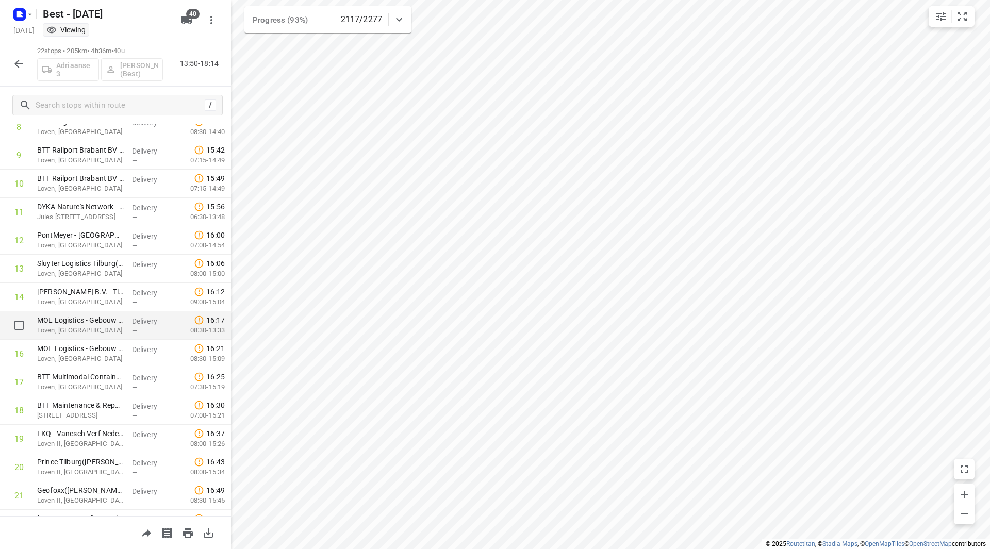
scroll to position [311, 0]
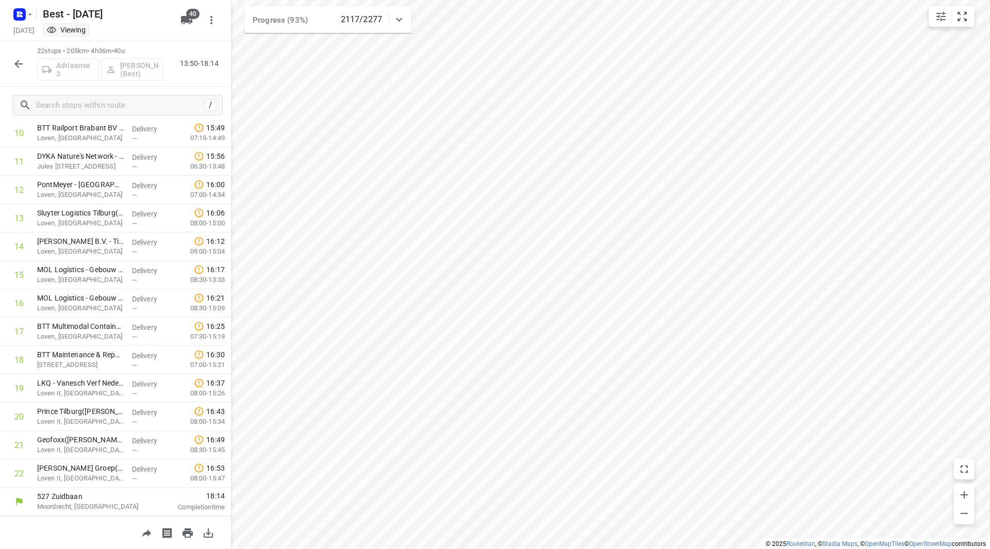
click at [8, 55] on div "22 stops • 205km • 4h36m • 40u Adriaanse 3 [PERSON_NAME] (Best) 13:50-18:14" at bounding box center [115, 63] width 231 height 45
click at [17, 61] on icon "button" at bounding box center [18, 64] width 8 height 8
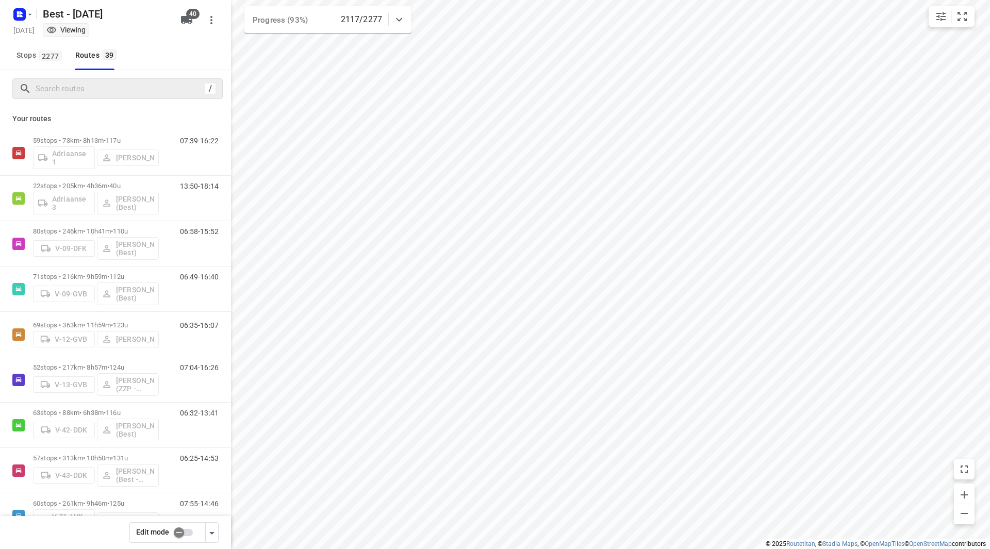
click at [88, 97] on div "/" at bounding box center [117, 88] width 210 height 21
click at [91, 91] on input "Search routes" at bounding box center [118, 89] width 165 height 16
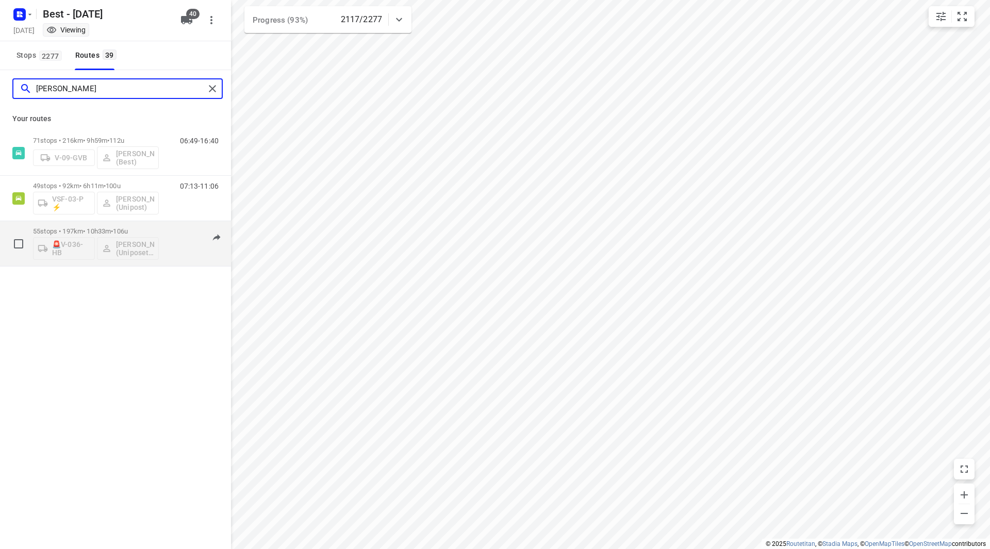
type input "[PERSON_NAME]"
click at [154, 231] on p "55 stops • 197km • 10h33m • 106u" at bounding box center [96, 231] width 126 height 8
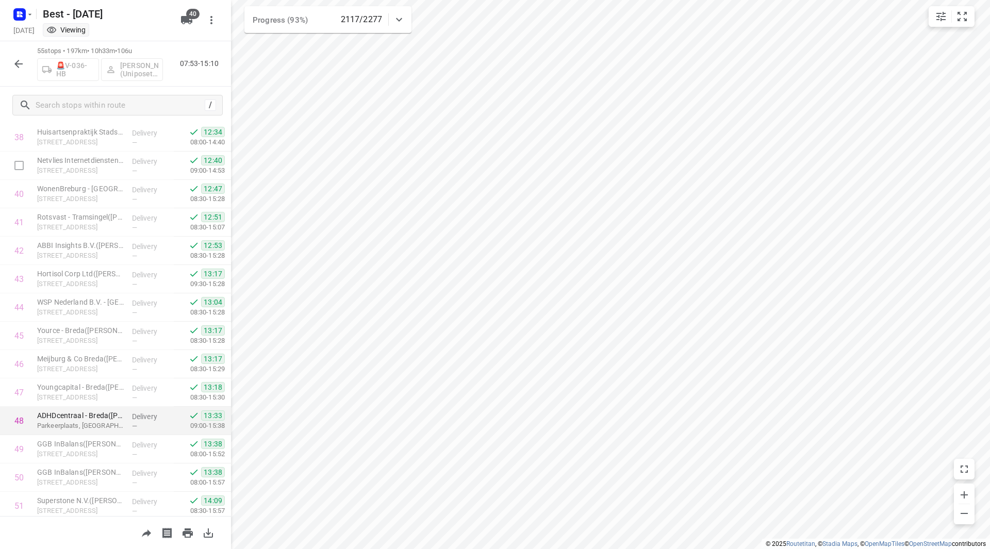
scroll to position [1247, 0]
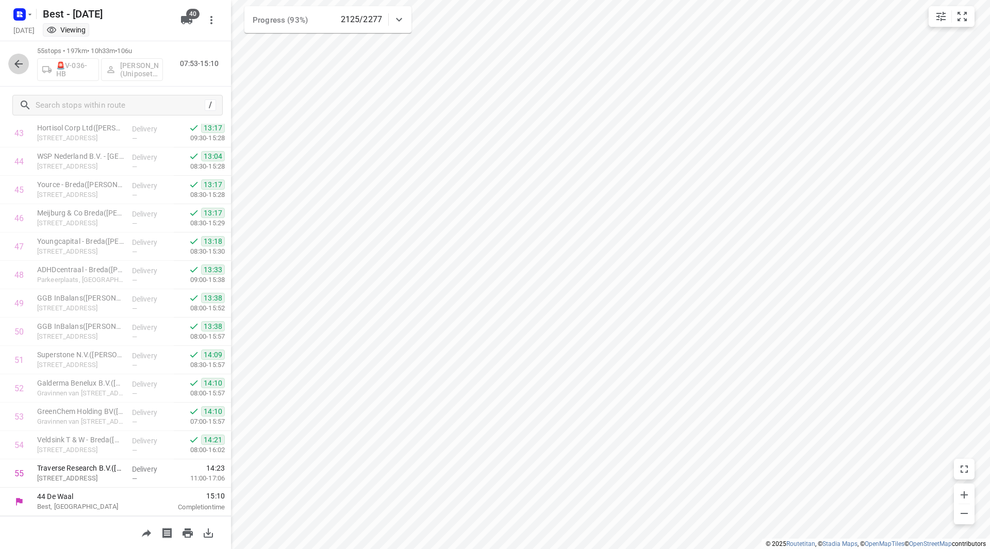
click at [15, 61] on icon "button" at bounding box center [18, 64] width 12 height 12
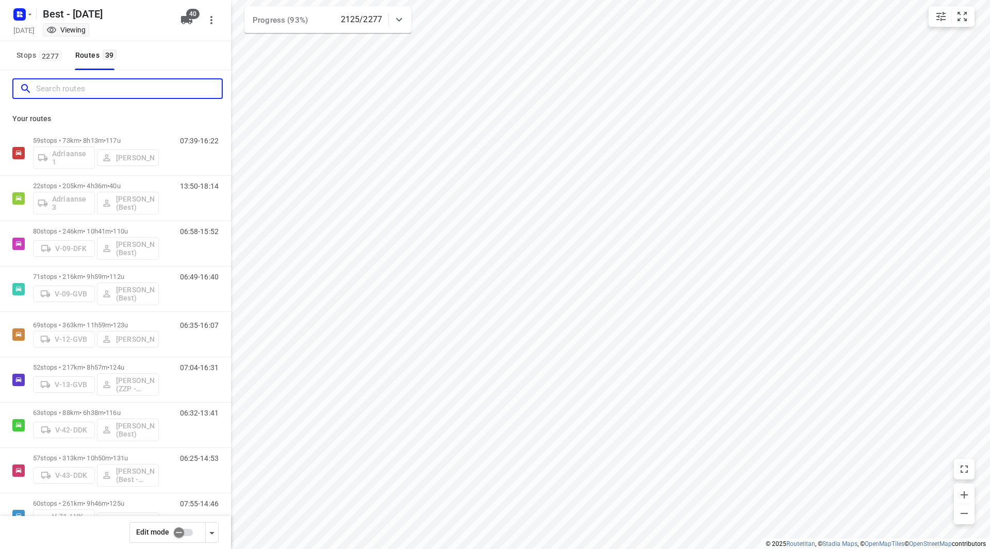
click at [75, 86] on input "Search routes" at bounding box center [129, 89] width 186 height 16
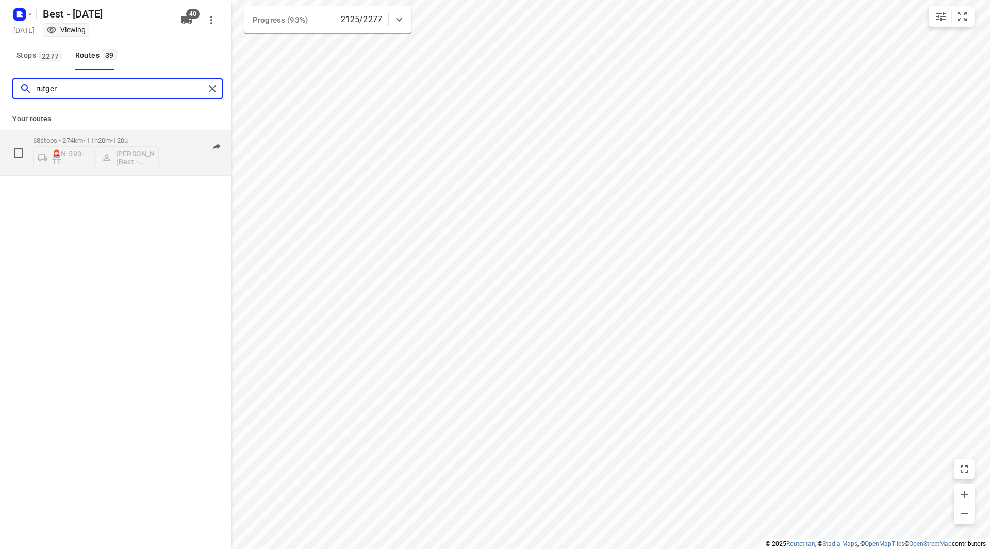
type input "rutger"
click at [159, 134] on div "68 stops • 274km • 11h20m • 120u 🚨N-593-TT Rutger de Bruin (Best - ZZP) 07:53-1…" at bounding box center [132, 152] width 198 height 43
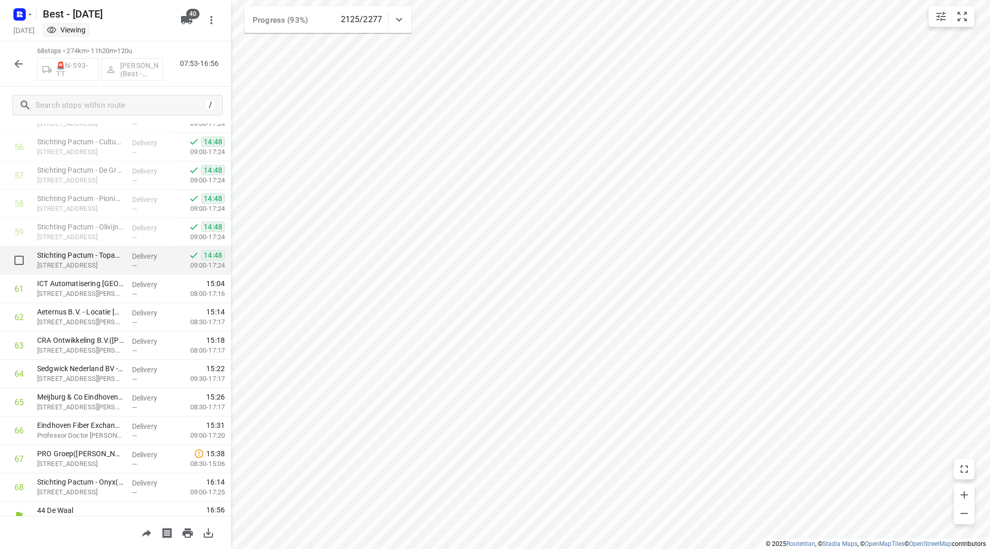
scroll to position [1616, 0]
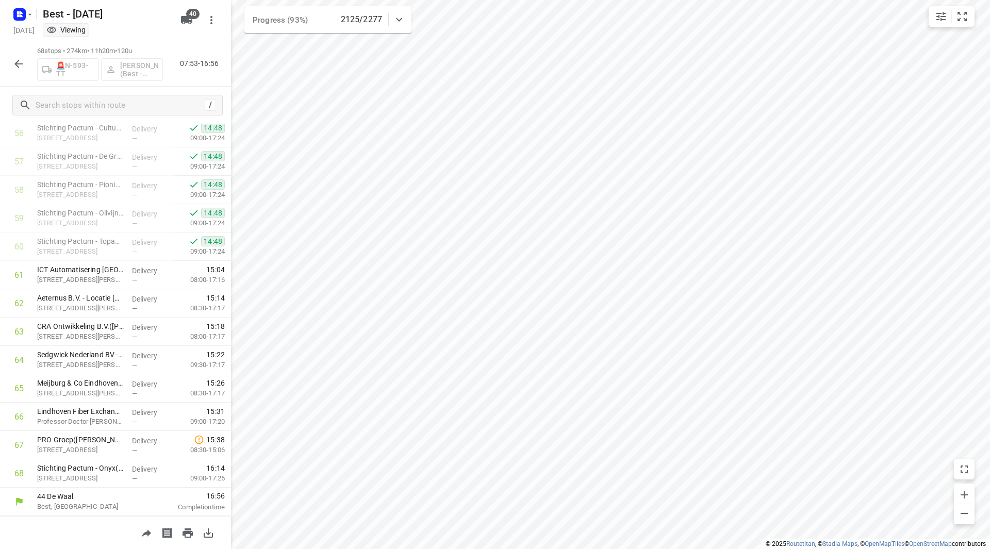
click at [18, 51] on div "68 stops • 274km • 11h20m • 120u 🚨N-593-TT Rutger de Bruin (Best - ZZP) 07:53-1…" at bounding box center [115, 63] width 231 height 45
click at [20, 65] on icon "button" at bounding box center [18, 64] width 12 height 12
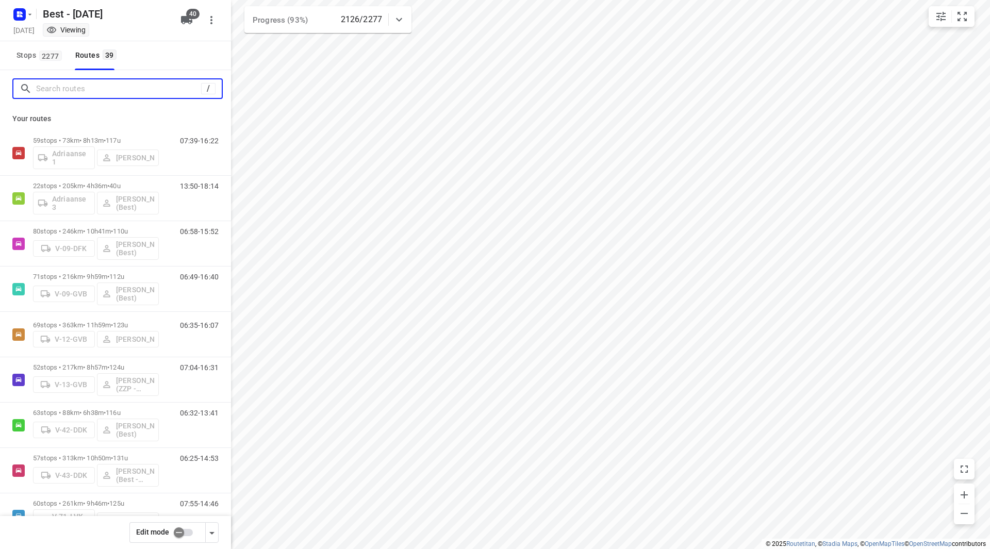
click at [64, 88] on input "Search routes" at bounding box center [118, 89] width 165 height 16
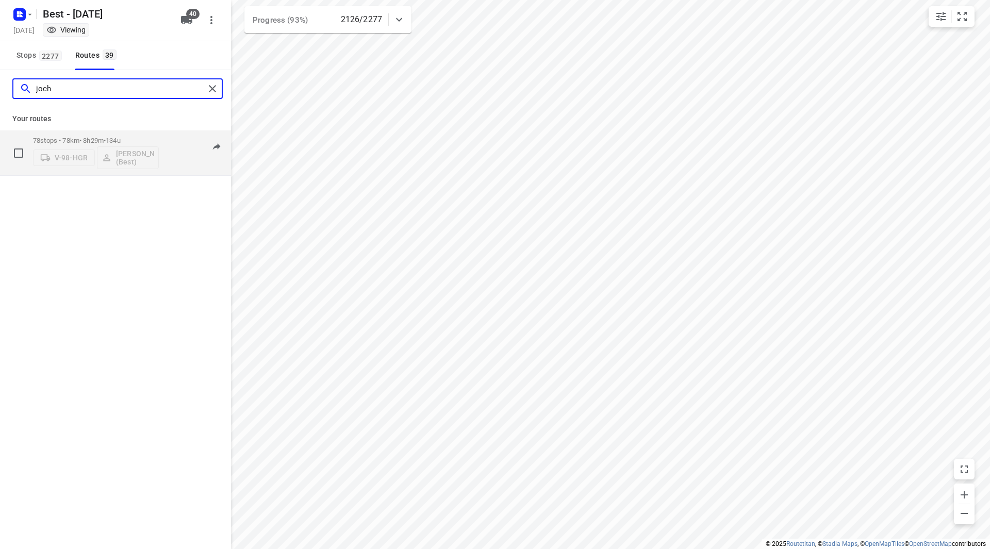
type input "joch"
click at [145, 139] on p "78 stops • 78km • 8h29m • 134u" at bounding box center [96, 141] width 126 height 8
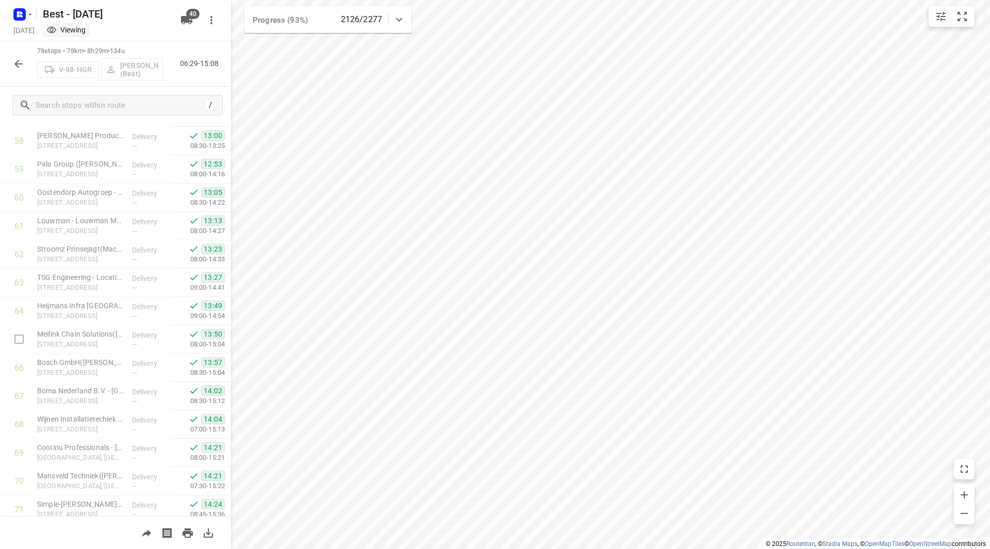
scroll to position [1900, 0]
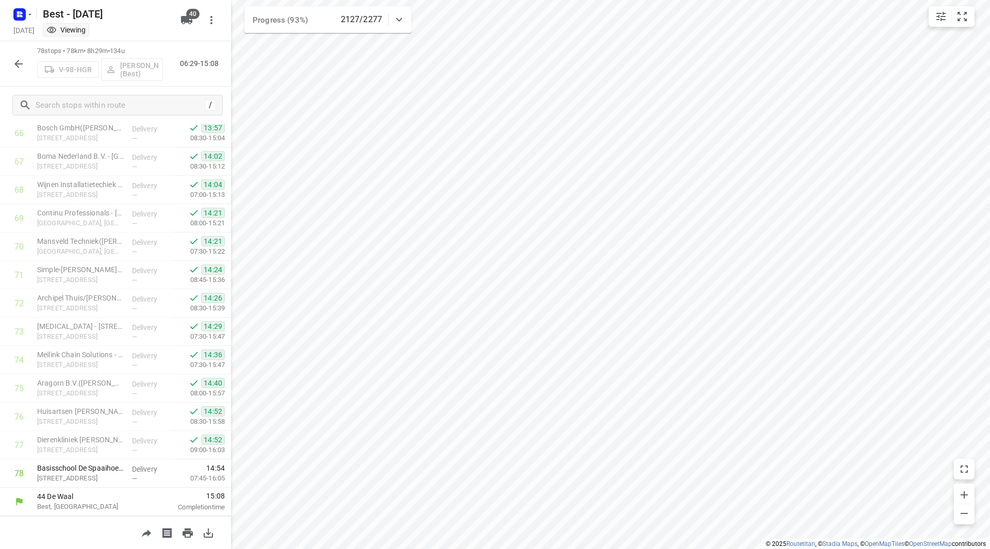
click at [18, 71] on button "button" at bounding box center [18, 64] width 21 height 21
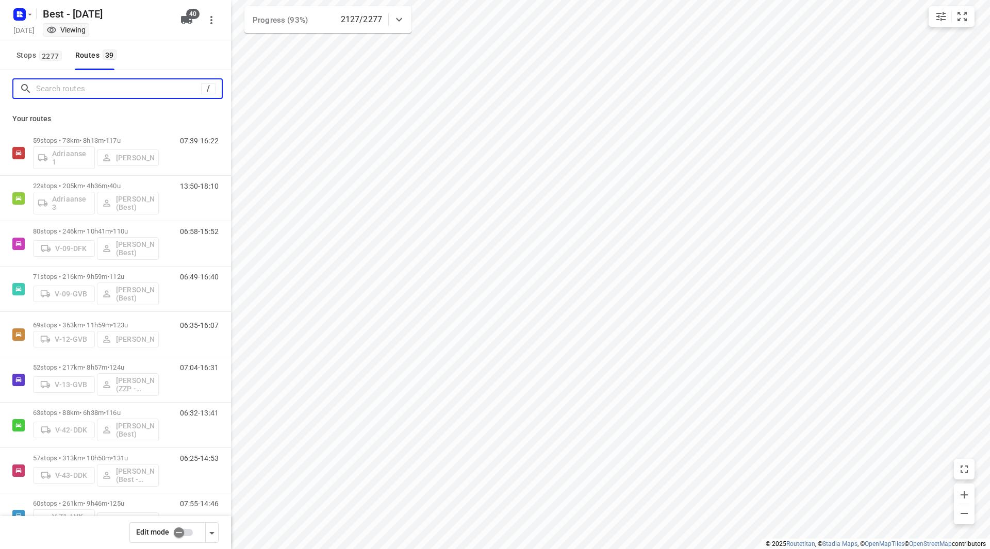
click at [69, 86] on input "Search routes" at bounding box center [118, 89] width 165 height 16
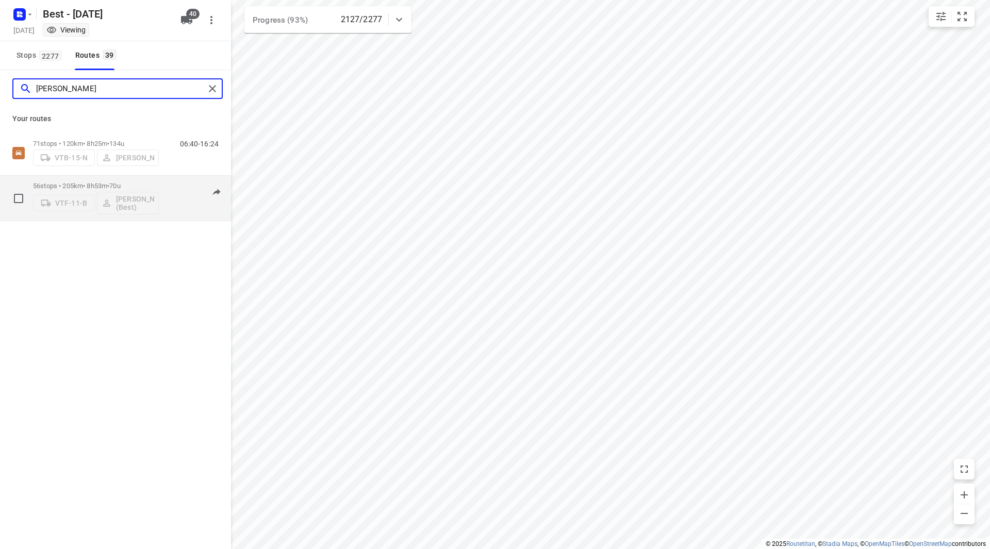
type input "niels"
click at [156, 186] on p "56 stops • 205km • 8h53m • 70u" at bounding box center [96, 186] width 126 height 8
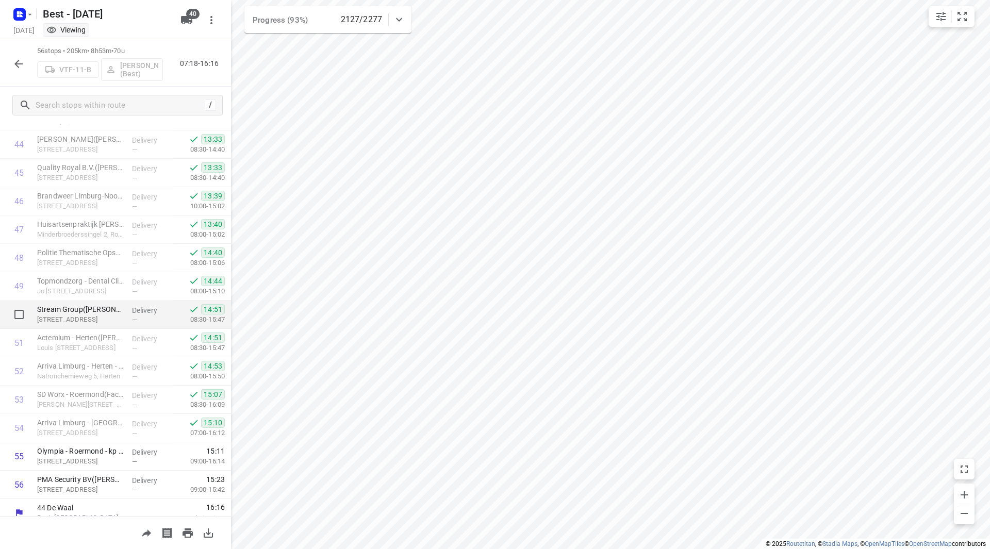
scroll to position [1276, 0]
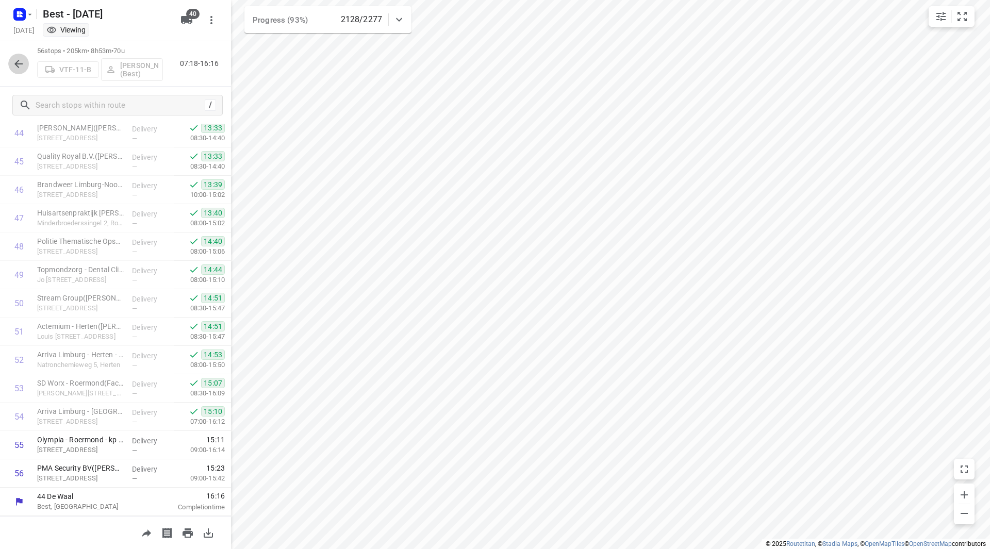
click at [19, 62] on icon "button" at bounding box center [18, 64] width 12 height 12
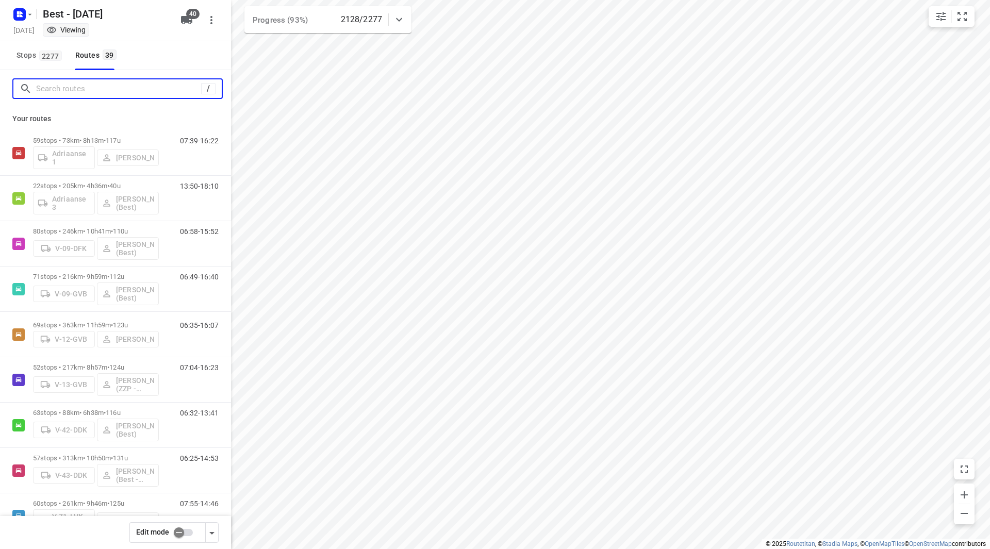
click at [70, 89] on input "Search routes" at bounding box center [118, 89] width 165 height 16
click at [117, 85] on input "Search routes" at bounding box center [129, 89] width 186 height 16
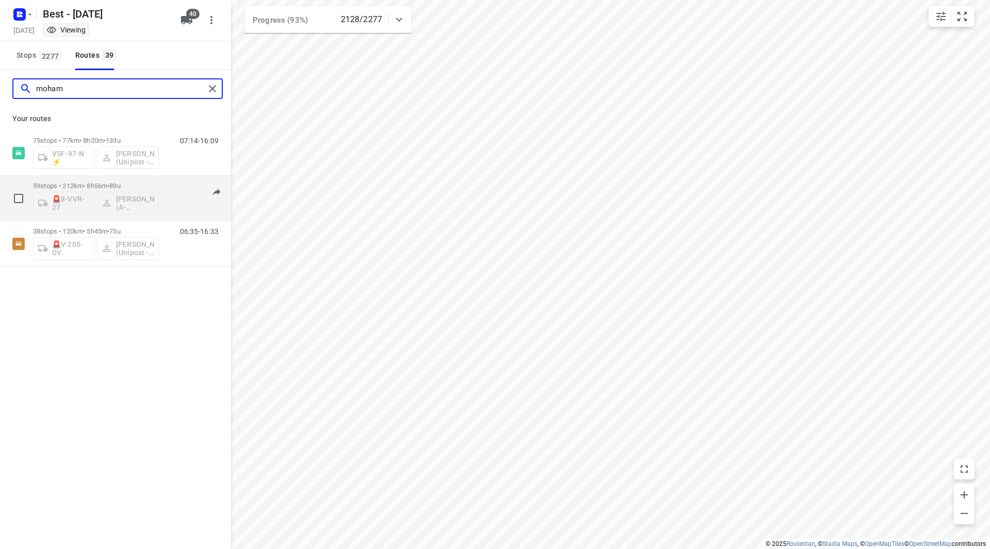
type input "moham"
click at [154, 187] on p "59 stops • 212km • 8h56m • 89u" at bounding box center [96, 186] width 126 height 8
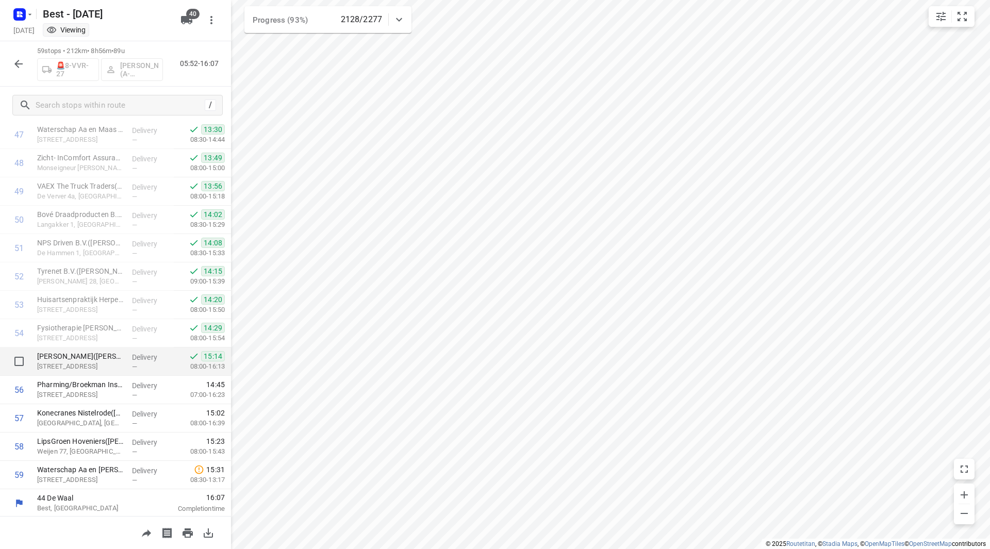
scroll to position [1361, 0]
click at [14, 65] on icon "button" at bounding box center [18, 64] width 12 height 12
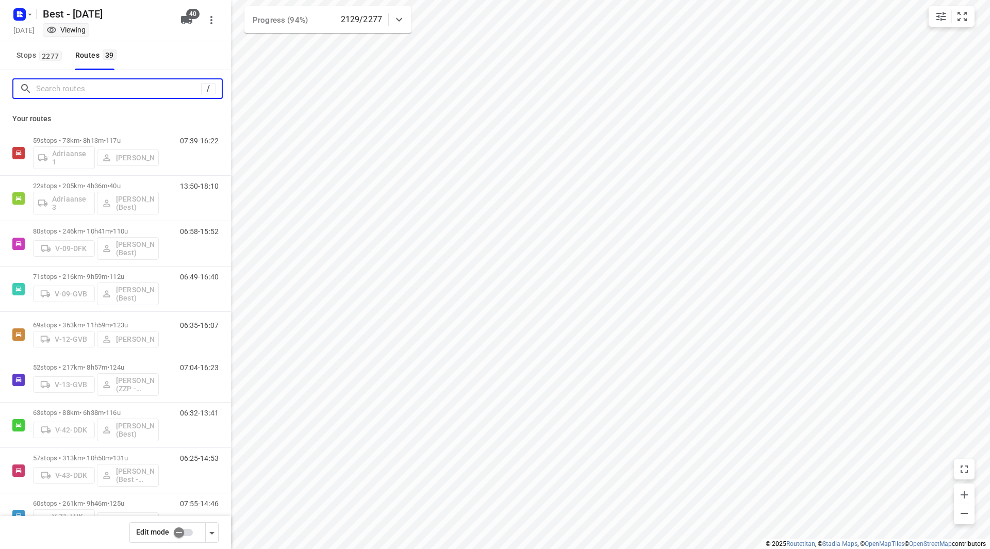
click at [85, 88] on input "Search routes" at bounding box center [118, 89] width 165 height 16
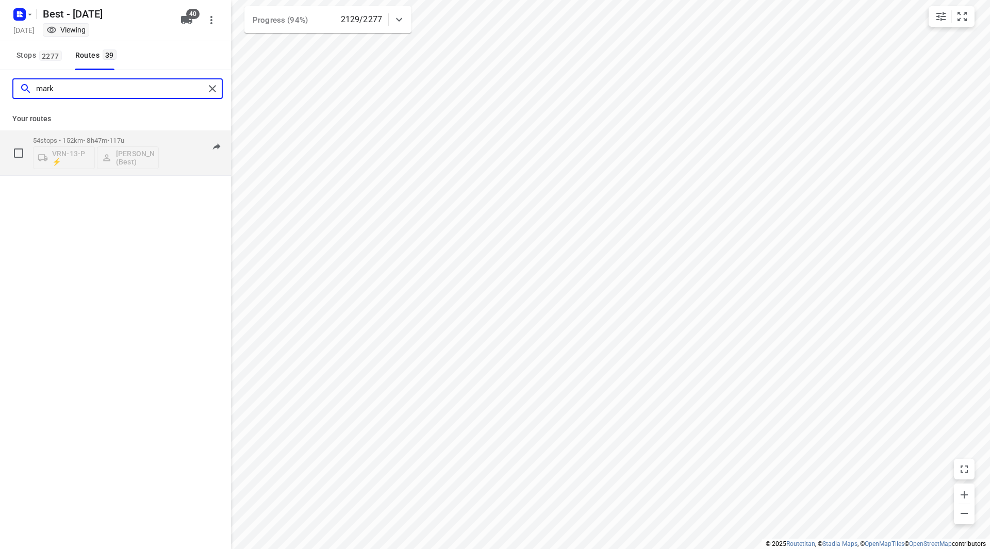
type input "mark"
click at [141, 137] on p "54 stops • 152km • 8h47m • 117u" at bounding box center [96, 141] width 126 height 8
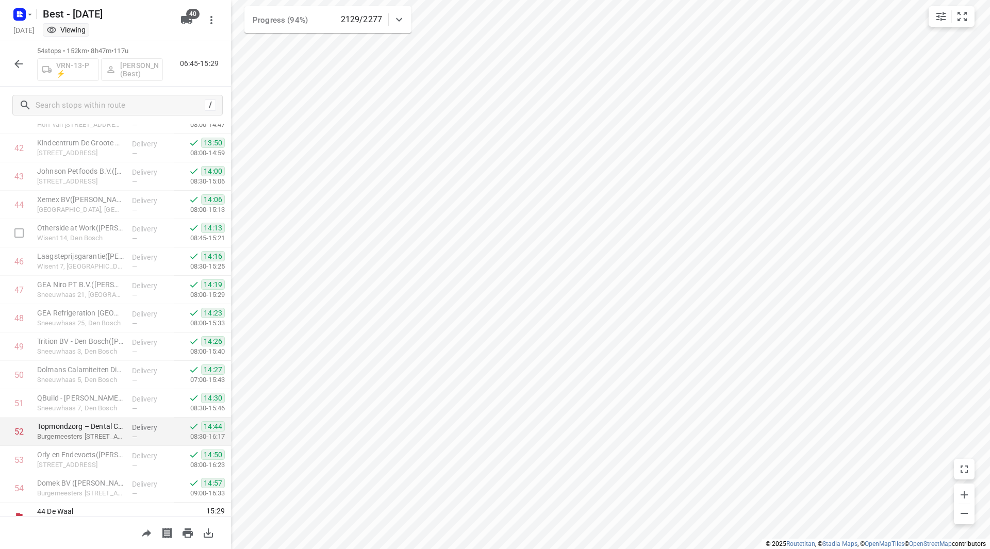
scroll to position [1219, 0]
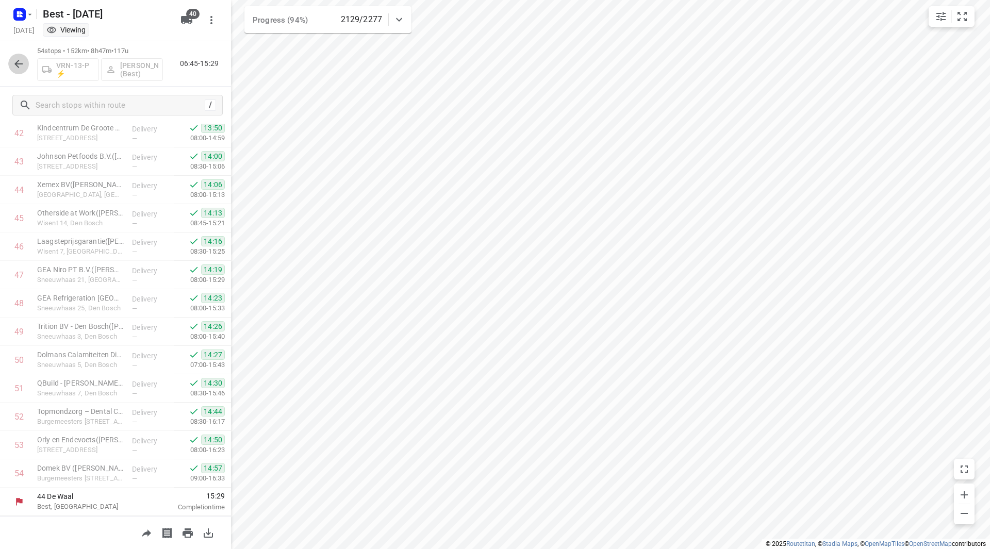
click at [23, 61] on icon "button" at bounding box center [18, 64] width 12 height 12
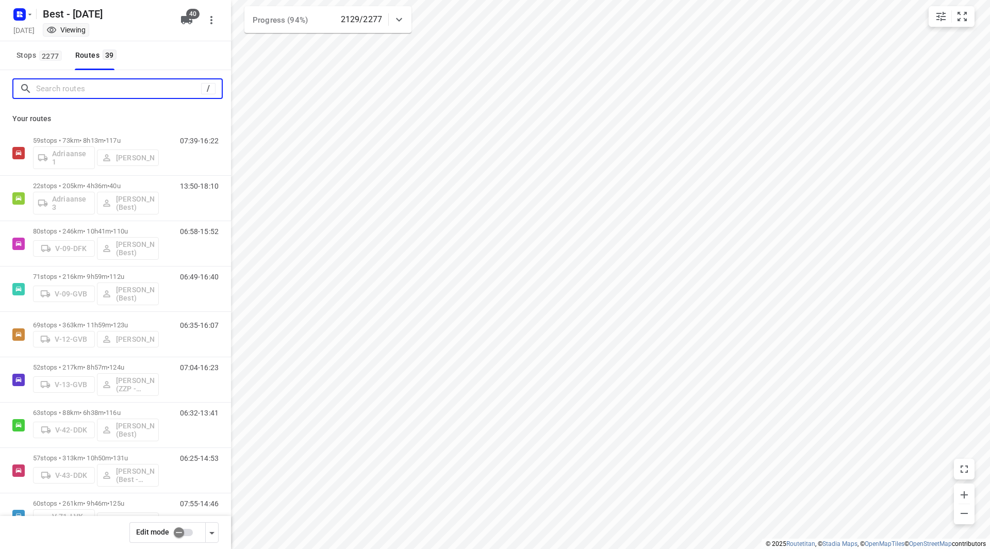
click at [84, 88] on input "Search routes" at bounding box center [118, 89] width 165 height 16
click at [31, 51] on span "Stops 2277" at bounding box center [41, 55] width 48 height 13
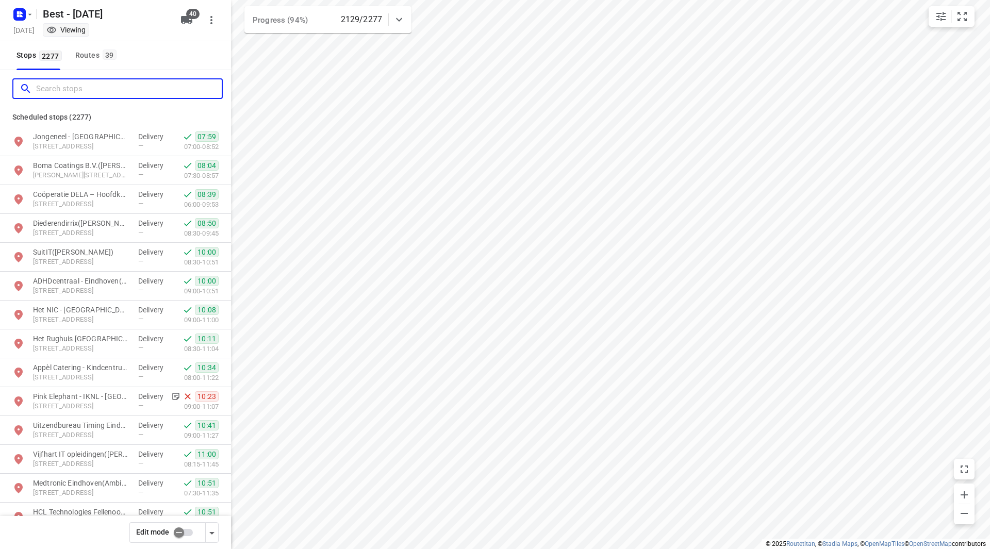
click at [72, 88] on input "Search stops" at bounding box center [129, 89] width 186 height 16
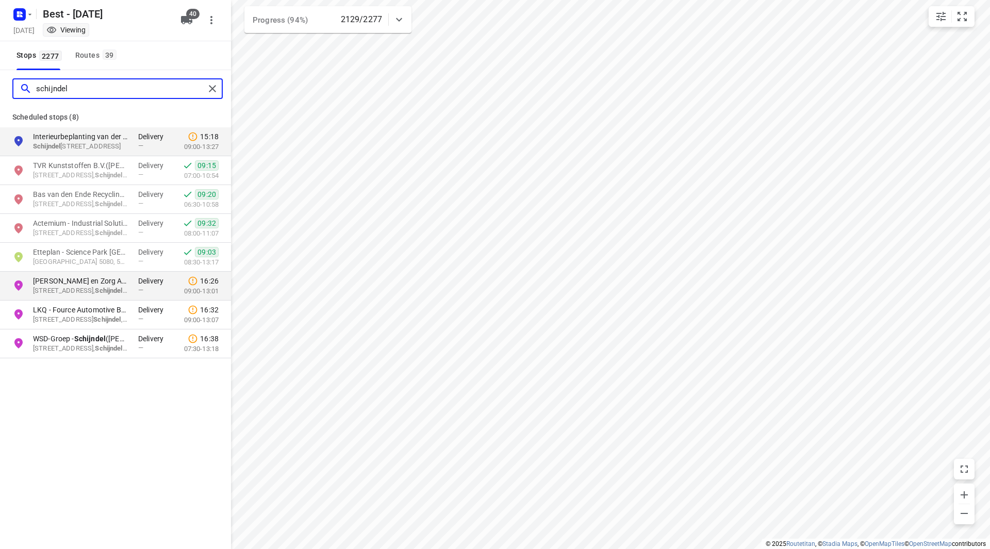
type input "schijndel"
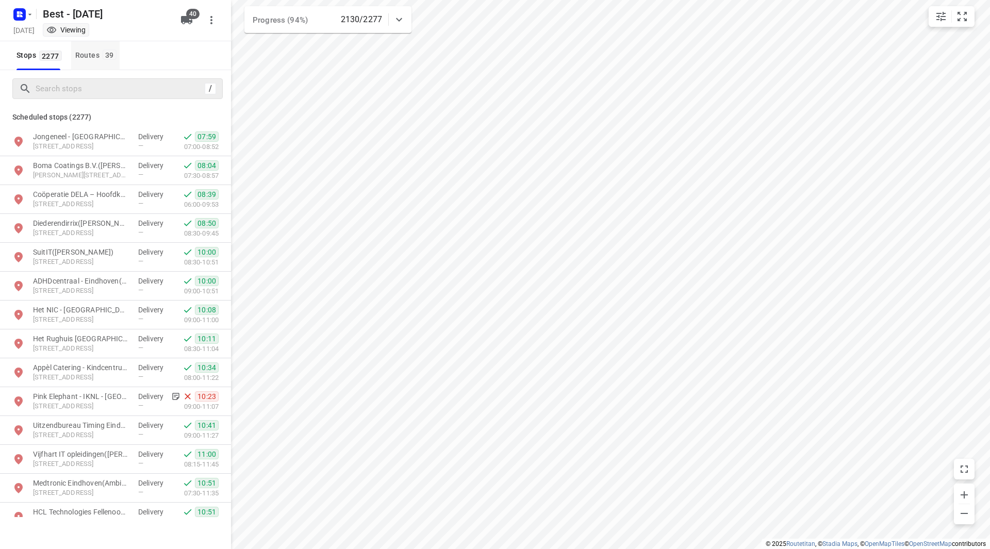
click at [101, 58] on div "Routes 39" at bounding box center [97, 55] width 44 height 13
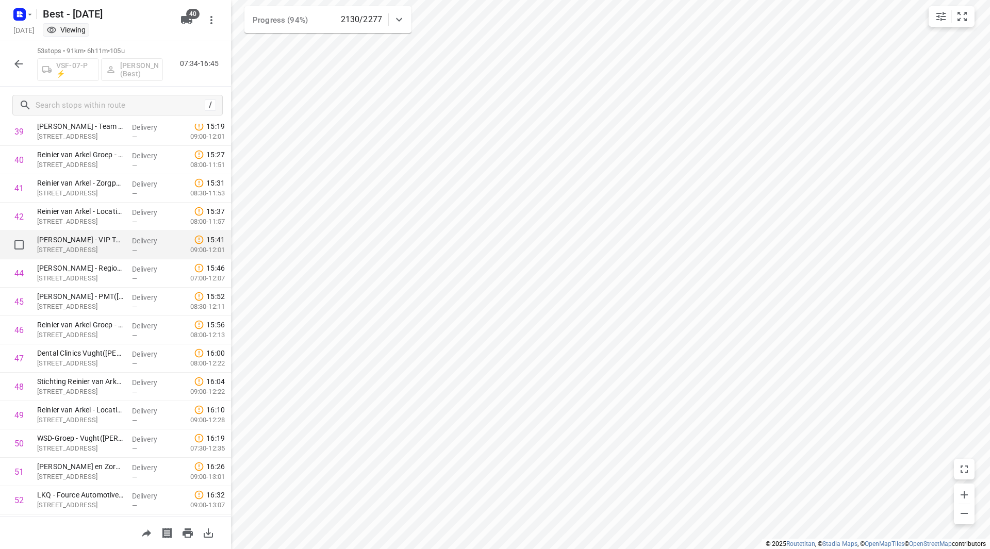
scroll to position [1191, 0]
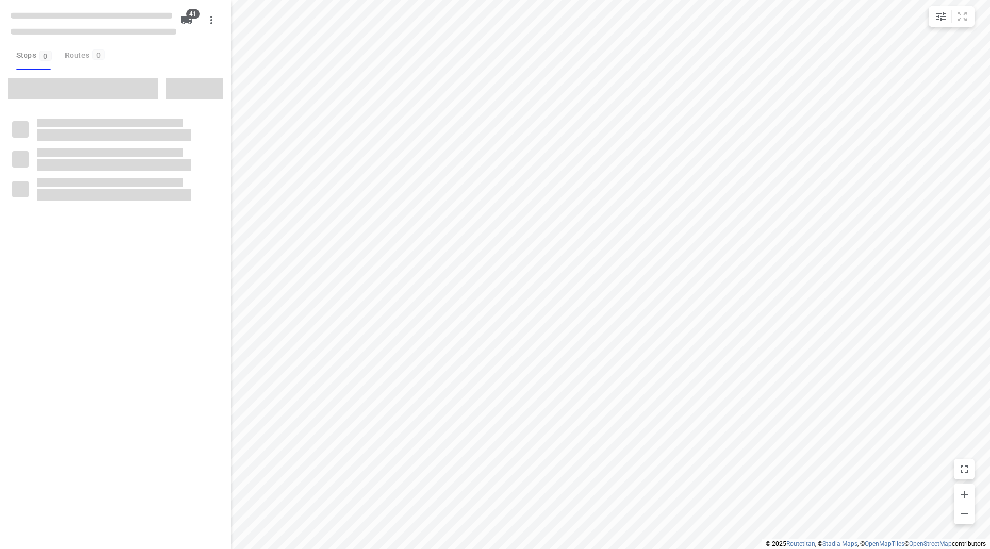
checkbox input "true"
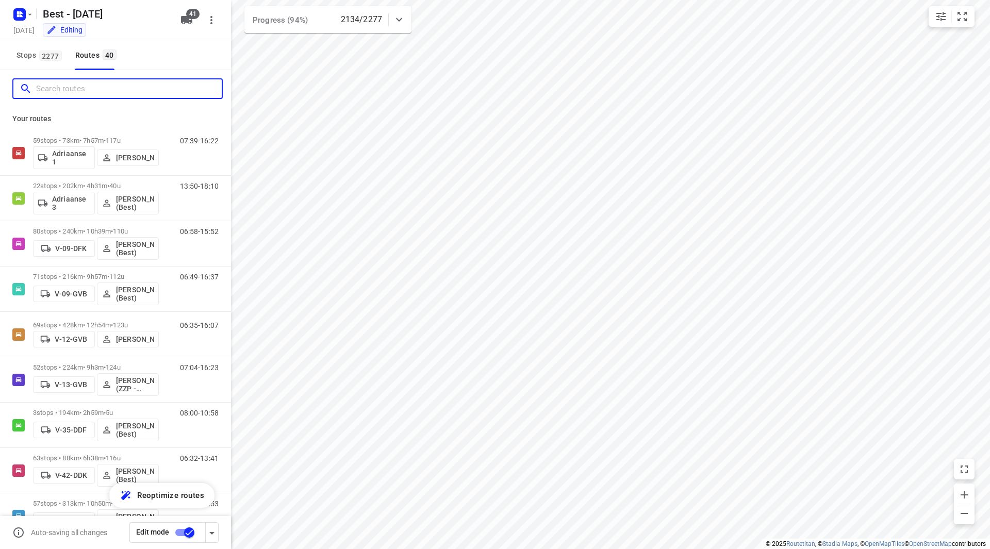
click at [101, 81] on input "Search routes" at bounding box center [129, 89] width 186 height 16
click at [114, 91] on input "Search routes" at bounding box center [120, 89] width 168 height 16
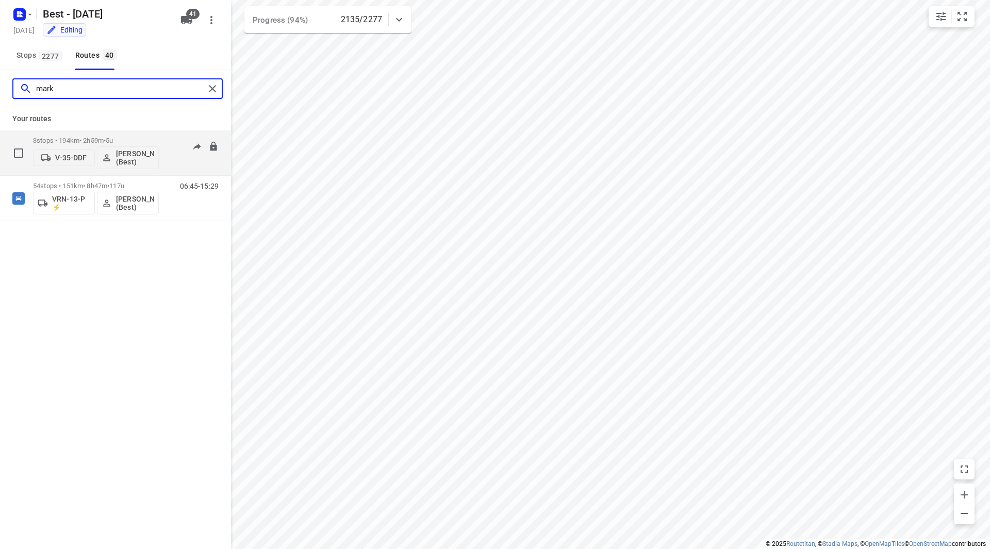
type input "mark"
click at [132, 138] on p "3 stops • 194km • 2h59m • 5u" at bounding box center [96, 141] width 126 height 8
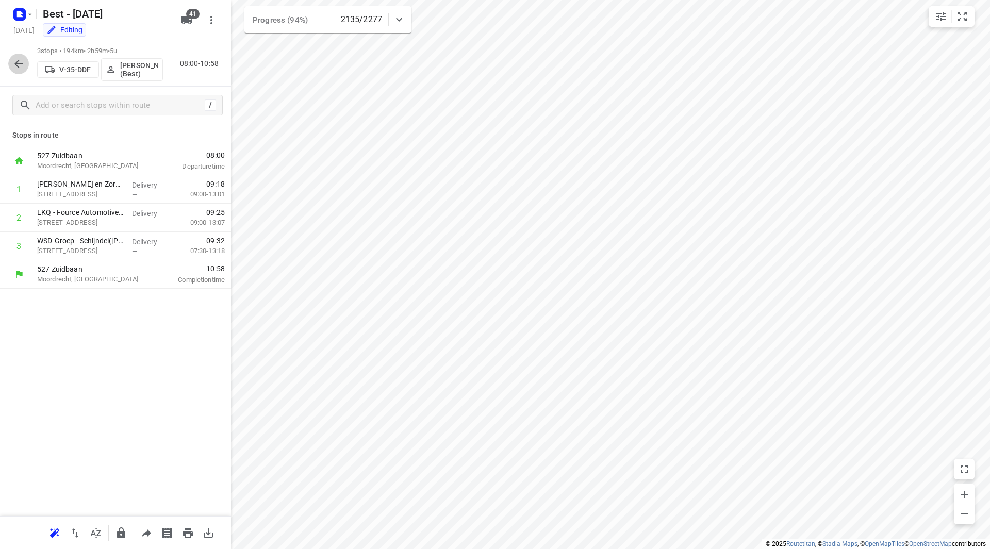
click at [21, 64] on icon "button" at bounding box center [18, 64] width 8 height 8
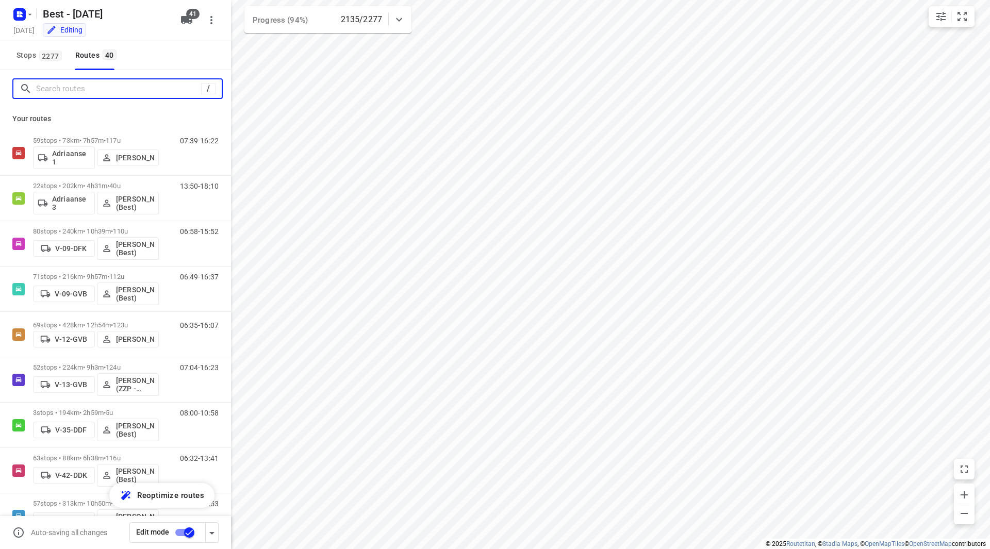
click at [81, 87] on input "Search routes" at bounding box center [118, 89] width 165 height 16
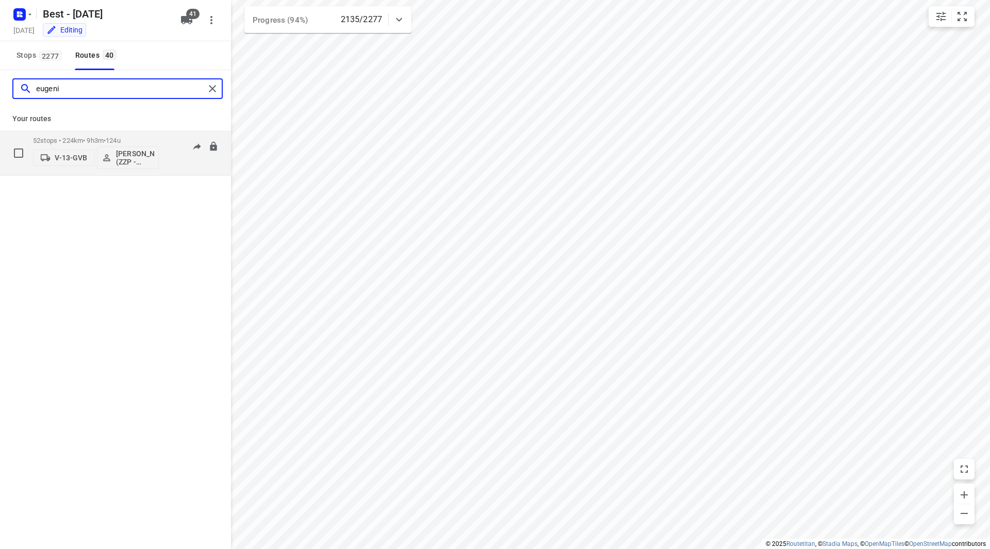
type input "eugeni"
click at [139, 143] on p "52 stops • 224km • 9h3m • 124u" at bounding box center [96, 141] width 126 height 8
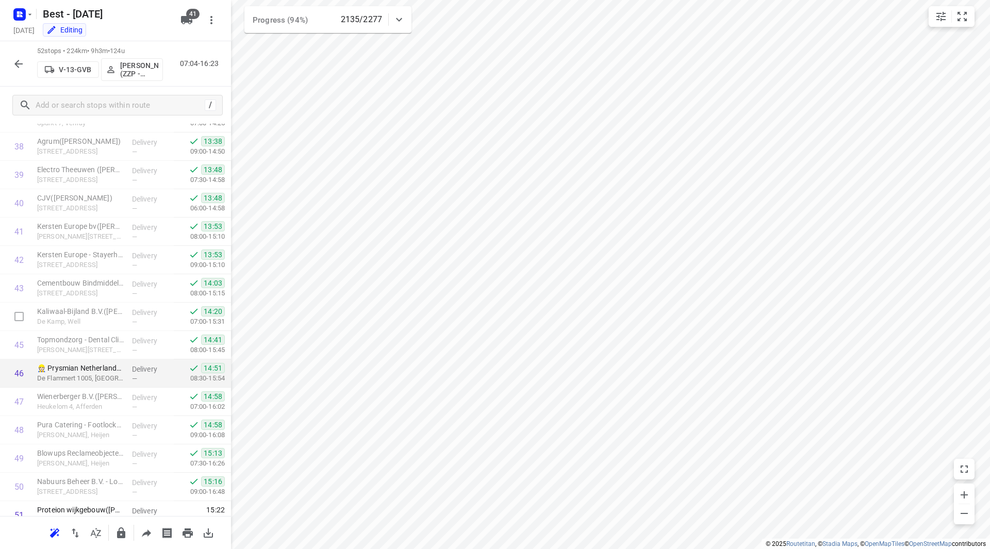
scroll to position [1162, 0]
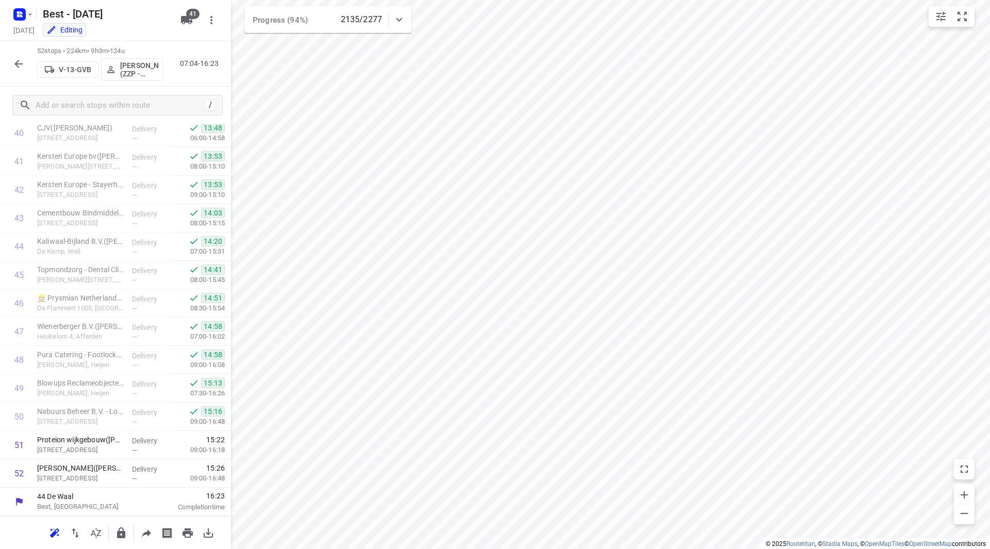
click at [10, 51] on div "52 stops • 224km • 9h3m • 124u V-13-GVB Eugenio van den Heuvel (ZZP - Best) 07:…" at bounding box center [115, 63] width 231 height 45
click at [14, 57] on button "button" at bounding box center [18, 64] width 21 height 21
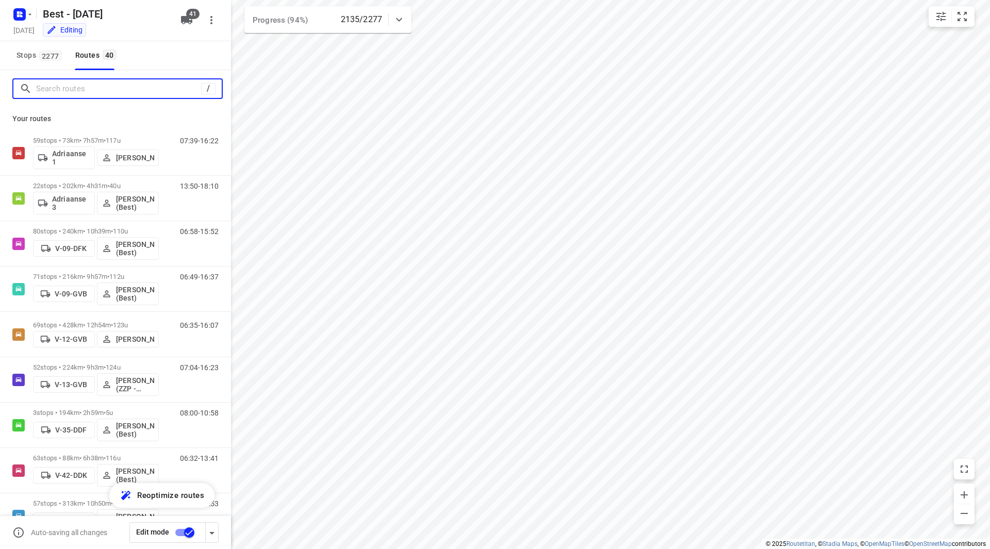
click at [65, 91] on input "Search routes" at bounding box center [118, 89] width 165 height 16
click at [120, 85] on input "Search routes" at bounding box center [118, 89] width 165 height 16
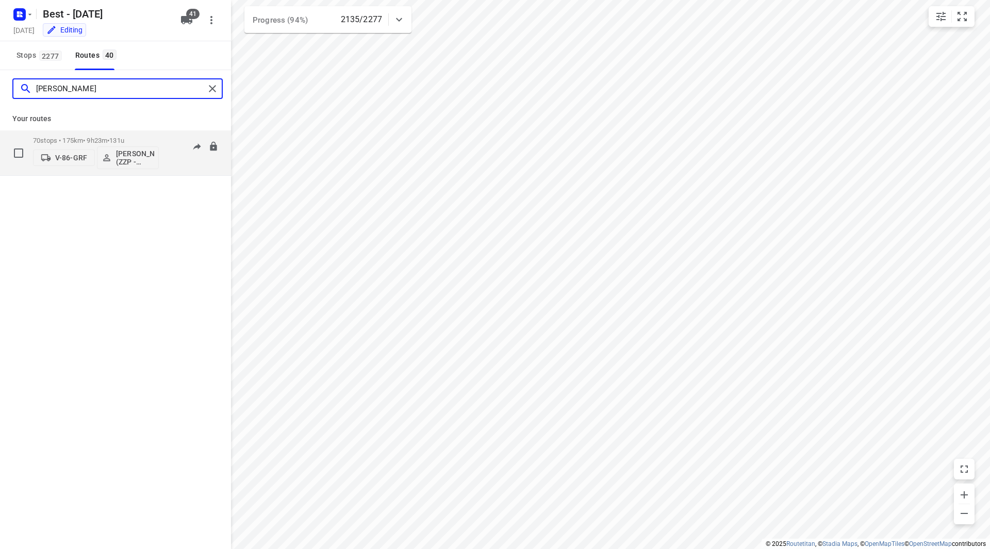
type input "jesse"
click at [144, 136] on div "70 stops • 175km • 9h23m • 131u V-86-GRF Jesse Hokkelman (ZZP - Best)" at bounding box center [96, 152] width 126 height 43
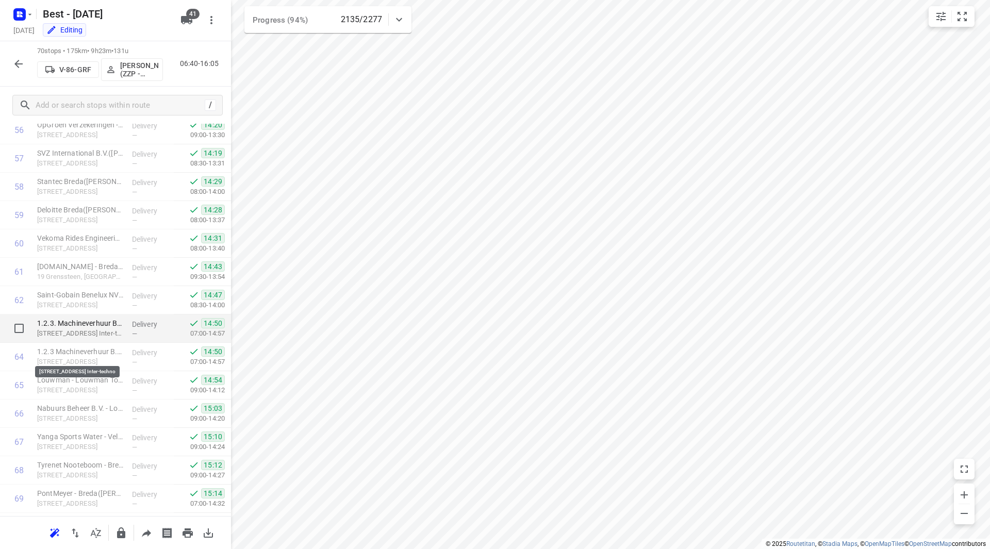
scroll to position [1673, 0]
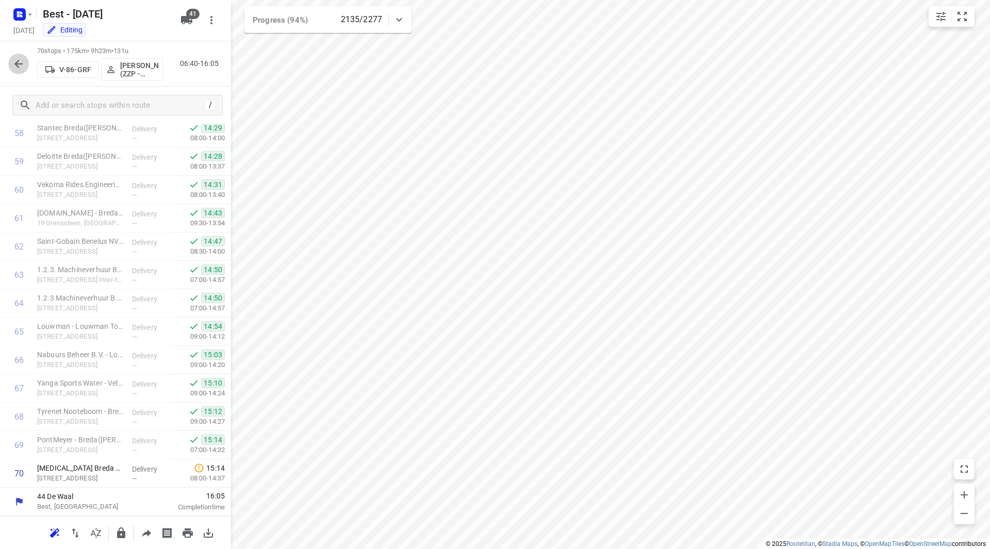
click at [18, 54] on button "button" at bounding box center [18, 64] width 21 height 21
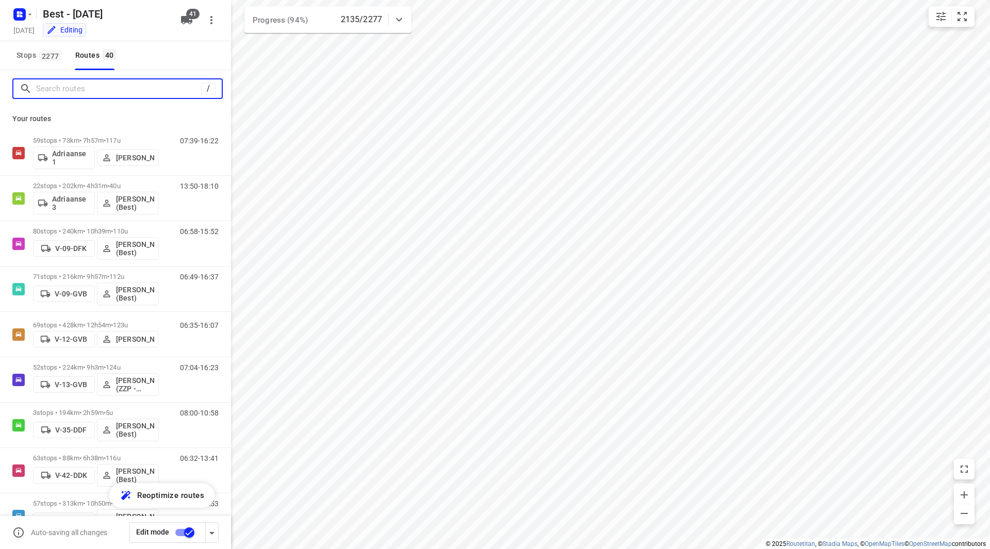
click at [59, 85] on input "Search routes" at bounding box center [118, 89] width 165 height 16
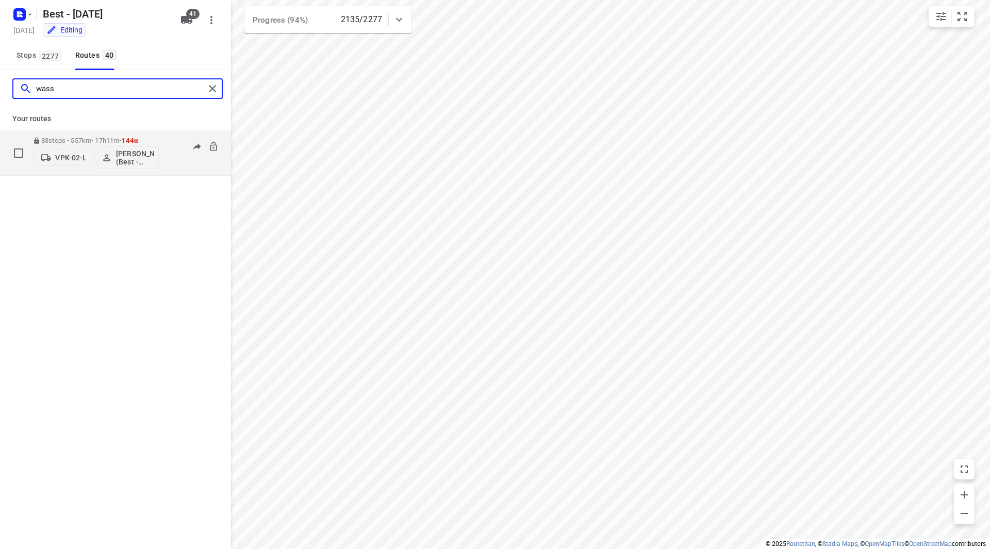
type input "wass"
click at [157, 133] on div "83 stops • 557km • 17h11m • 144u VPK-02-L Wassim El Kadmiri (Best - ZZP)" at bounding box center [96, 152] width 126 height 43
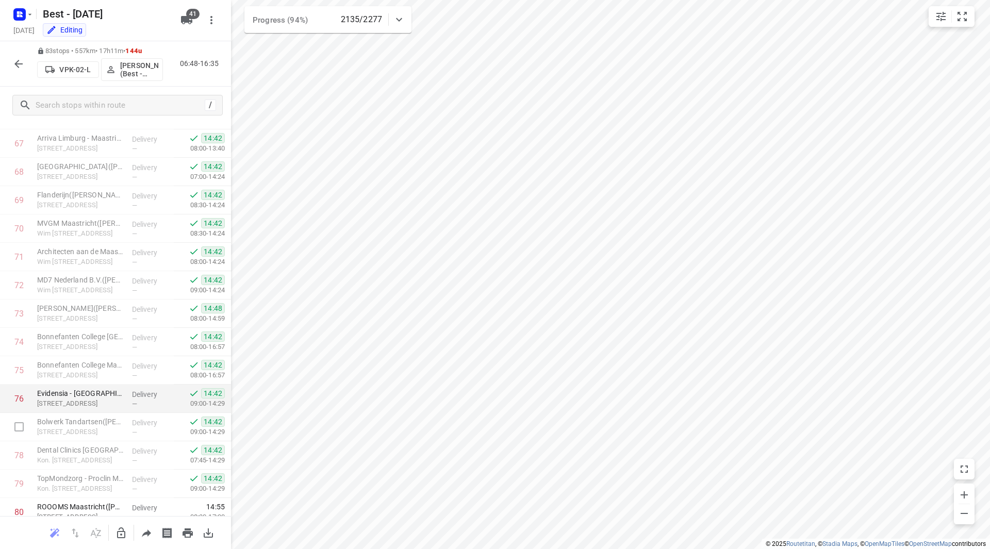
scroll to position [2042, 0]
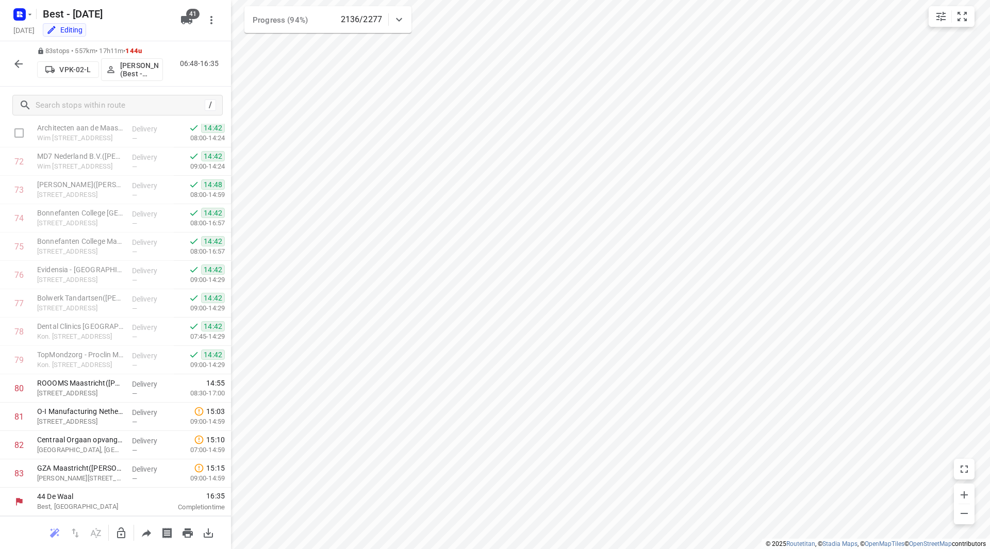
click at [19, 65] on icon "button" at bounding box center [18, 64] width 12 height 12
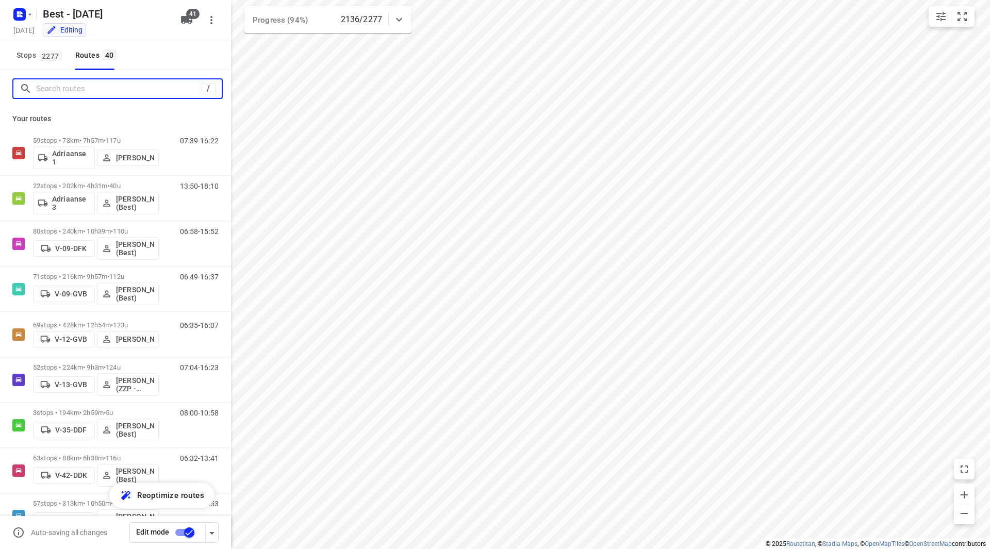
click at [74, 93] on input "Search routes" at bounding box center [118, 89] width 165 height 16
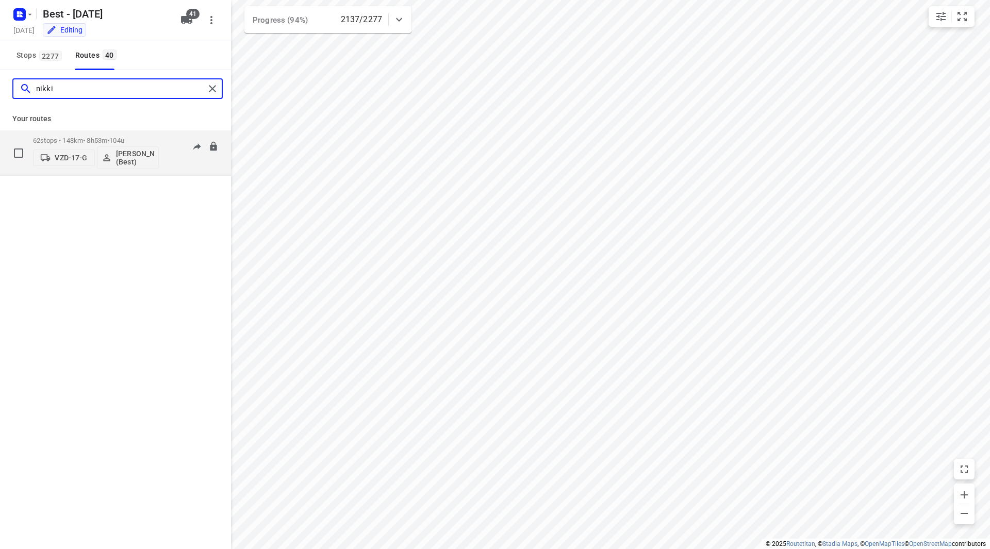
type input "nikki"
click at [141, 139] on p "62 stops • 148km • 8h53m • 104u" at bounding box center [96, 141] width 126 height 8
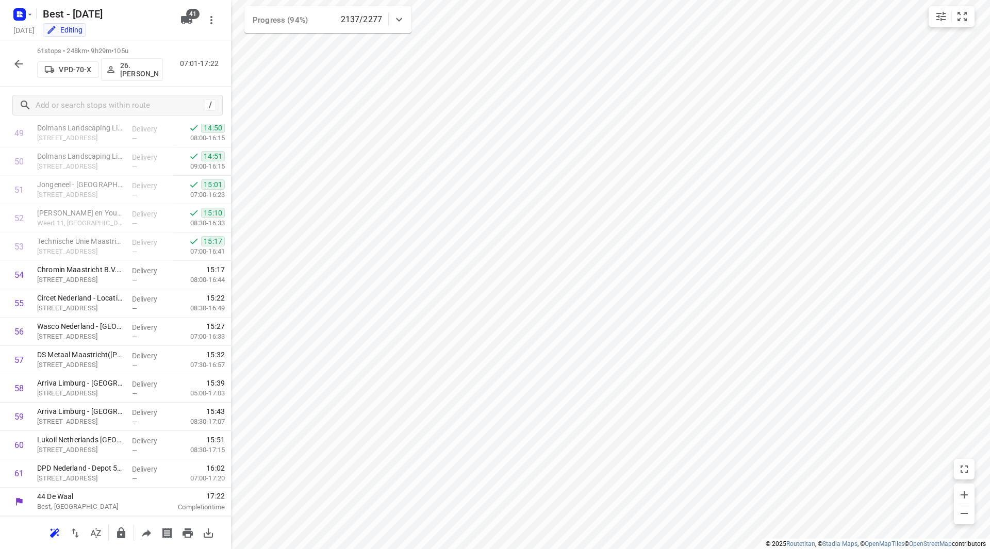
scroll to position [1418, 0]
click at [11, 61] on button "button" at bounding box center [18, 64] width 21 height 21
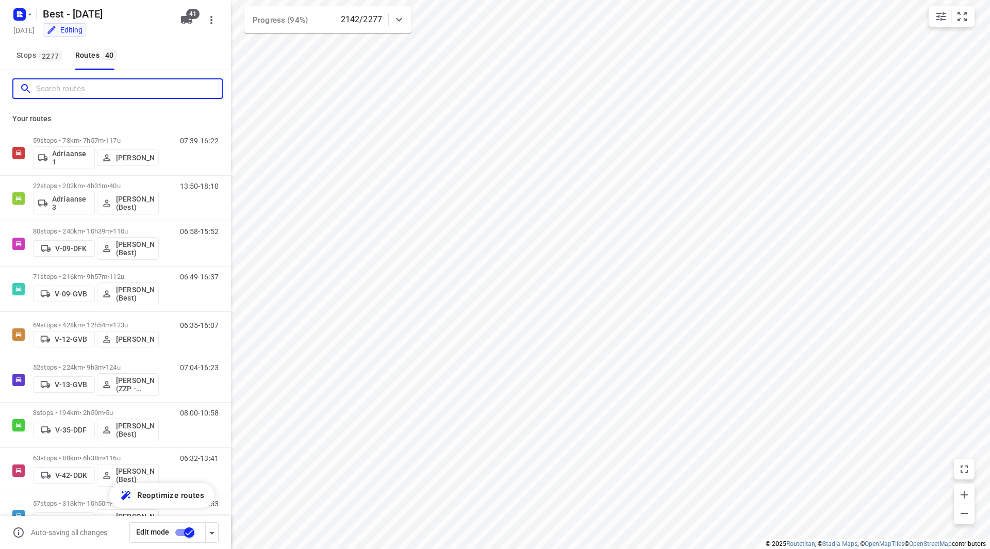
click at [81, 94] on input "Search routes" at bounding box center [129, 89] width 186 height 16
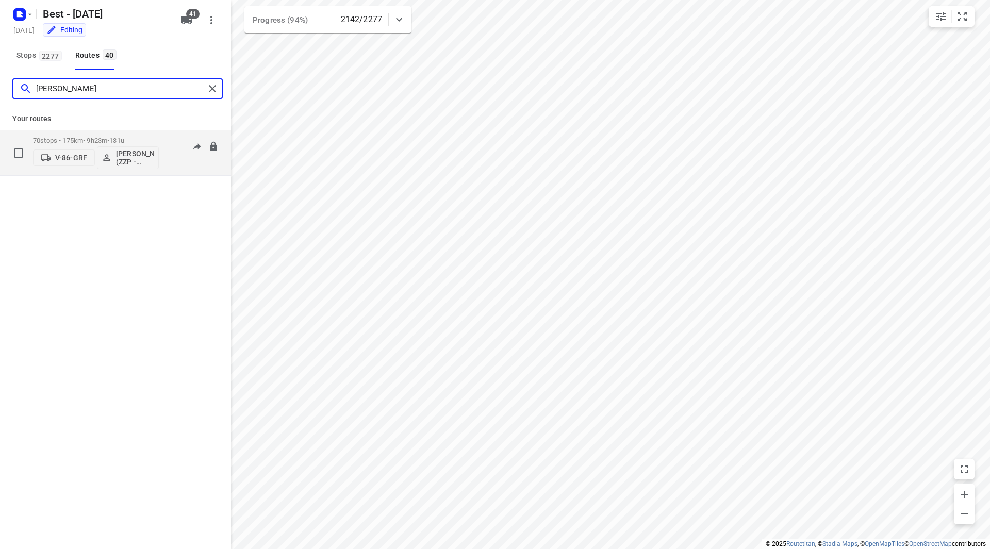
type input "jesse"
click at [136, 133] on div "70 stops • 175km • 9h23m • 131u V-86-GRF Jesse Hokkelman (ZZP - Best)" at bounding box center [96, 152] width 126 height 43
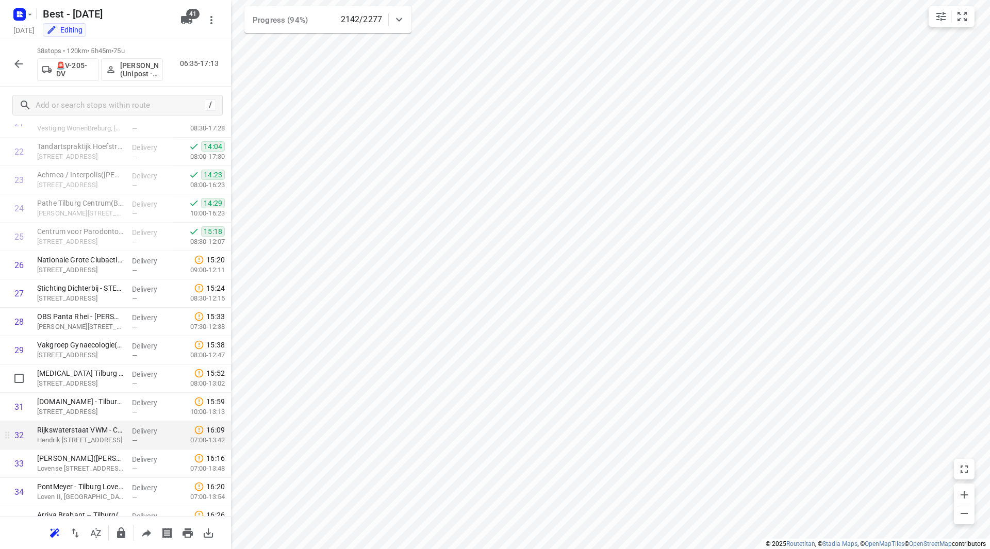
scroll to position [611, 0]
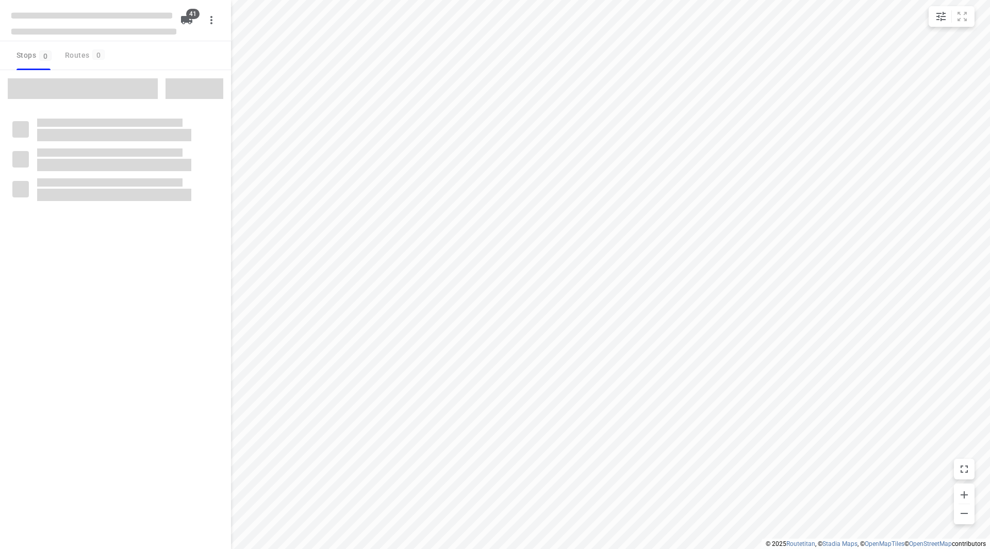
checkbox input "true"
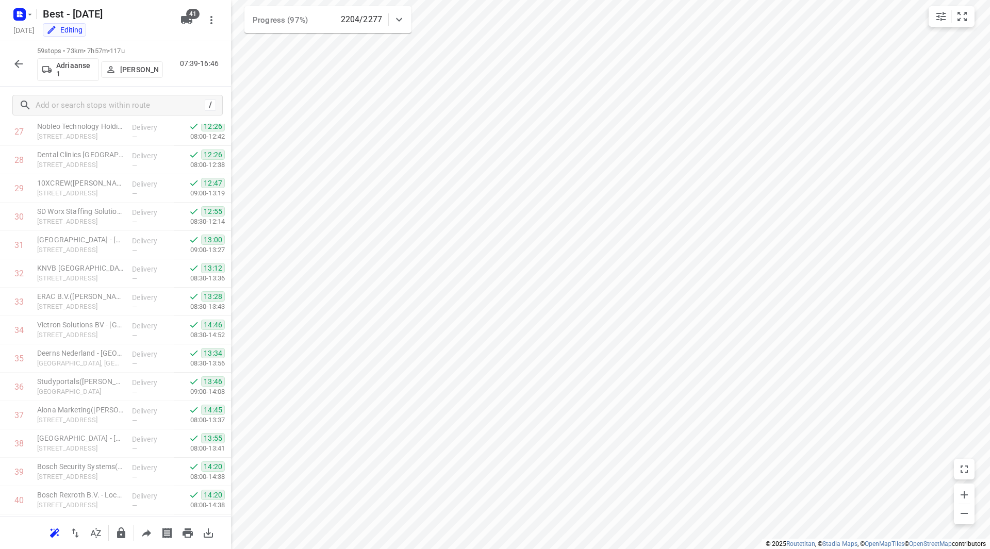
scroll to position [1155, 0]
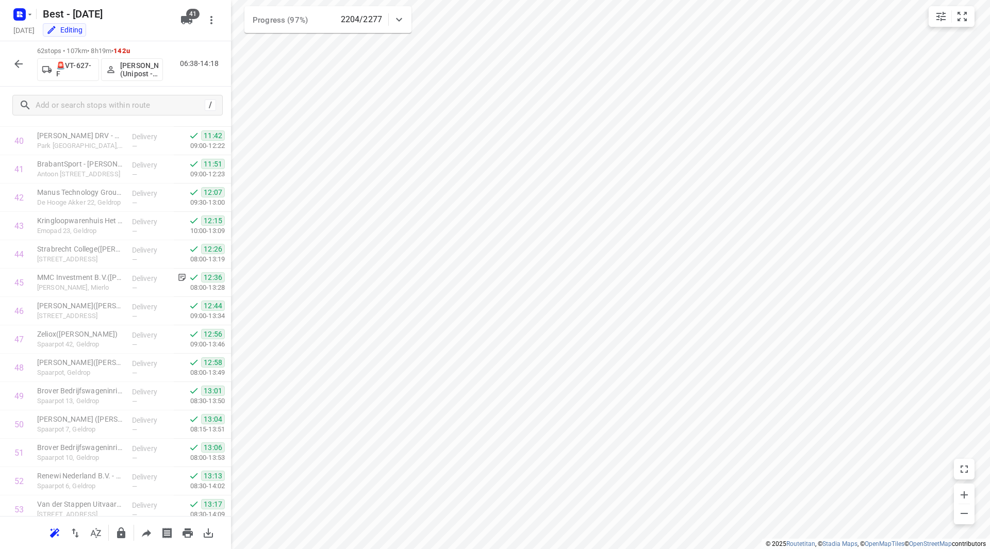
click at [17, 69] on icon "button" at bounding box center [18, 64] width 12 height 12
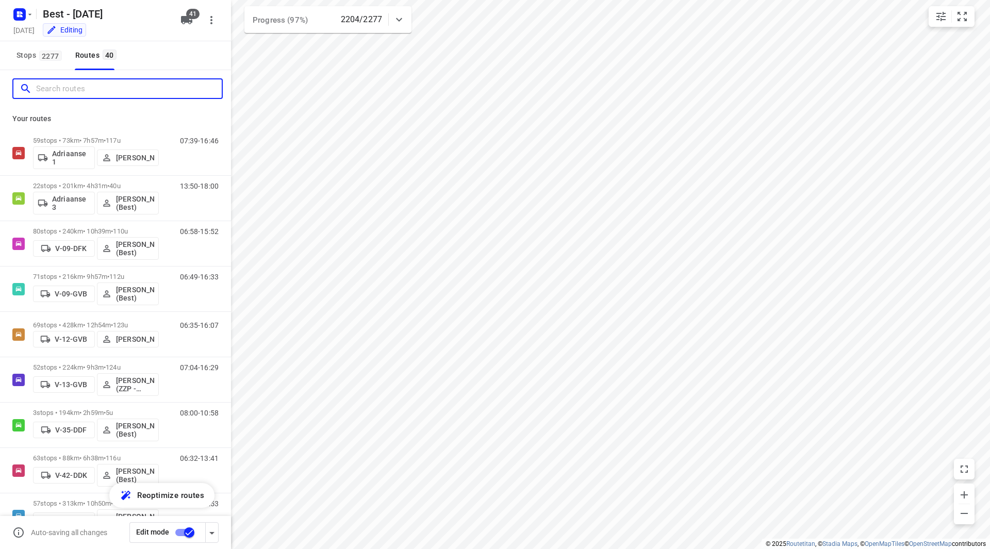
click at [76, 81] on input "Search routes" at bounding box center [129, 89] width 186 height 16
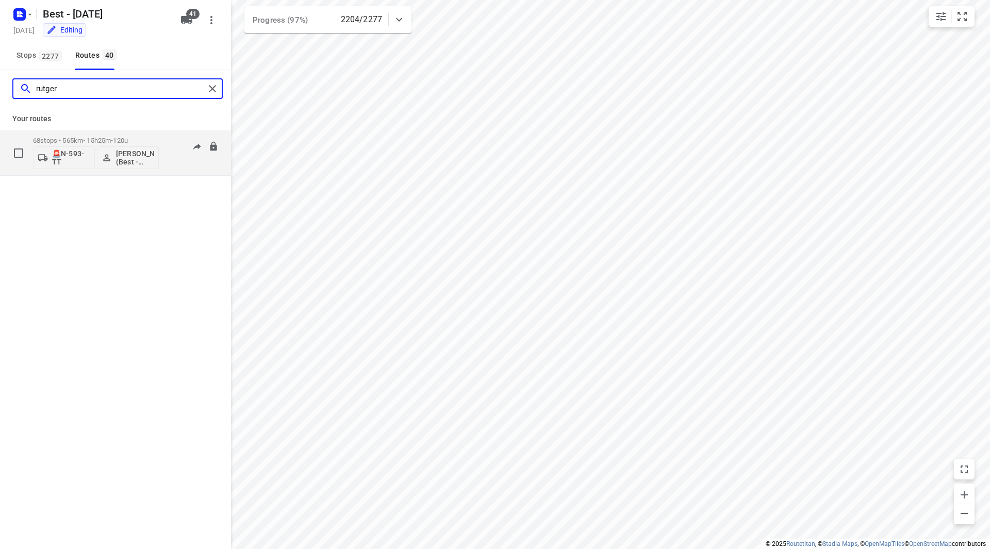
type input "rutger"
click at [150, 140] on p "68 stops • 565km • 15h25m • 120u" at bounding box center [96, 141] width 126 height 8
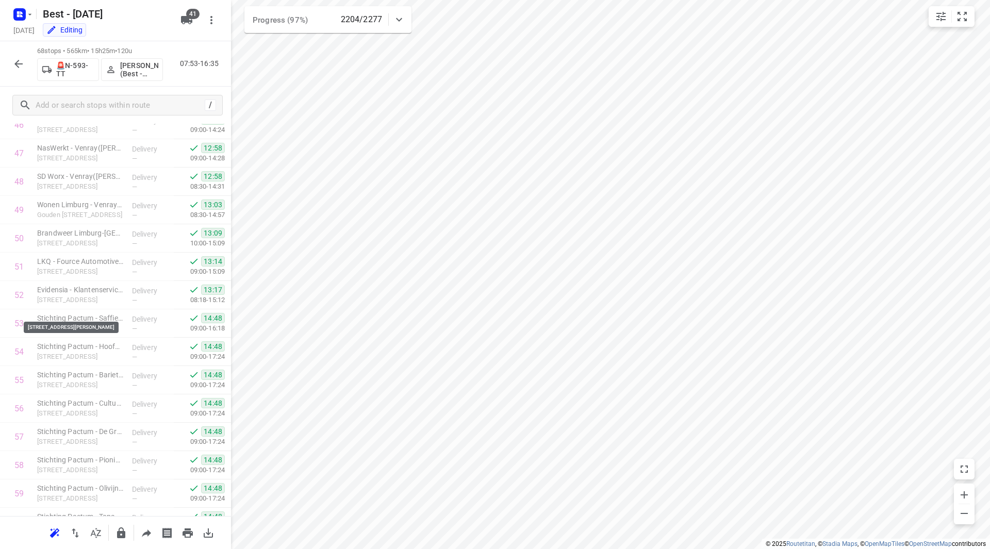
scroll to position [1616, 0]
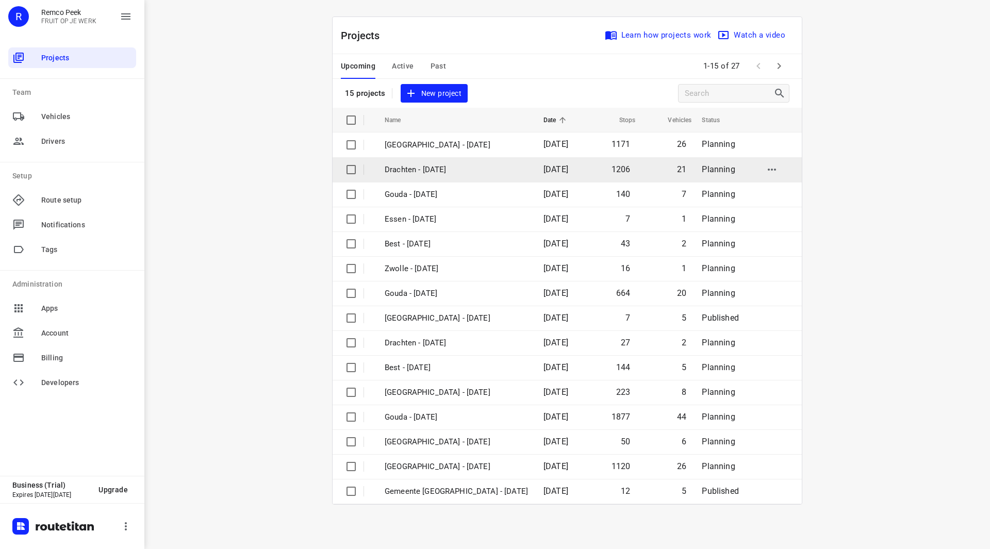
click at [441, 174] on p "Drachten - [DATE]" at bounding box center [456, 170] width 143 height 12
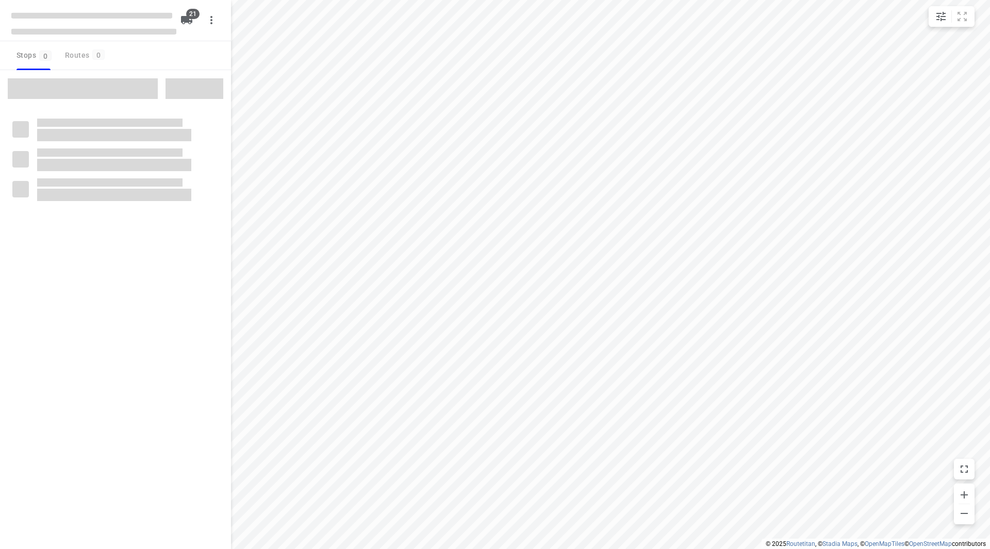
checkbox input "true"
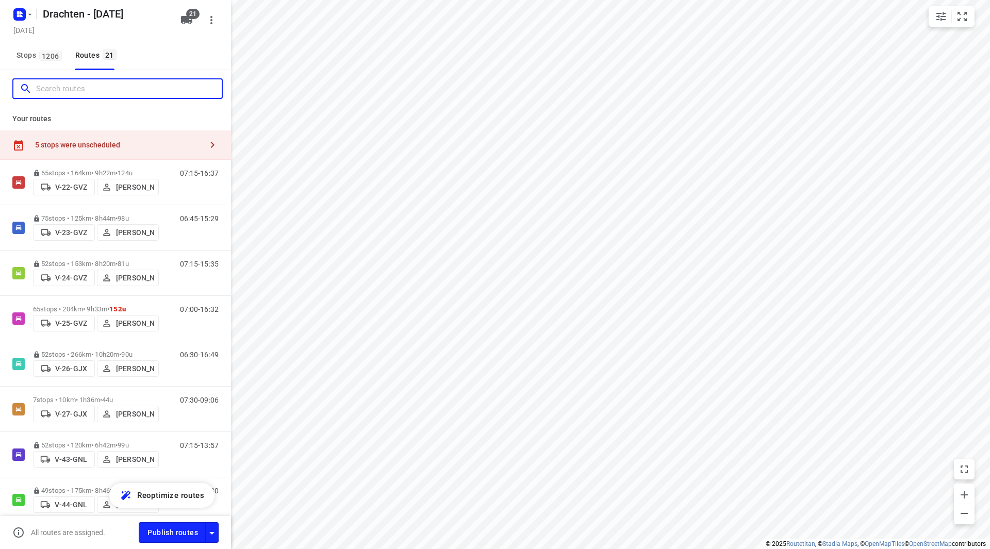
click at [89, 92] on input "Search routes" at bounding box center [129, 89] width 186 height 16
click at [113, 87] on input "Search routes" at bounding box center [129, 89] width 186 height 16
click at [118, 94] on input "Search routes" at bounding box center [118, 89] width 165 height 16
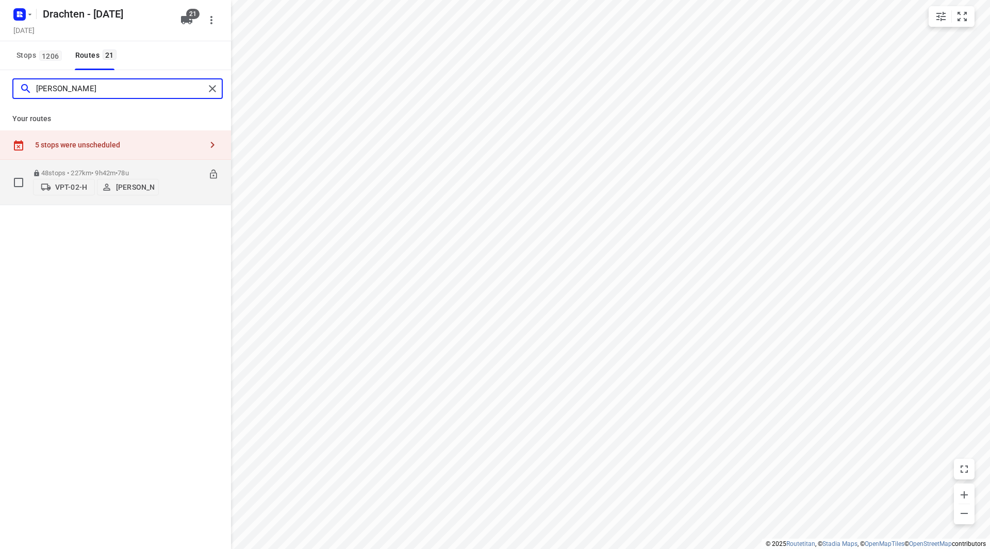
type input "[PERSON_NAME]"
click at [153, 172] on p "48 stops • 227km • 9h42m • 78u" at bounding box center [96, 173] width 126 height 8
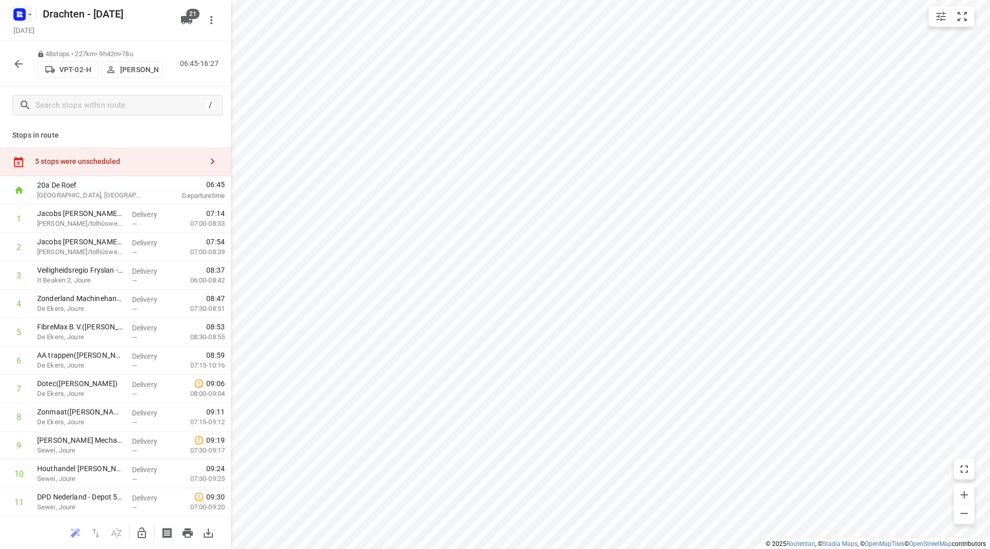
click at [27, 9] on icon "button" at bounding box center [19, 14] width 17 height 17
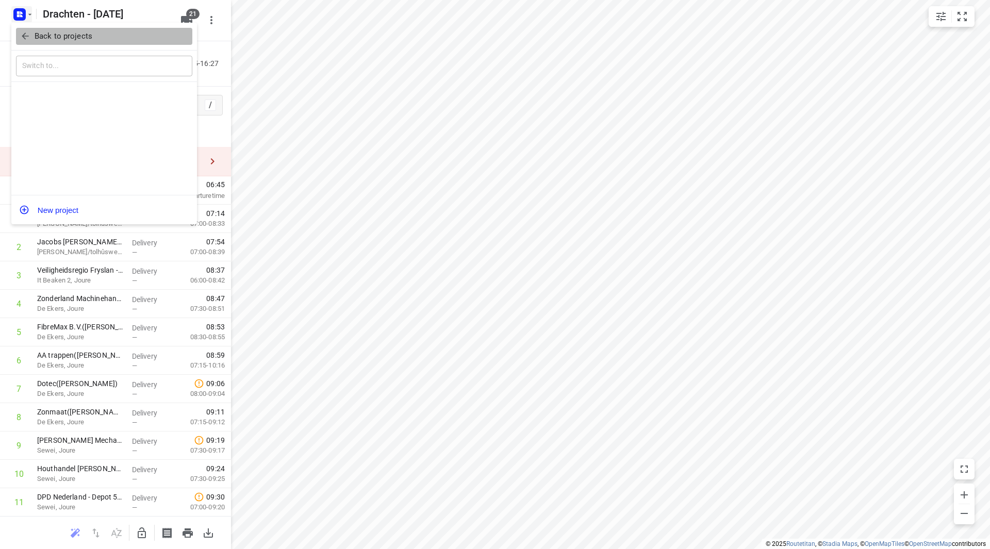
click at [31, 37] on span "Back to projects" at bounding box center [104, 36] width 168 height 12
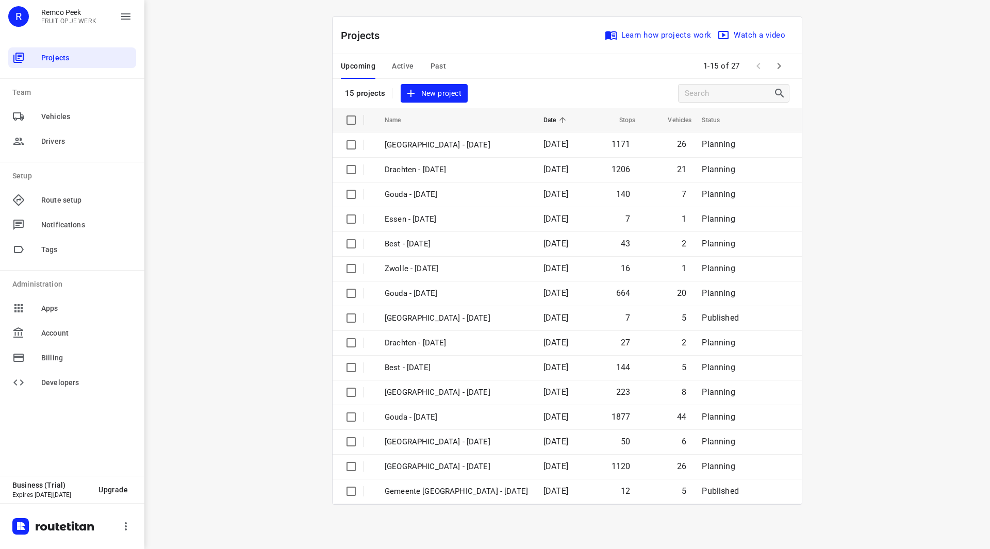
click at [396, 57] on button "Active" at bounding box center [403, 66] width 22 height 25
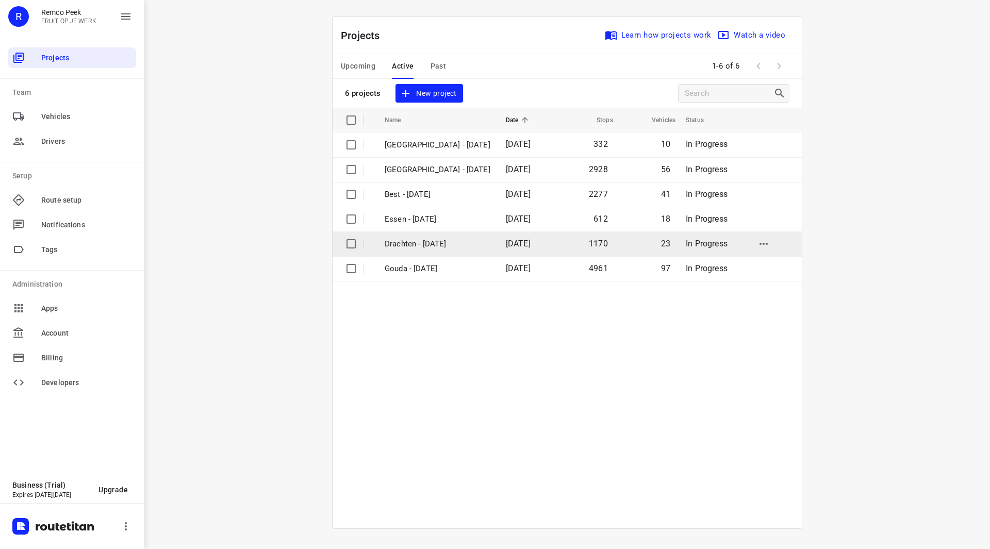
click at [430, 244] on p "Drachten - [DATE]" at bounding box center [438, 244] width 106 height 12
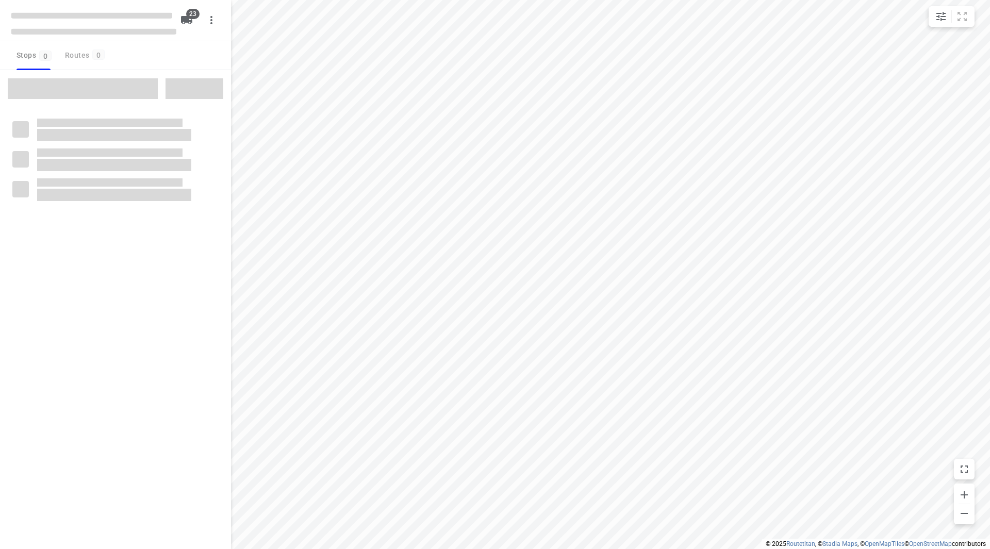
checkbox input "true"
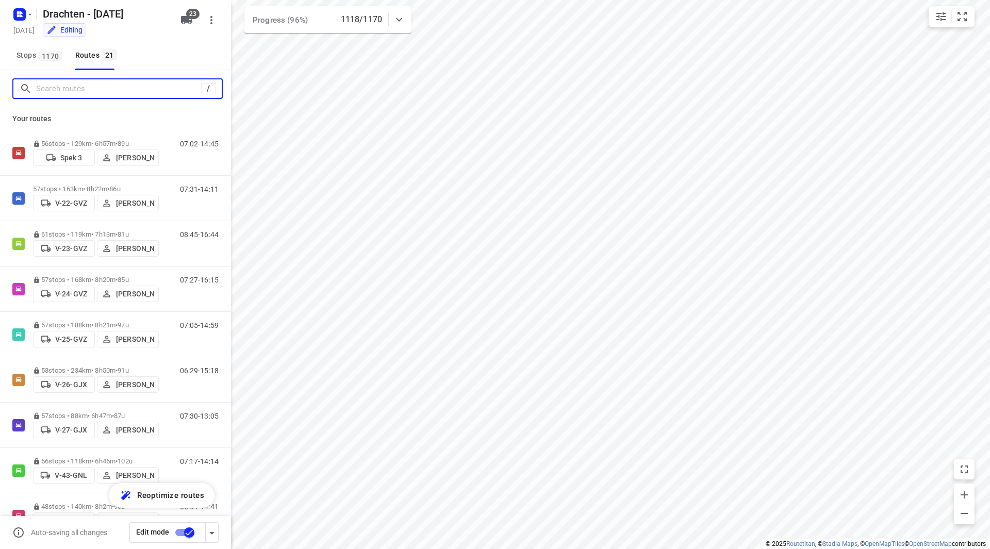
click at [130, 92] on input "Search routes" at bounding box center [118, 89] width 165 height 16
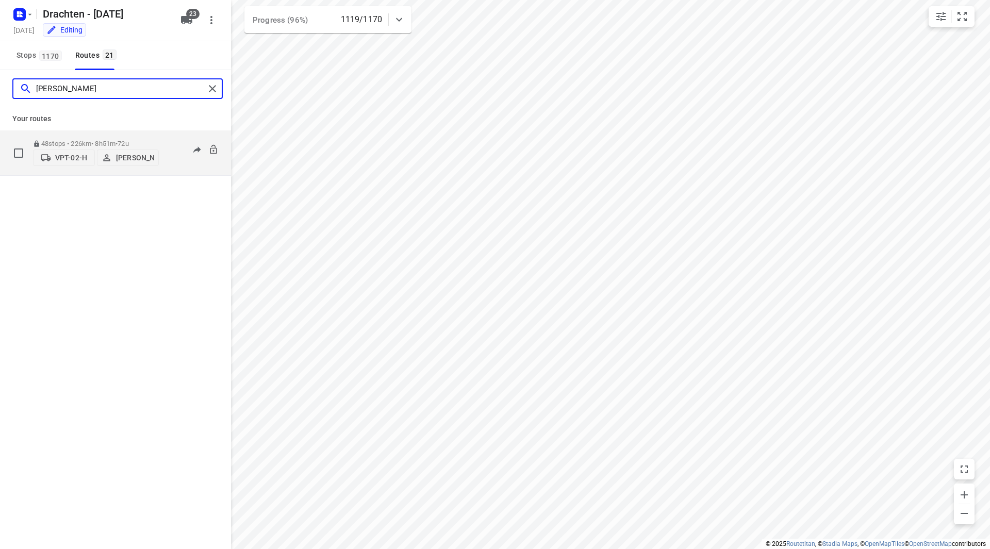
type input "[PERSON_NAME]"
click at [153, 135] on div "48 stops • 226km • 8h51m • 72u VPT-02-[PERSON_NAME]" at bounding box center [96, 153] width 126 height 37
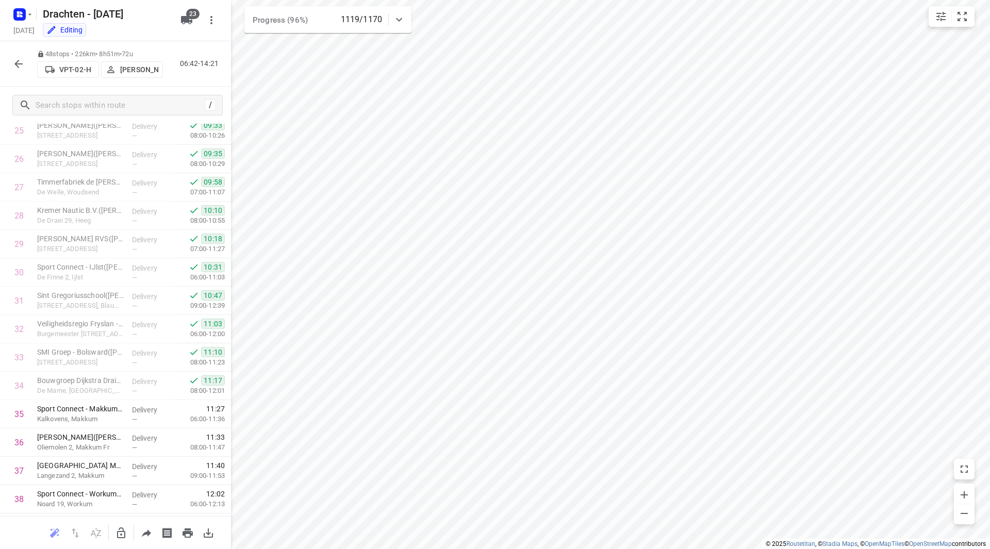
scroll to position [997, 0]
